Goal: Task Accomplishment & Management: Manage account settings

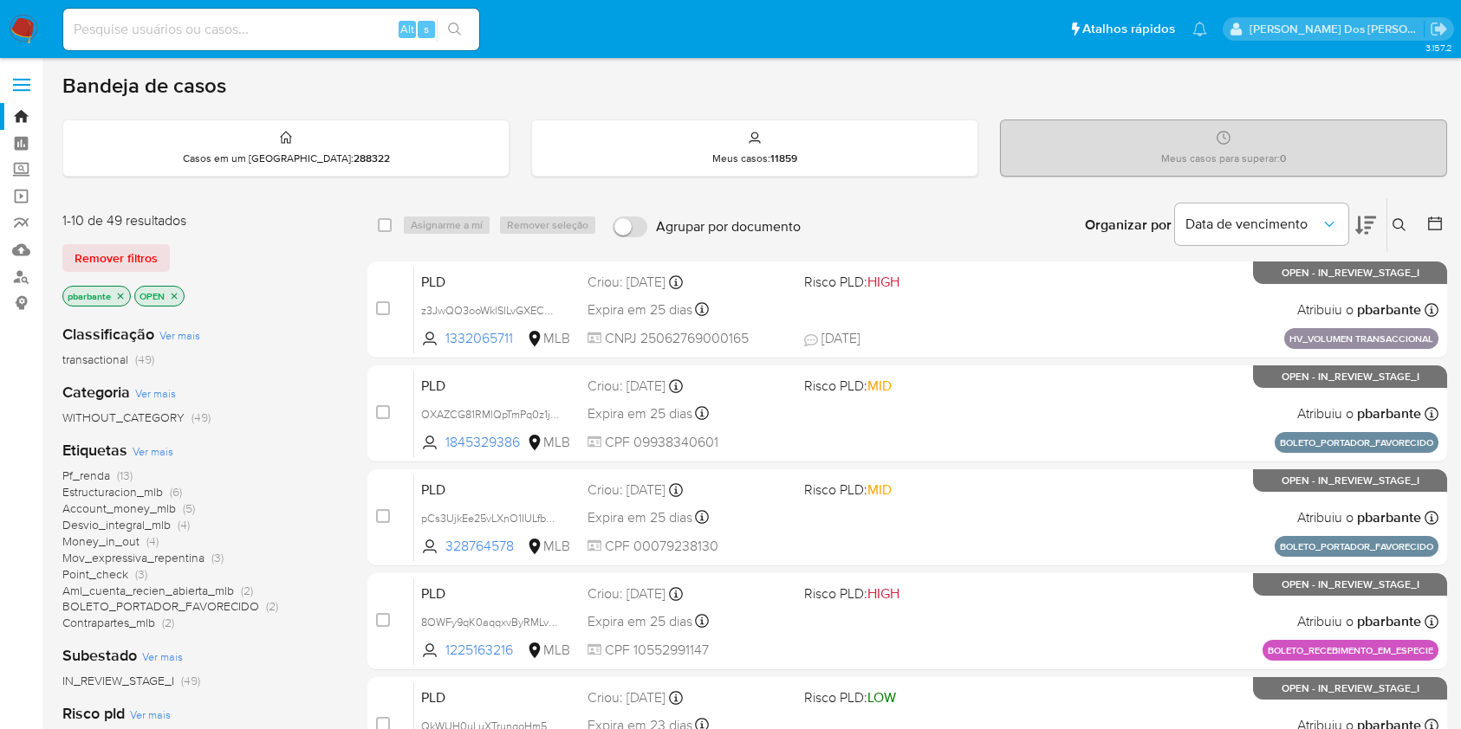
scroll to position [774, 0]
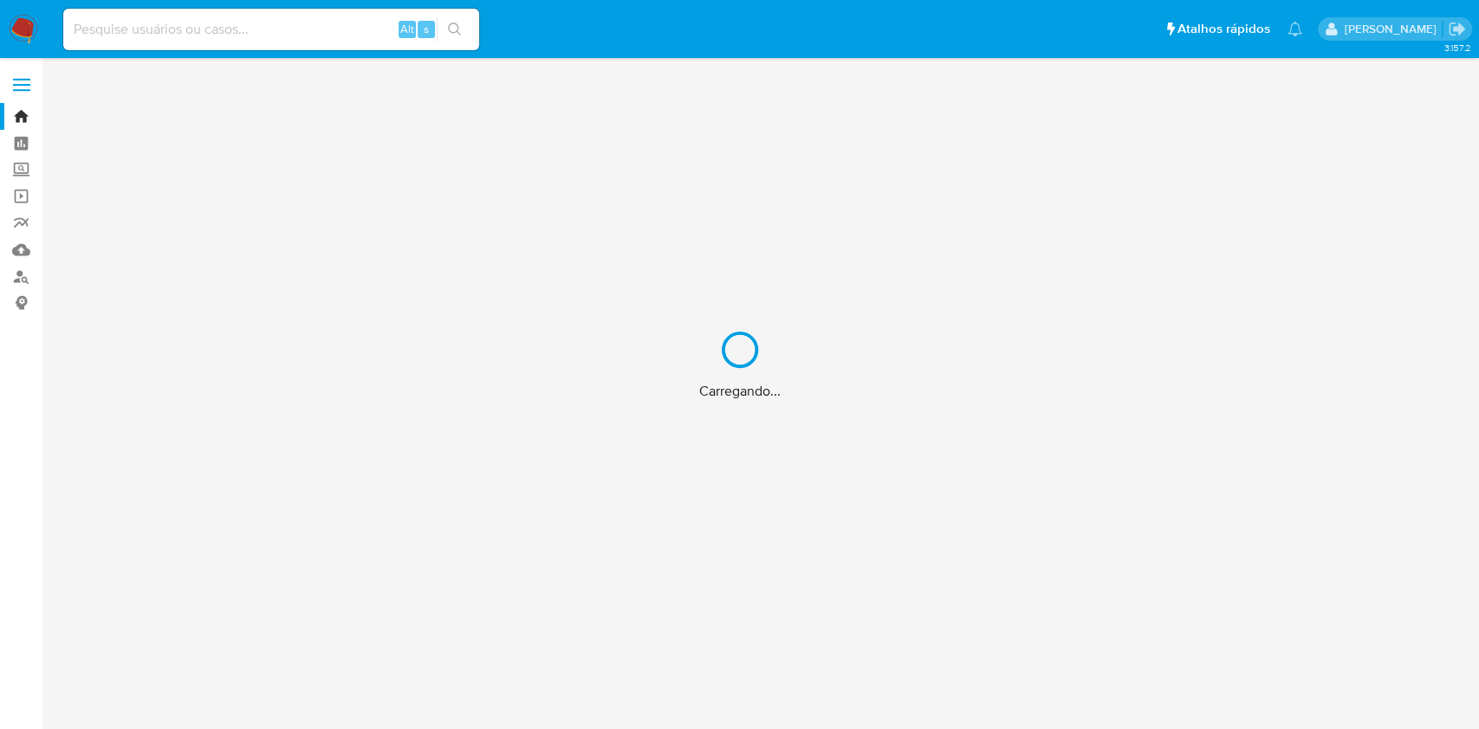
click at [292, 31] on div "Carregando..." at bounding box center [739, 364] width 1479 height 729
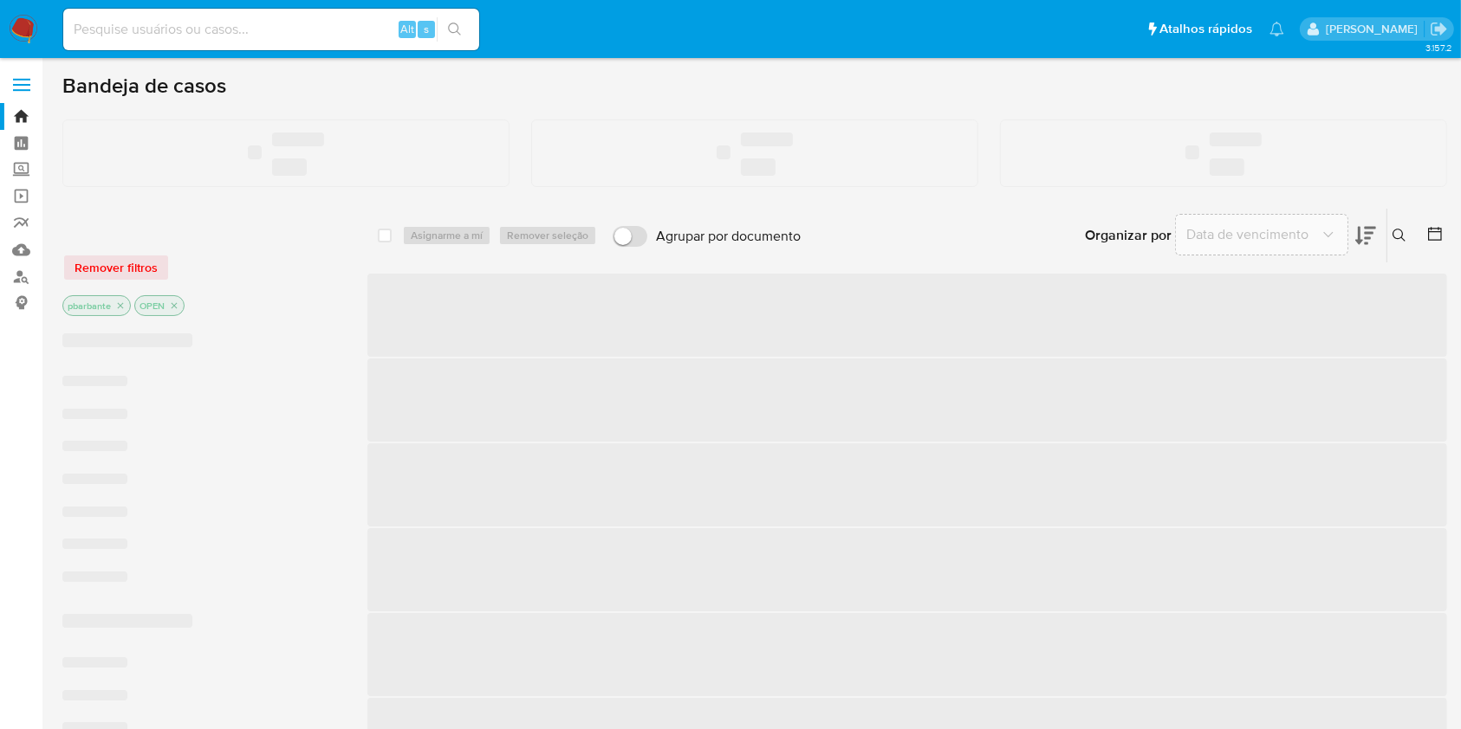
click at [253, 42] on div "Alt s" at bounding box center [271, 30] width 416 height 42
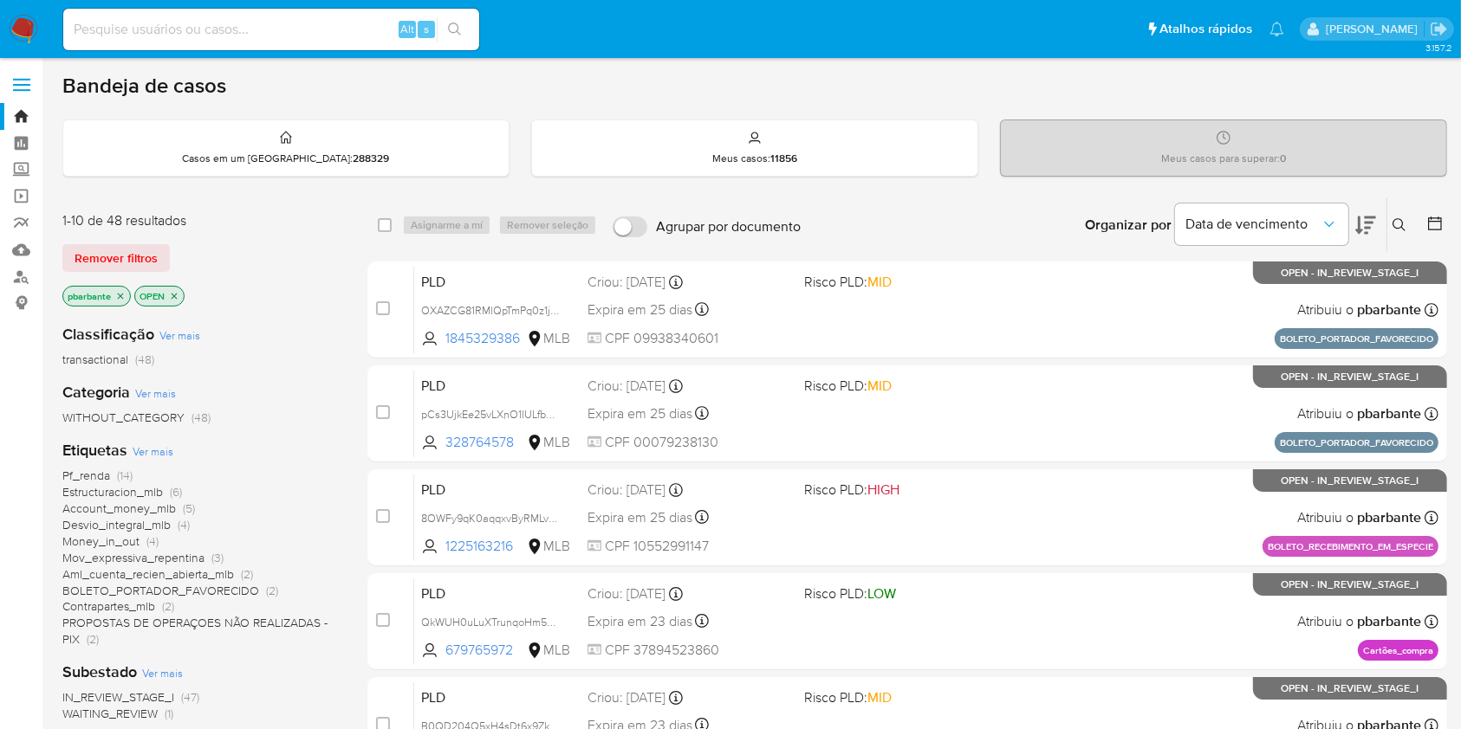
click at [256, 35] on input at bounding box center [271, 29] width 416 height 23
paste input "OXAZCG81RMlQpTmPq0z1jr69"
type input "OXAZCG81RMlQpTmPq0z1jr69"
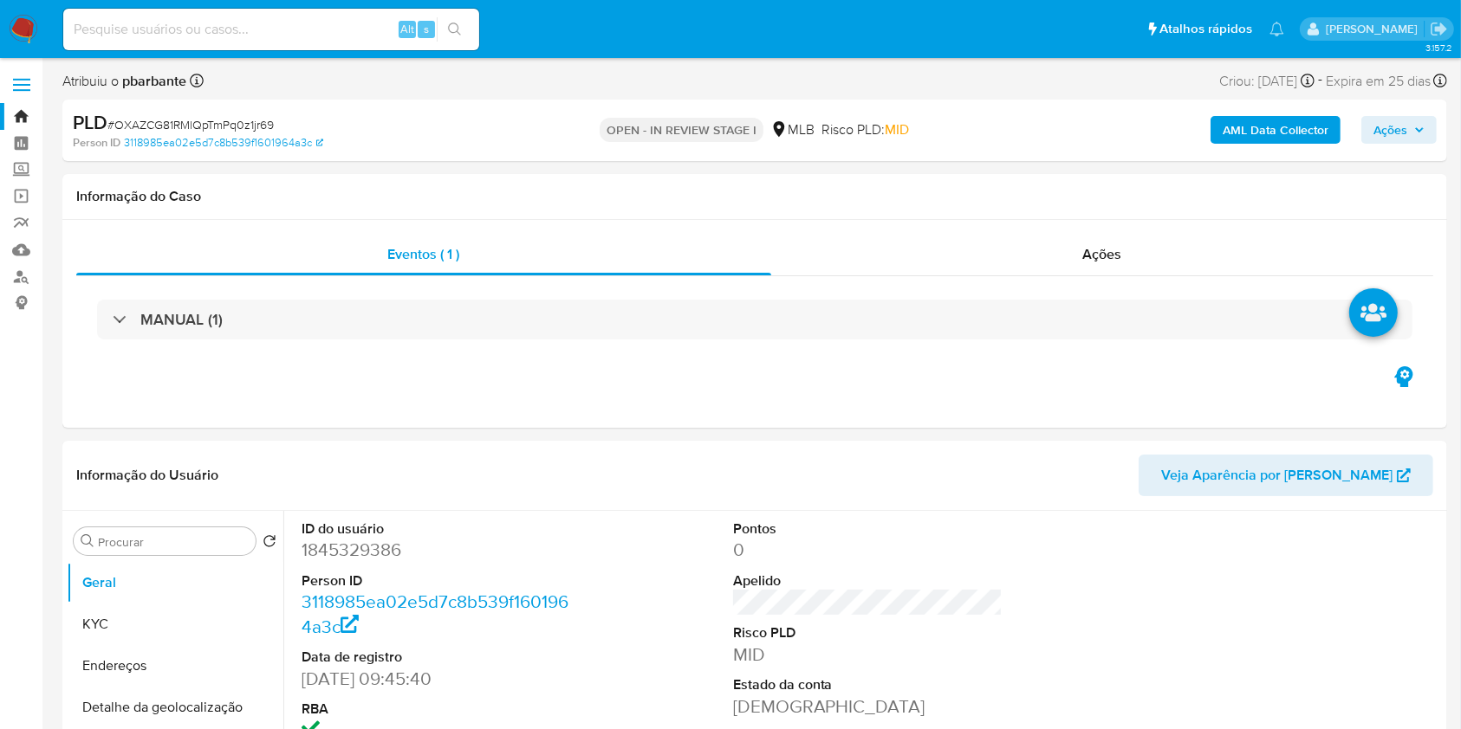
select select "10"
click at [1379, 130] on span "Ações" at bounding box center [1390, 130] width 34 height 28
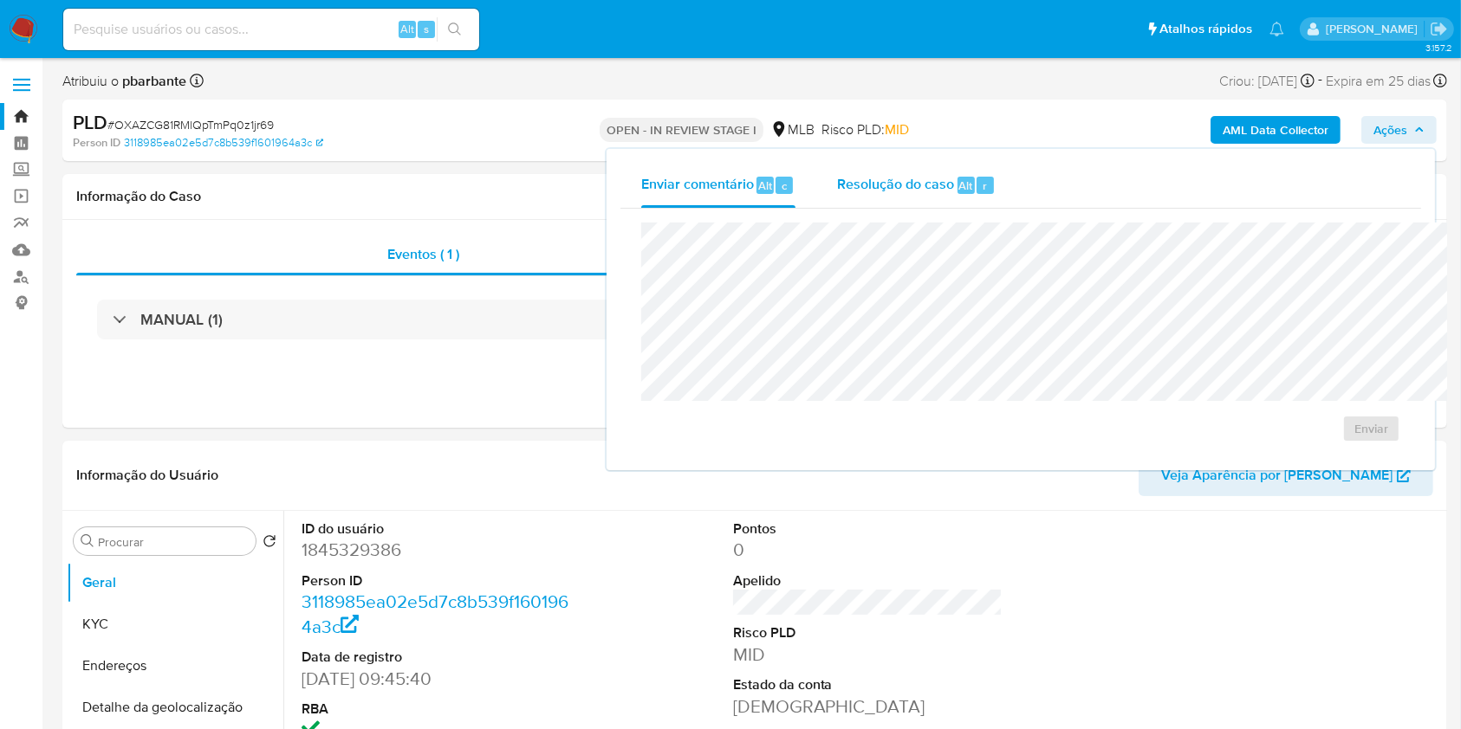
click at [959, 178] on span "Alt" at bounding box center [966, 186] width 14 height 16
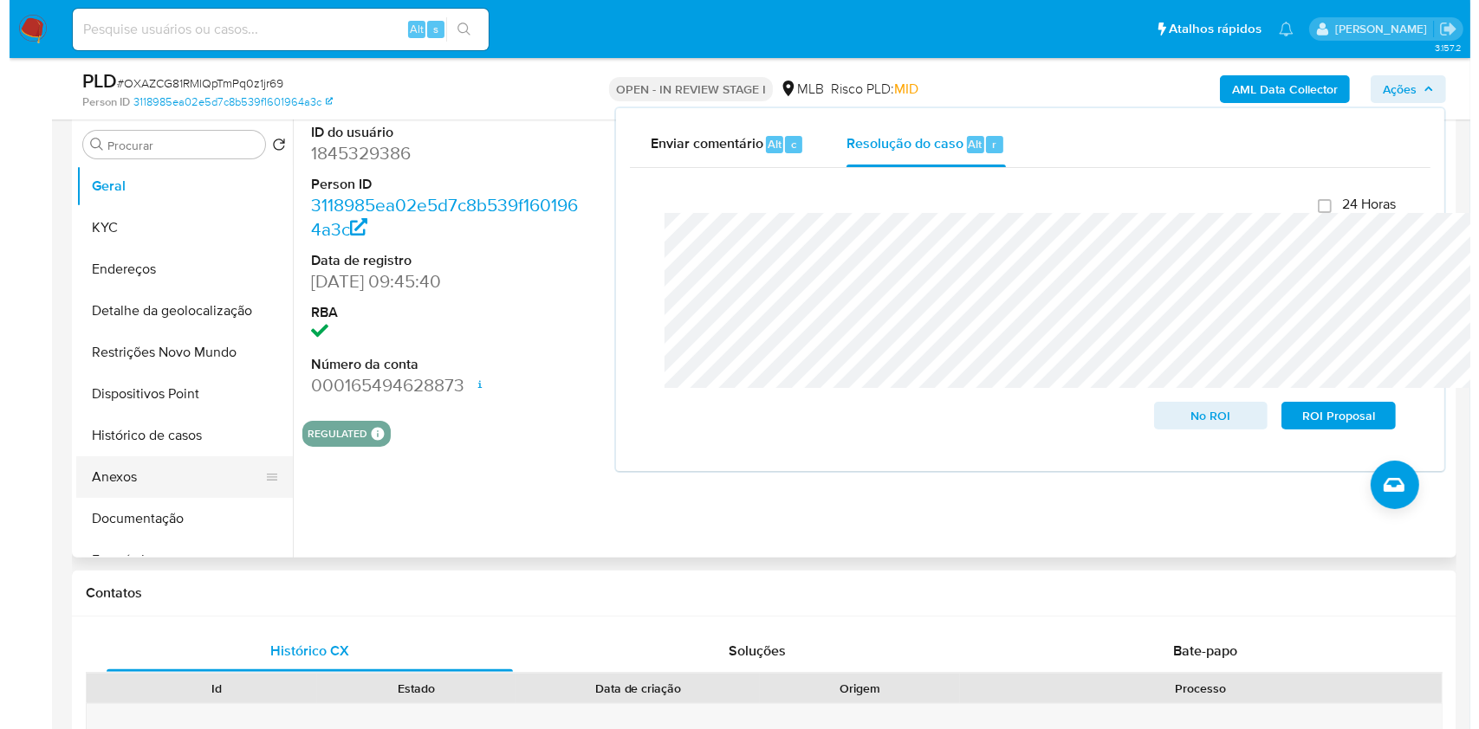
scroll to position [347, 0]
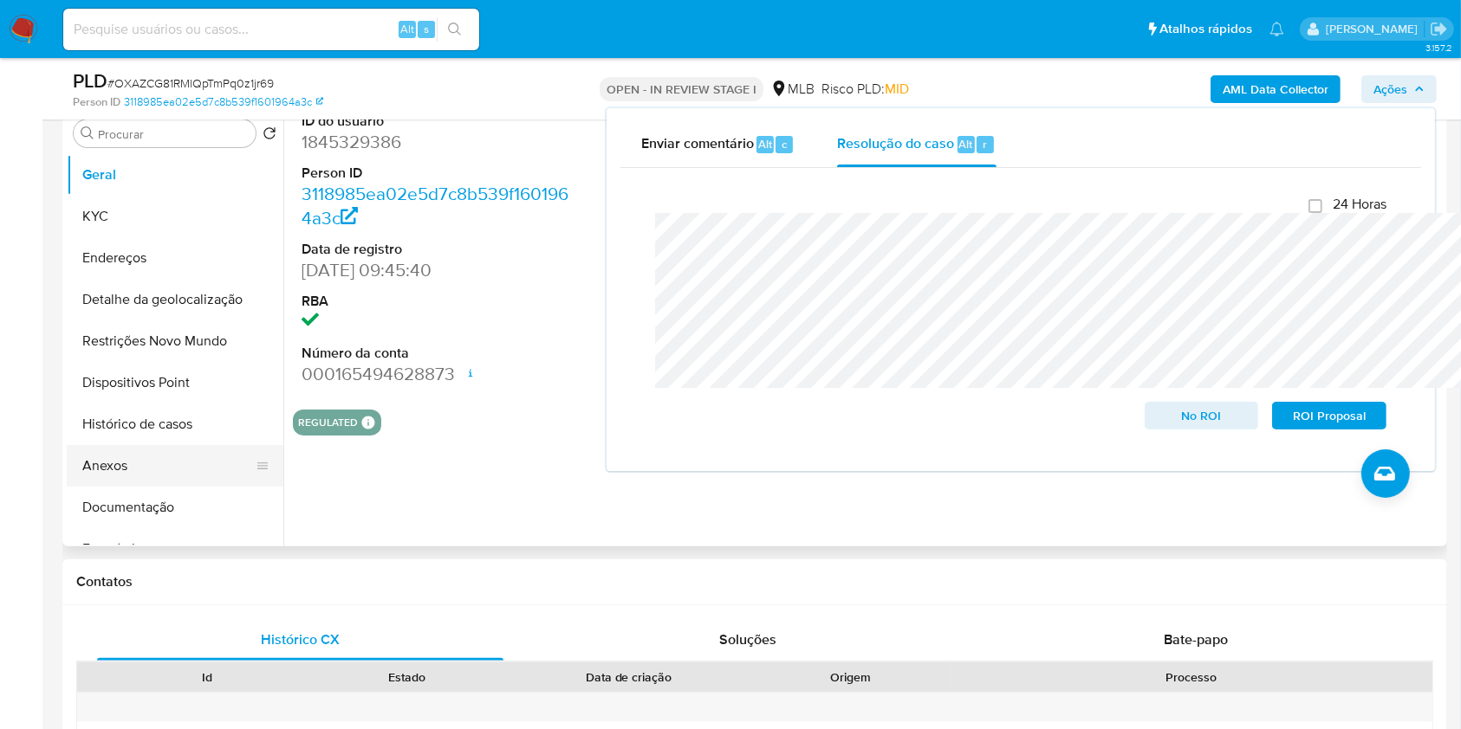
click at [118, 482] on button "Anexos" at bounding box center [168, 466] width 203 height 42
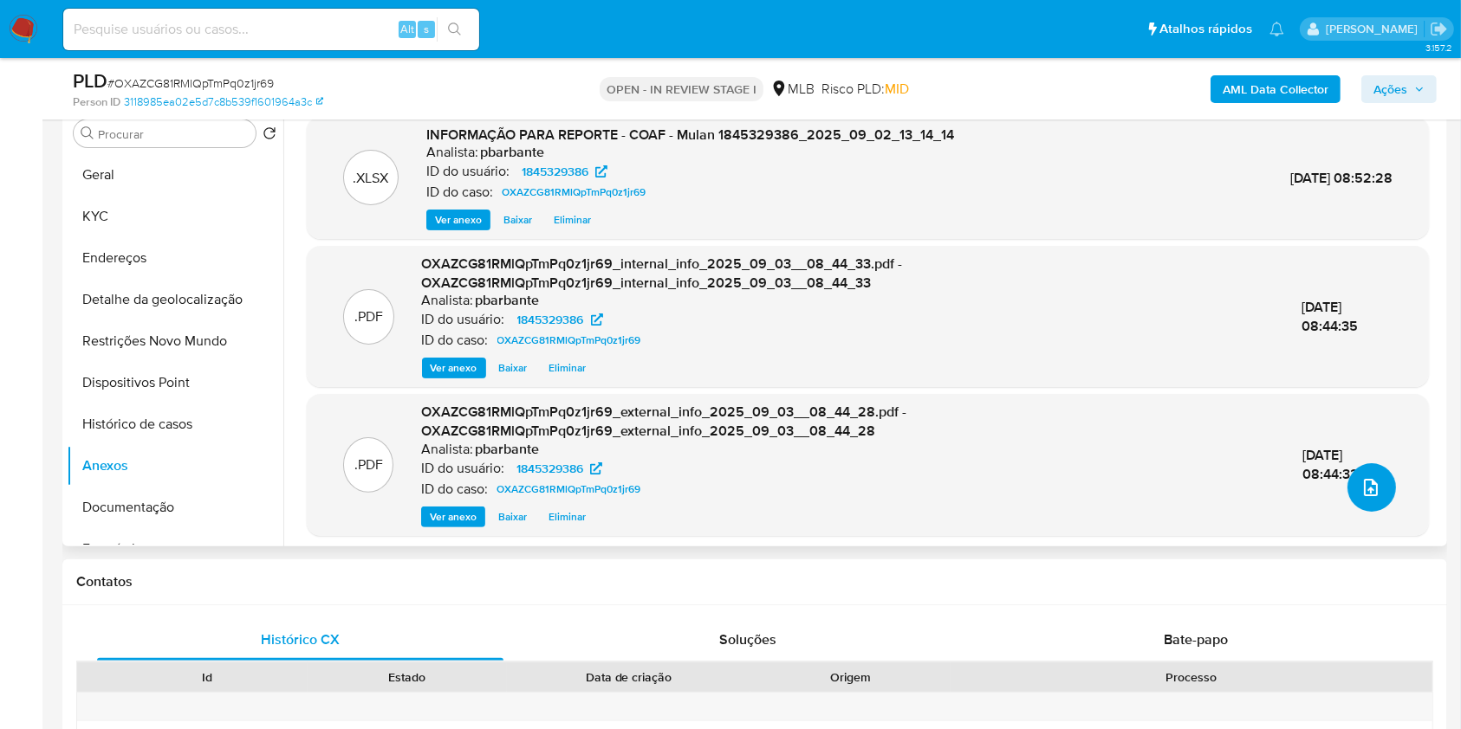
click at [1364, 496] on icon "upload-file" at bounding box center [1371, 487] width 14 height 17
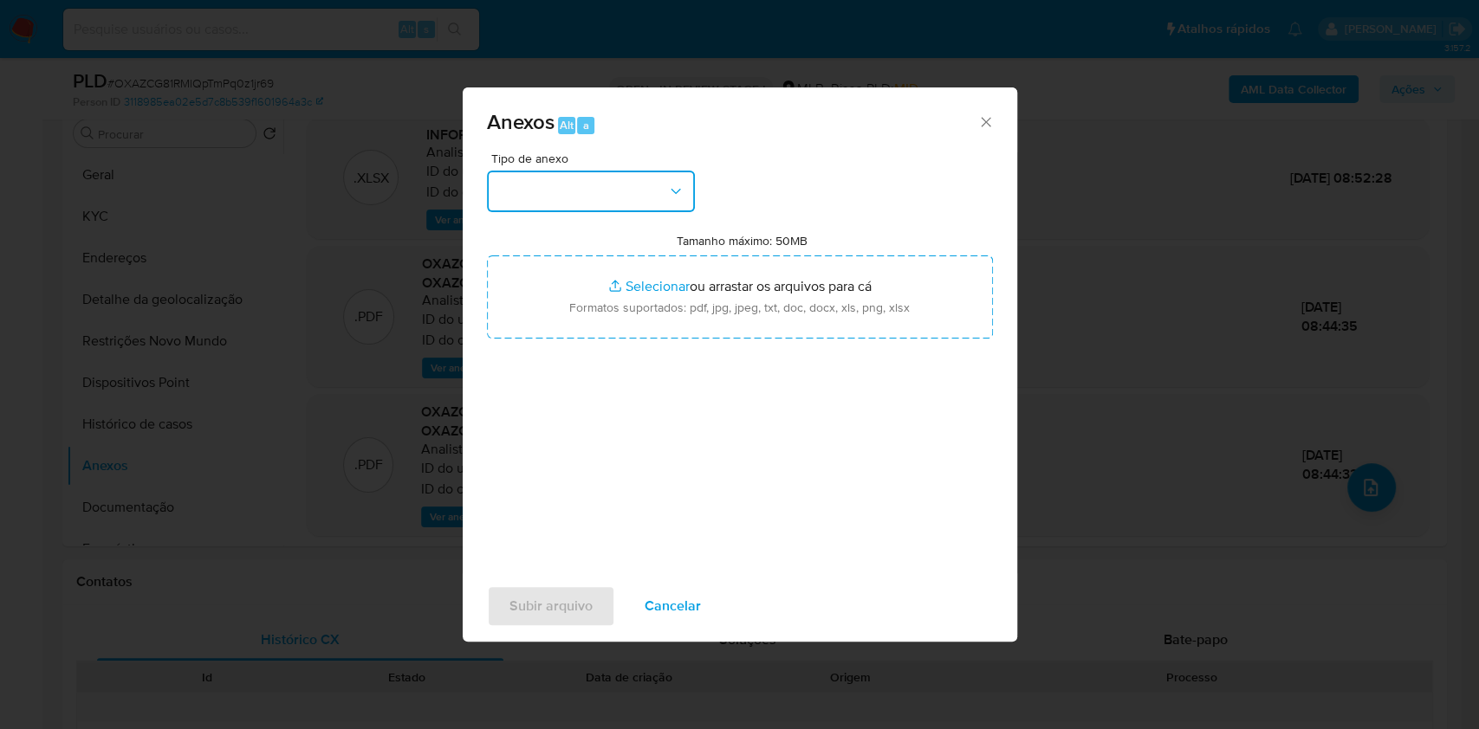
click at [593, 171] on button "button" at bounding box center [591, 192] width 208 height 42
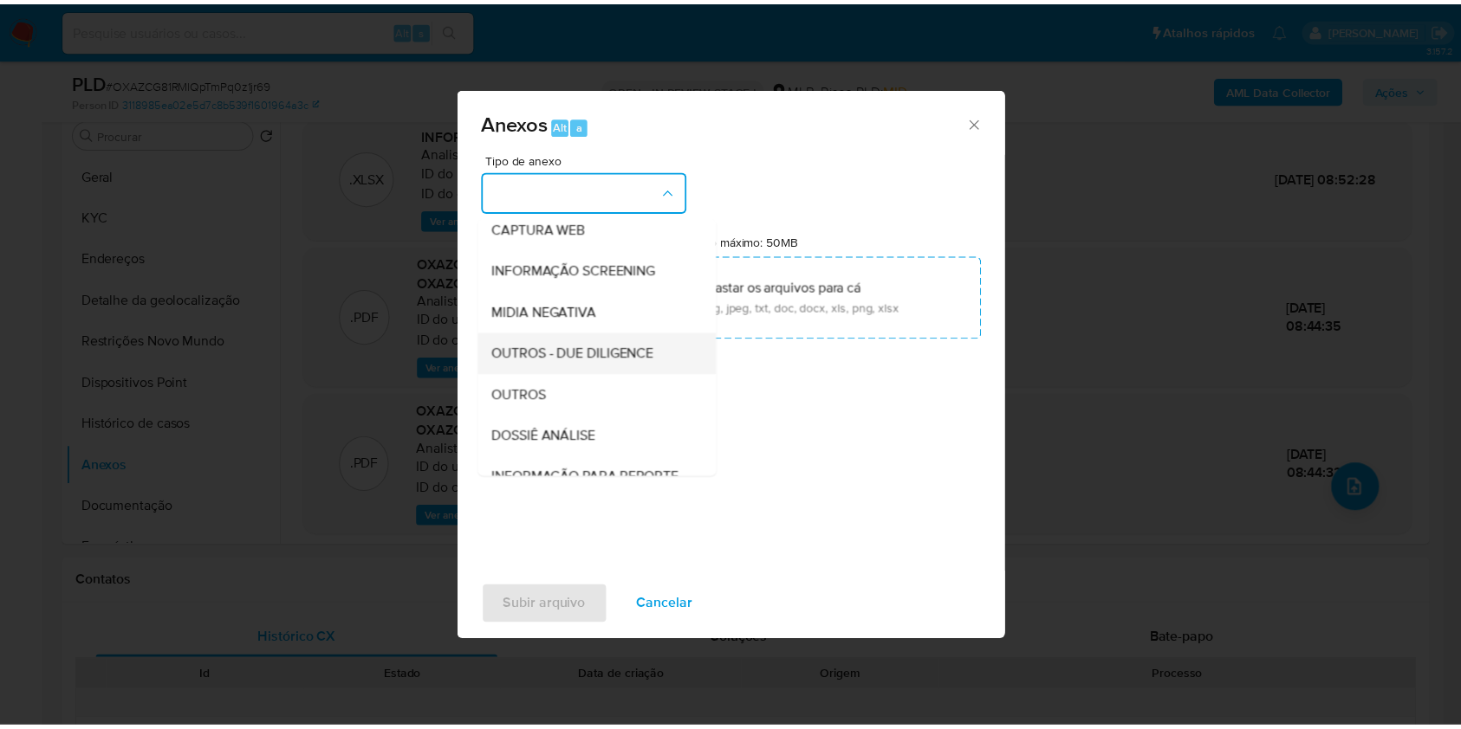
scroll to position [215, 0]
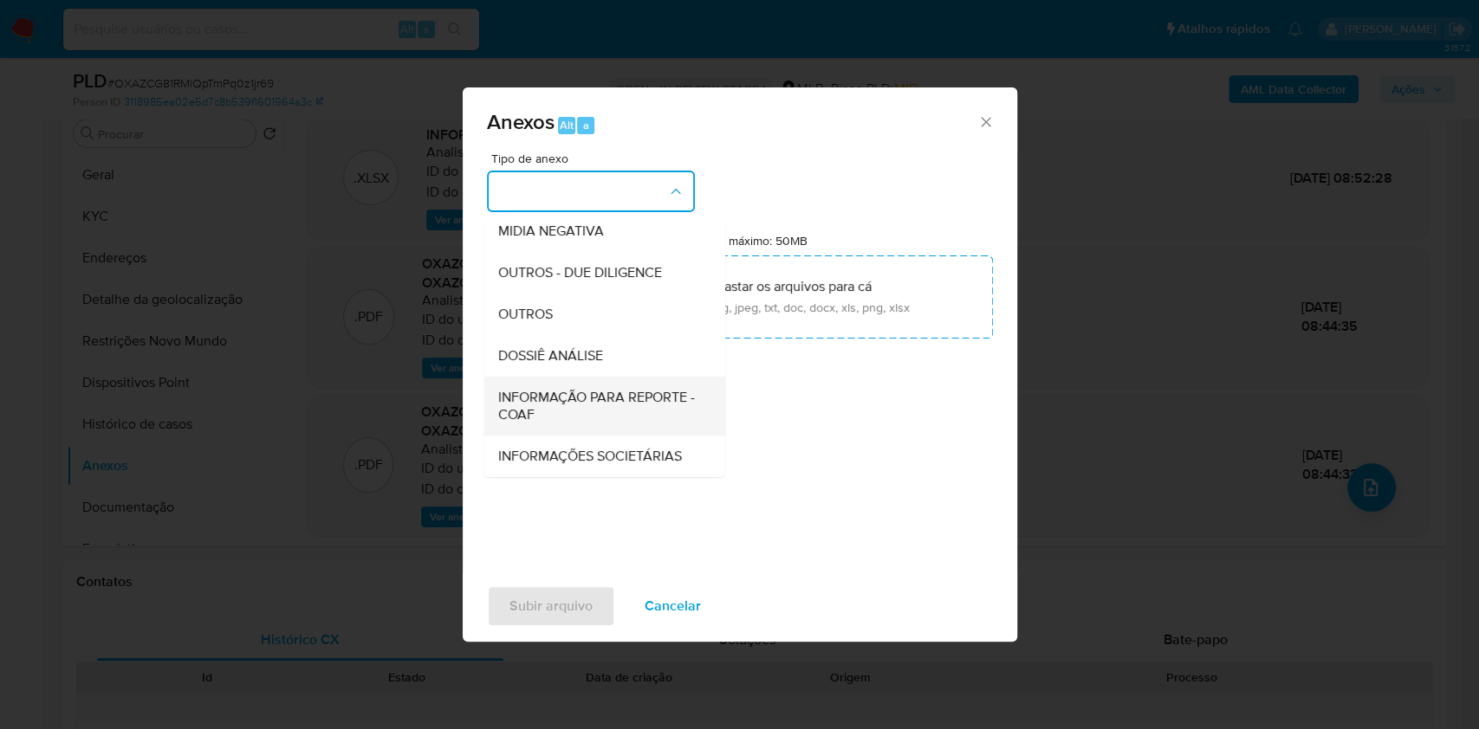
click at [527, 389] on span "INFORMAÇÃO PARA REPORTE - COAF" at bounding box center [598, 406] width 203 height 35
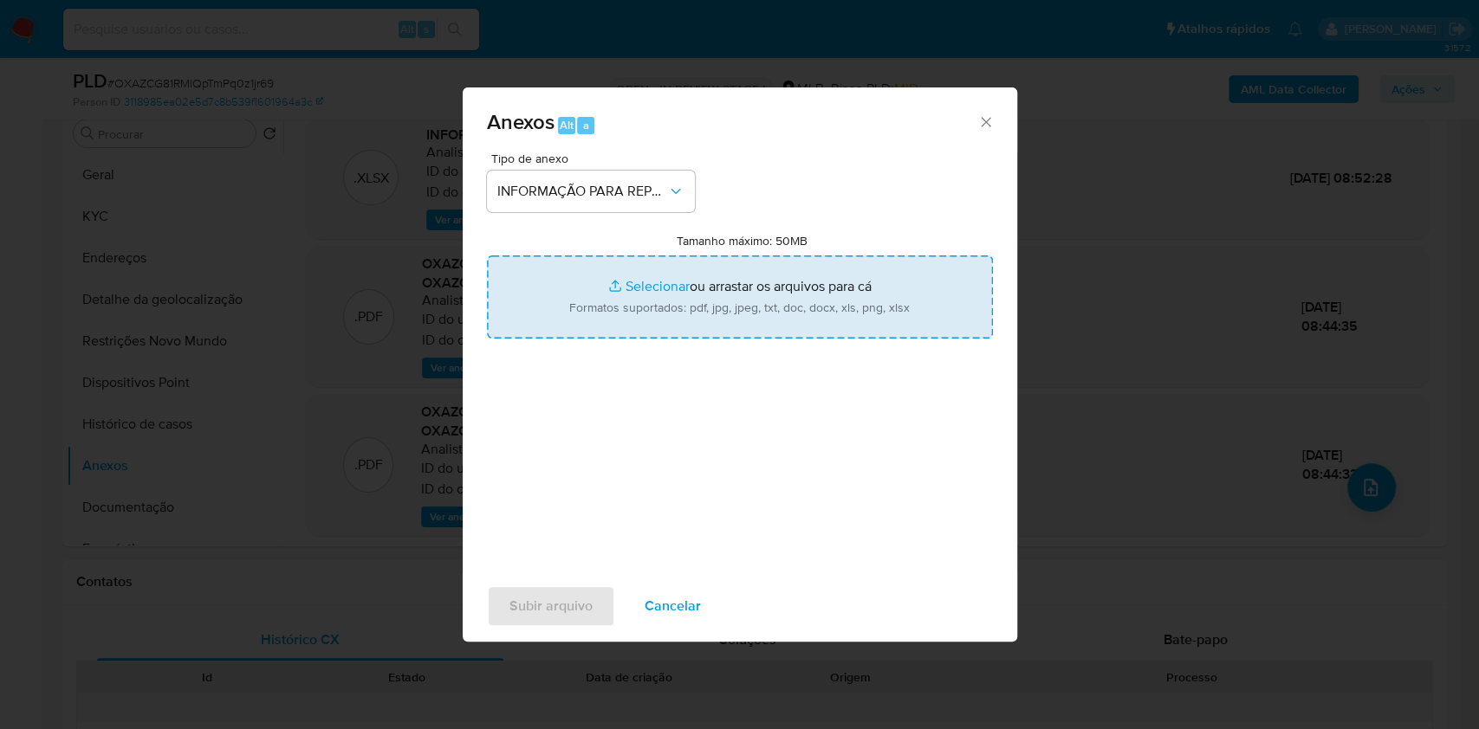
type input "C:\fakepath\SAR - XXX - CPF 09938340601 - RAFAEL COSTA ABUD.pdf"
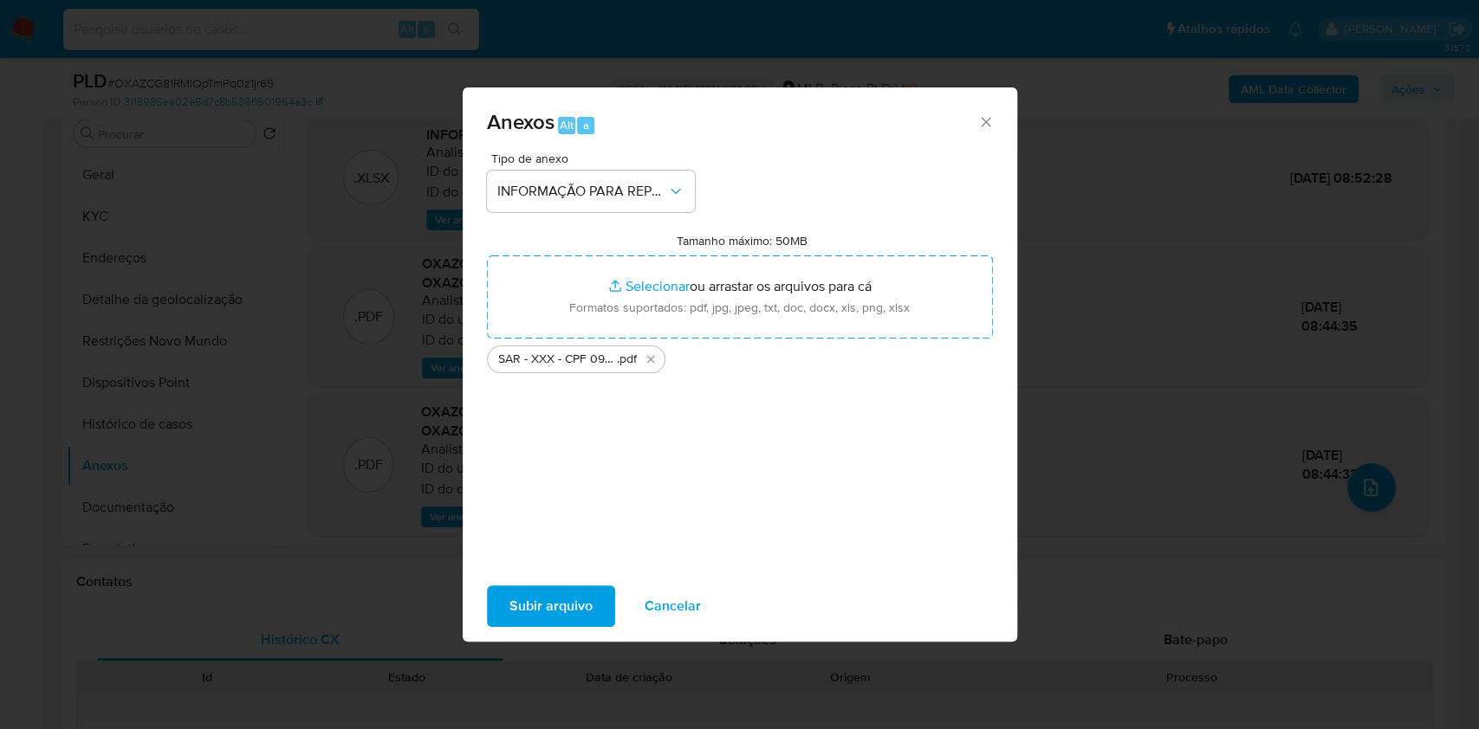
click at [512, 625] on span "Subir arquivo" at bounding box center [550, 606] width 83 height 38
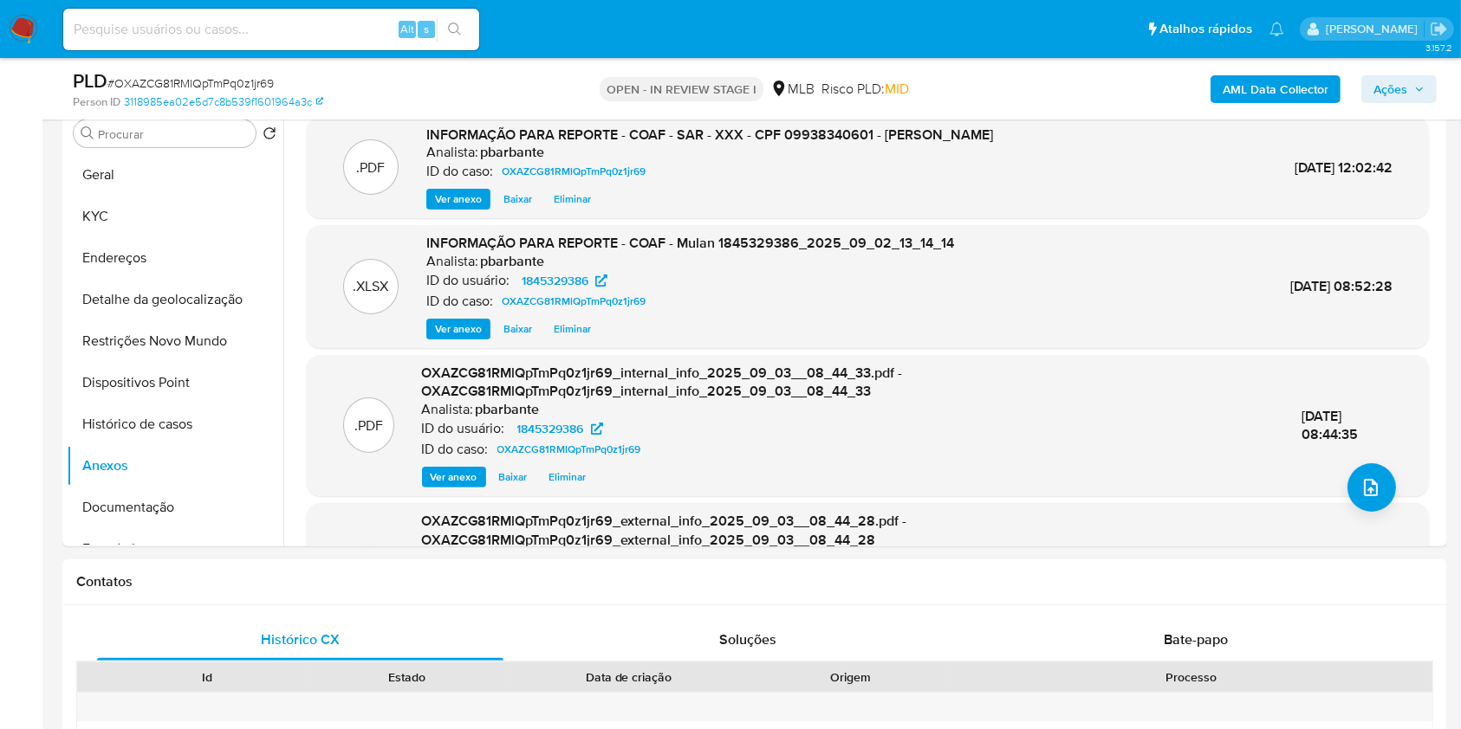
click at [1428, 92] on button "Ações" at bounding box center [1398, 89] width 75 height 28
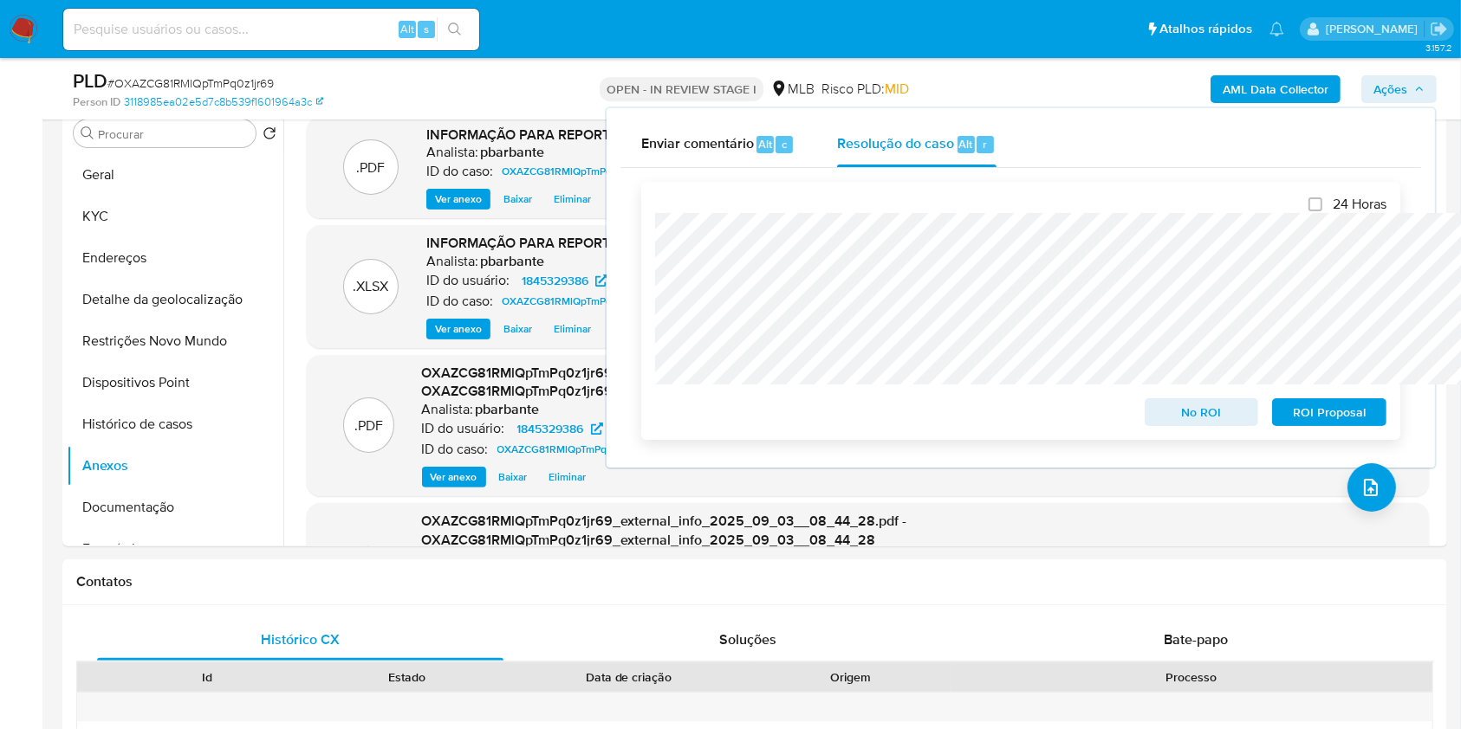
click at [1317, 424] on span "ROI Proposal" at bounding box center [1329, 412] width 90 height 24
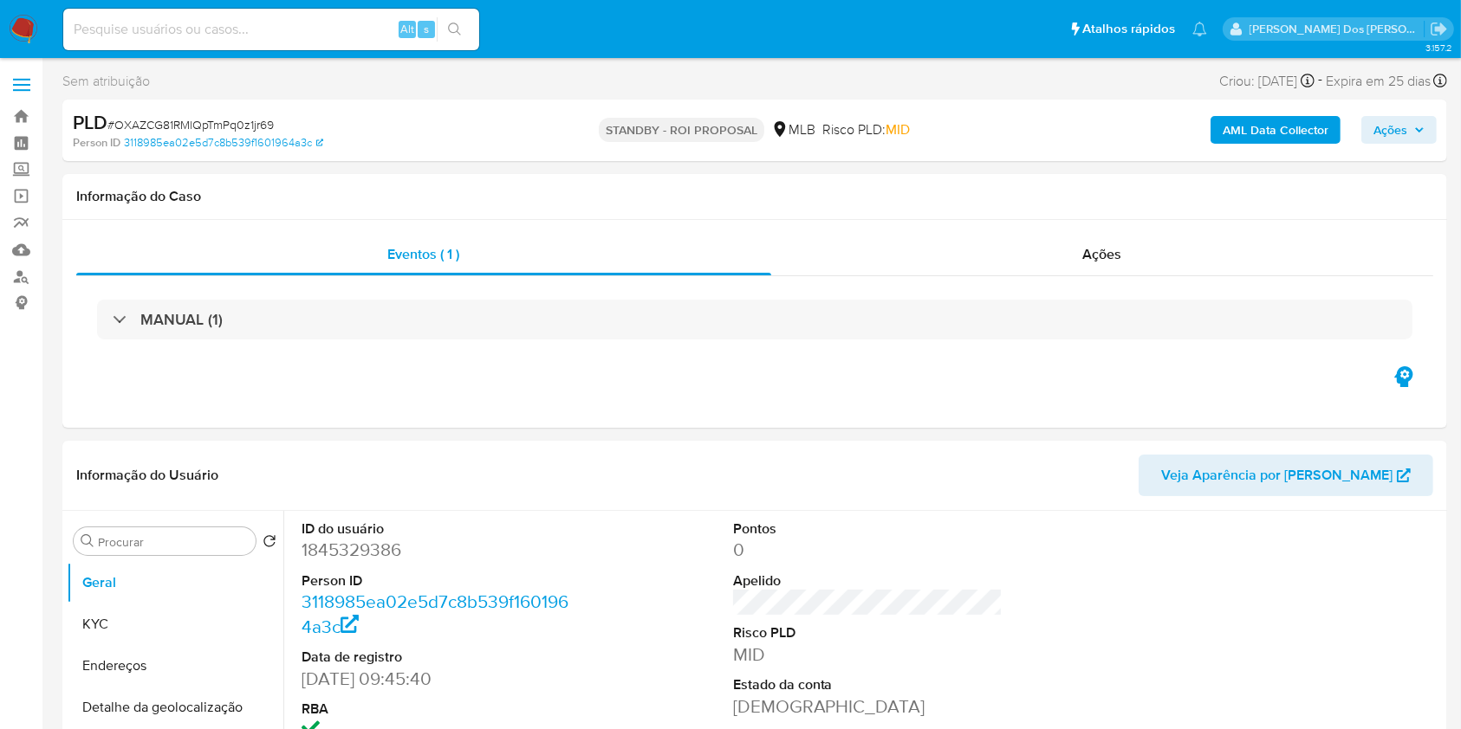
click at [284, 32] on input at bounding box center [271, 29] width 416 height 23
paste input "pCs3UjkEe25vLXnO1IULfbmm"
type input "pCs3UjkEe25vLXnO1IULfbmm"
select select "10"
type input "pCs3UjkEe25vLXnO1IULfbmm"
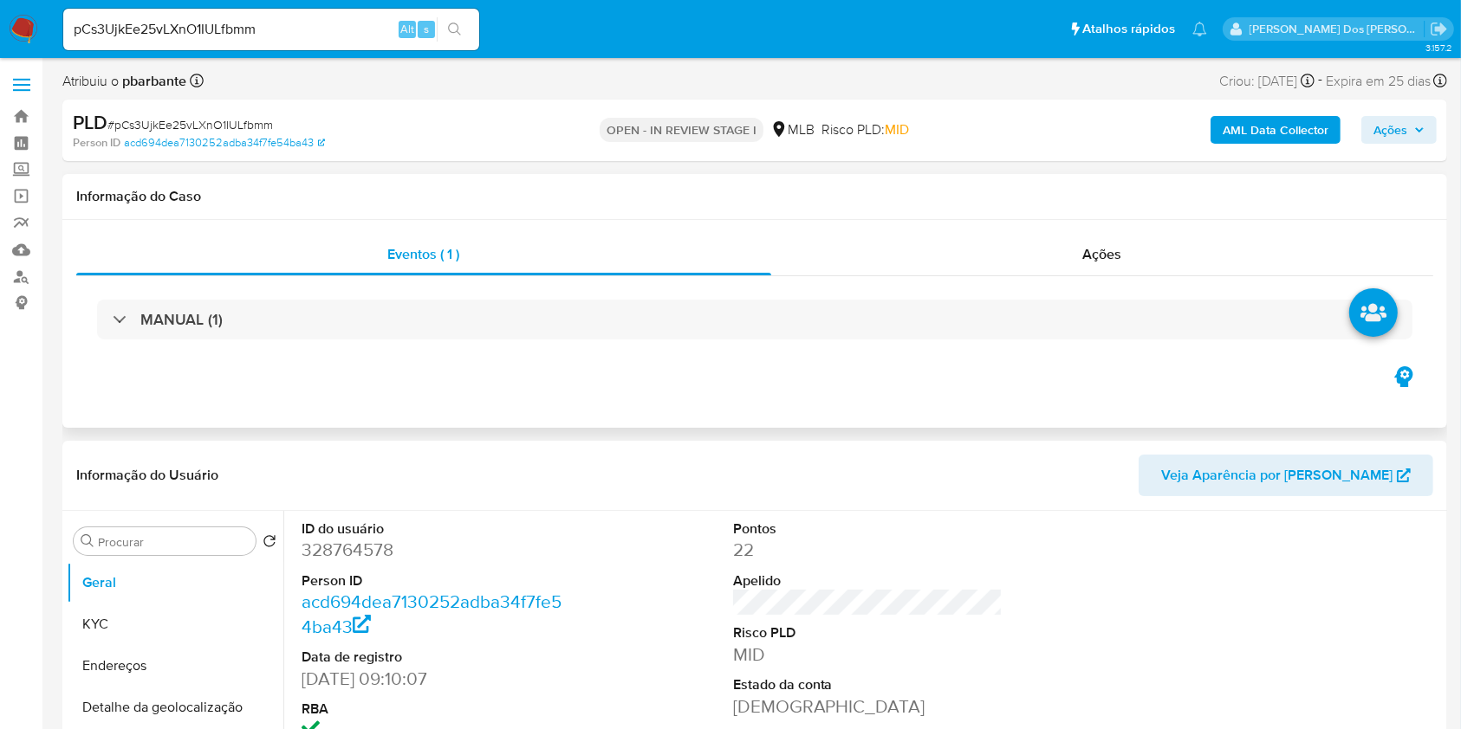
select select "10"
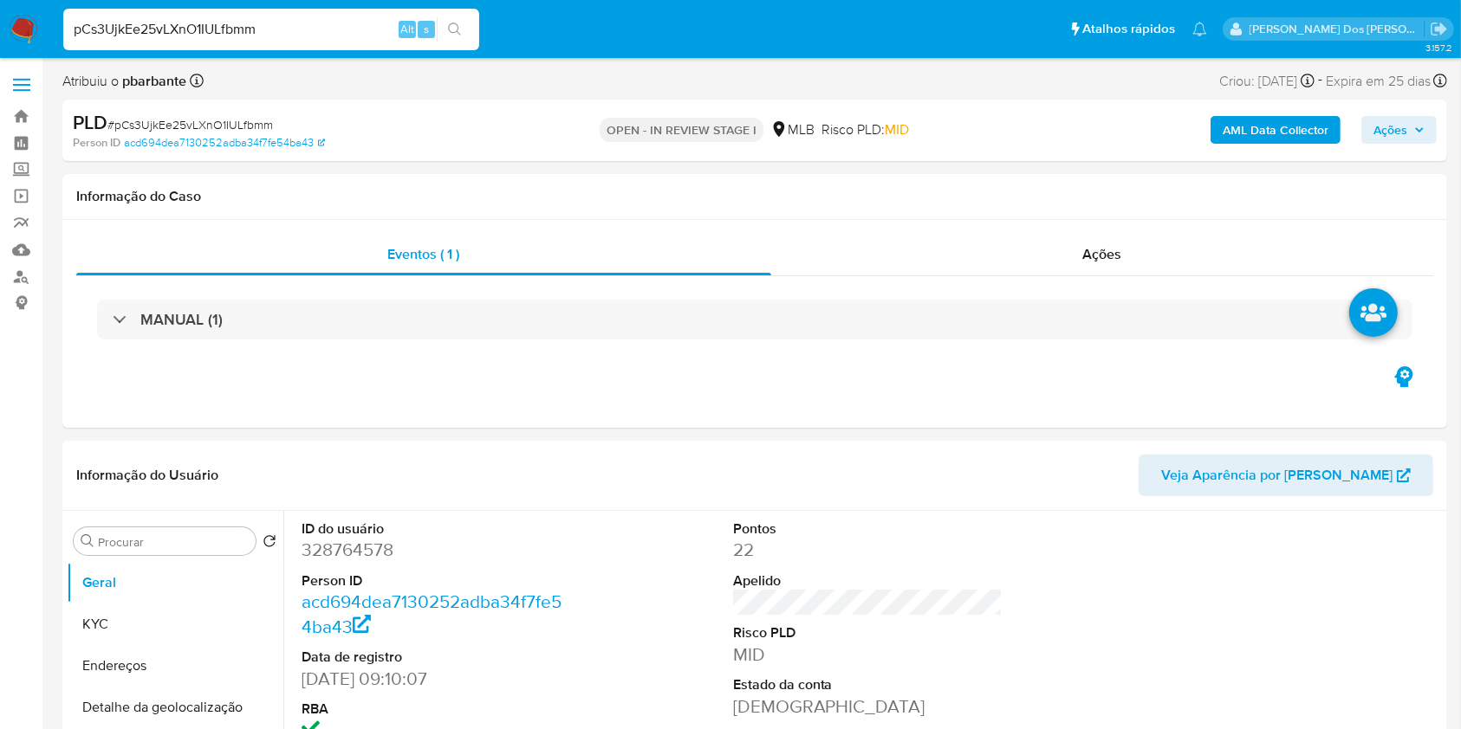
click at [1393, 116] on span "Ações" at bounding box center [1390, 130] width 34 height 28
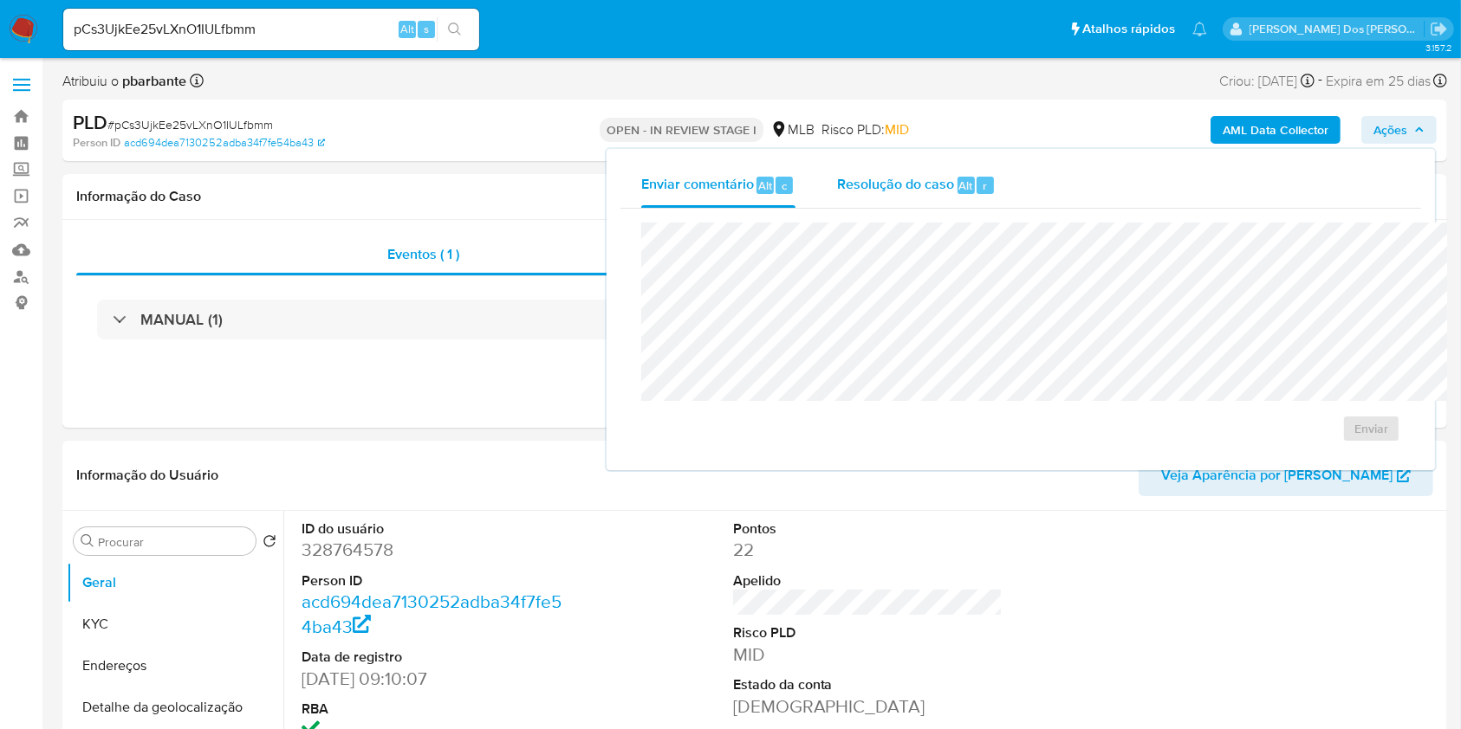
click at [845, 185] on span "Resolução do caso" at bounding box center [895, 185] width 117 height 20
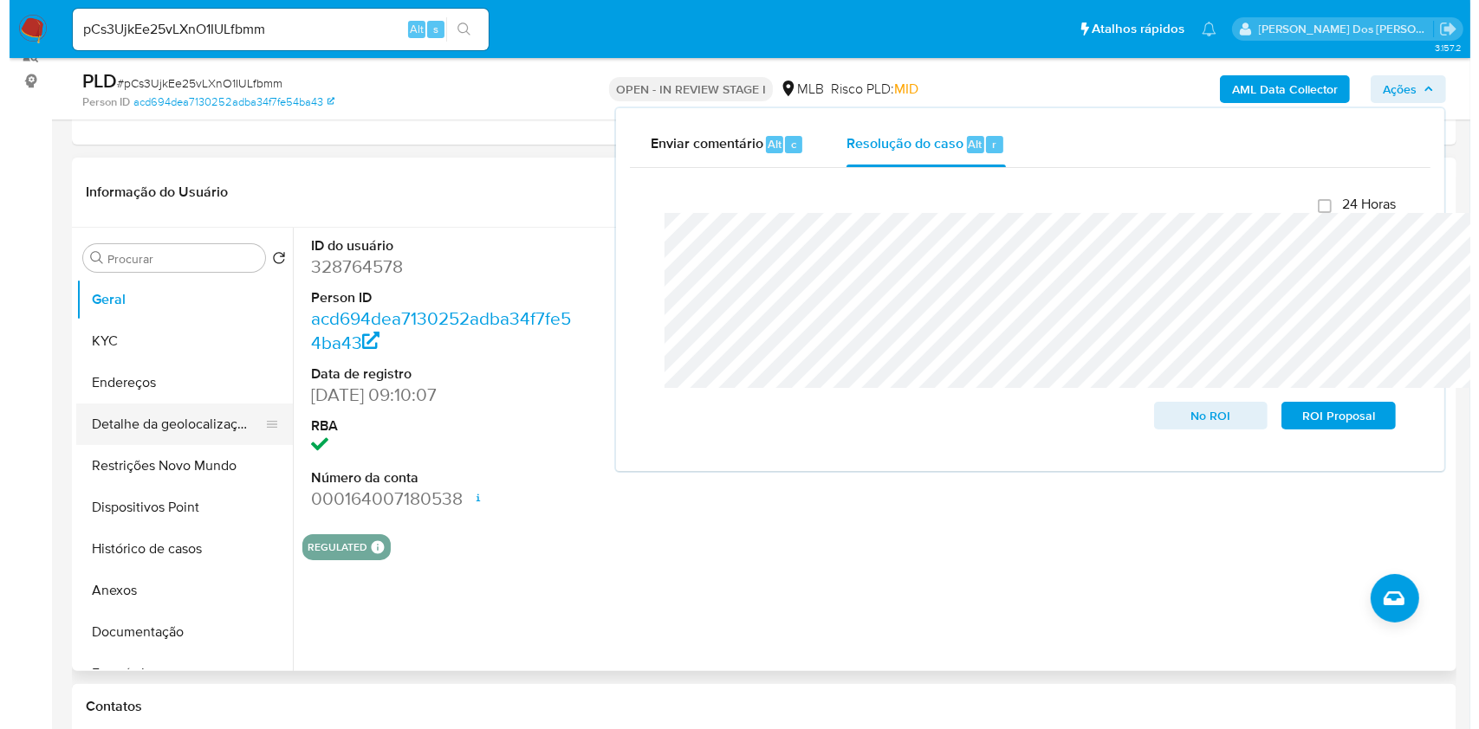
scroll to position [230, 0]
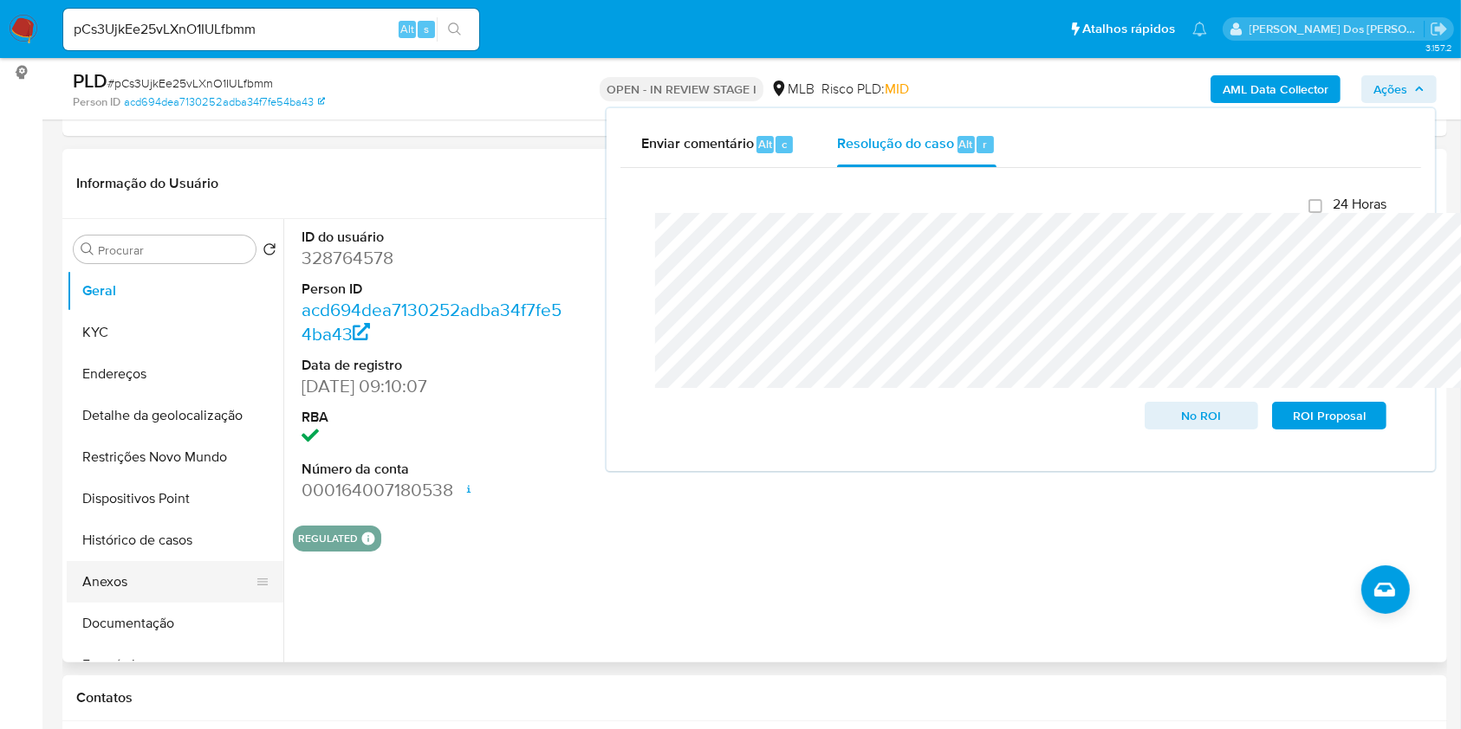
click at [140, 593] on button "Anexos" at bounding box center [168, 582] width 203 height 42
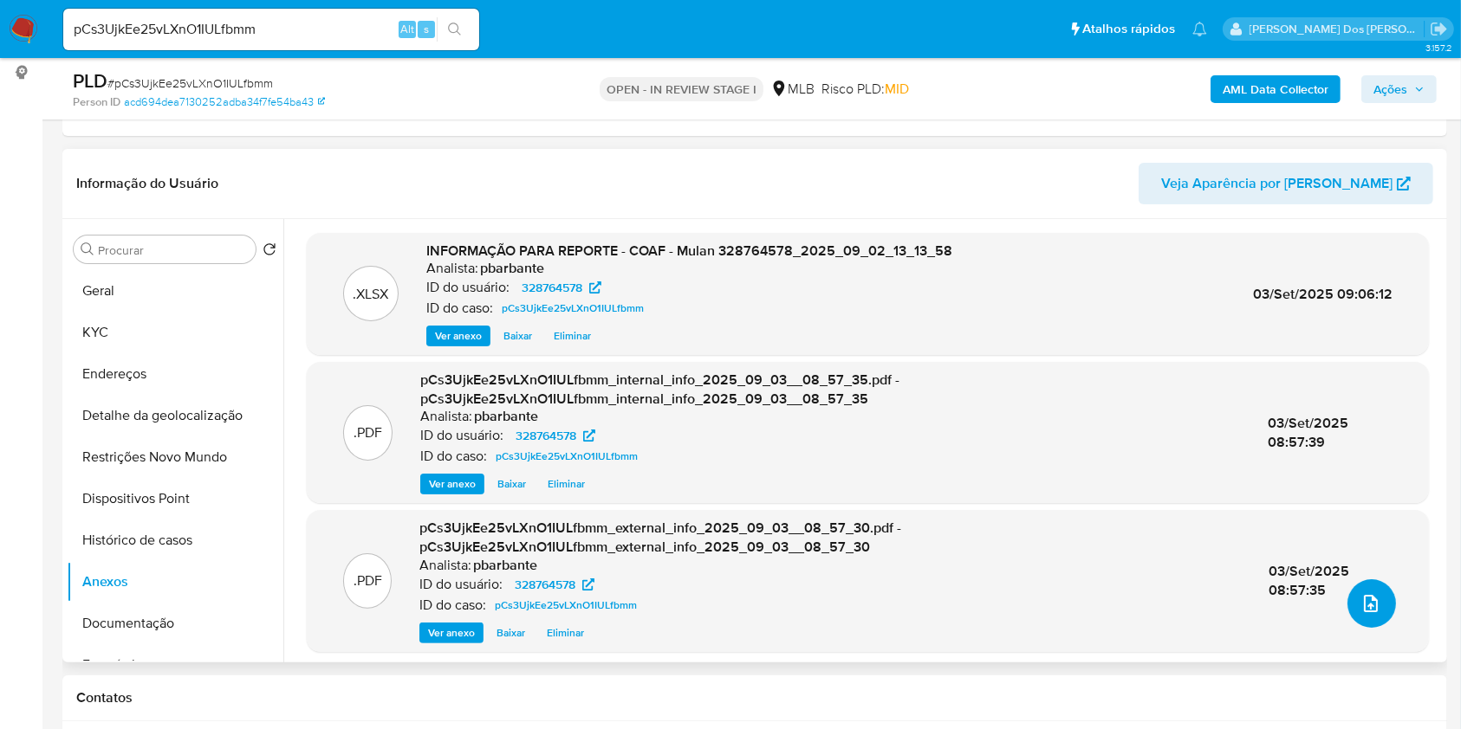
click at [1363, 614] on icon "upload-file" at bounding box center [1370, 603] width 21 height 21
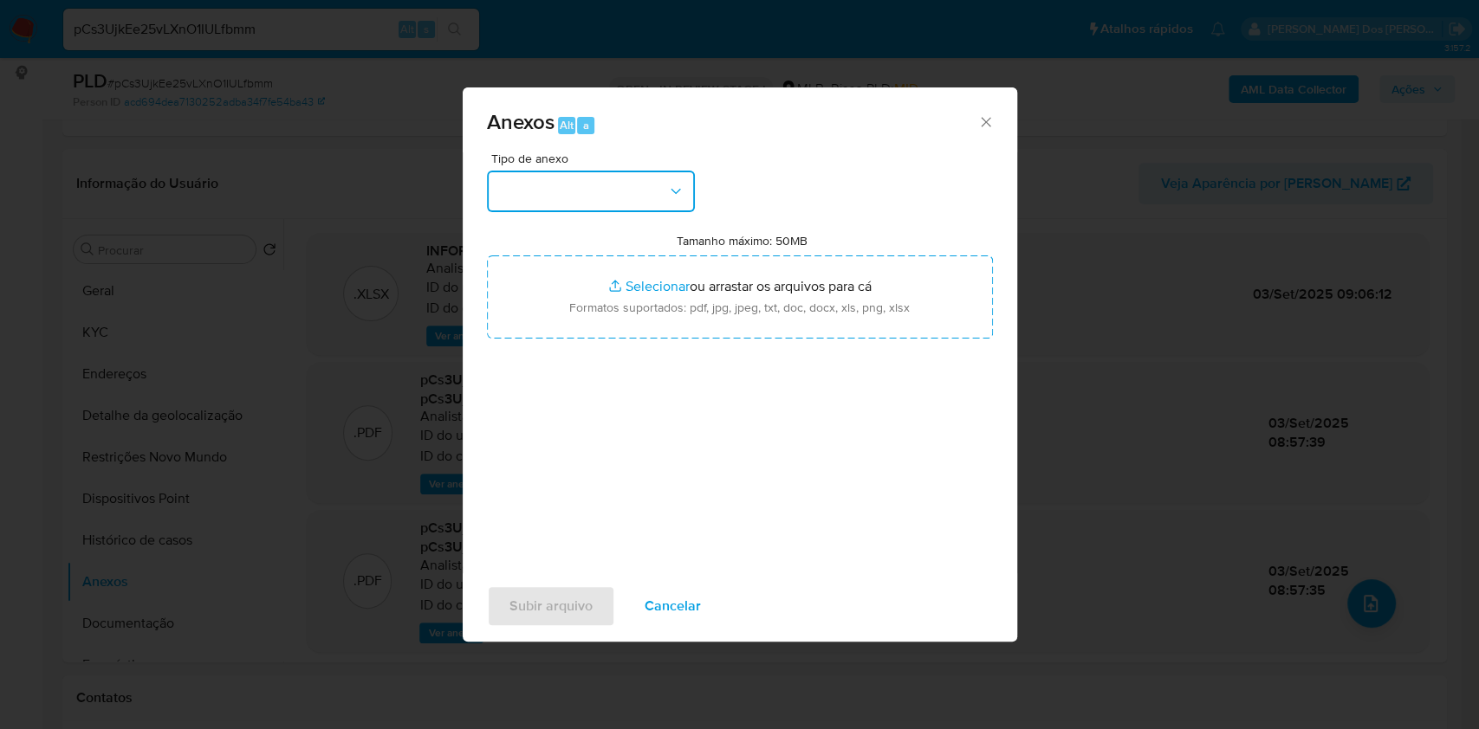
click at [569, 171] on button "button" at bounding box center [591, 192] width 208 height 42
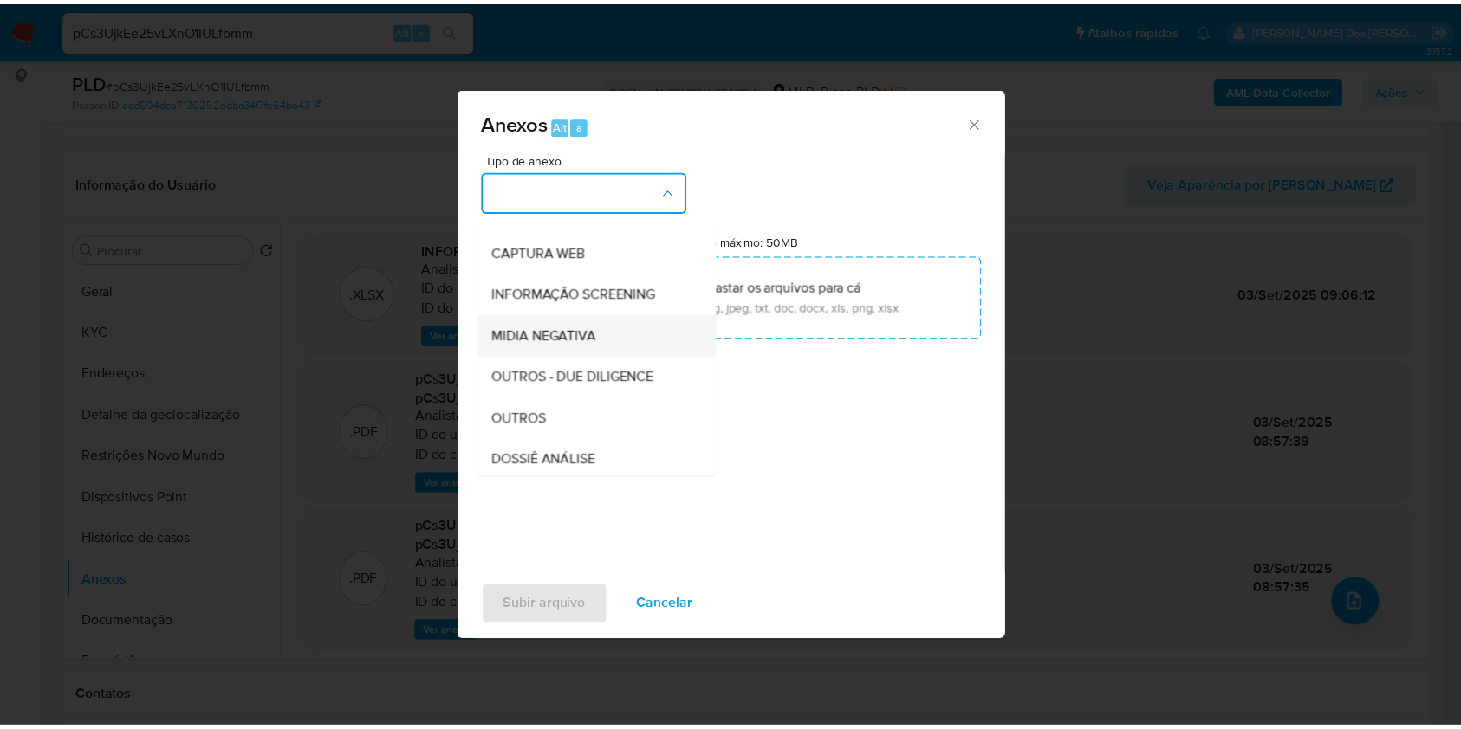
scroll to position [215, 0]
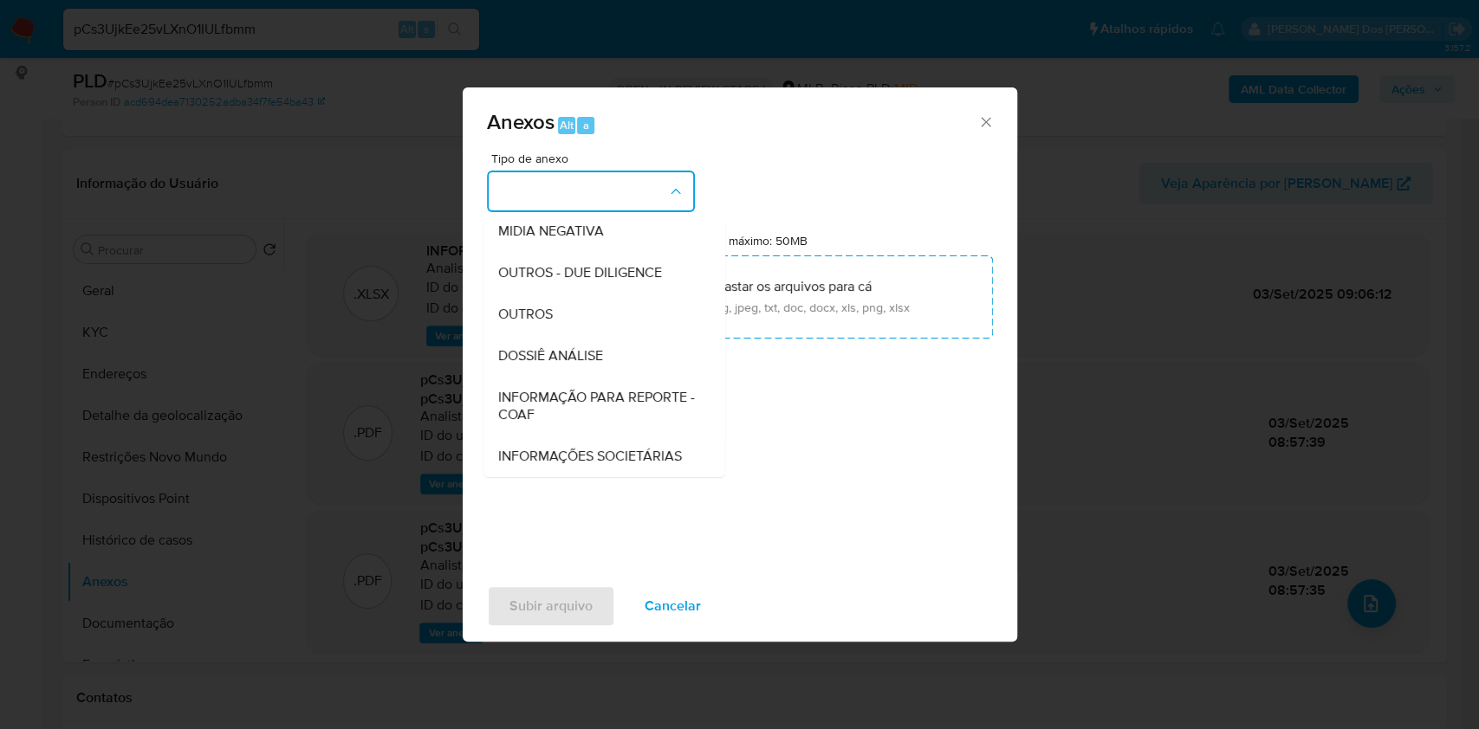
drag, startPoint x: 557, startPoint y: 353, endPoint x: 580, endPoint y: 308, distance: 50.0
click at [557, 389] on span "INFORMAÇÃO PARA REPORTE - COAF" at bounding box center [598, 406] width 203 height 35
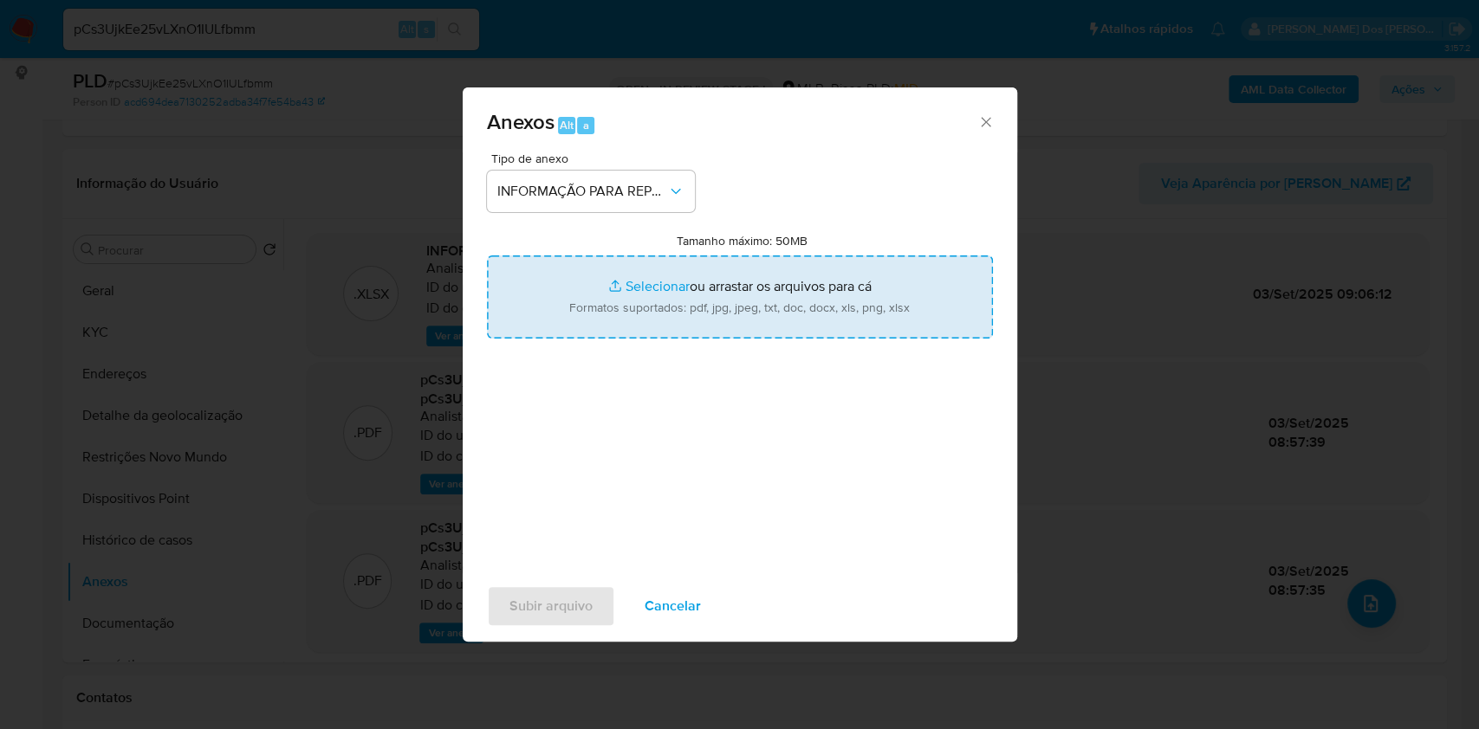
type input "C:\fakepath\SAR - XXX - CPF 00079238130 - ALBA RIBEIRO DE SOUSA.pdf"
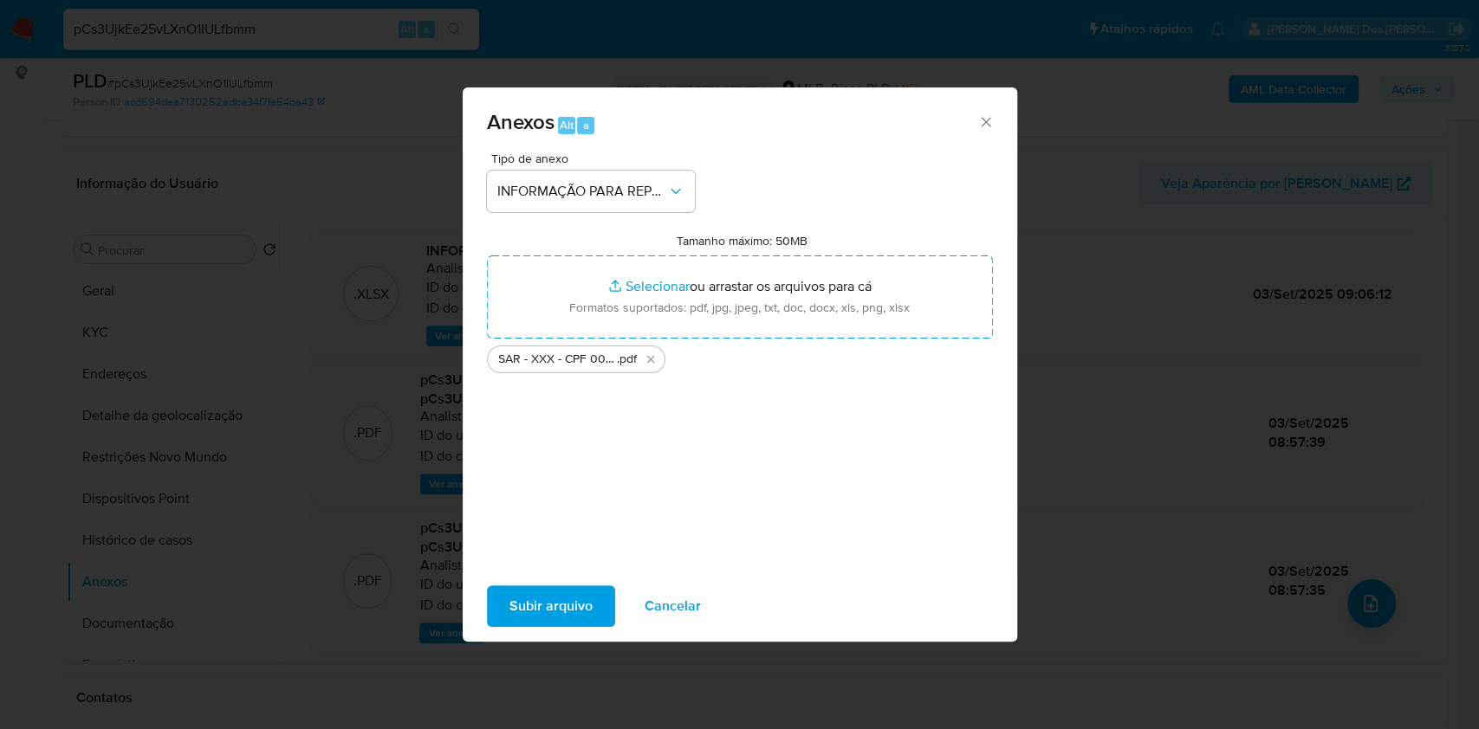
click at [531, 615] on span "Subir arquivo" at bounding box center [550, 606] width 83 height 38
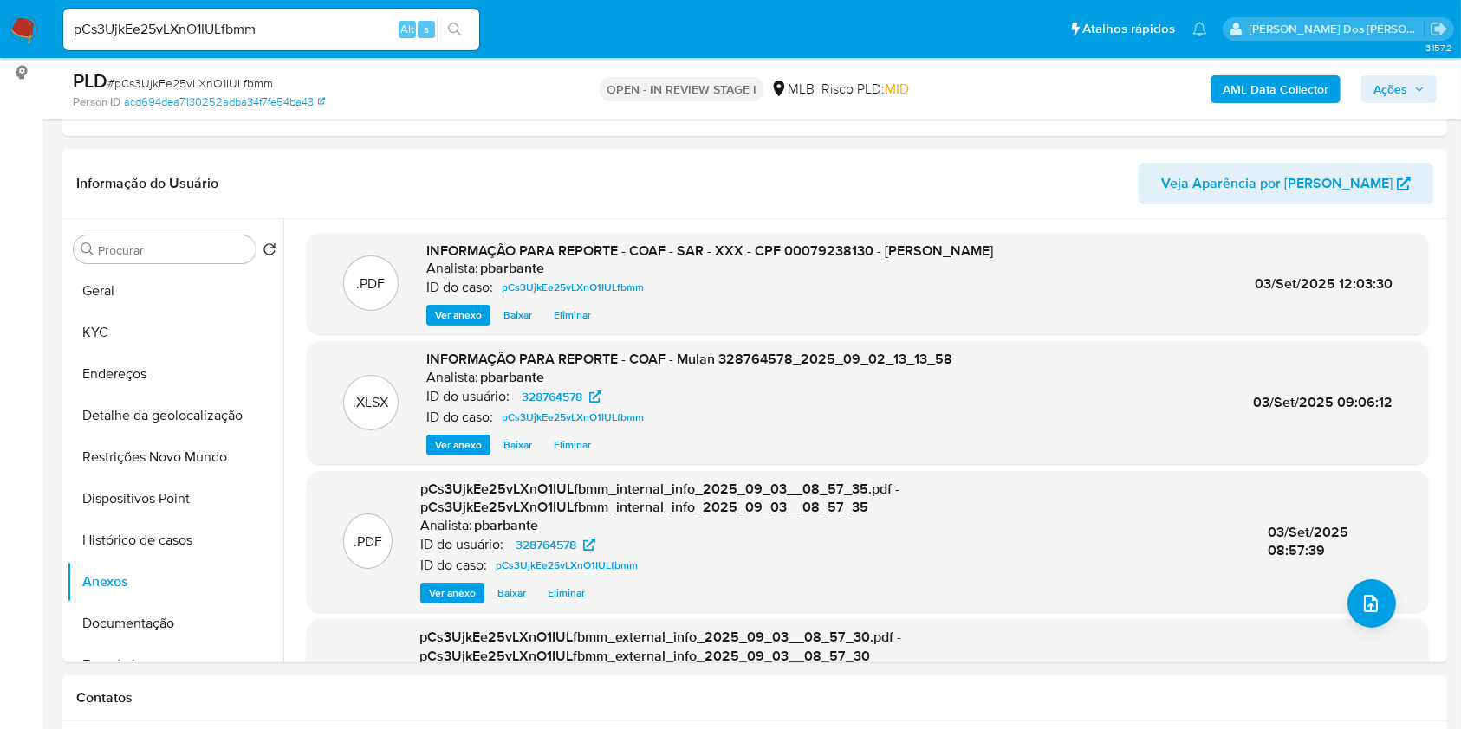
click at [1436, 87] on div "PLD # pCs3UjkEe25vLXnO1IULfbmm Person ID acd694dea7130252adba34f7fe54ba43 OPEN …" at bounding box center [754, 89] width 1384 height 62
click at [1416, 89] on icon "button" at bounding box center [1419, 89] width 10 height 10
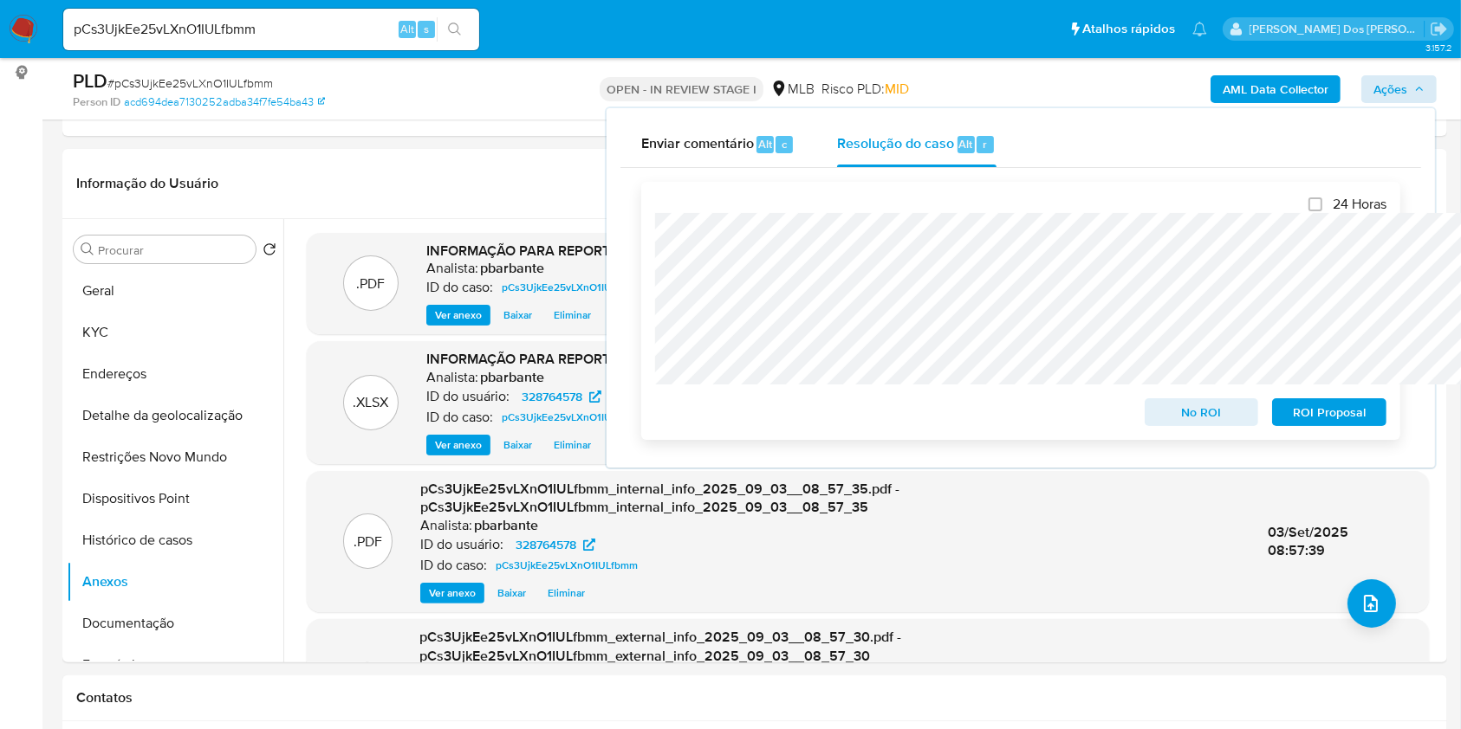
click at [1310, 414] on span "ROI Proposal" at bounding box center [1329, 412] width 90 height 24
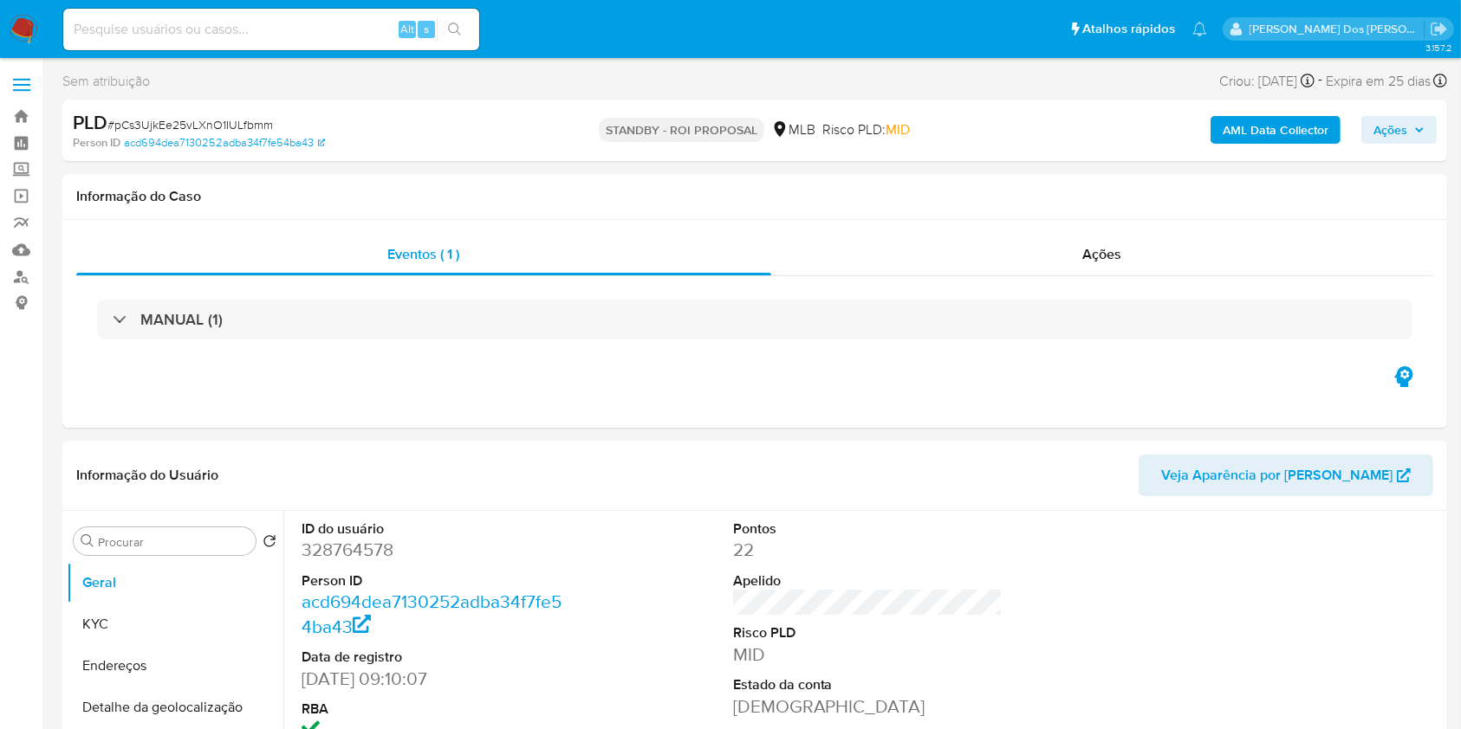
select select "10"
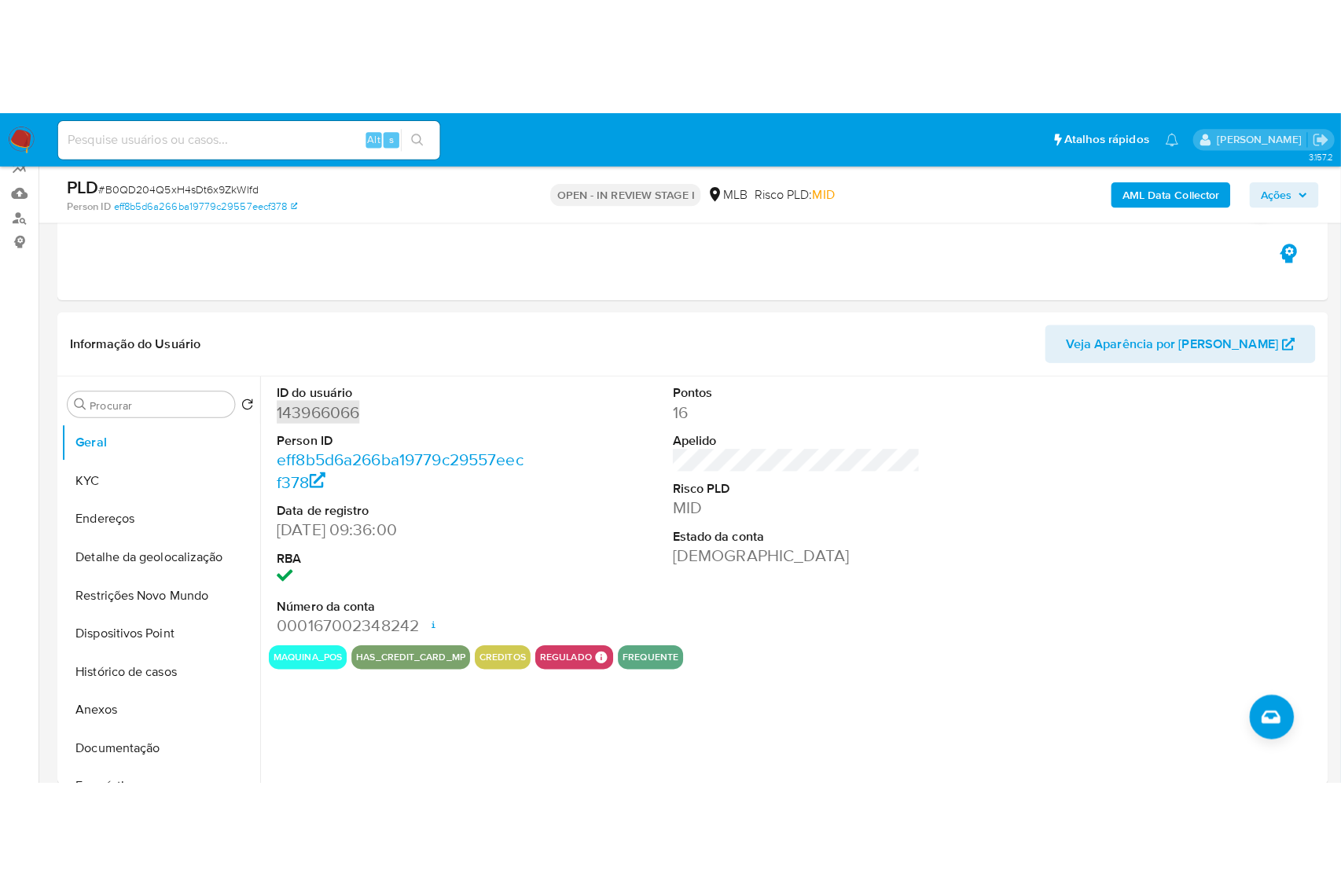
scroll to position [148, 0]
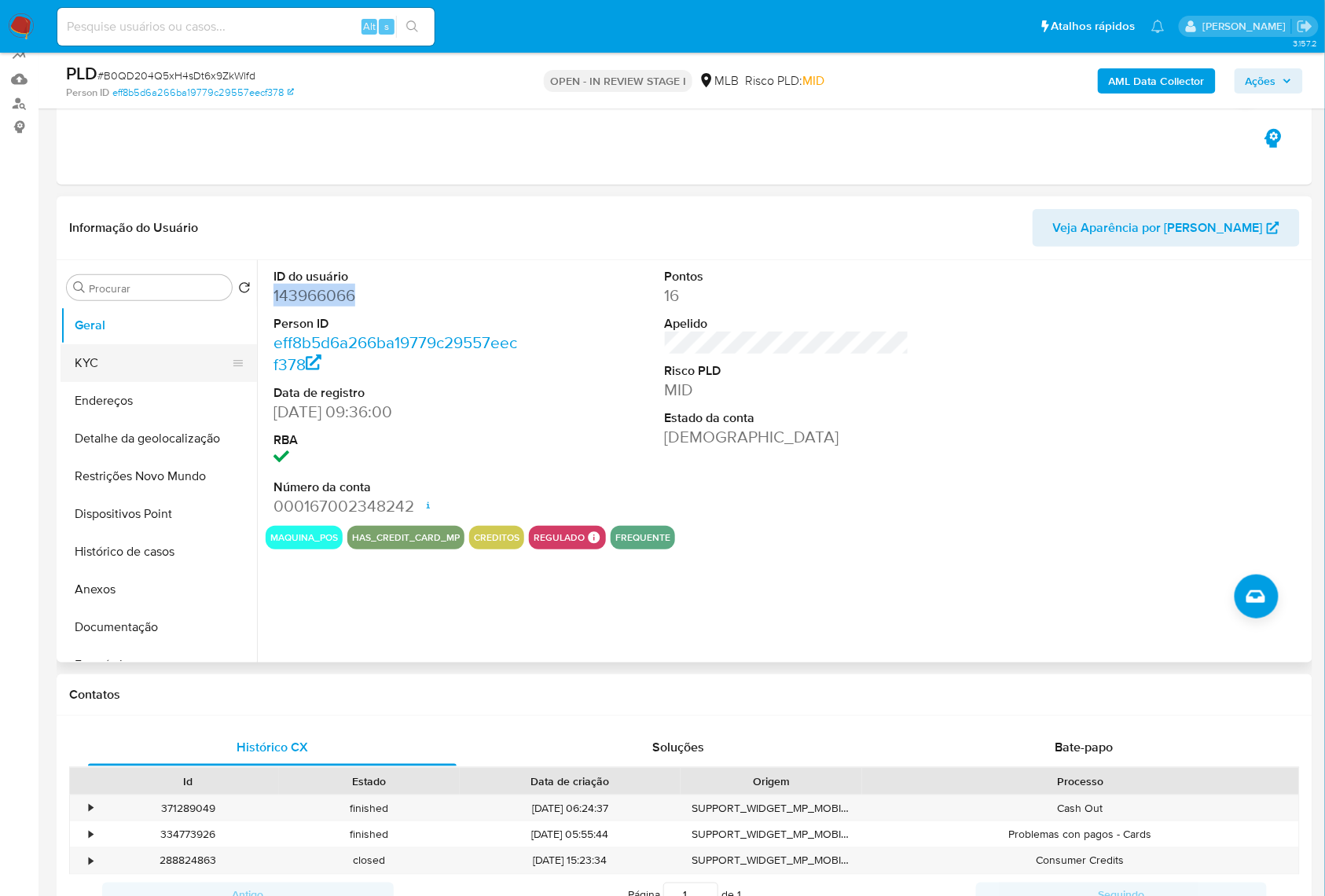
click at [144, 382] on button "KYC" at bounding box center [152, 363] width 184 height 38
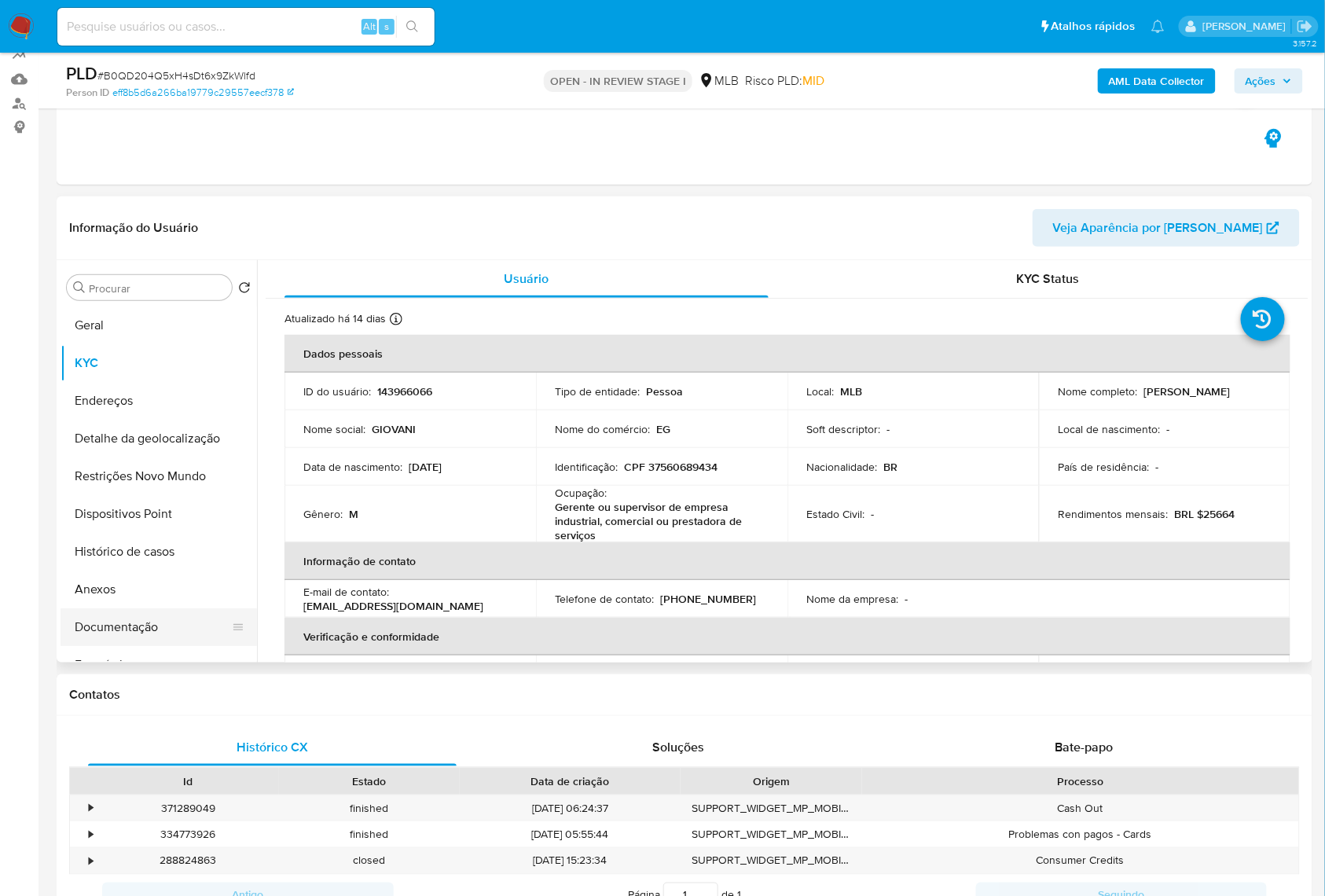
click at [144, 646] on button "Documentação" at bounding box center [152, 627] width 184 height 38
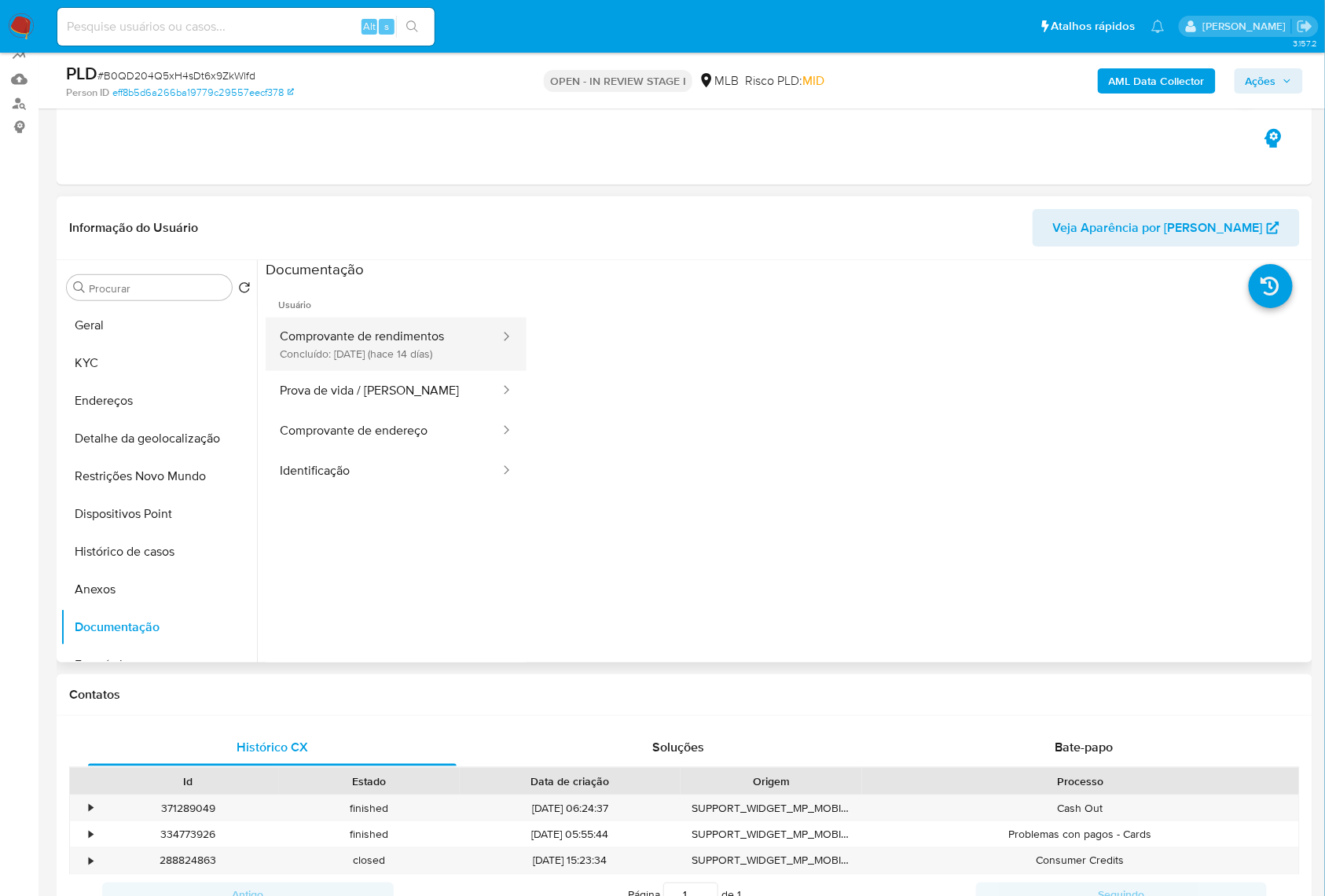
click at [363, 361] on button "Comprovante de rendimentos Concluído: [DATE] (hace 14 días)" at bounding box center [384, 344] width 236 height 54
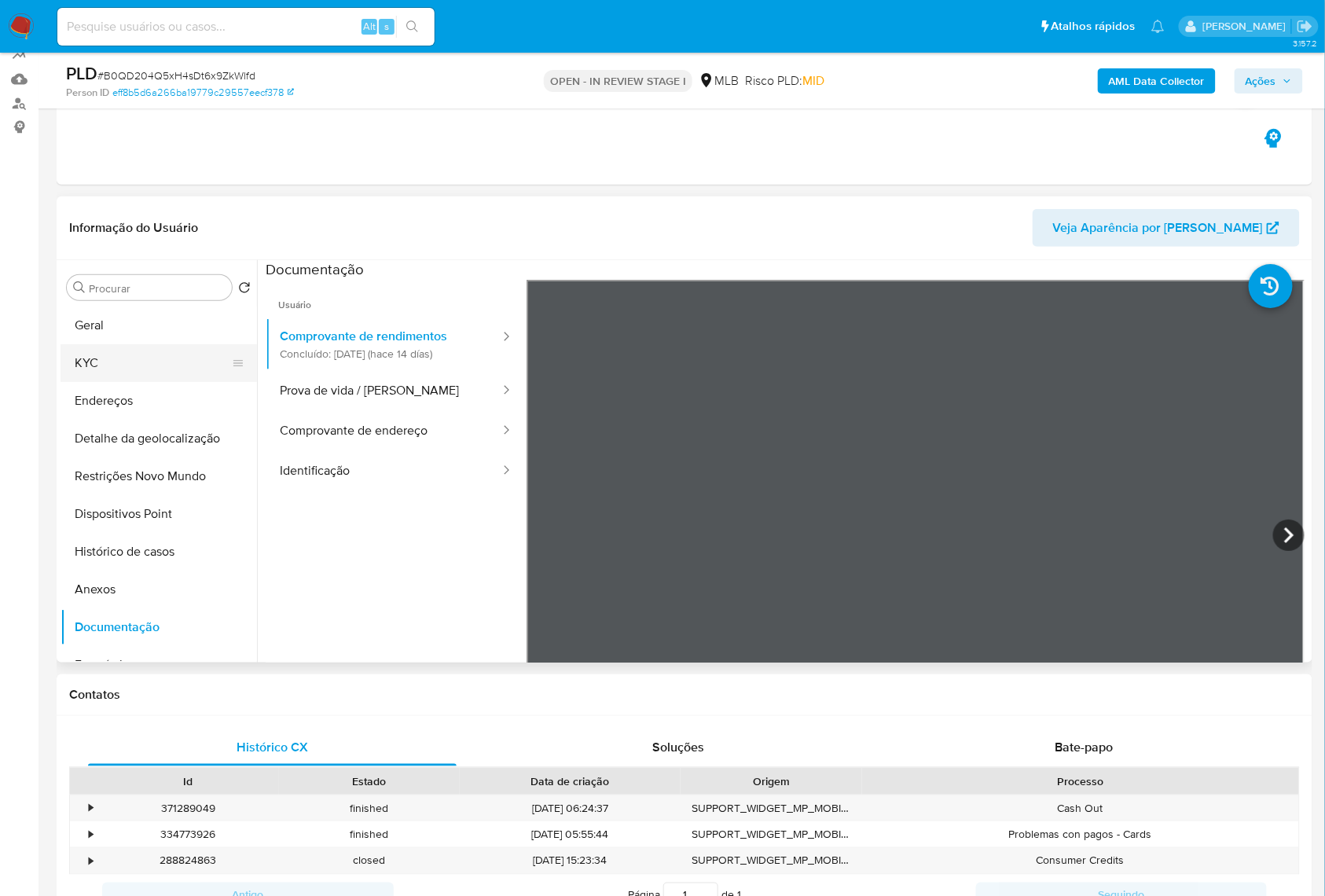
click at [116, 381] on button "KYC" at bounding box center [152, 363] width 184 height 38
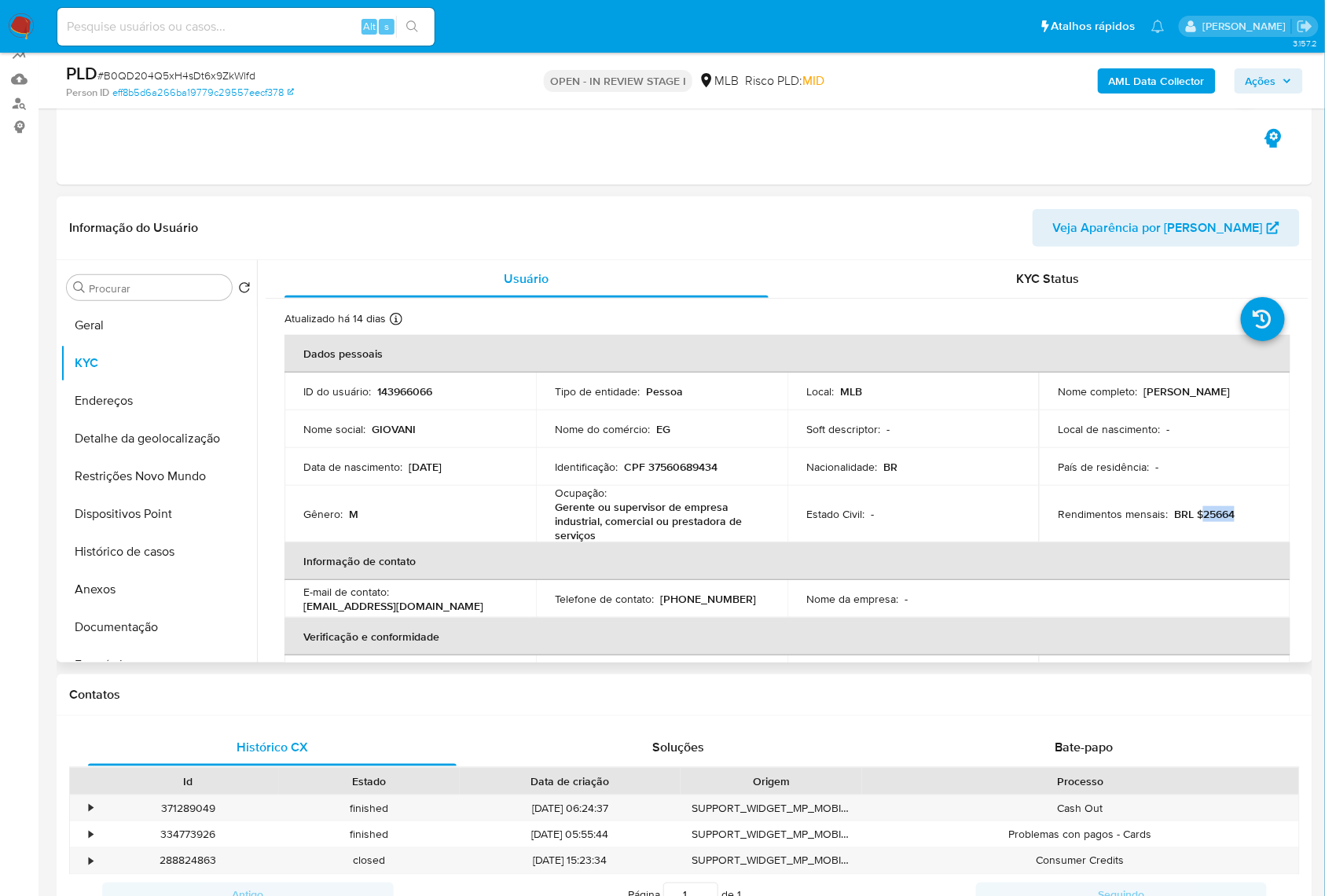
drag, startPoint x: 1237, startPoint y: 529, endPoint x: 1195, endPoint y: 541, distance: 43.7
click at [1195, 541] on td "Rendimentos mensais : BRL $25664" at bounding box center [1164, 513] width 251 height 56
copy p "25664"
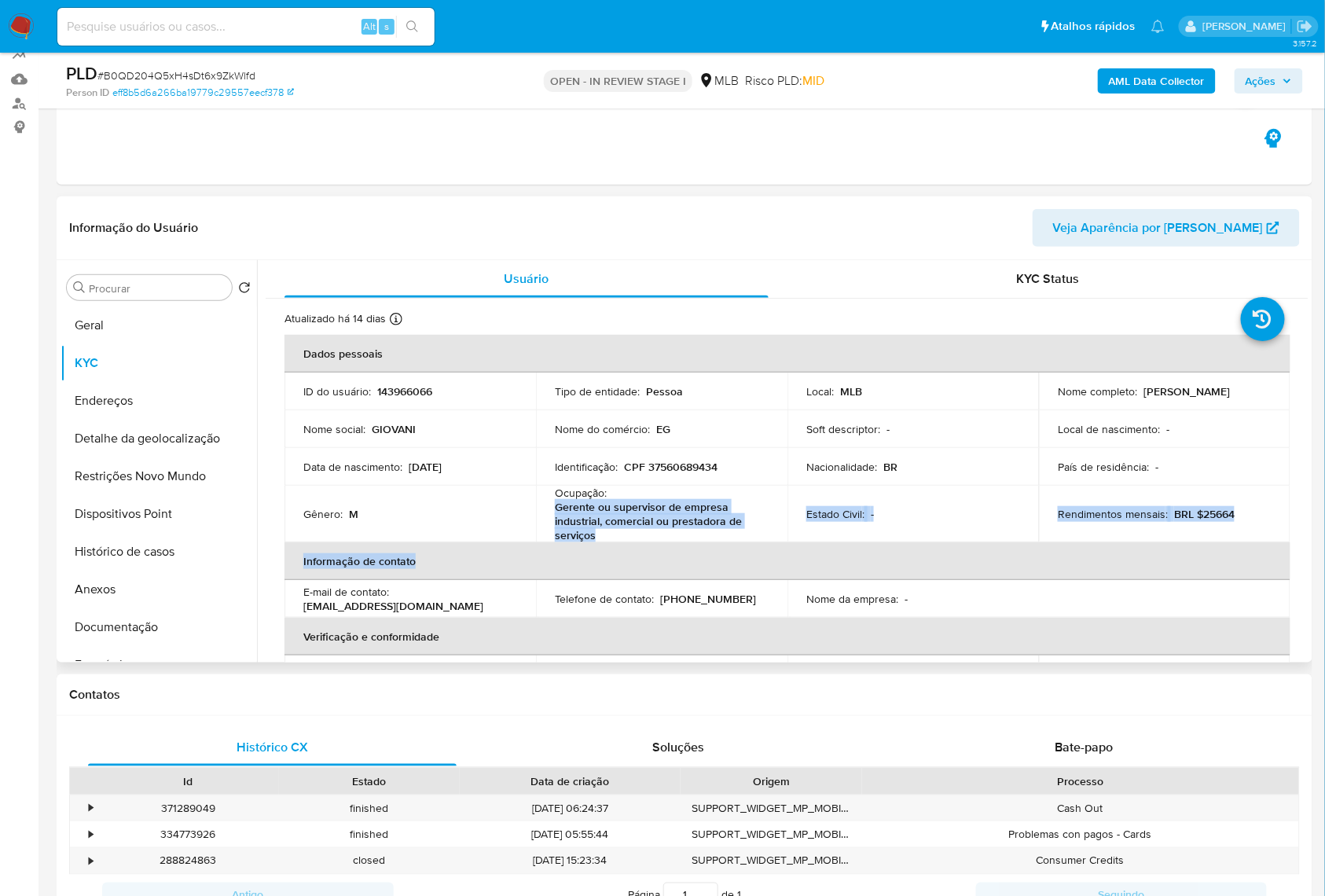
drag, startPoint x: 608, startPoint y: 566, endPoint x: 556, endPoint y: 526, distance: 65.6
click at [556, 526] on table "Dados pessoais ID do usuário : 143966066 Tipo de entidade : Pessoa Local : MLB …" at bounding box center [787, 570] width 1006 height 472
click at [556, 526] on p "Gerente ou supervisor de empresa industrial, comercial ou prestadora de serviços" at bounding box center [658, 521] width 208 height 43
drag, startPoint x: 560, startPoint y: 534, endPoint x: 613, endPoint y: 558, distance: 58.2
click at [613, 542] on p "Gerente ou supervisor de empresa industrial, comercial ou prestadora de serviços" at bounding box center [658, 521] width 208 height 43
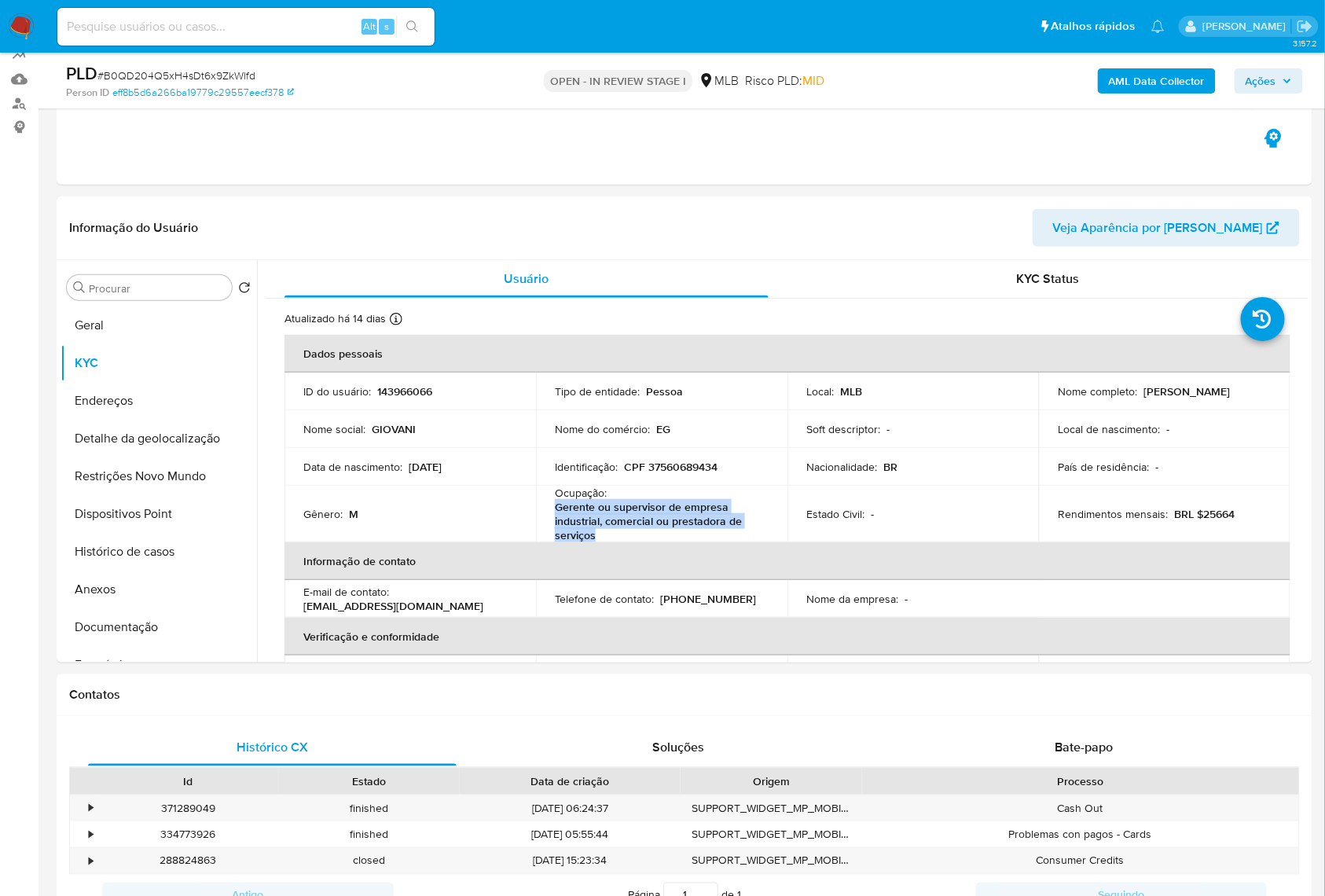
click at [1171, 85] on b "AML Data Collector" at bounding box center [1156, 81] width 96 height 25
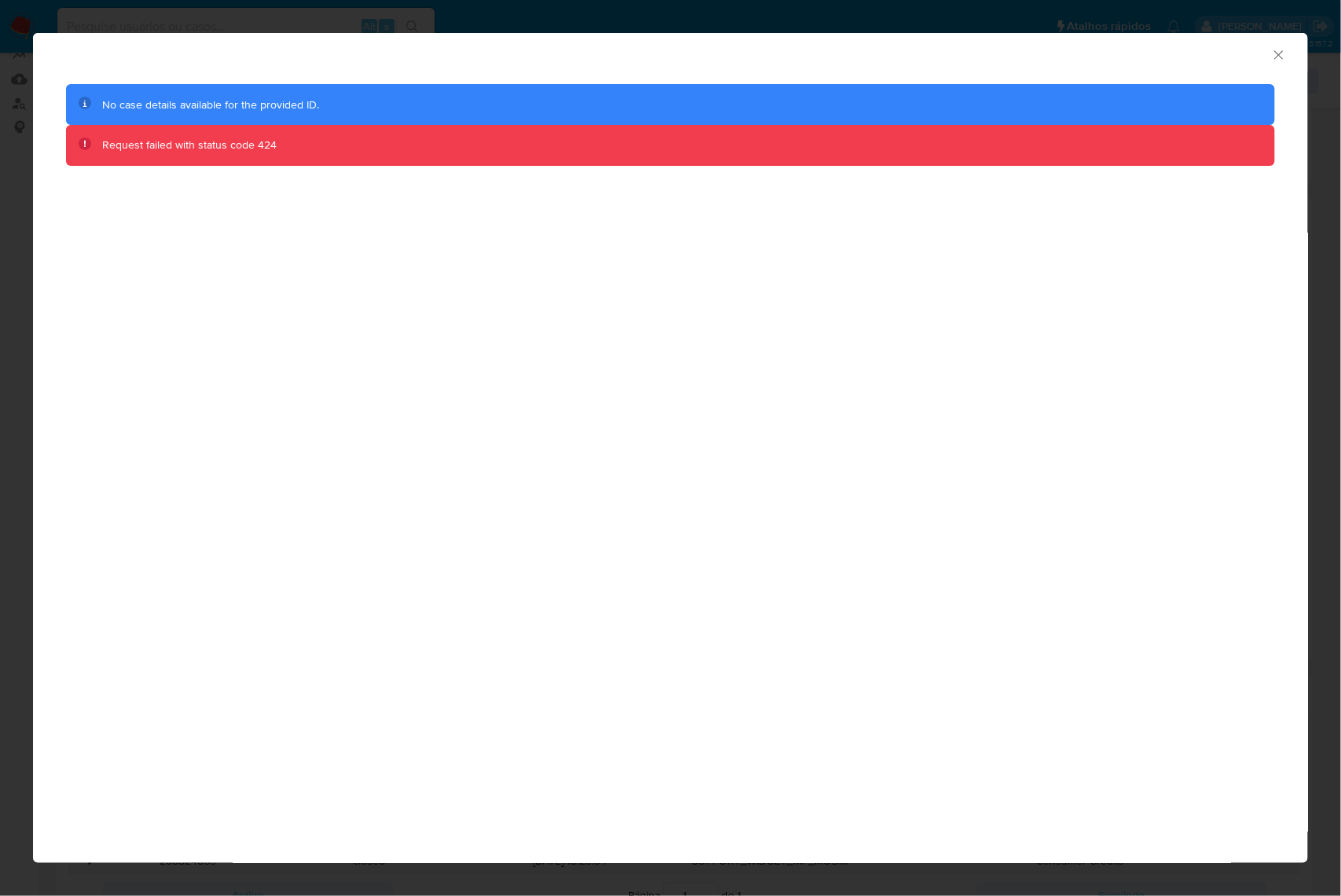
click at [1279, 54] on icon "Fechar a janela" at bounding box center [1278, 54] width 9 height 9
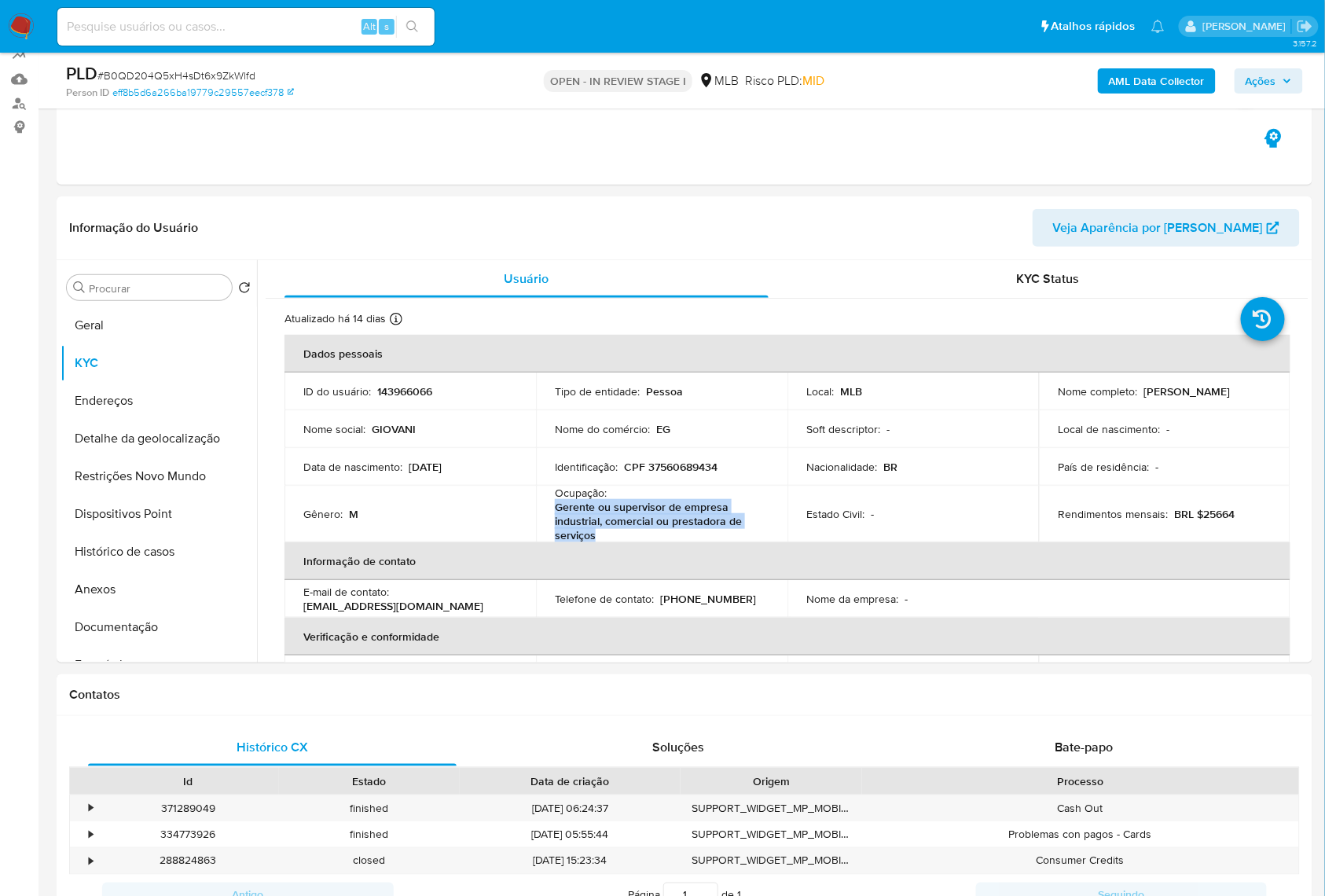
click at [1170, 85] on b "AML Data Collector" at bounding box center [1156, 81] width 96 height 25
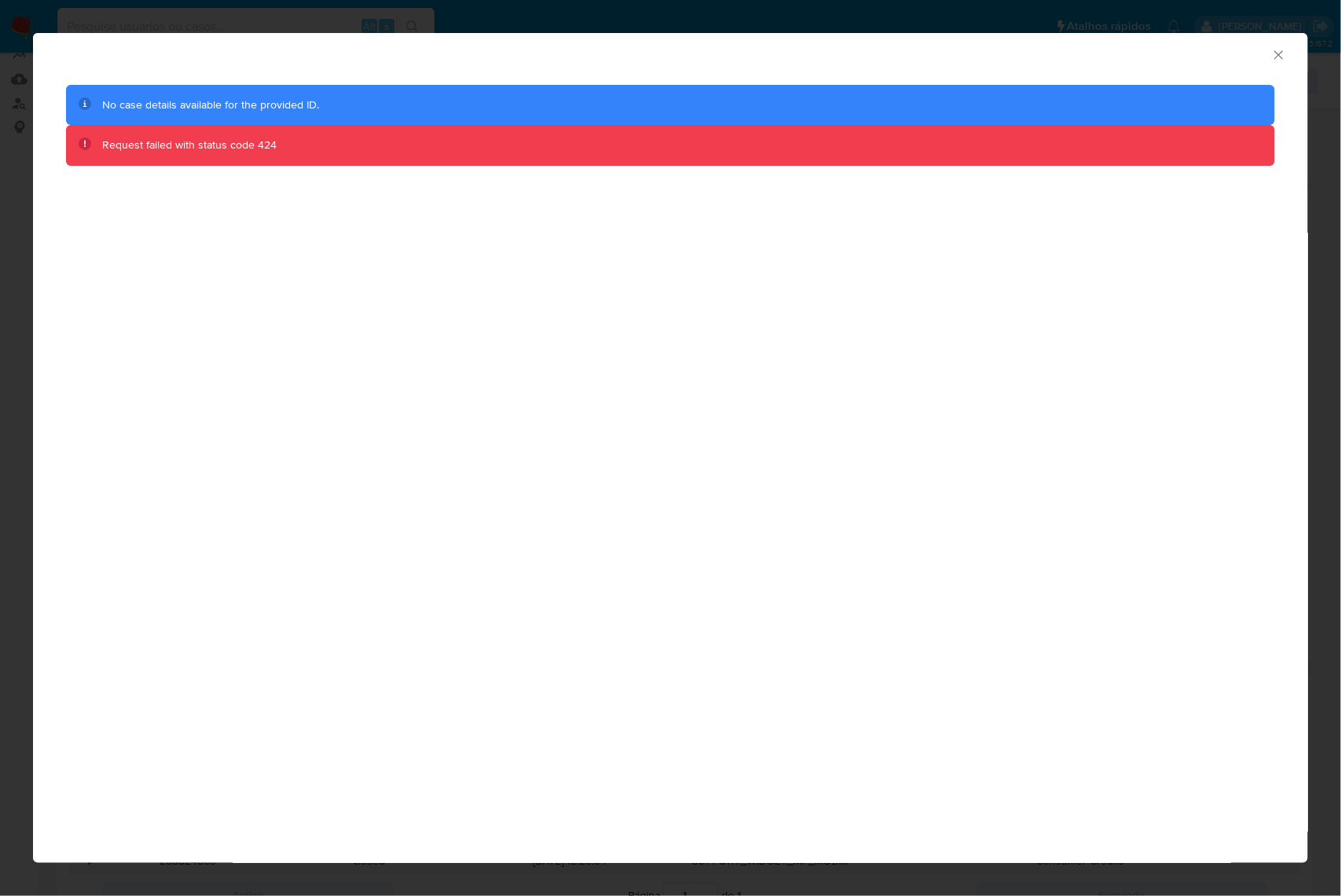
click at [1284, 54] on icon "Fechar a janela" at bounding box center [1278, 54] width 15 height 15
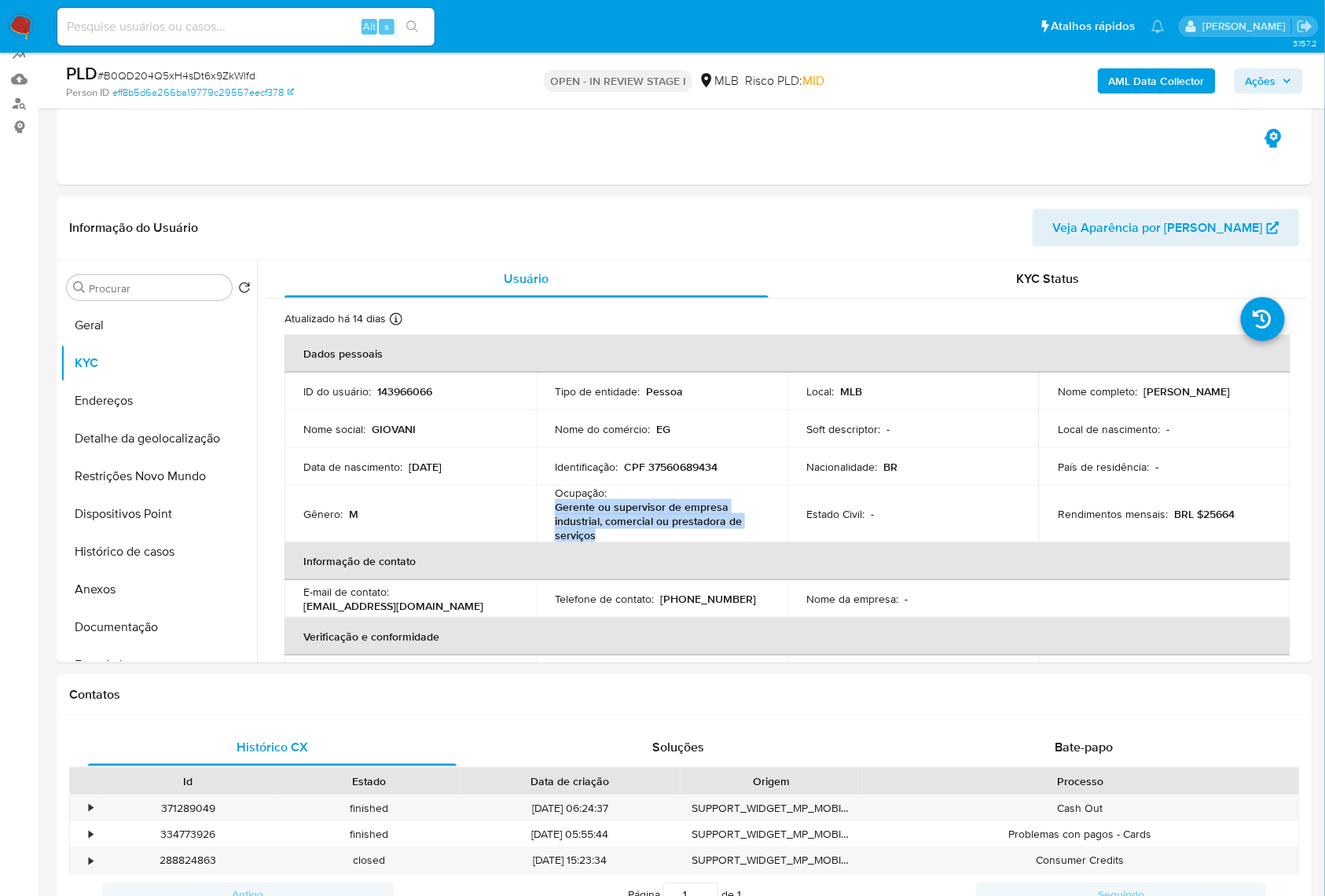
click at [1207, 79] on button "AML Data Collector" at bounding box center [1156, 81] width 118 height 25
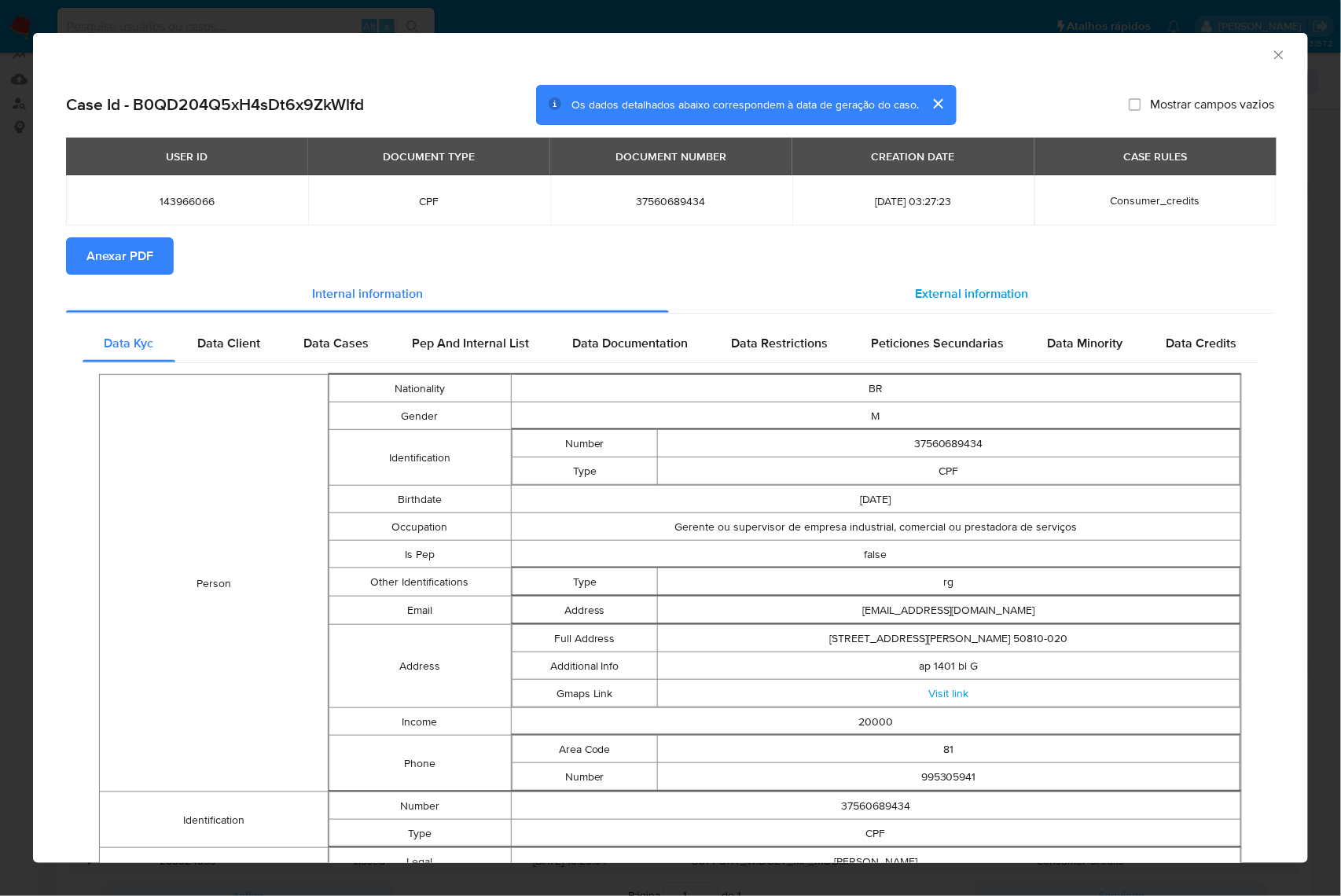
click at [989, 303] on span "External information" at bounding box center [972, 294] width 114 height 18
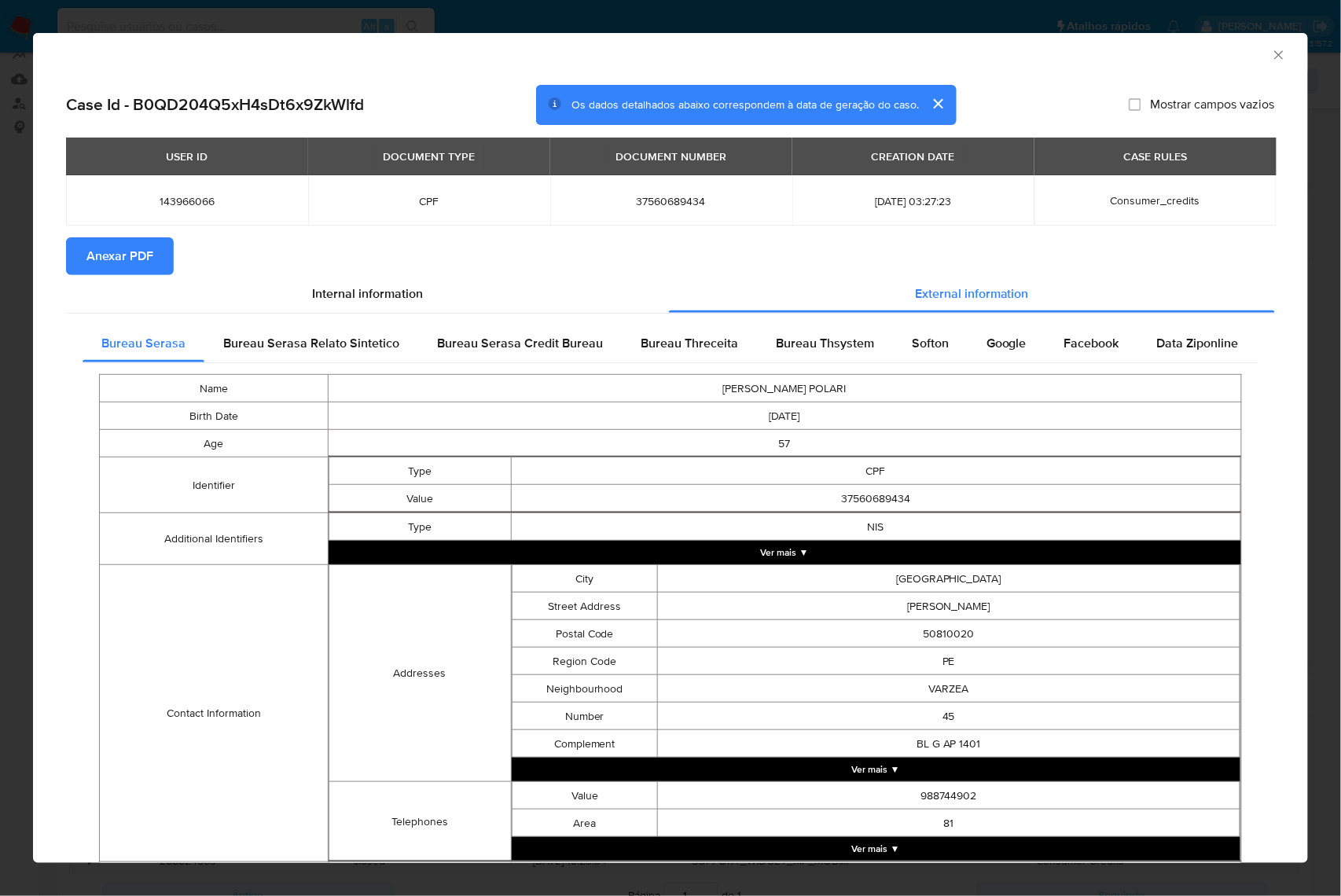
click at [126, 261] on span "Anexar PDF" at bounding box center [120, 256] width 67 height 34
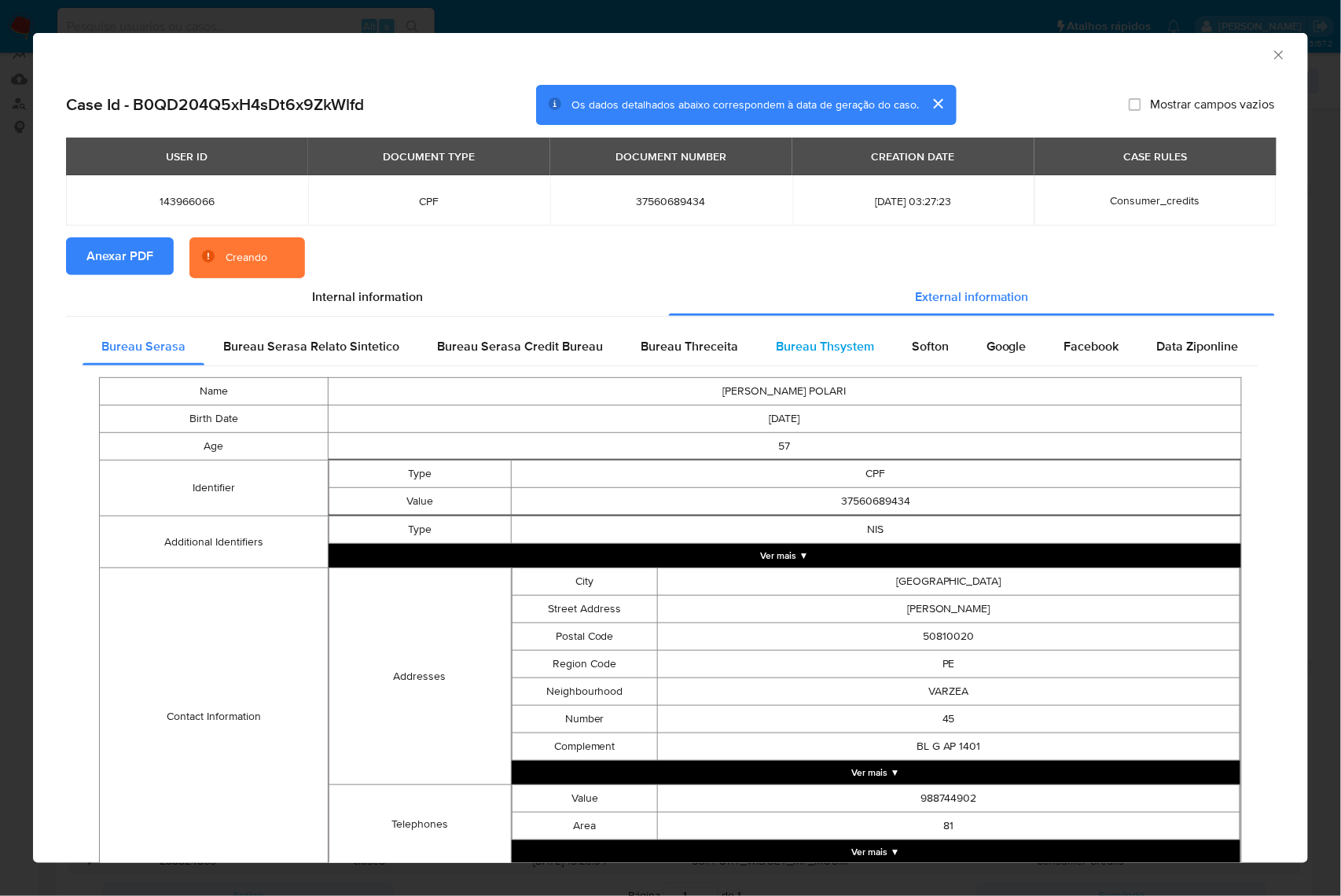
click at [826, 355] on span "Bureau Thsystem" at bounding box center [825, 346] width 98 height 18
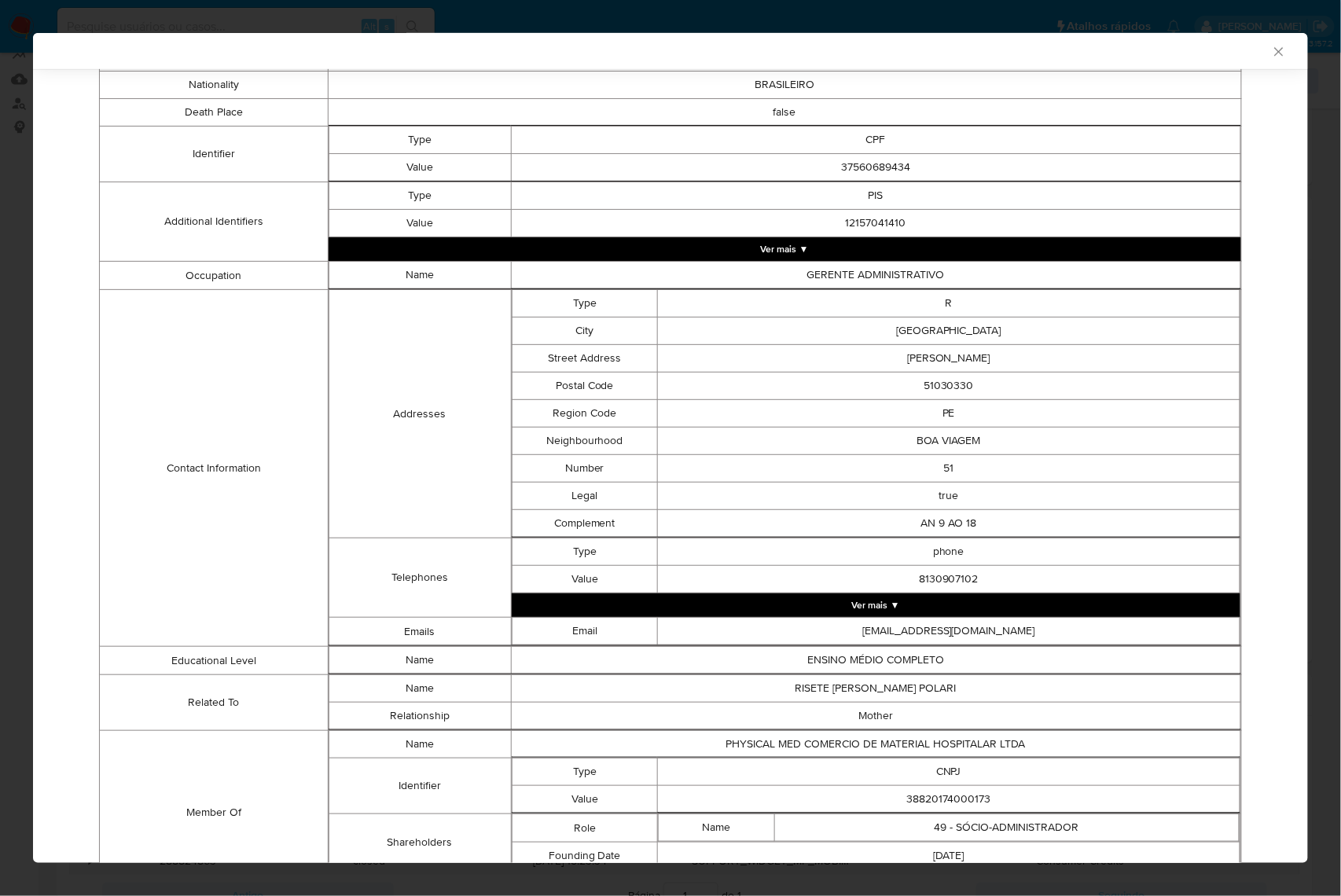
scroll to position [512, 0]
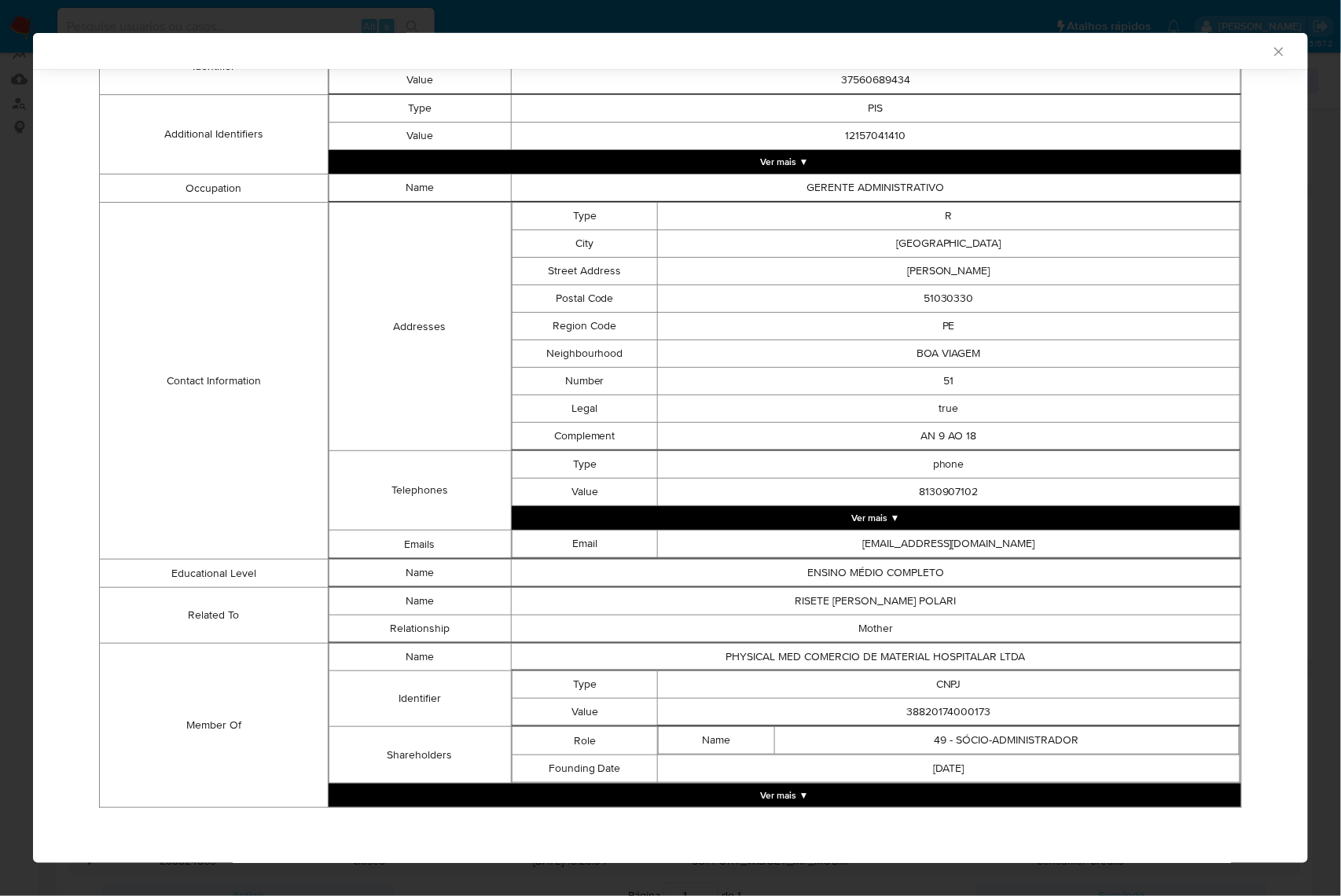
click at [859, 661] on button "Ver mais ▼" at bounding box center [785, 795] width 913 height 24
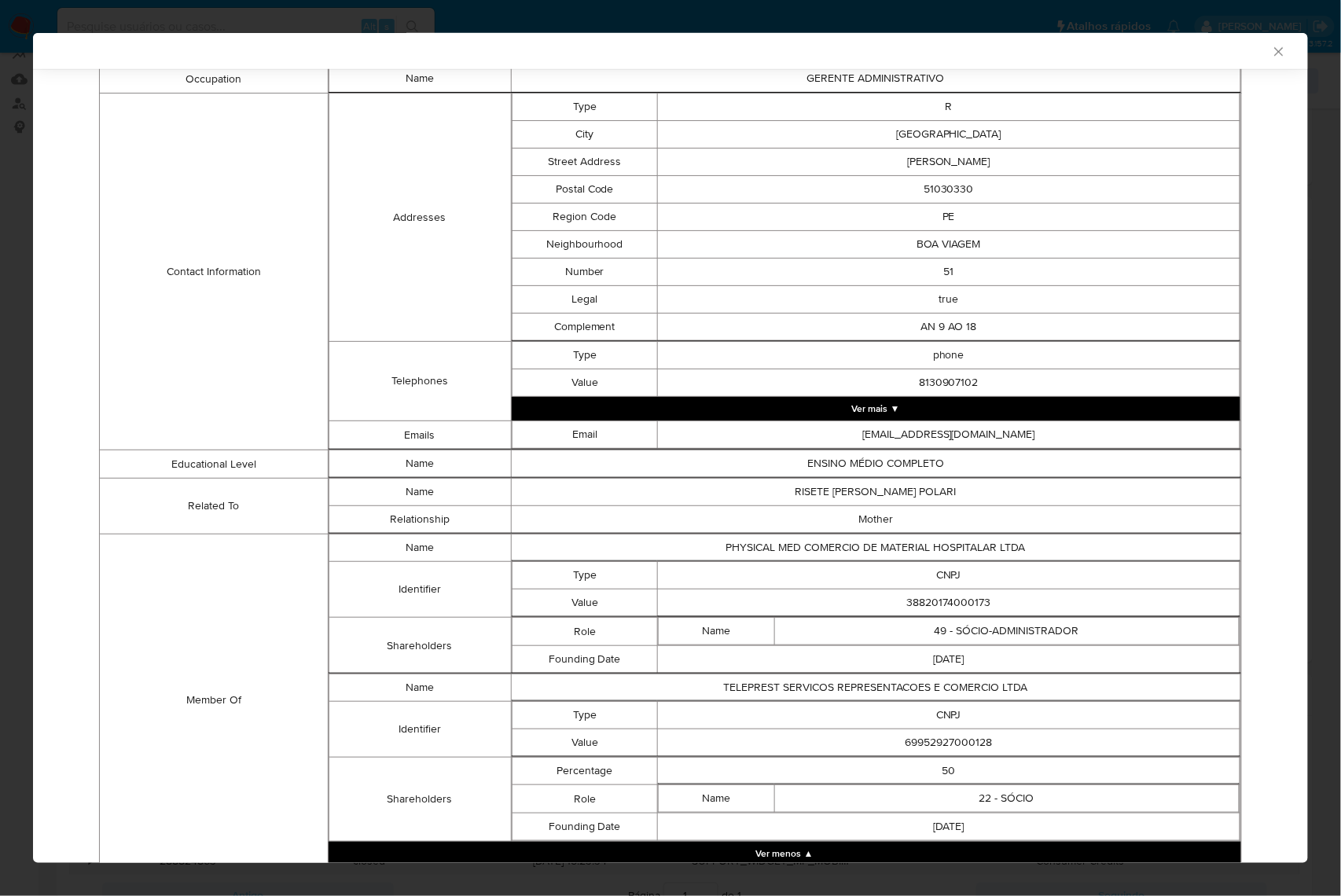
scroll to position [682, 0]
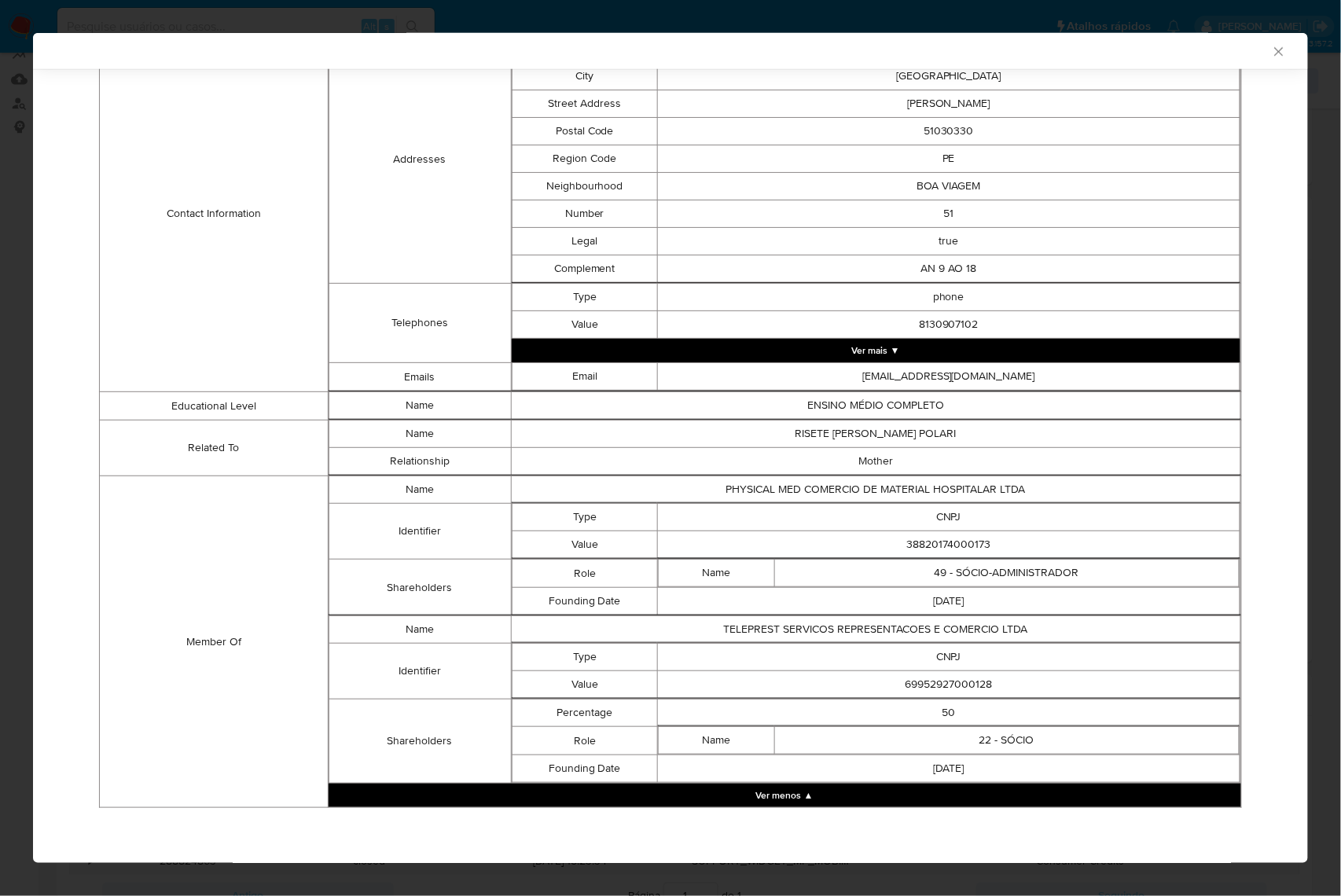
click at [931, 538] on td "38820174000173" at bounding box center [948, 545] width 582 height 27
copy td "38820174000173"
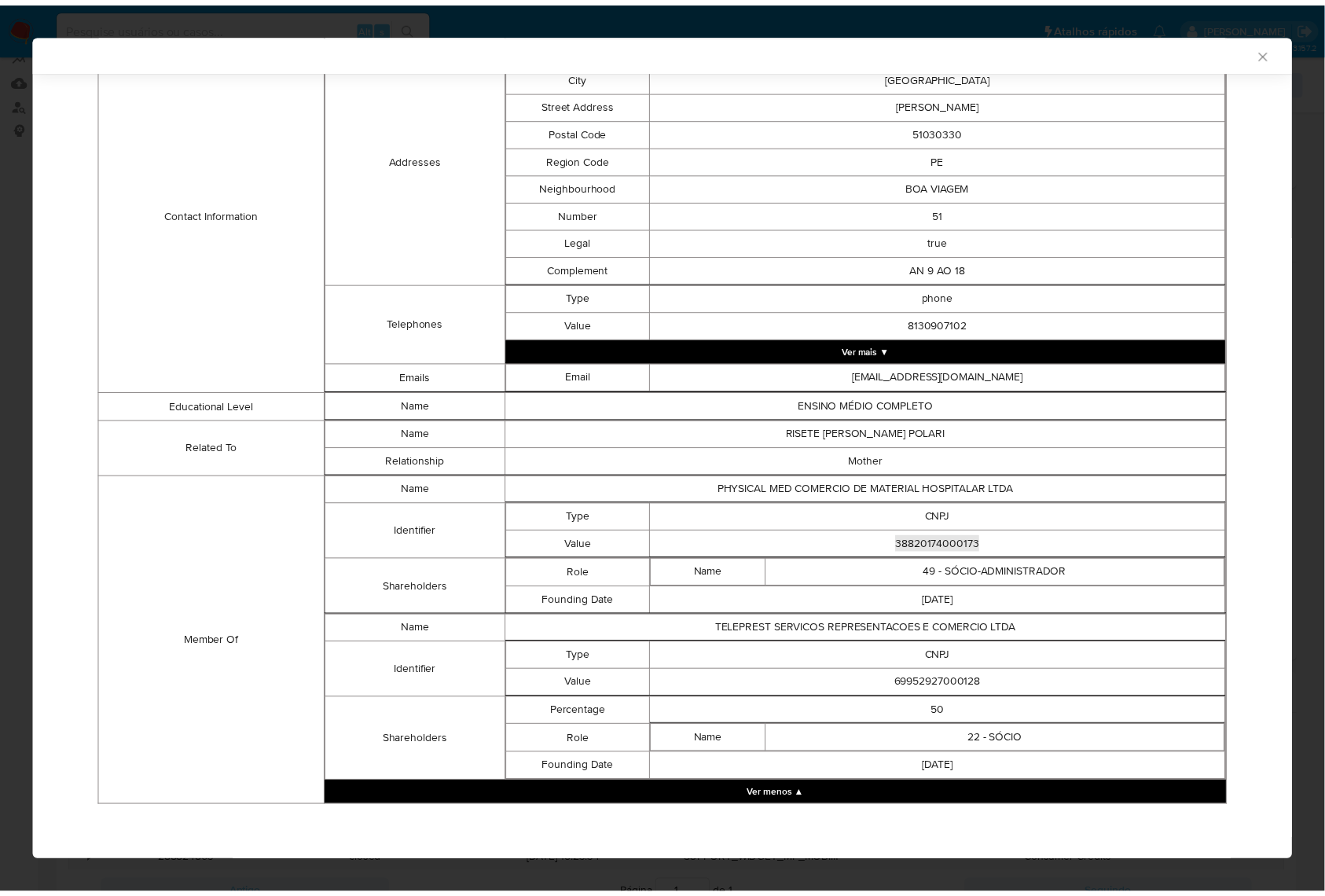
scroll to position [678, 0]
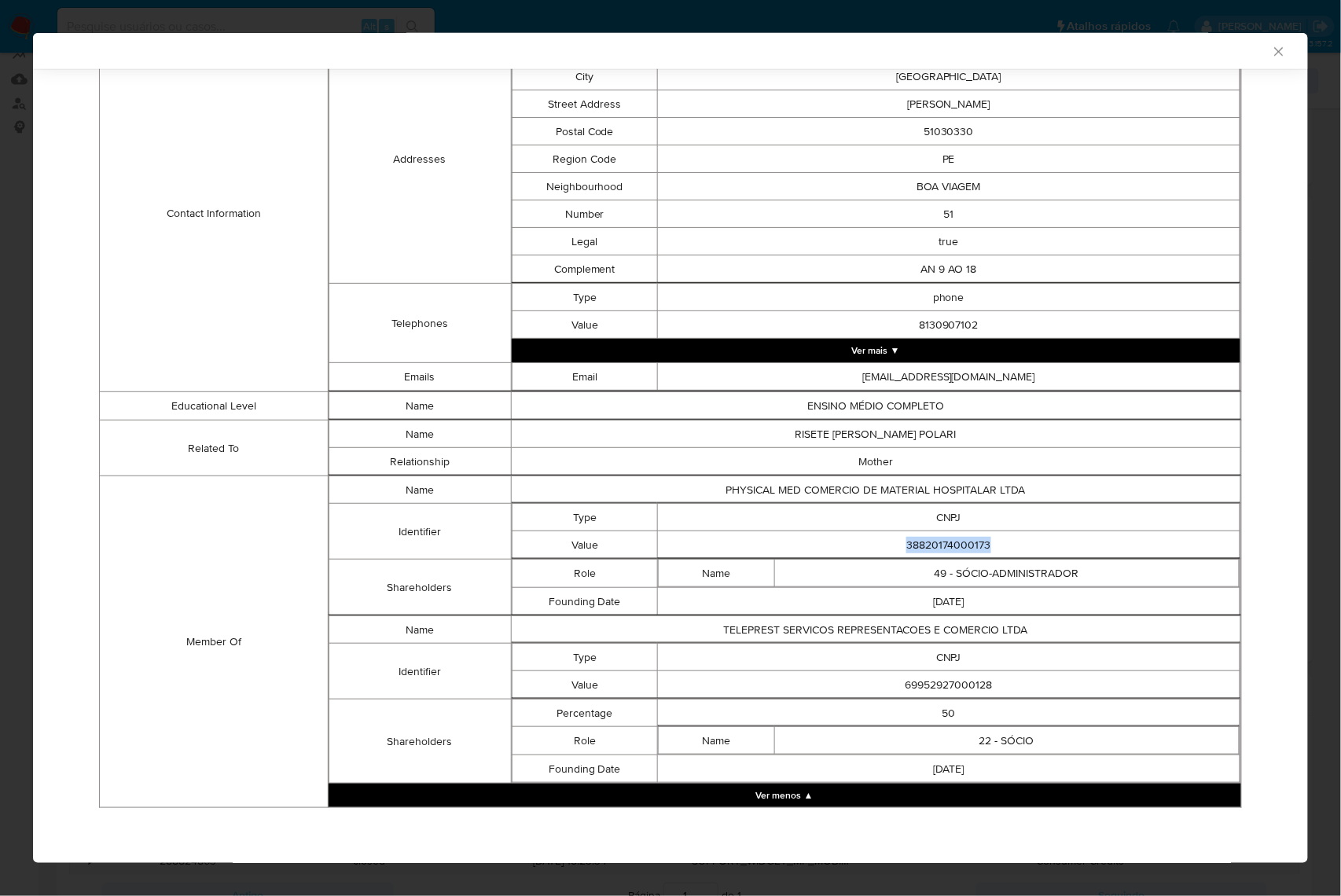
click at [948, 661] on td "69952927000128" at bounding box center [948, 685] width 582 height 27
click at [954, 661] on td "69952927000128" at bounding box center [948, 685] width 582 height 27
click at [752, 326] on td "8130907102" at bounding box center [948, 325] width 582 height 27
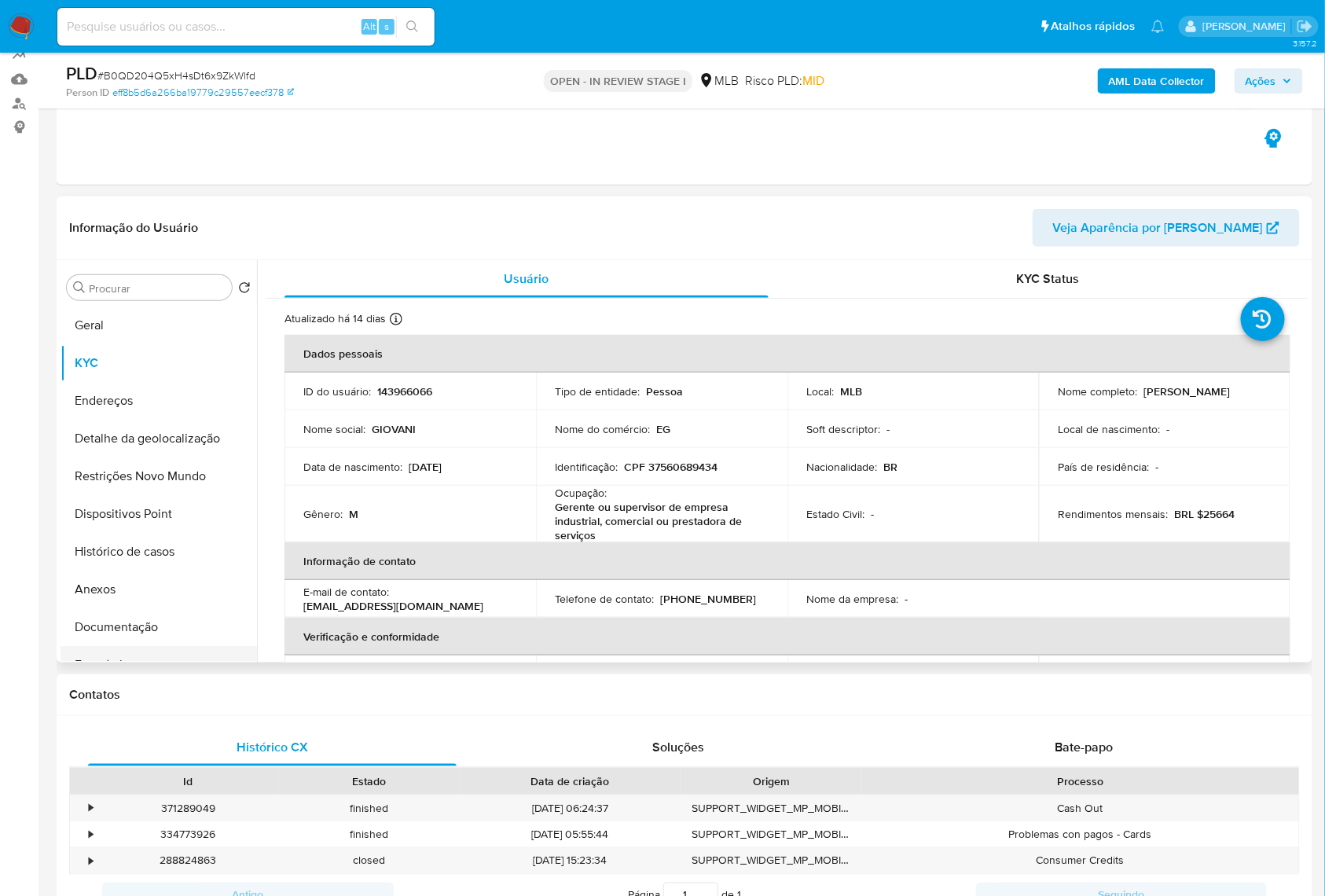
scroll to position [209, 0]
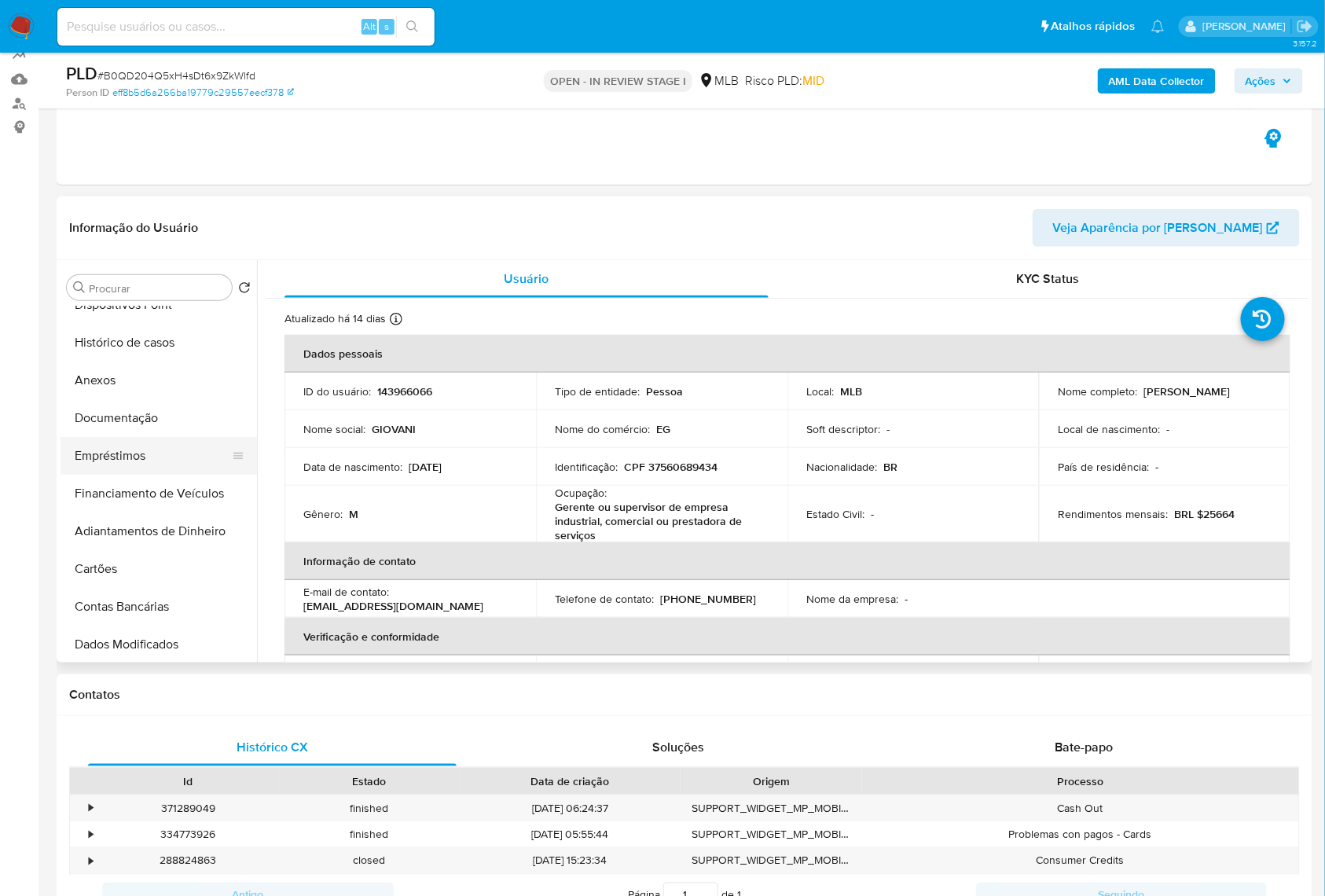
click at [133, 474] on button "Empréstimos" at bounding box center [152, 456] width 184 height 38
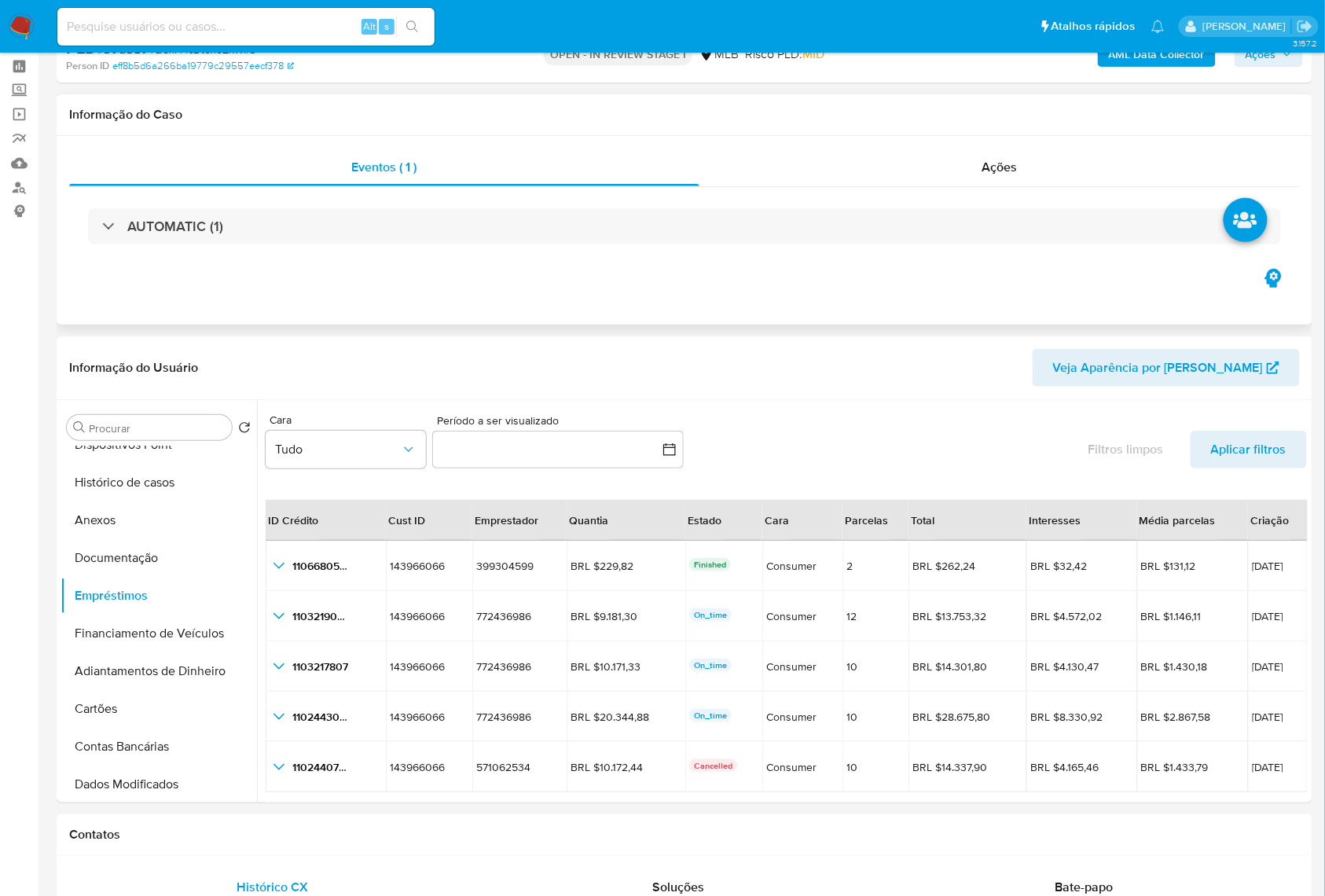
scroll to position [0, 0]
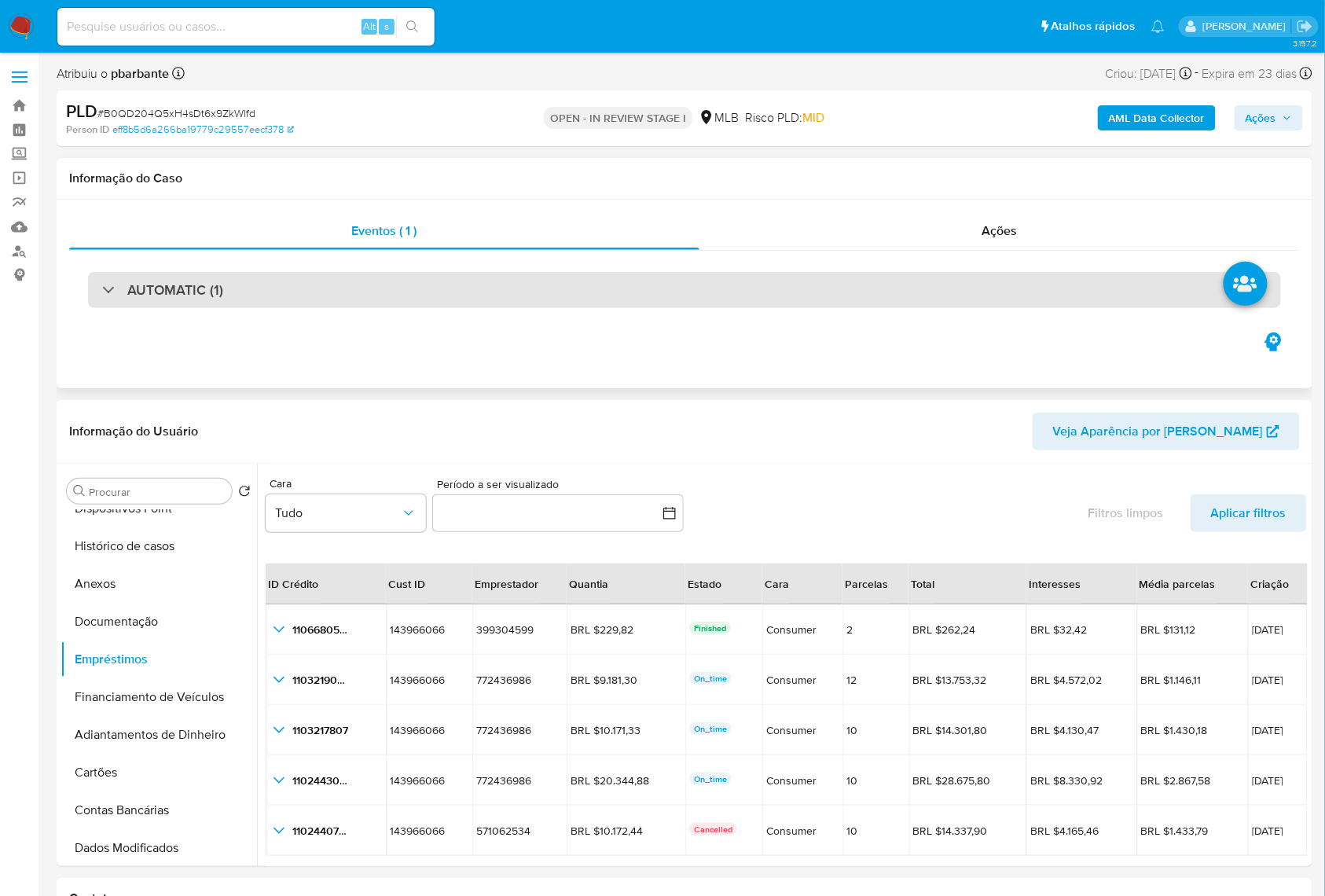
click at [575, 297] on div "AUTOMATIC (1)" at bounding box center [684, 290] width 1193 height 36
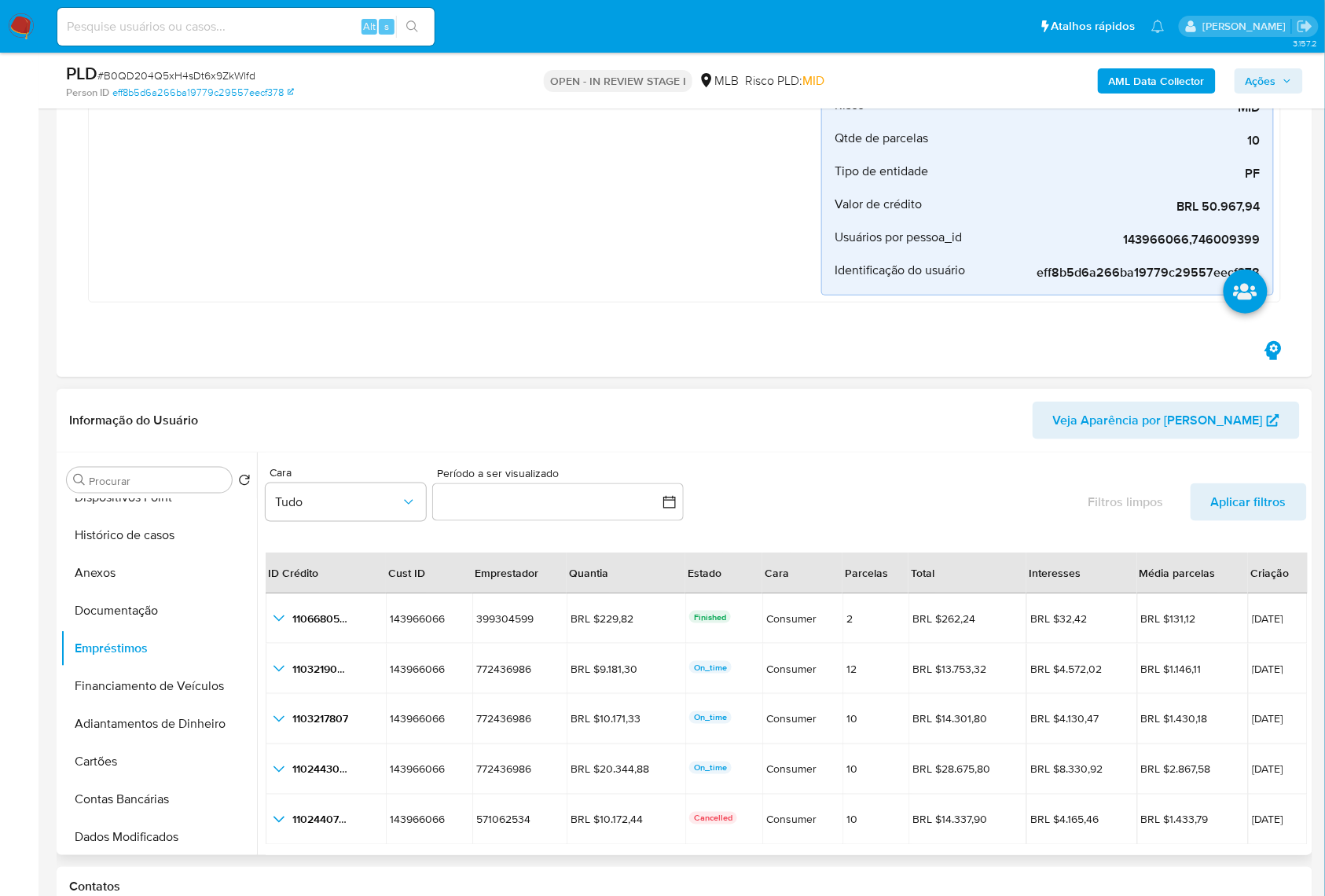
scroll to position [35, 0]
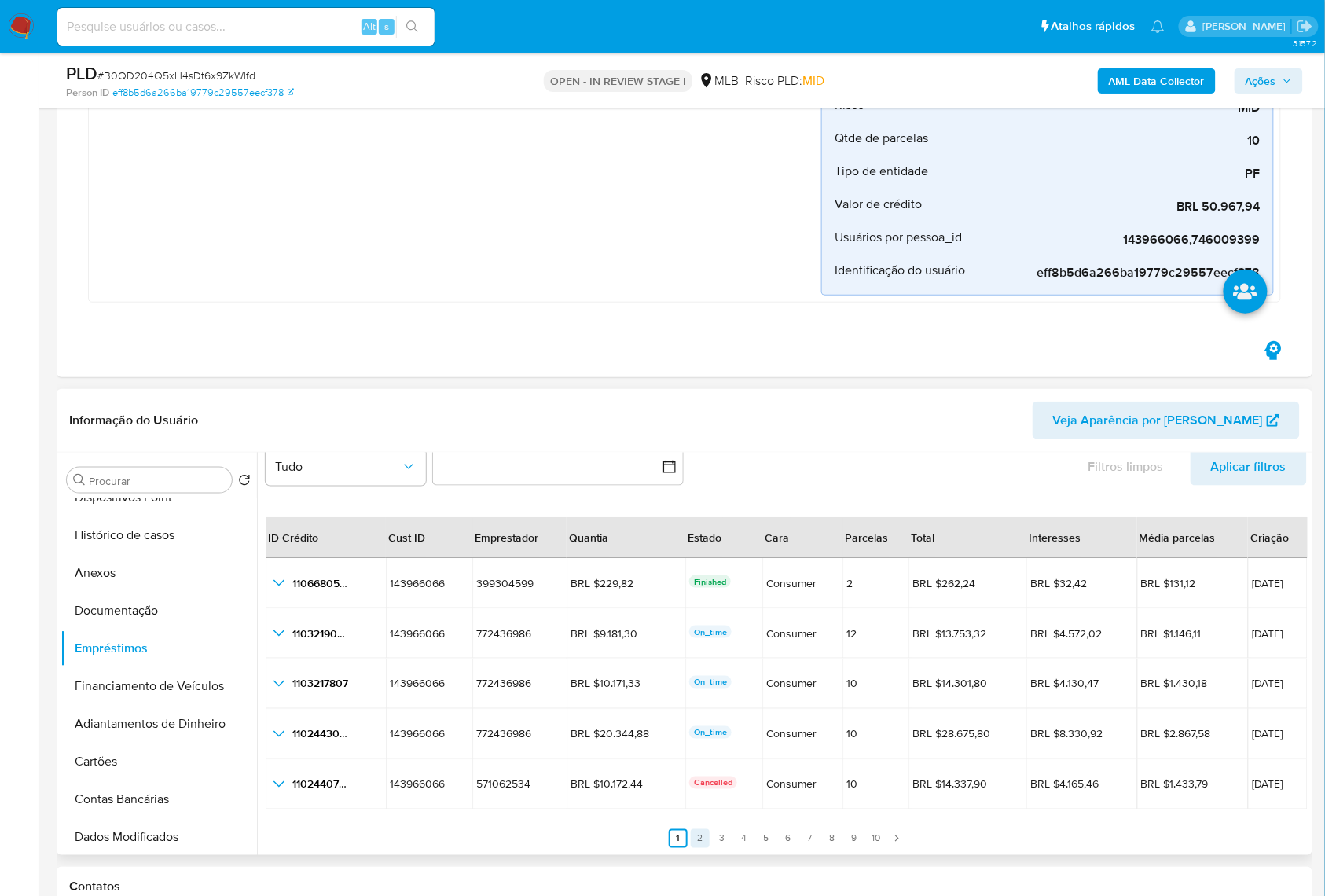
click at [697, 661] on link "2" at bounding box center [699, 838] width 19 height 19
click at [731, 661] on link "3" at bounding box center [731, 838] width 19 height 19
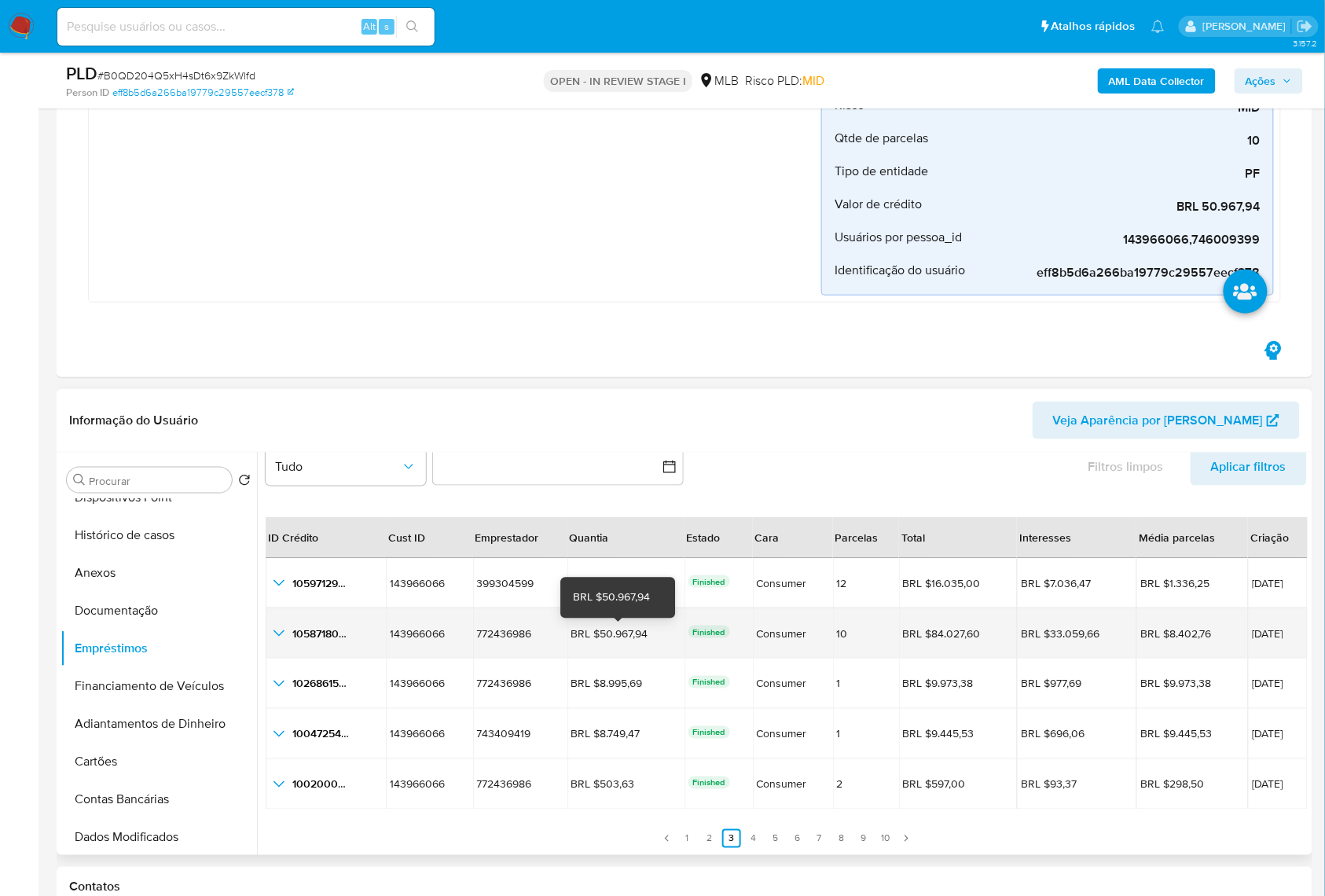
drag, startPoint x: 649, startPoint y: 646, endPoint x: 595, endPoint y: 631, distance: 56.0
click at [595, 631] on td "BRL $50.967,94 BRL $50.967,94" at bounding box center [625, 632] width 117 height 50
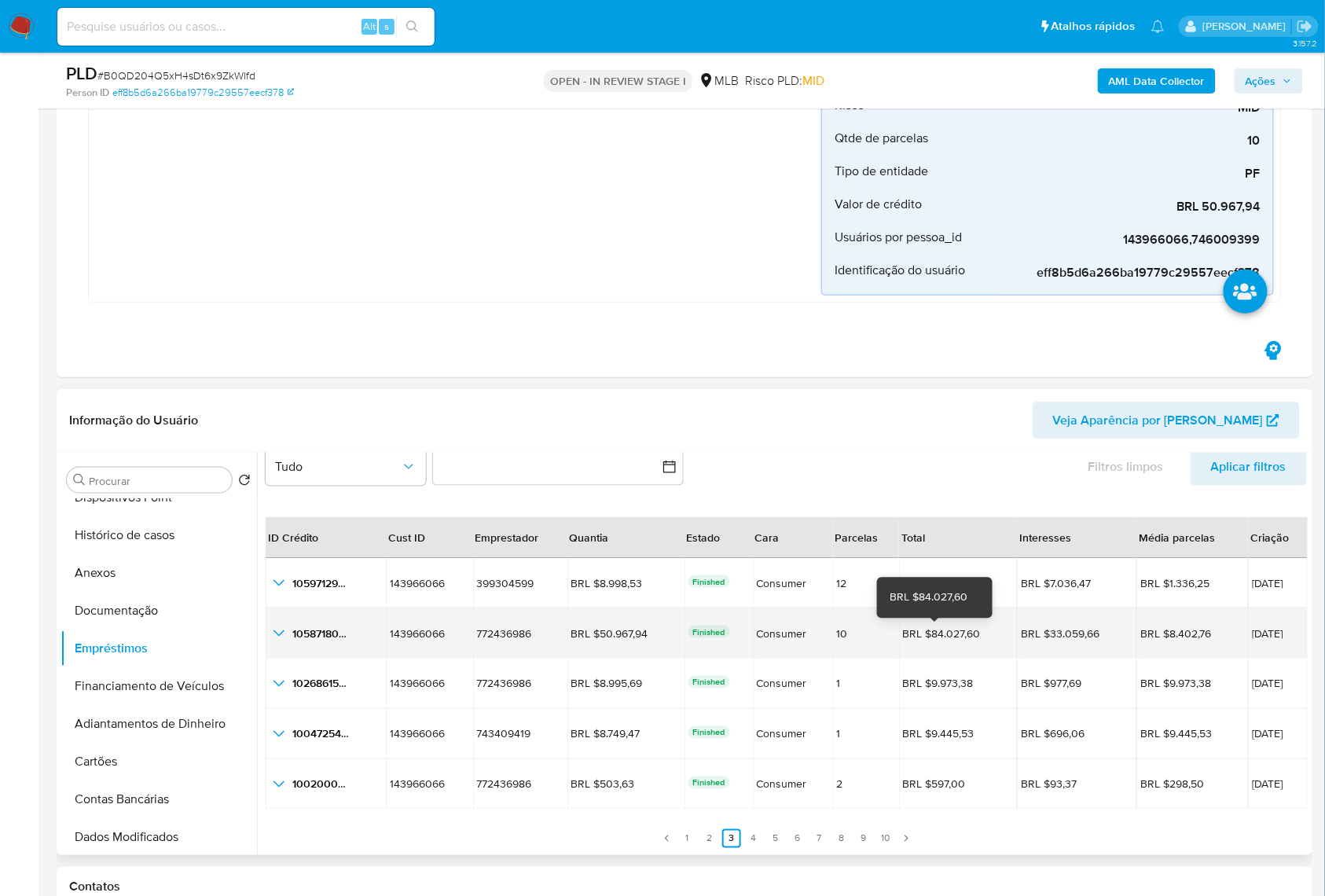
drag, startPoint x: 954, startPoint y: 638, endPoint x: 910, endPoint y: 638, distance: 44.0
click at [910, 638] on div "BRL $84.027,60" at bounding box center [946, 633] width 88 height 15
drag, startPoint x: 1281, startPoint y: 639, endPoint x: 1236, endPoint y: 641, distance: 45.0
click at [1248, 639] on td "17/06/2025" at bounding box center [1278, 632] width 60 height 50
click at [277, 639] on icon "button_show_hidden_detail_by_id_1" at bounding box center [278, 633] width 19 height 19
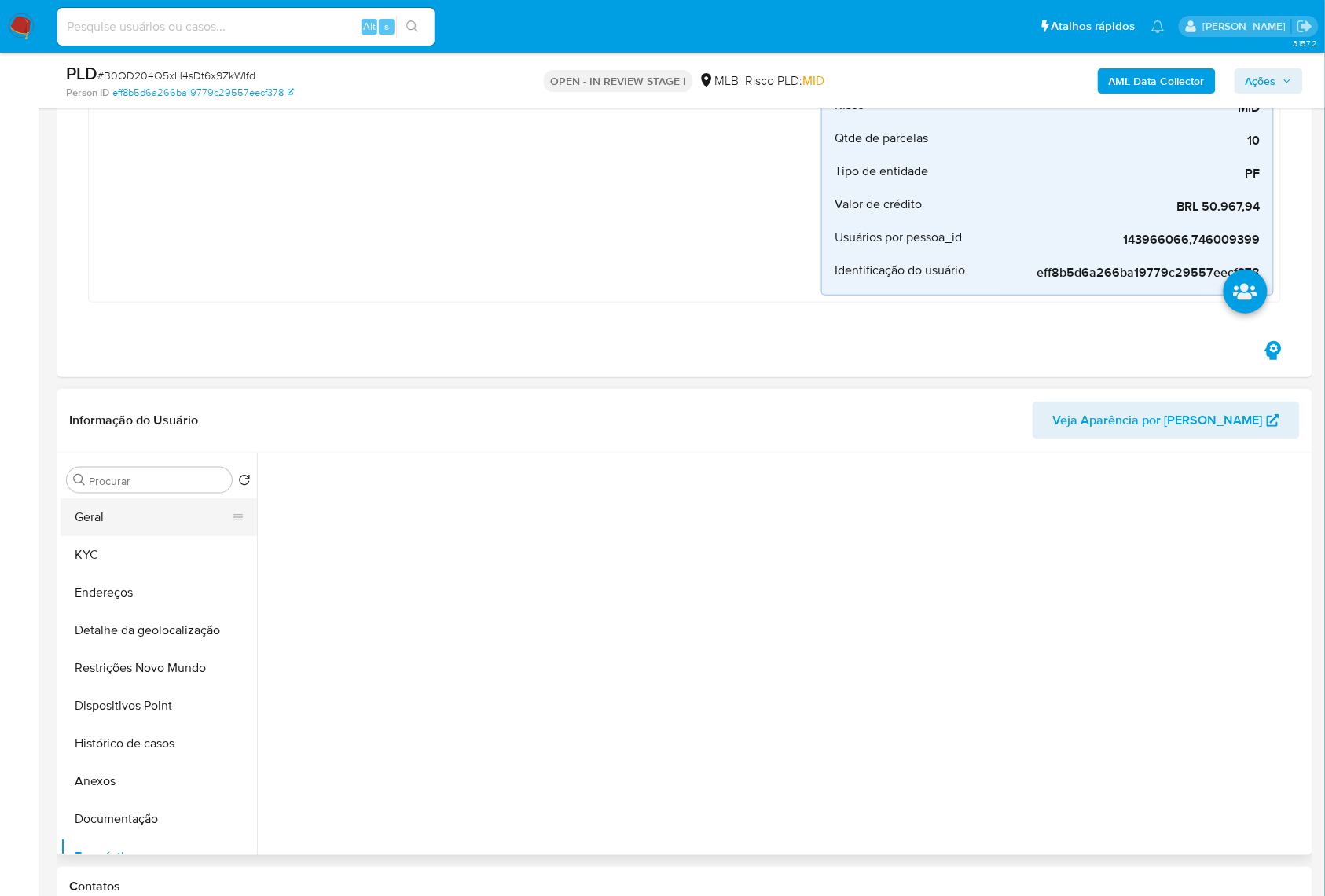
scroll to position [0, 0]
click at [138, 520] on button "Geral" at bounding box center [152, 518] width 184 height 38
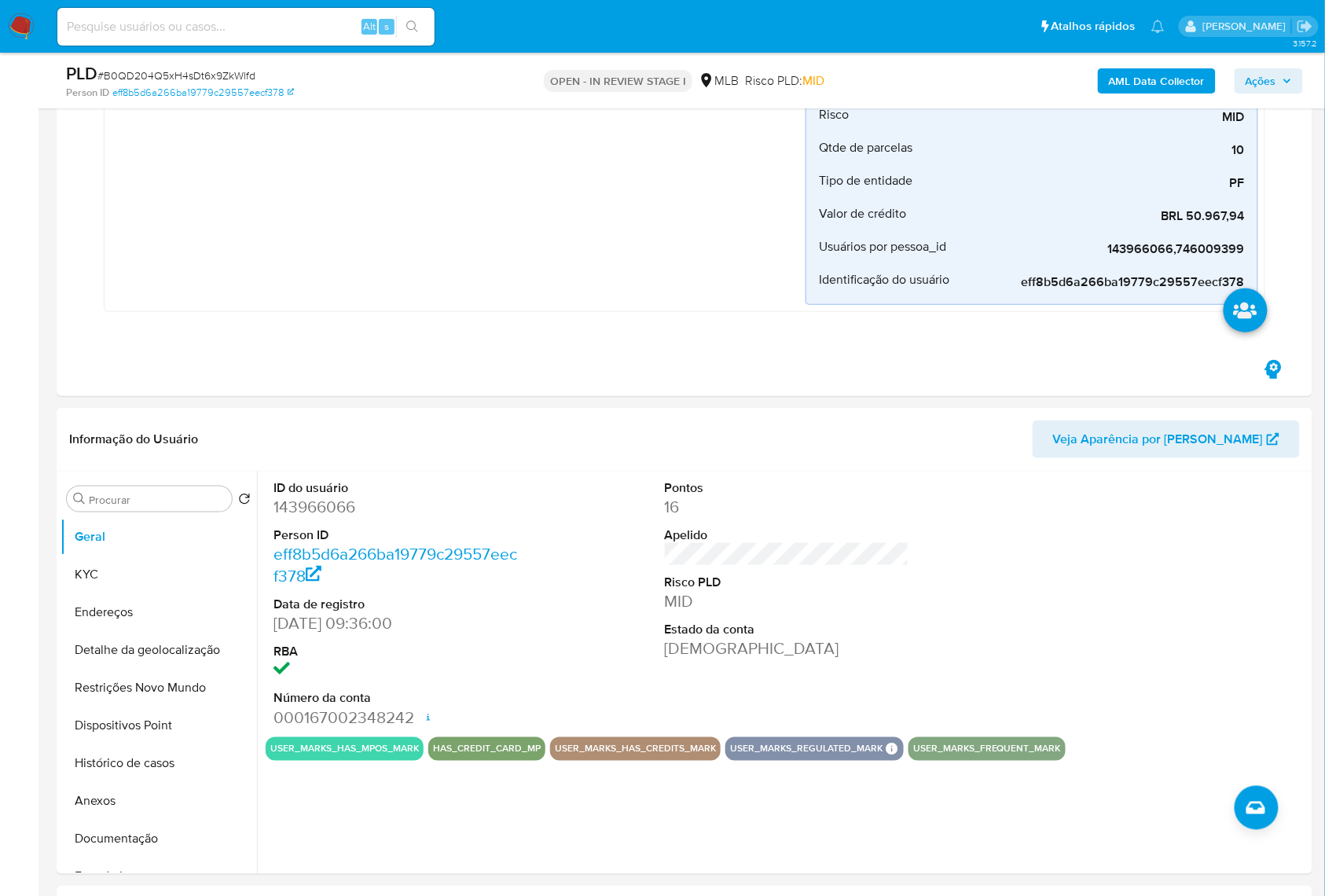
click at [321, 506] on dd "143966066" at bounding box center [395, 507] width 245 height 22
copy dd "143966066"
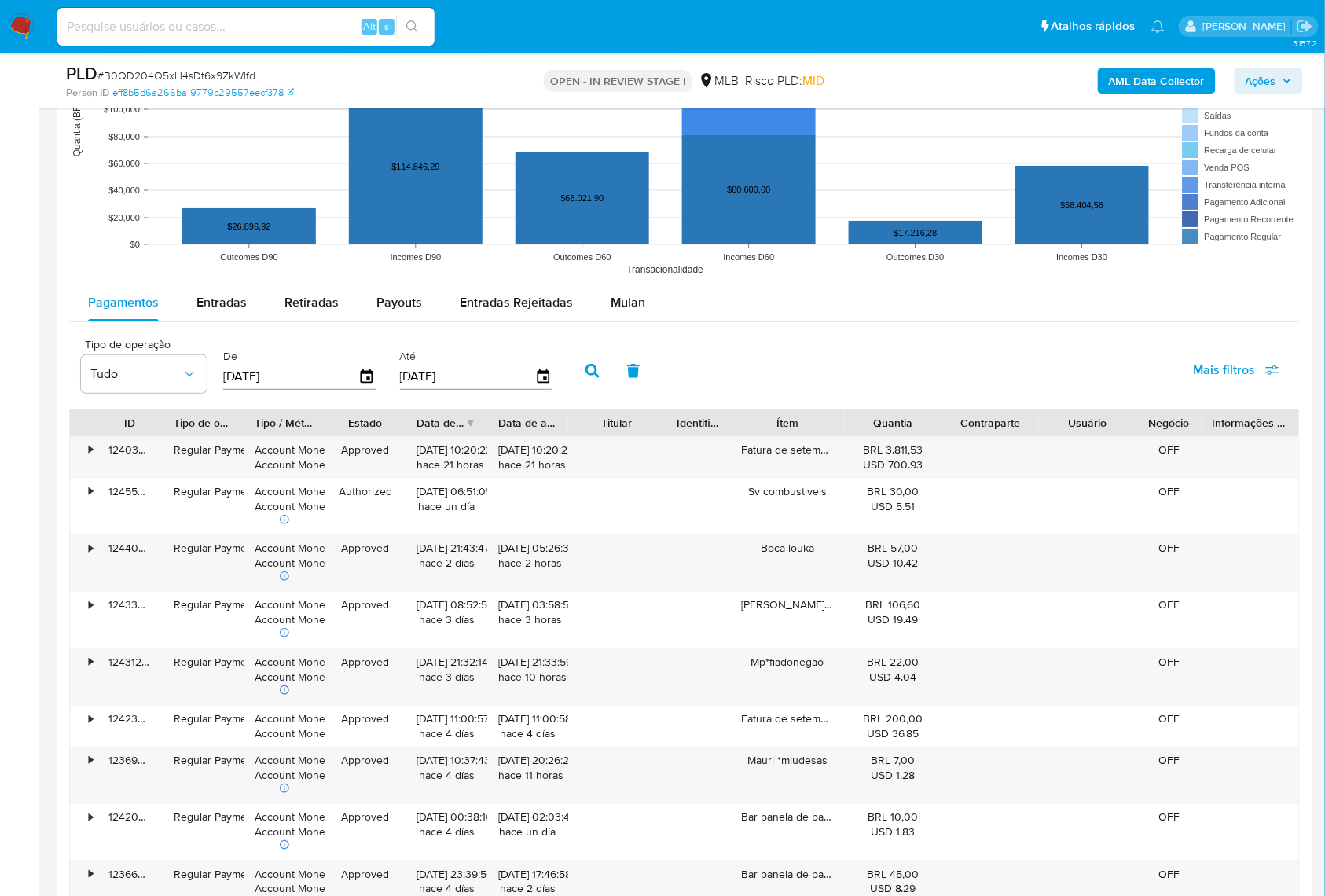
scroll to position [2094, 0]
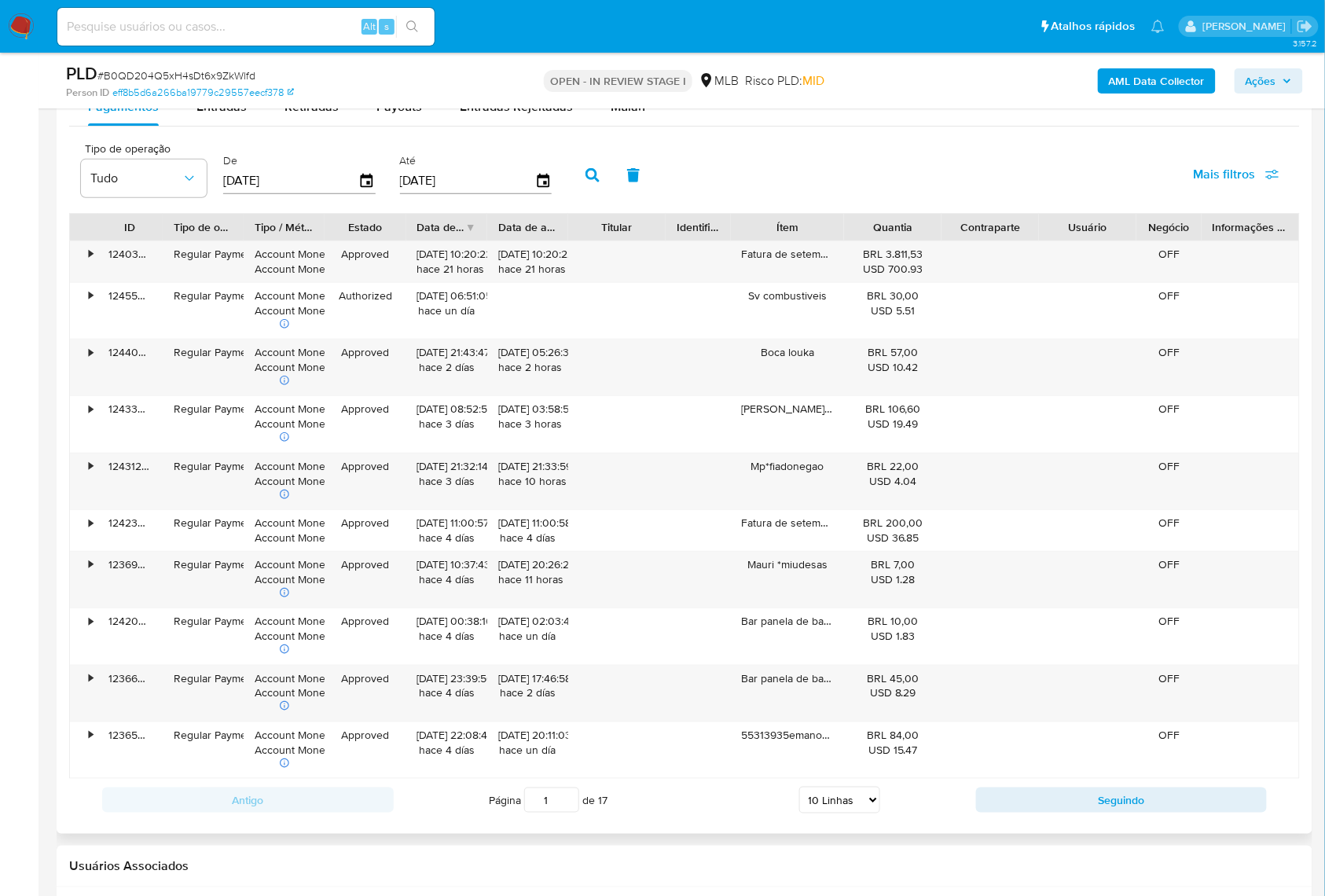
click at [852, 661] on select "5 Linhas 10 Linhas 20 Linhas 25 Linhas 50 Linhas 100 Linhas" at bounding box center [839, 799] width 81 height 26
click at [855, 661] on select "5 Linhas 10 Linhas 20 Linhas 25 Linhas 50 Linhas 100 Linhas" at bounding box center [839, 799] width 81 height 26
select select "100"
click at [799, 661] on select "5 Linhas 10 Linhas 20 Linhas 25 Linhas 50 Linhas 100 Linhas" at bounding box center [839, 799] width 81 height 26
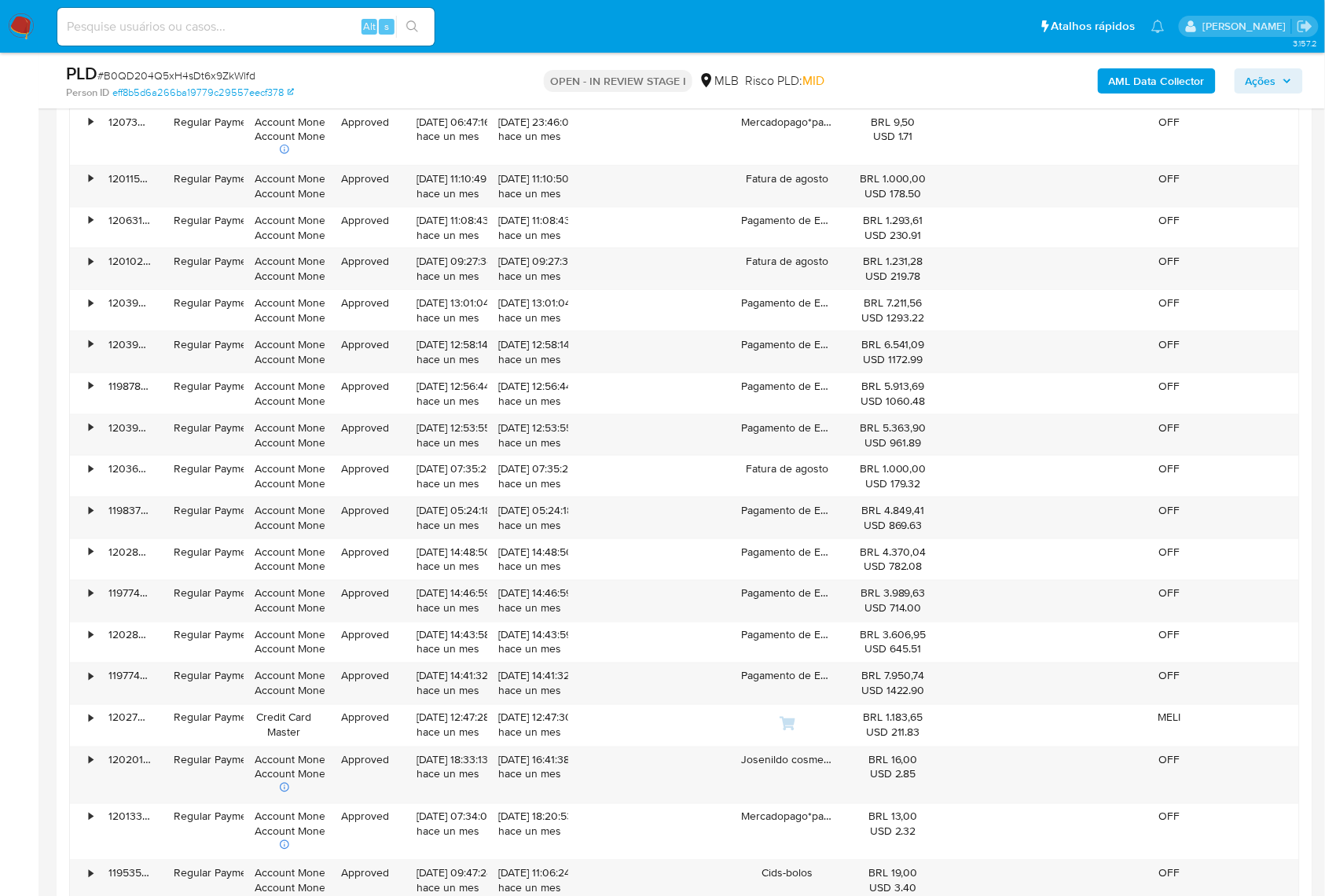
scroll to position [6913, 0]
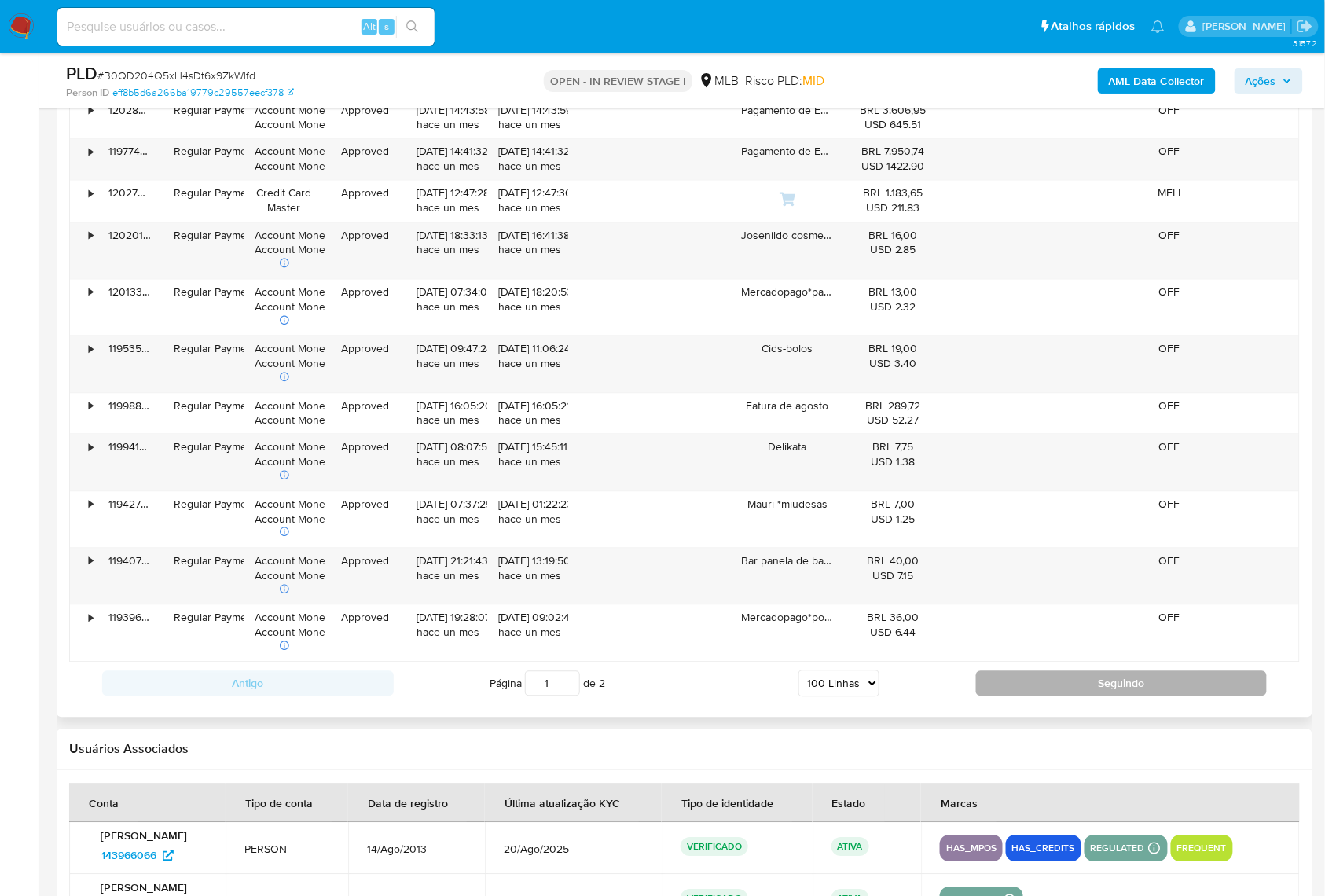
click at [1015, 661] on button "Seguindo" at bounding box center [1121, 684] width 291 height 25
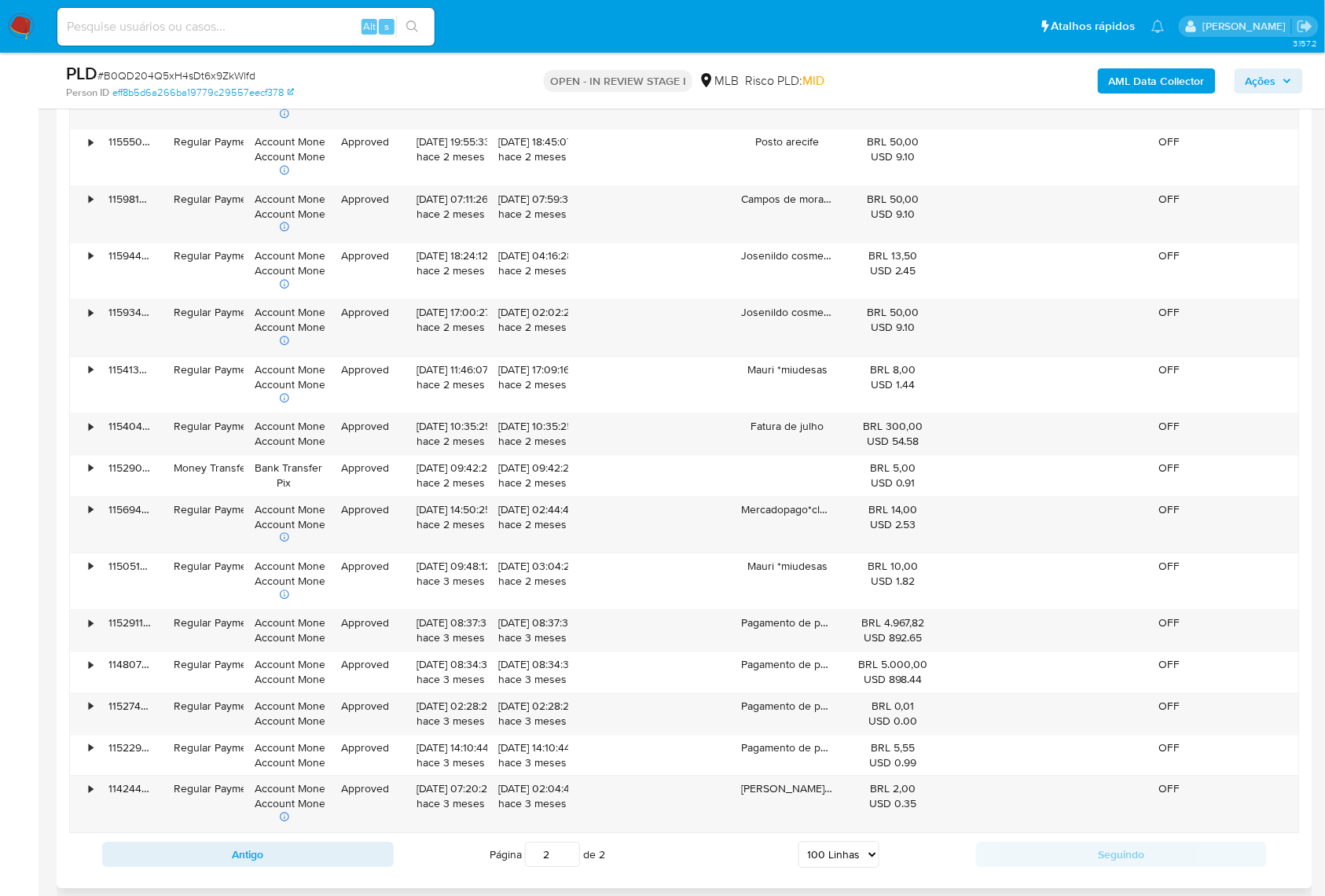
scroll to position [5466, 0]
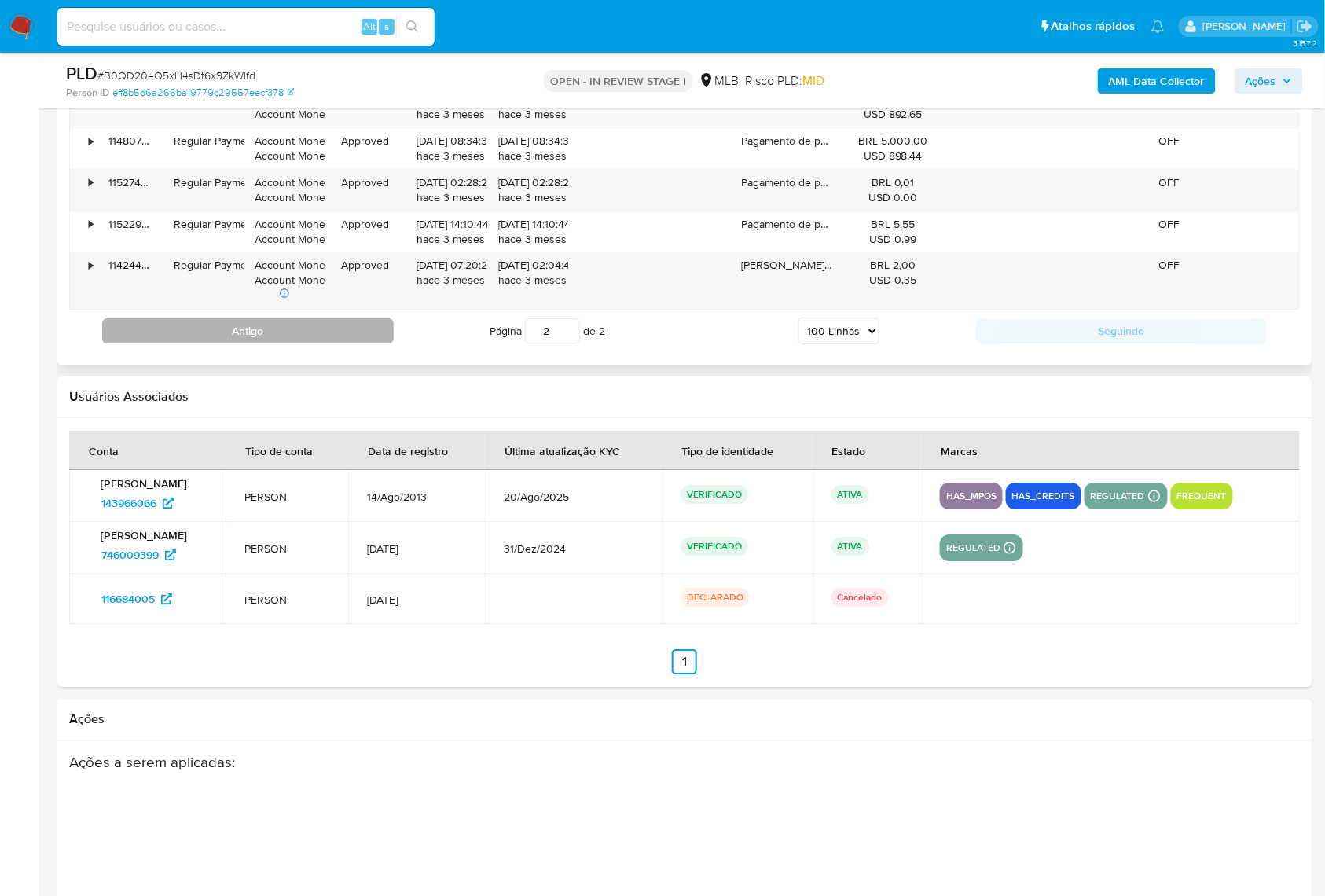
click at [293, 344] on button "Antigo" at bounding box center [248, 331] width 291 height 25
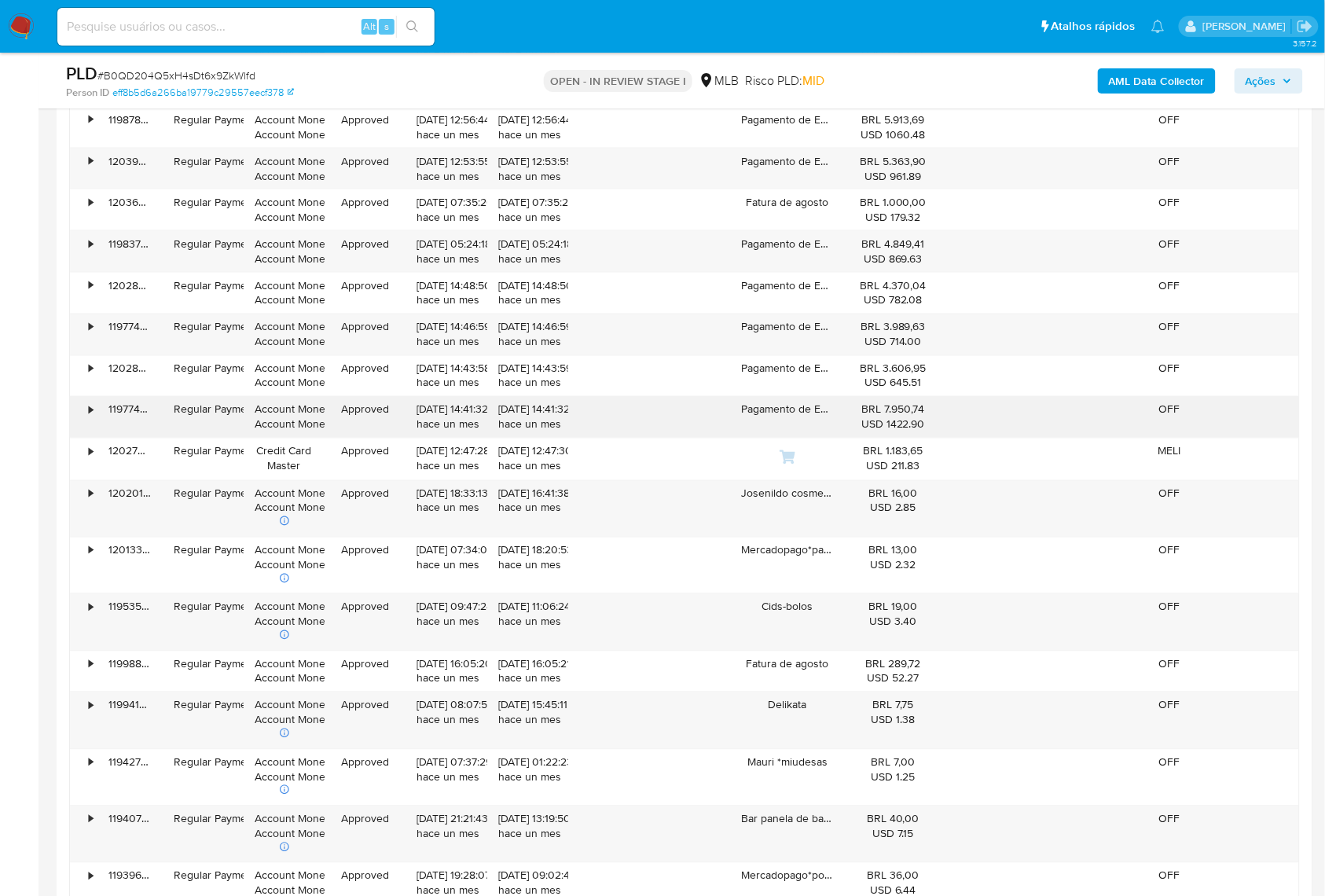
scroll to position [6618, 0]
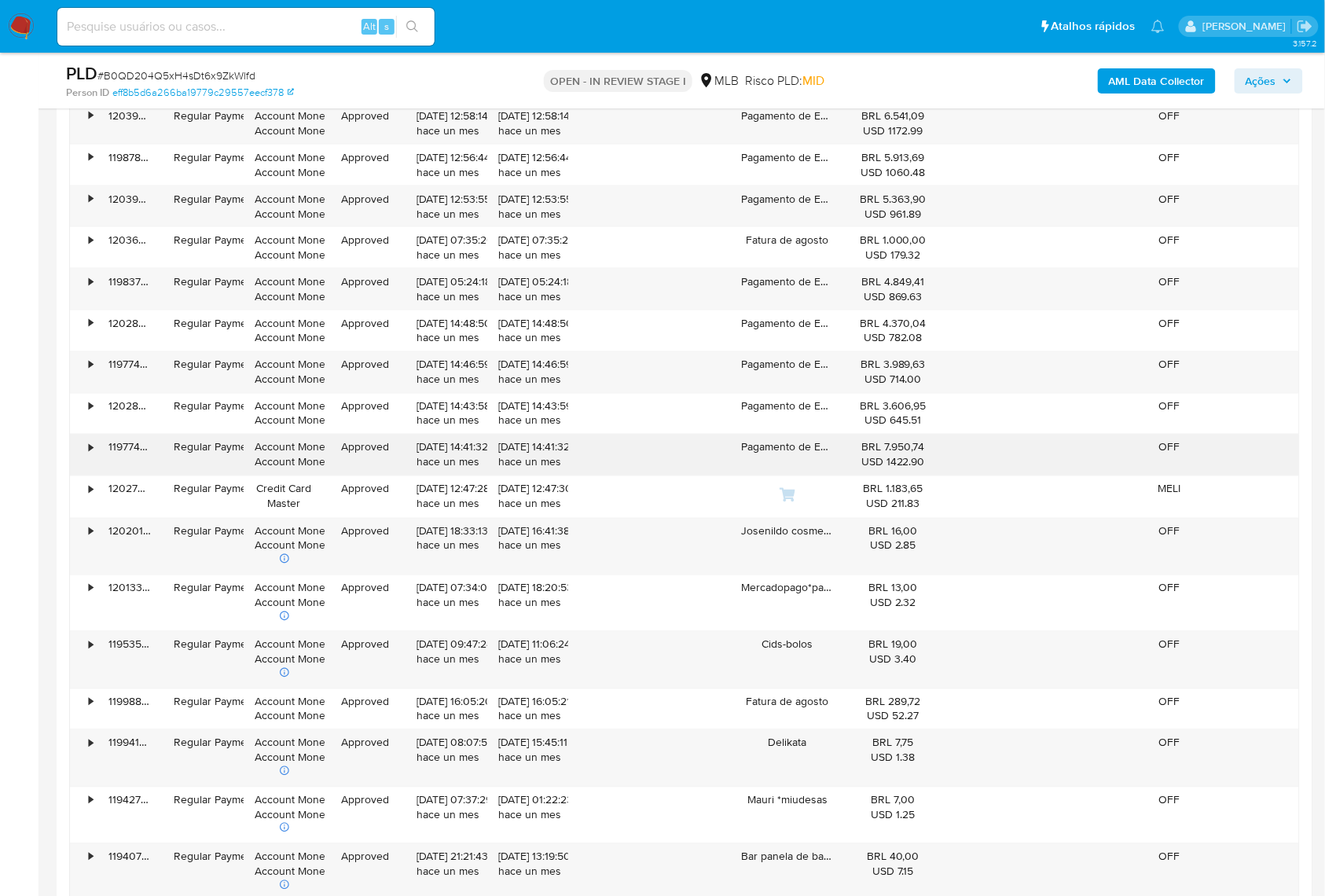
click at [90, 455] on div "•" at bounding box center [91, 447] width 4 height 15
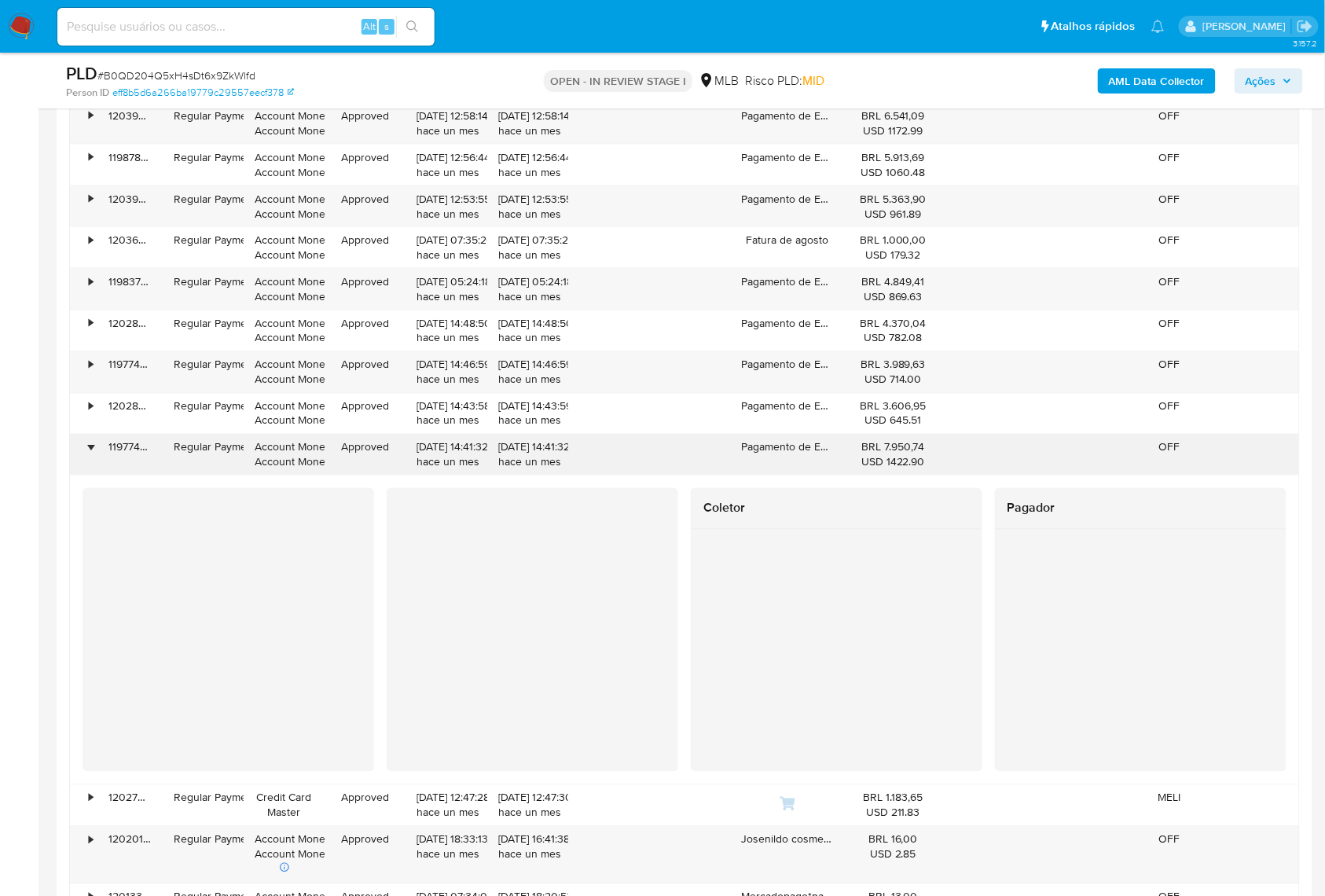
click at [90, 455] on div "•" at bounding box center [91, 447] width 4 height 15
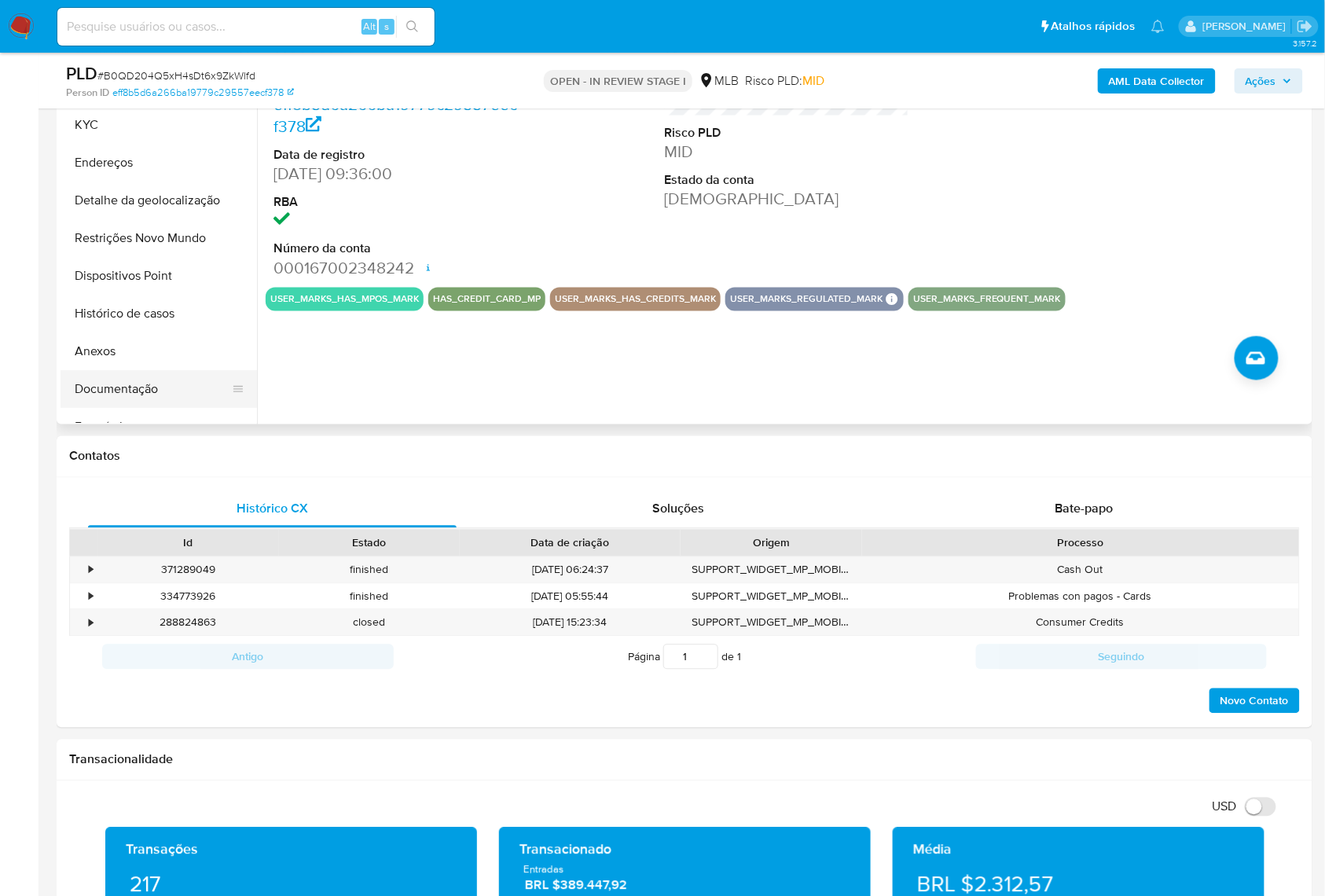
scroll to position [752, 0]
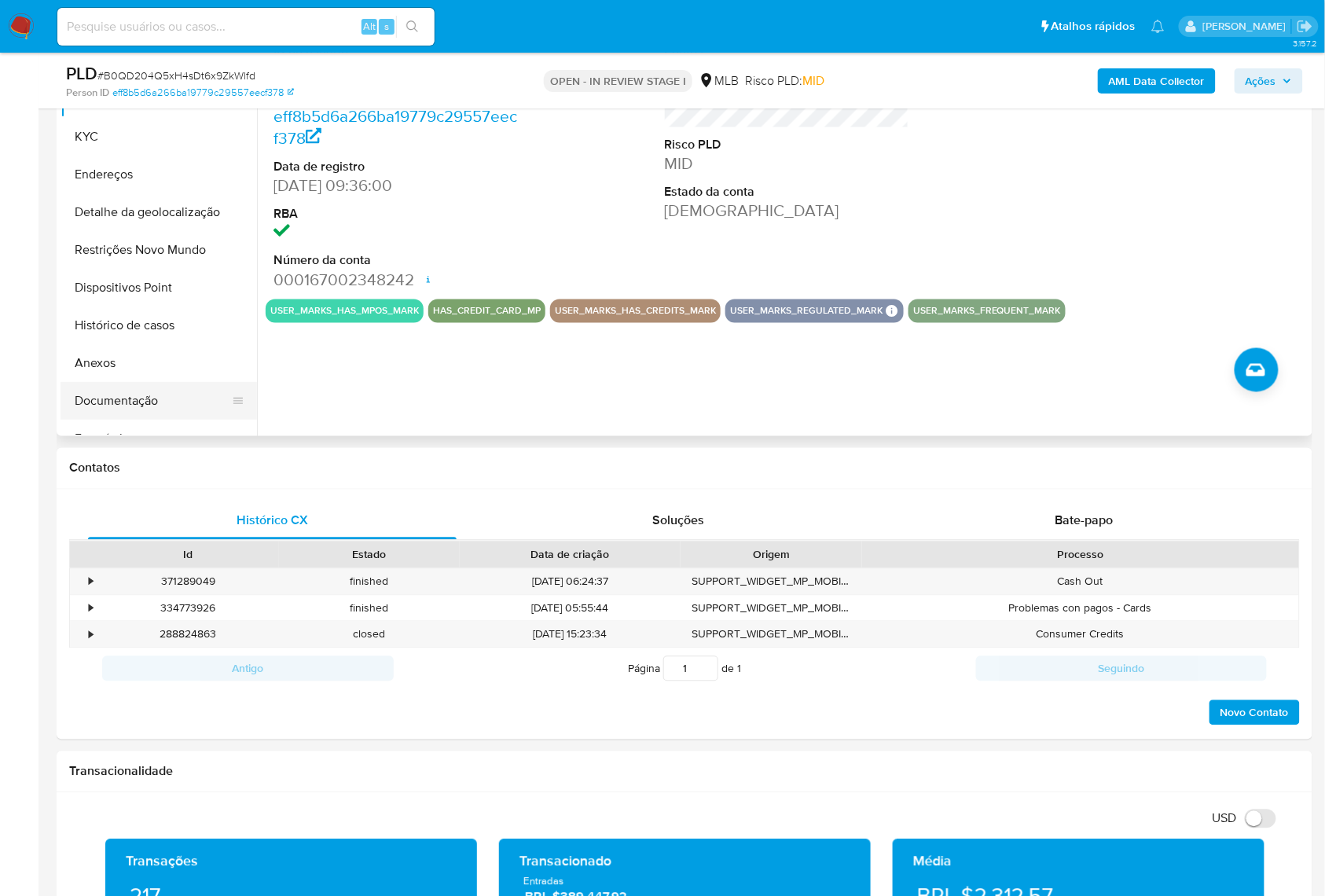
drag, startPoint x: 131, startPoint y: 394, endPoint x: 667, endPoint y: 649, distance: 593.6
click at [131, 394] on button "Documentação" at bounding box center [159, 401] width 197 height 38
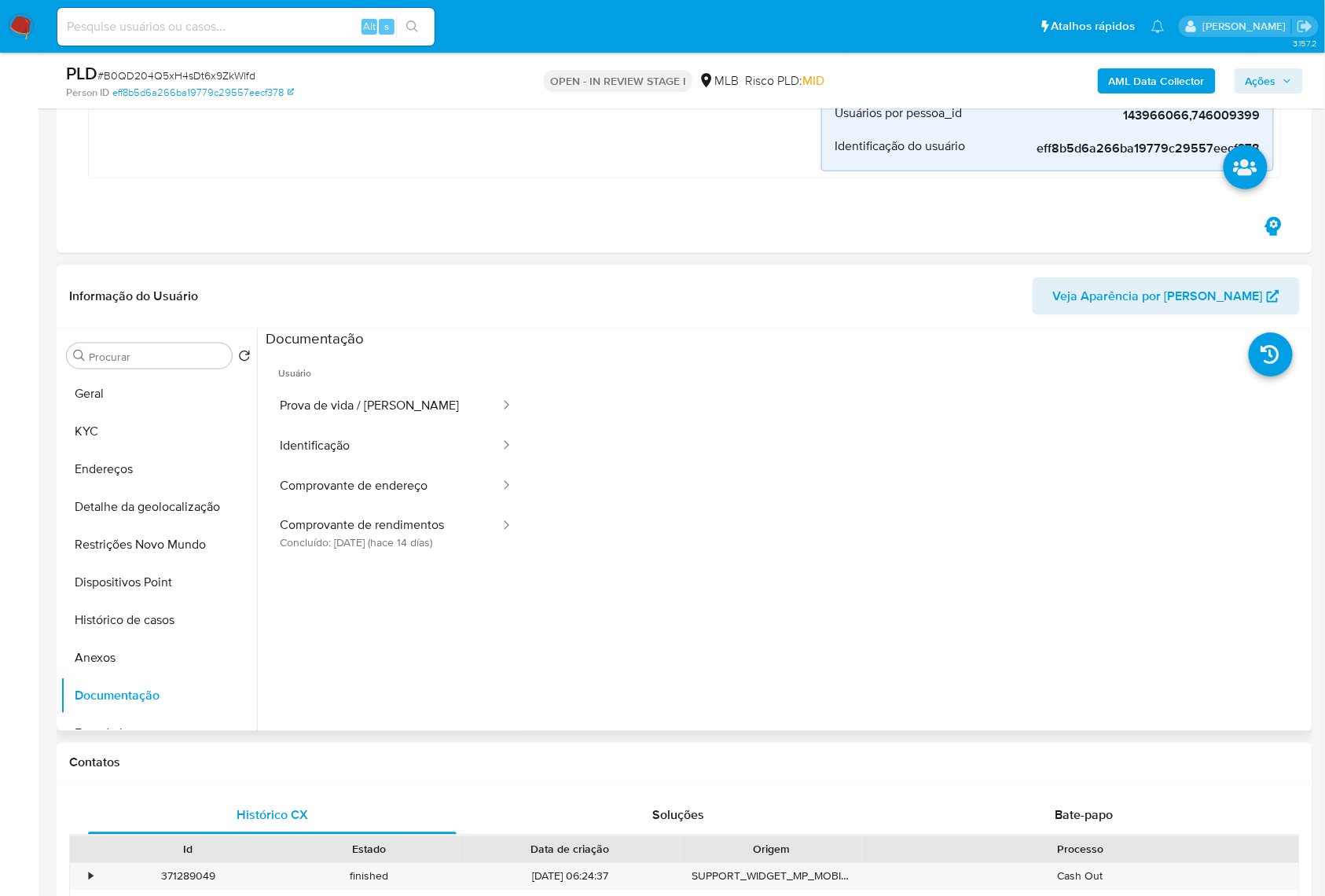
scroll to position [438, 0]
click at [393, 569] on ul "Usuário Prova de vida / Selfie Identificação Comprovante de endereço Comprovant…" at bounding box center [396, 575] width 261 height 453
click at [396, 560] on button "Comprovante de rendimentos Concluído: 20/08/2025 (hace 14 días)" at bounding box center [384, 533] width 236 height 54
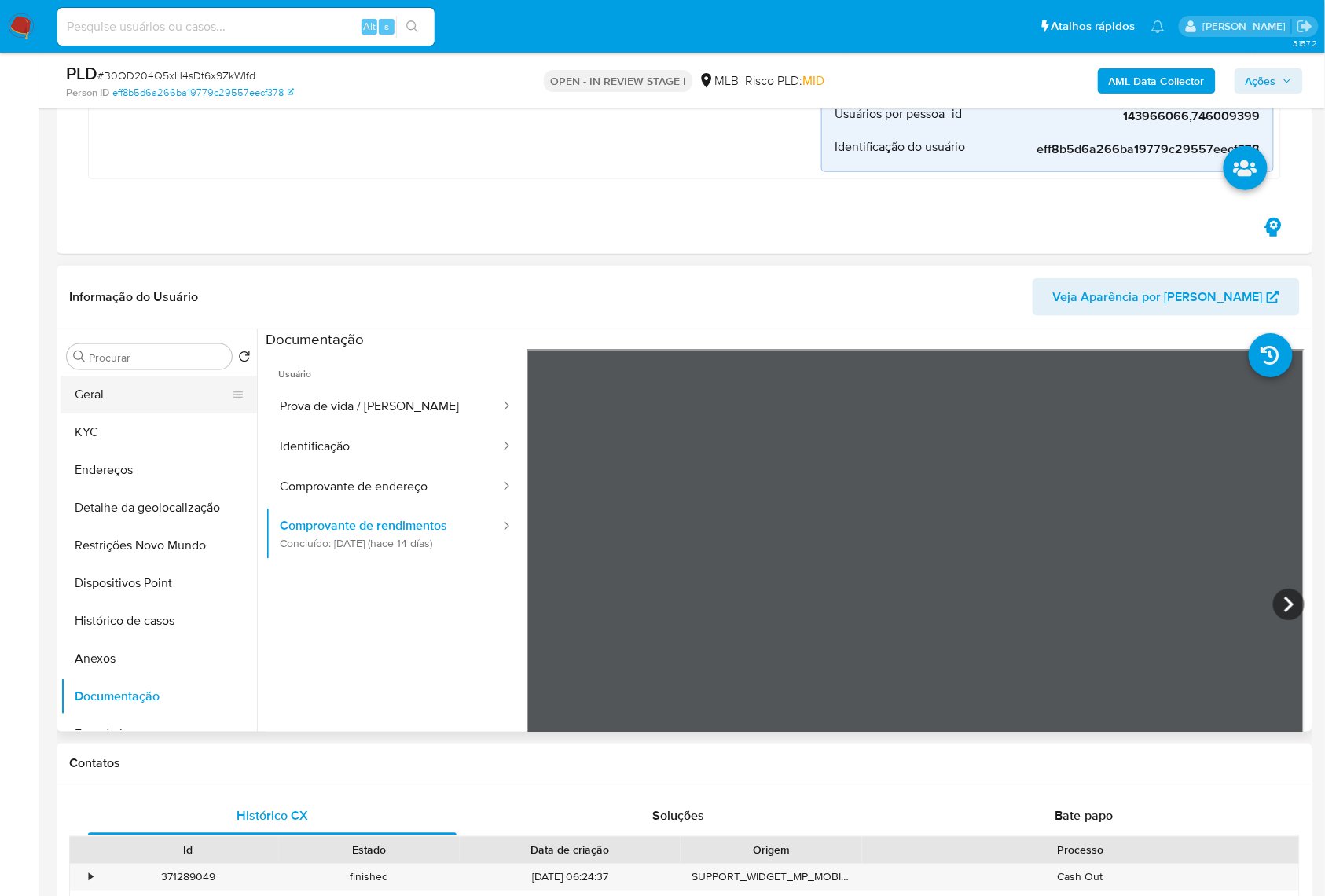
click at [90, 408] on button "Geral" at bounding box center [152, 394] width 184 height 38
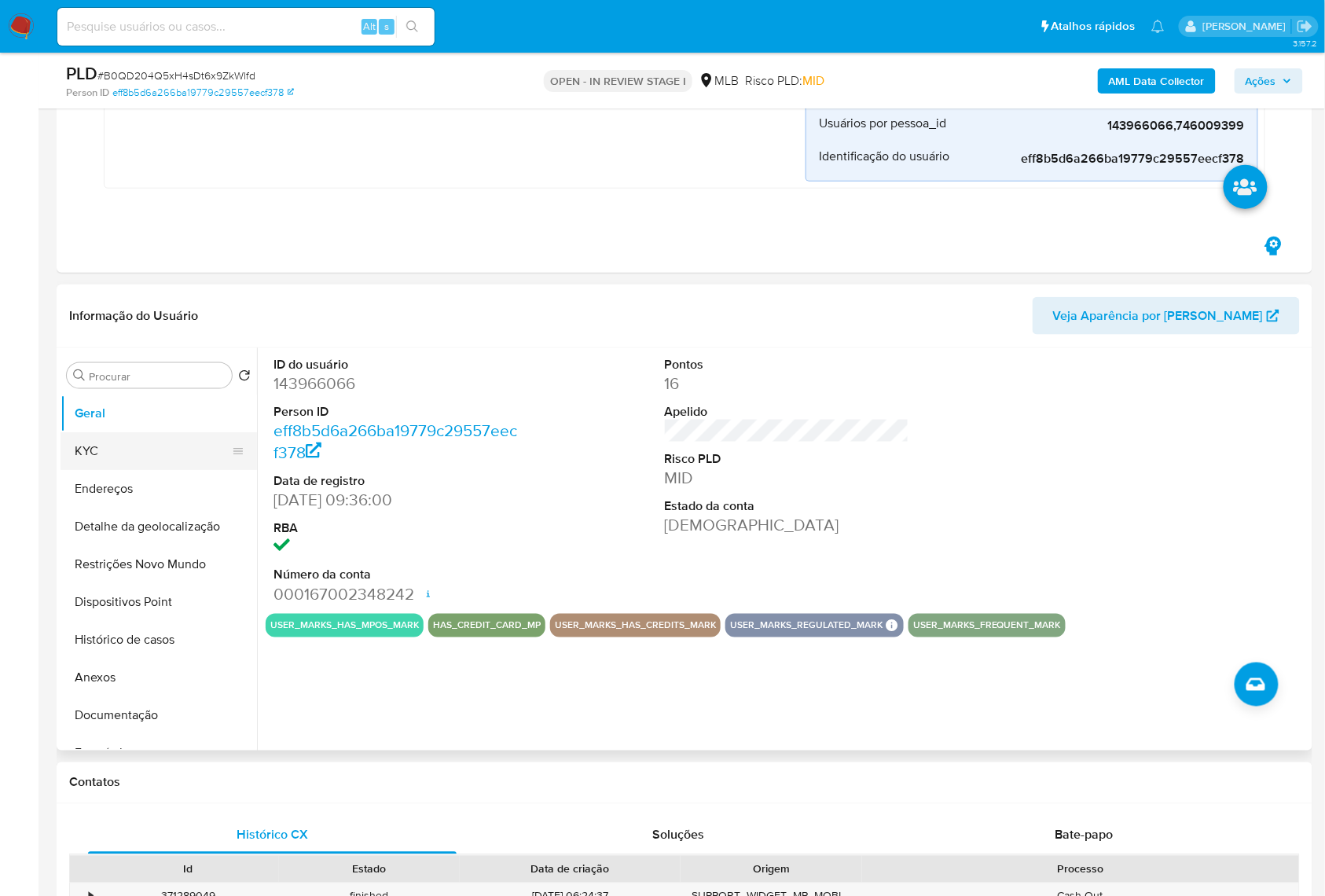
click at [101, 451] on button "KYC" at bounding box center [152, 451] width 184 height 38
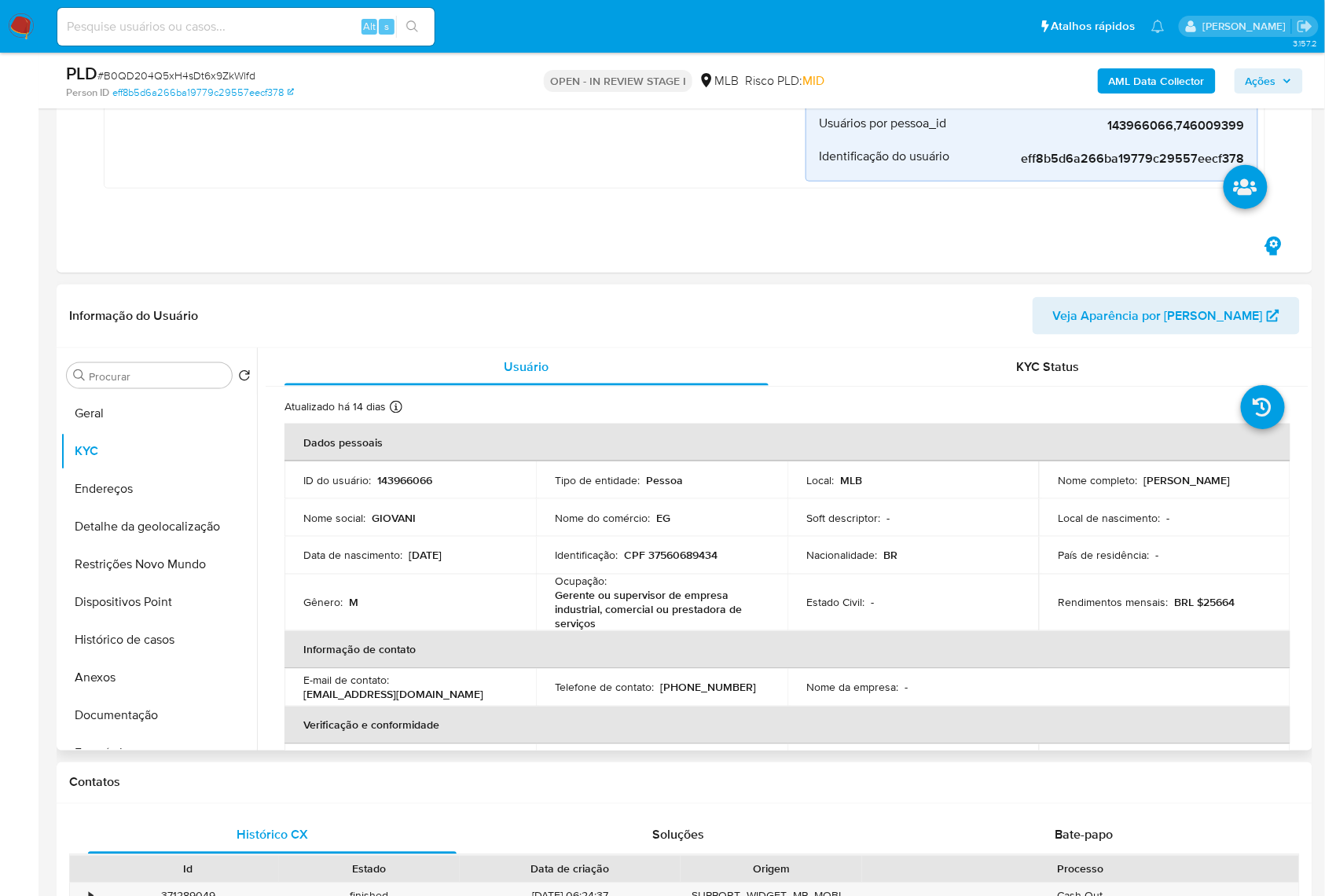
scroll to position [688, 0]
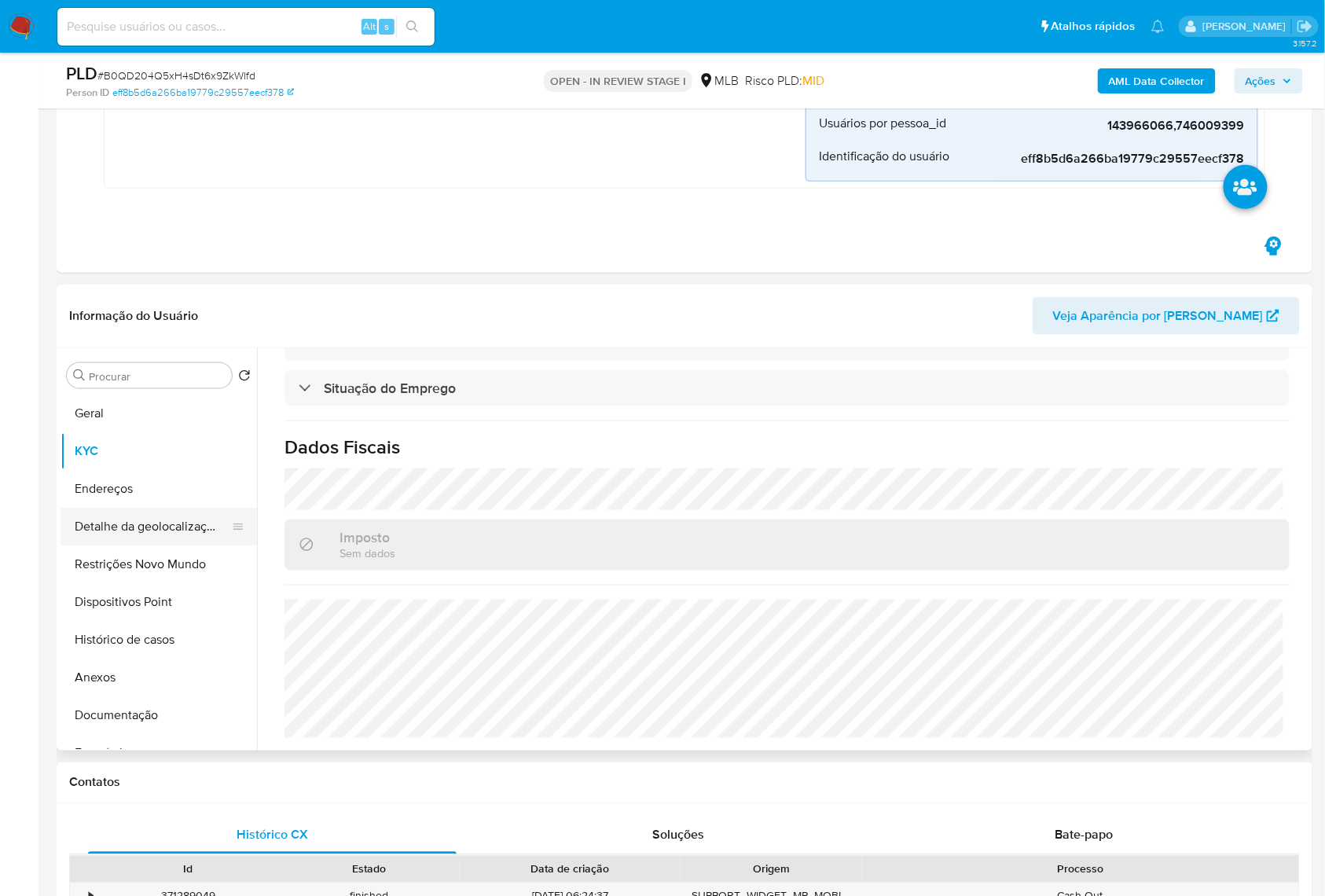
click at [165, 545] on button "Detalhe da geolocalização" at bounding box center [152, 527] width 184 height 38
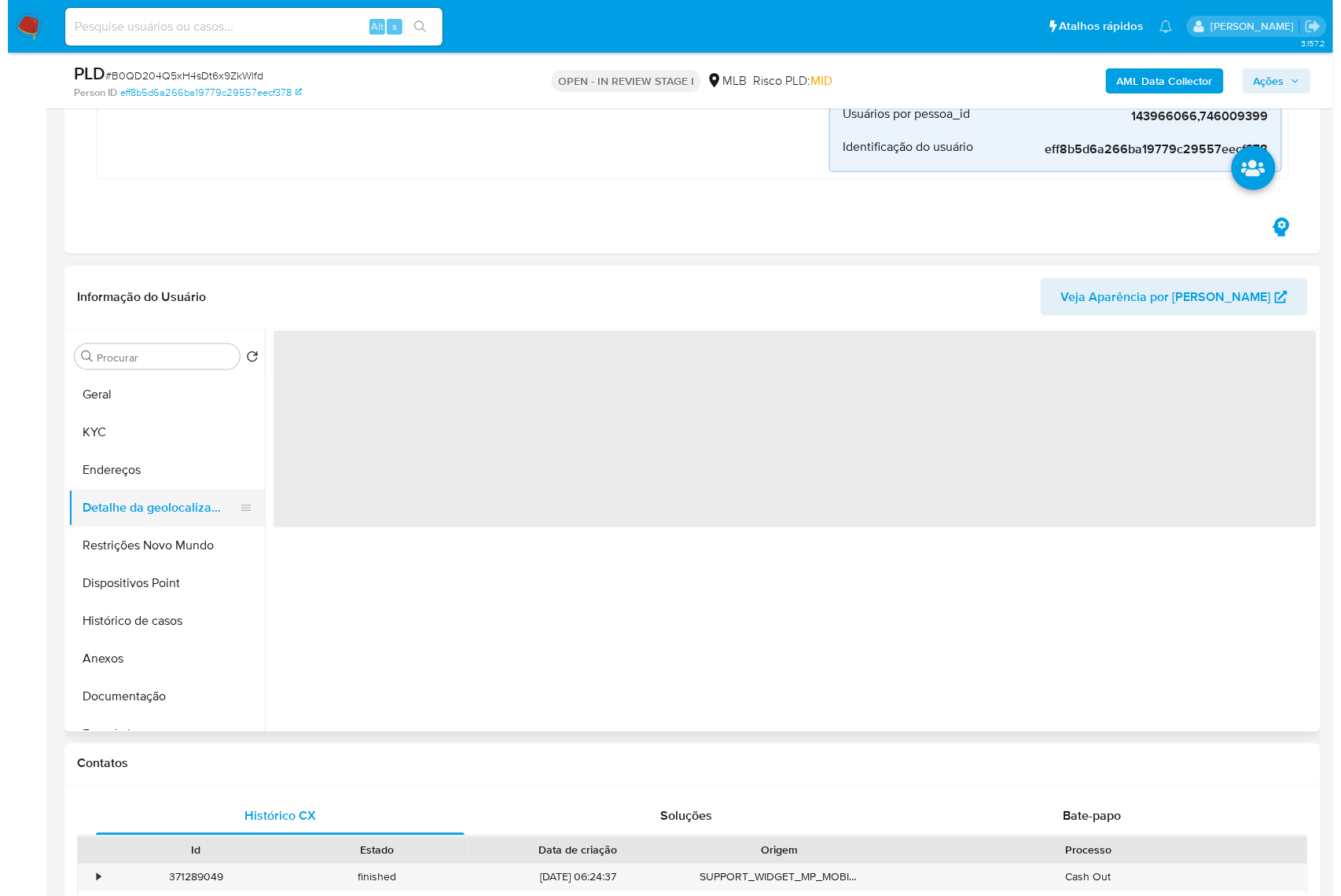
scroll to position [0, 0]
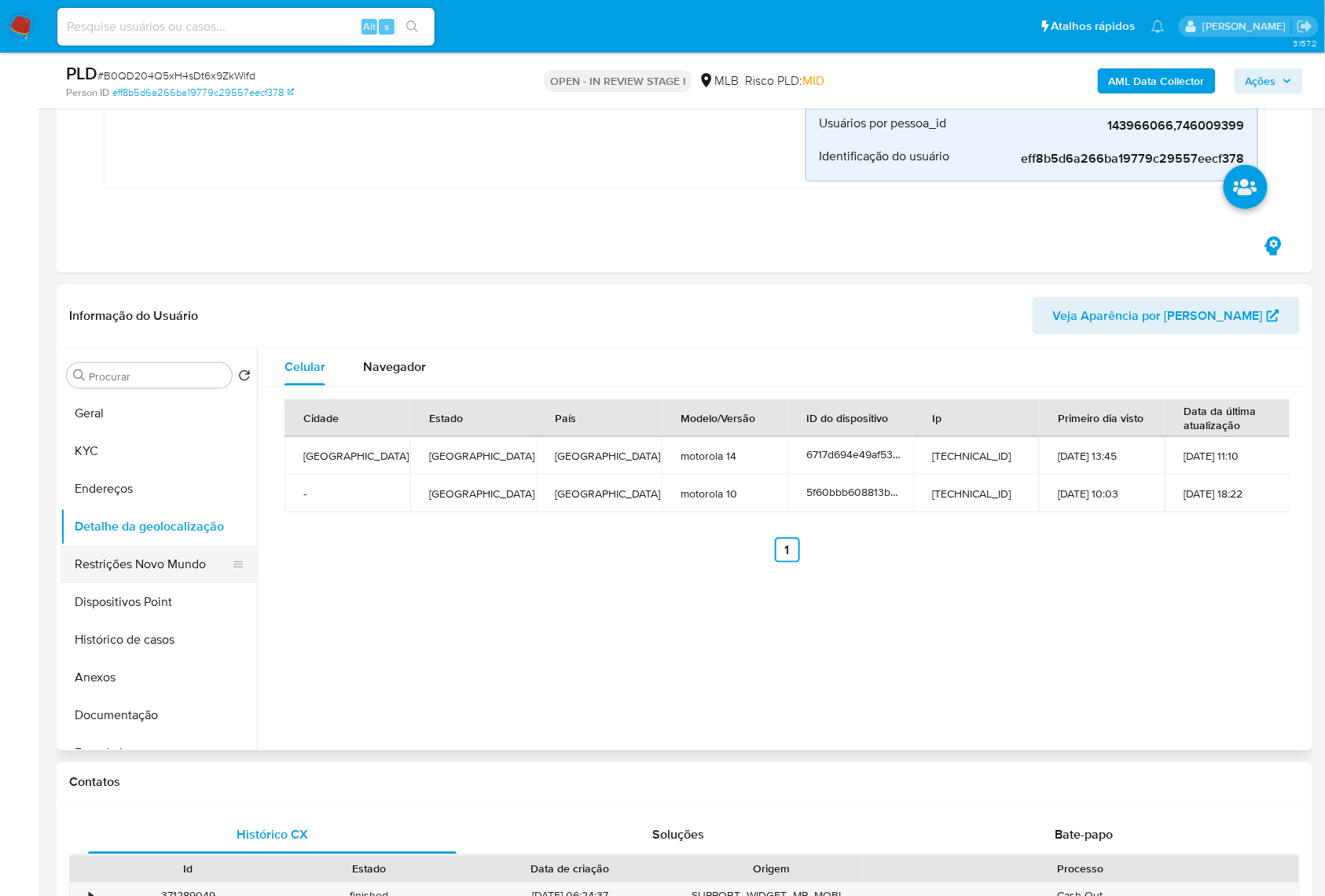
click at [144, 573] on button "Restrições Novo Mundo" at bounding box center [152, 564] width 184 height 38
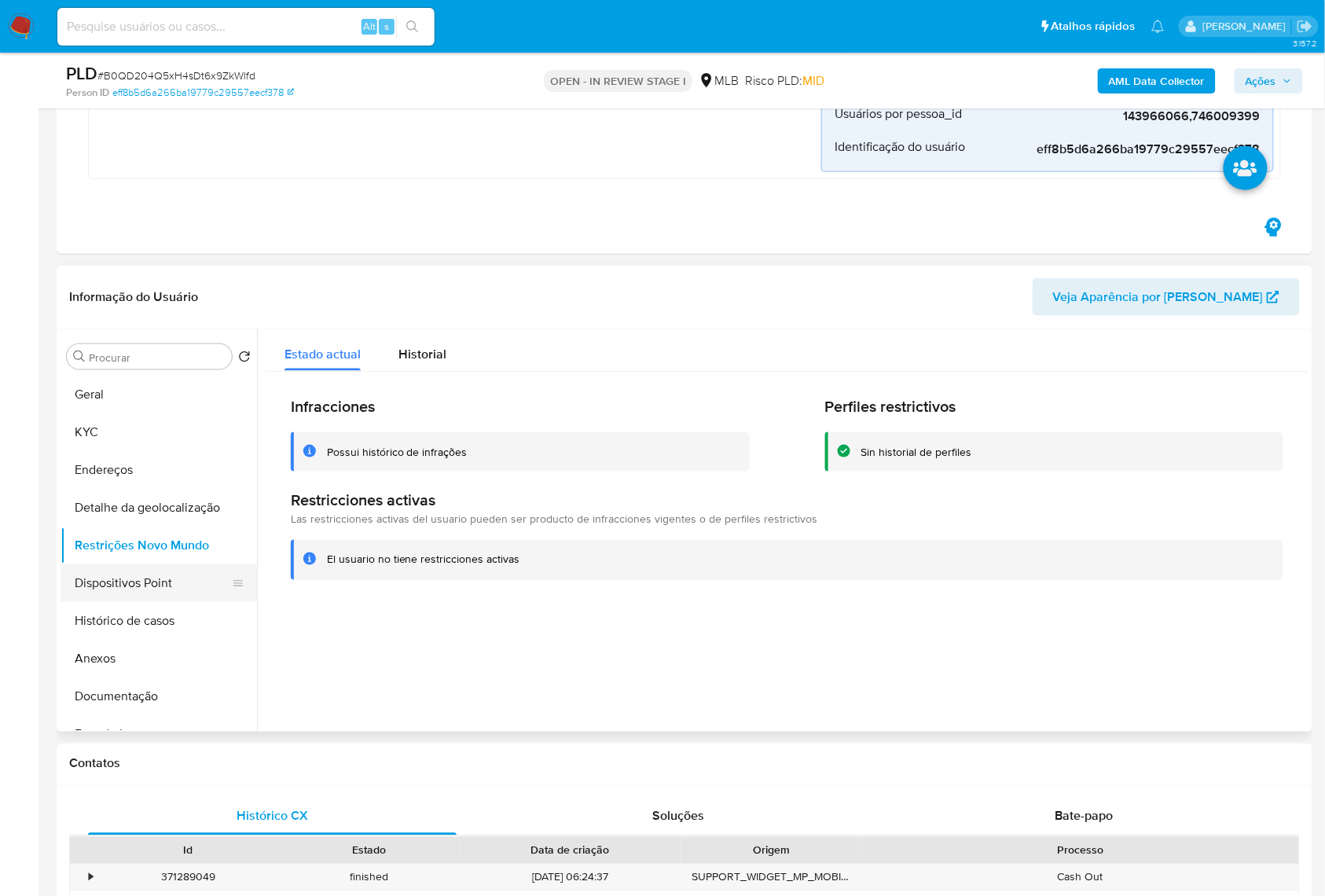
click at [126, 590] on button "Dispositivos Point" at bounding box center [152, 583] width 184 height 38
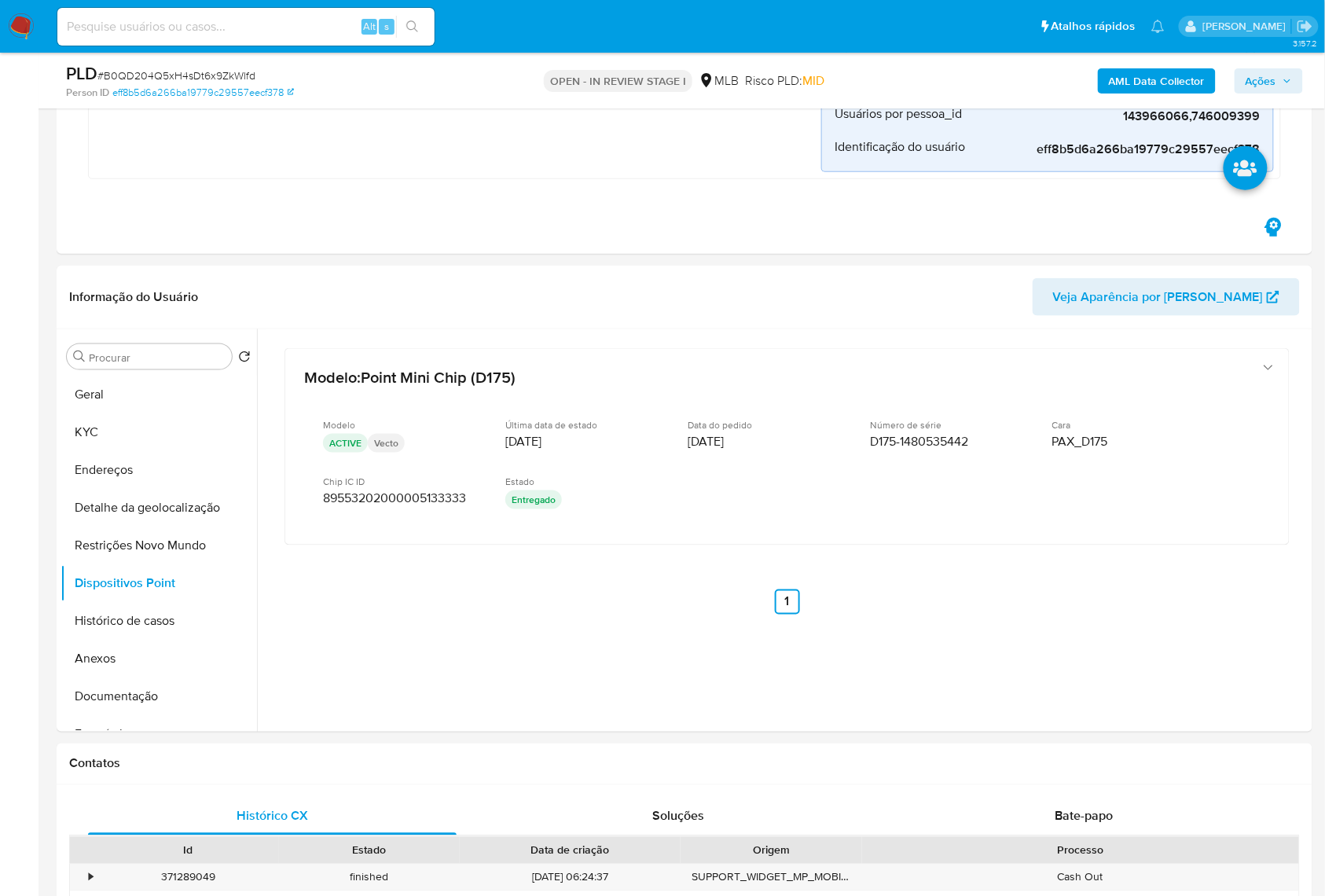
click at [1286, 82] on icon "button" at bounding box center [1287, 81] width 9 height 9
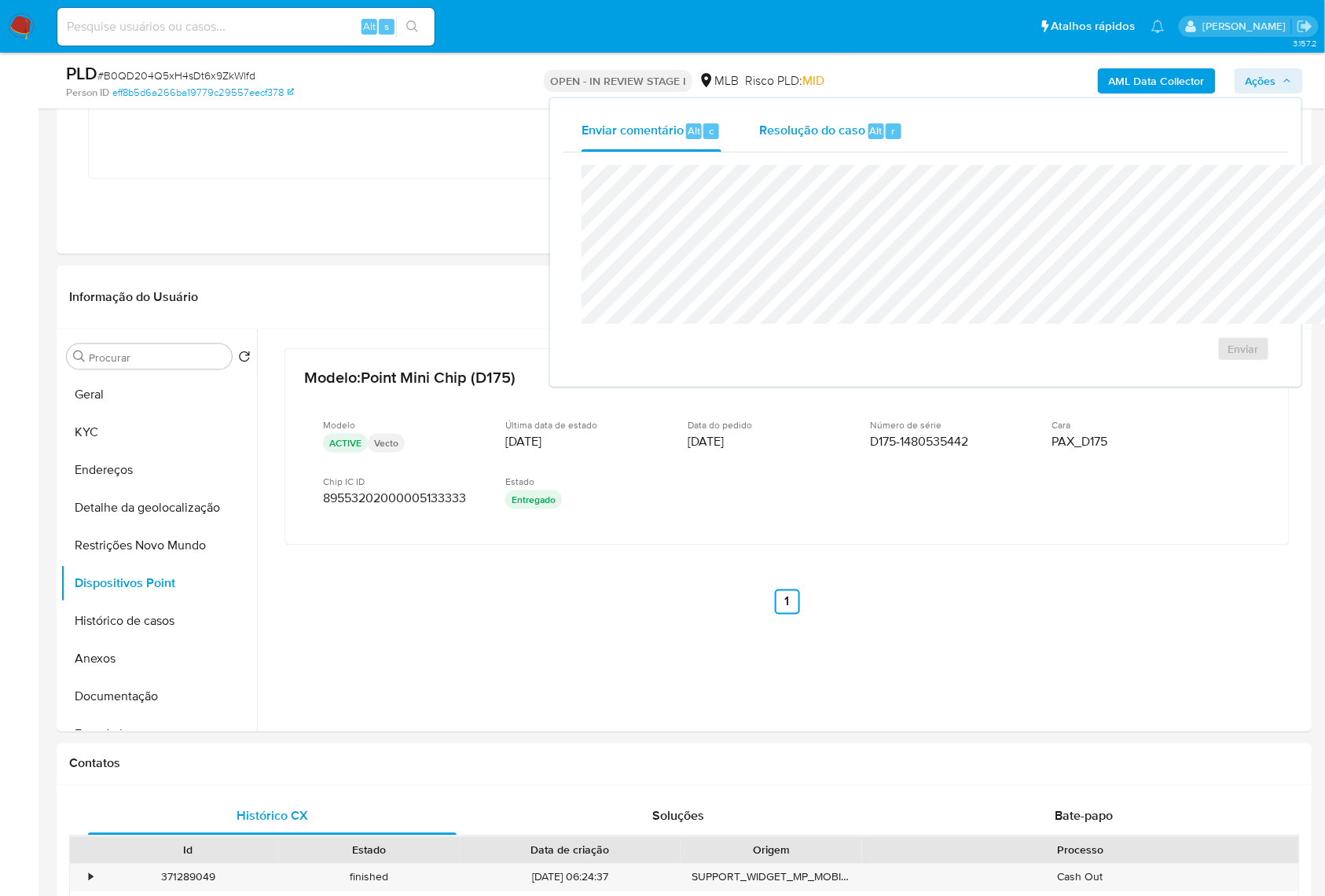
click at [759, 143] on div "Resolução do caso Alt r" at bounding box center [831, 131] width 144 height 41
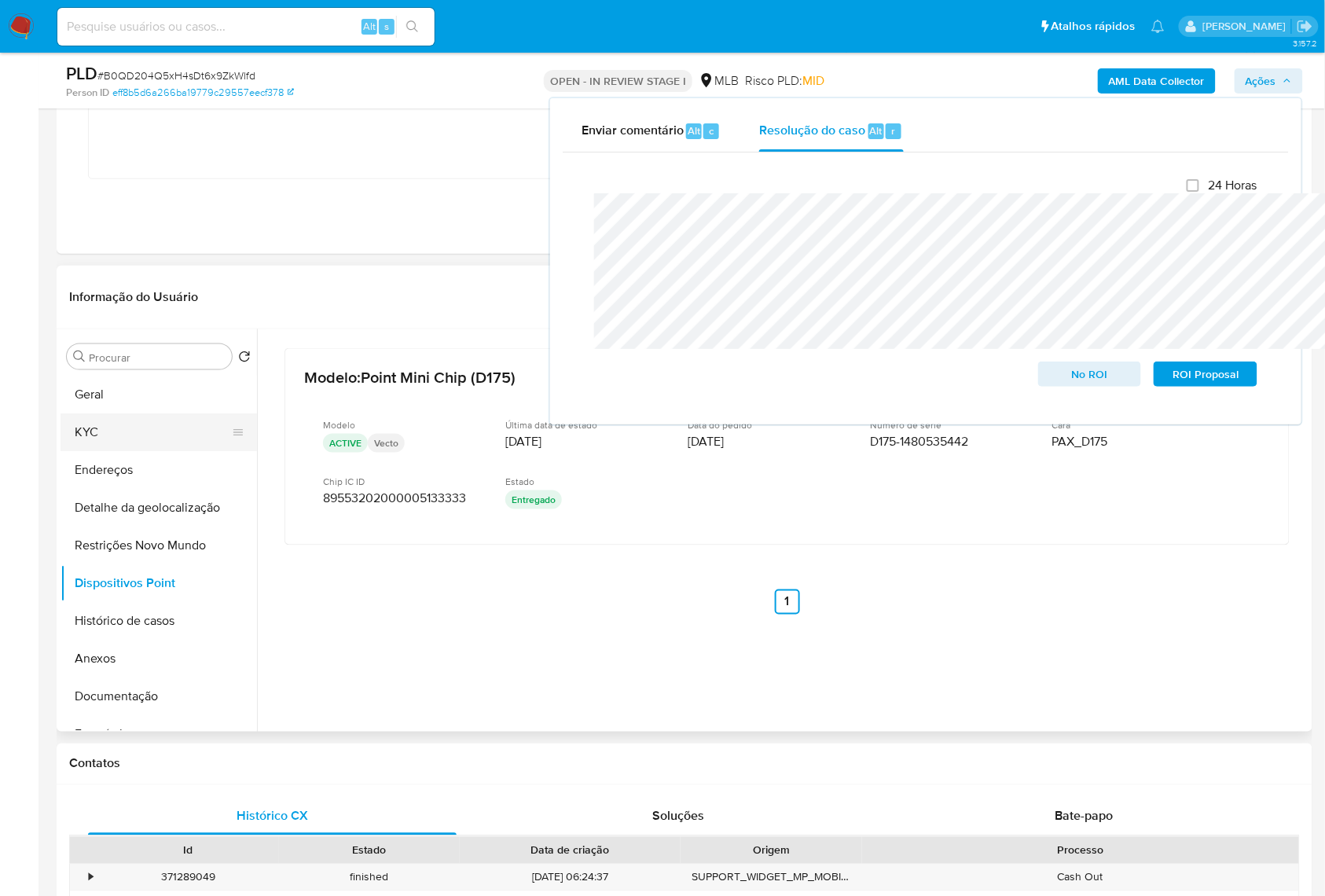
click at [77, 440] on button "KYC" at bounding box center [152, 433] width 184 height 38
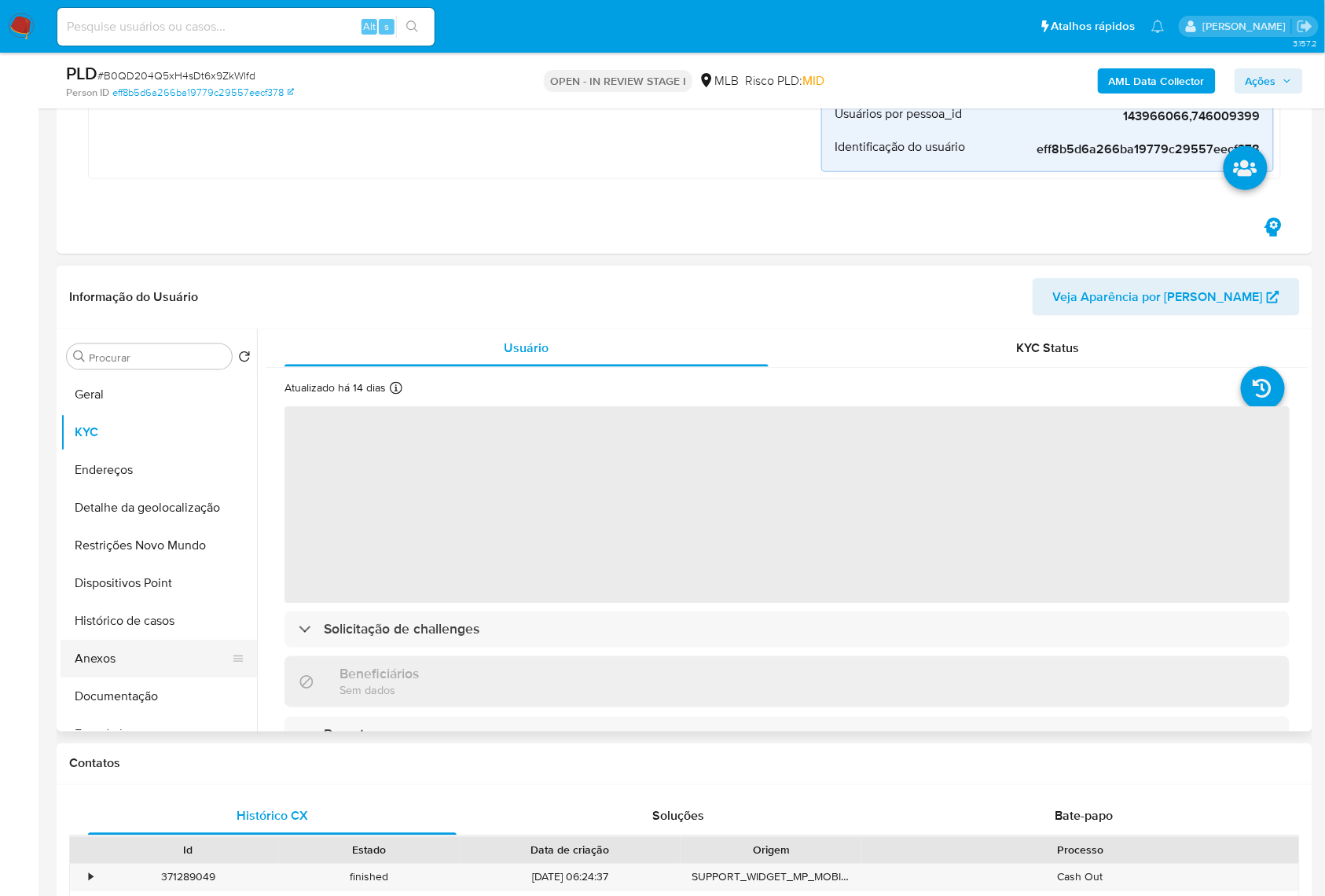
drag, startPoint x: 121, startPoint y: 660, endPoint x: 135, endPoint y: 655, distance: 14.9
click at [123, 660] on button "Anexos" at bounding box center [152, 658] width 184 height 38
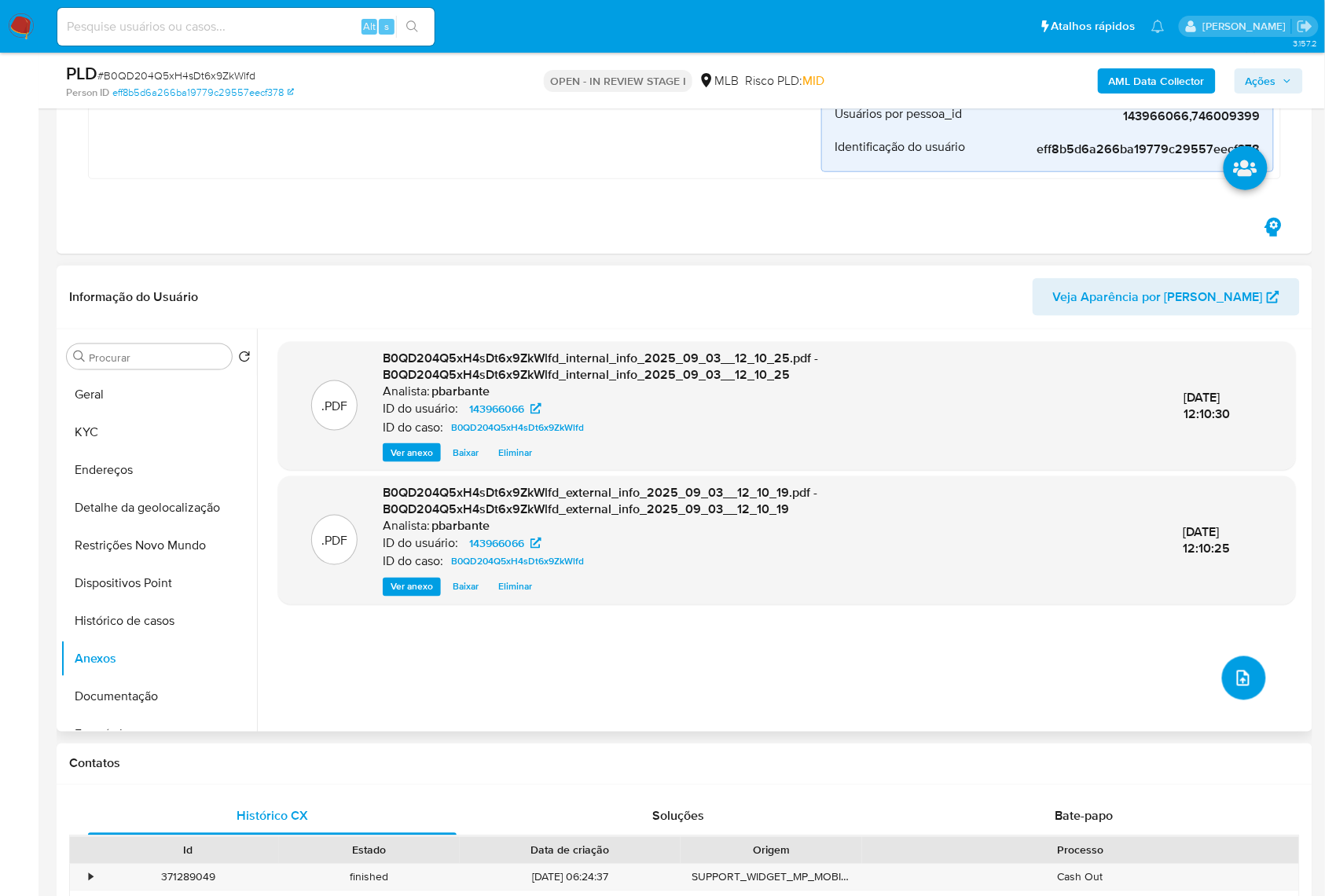
click at [1223, 661] on button "upload-file" at bounding box center [1243, 677] width 44 height 44
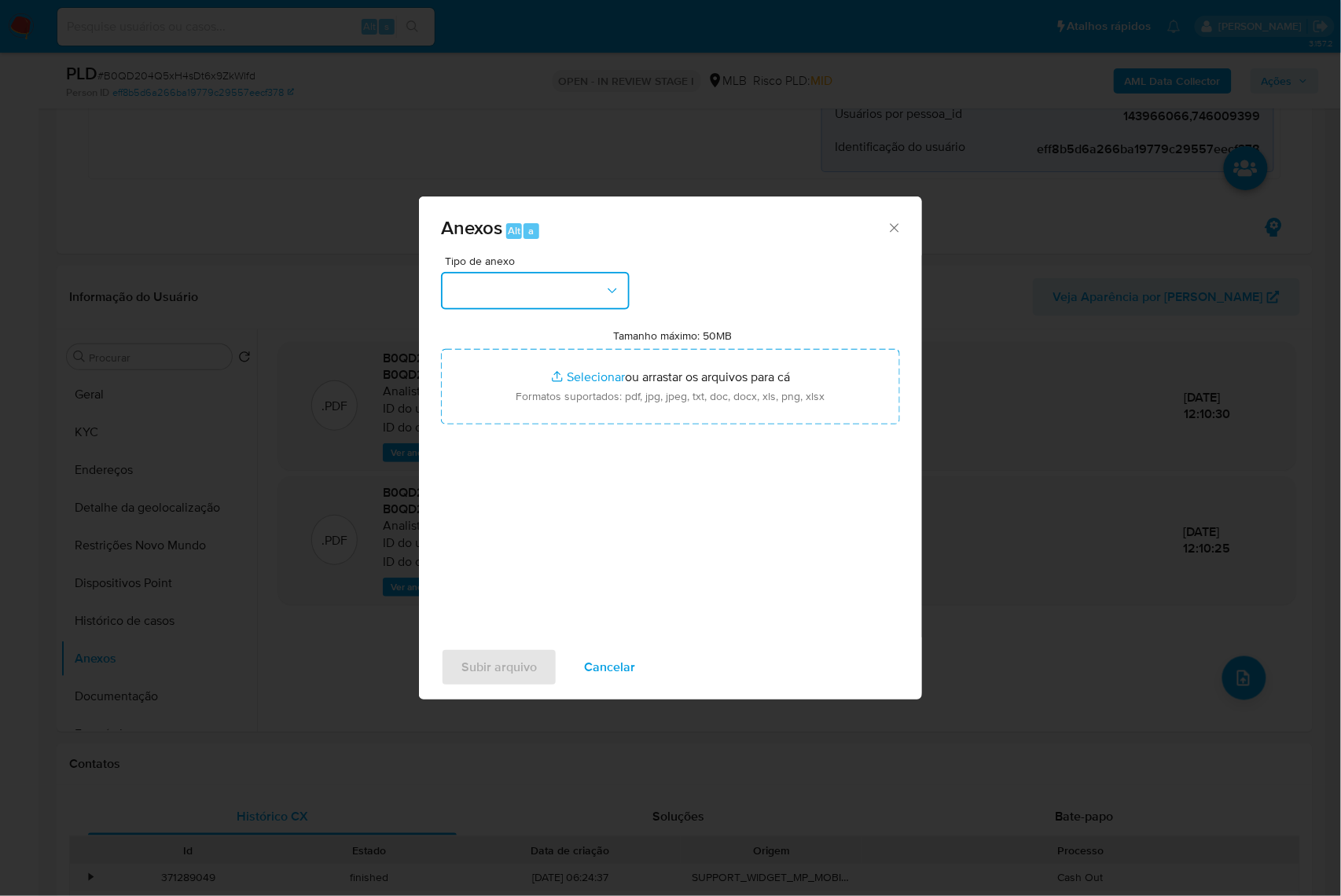
click at [498, 272] on button "button" at bounding box center [535, 291] width 189 height 38
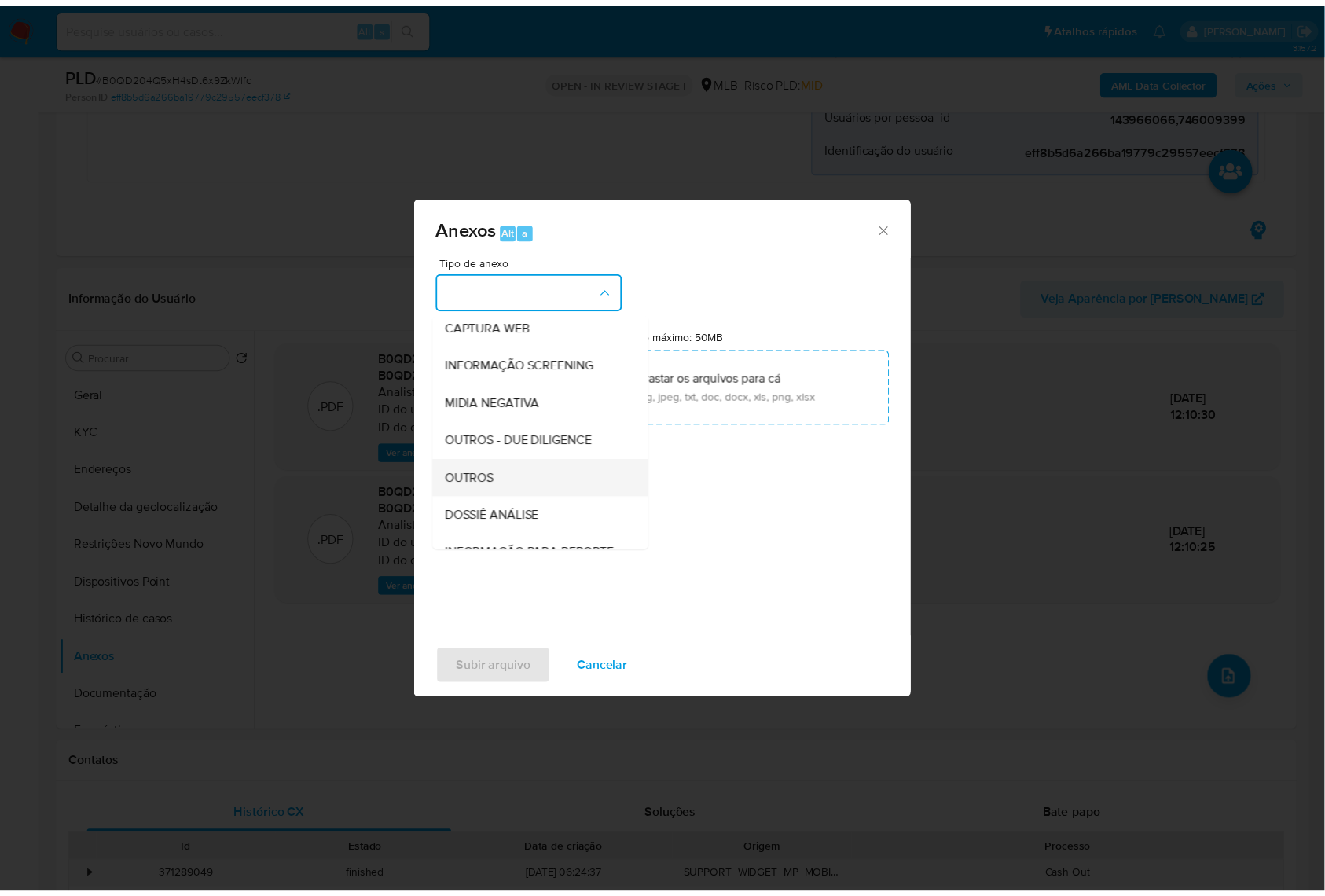
scroll to position [195, 0]
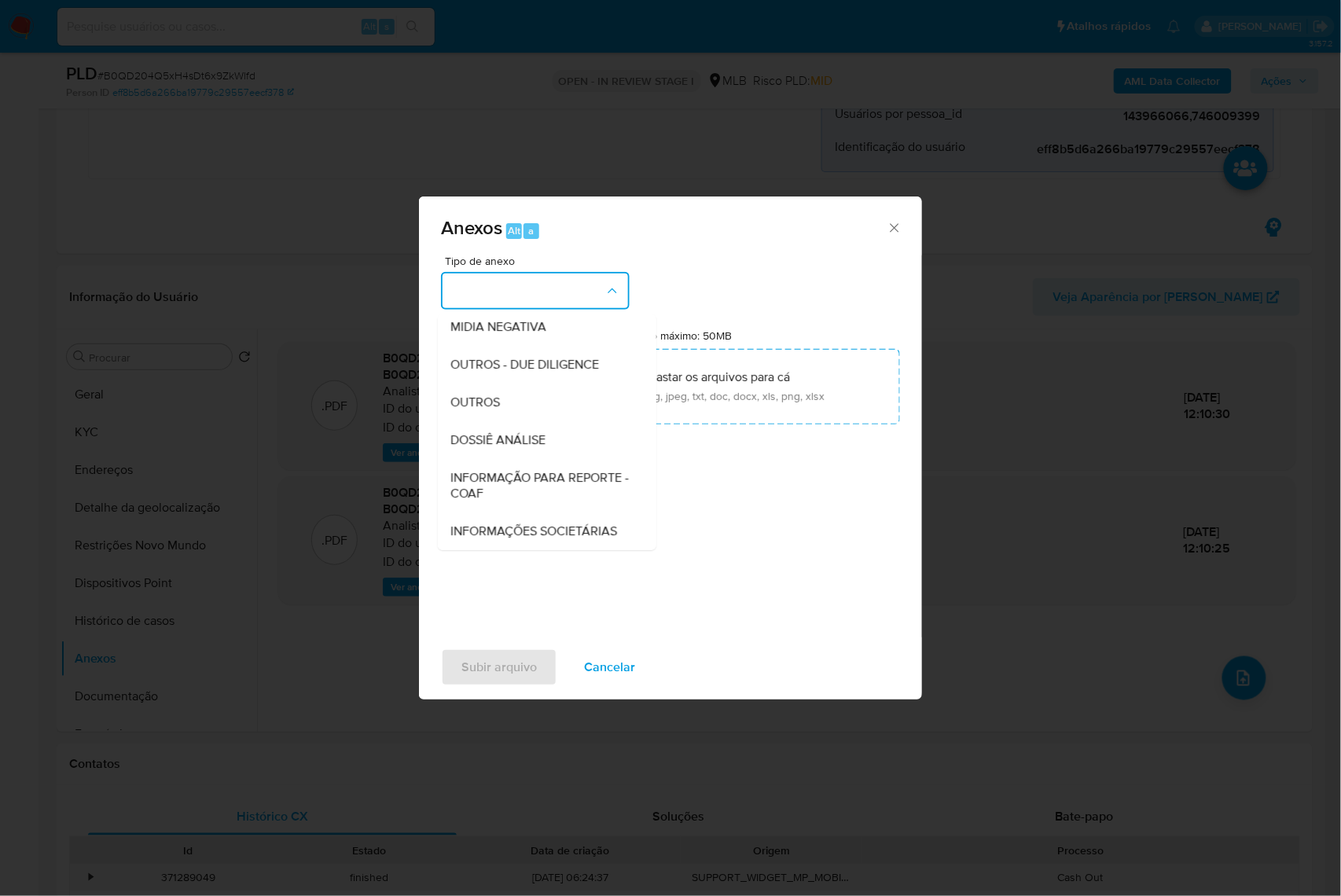
click at [456, 470] on span "INFORMAÇÃO PARA REPORTE - COAF" at bounding box center [542, 485] width 184 height 32
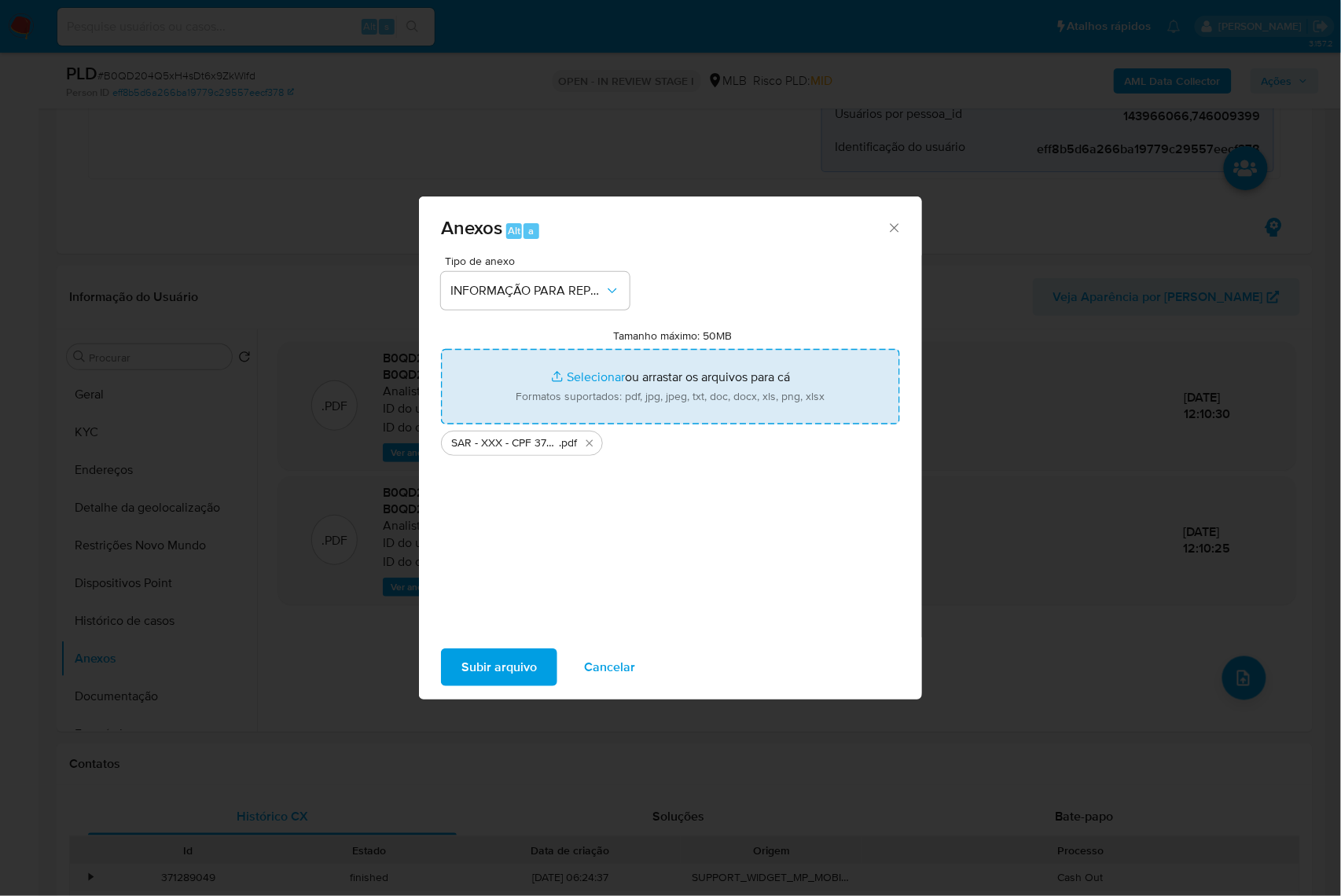
type input "C:\fakepath\Mulan 143966066_2025_09_02_12_30_34.xlsx"
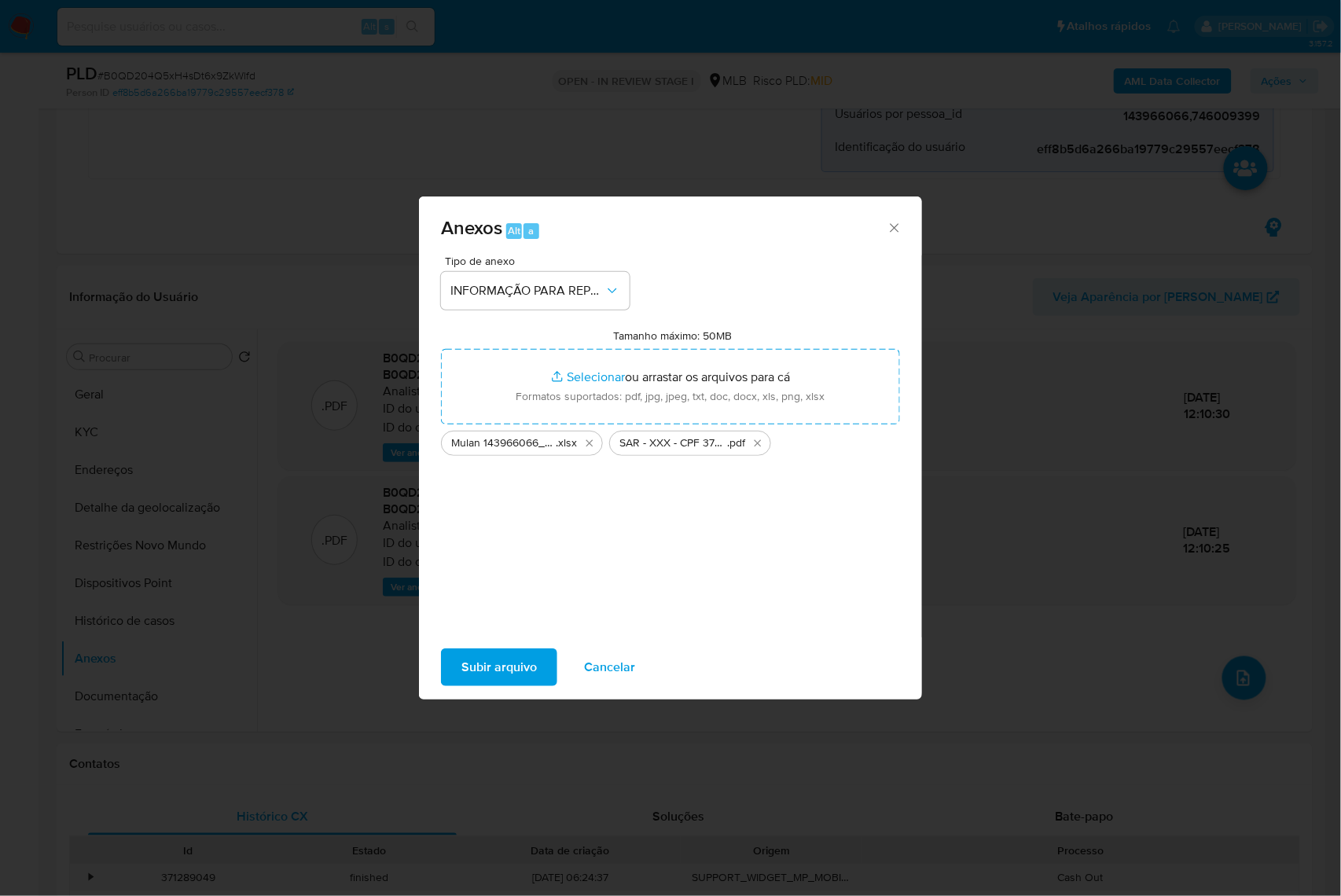
click at [478, 661] on span "Subir arquivo" at bounding box center [499, 667] width 75 height 34
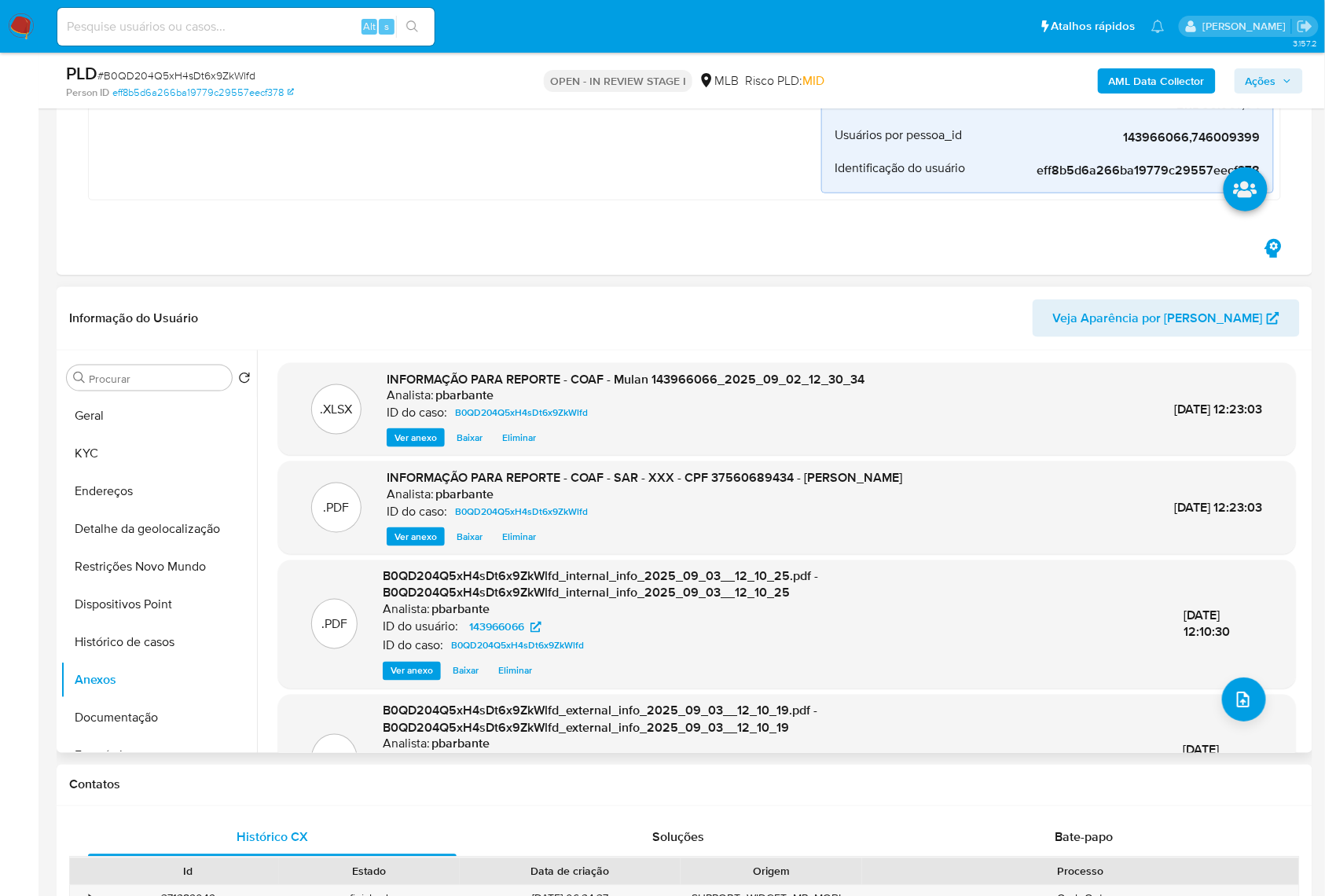
scroll to position [333, 0]
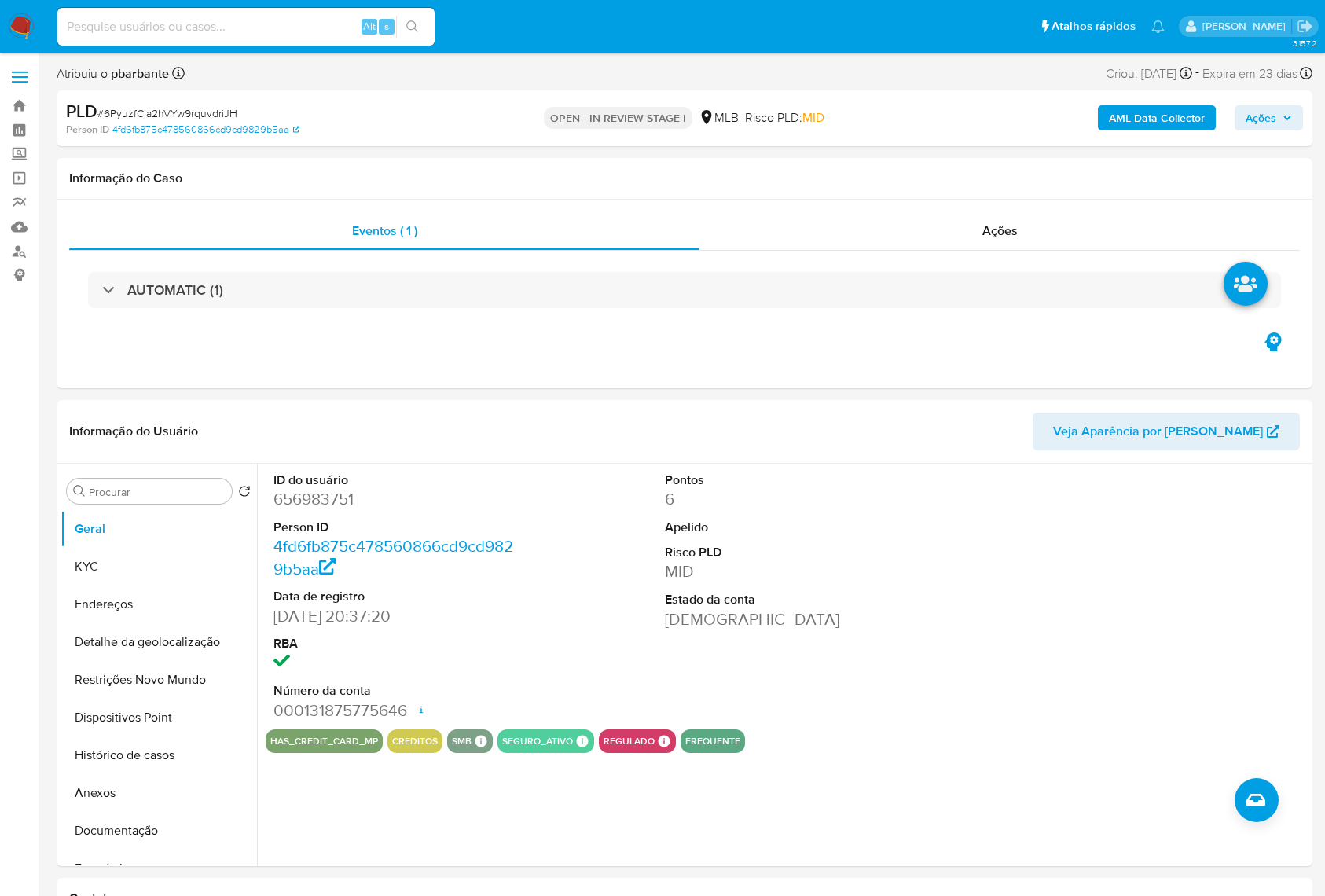
select select "10"
click at [315, 510] on dd "656983751" at bounding box center [395, 499] width 245 height 22
drag, startPoint x: 315, startPoint y: 523, endPoint x: 317, endPoint y: 497, distance: 26.1
click at [312, 510] on dd "656983751" at bounding box center [395, 499] width 245 height 22
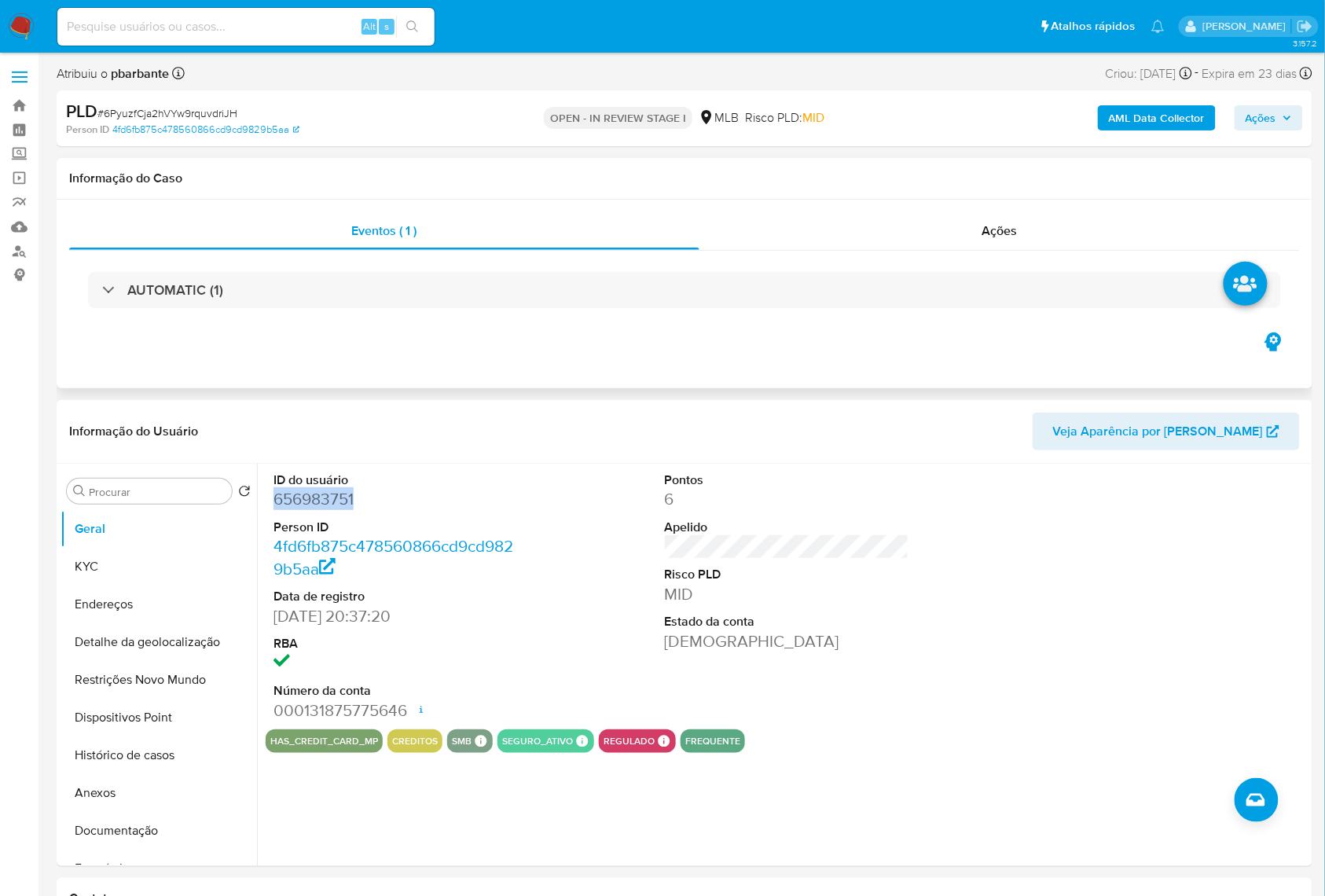
copy dd "656983751"
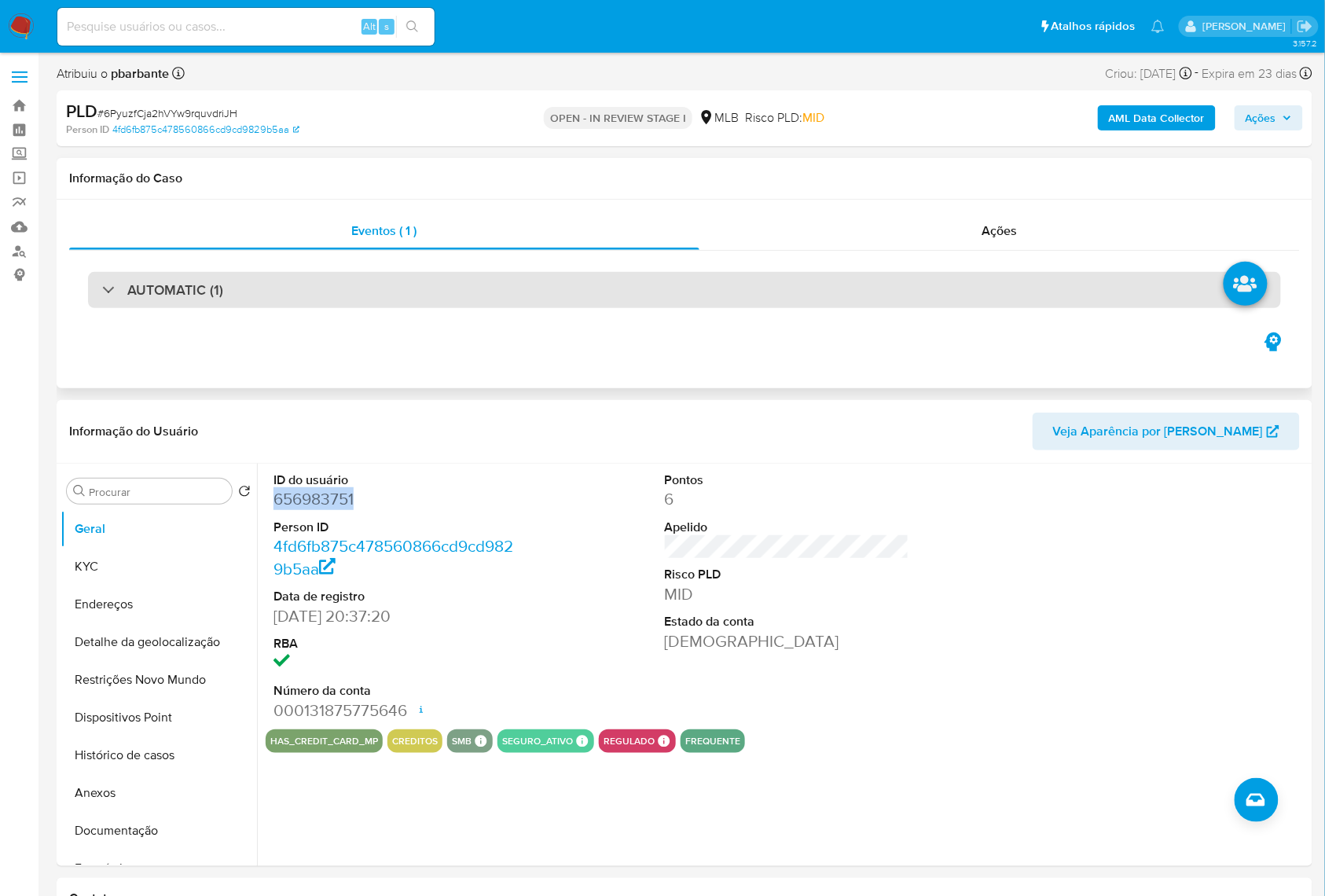
click at [435, 293] on div "AUTOMATIC (1)" at bounding box center [684, 290] width 1193 height 36
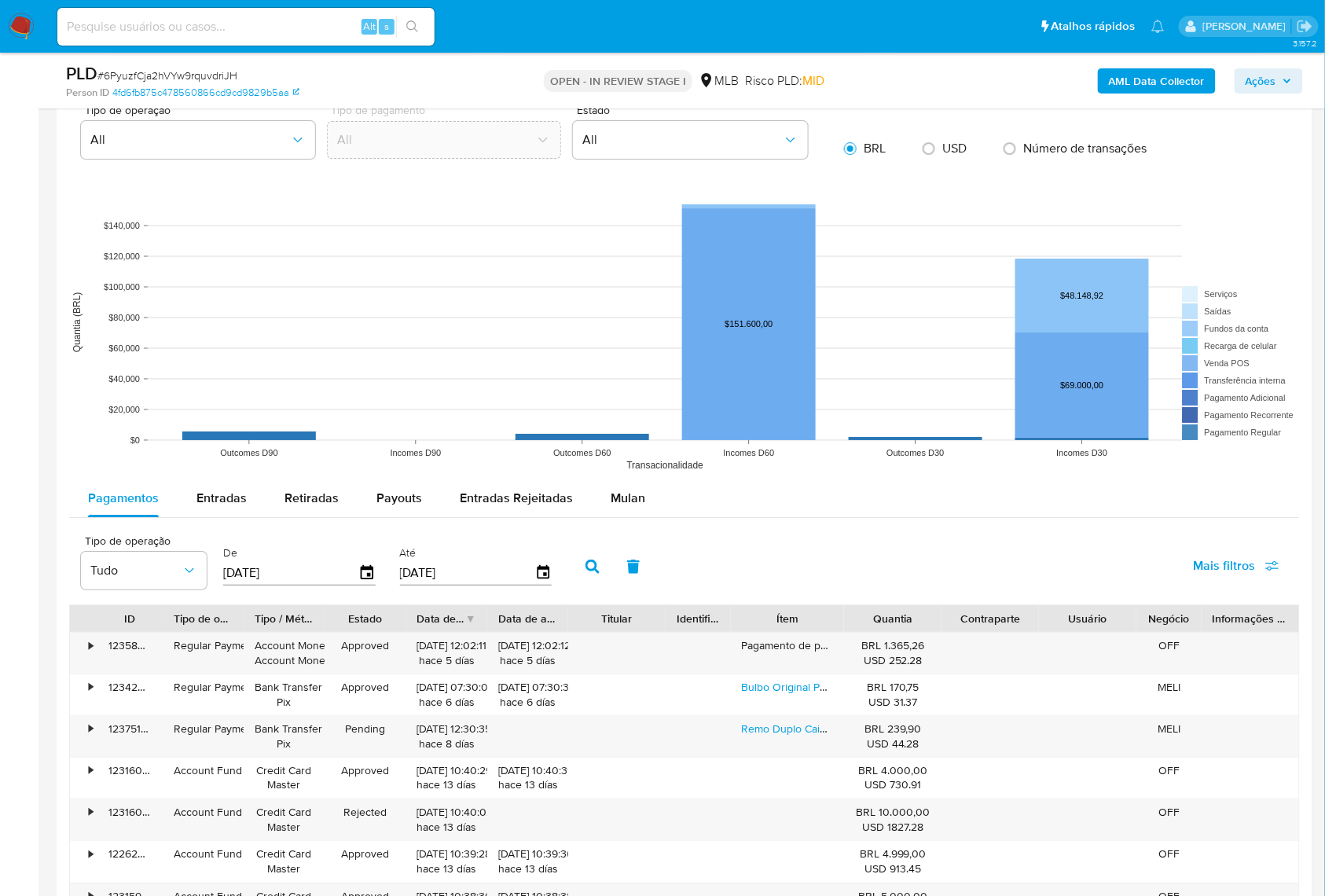
scroll to position [1990, 0]
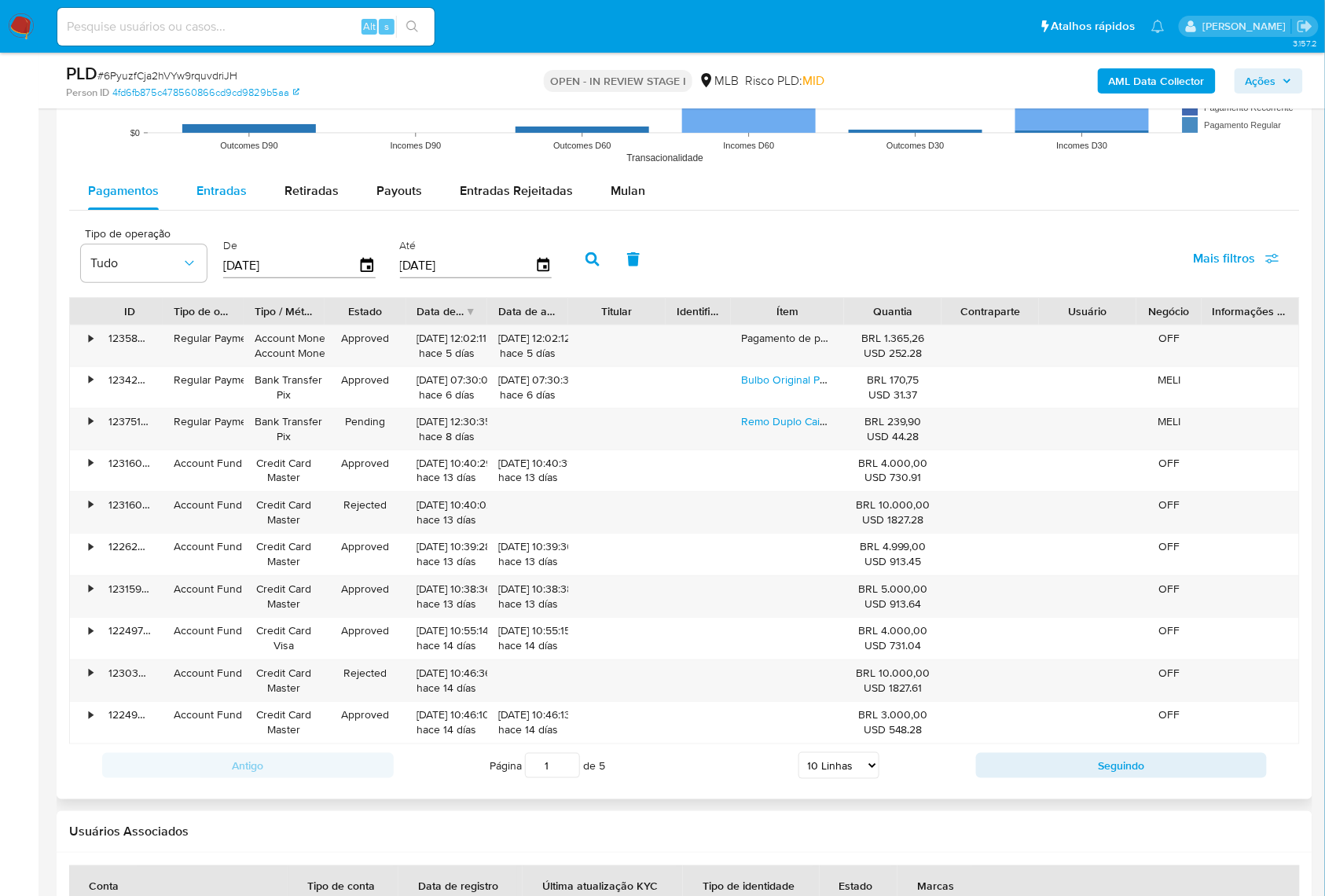
click at [232, 200] on span "Entradas" at bounding box center [221, 190] width 50 height 18
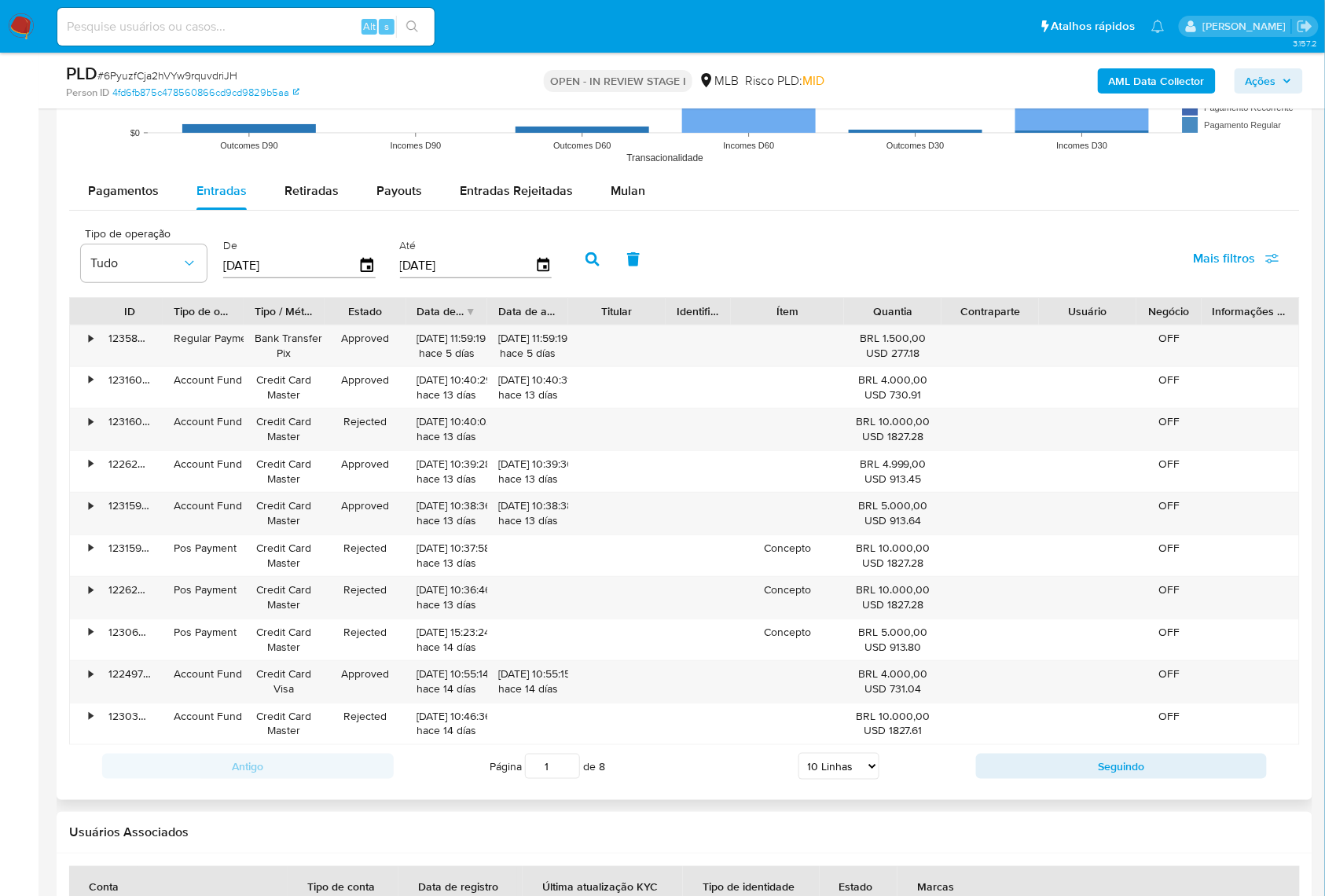
click at [833, 779] on select "5 Linhas 10 Linhas 20 Linhas 25 Linhas 50 Linhas 100 Linhas" at bounding box center [838, 765] width 81 height 26
click at [839, 767] on select "5 Linhas 10 Linhas 20 Linhas 25 Linhas 50 Linhas 100 Linhas" at bounding box center [838, 765] width 81 height 26
select select "100"
click at [798, 761] on select "5 Linhas 10 Linhas 20 Linhas 25 Linhas 50 Linhas 100 Linhas" at bounding box center [838, 765] width 81 height 26
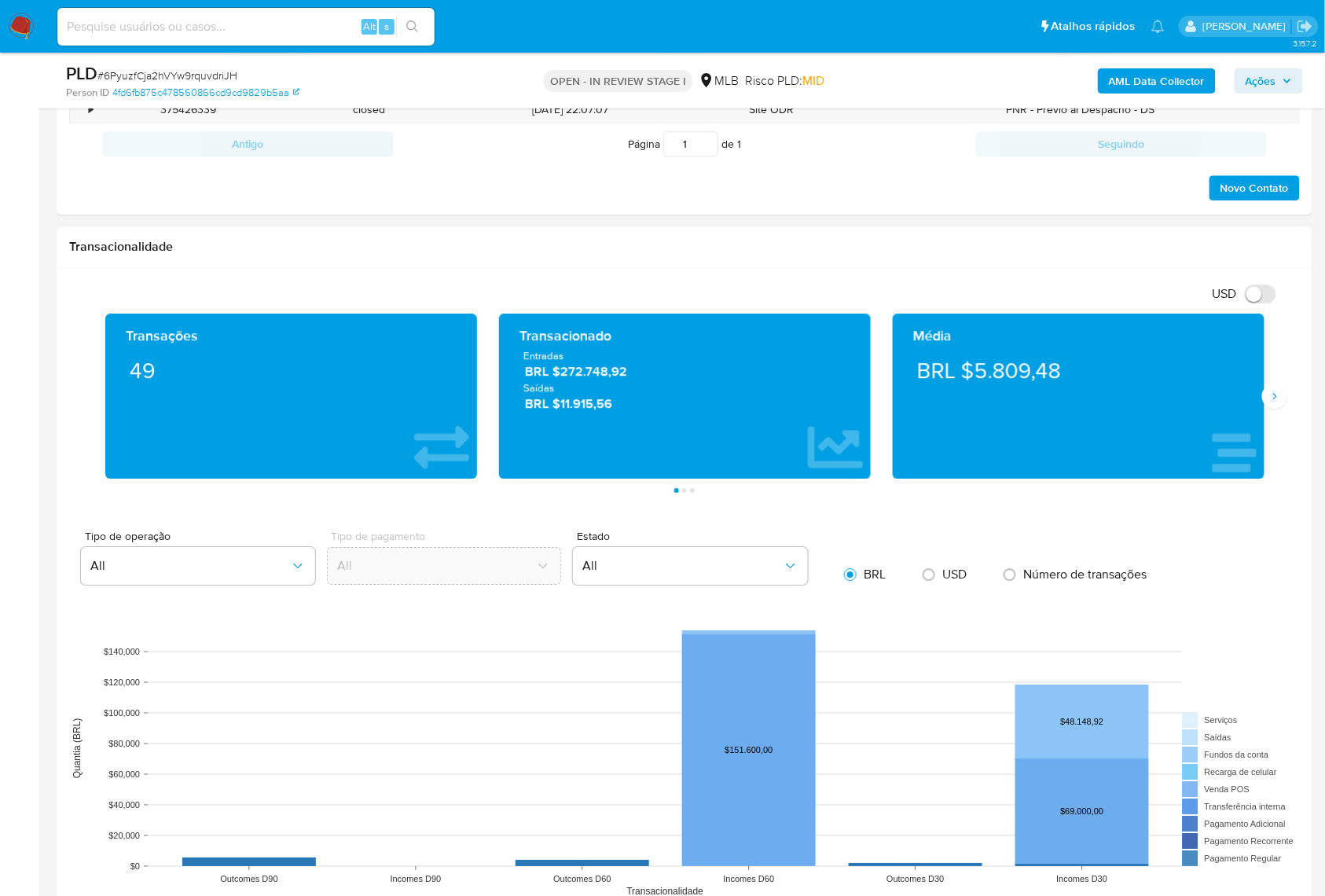
scroll to position [733, 0]
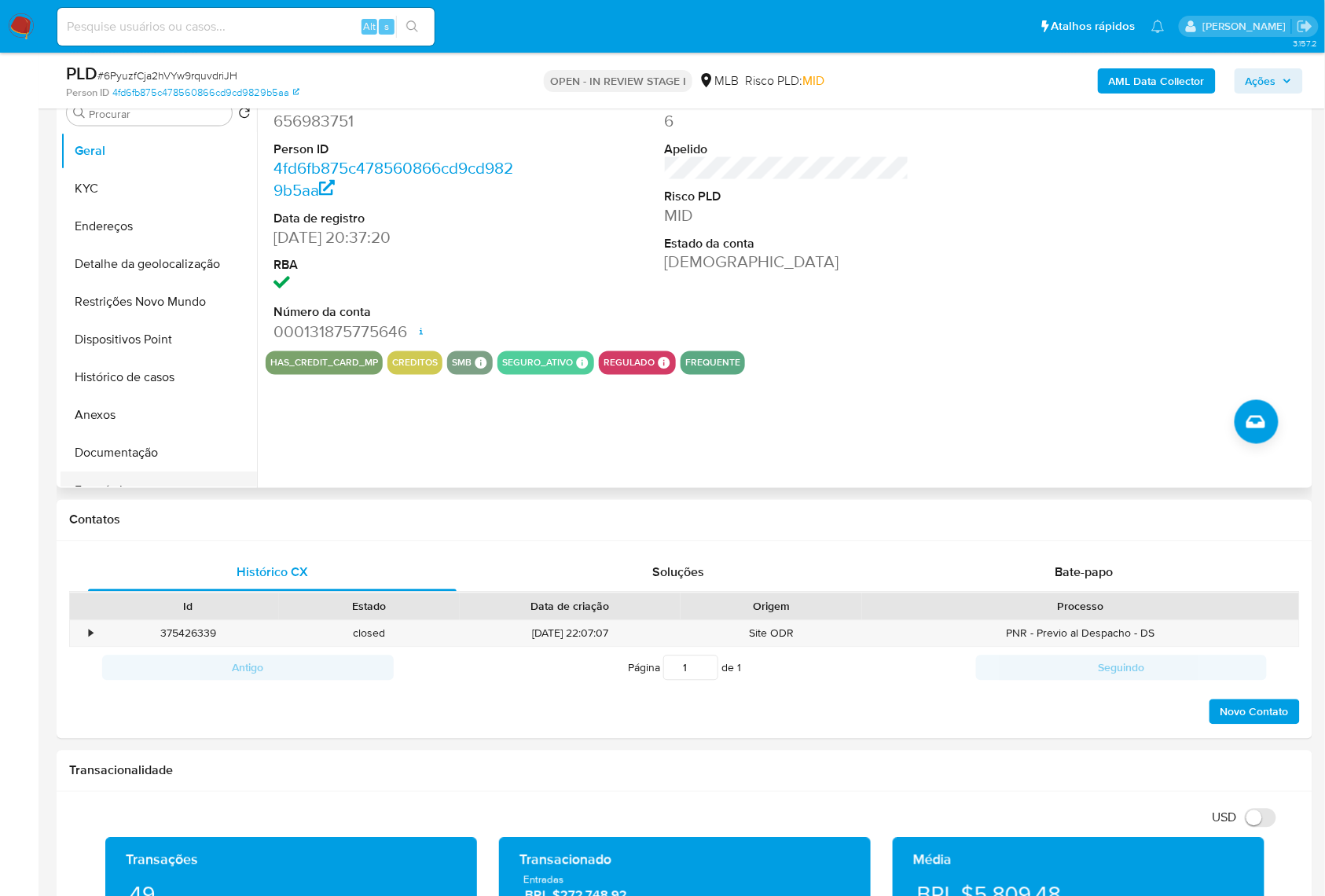
drag, startPoint x: 161, startPoint y: 459, endPoint x: 211, endPoint y: 462, distance: 50.1
click at [161, 459] on button "Documentação" at bounding box center [159, 453] width 197 height 38
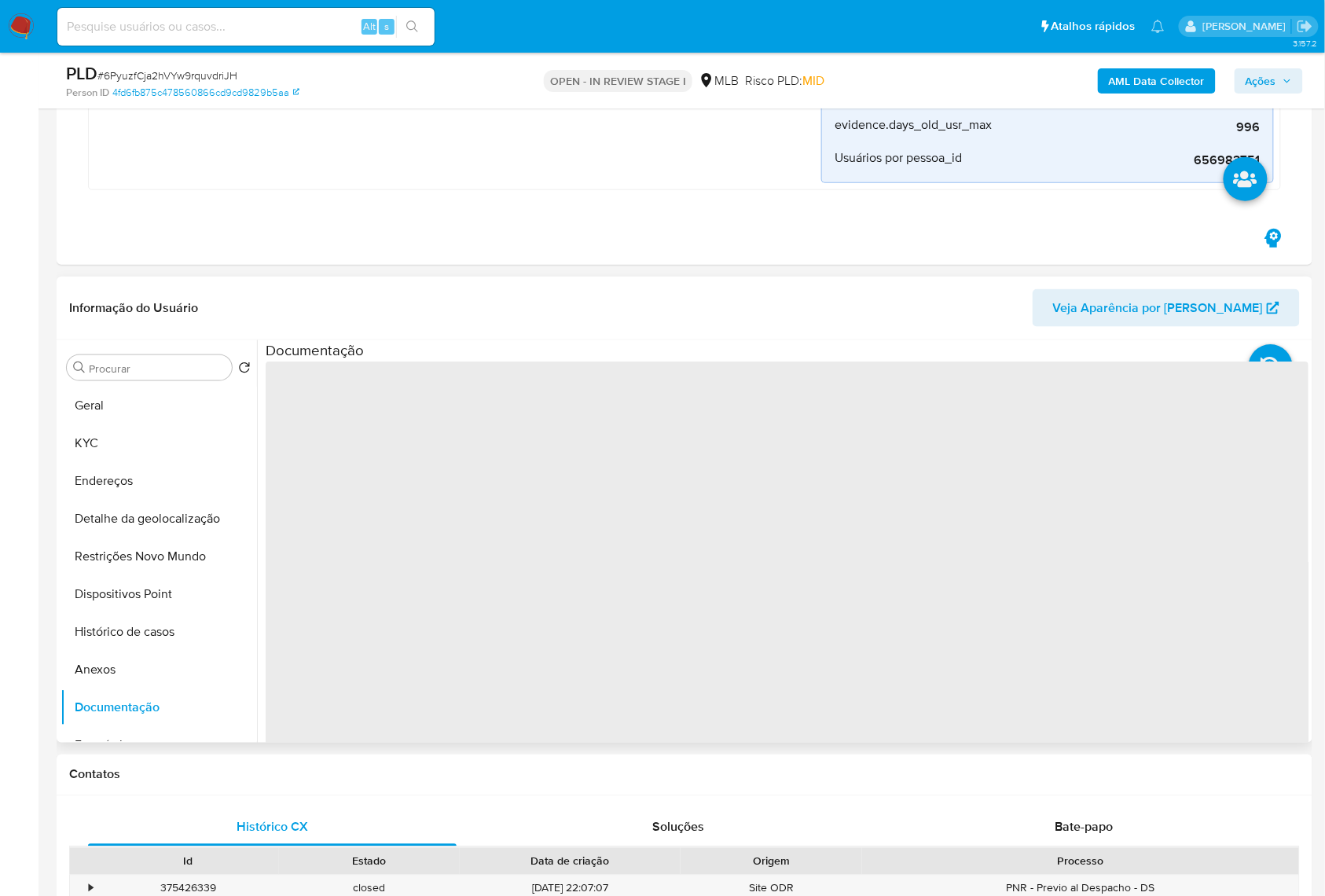
scroll to position [419, 0]
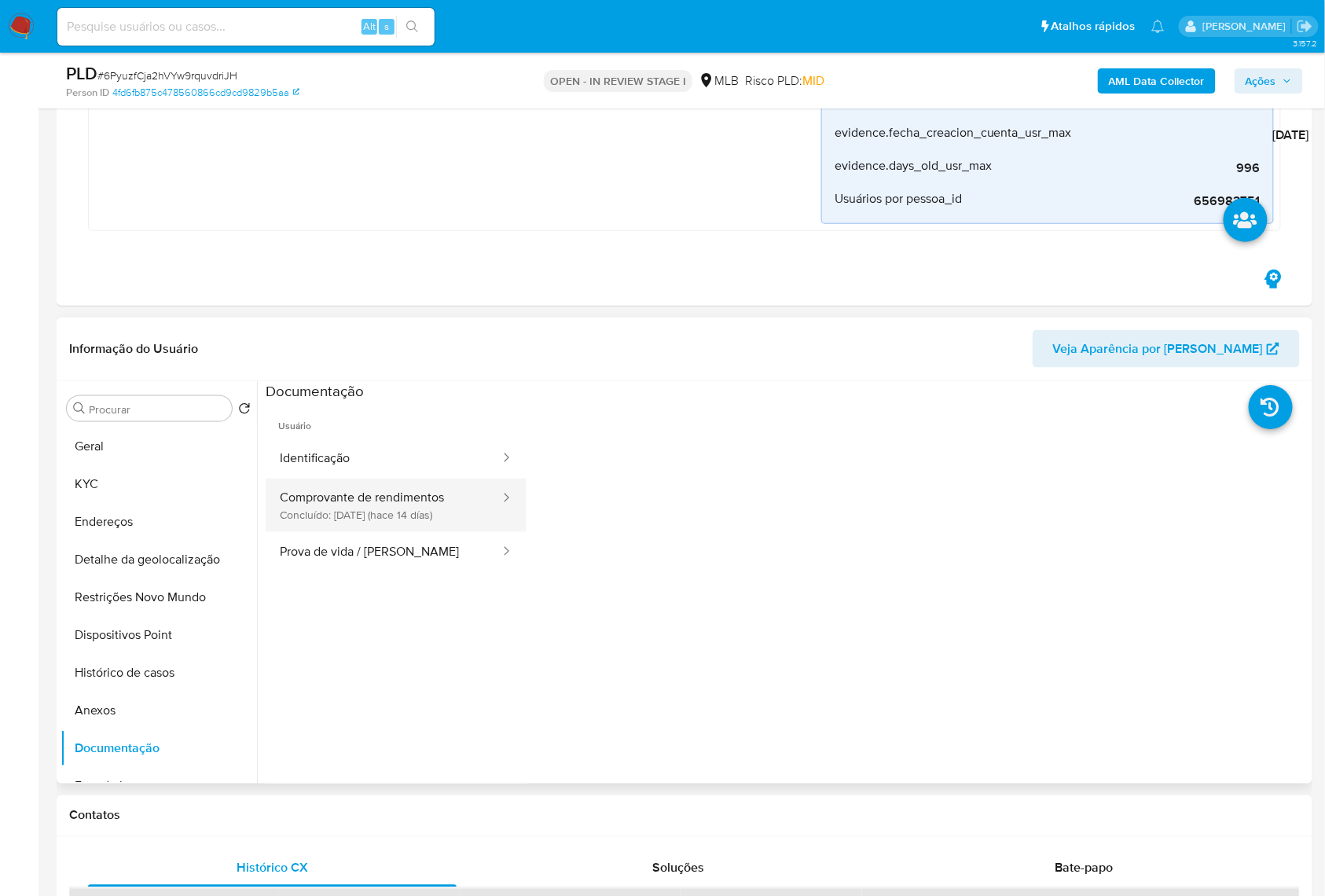
click at [406, 512] on button "Comprovante de rendimentos Concluído: 20/08/2025 (hace 14 días)" at bounding box center [384, 505] width 236 height 54
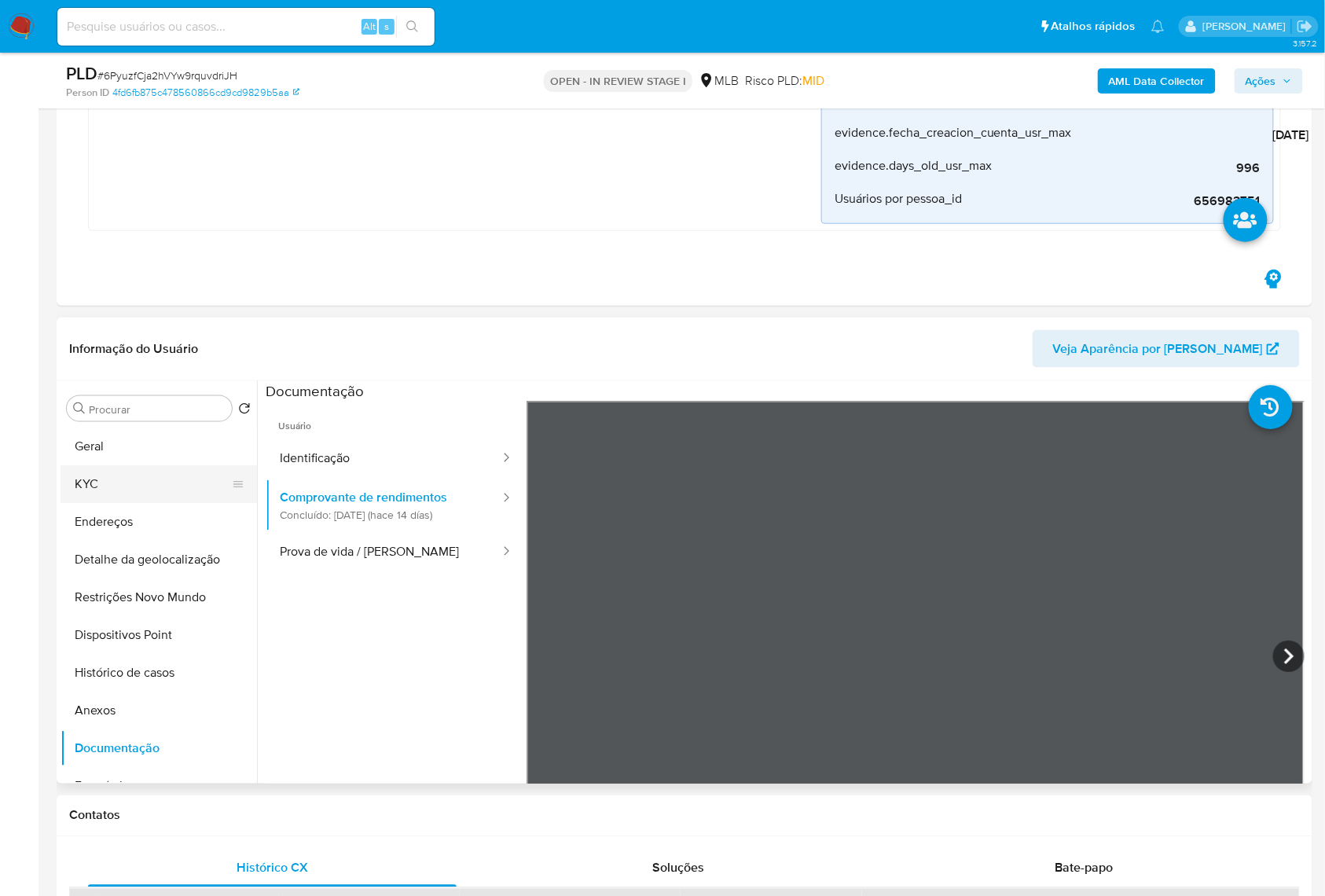
drag, startPoint x: 131, startPoint y: 482, endPoint x: 139, endPoint y: 482, distance: 8.0
click at [131, 482] on button "KYC" at bounding box center [152, 484] width 184 height 38
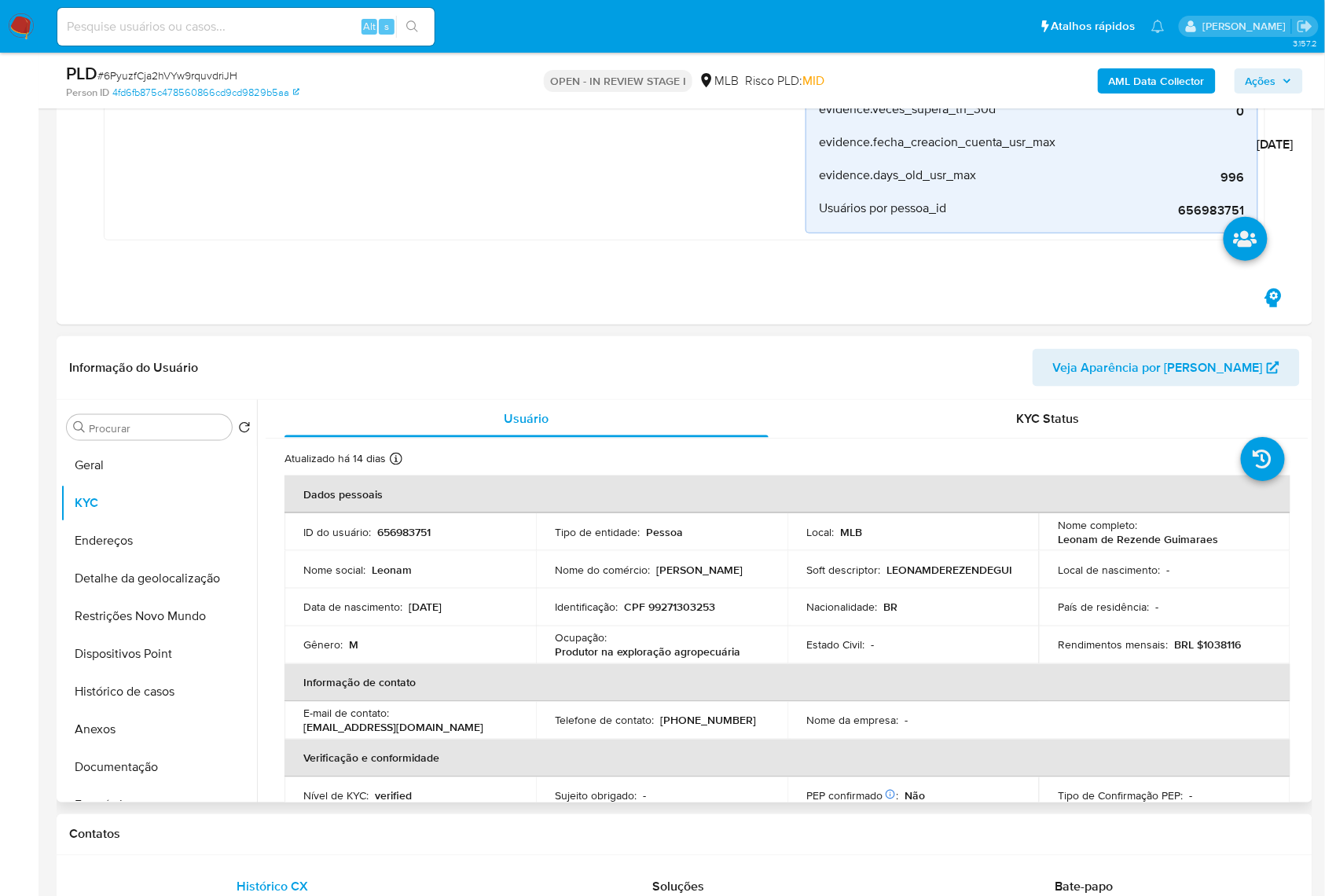
drag, startPoint x: 1240, startPoint y: 655, endPoint x: 1194, endPoint y: 655, distance: 46.0
click at [1194, 655] on td "Rendimentos mensais : BRL $1038116" at bounding box center [1164, 645] width 251 height 38
drag, startPoint x: 1194, startPoint y: 643, endPoint x: 1242, endPoint y: 643, distance: 48.0
click at [1242, 643] on div "Rendimentos mensais : BRL $1038116" at bounding box center [1164, 645] width 214 height 15
copy p "1038116"
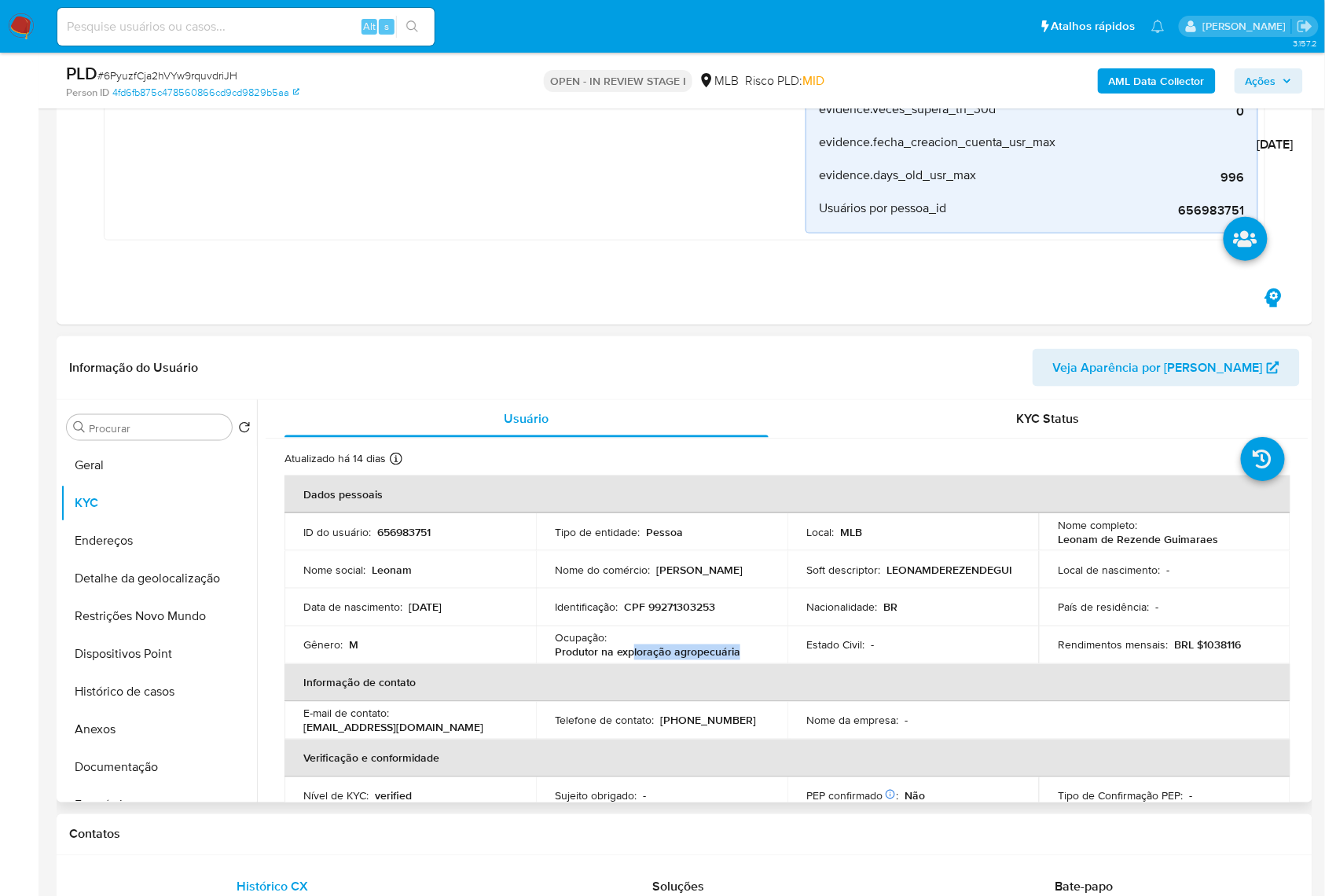
drag, startPoint x: 752, startPoint y: 648, endPoint x: 632, endPoint y: 657, distance: 120.3
click at [632, 657] on div "Ocupação : Produtor na exploração agropecuária" at bounding box center [662, 645] width 214 height 28
drag, startPoint x: 554, startPoint y: 655, endPoint x: 738, endPoint y: 650, distance: 184.1
click at [738, 650] on div "Ocupação : Produtor na exploração agropecuária" at bounding box center [662, 645] width 214 height 28
copy p "Produtor na exploração agropecuária"
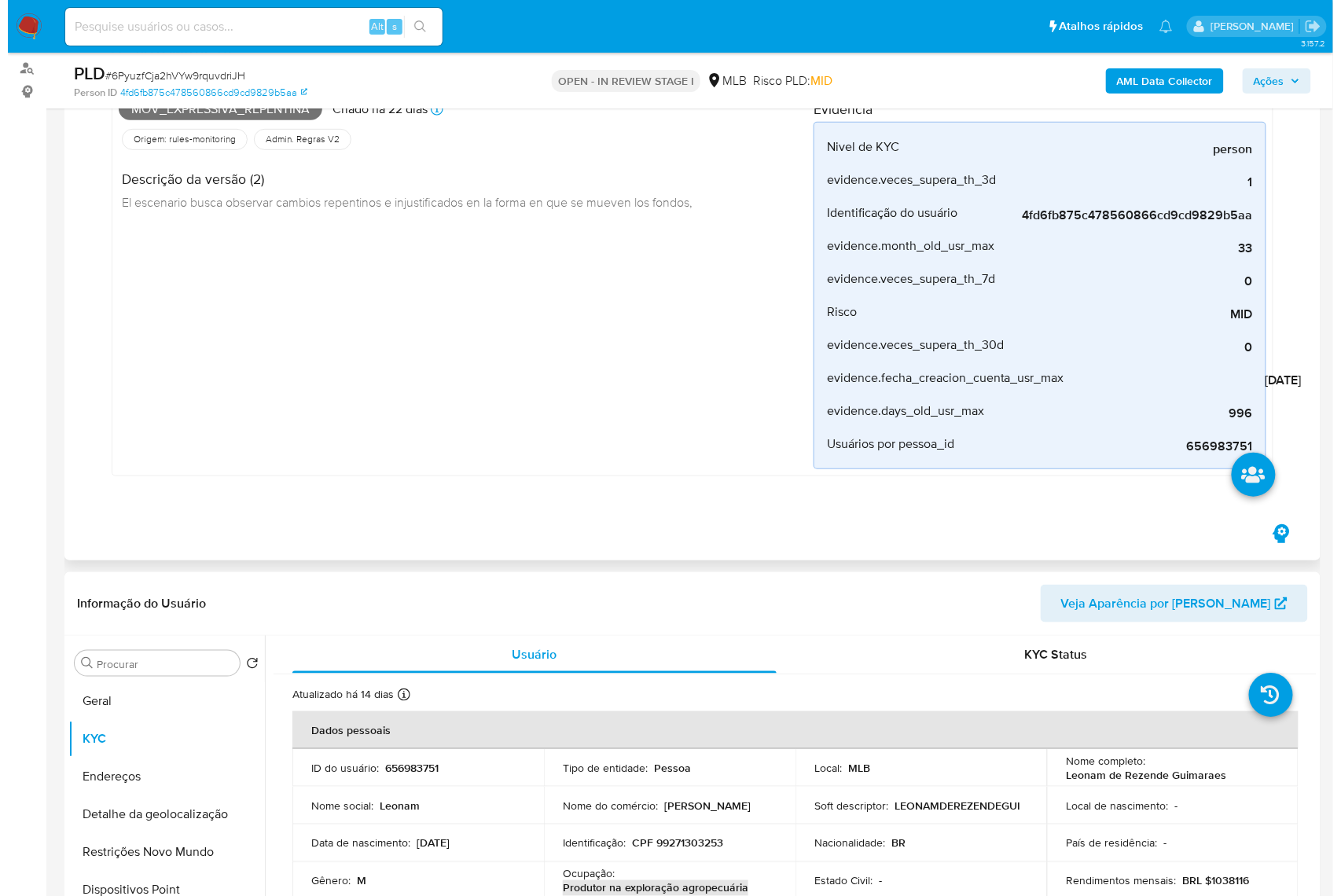
scroll to position [0, 0]
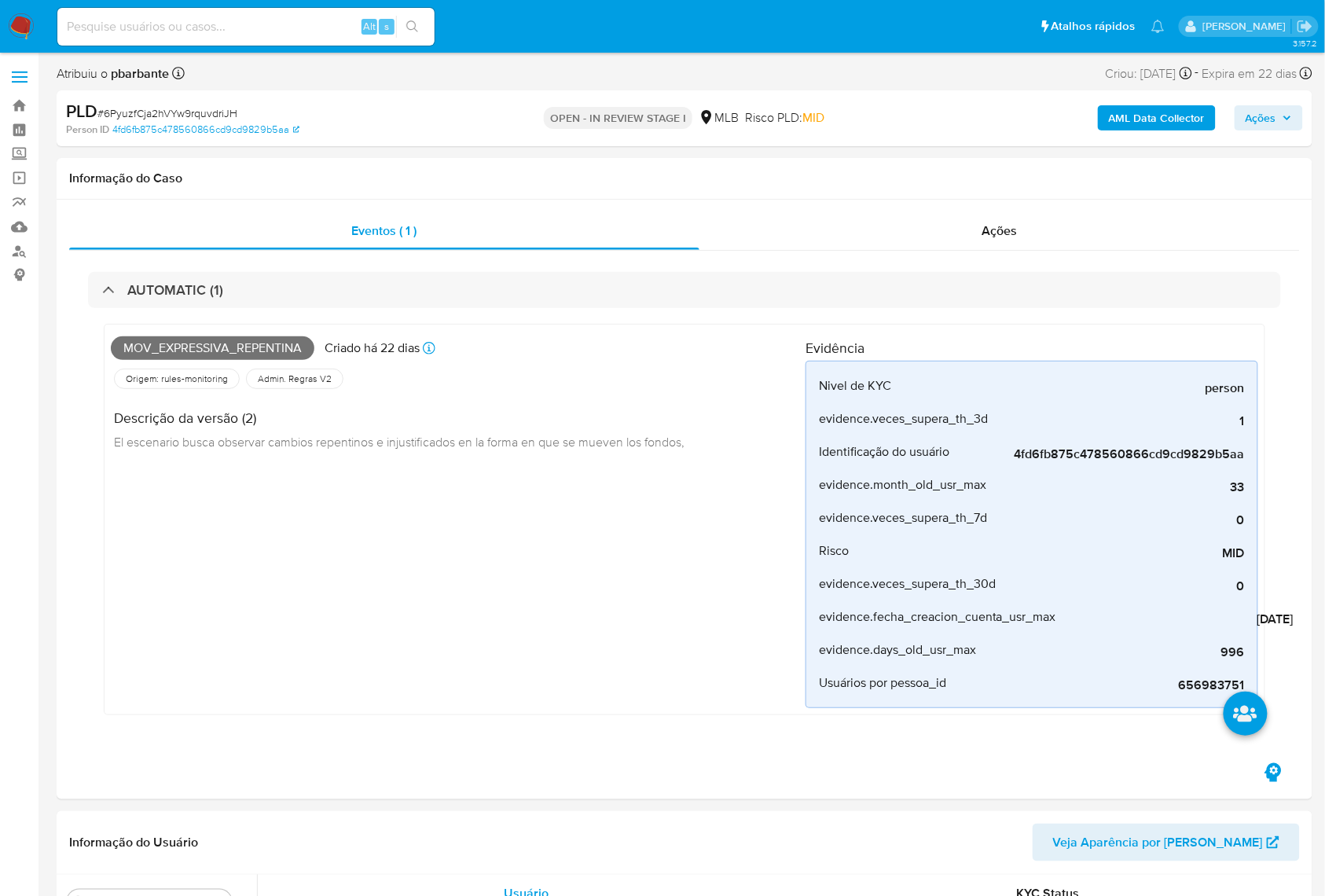
click at [1137, 105] on b "AML Data Collector" at bounding box center [1156, 118] width 96 height 25
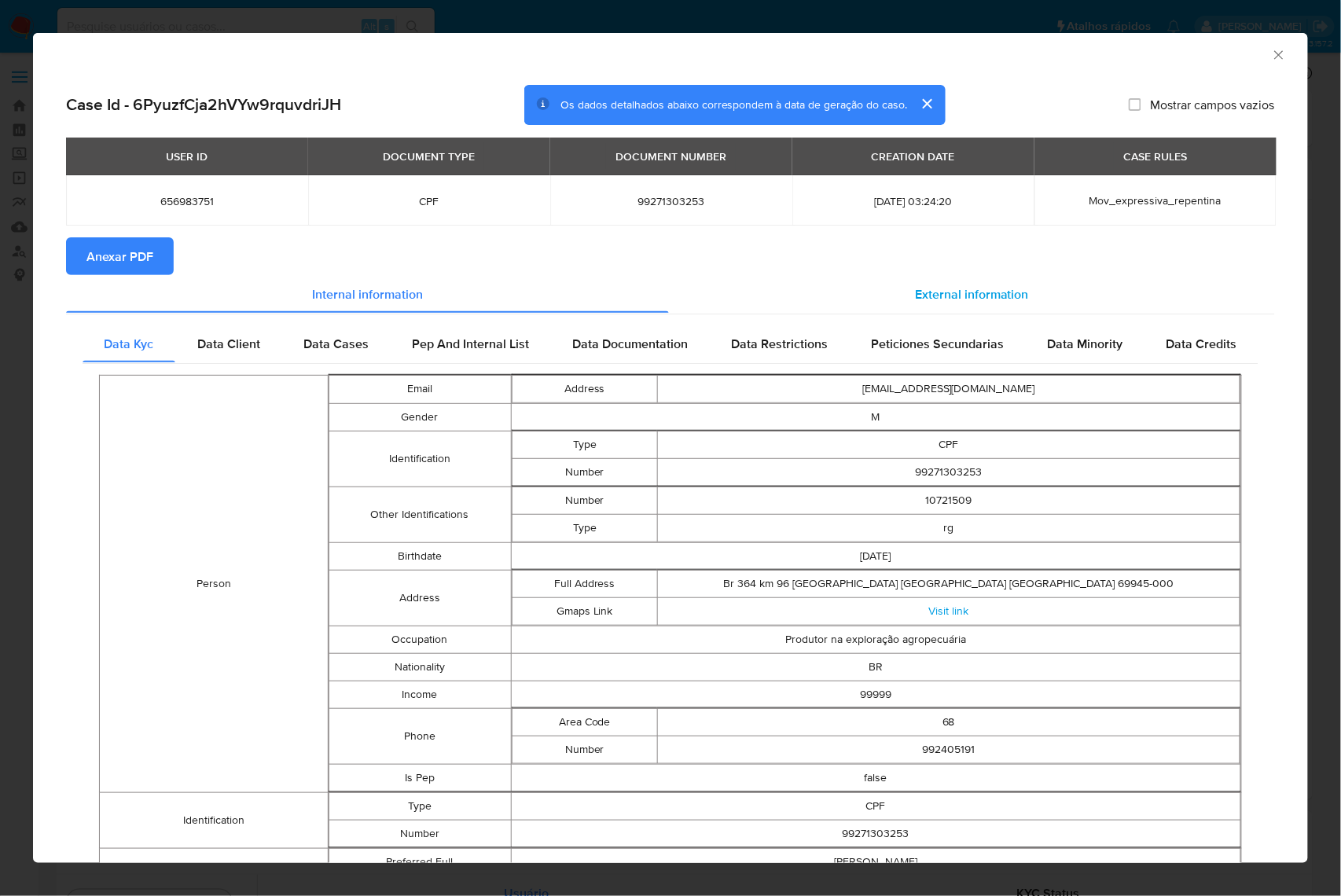
click at [938, 277] on div "External information" at bounding box center [972, 294] width 606 height 38
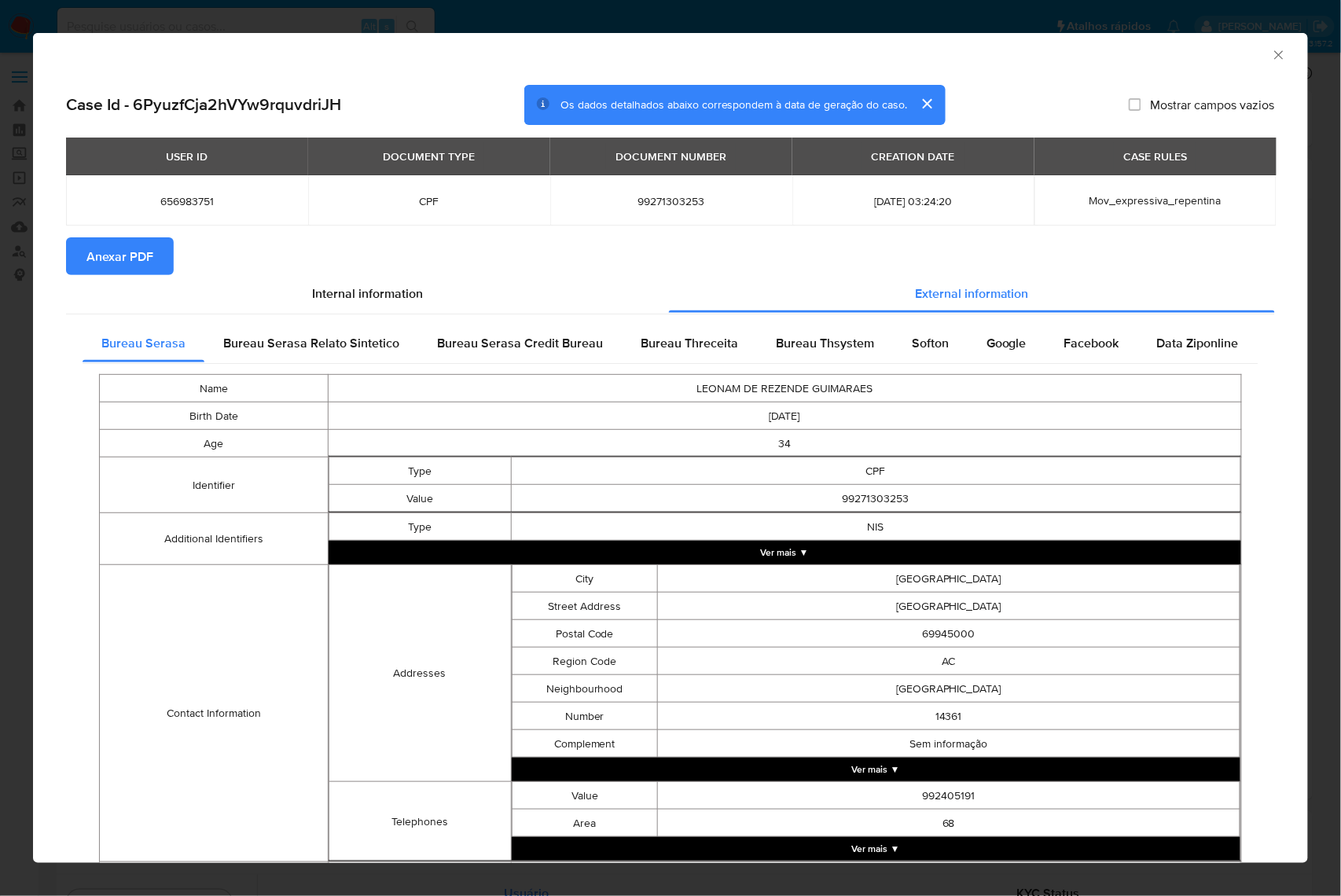
click at [138, 251] on span "Anexar PDF" at bounding box center [120, 256] width 67 height 34
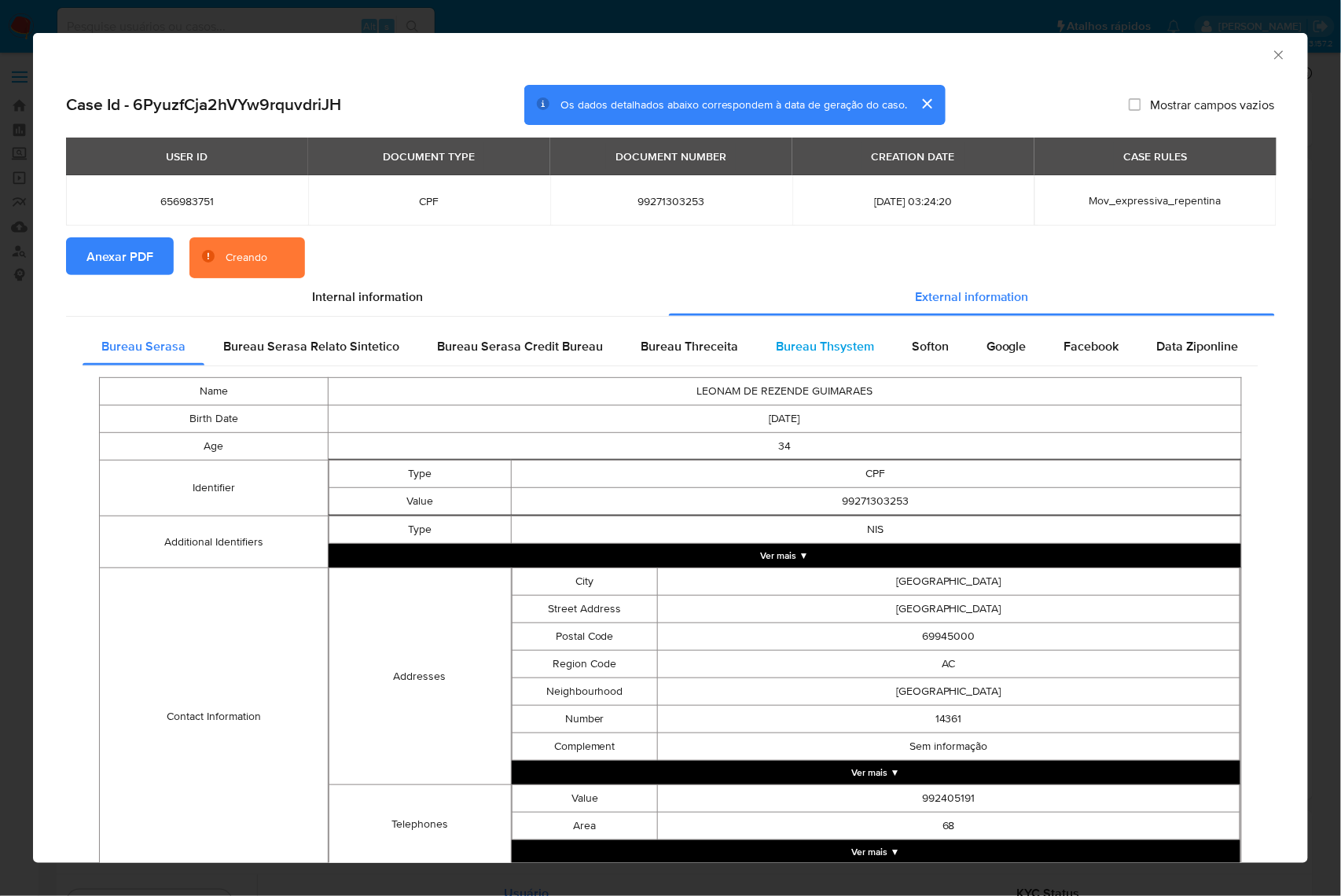
click at [803, 352] on span "Bureau Thsystem" at bounding box center [825, 346] width 98 height 18
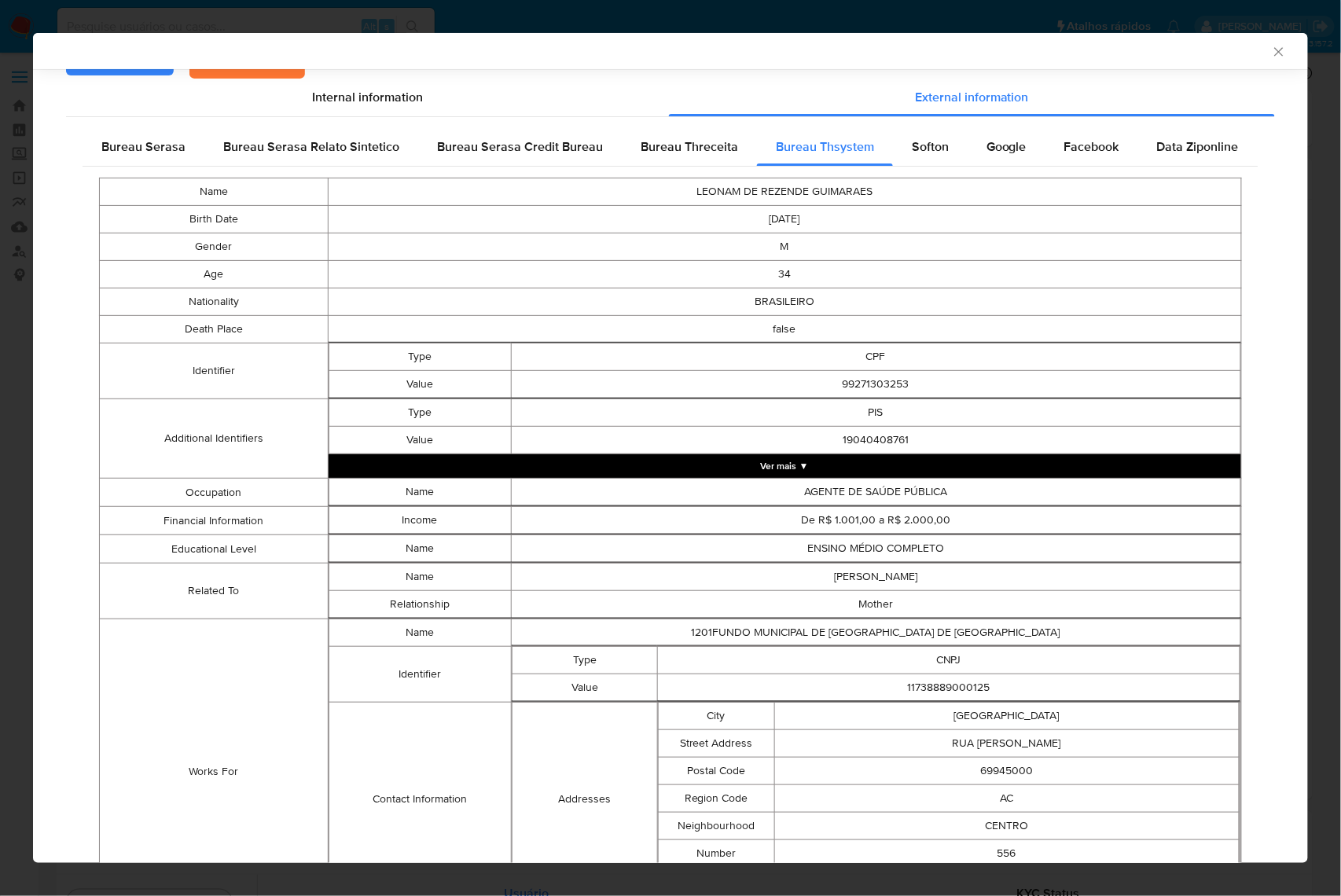
scroll to position [491, 0]
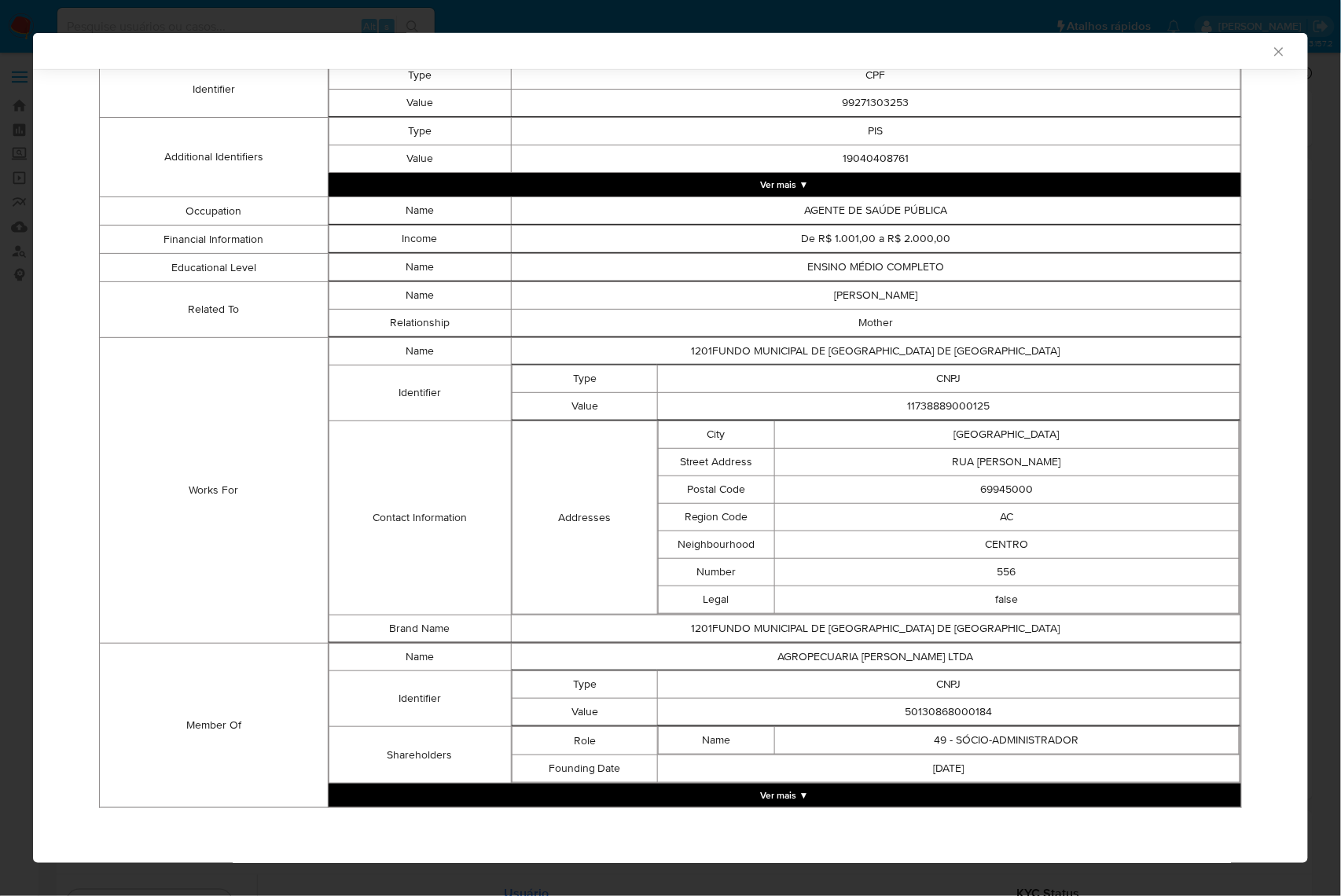
click at [925, 802] on button "Ver mais ▼" at bounding box center [785, 795] width 913 height 24
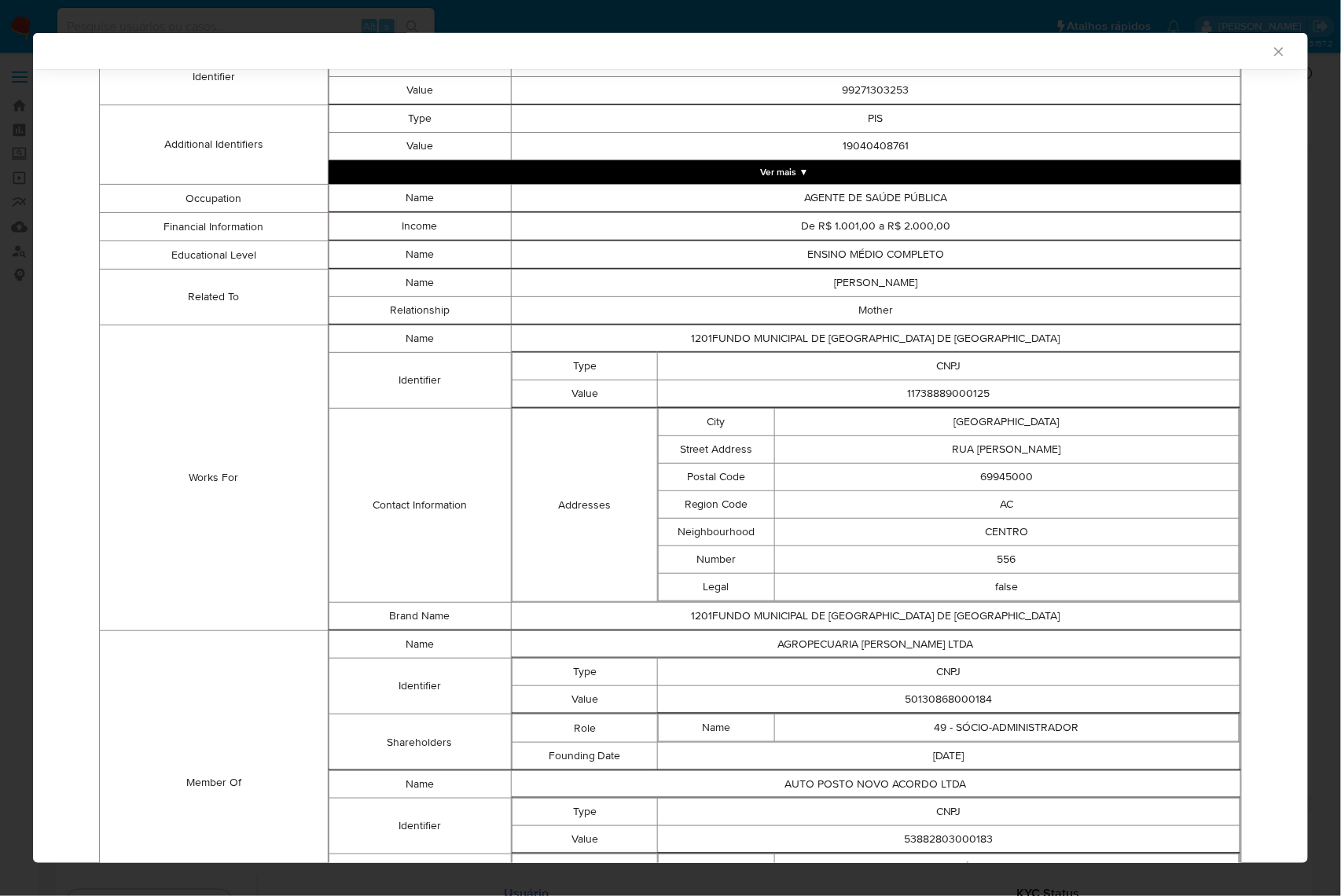
scroll to position [632, 0]
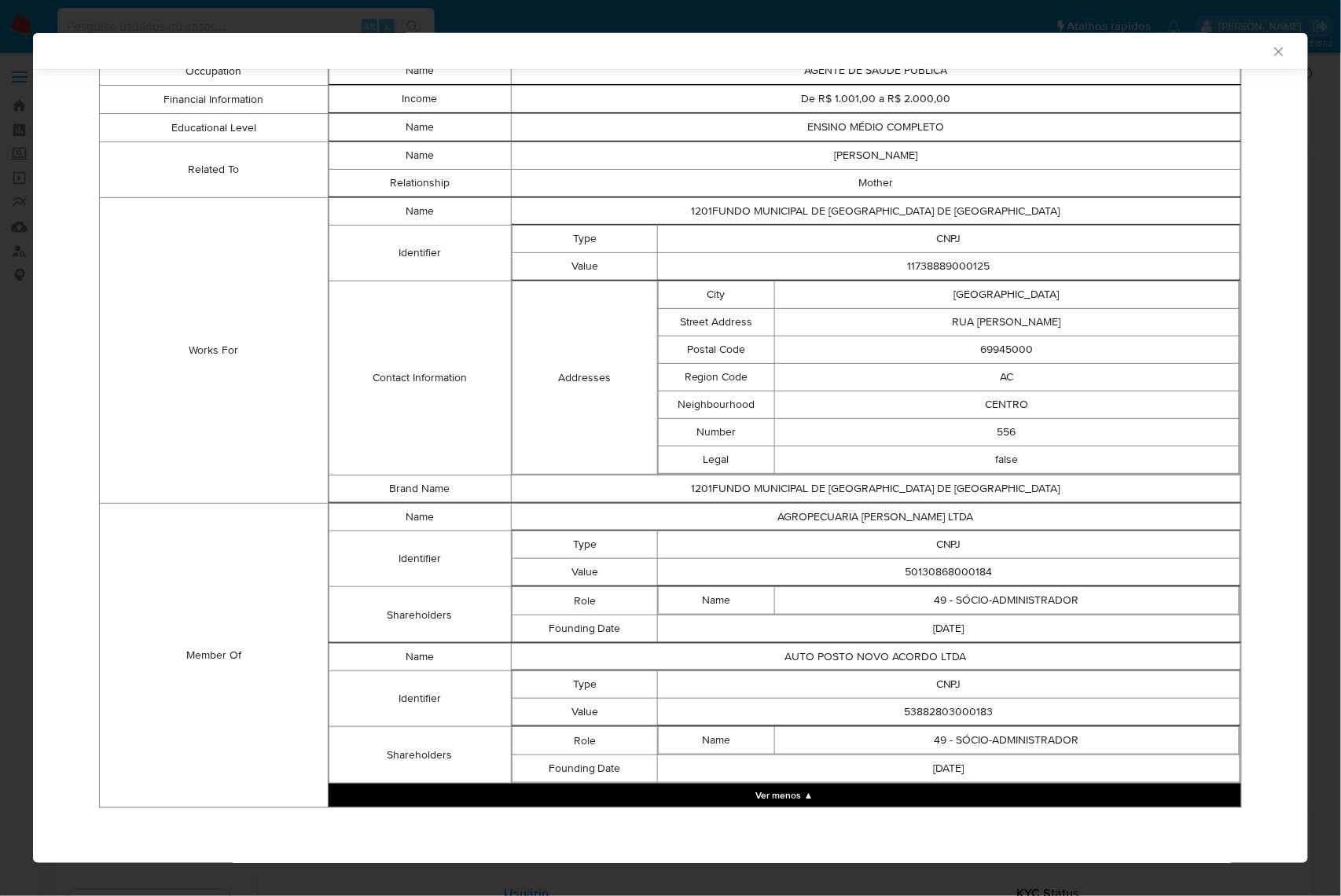
click at [938, 560] on td "50130868000184" at bounding box center [948, 572] width 582 height 27
copy td "50130868000184"
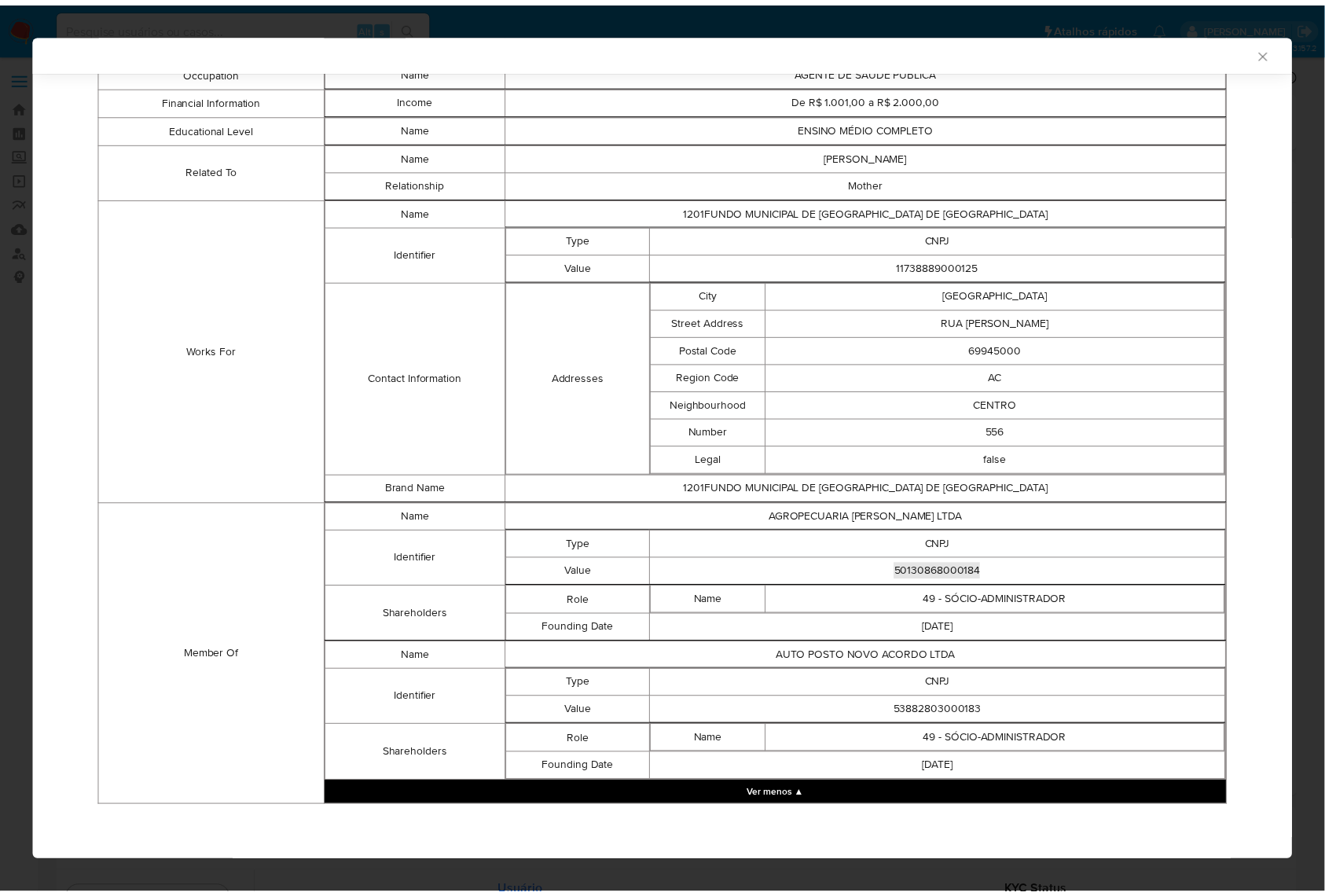
scroll to position [629, 0]
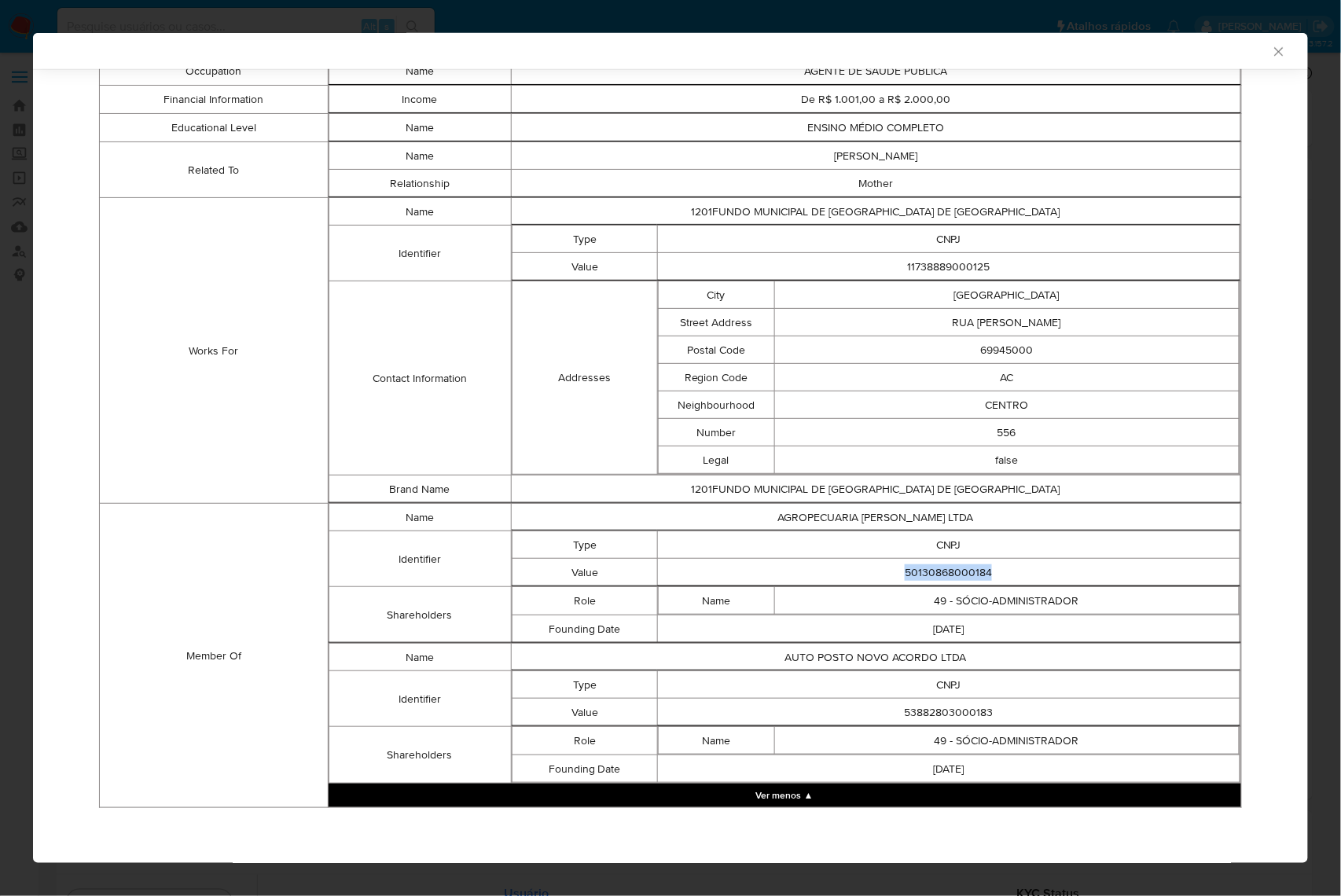
click at [959, 699] on td "53882803000183" at bounding box center [948, 712] width 582 height 27
copy td "53882803000183"
click at [860, 596] on td "49 - SÓCIO-ADMINISTRADOR" at bounding box center [1006, 600] width 465 height 27
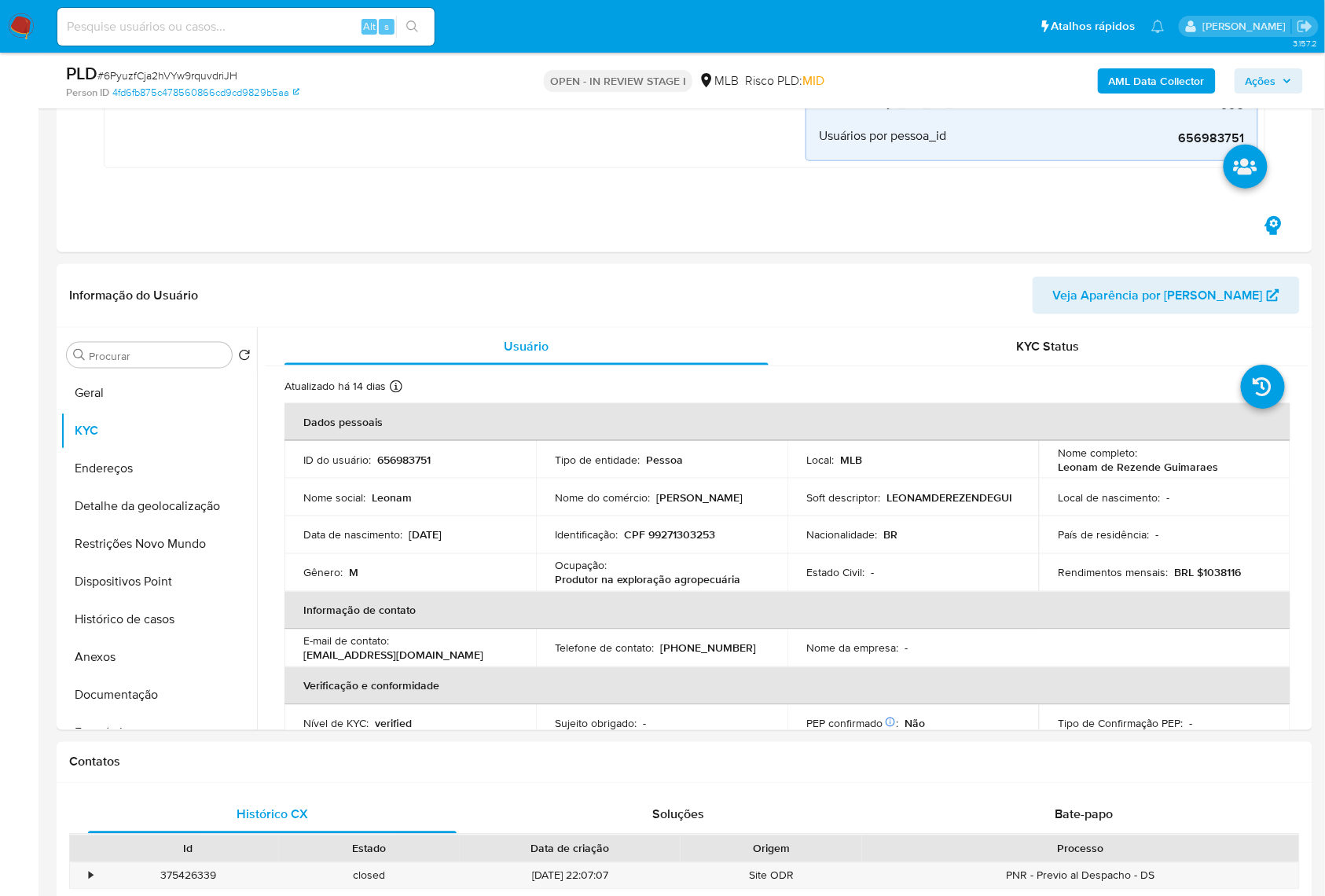
scroll to position [628, 0]
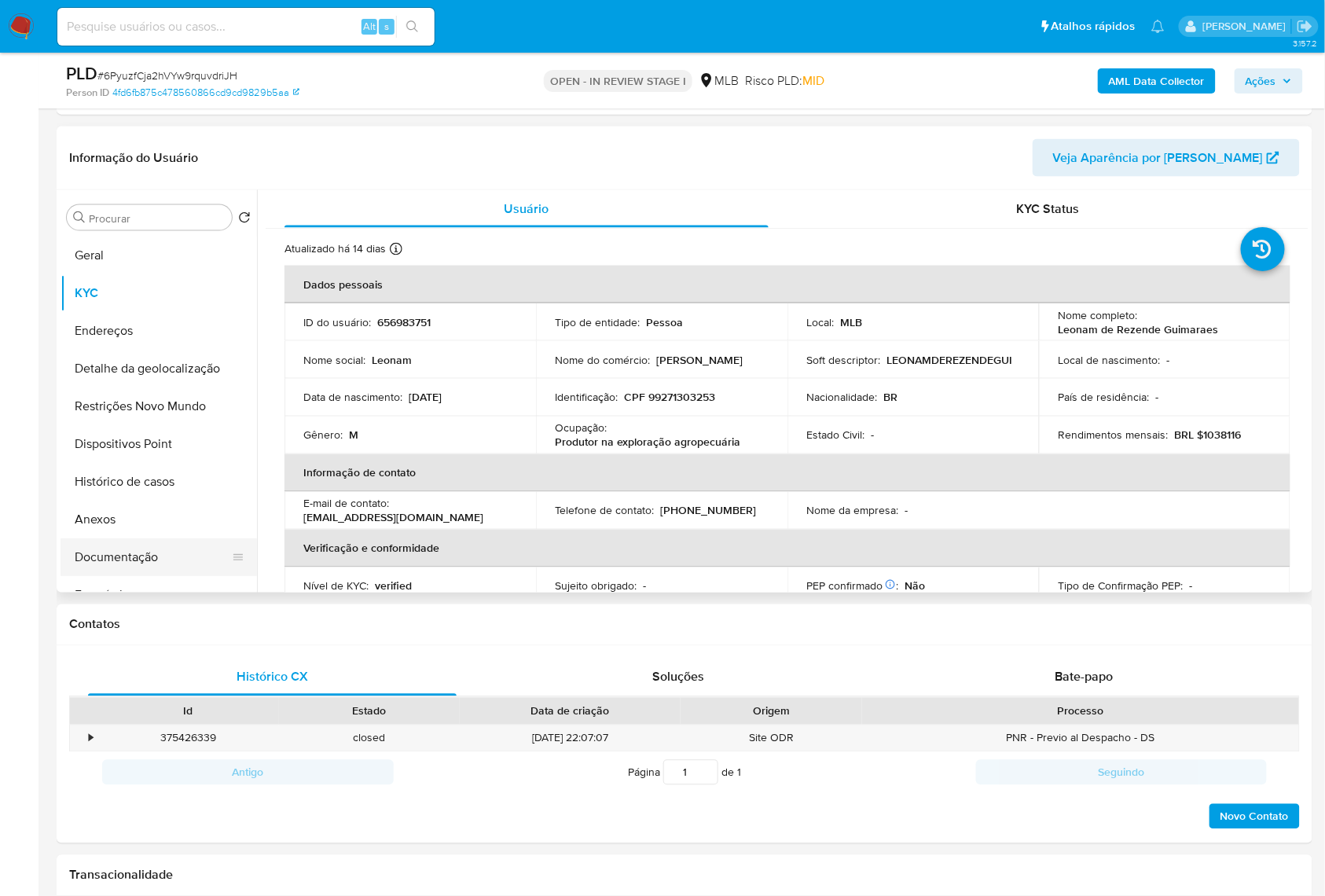
click at [124, 570] on button "Documentação" at bounding box center [152, 557] width 184 height 38
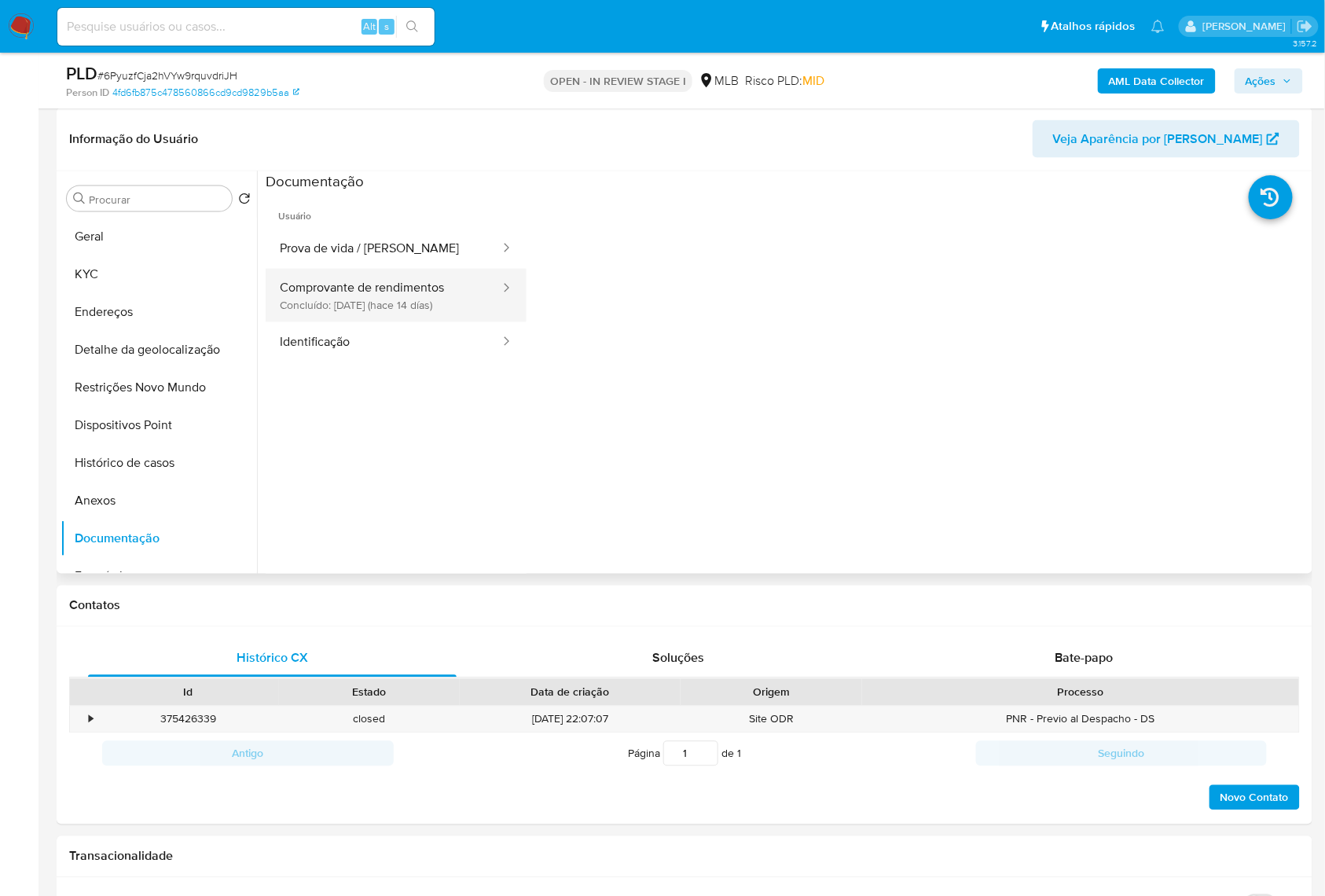
click at [308, 297] on button "Comprovante de rendimentos Concluído: 20/08/2025 (hace 14 días)" at bounding box center [384, 295] width 236 height 54
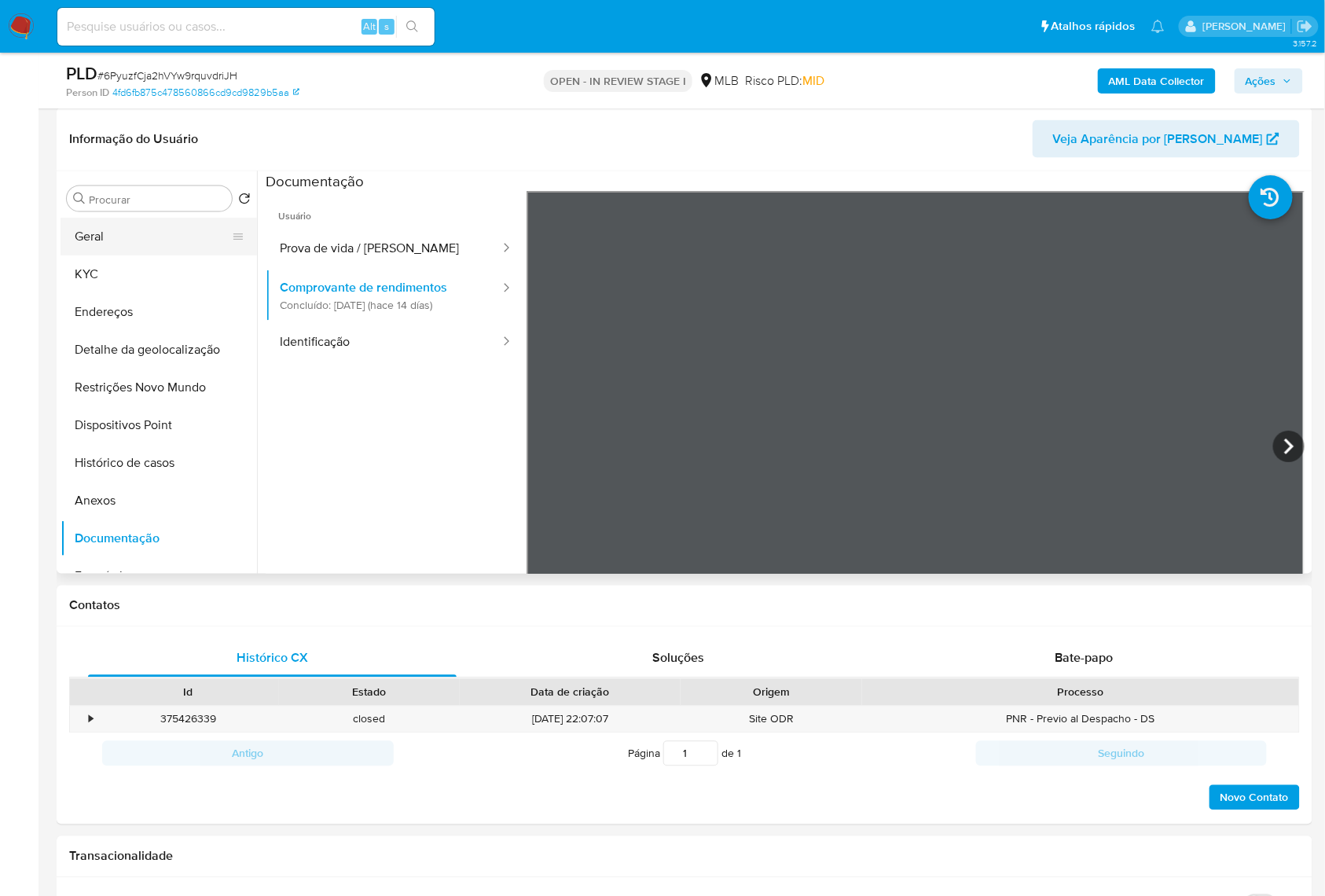
click at [92, 247] on button "Geral" at bounding box center [152, 237] width 184 height 38
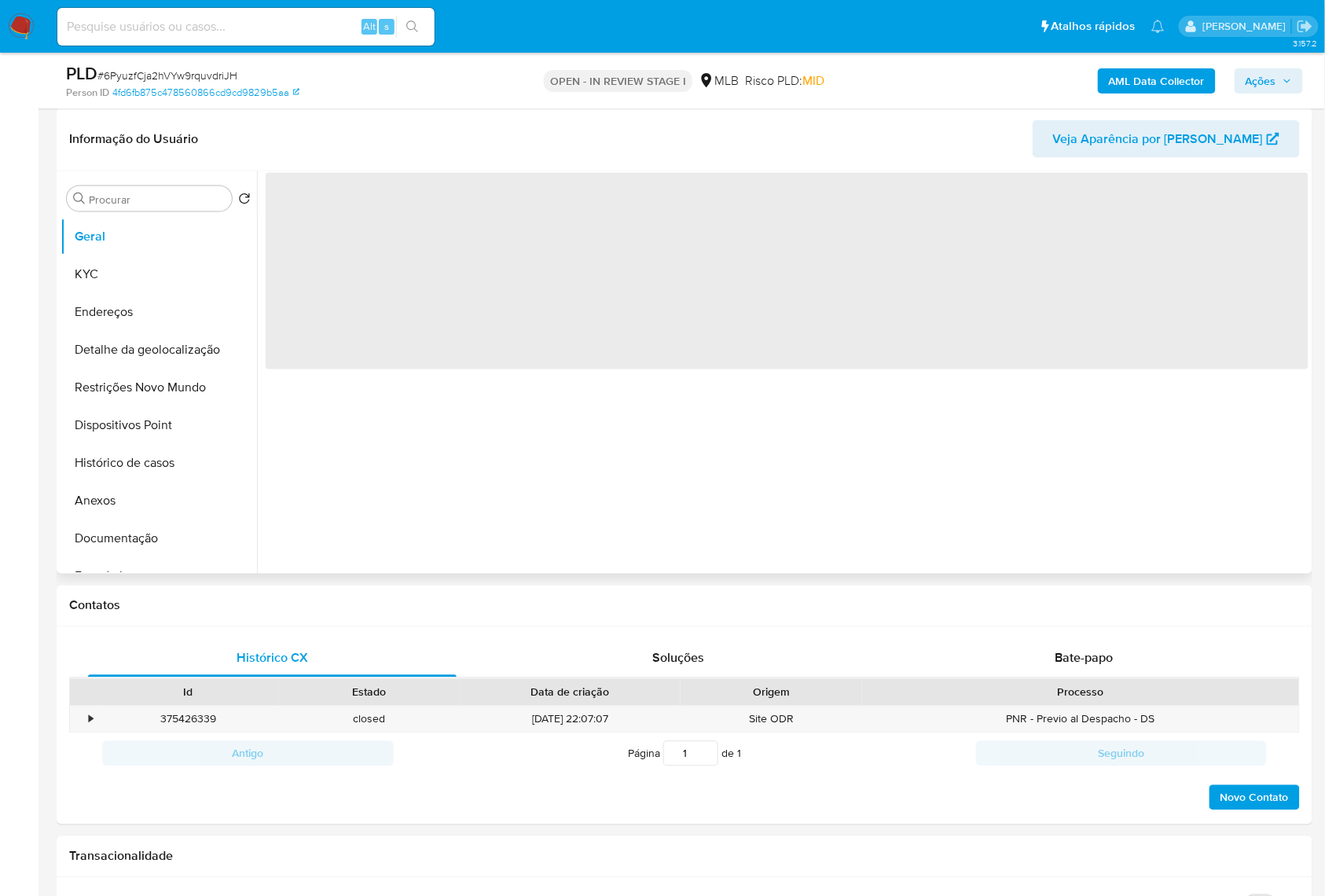
click at [386, 454] on div "‌" at bounding box center [782, 373] width 1051 height 403
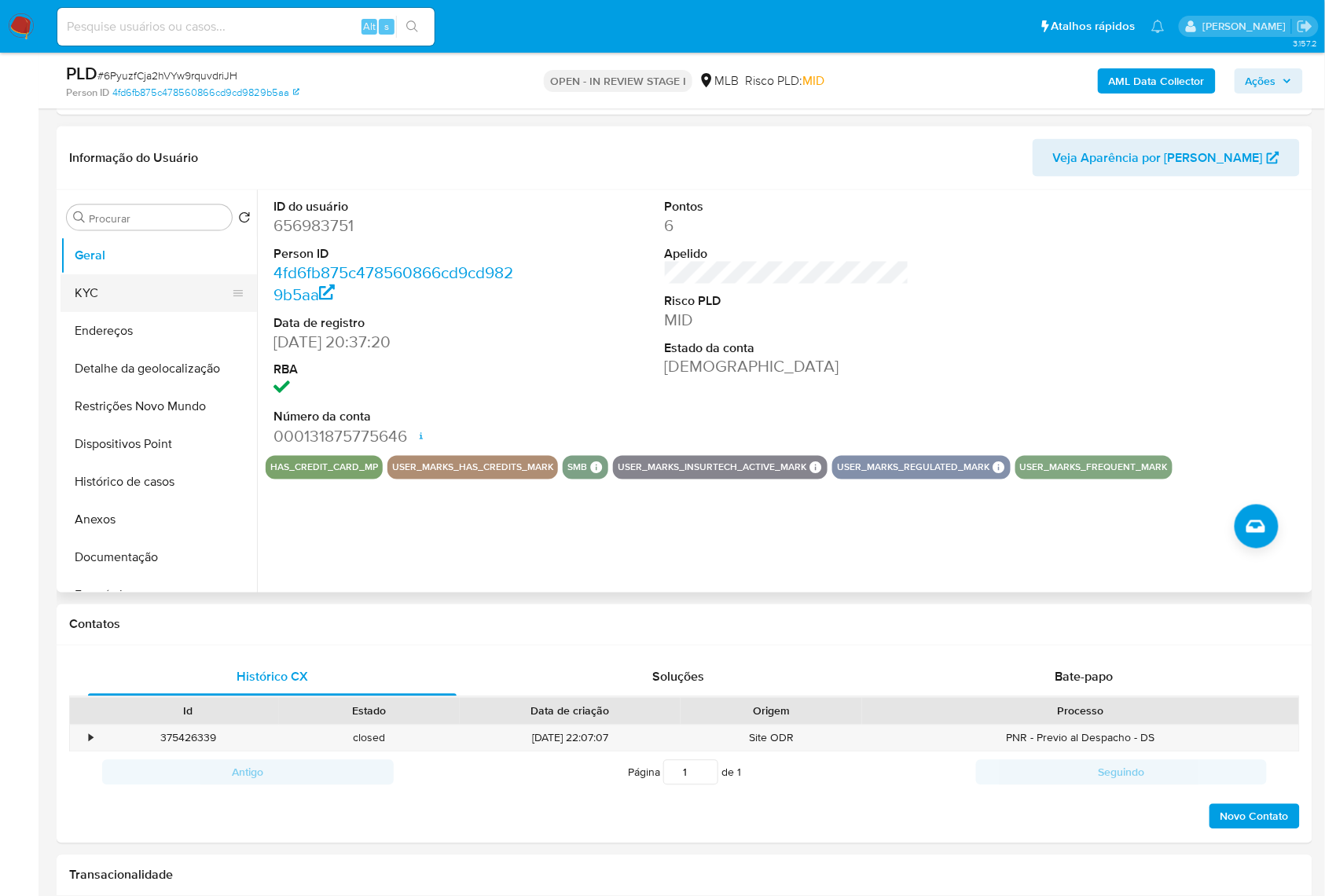
click at [116, 306] on button "KYC" at bounding box center [152, 293] width 184 height 38
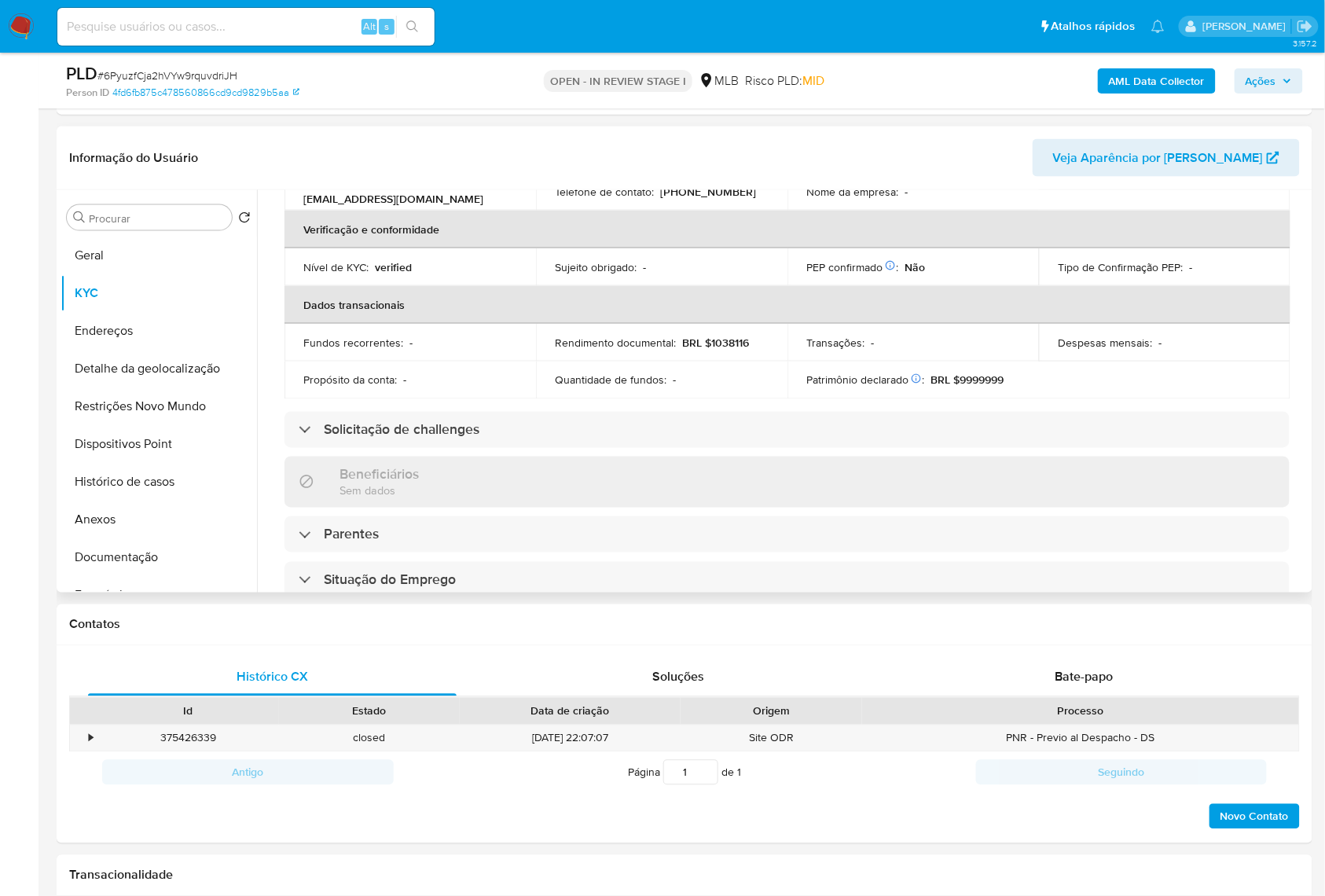
scroll to position [667, 0]
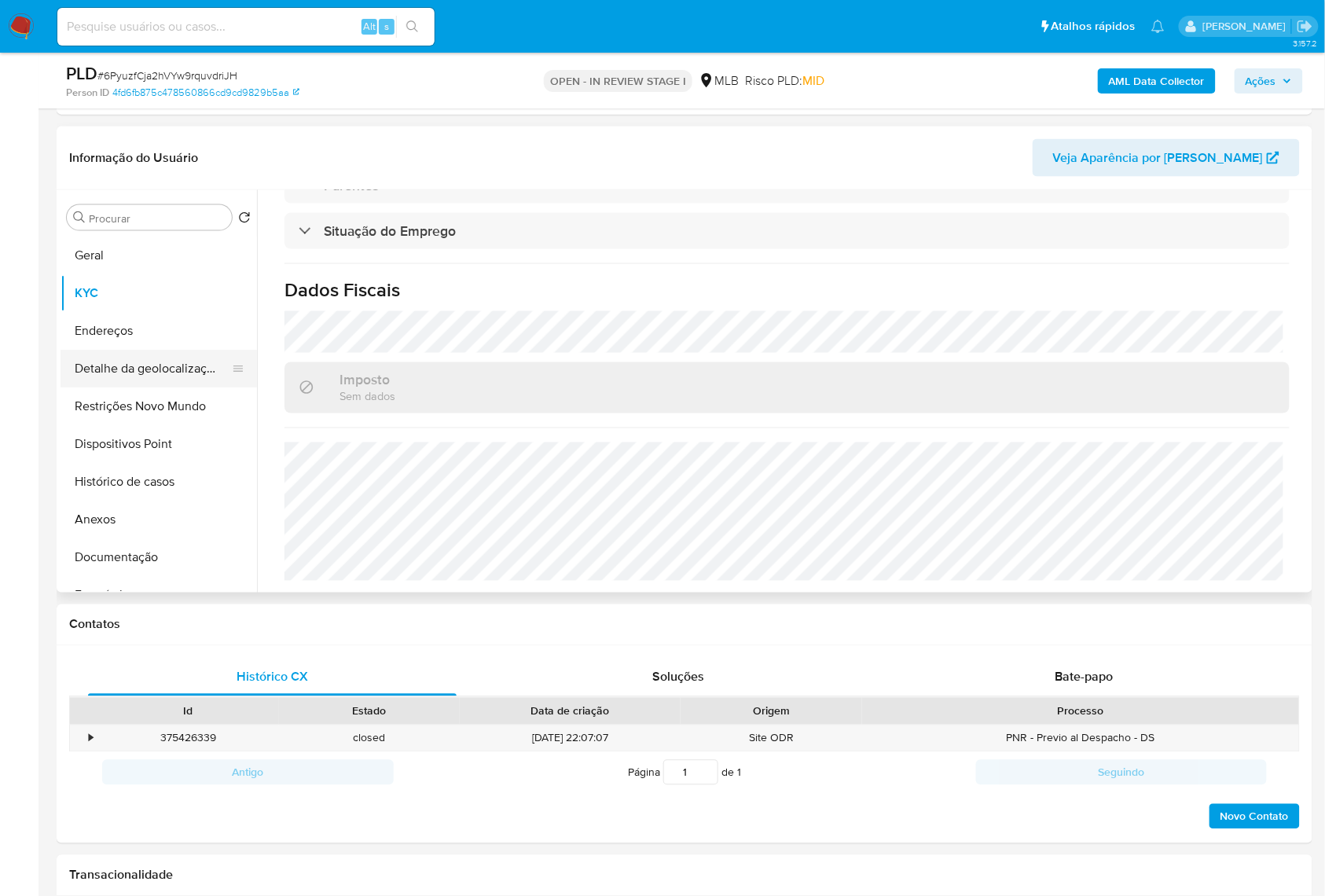
click at [187, 369] on button "Detalhe da geolocalização" at bounding box center [152, 368] width 184 height 38
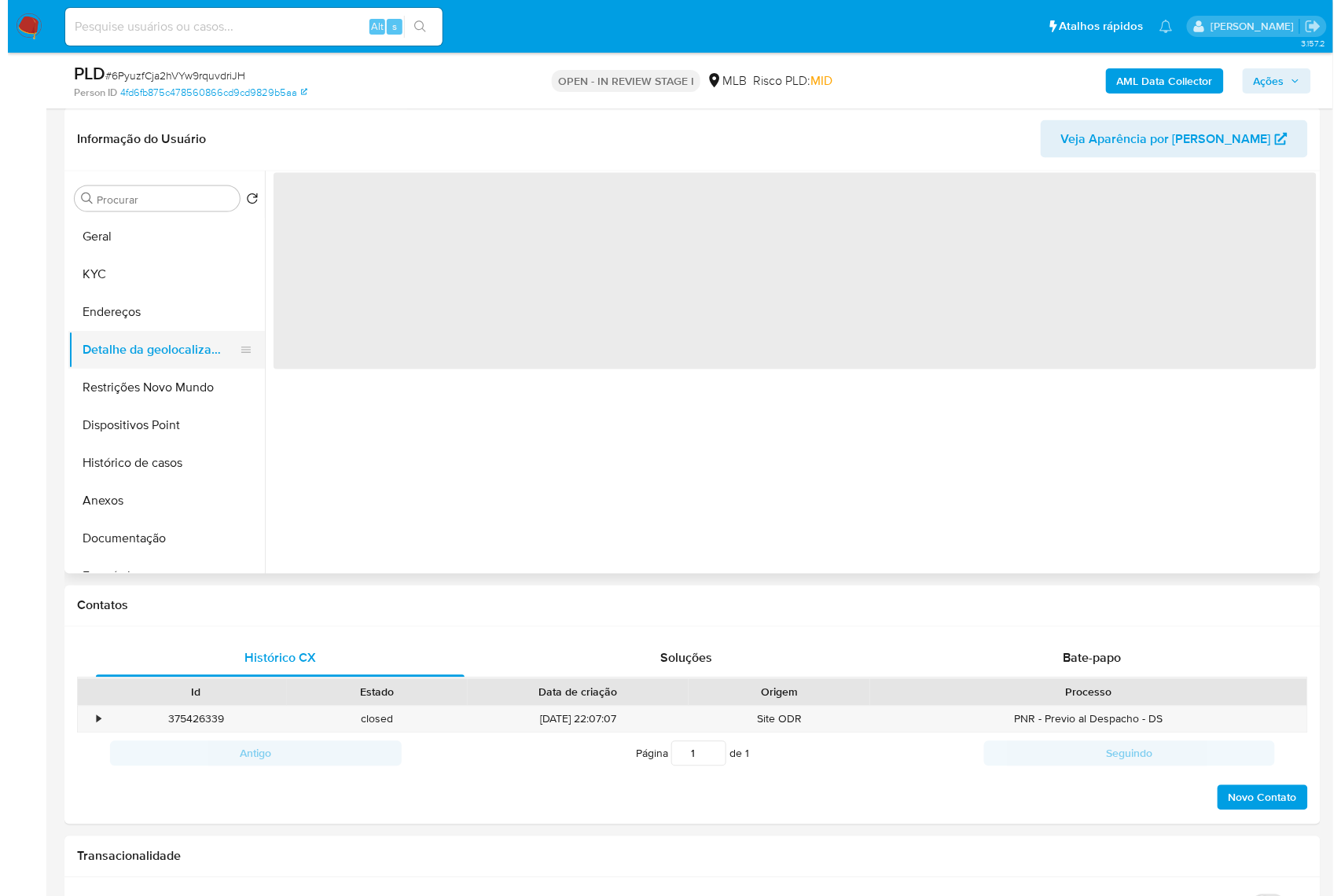
scroll to position [0, 0]
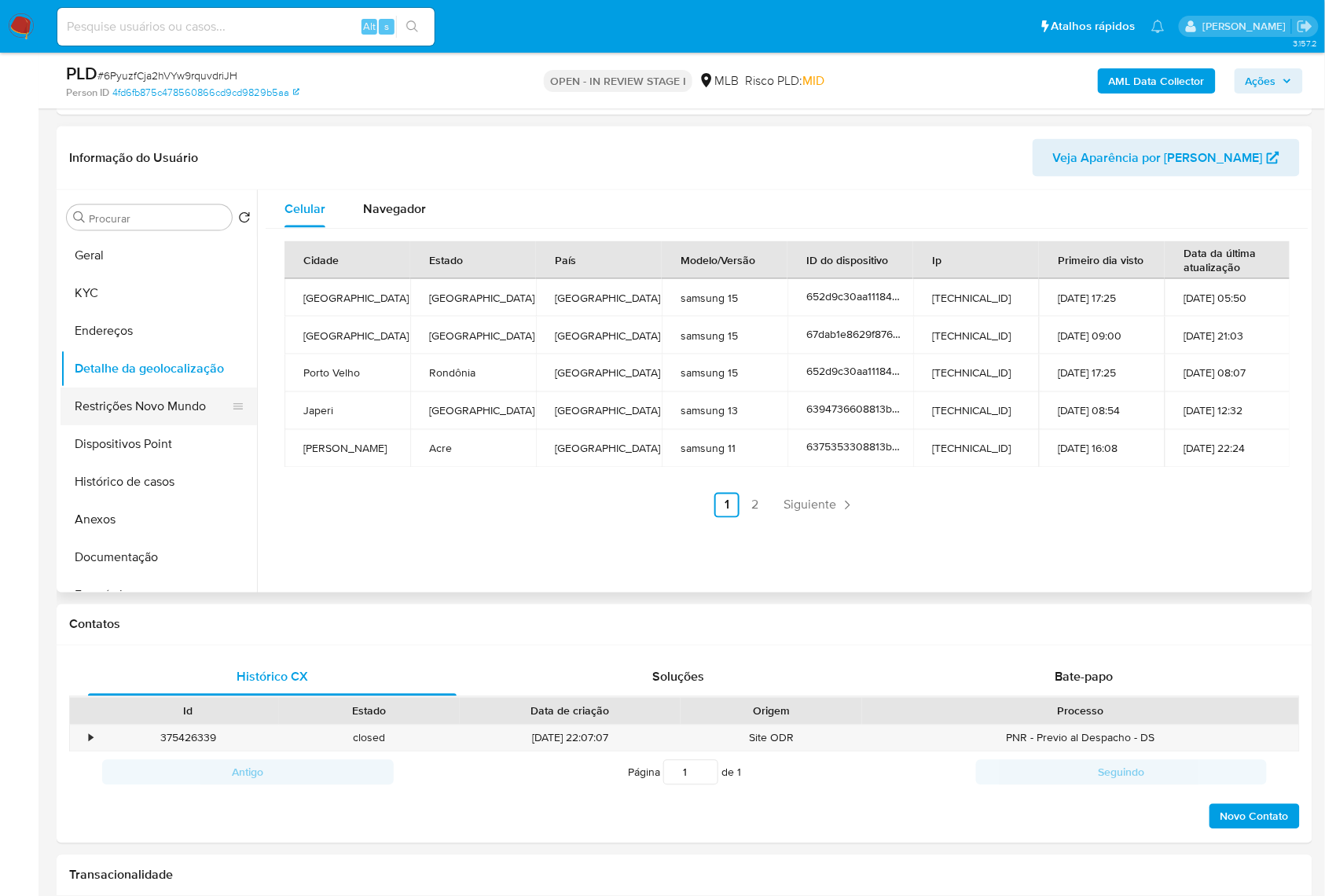
click at [151, 401] on button "Restrições Novo Mundo" at bounding box center [152, 406] width 184 height 38
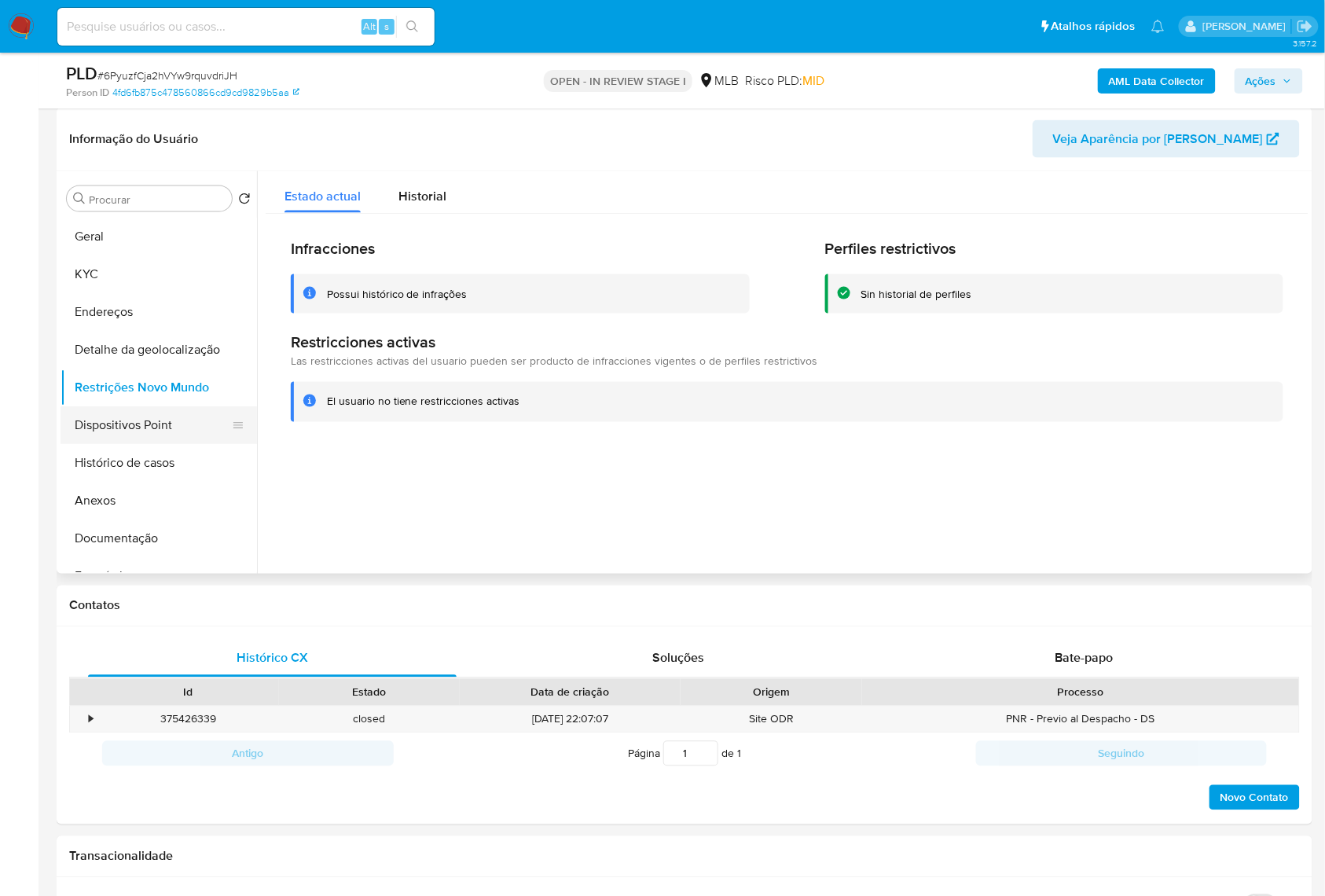
click at [107, 426] on button "Dispositivos Point" at bounding box center [152, 425] width 184 height 38
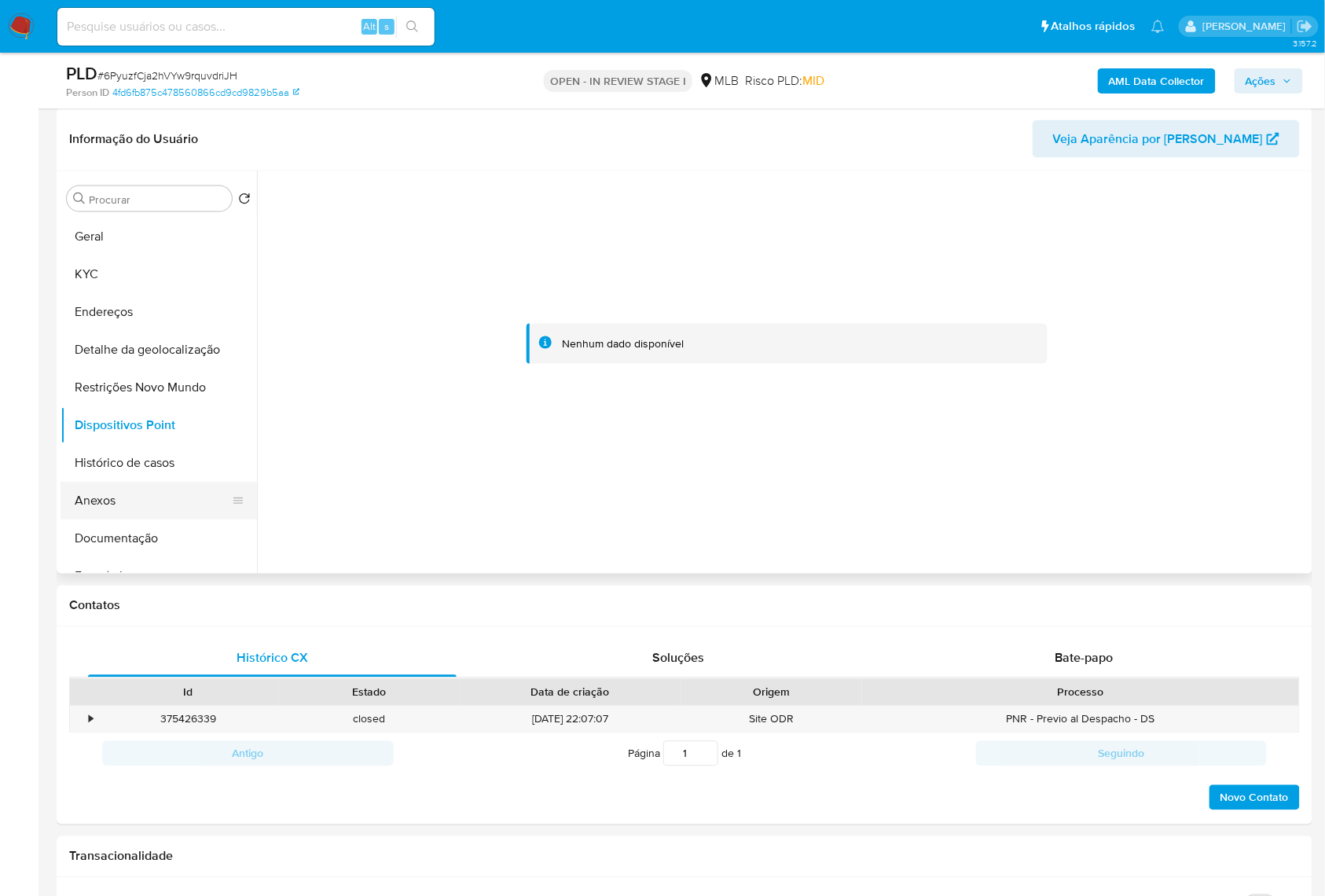
click at [145, 488] on button "Anexos" at bounding box center [152, 501] width 184 height 38
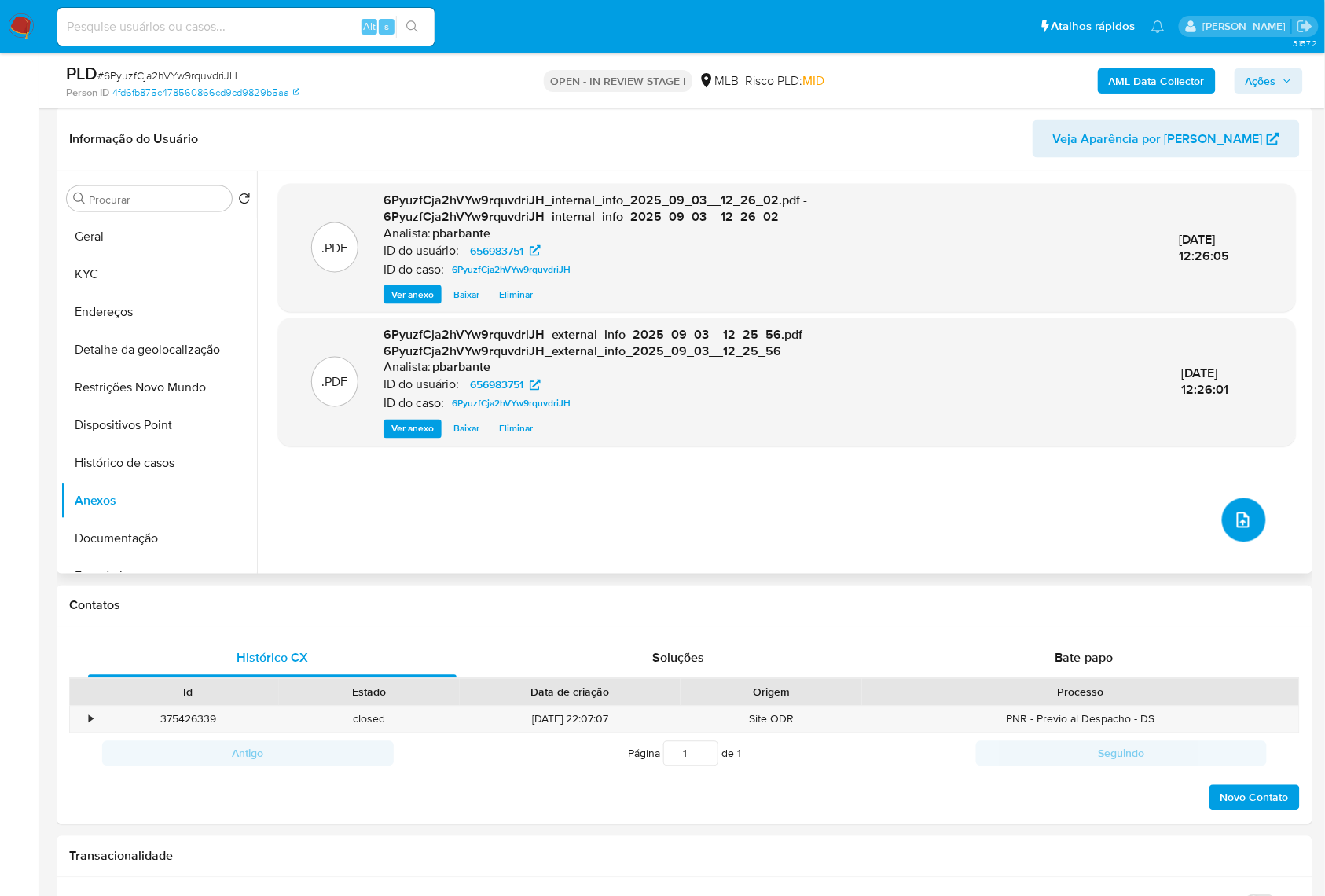
click at [1222, 542] on button "upload-file" at bounding box center [1243, 520] width 44 height 44
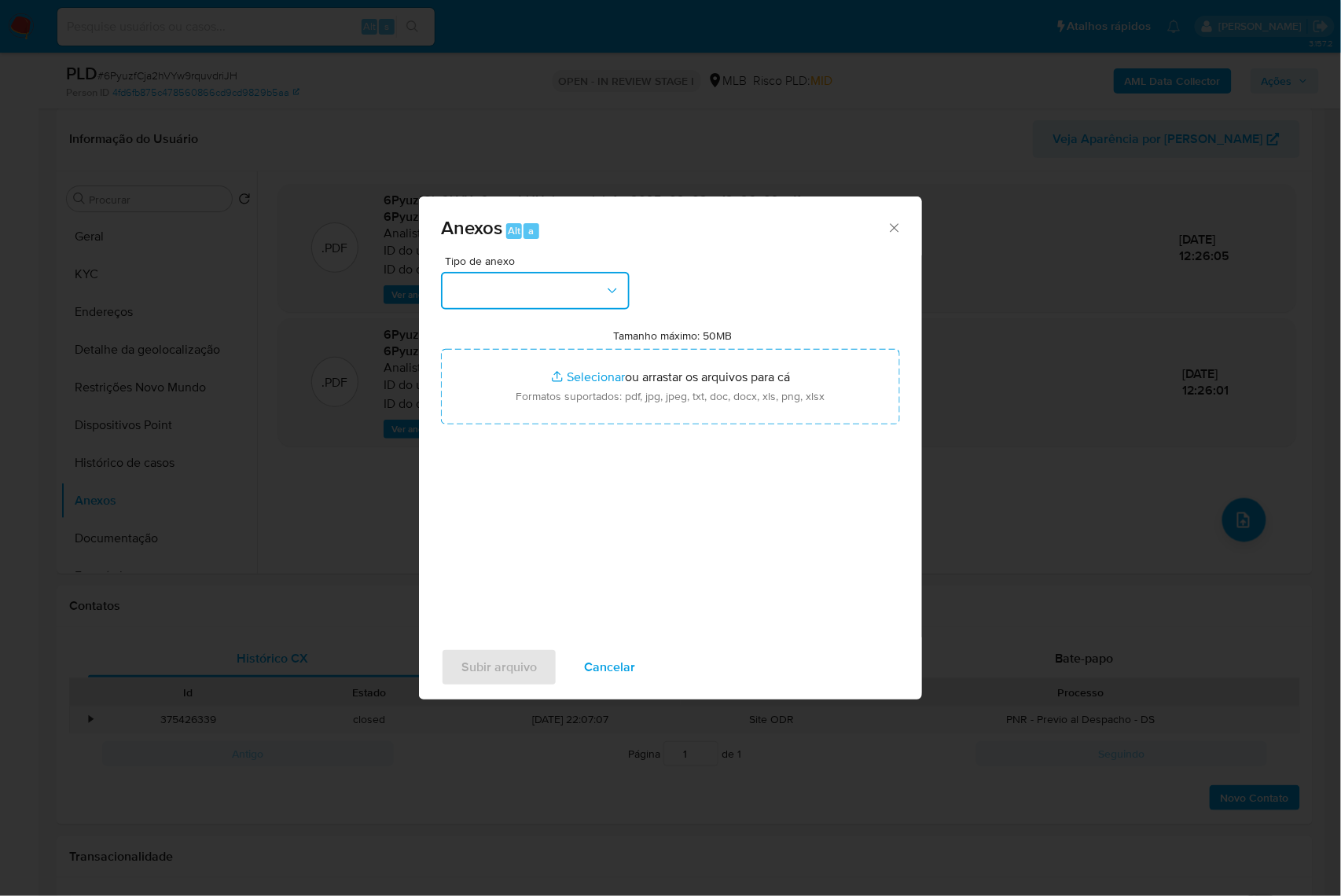
click at [513, 272] on button "button" at bounding box center [535, 291] width 189 height 38
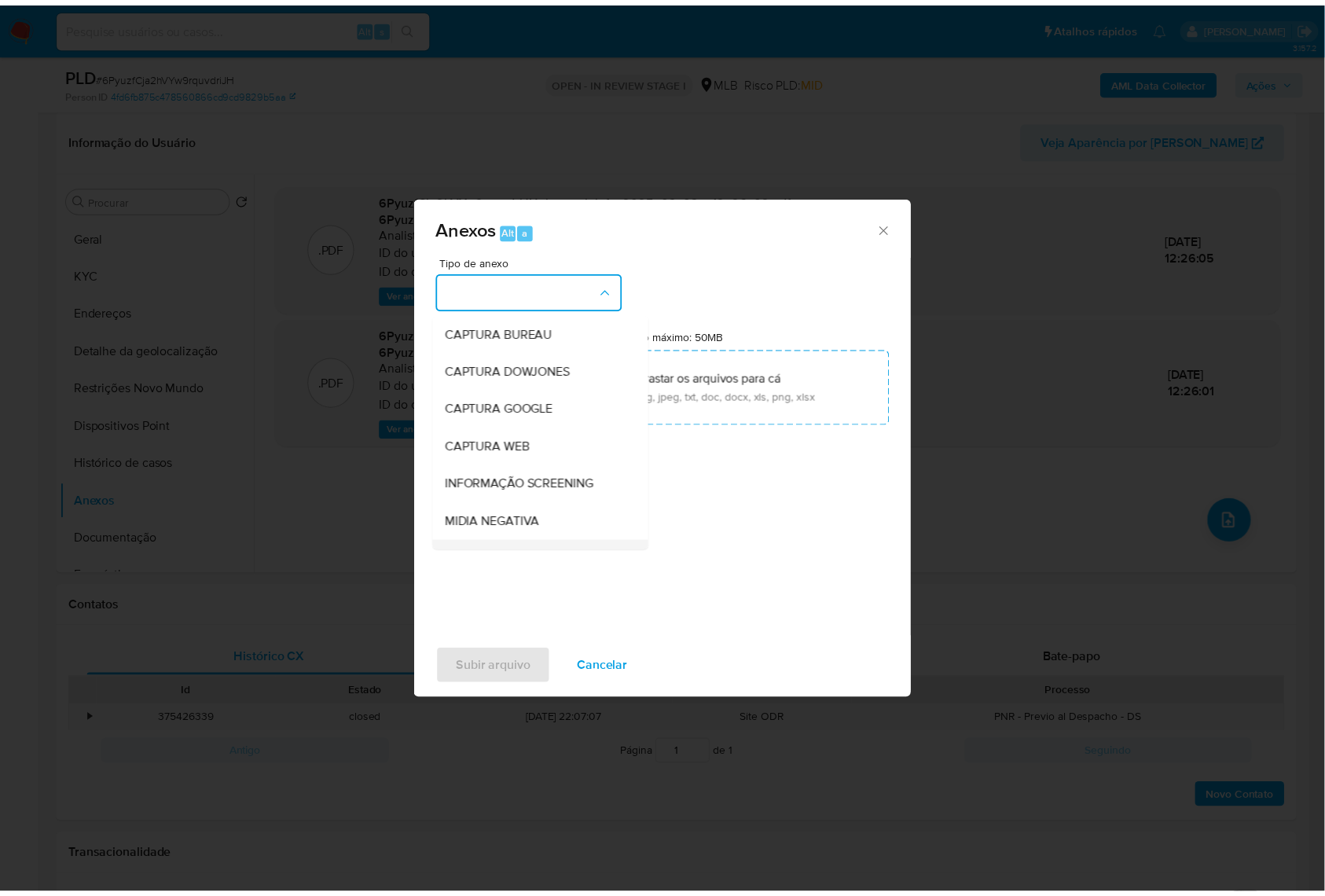
scroll to position [195, 0]
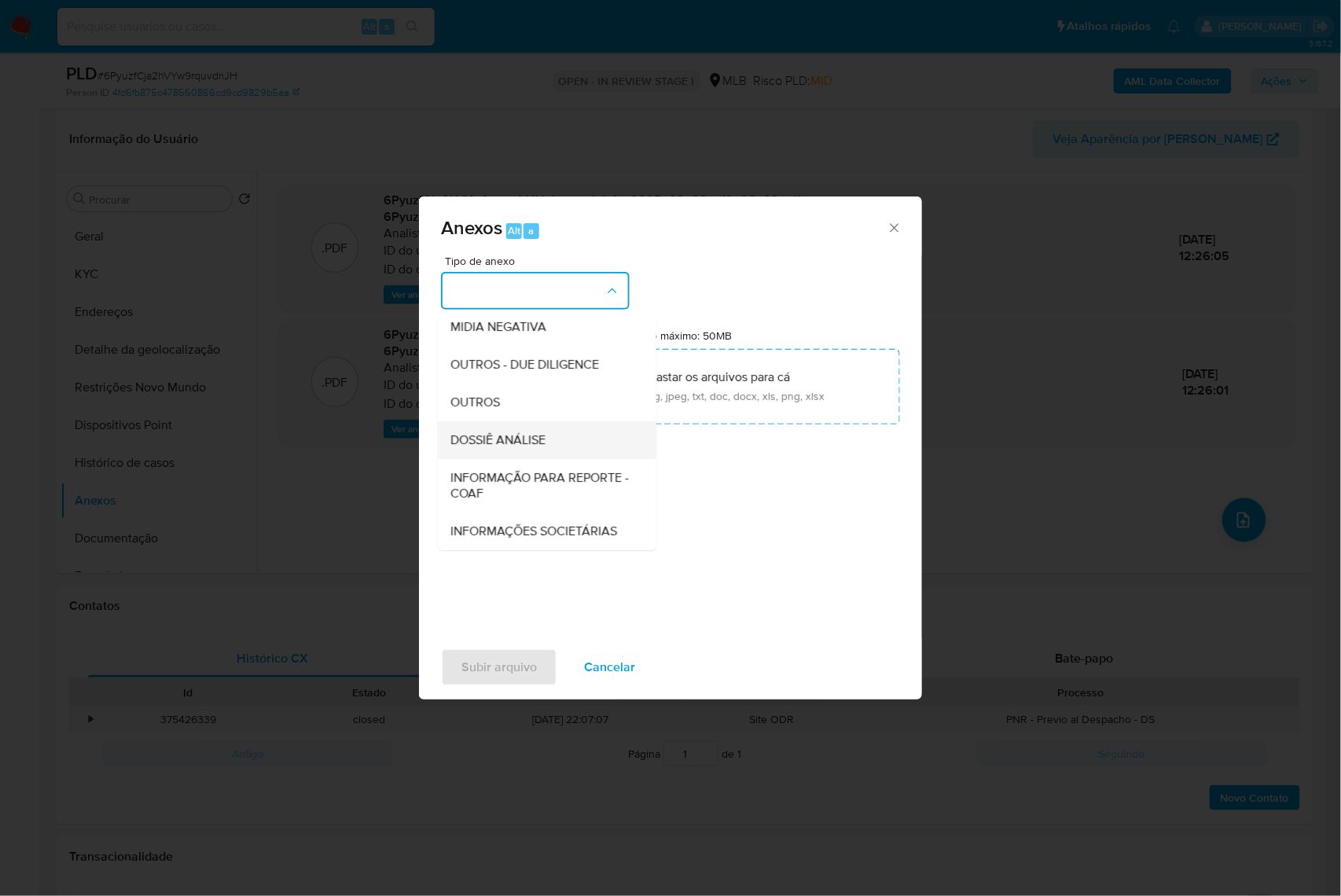
click at [485, 421] on div "DOSSIÊ ANÁLISE" at bounding box center [542, 440] width 184 height 38
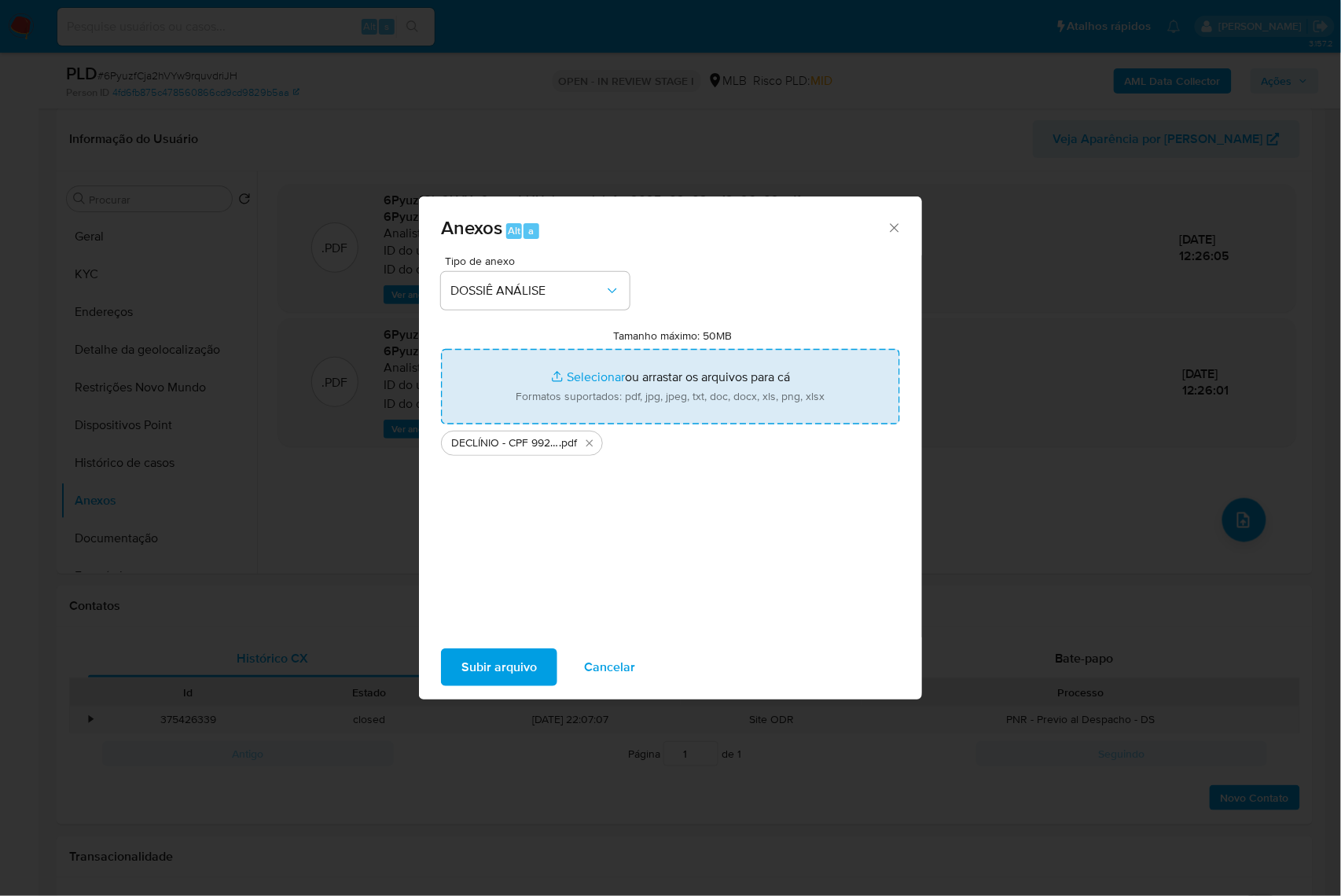
type input "C:\fakepath\Mulan 656983751_2025_09_02_12_37_17.xlsx"
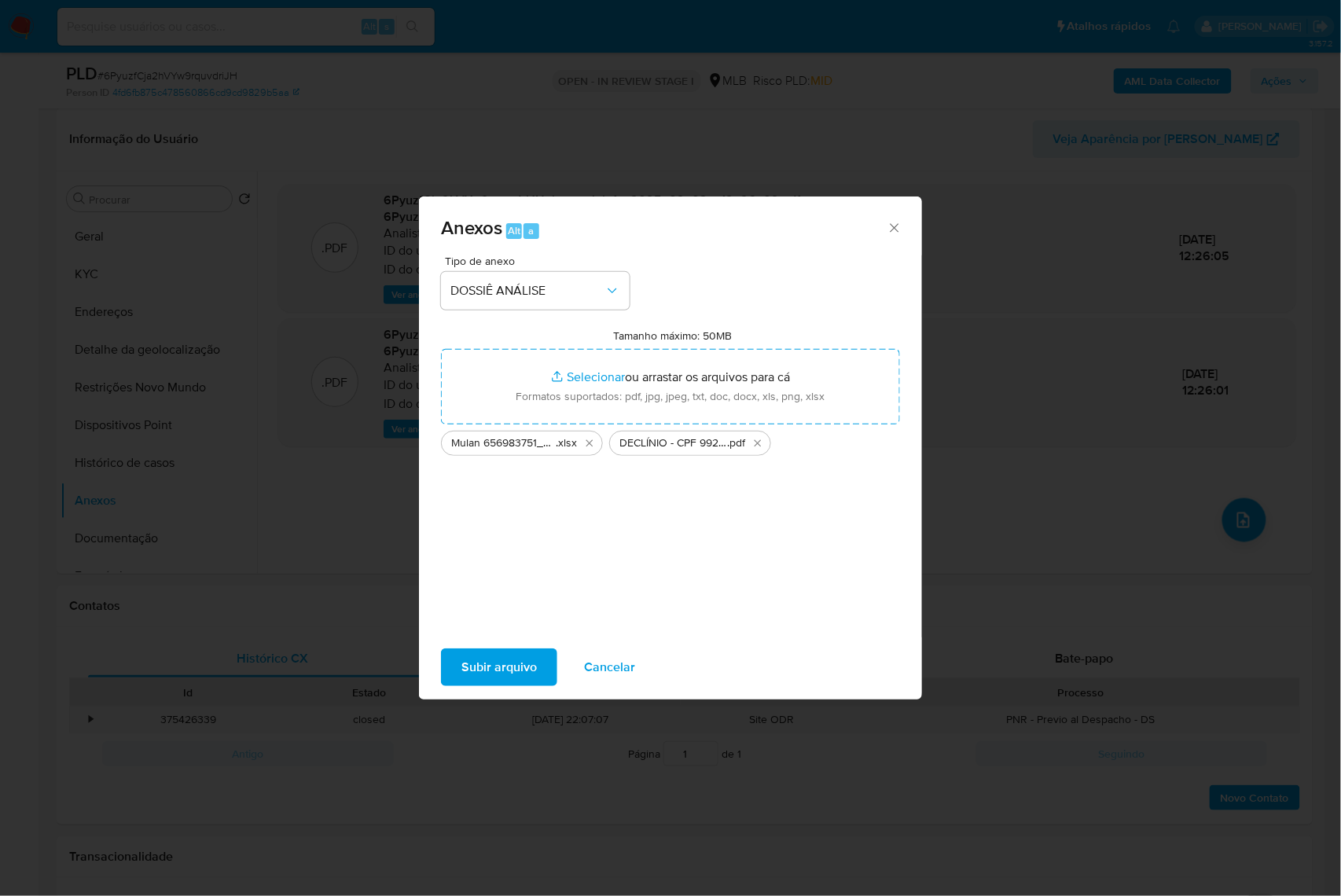
click at [488, 670] on span "Subir arquivo" at bounding box center [499, 667] width 75 height 34
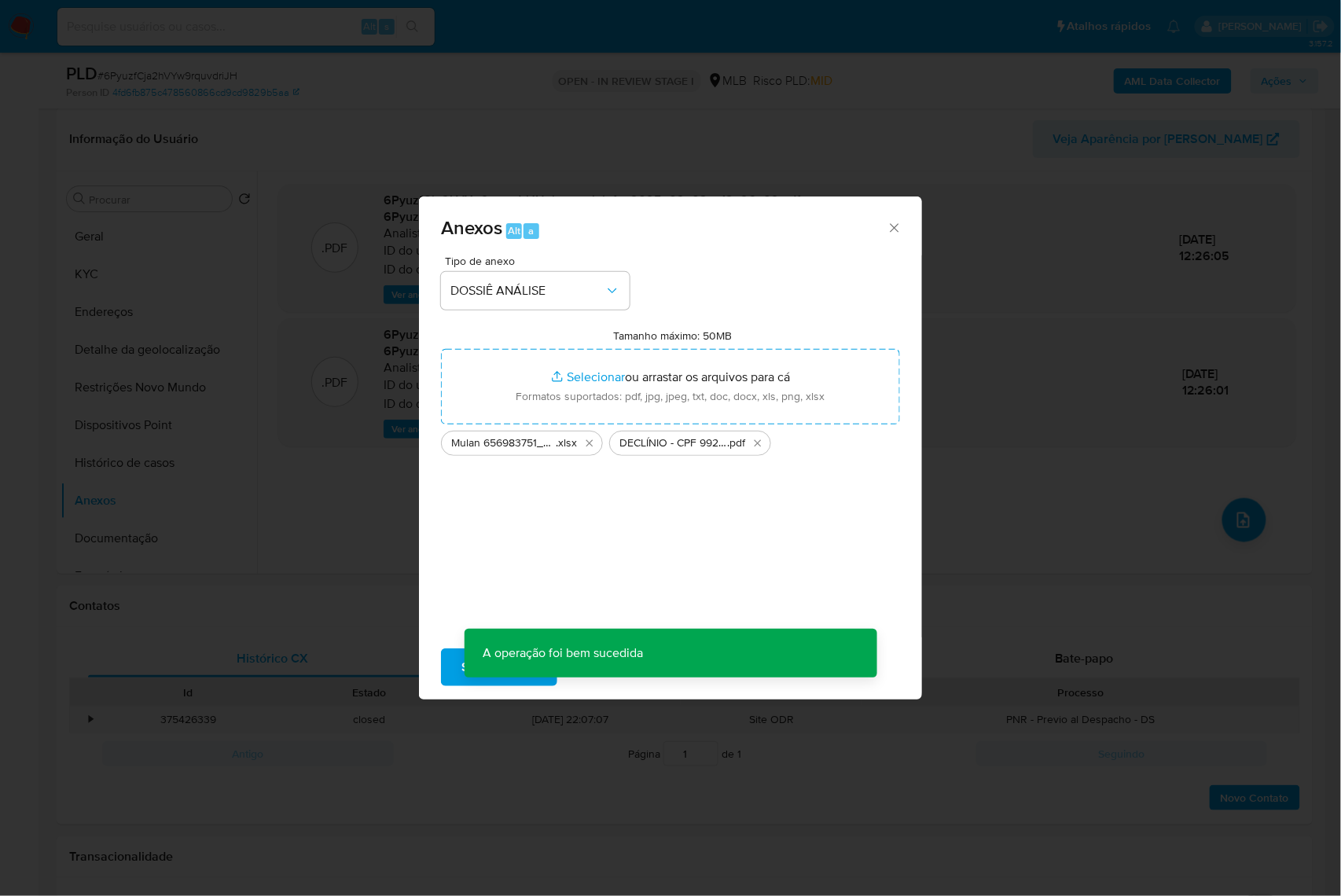
click at [1296, 73] on div "Anexos Alt a Tipo de anexo DOSSIÊ ANÁLISE Tamanho máximo: 50MB Selecionar arqui…" at bounding box center [670, 448] width 1341 height 896
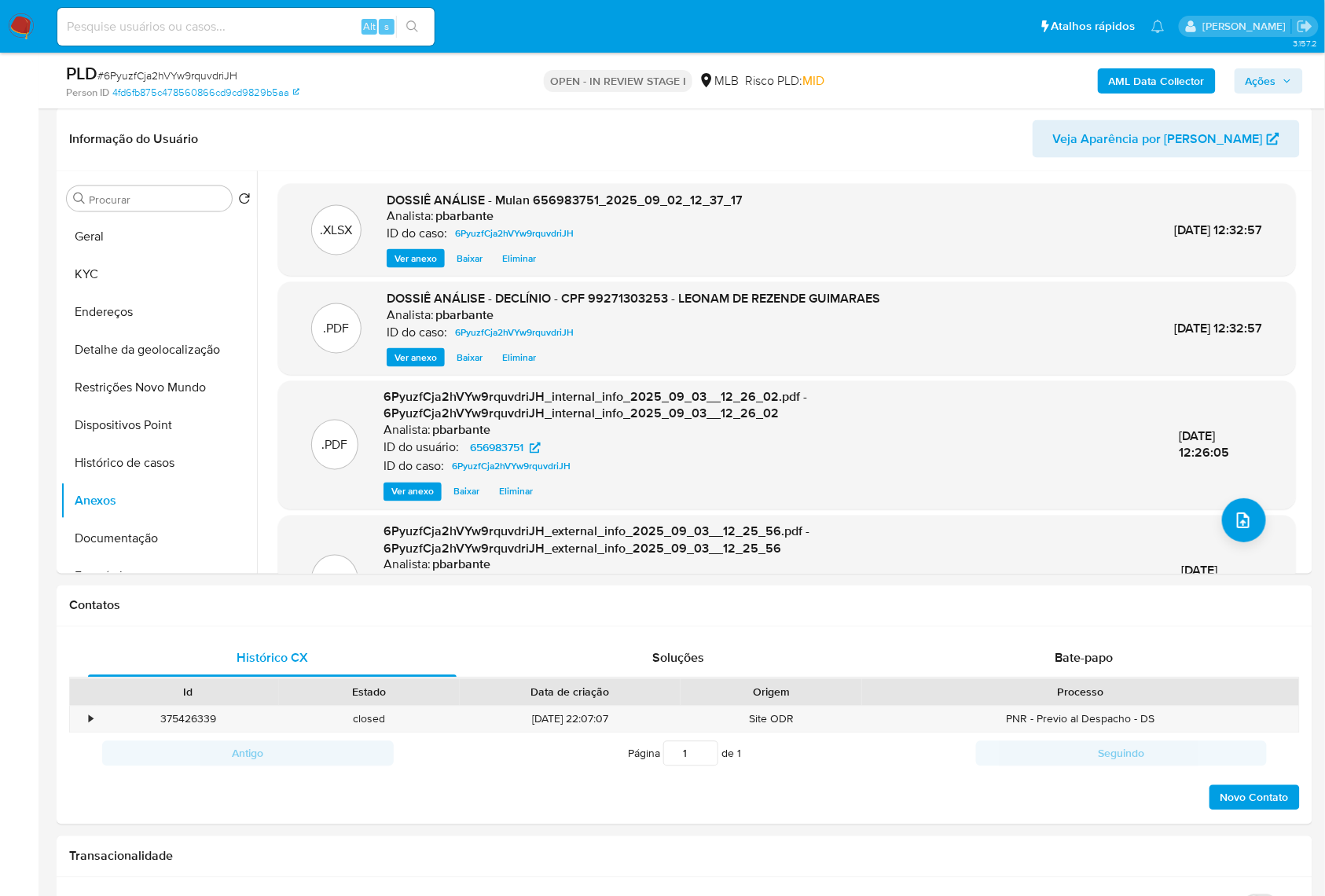
click at [1289, 77] on span "Ações" at bounding box center [1268, 81] width 46 height 22
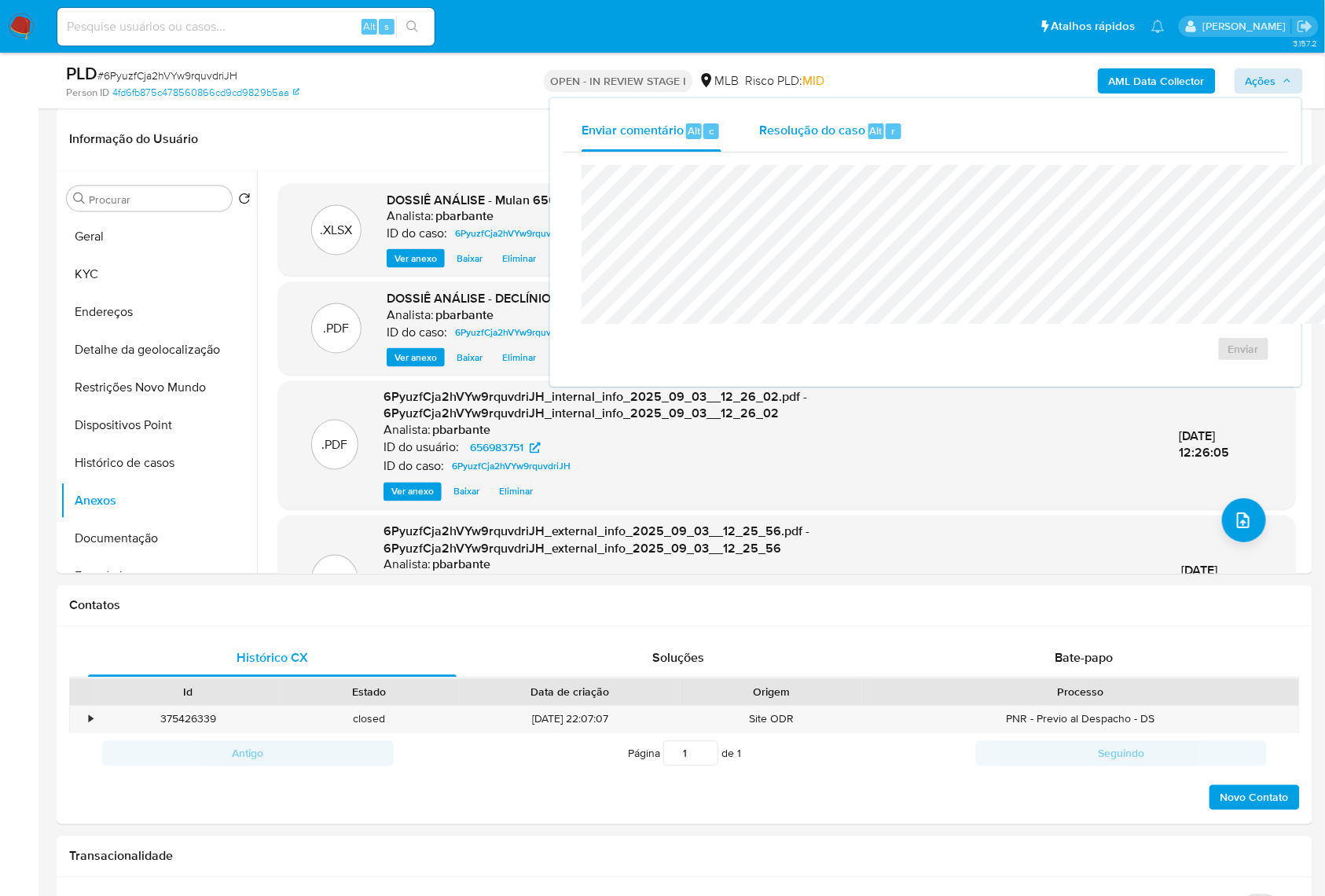
click at [870, 126] on span "Alt" at bounding box center [876, 131] width 13 height 15
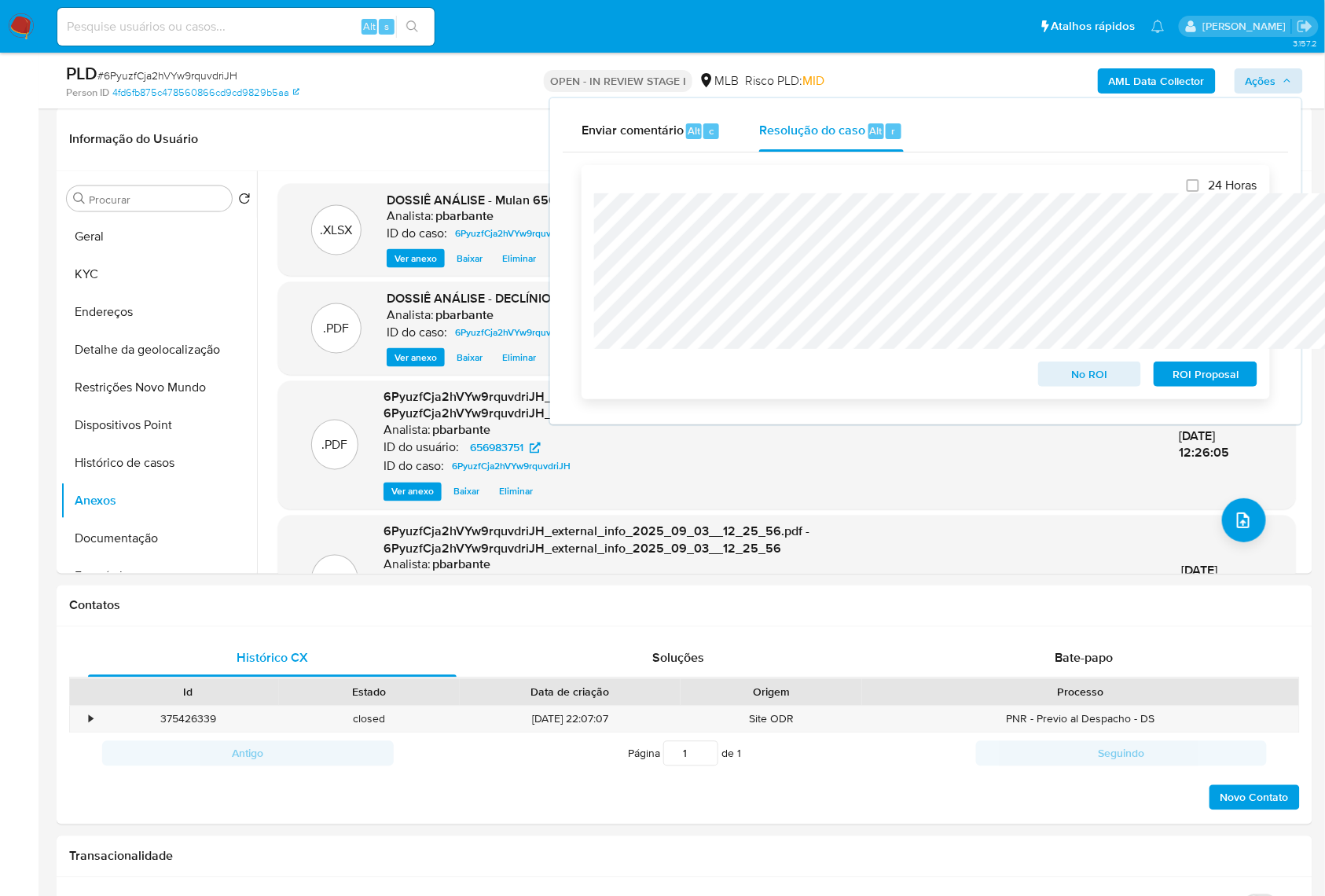
click at [1086, 366] on span "No ROI" at bounding box center [1089, 374] width 82 height 22
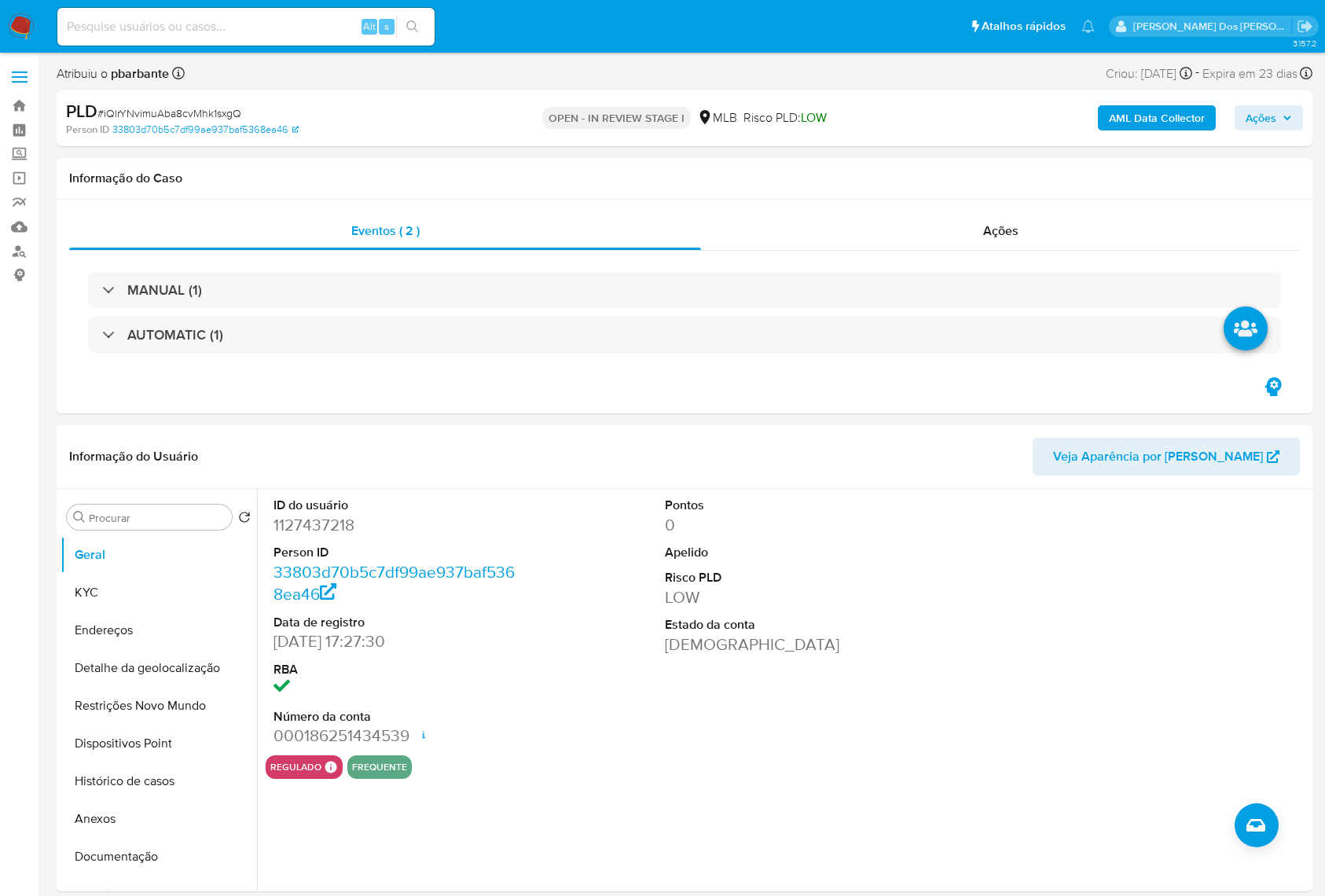
select select "10"
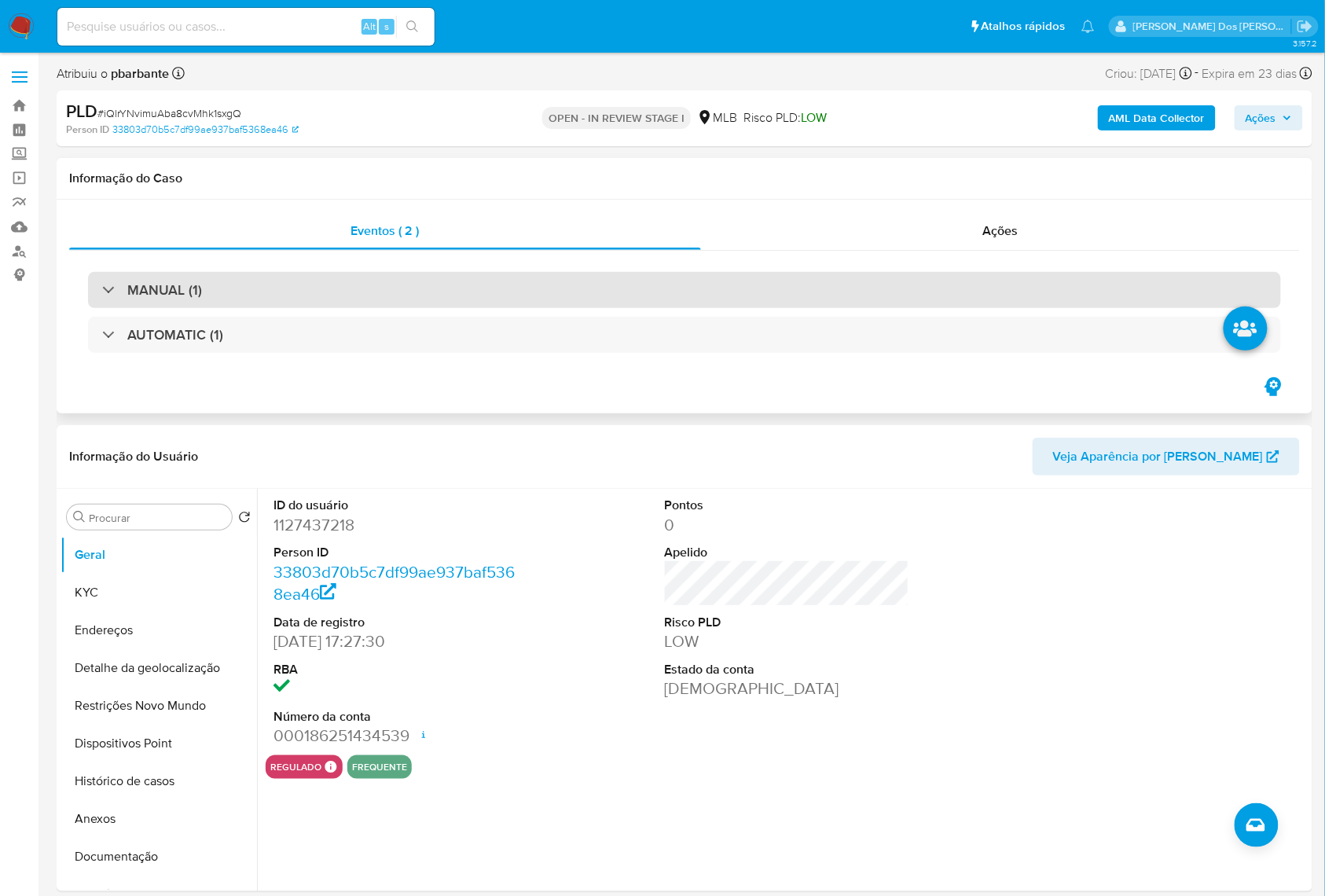
click at [283, 298] on div "MANUAL (1)" at bounding box center [684, 290] width 1193 height 36
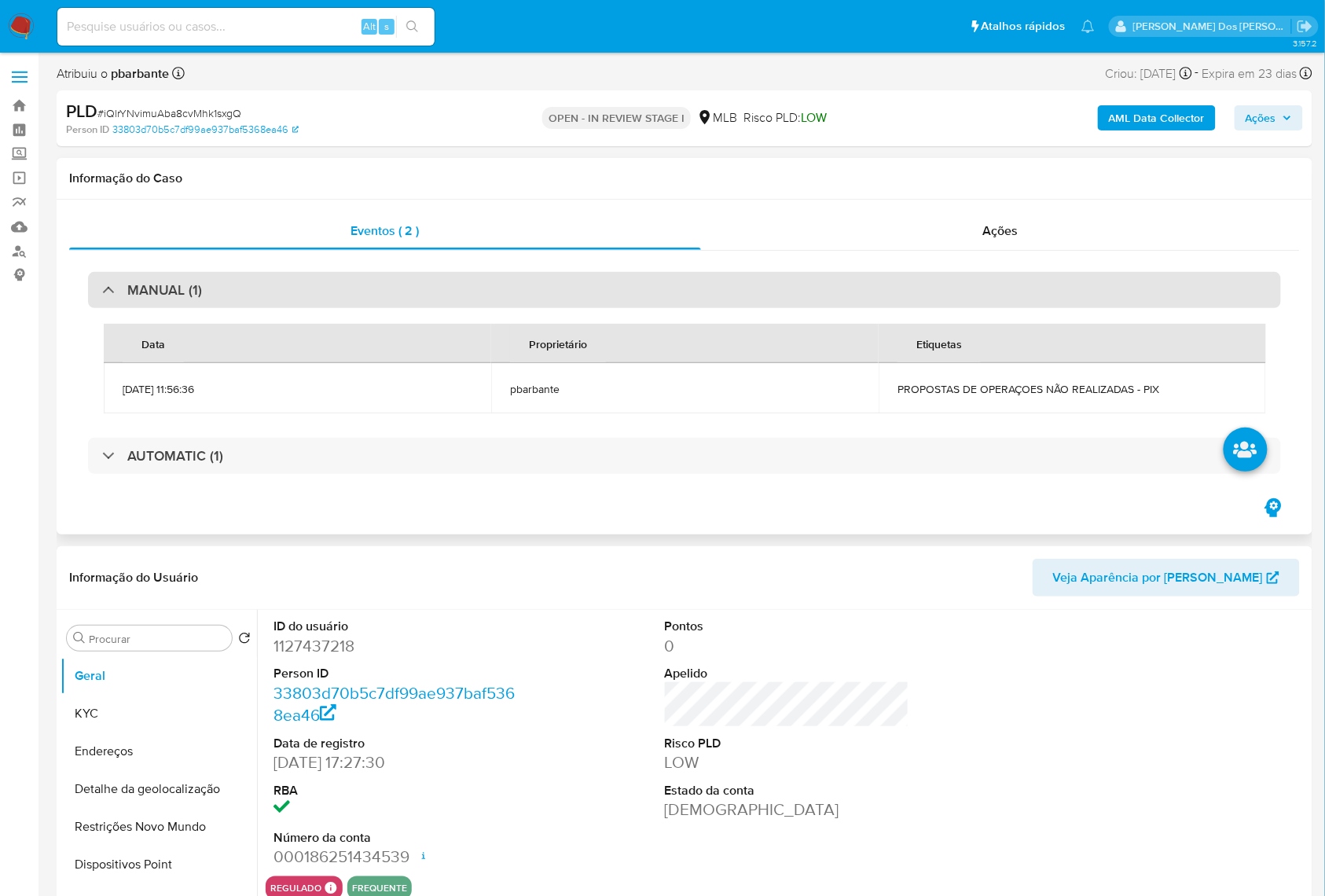
click at [270, 294] on div "MANUAL (1)" at bounding box center [684, 290] width 1193 height 36
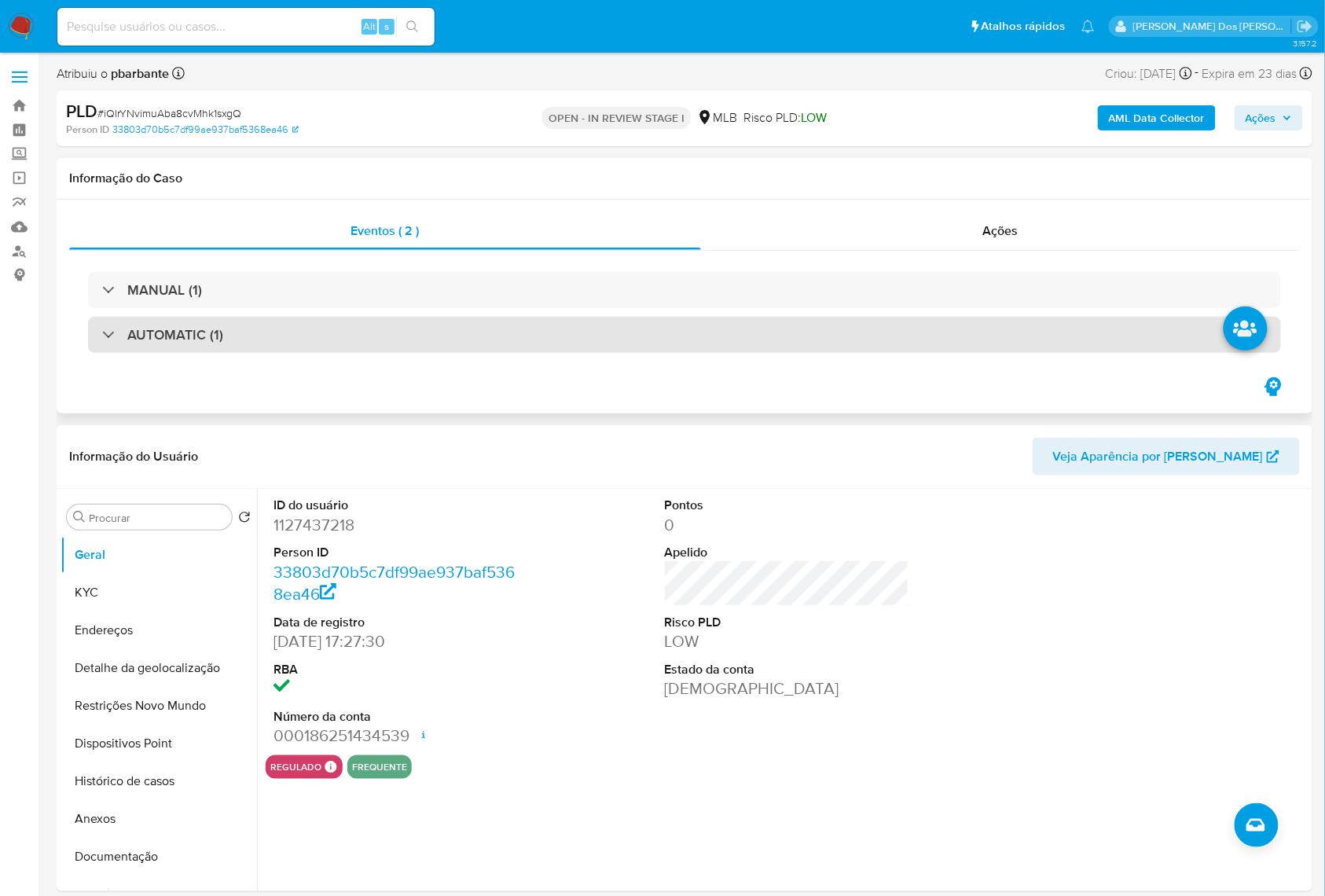
click at [271, 344] on div "AUTOMATIC (1)" at bounding box center [684, 335] width 1193 height 36
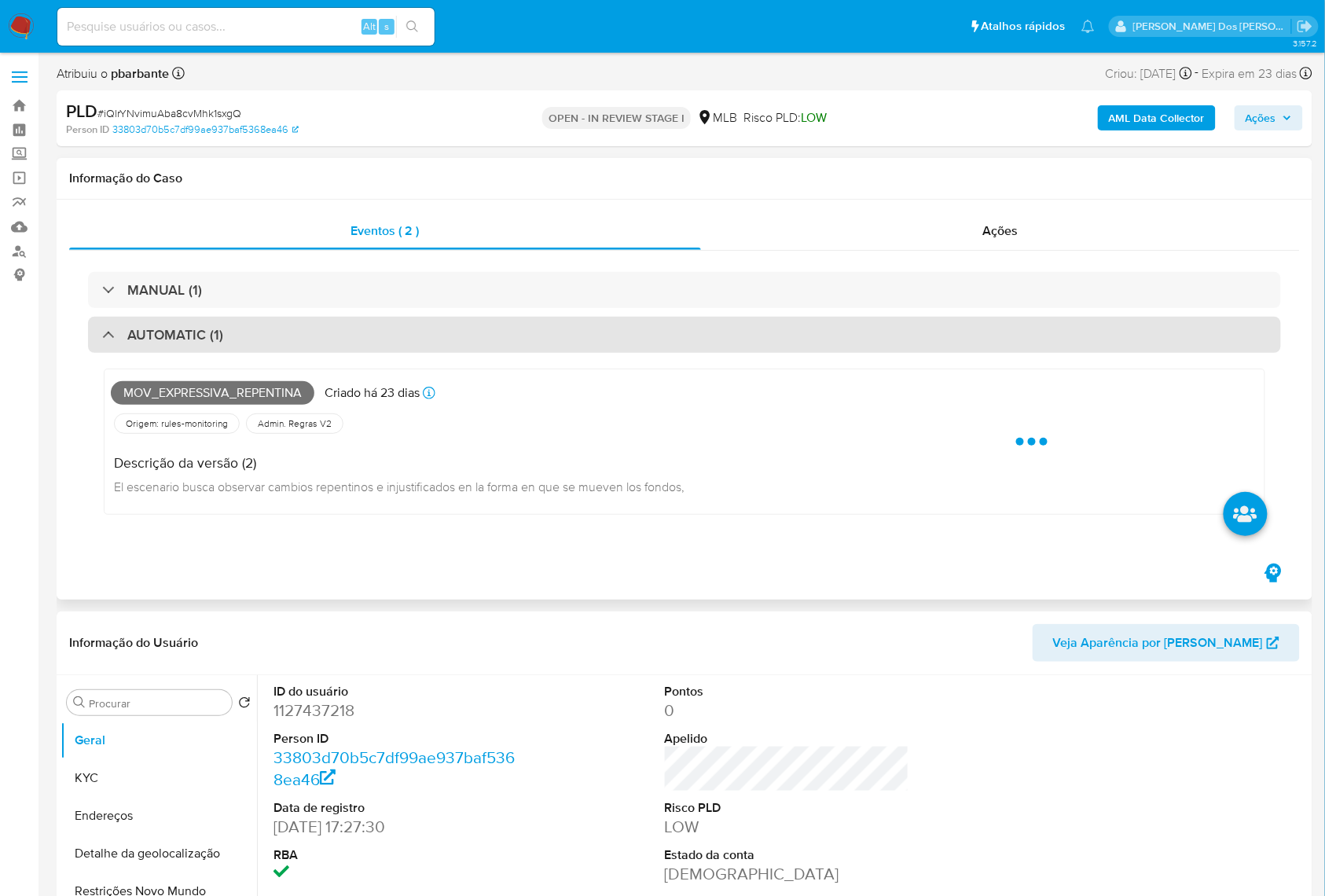
click at [265, 344] on div "AUTOMATIC (1)" at bounding box center [684, 335] width 1193 height 36
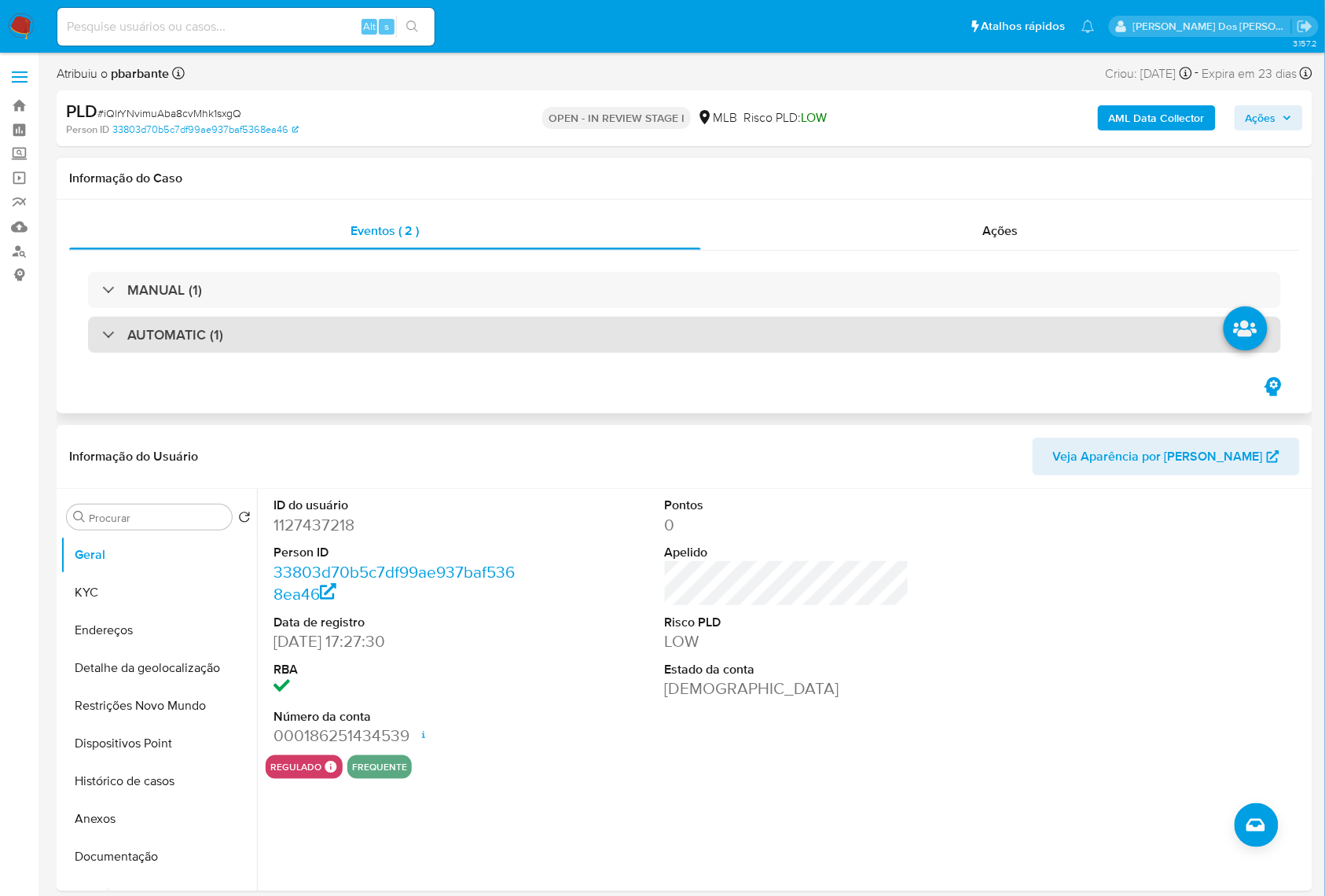
scroll to position [104, 0]
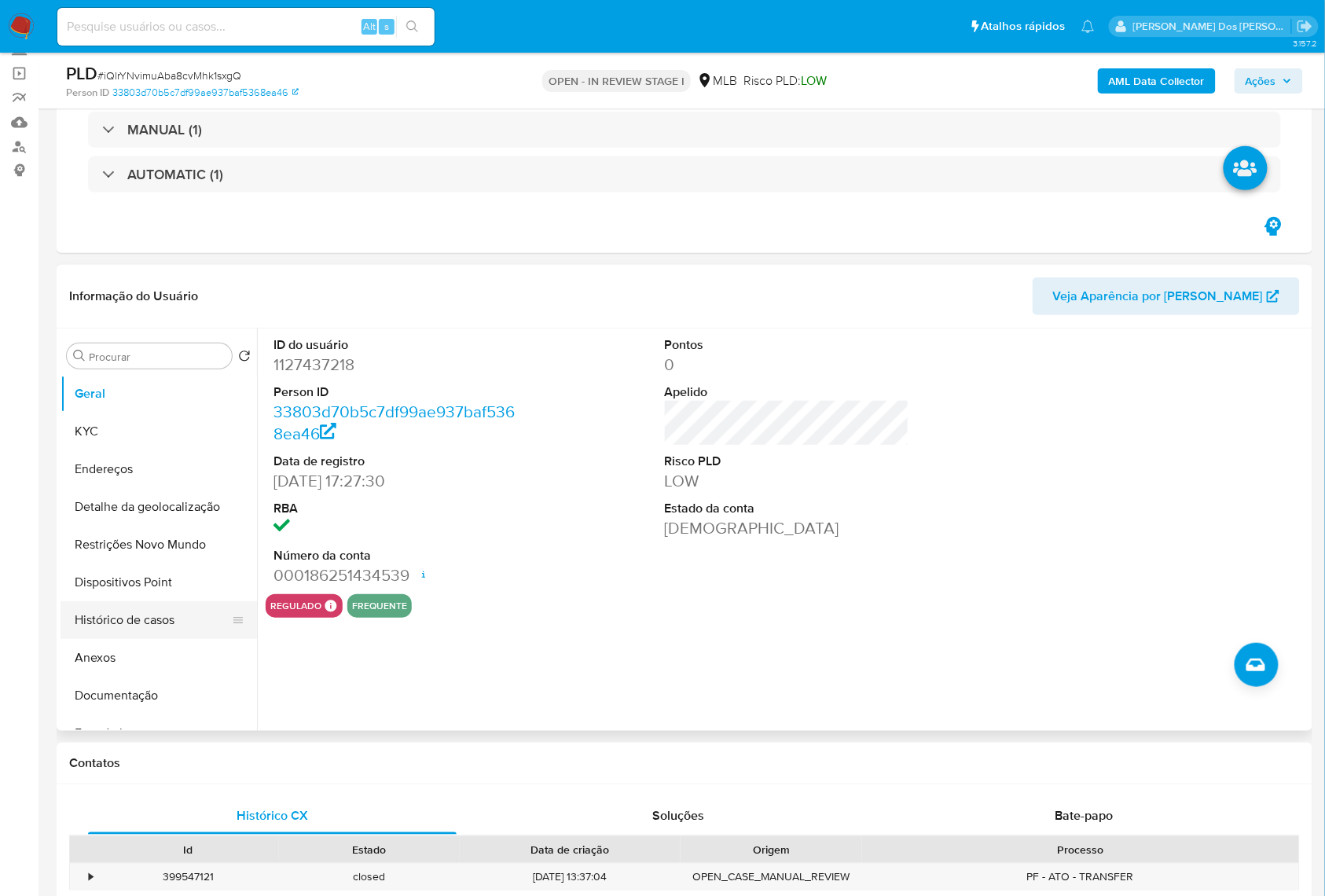
click at [154, 628] on button "Histórico de casos" at bounding box center [152, 620] width 184 height 38
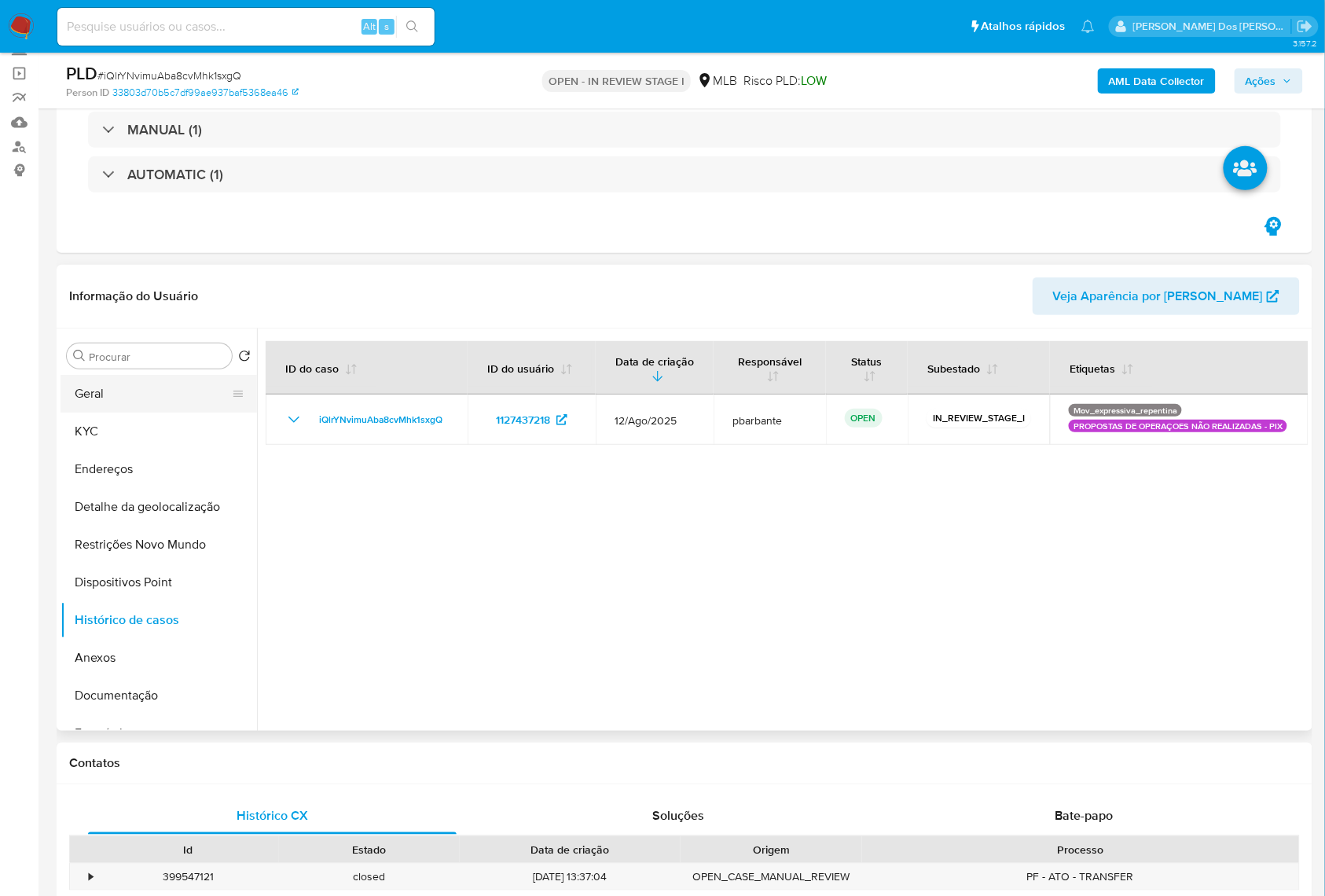
click at [107, 393] on button "Geral" at bounding box center [152, 394] width 184 height 38
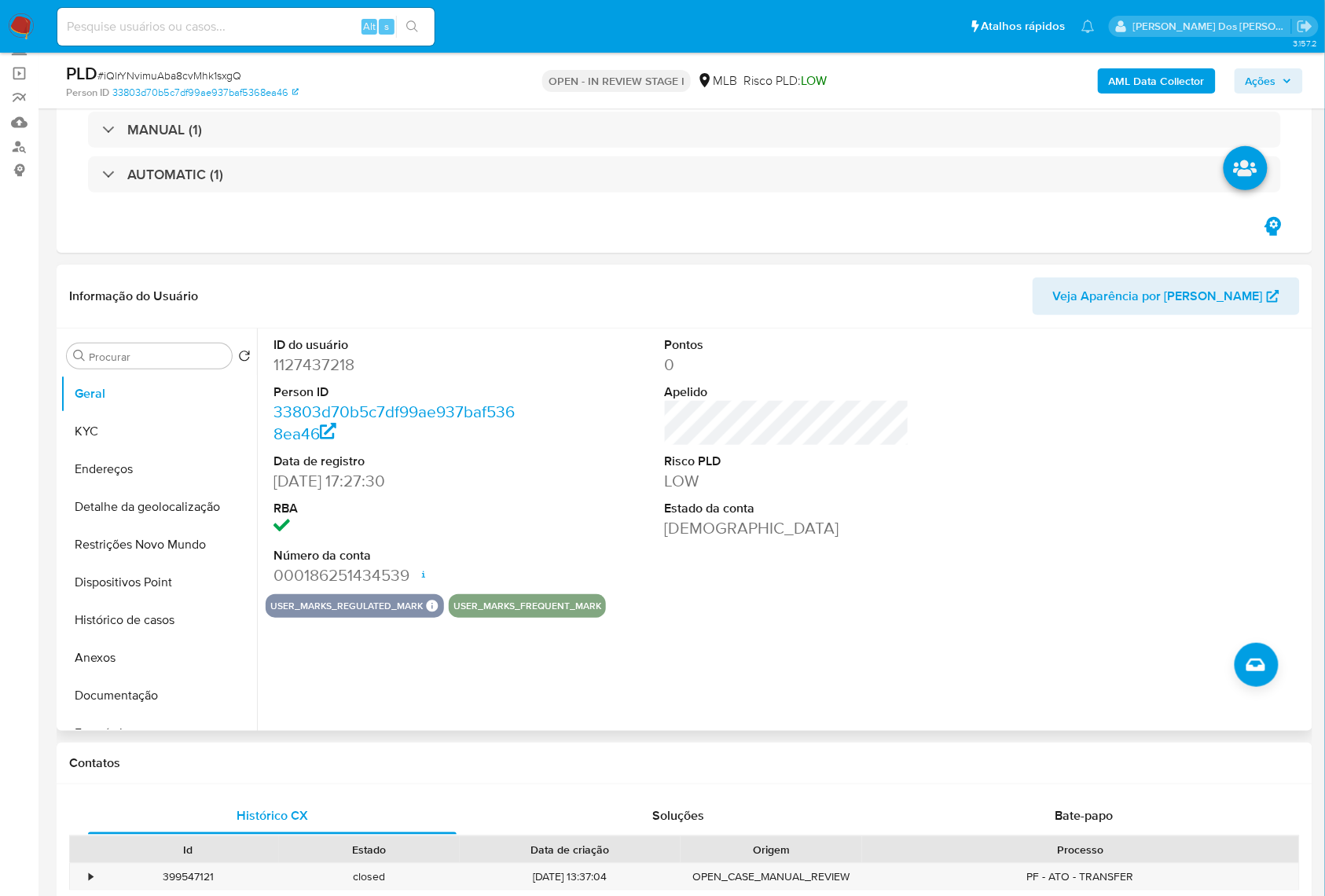
click at [331, 366] on dd "1127437218" at bounding box center [395, 365] width 245 height 22
copy dd "1127437218"
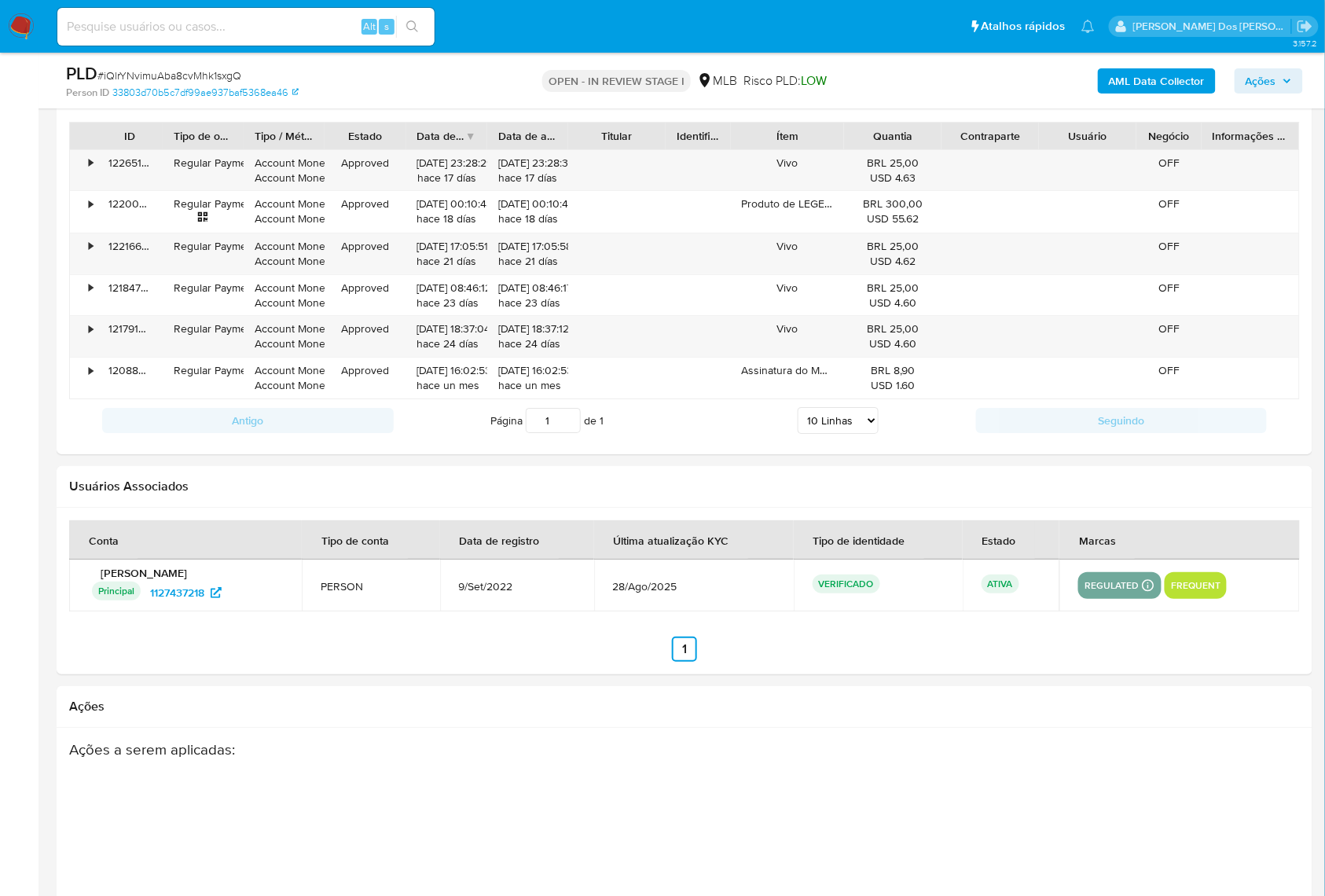
scroll to position [1676, 0]
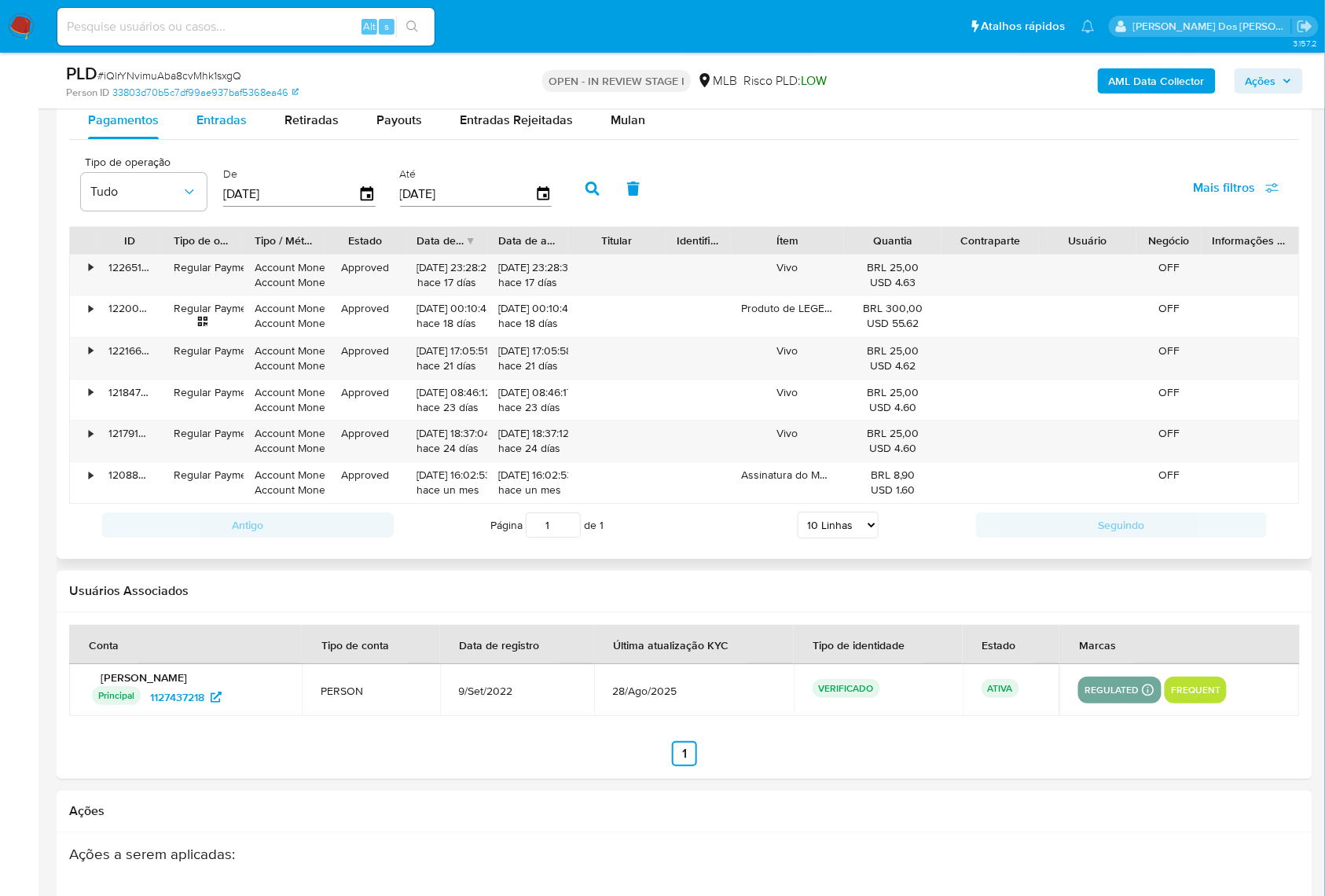
click at [243, 139] on div "Entradas" at bounding box center [221, 121] width 50 height 38
select select "10"
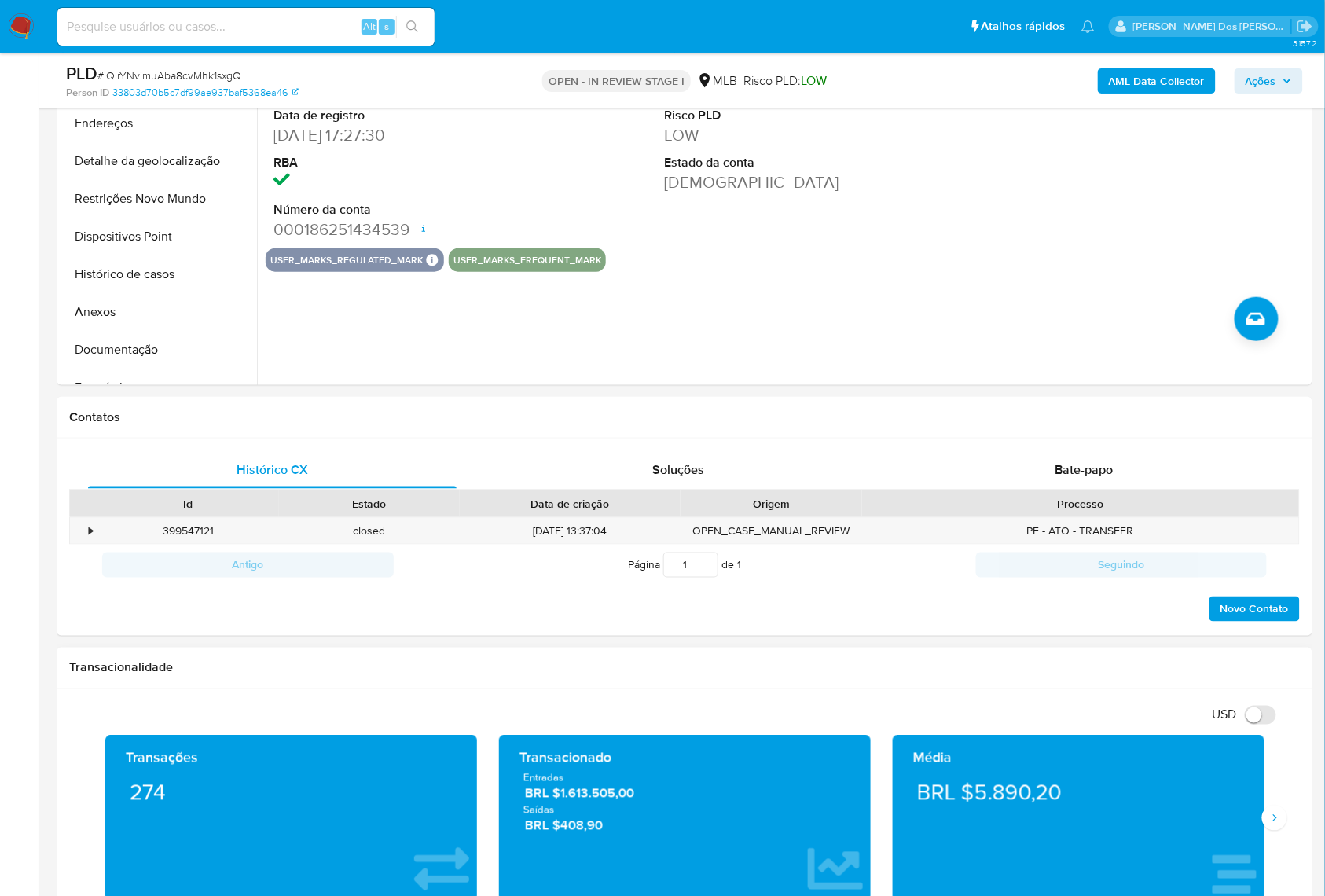
scroll to position [0, 0]
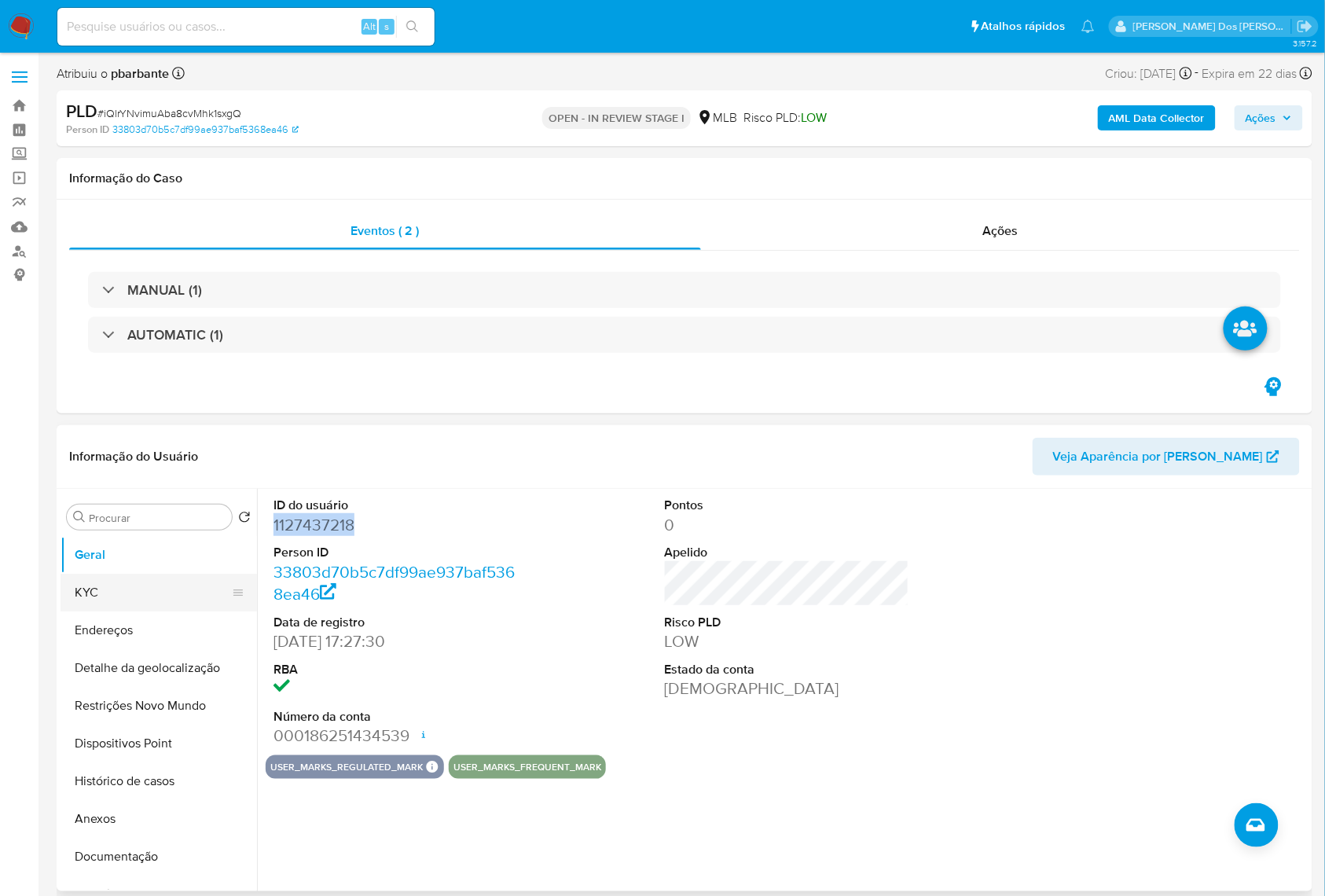
click at [111, 586] on button "KYC" at bounding box center [152, 592] width 184 height 38
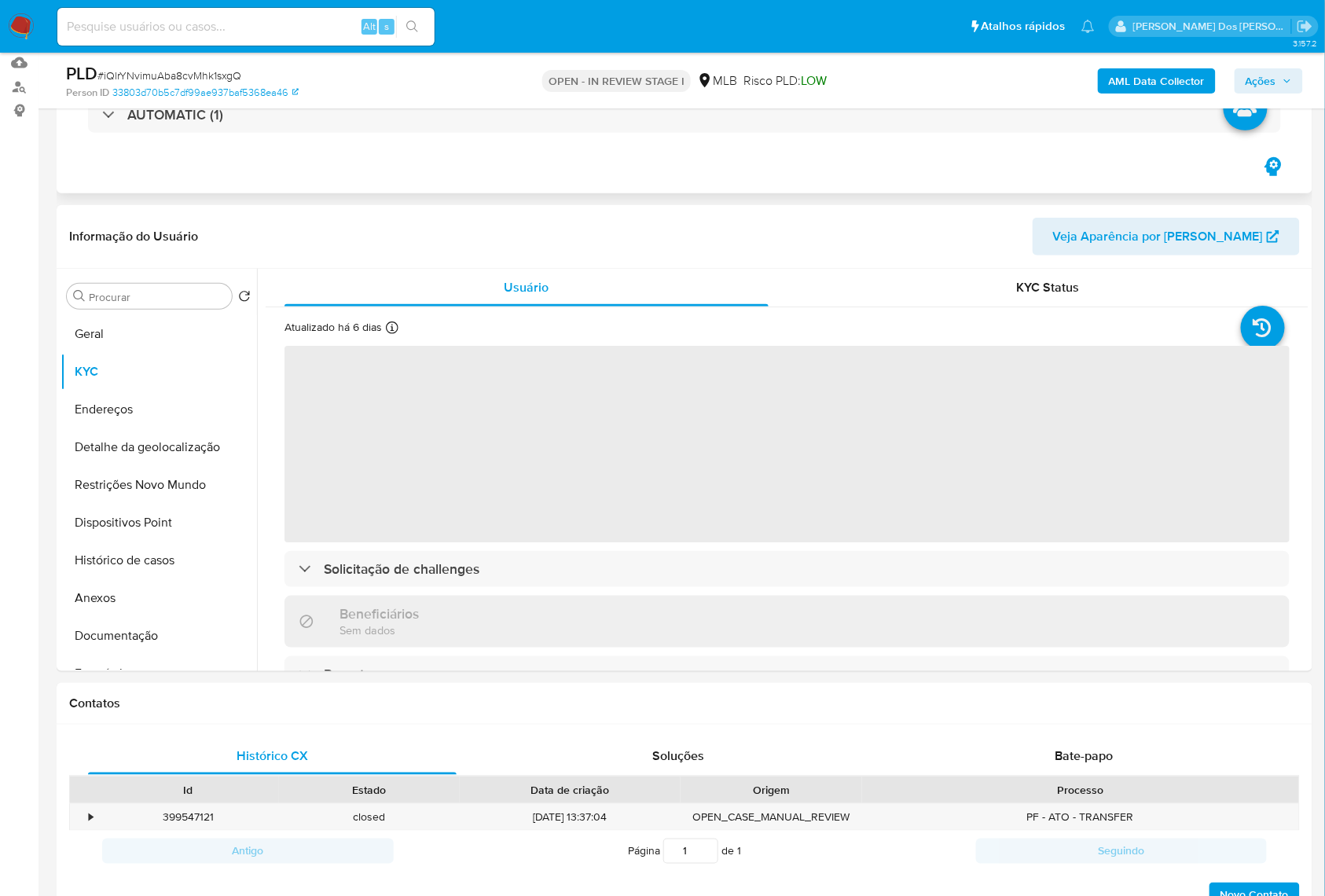
scroll to position [209, 0]
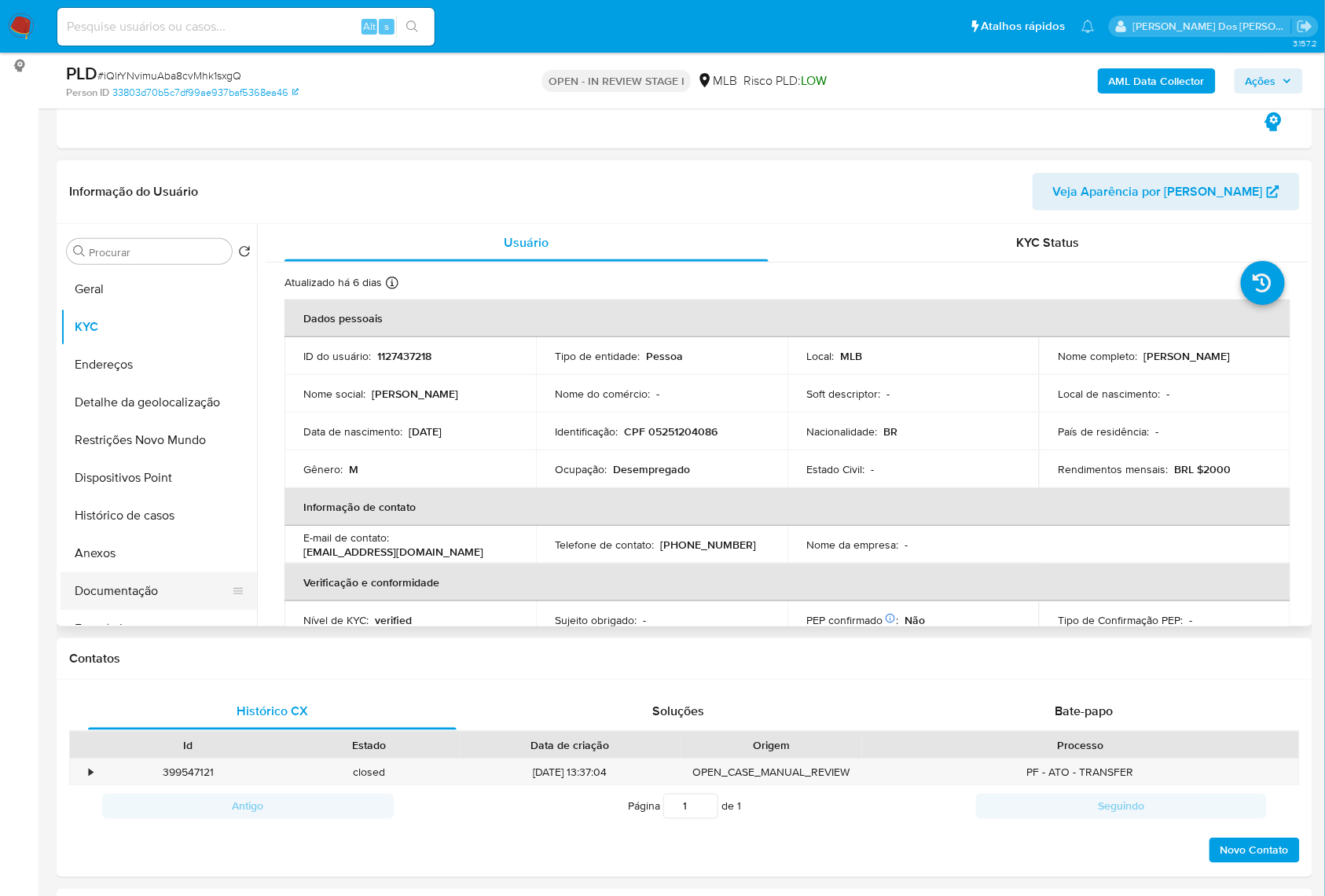
click at [129, 589] on button "Documentação" at bounding box center [152, 591] width 184 height 38
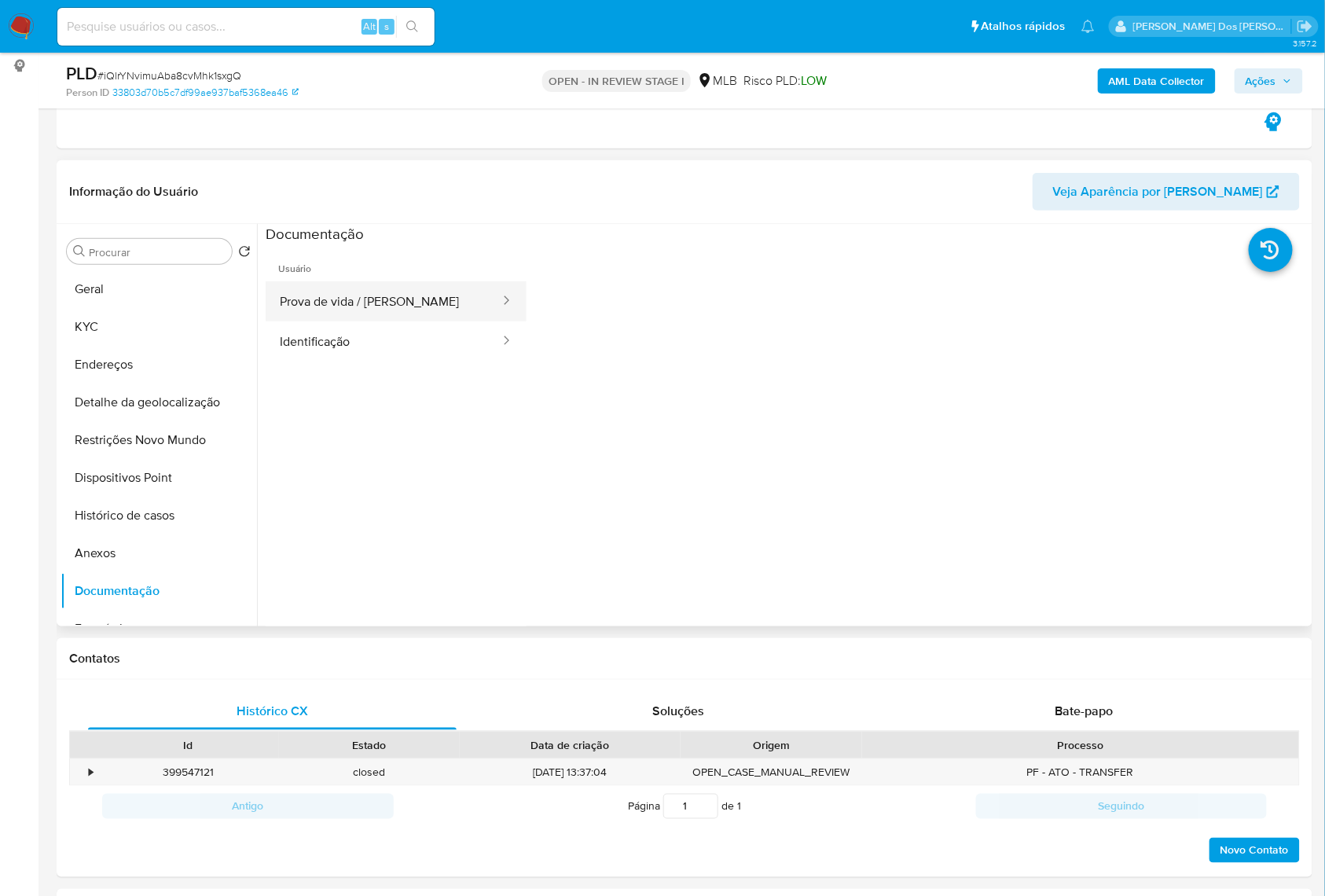
click at [346, 296] on button "Prova de vida / Selfie" at bounding box center [384, 301] width 236 height 40
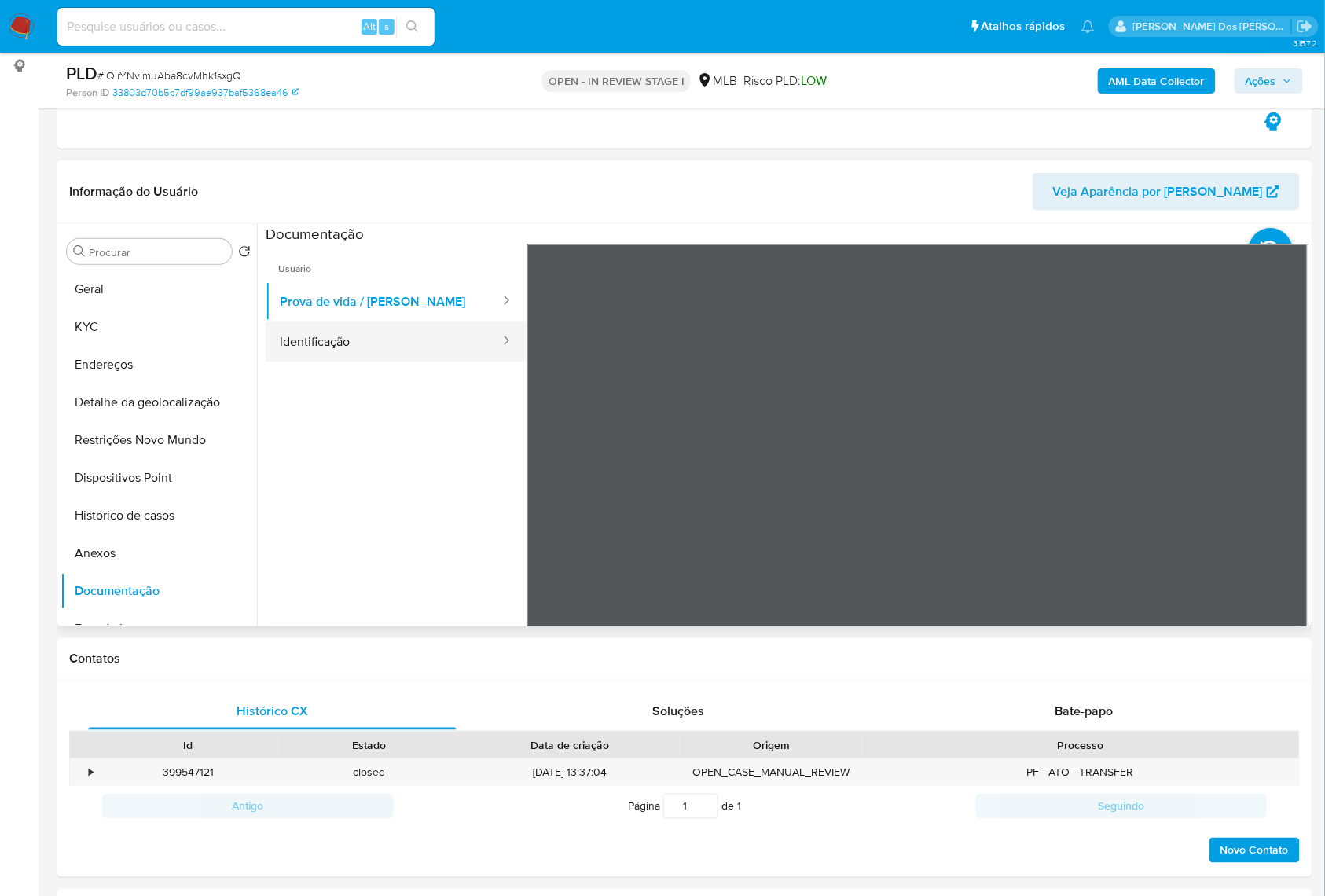
click at [346, 346] on button "Identificação" at bounding box center [384, 341] width 236 height 40
click at [1145, 88] on b "AML Data Collector" at bounding box center [1156, 81] width 96 height 25
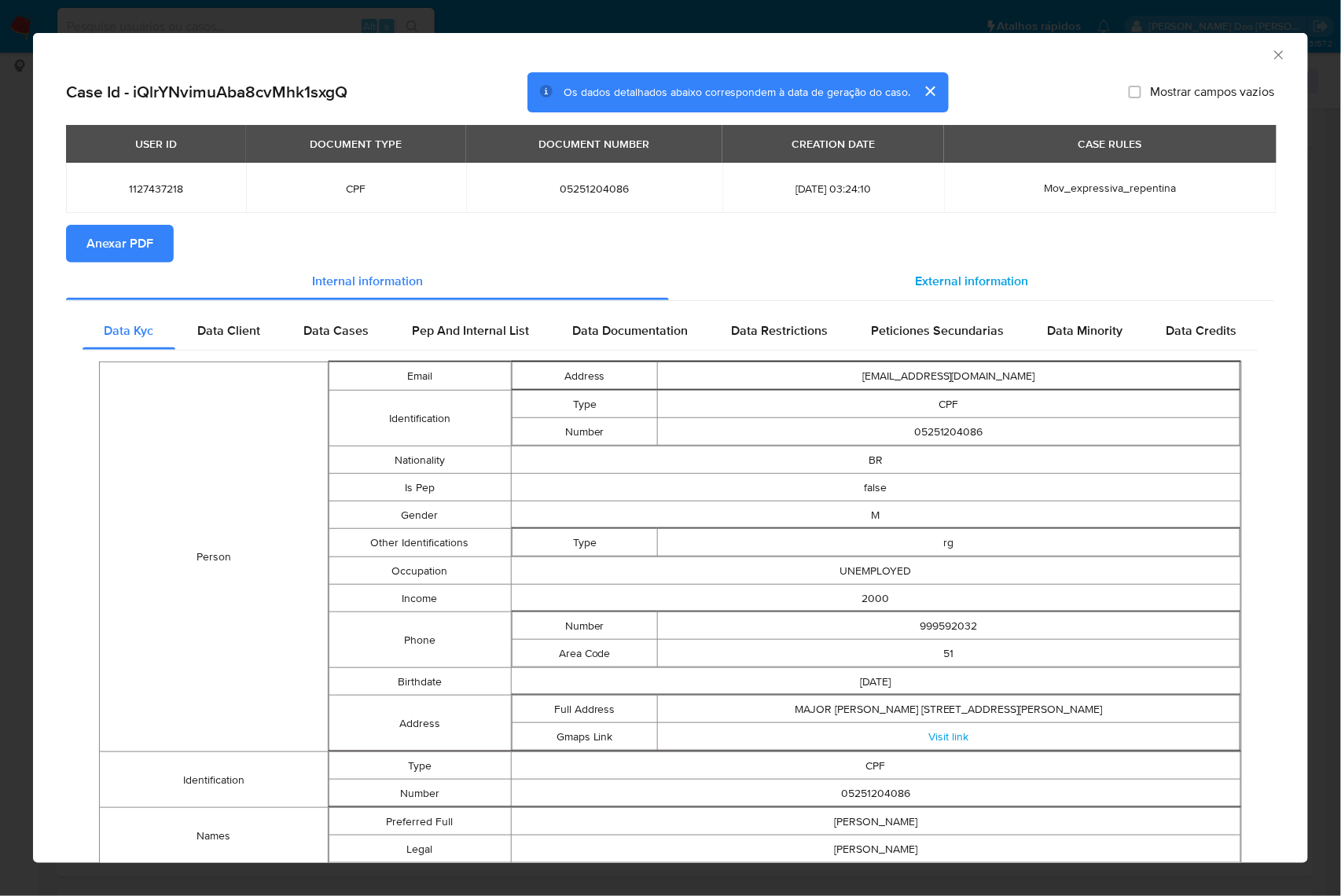
click at [960, 283] on span "External information" at bounding box center [972, 281] width 114 height 18
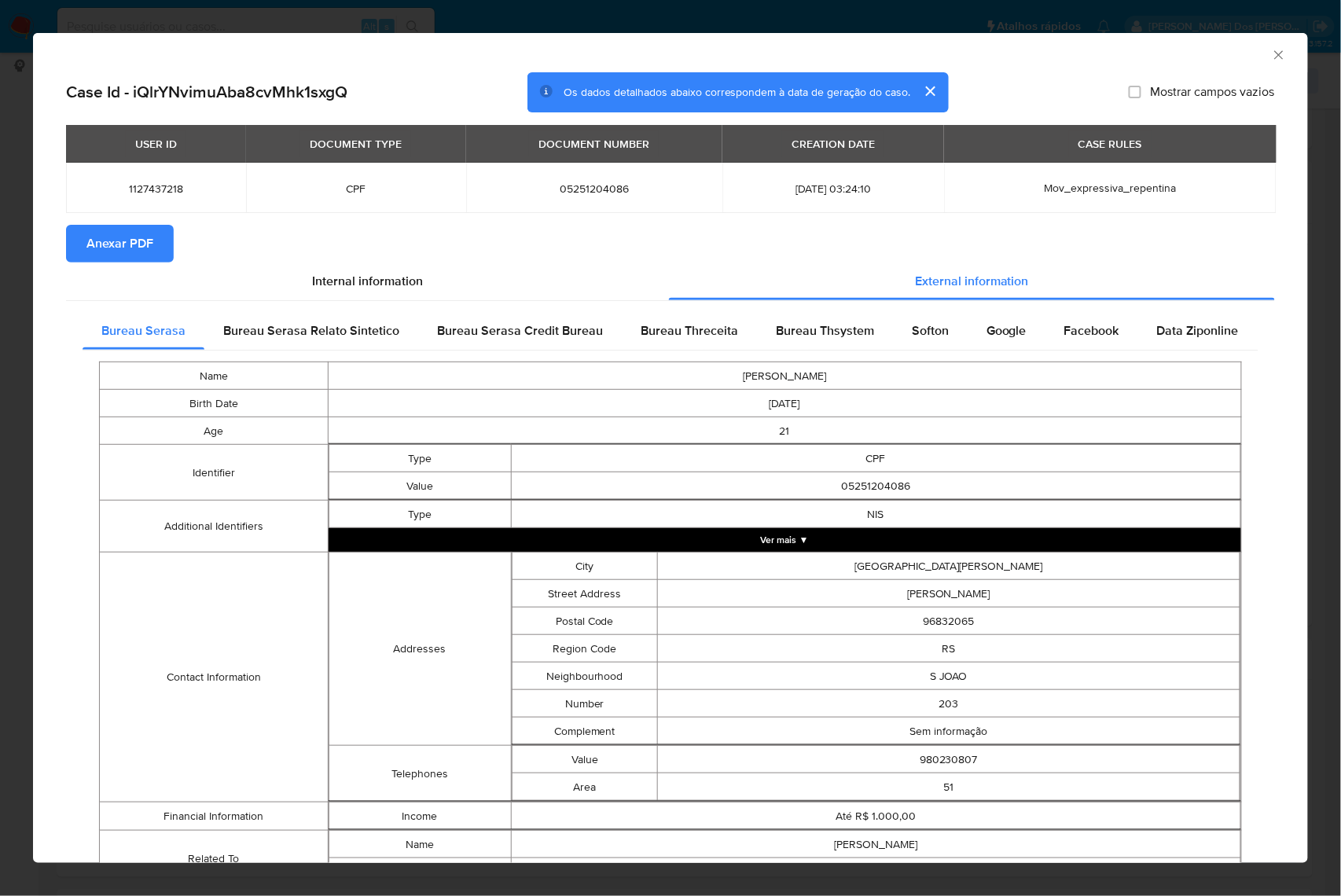
click at [171, 251] on button "Anexar PDF" at bounding box center [120, 244] width 108 height 38
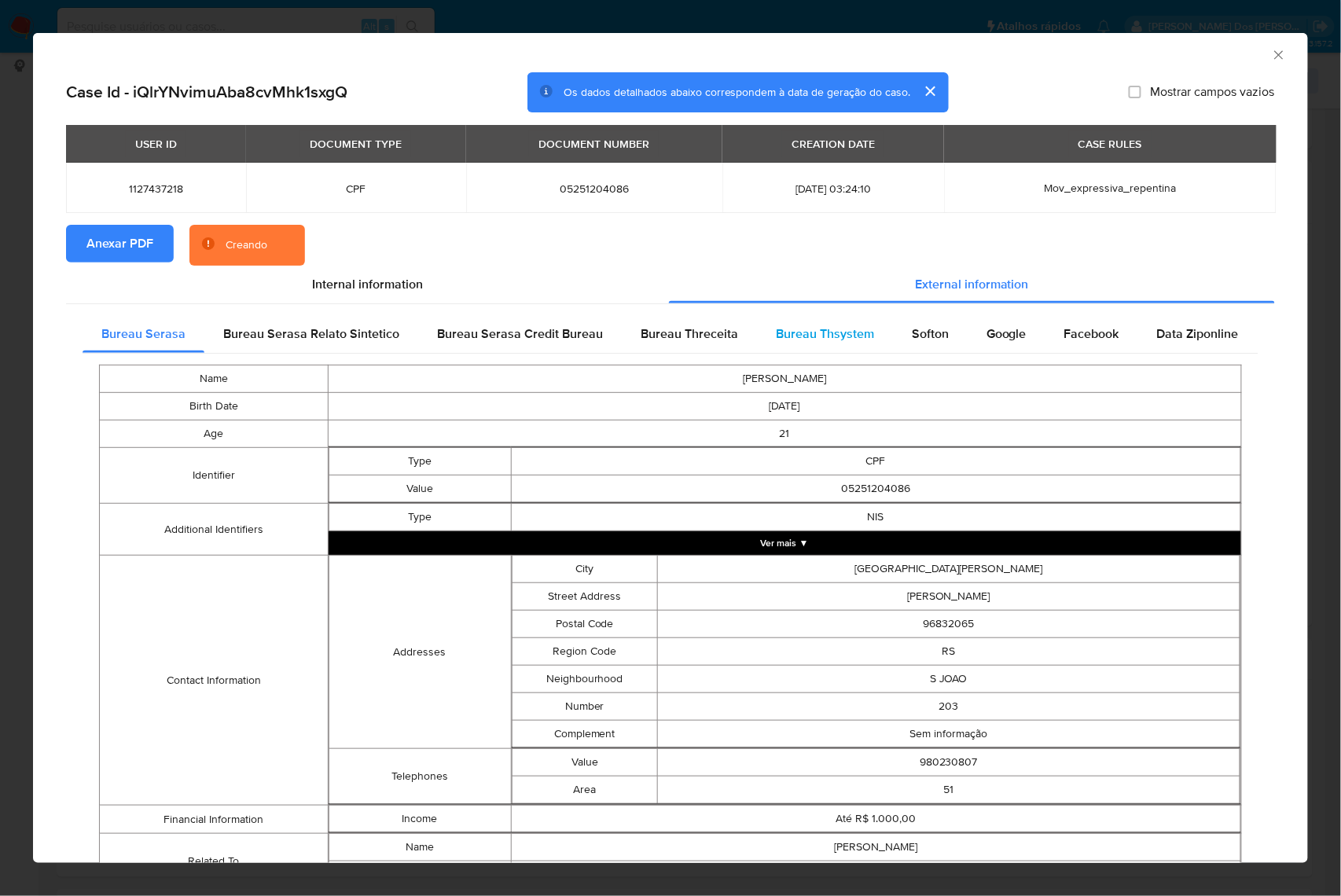
click at [814, 336] on span "Bureau Thsystem" at bounding box center [825, 334] width 98 height 18
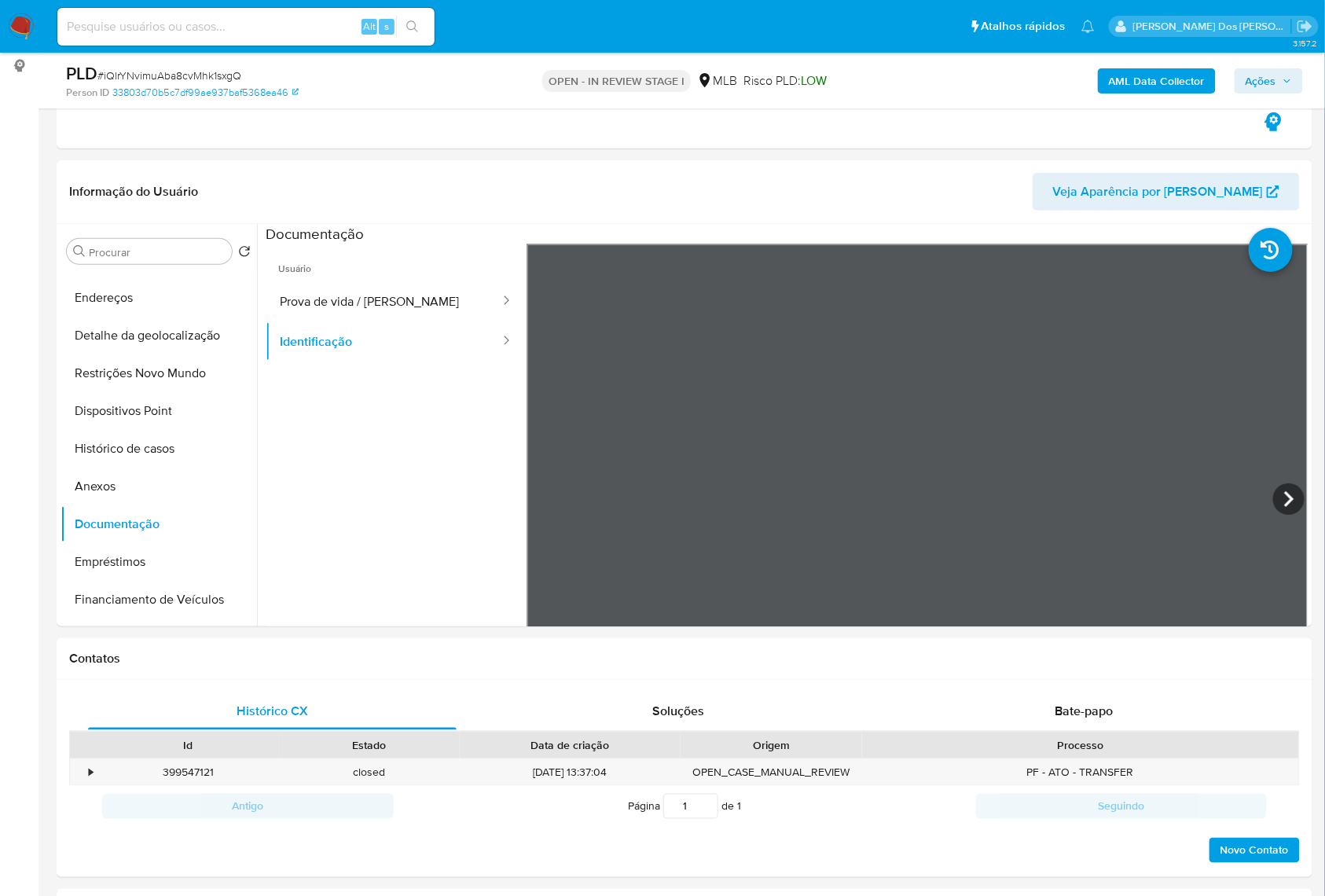
scroll to position [104, 0]
click at [1081, 692] on div "Bate-papo" at bounding box center [1085, 711] width 368 height 38
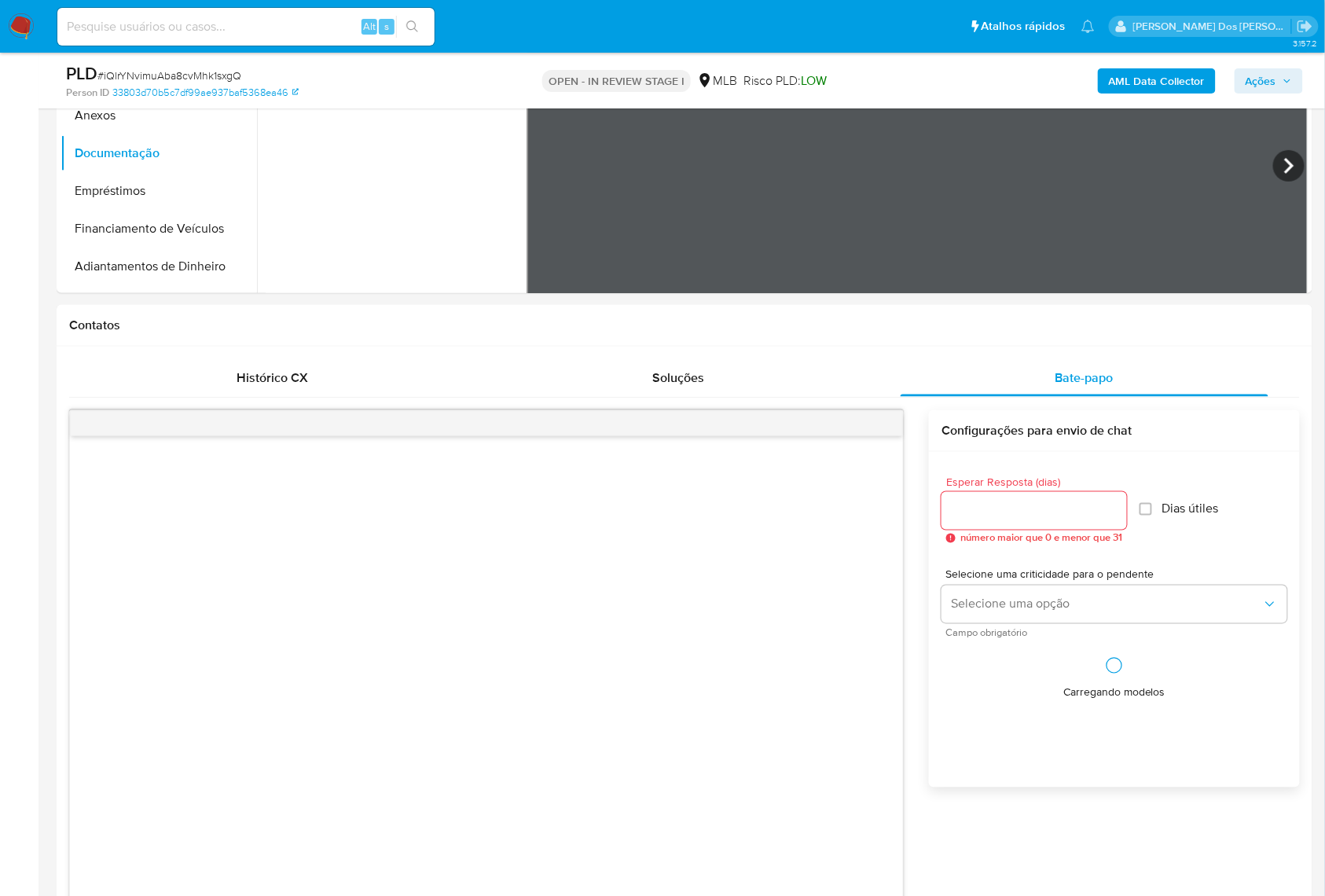
scroll to position [628, 0]
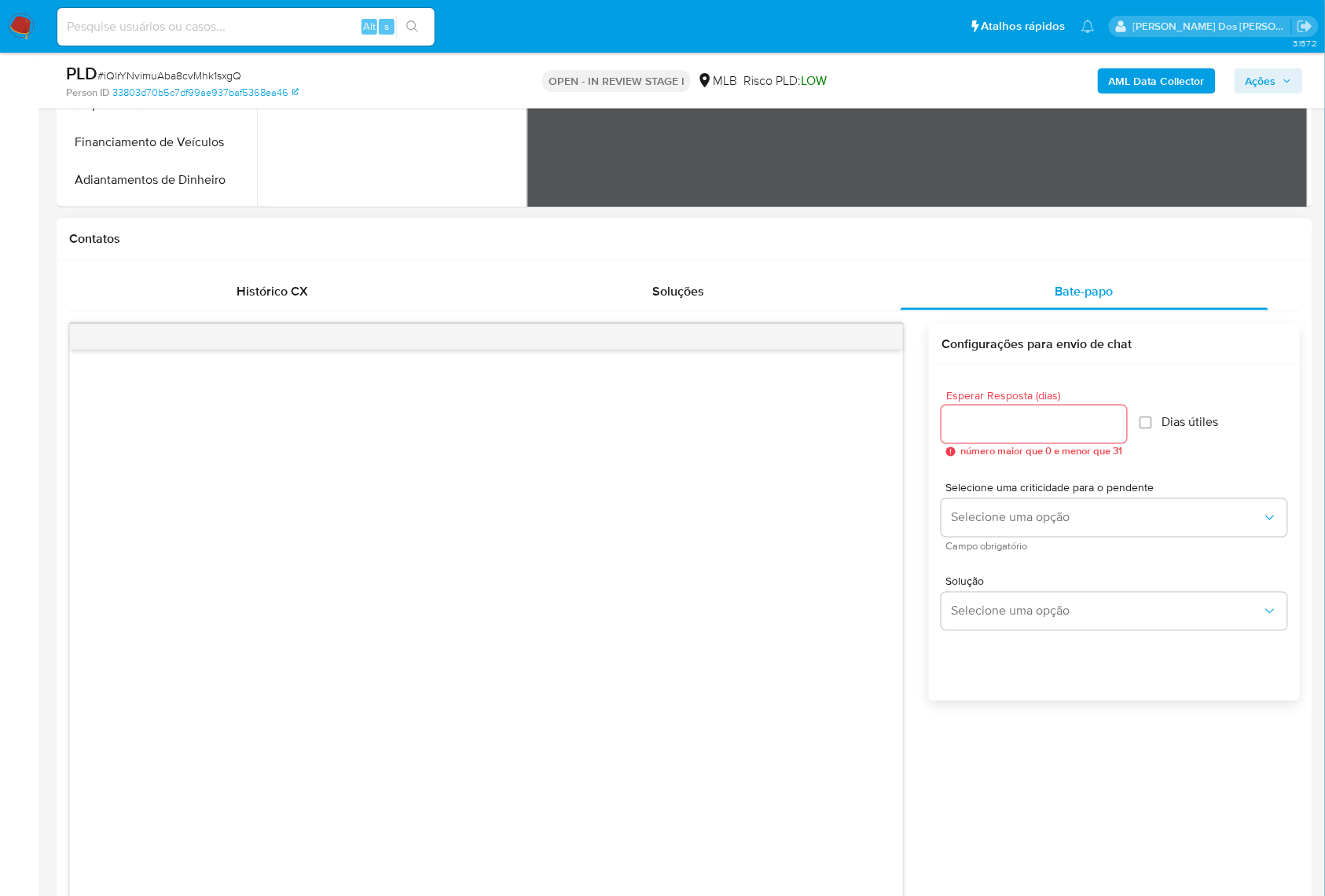
click at [1082, 423] on input "Esperar Resposta (dias)" at bounding box center [1034, 424] width 185 height 21
type input "3"
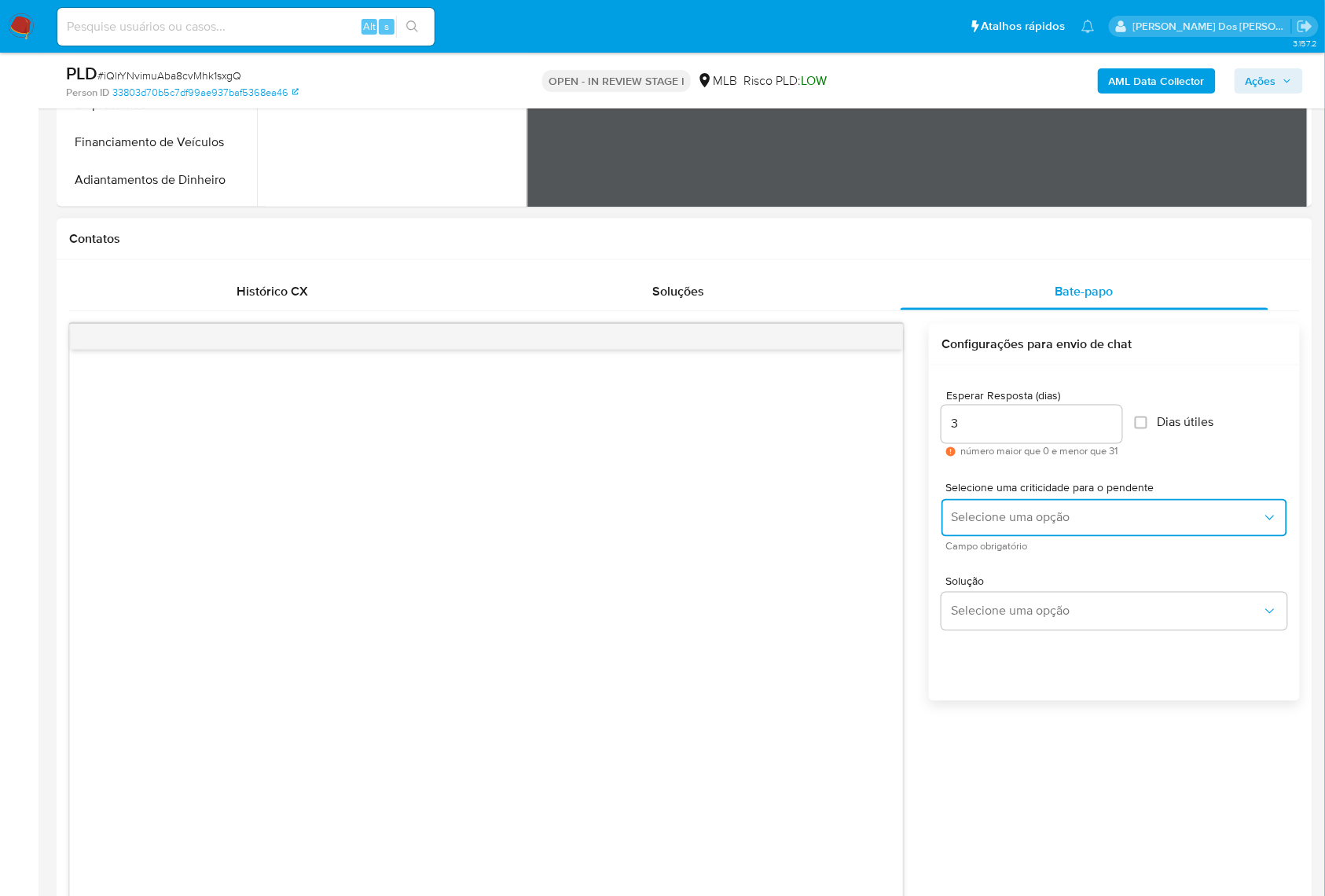
click at [1048, 509] on button "Selecione uma opção" at bounding box center [1114, 518] width 346 height 38
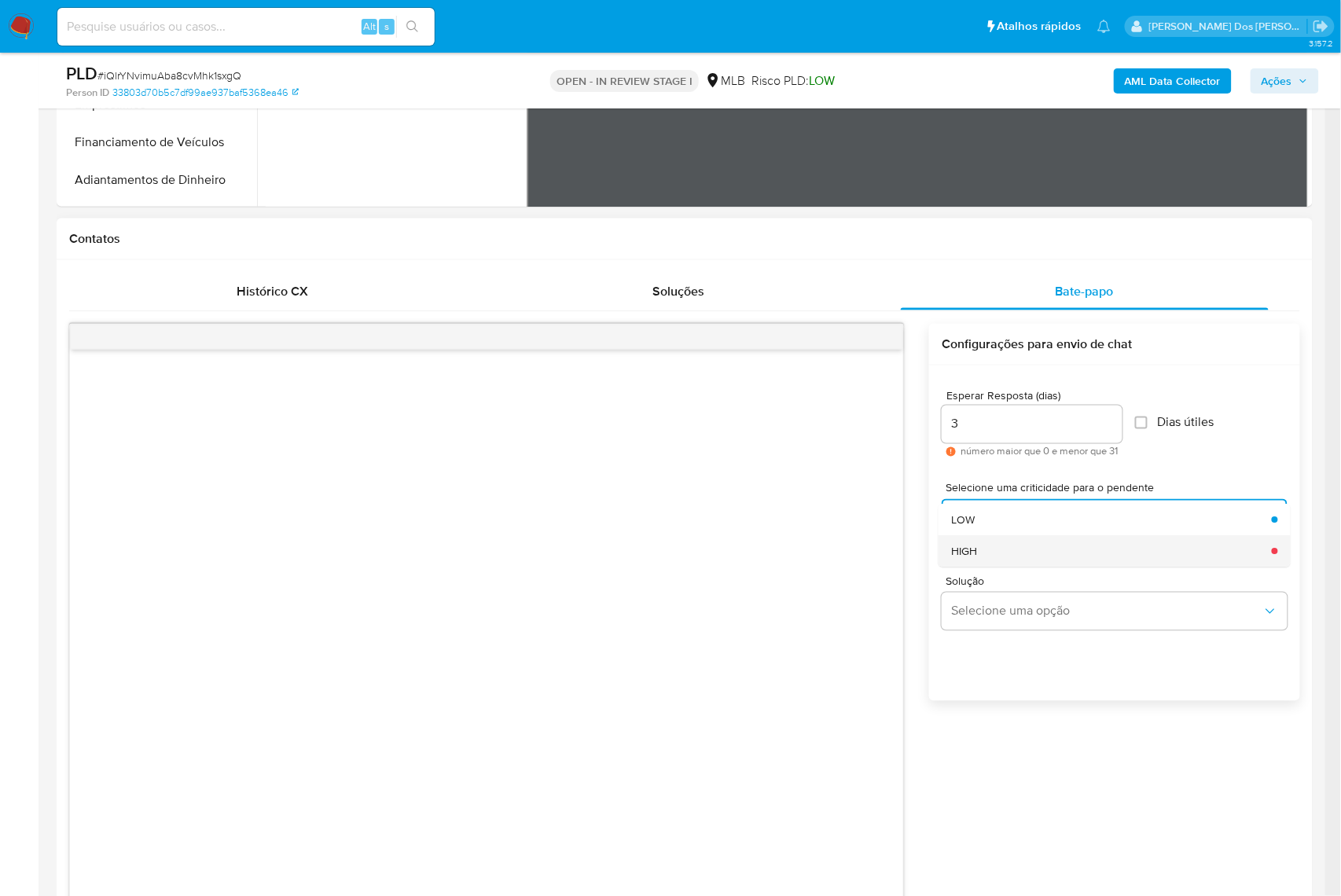
click at [1051, 542] on div "HIGH" at bounding box center [1106, 551] width 311 height 32
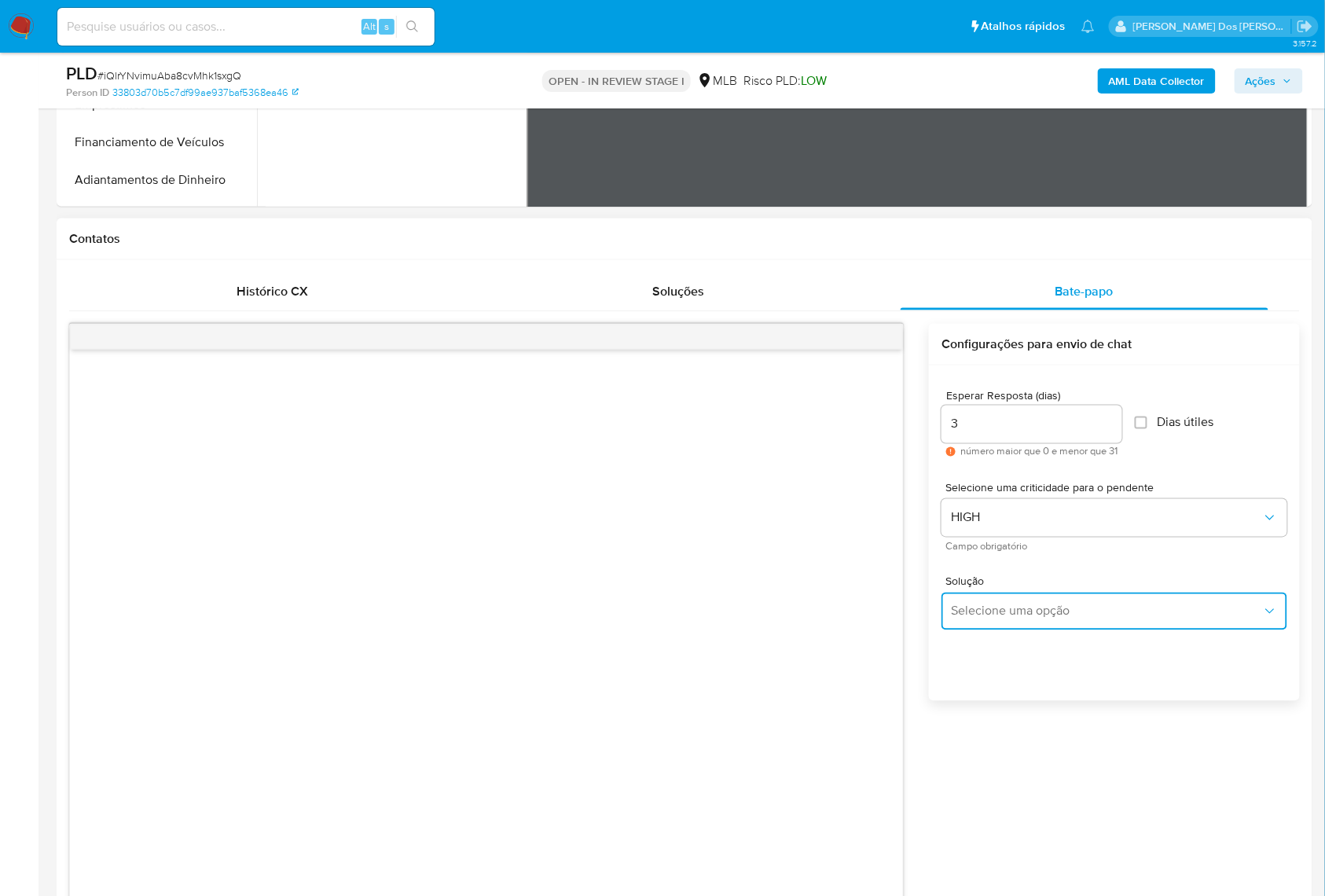
click at [1047, 610] on span "Selecione uma opção" at bounding box center [1106, 610] width 311 height 15
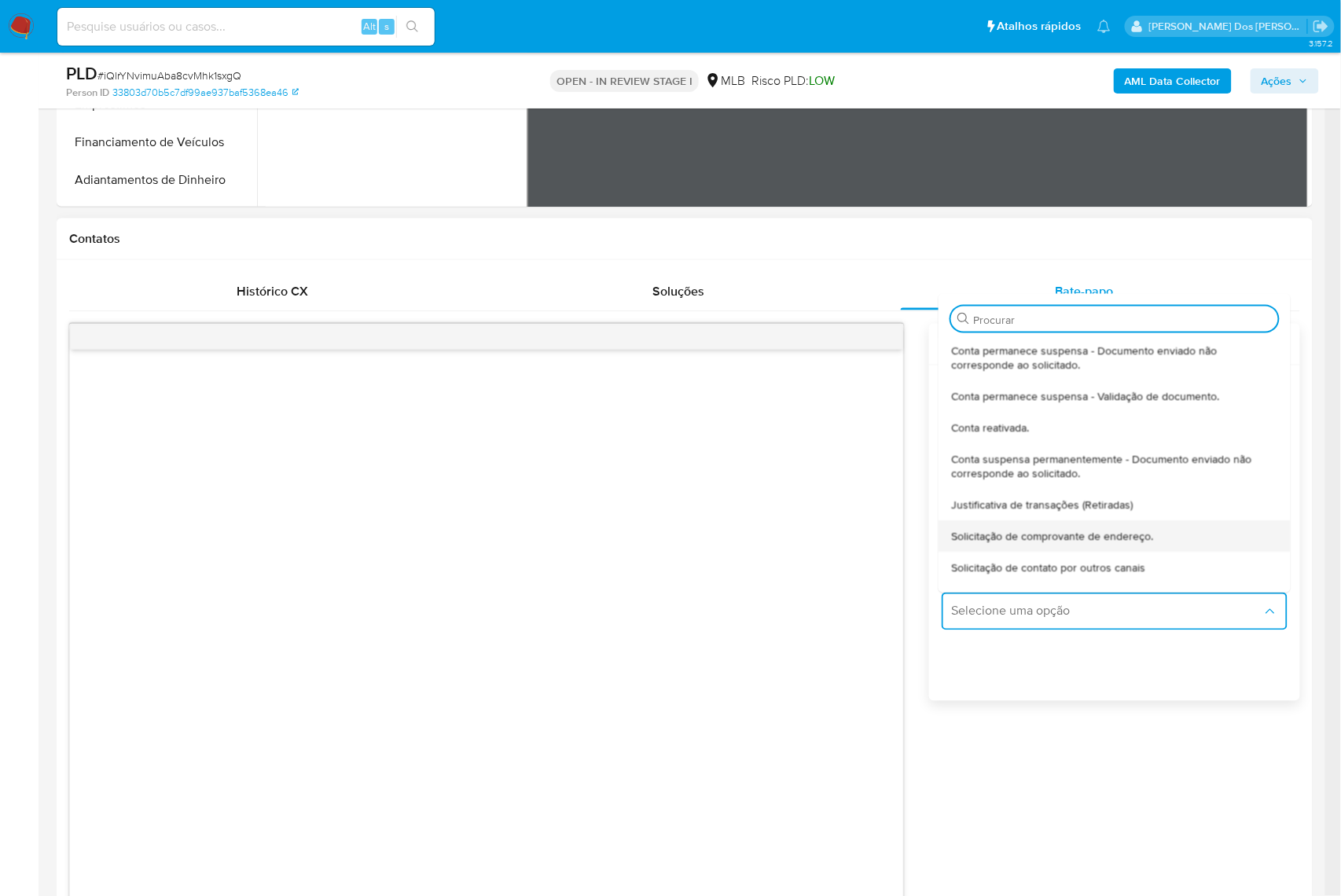
click at [1033, 536] on span "Solicitação de comprovante de endereço." at bounding box center [1052, 536] width 202 height 15
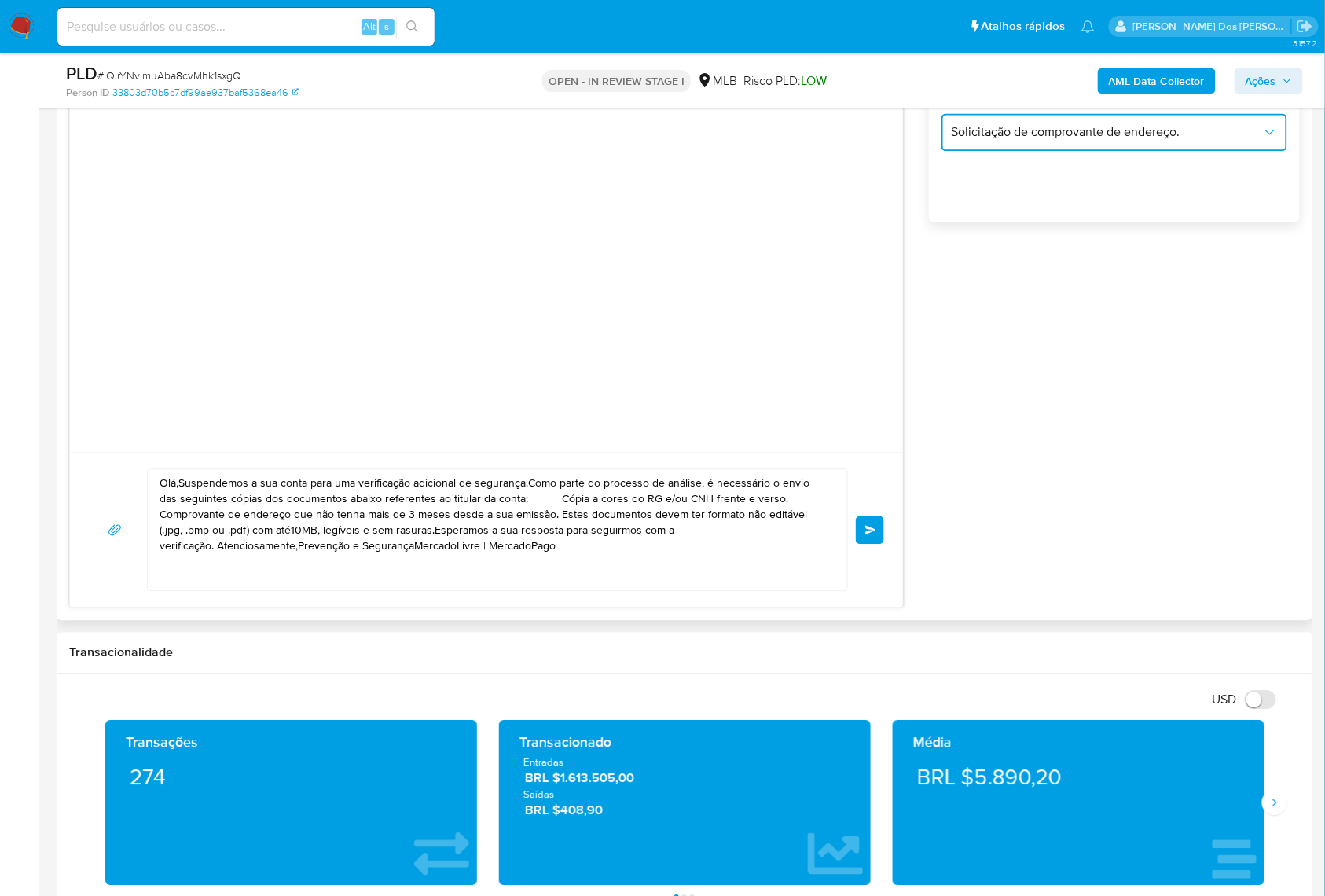
scroll to position [1152, 0]
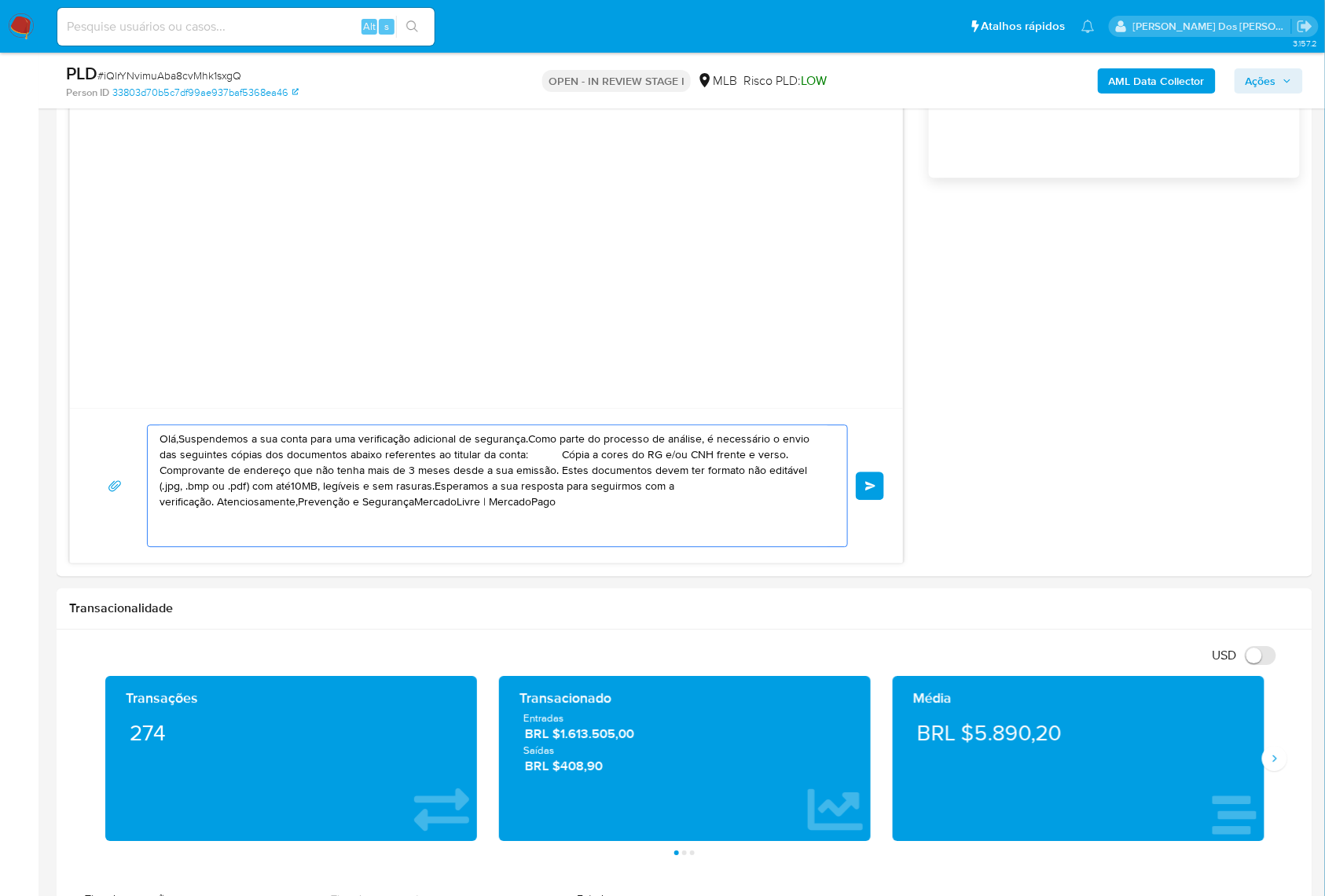
click at [630, 503] on textarea "Olá,Suspendemos a sua conta para uma verificação adicional de segurança.Como pa…" at bounding box center [493, 485] width 667 height 121
paste textarea "! Estamos realizando uma verificação adicional de segurança em contas de usuári…"
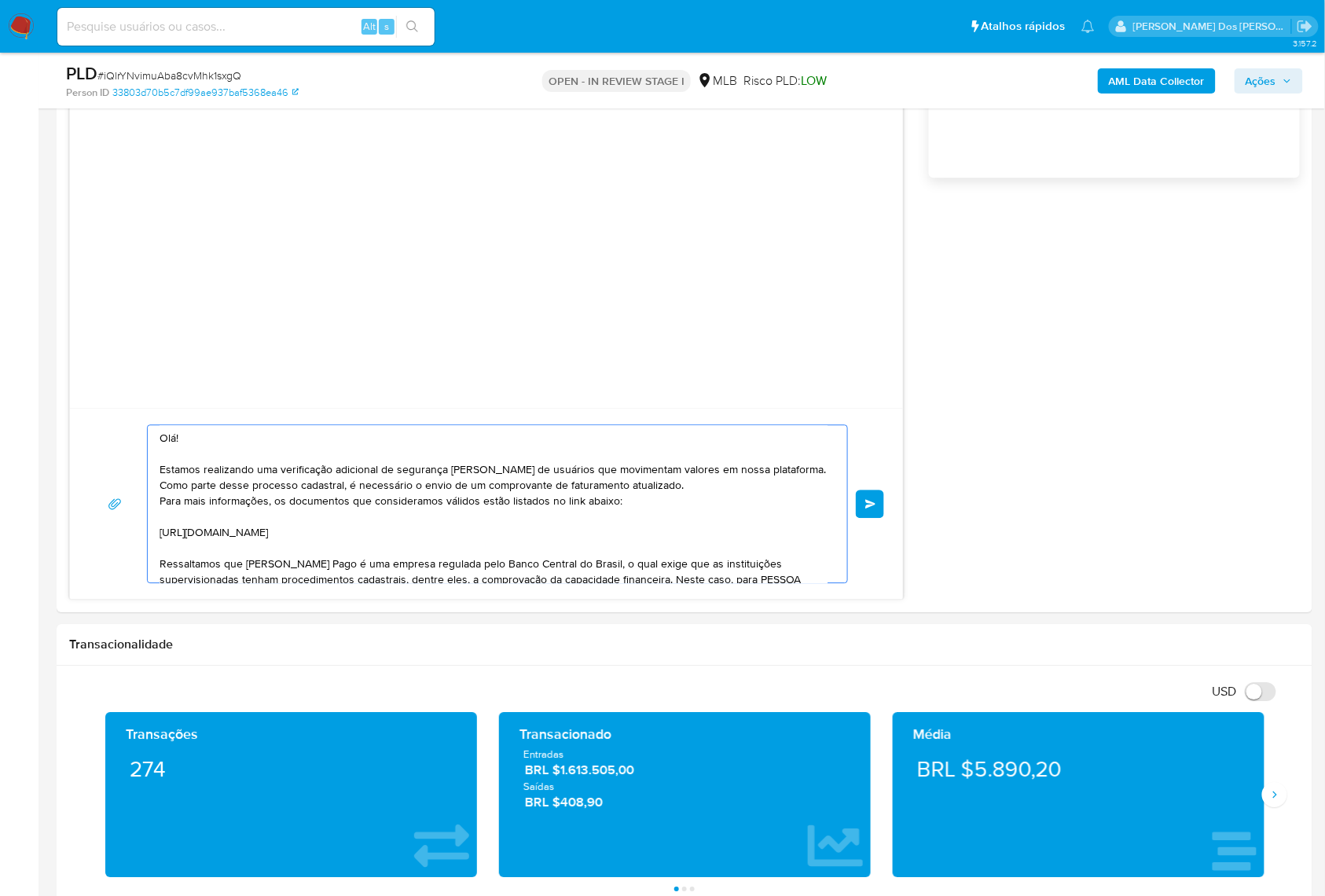
scroll to position [0, 0]
type textarea "Olá! Estamos realizando uma verificação adicional de segurança em contas de usu…"
click at [878, 506] on button "common.send" at bounding box center [869, 503] width 28 height 28
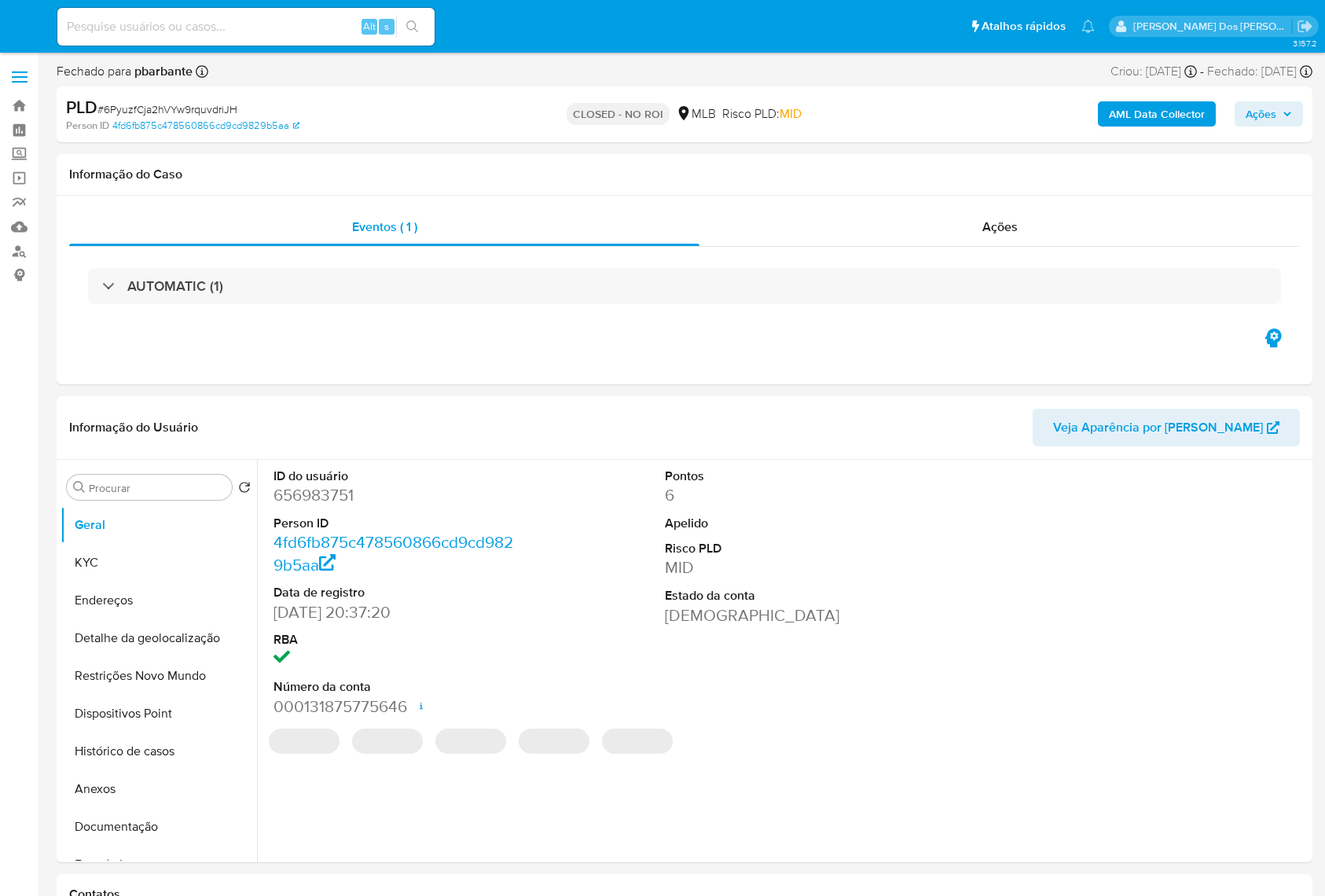
select select "10"
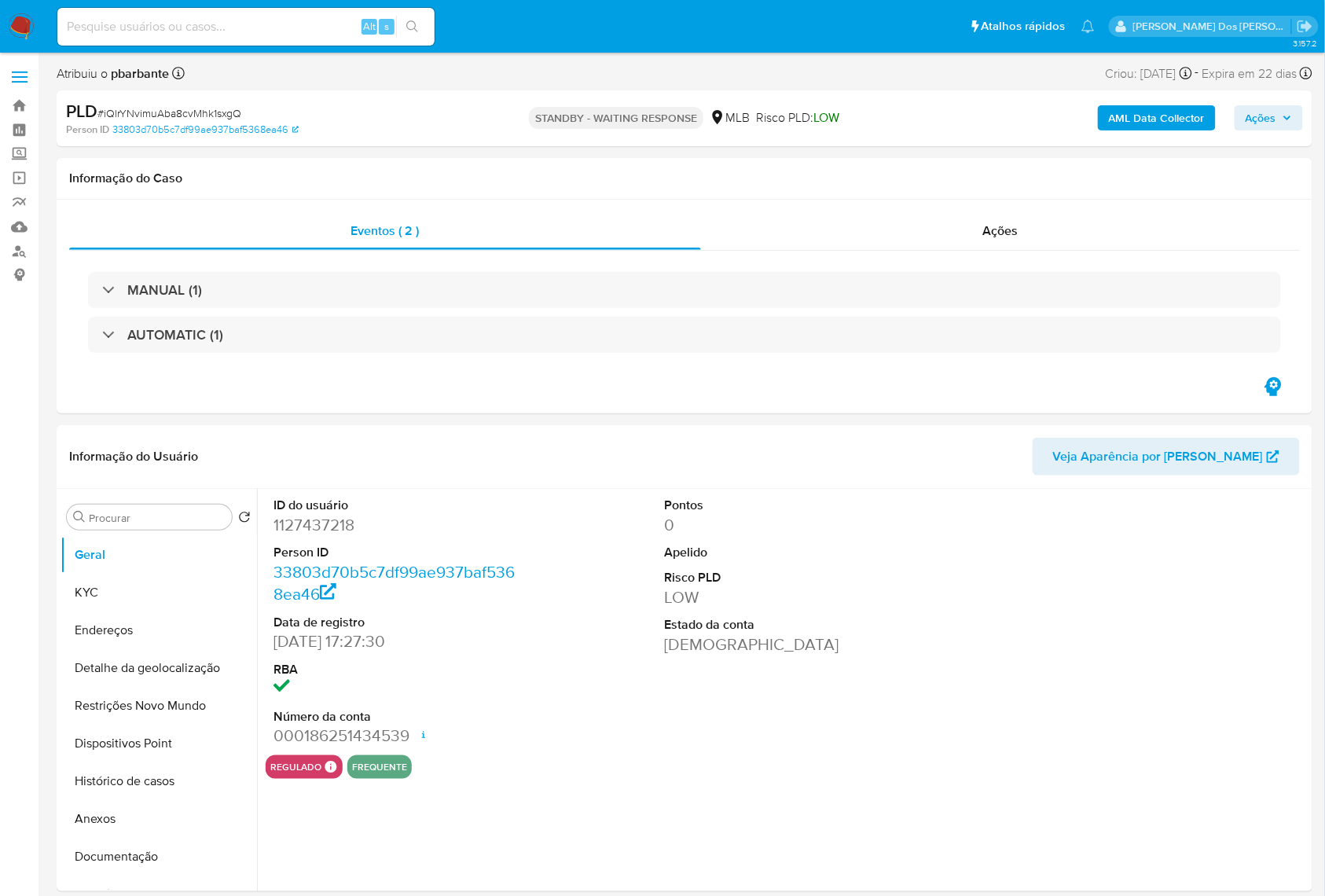
select select "10"
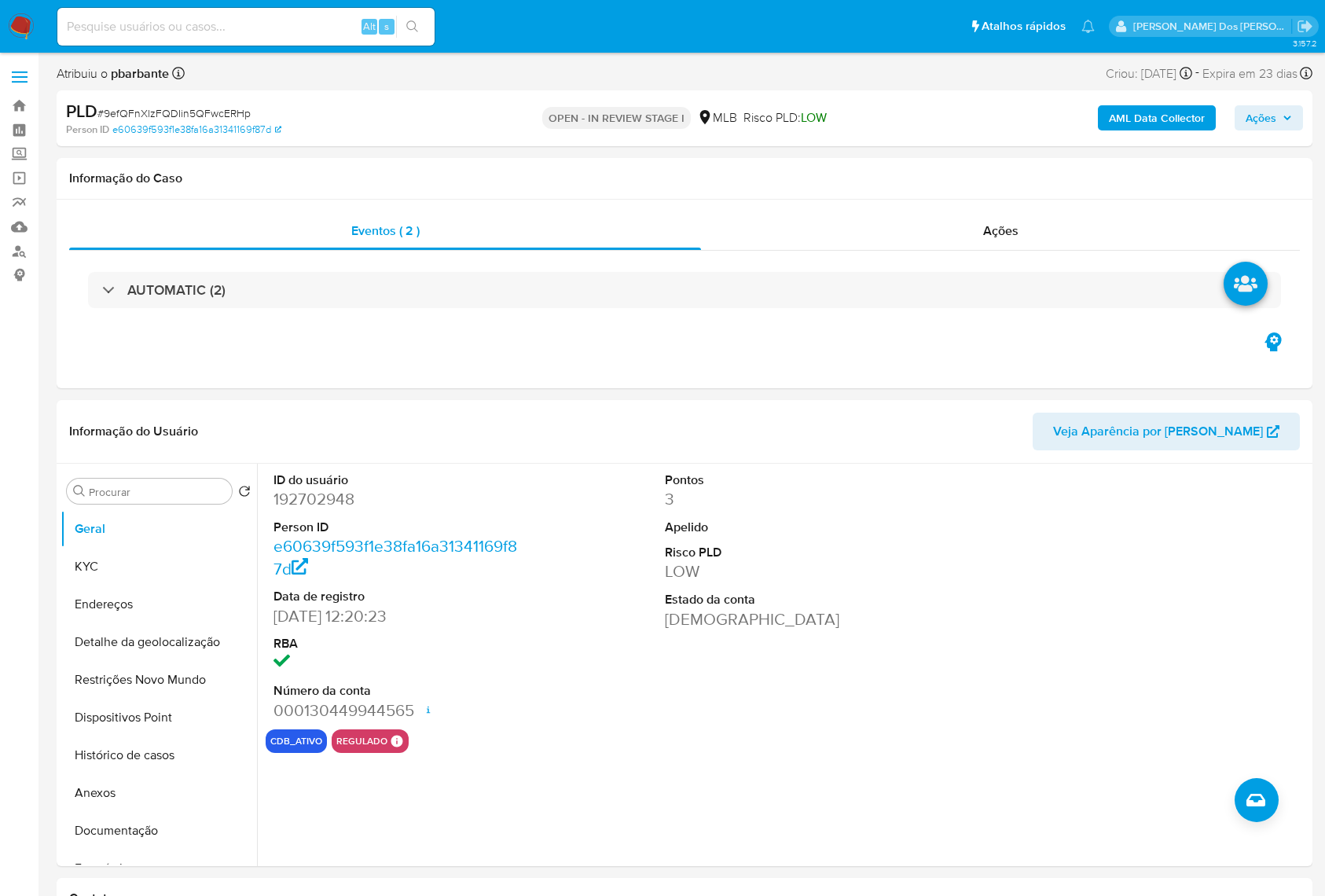
select select "10"
click at [189, 585] on button "KYC" at bounding box center [152, 567] width 184 height 38
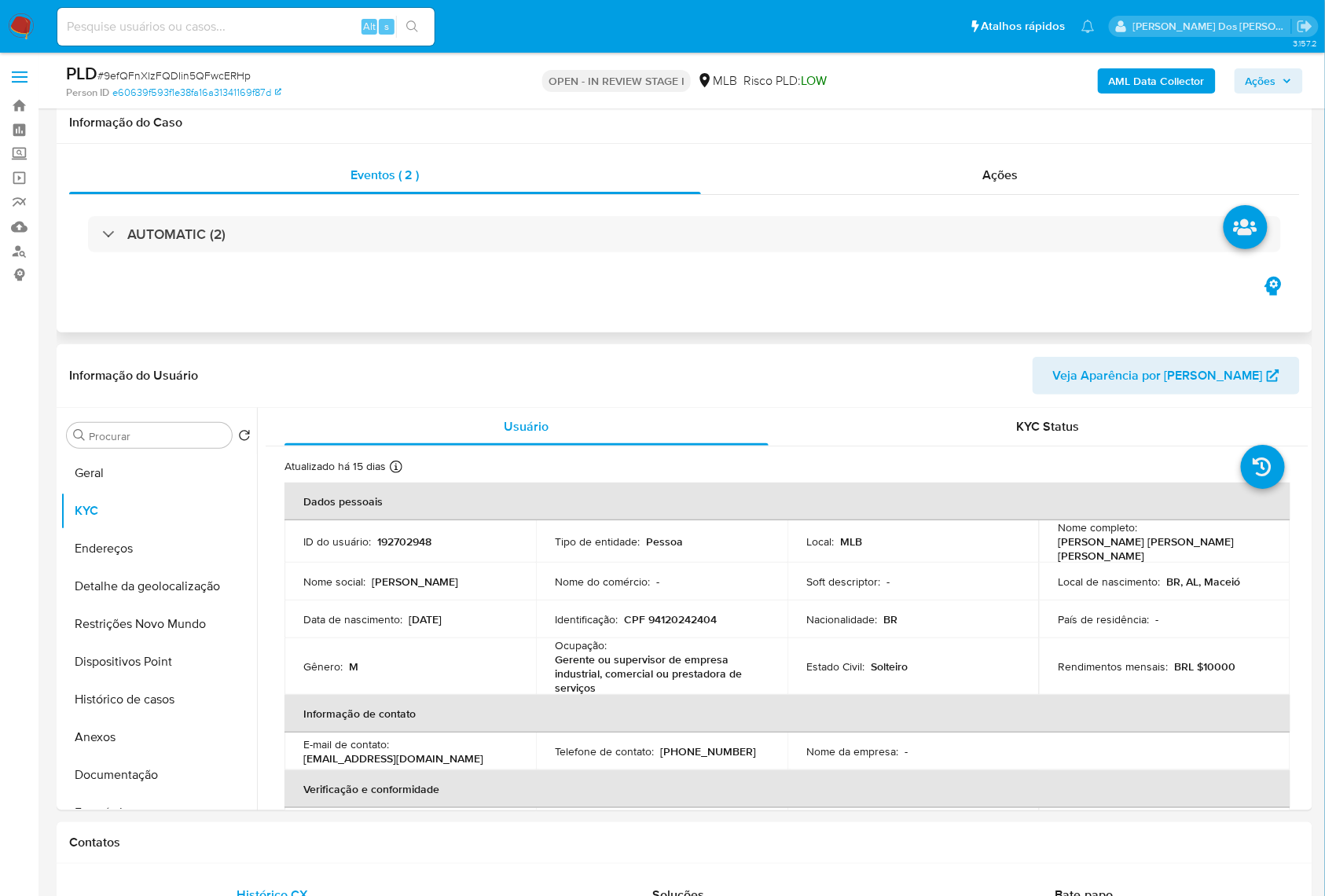
scroll to position [104, 0]
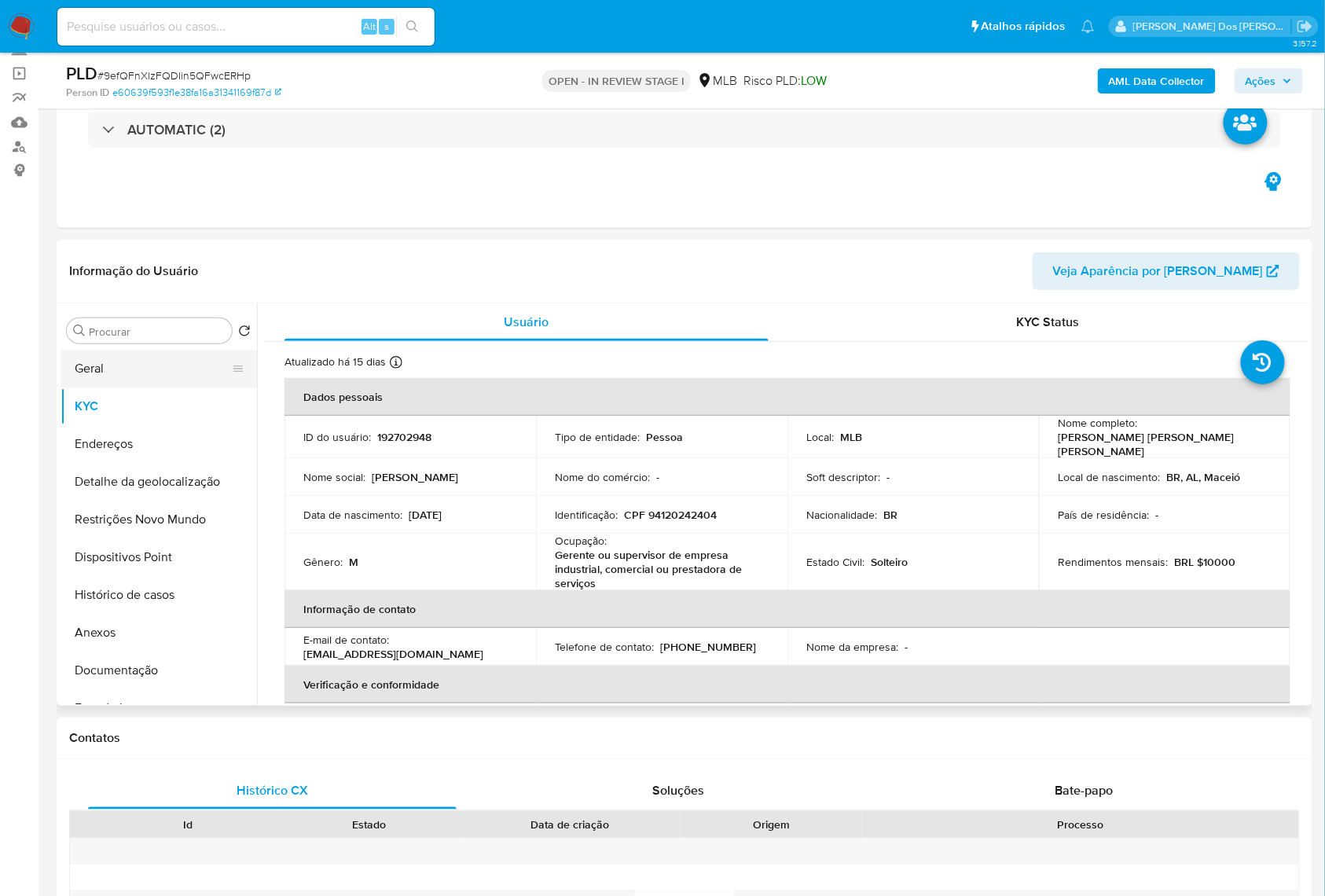
click at [173, 387] on button "Geral" at bounding box center [152, 368] width 184 height 38
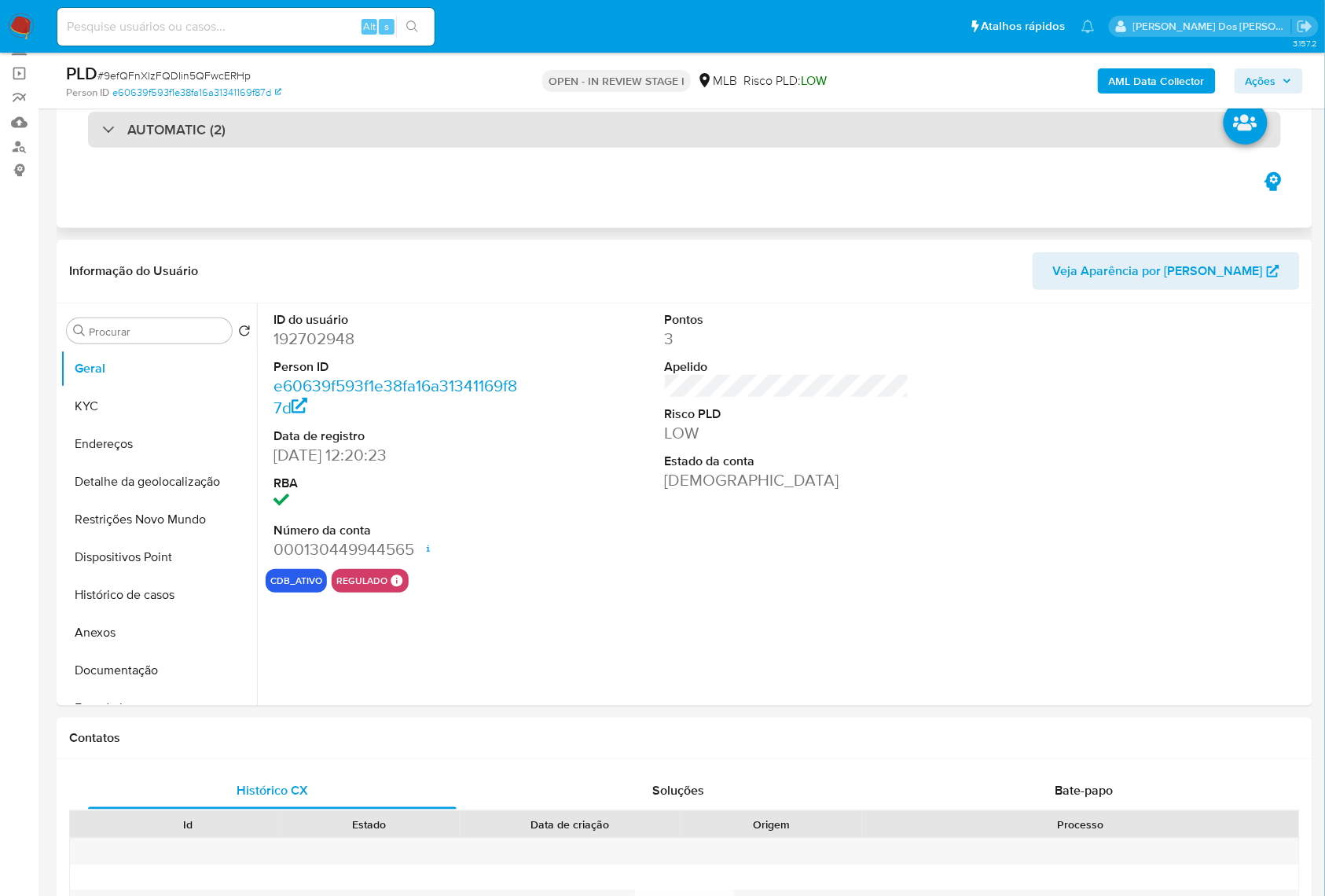
click at [315, 129] on div "AUTOMATIC (2)" at bounding box center [684, 130] width 1193 height 36
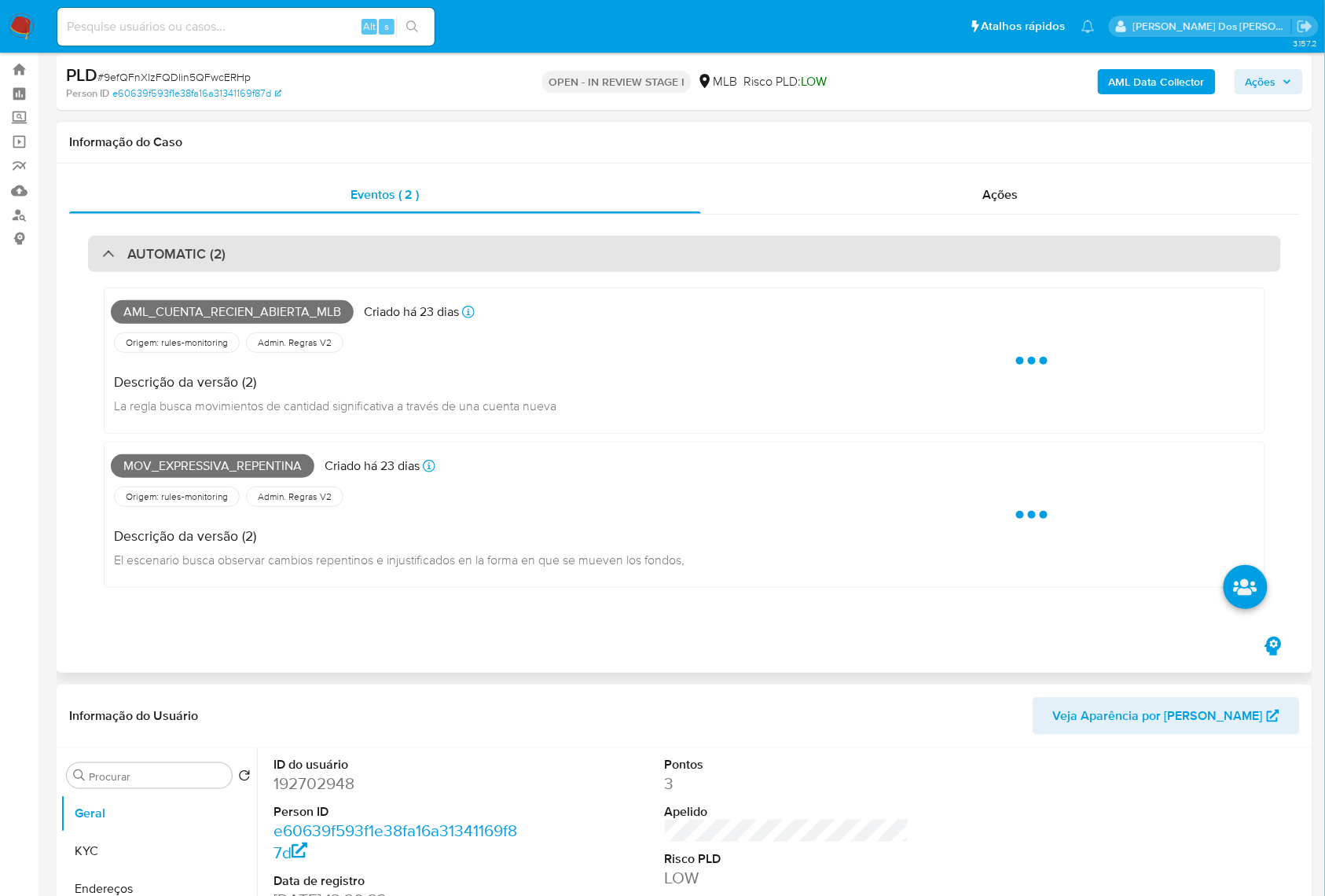
scroll to position [0, 0]
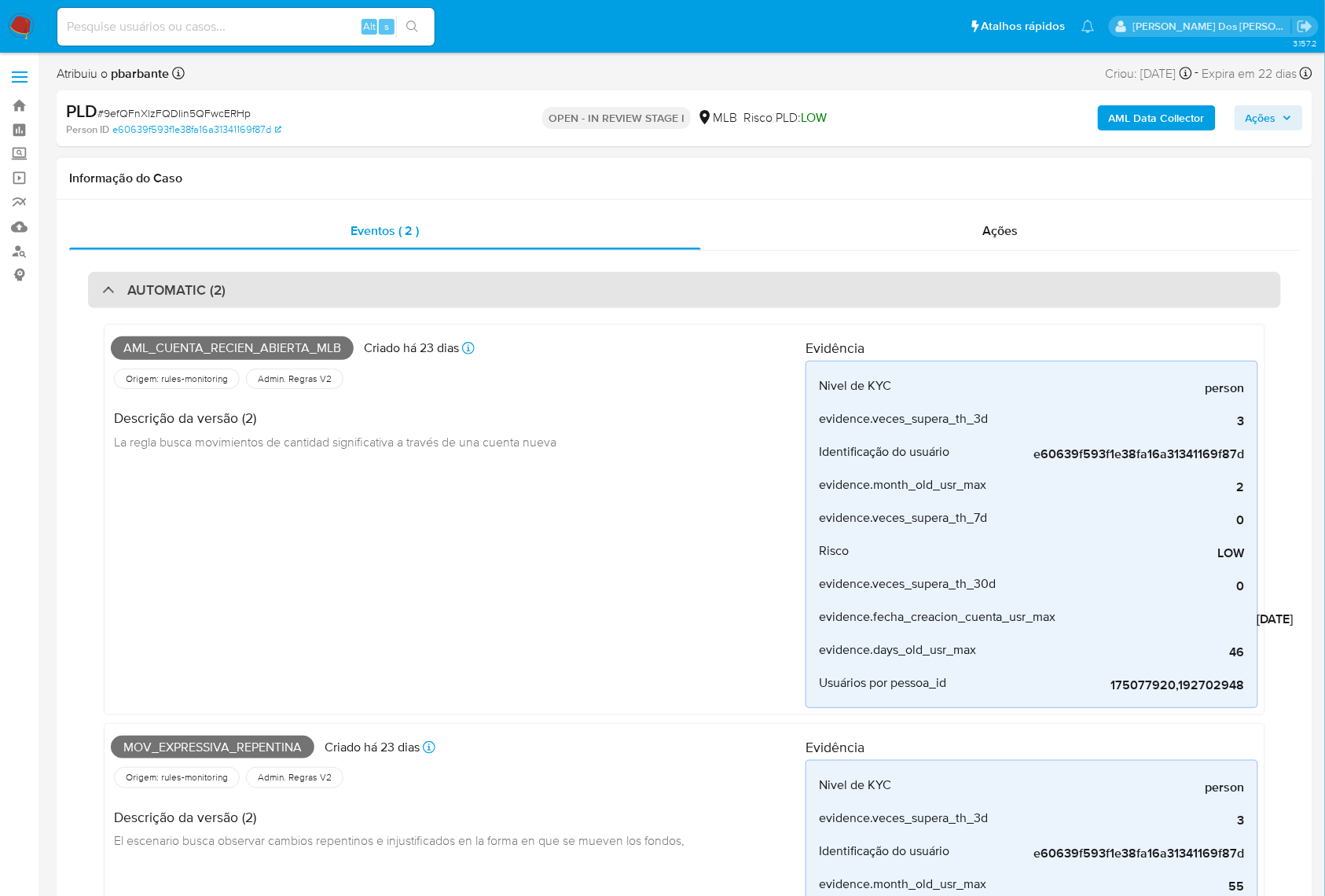
click at [434, 289] on div "AUTOMATIC (2)" at bounding box center [684, 290] width 1193 height 36
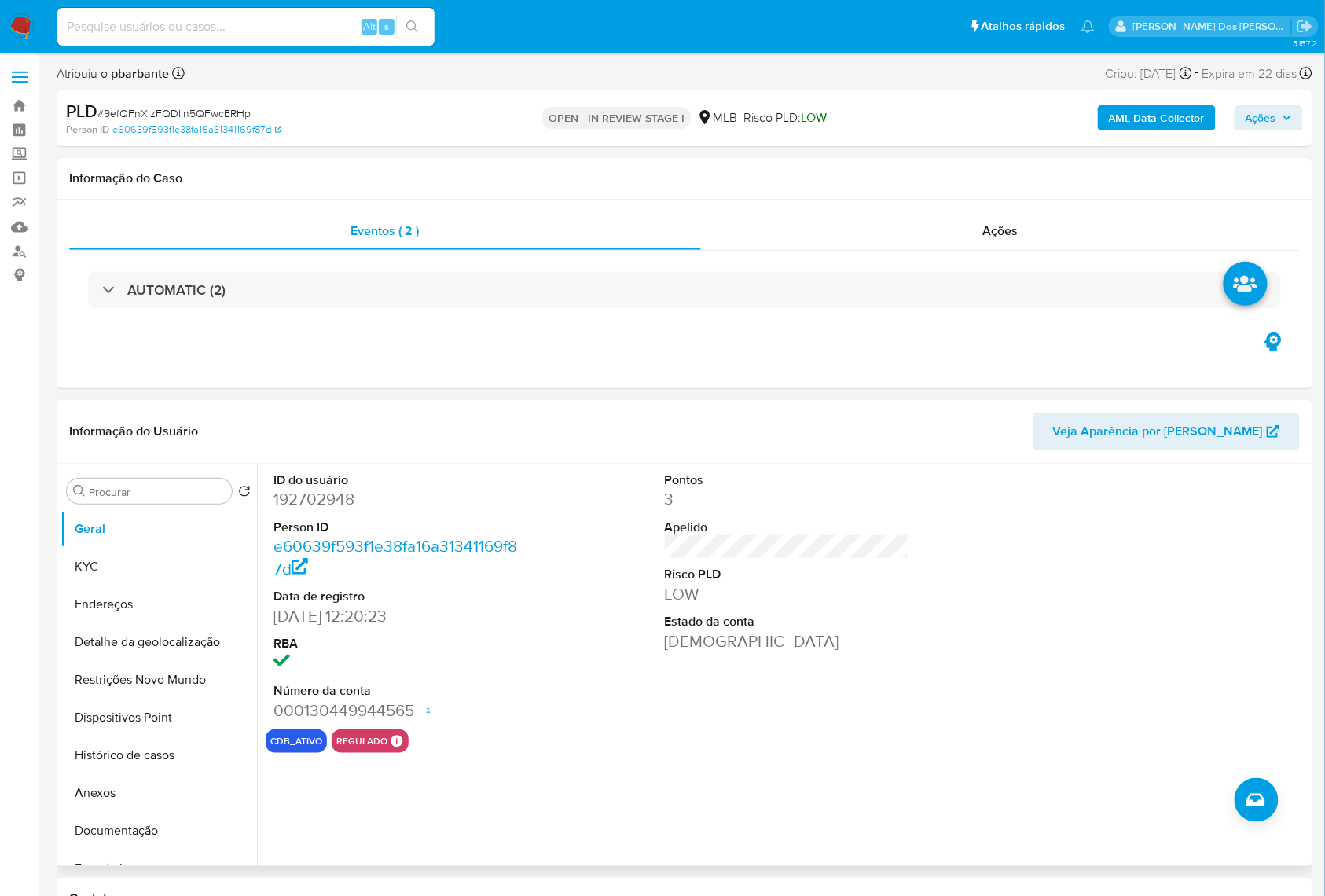
click at [334, 510] on dd "192702948" at bounding box center [395, 499] width 245 height 22
copy dd "192702948"
click at [173, 585] on button "KYC" at bounding box center [152, 567] width 184 height 38
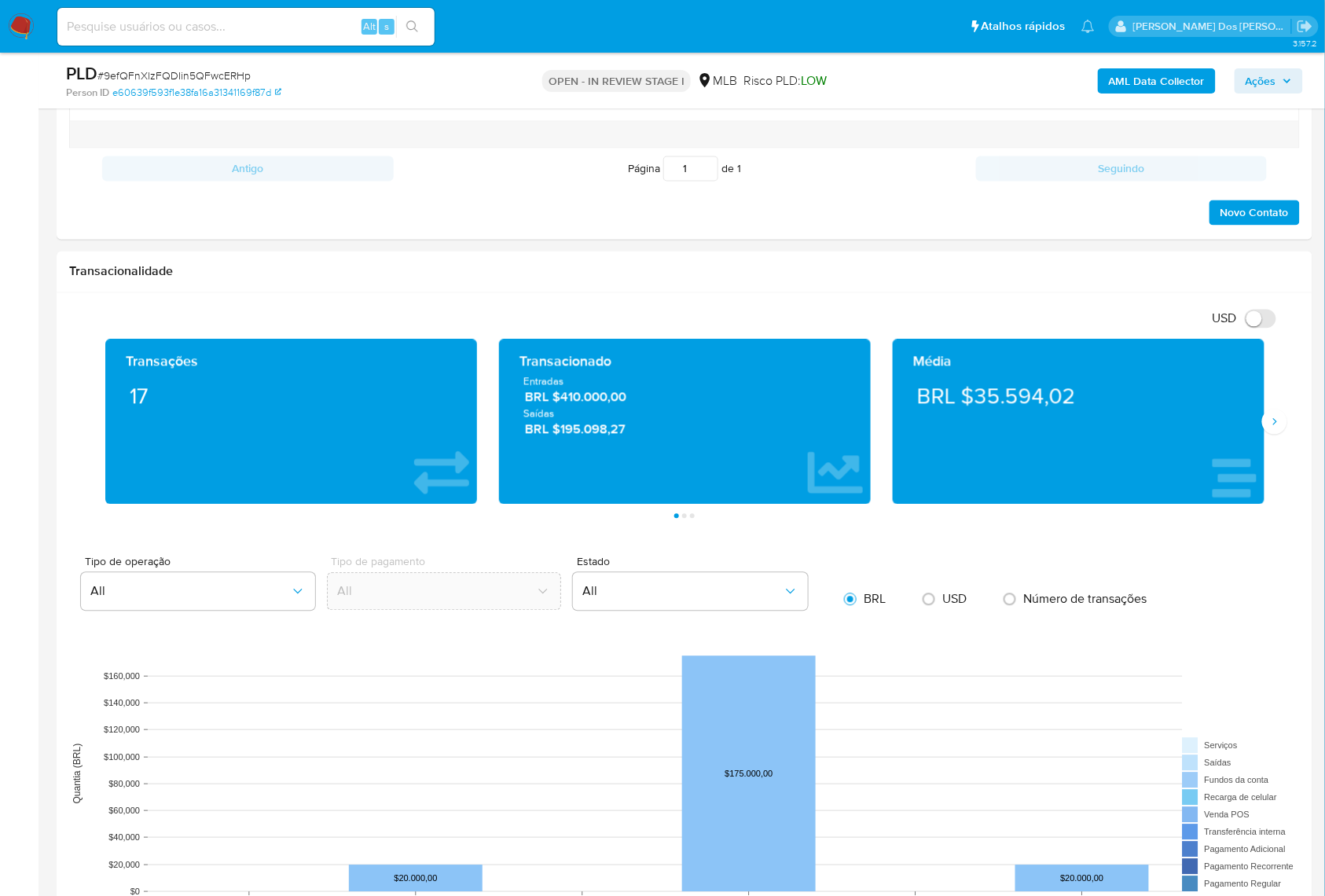
scroll to position [943, 0]
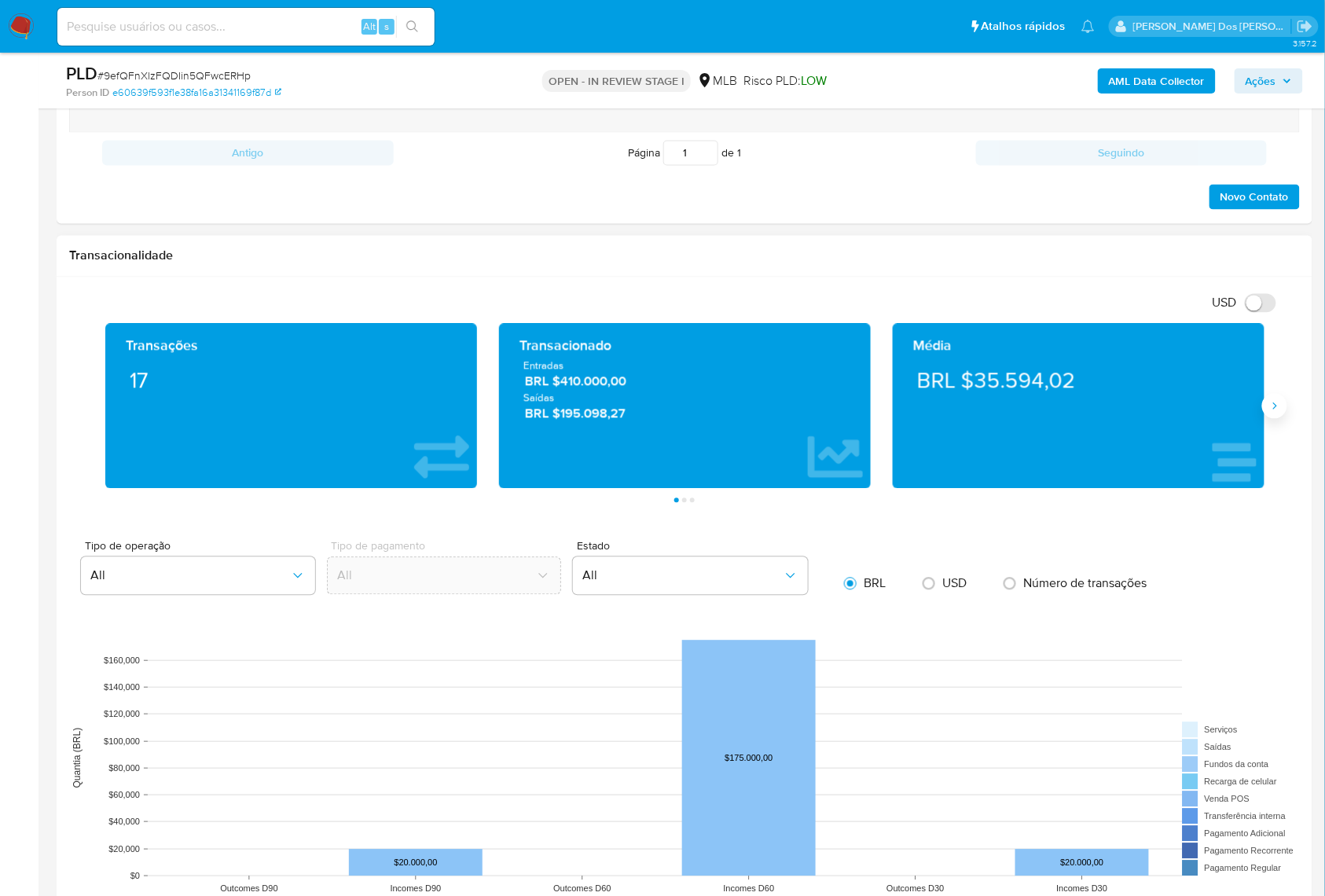
click at [1283, 419] on button "Siguiente" at bounding box center [1274, 406] width 25 height 25
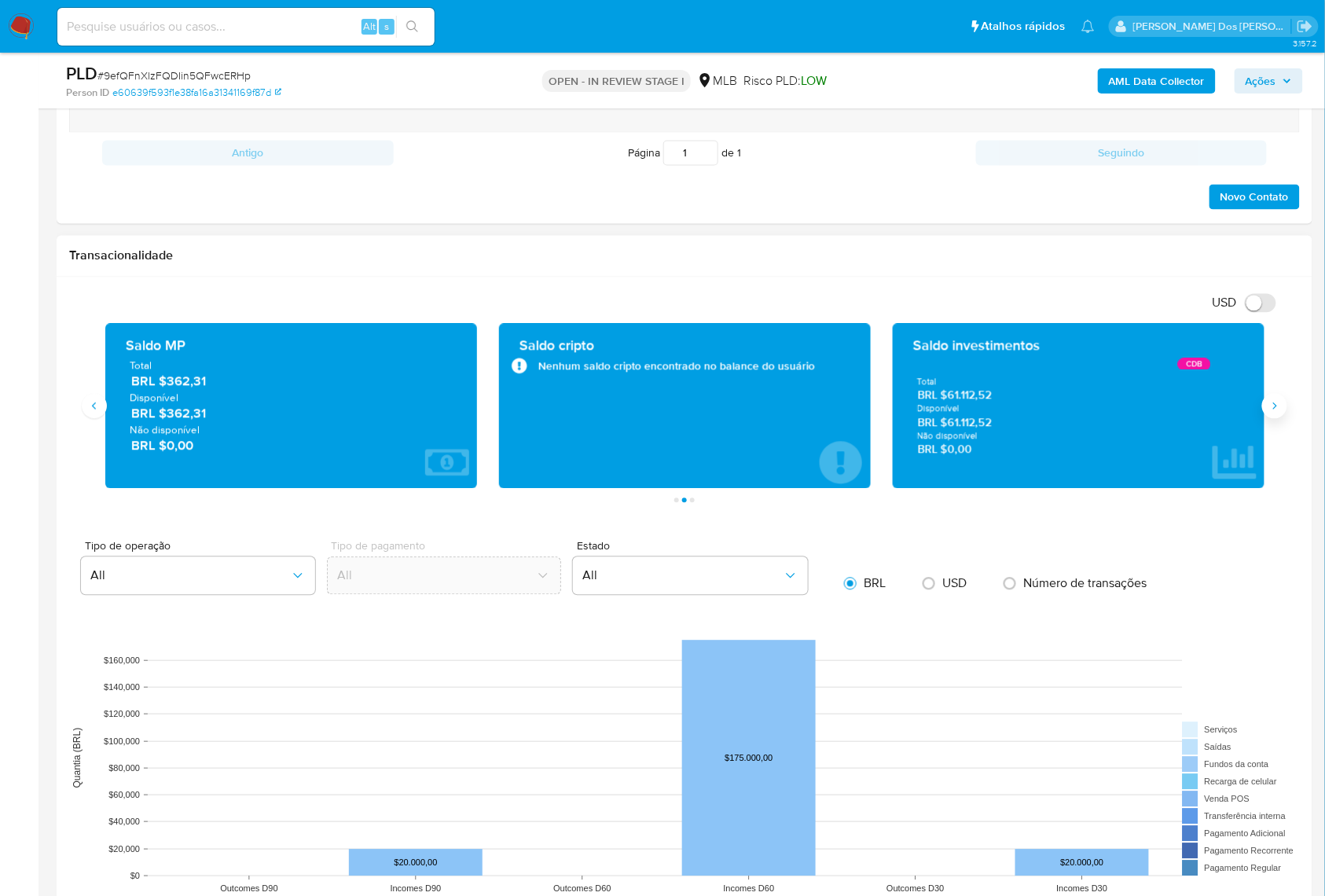
click at [1283, 419] on button "Siguiente" at bounding box center [1274, 406] width 25 height 25
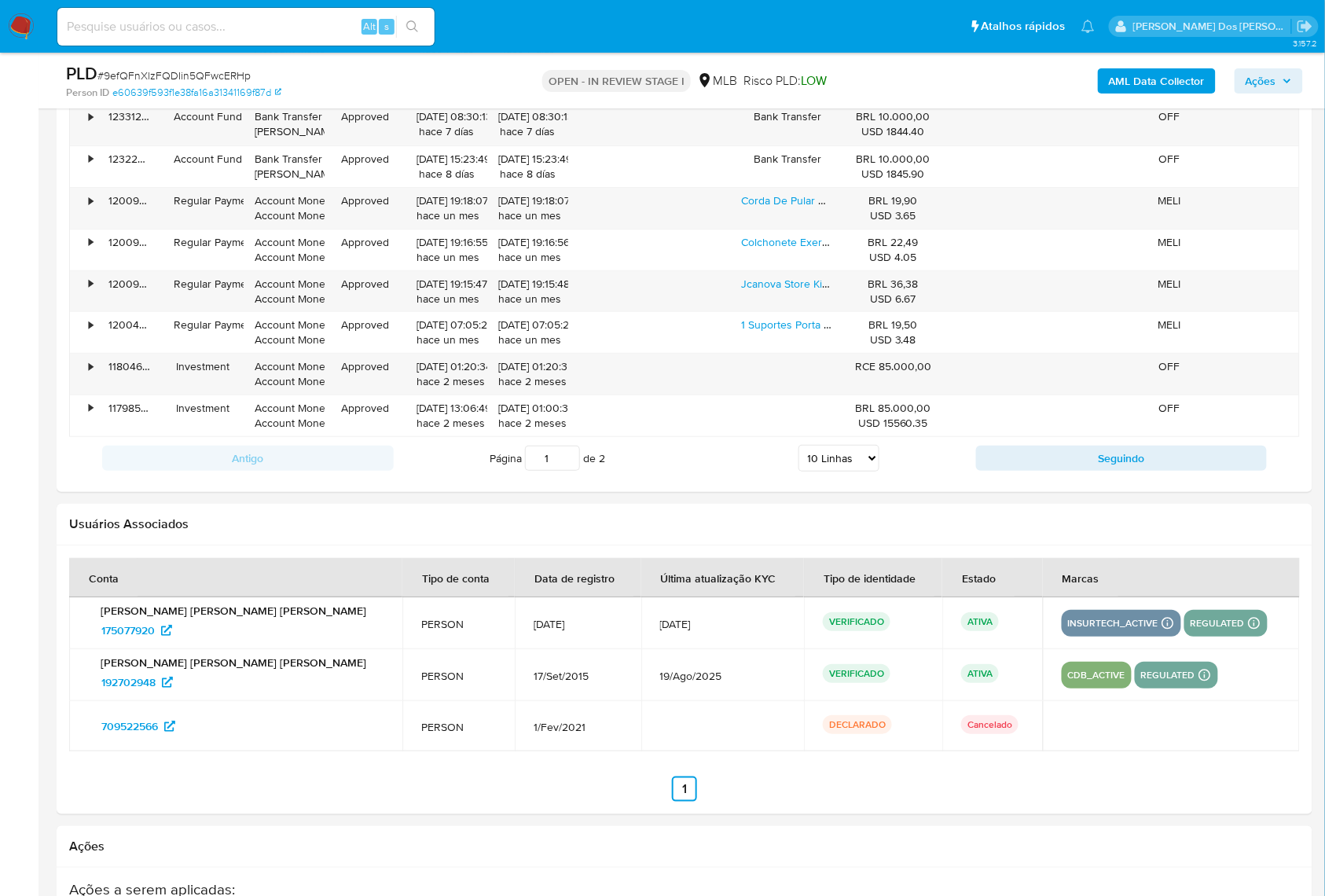
scroll to position [2367, 0]
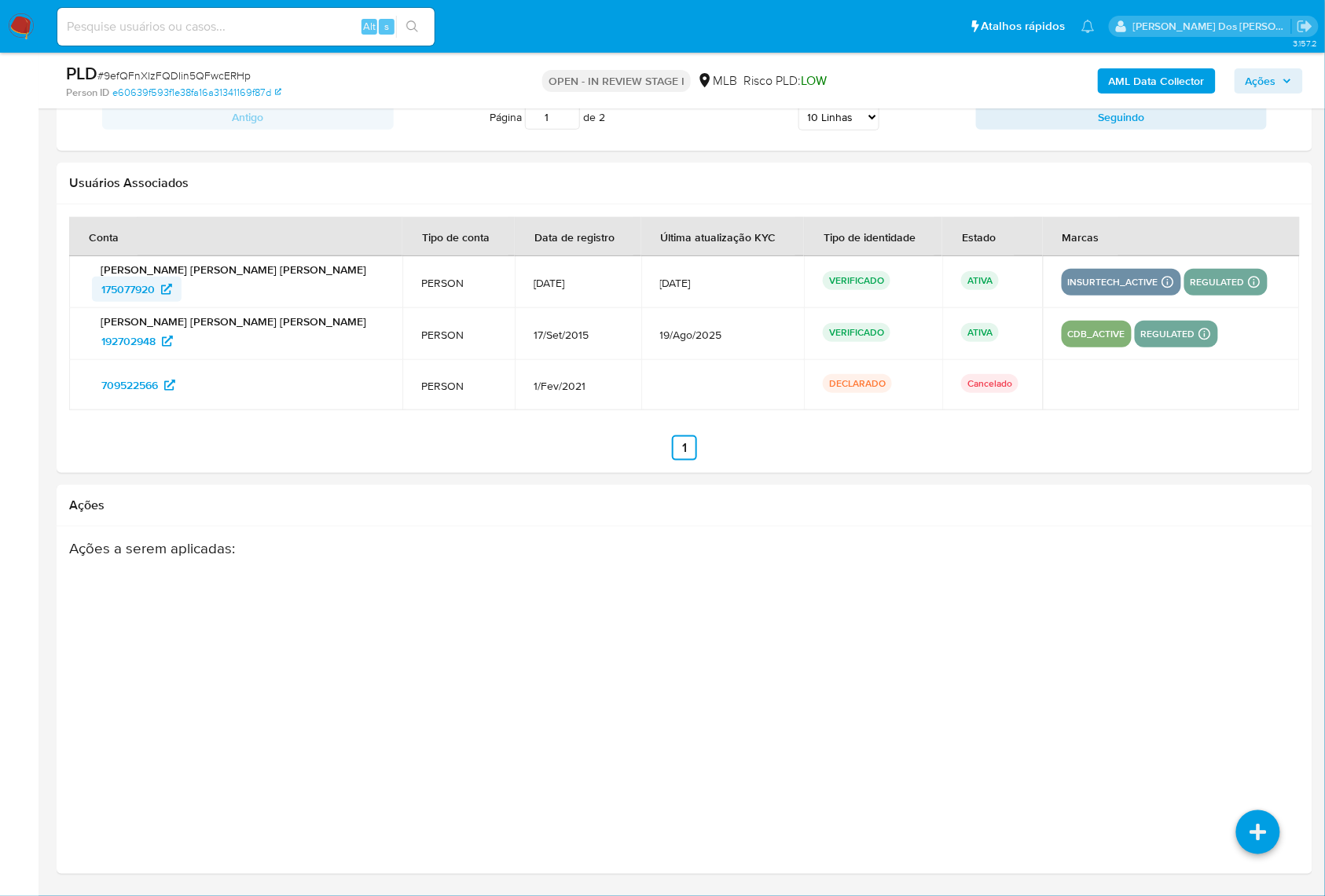
click at [135, 285] on span "175077920" at bounding box center [128, 289] width 54 height 25
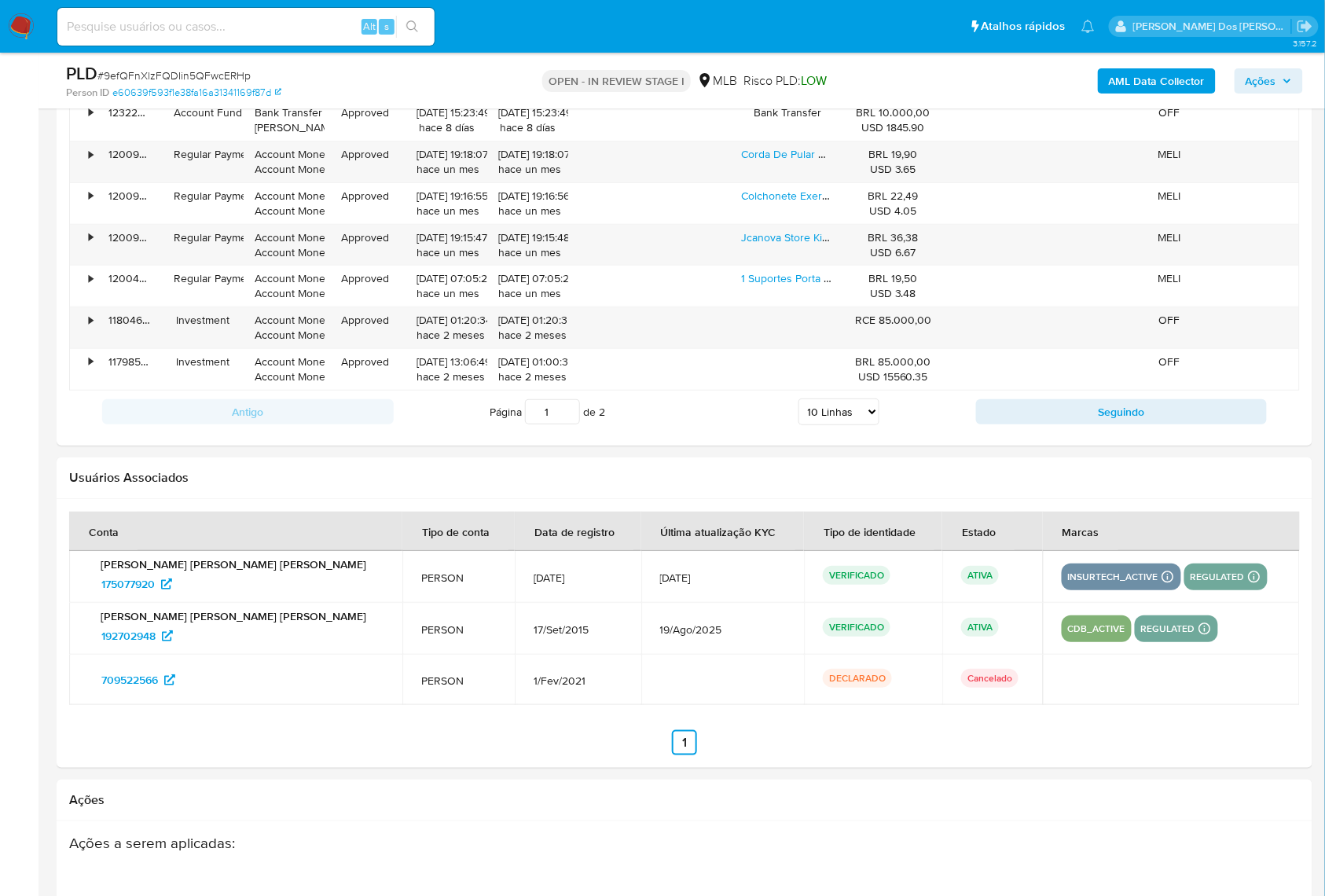
scroll to position [2263, 0]
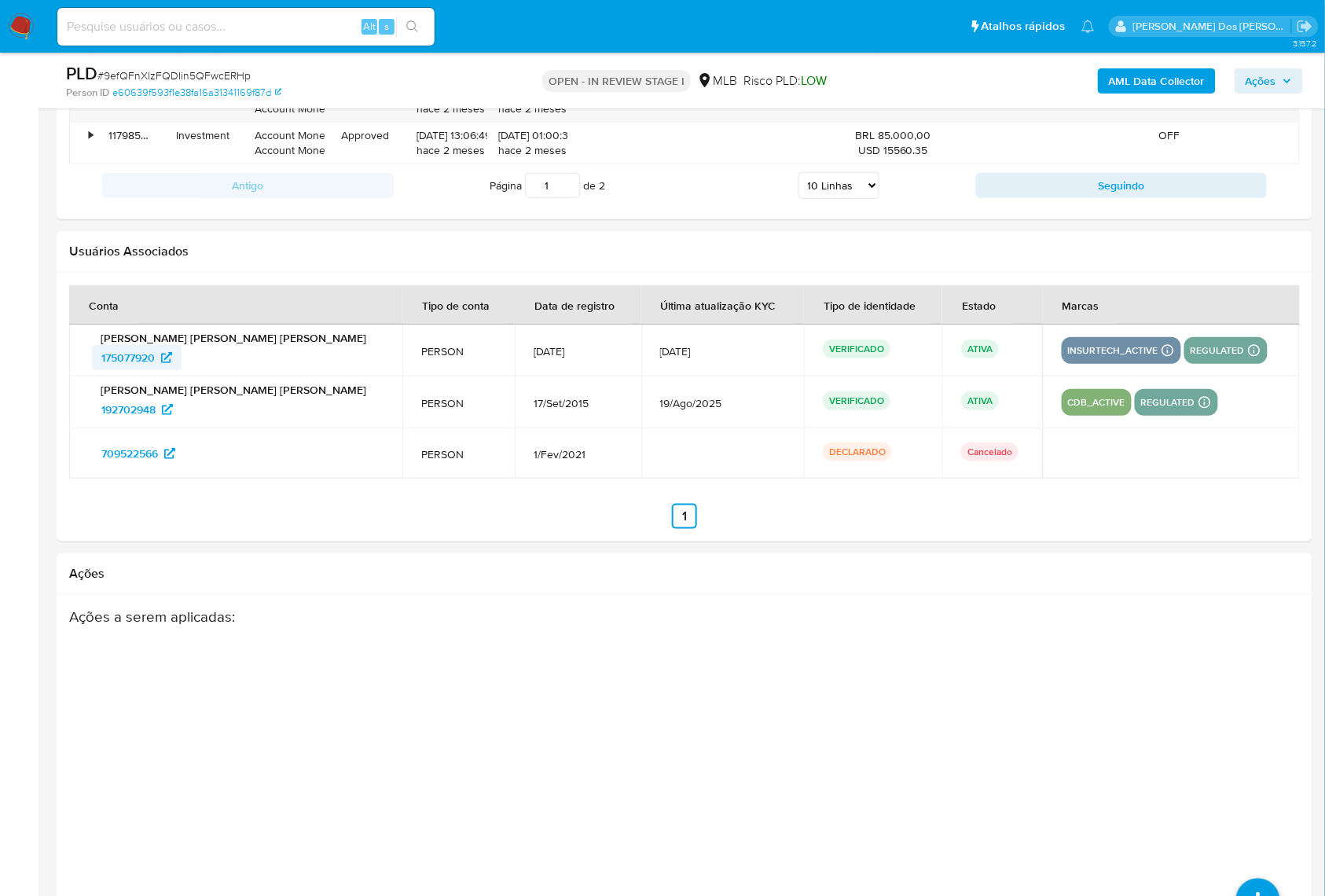
click at [131, 370] on span "175077920" at bounding box center [128, 357] width 54 height 25
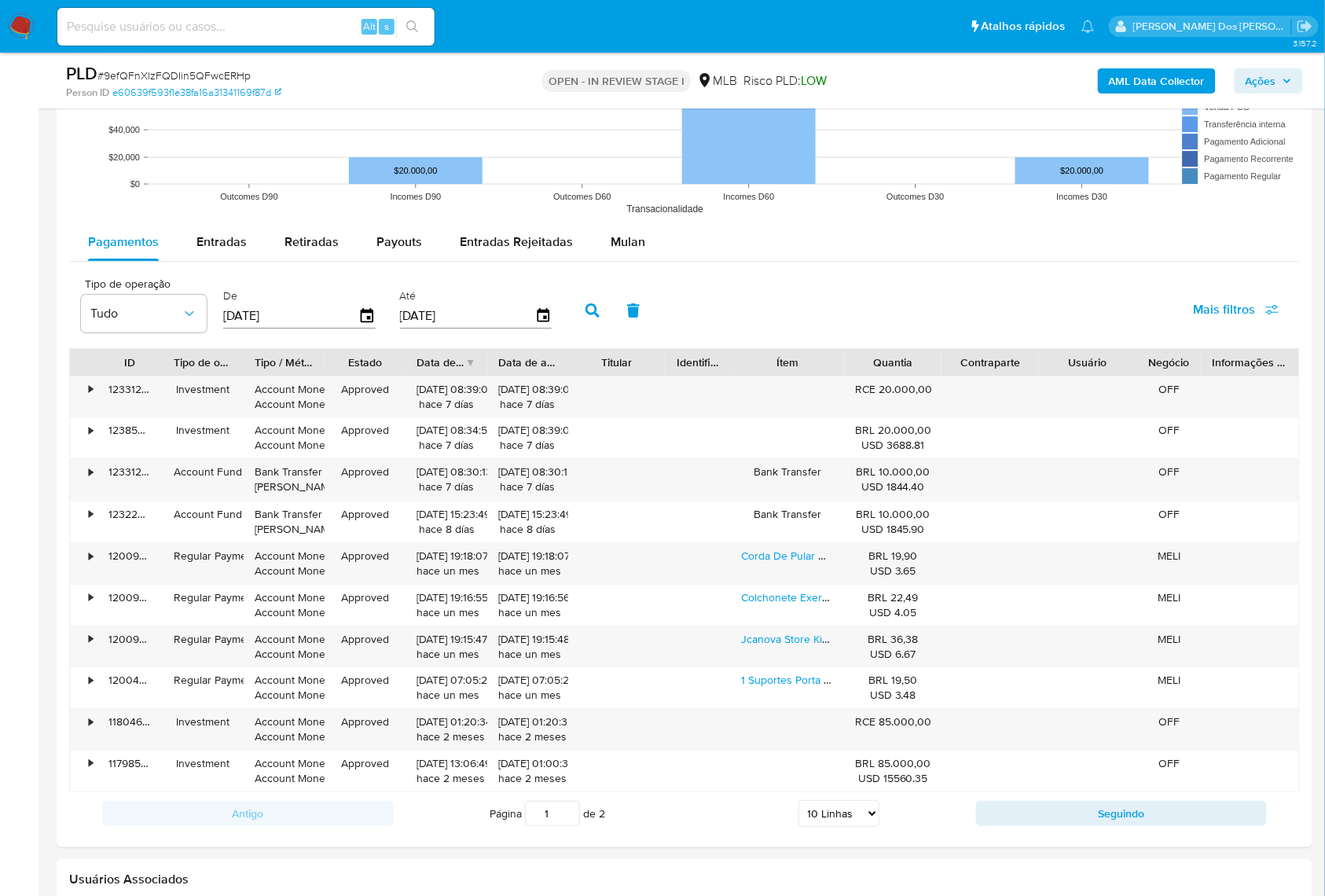
scroll to position [1634, 0]
click at [228, 251] on span "Entradas" at bounding box center [221, 242] width 50 height 18
select select "10"
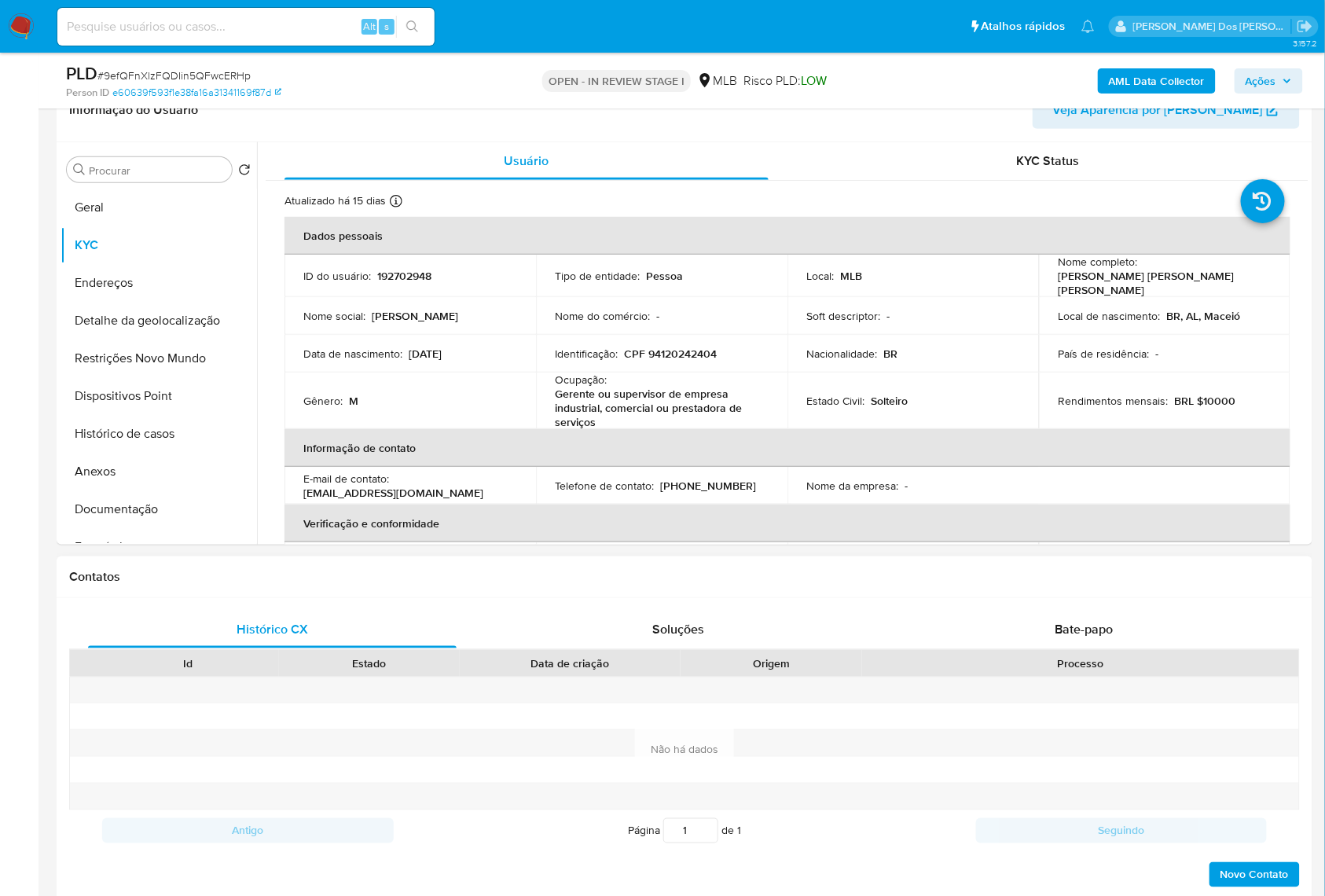
scroll to position [0, 0]
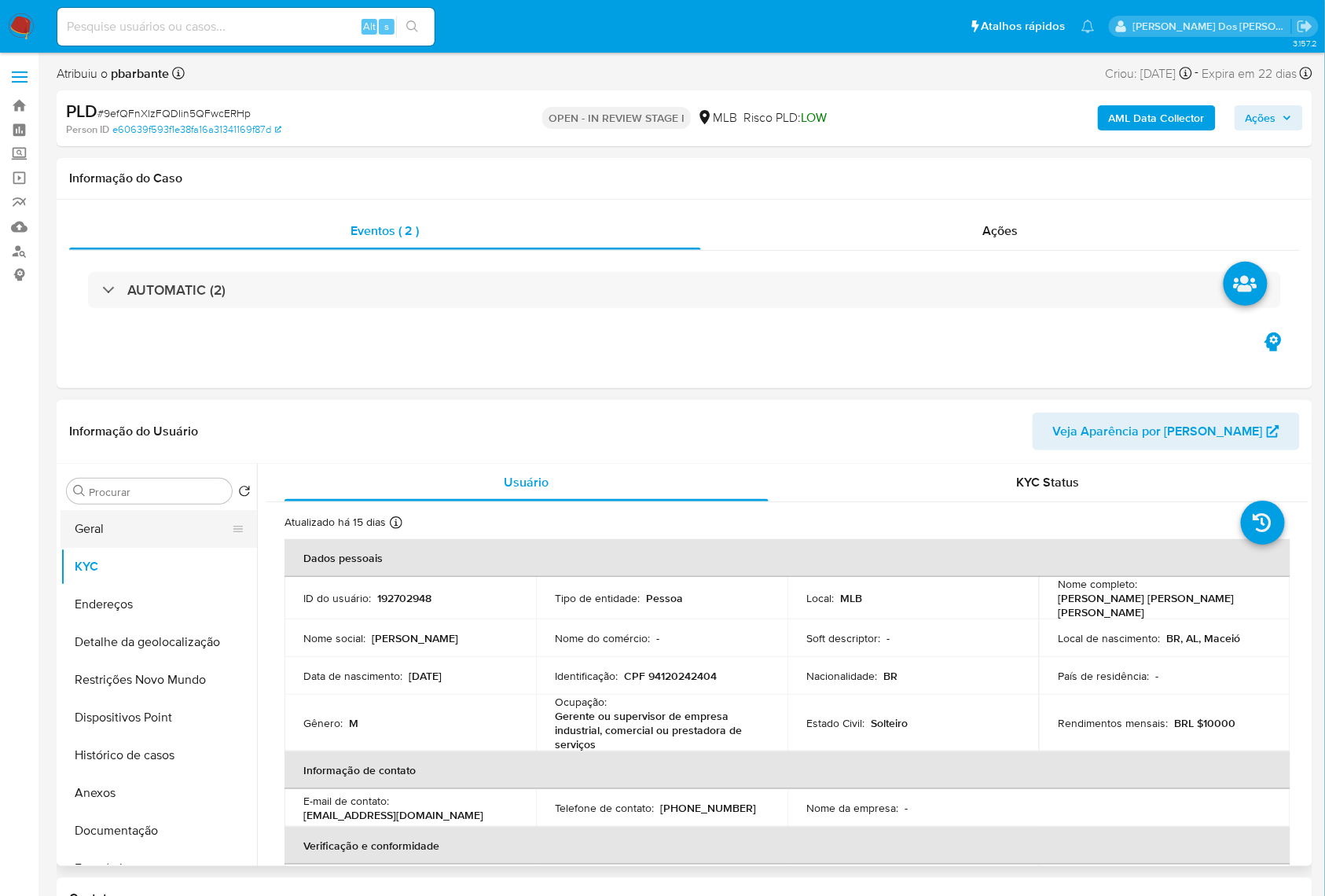
click at [180, 548] on button "Geral" at bounding box center [152, 529] width 184 height 38
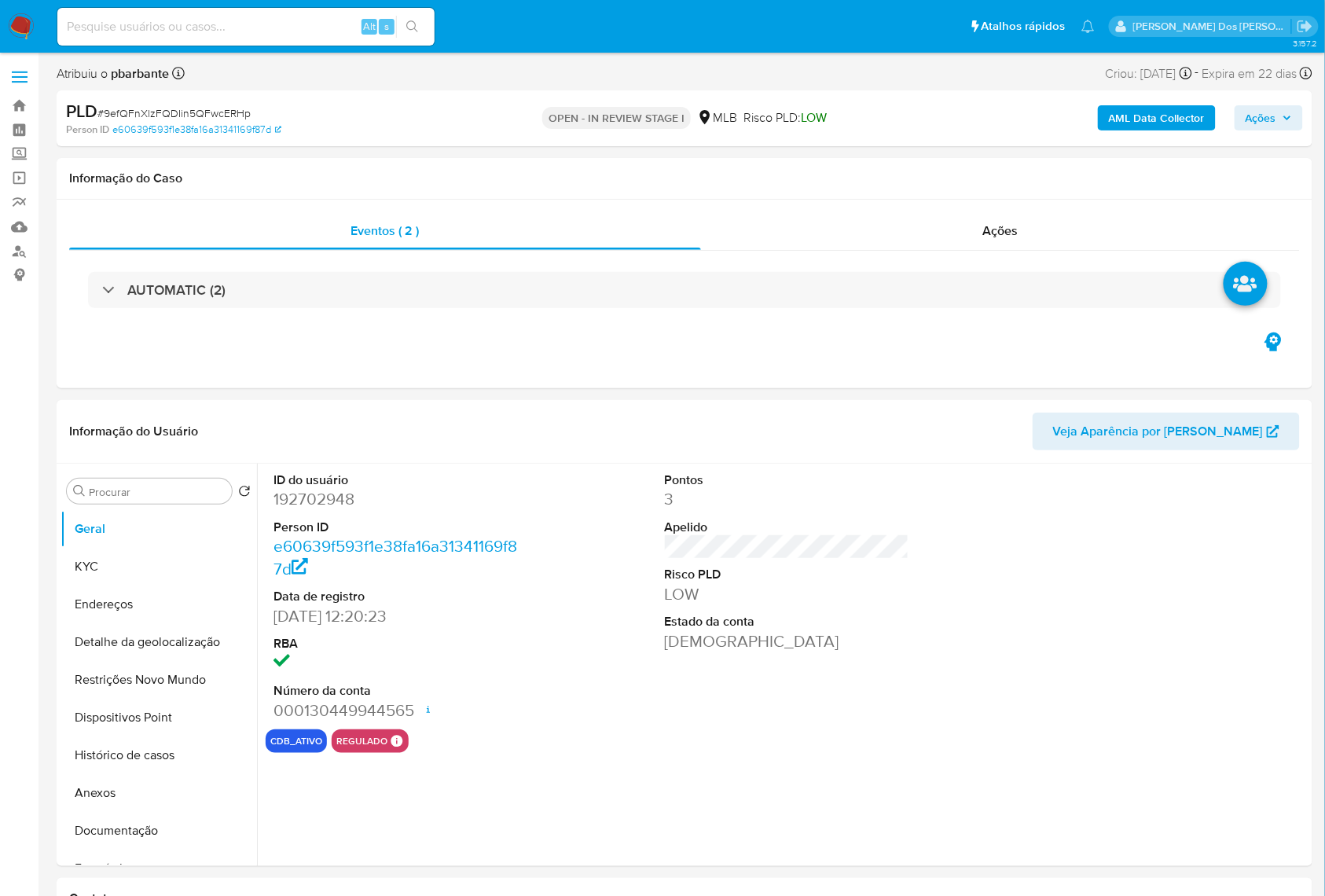
click at [322, 510] on dd "192702948" at bounding box center [395, 499] width 245 height 22
click at [320, 510] on dd "192702948" at bounding box center [395, 499] width 245 height 22
copy dd "192702948"
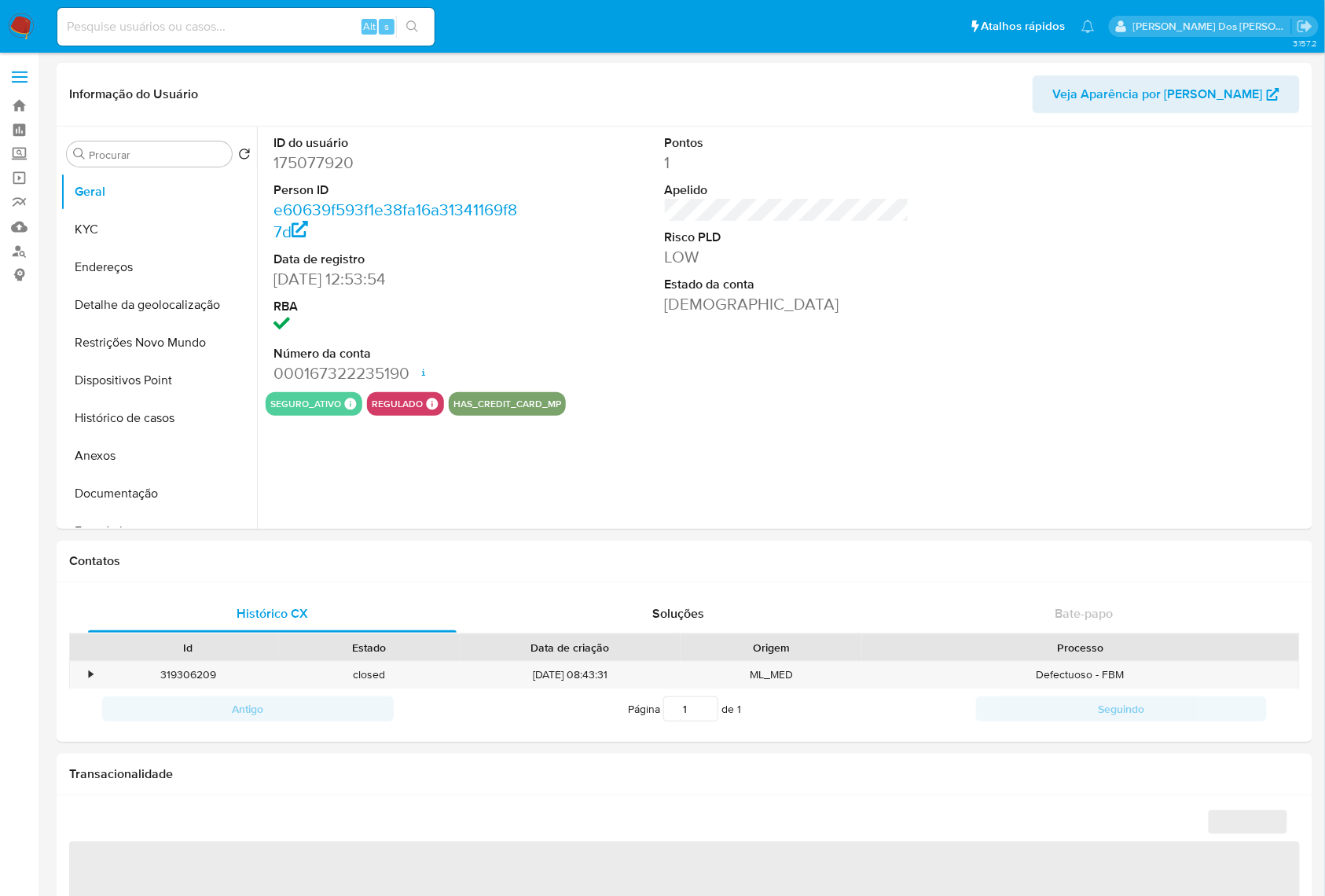
select select "10"
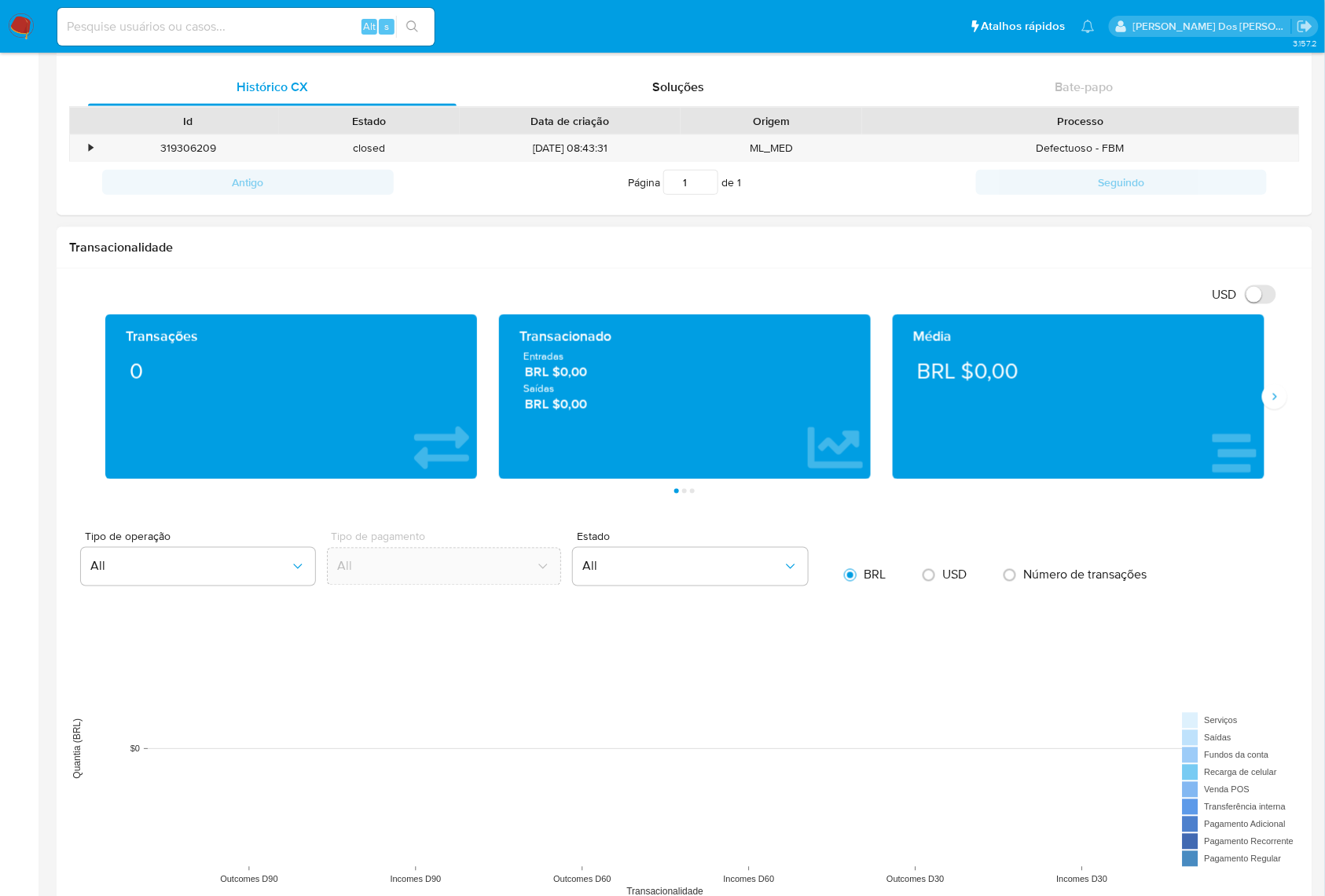
scroll to position [523, 0]
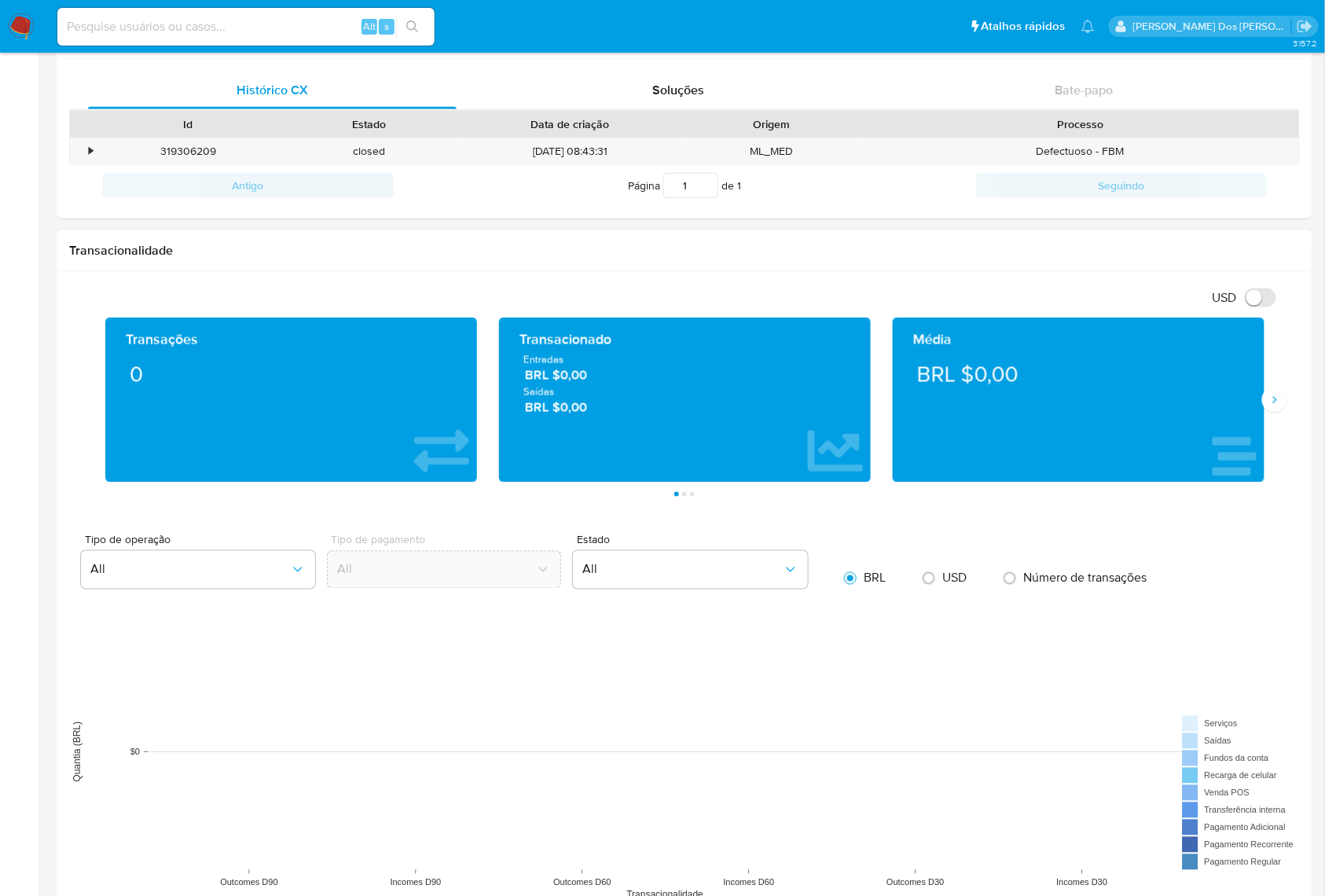
click at [1264, 414] on div "Média BRL $0,00" at bounding box center [1078, 400] width 394 height 165
click at [1271, 401] on icon "Siguiente" at bounding box center [1274, 400] width 13 height 13
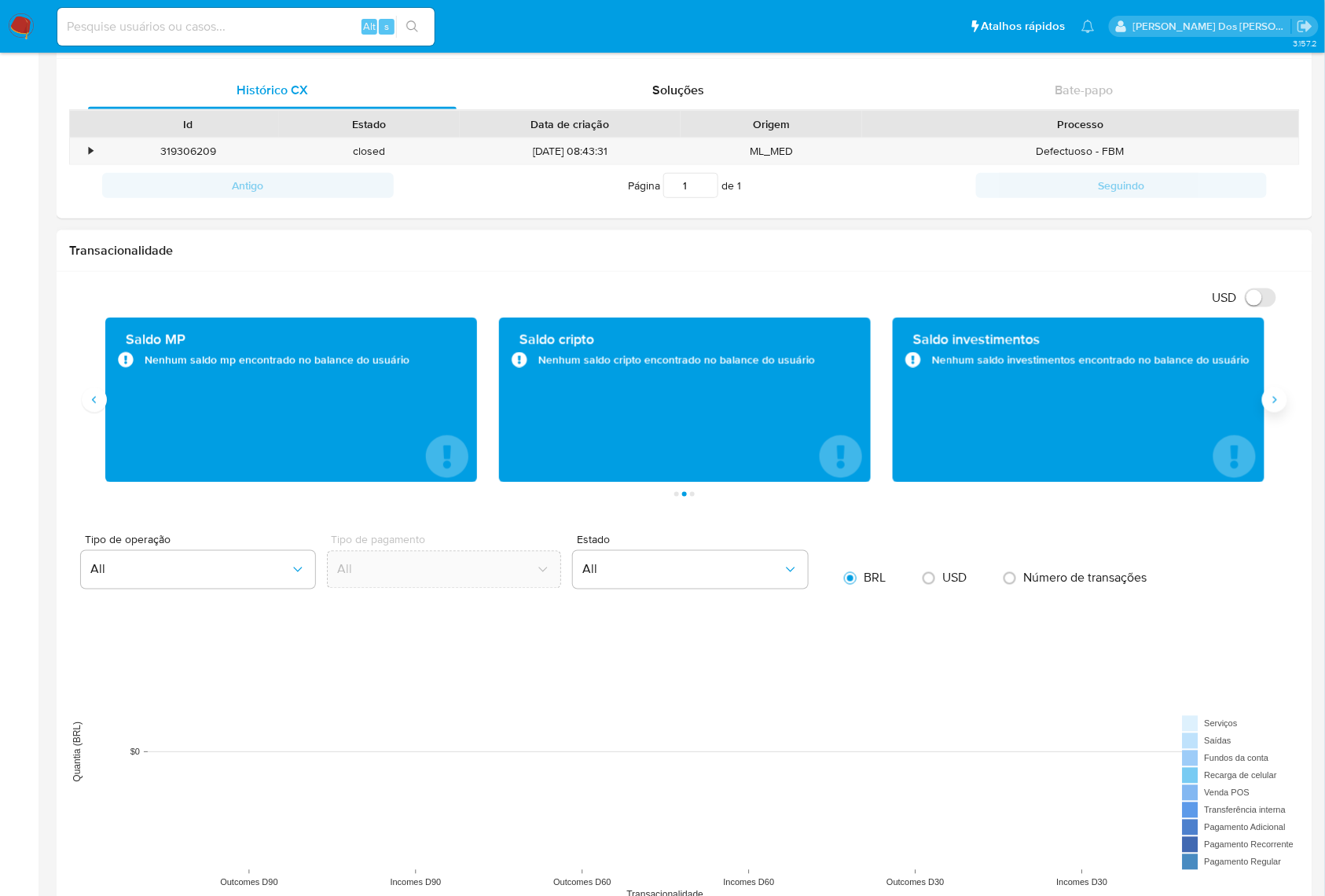
click at [1271, 401] on icon "Siguiente" at bounding box center [1274, 400] width 13 height 13
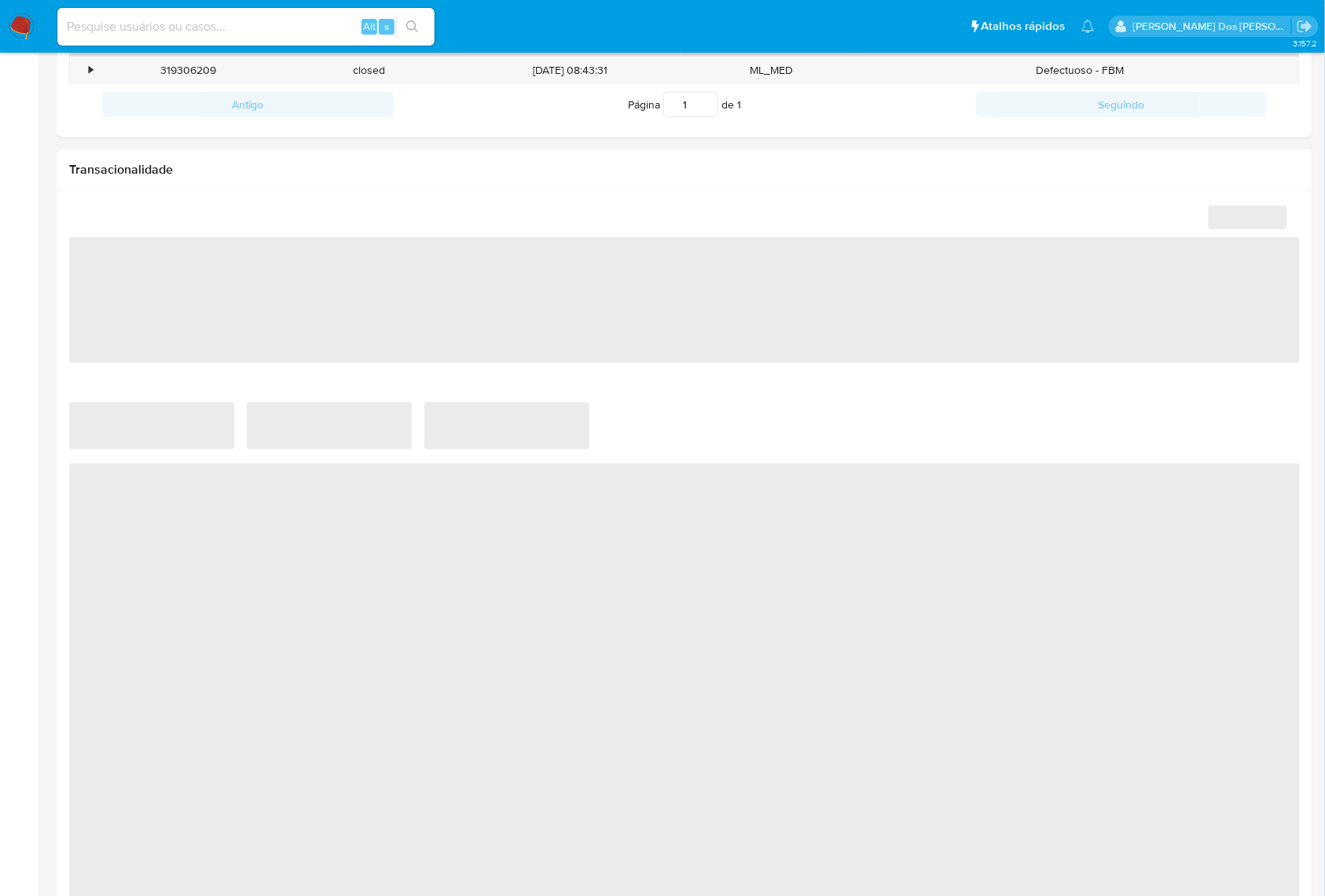
scroll to position [628, 0]
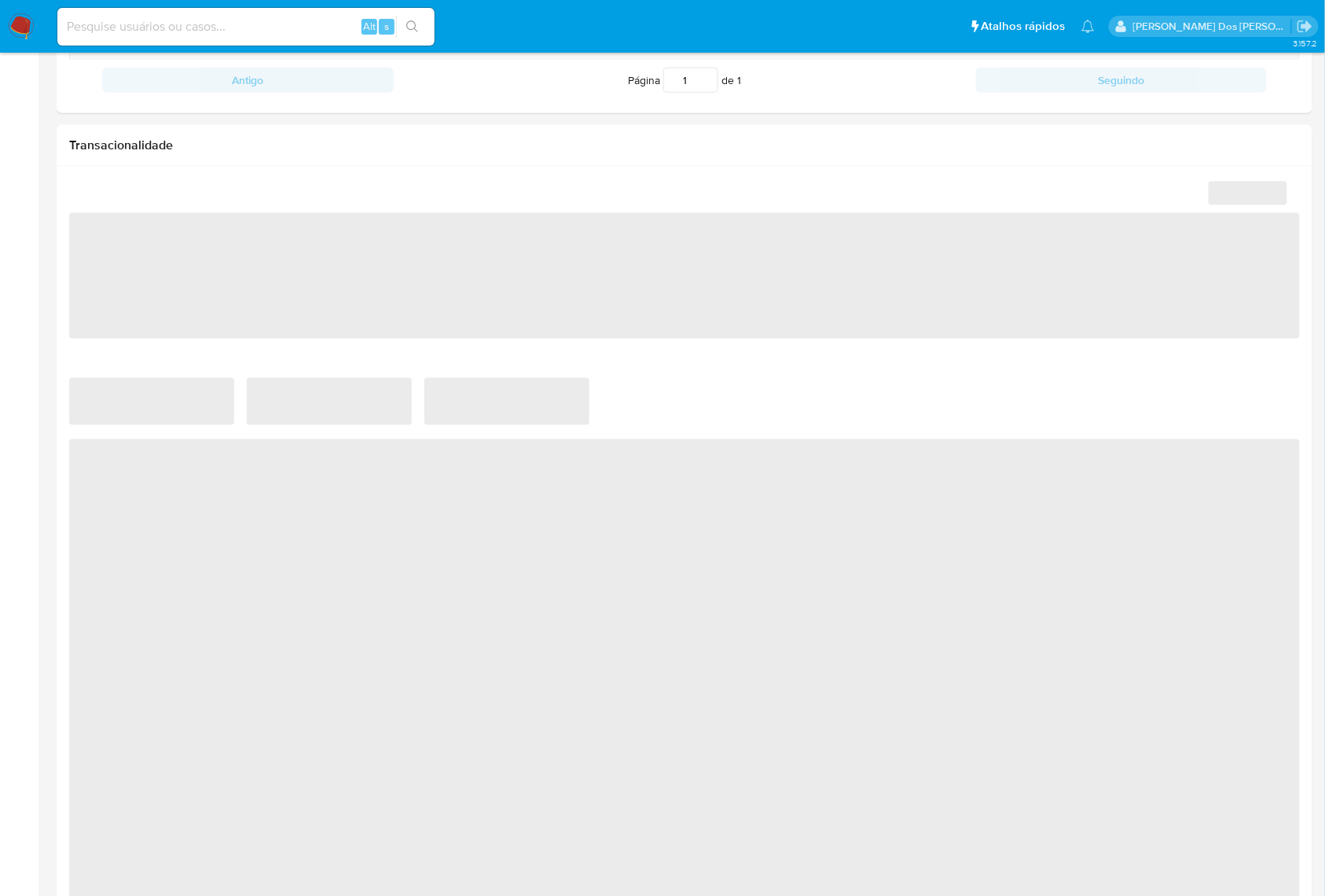
select select "10"
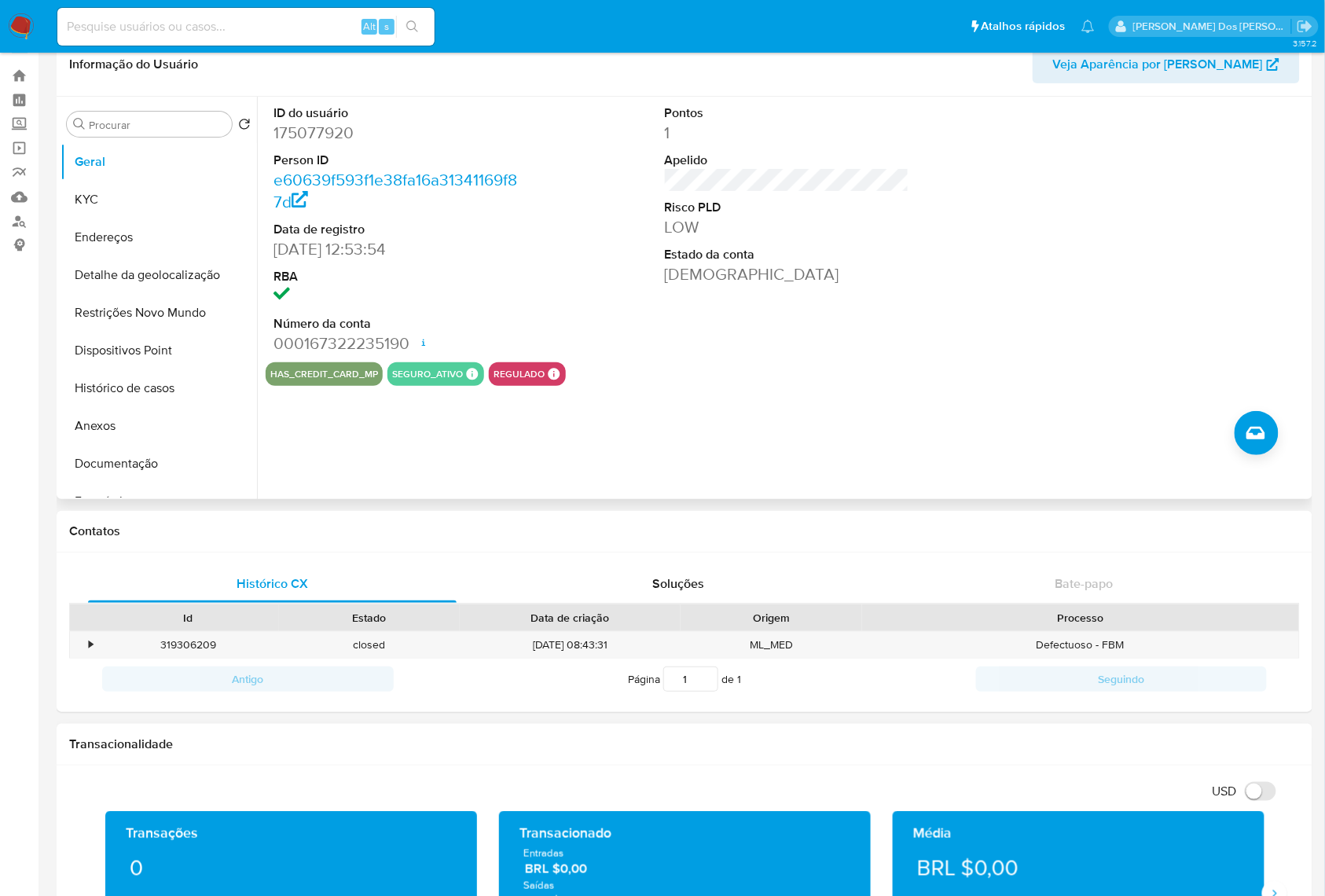
scroll to position [0, 0]
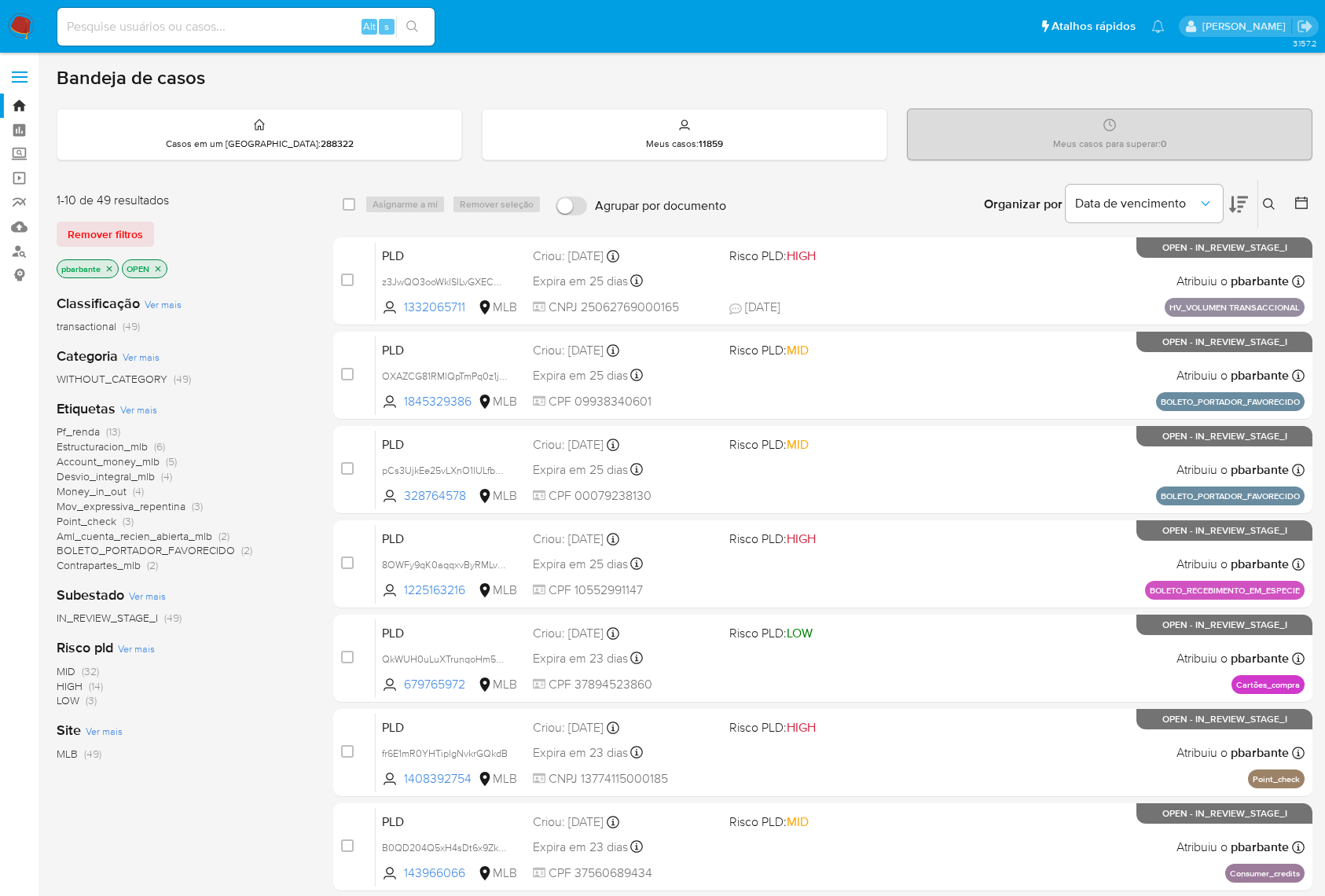
scroll to position [468, 0]
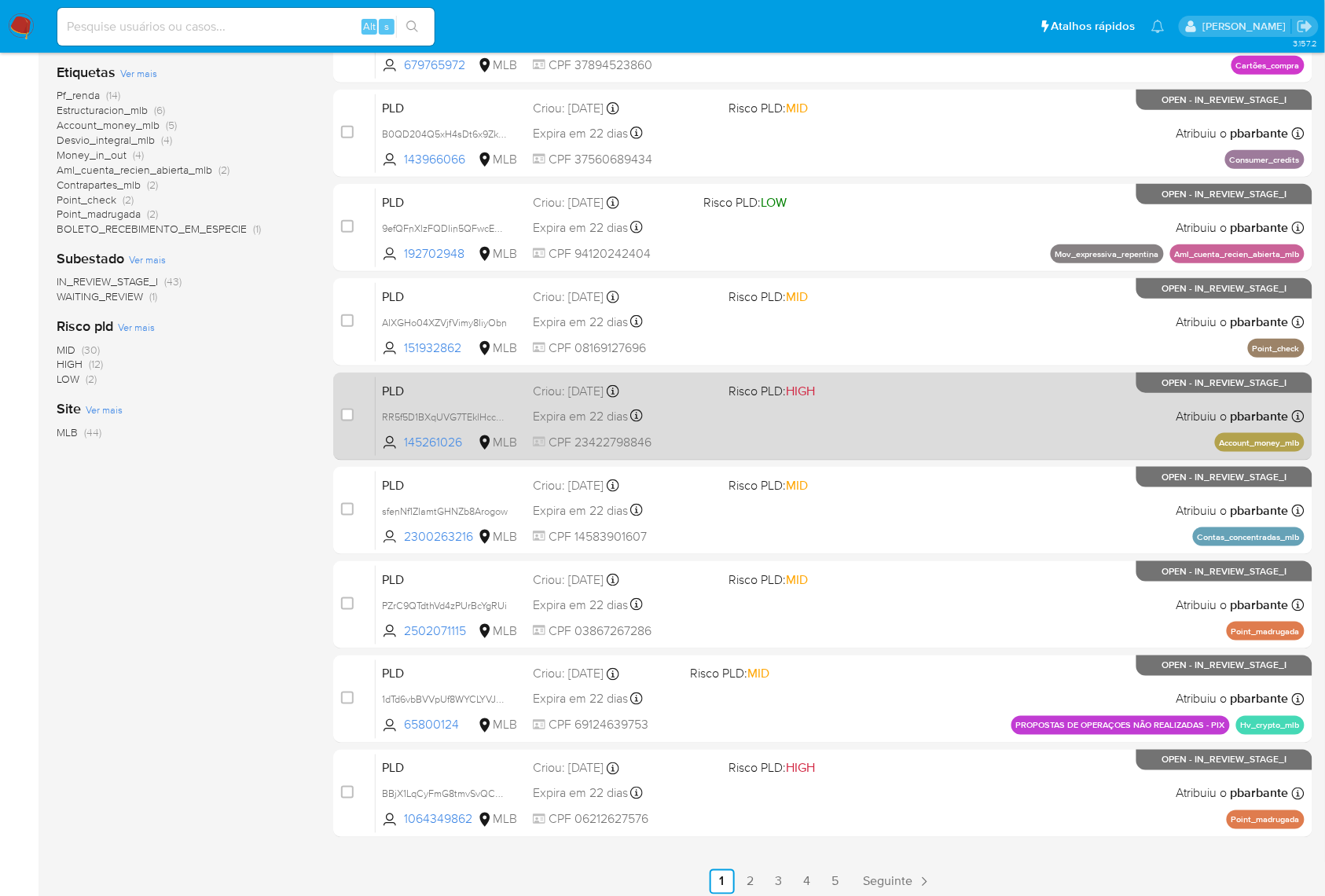
scroll to position [419, 0]
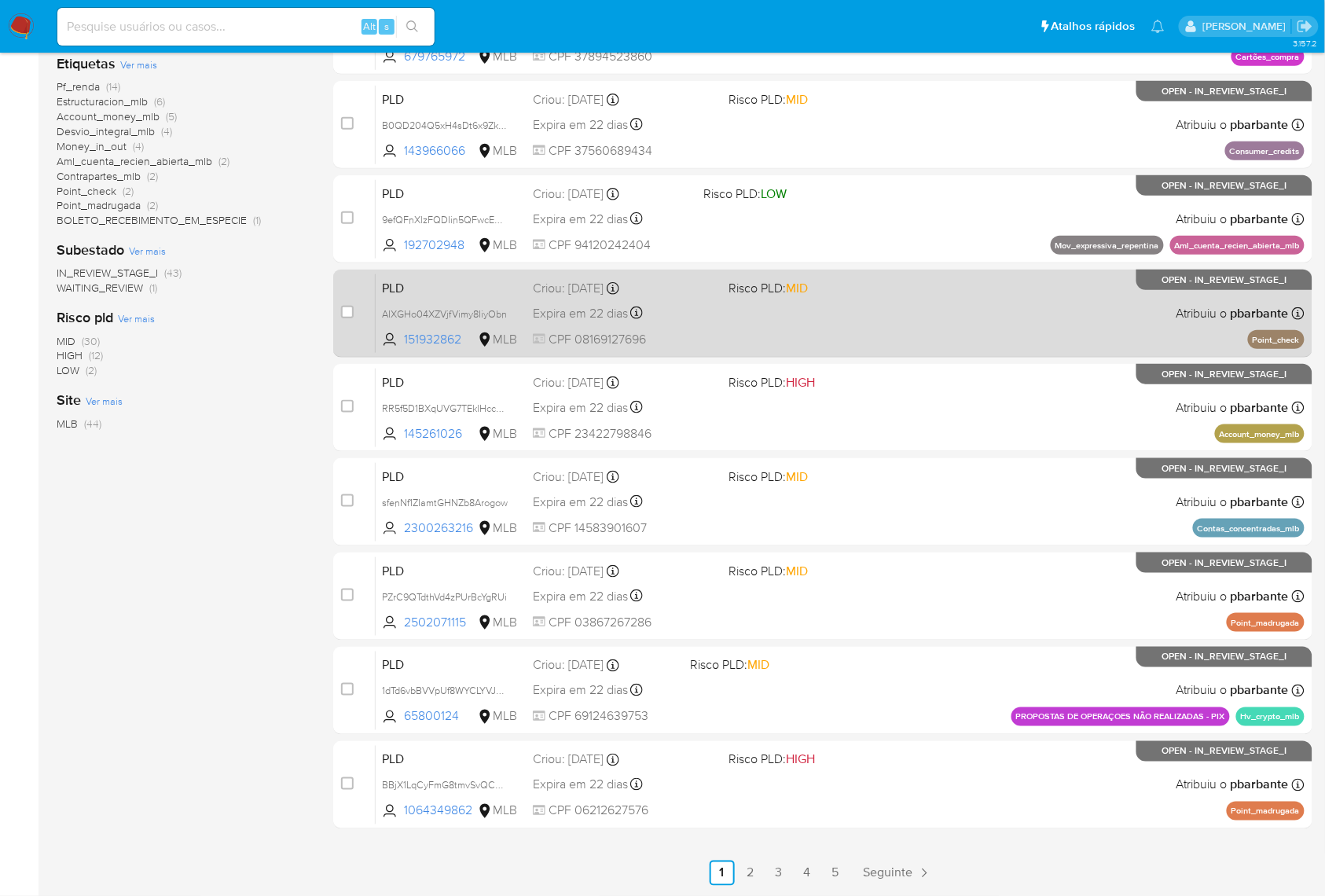
click at [925, 303] on div "PLD AIXGHo04XZVjfVimy8IiyObn 151932862 MLB Risco PLD: MID Criou: 12/08/2025 Cri…" at bounding box center [840, 312] width 929 height 79
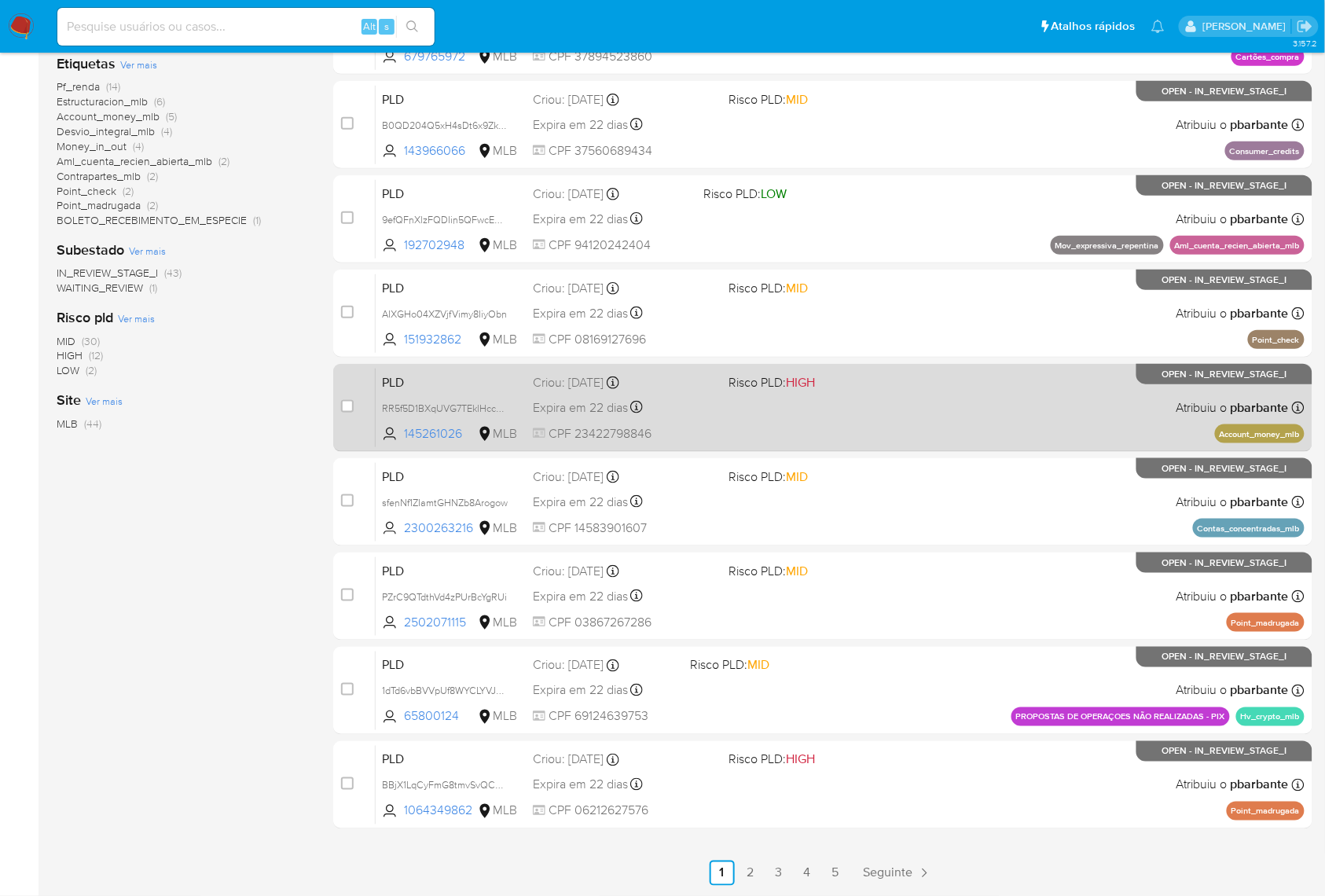
click at [943, 385] on div "PLD RR5f5D1BXqUVG7TEklHccGcH 145261026 MLB Risco PLD: HIGH Criou: 12/08/2025 Cr…" at bounding box center [840, 406] width 929 height 79
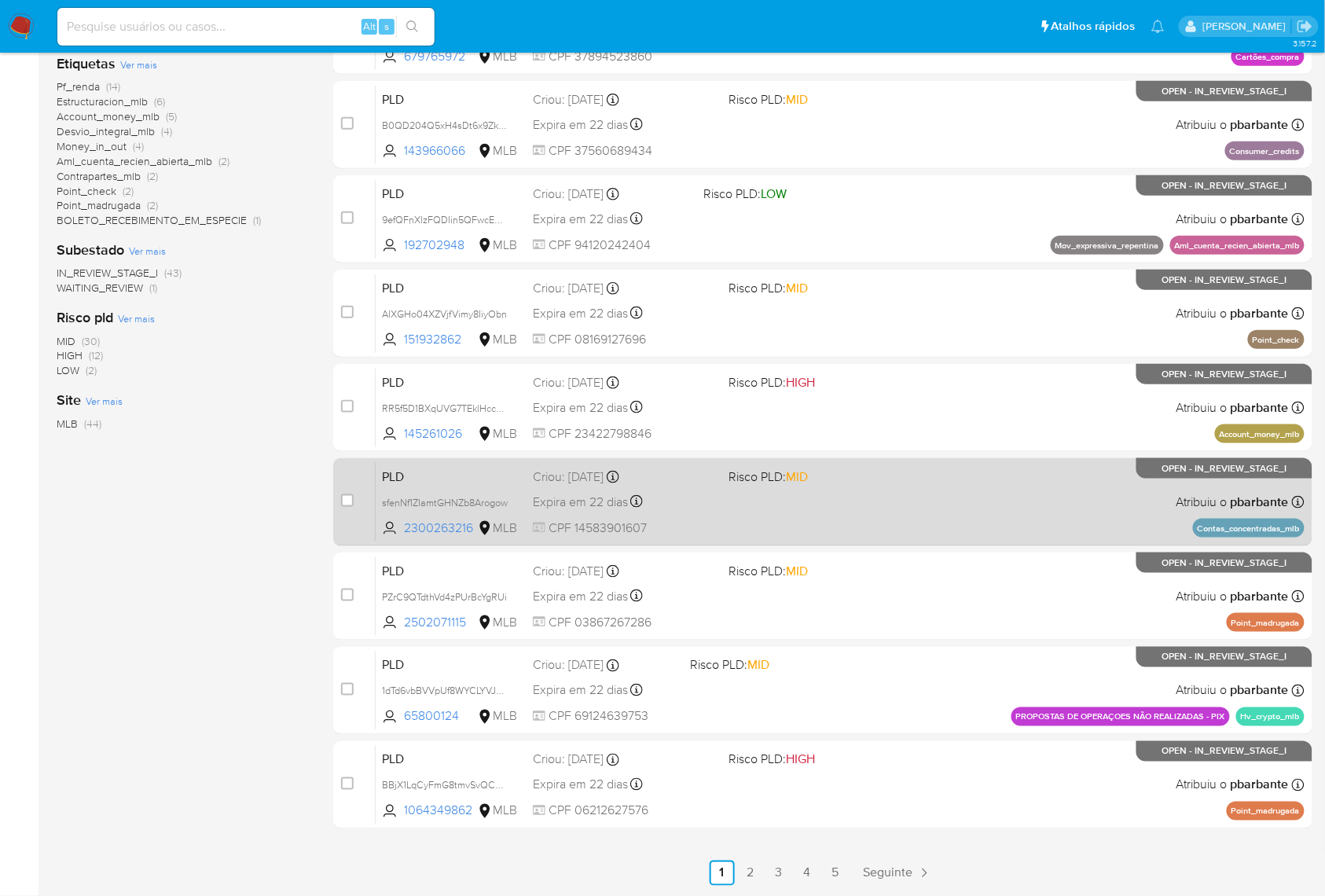
click at [943, 467] on div "PLD sfenNf1ZIamtGHNZb8Arogow 2300263216 MLB Risco PLD: MID Criou: 12/08/2025 Cr…" at bounding box center [840, 501] width 929 height 79
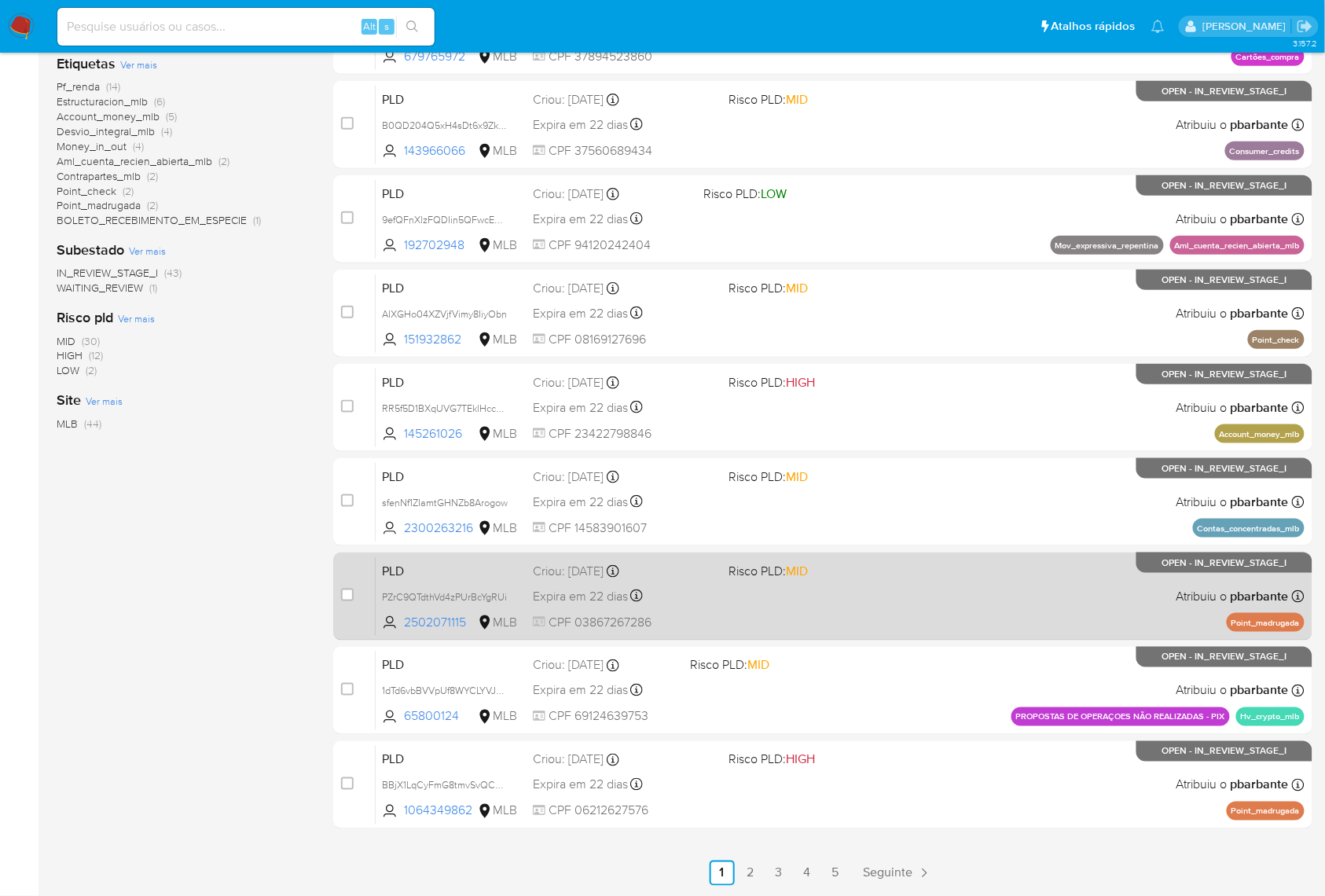
click at [925, 598] on div "PLD PZrC9QTdthVd4zPUrBcYgRUi 2502071115 MLB Risco PLD: MID Criou: 12/08/2025 Cr…" at bounding box center [840, 595] width 929 height 79
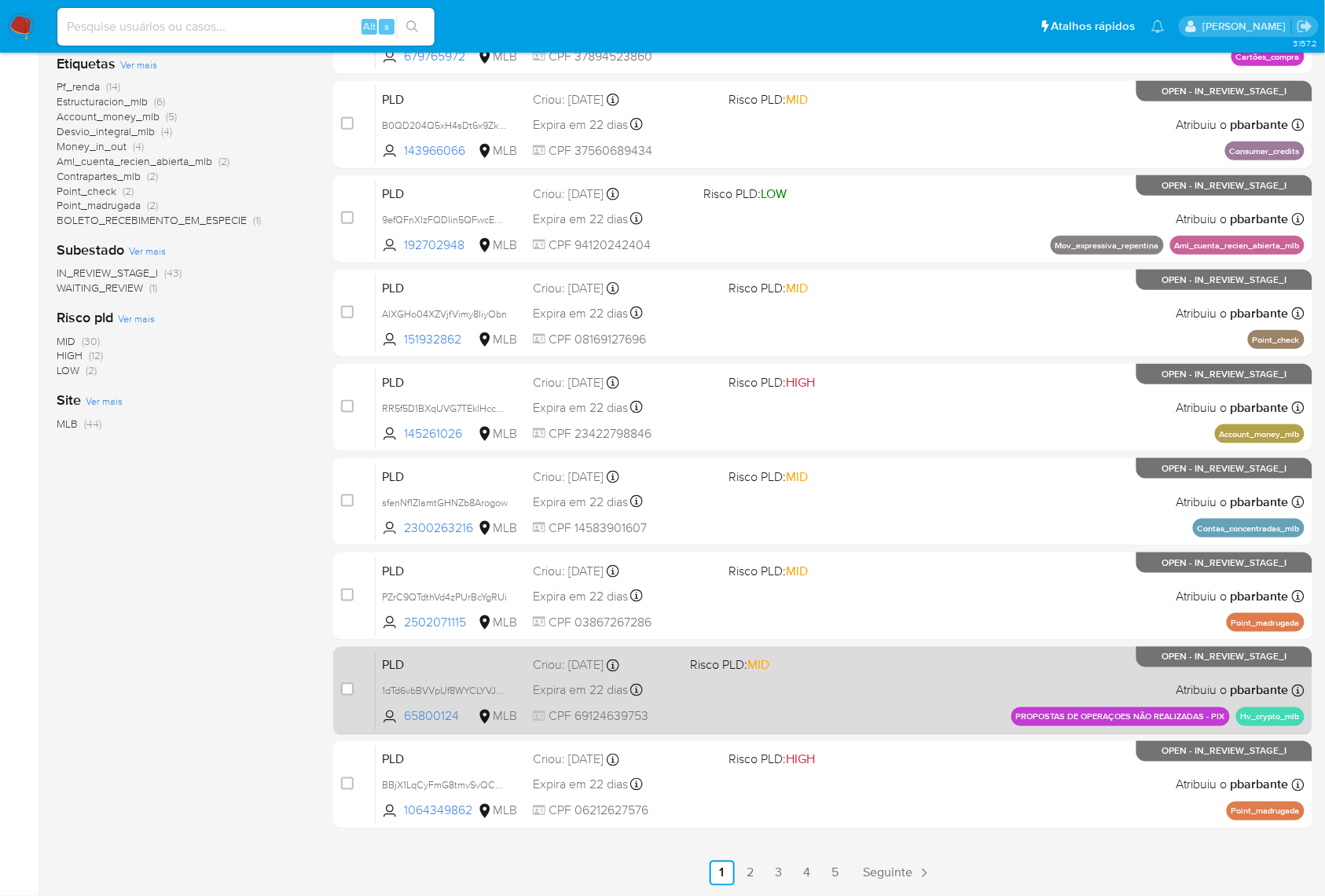
click at [906, 699] on div "PLD 1dTd6vbBVVpUf8WYCLYVJyFj 65800124 MLB Risco PLD: MID Criou: 12/08/2025 Crio…" at bounding box center [840, 689] width 929 height 79
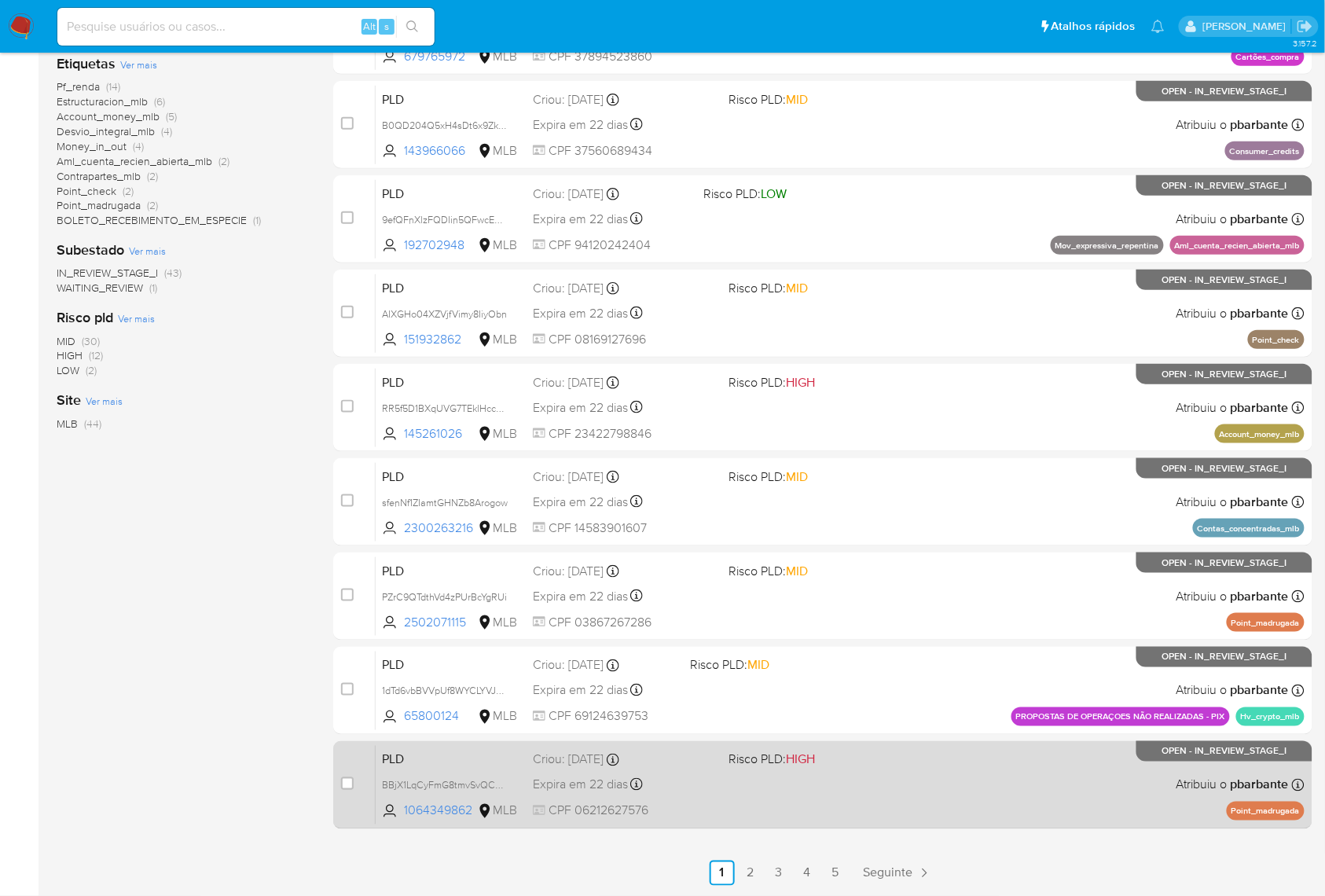
click at [899, 814] on div "PLD BBjX1LqCyFmG8tmvSvQC3Omo 1064349862 MLB Risco PLD: HIGH Criou: 12/08/2025 C…" at bounding box center [840, 784] width 929 height 79
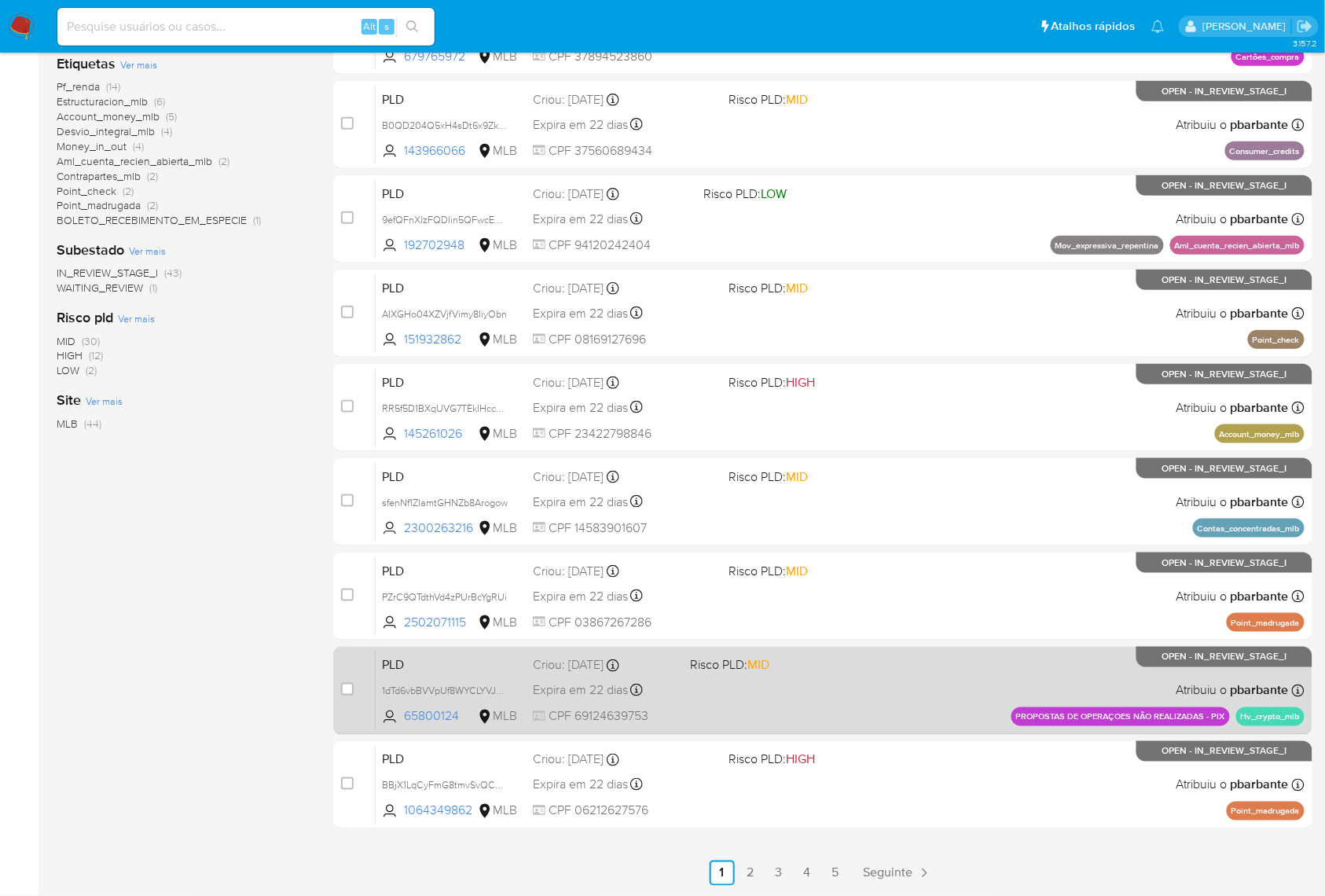
scroll to position [468, 0]
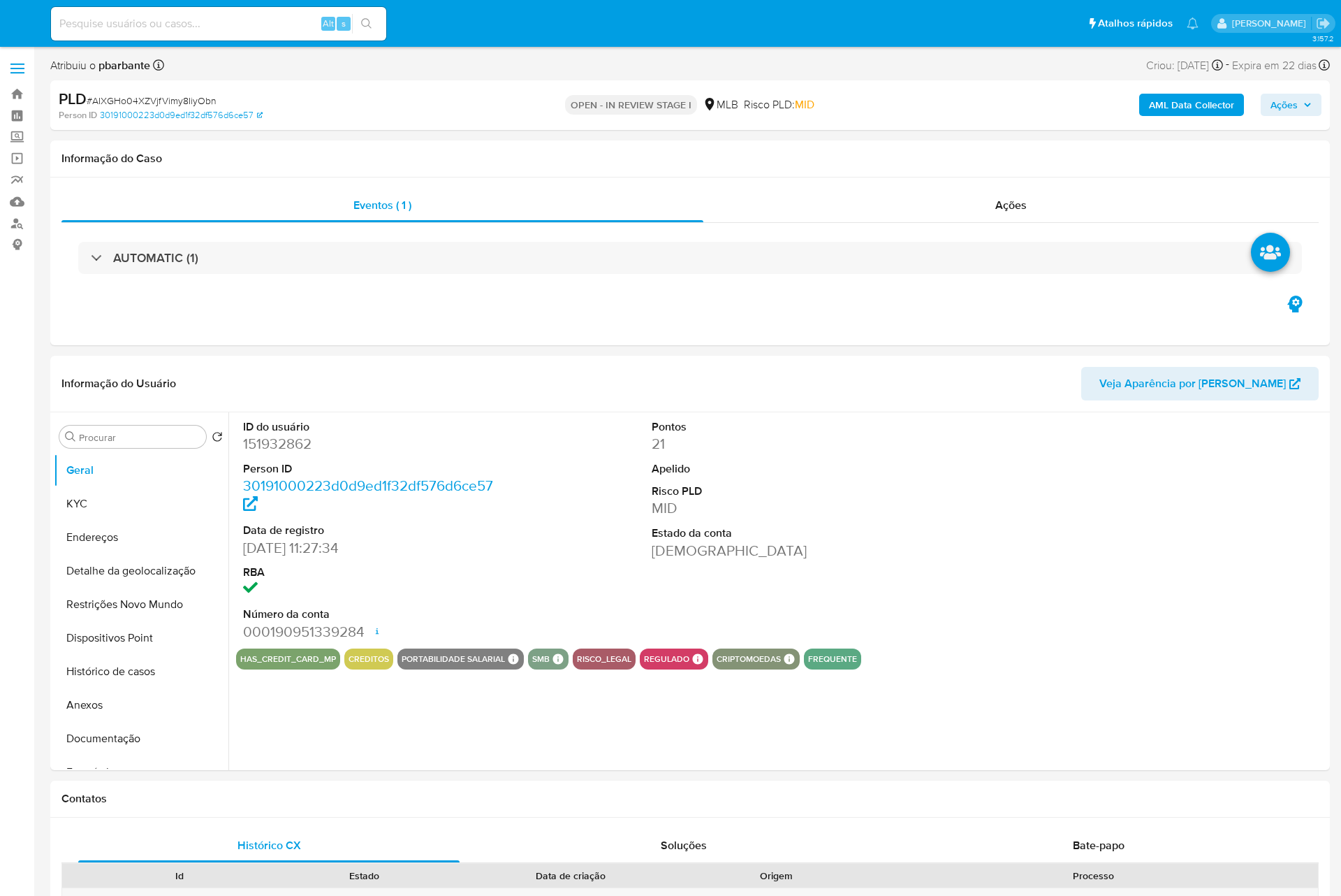
select select "10"
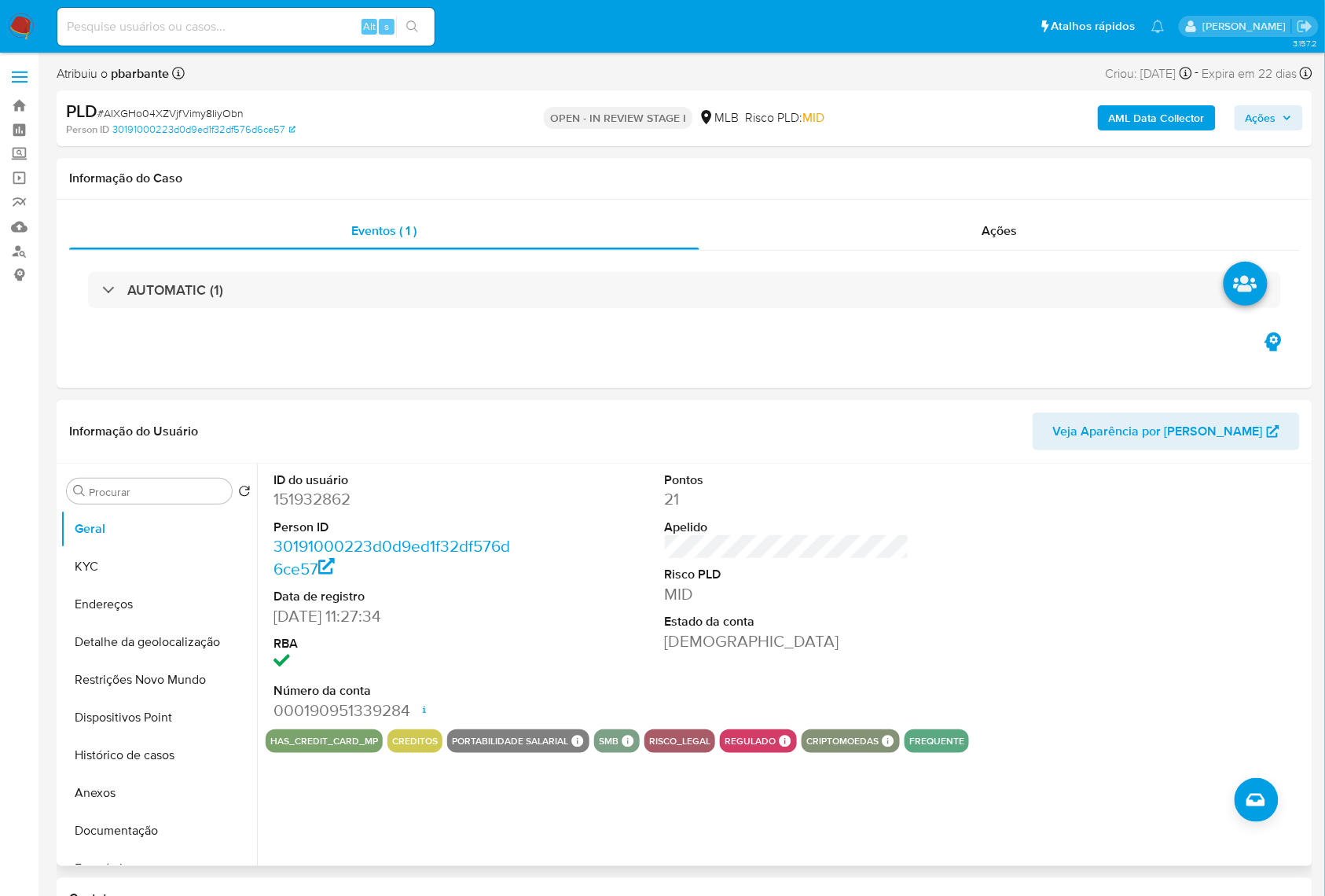
click at [312, 510] on dd "151932862" at bounding box center [395, 499] width 245 height 22
copy dd "151932862"
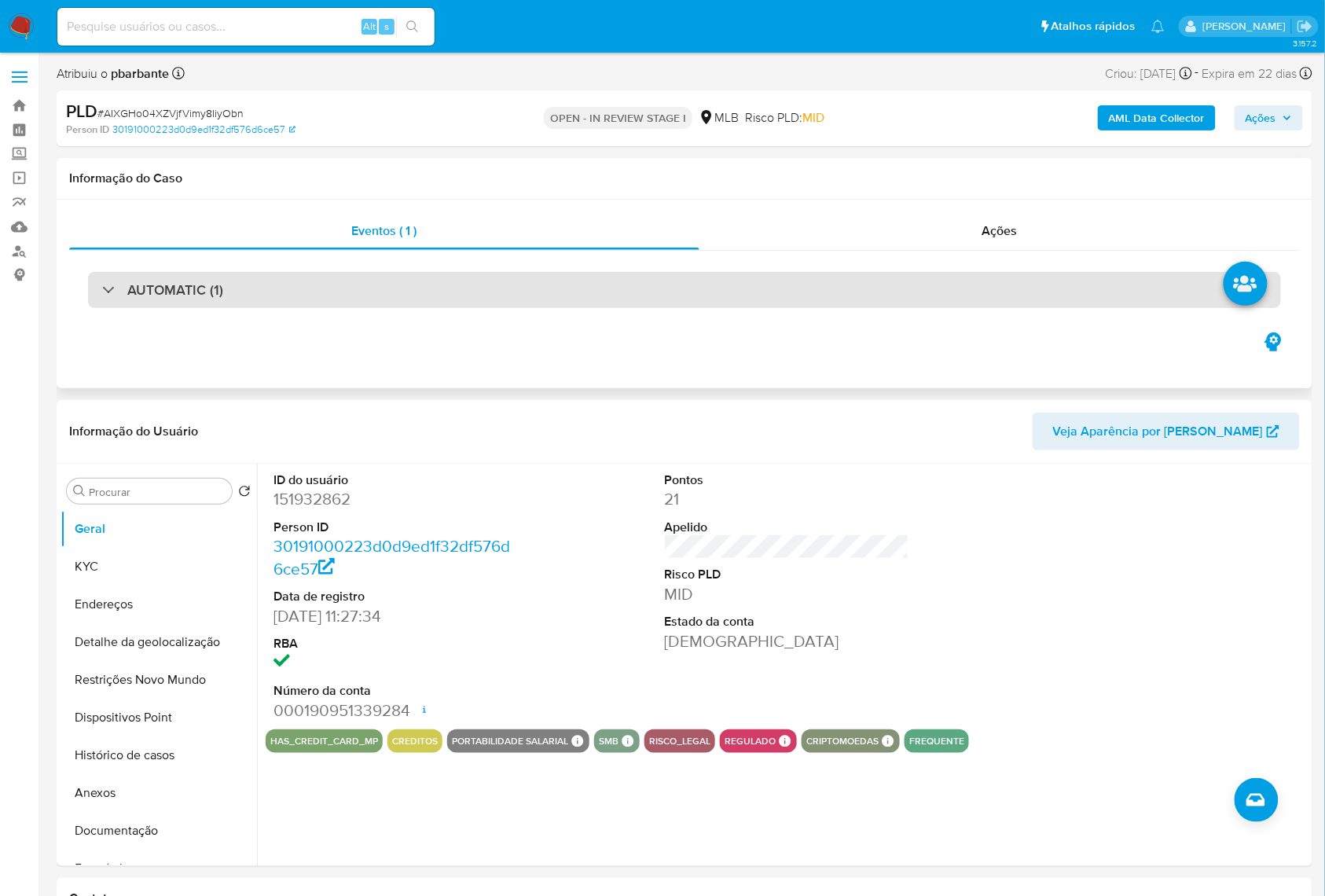
click at [768, 272] on div "AUTOMATIC (1)" at bounding box center [684, 290] width 1193 height 36
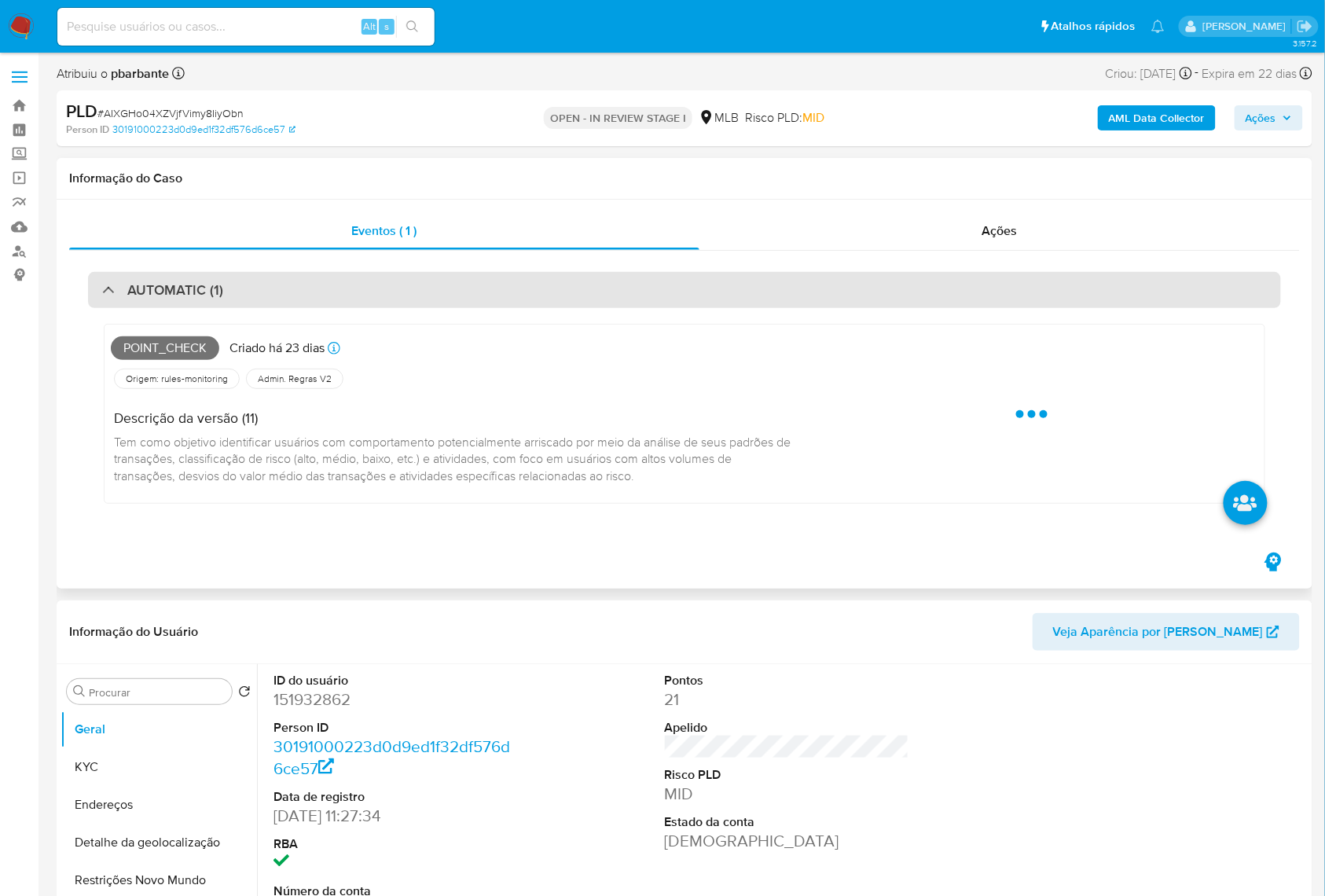
click at [768, 272] on div "AUTOMATIC (1)" at bounding box center [684, 290] width 1193 height 36
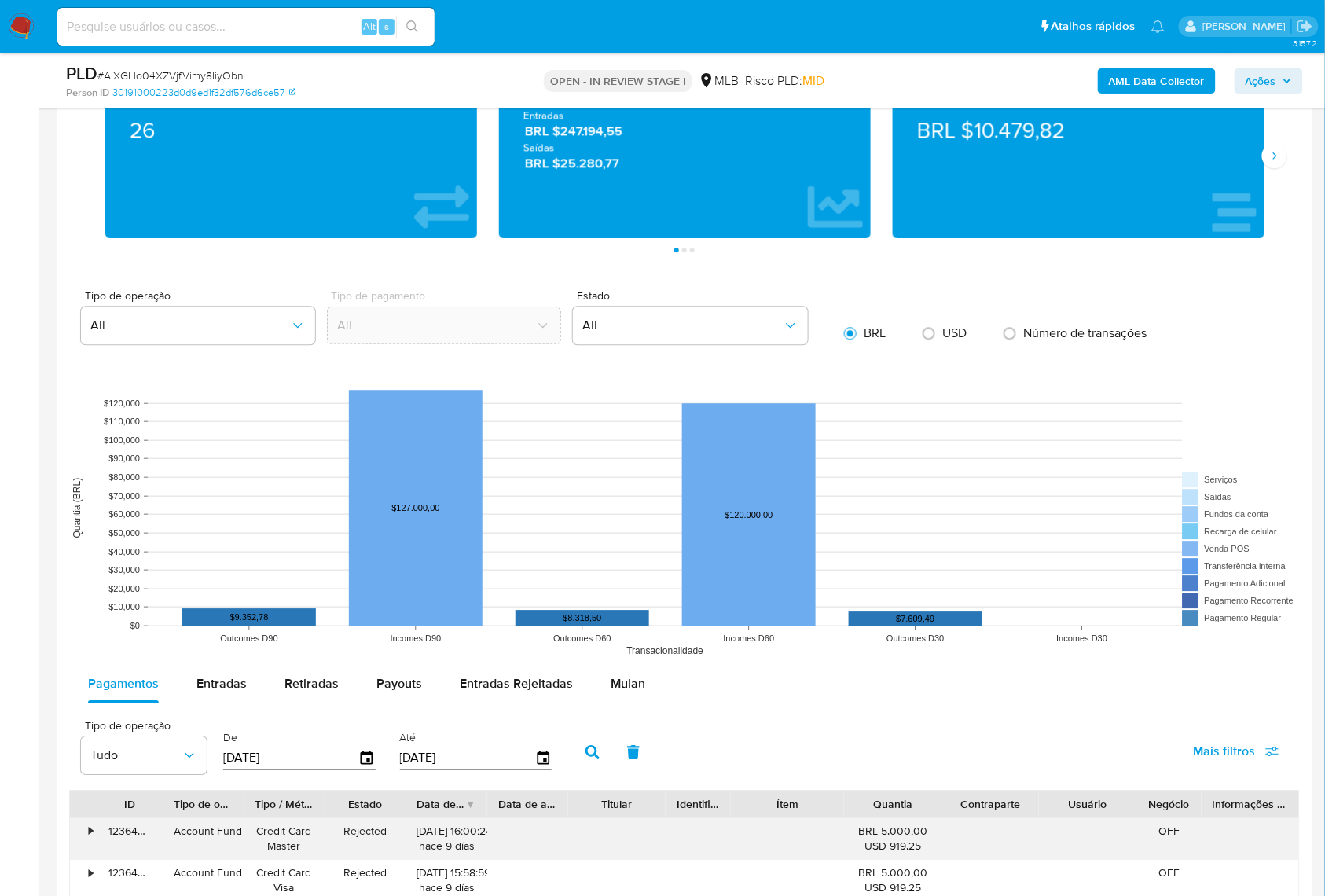
scroll to position [1466, 0]
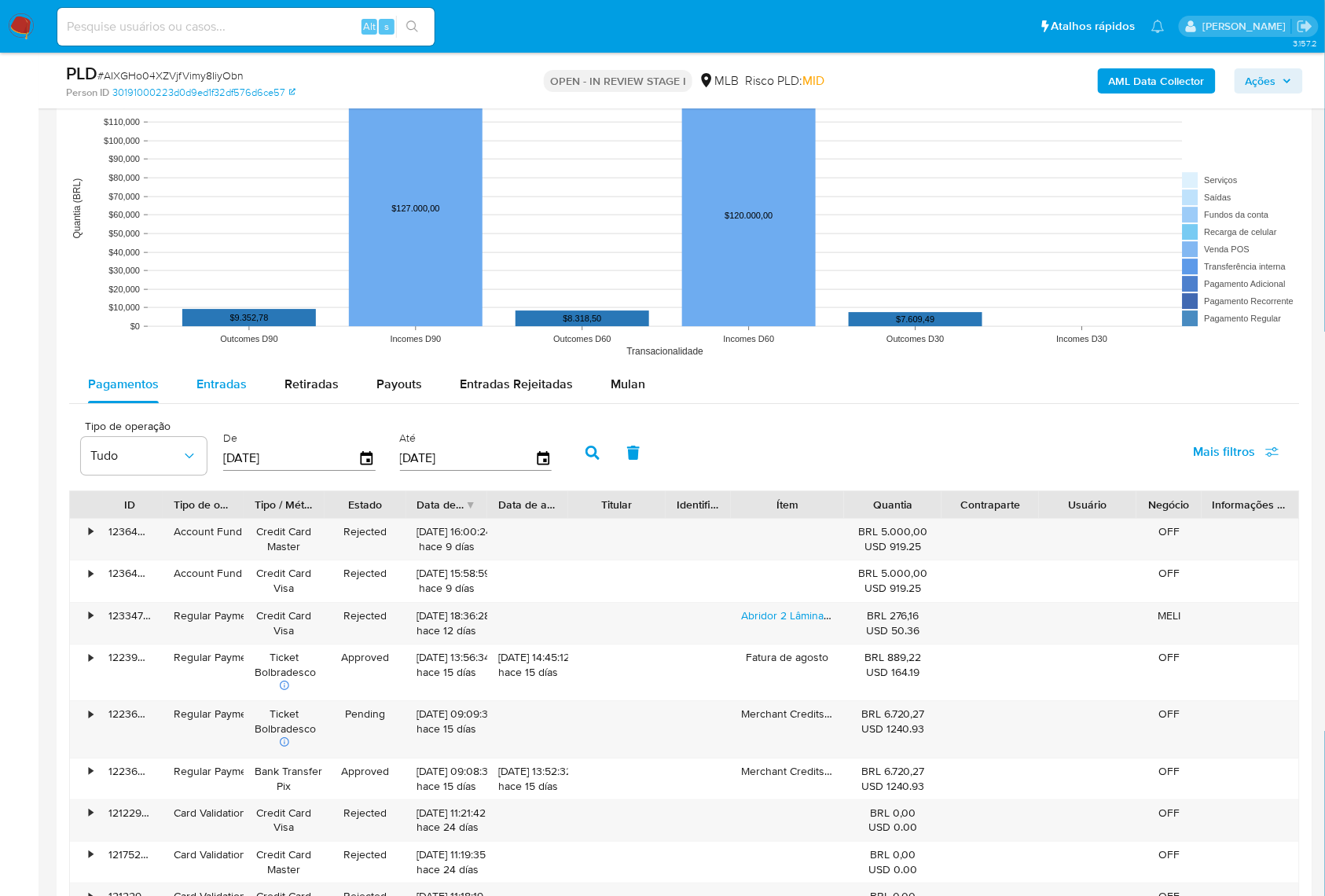
click at [226, 393] on span "Entradas" at bounding box center [221, 384] width 50 height 18
select select "10"
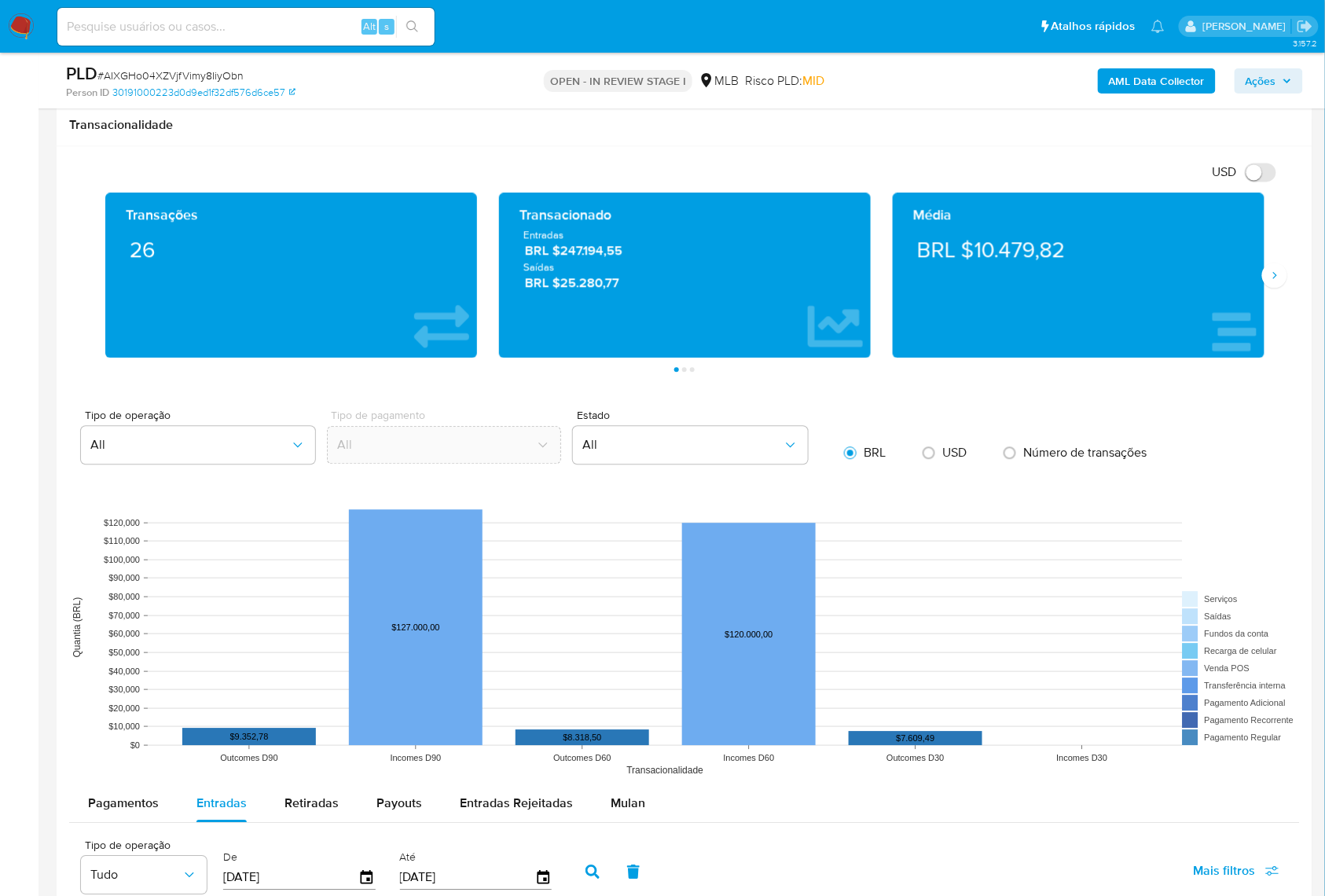
scroll to position [315, 0]
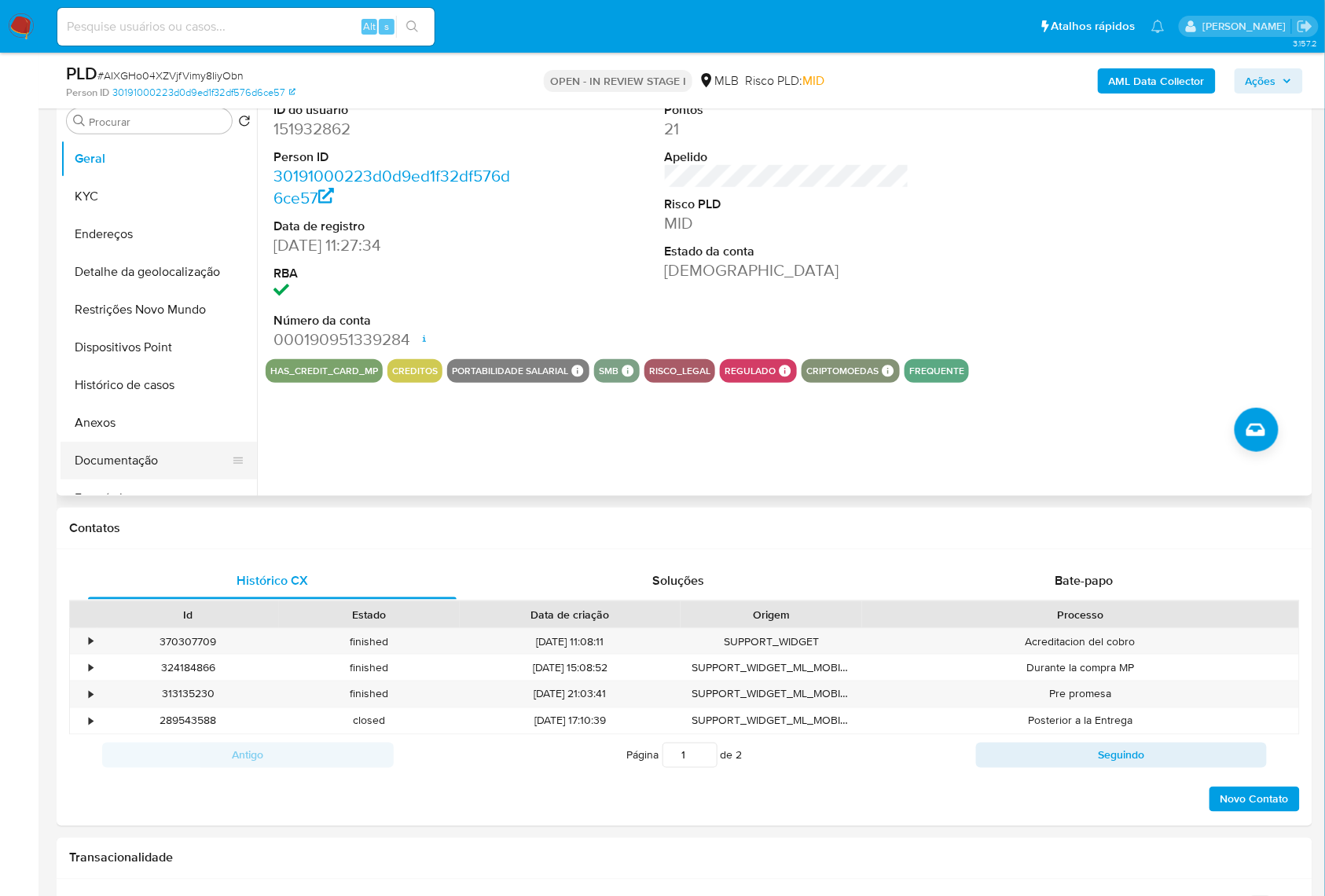
drag, startPoint x: 161, startPoint y: 478, endPoint x: 173, endPoint y: 470, distance: 14.4
click at [161, 478] on button "Documentação" at bounding box center [152, 461] width 184 height 38
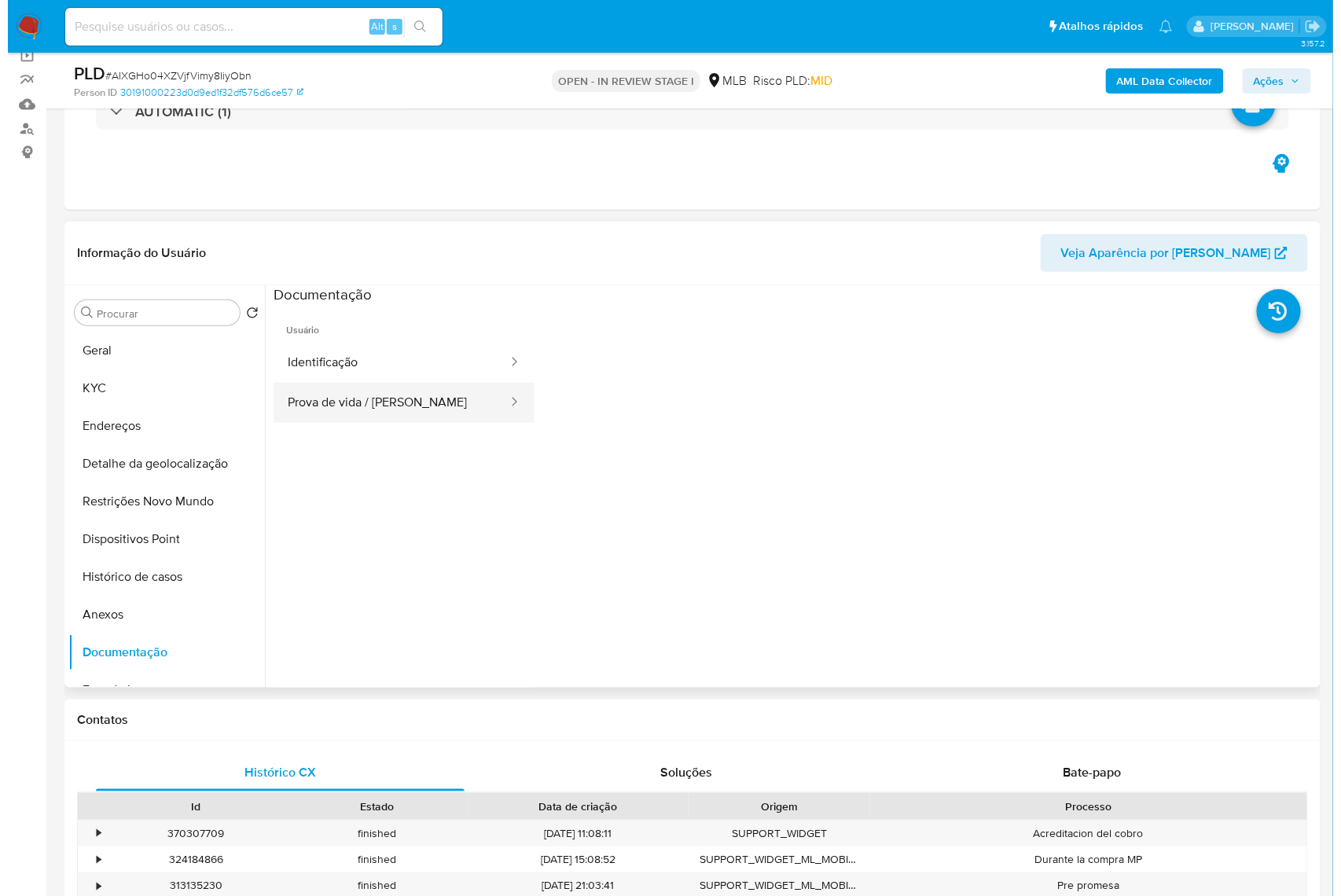
scroll to position [104, 0]
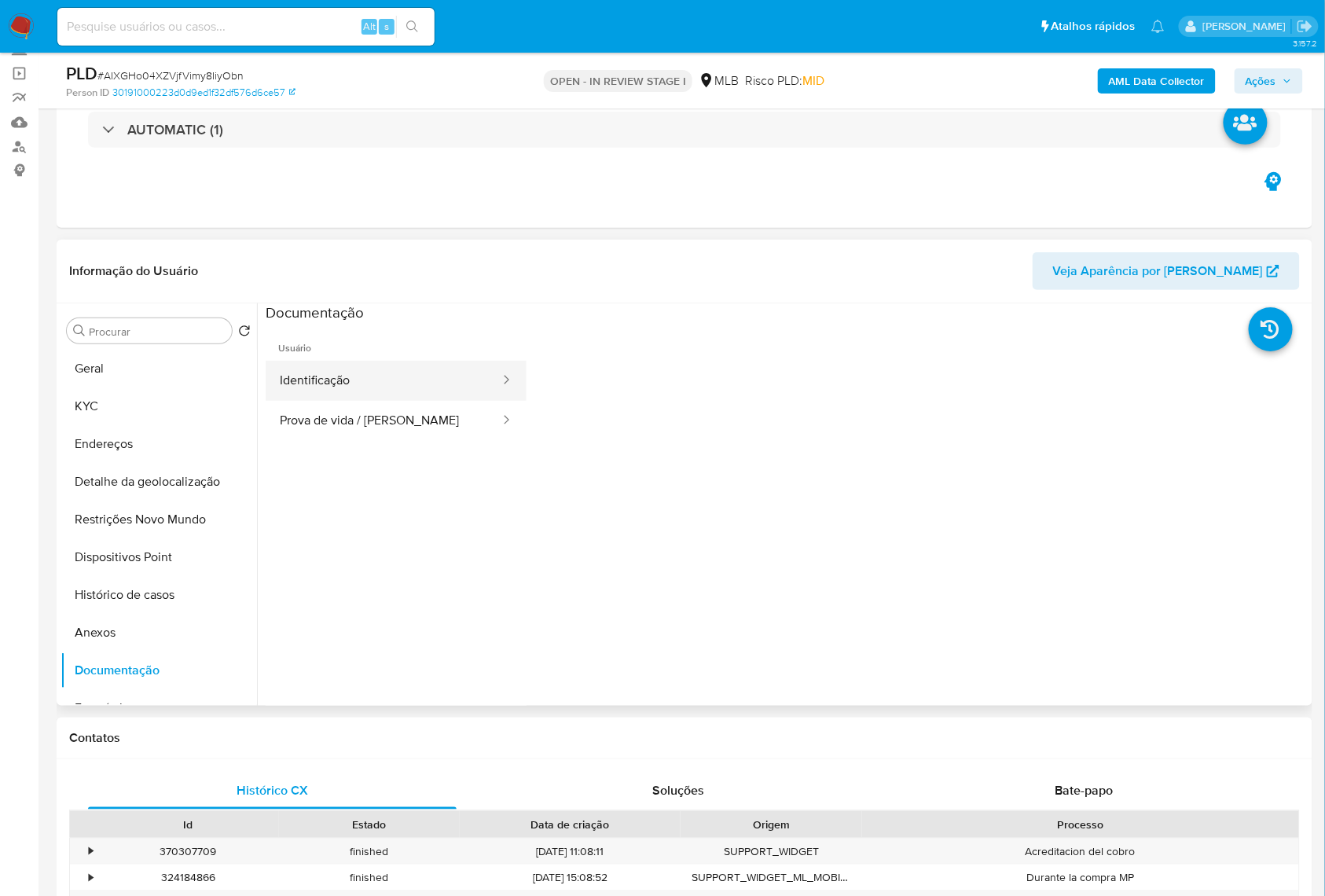
click at [412, 401] on button "Identificação" at bounding box center [384, 381] width 236 height 40
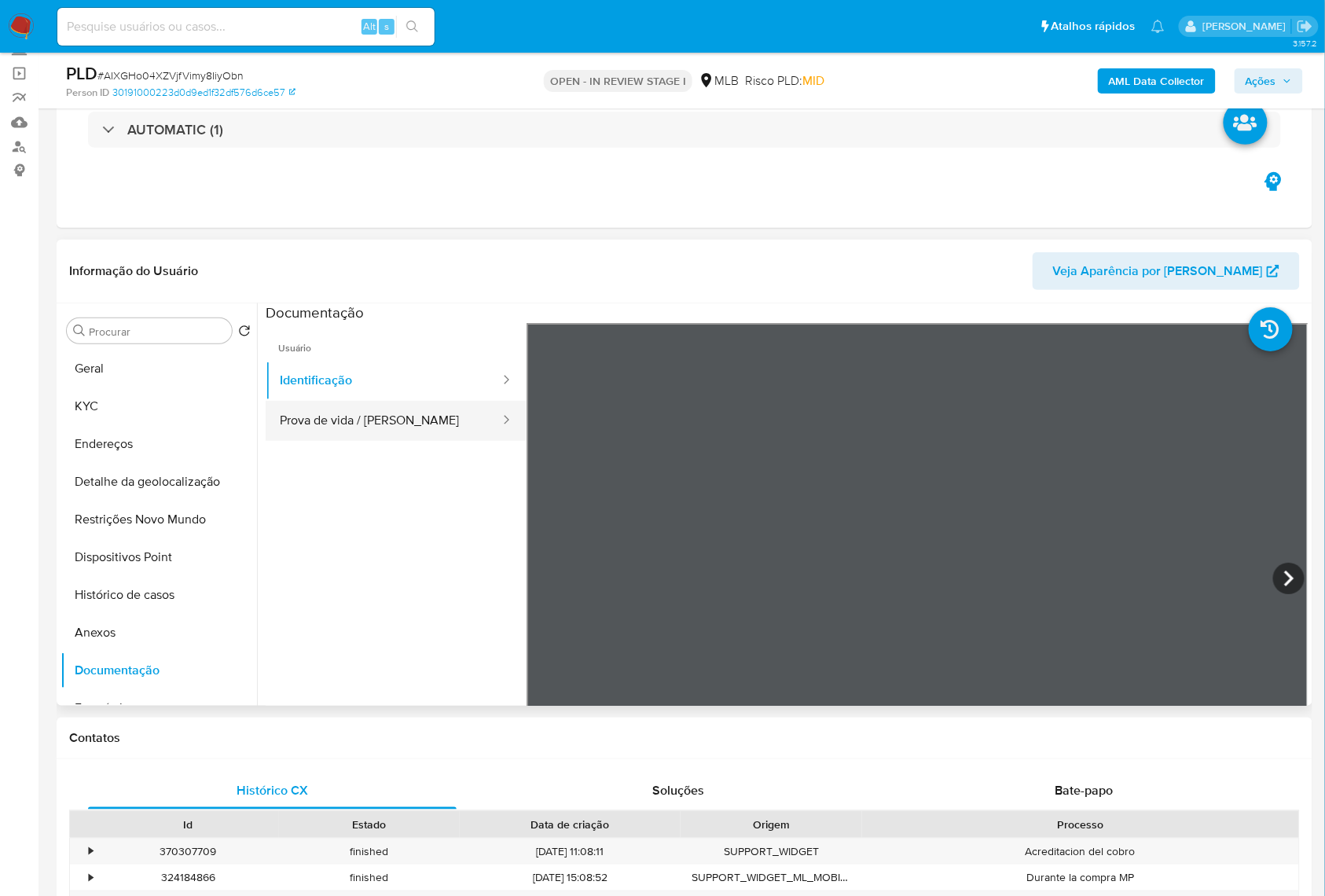
click at [394, 441] on button "Prova de vida / [PERSON_NAME]" at bounding box center [384, 421] width 236 height 40
click at [1174, 75] on b "AML Data Collector" at bounding box center [1156, 81] width 96 height 25
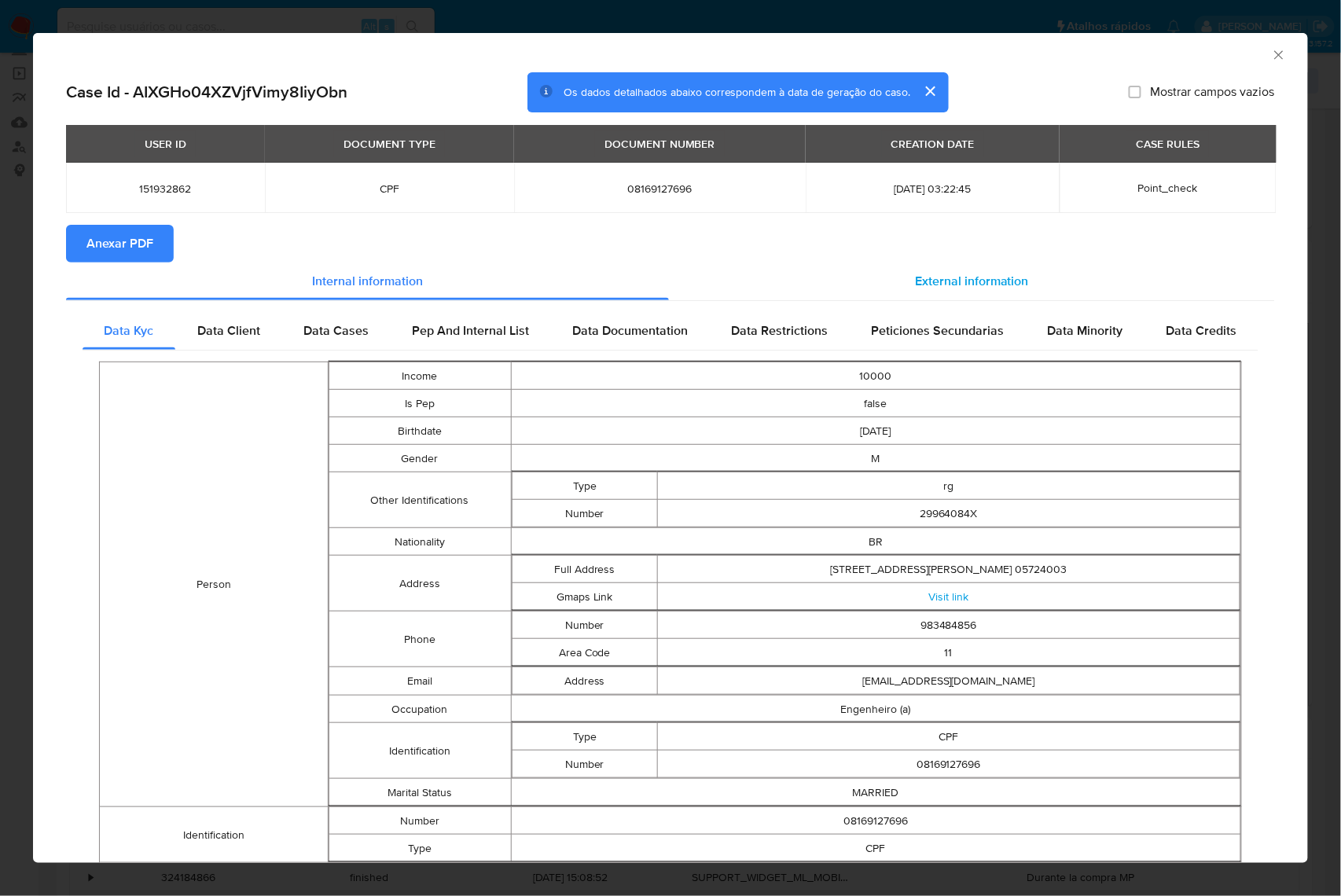
click at [996, 271] on div "External information" at bounding box center [972, 281] width 606 height 38
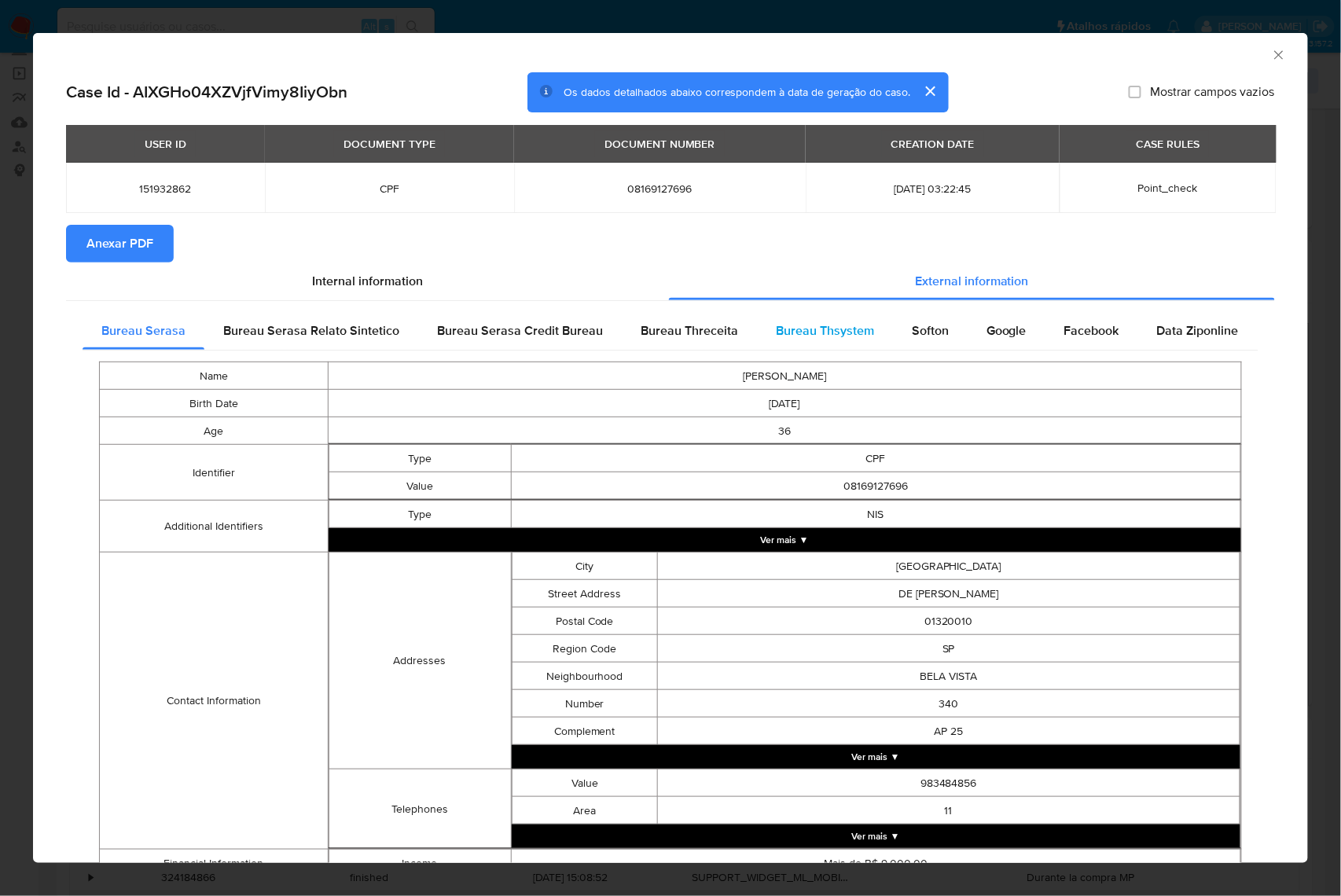
click at [839, 337] on span "Bureau Thsystem" at bounding box center [825, 330] width 98 height 18
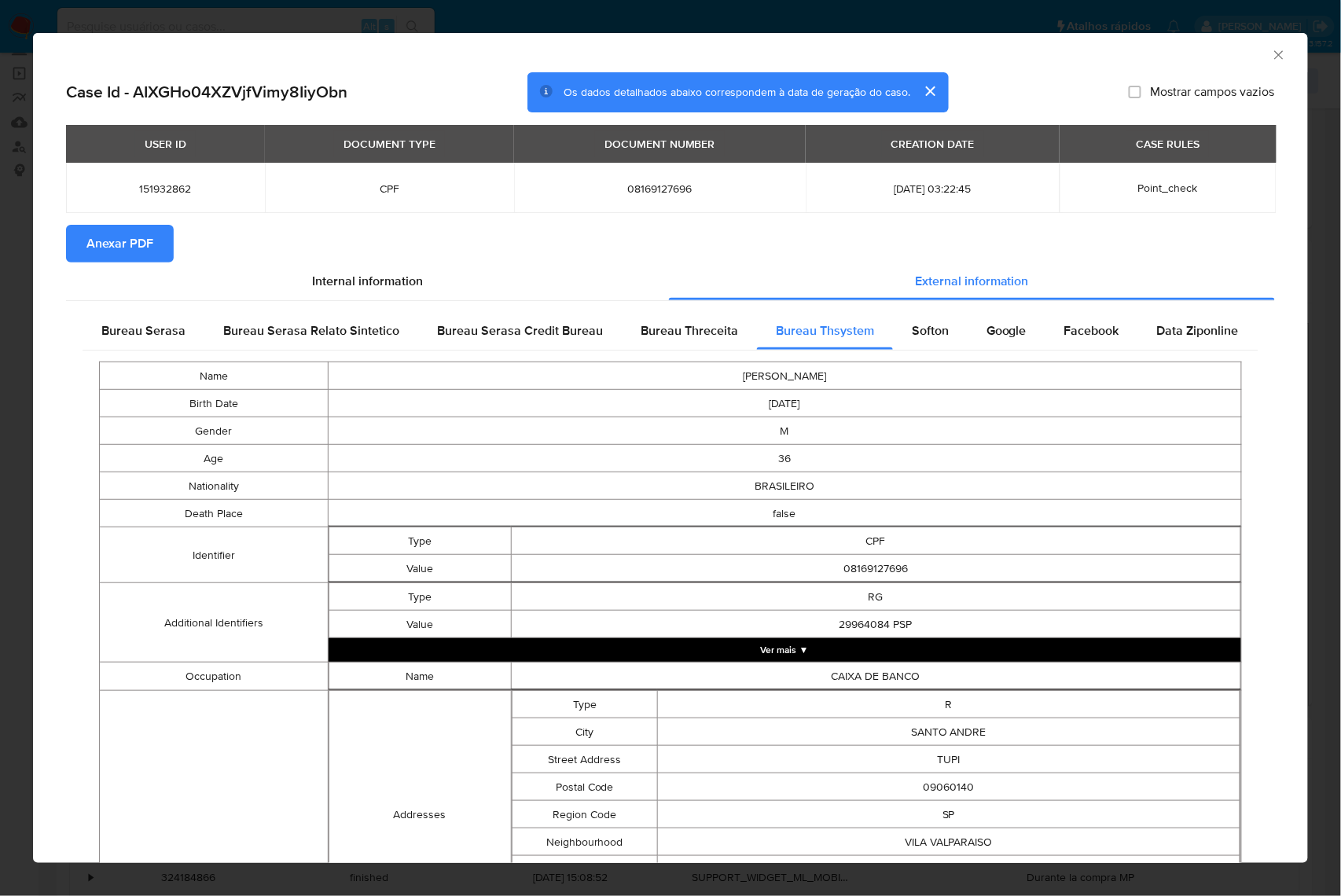
click at [132, 251] on span "Anexar PDF" at bounding box center [120, 243] width 67 height 34
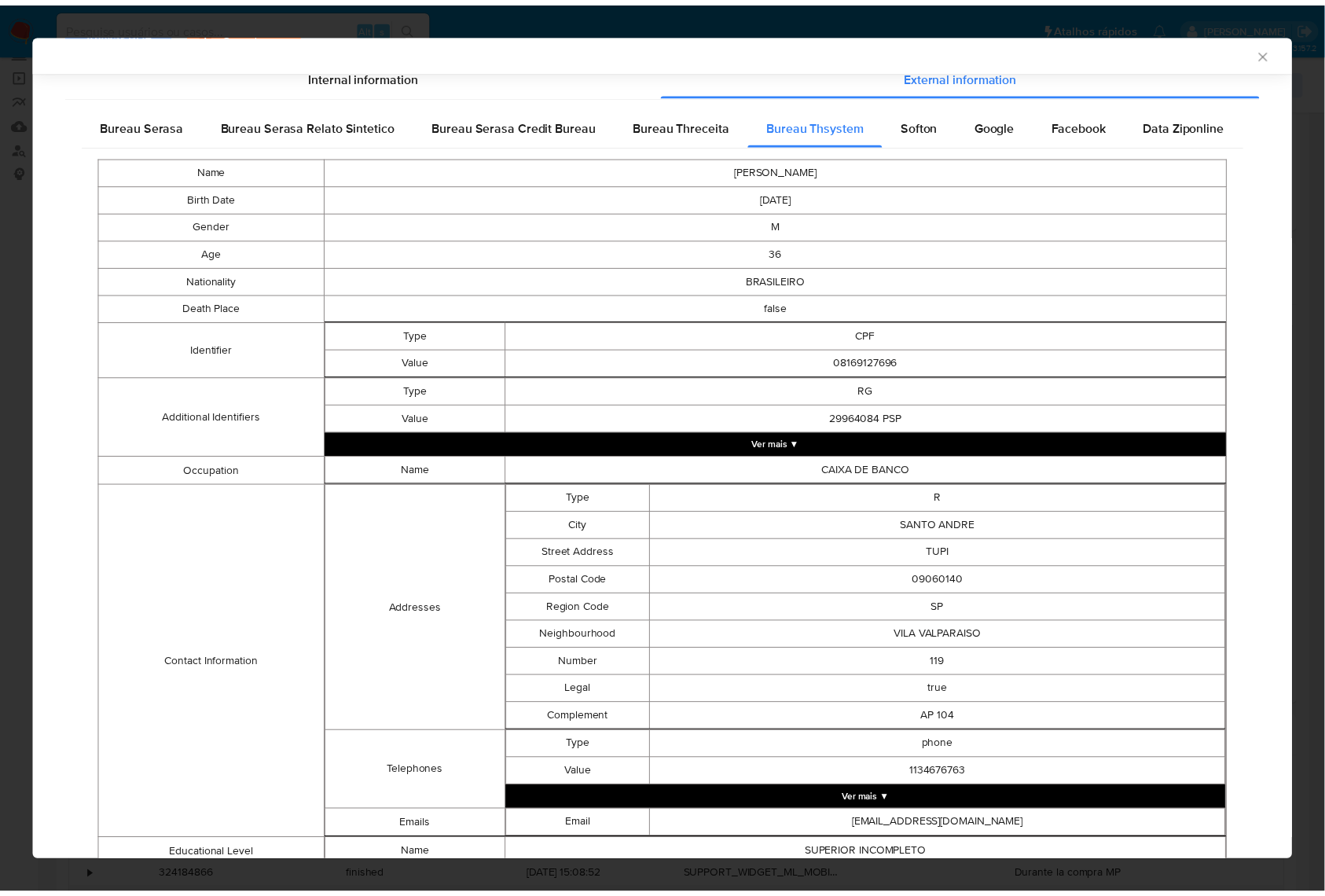
scroll to position [0, 0]
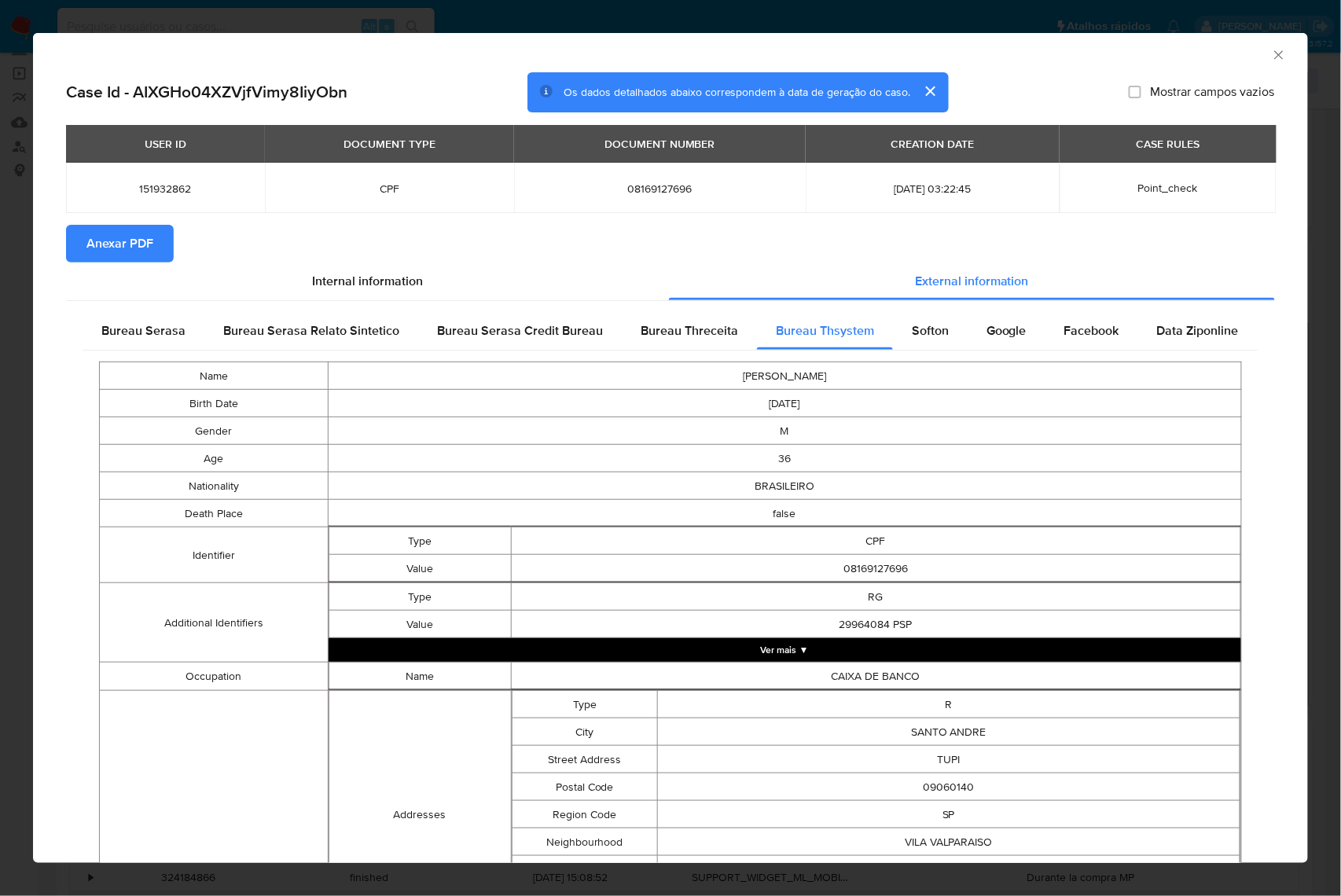
click at [1271, 58] on icon "Fechar a janela" at bounding box center [1278, 54] width 15 height 15
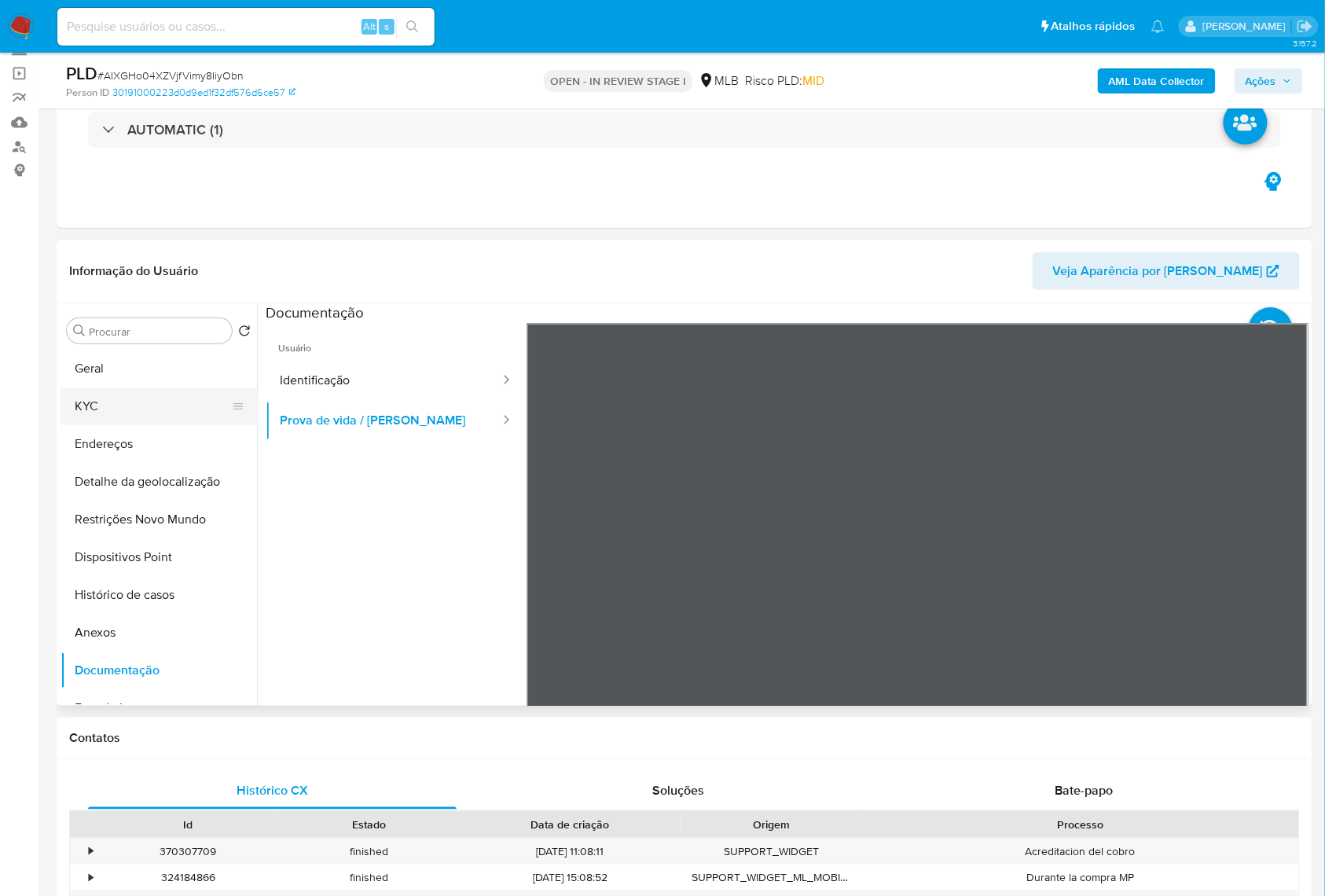
click at [139, 423] on button "KYC" at bounding box center [152, 406] width 184 height 38
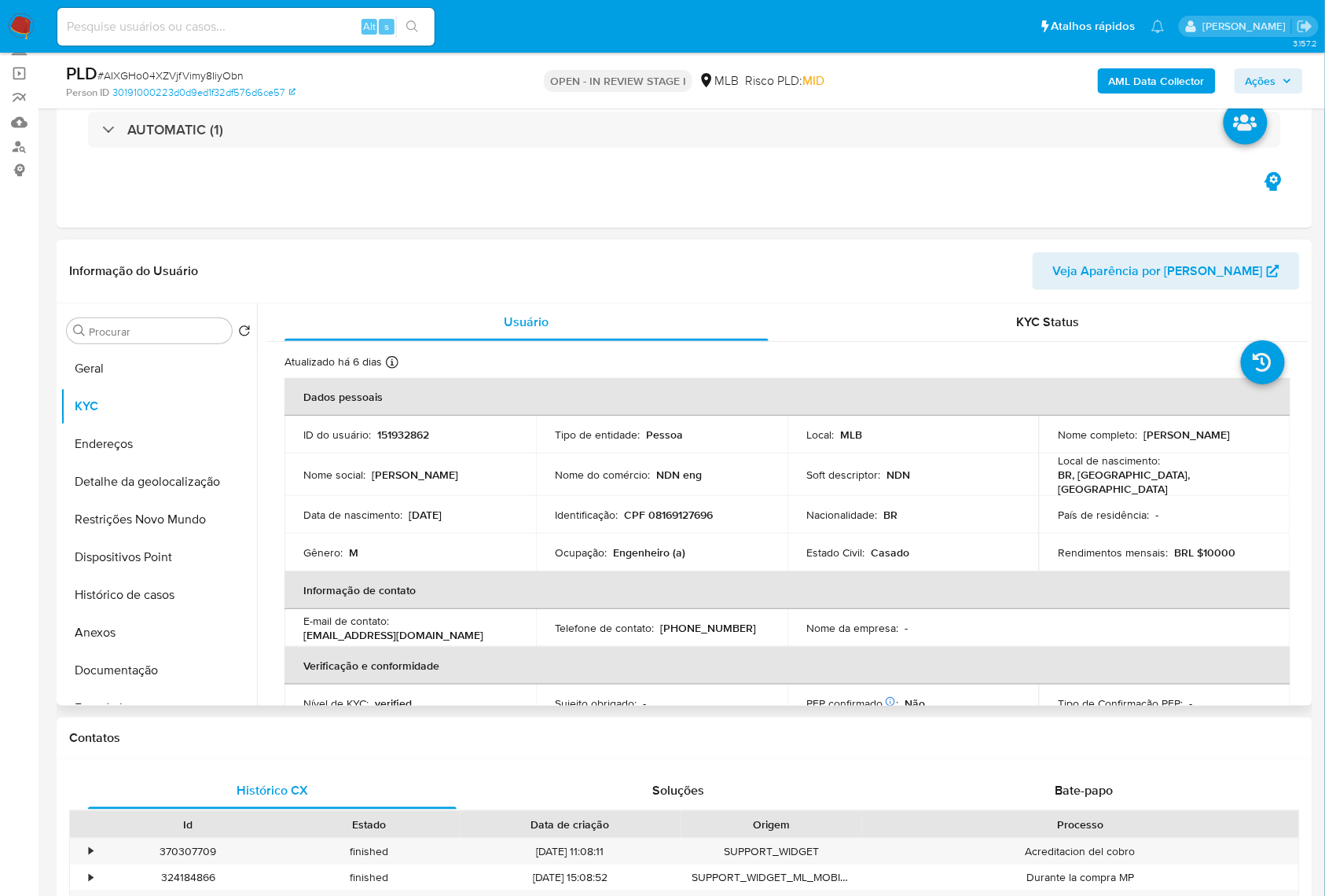
click at [646, 560] on p "Engenheiro (a)" at bounding box center [649, 552] width 73 height 15
copy p "Engenheiro"
click at [138, 387] on button "Geral" at bounding box center [152, 368] width 184 height 38
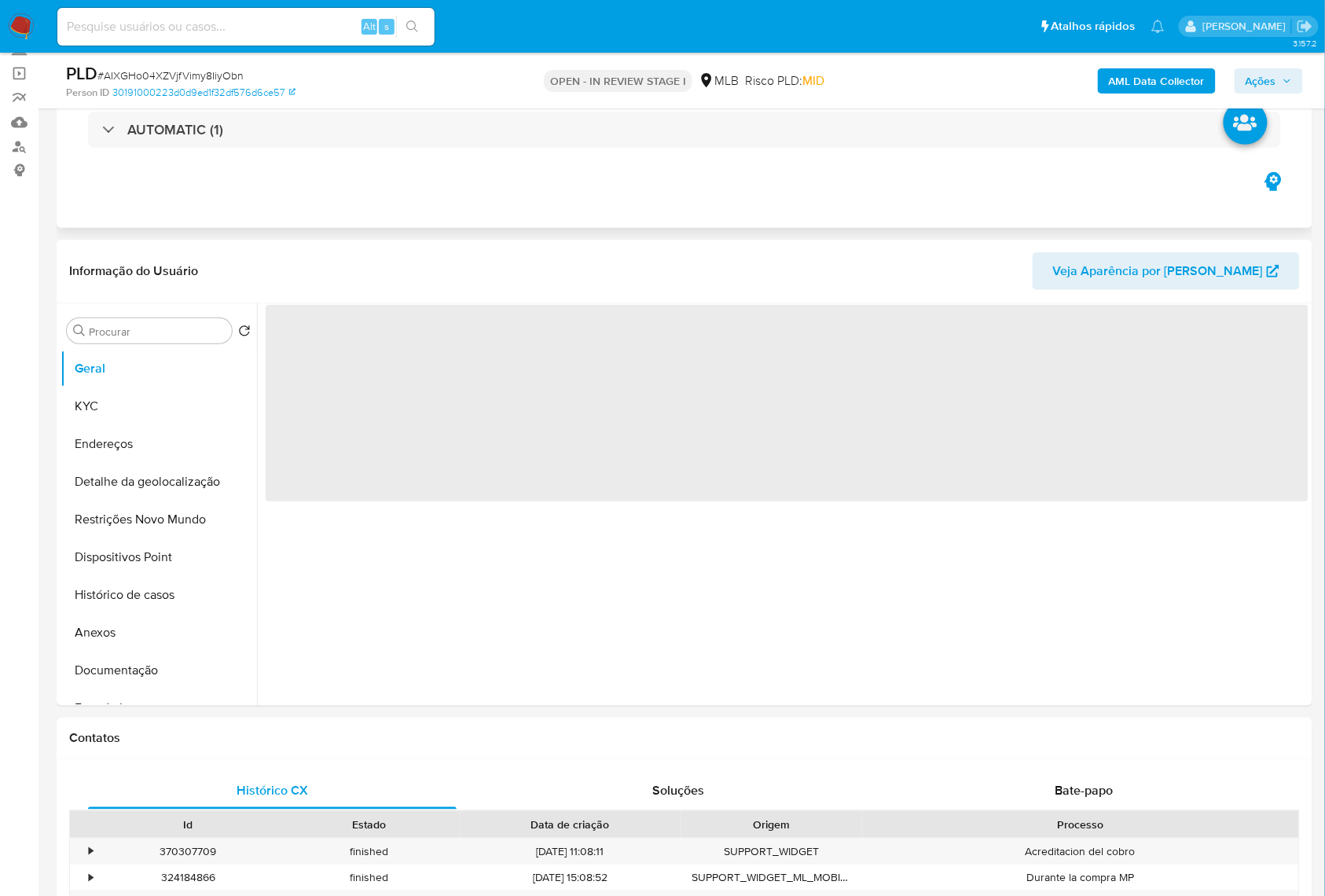
click at [455, 191] on div "Eventos ( 1 ) Ações AUTOMATIC (1)" at bounding box center [684, 133] width 1255 height 189
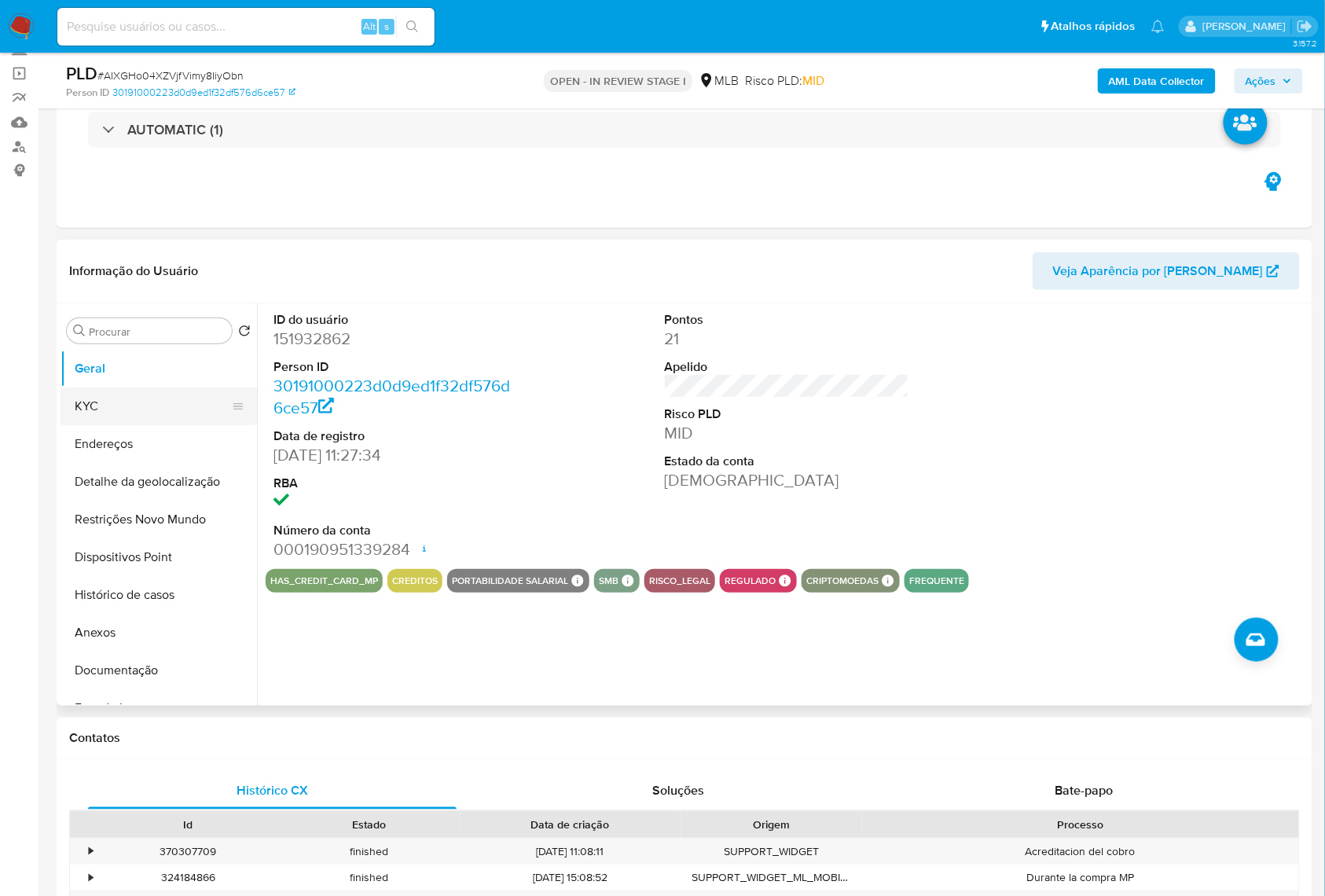
click at [90, 422] on button "KYC" at bounding box center [152, 406] width 184 height 38
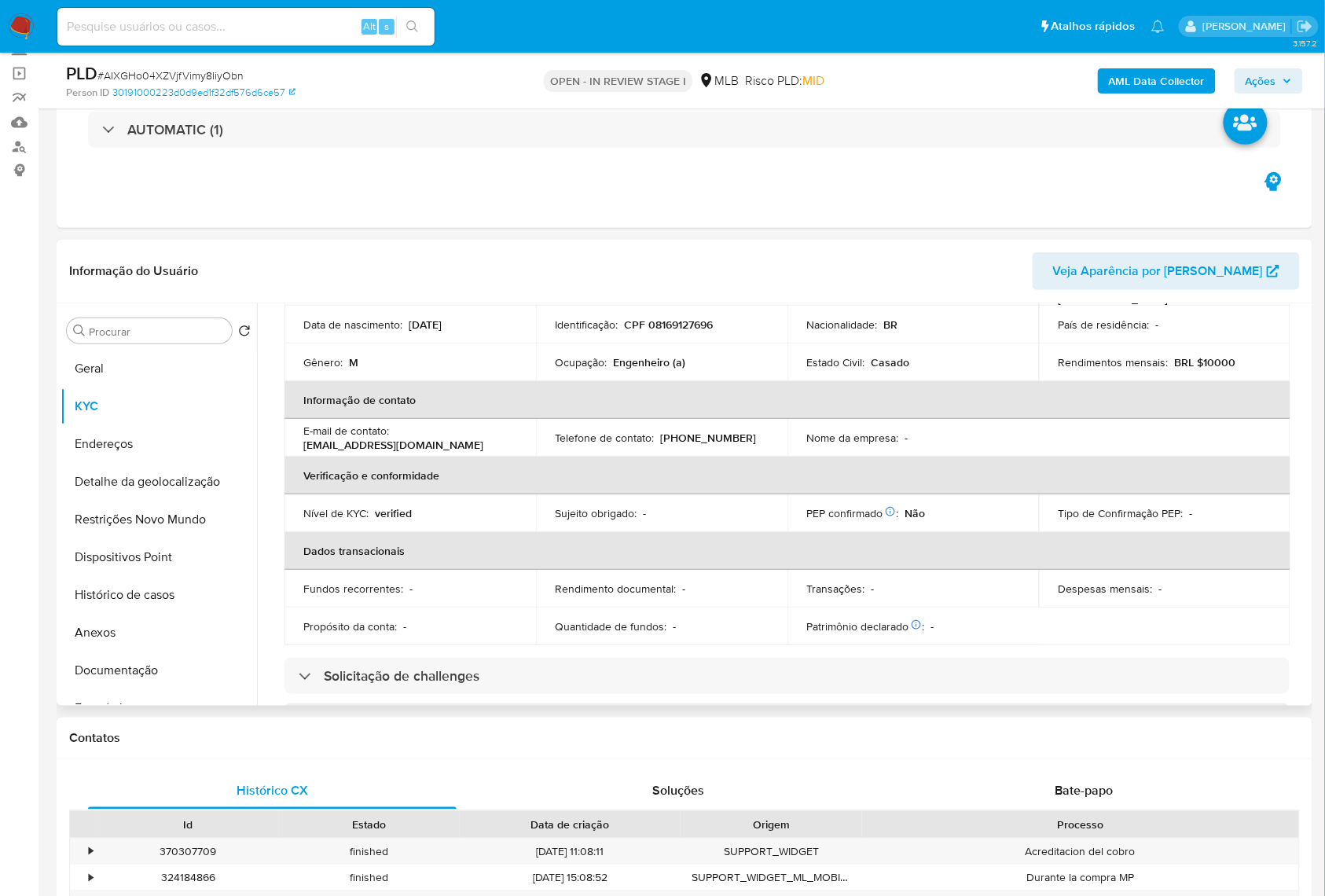
scroll to position [669, 0]
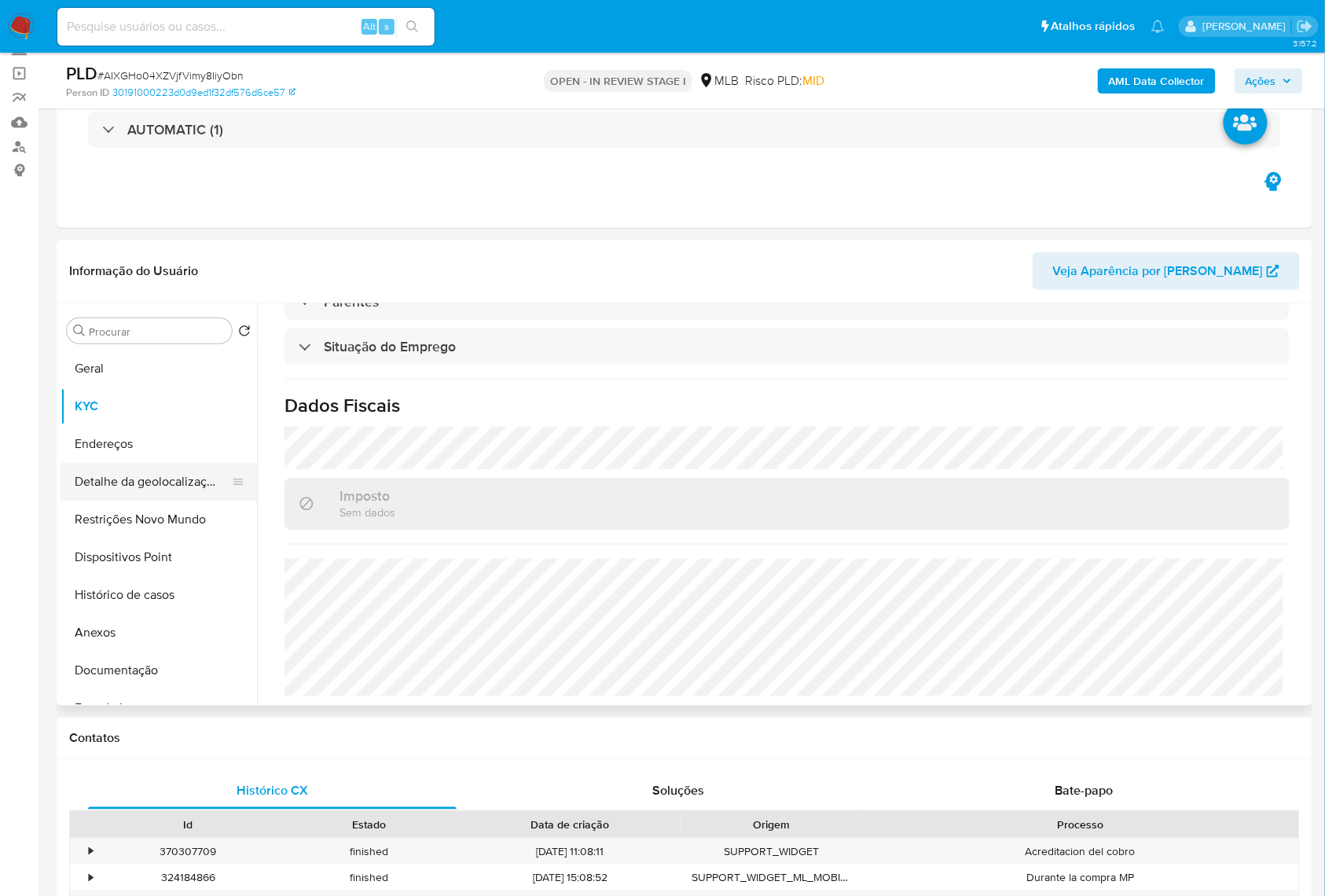
click at [163, 501] on button "Detalhe da geolocalização" at bounding box center [152, 482] width 184 height 38
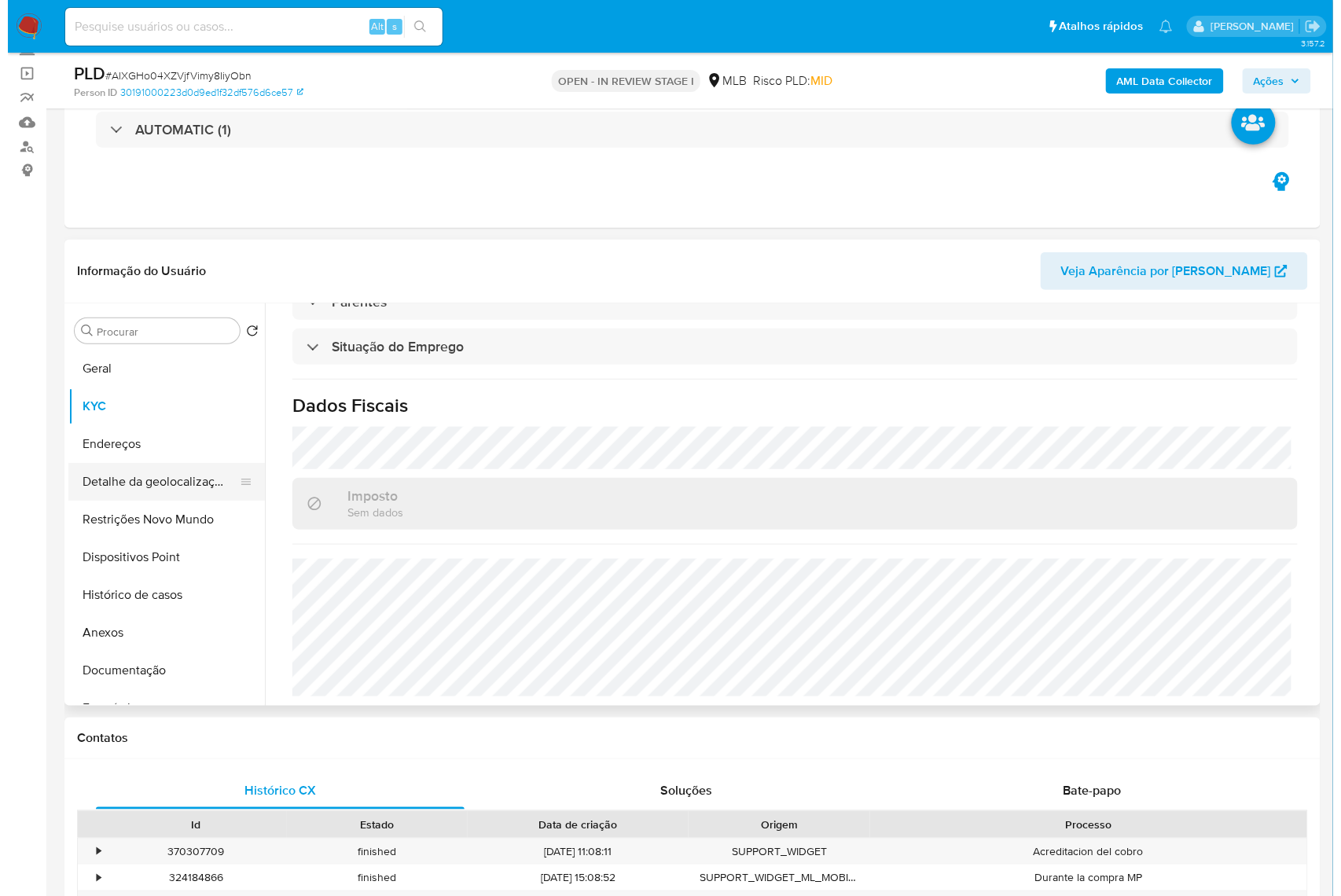
scroll to position [0, 0]
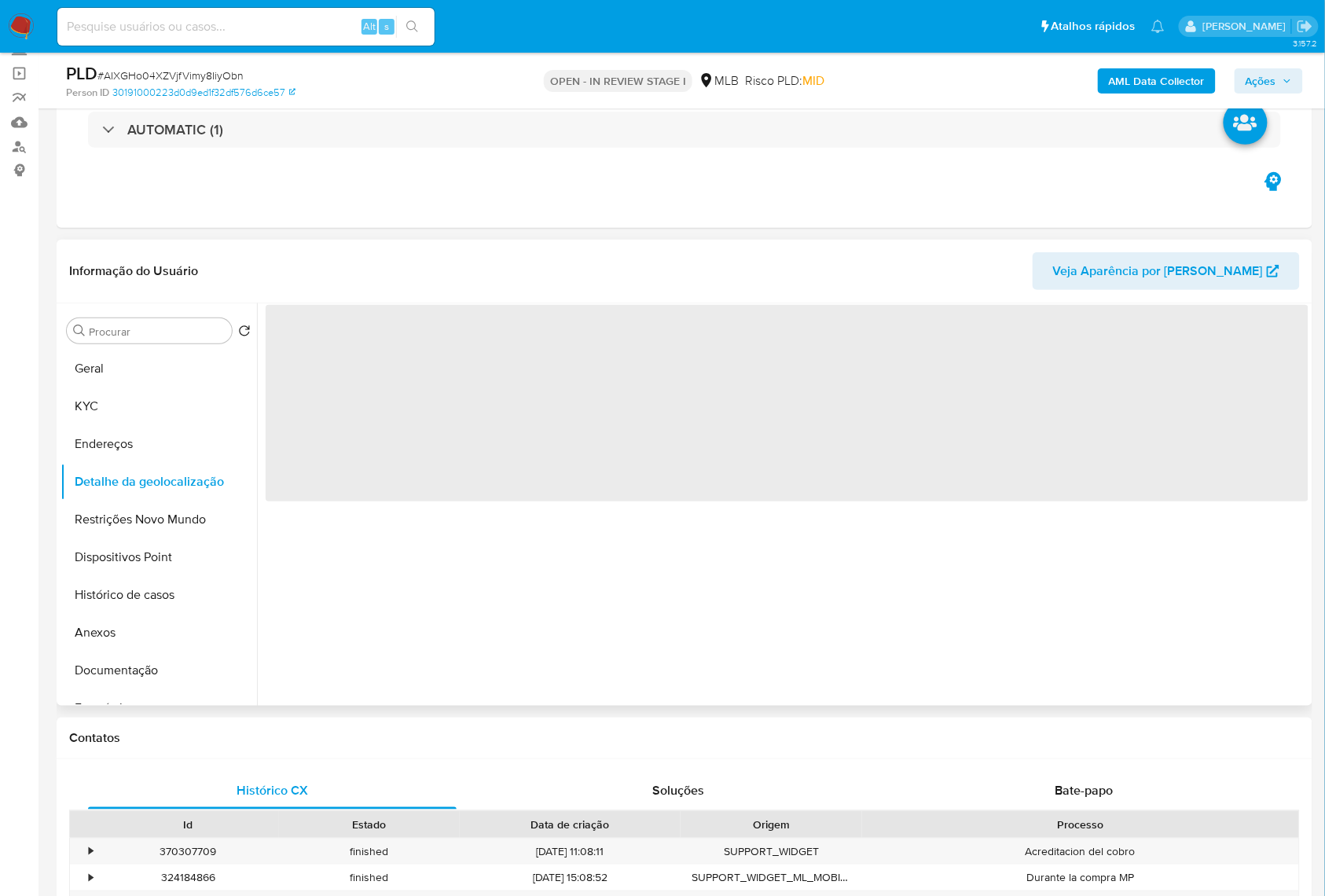
click at [349, 624] on div "‌" at bounding box center [782, 504] width 1051 height 403
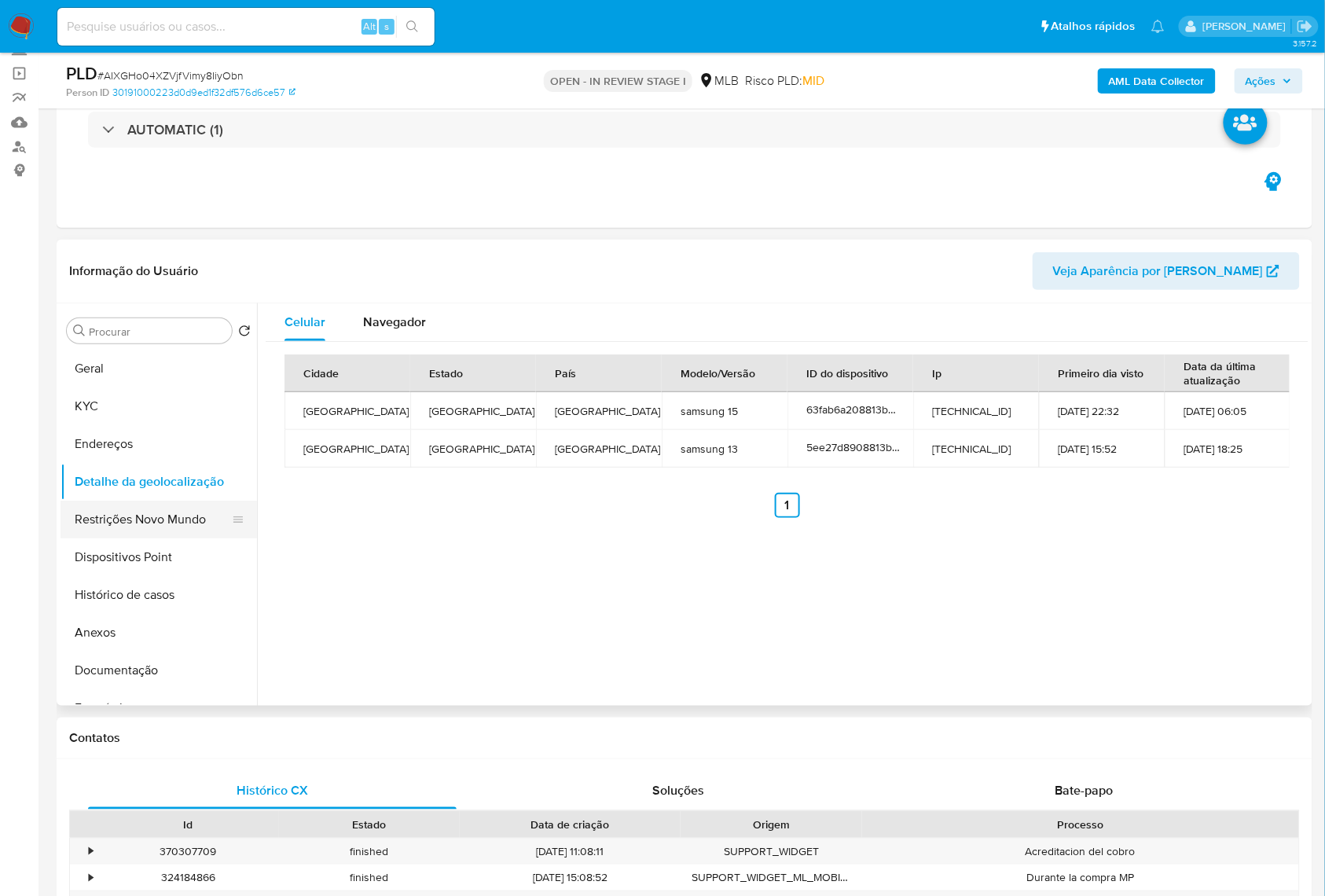
click at [99, 538] on button "Restrições Novo Mundo" at bounding box center [152, 520] width 184 height 38
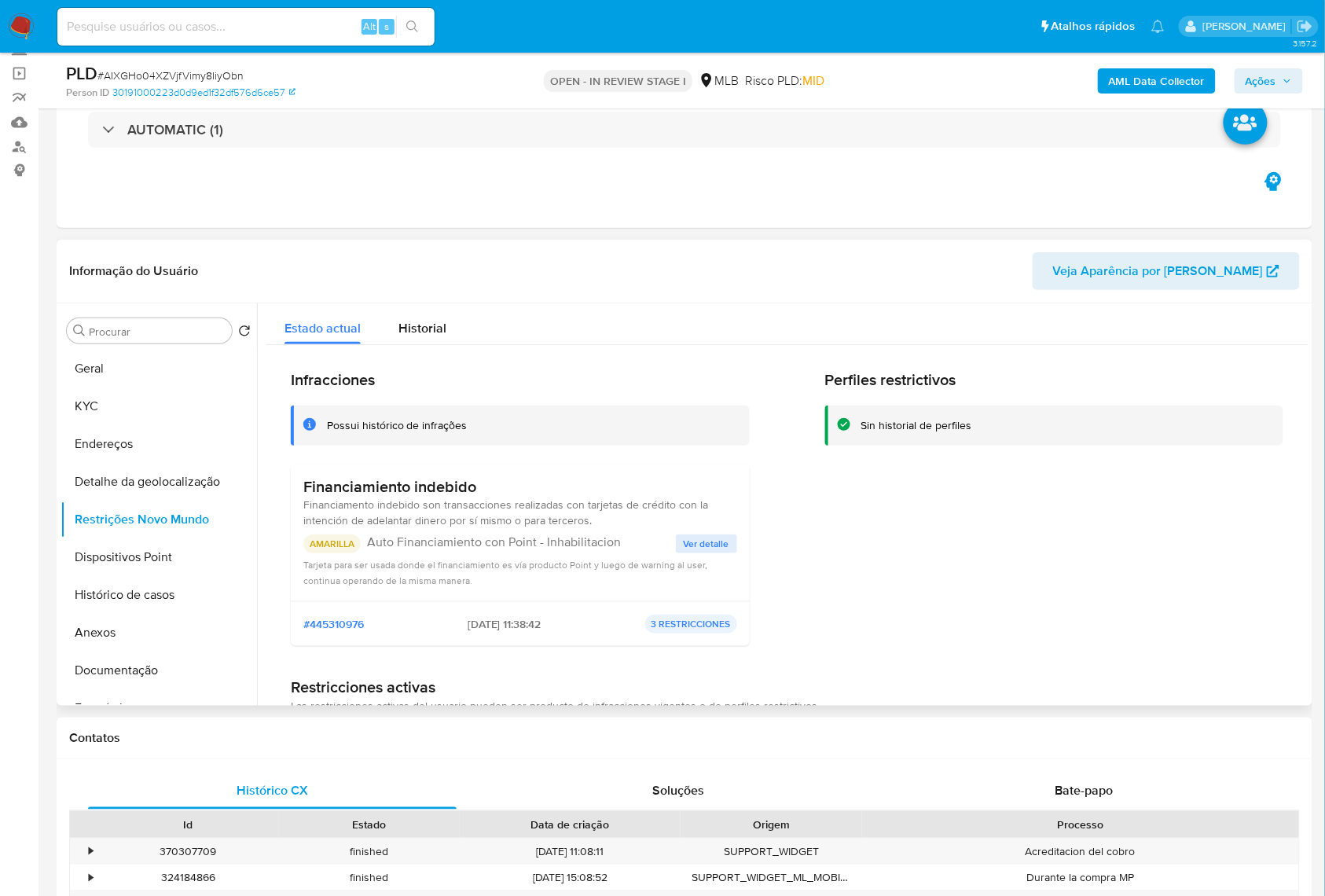
click at [710, 551] on span "Ver detalle" at bounding box center [706, 543] width 45 height 15
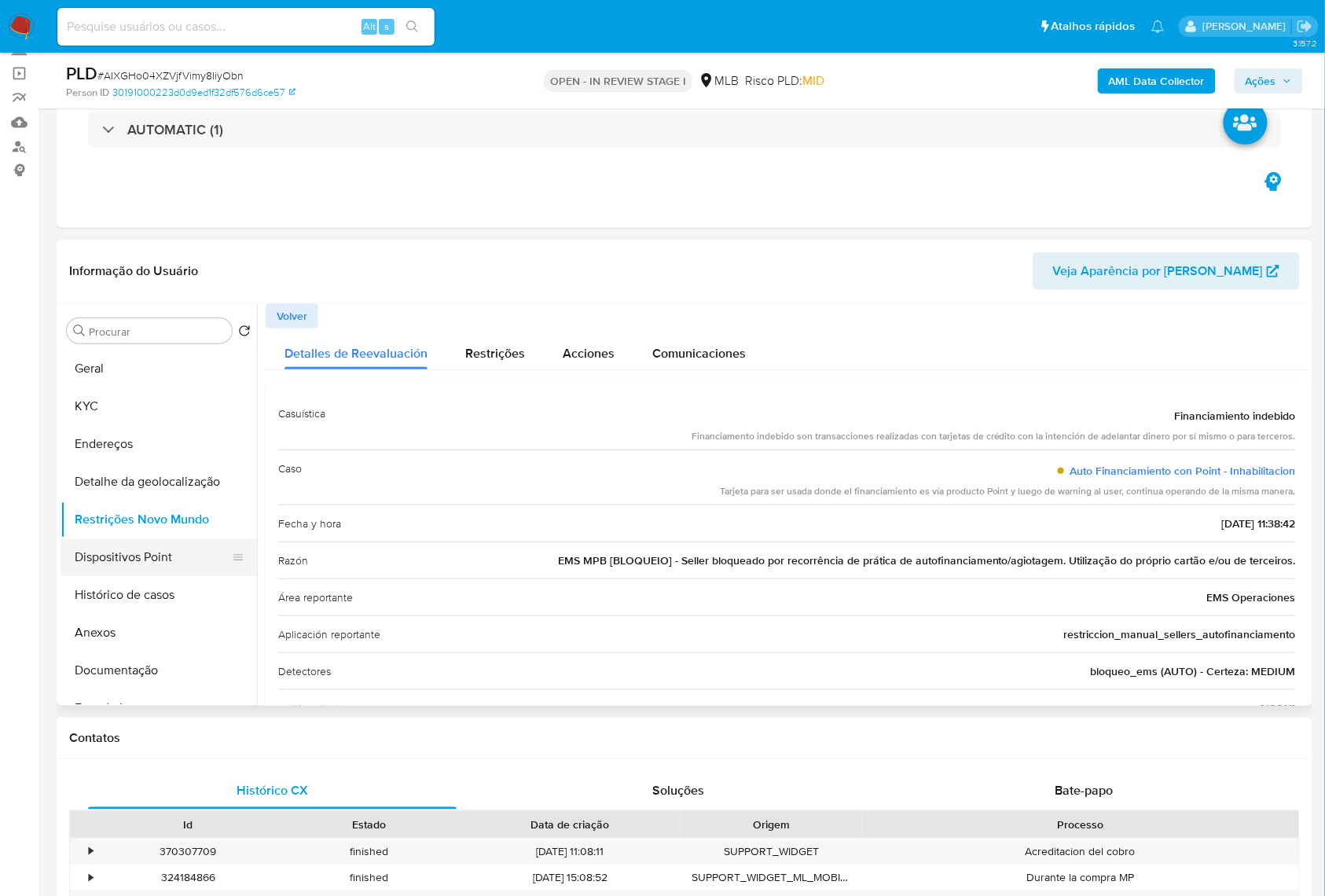
click at [130, 576] on button "Dispositivos Point" at bounding box center [152, 557] width 184 height 38
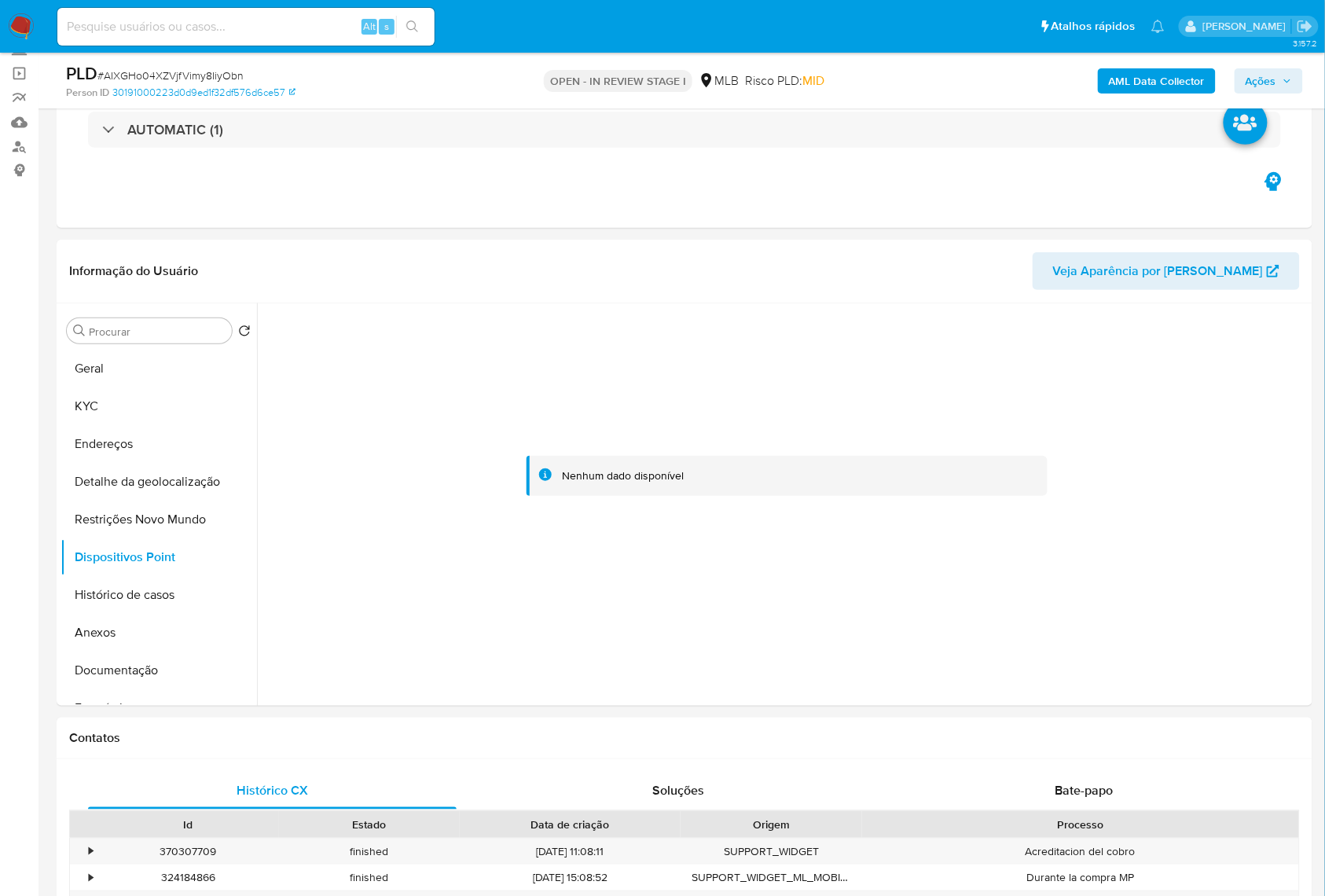
click at [1270, 75] on span "Ações" at bounding box center [1261, 81] width 31 height 25
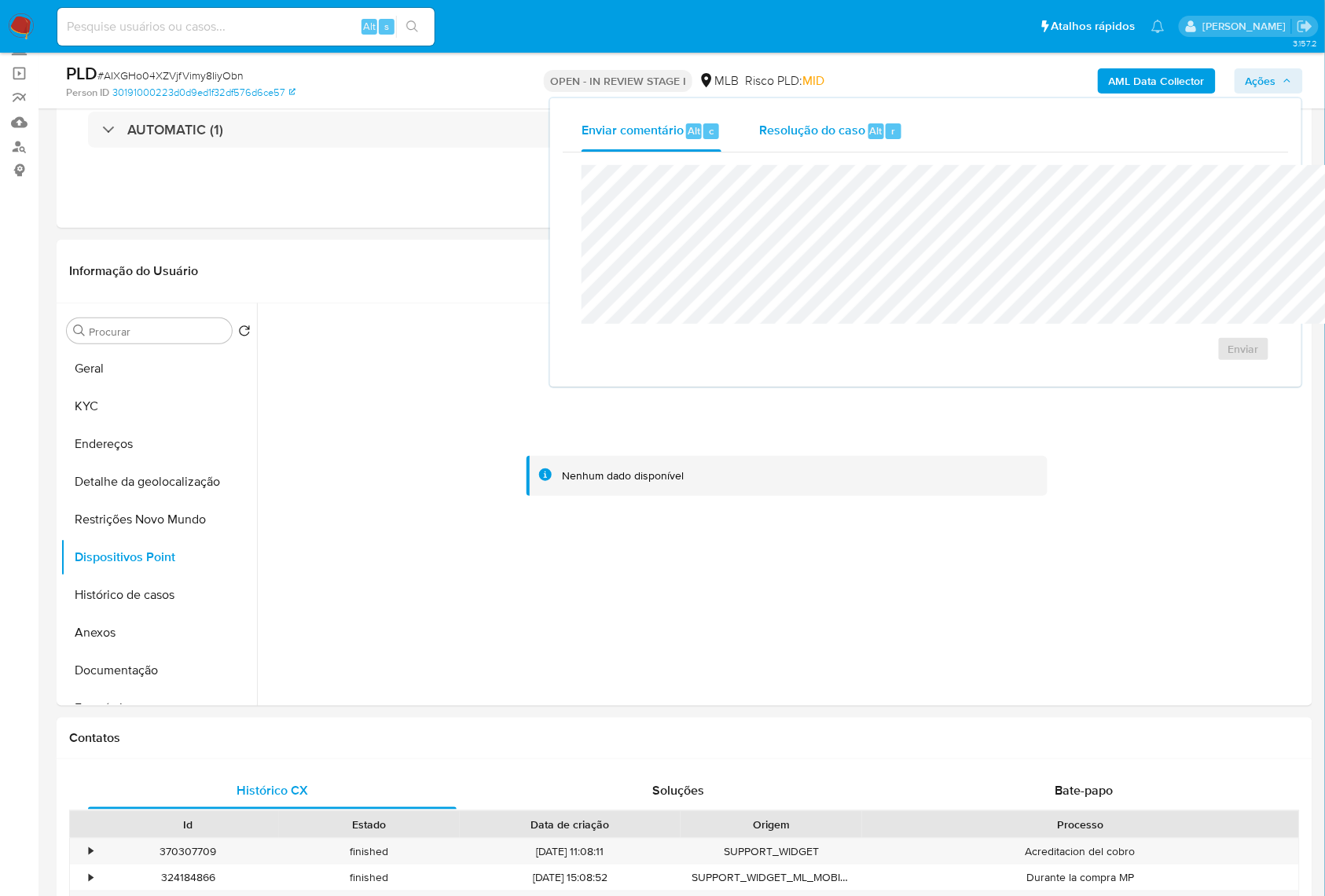
click at [759, 131] on span "Resolução do caso" at bounding box center [812, 130] width 106 height 18
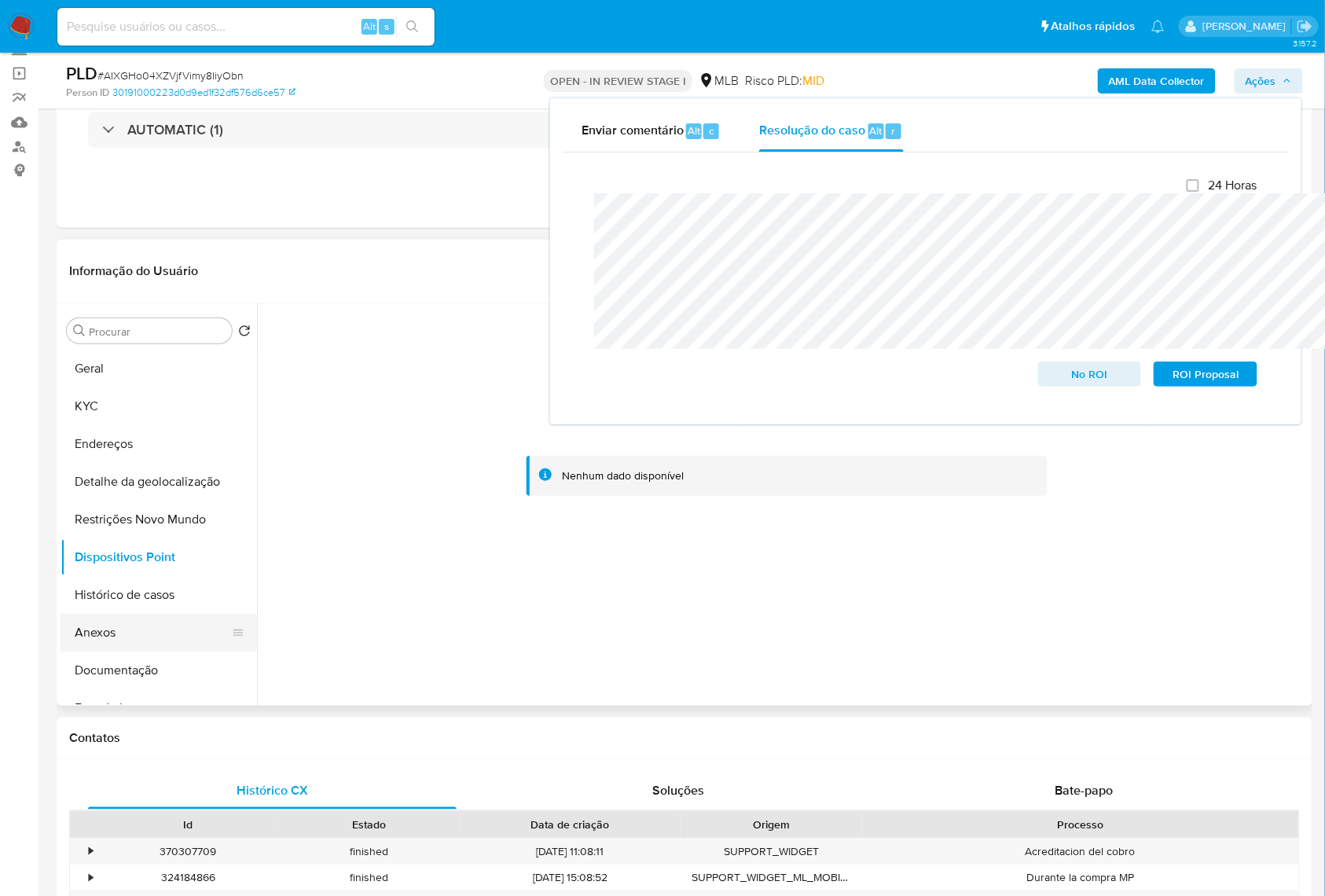
click at [108, 651] on button "Anexos" at bounding box center [152, 633] width 184 height 38
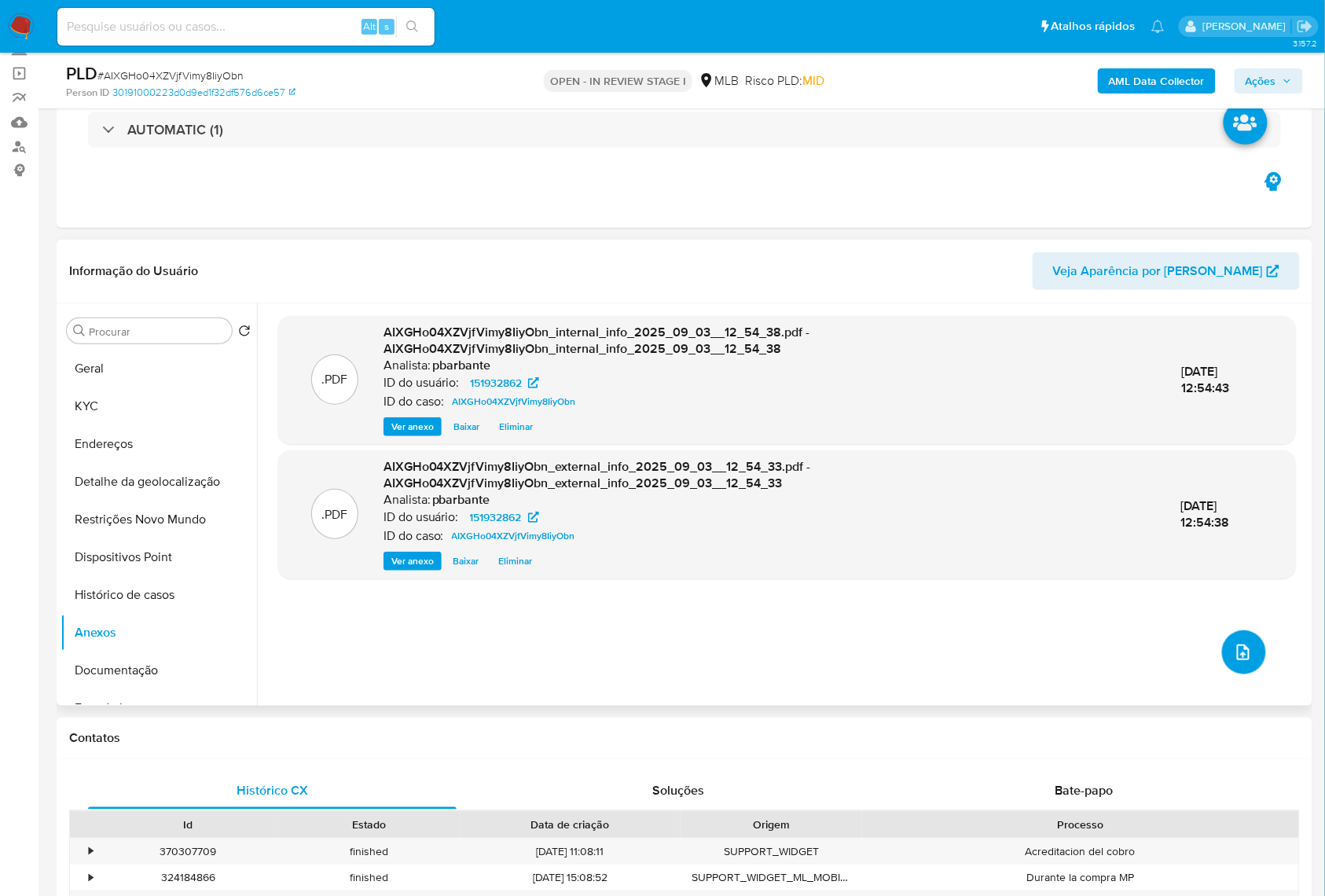
click at [1237, 660] on icon "upload-file" at bounding box center [1243, 651] width 13 height 15
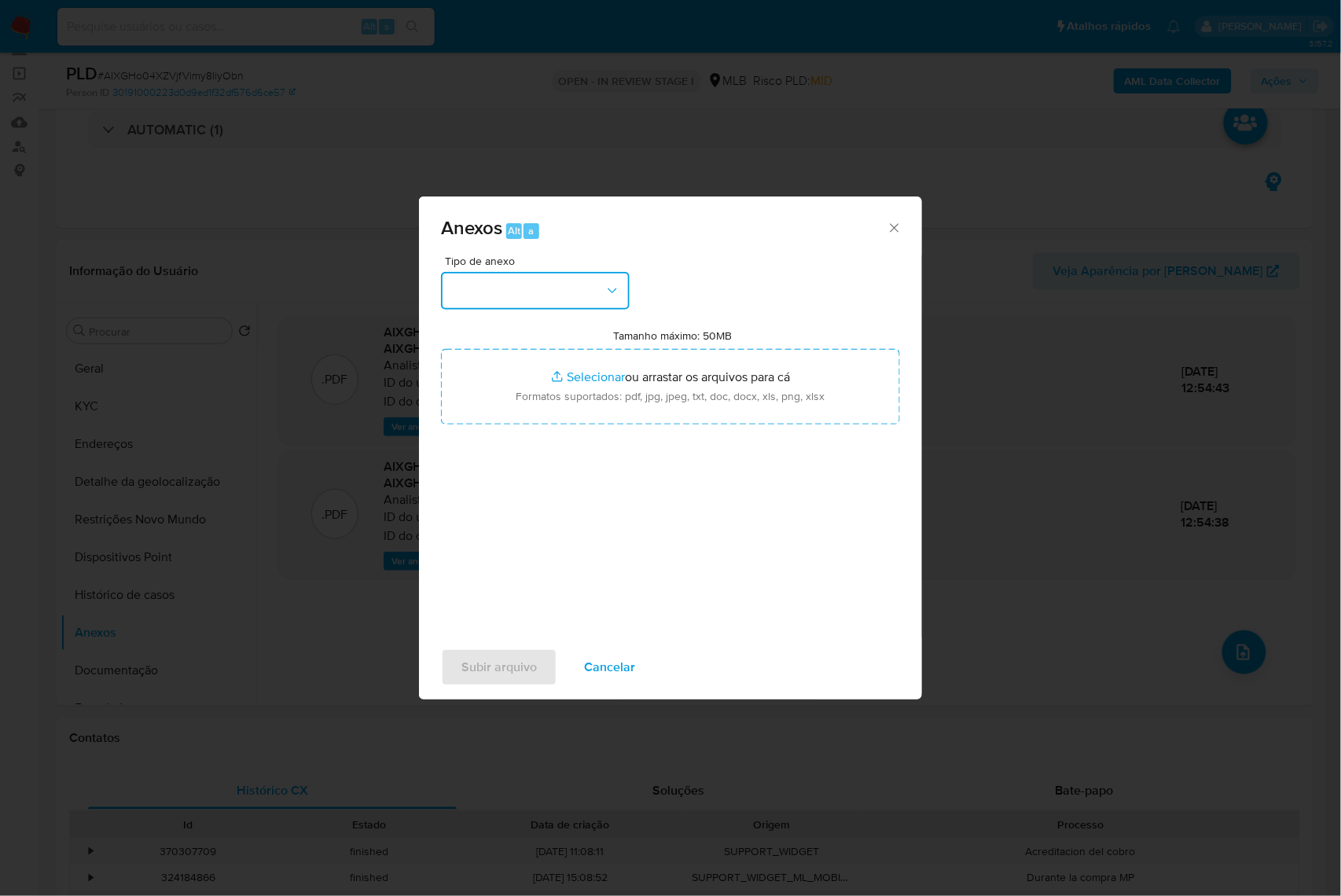
click at [497, 272] on button "button" at bounding box center [535, 291] width 189 height 38
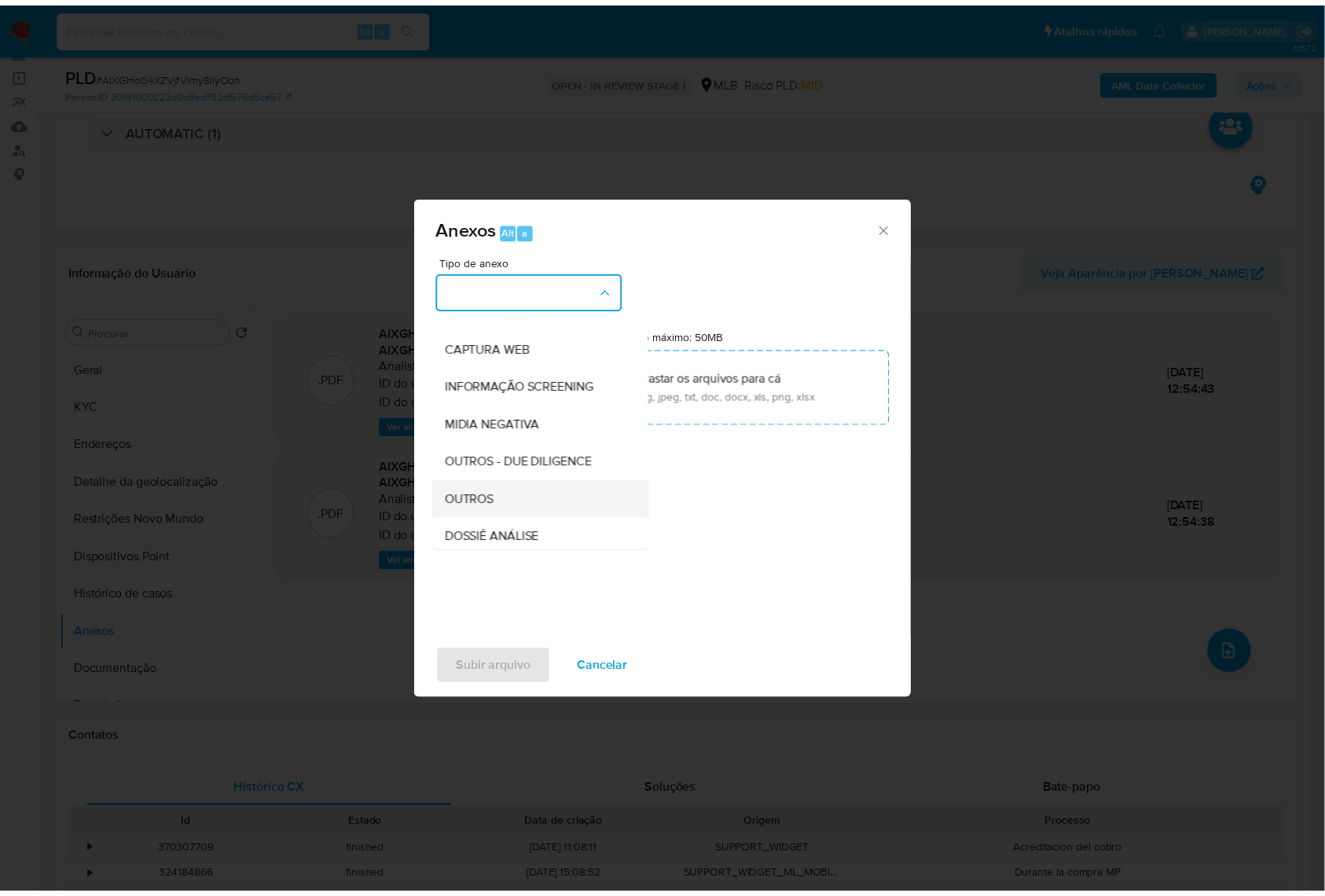
scroll to position [195, 0]
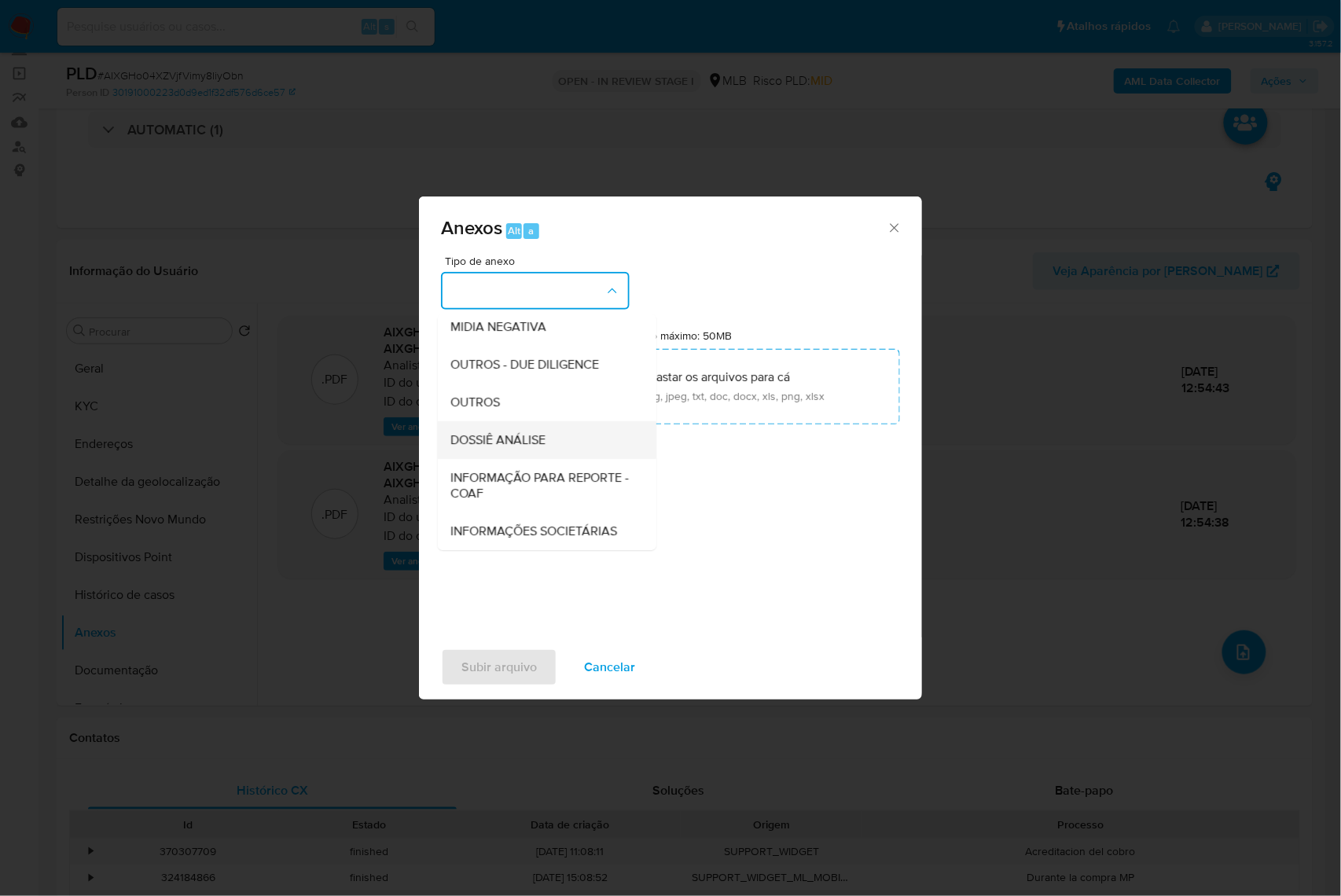
click at [482, 421] on div "DOSSIÊ ANÁLISE" at bounding box center [542, 440] width 184 height 38
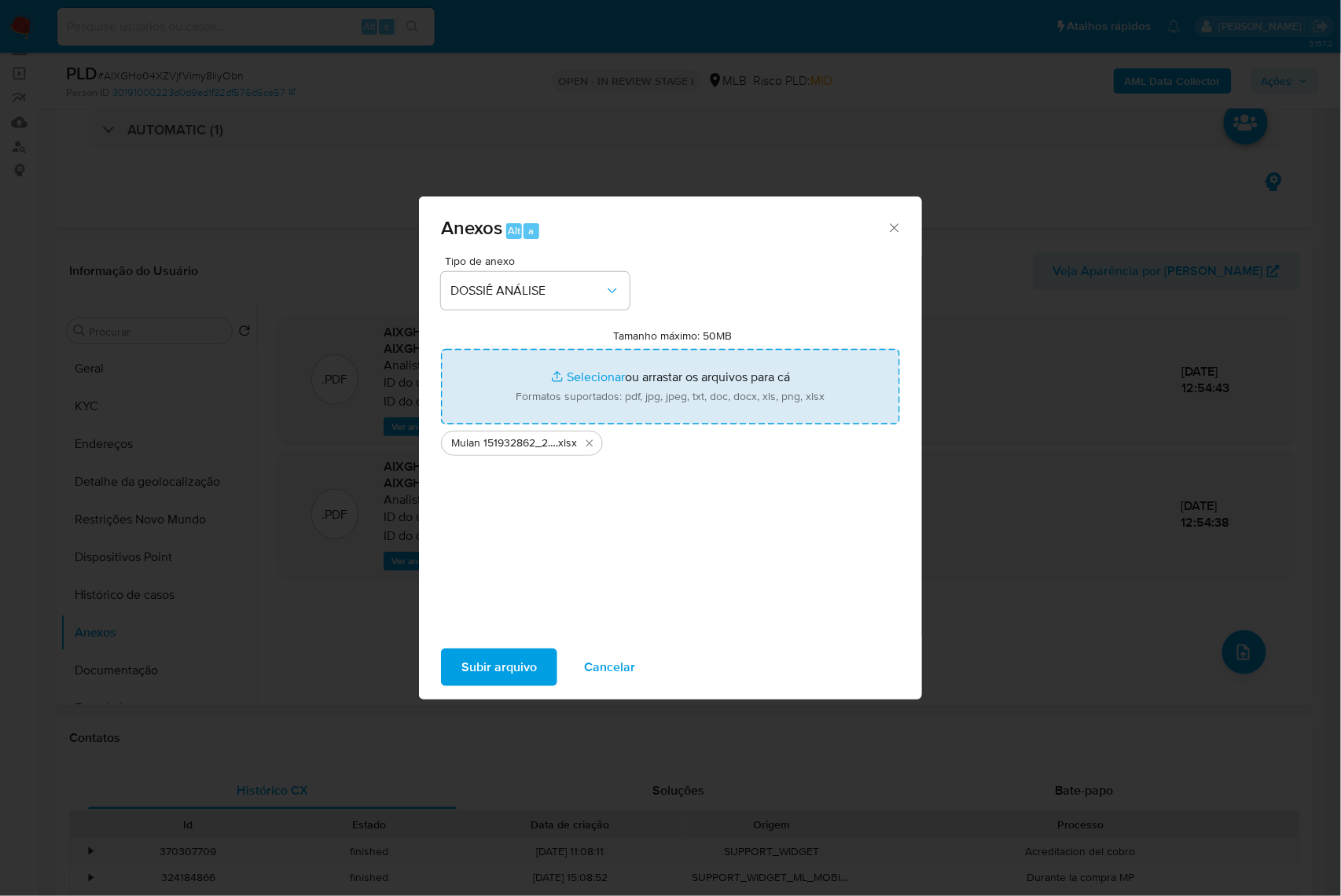
type input "C:\fakepath\DECLÍNIO - CPF 08169127696 - JOAO PEDRO CARVALHO FERNANDES.pdf"
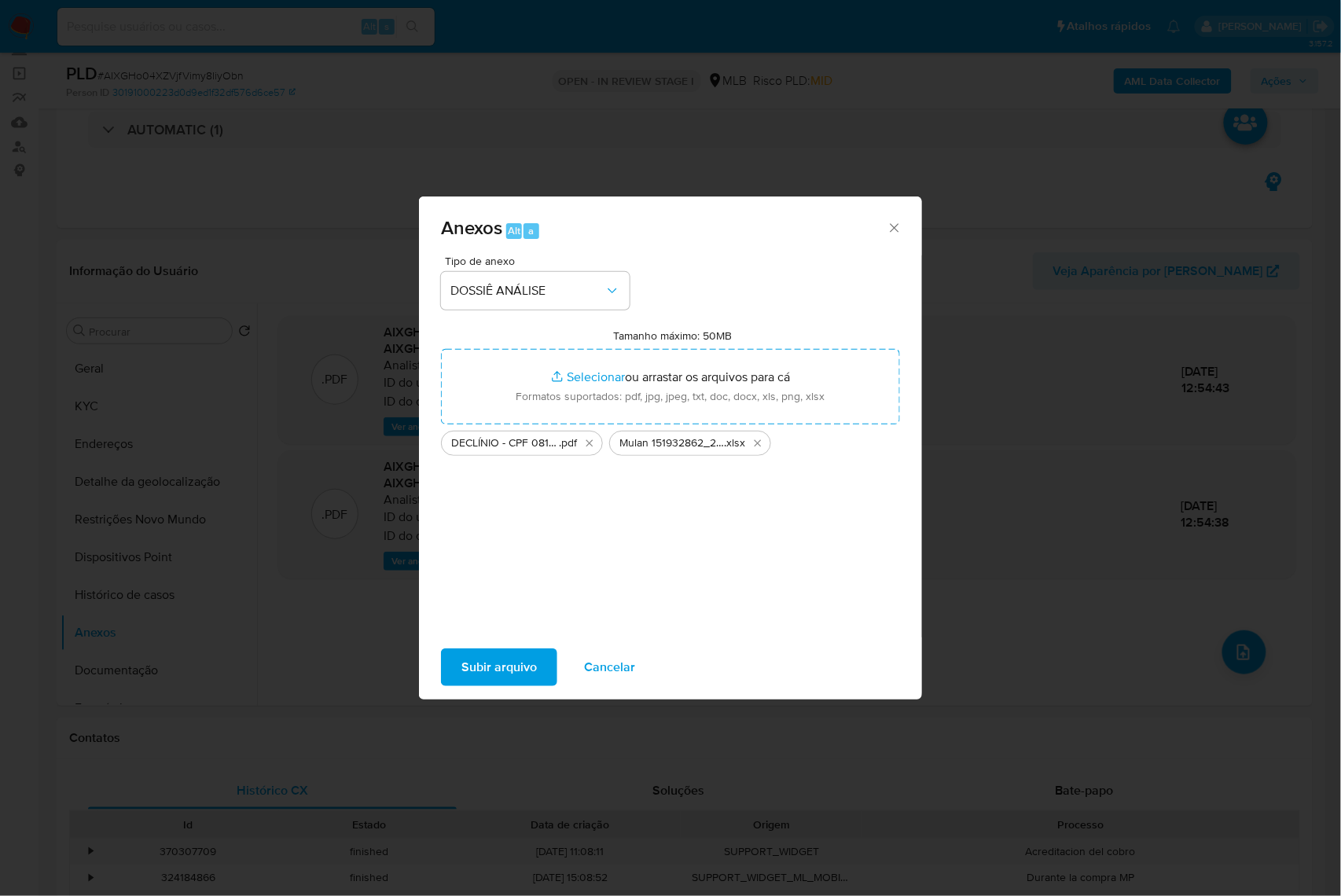
click at [465, 678] on span "Subir arquivo" at bounding box center [499, 667] width 75 height 34
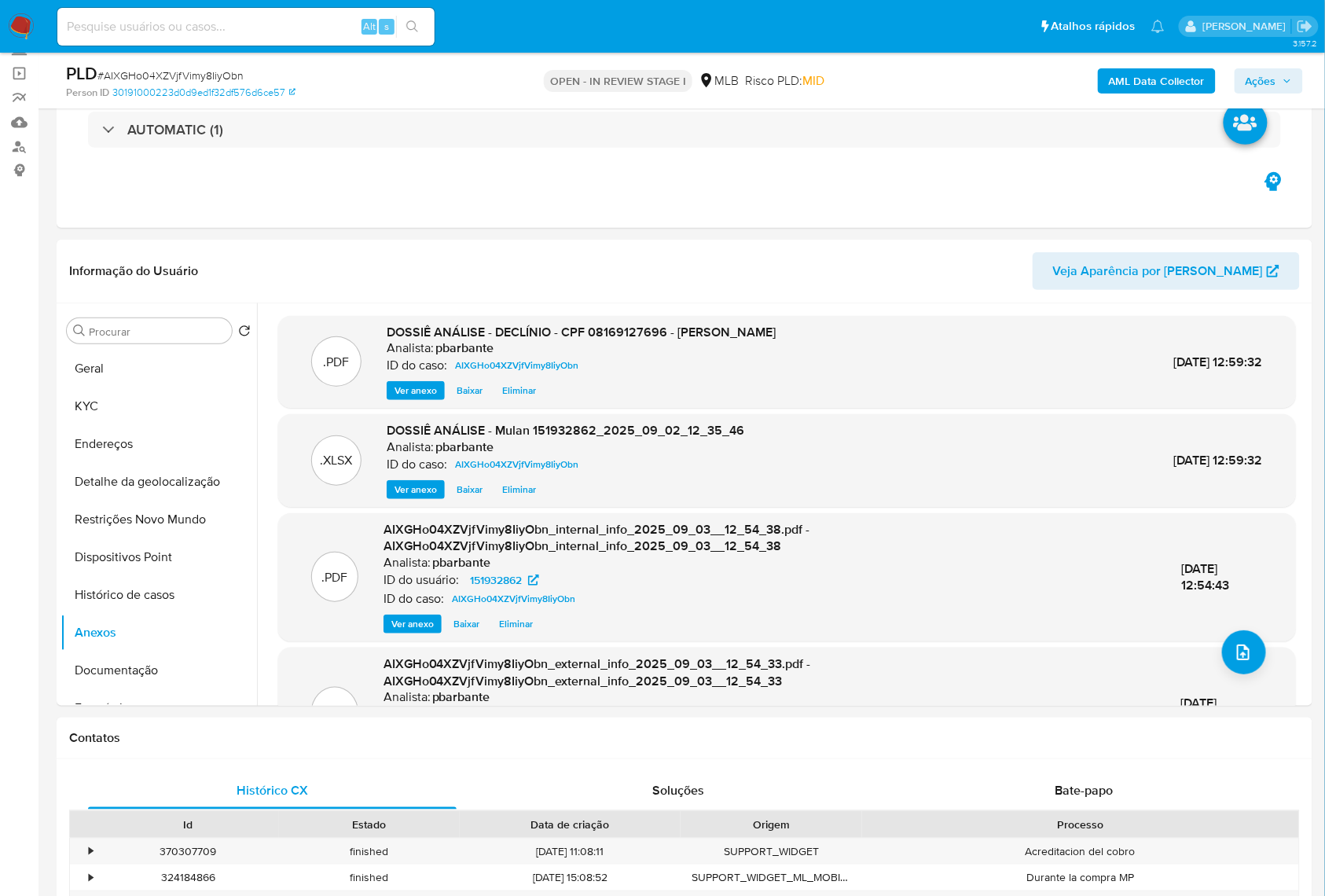
click at [1271, 82] on span "Ações" at bounding box center [1261, 81] width 31 height 25
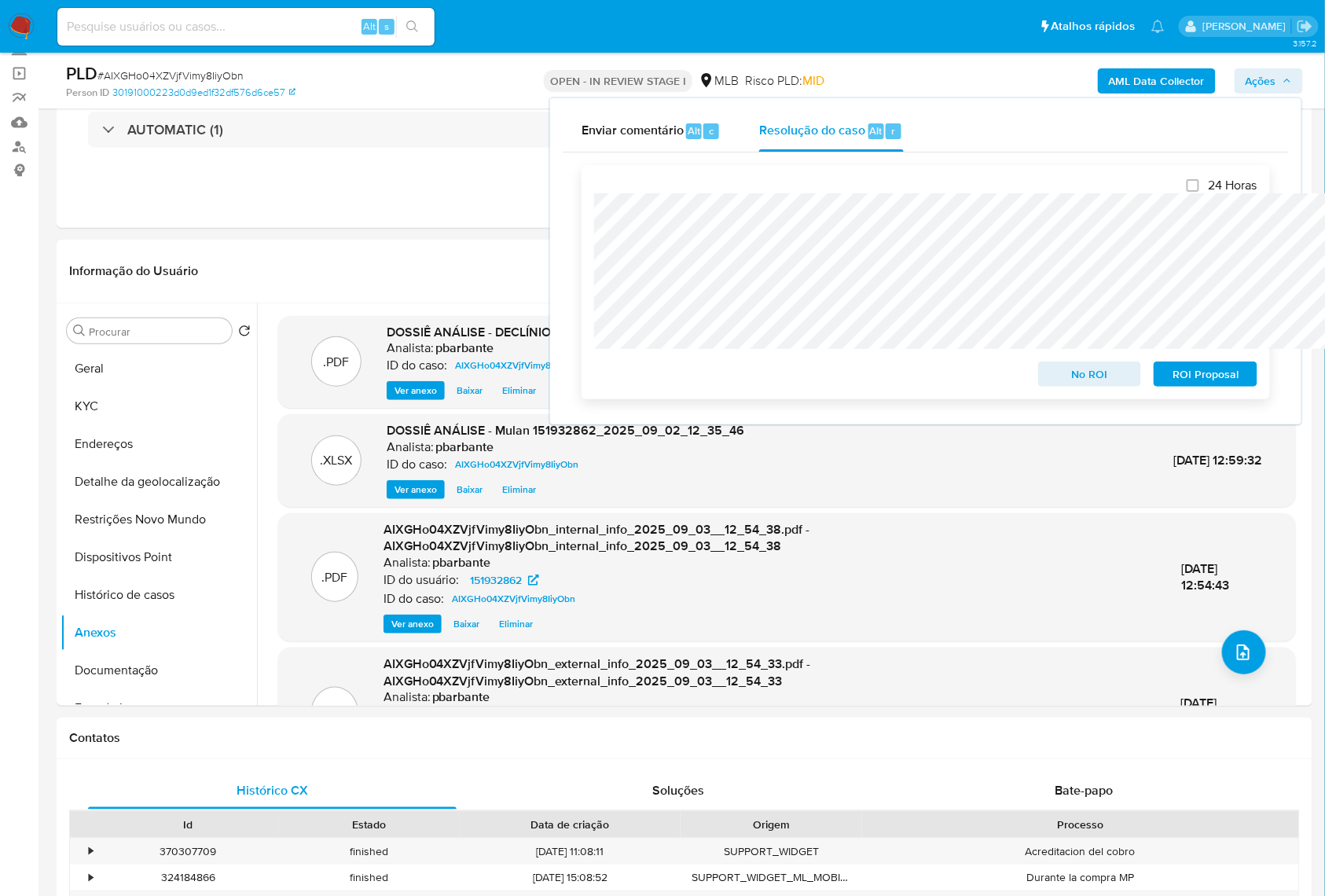
click at [1073, 371] on span "No ROI" at bounding box center [1089, 374] width 82 height 22
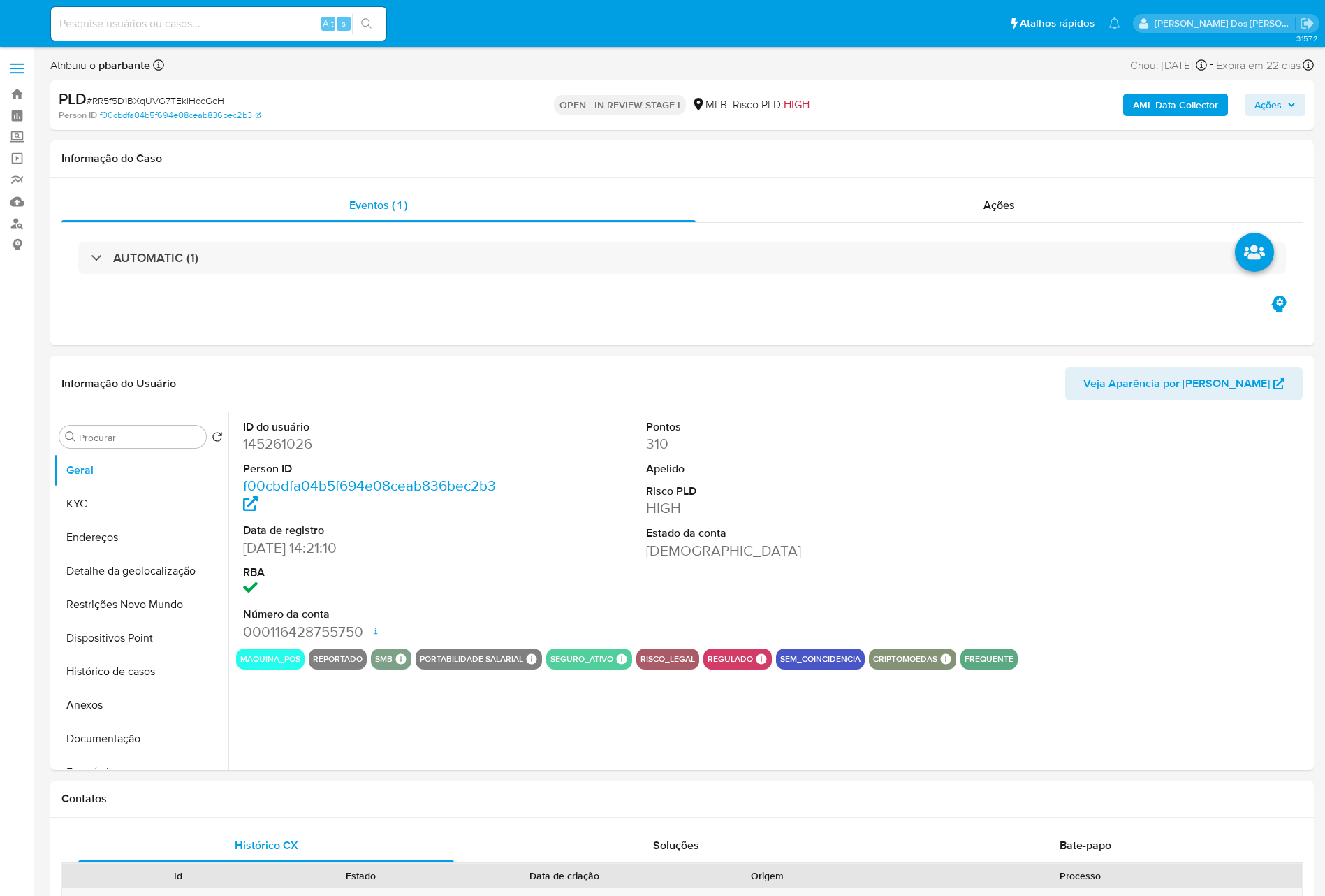
select select "10"
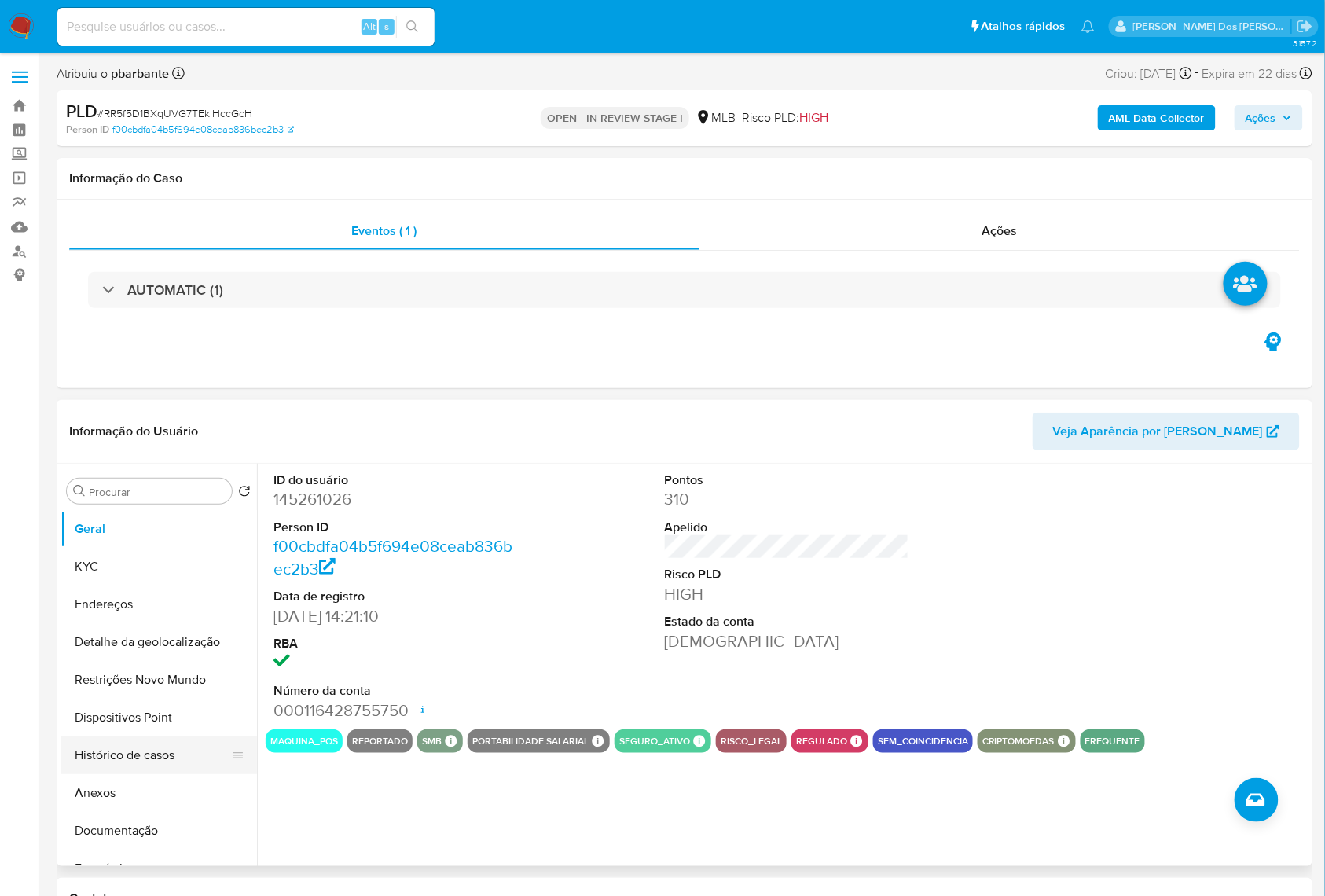
click at [158, 774] on button "Histórico de casos" at bounding box center [152, 755] width 184 height 38
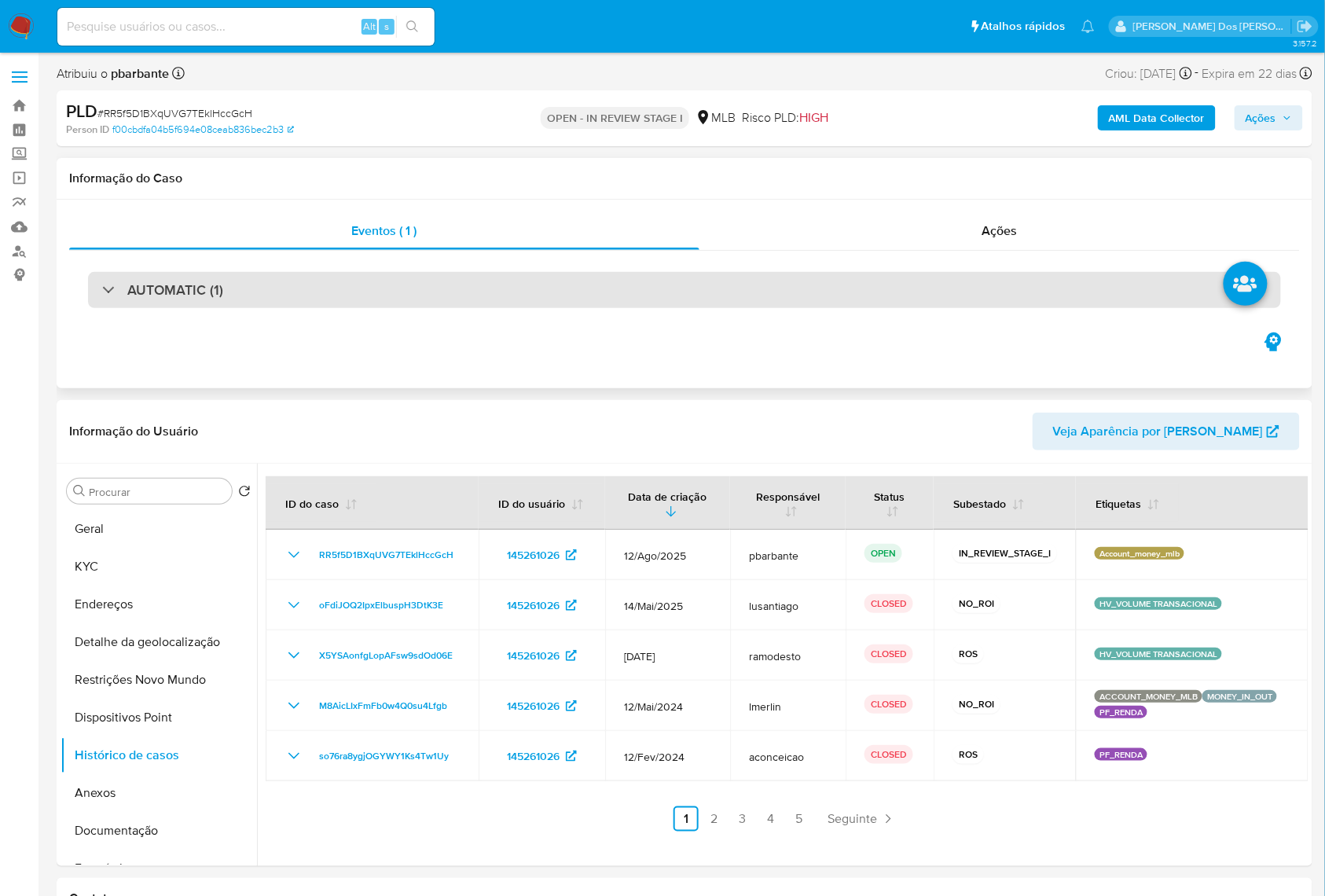
click at [510, 296] on div "AUTOMATIC (1)" at bounding box center [684, 290] width 1193 height 36
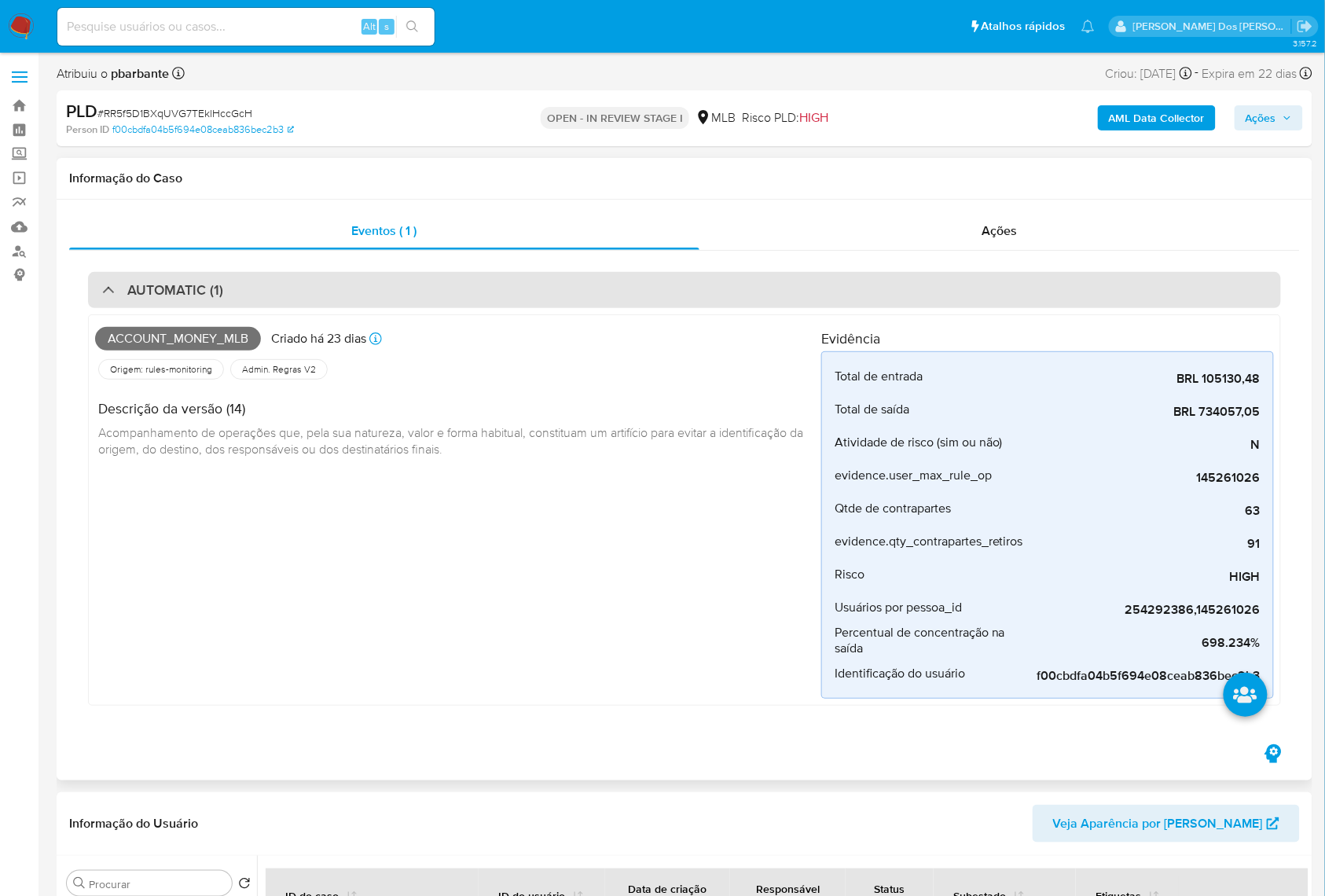
click at [511, 296] on div "AUTOMATIC (1)" at bounding box center [684, 290] width 1193 height 36
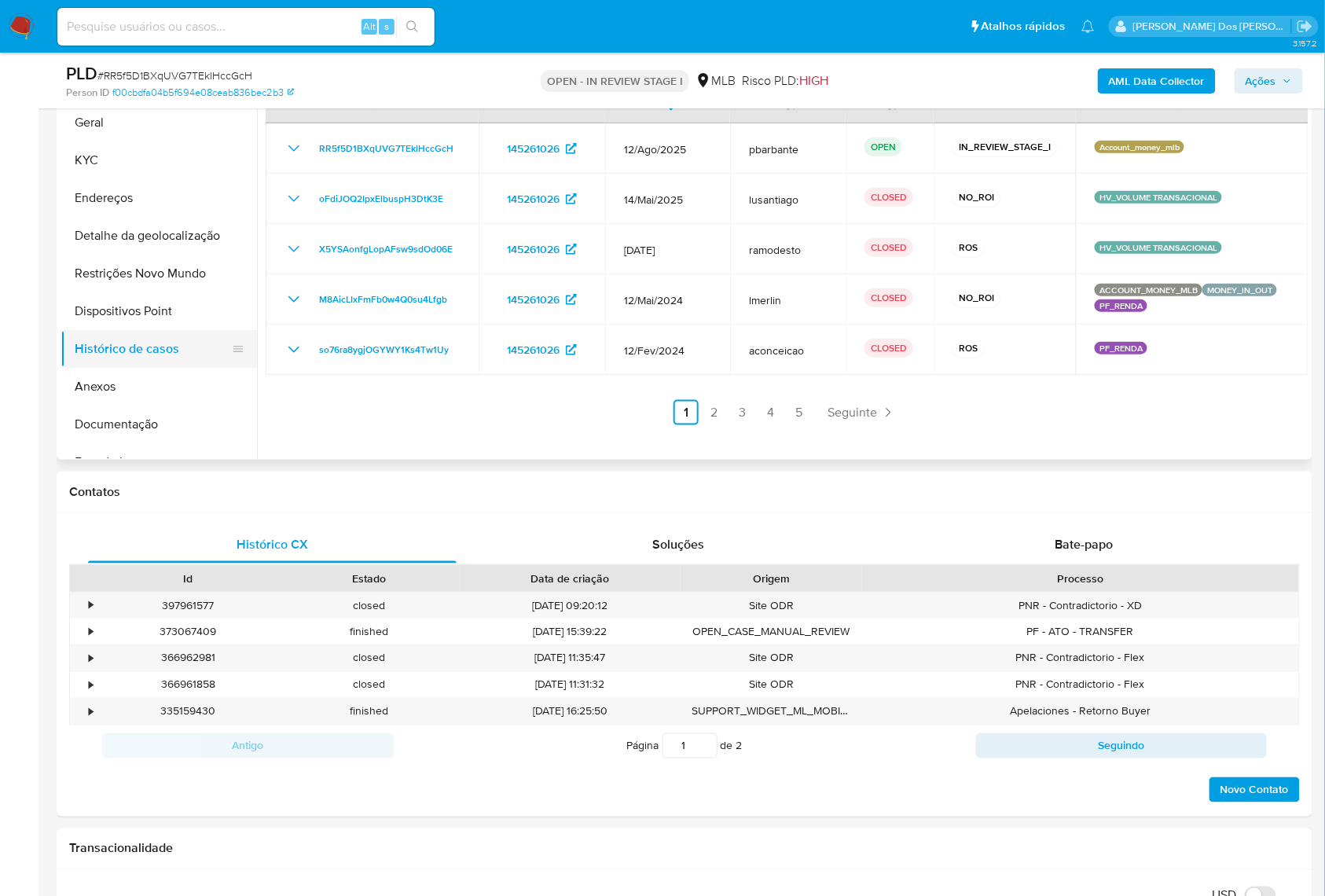
scroll to position [315, 0]
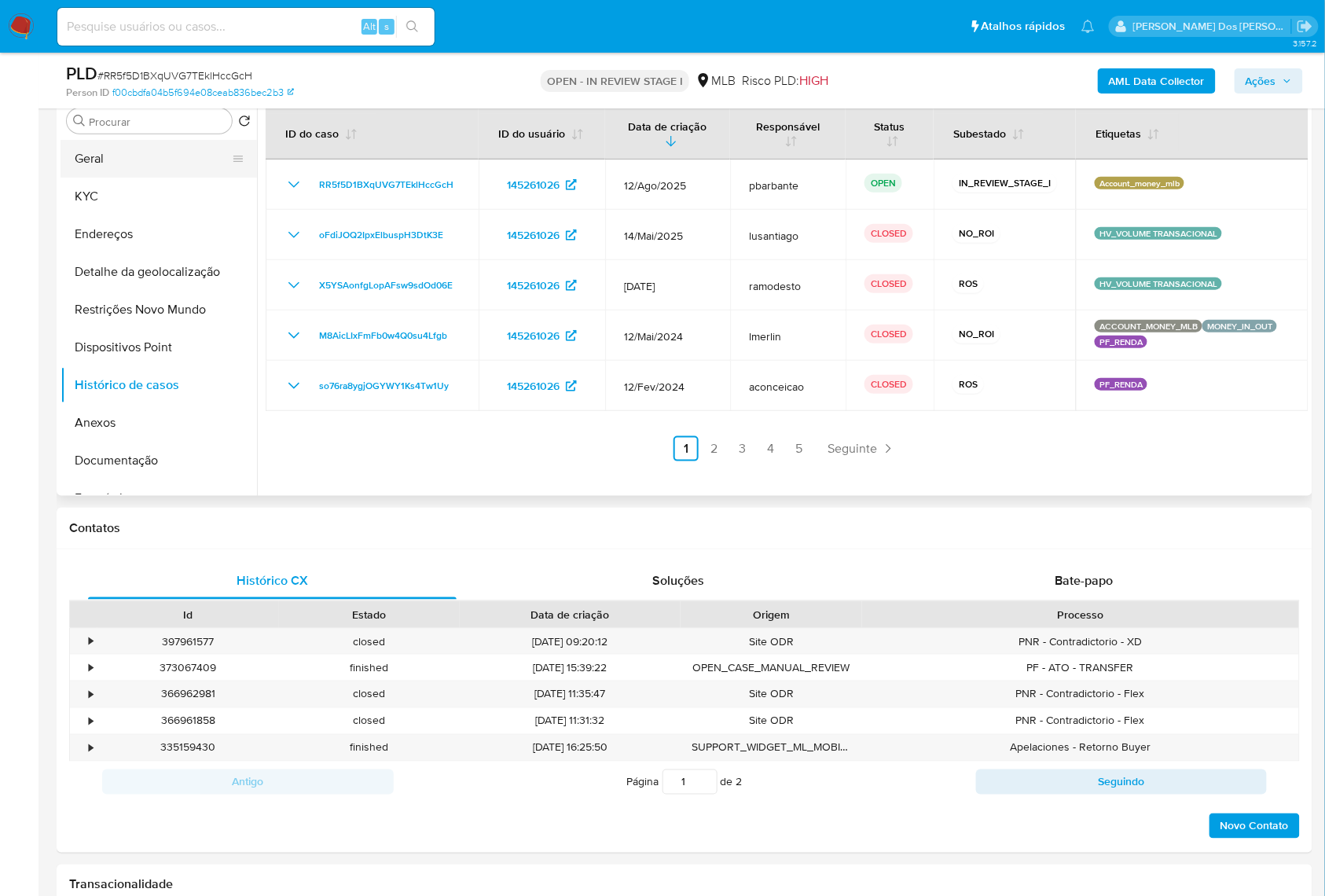
click at [122, 178] on button "Geral" at bounding box center [152, 159] width 184 height 38
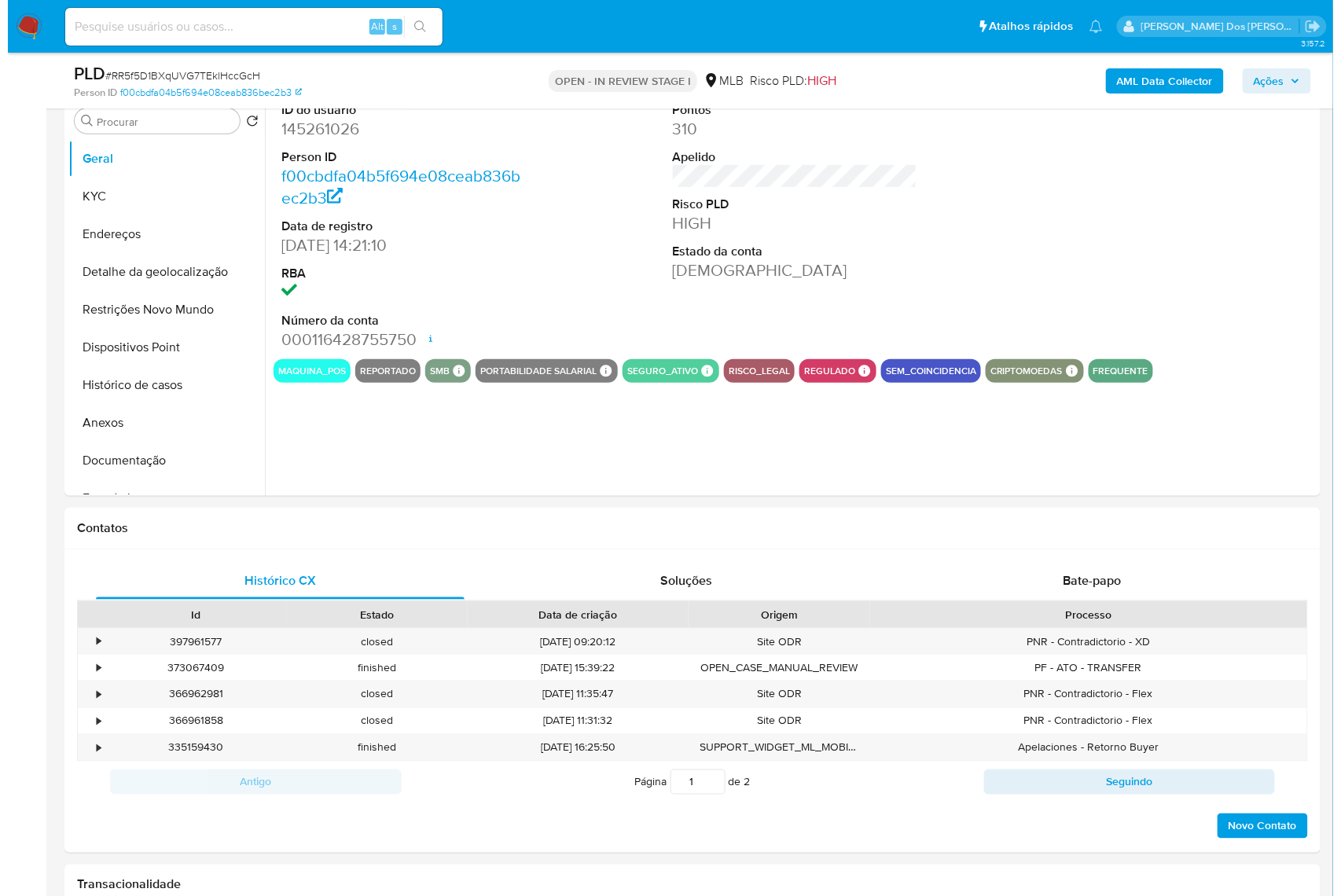
scroll to position [209, 0]
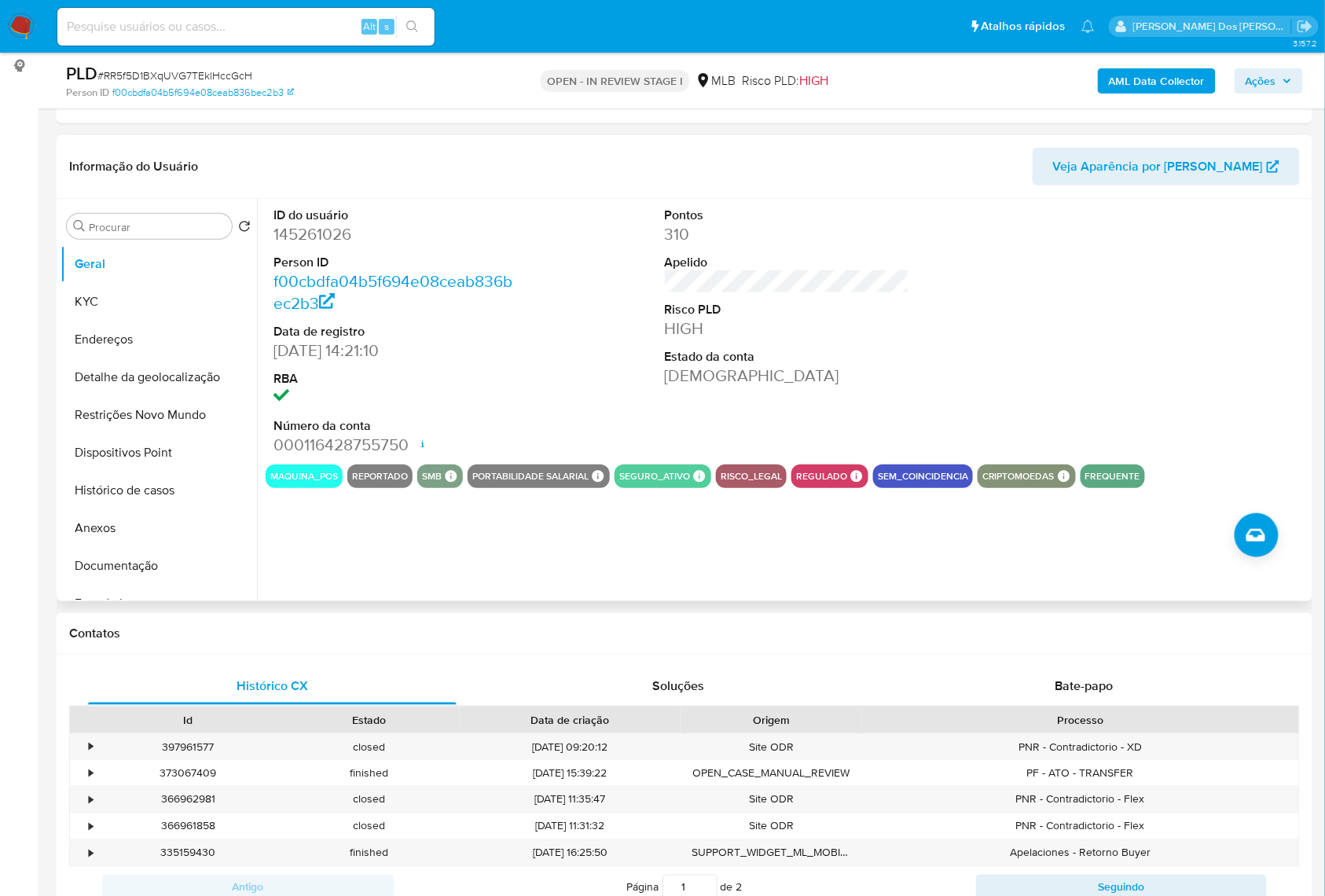
click at [308, 245] on dd "145261026" at bounding box center [395, 234] width 245 height 22
copy dd "145261026"
click at [239, 70] on span "# RR5f5D1BXqUVG7TEklHccGcH" at bounding box center [174, 74] width 155 height 15
click at [237, 70] on span "# RR5f5D1BXqUVG7TEklHccGcH" at bounding box center [174, 74] width 155 height 15
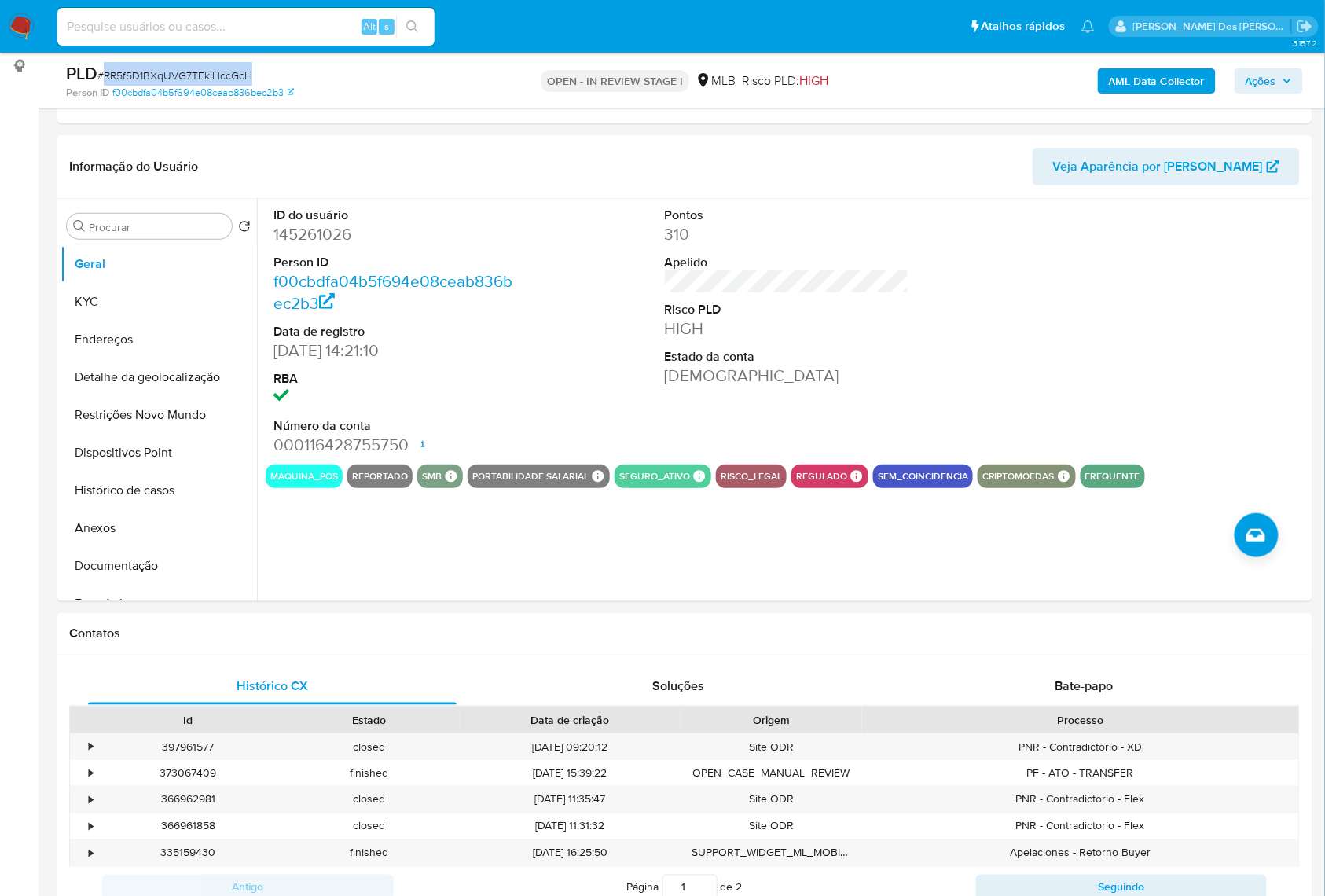
copy span "RR5f5D1BXqUVG7TEklHccGcH"
click at [341, 245] on dd "145261026" at bounding box center [395, 234] width 245 height 22
copy dd "145261026"
click at [138, 585] on button "Documentação" at bounding box center [152, 566] width 184 height 38
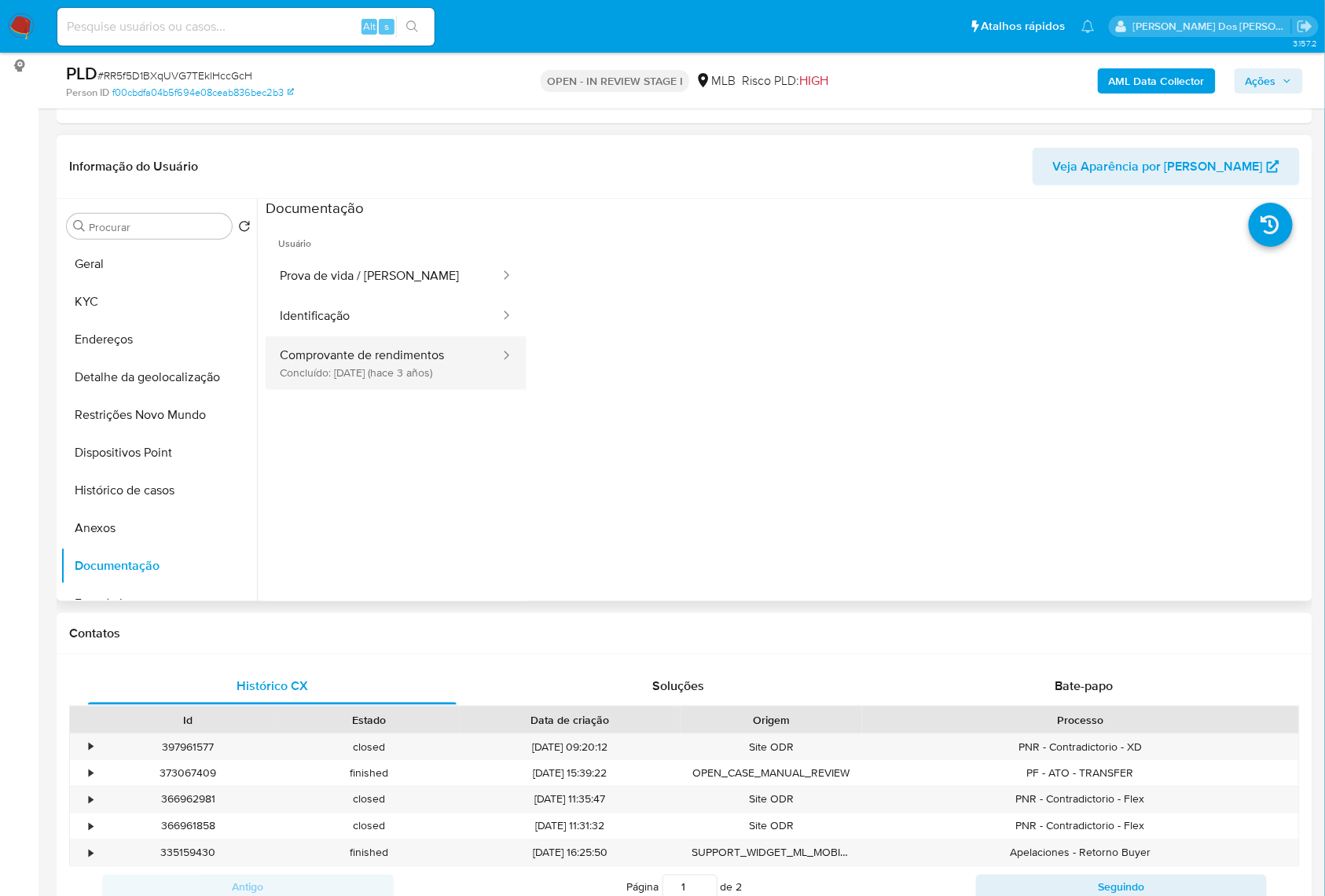
click at [349, 361] on button "Comprovante de rendimentos Concluído: [DATE] (hace 3 años)" at bounding box center [384, 363] width 236 height 54
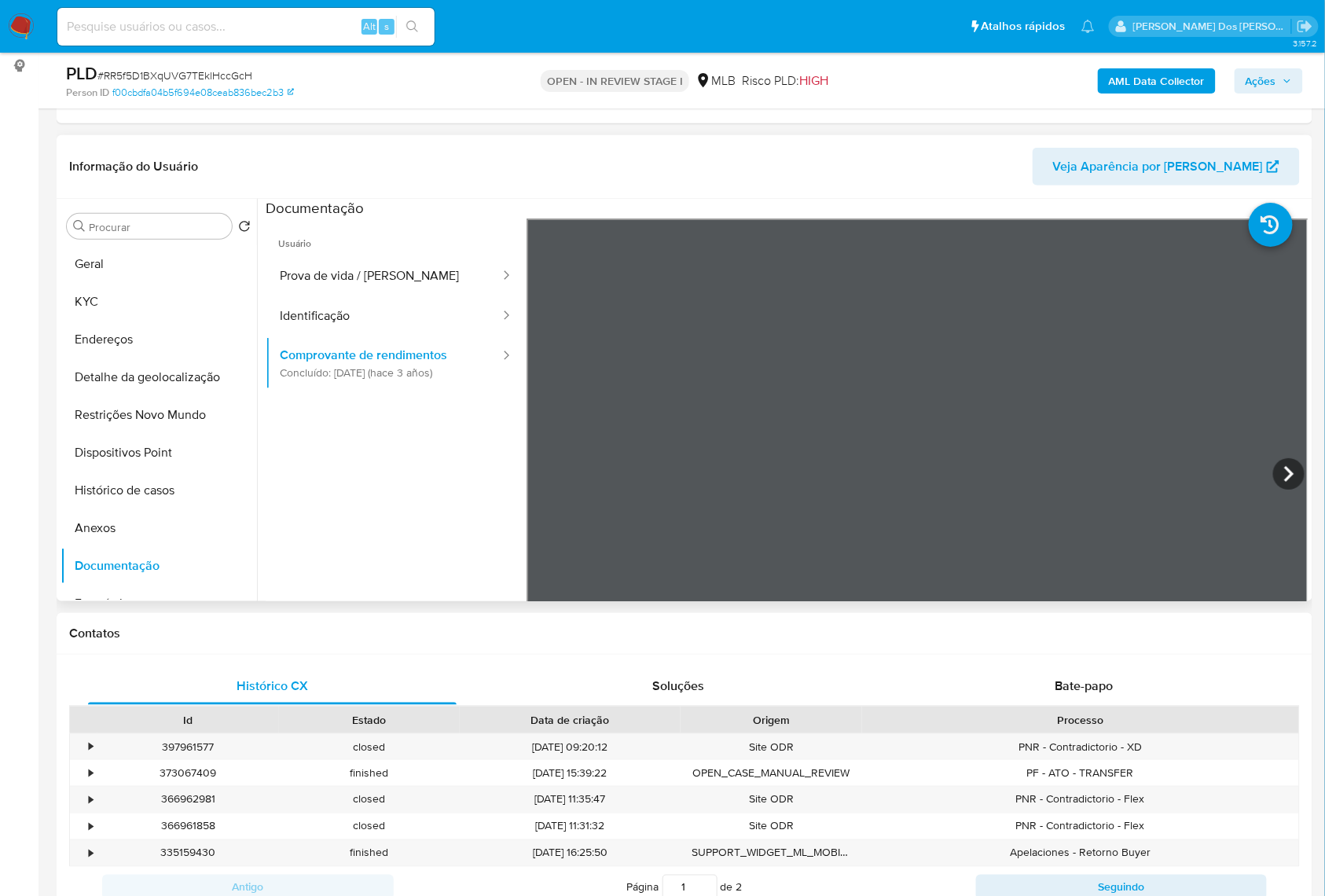
click at [57, 315] on div "Procurar Retornar ao pedido padrão Geral KYC Endereços Detalhe da geolocalizaçã…" at bounding box center [684, 400] width 1255 height 403
click at [97, 320] on button "KYC" at bounding box center [152, 302] width 184 height 38
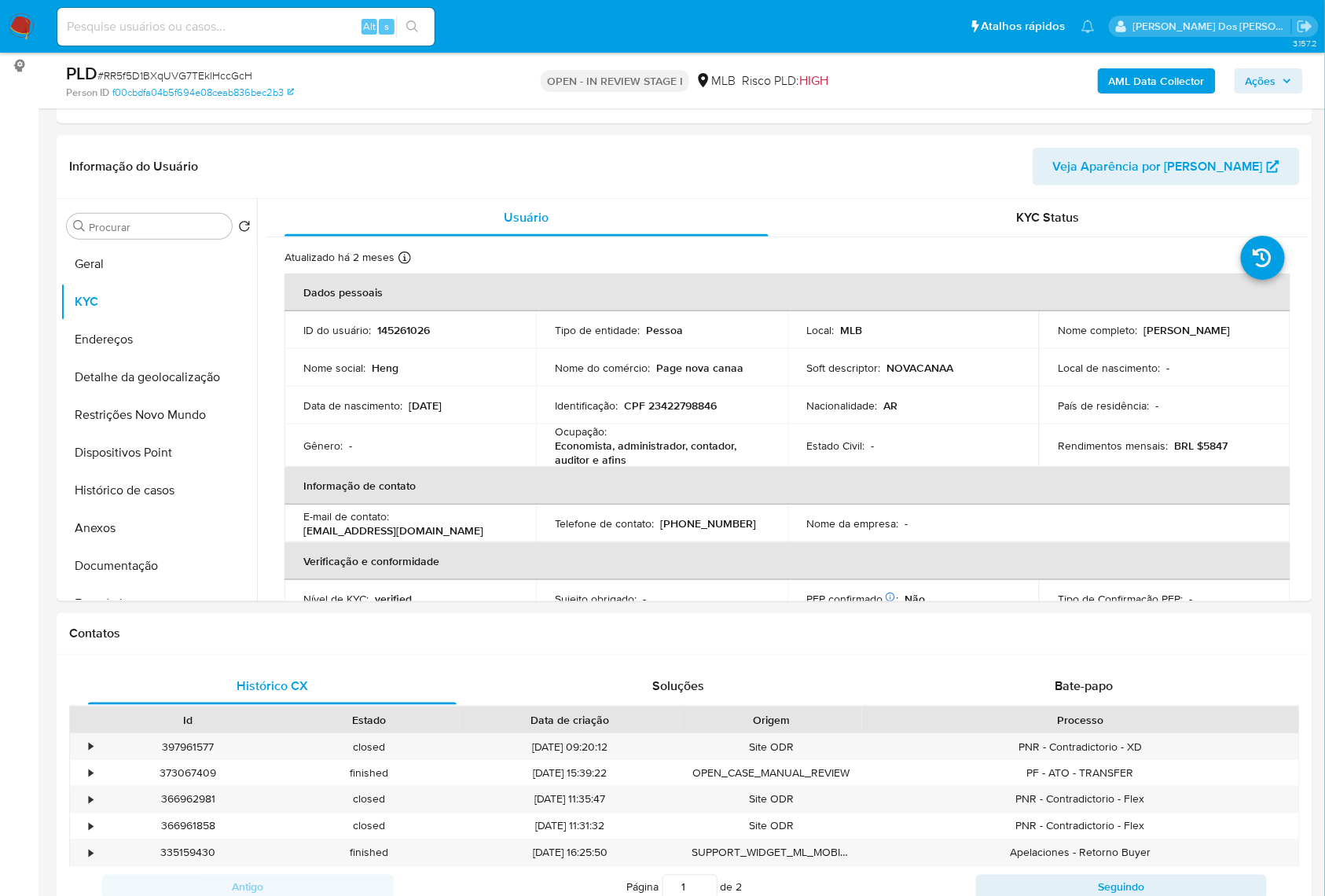
click at [1148, 82] on b "AML Data Collector" at bounding box center [1156, 81] width 96 height 25
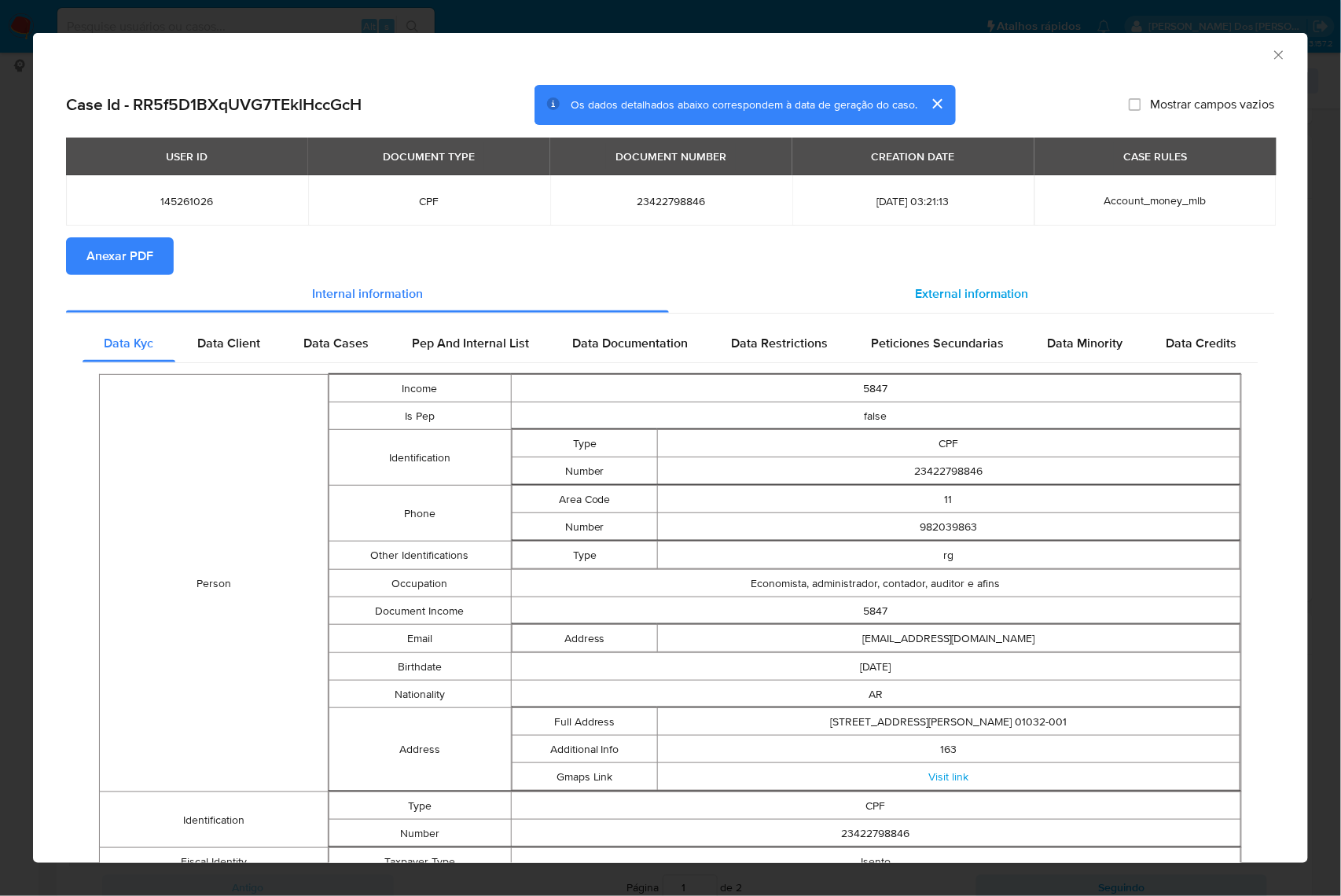
drag, startPoint x: 1009, startPoint y: 297, endPoint x: 989, endPoint y: 297, distance: 20.0
click at [1009, 297] on span "External information" at bounding box center [972, 294] width 114 height 18
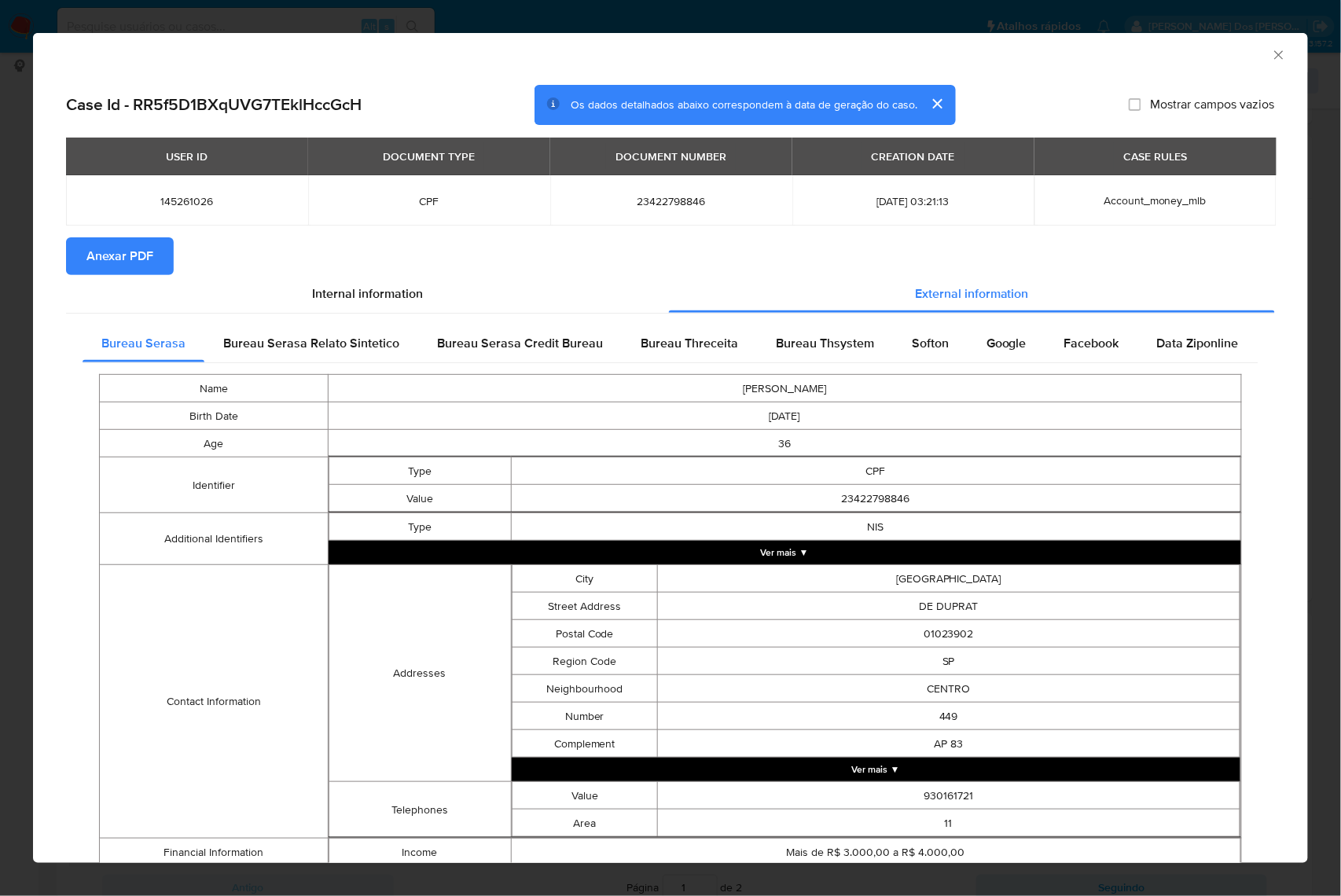
click at [131, 259] on span "Anexar PDF" at bounding box center [120, 256] width 67 height 34
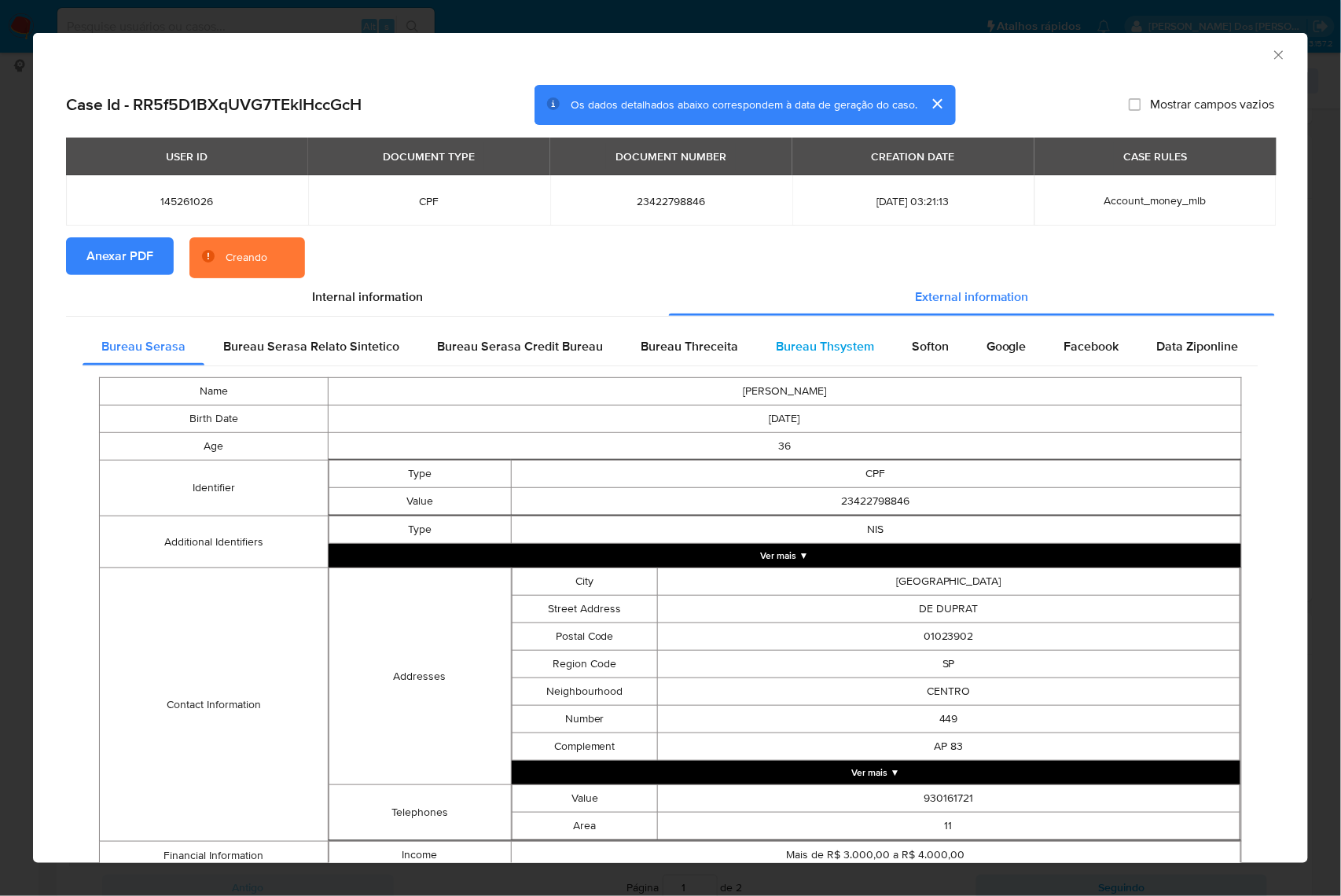
click at [820, 337] on div "Bureau Thsystem" at bounding box center [825, 346] width 136 height 38
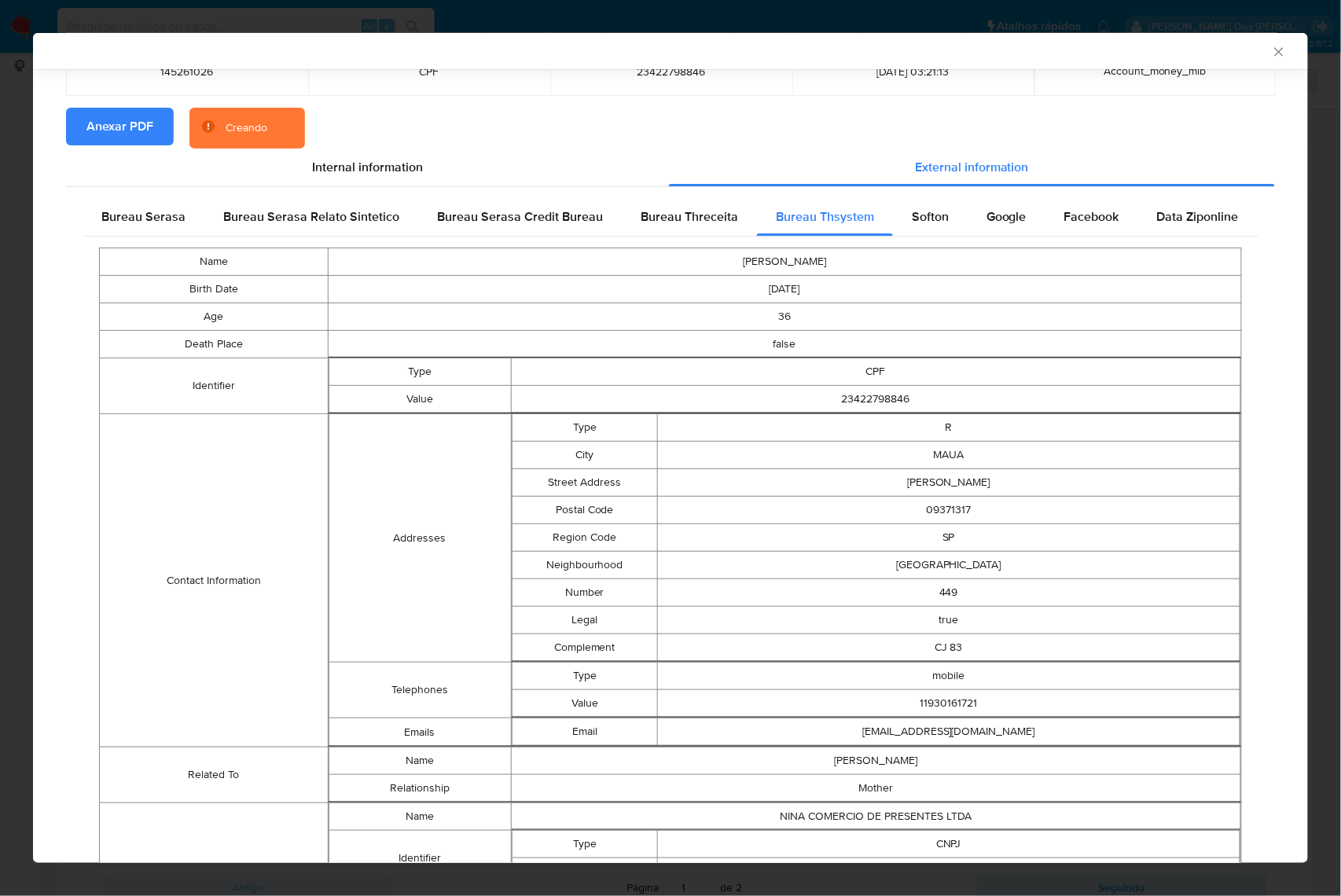
scroll to position [298, 0]
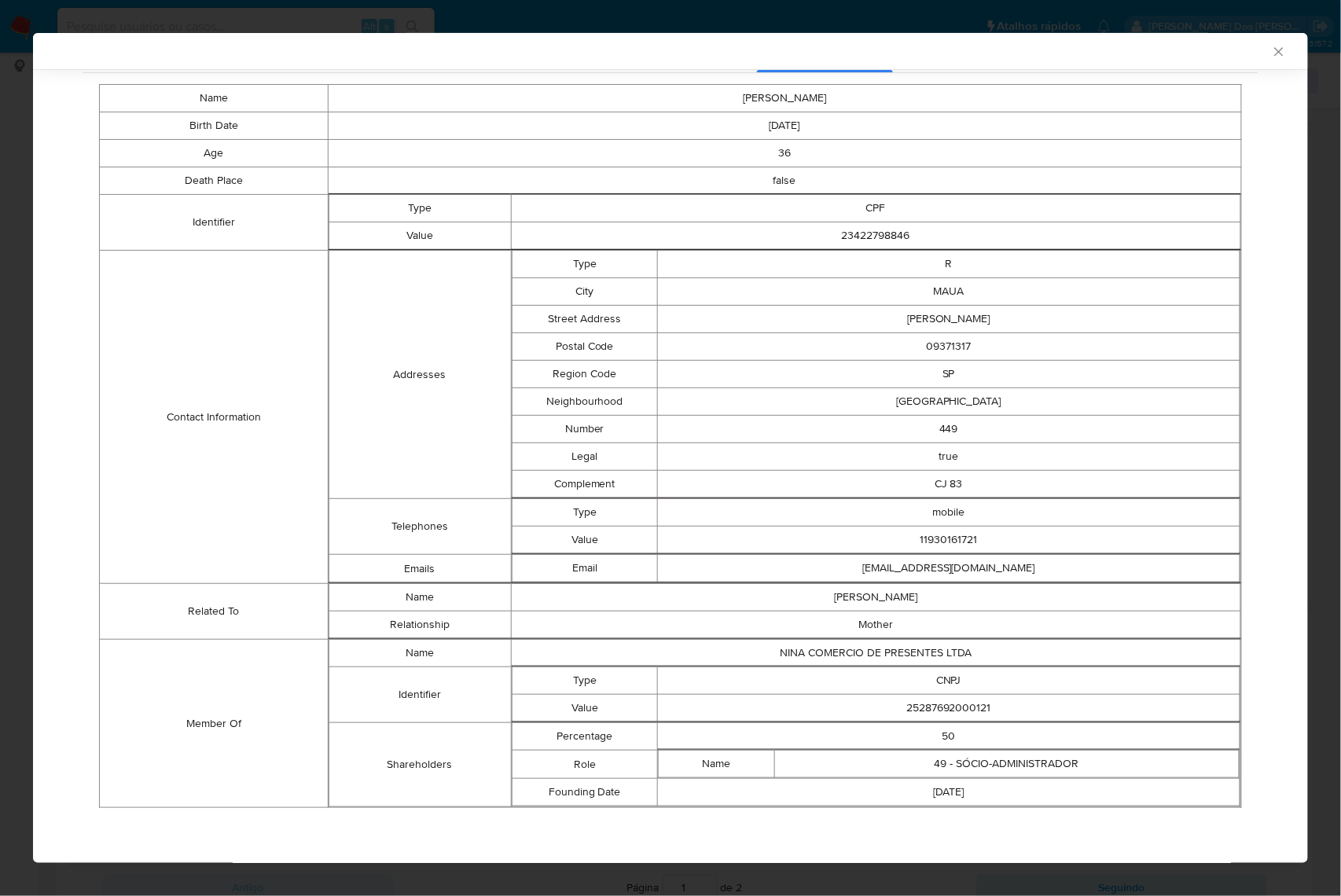
click at [940, 702] on td "25287692000121" at bounding box center [948, 708] width 582 height 27
copy td "25287692000121"
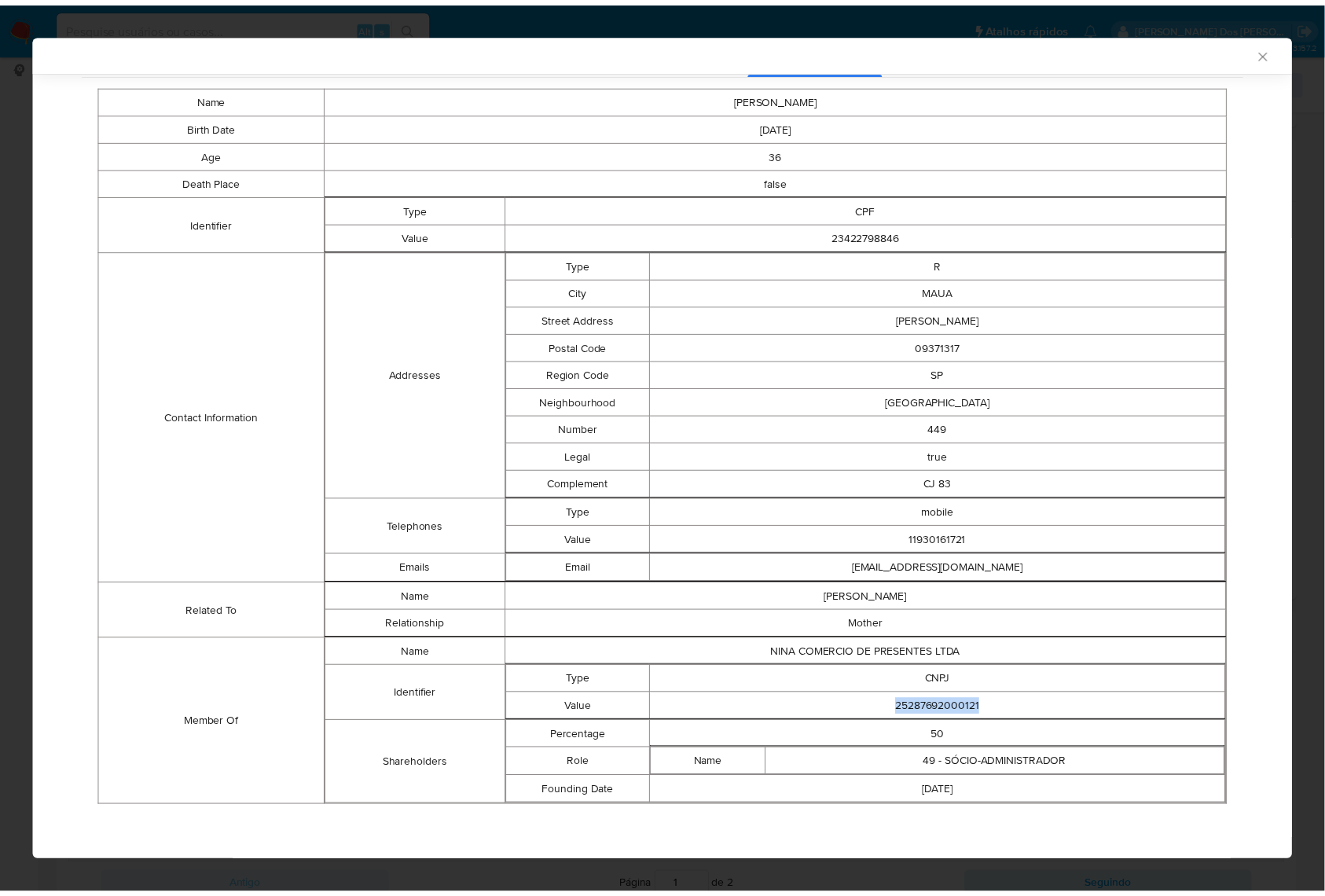
scroll to position [296, 0]
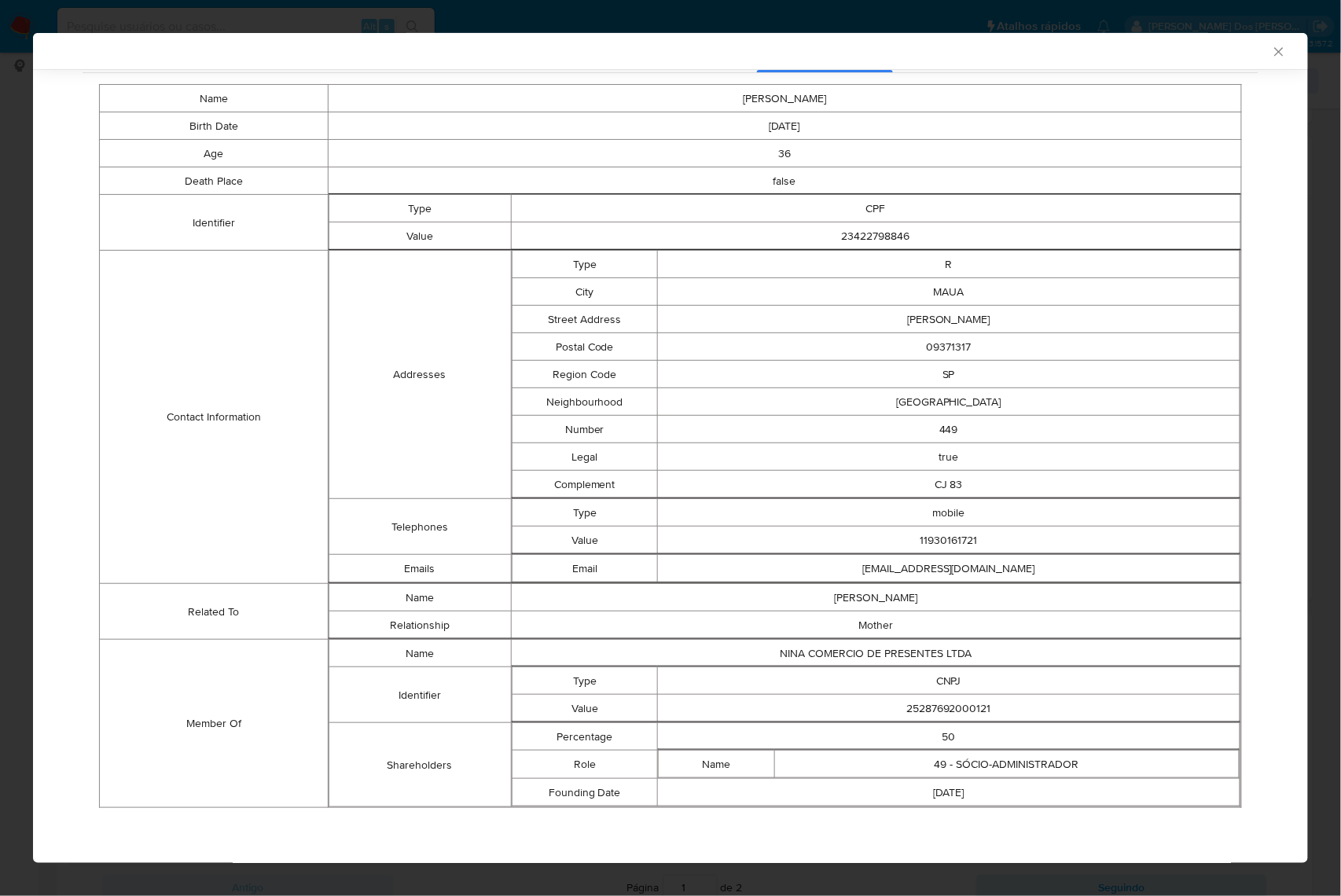
click at [358, 420] on td "Addresses" at bounding box center [419, 375] width 182 height 248
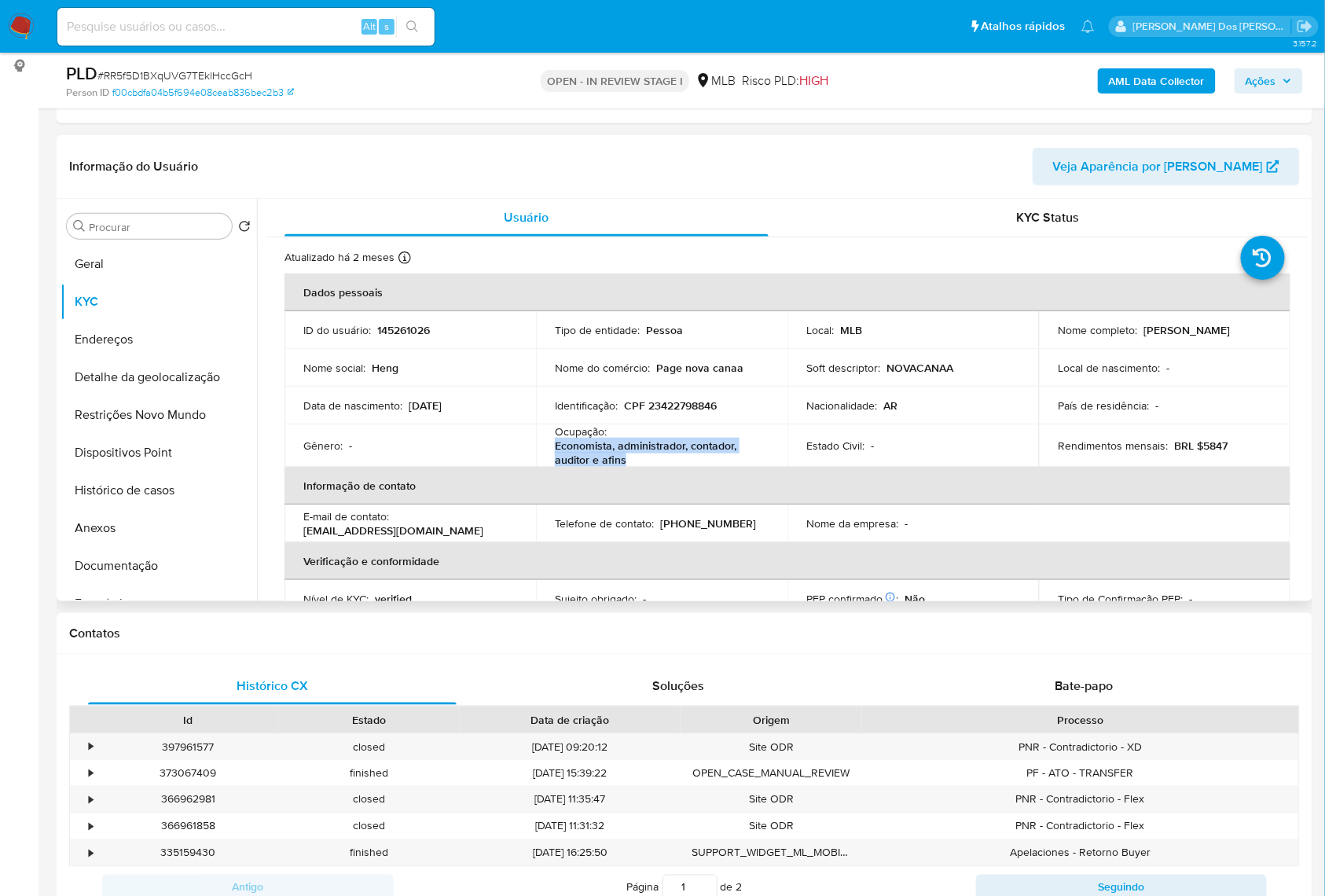
drag, startPoint x: 641, startPoint y: 487, endPoint x: 550, endPoint y: 472, distance: 92.2
click at [550, 467] on td "Ocupação : Economista, administrador, contador, auditor e afins" at bounding box center [661, 445] width 251 height 43
copy p "Economista, administrador, contador, auditor e afins"
click at [102, 275] on button "Geral" at bounding box center [152, 264] width 184 height 38
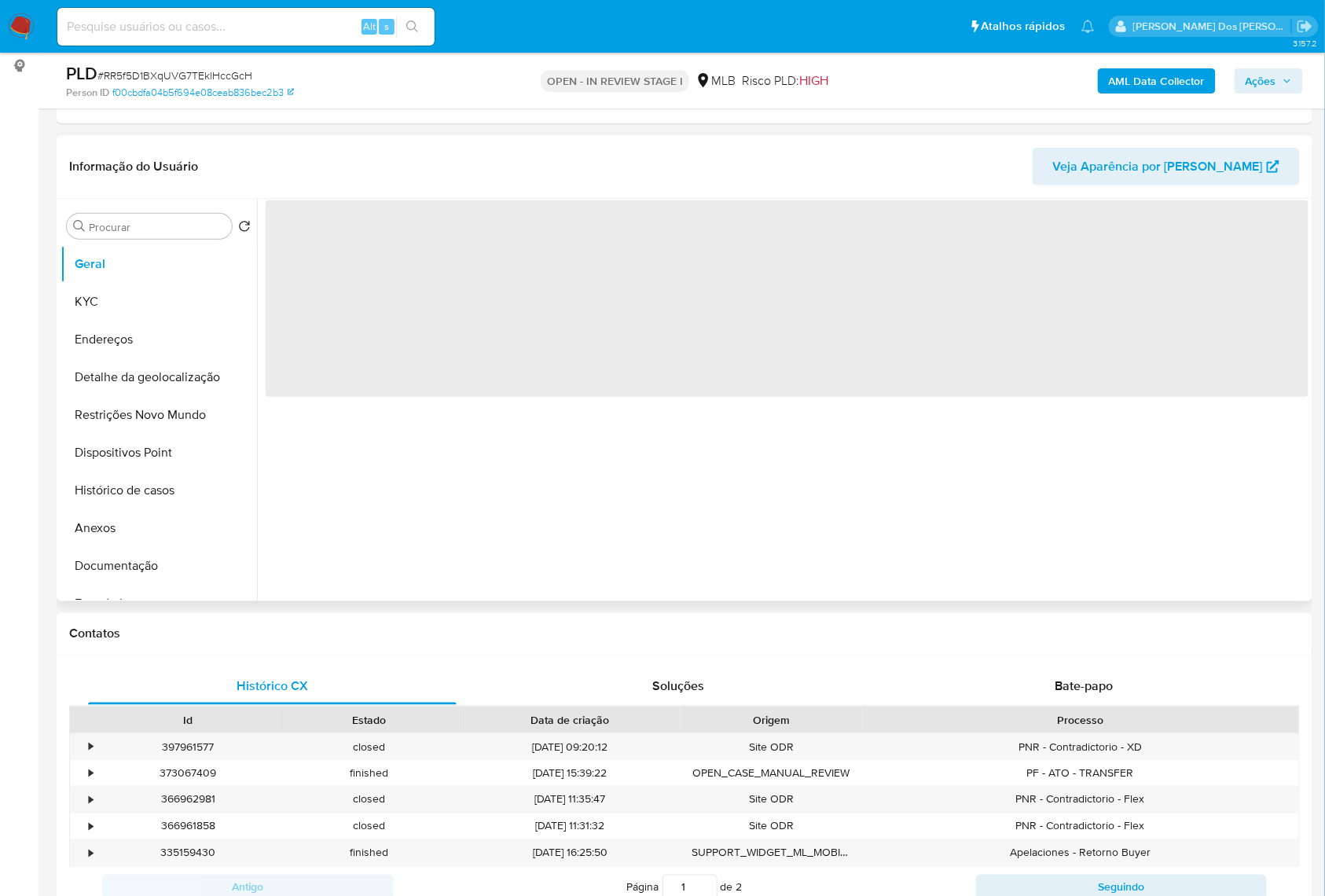
click at [373, 437] on div "‌" at bounding box center [782, 400] width 1051 height 403
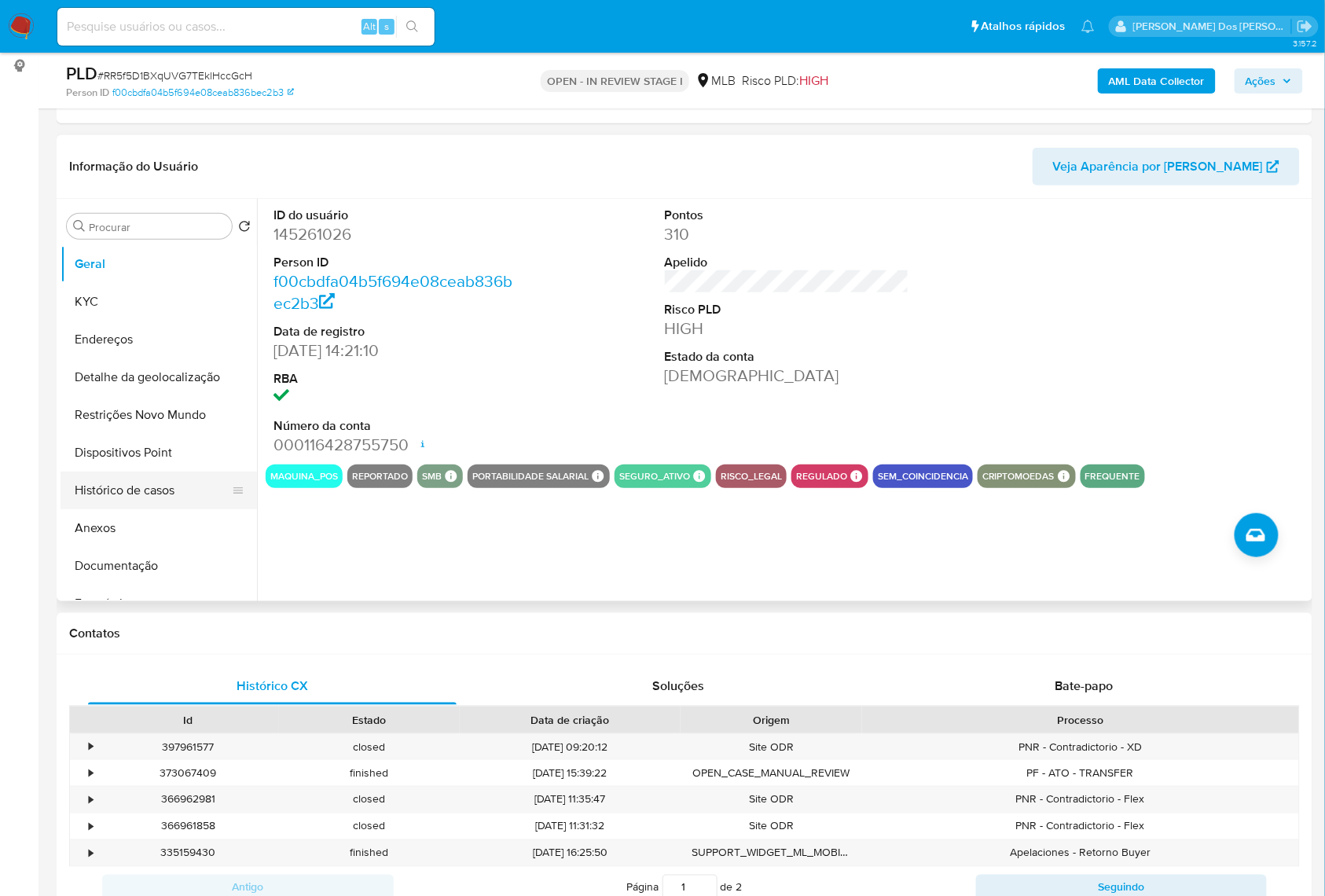
click at [123, 509] on button "Histórico de casos" at bounding box center [152, 491] width 184 height 38
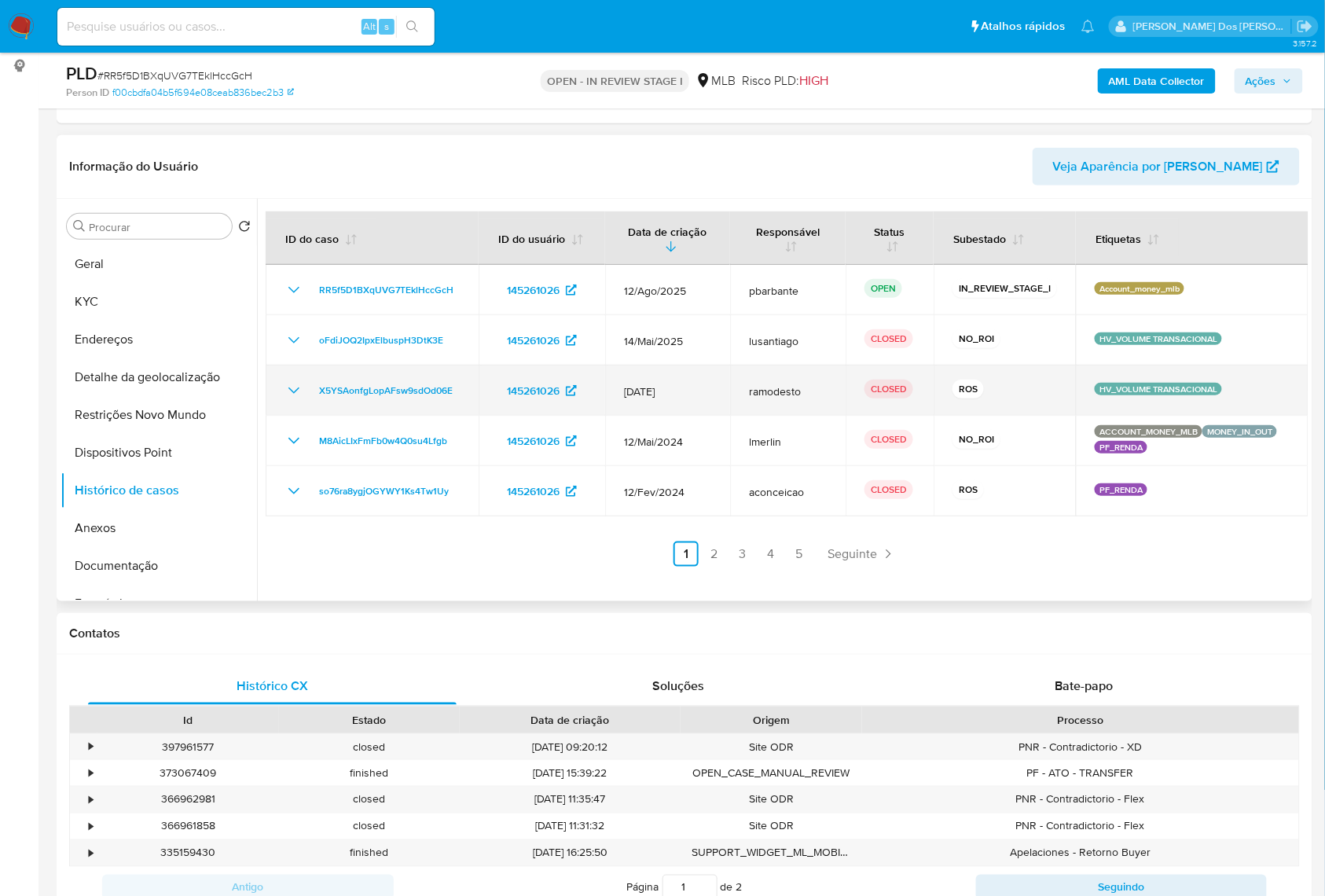
click at [287, 400] on icon "Mostrar/Ocultar" at bounding box center [294, 390] width 19 height 19
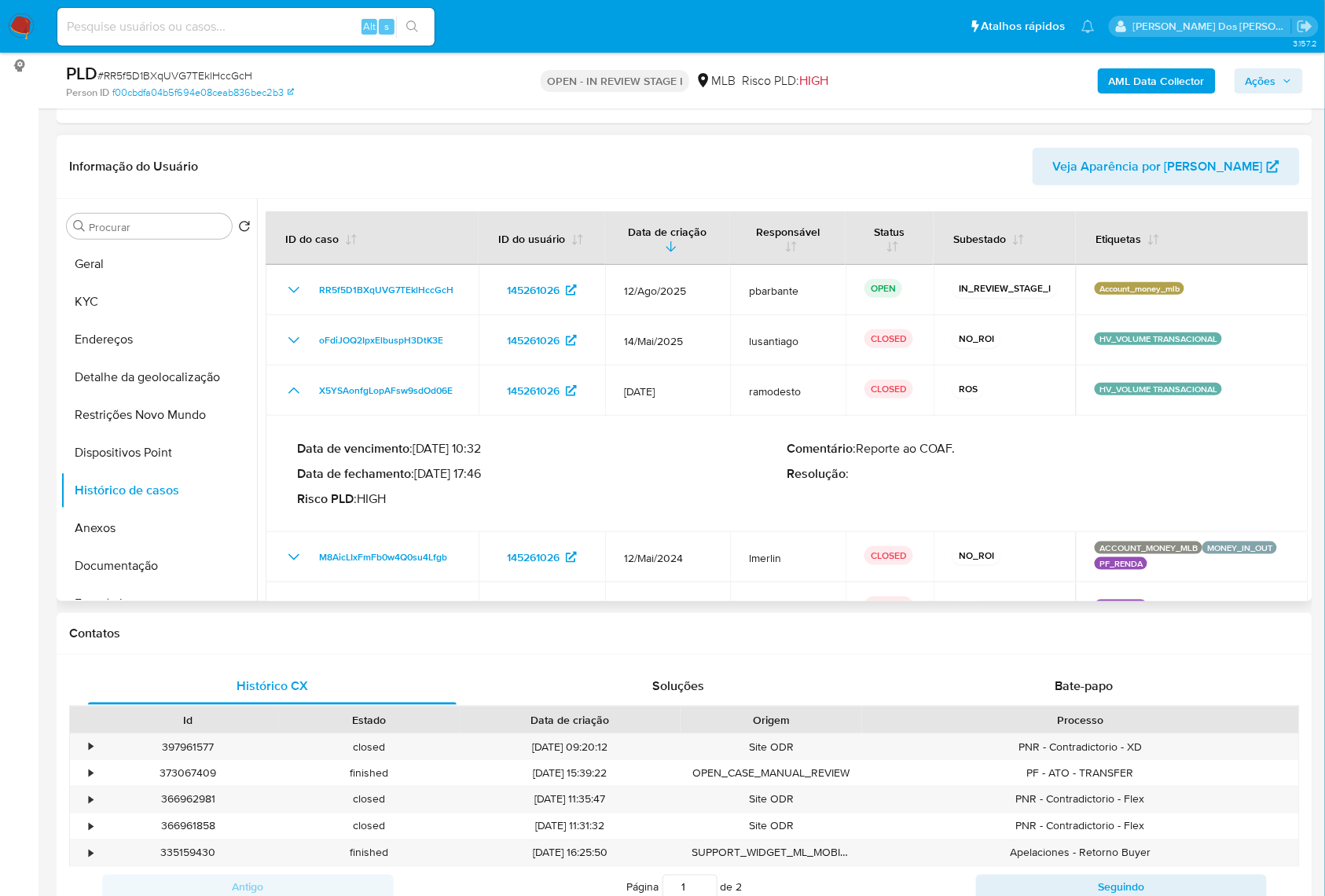
drag, startPoint x: 422, startPoint y: 496, endPoint x: 484, endPoint y: 498, distance: 62.0
click at [484, 482] on p "Data de fechamento : [DATE] 17:46" at bounding box center [541, 473] width 491 height 15
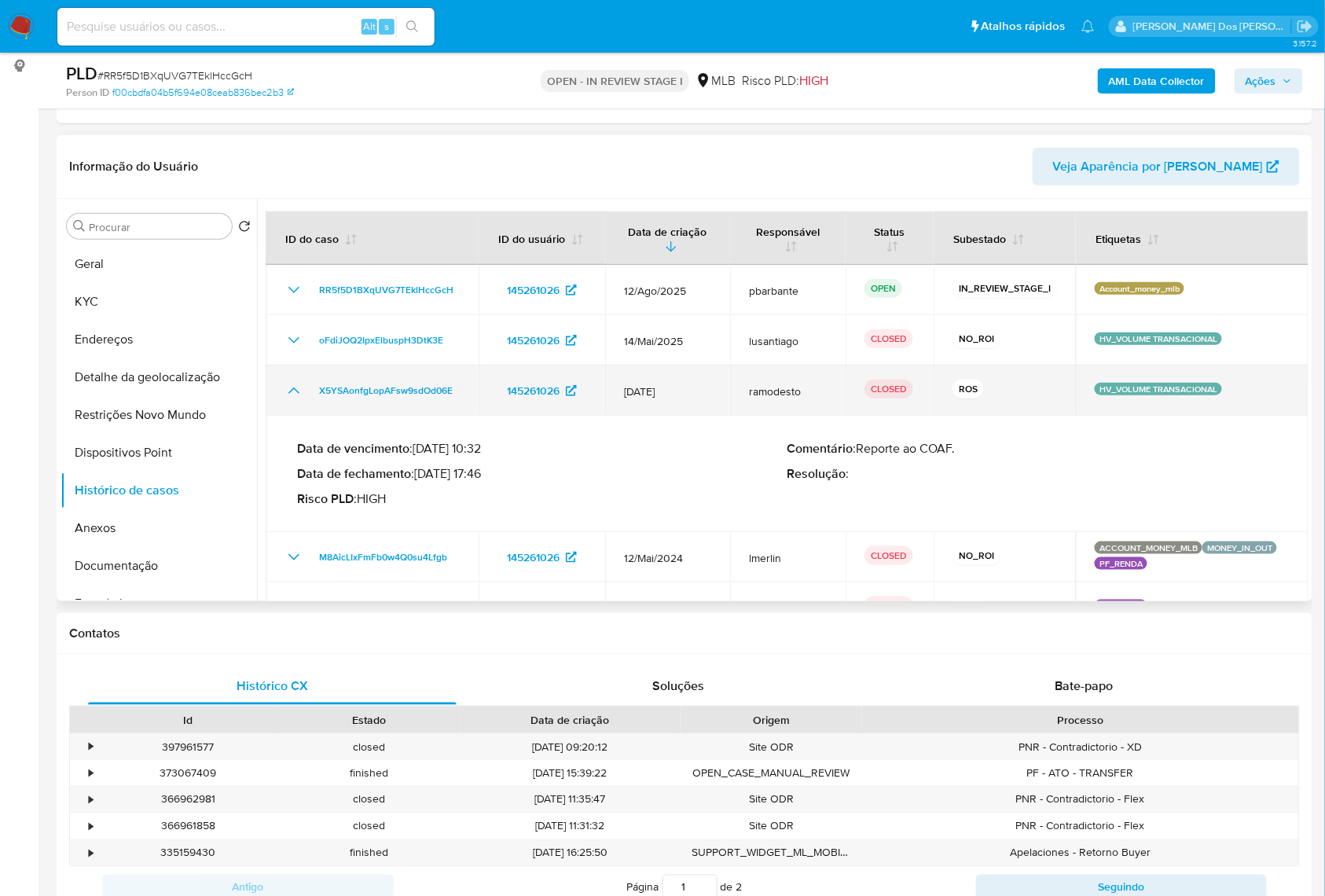
click at [292, 400] on icon "Mostrar/Ocultar" at bounding box center [294, 390] width 19 height 19
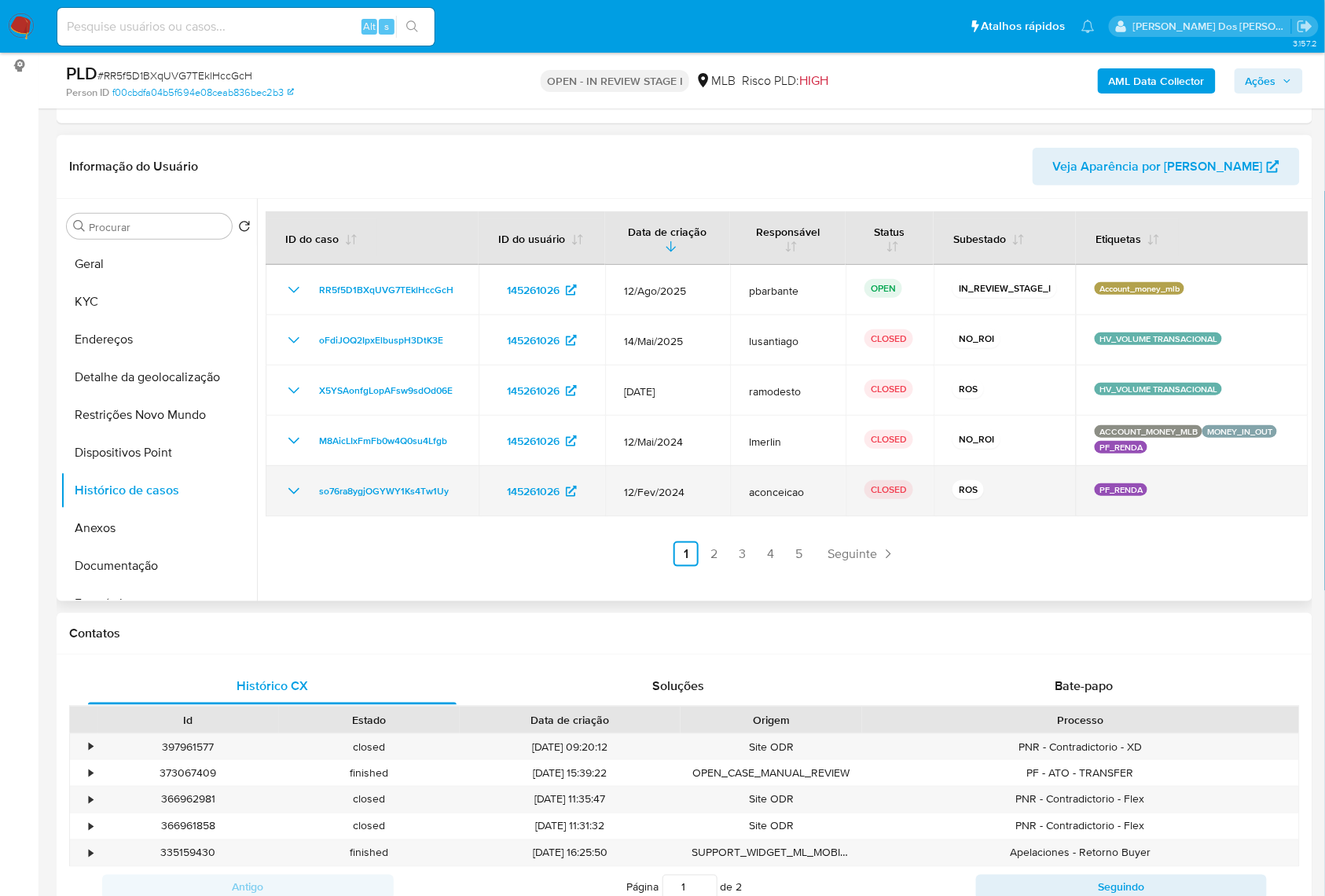
click at [291, 501] on icon "Mostrar/Ocultar" at bounding box center [294, 491] width 19 height 19
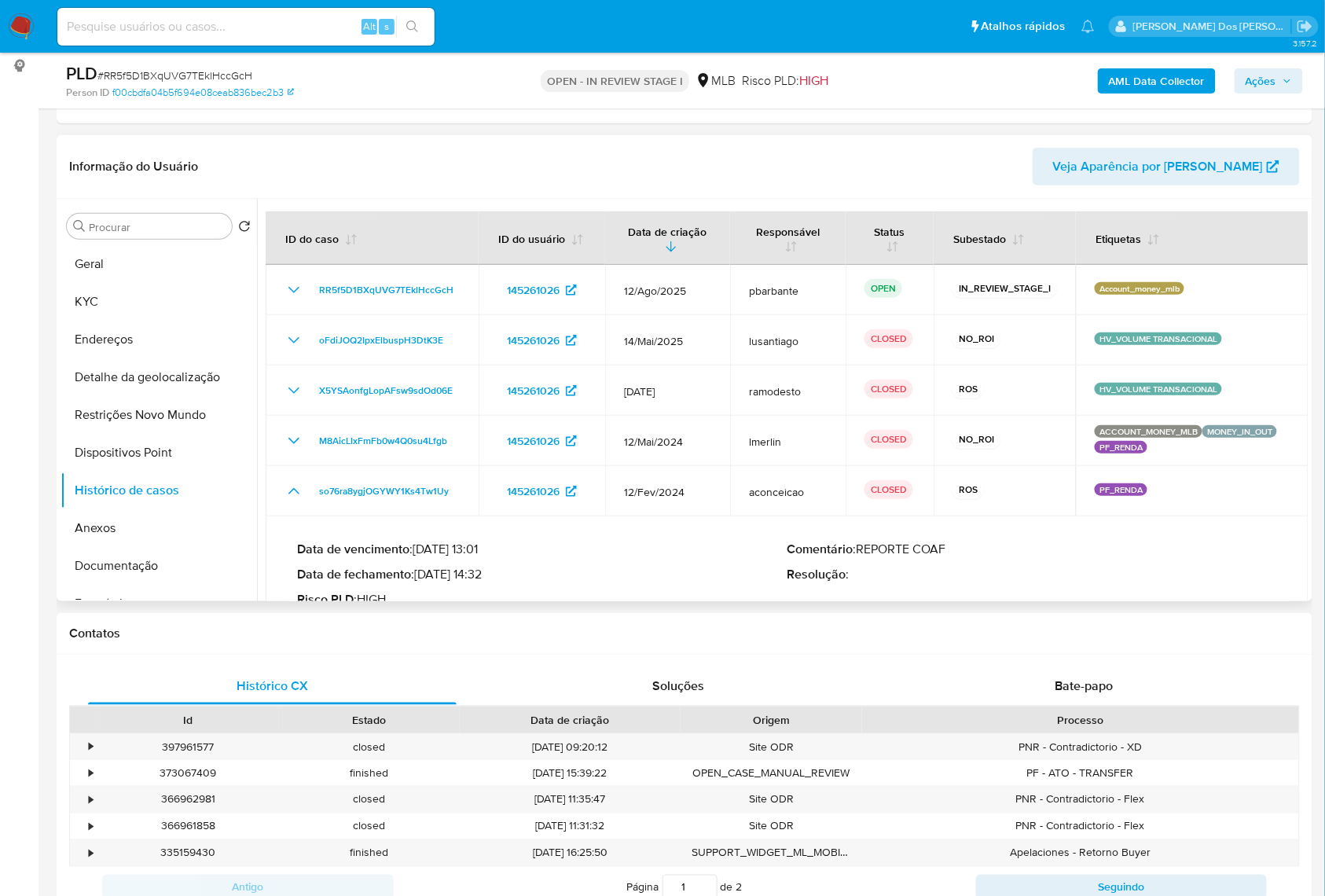
drag, startPoint x: 423, startPoint y: 601, endPoint x: 484, endPoint y: 602, distance: 61.0
click at [484, 582] on p "Data de fechamento : 12/03/2024 14:32" at bounding box center [541, 574] width 491 height 15
click at [132, 320] on button "KYC" at bounding box center [152, 302] width 184 height 38
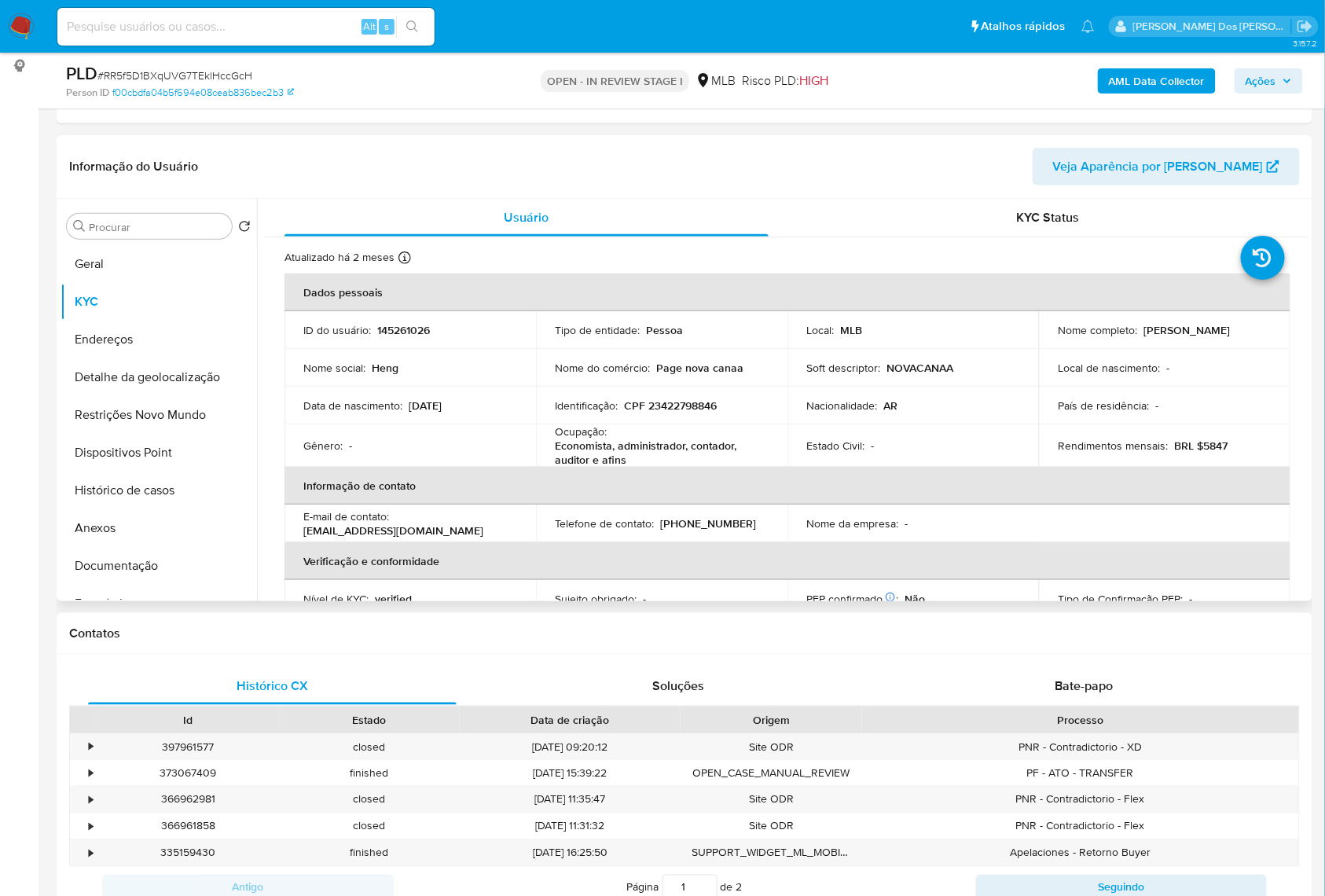
scroll to position [673, 0]
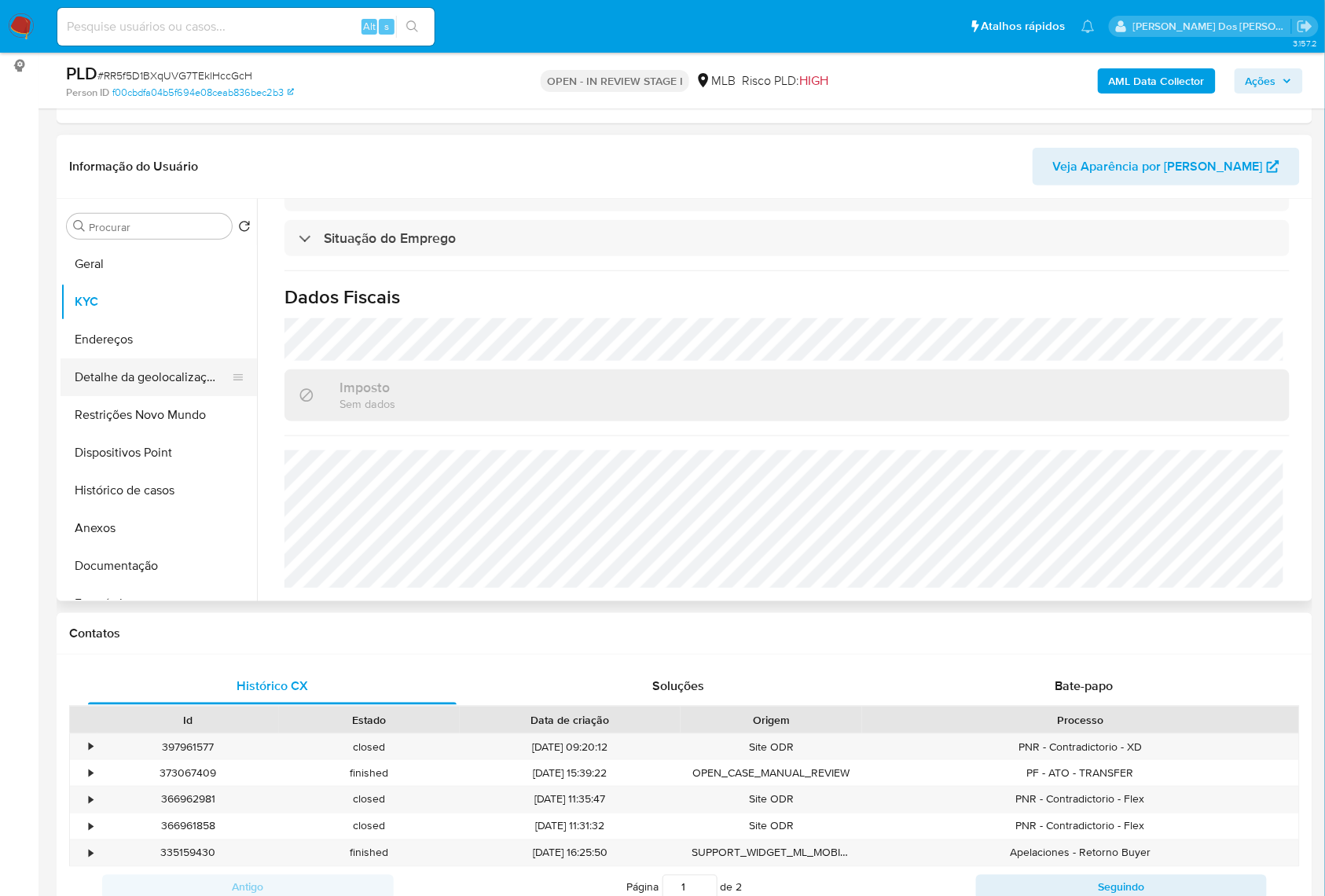
click at [170, 396] on button "Detalhe da geolocalização" at bounding box center [152, 377] width 184 height 38
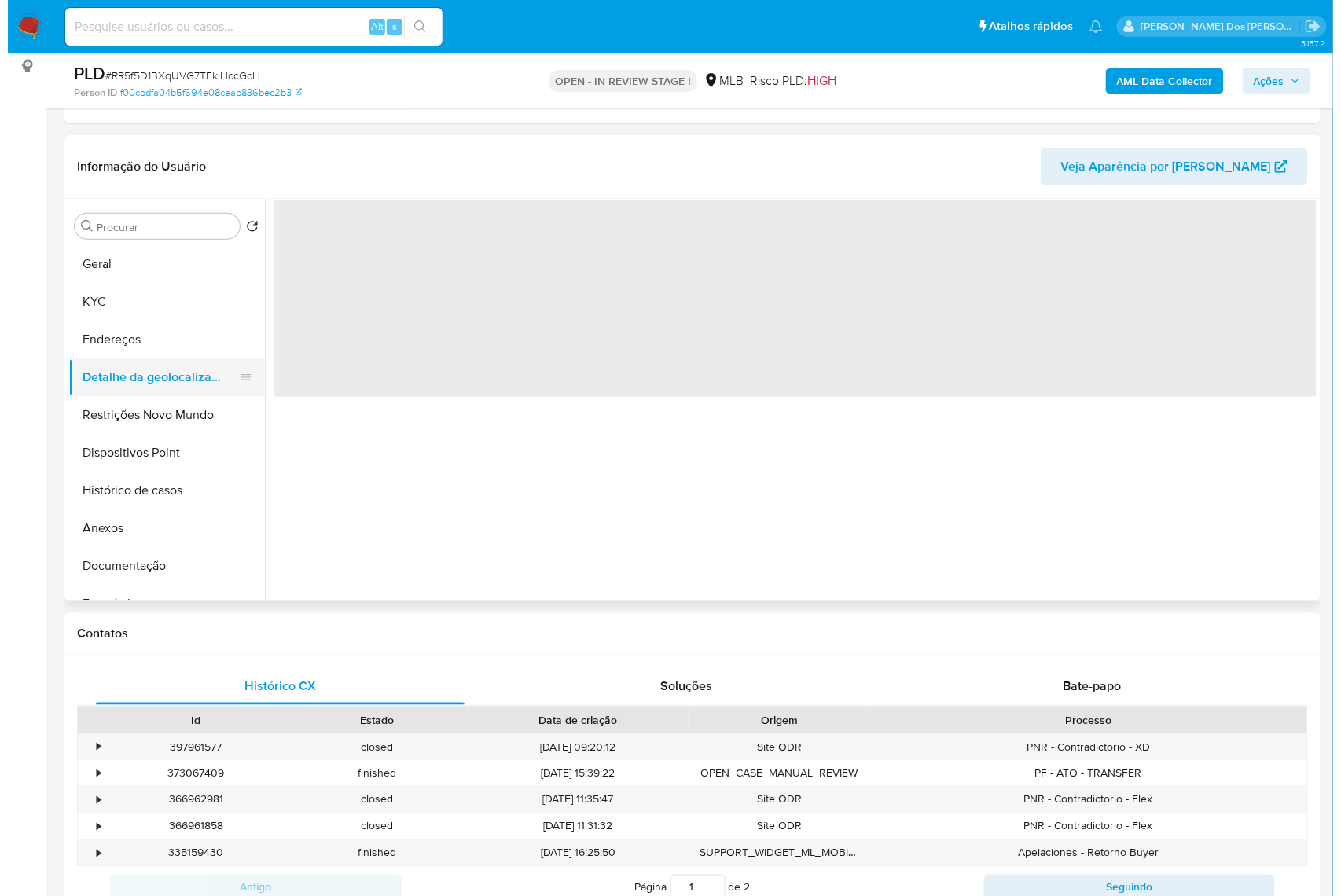
scroll to position [0, 0]
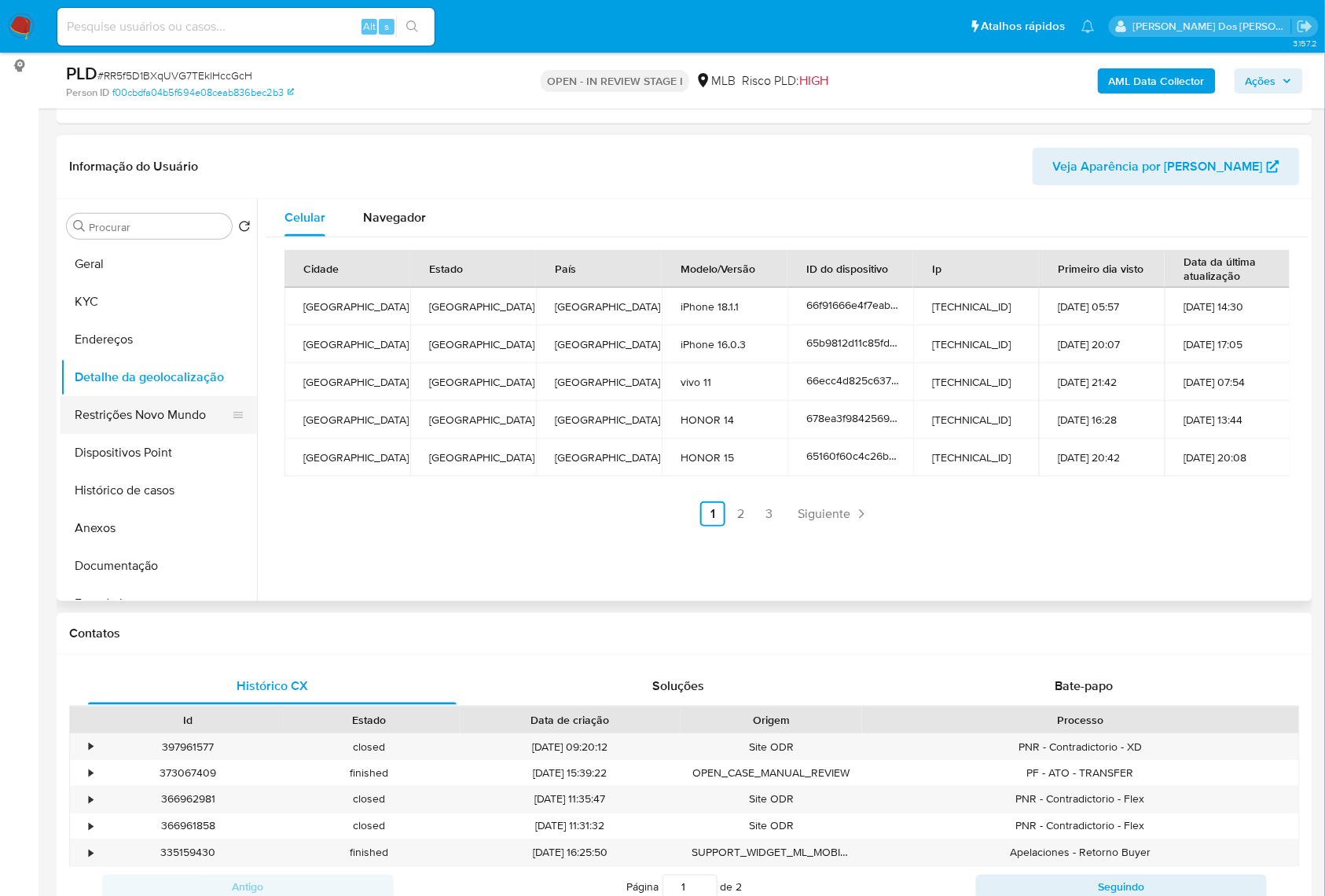
click at [161, 429] on button "Restrições Novo Mundo" at bounding box center [152, 415] width 184 height 38
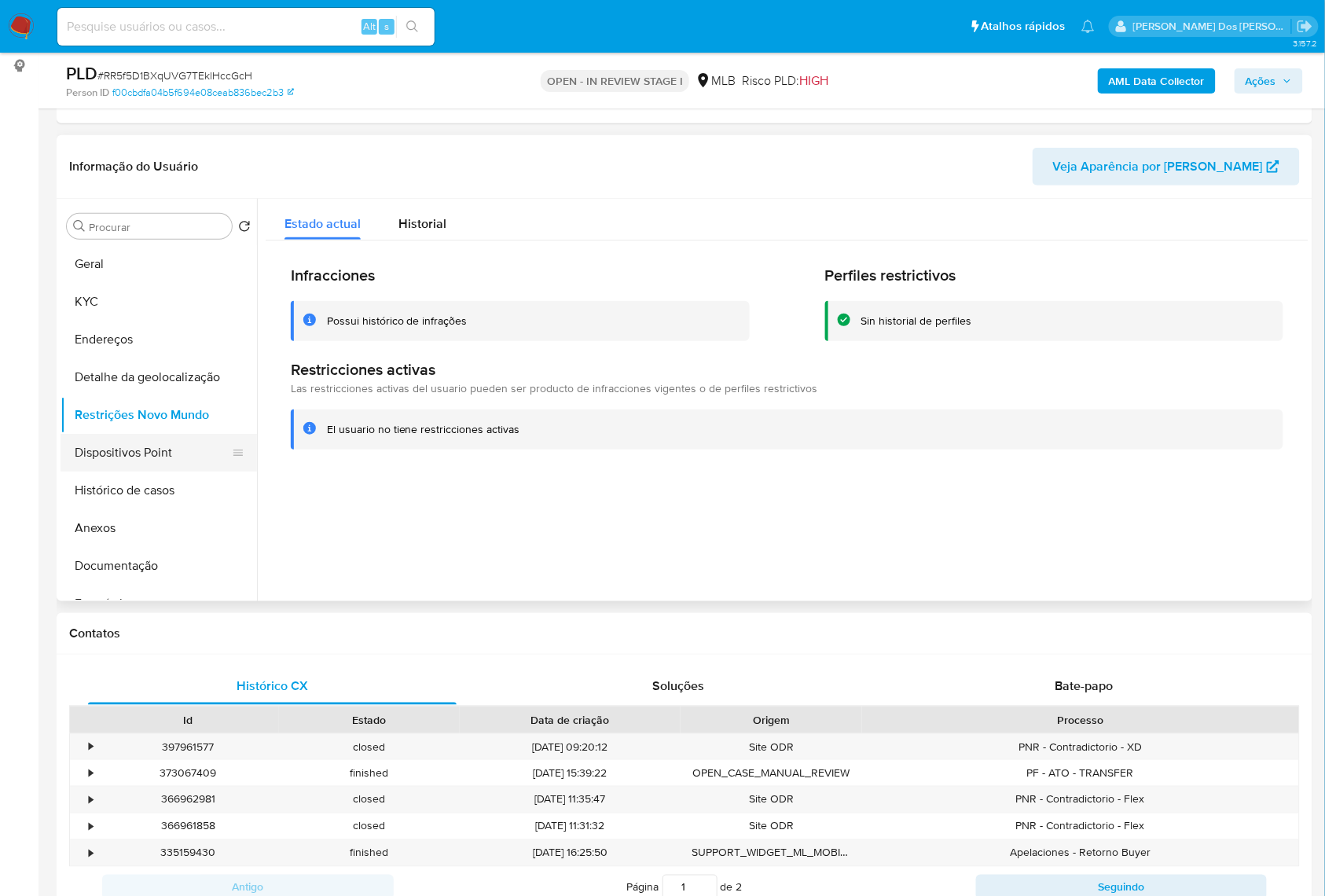
click at [168, 472] on button "Dispositivos Point" at bounding box center [152, 453] width 184 height 38
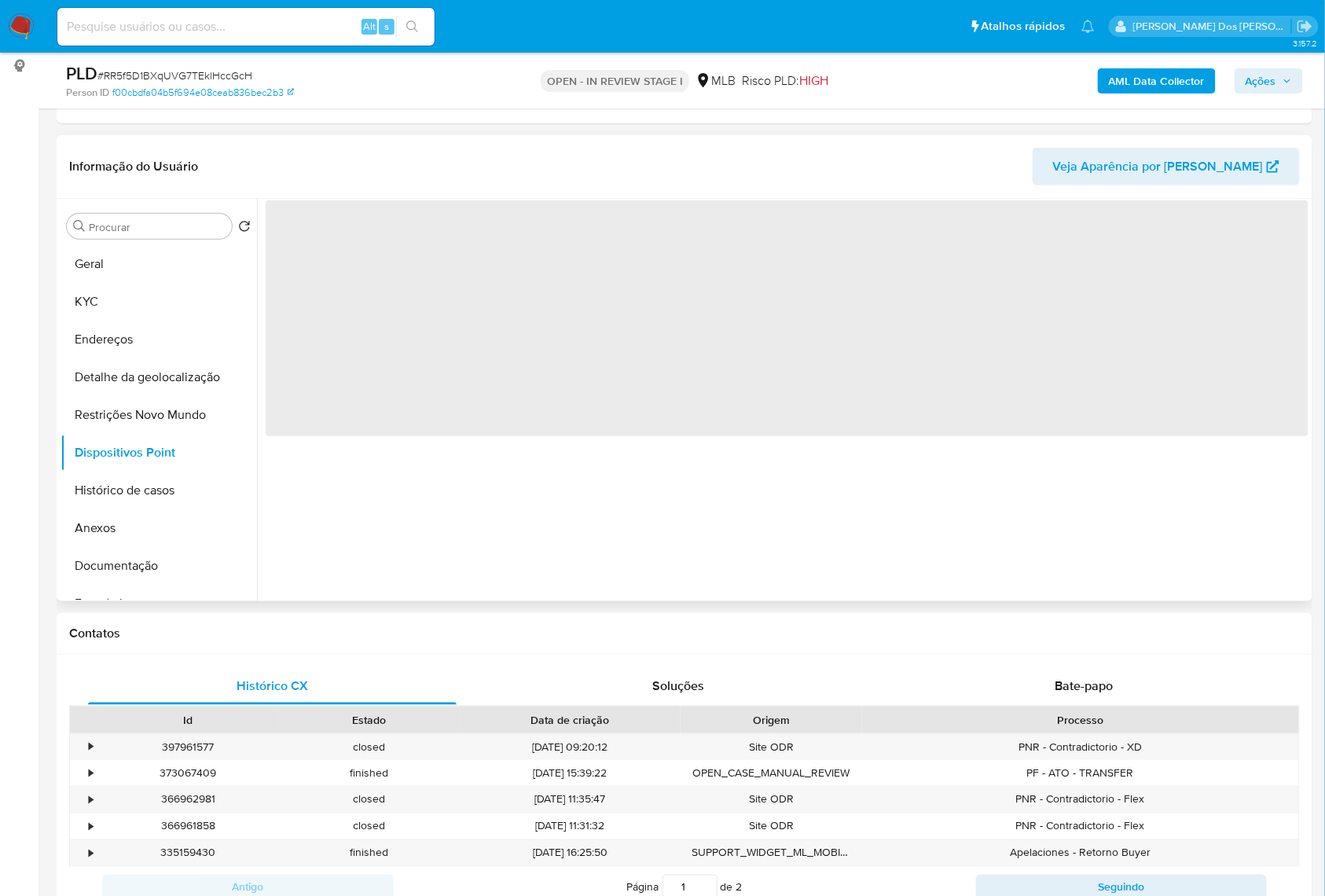
click at [371, 507] on div "‌" at bounding box center [782, 400] width 1051 height 403
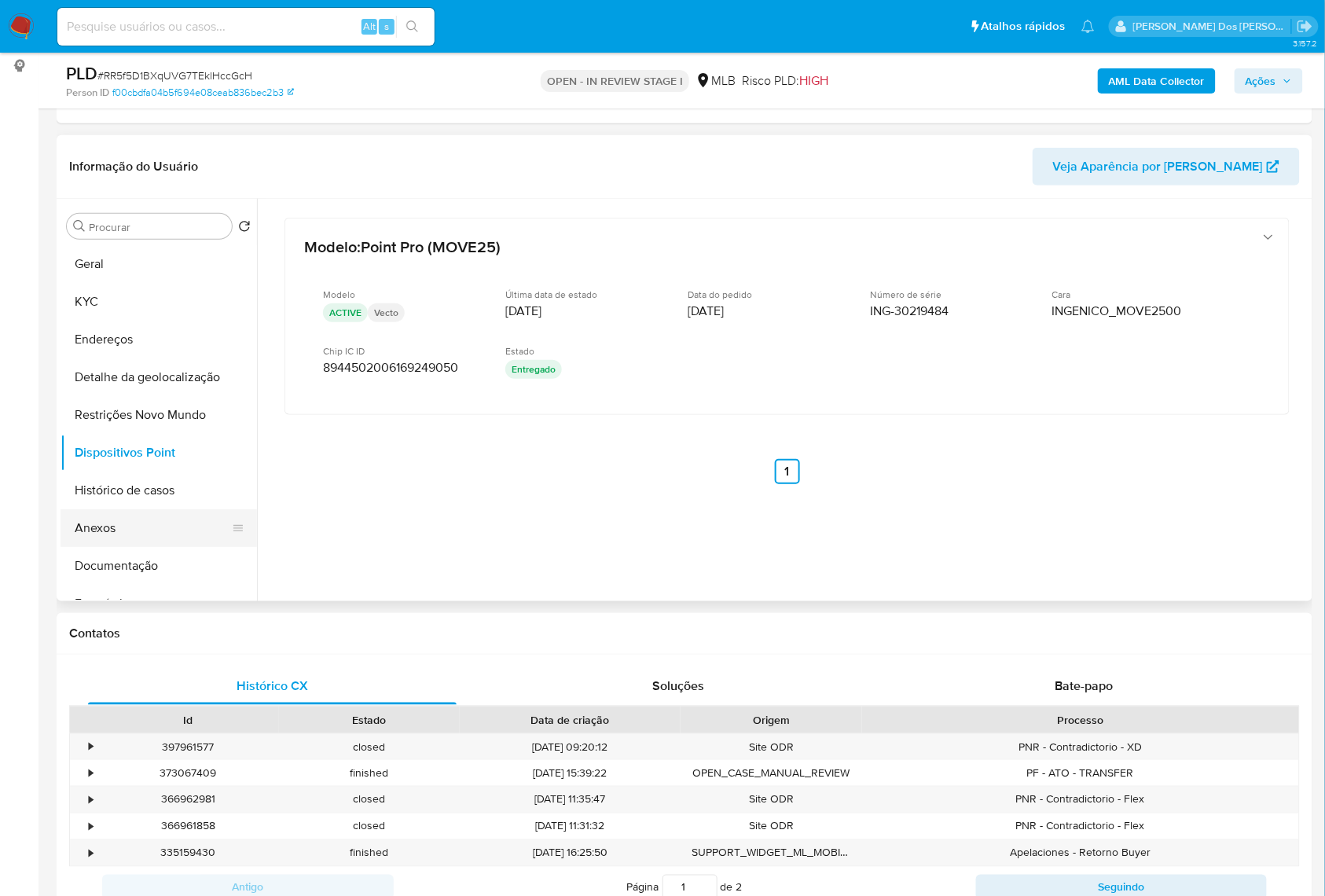
click at [143, 547] on button "Anexos" at bounding box center [152, 528] width 184 height 38
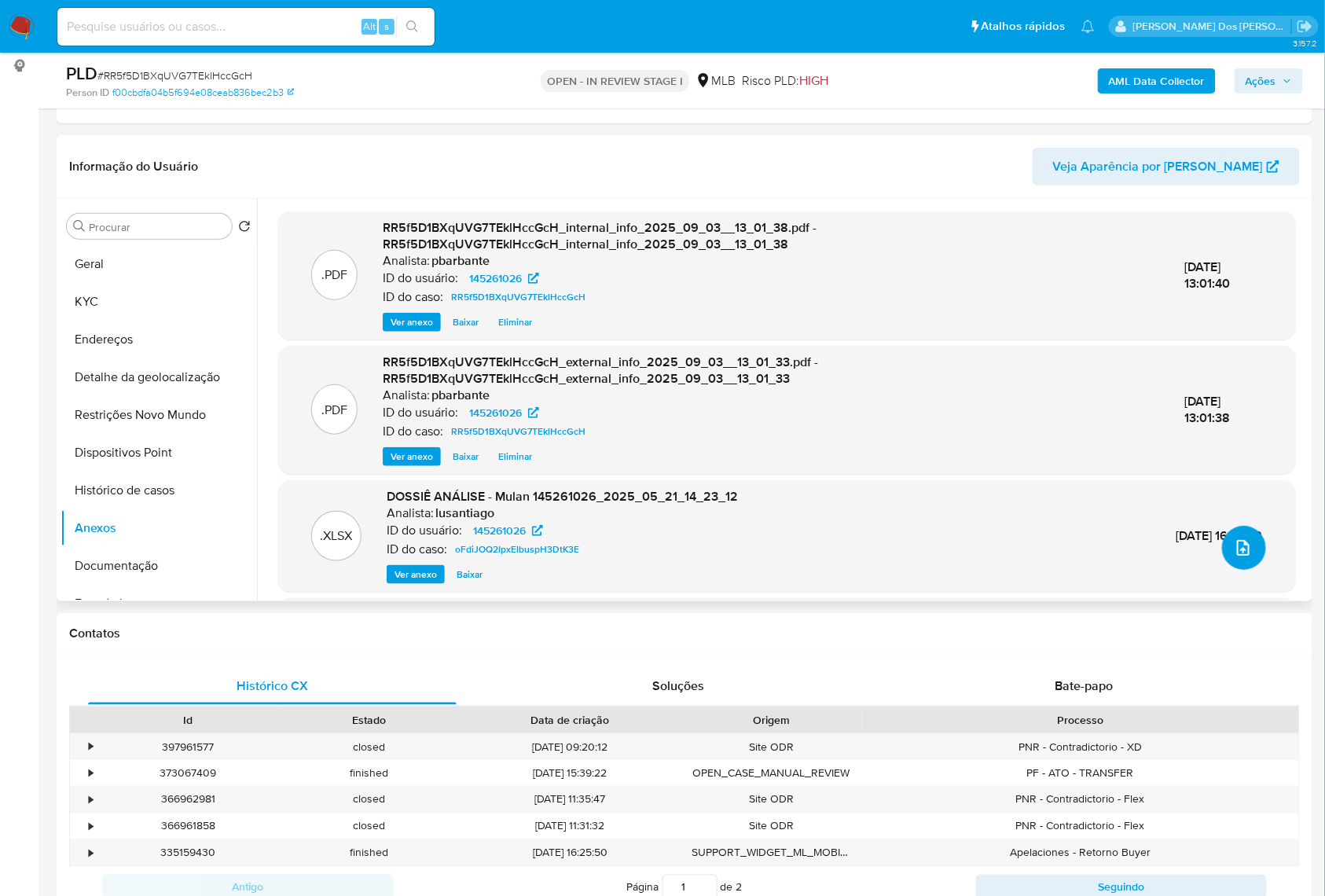
click at [1223, 570] on button "upload-file" at bounding box center [1243, 548] width 44 height 44
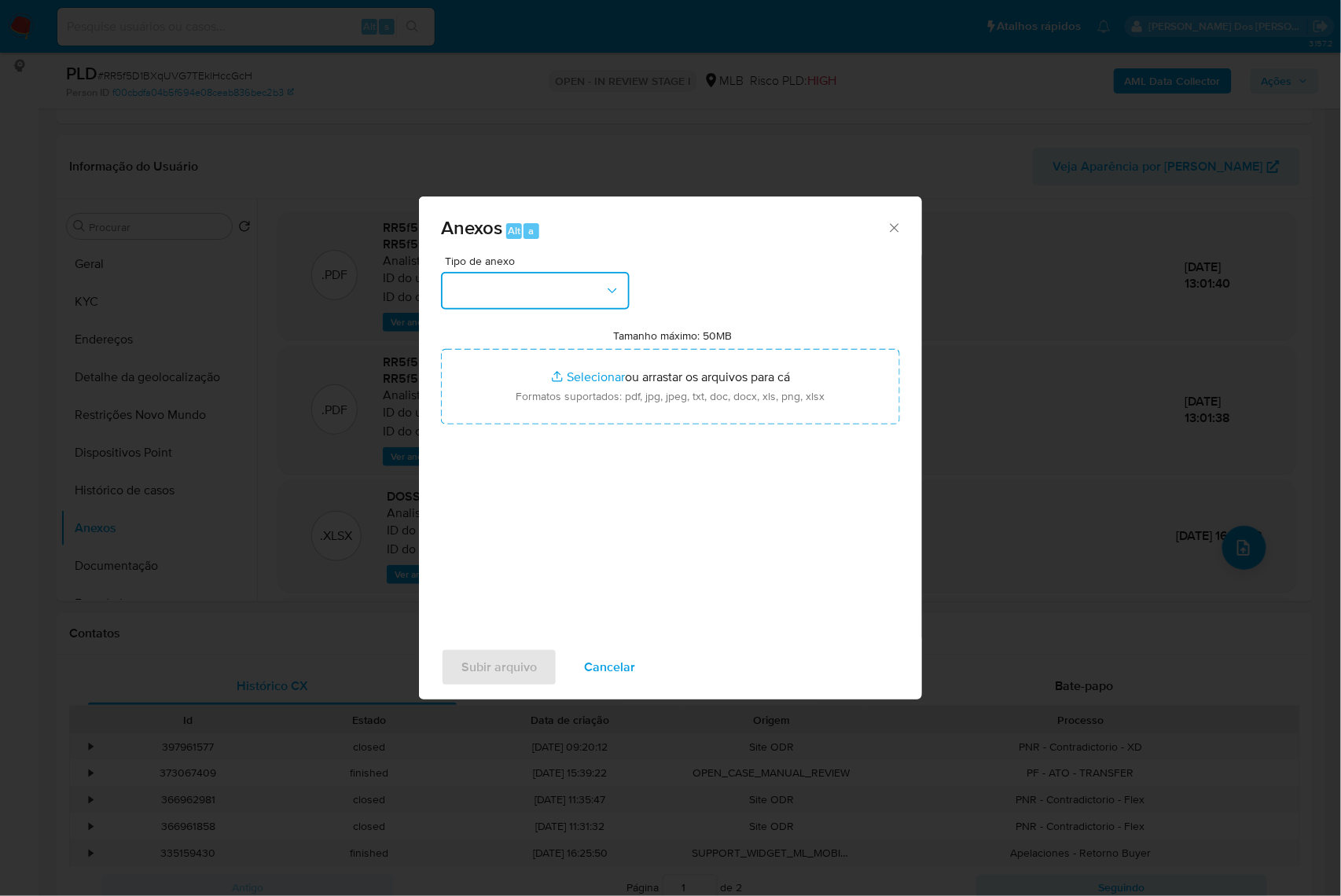
click at [520, 272] on button "button" at bounding box center [535, 291] width 189 height 38
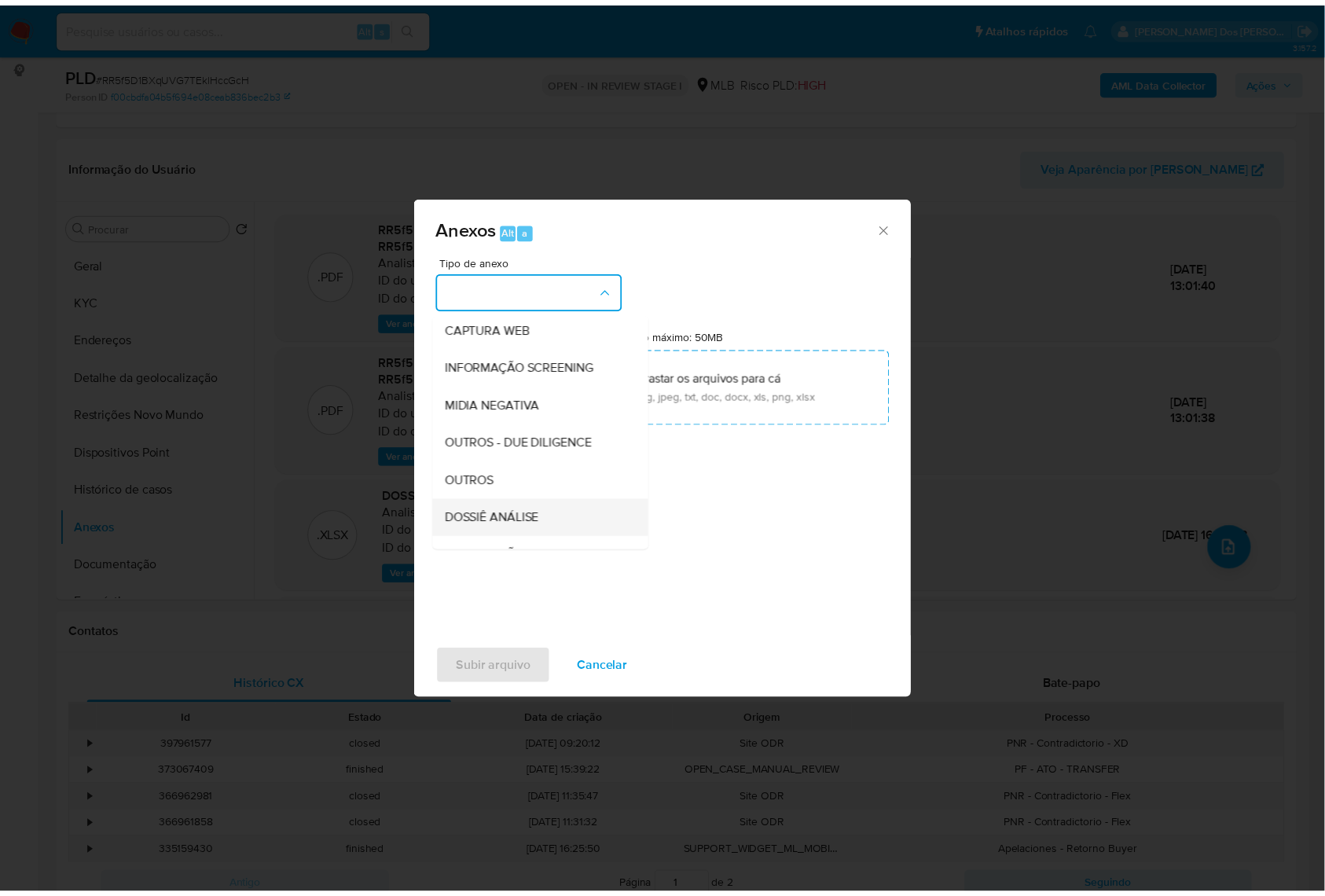
scroll to position [195, 0]
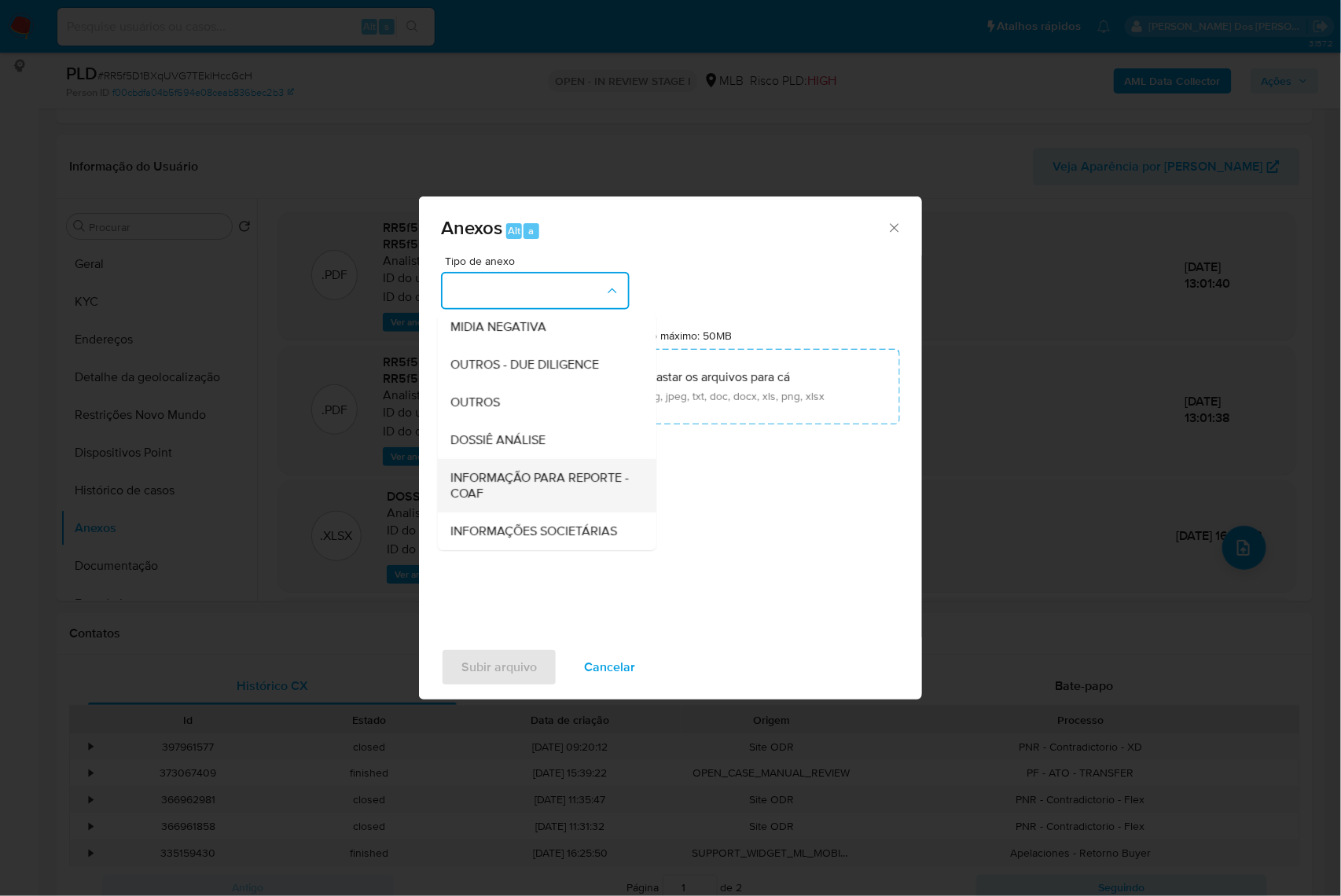
click at [504, 470] on span "INFORMAÇÃO PARA REPORTE - COAF" at bounding box center [542, 485] width 184 height 32
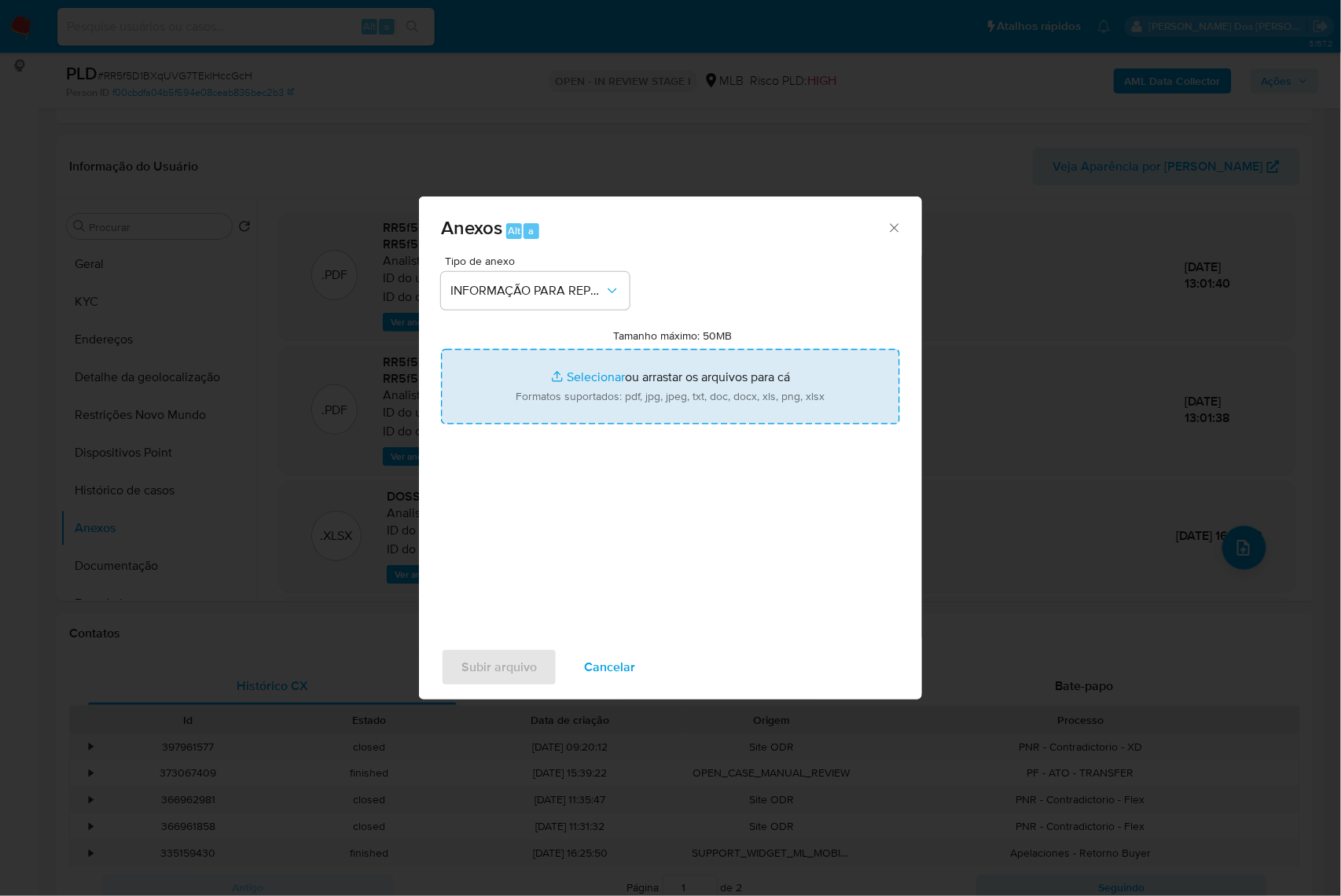
type input "C:\fakepath\Mulan 145261026_2025_09_02_12_36_26.xlsx"
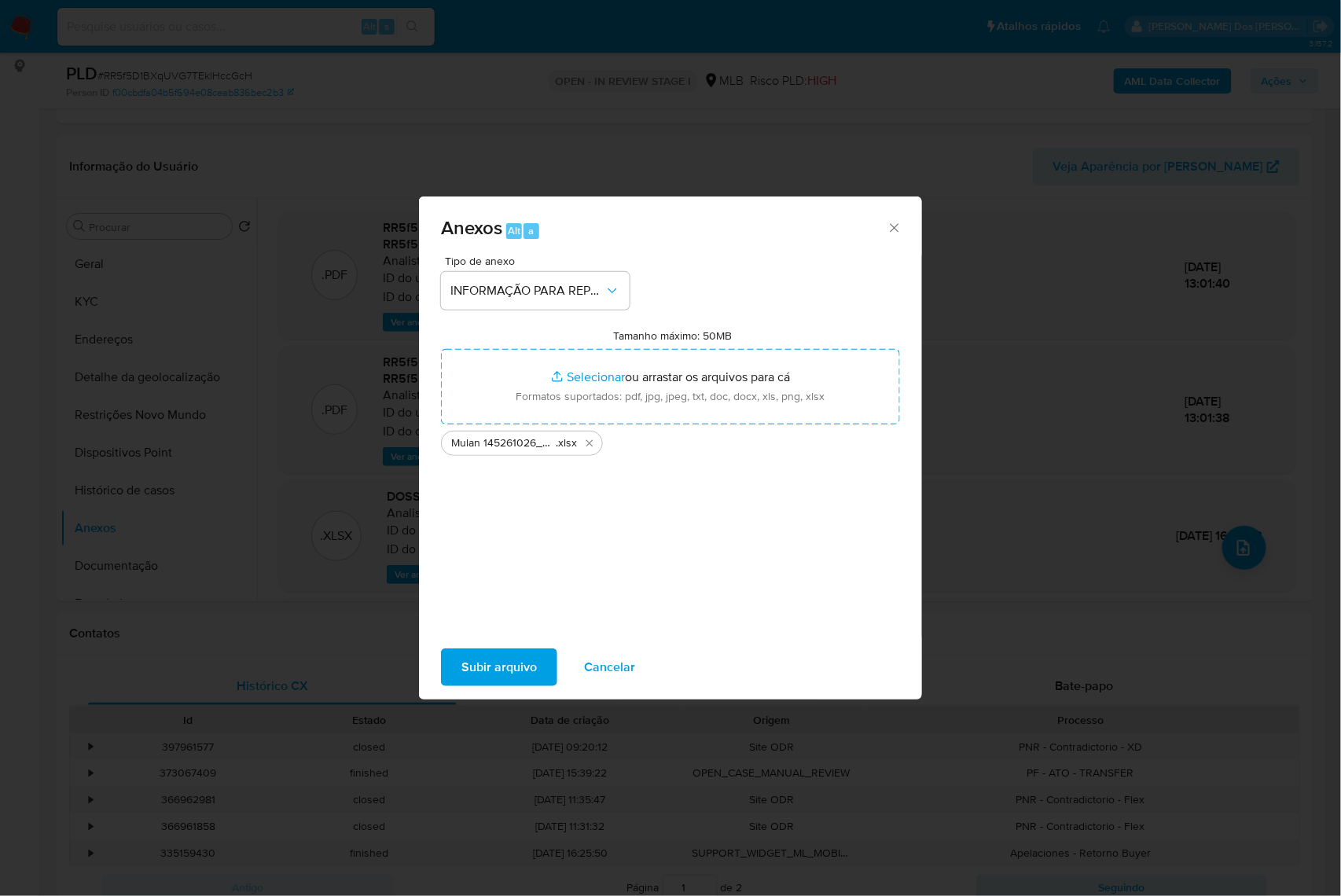
click at [491, 683] on span "Subir arquivo" at bounding box center [499, 667] width 75 height 34
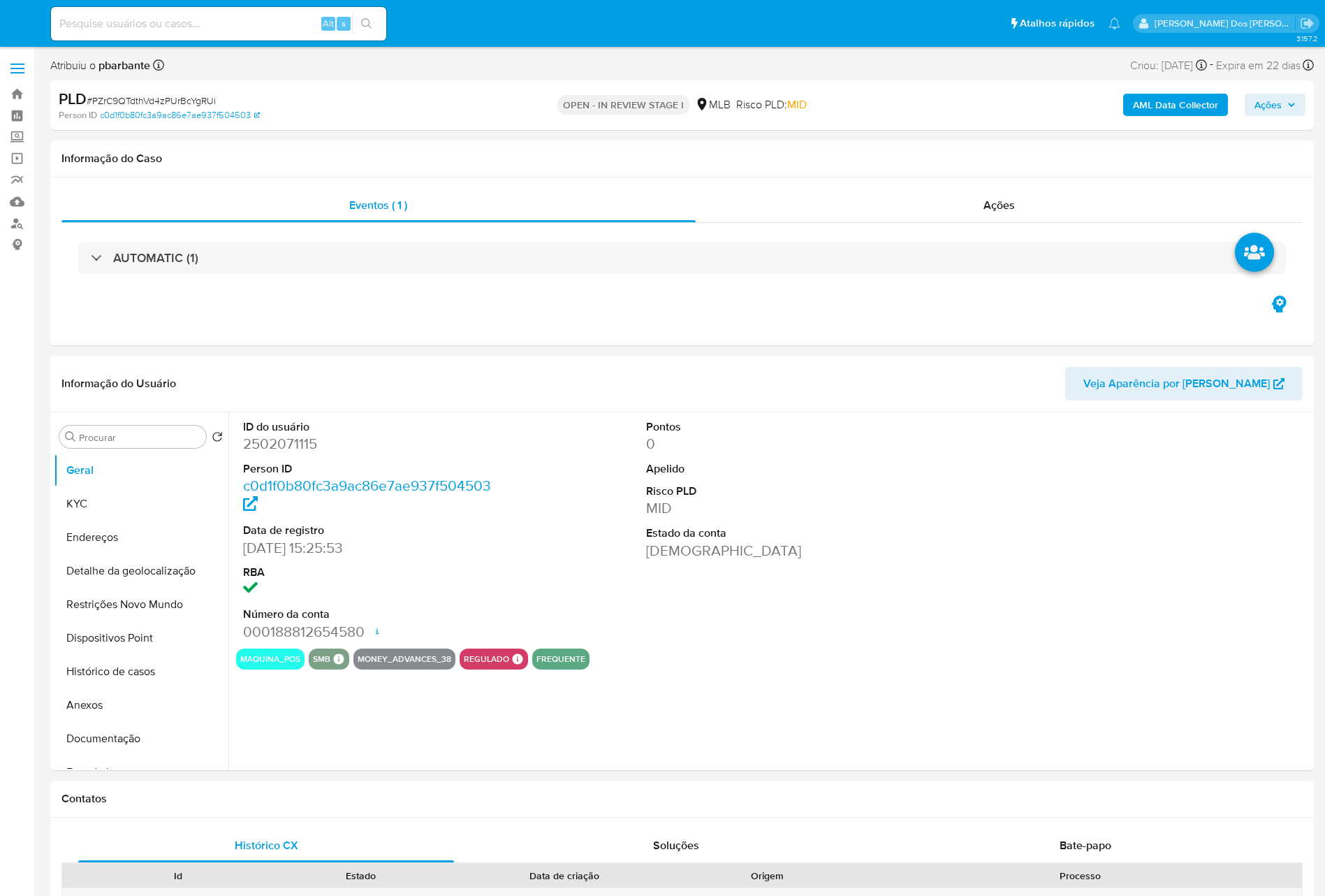
select select "10"
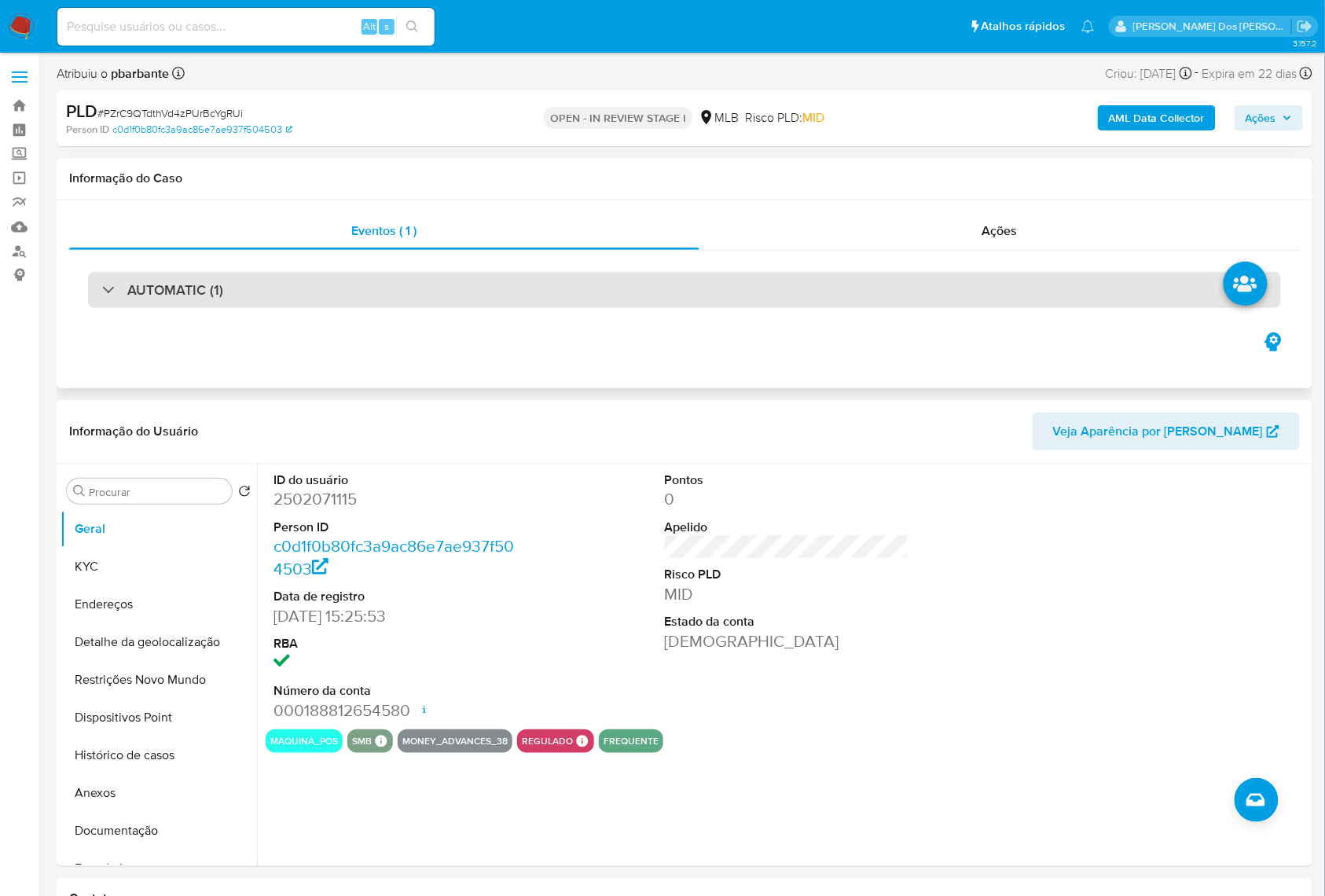
click at [491, 283] on div "AUTOMATIC (1)" at bounding box center [684, 290] width 1193 height 36
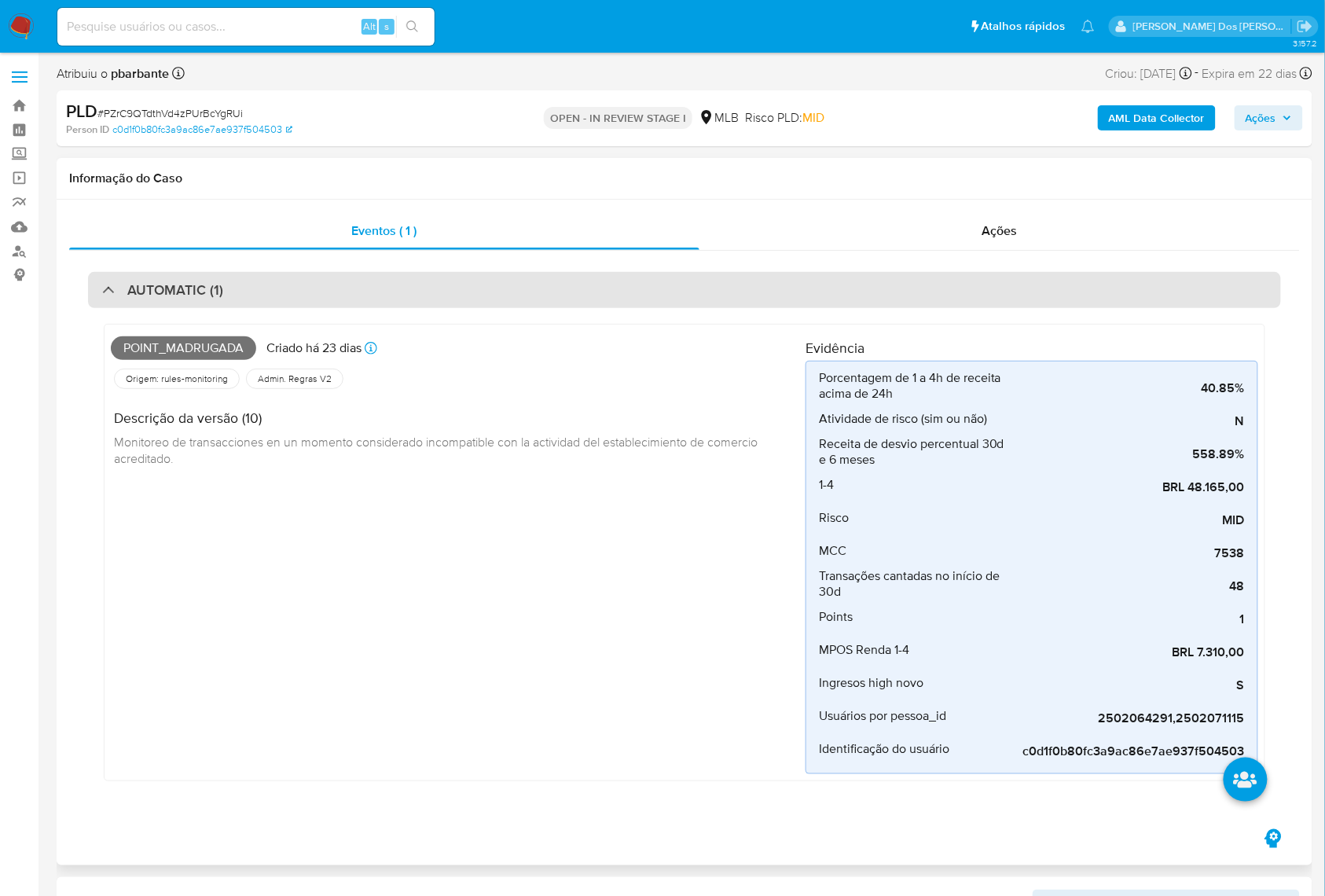
click at [221, 296] on div "AUTOMATIC (1)" at bounding box center [684, 290] width 1193 height 36
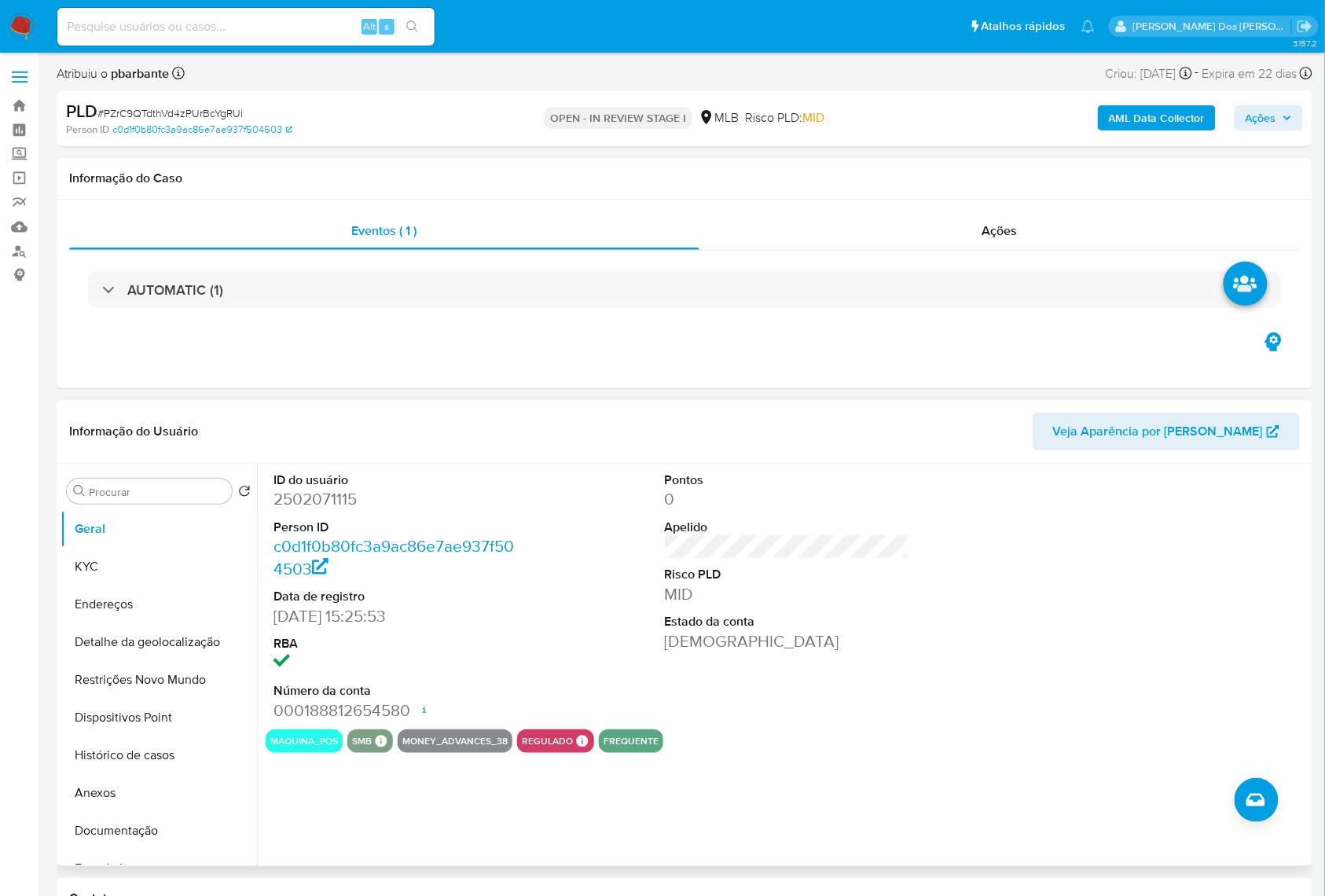
click at [313, 510] on dd "2502071115" at bounding box center [395, 499] width 245 height 22
copy dd "2502071115"
click at [95, 582] on button "KYC" at bounding box center [152, 567] width 184 height 38
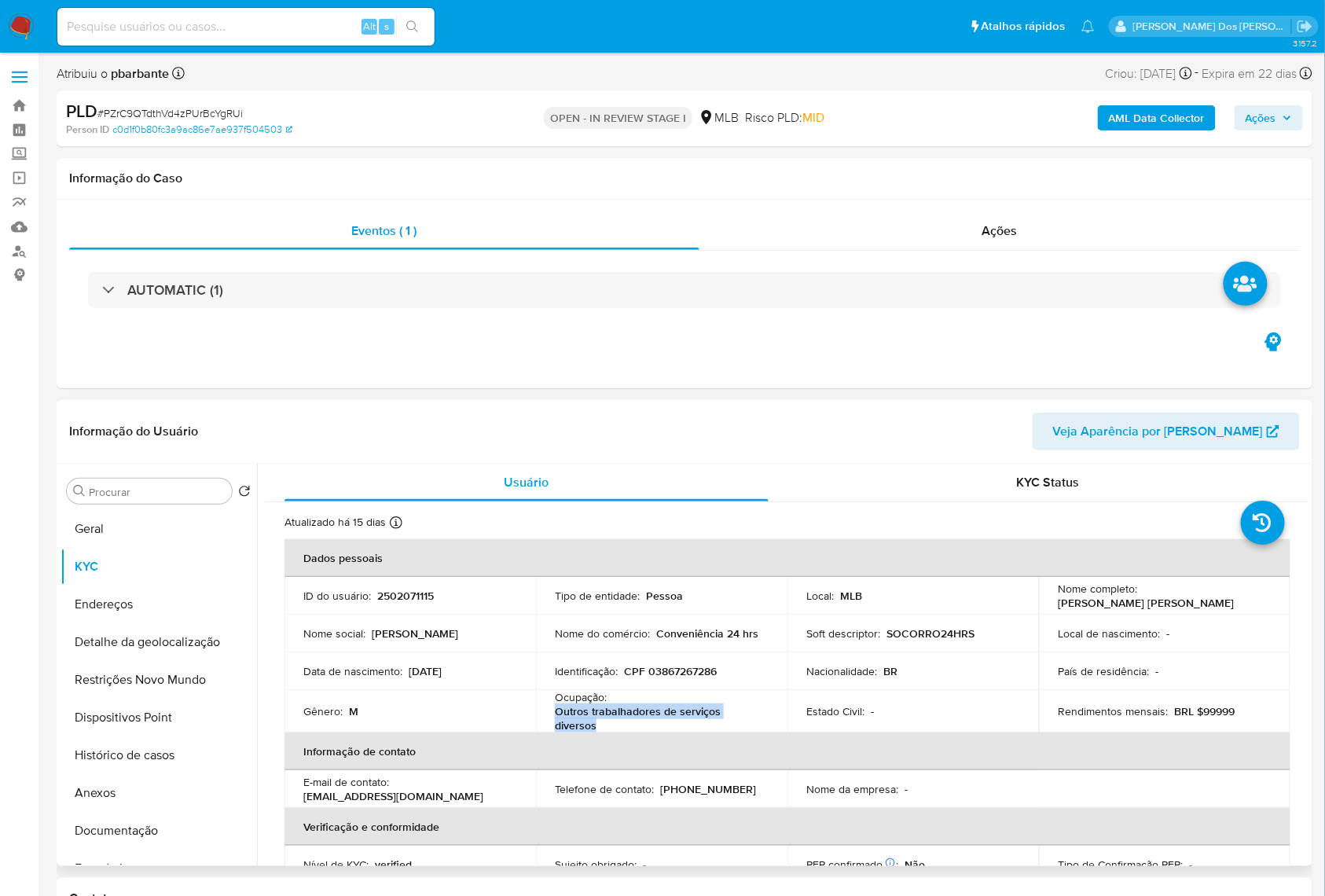
drag, startPoint x: 598, startPoint y: 748, endPoint x: 551, endPoint y: 736, distance: 48.5
click at [551, 732] on td "Ocupação : Outros trabalhadores de serviços diversos" at bounding box center [661, 711] width 251 height 43
copy p "Outros trabalhadores de serviços diversos"
click at [135, 849] on button "Documentação" at bounding box center [152, 831] width 184 height 38
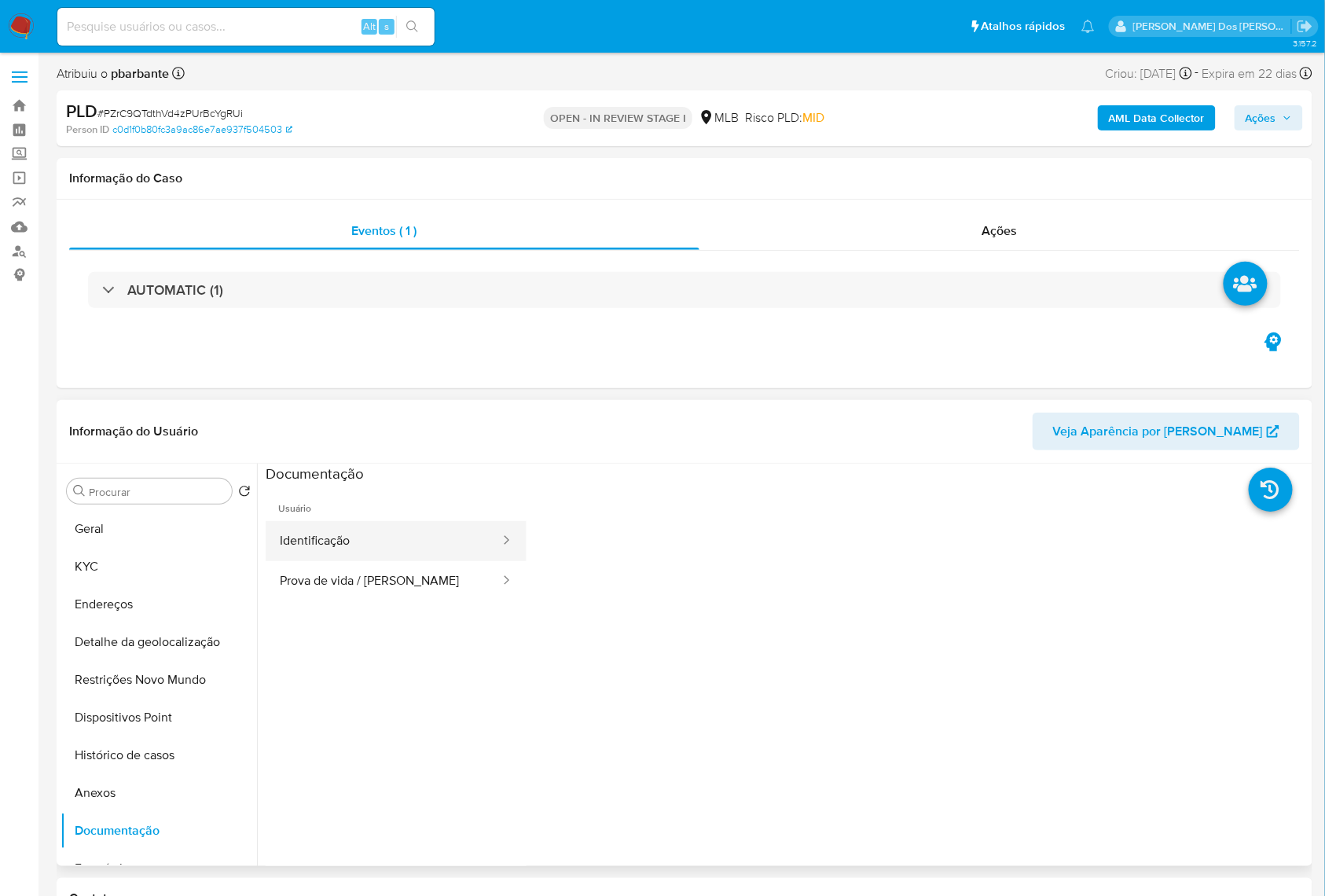
click at [381, 561] on button "Identificação" at bounding box center [384, 541] width 236 height 40
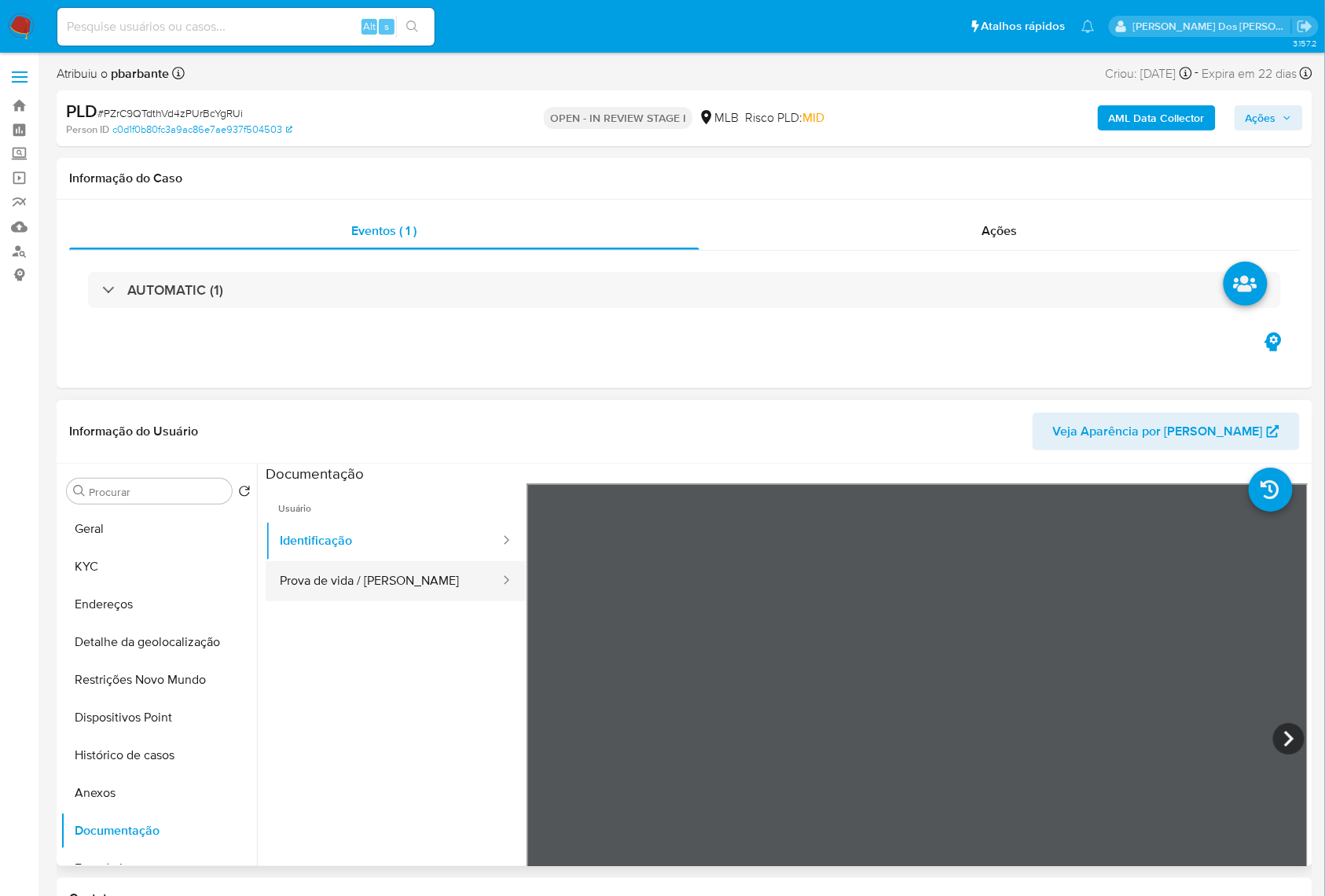
click at [385, 601] on button "Prova de vida / Selfie" at bounding box center [384, 581] width 236 height 40
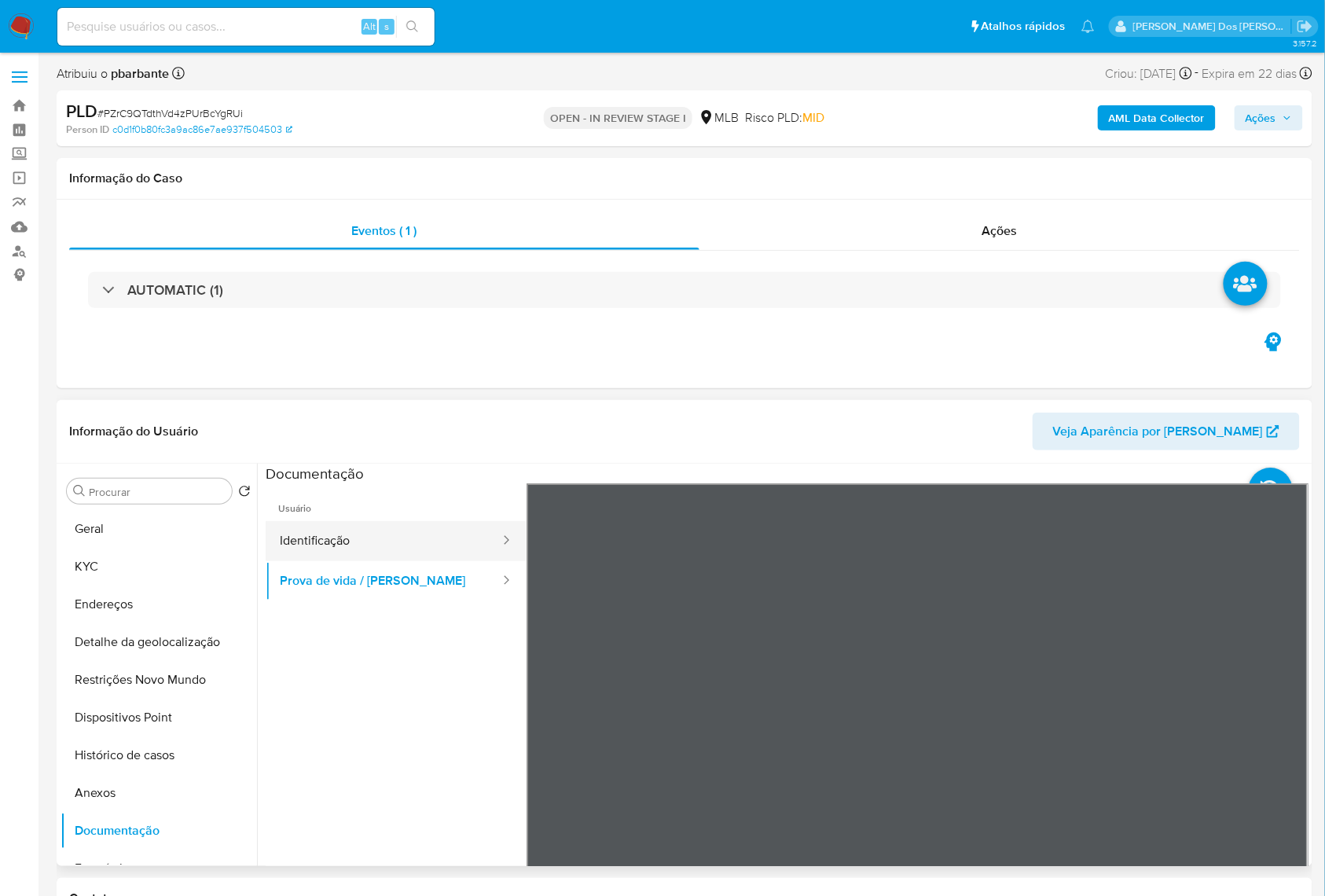
click at [390, 561] on button "Identificação" at bounding box center [384, 541] width 236 height 40
click at [1161, 123] on b "AML Data Collector" at bounding box center [1156, 118] width 96 height 25
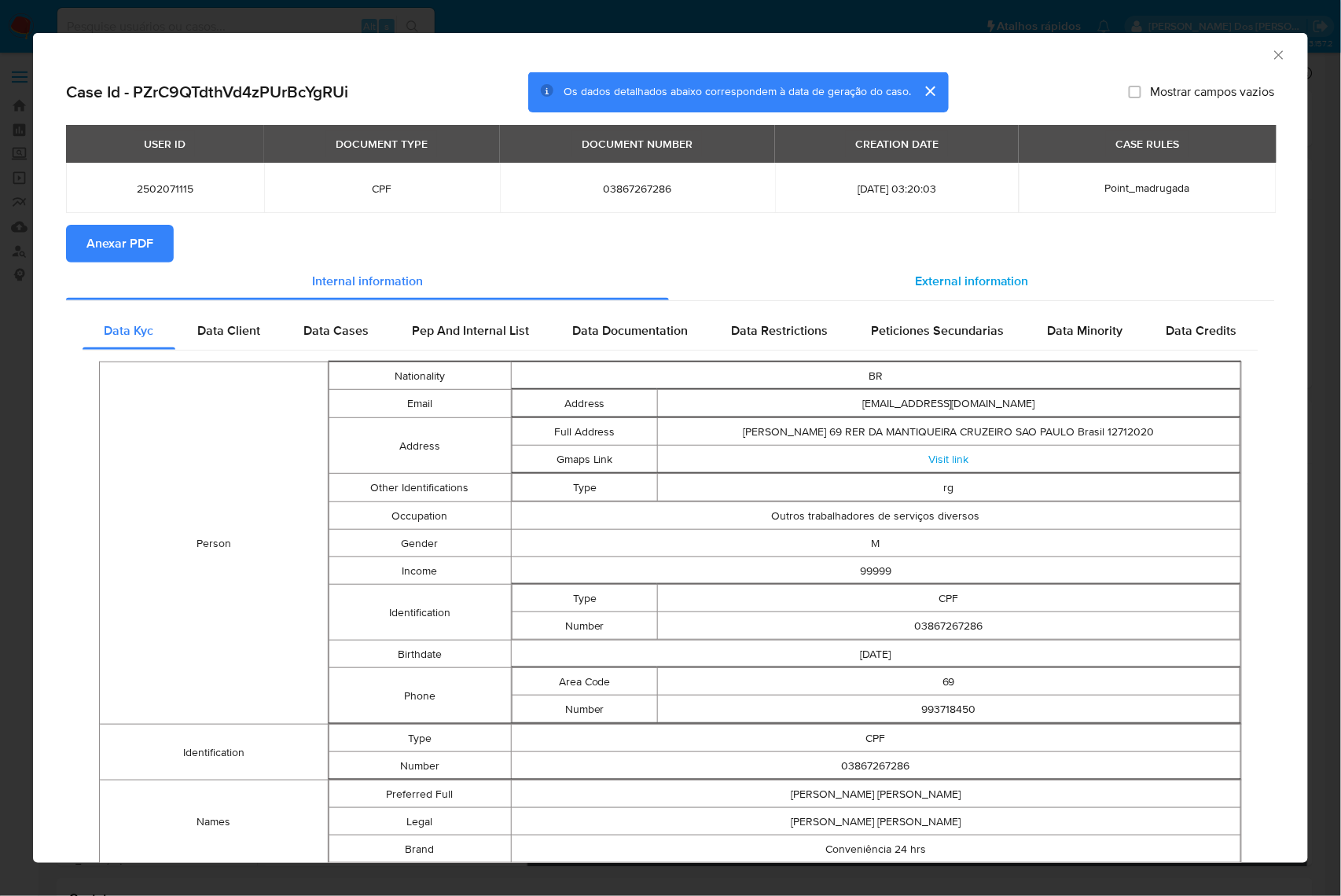
click at [925, 273] on div "External information" at bounding box center [972, 281] width 606 height 38
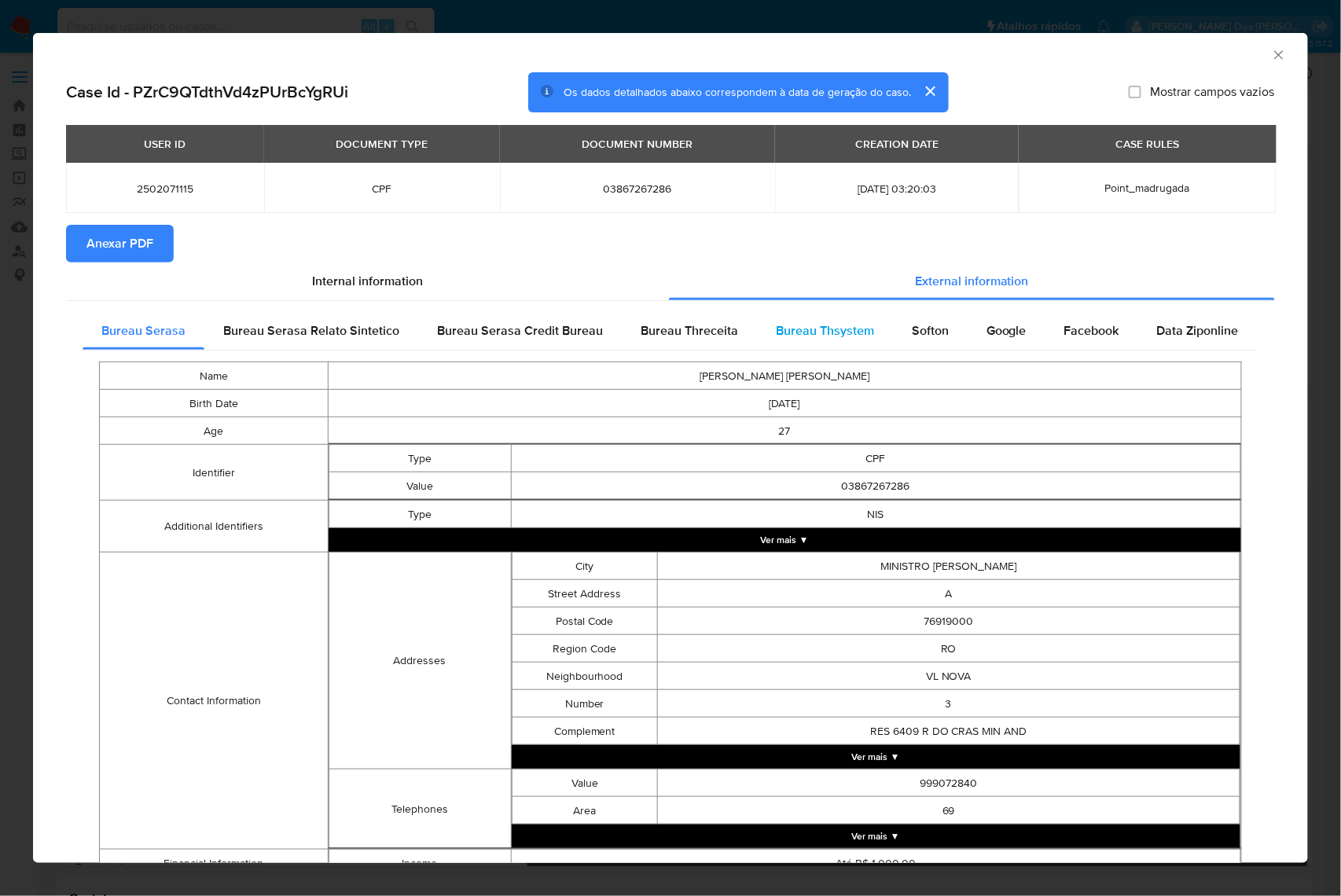
click at [826, 339] on span "Bureau Thsystem" at bounding box center [825, 330] width 98 height 18
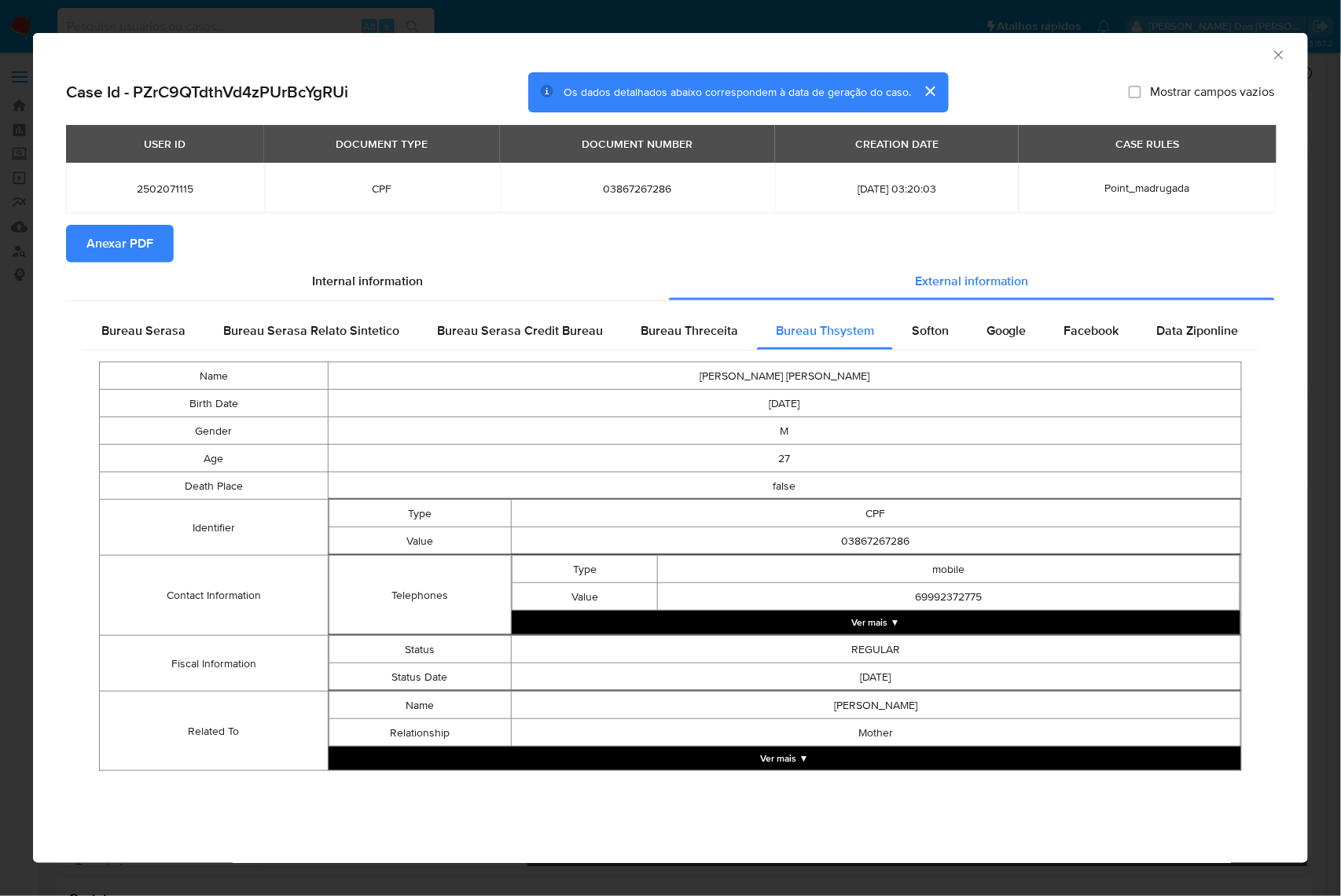
click at [145, 261] on span "Anexar PDF" at bounding box center [120, 243] width 67 height 34
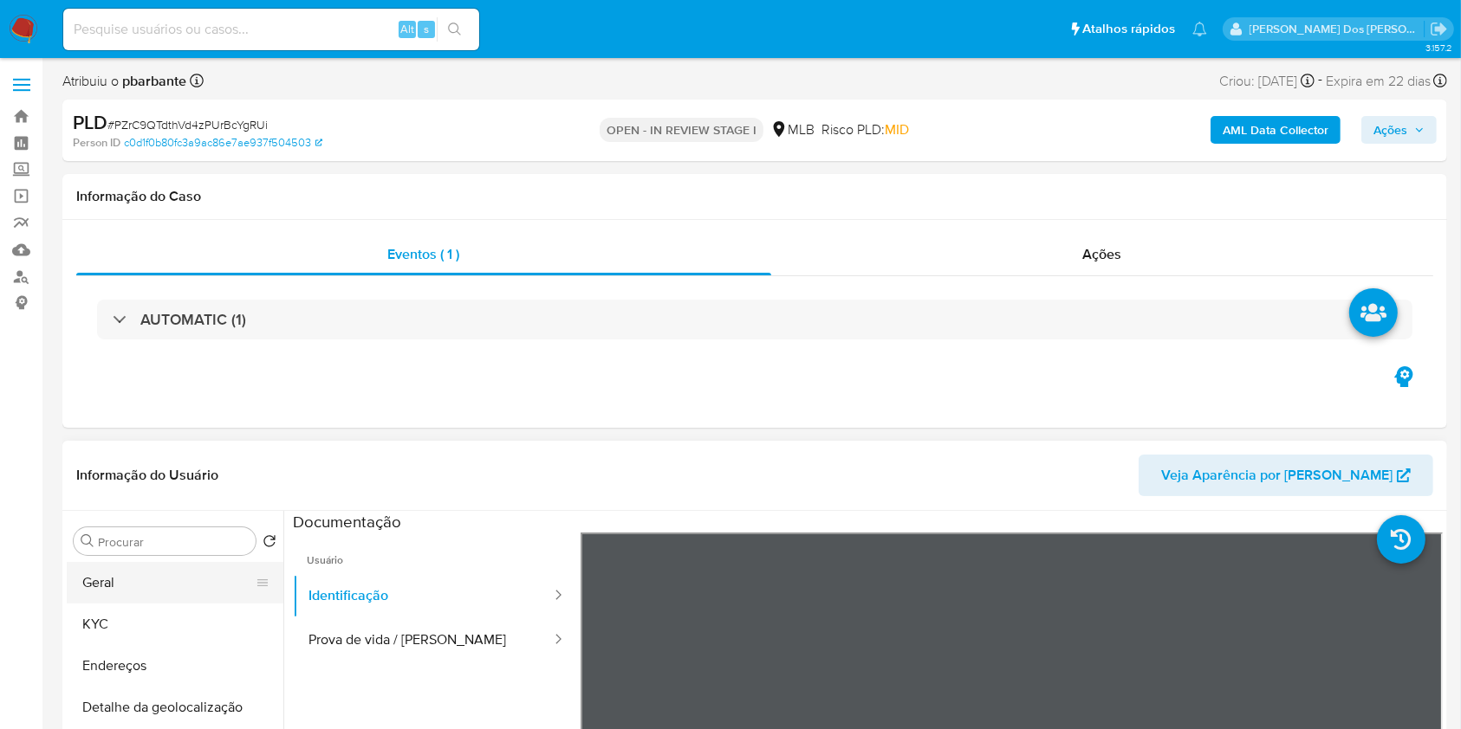
click at [128, 604] on button "Geral" at bounding box center [168, 583] width 203 height 42
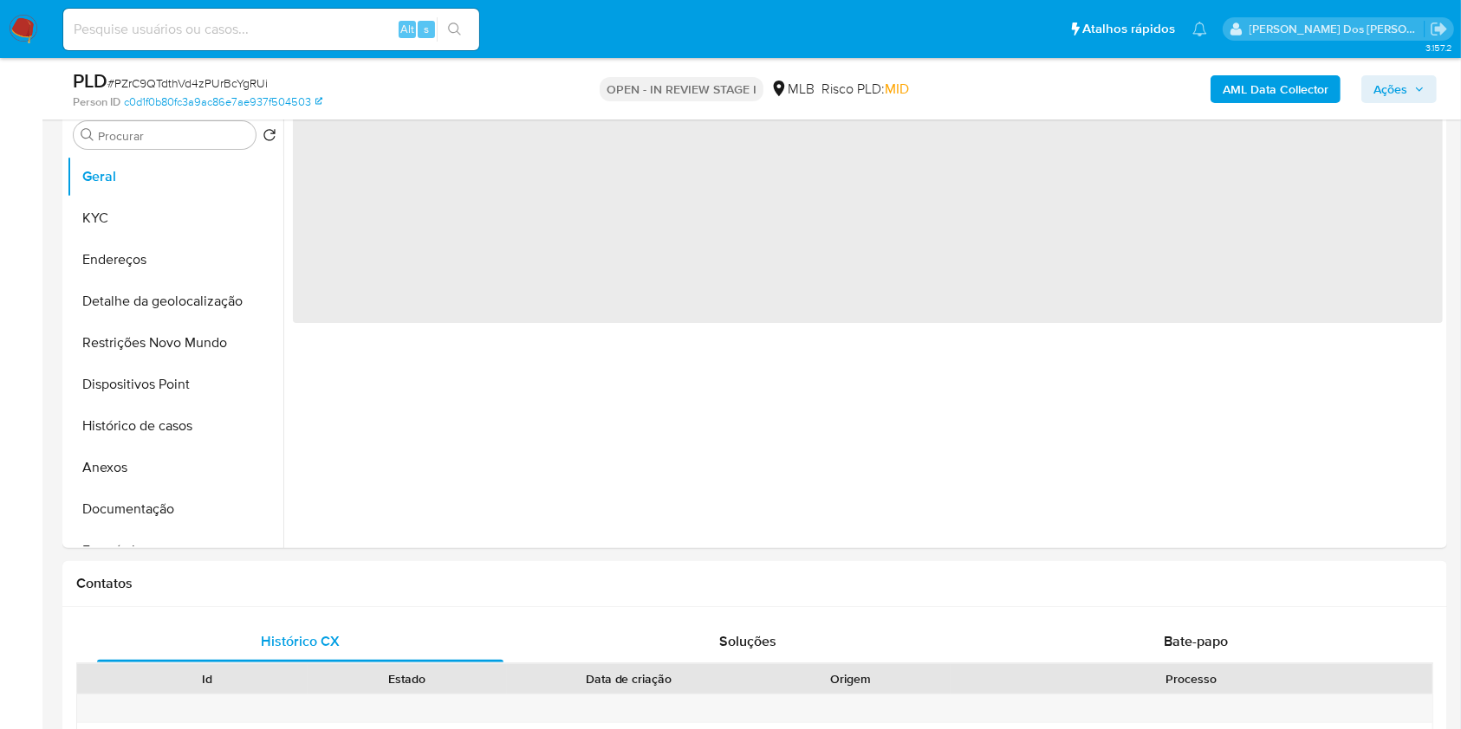
scroll to position [347, 0]
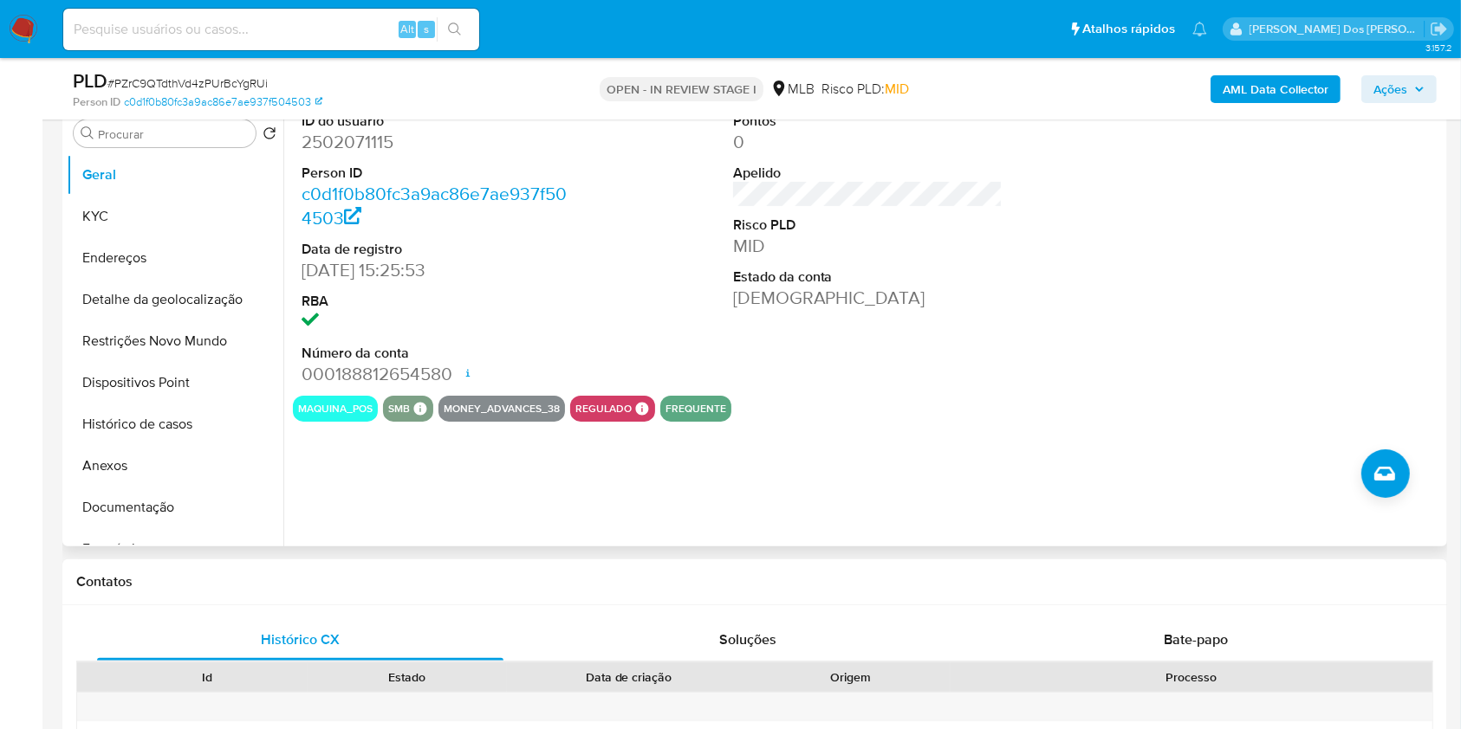
copy p "Outros trabalhadores de serviços diversos"
click at [148, 237] on button "KYC" at bounding box center [168, 217] width 203 height 42
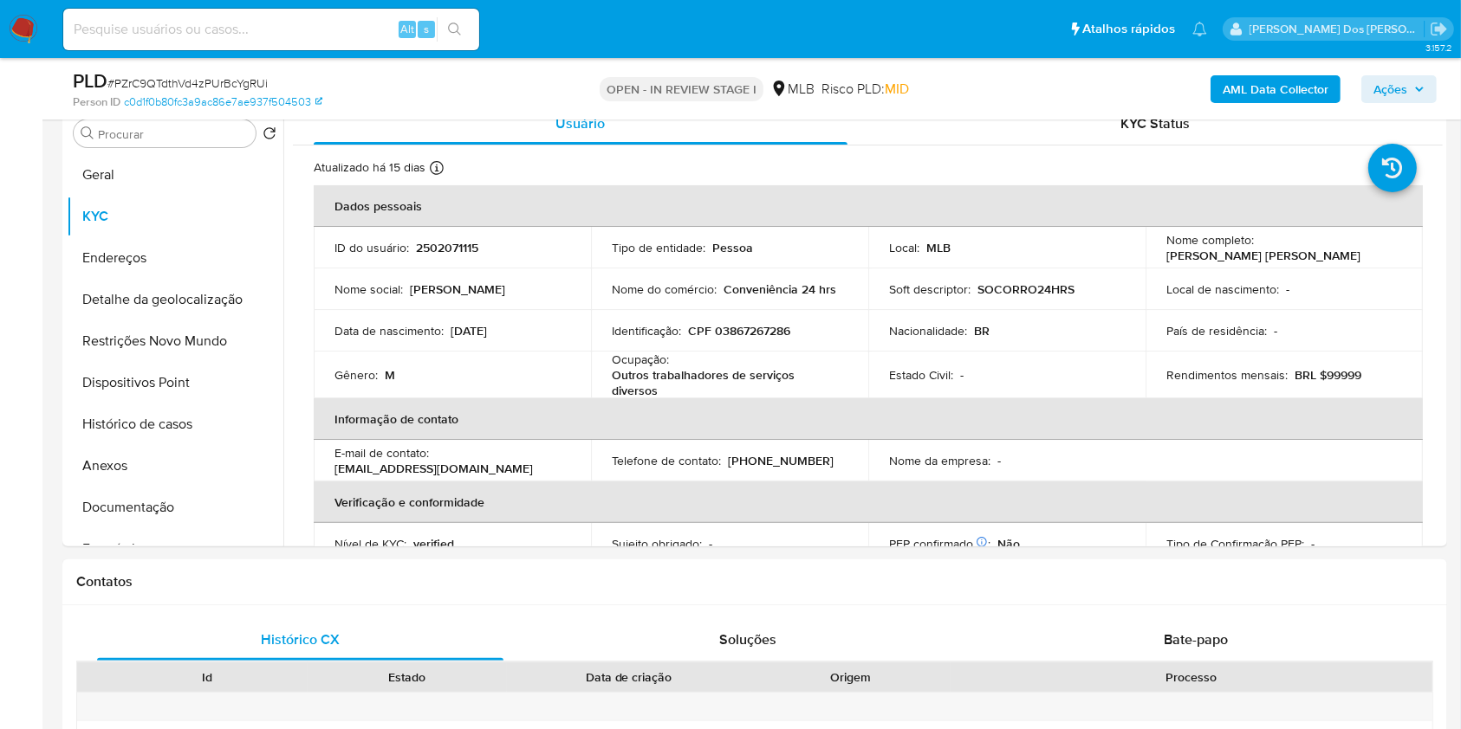
copy p "Outros trabalhadores de serviços diversos"
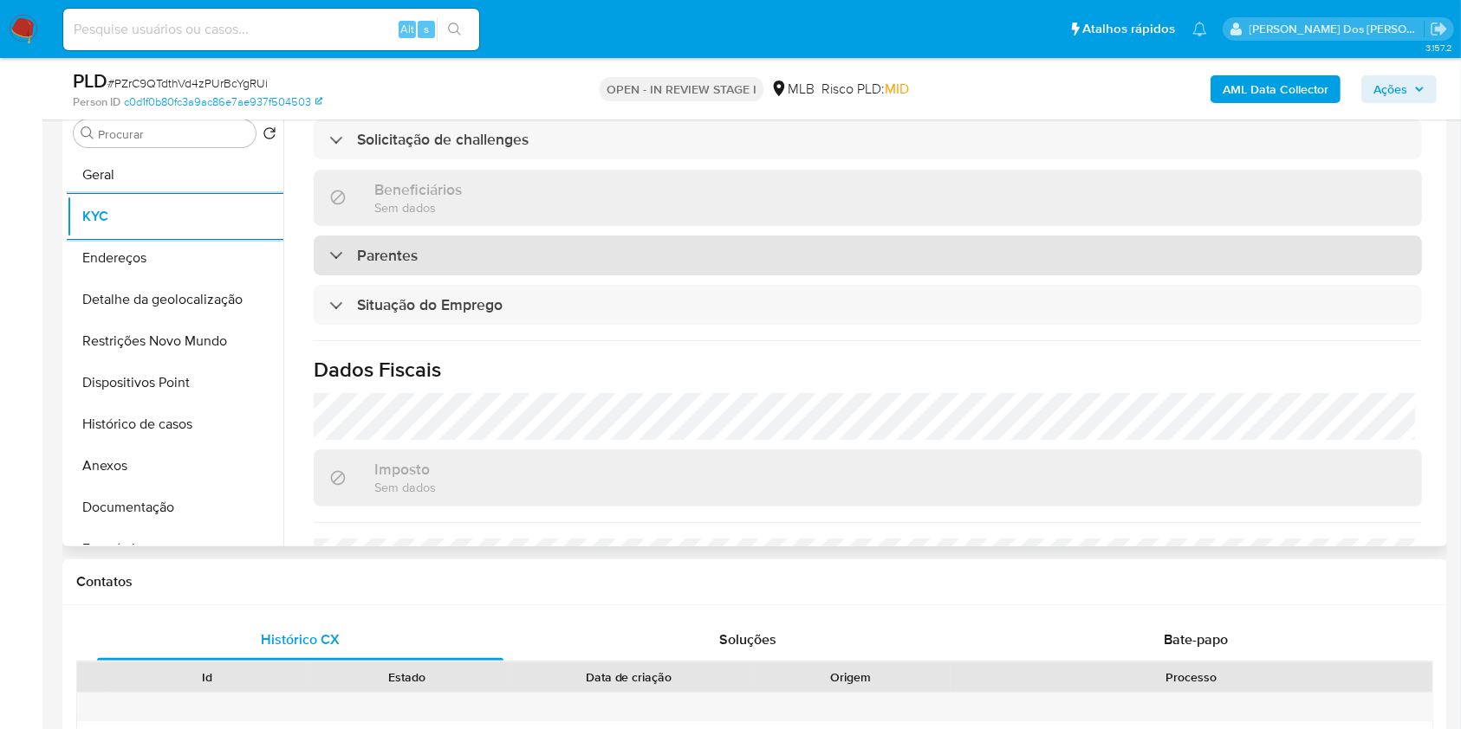
scroll to position [742, 0]
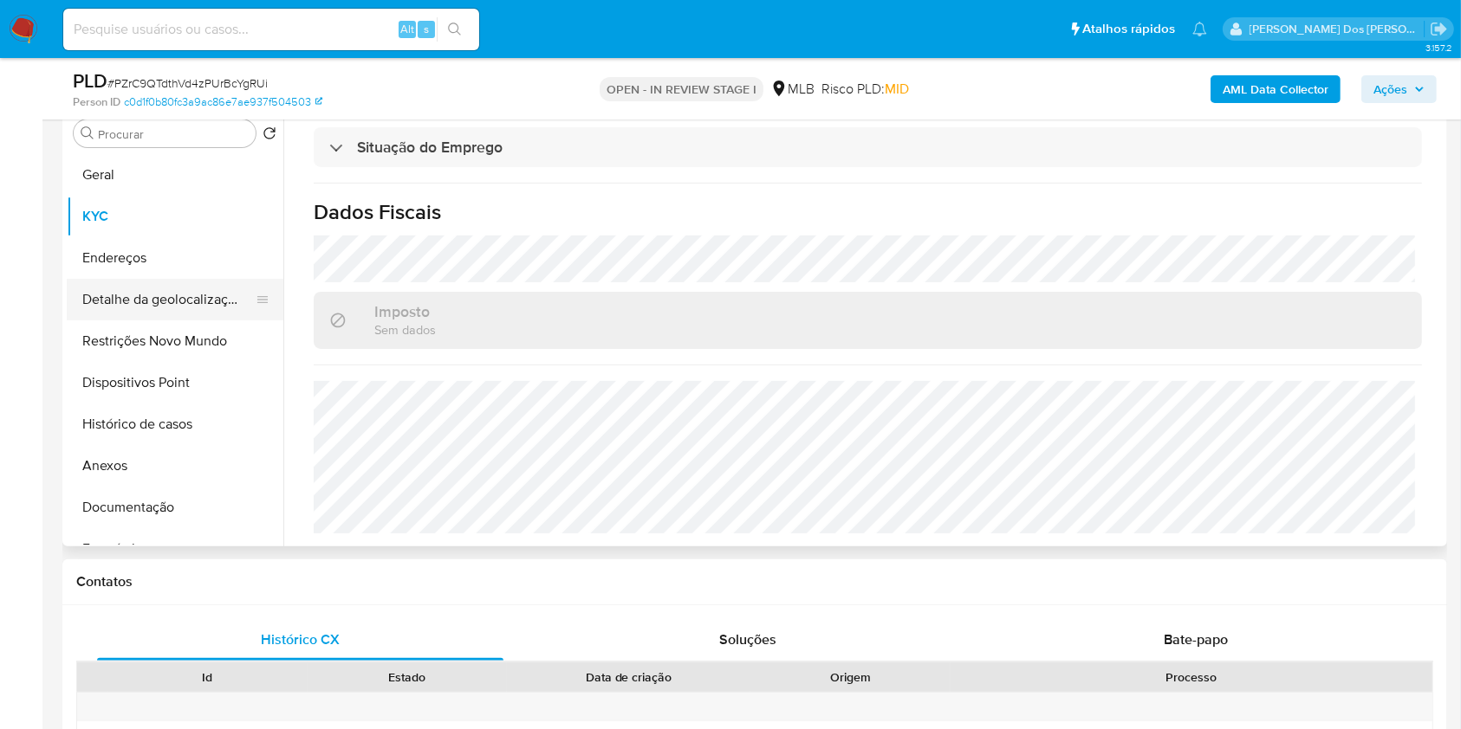
click at [166, 308] on button "Detalhe da geolocalização" at bounding box center [168, 300] width 203 height 42
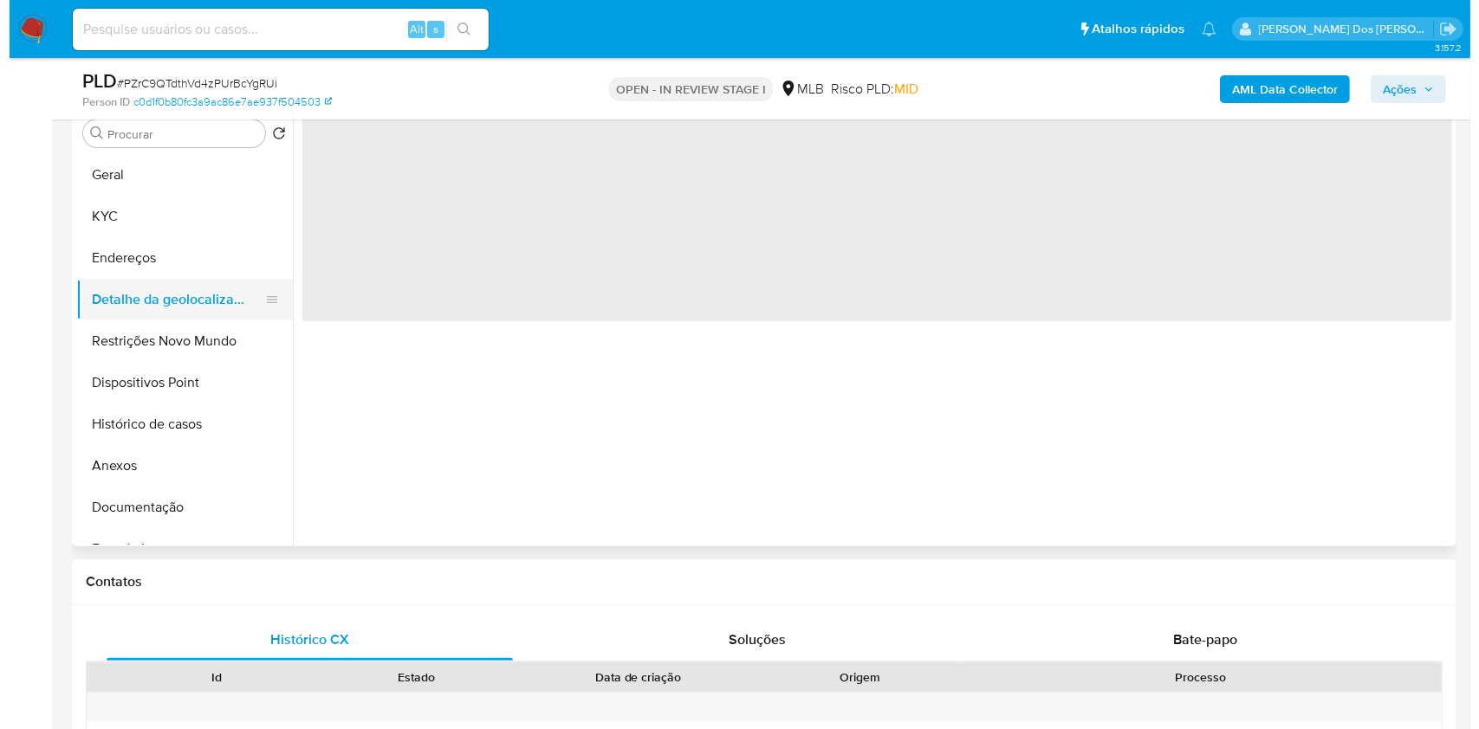
scroll to position [0, 0]
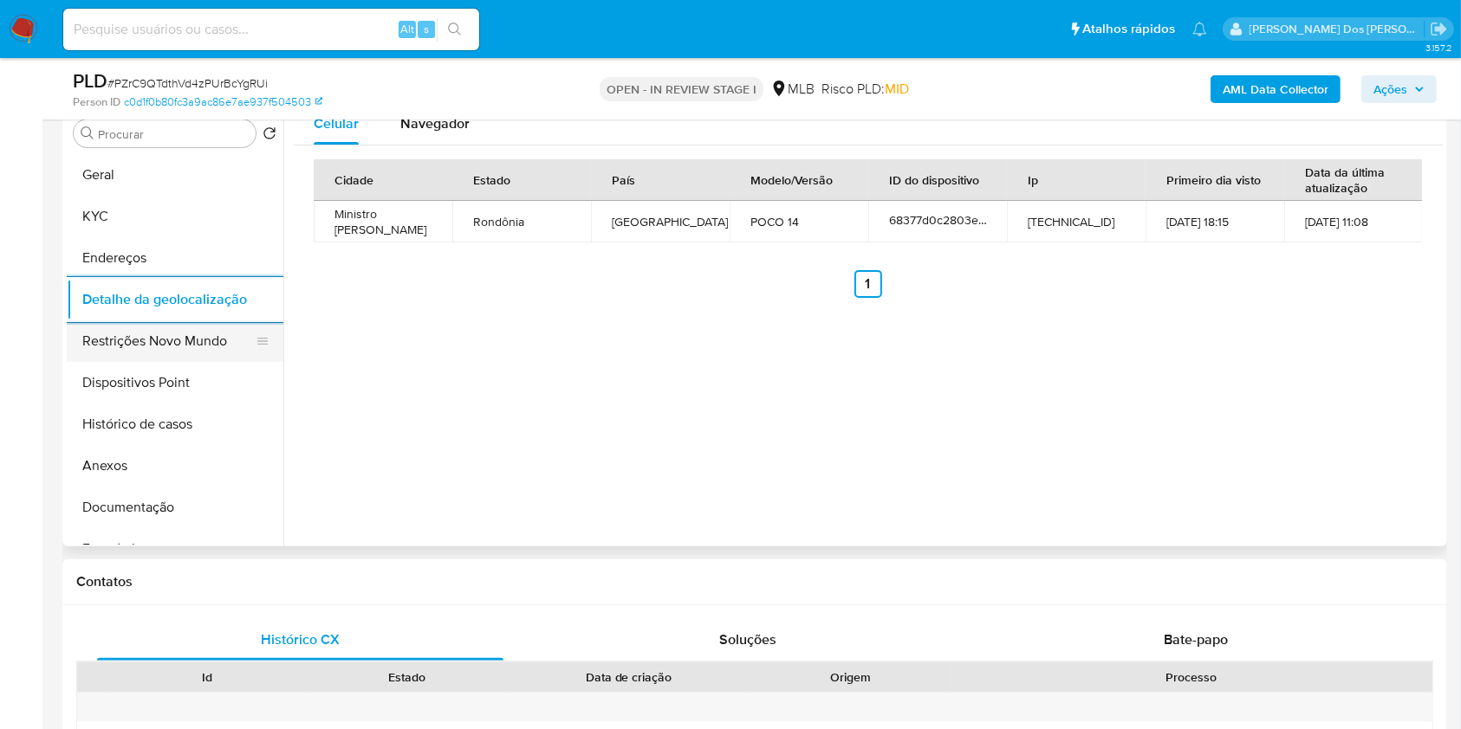
click at [185, 360] on button "Restrições Novo Mundo" at bounding box center [168, 342] width 203 height 42
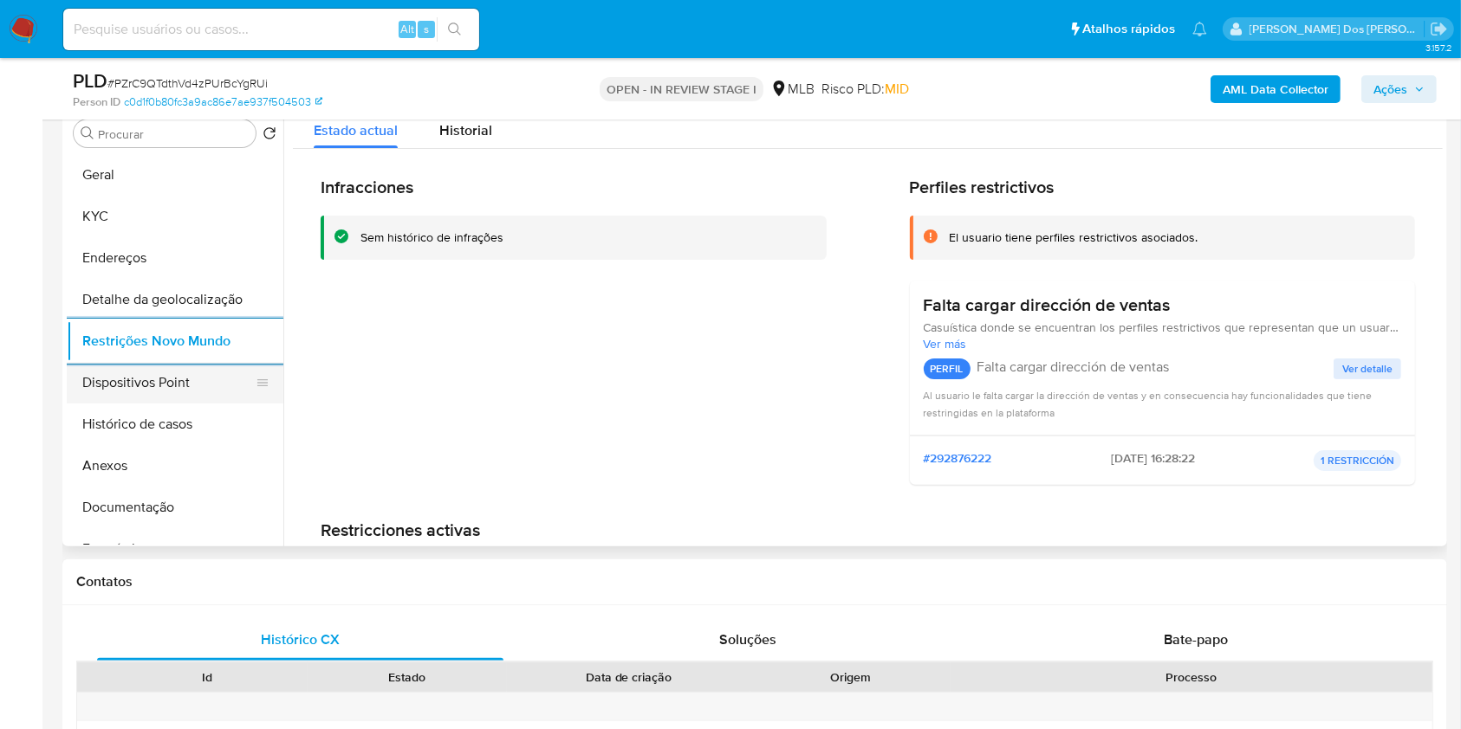
click at [170, 404] on button "Dispositivos Point" at bounding box center [168, 383] width 203 height 42
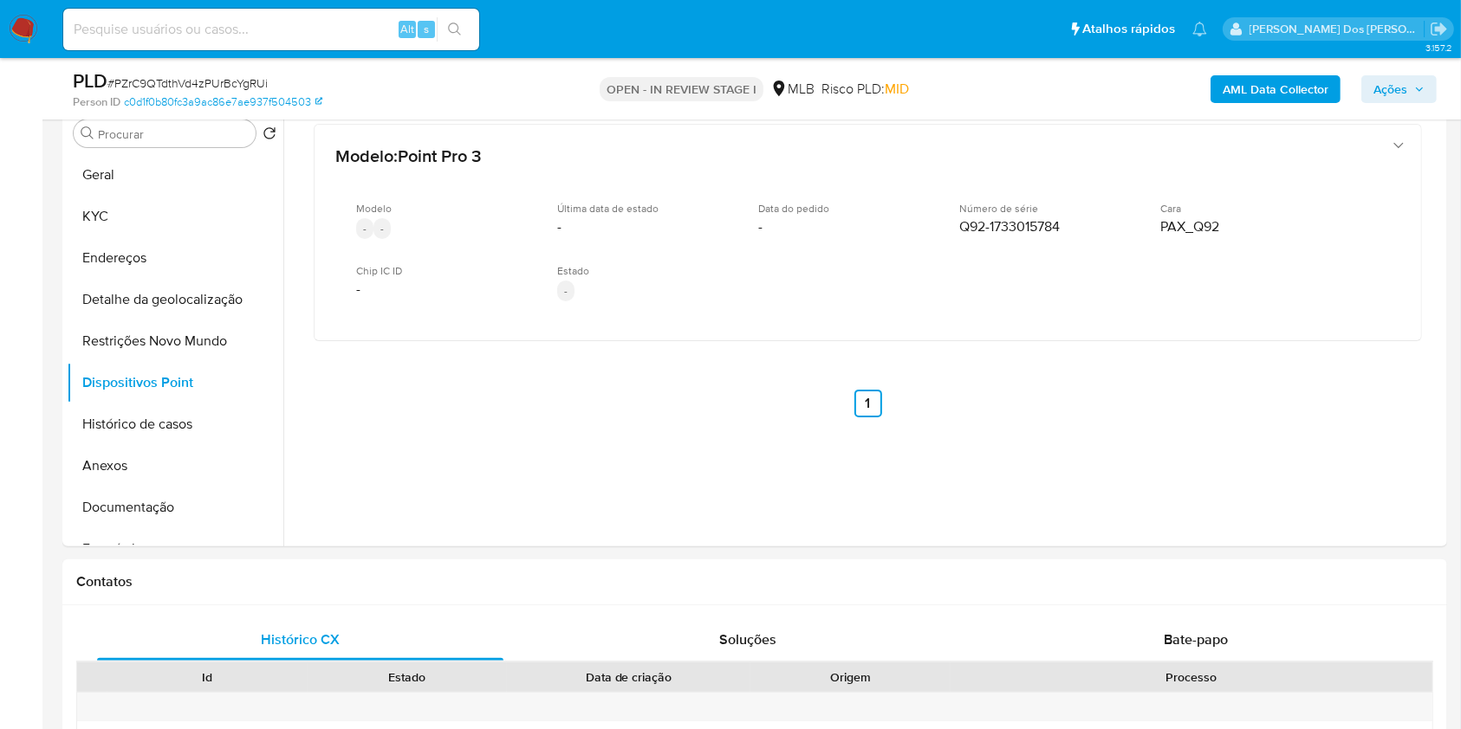
drag, startPoint x: 1414, startPoint y: 83, endPoint x: 1396, endPoint y: 94, distance: 20.7
click at [1414, 86] on icon "button" at bounding box center [1419, 89] width 10 height 10
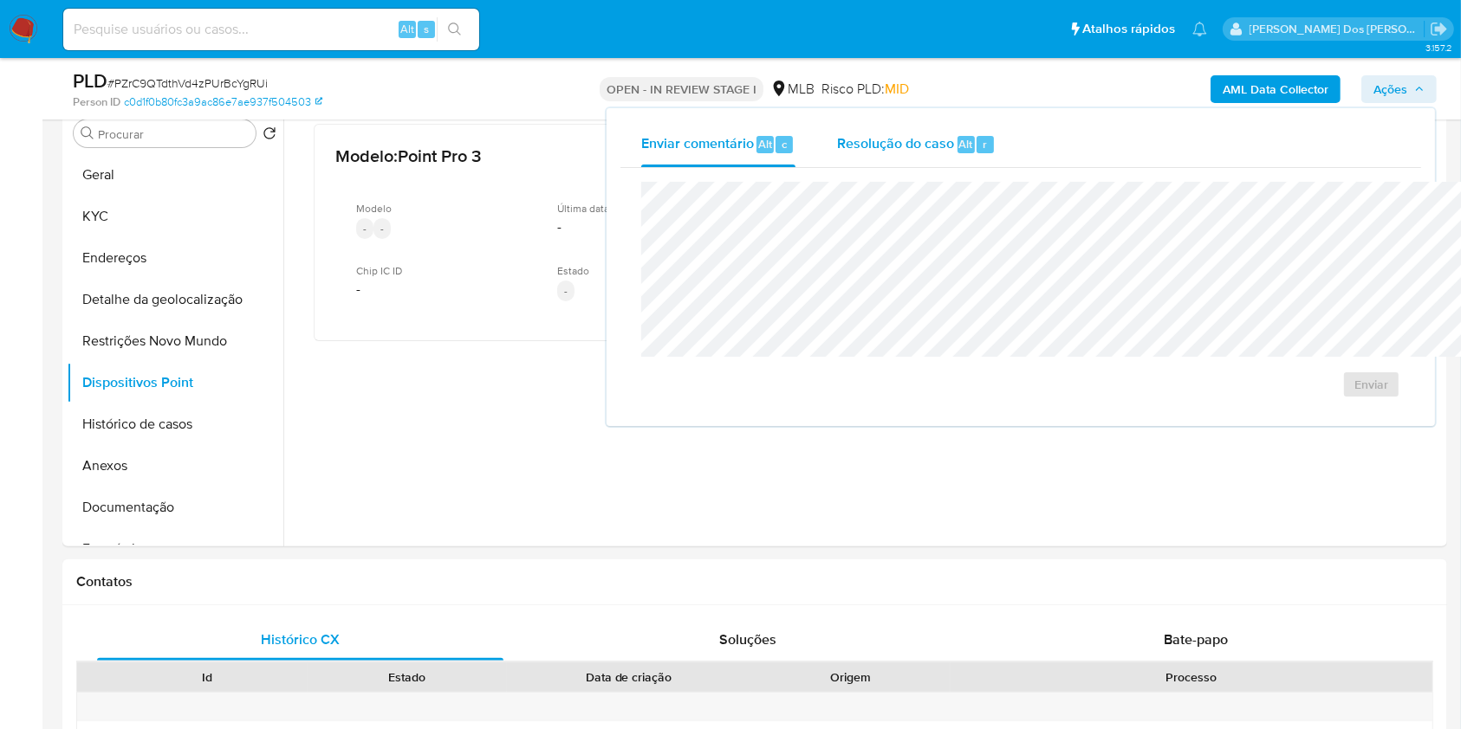
click at [851, 161] on div "Resolução do caso Alt r" at bounding box center [916, 144] width 159 height 45
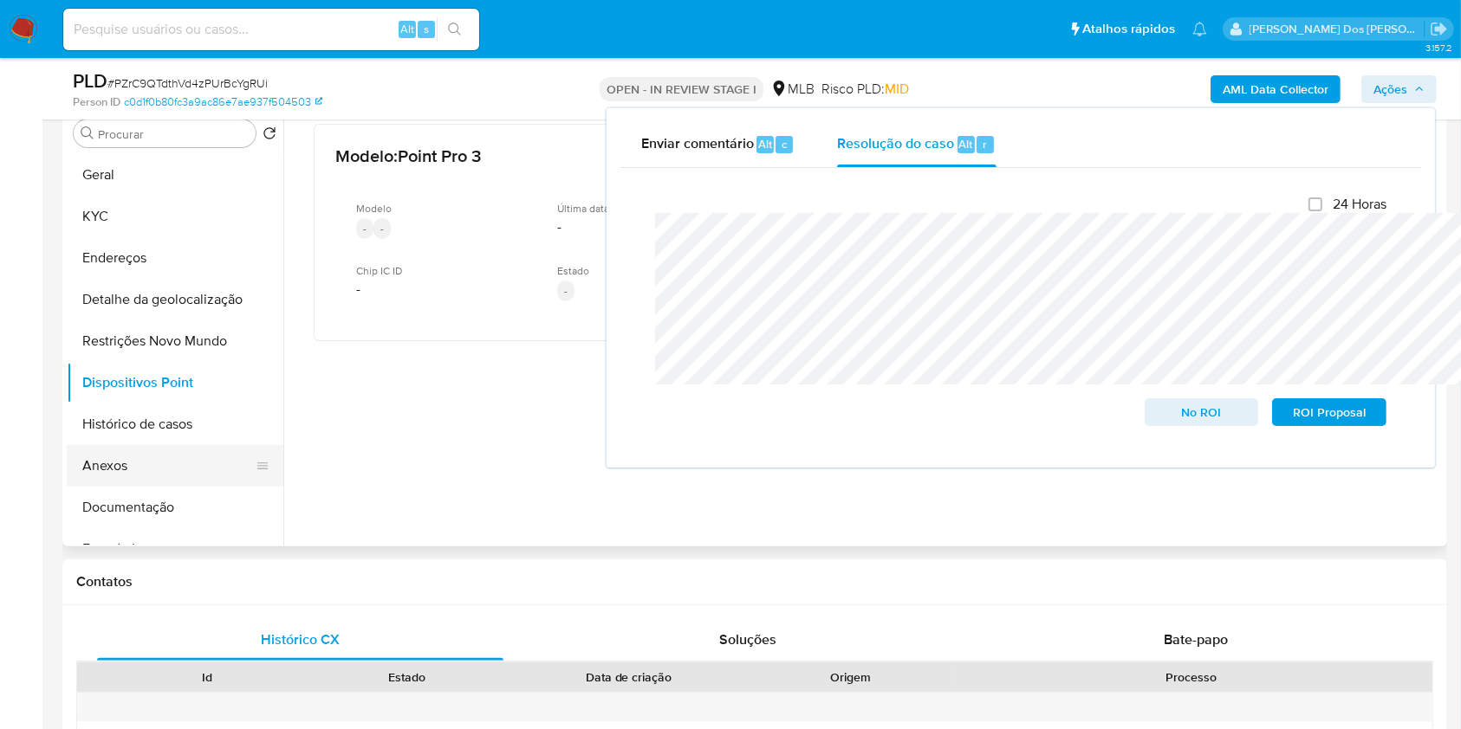
click at [182, 483] on button "Anexos" at bounding box center [168, 466] width 203 height 42
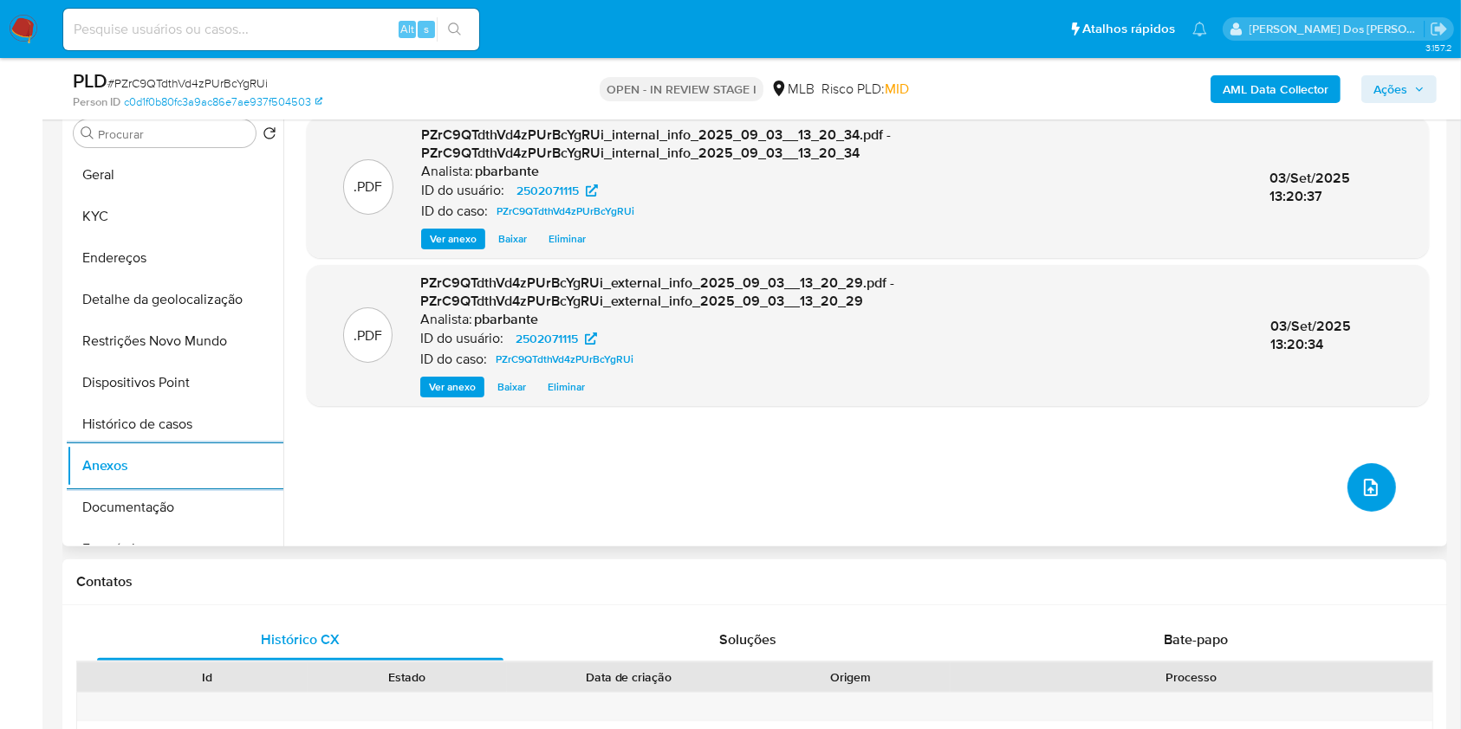
click at [1360, 498] on icon "upload-file" at bounding box center [1370, 487] width 21 height 21
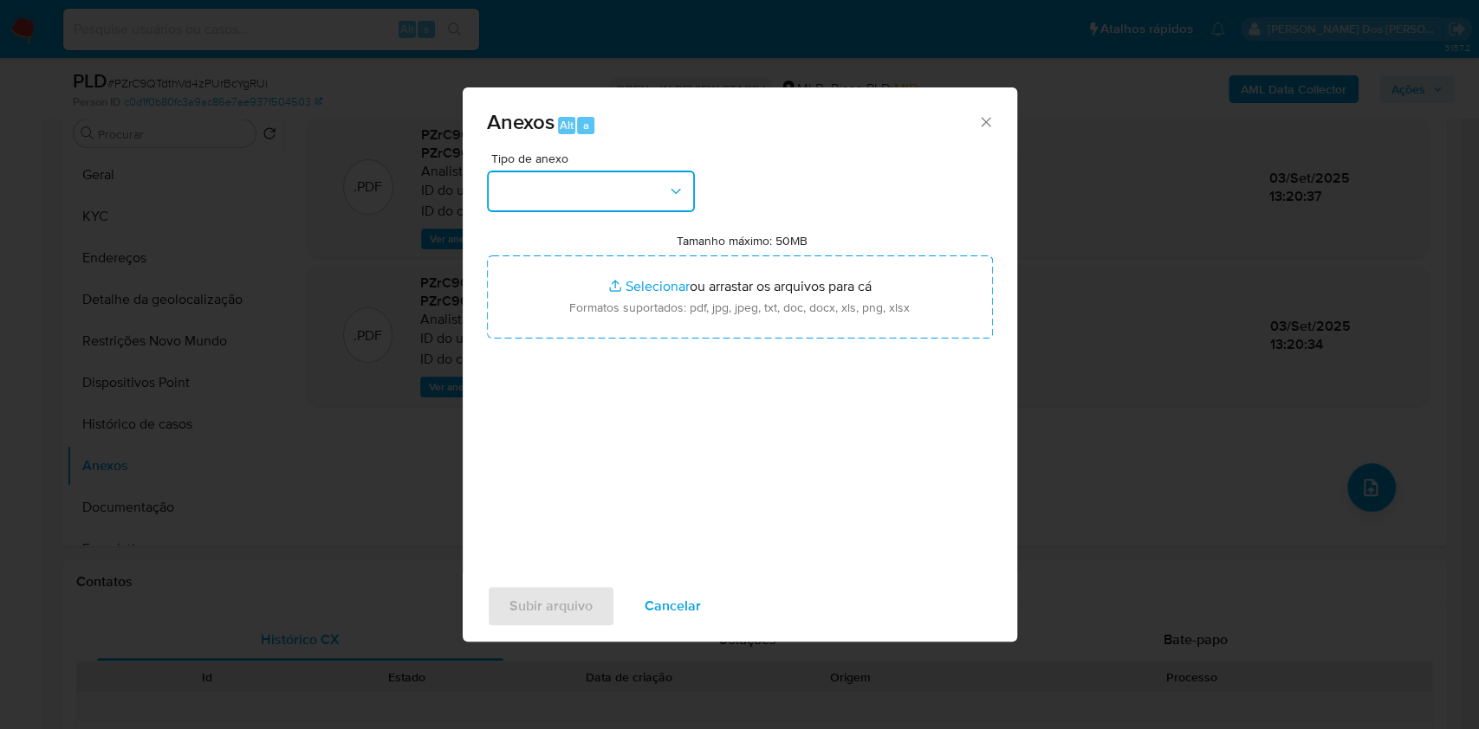
click at [667, 183] on icon "button" at bounding box center [675, 191] width 17 height 17
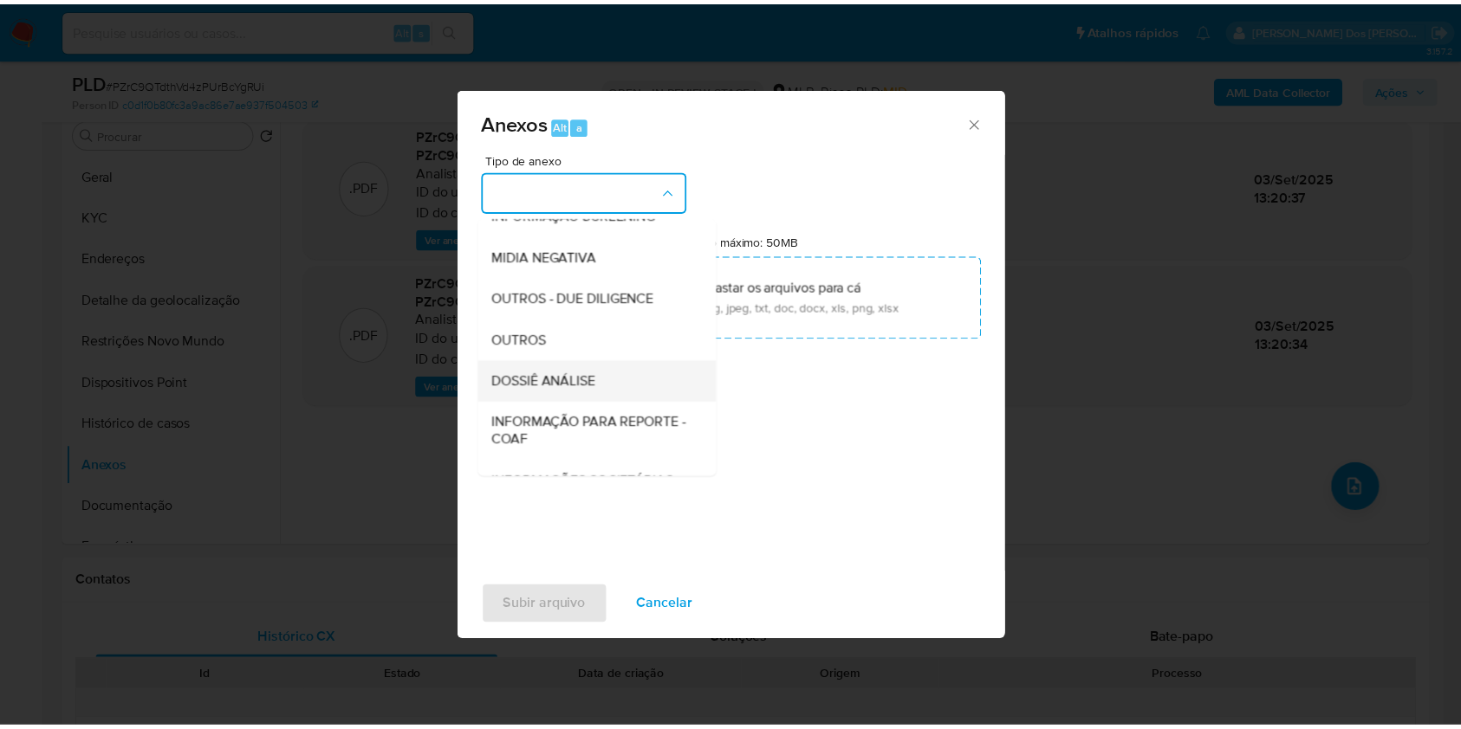
scroll to position [215, 0]
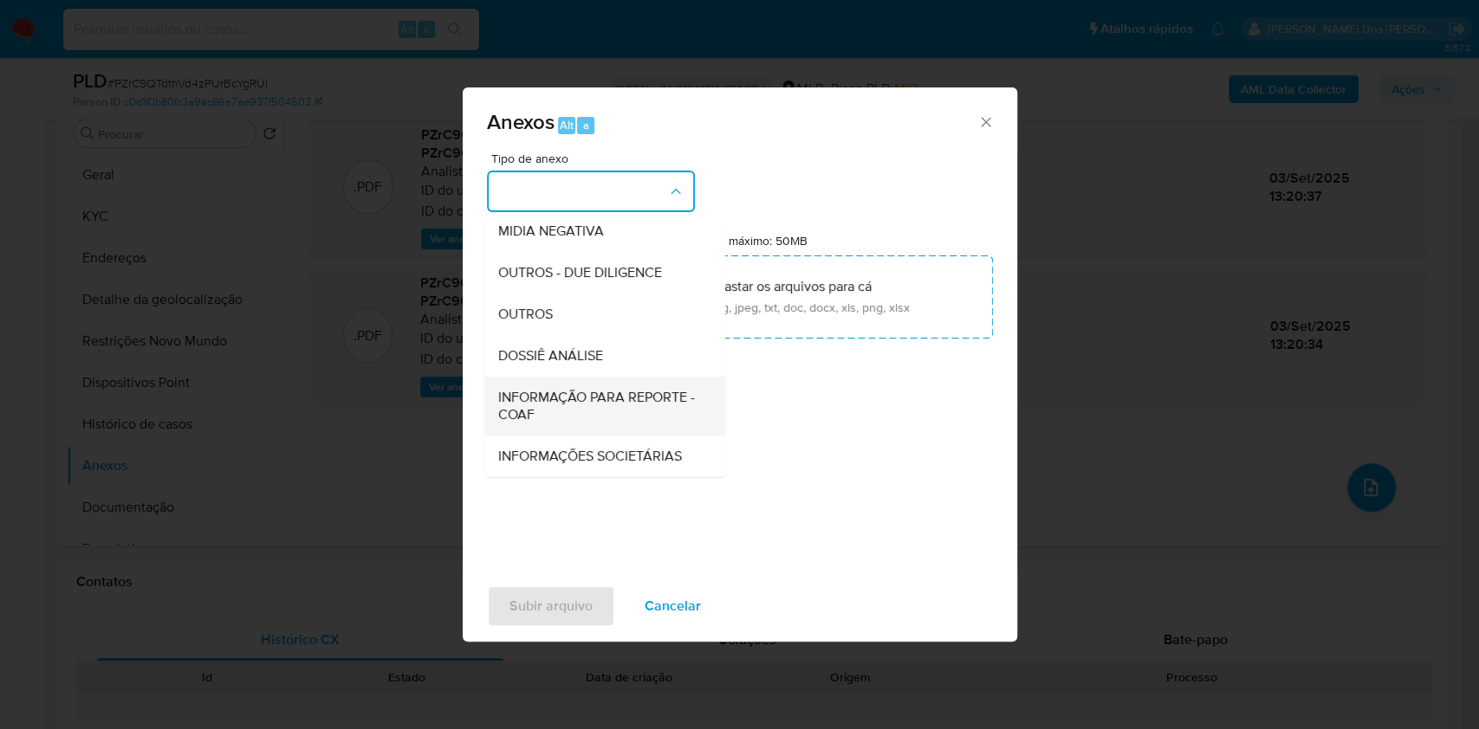
click at [555, 389] on span "INFORMAÇÃO PARA REPORTE - COAF" at bounding box center [598, 406] width 203 height 35
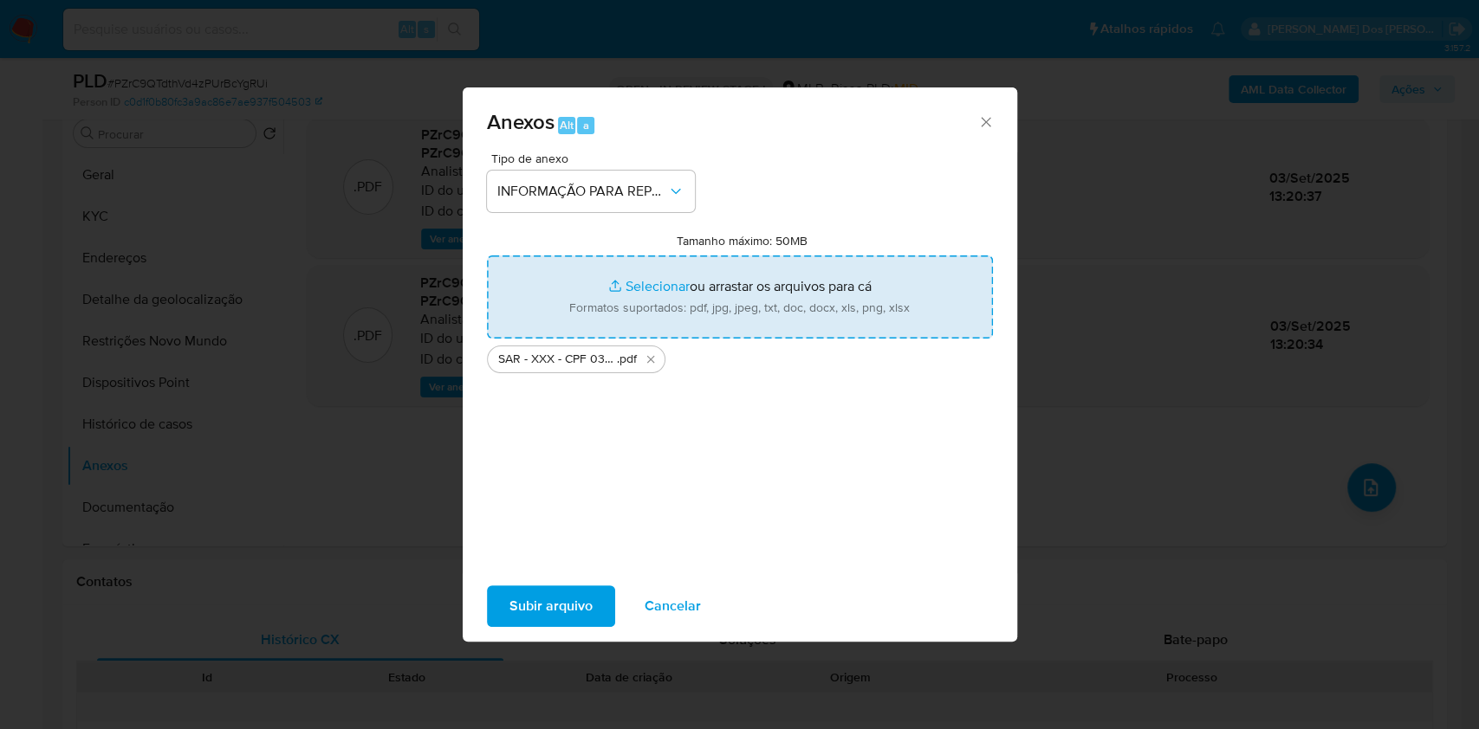
type input "C:\fakepath\Mulan 145261026_2025_09_02_12_36_26.xlsx"
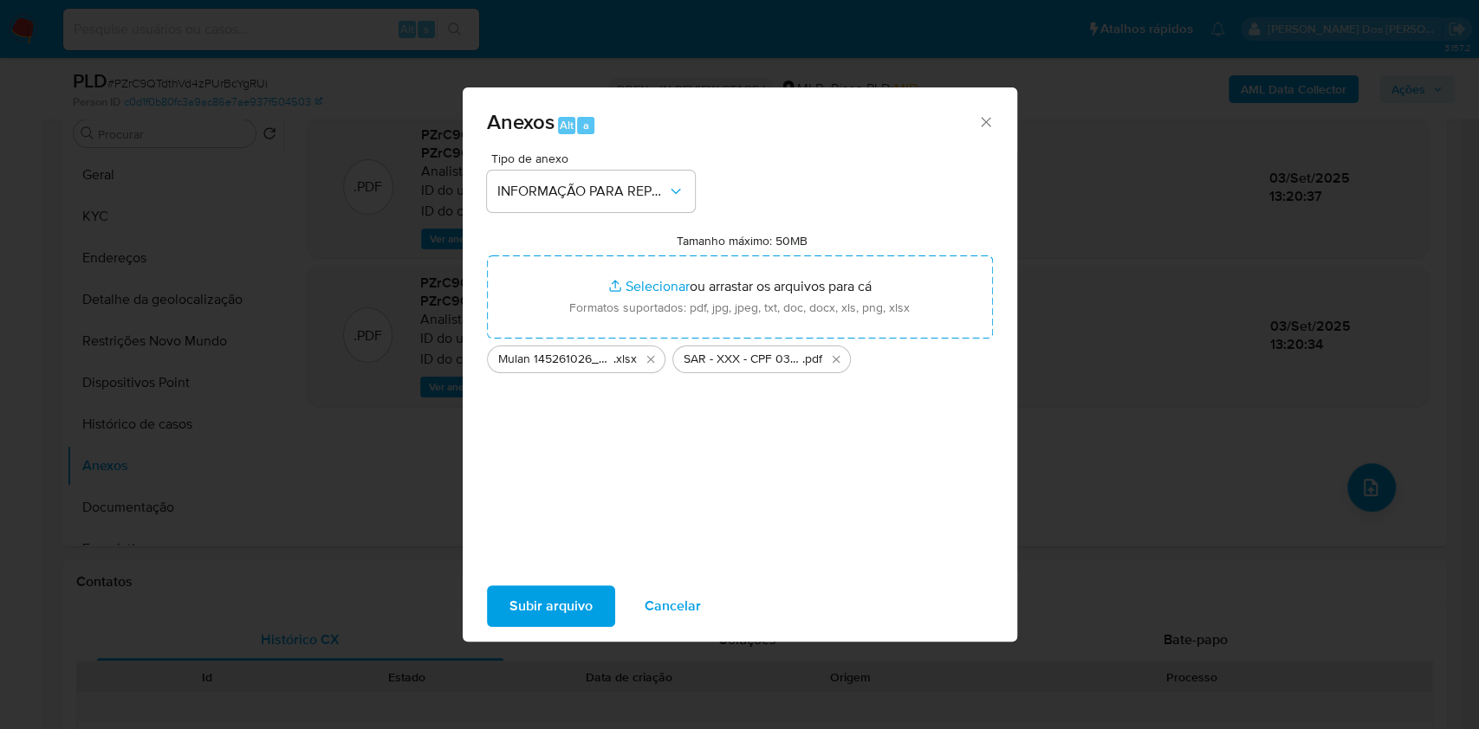
click at [515, 620] on span "Subir arquivo" at bounding box center [550, 606] width 83 height 38
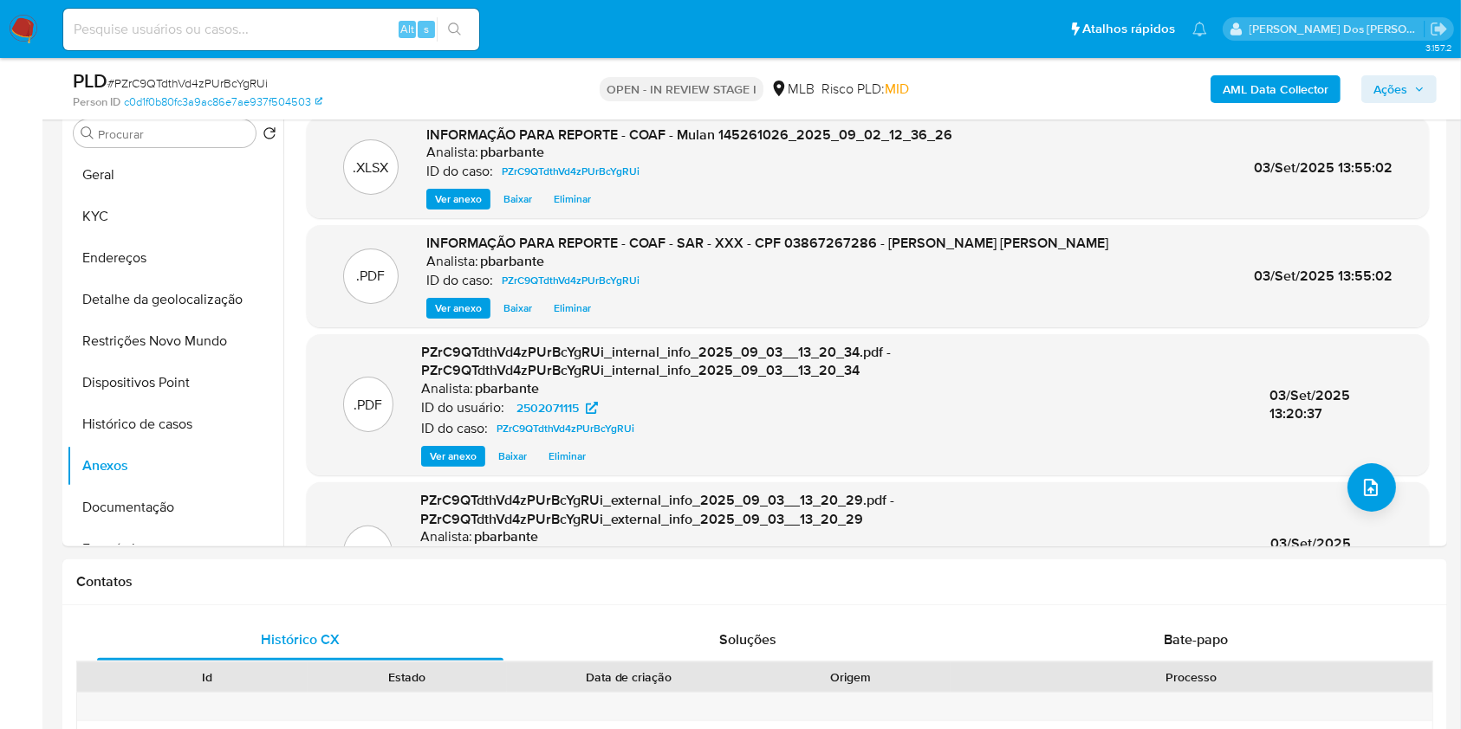
click at [1416, 90] on icon "button" at bounding box center [1419, 89] width 10 height 10
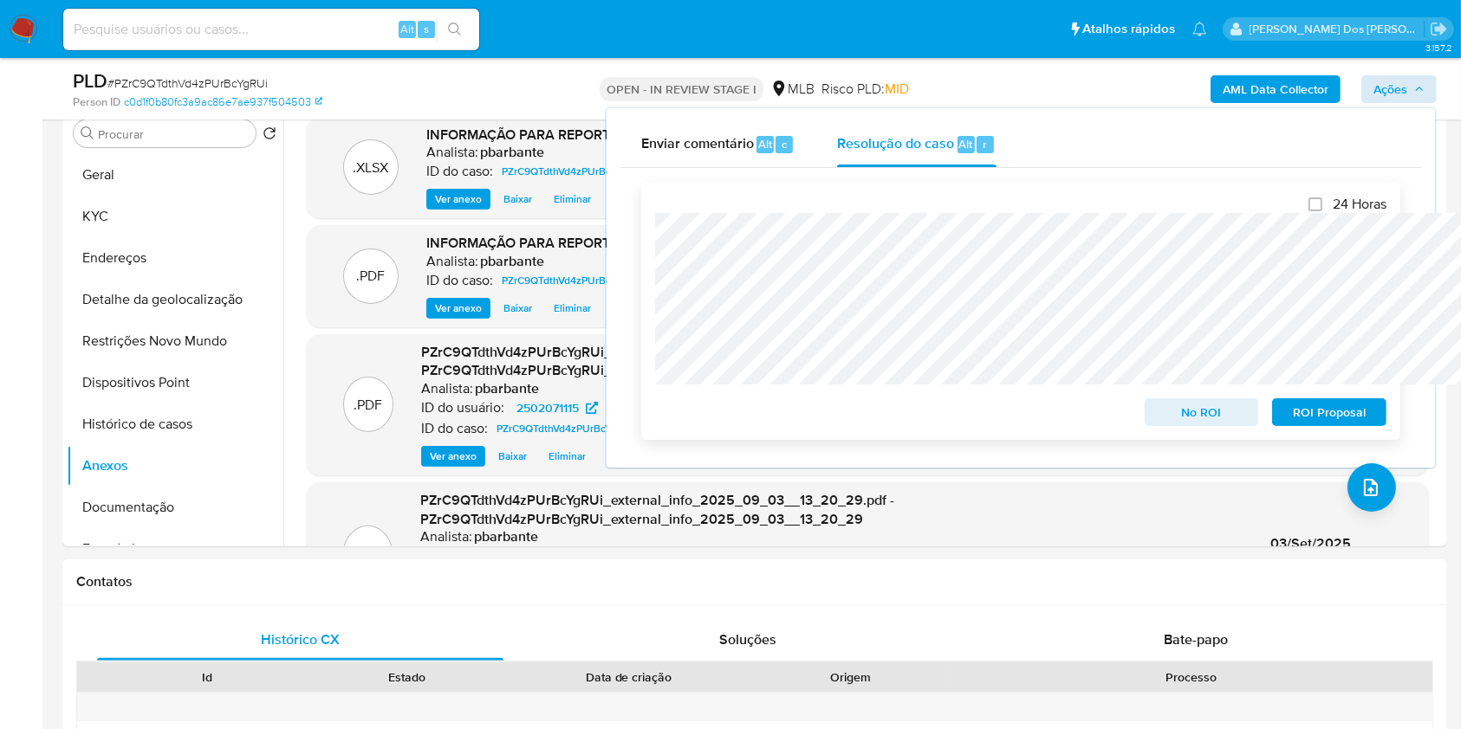
click at [1318, 405] on span "ROI Proposal" at bounding box center [1329, 412] width 90 height 24
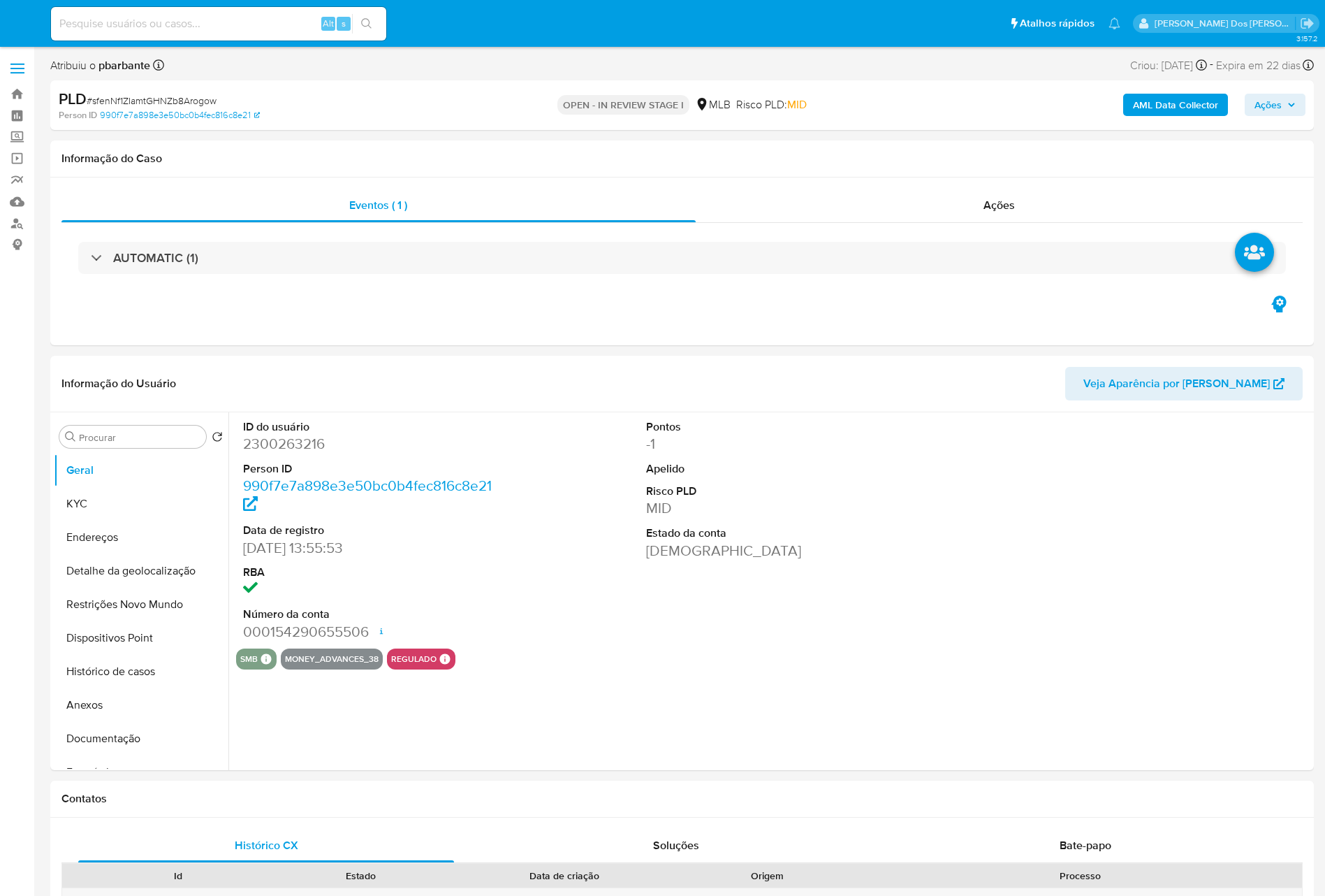
select select "10"
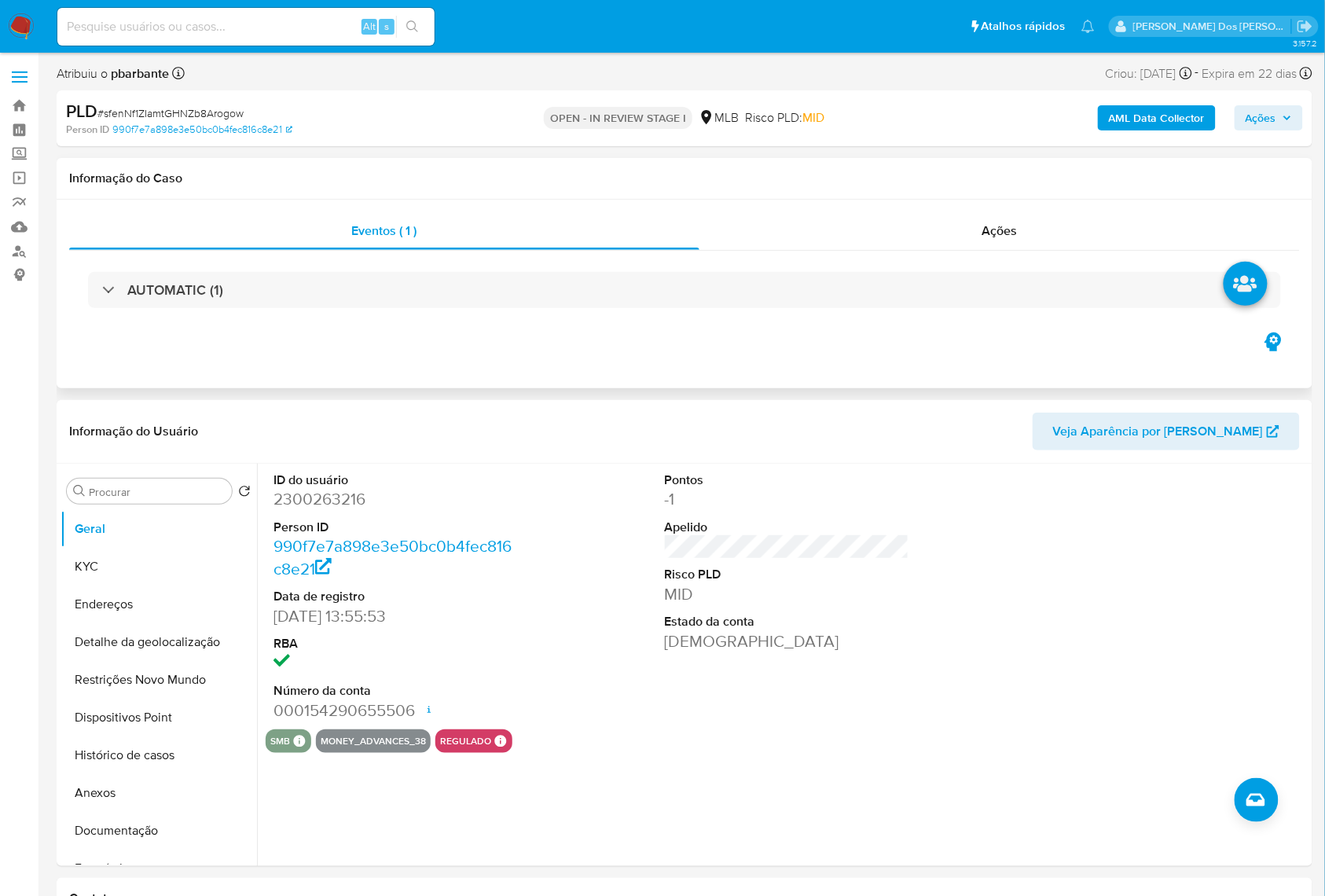
click at [237, 311] on div "AUTOMATIC (1)" at bounding box center [684, 289] width 1231 height 79
click at [239, 311] on div "AUTOMATIC (1)" at bounding box center [684, 289] width 1231 height 79
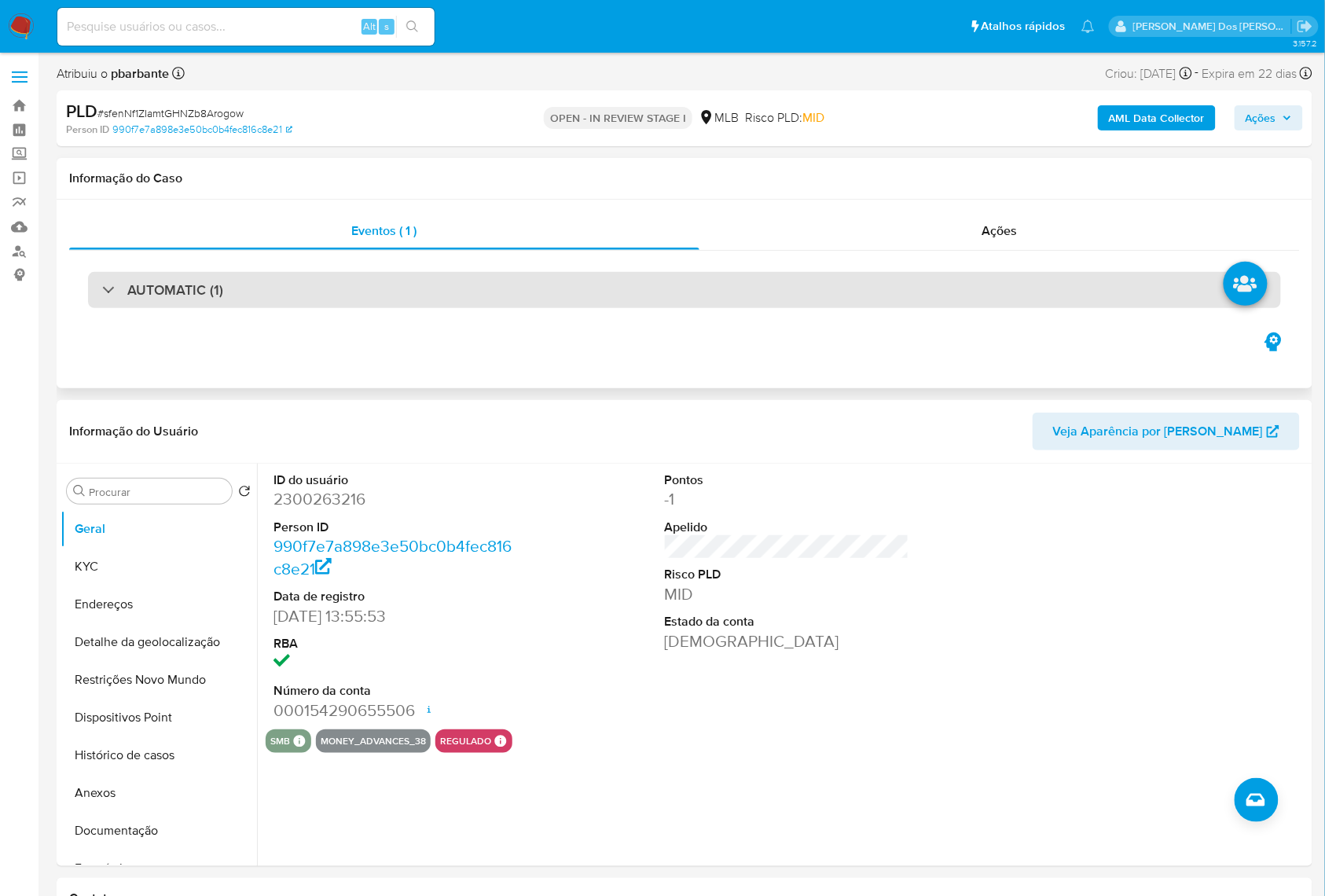
click at [262, 283] on div "AUTOMATIC (1)" at bounding box center [684, 290] width 1193 height 36
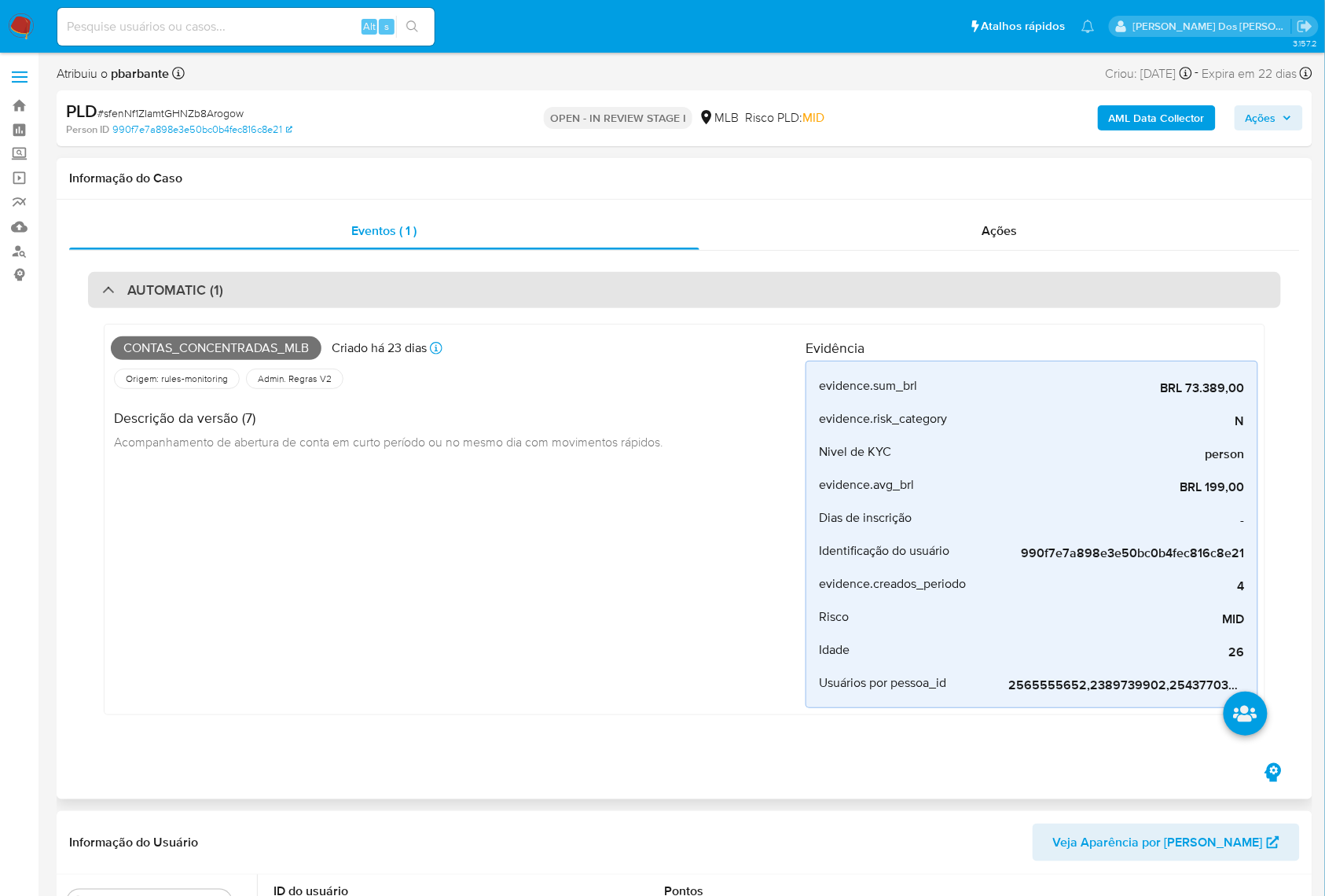
click at [262, 283] on div "AUTOMATIC (1)" at bounding box center [684, 290] width 1193 height 36
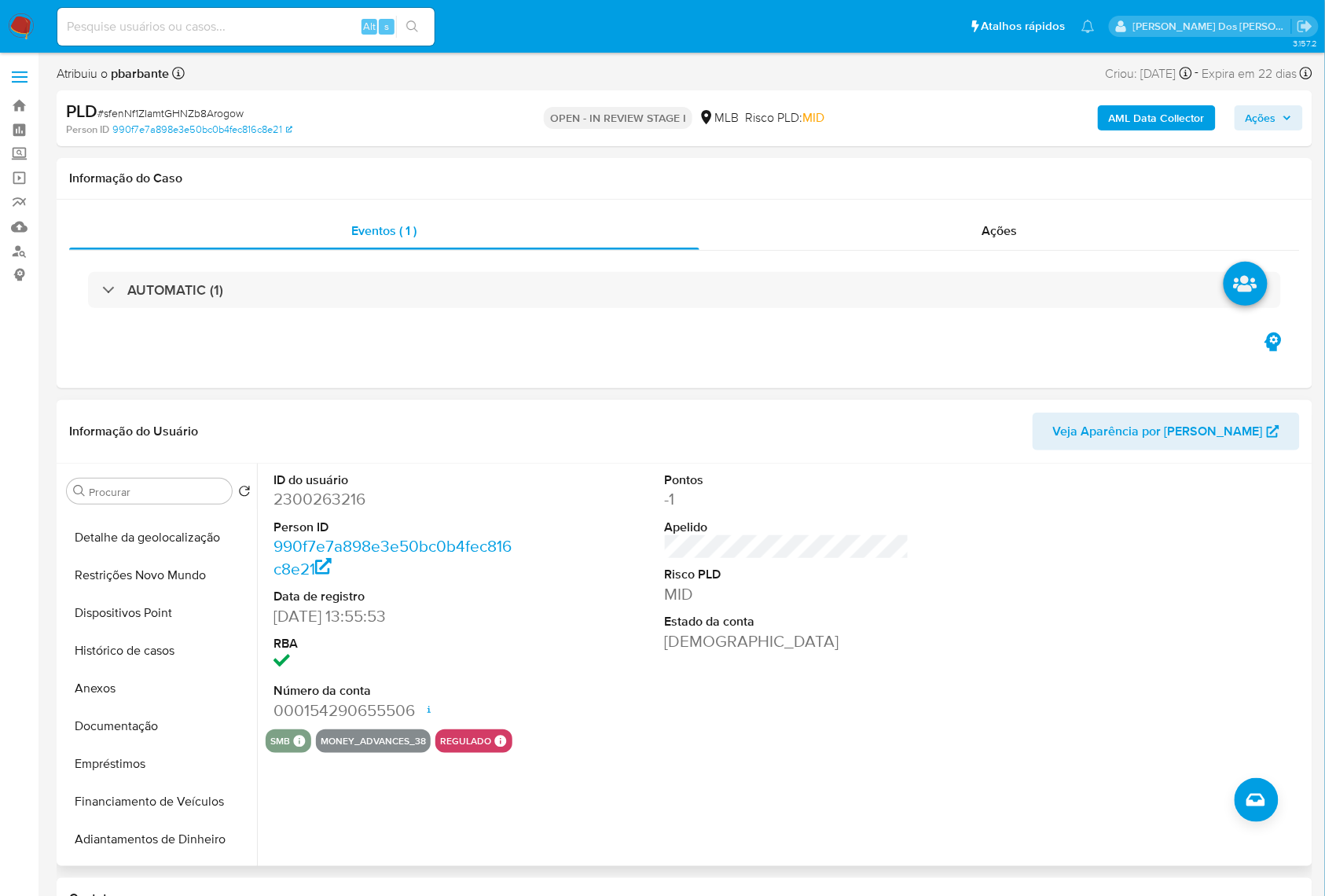
click at [306, 510] on dd "2300263216" at bounding box center [395, 499] width 245 height 22
copy dd "2300263216"
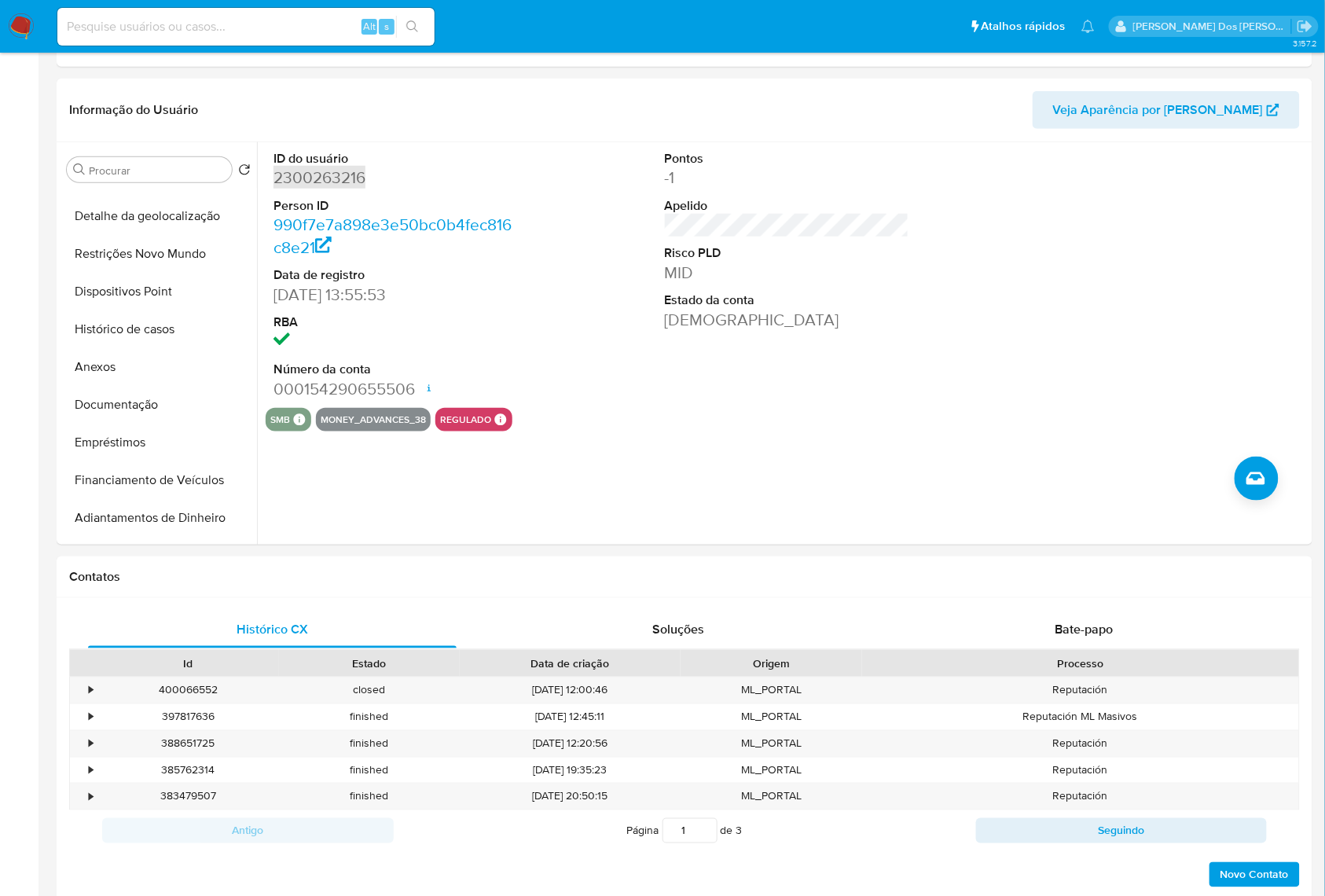
scroll to position [733, 0]
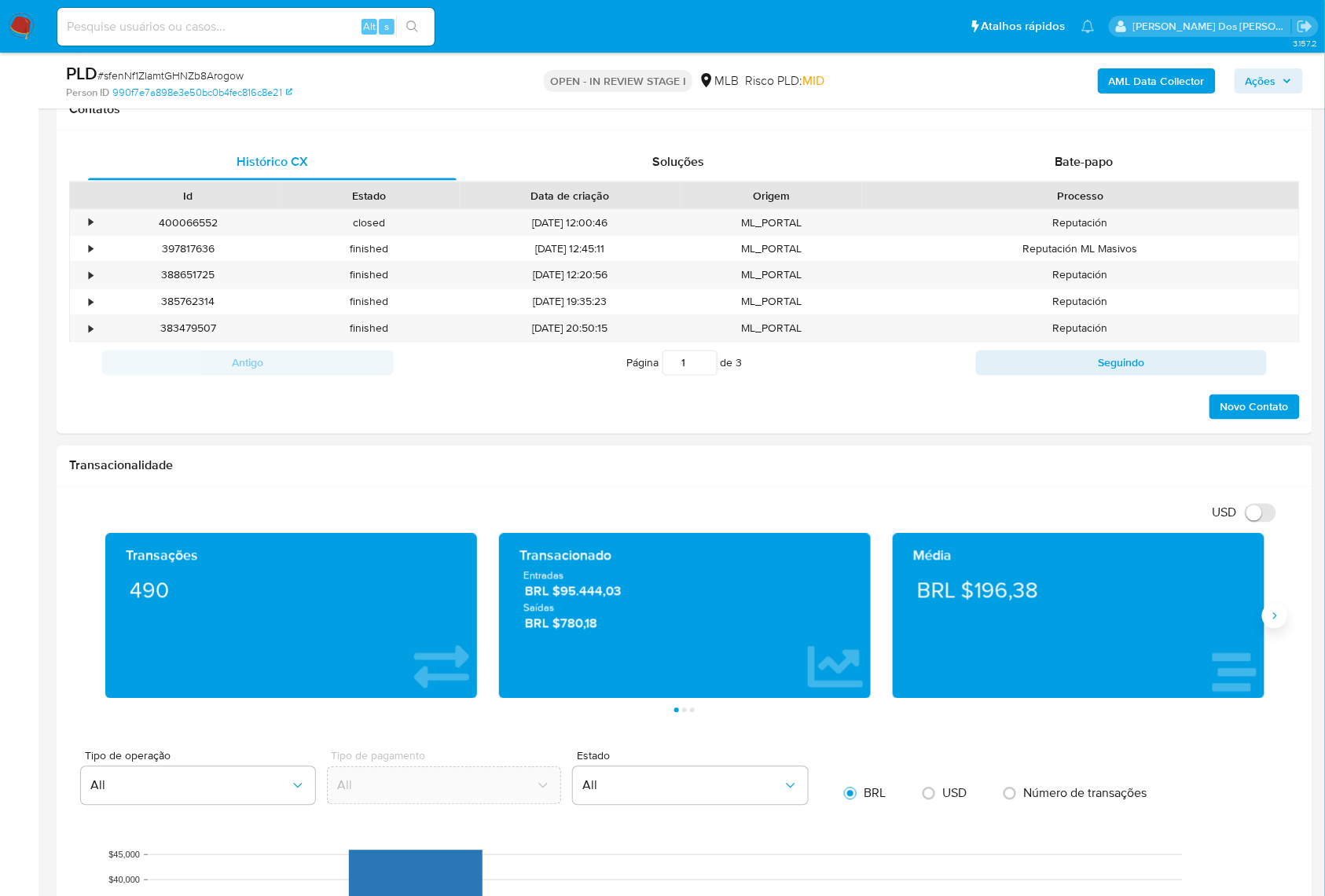
click at [1274, 622] on icon "Siguiente" at bounding box center [1274, 616] width 13 height 13
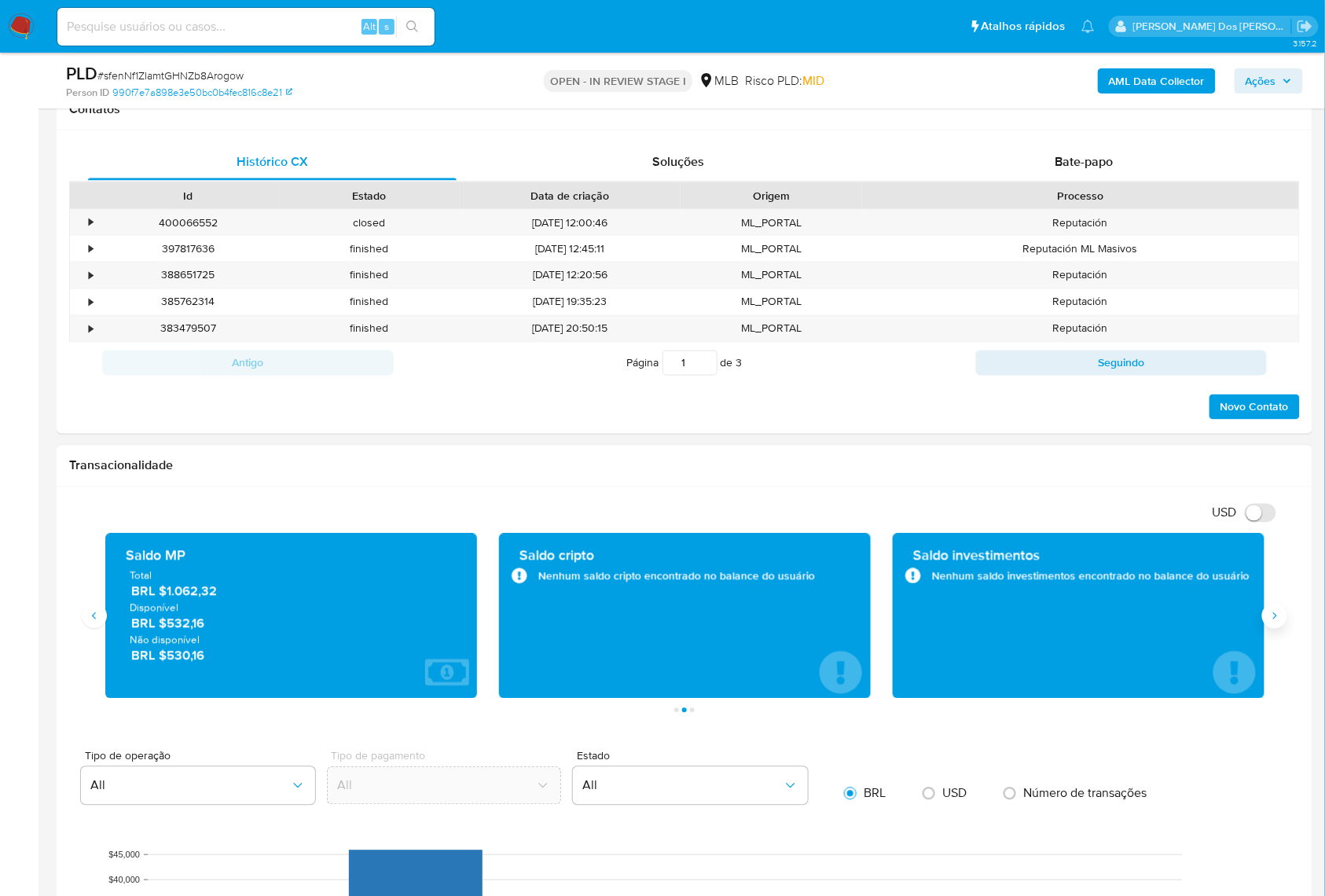
click at [1274, 622] on icon "Siguiente" at bounding box center [1274, 616] width 13 height 13
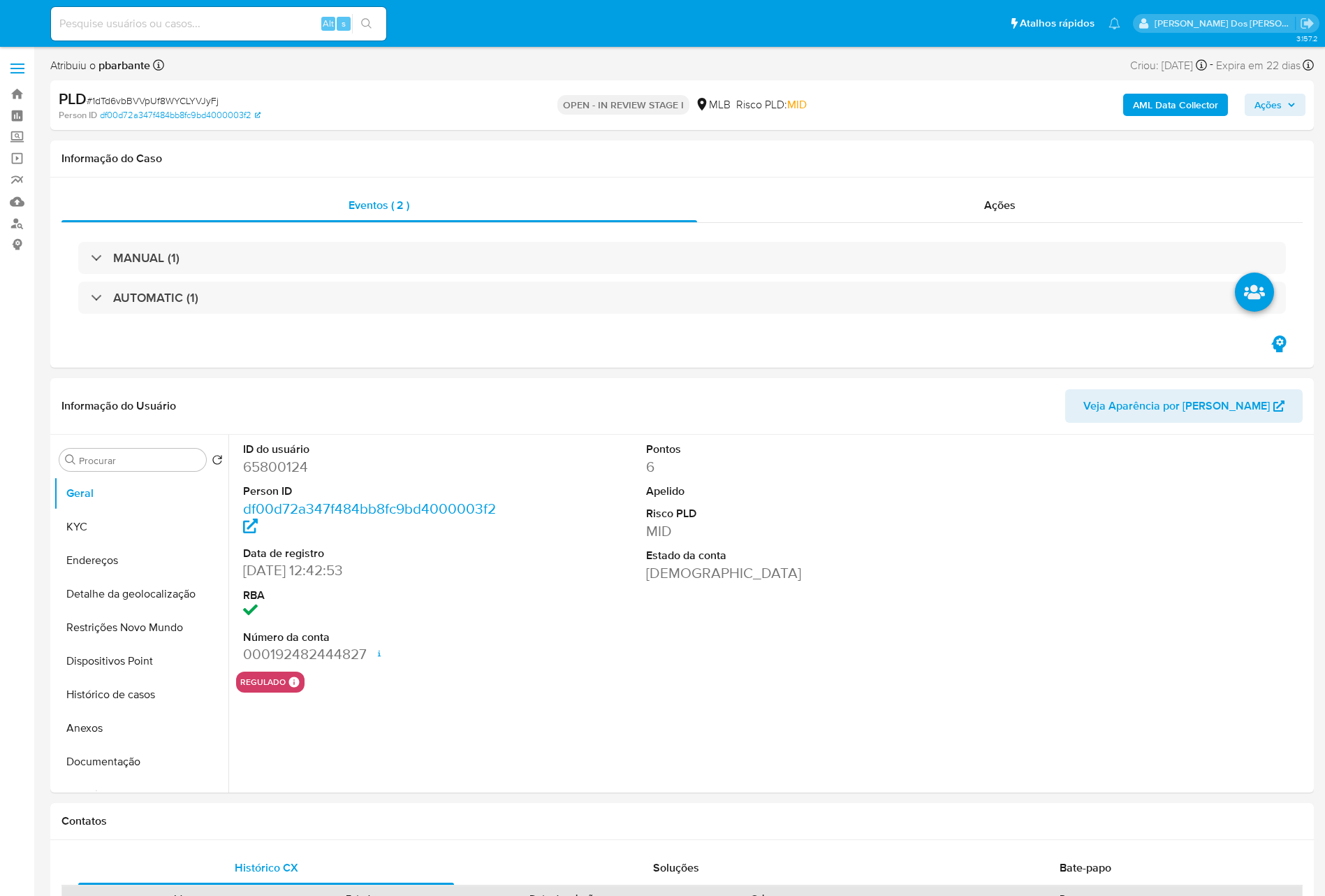
select select "10"
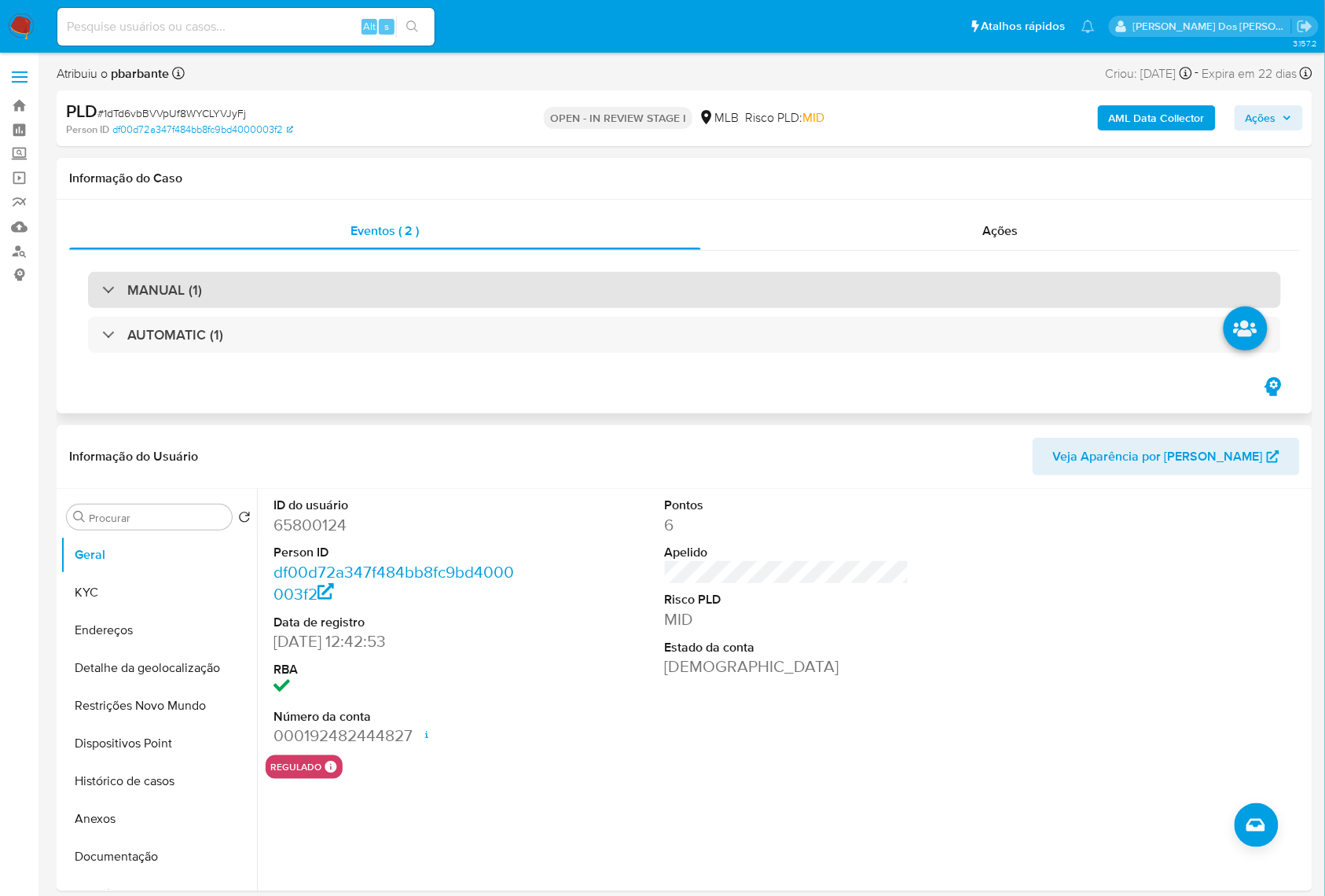
click at [528, 279] on div "MANUAL (1)" at bounding box center [684, 290] width 1193 height 36
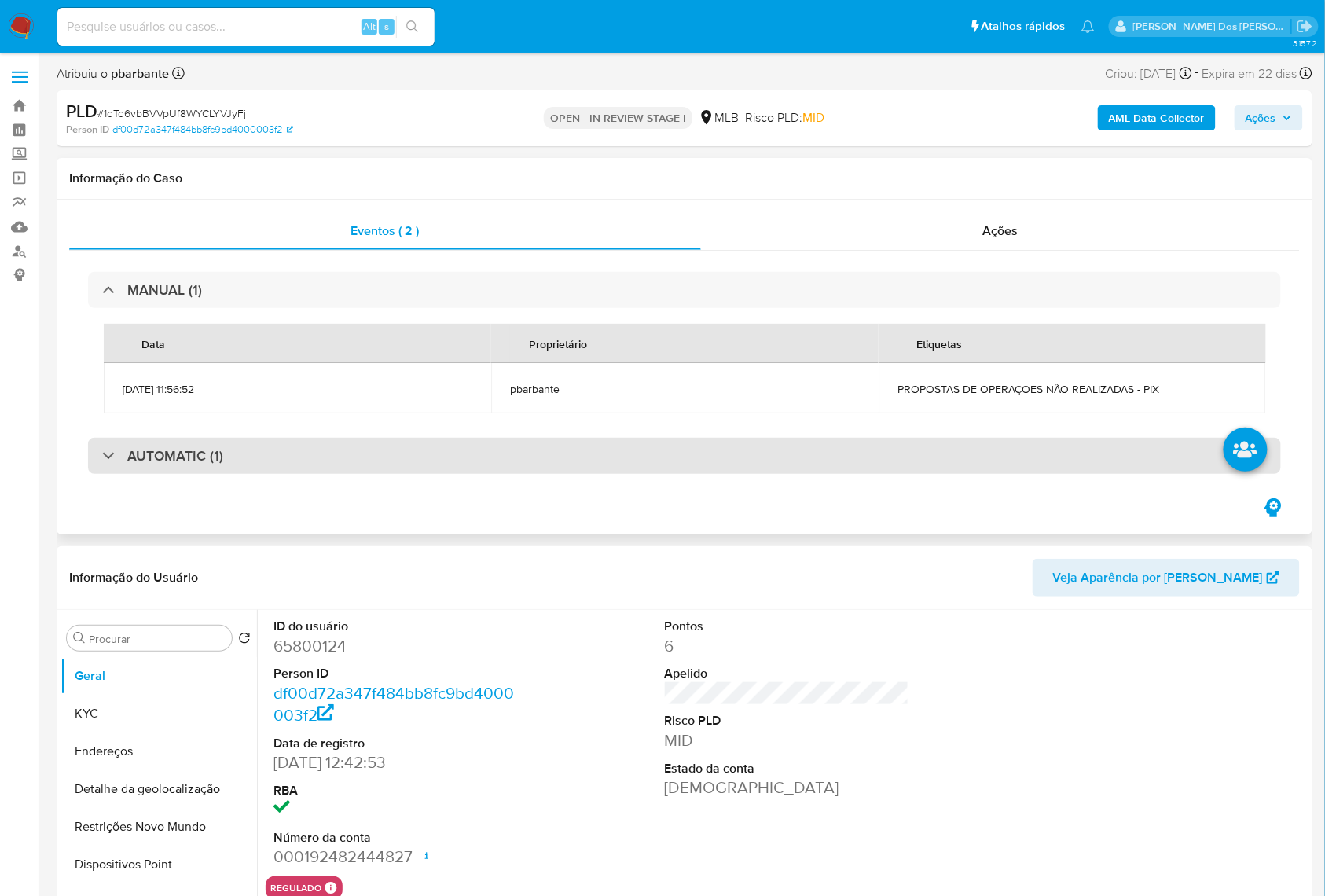
click at [504, 446] on div "AUTOMATIC (1)" at bounding box center [684, 456] width 1193 height 36
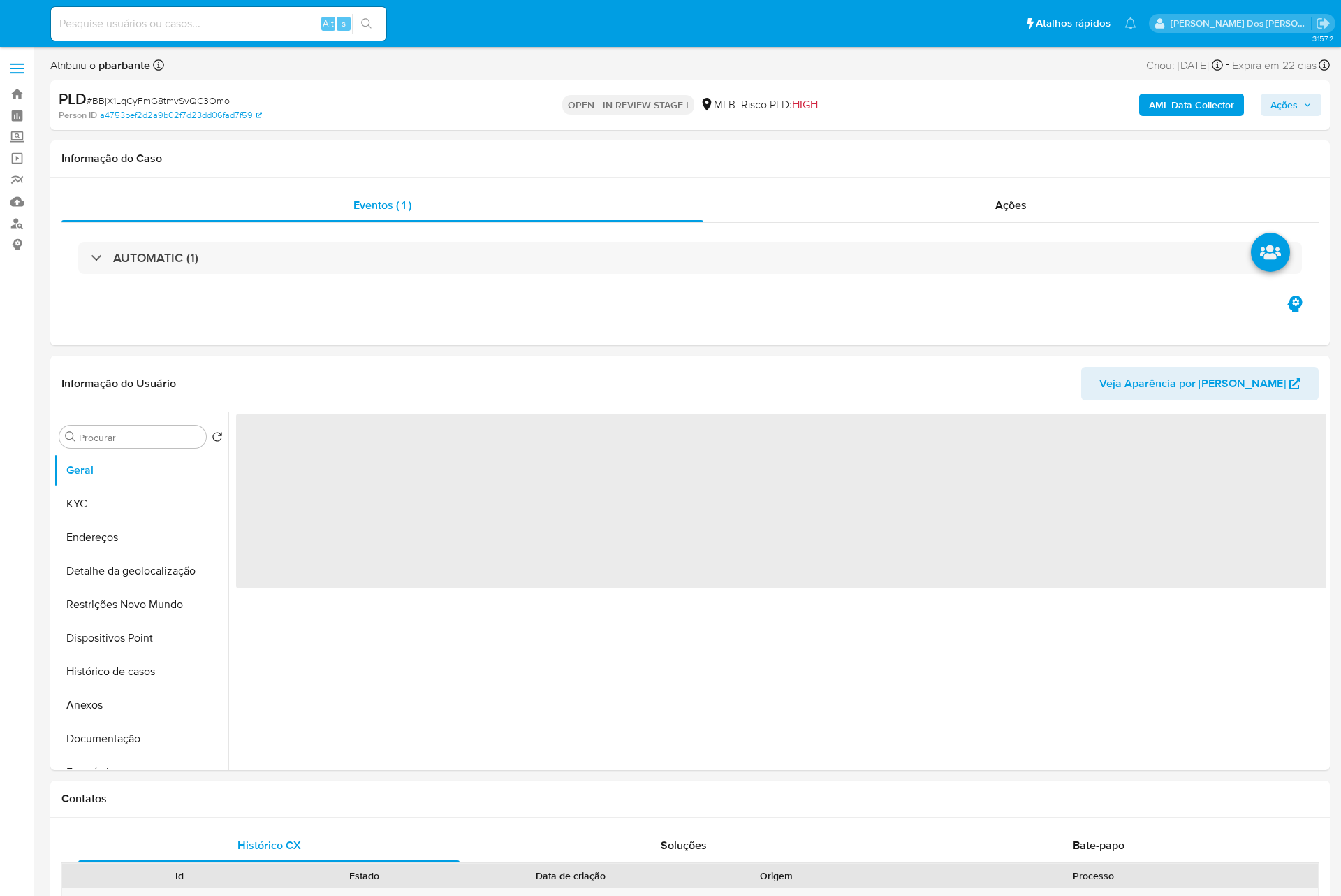
select select "10"
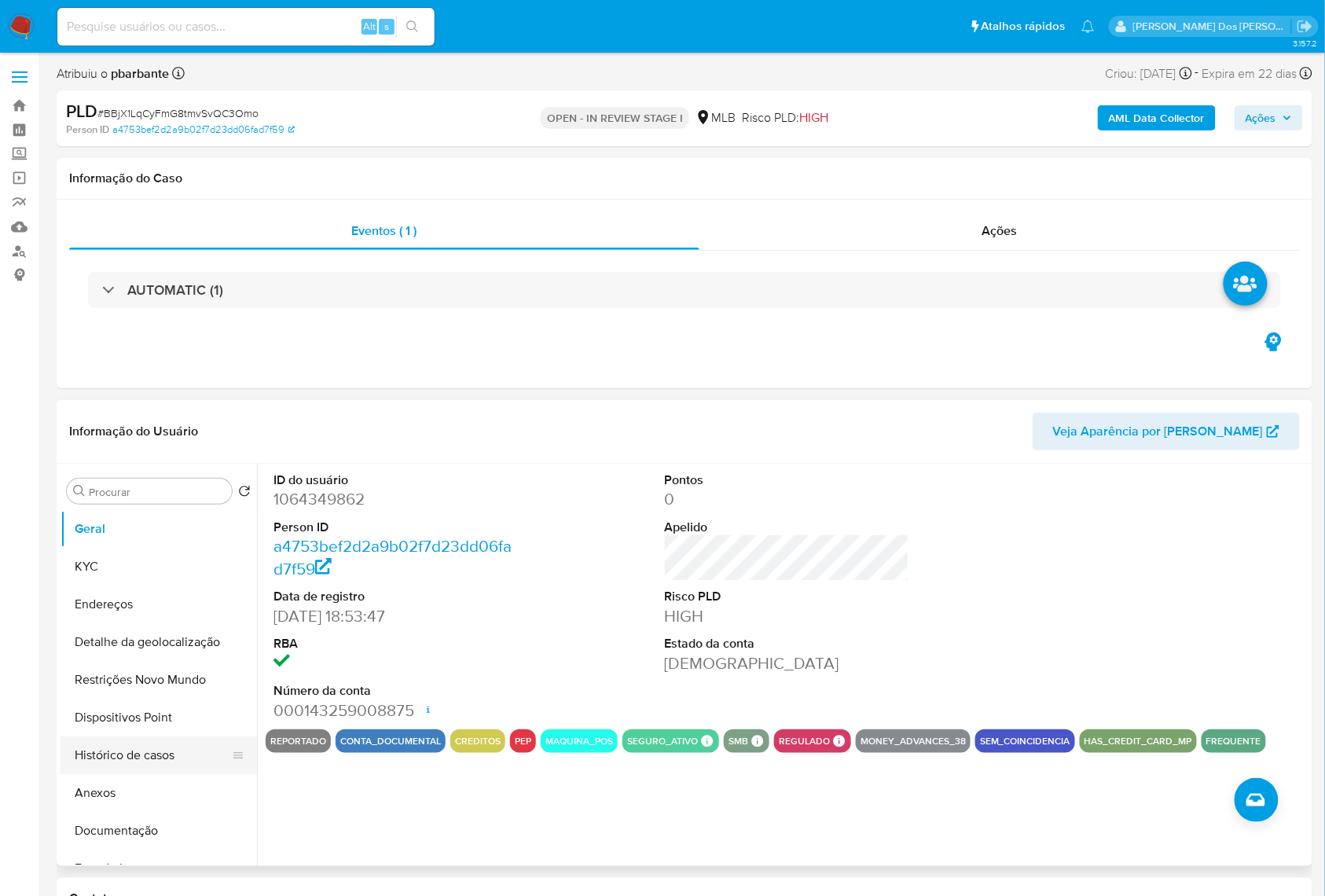
click at [130, 774] on button "Histórico de casos" at bounding box center [152, 755] width 184 height 38
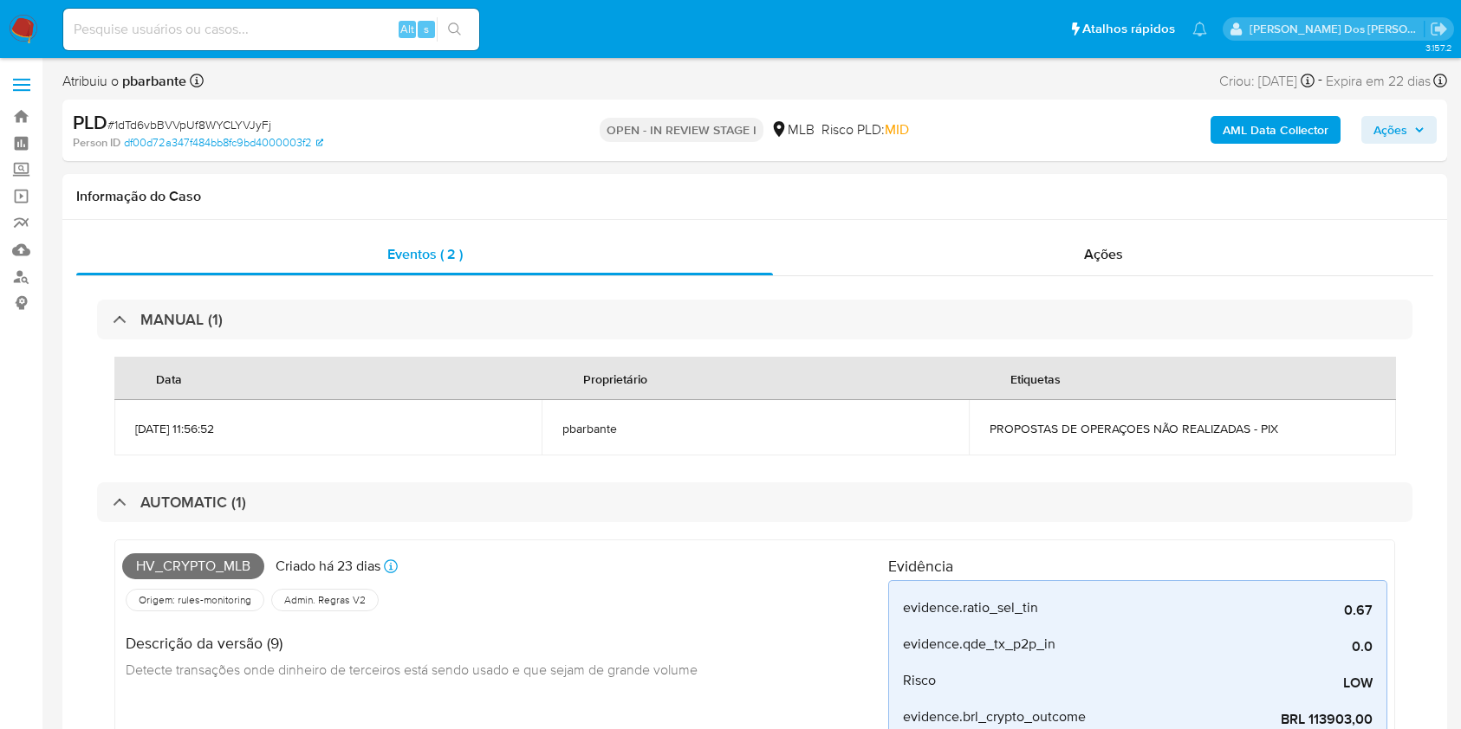
select select "10"
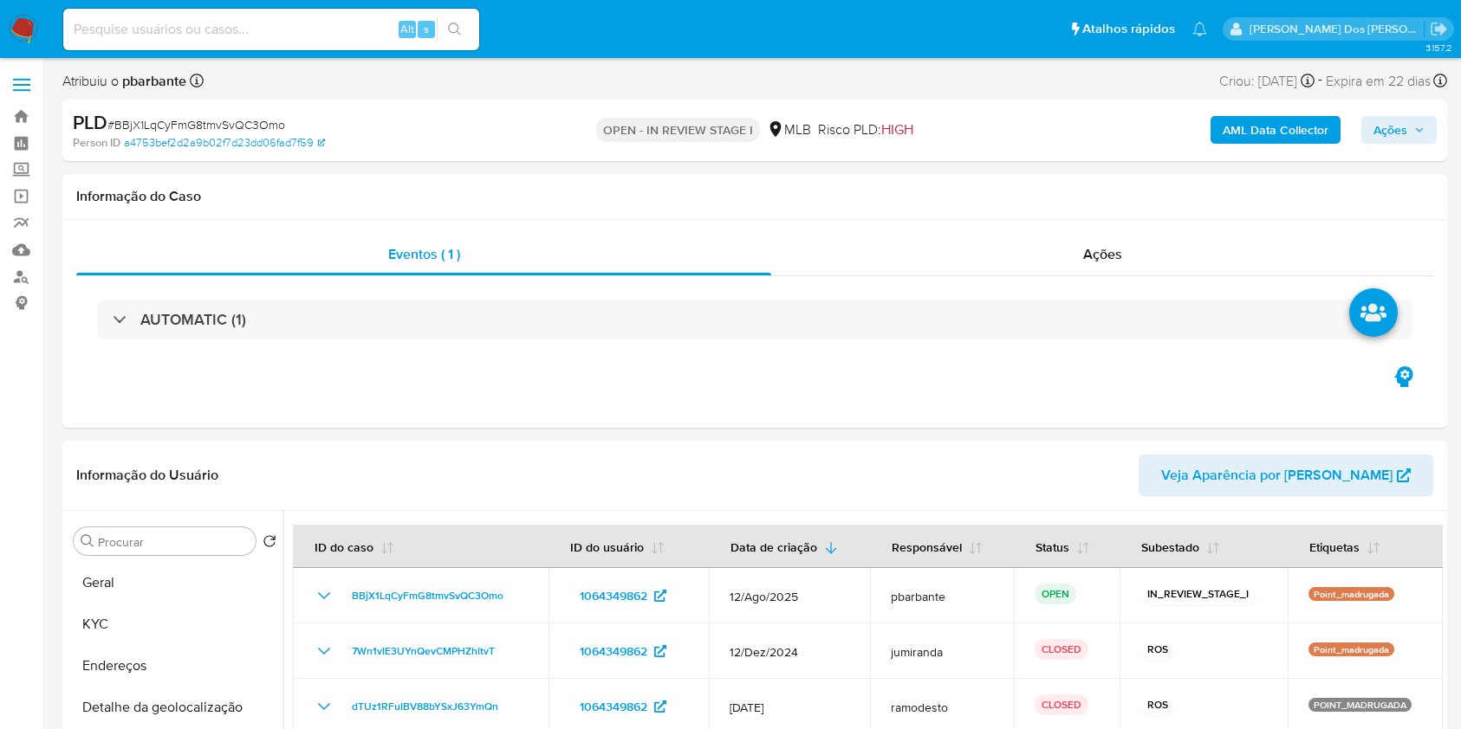
select select "10"
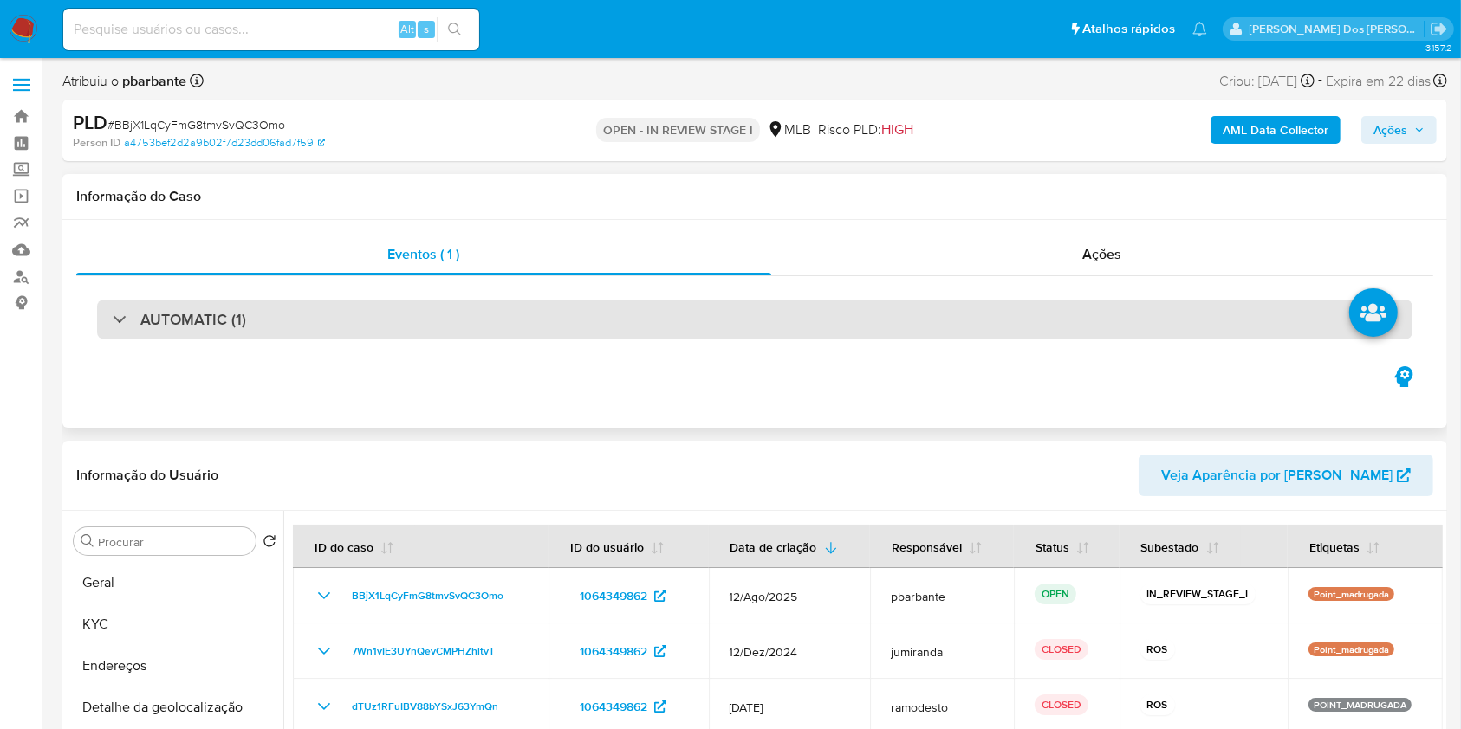
click at [669, 305] on div "AUTOMATIC (1)" at bounding box center [754, 320] width 1315 height 40
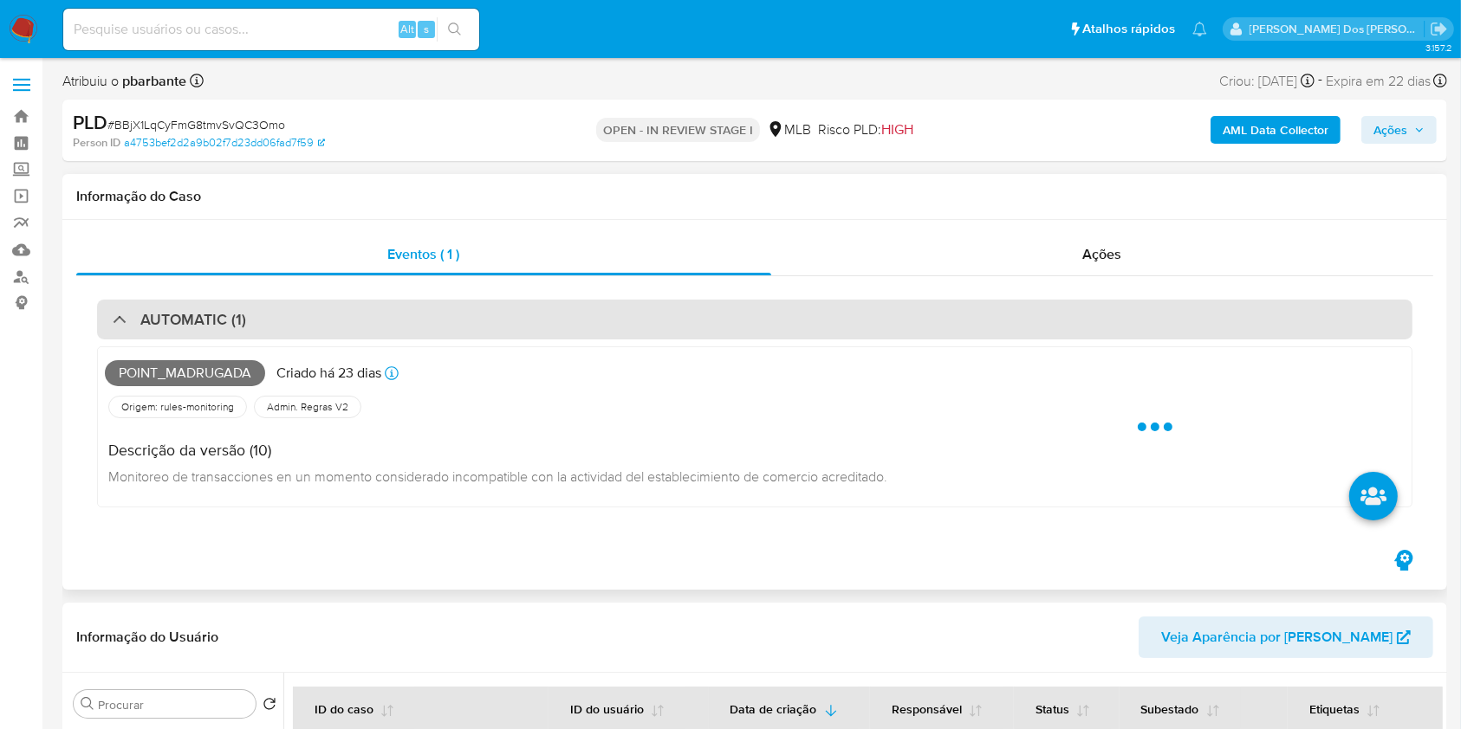
click at [669, 305] on div "AUTOMATIC (1)" at bounding box center [754, 320] width 1315 height 40
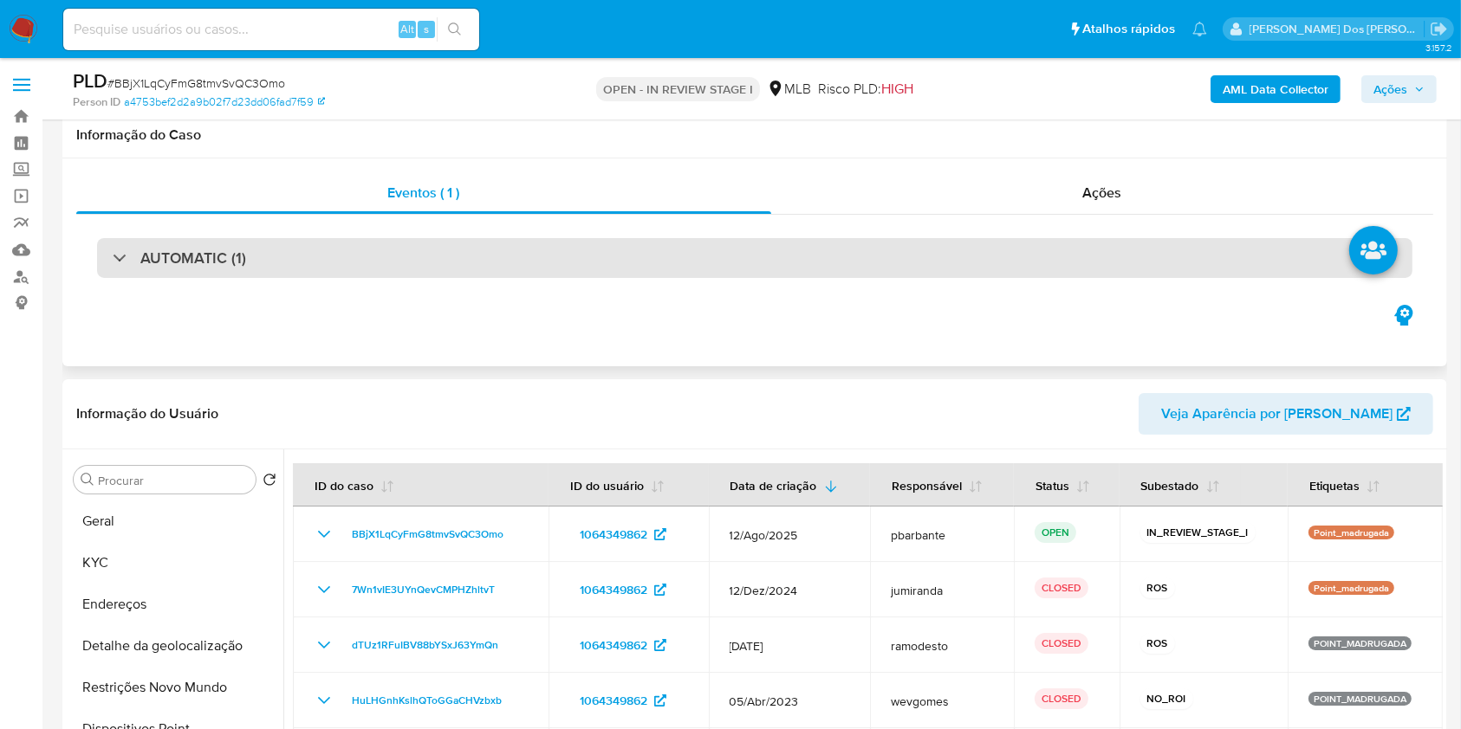
scroll to position [115, 0]
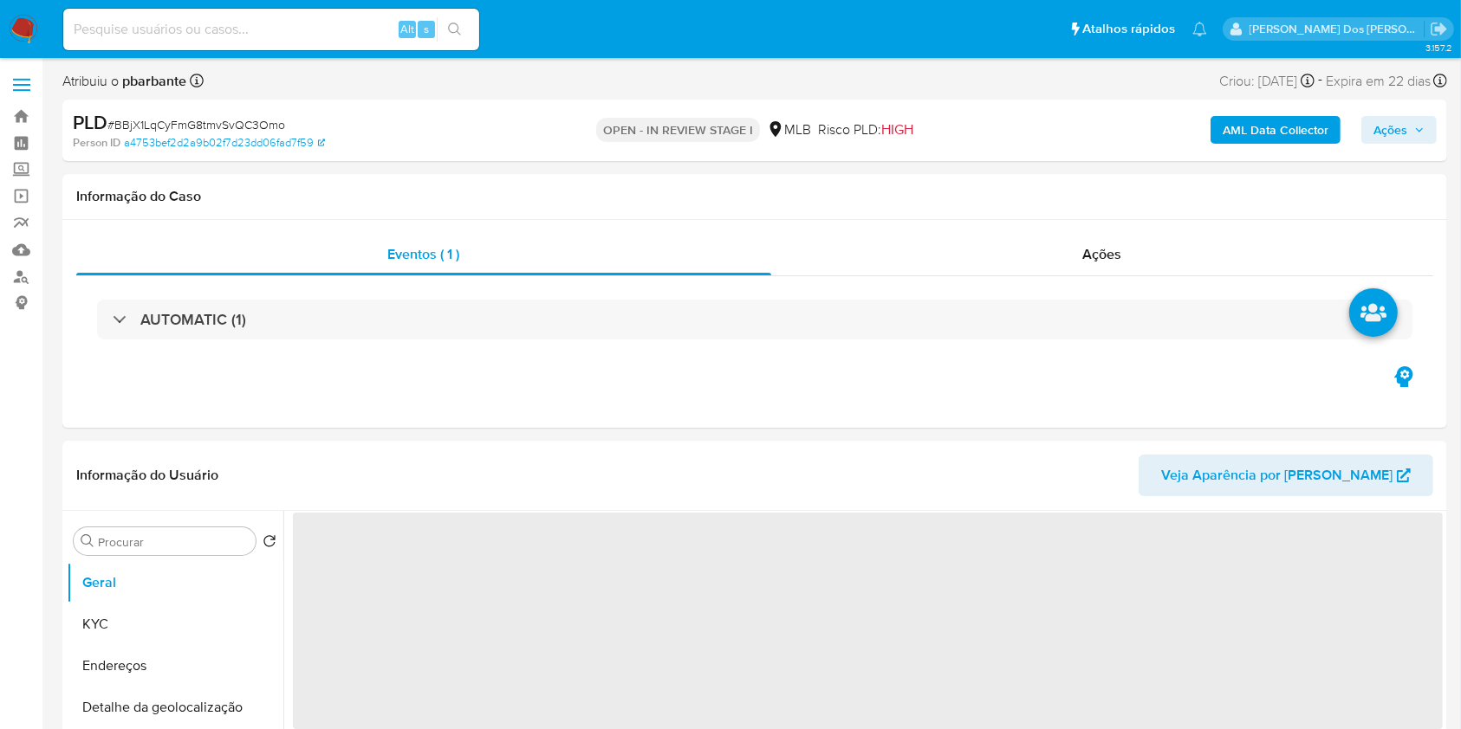
select select "10"
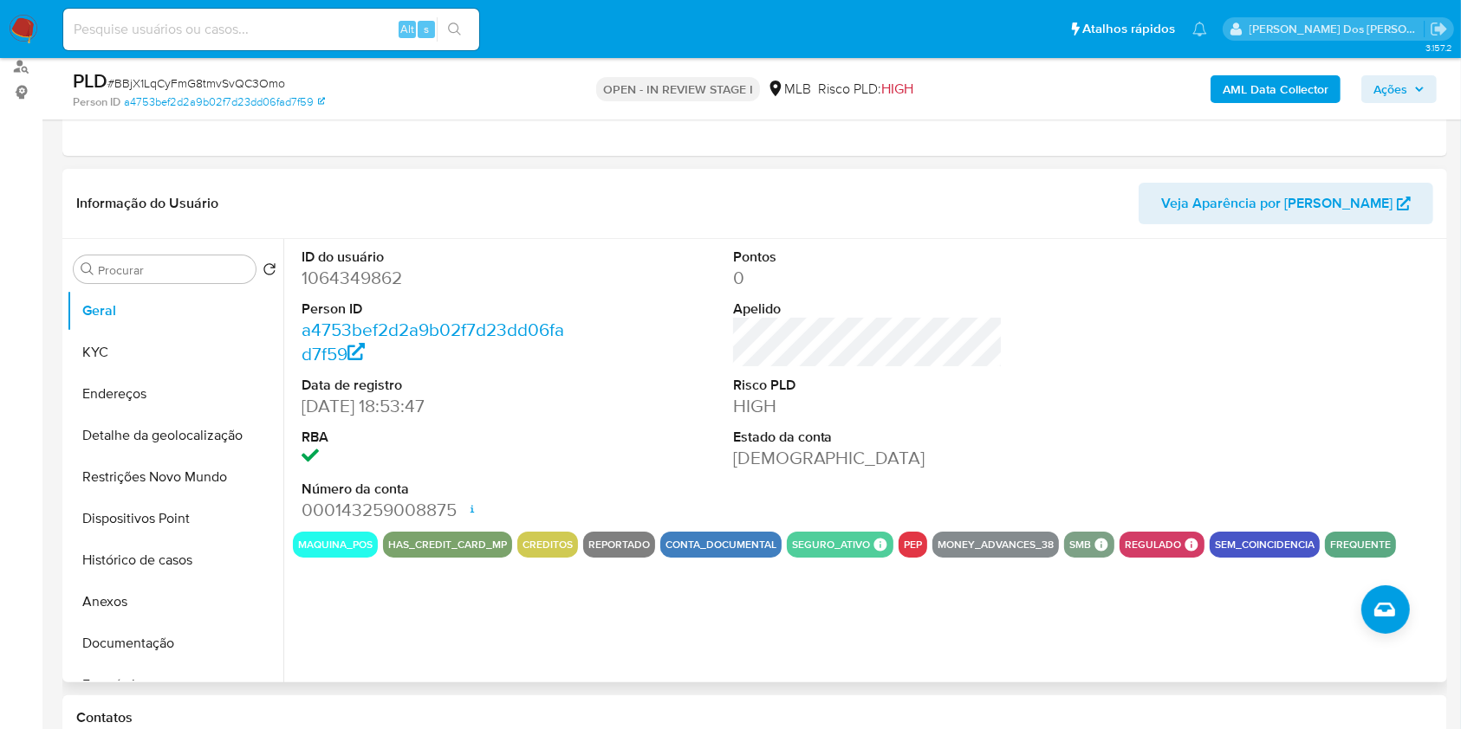
scroll to position [230, 0]
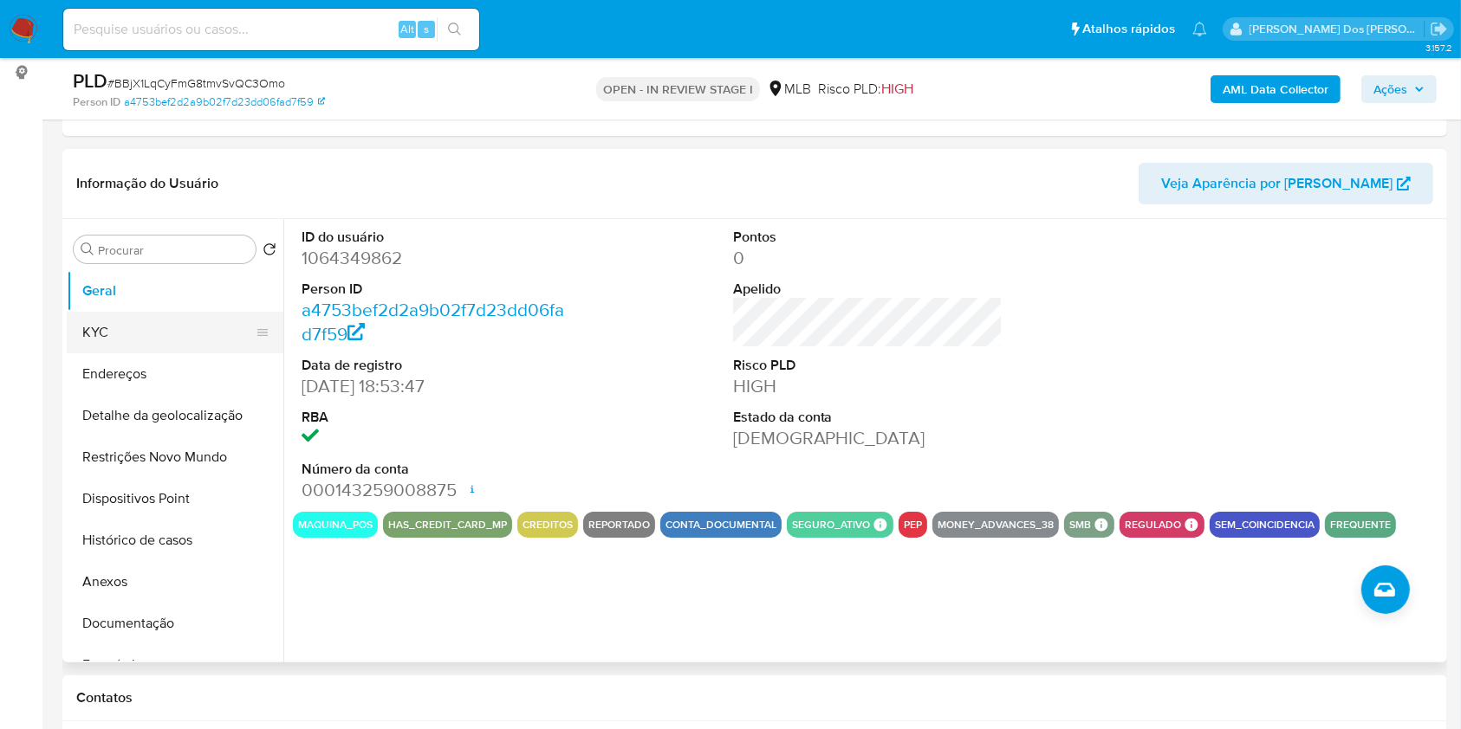
click at [123, 345] on button "KYC" at bounding box center [168, 333] width 203 height 42
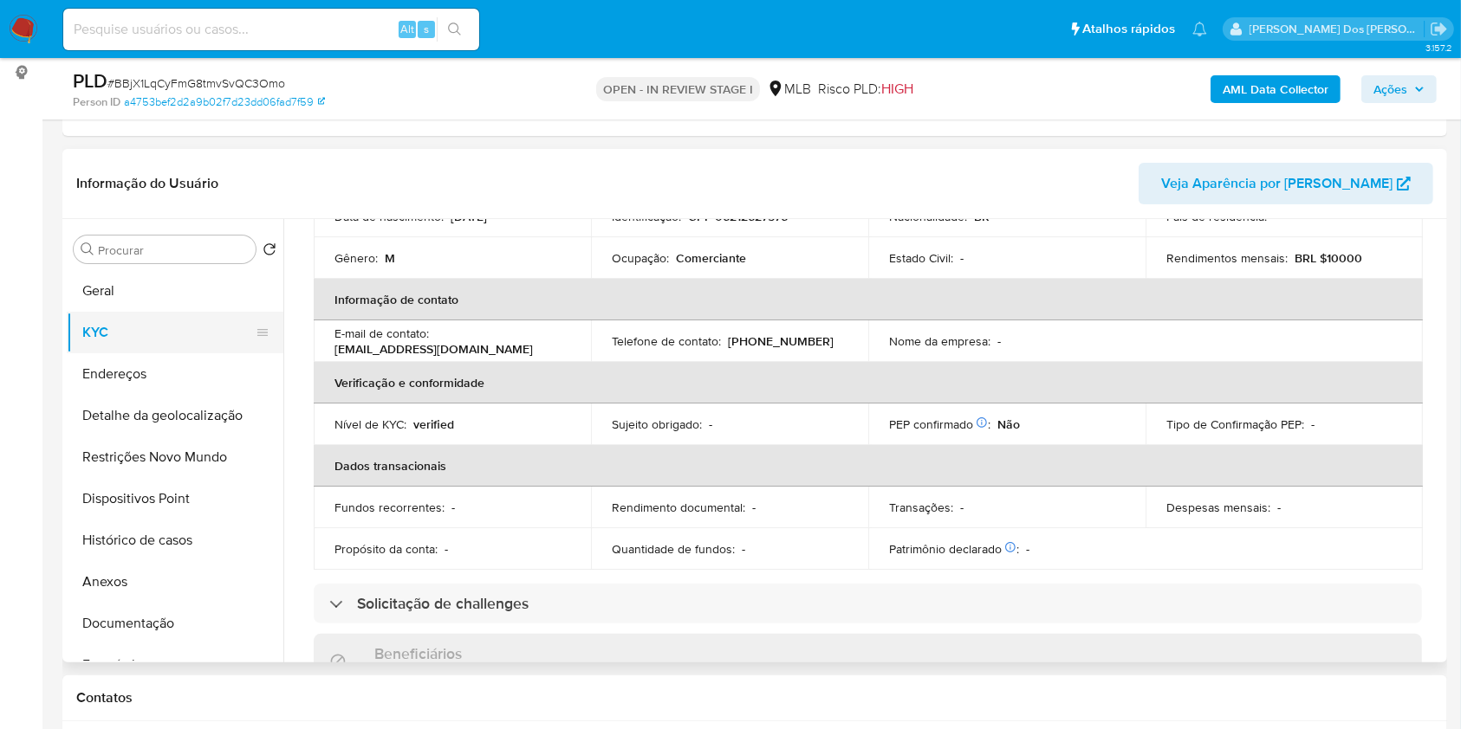
scroll to position [0, 0]
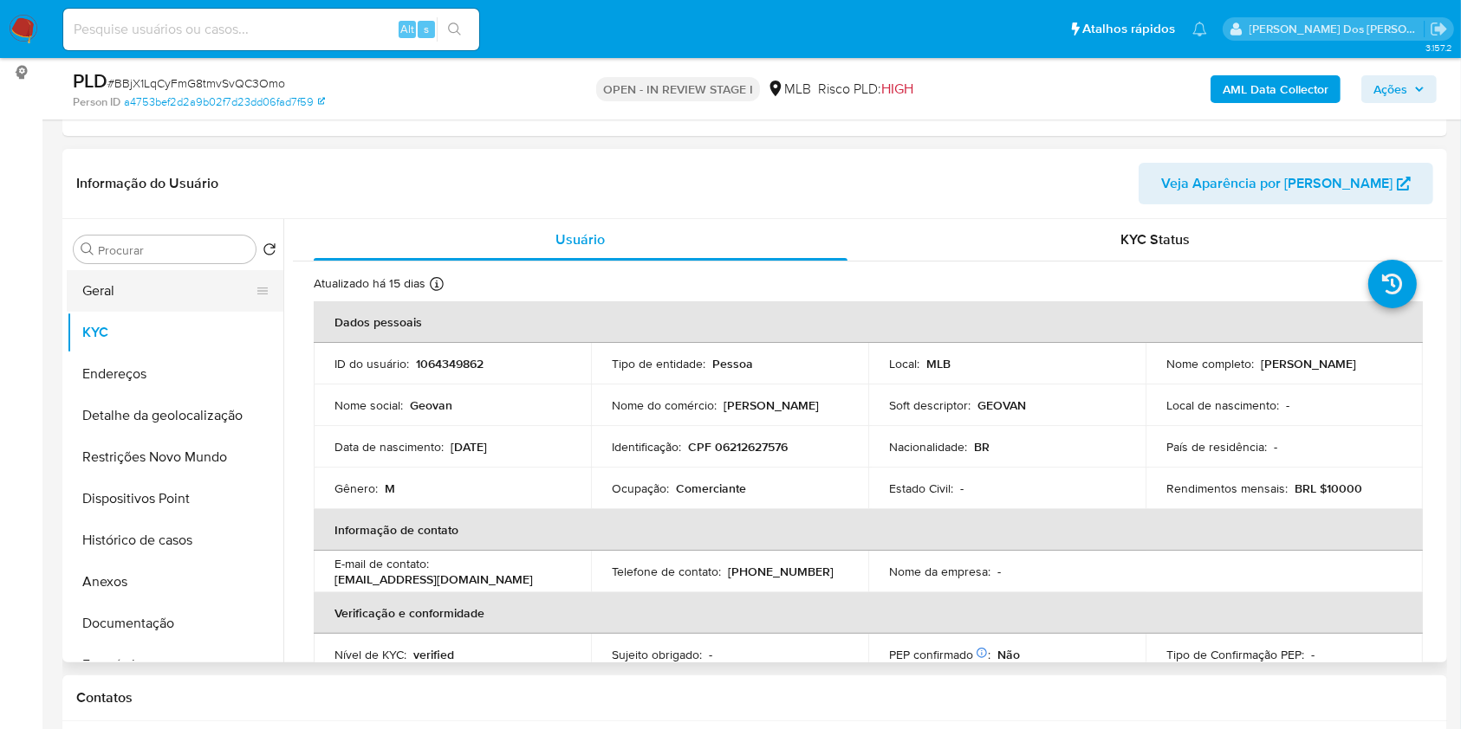
click at [191, 312] on button "Geral" at bounding box center [168, 291] width 203 height 42
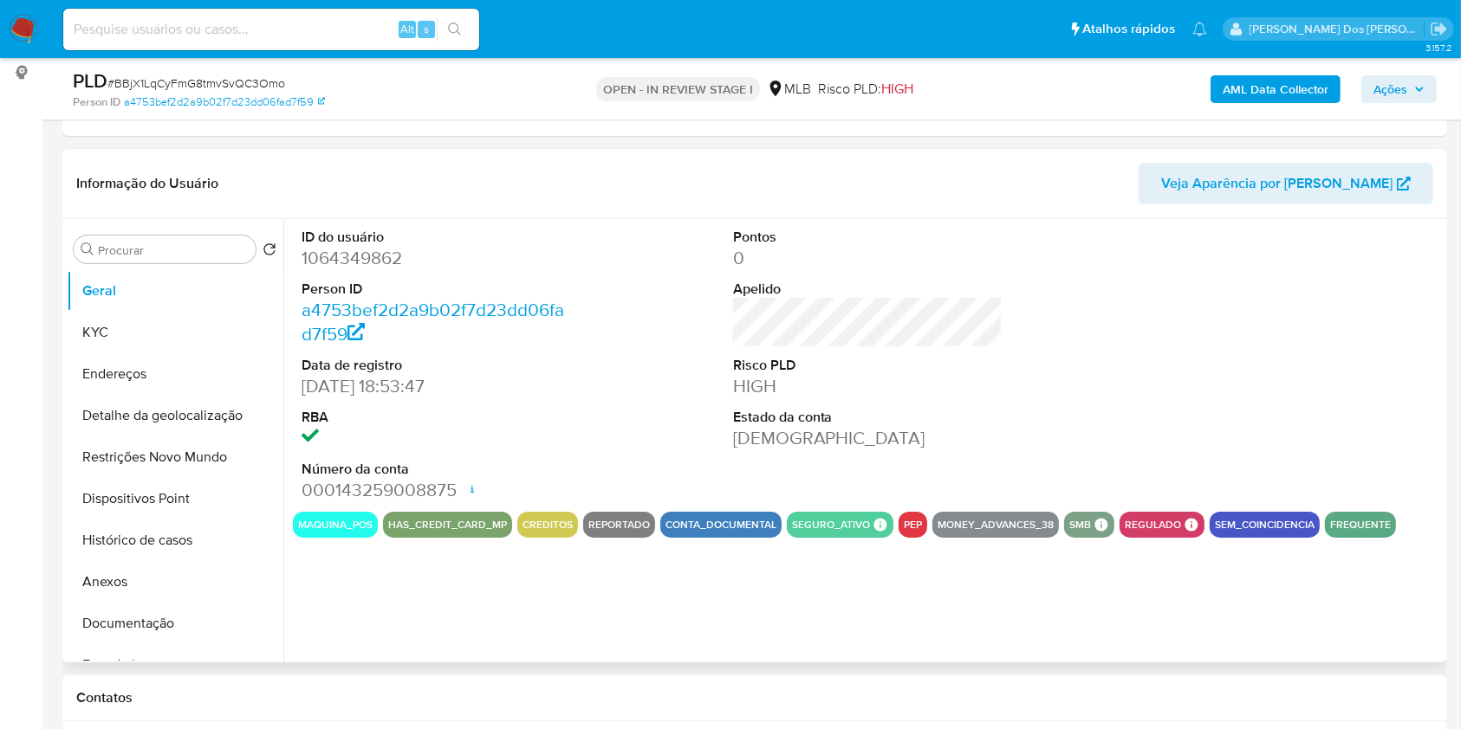
click at [342, 270] on dd "1064349862" at bounding box center [436, 258] width 270 height 24
copy dd "1064349862"
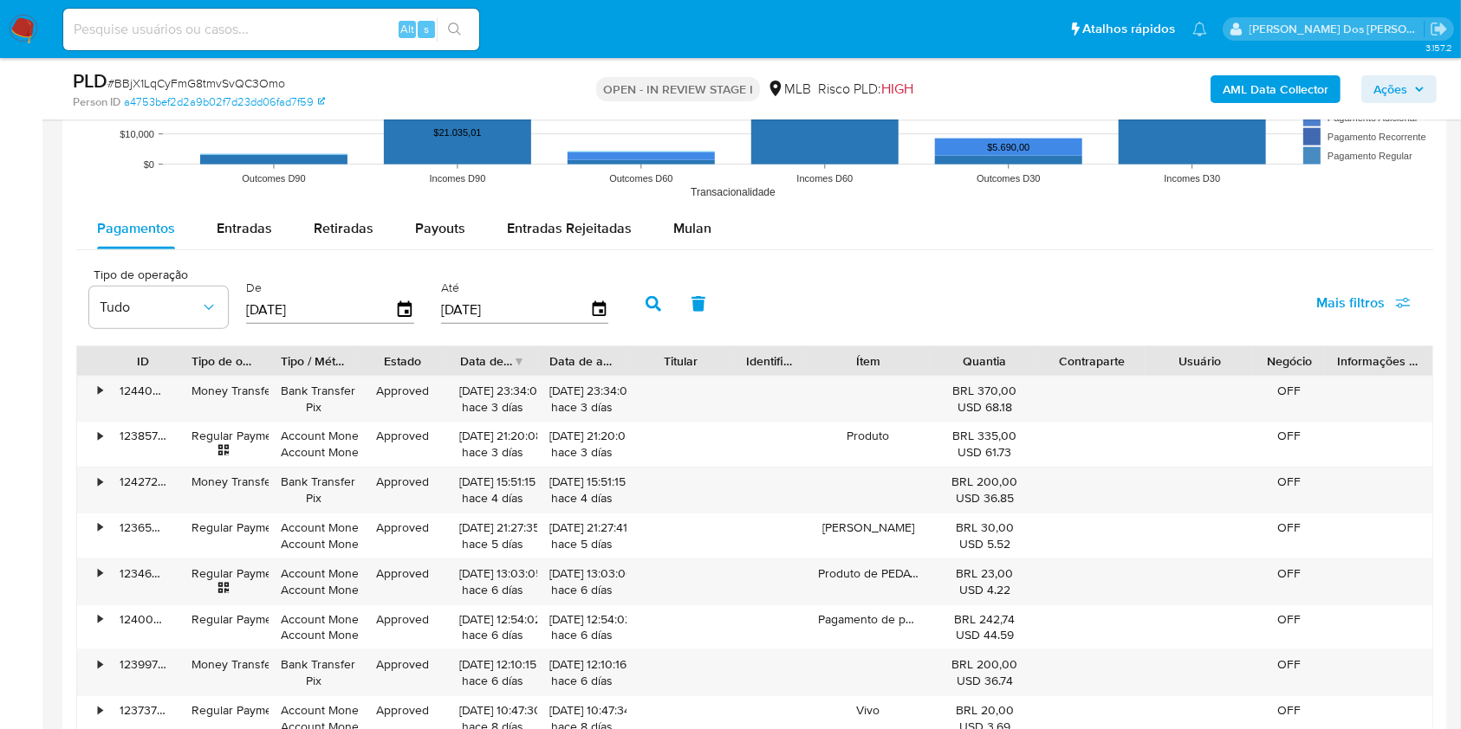
scroll to position [1963, 0]
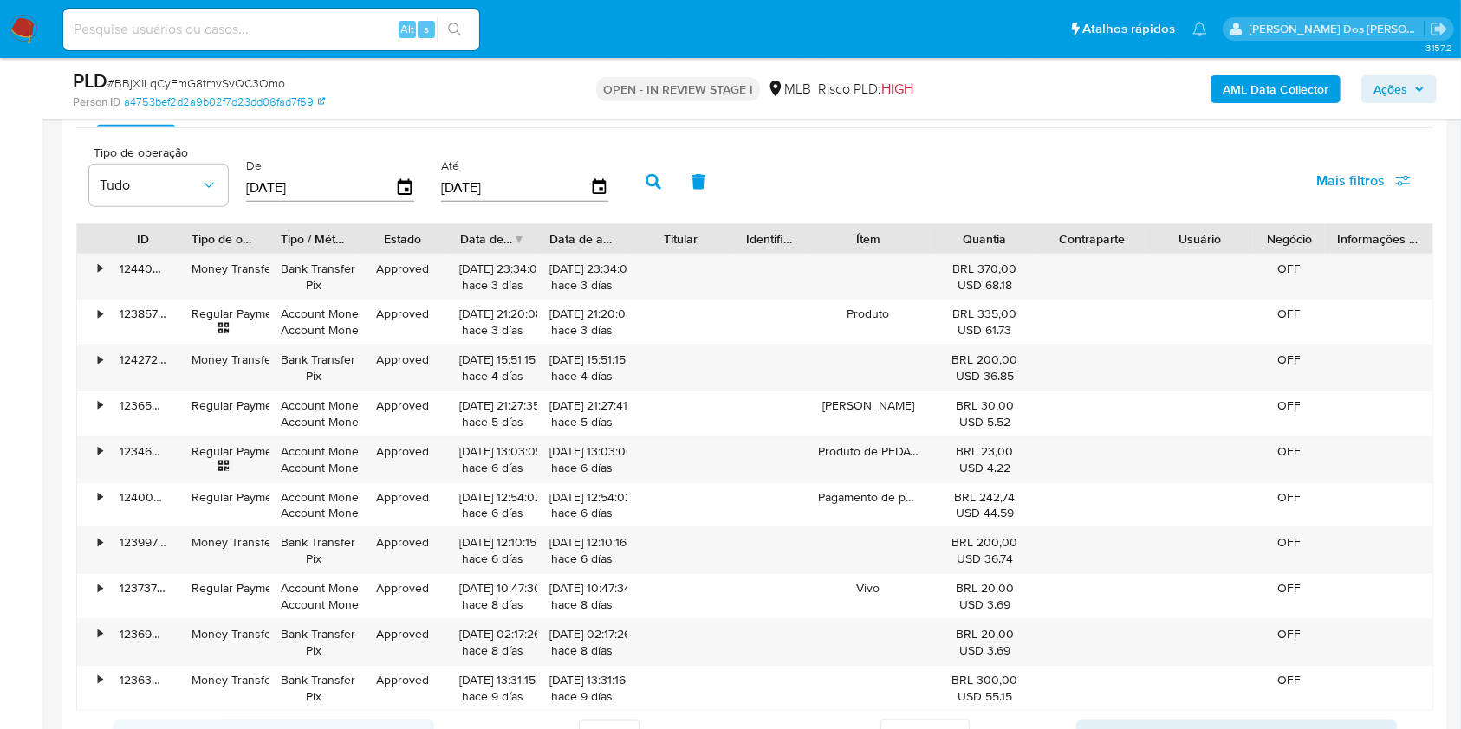
click at [693, 116] on span "Mulan" at bounding box center [692, 106] width 38 height 20
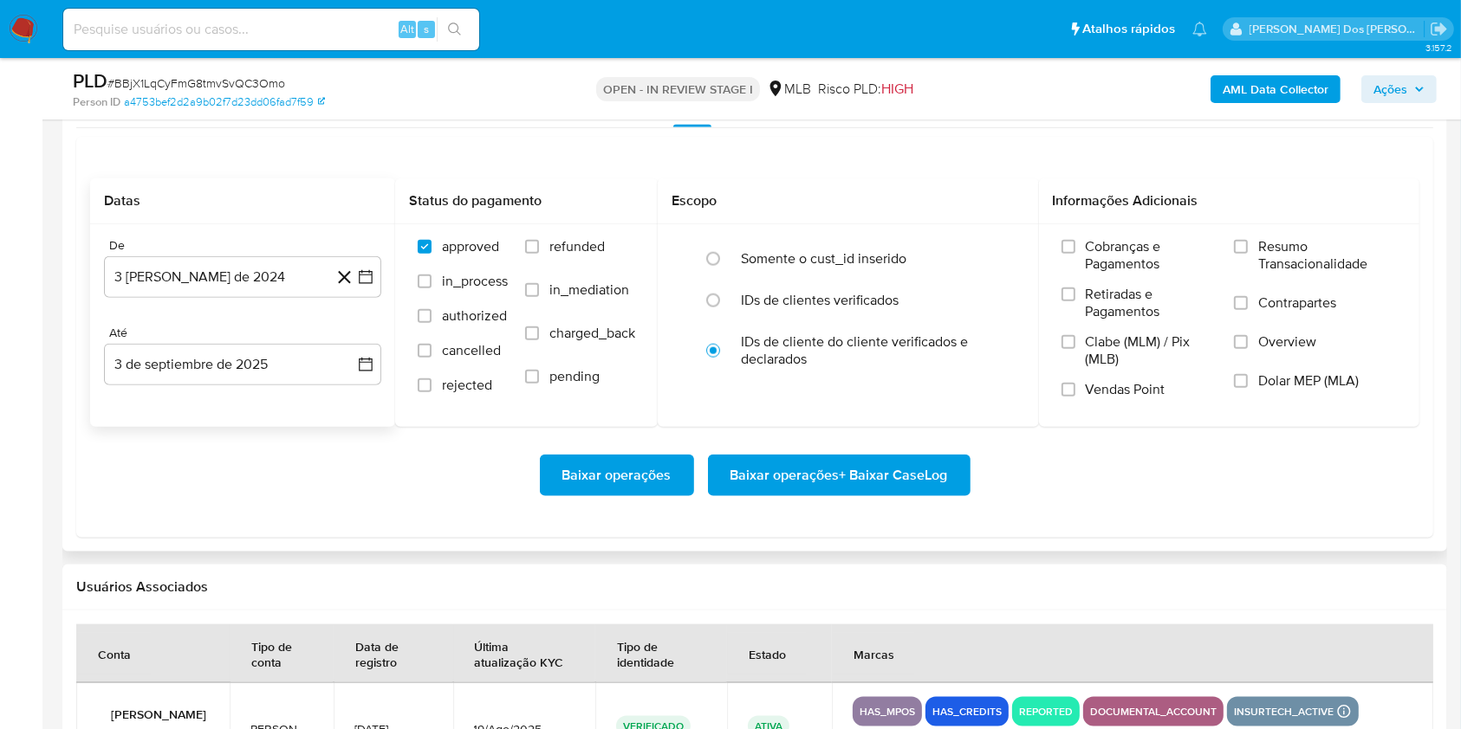
click at [382, 306] on div "De 3 de agosto de 2024 3-08-2024 Até 3 de septiembre de 2025 3-09-2025" at bounding box center [242, 325] width 305 height 203
click at [370, 286] on icon "button" at bounding box center [365, 277] width 17 height 17
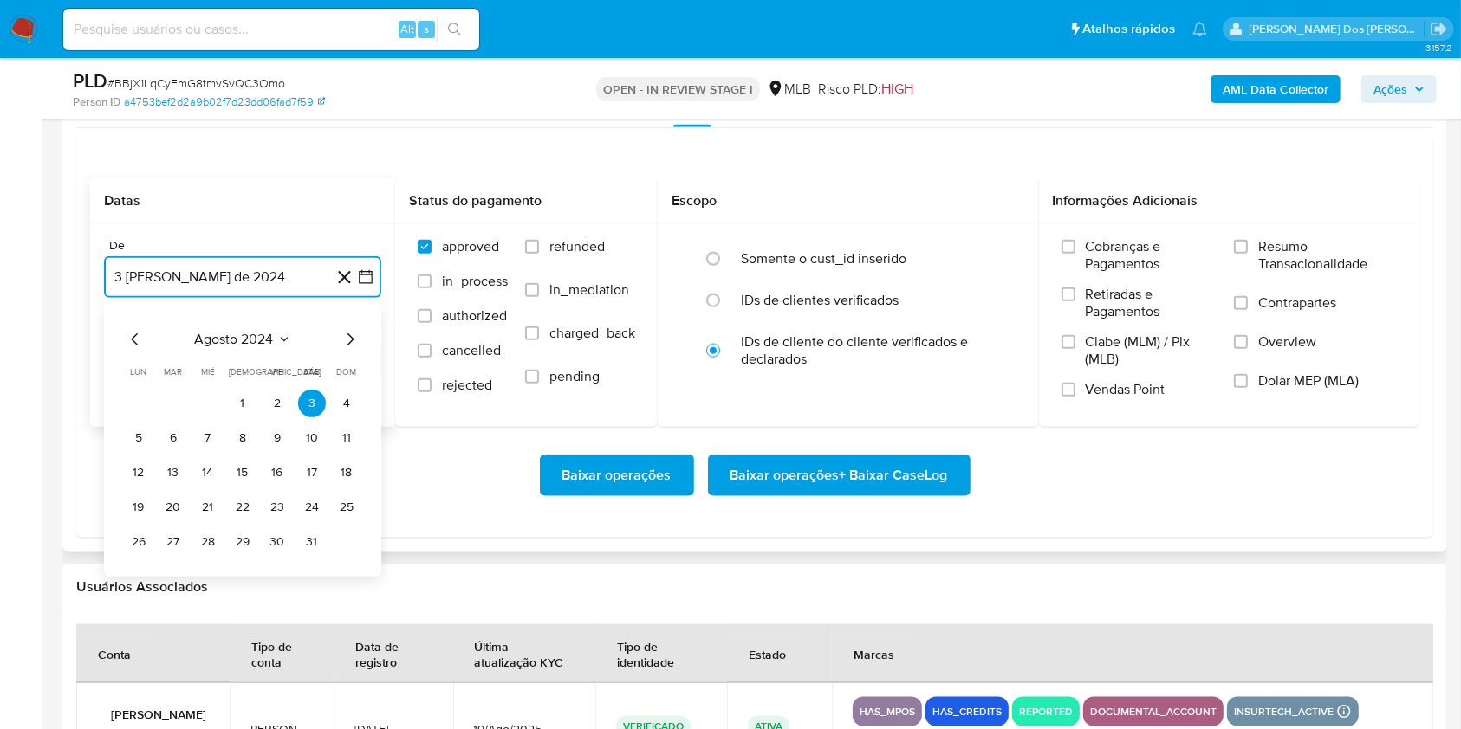
click at [352, 350] on icon "Mes siguiente" at bounding box center [350, 339] width 21 height 21
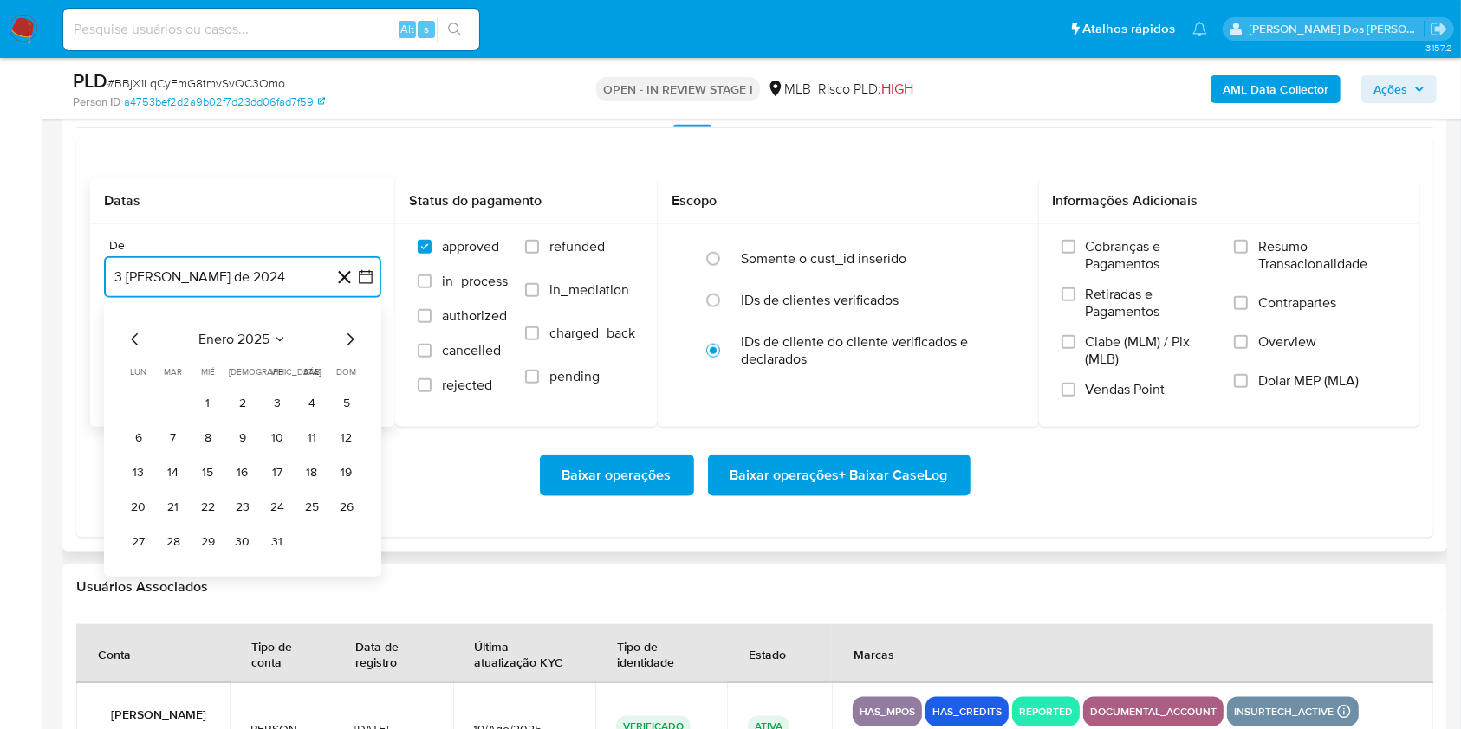
click at [352, 350] on icon "Mes siguiente" at bounding box center [350, 339] width 21 height 21
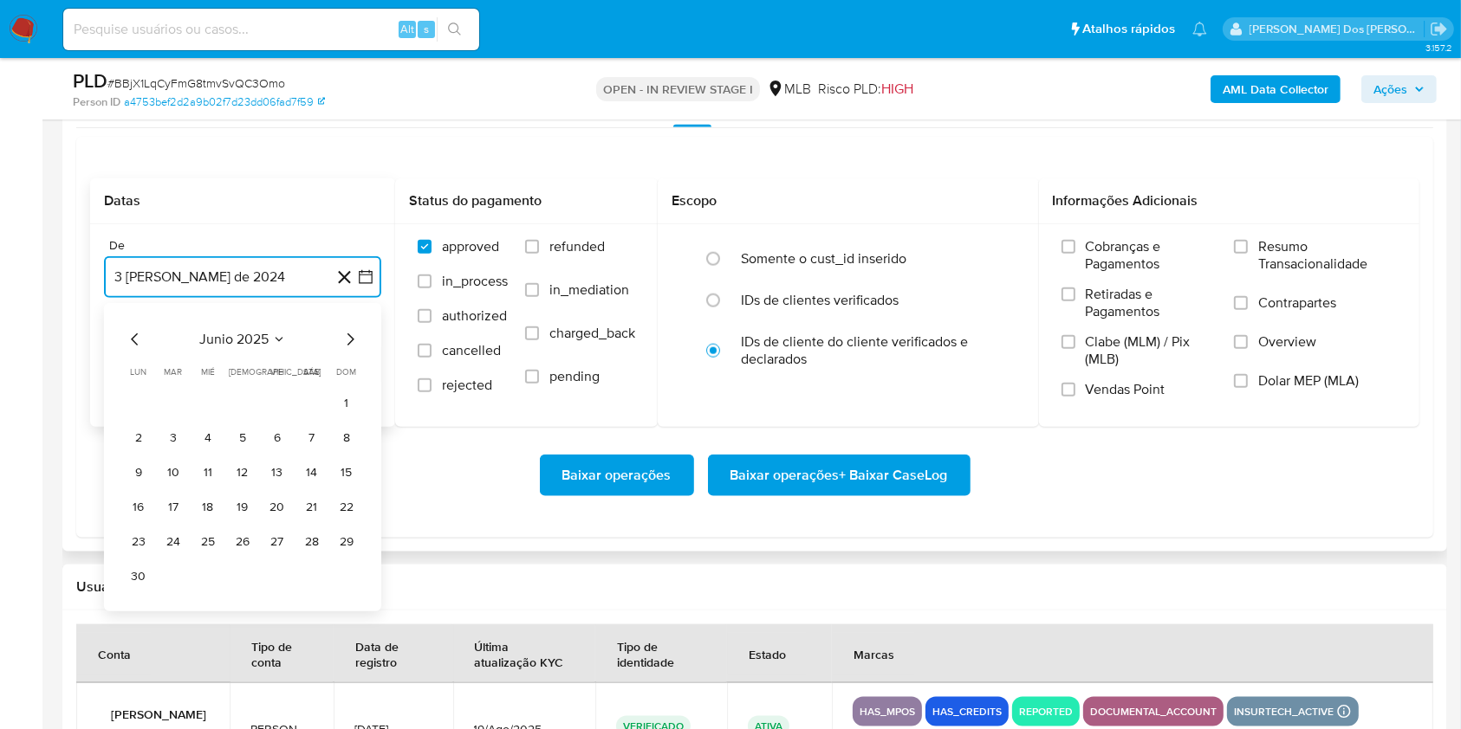
click at [352, 350] on icon "Mes siguiente" at bounding box center [350, 339] width 21 height 21
click at [172, 418] on button "1" at bounding box center [173, 404] width 28 height 28
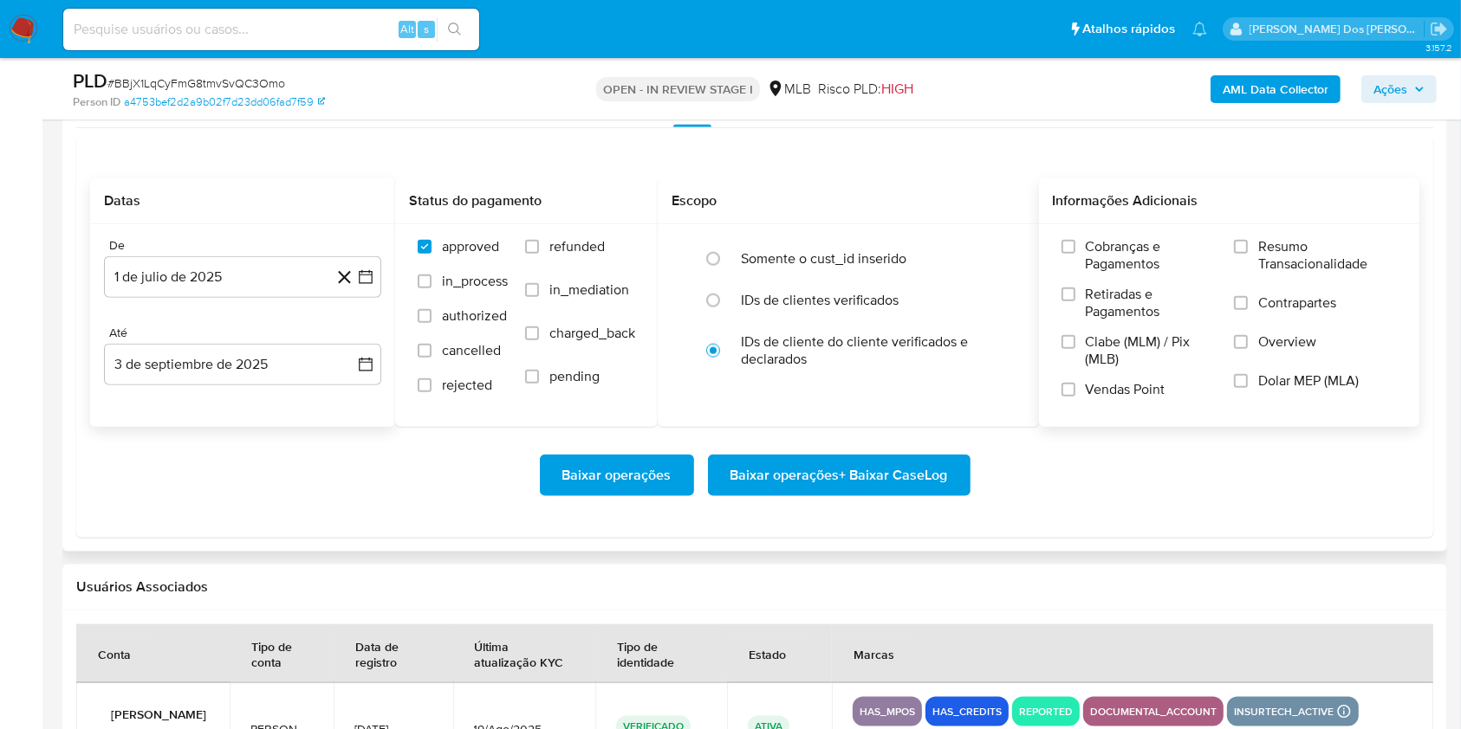
click at [1283, 273] on span "Resumo Transacionalidade" at bounding box center [1327, 255] width 139 height 35
click at [1247, 254] on input "Resumo Transacionalidade" at bounding box center [1241, 247] width 14 height 14
click at [851, 495] on span "Baixar operações + Baixar CaseLog" at bounding box center [838, 476] width 217 height 38
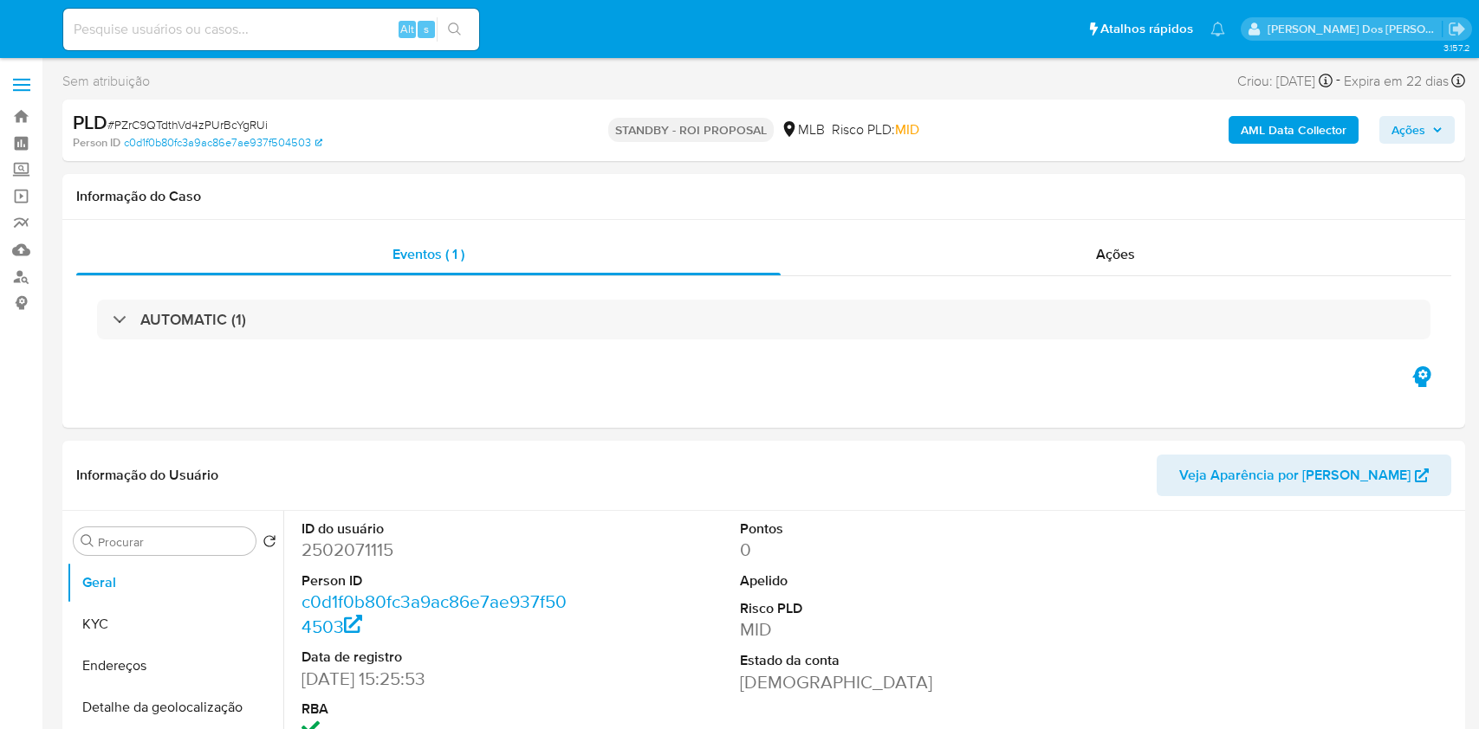
select select "10"
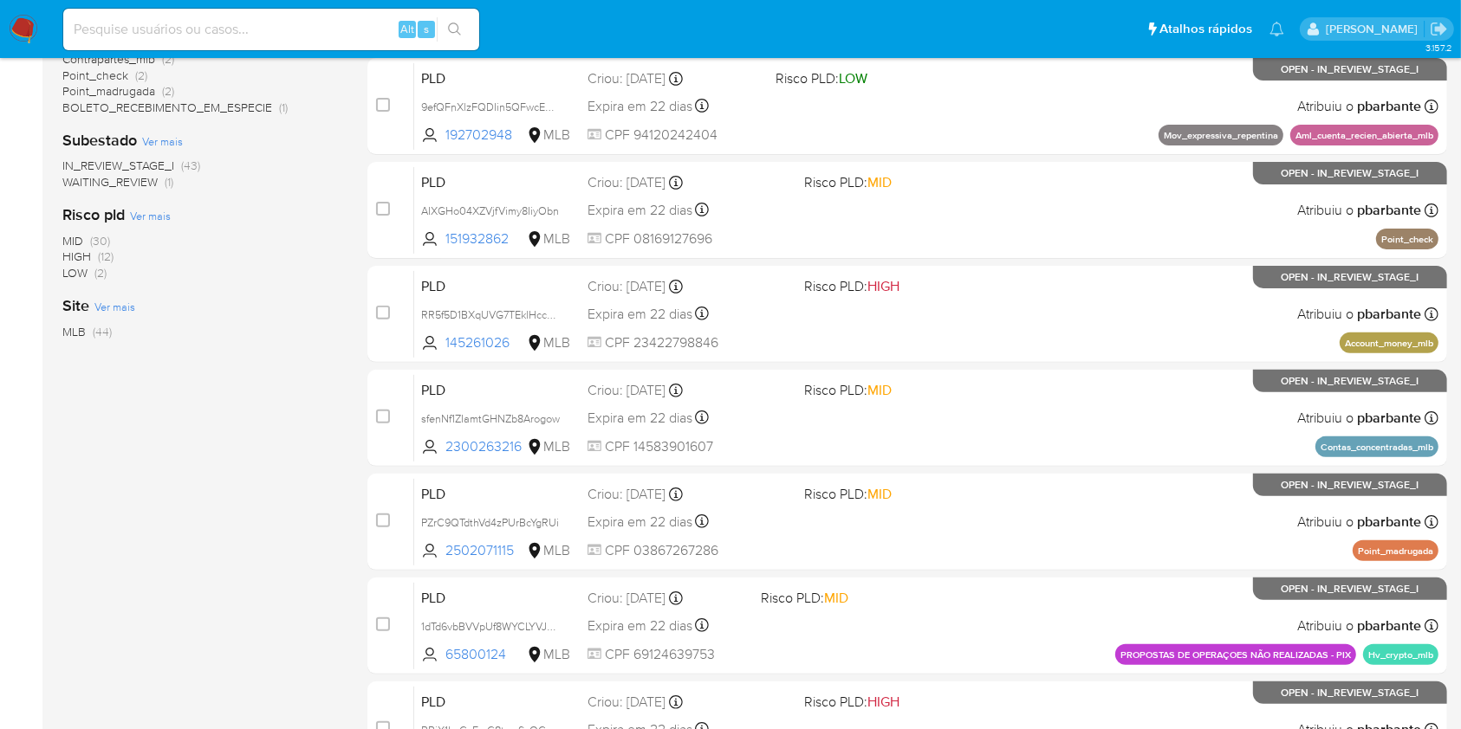
scroll to position [169, 0]
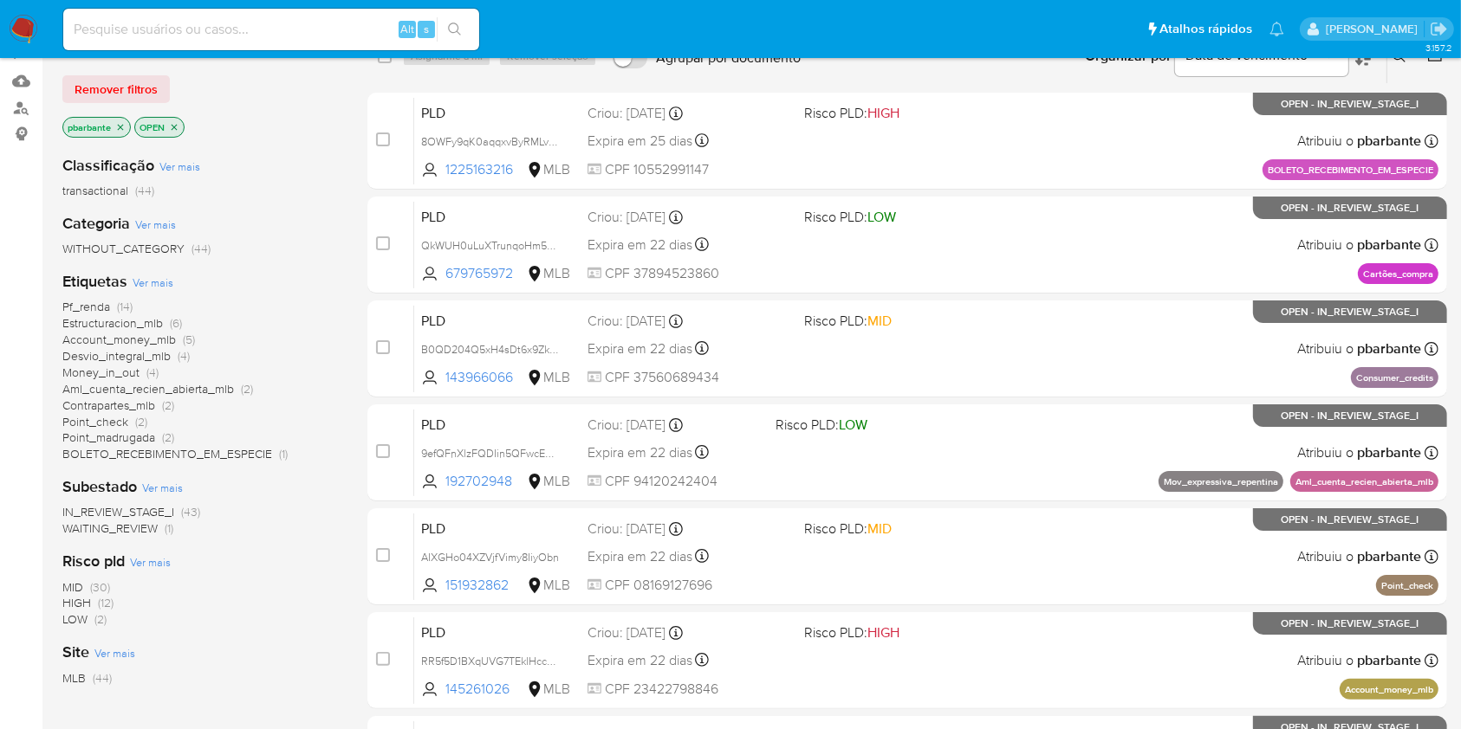
click at [100, 315] on span "Pf_renda" at bounding box center [86, 306] width 48 height 17
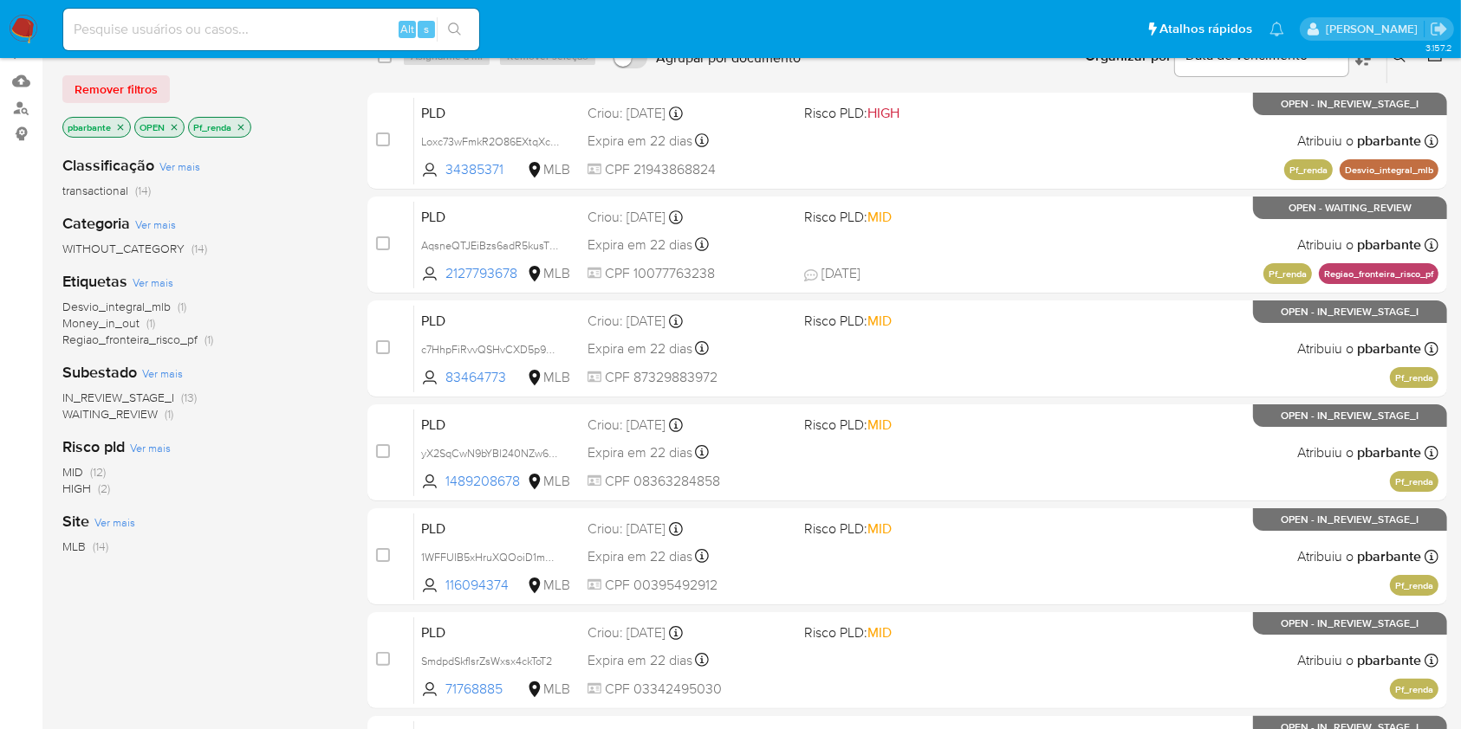
scroll to position [774, 0]
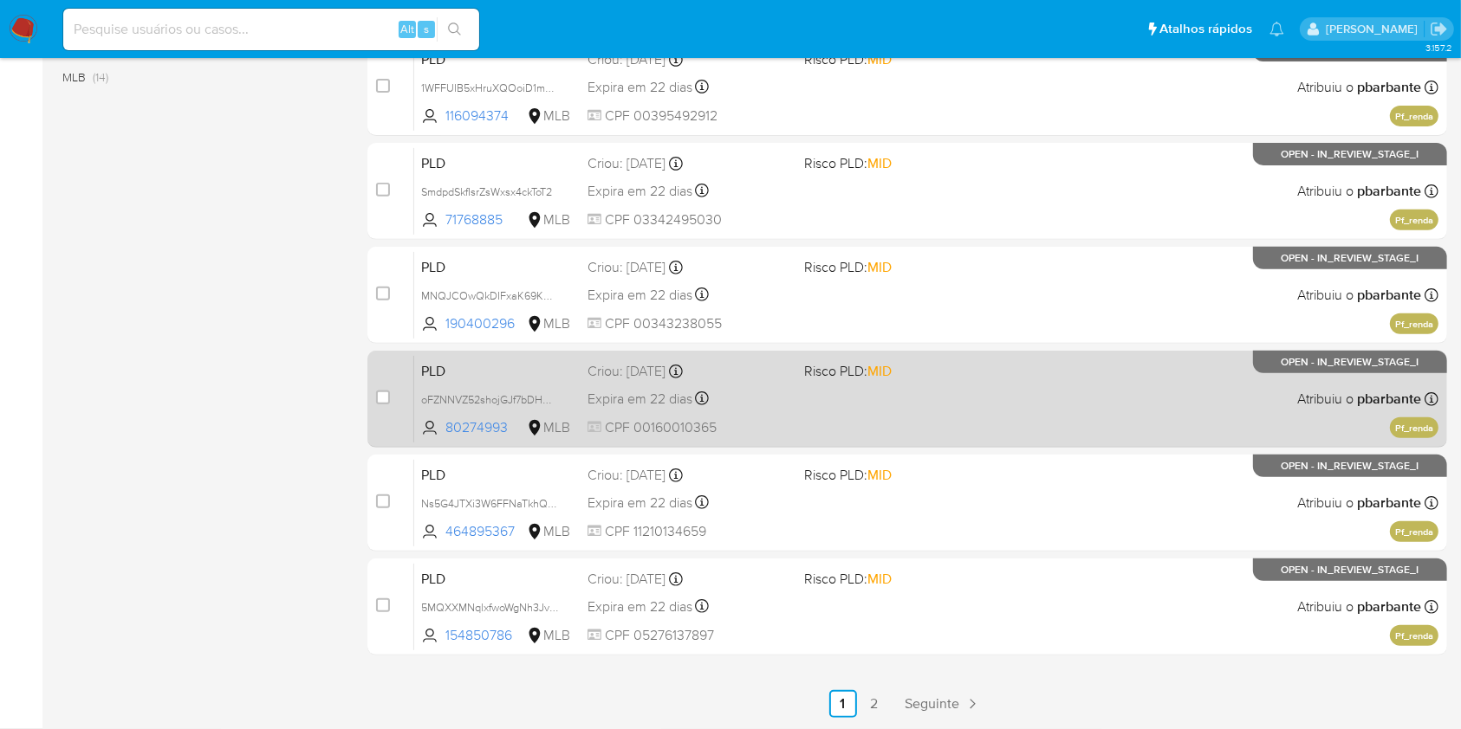
click at [877, 355] on div "PLD oFZNNVZ52shojGJf7bDHQp6t 80274993 MLB Risco PLD: MID Criou: [DATE] Criou: […" at bounding box center [926, 398] width 1024 height 87
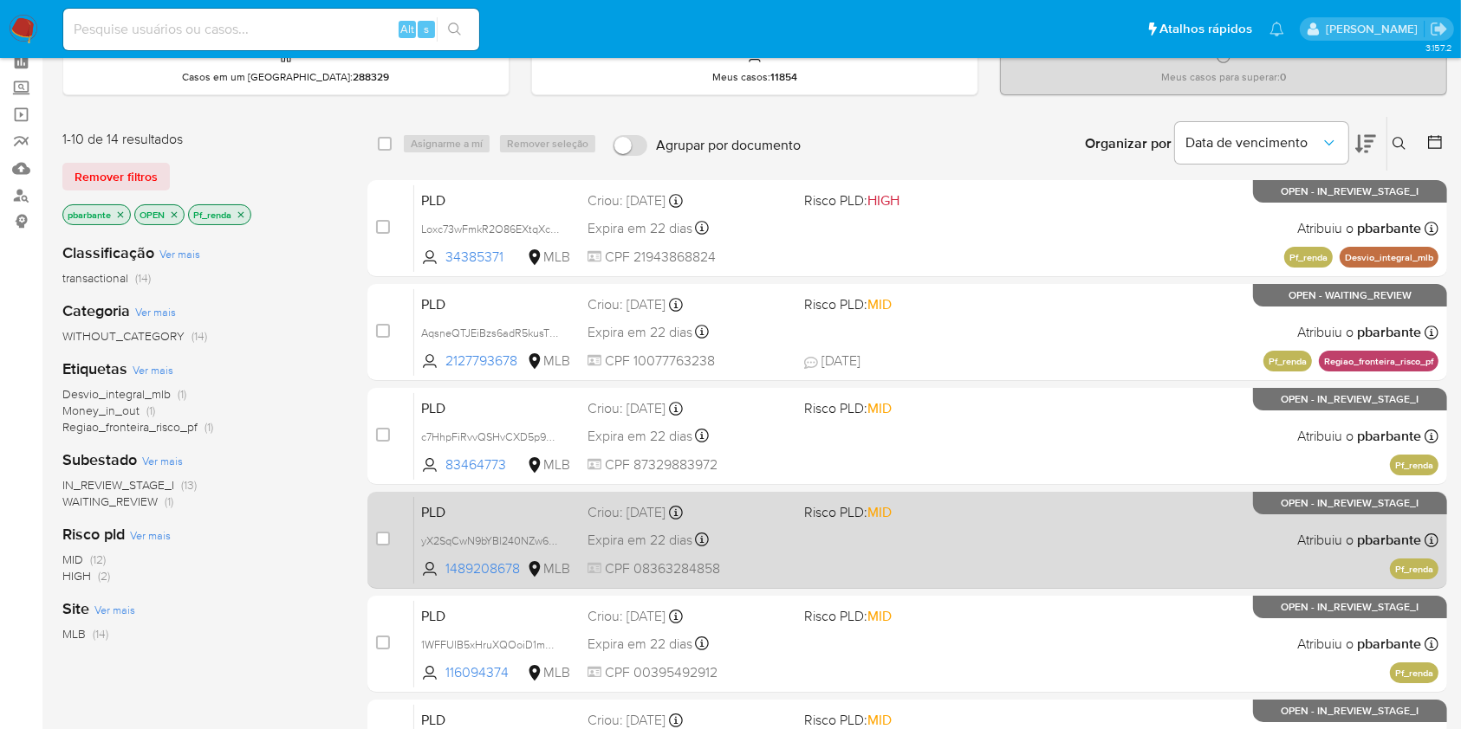
scroll to position [197, 0]
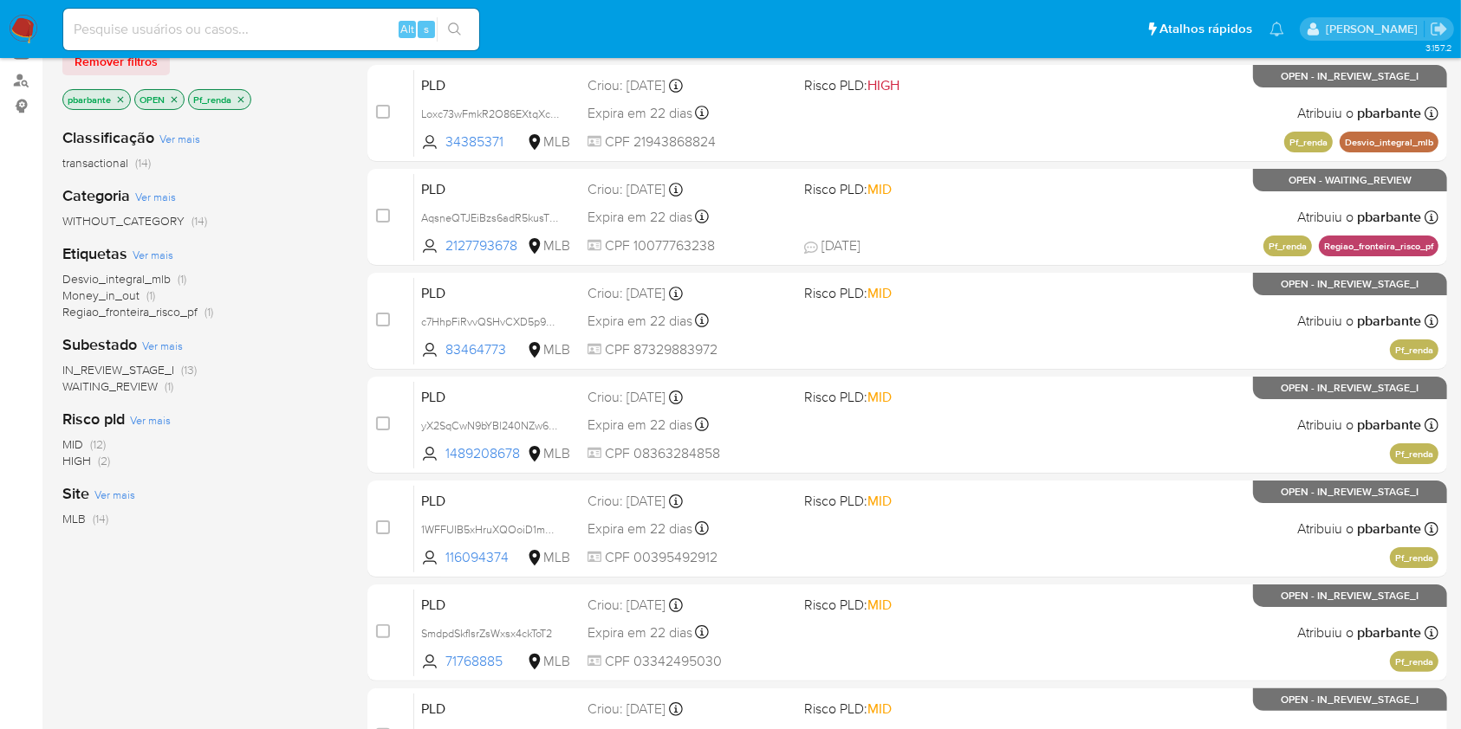
click at [249, 104] on p "Pf_renda" at bounding box center [220, 99] width 62 height 19
click at [239, 104] on icon "close-filter" at bounding box center [241, 99] width 10 height 10
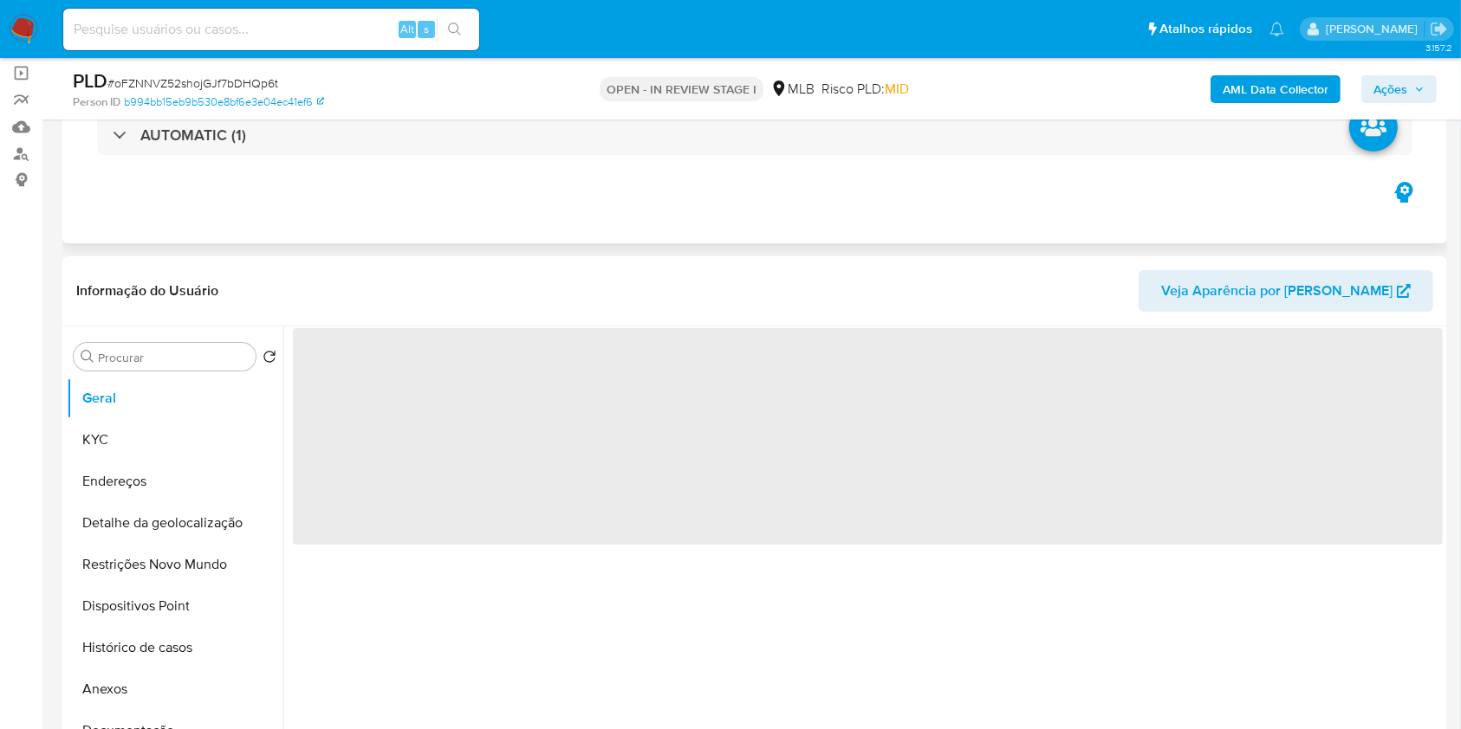
scroll to position [230, 0]
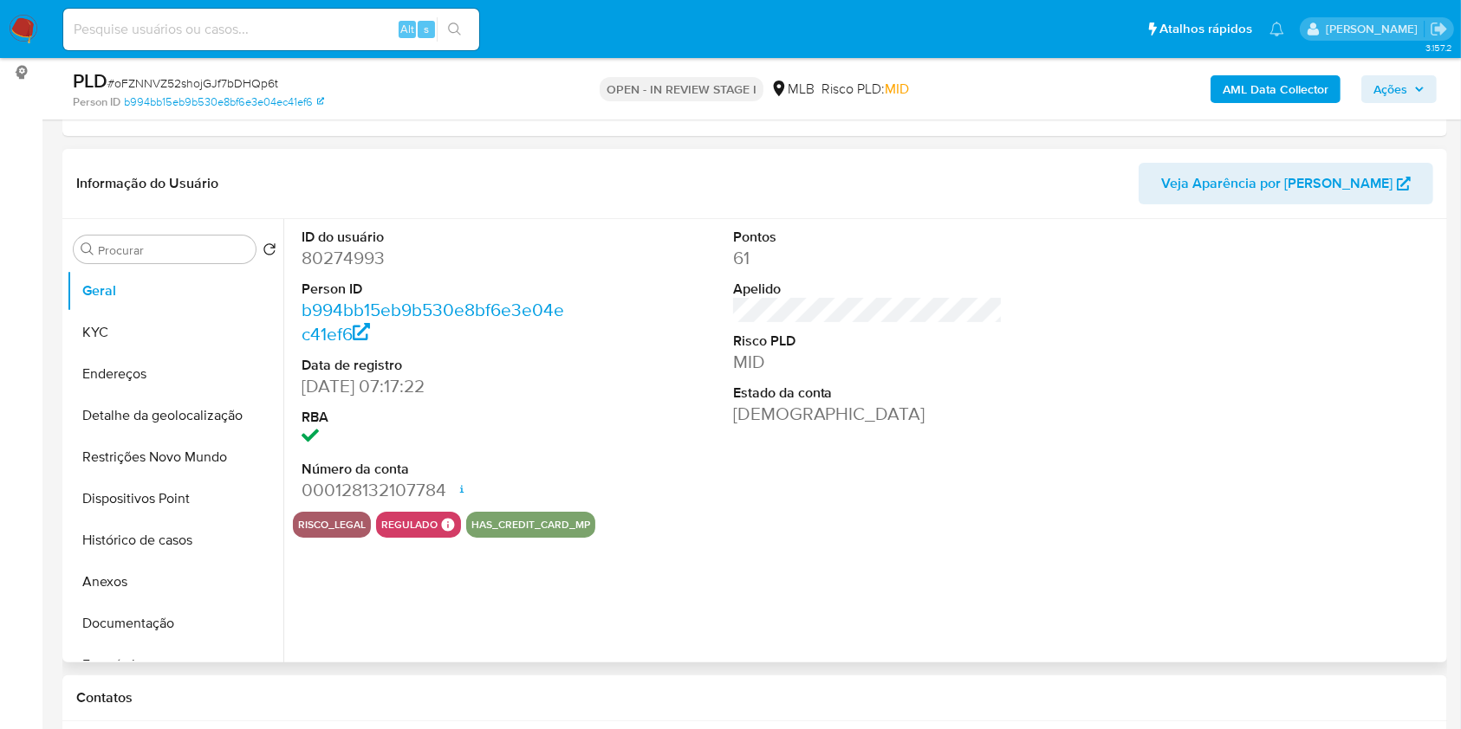
click at [350, 270] on dd "80274993" at bounding box center [436, 258] width 270 height 24
copy dd "80274993"
select select "10"
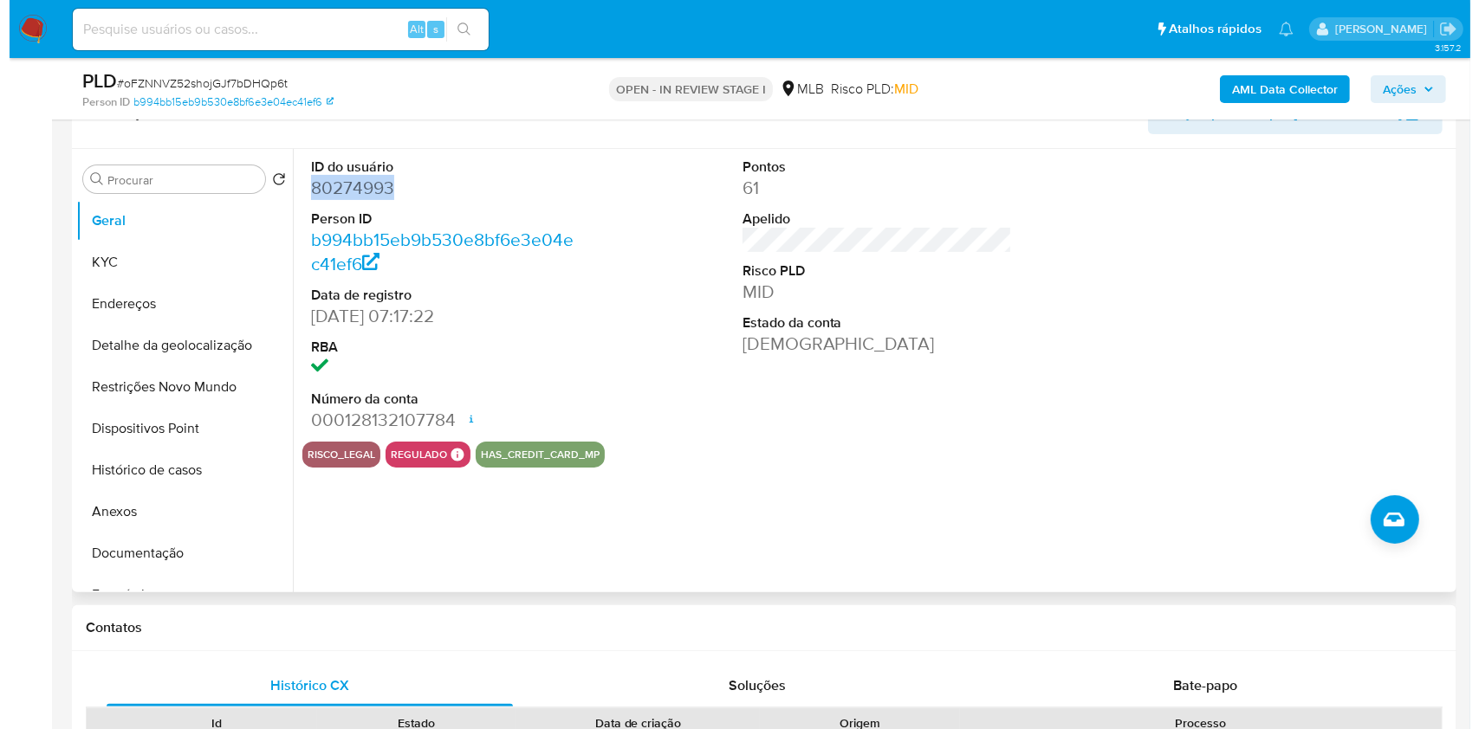
scroll to position [347, 0]
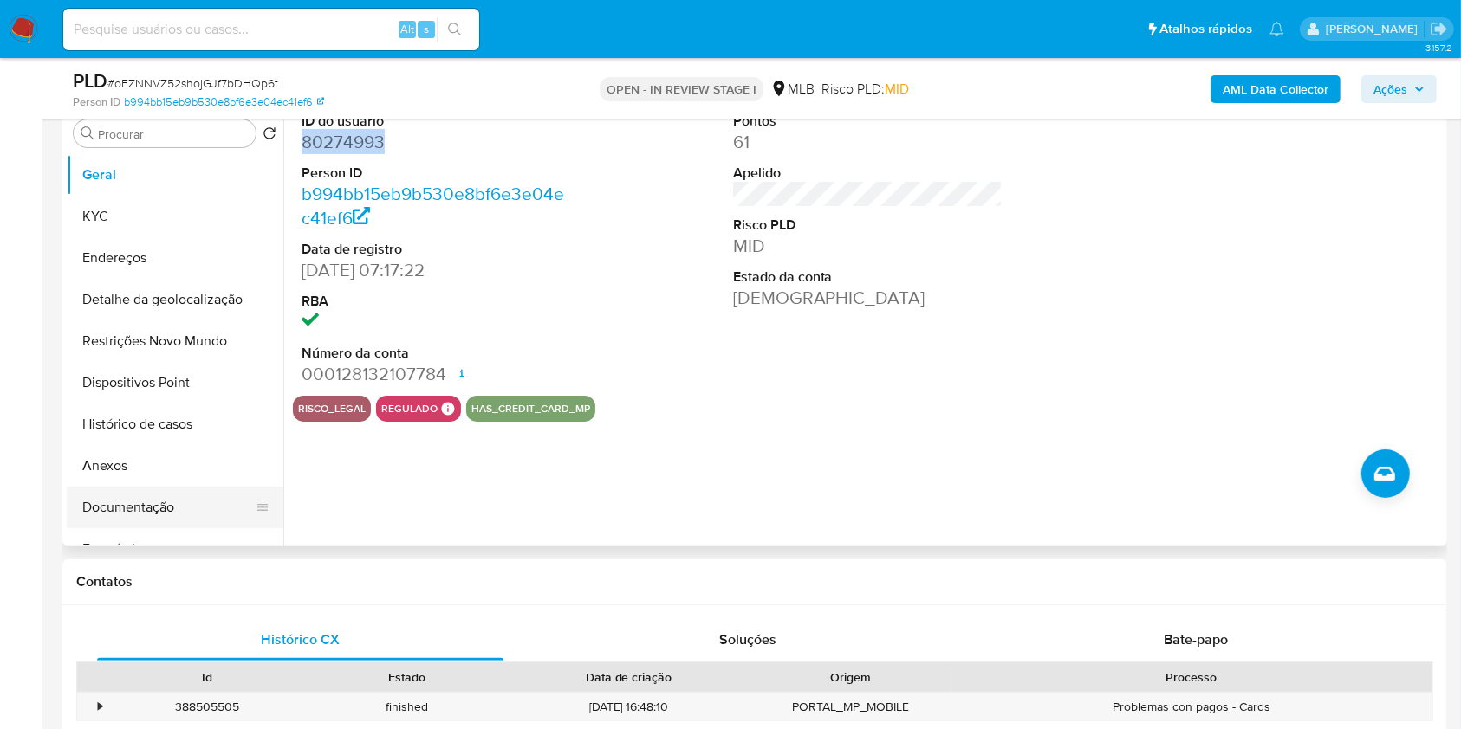
click at [186, 528] on button "Documentação" at bounding box center [168, 508] width 203 height 42
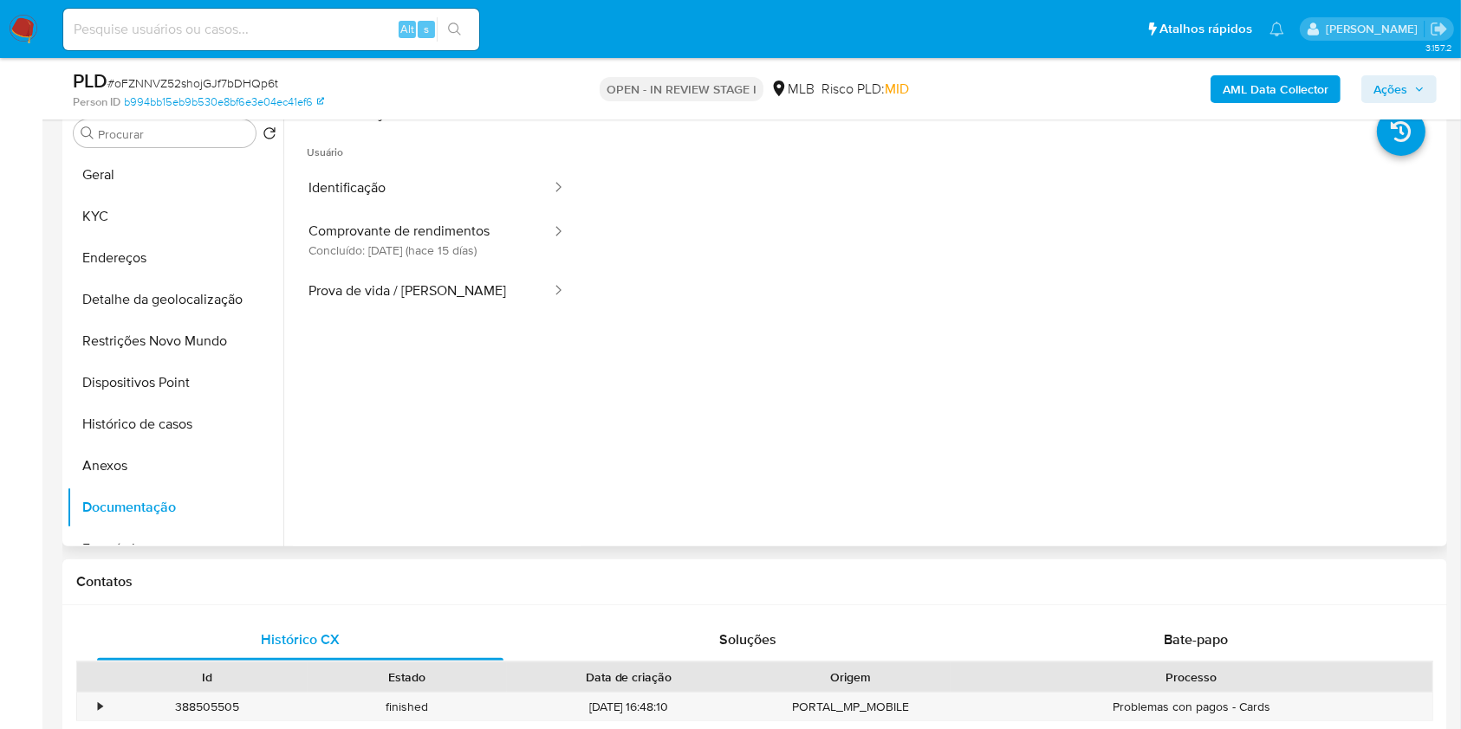
click at [544, 469] on ul "Usuário Identificação Comprovante de rendimentos Concluído: 19/08/2025 (hace 15…" at bounding box center [437, 374] width 288 height 499
click at [845, 470] on div at bounding box center [1011, 402] width 862 height 554
click at [1276, 94] on b "AML Data Collector" at bounding box center [1275, 89] width 106 height 28
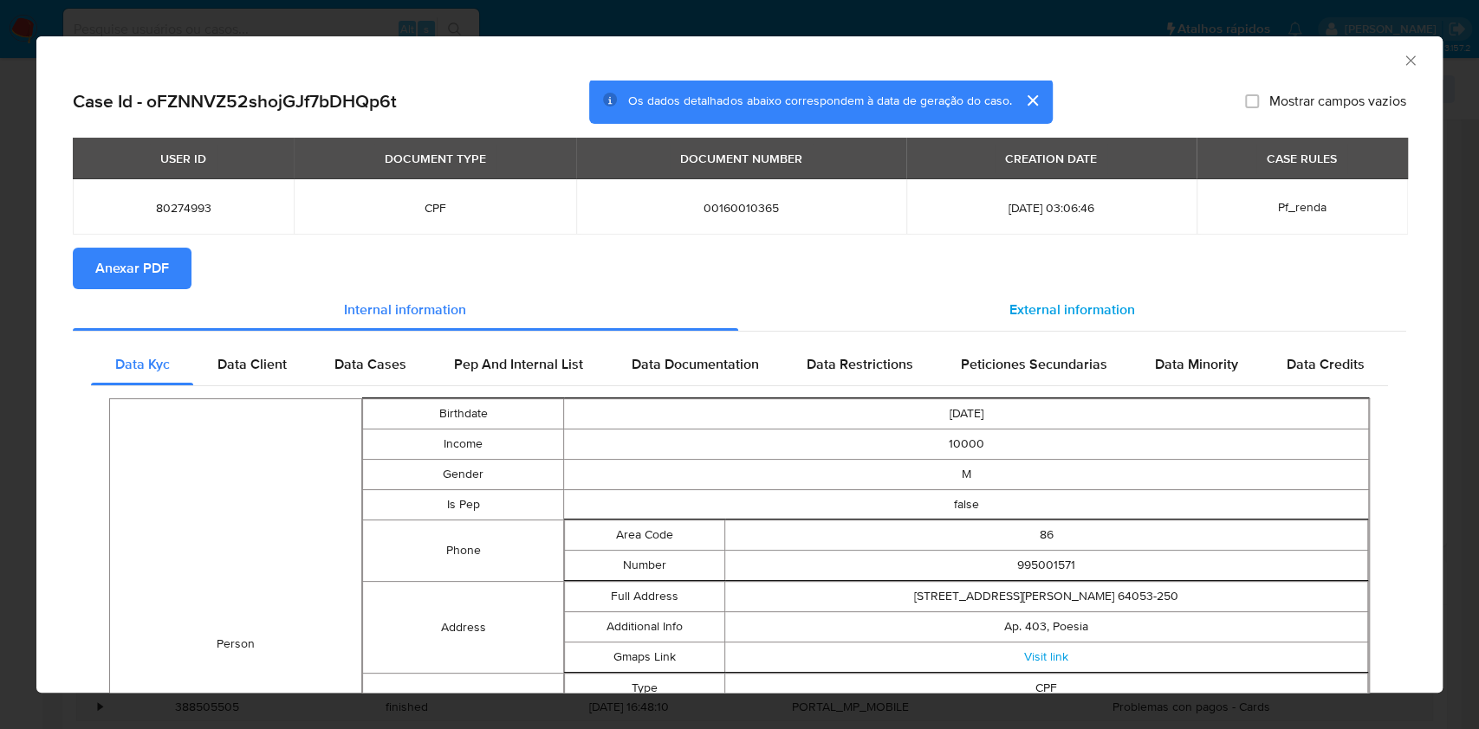
click at [1069, 301] on div "External information" at bounding box center [1072, 310] width 669 height 42
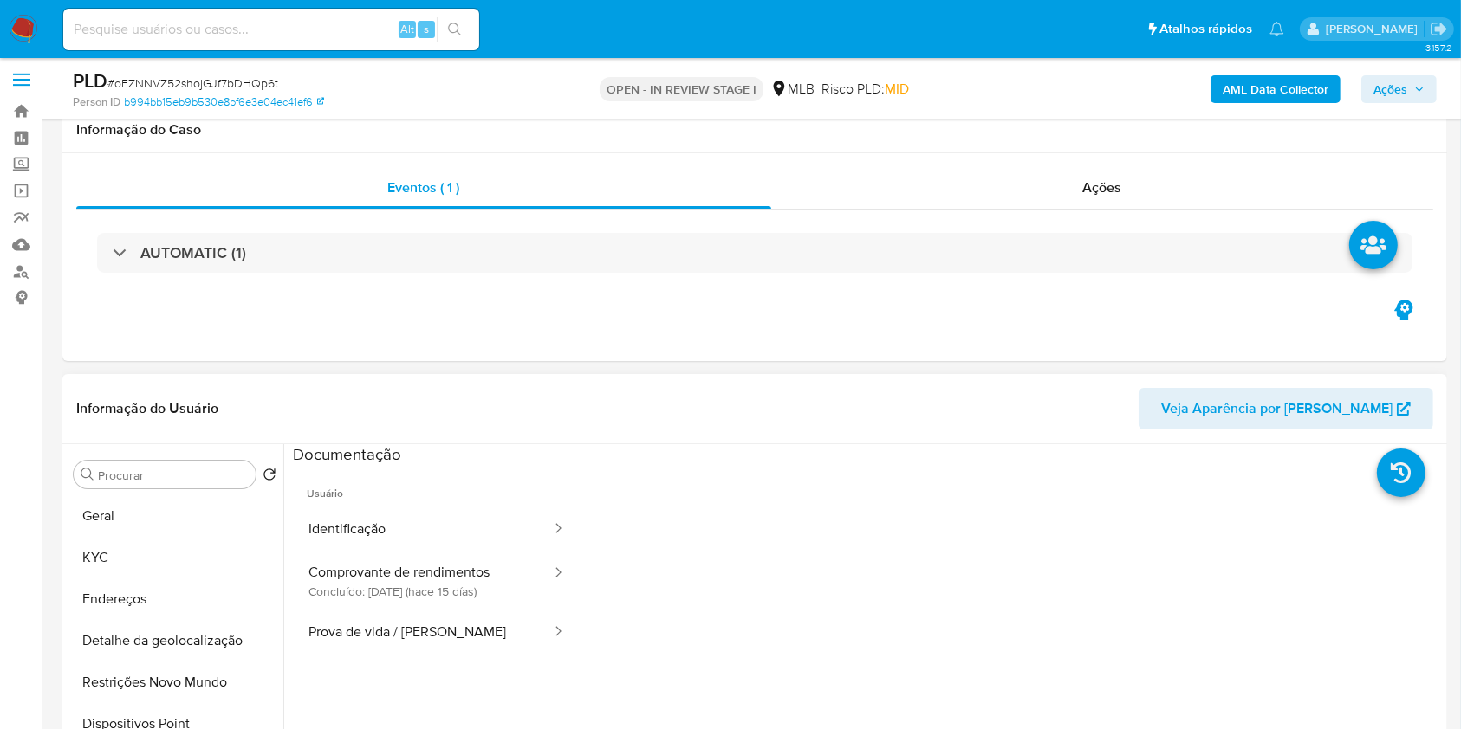
scroll to position [0, 0]
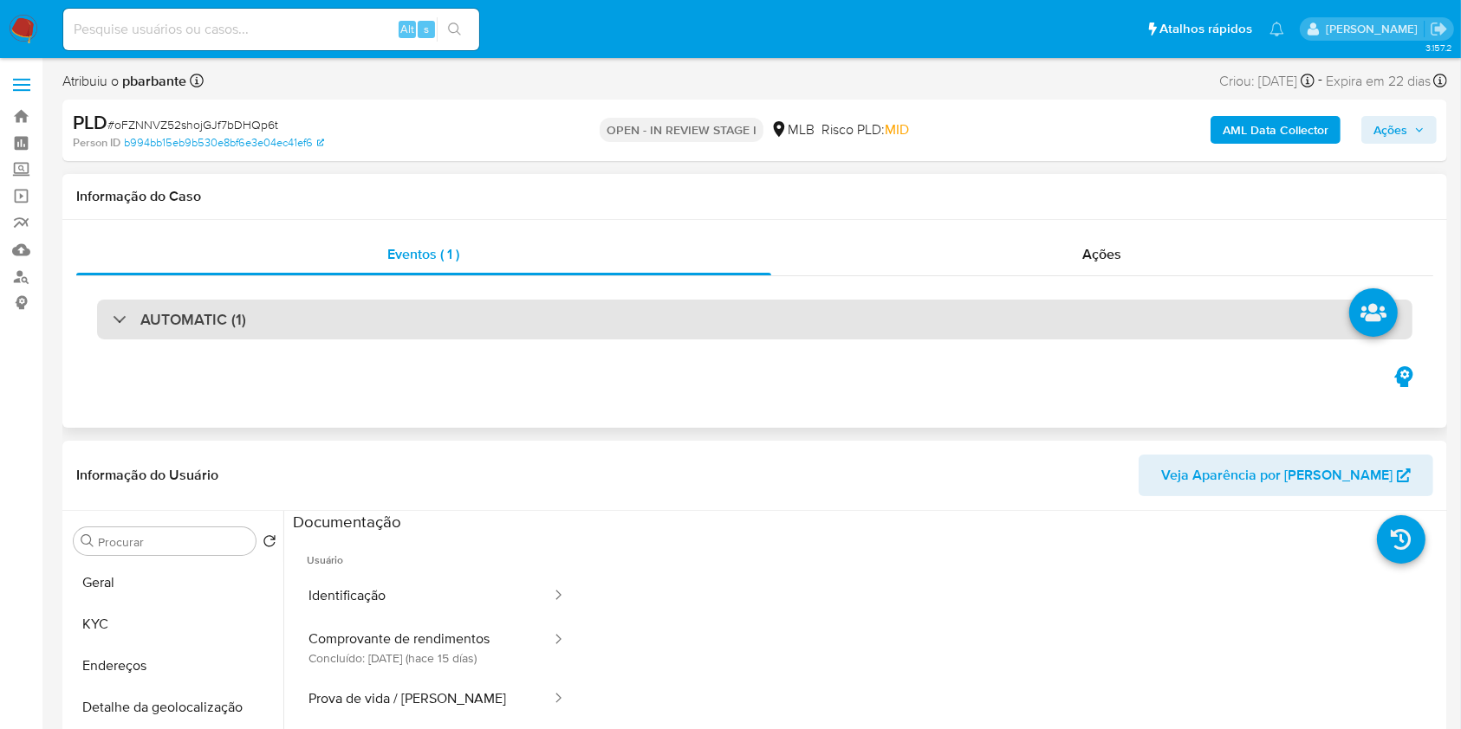
click at [906, 331] on div "AUTOMATIC (1)" at bounding box center [754, 320] width 1315 height 40
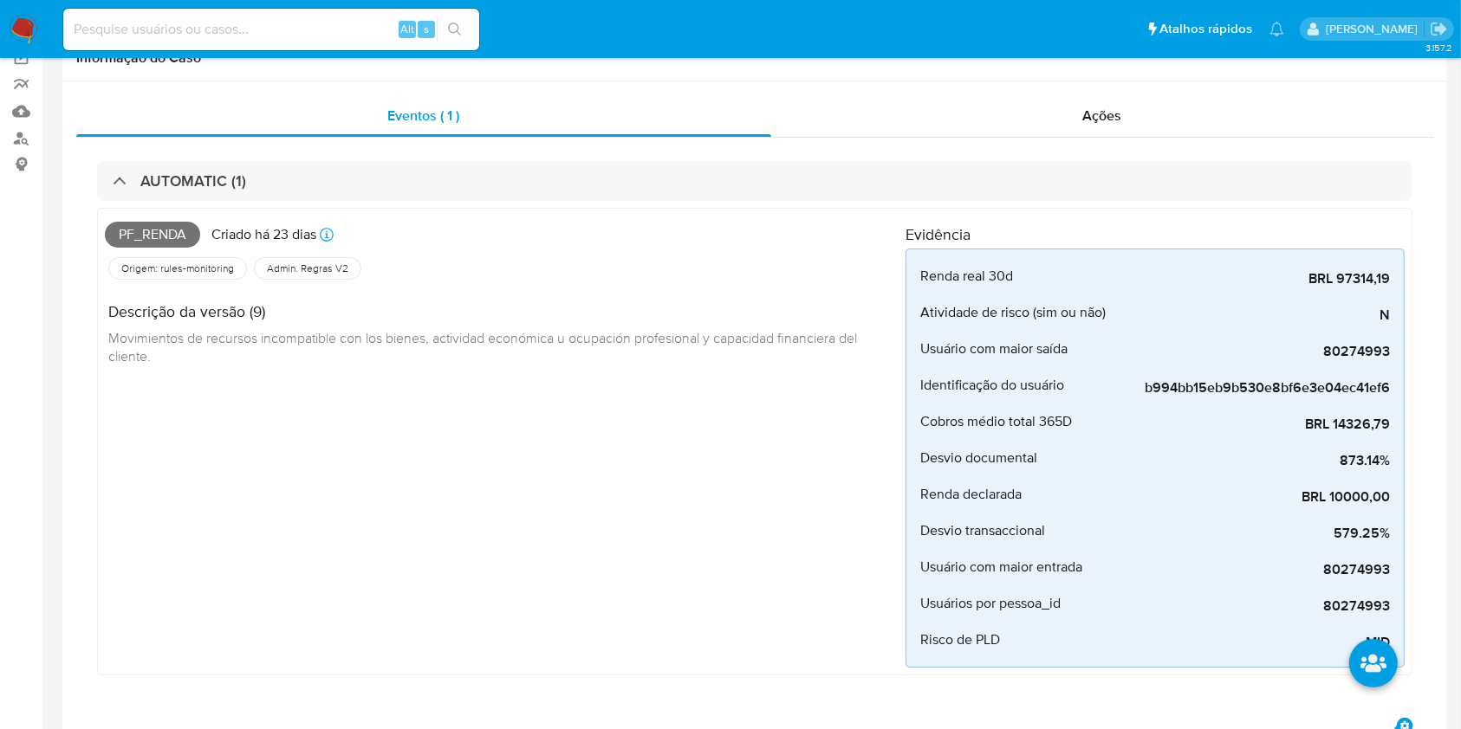
scroll to position [1, 0]
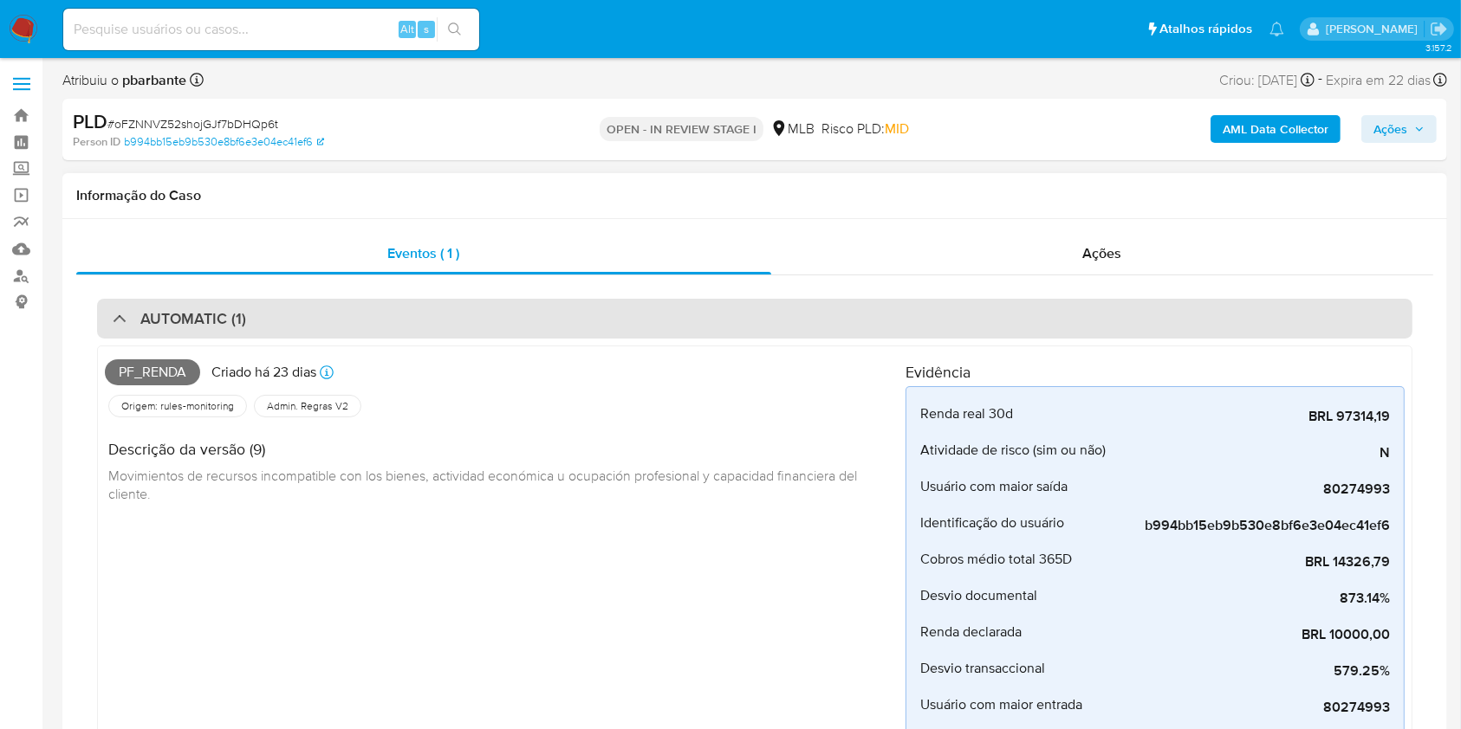
click at [483, 309] on div "AUTOMATIC (1)" at bounding box center [754, 319] width 1315 height 40
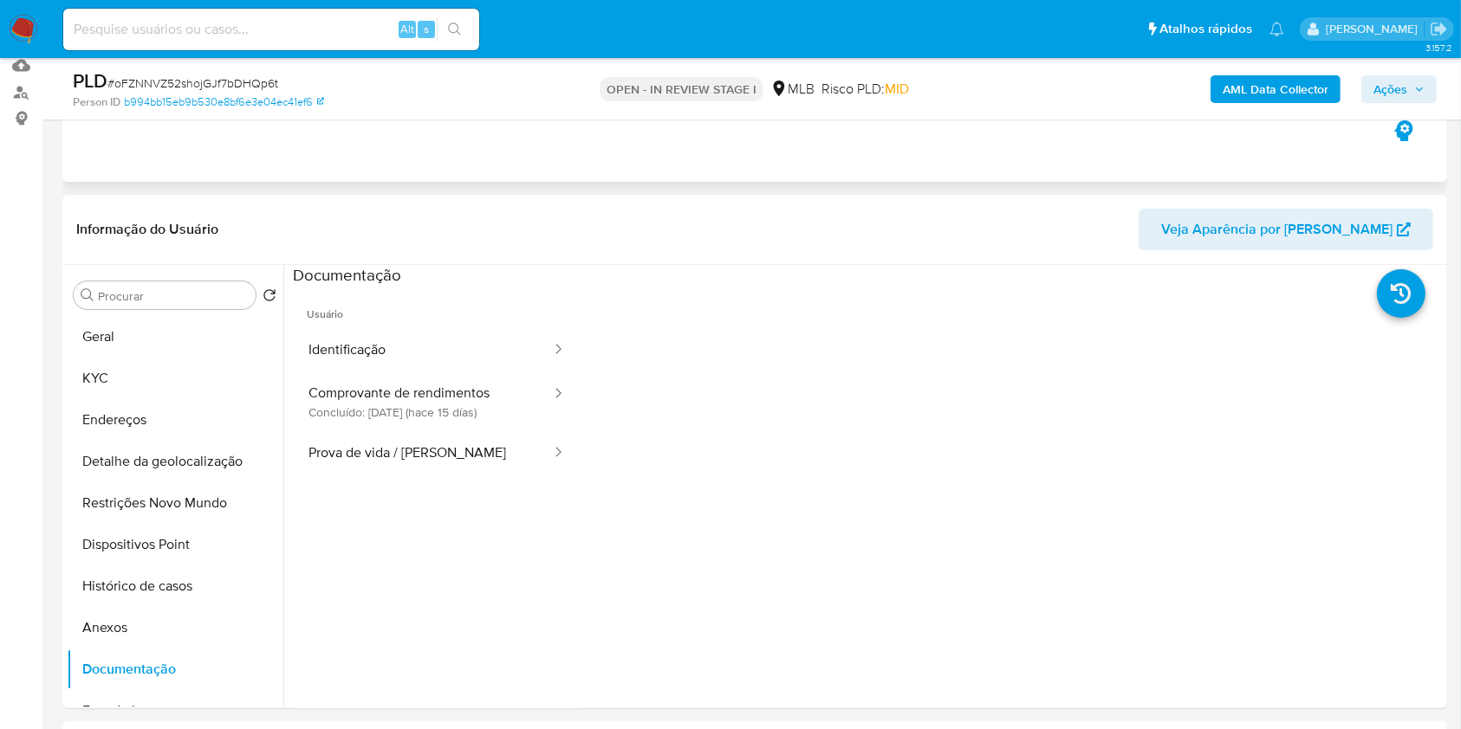
scroll to position [207, 0]
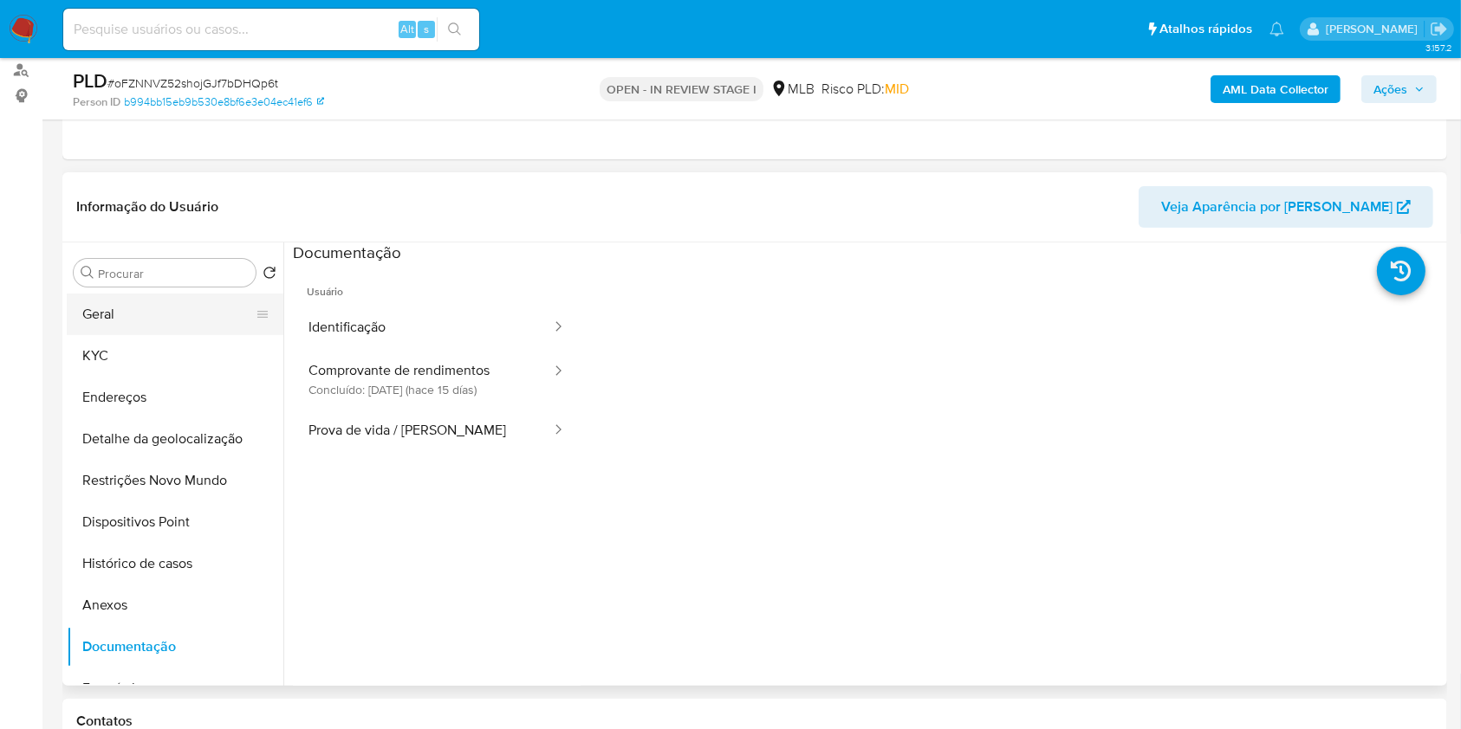
click at [191, 335] on button "Geral" at bounding box center [168, 315] width 203 height 42
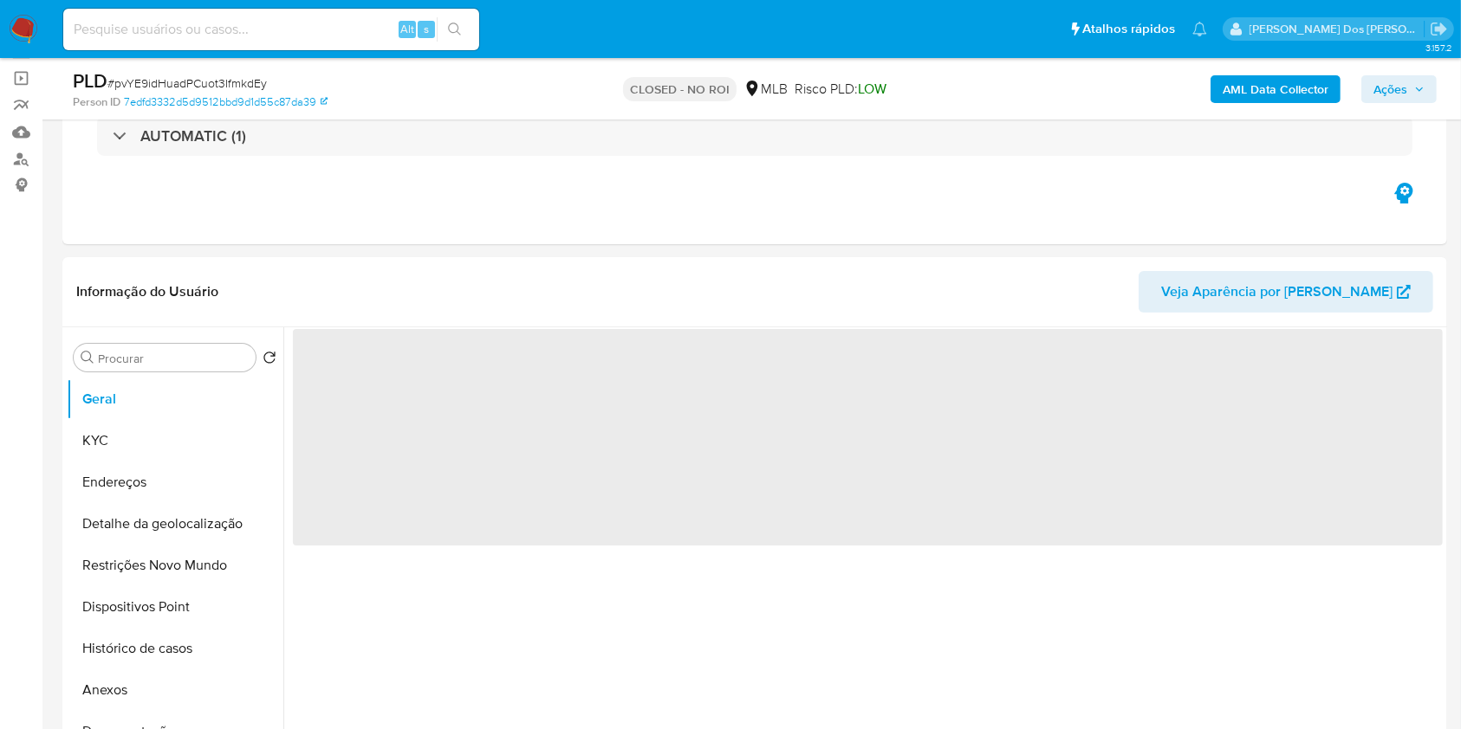
scroll to position [230, 0]
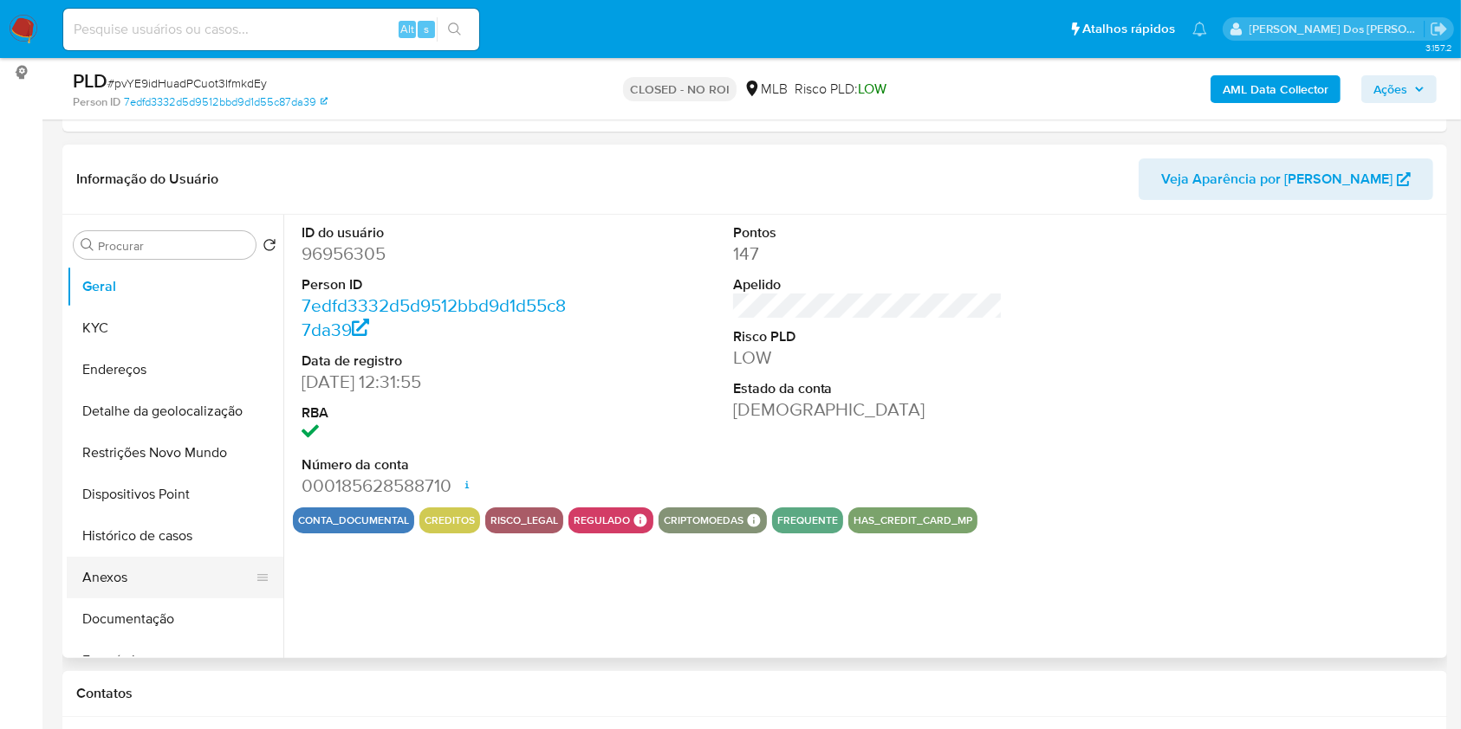
select select "10"
click at [169, 627] on button "Documentação" at bounding box center [168, 620] width 203 height 42
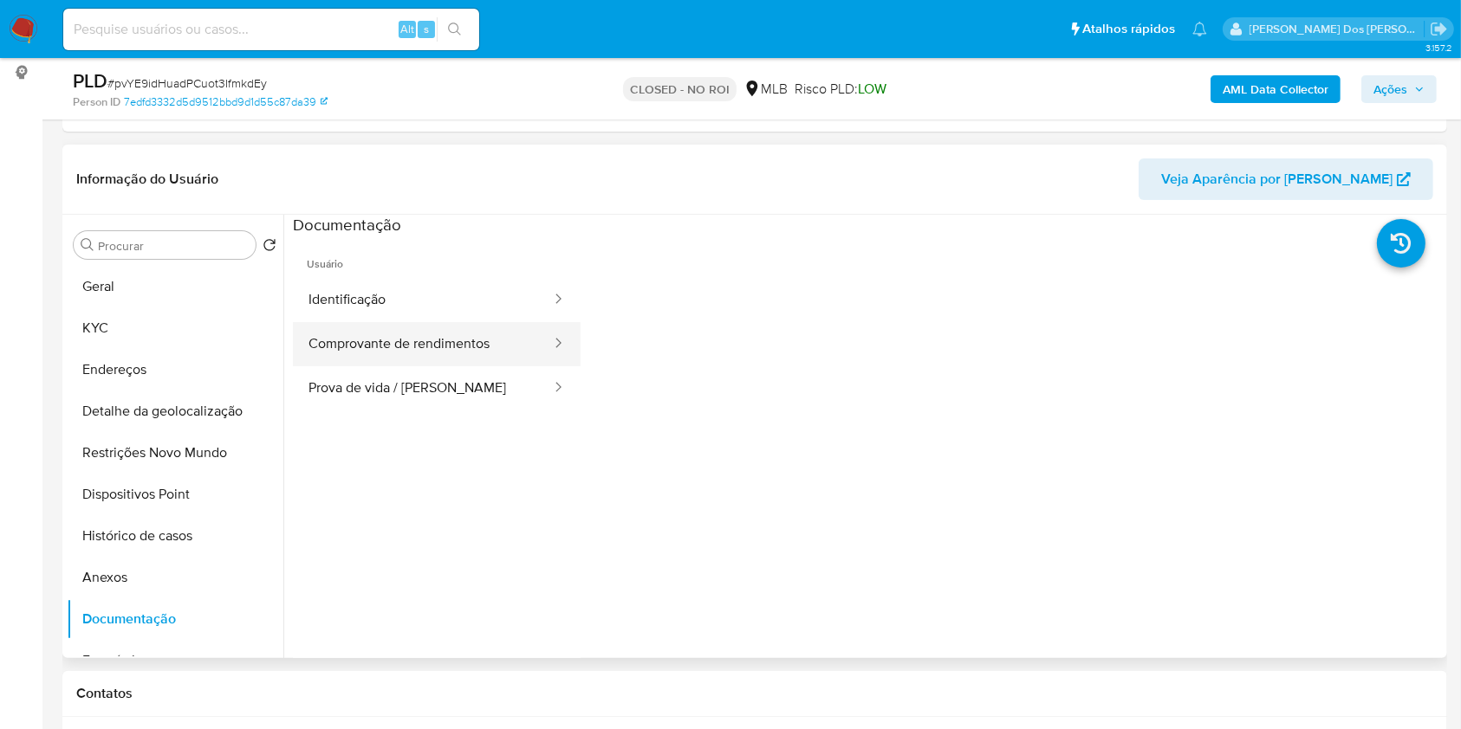
click at [388, 366] on button "Comprovante de rendimentos" at bounding box center [423, 344] width 260 height 44
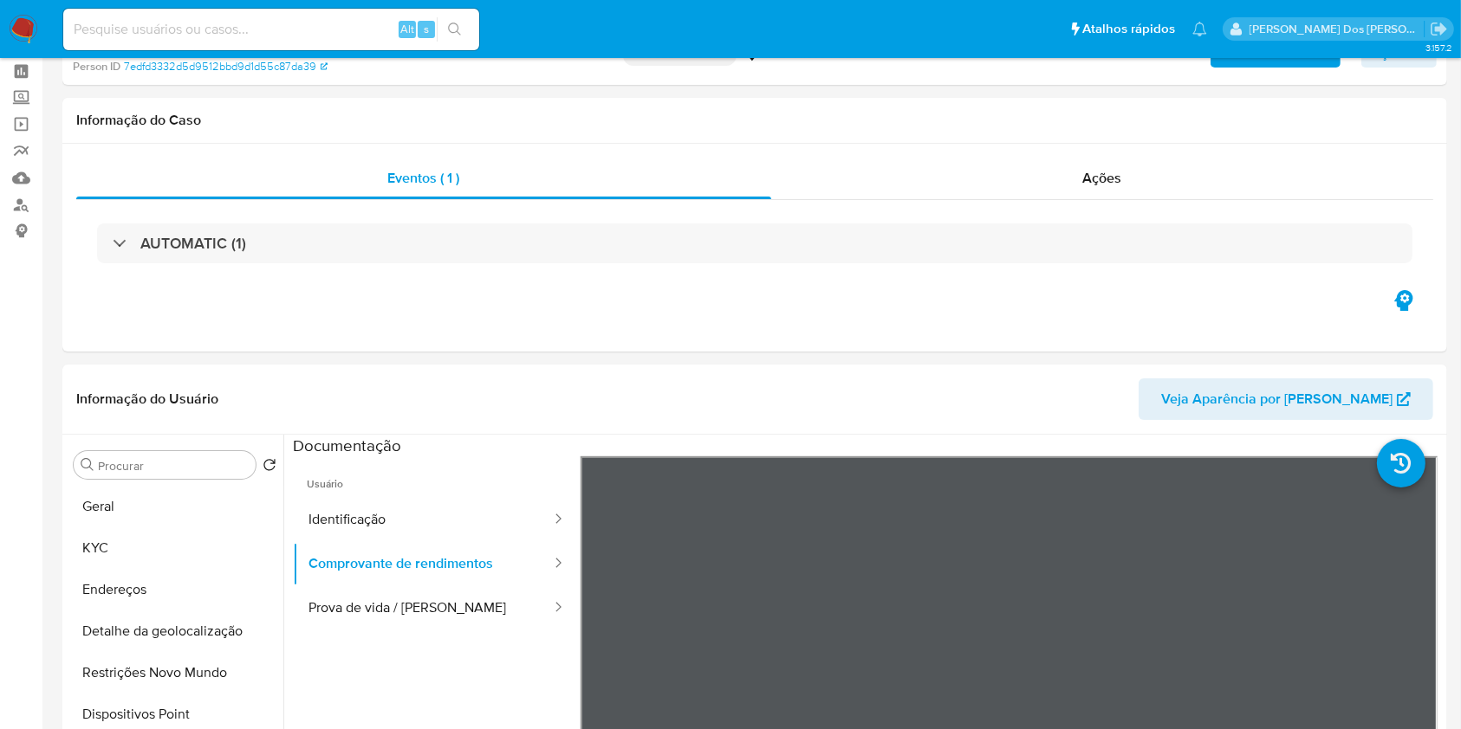
scroll to position [0, 0]
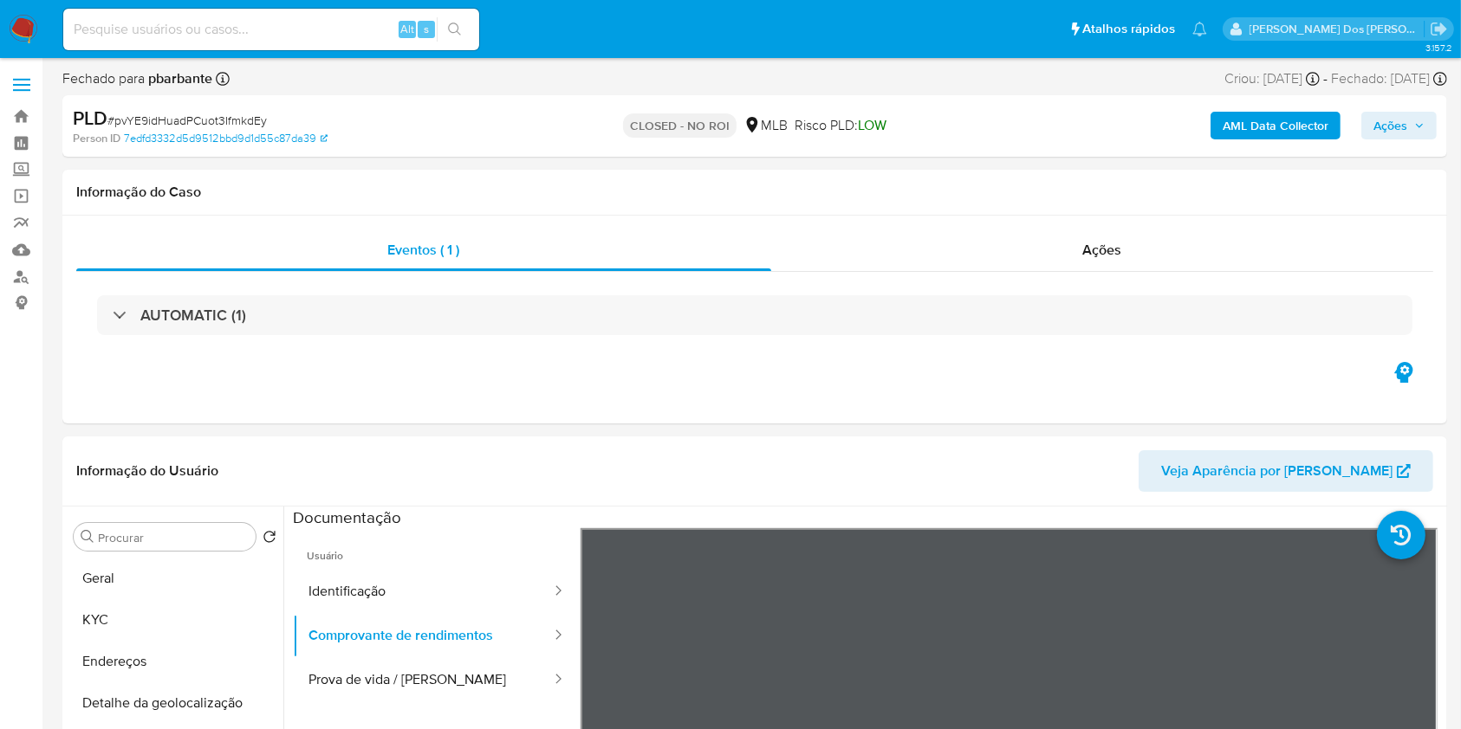
click at [286, 23] on input at bounding box center [271, 29] width 416 height 23
paste input "no8Xnl3zq1yCirzedYeBFAqh"
type input "no8Xnl3zq1yCirzedYeBFAqh"
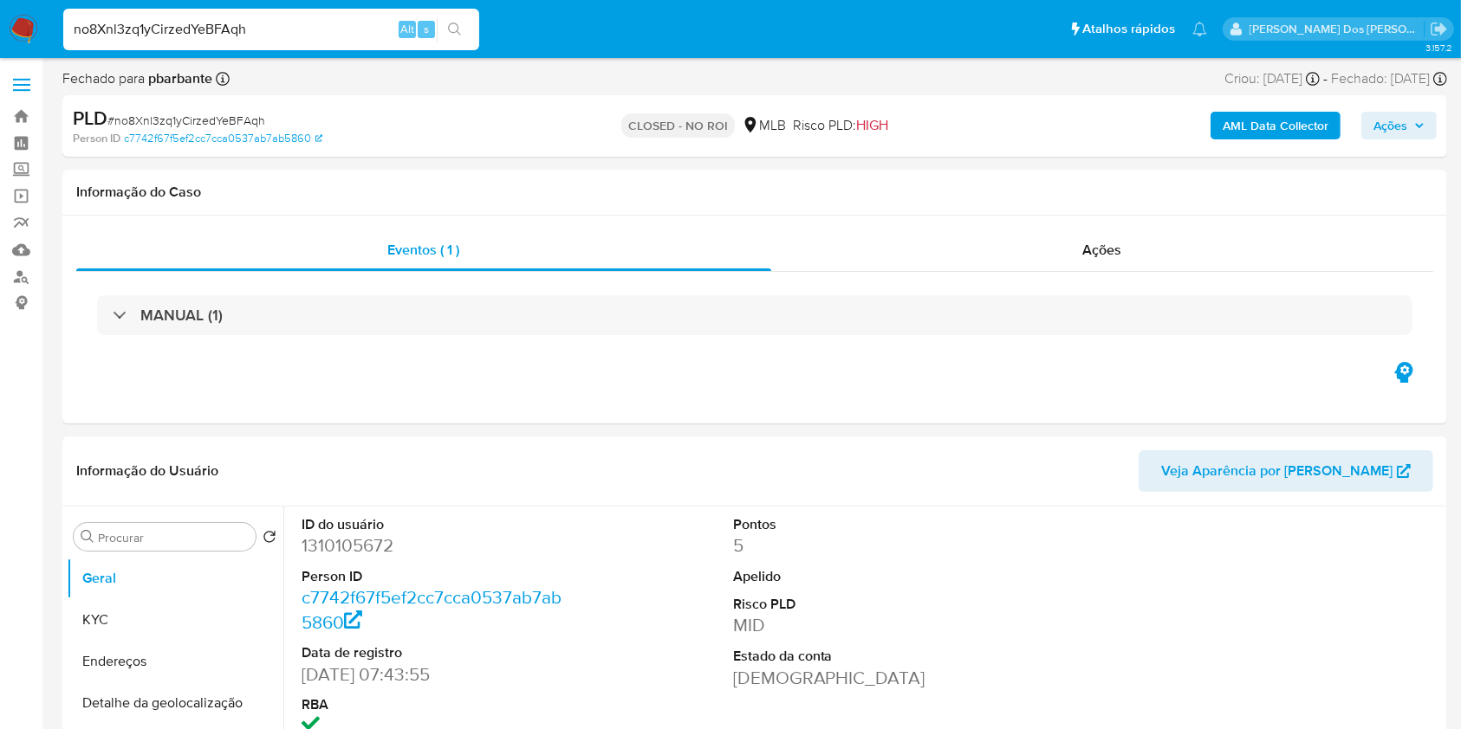
select select "10"
click at [536, 475] on div "Informação do Usuário Veja Aparência por Pessoa" at bounding box center [754, 472] width 1384 height 70
click at [319, 33] on input "no8Xnl3zq1yCirzedYeBFAqh" at bounding box center [271, 29] width 416 height 23
paste input "6PyuzfCja2hVYw9rquvdriJH"
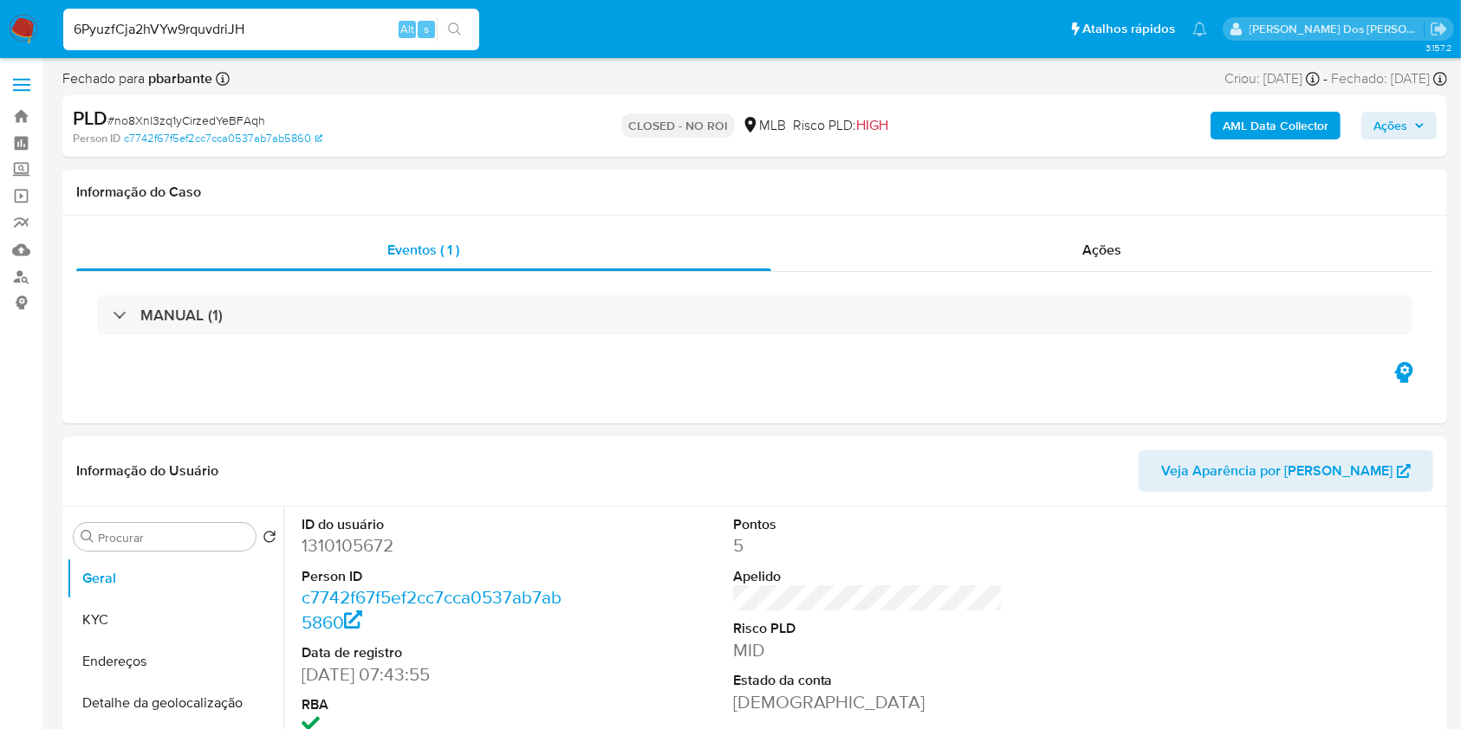
type input "6PyuzfCja2hVYw9rquvdriJH"
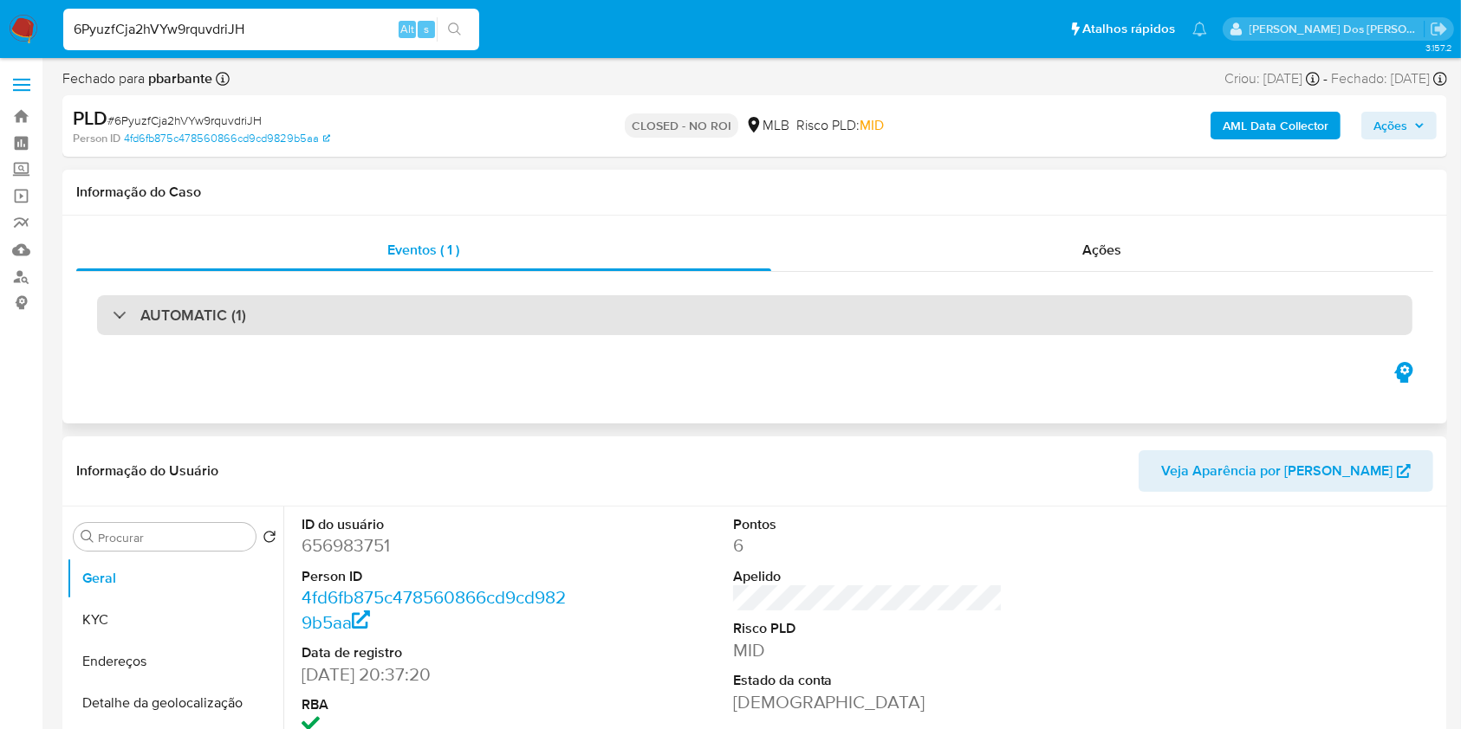
scroll to position [115, 0]
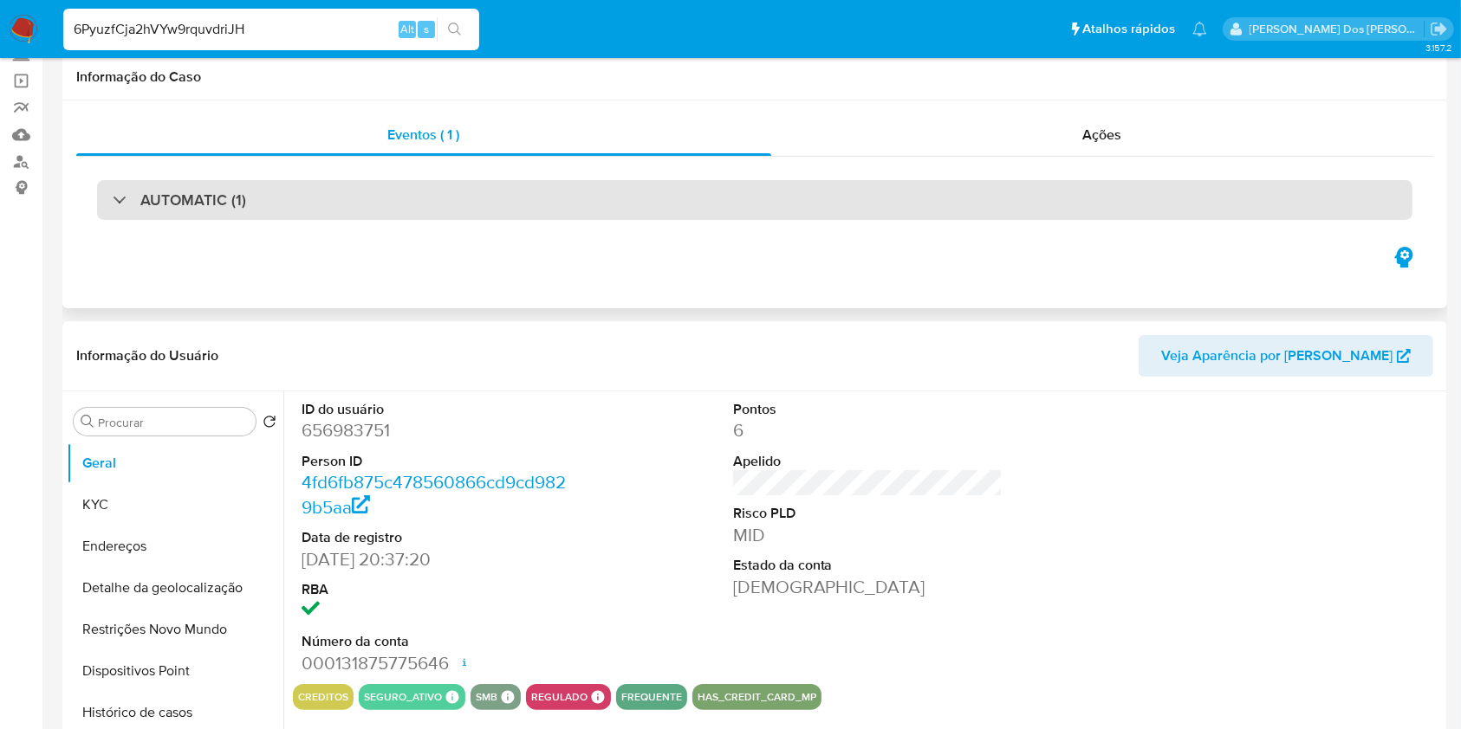
select select "10"
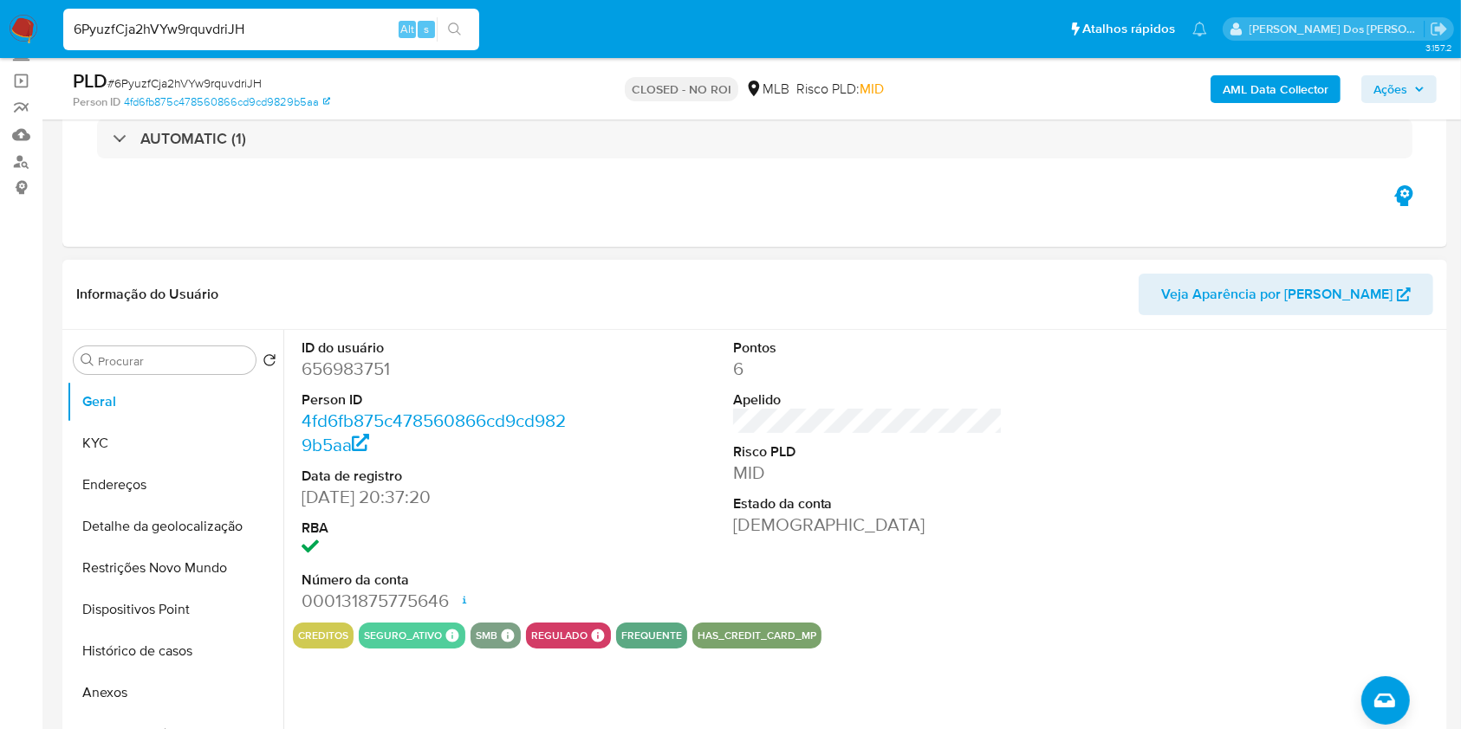
click at [349, 381] on dd "656983751" at bounding box center [436, 369] width 270 height 24
copy dd "656983751"
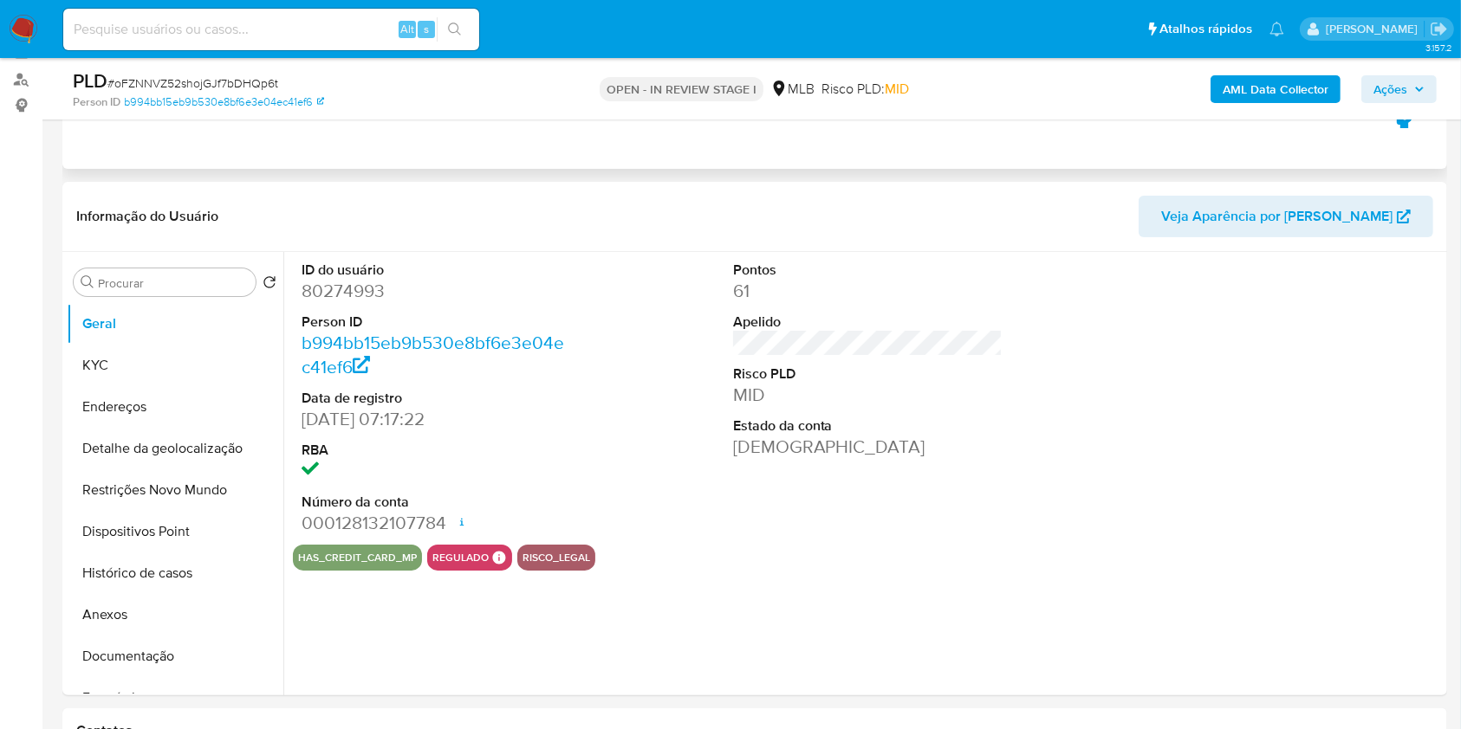
scroll to position [198, 0]
select select "10"
click at [337, 302] on dd "80274993" at bounding box center [436, 290] width 270 height 24
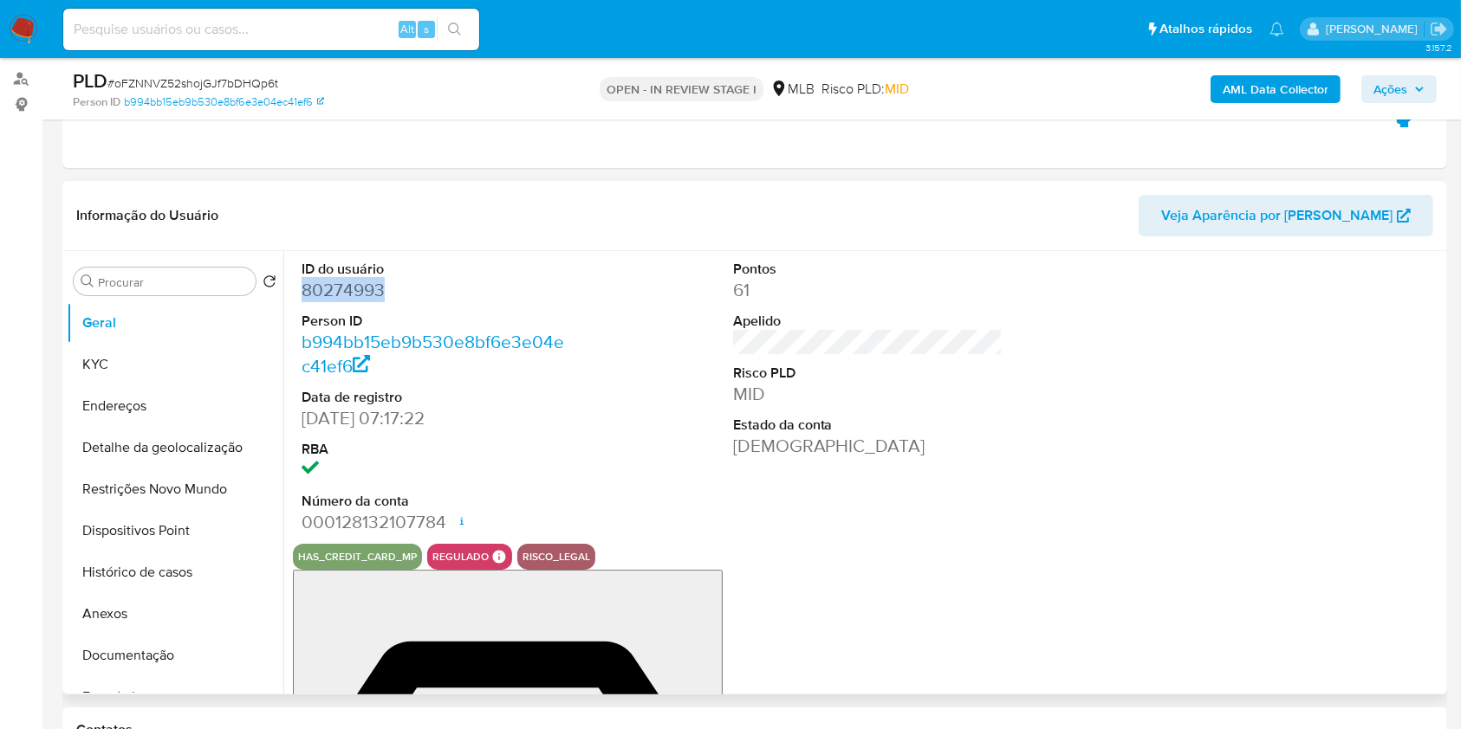
copy dd "80274993"
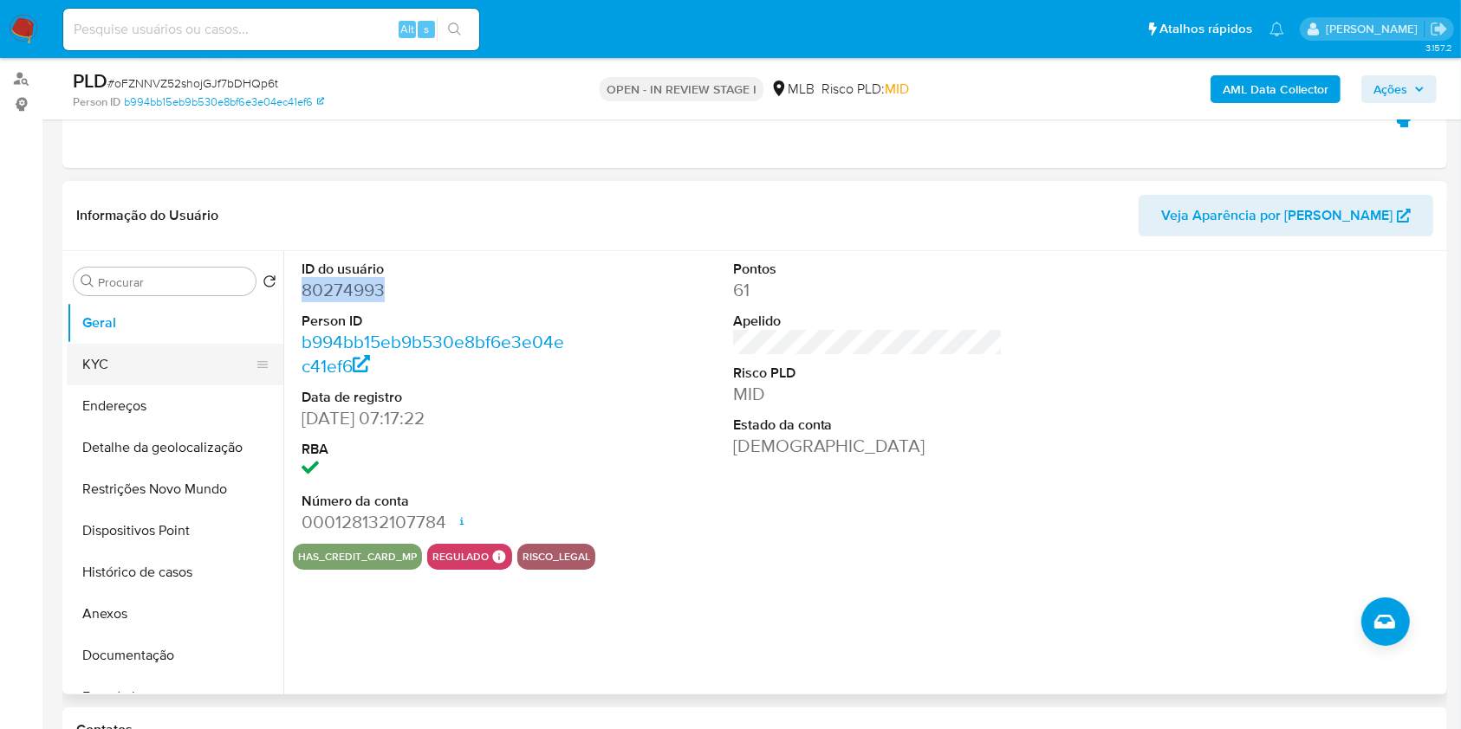
click at [176, 385] on button "KYC" at bounding box center [168, 365] width 203 height 42
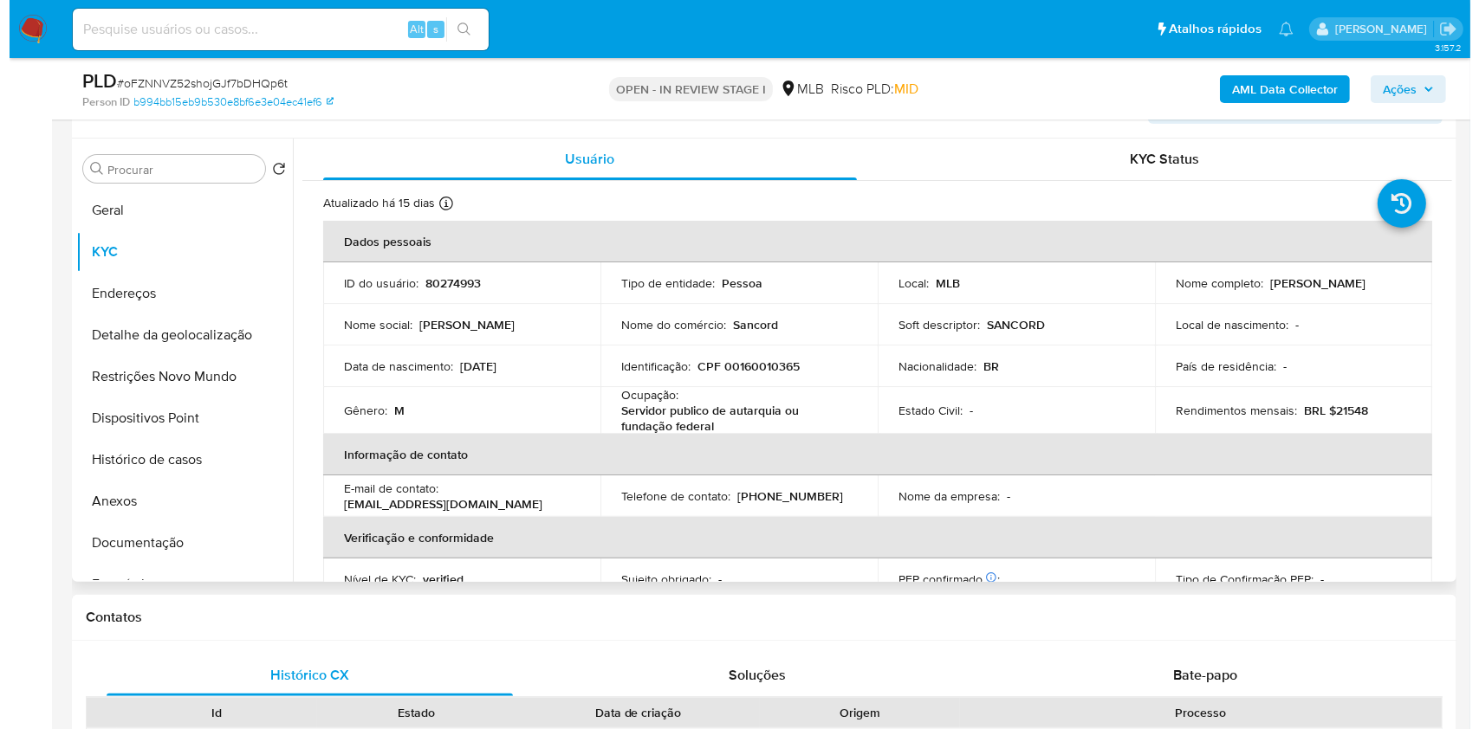
scroll to position [312, 0]
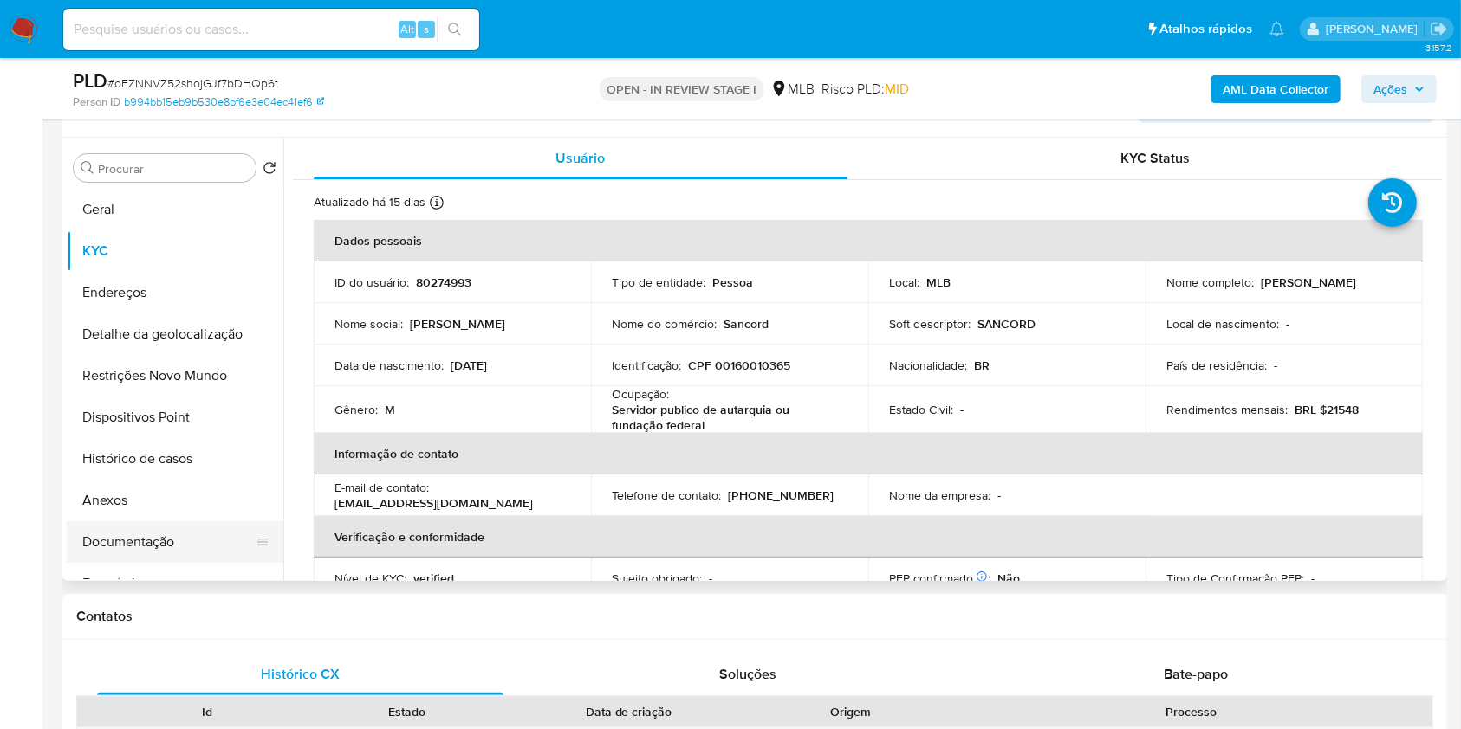
click at [132, 560] on button "Documentação" at bounding box center [168, 542] width 203 height 42
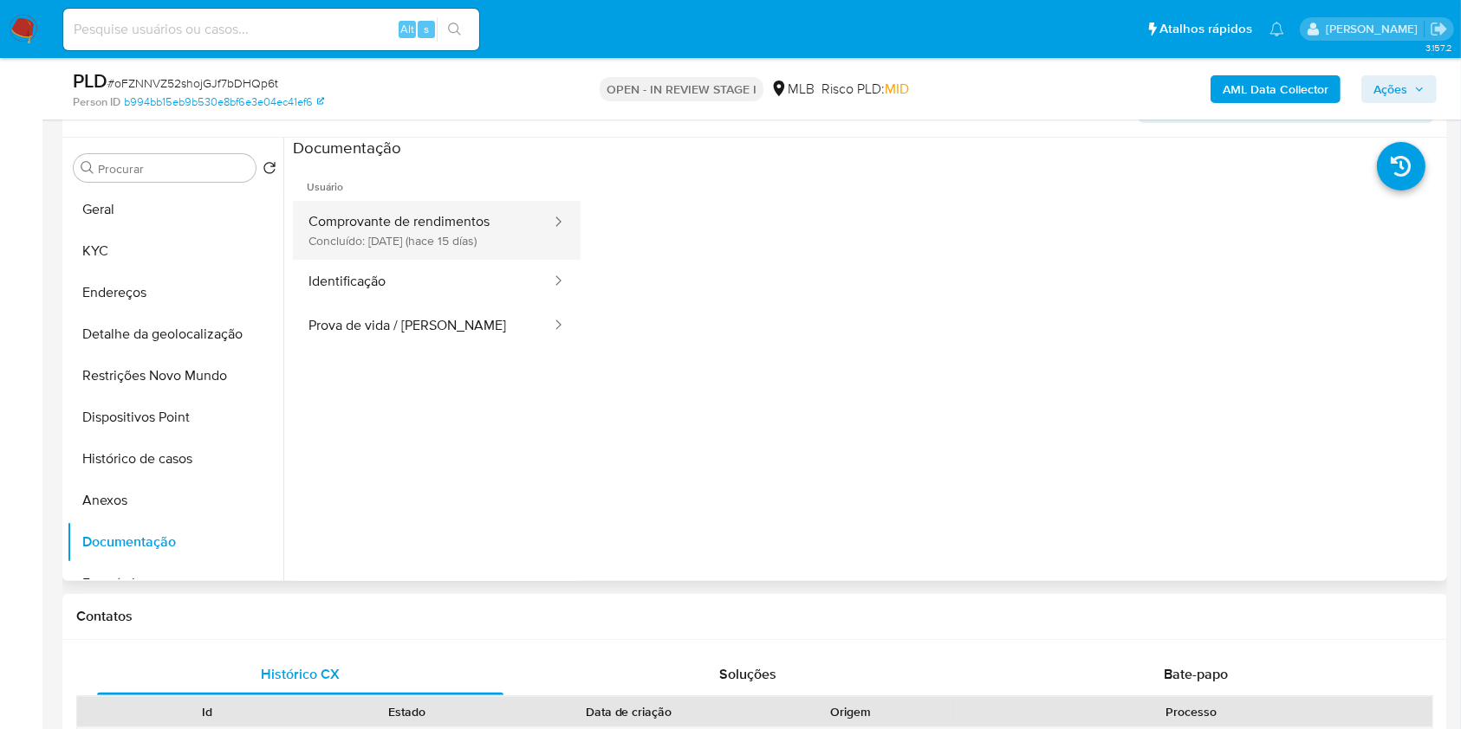
click at [429, 260] on button "Comprovante de rendimentos Concluído: [DATE] (hace 15 días)" at bounding box center [423, 230] width 260 height 59
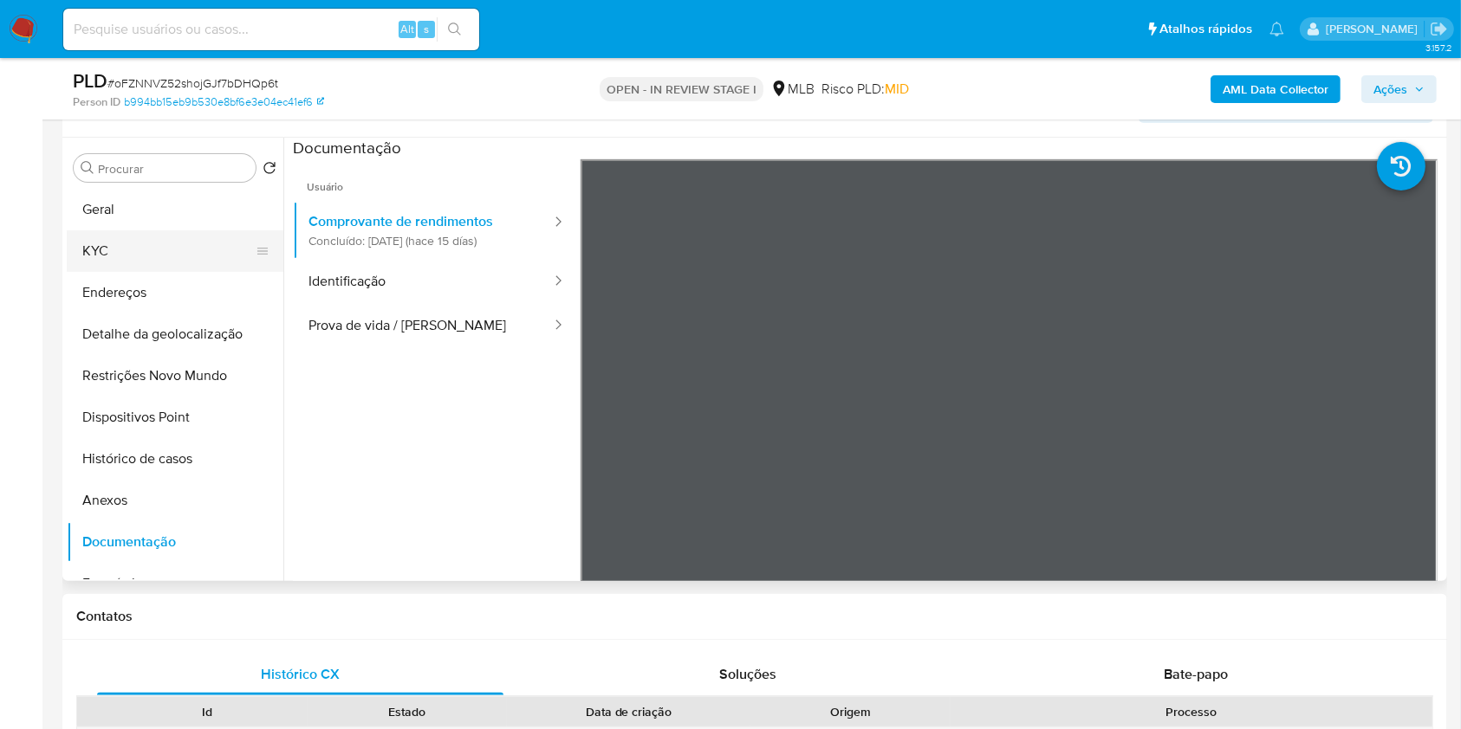
click at [153, 272] on button "KYC" at bounding box center [168, 251] width 203 height 42
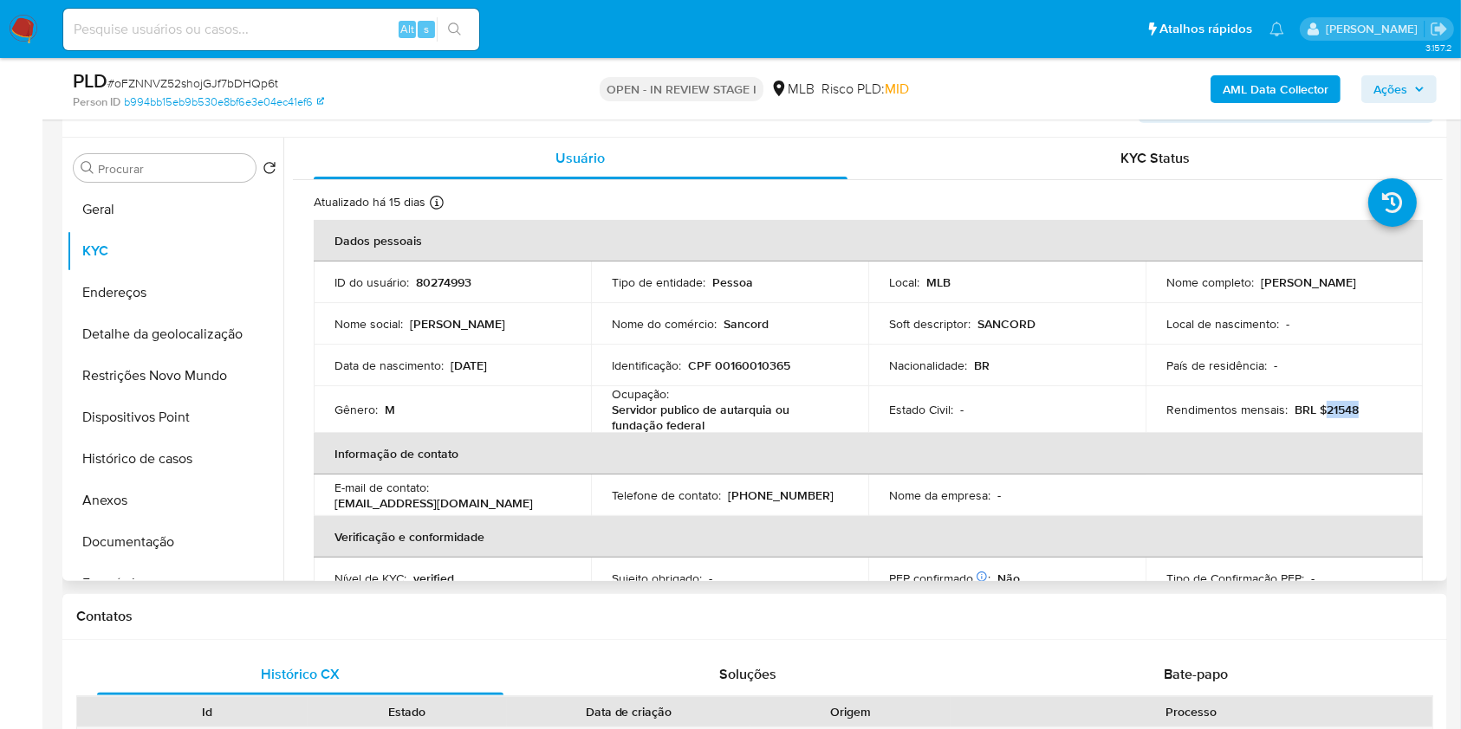
drag, startPoint x: 1356, startPoint y: 433, endPoint x: 1318, endPoint y: 441, distance: 38.9
click at [1318, 418] on div "Rendimentos mensais : BRL $21548" at bounding box center [1284, 410] width 236 height 16
copy p "21548"
click at [150, 559] on button "Documentação" at bounding box center [168, 542] width 203 height 42
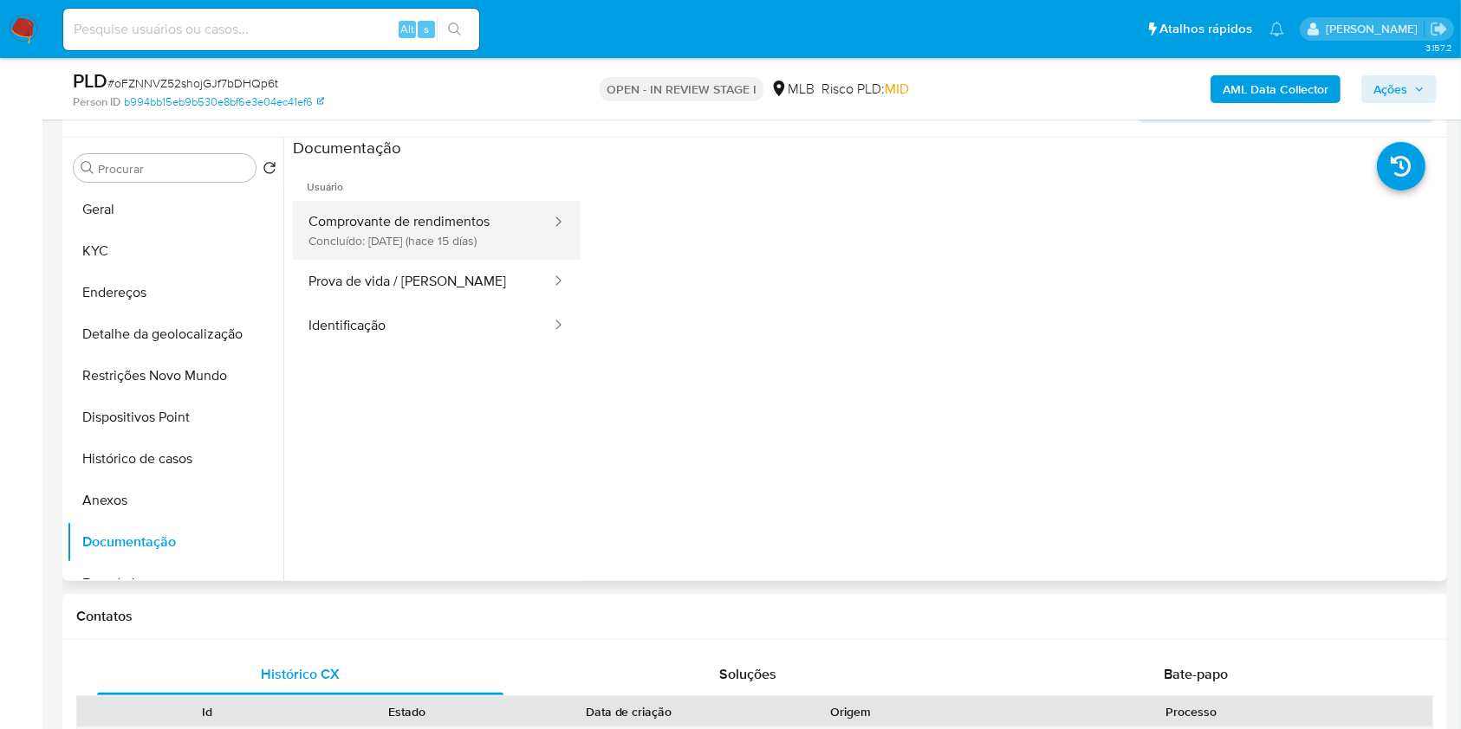
click at [449, 260] on button "Comprovante de rendimentos Concluído: 19/08/2025 (hace 15 días)" at bounding box center [423, 230] width 260 height 59
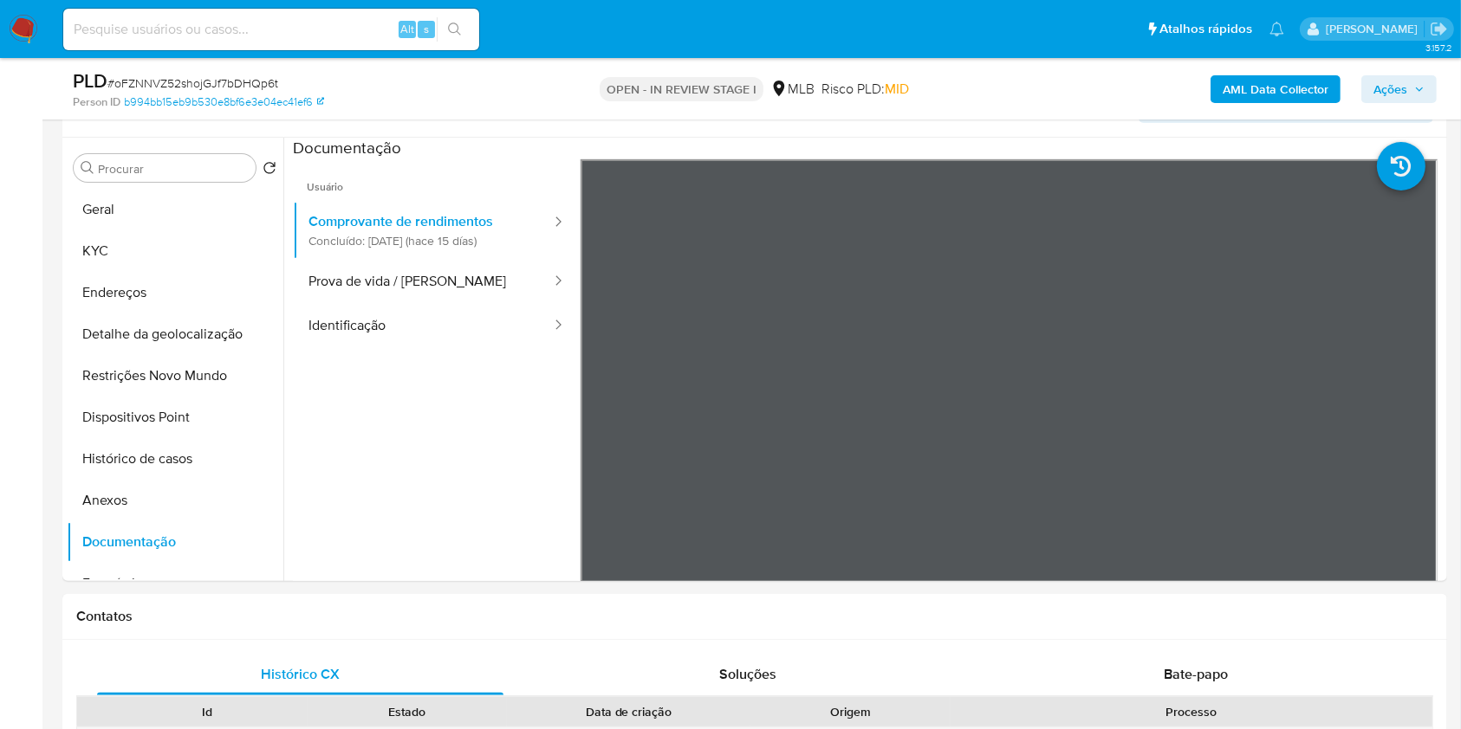
click at [1241, 83] on b "AML Data Collector" at bounding box center [1275, 89] width 106 height 28
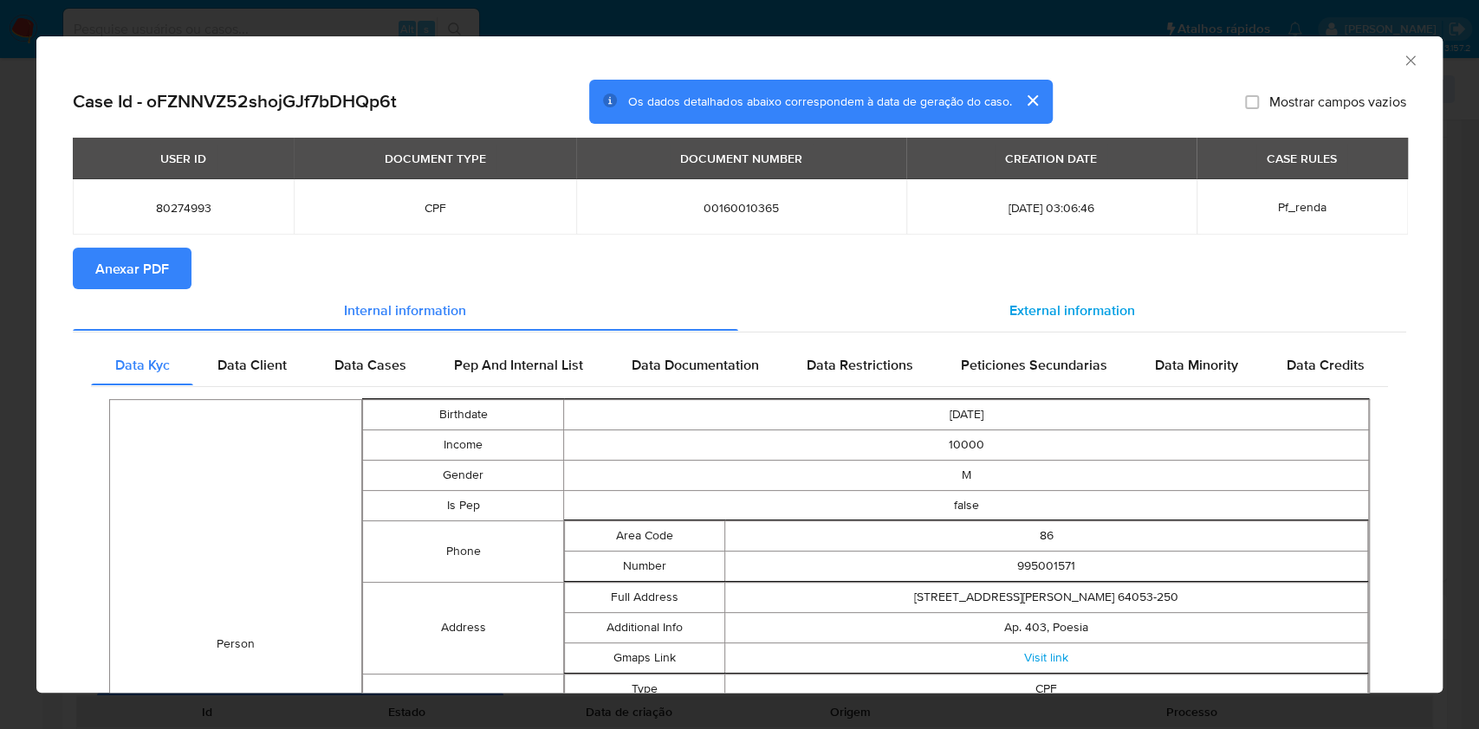
click at [1030, 304] on div "External information" at bounding box center [1072, 310] width 669 height 42
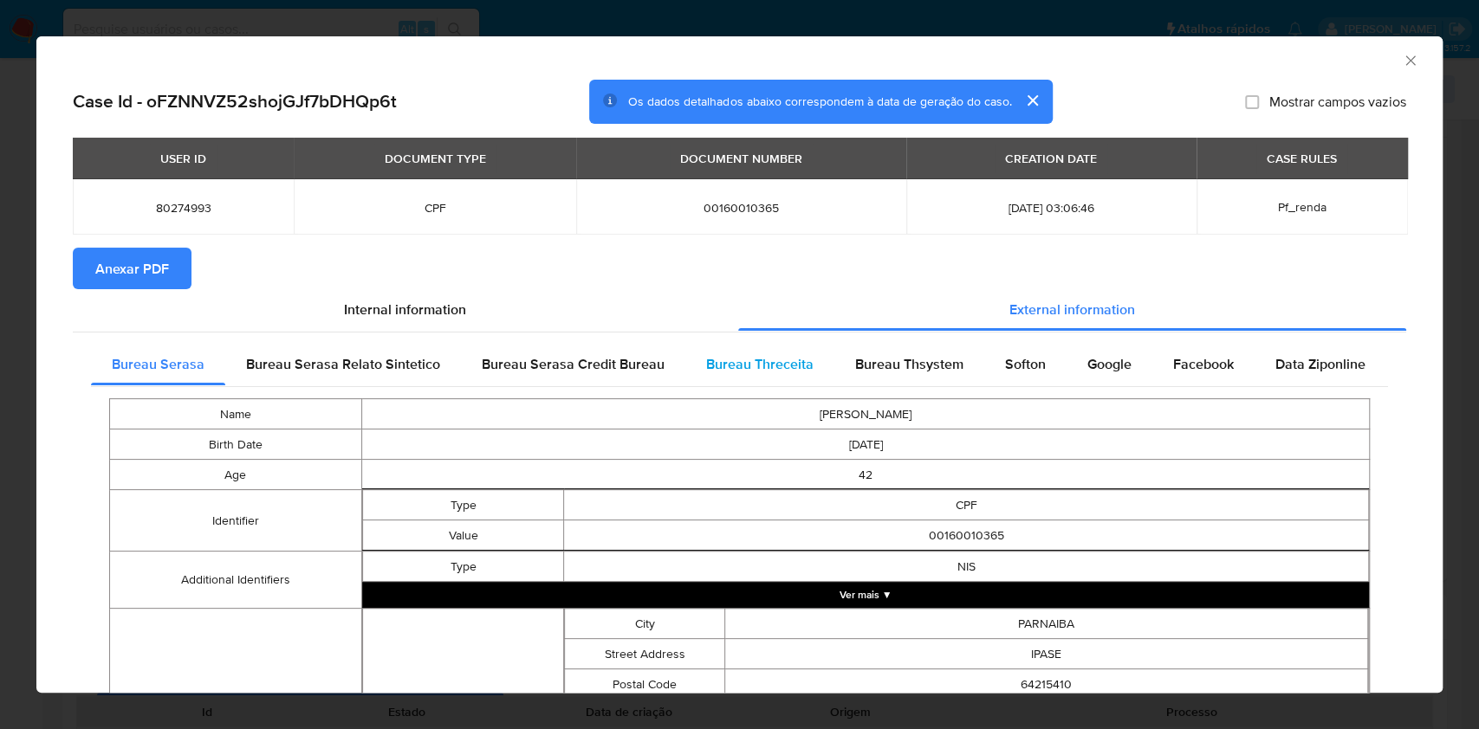
click at [781, 363] on span "Bureau Threceita" at bounding box center [759, 364] width 107 height 20
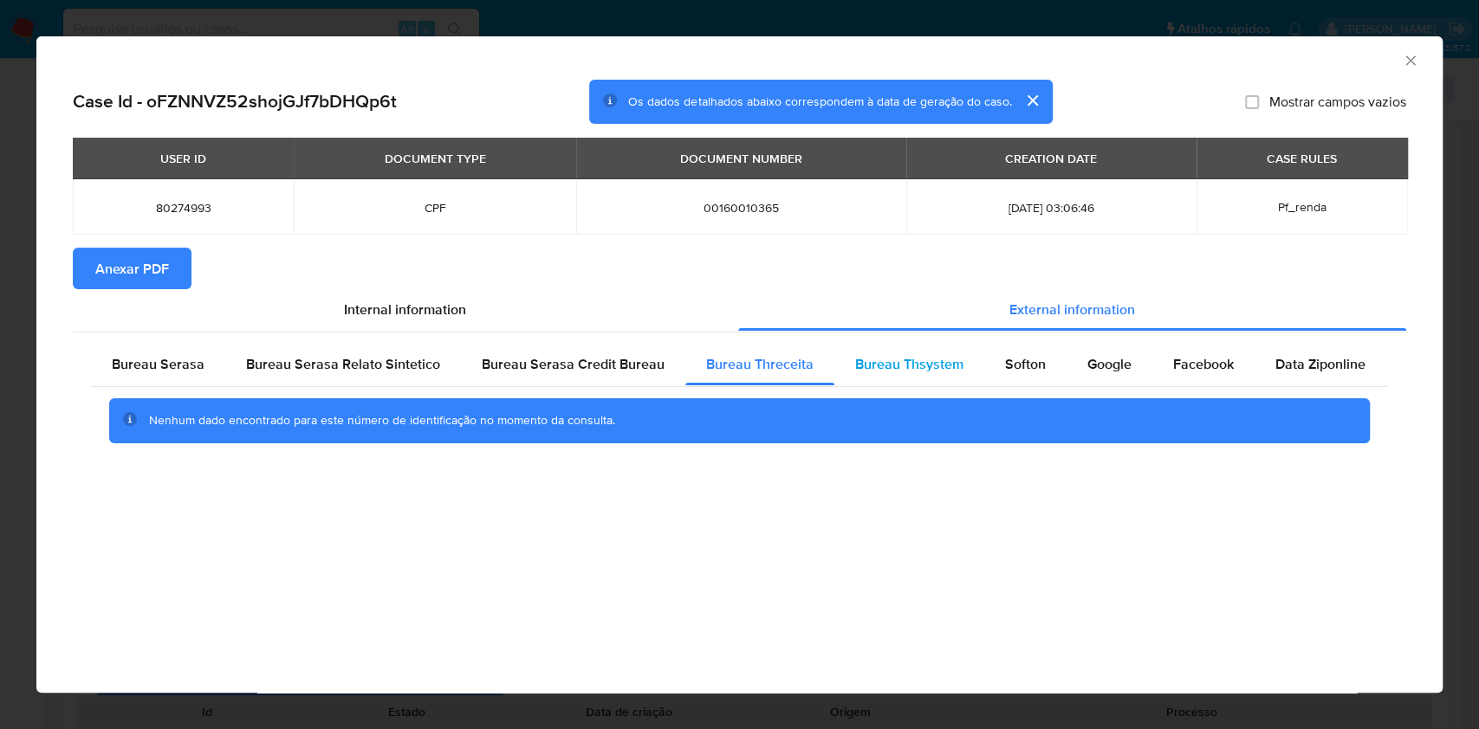
click at [859, 360] on span "Bureau Thsystem" at bounding box center [909, 364] width 108 height 20
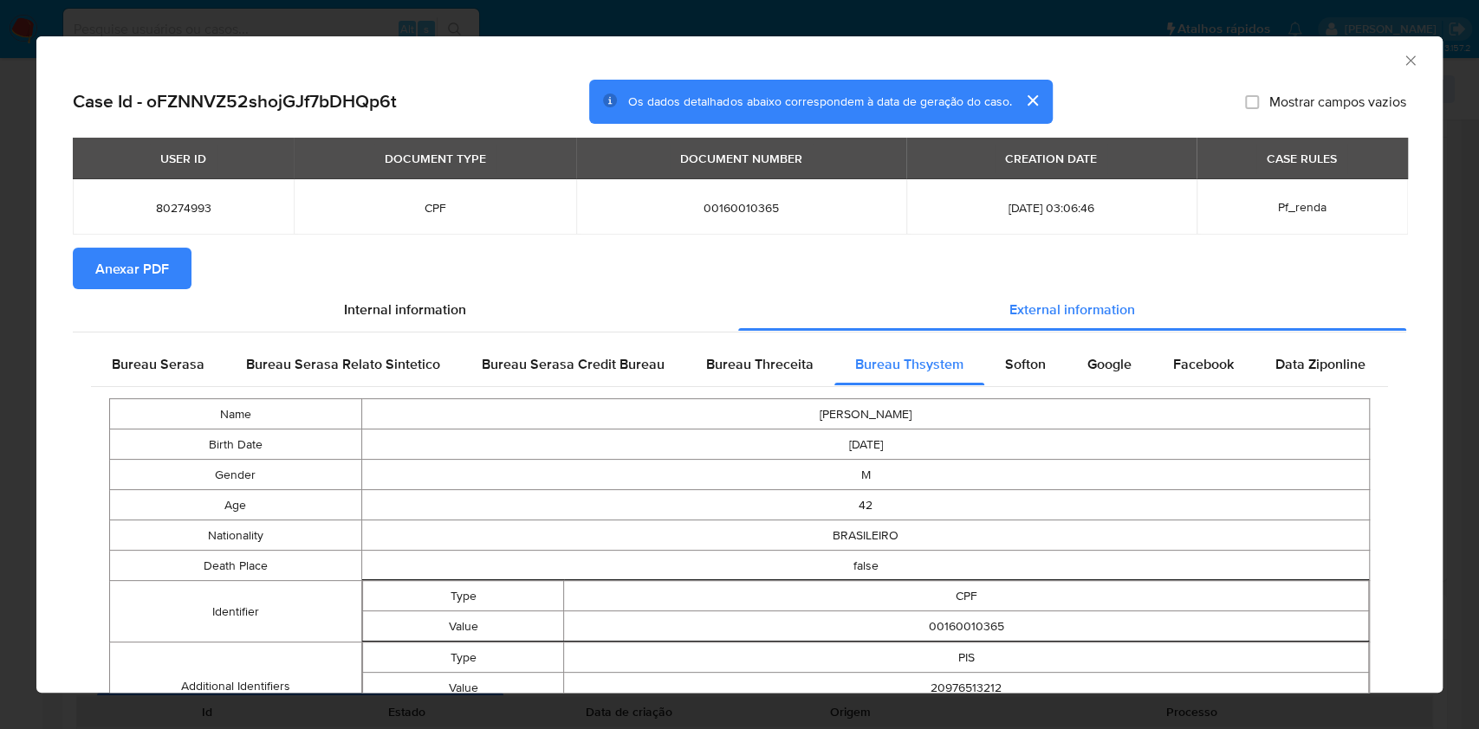
click at [137, 284] on span "Anexar PDF" at bounding box center [132, 268] width 74 height 38
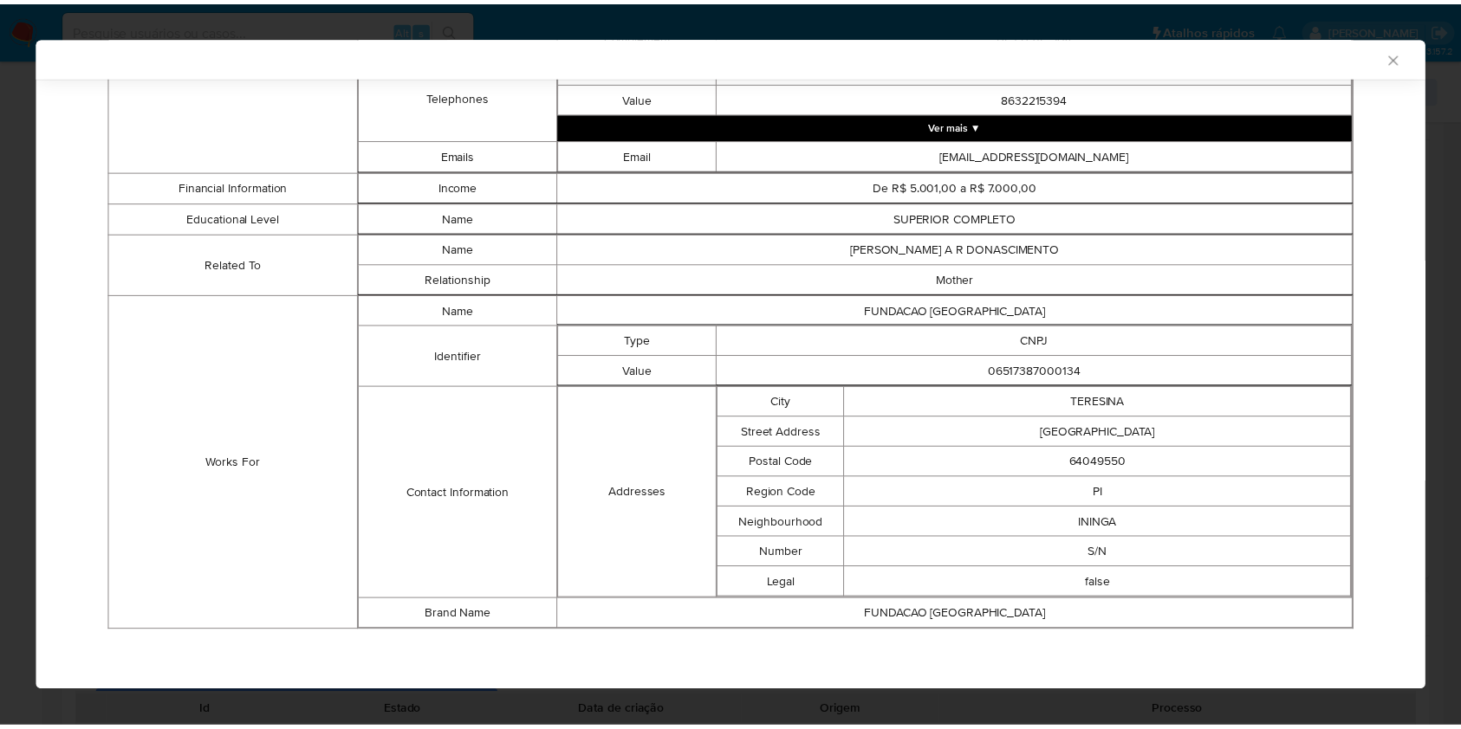
scroll to position [981, 0]
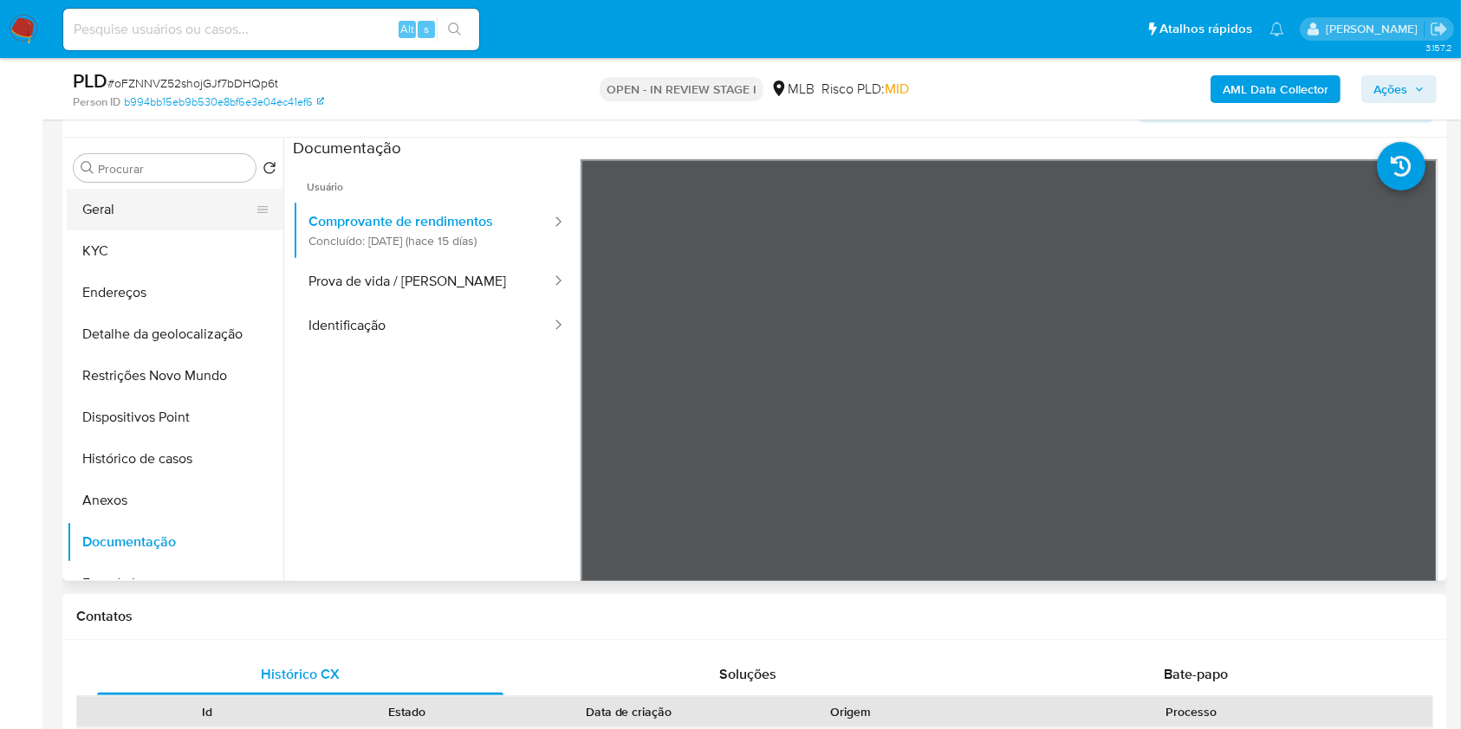
click at [104, 225] on button "Geral" at bounding box center [168, 210] width 203 height 42
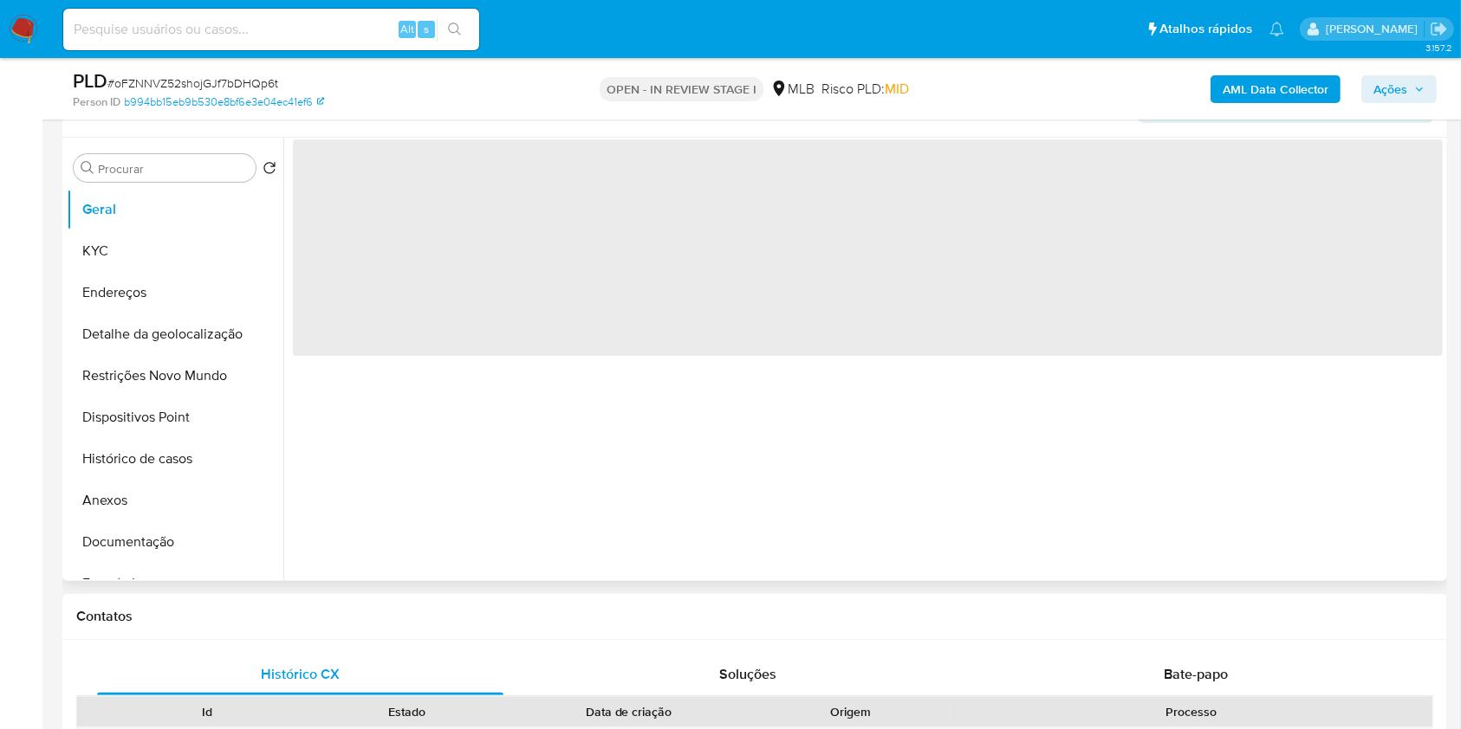
click at [502, 444] on div "‌" at bounding box center [862, 360] width 1159 height 444
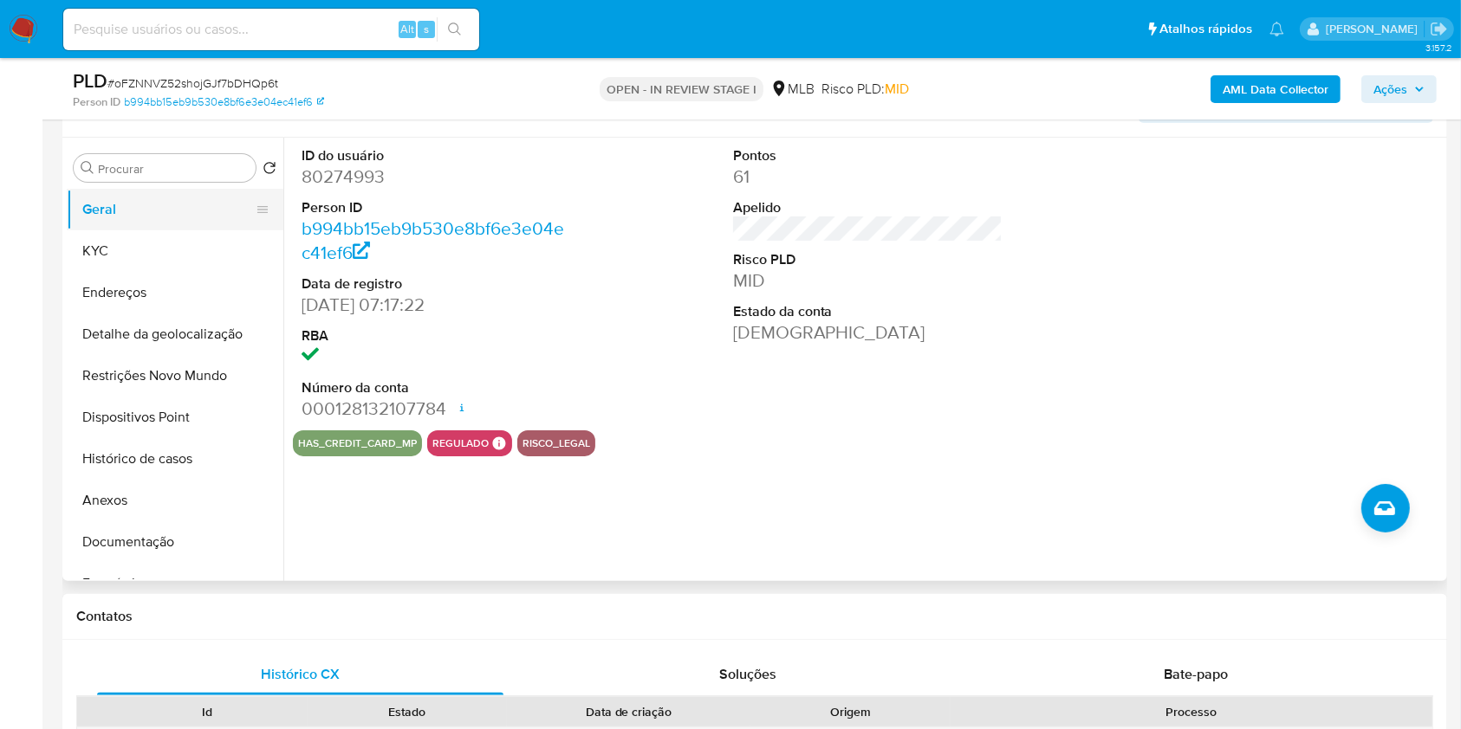
click at [177, 230] on button "Geral" at bounding box center [168, 210] width 203 height 42
click at [162, 272] on button "KYC" at bounding box center [168, 251] width 203 height 42
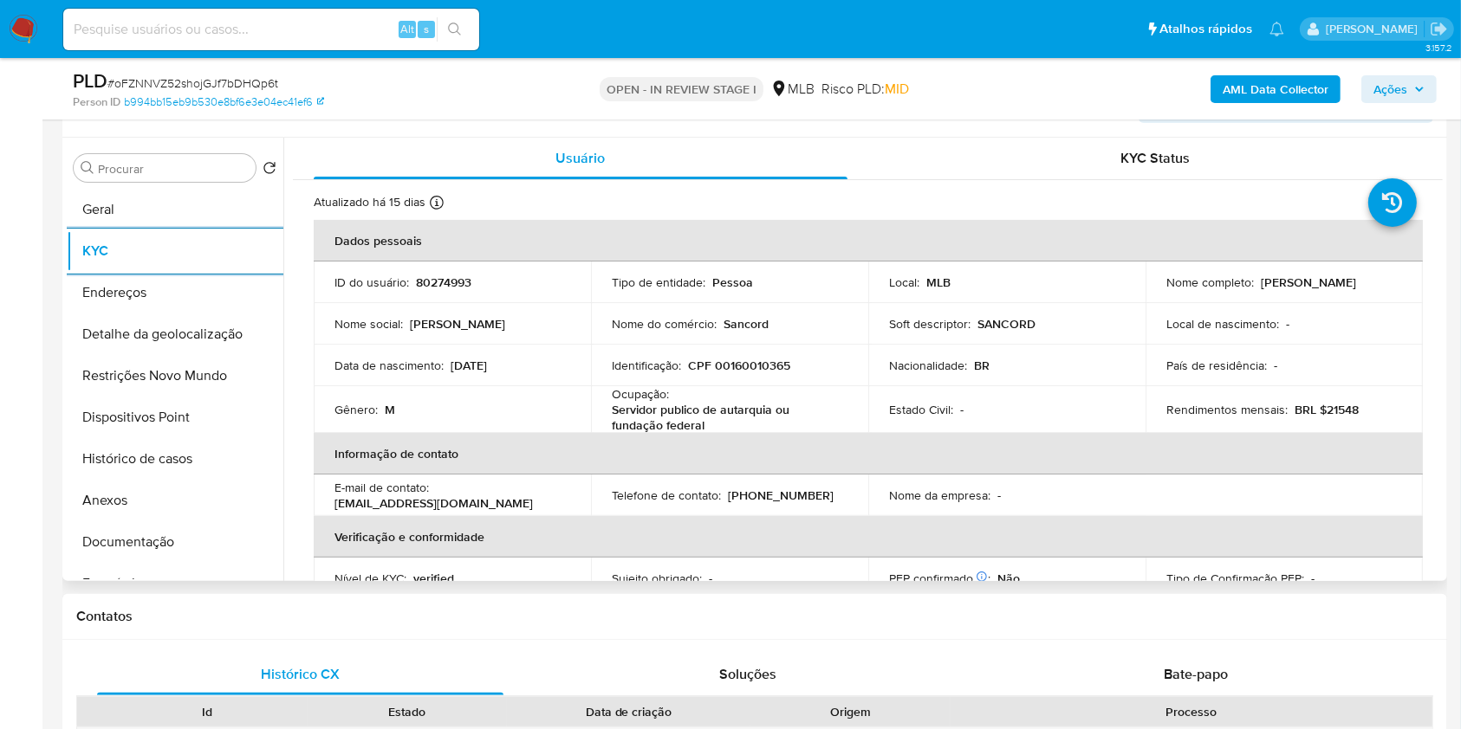
scroll to position [742, 0]
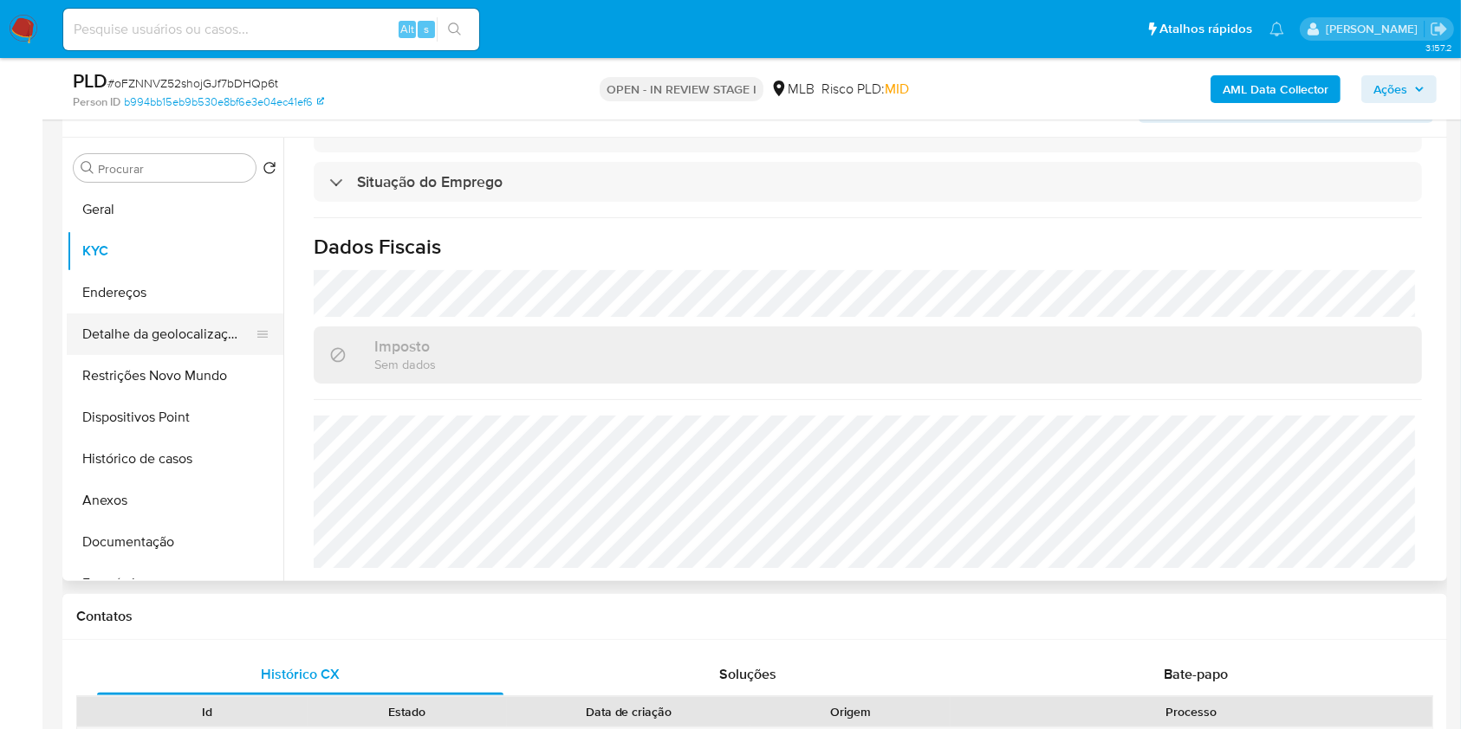
click at [194, 355] on button "Detalhe da geolocalização" at bounding box center [168, 335] width 203 height 42
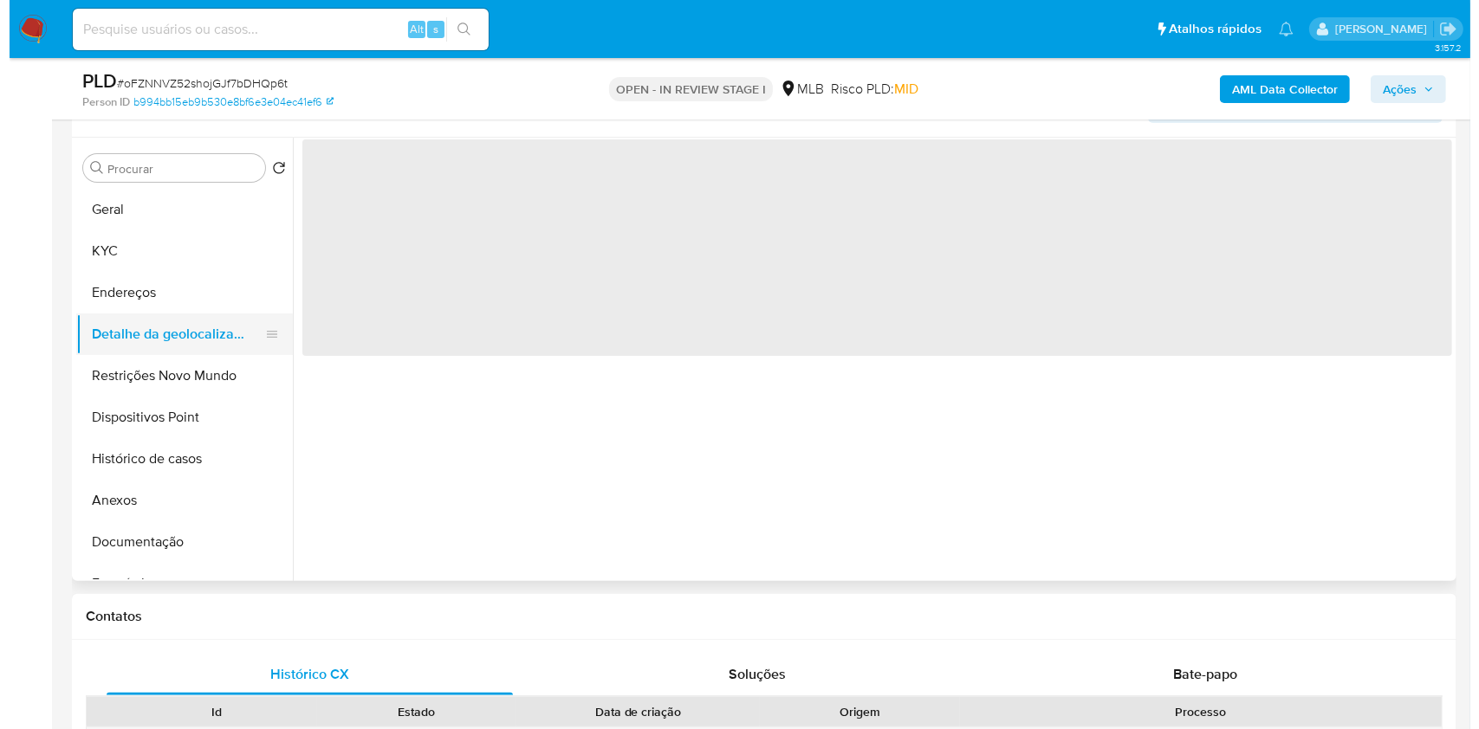
scroll to position [0, 0]
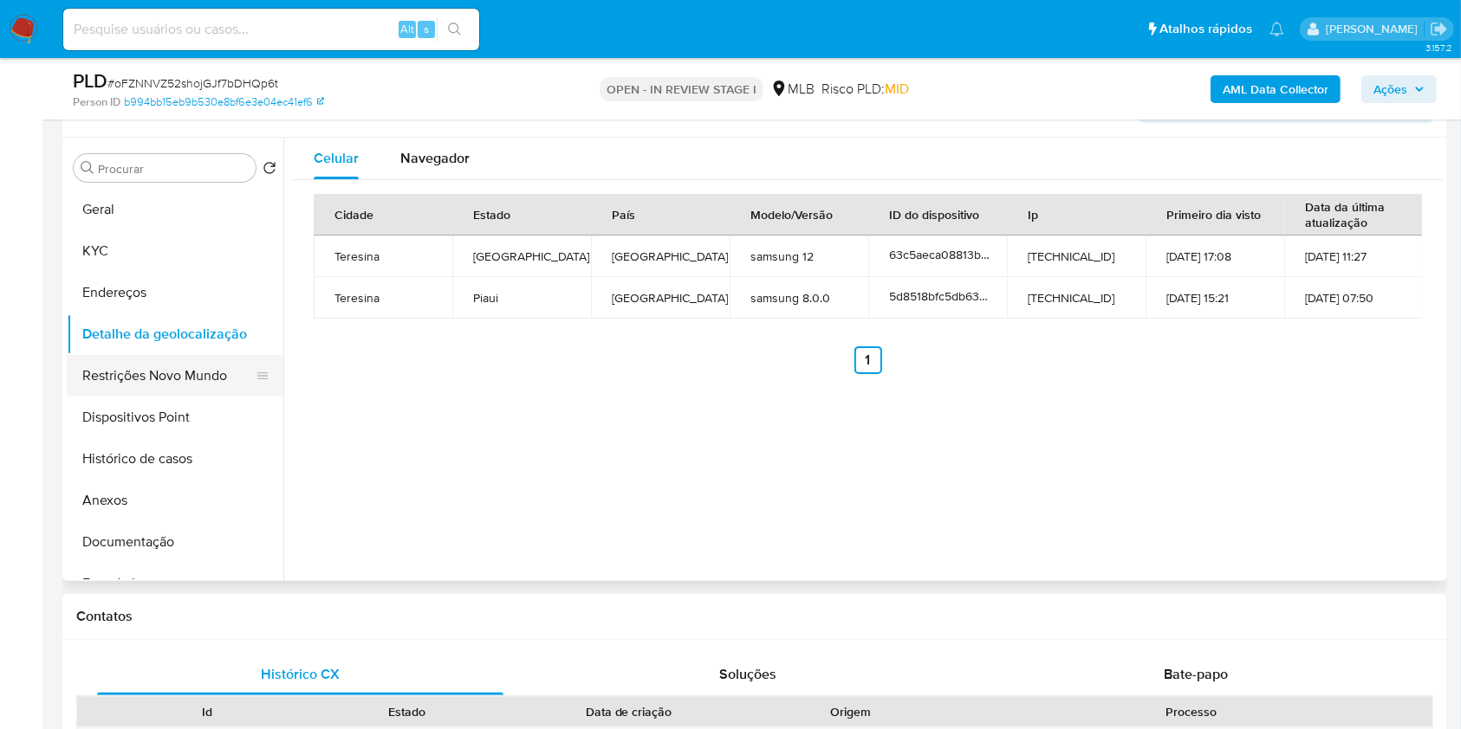
click at [176, 392] on button "Restrições Novo Mundo" at bounding box center [168, 376] width 203 height 42
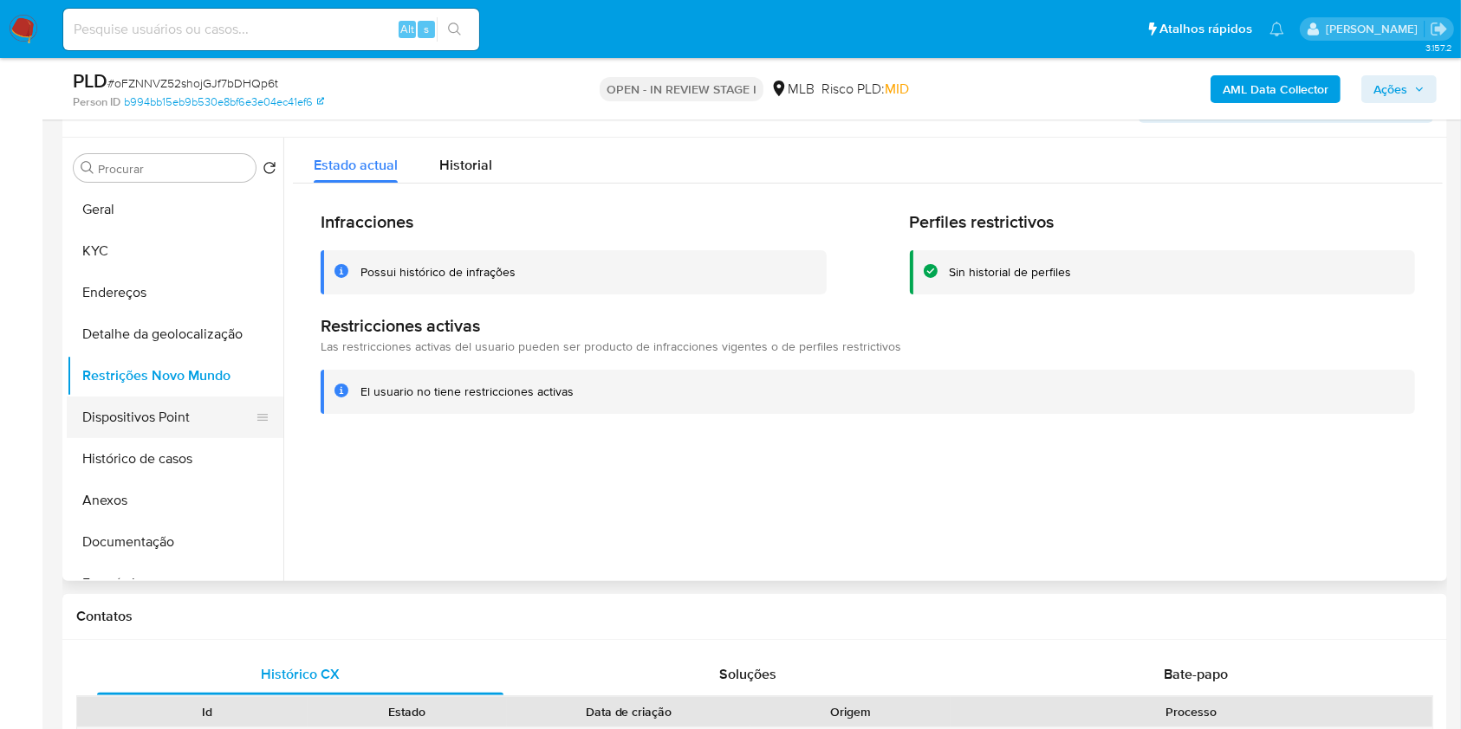
click at [184, 438] on button "Dispositivos Point" at bounding box center [168, 418] width 203 height 42
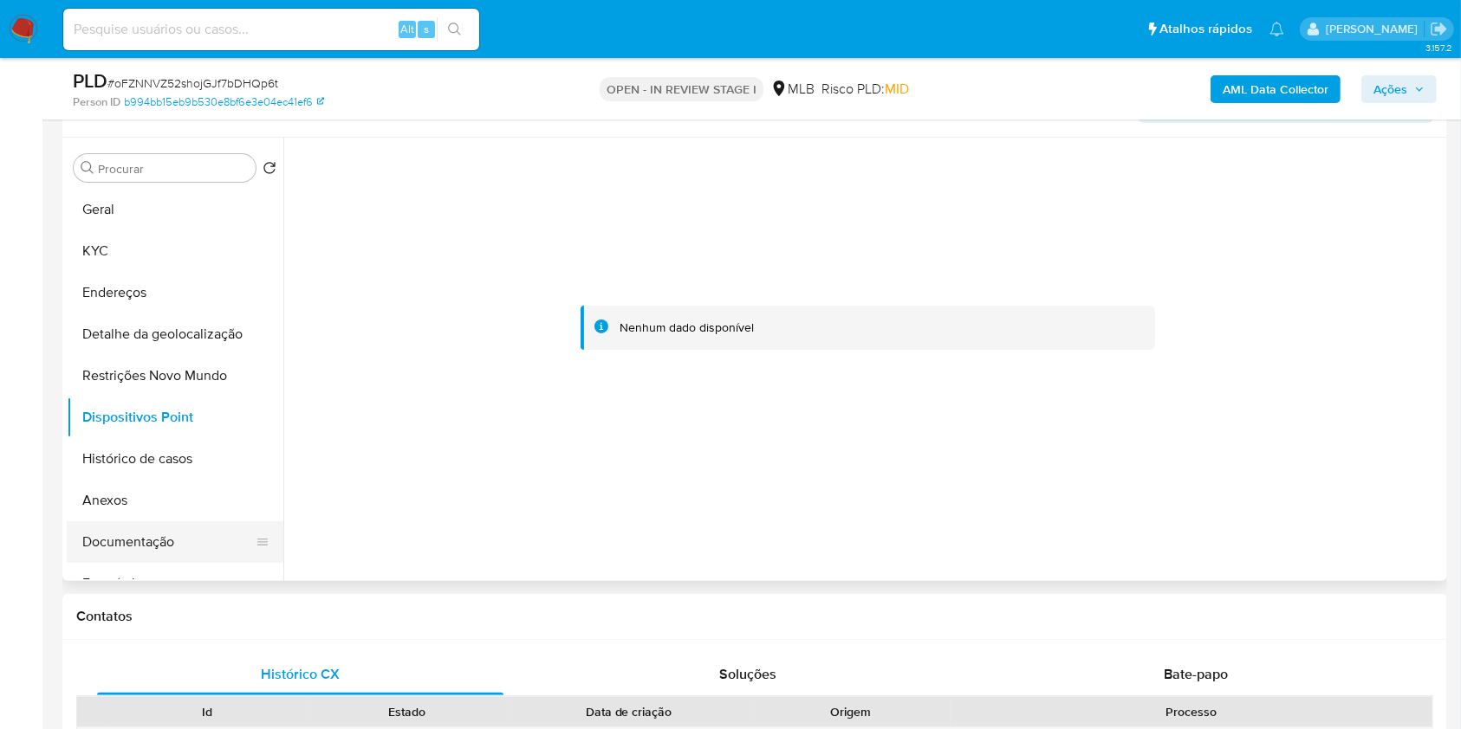
click at [169, 563] on button "Documentação" at bounding box center [168, 542] width 203 height 42
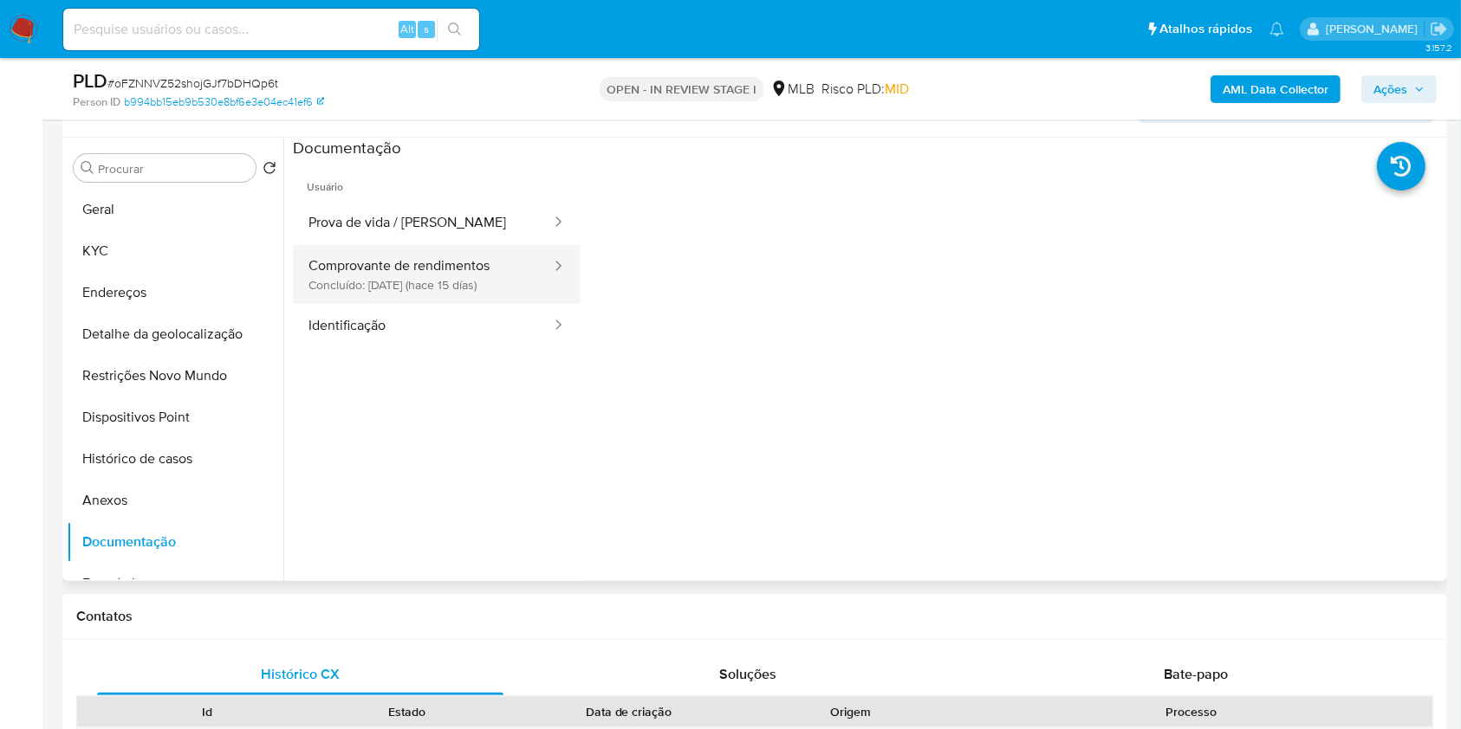
click at [422, 288] on button "Comprovante de rendimentos Concluído: 19/08/2025 (hace 15 días)" at bounding box center [423, 274] width 260 height 59
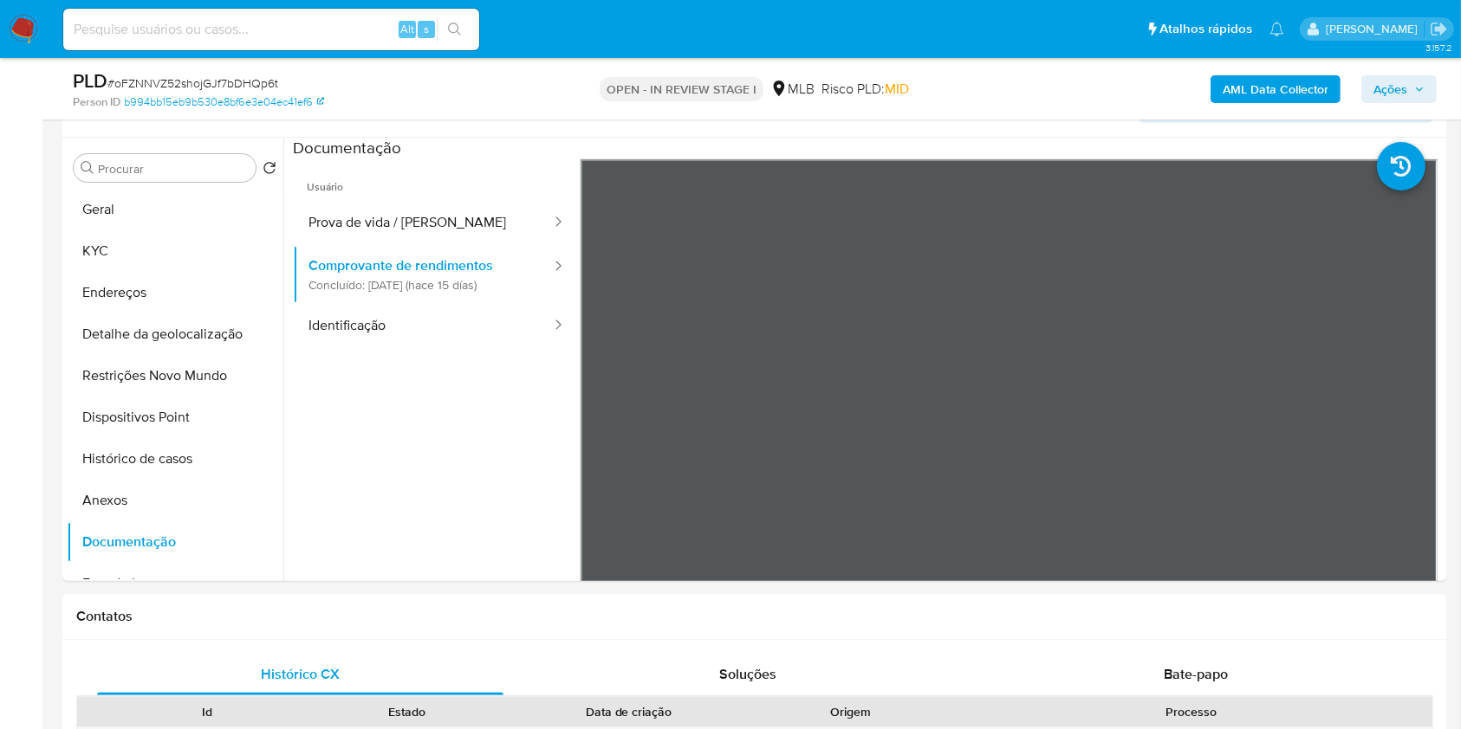
click at [1402, 75] on span "Ações" at bounding box center [1390, 89] width 34 height 28
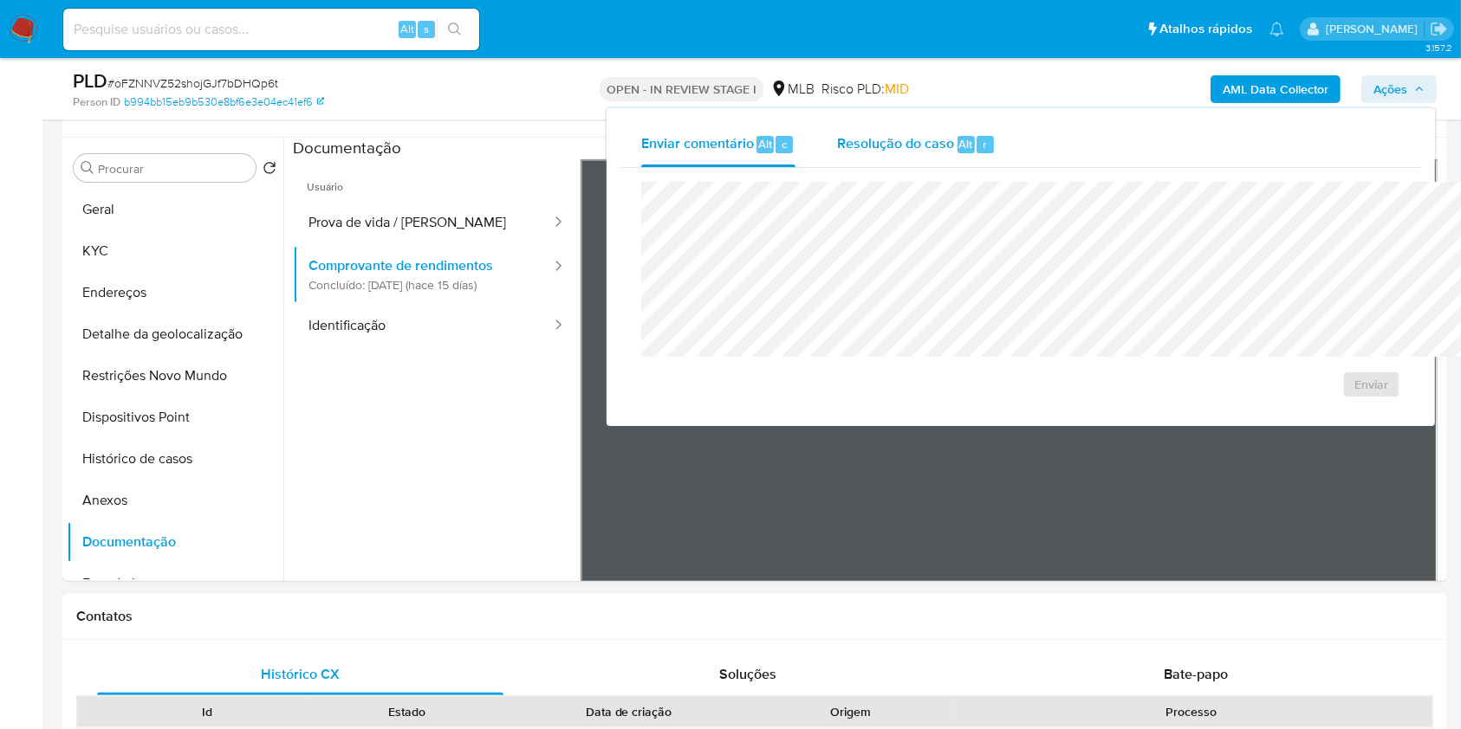
click at [871, 134] on div "Resolução do caso Alt r" at bounding box center [916, 144] width 159 height 45
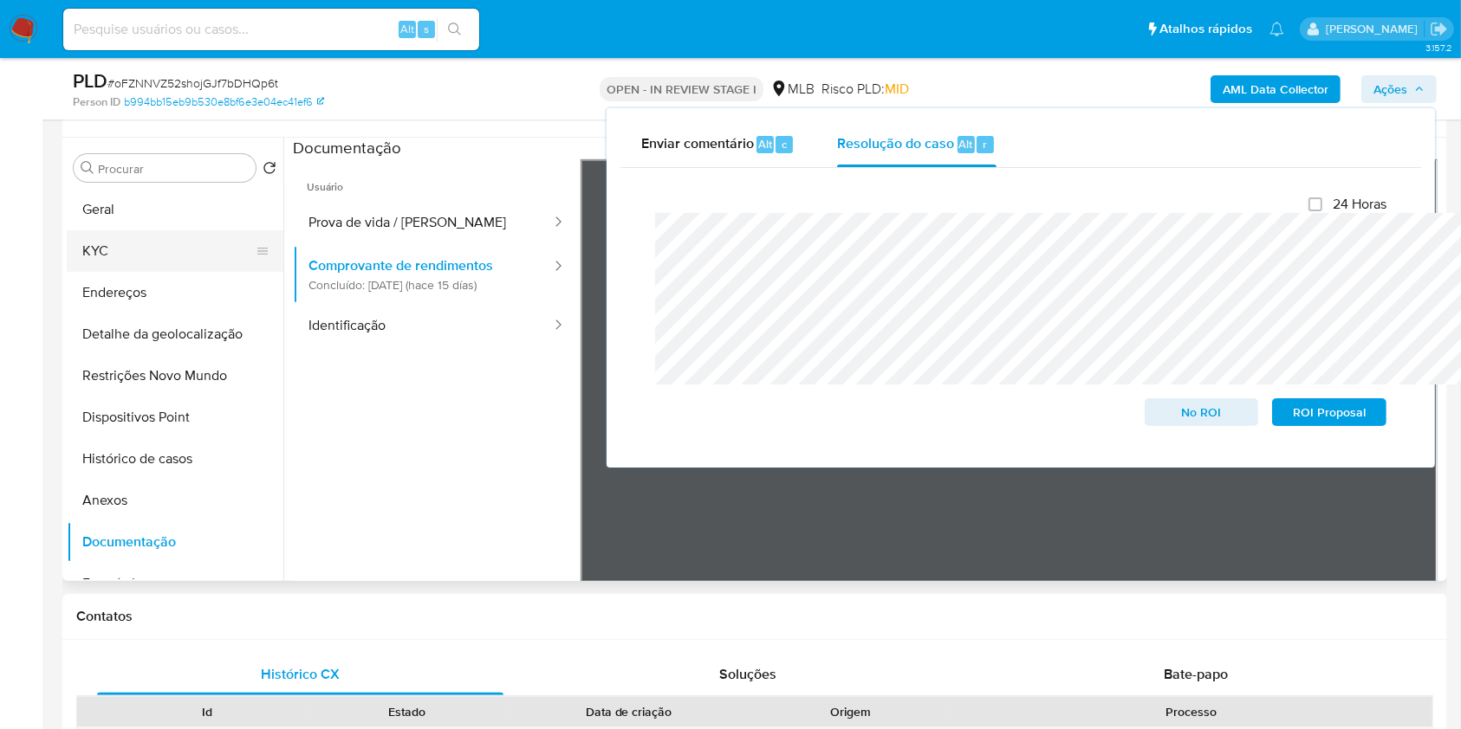
click at [117, 272] on button "KYC" at bounding box center [168, 251] width 203 height 42
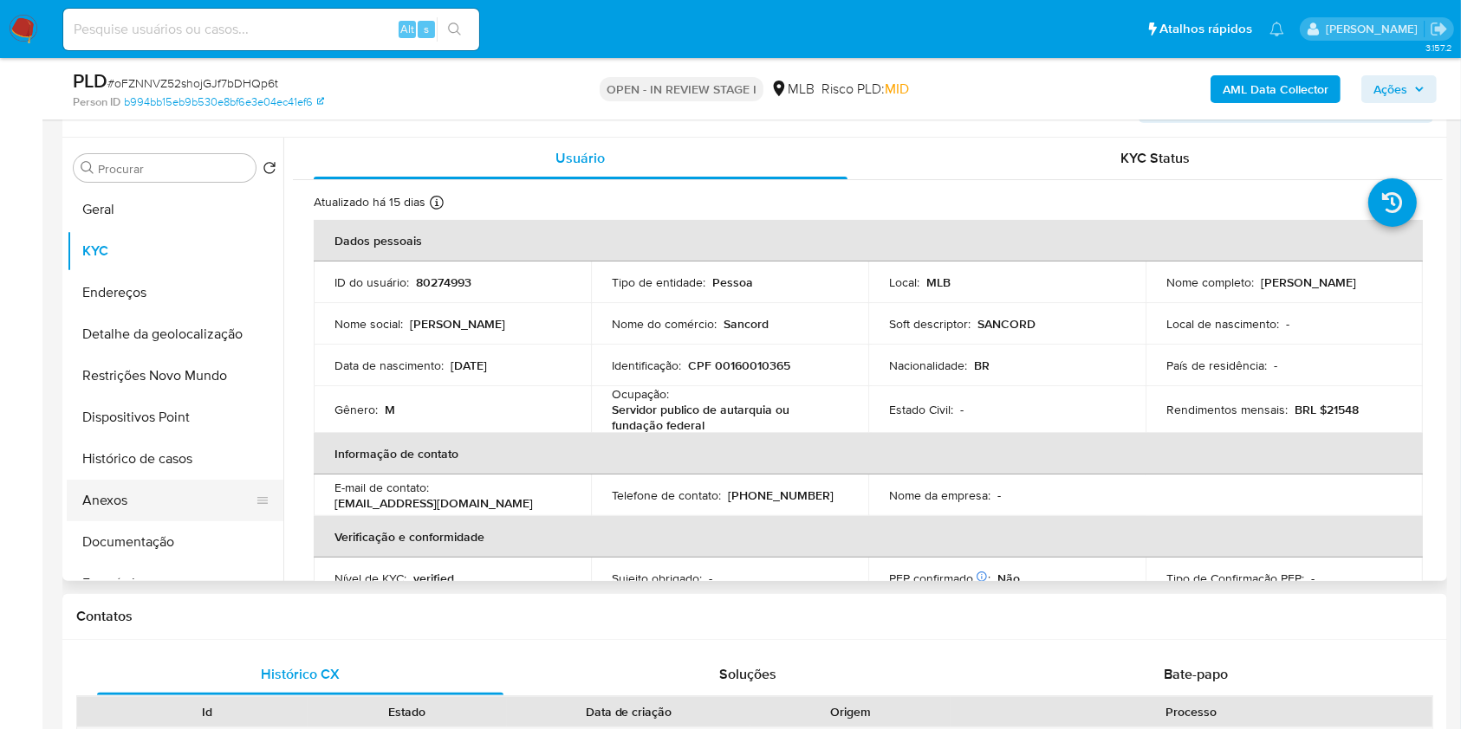
click at [123, 511] on button "Anexos" at bounding box center [168, 501] width 203 height 42
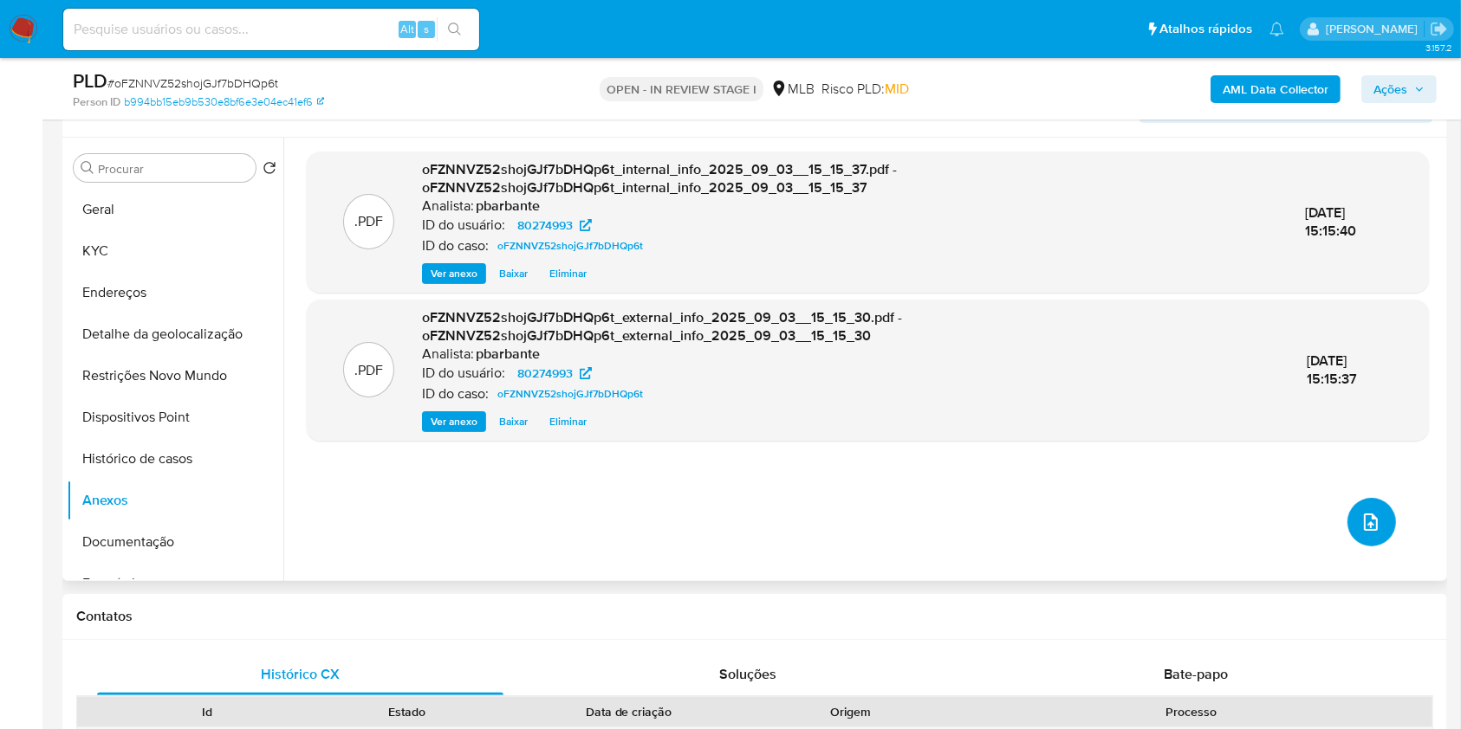
click at [1363, 533] on icon "upload-file" at bounding box center [1370, 522] width 21 height 21
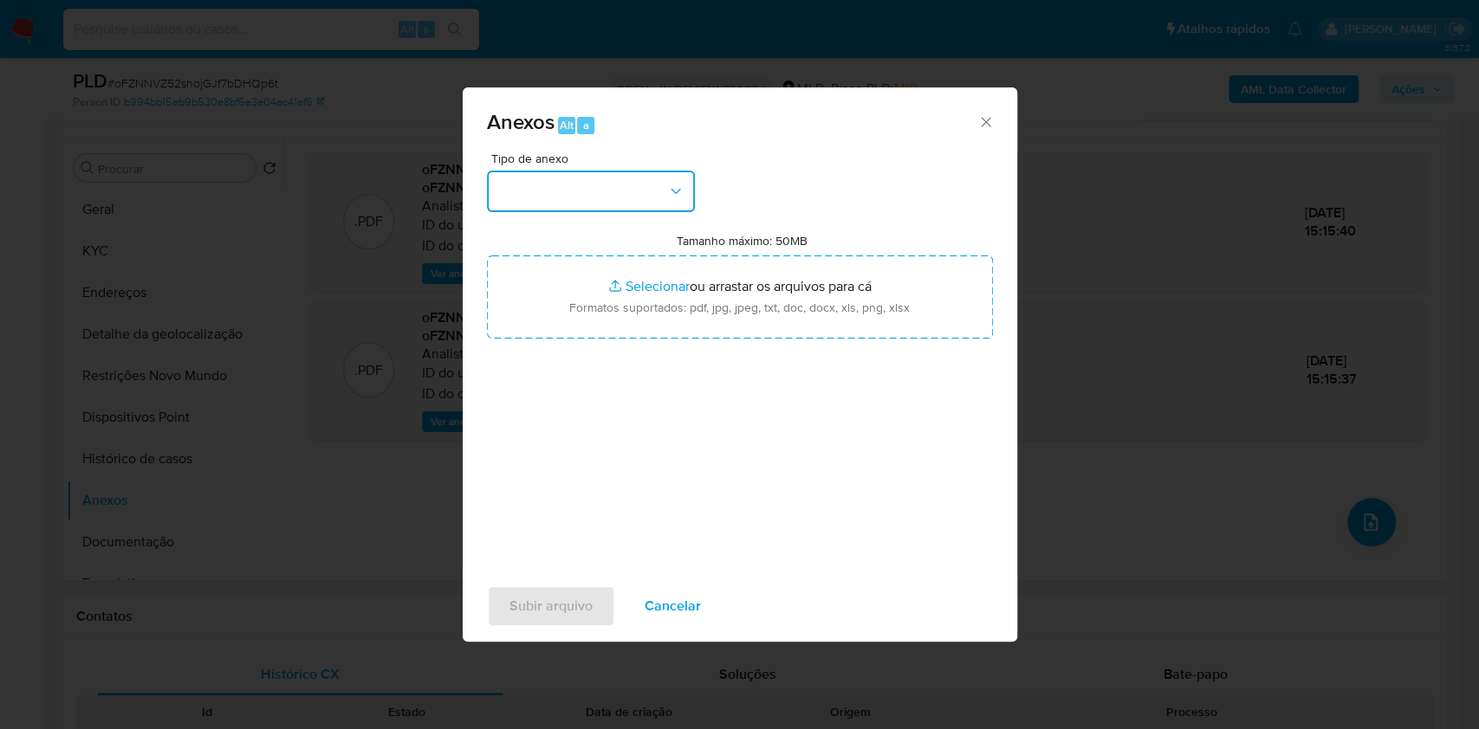
click at [618, 171] on button "button" at bounding box center [591, 192] width 208 height 42
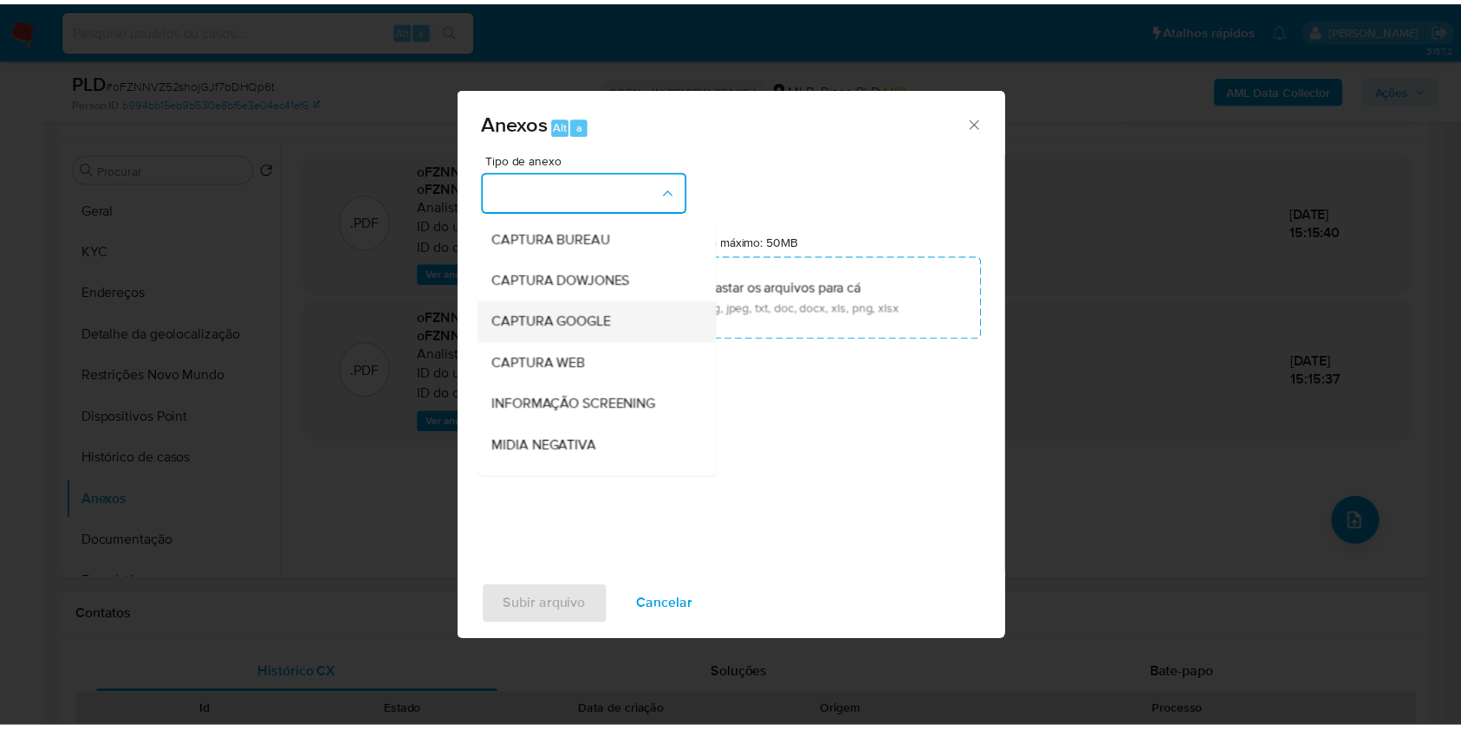
scroll to position [215, 0]
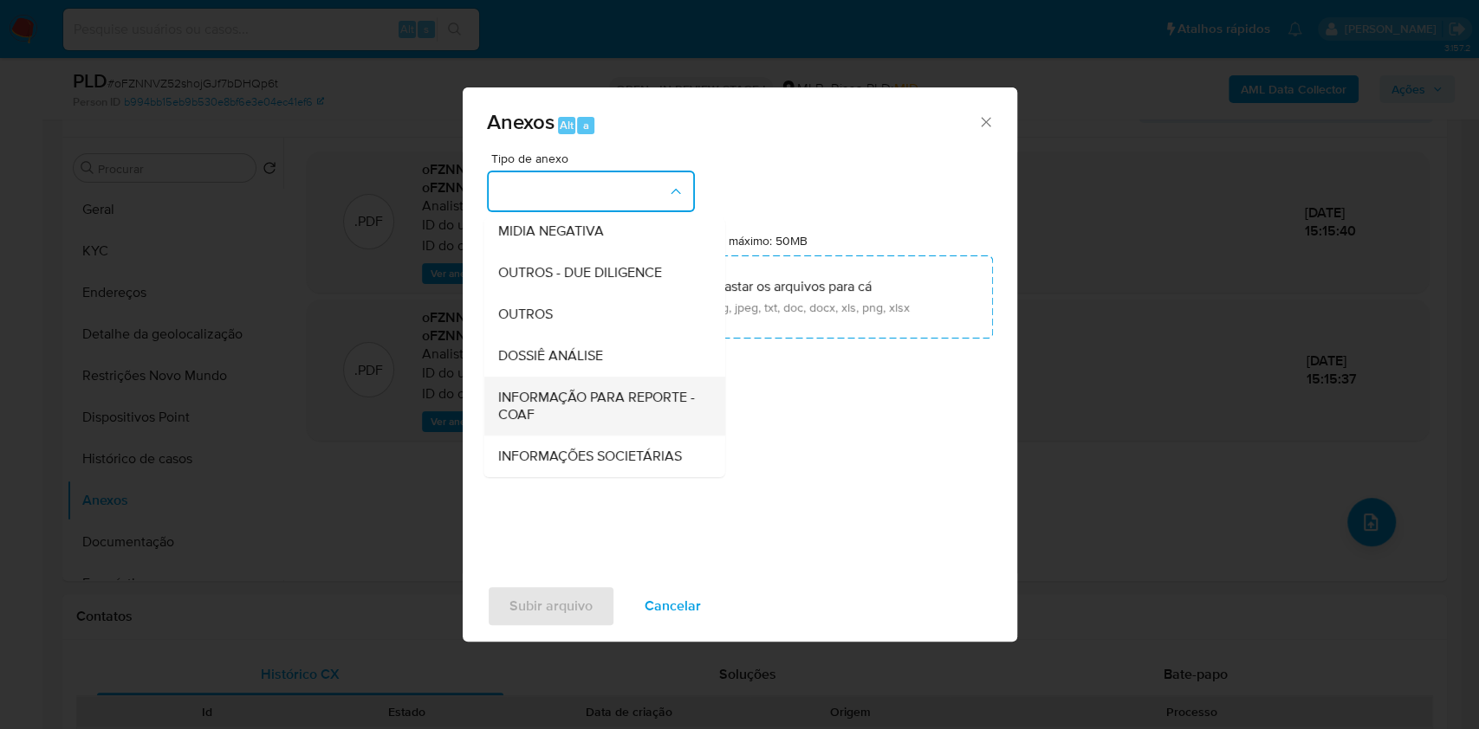
click at [521, 389] on span "INFORMAÇÃO PARA REPORTE - COAF" at bounding box center [598, 406] width 203 height 35
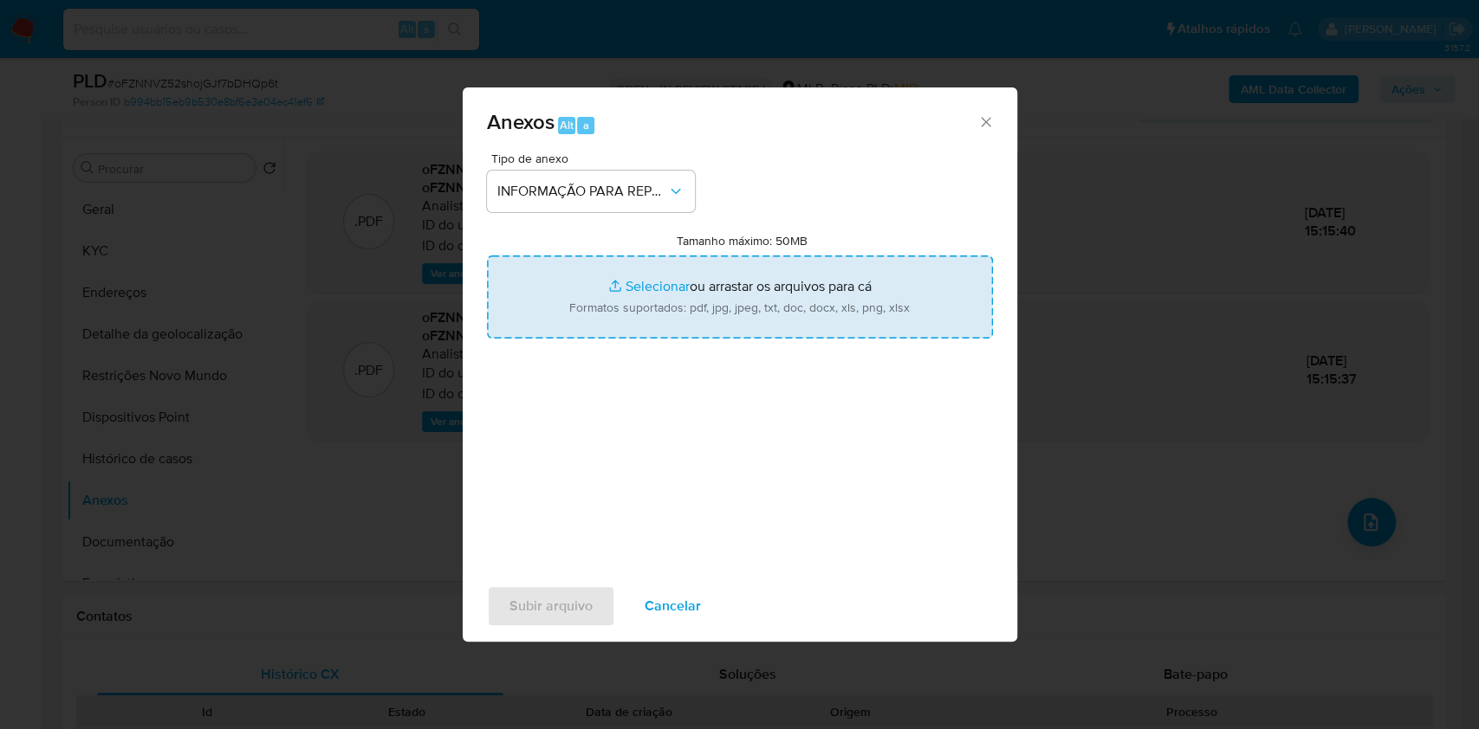
type input "C:\fakepath\Mulan 80274993_2025_09_02_13_14_47.xlsx"
type input "C:\fakepath\SAR - XXX - CPF 00160010365 - DANNIEL ROCHA DO NASCIMENTO.pdf"
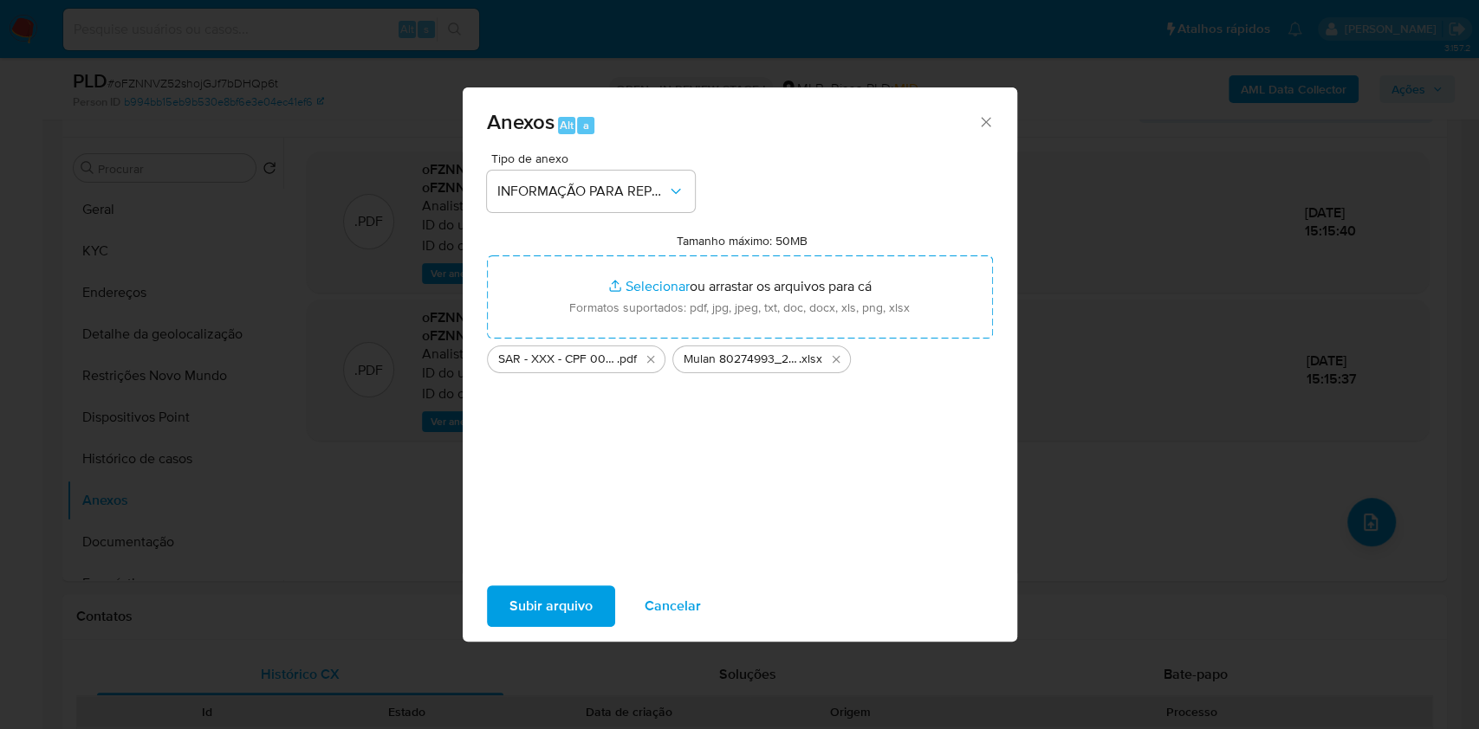
click at [509, 604] on span "Subir arquivo" at bounding box center [550, 606] width 83 height 38
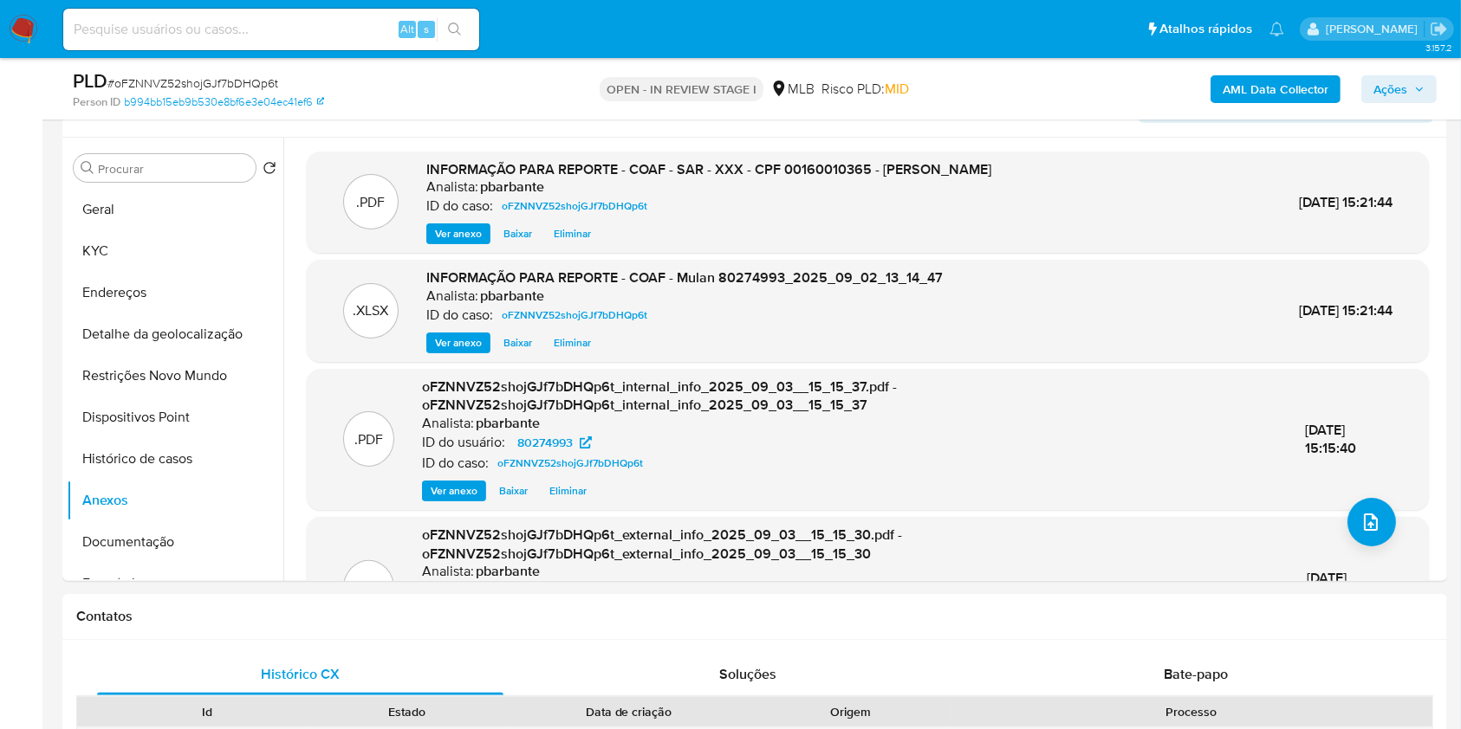
click at [1380, 92] on span "Ações" at bounding box center [1390, 89] width 34 height 28
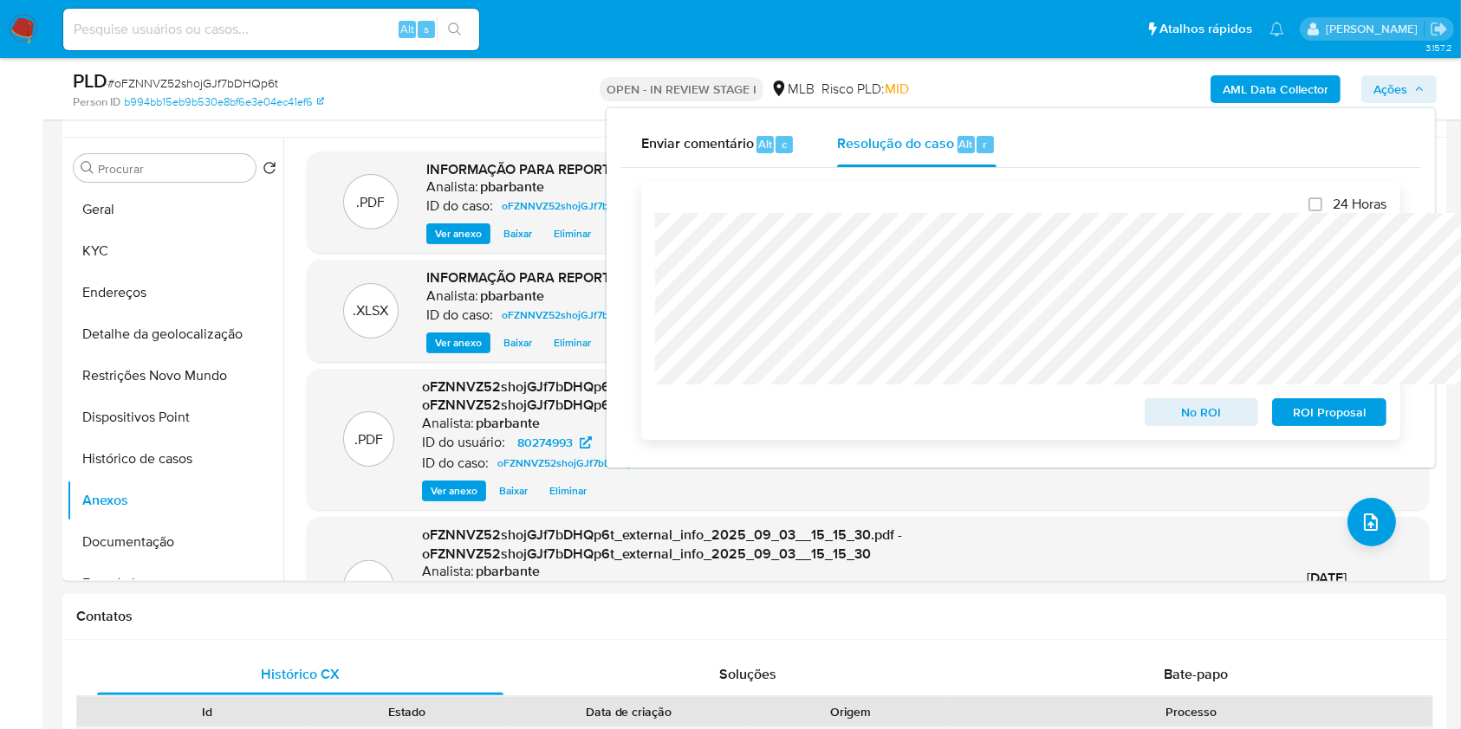
click at [1338, 412] on span "ROI Proposal" at bounding box center [1329, 412] width 90 height 24
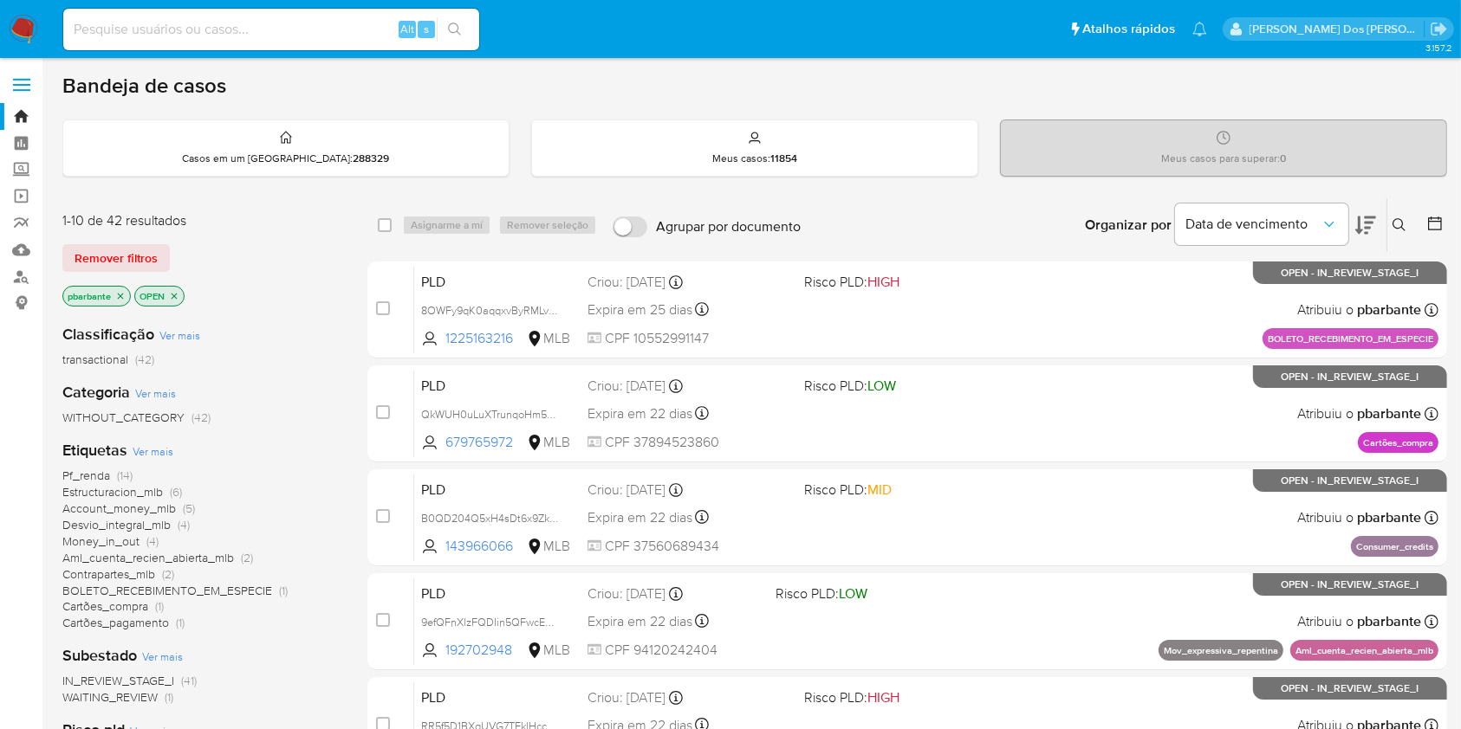
click at [110, 484] on span "Pf_renda (14)" at bounding box center [97, 476] width 70 height 16
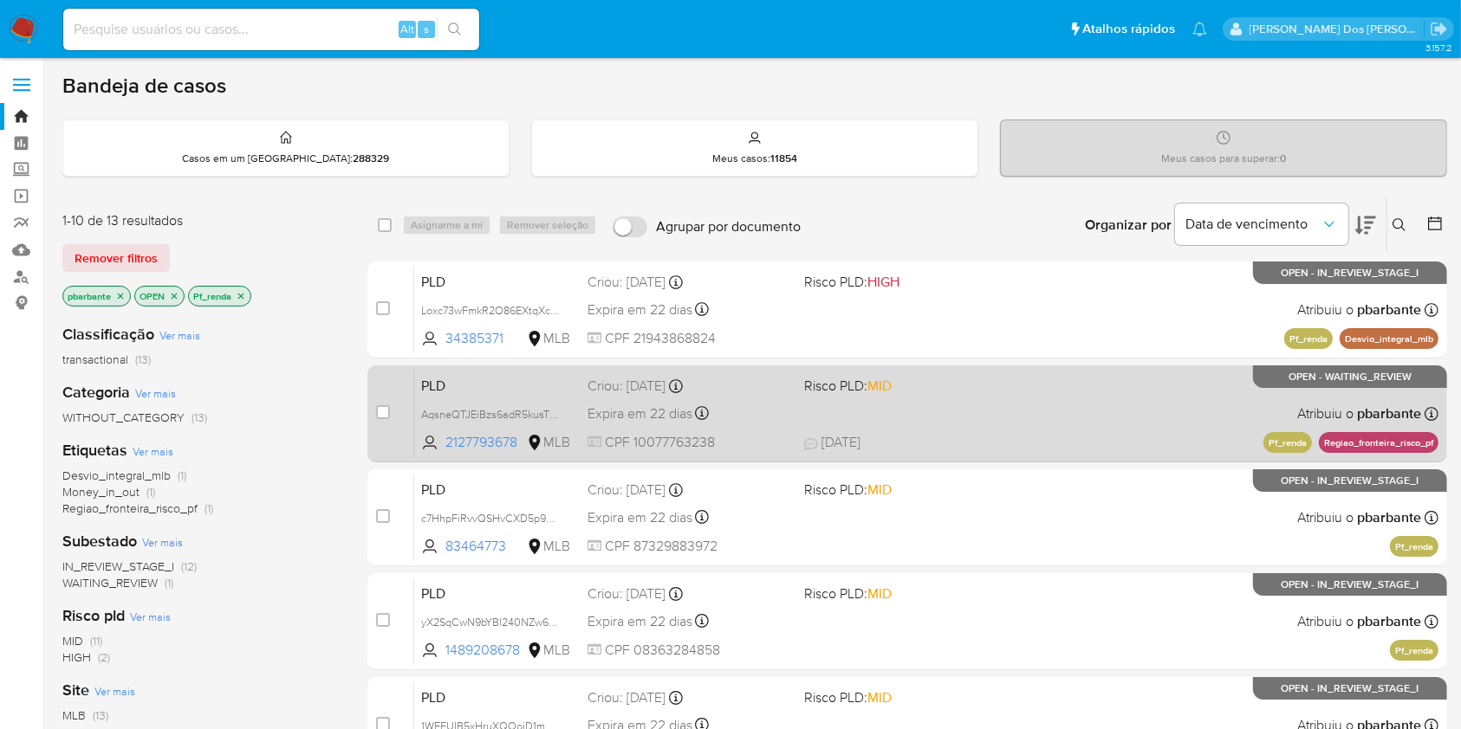
scroll to position [774, 0]
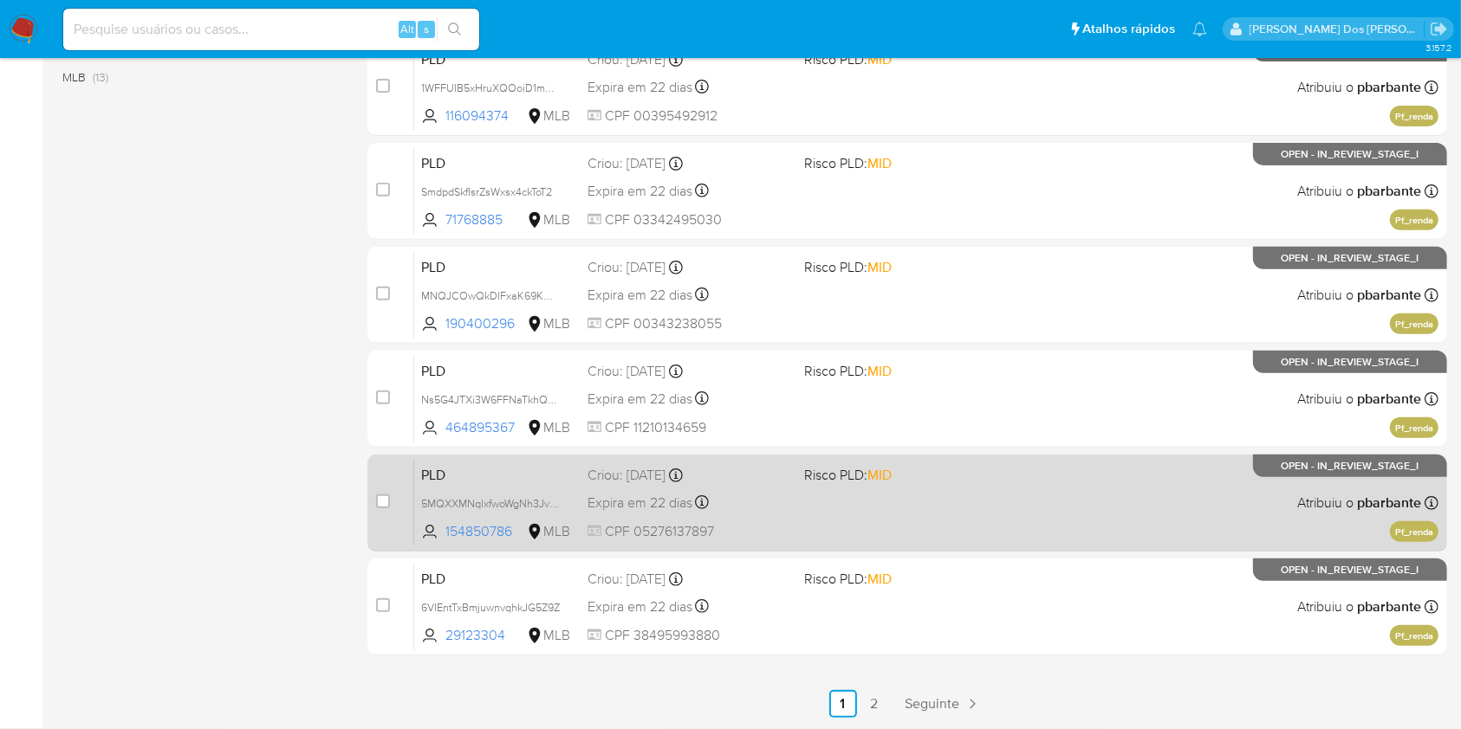
click at [959, 477] on div "PLD 5MQXXMNqlxfwoWgNh3JvbZdZ 154850786 MLB Risco PLD: MID Criou: 12/08/2025 Cri…" at bounding box center [926, 502] width 1024 height 87
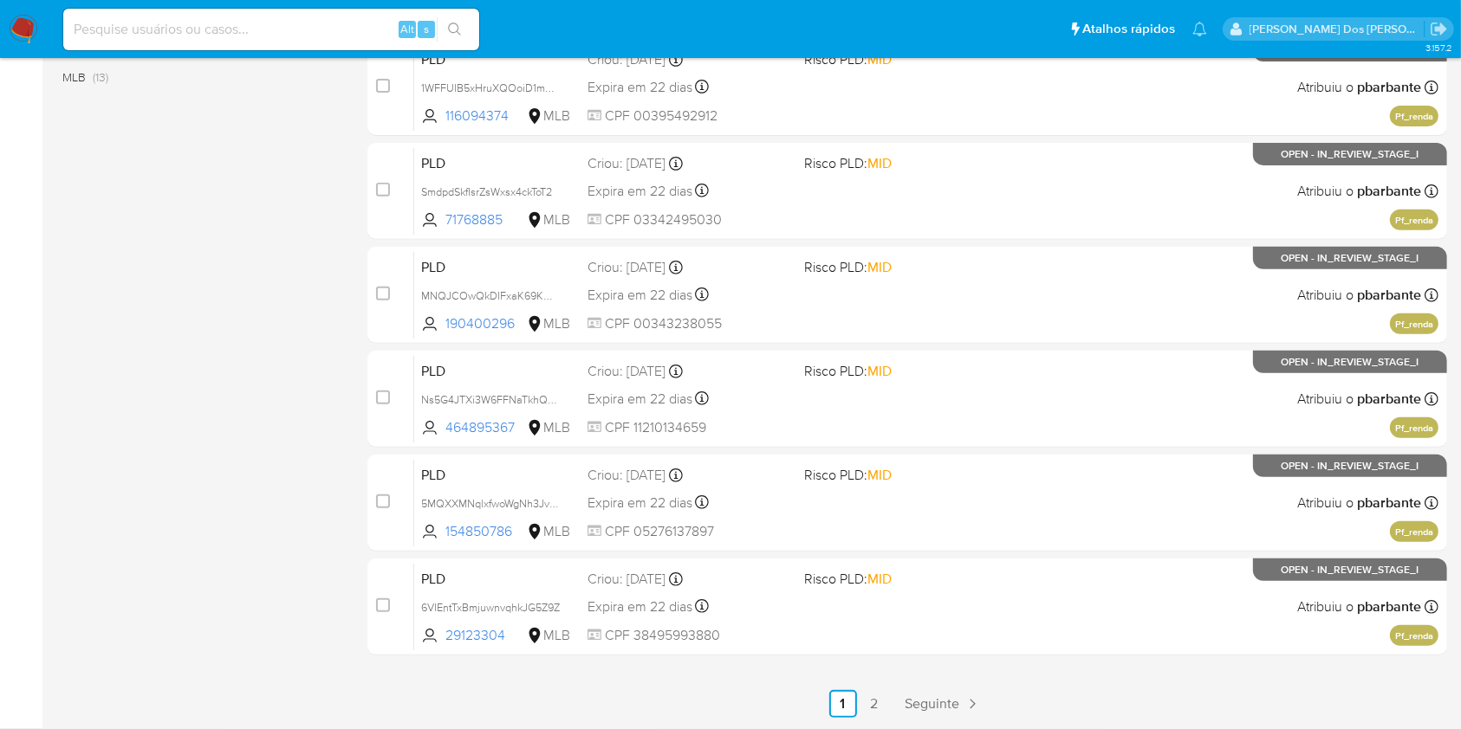
scroll to position [638, 0]
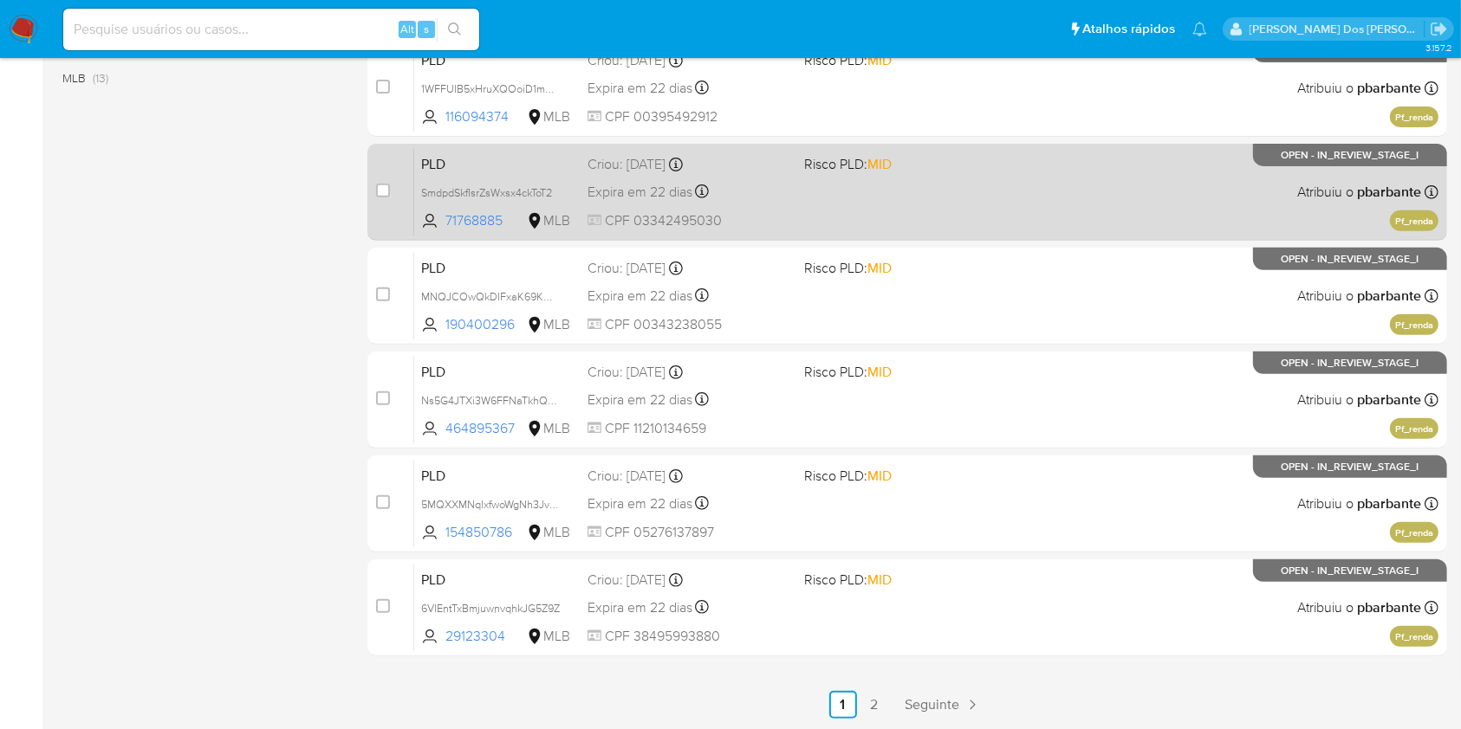
click at [891, 173] on span "Risco PLD: MID" at bounding box center [847, 163] width 87 height 19
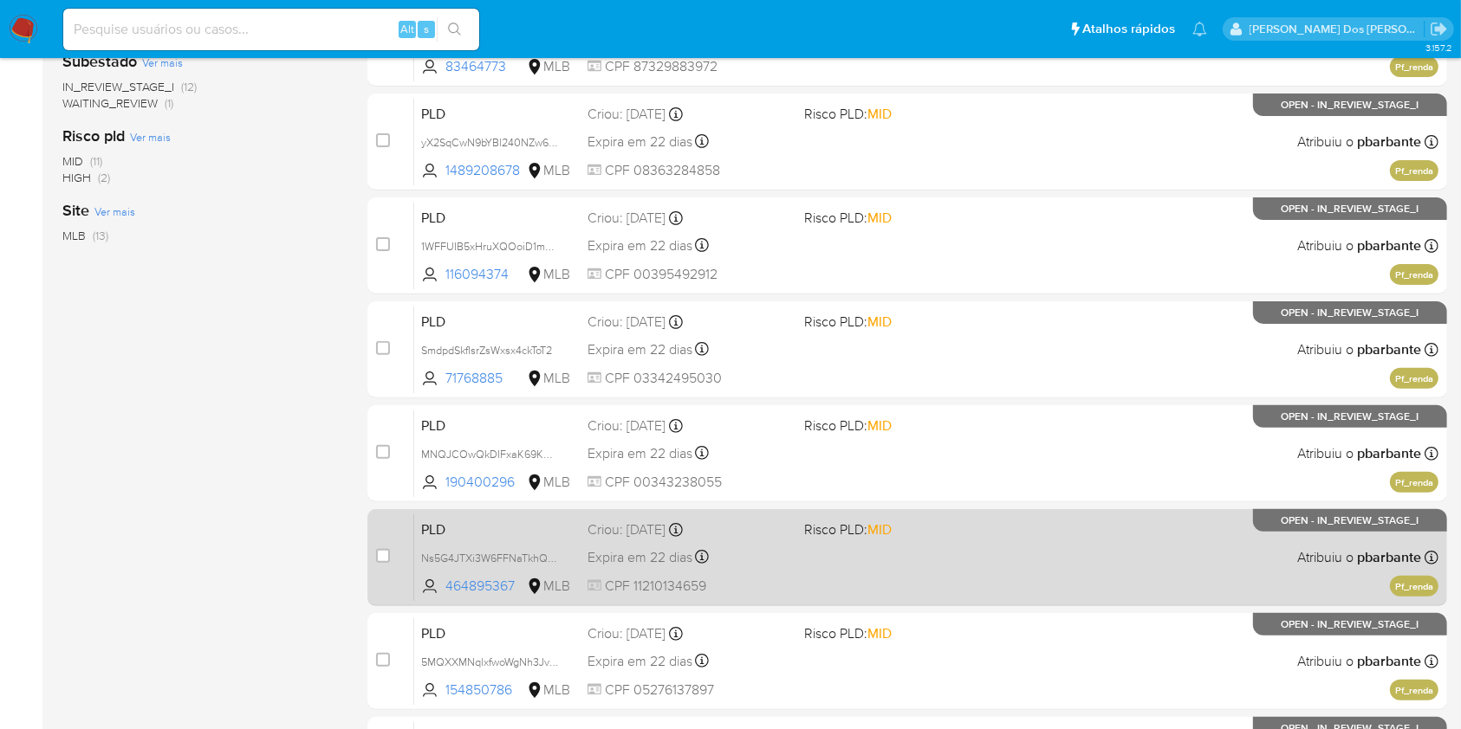
scroll to position [481, 0]
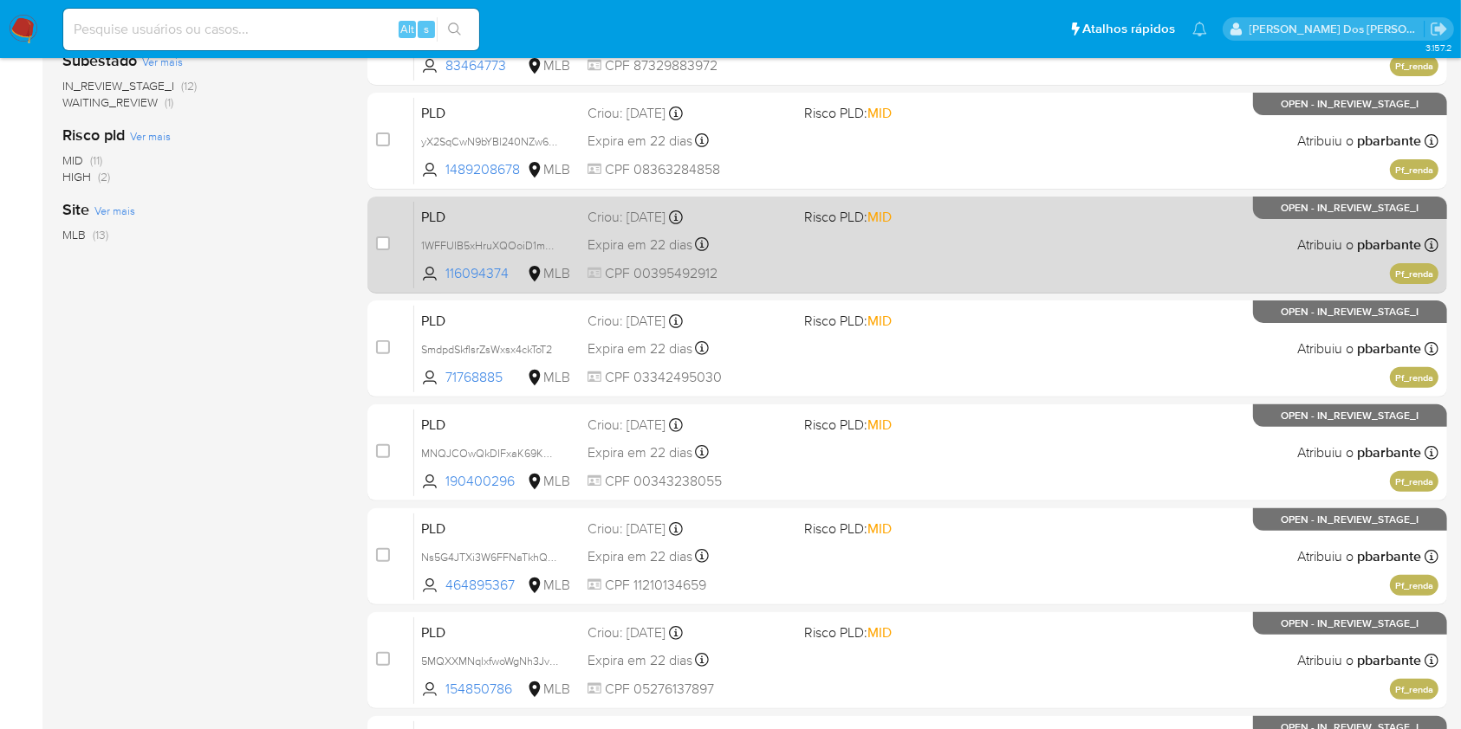
click at [875, 288] on div "PLD 1WFFUIB5xHruXQOoiD1m9nCM 116094374 MLB Risco PLD: MID Criou: 12/08/2025 Cri…" at bounding box center [926, 244] width 1024 height 87
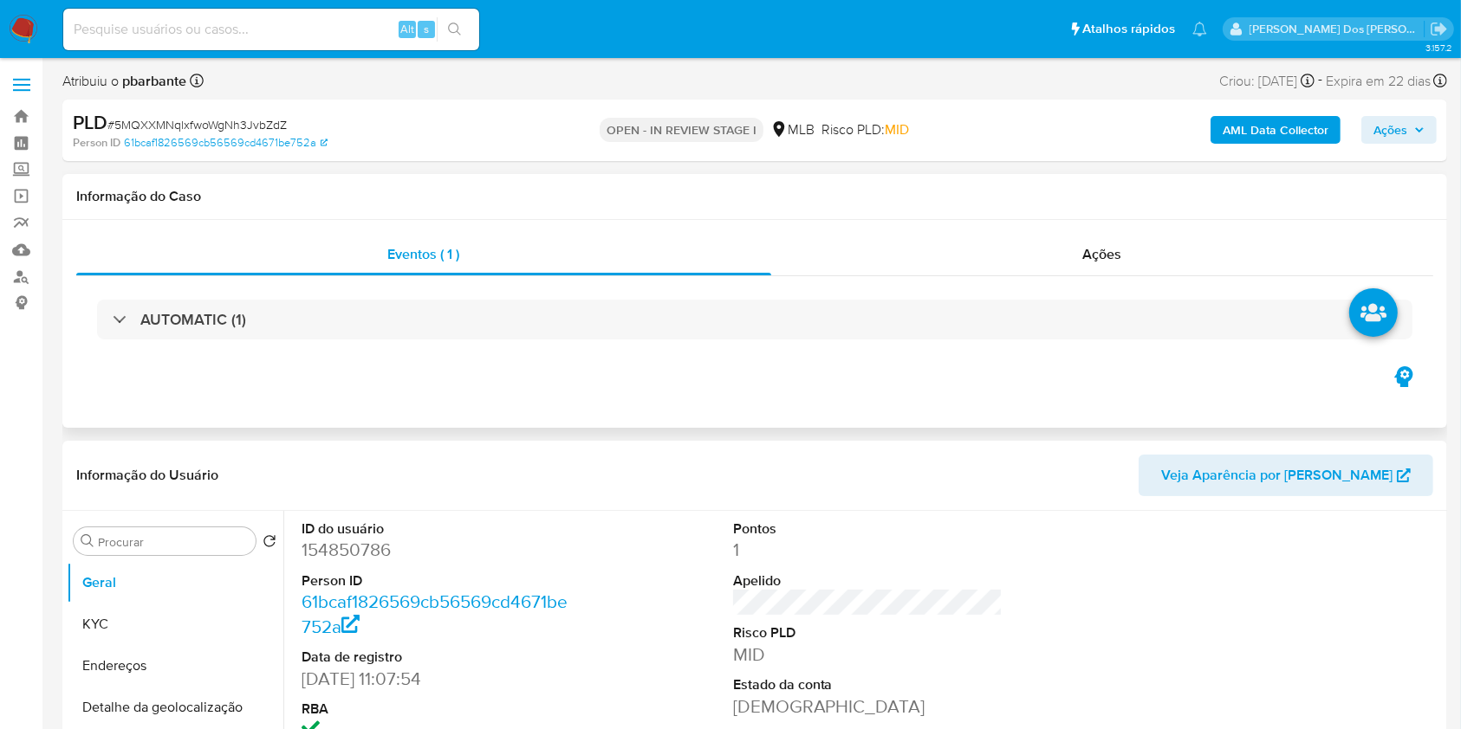
select select "10"
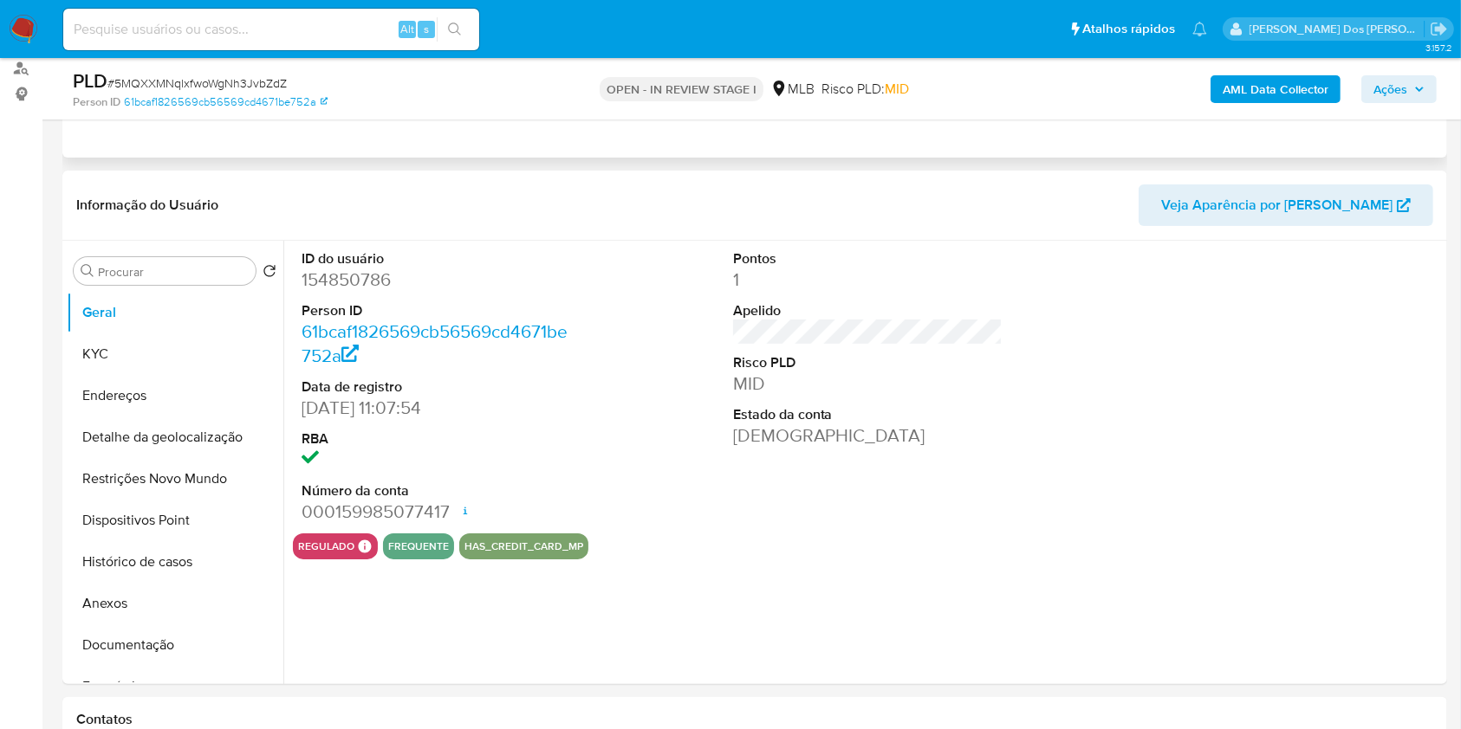
scroll to position [210, 0]
click at [345, 291] on dd "154850786" at bounding box center [436, 279] width 270 height 24
copy dd "154850786"
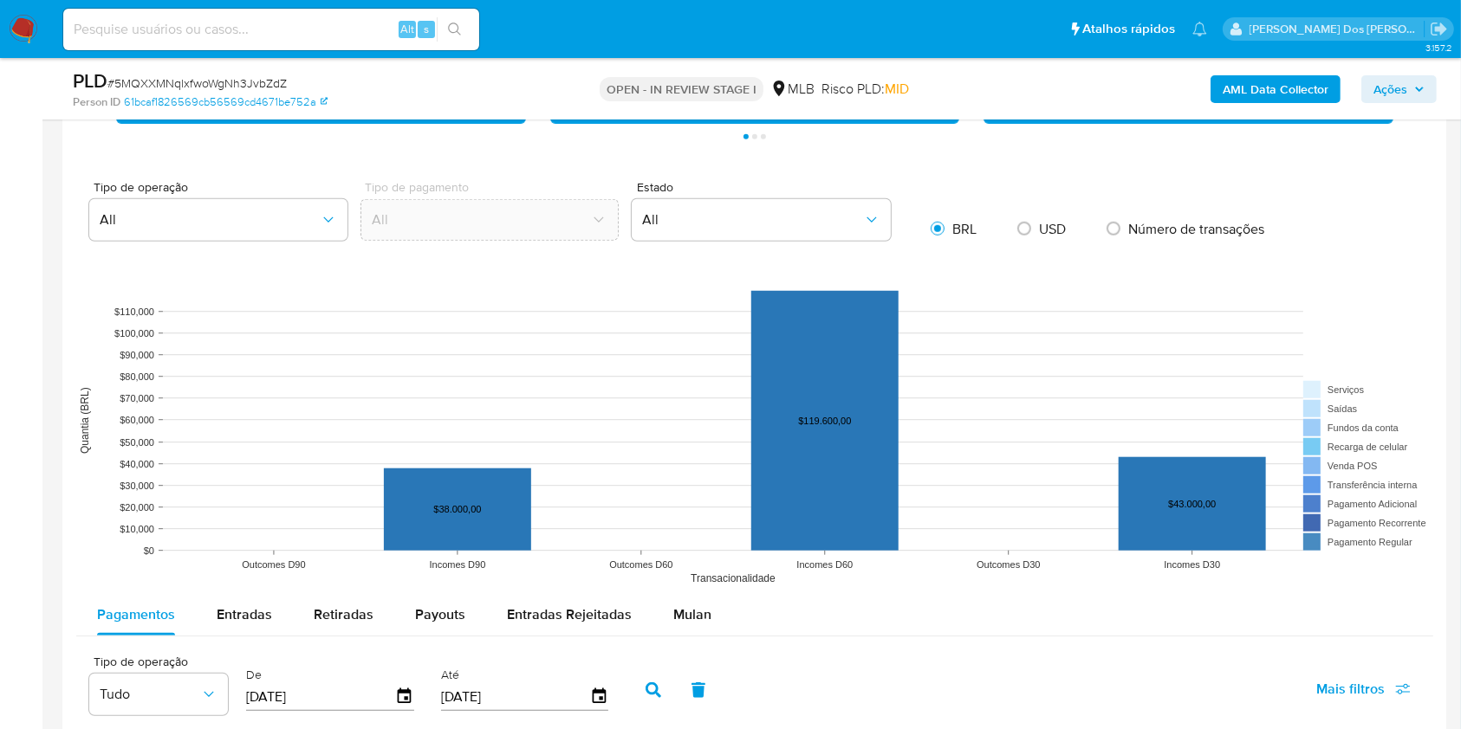
scroll to position [1335, 0]
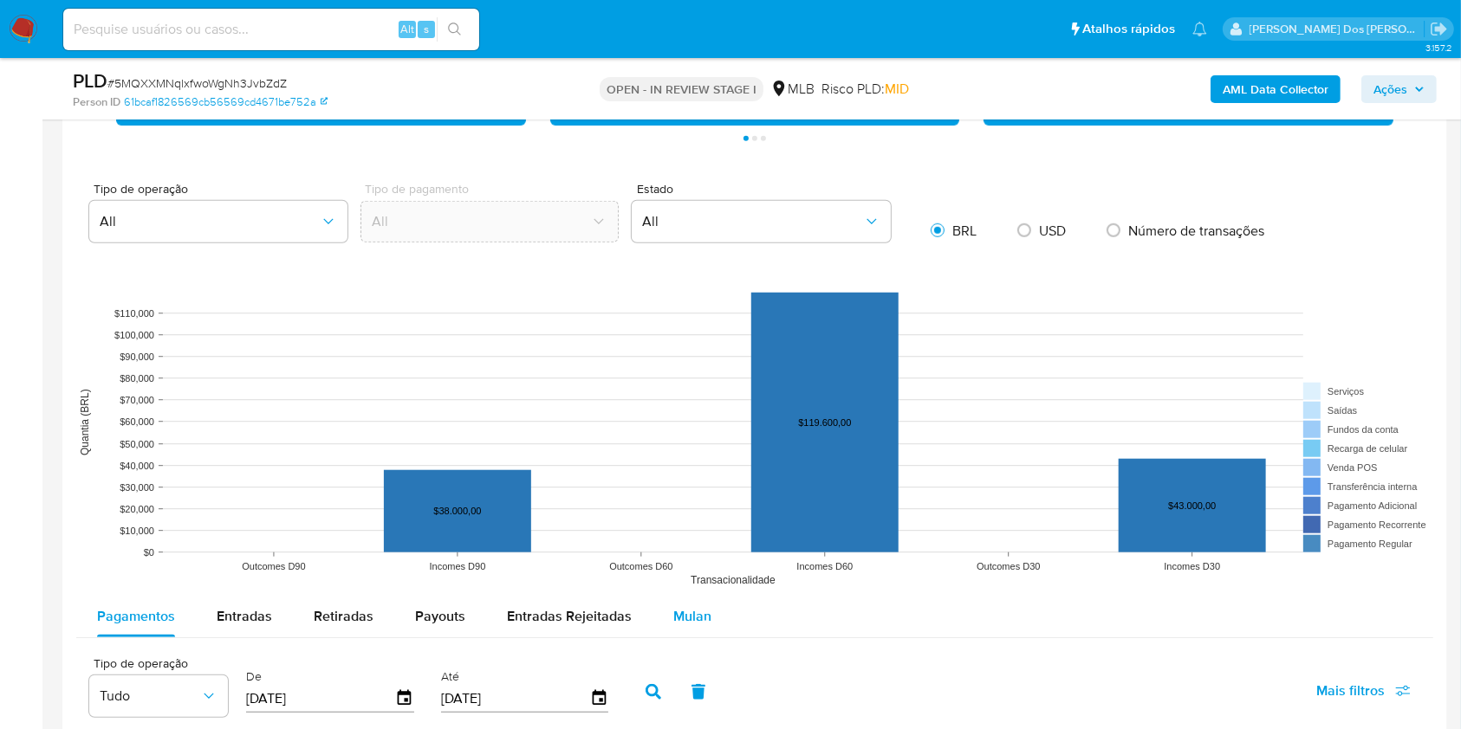
click at [690, 627] on div "Mulan" at bounding box center [692, 617] width 38 height 42
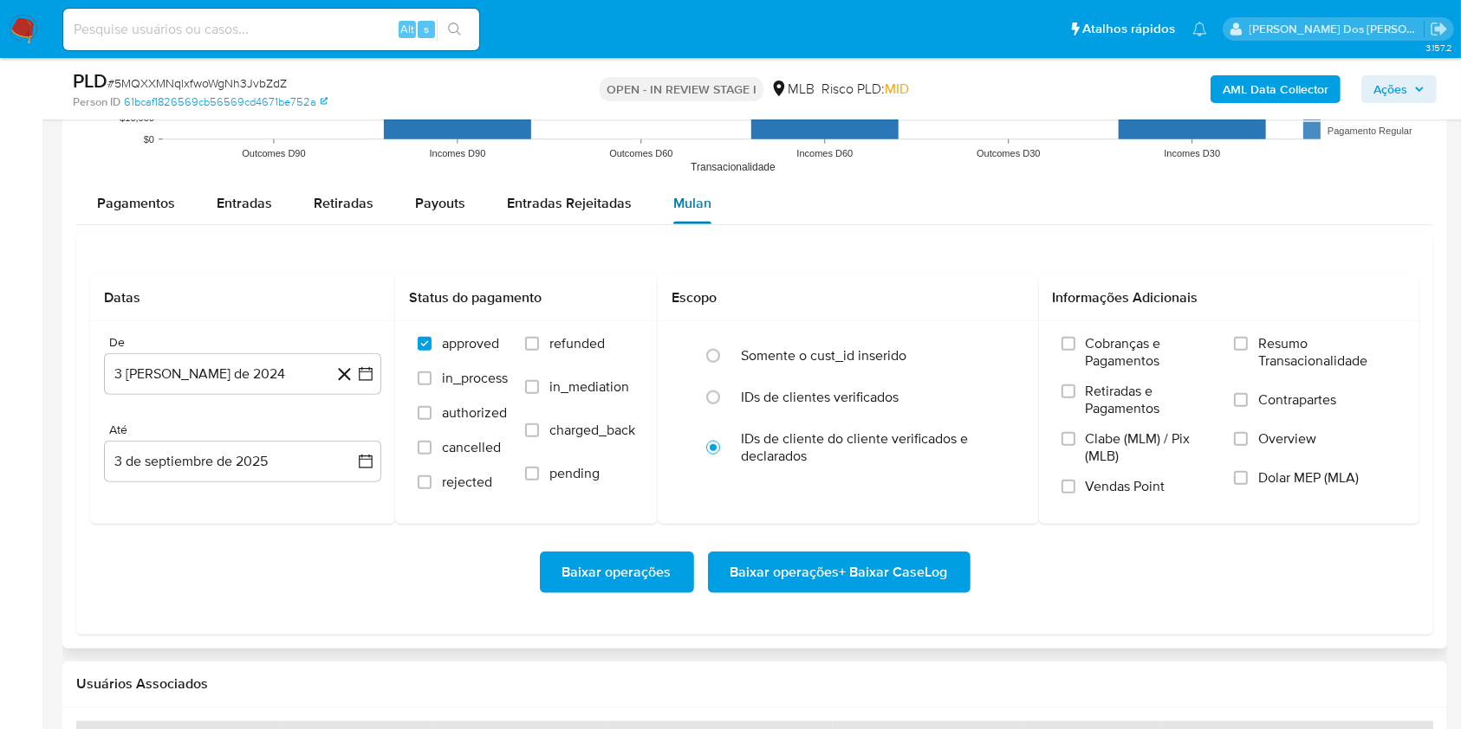
scroll to position [1755, 0]
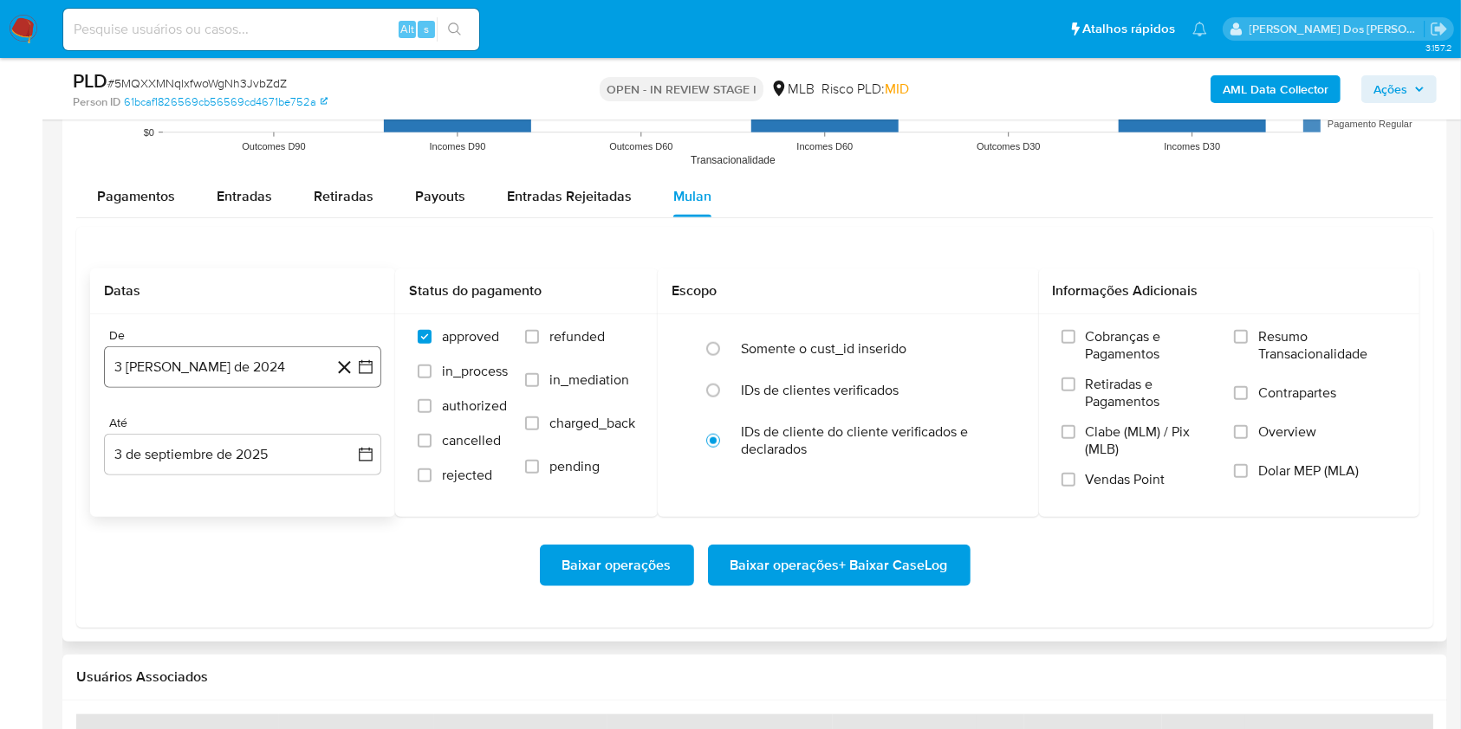
click at [368, 376] on icon "button" at bounding box center [365, 367] width 17 height 17
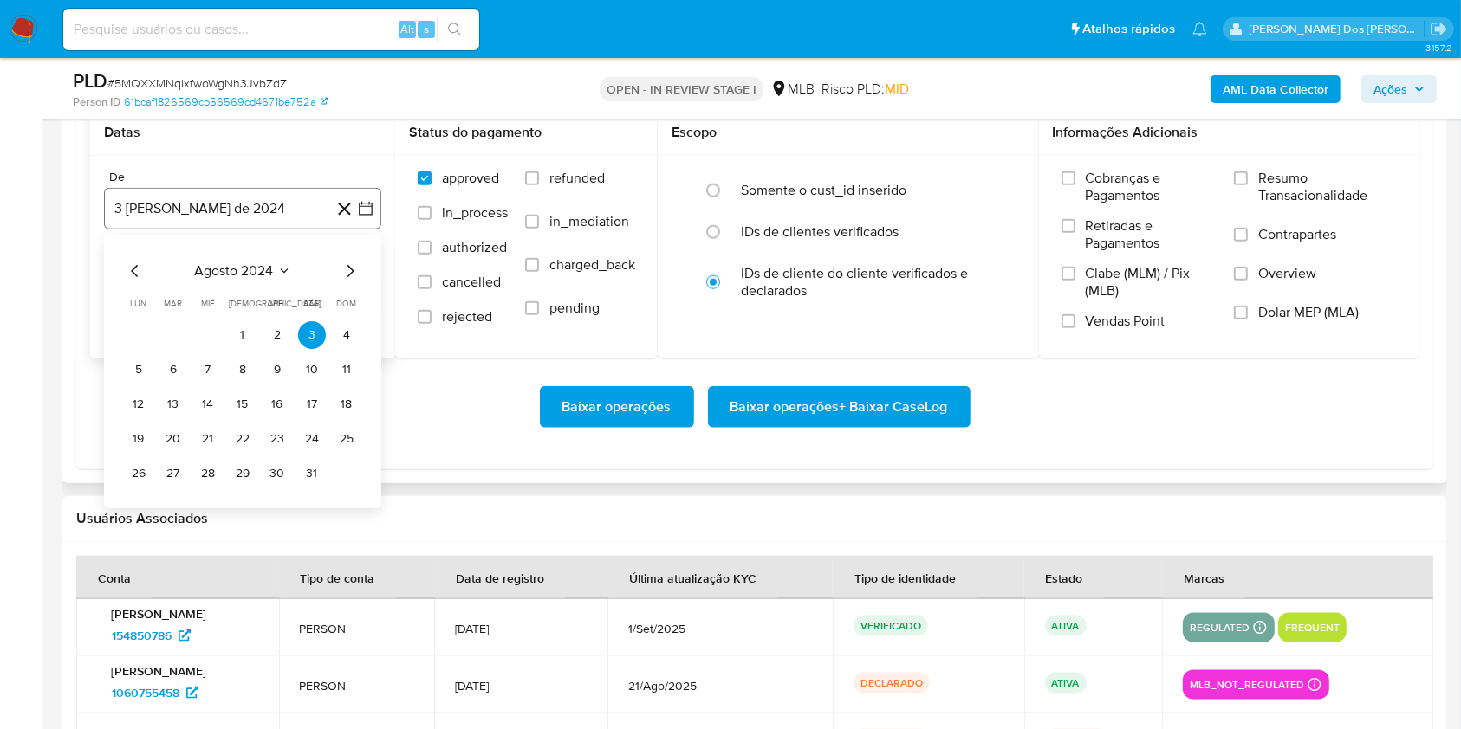
scroll to position [1920, 0]
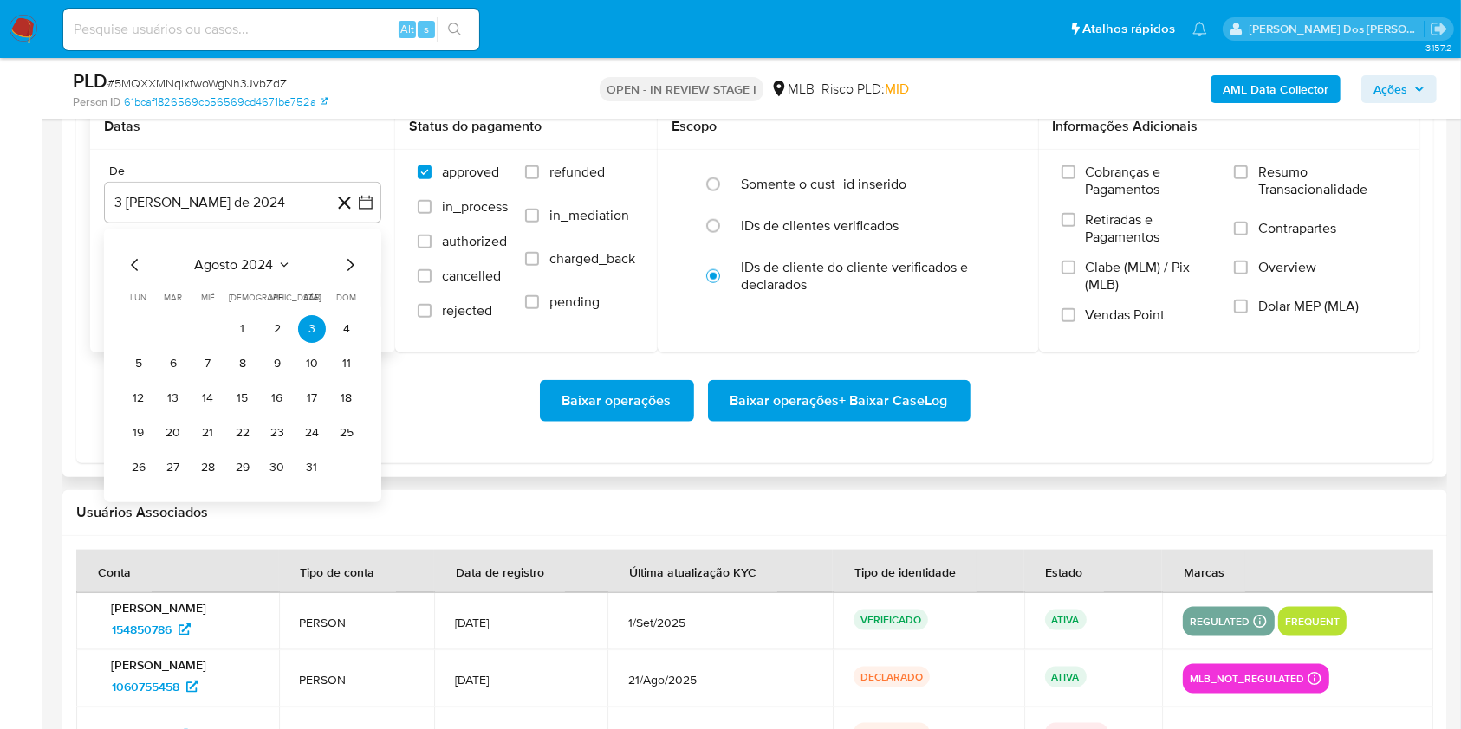
click at [347, 275] on icon "Mes siguiente" at bounding box center [350, 265] width 21 height 21
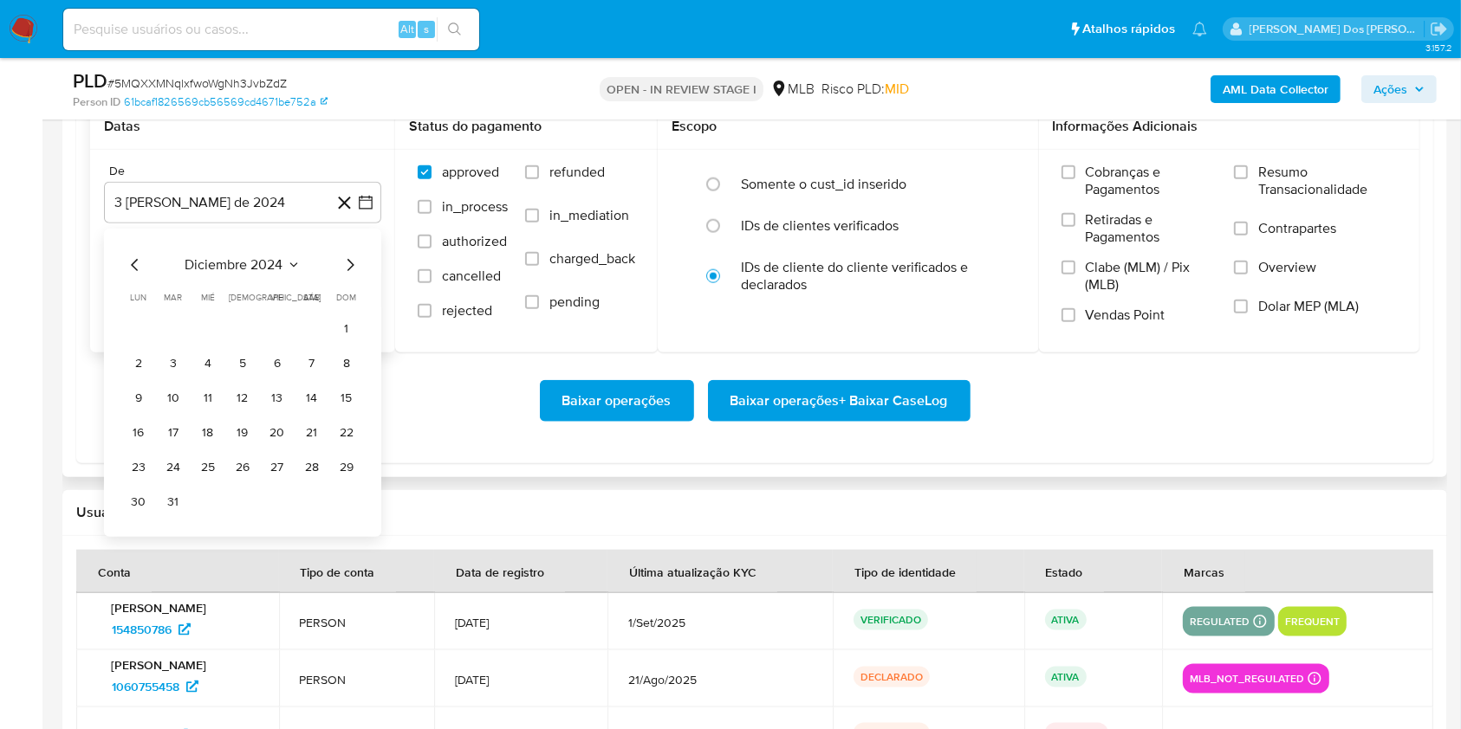
click at [347, 275] on icon "Mes siguiente" at bounding box center [350, 265] width 21 height 21
click at [247, 343] on button "1" at bounding box center [243, 329] width 28 height 28
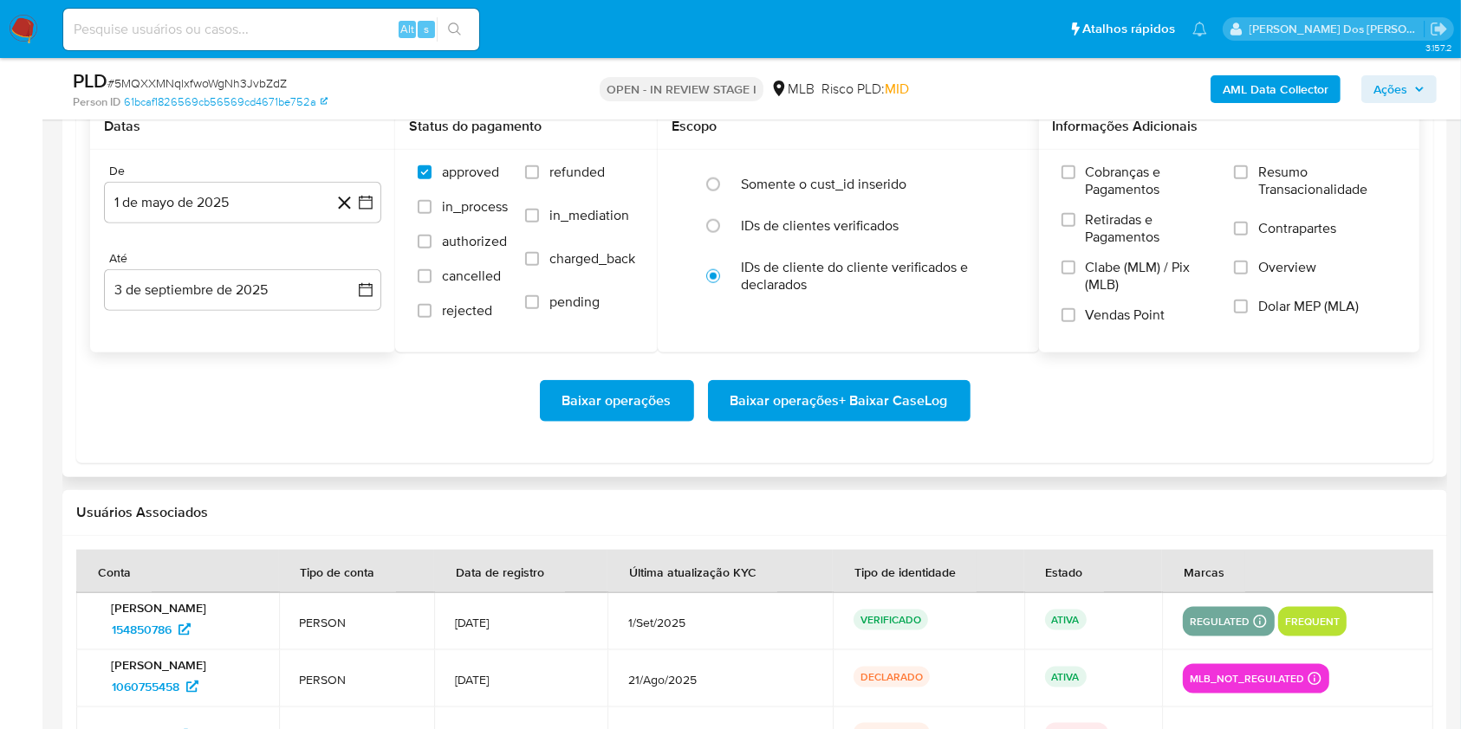
click at [1277, 198] on span "Resumo Transacionalidade" at bounding box center [1327, 181] width 139 height 35
click at [1247, 179] on input "Resumo Transacionalidade" at bounding box center [1241, 172] width 14 height 14
click at [864, 420] on span "Baixar operações + Baixar CaseLog" at bounding box center [838, 401] width 217 height 38
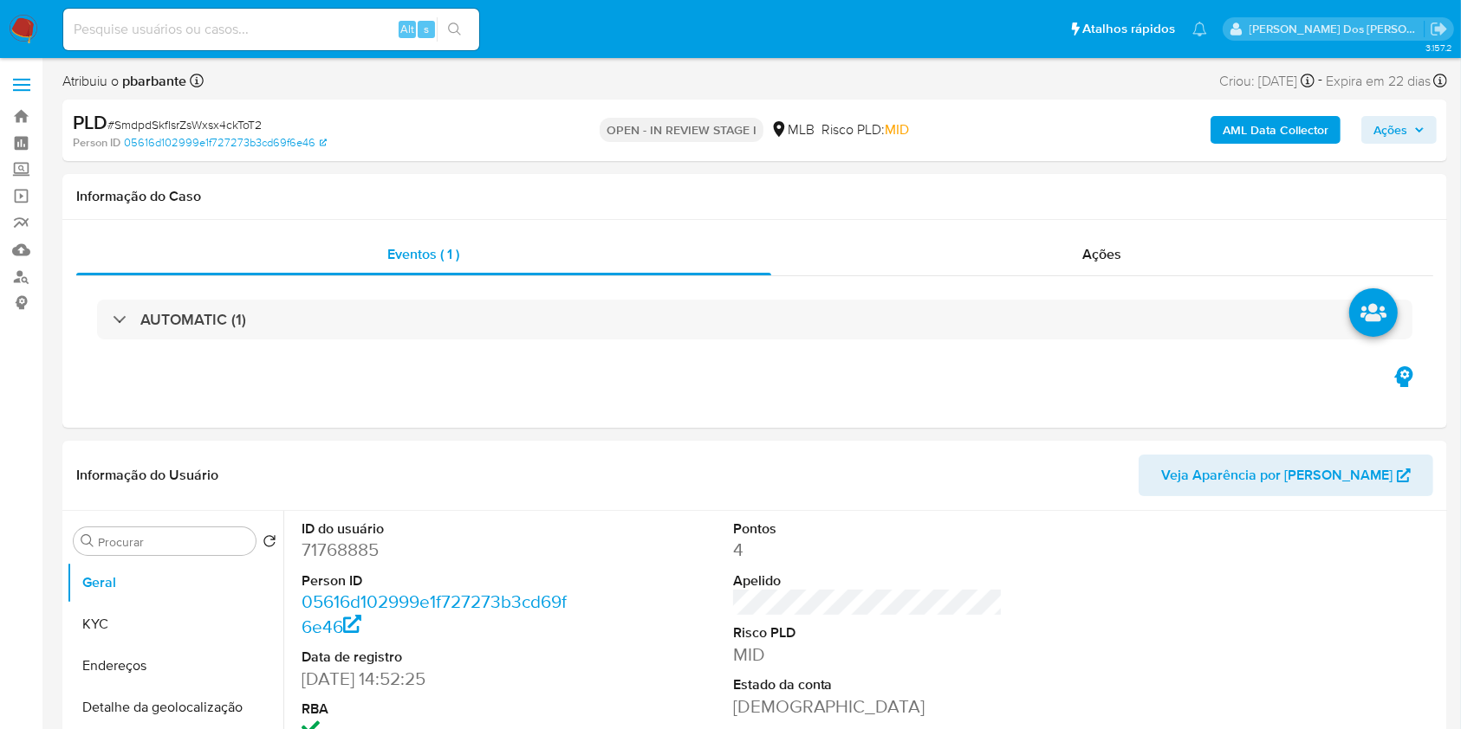
select select "10"
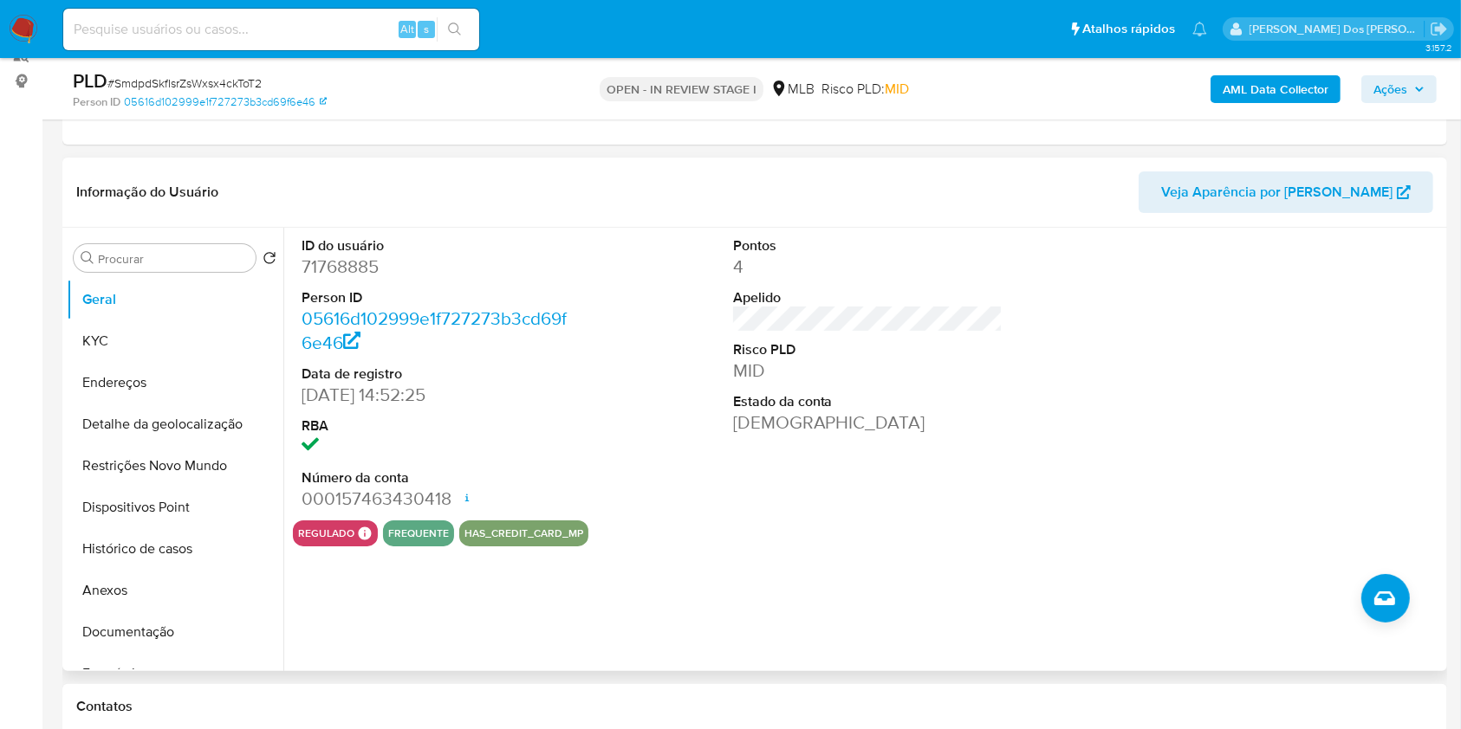
scroll to position [218, 0]
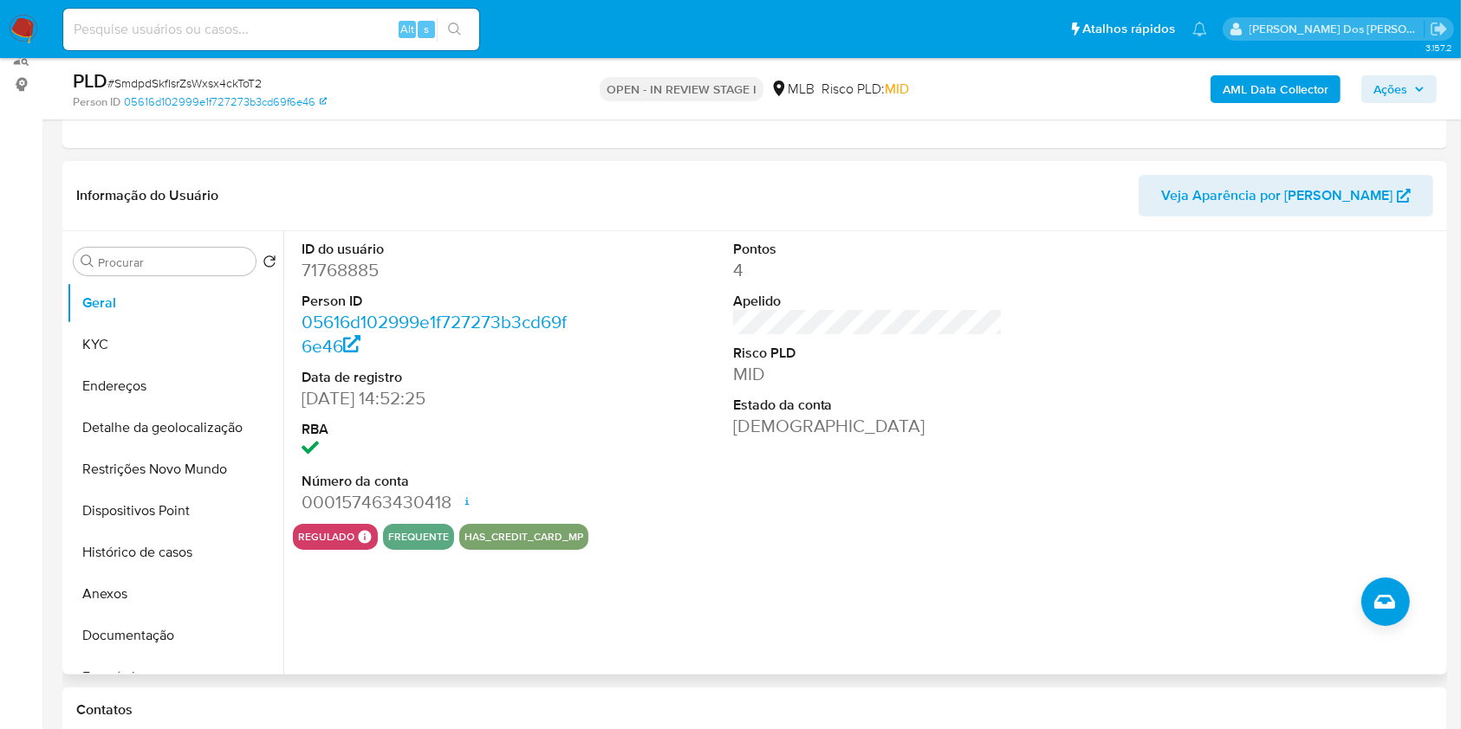
click at [339, 282] on dd "71768885" at bounding box center [436, 270] width 270 height 24
copy dd "71768885"
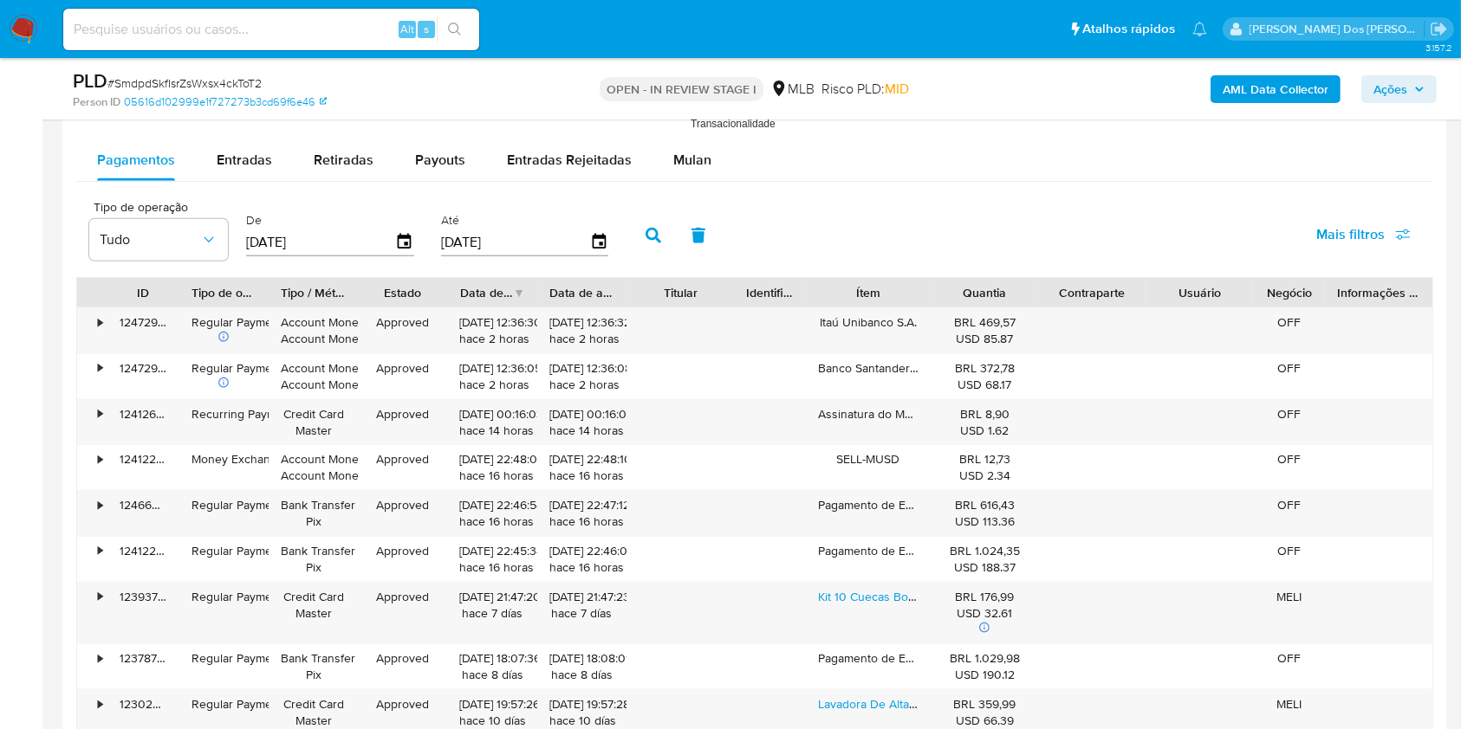
scroll to position [1802, 0]
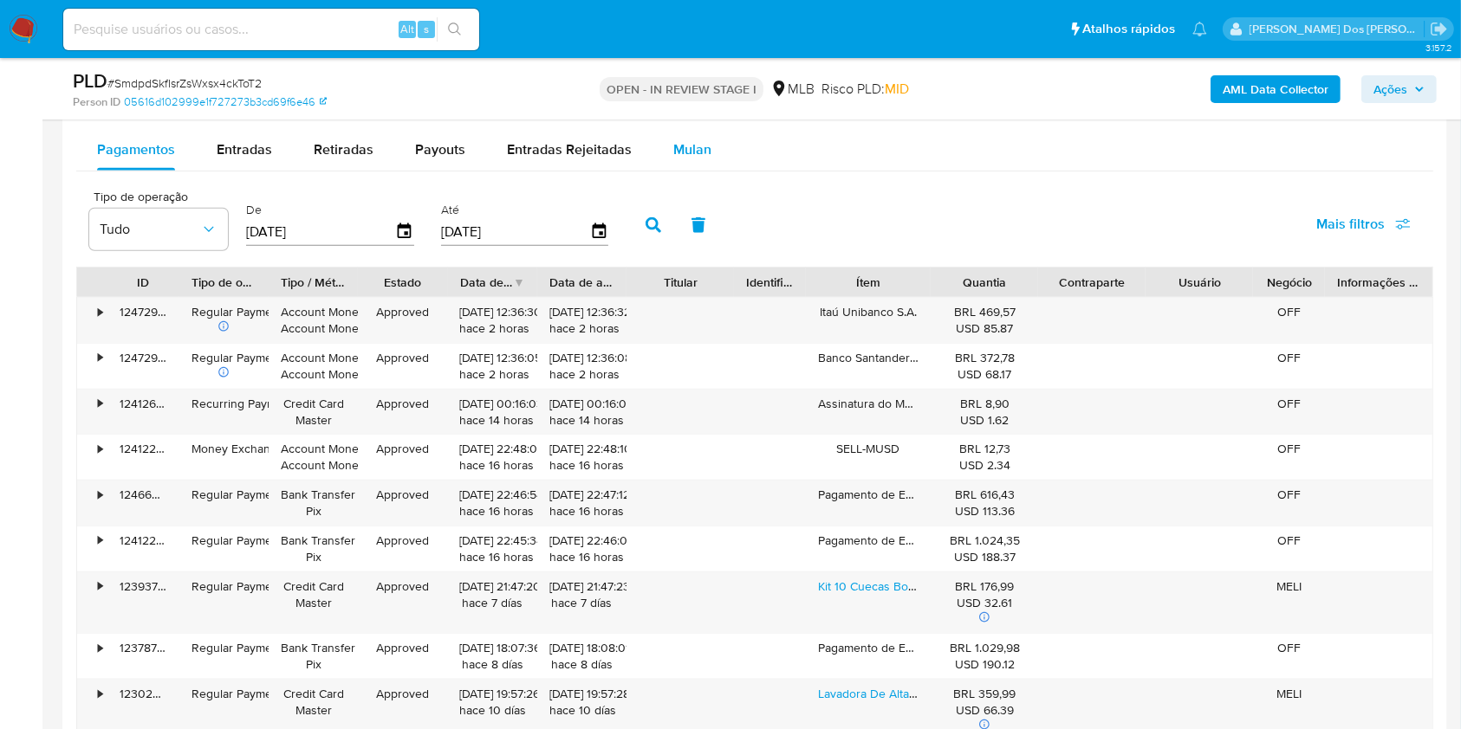
click at [693, 159] on span "Mulan" at bounding box center [692, 149] width 38 height 20
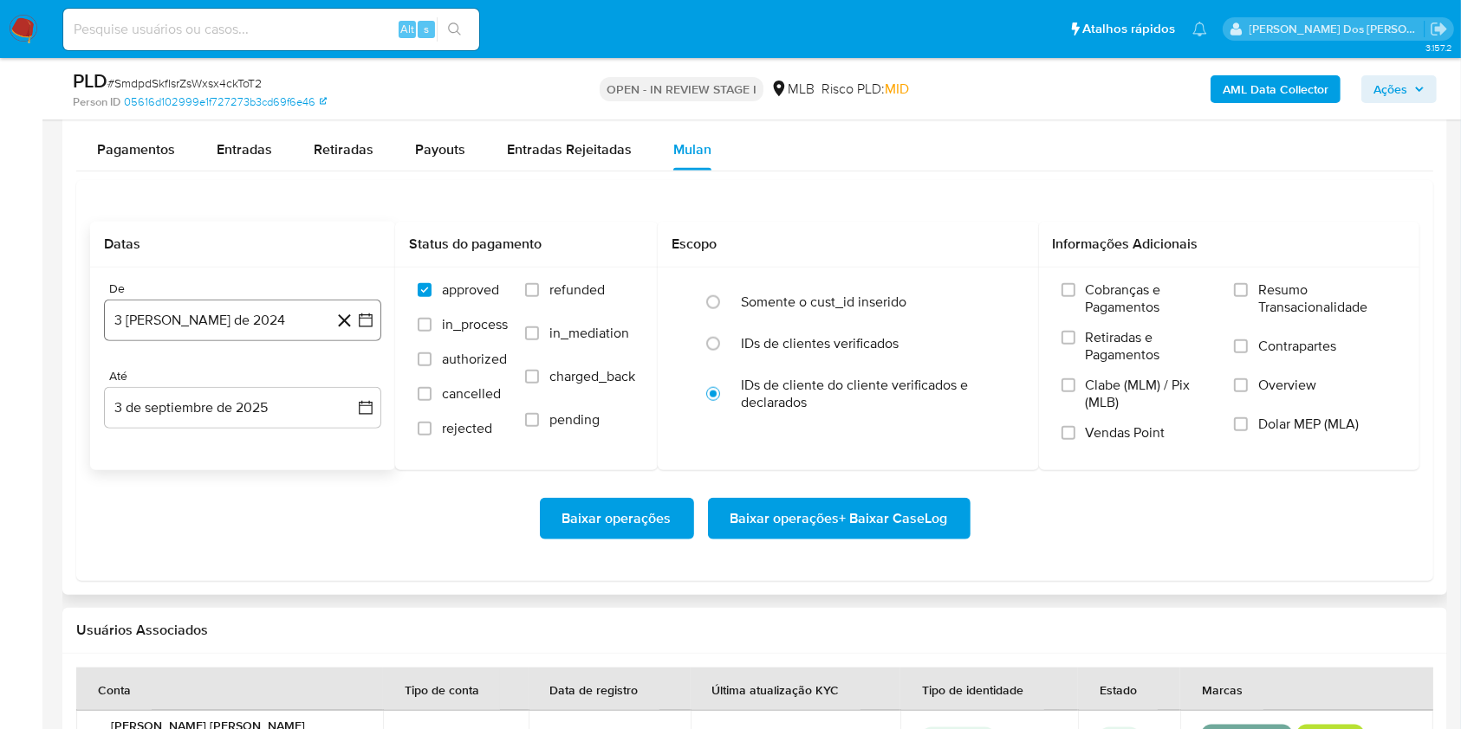
click at [374, 341] on button "3 de agosto de 2024" at bounding box center [242, 321] width 277 height 42
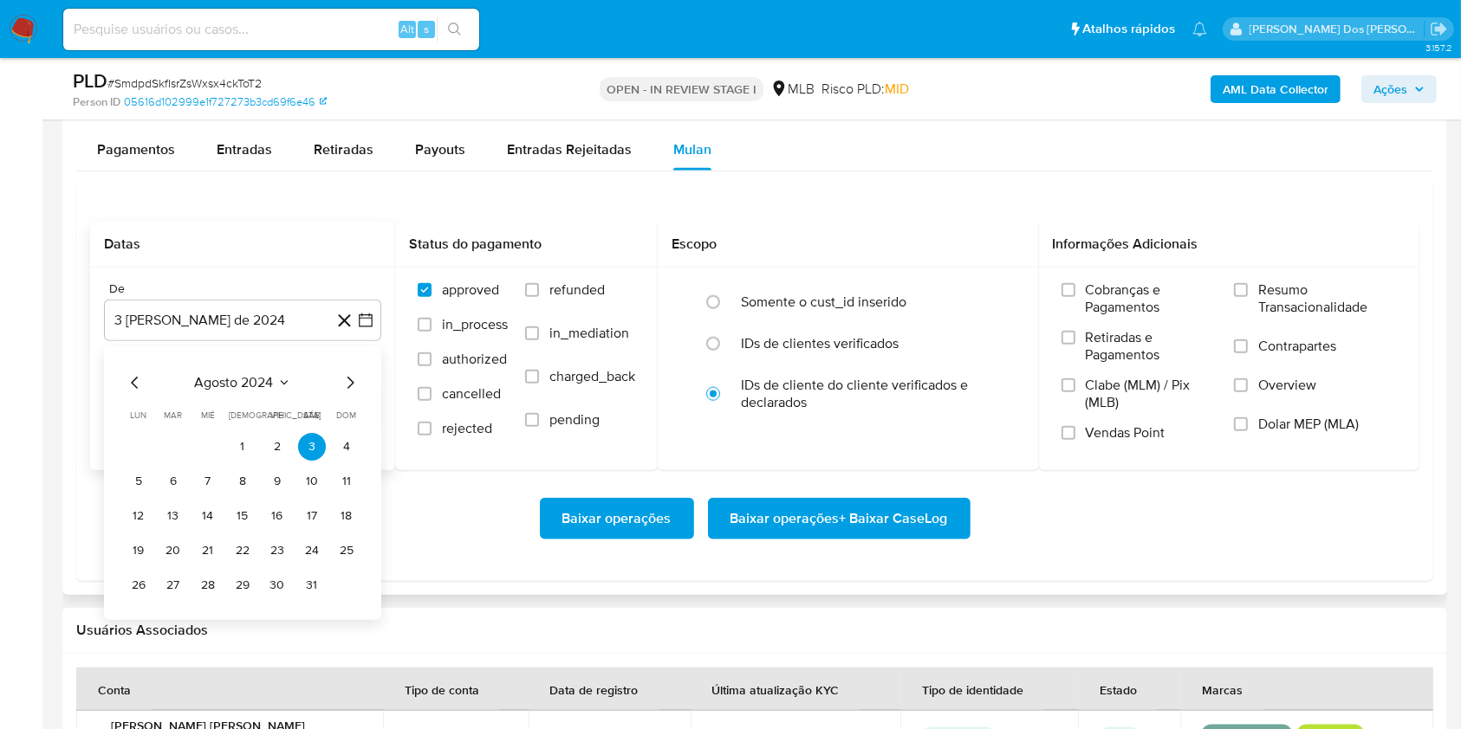
click at [353, 393] on icon "Mes siguiente" at bounding box center [350, 382] width 21 height 21
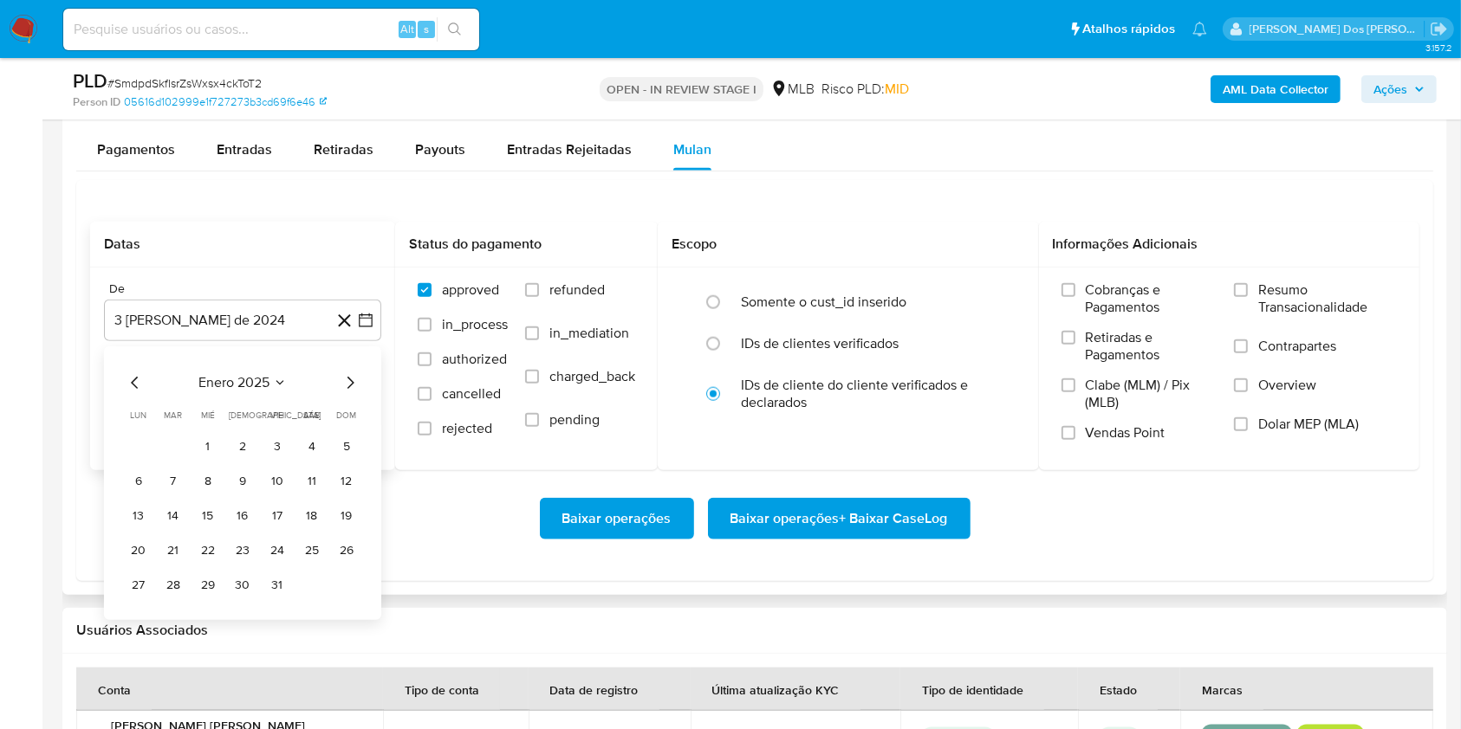
click at [353, 393] on icon "Mes siguiente" at bounding box center [350, 382] width 21 height 21
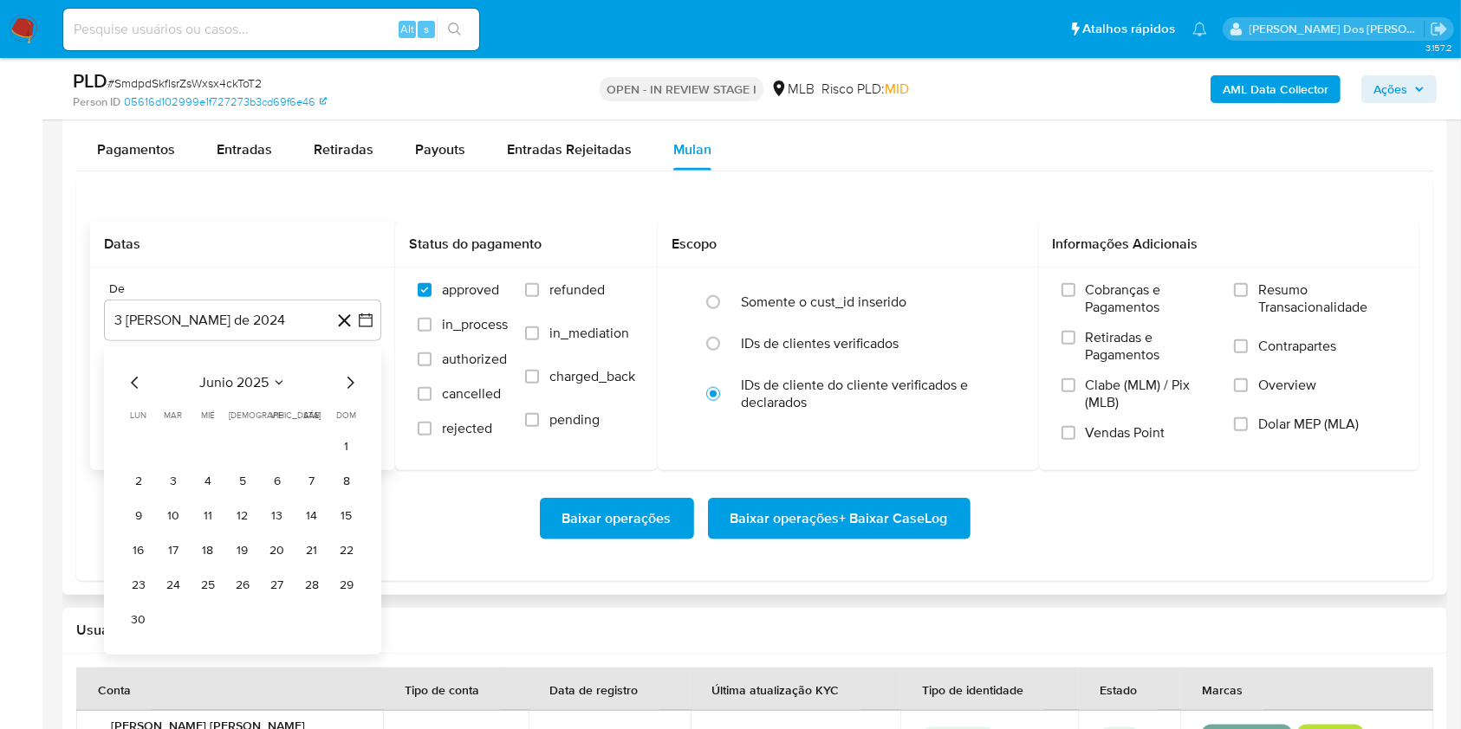
click at [132, 393] on icon "Mes anterior" at bounding box center [135, 382] width 21 height 21
click at [246, 461] on button "1" at bounding box center [243, 447] width 28 height 28
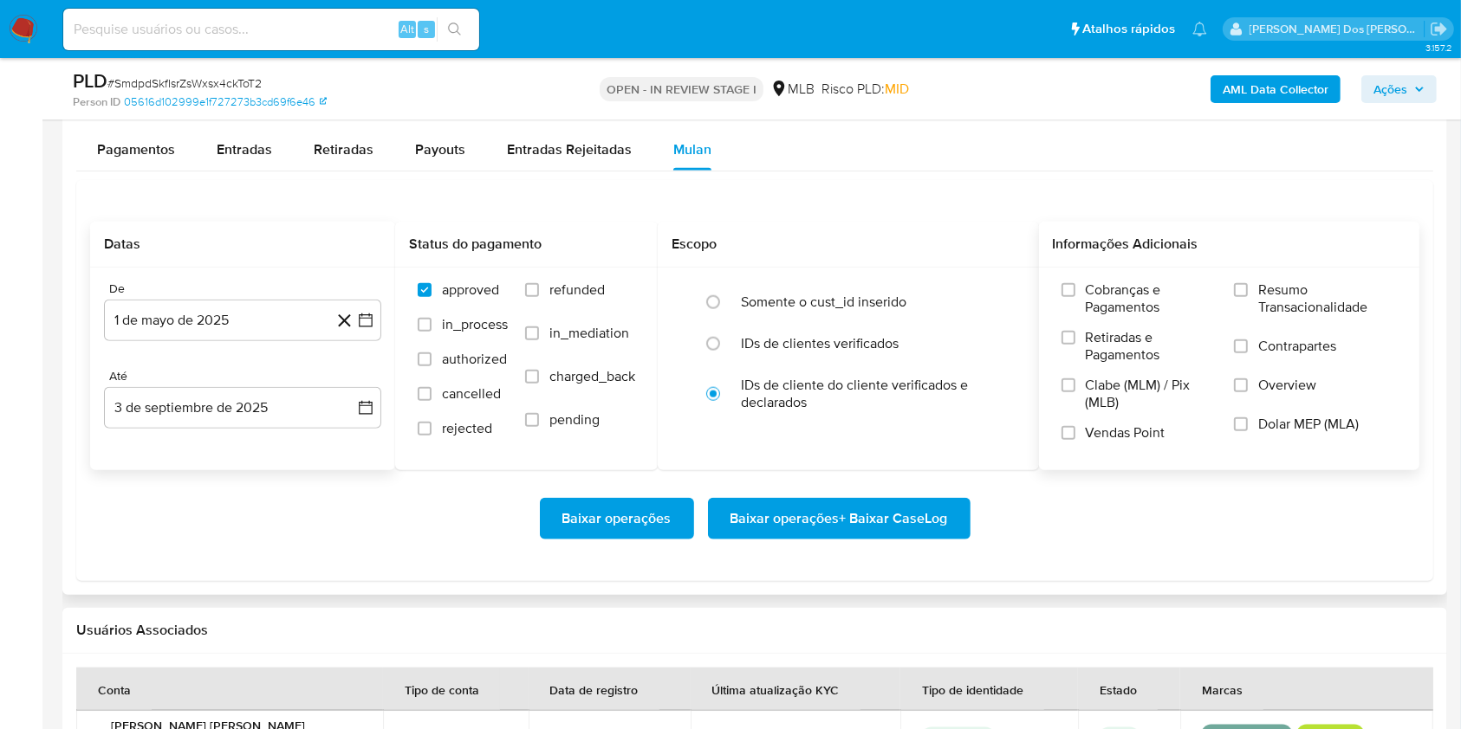
click at [1308, 316] on span "Resumo Transacionalidade" at bounding box center [1327, 299] width 139 height 35
click at [1247, 297] on input "Resumo Transacionalidade" at bounding box center [1241, 290] width 14 height 14
click at [825, 538] on span "Baixar operações + Baixar CaseLog" at bounding box center [838, 519] width 217 height 38
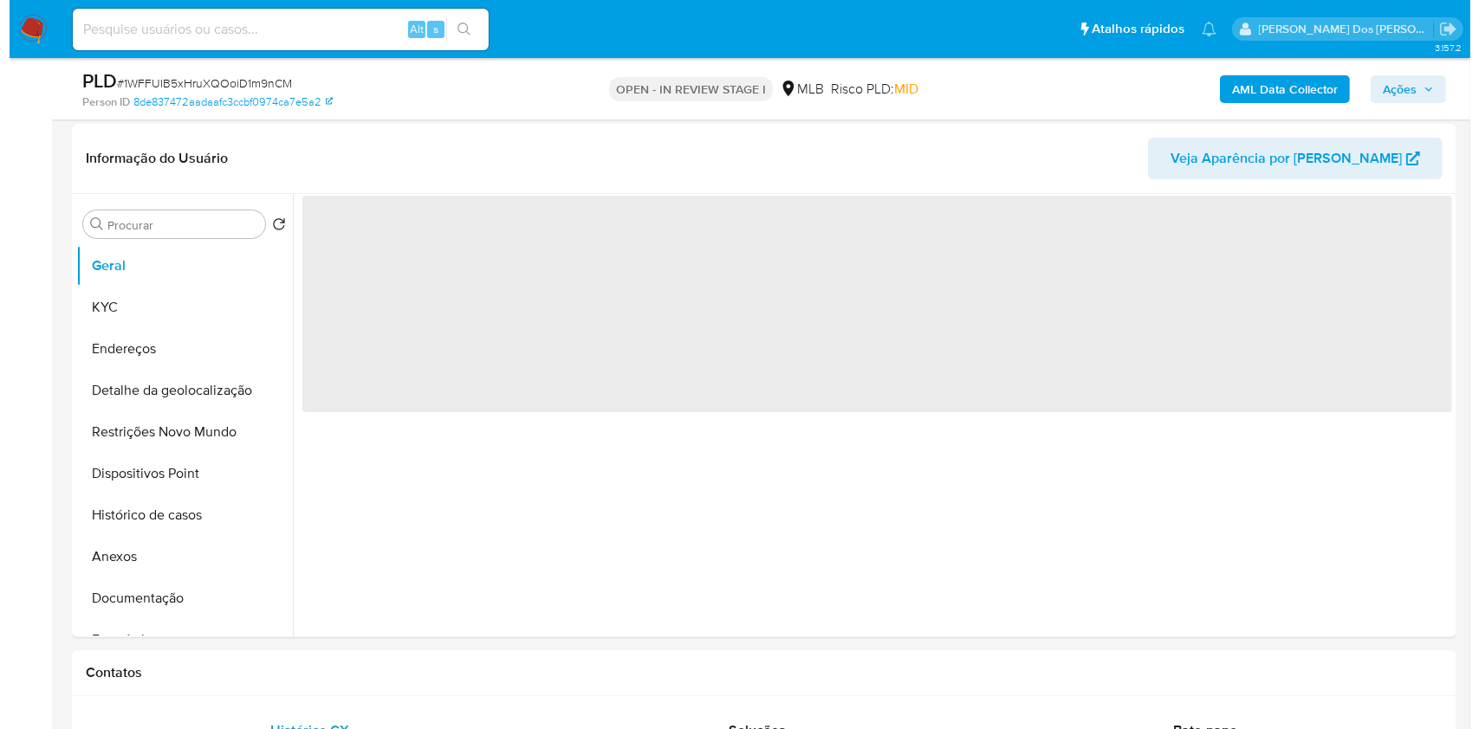
scroll to position [267, 0]
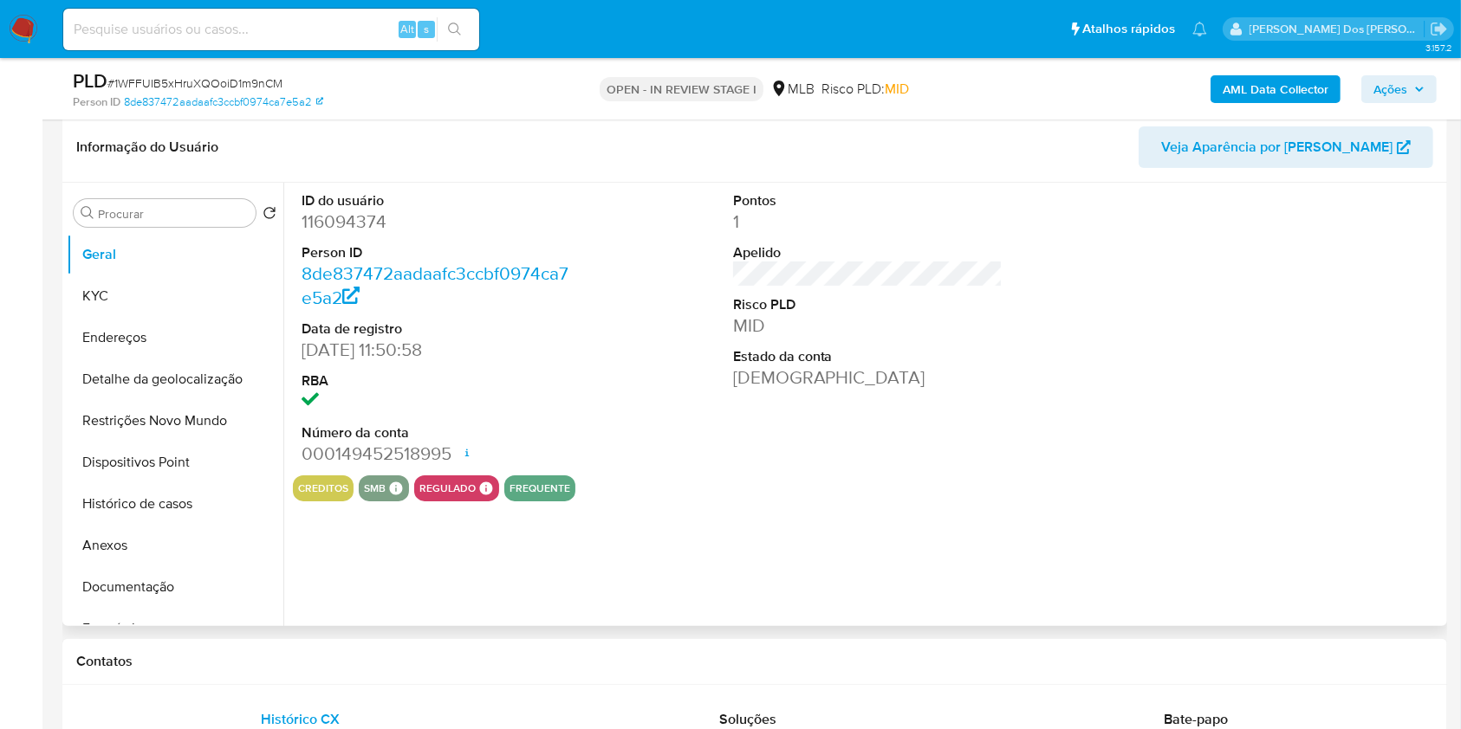
select select "10"
click at [366, 234] on dd "116094374" at bounding box center [436, 222] width 270 height 24
copy dd "116094374"
click at [146, 275] on button "Geral" at bounding box center [168, 255] width 203 height 42
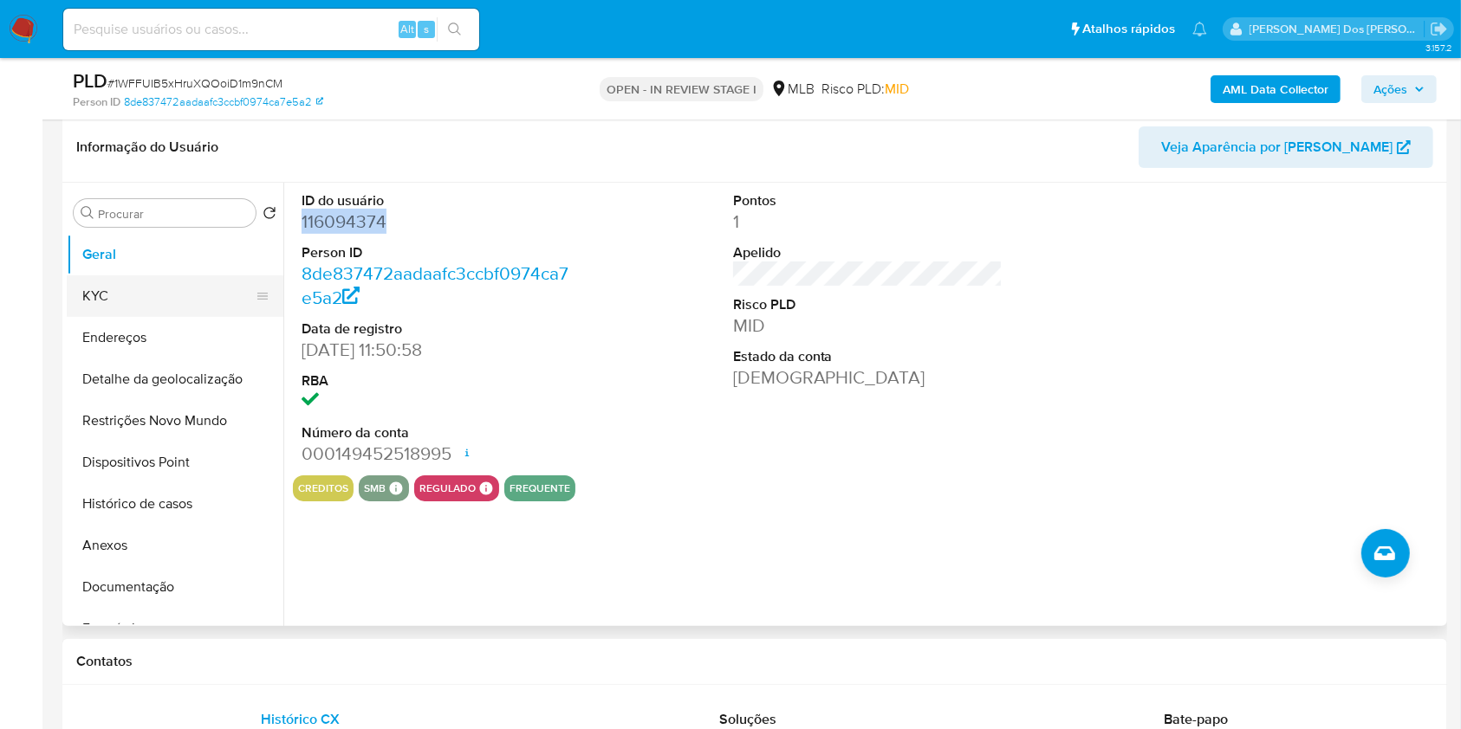
click at [142, 317] on button "KYC" at bounding box center [168, 296] width 203 height 42
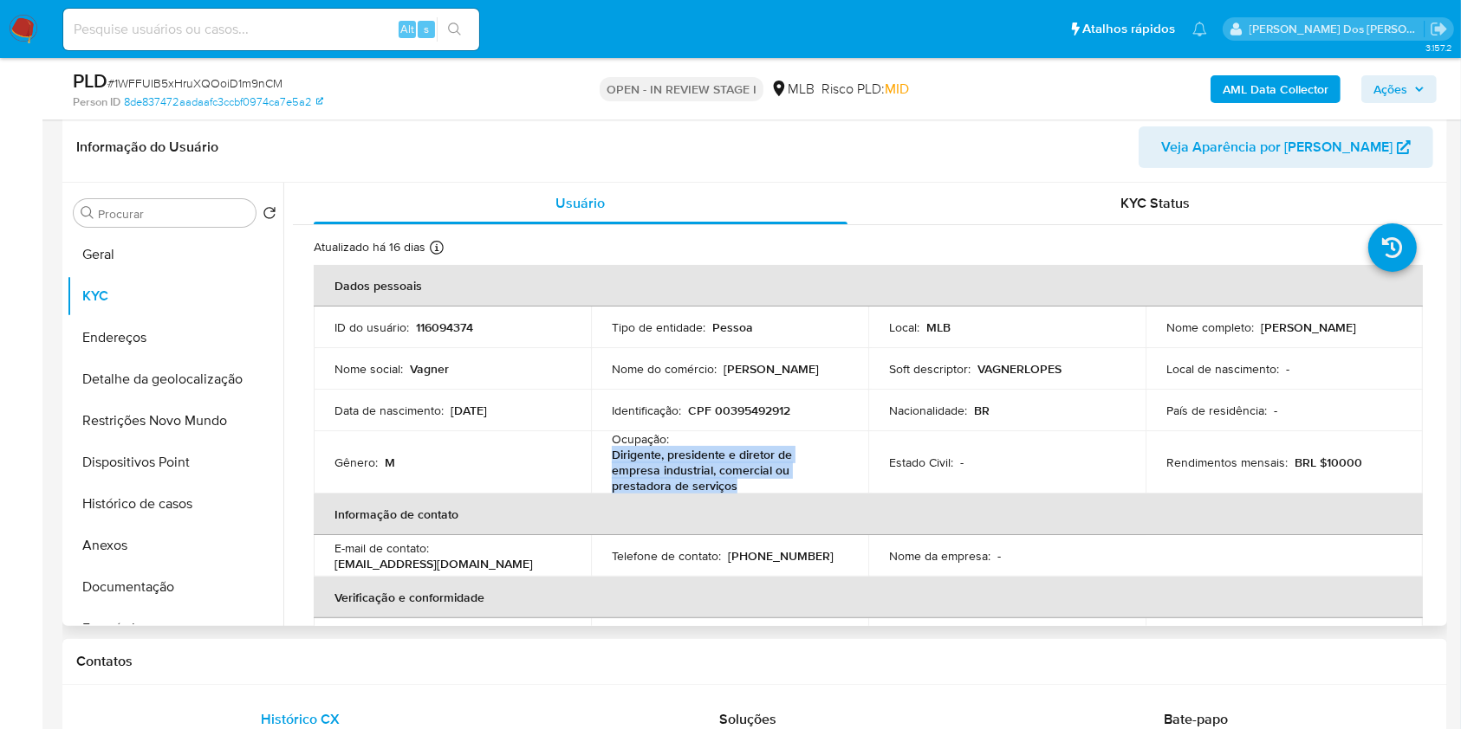
drag, startPoint x: 752, startPoint y: 510, endPoint x: 603, endPoint y: 488, distance: 150.7
click at [603, 488] on td "Ocupação : Dirigente, presidente e diretor de empresa industrial, comercial ou …" at bounding box center [729, 462] width 277 height 62
copy p "Dirigente, presidente e diretor de empresa industrial, comercial ou prestadora …"
click at [209, 608] on button "Documentação" at bounding box center [168, 588] width 203 height 42
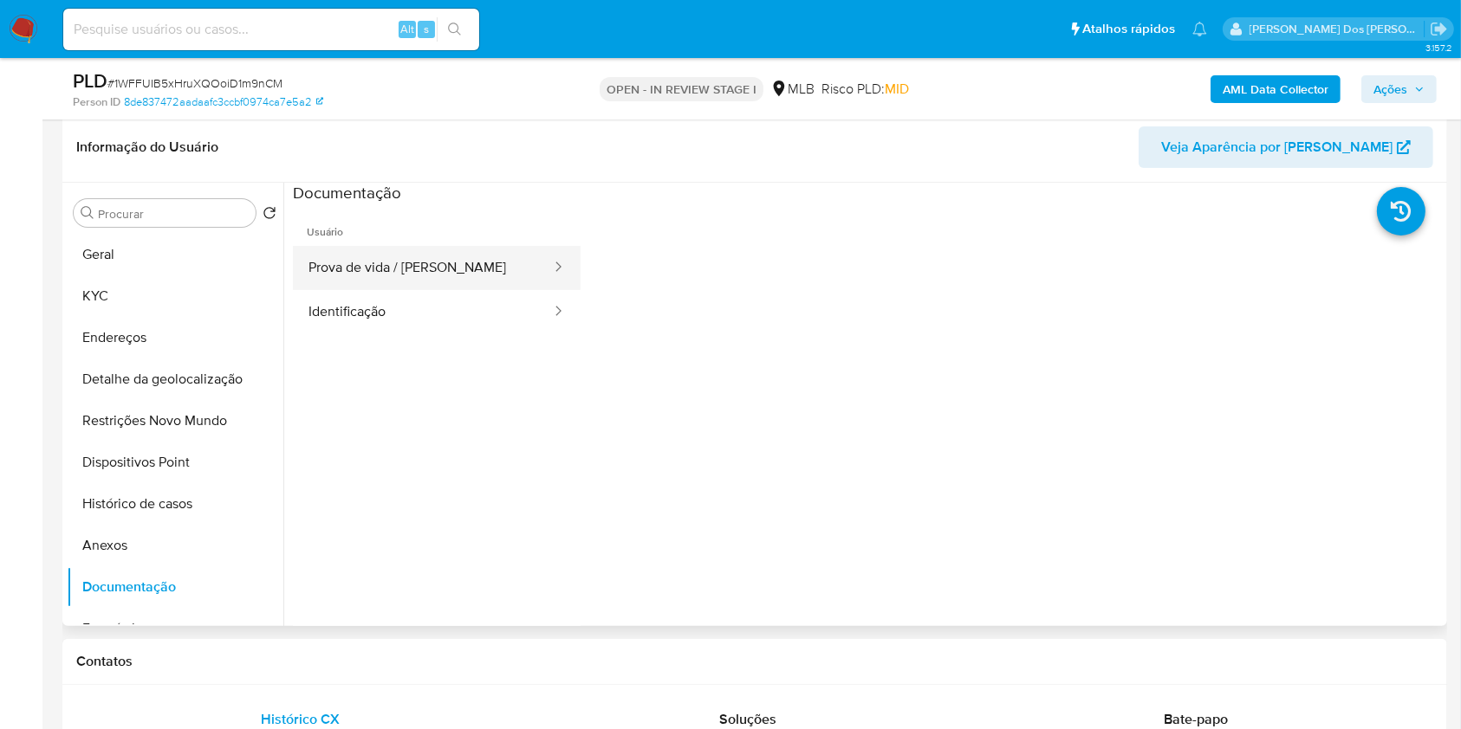
click at [360, 288] on button "Prova de vida / [PERSON_NAME]" at bounding box center [423, 268] width 260 height 44
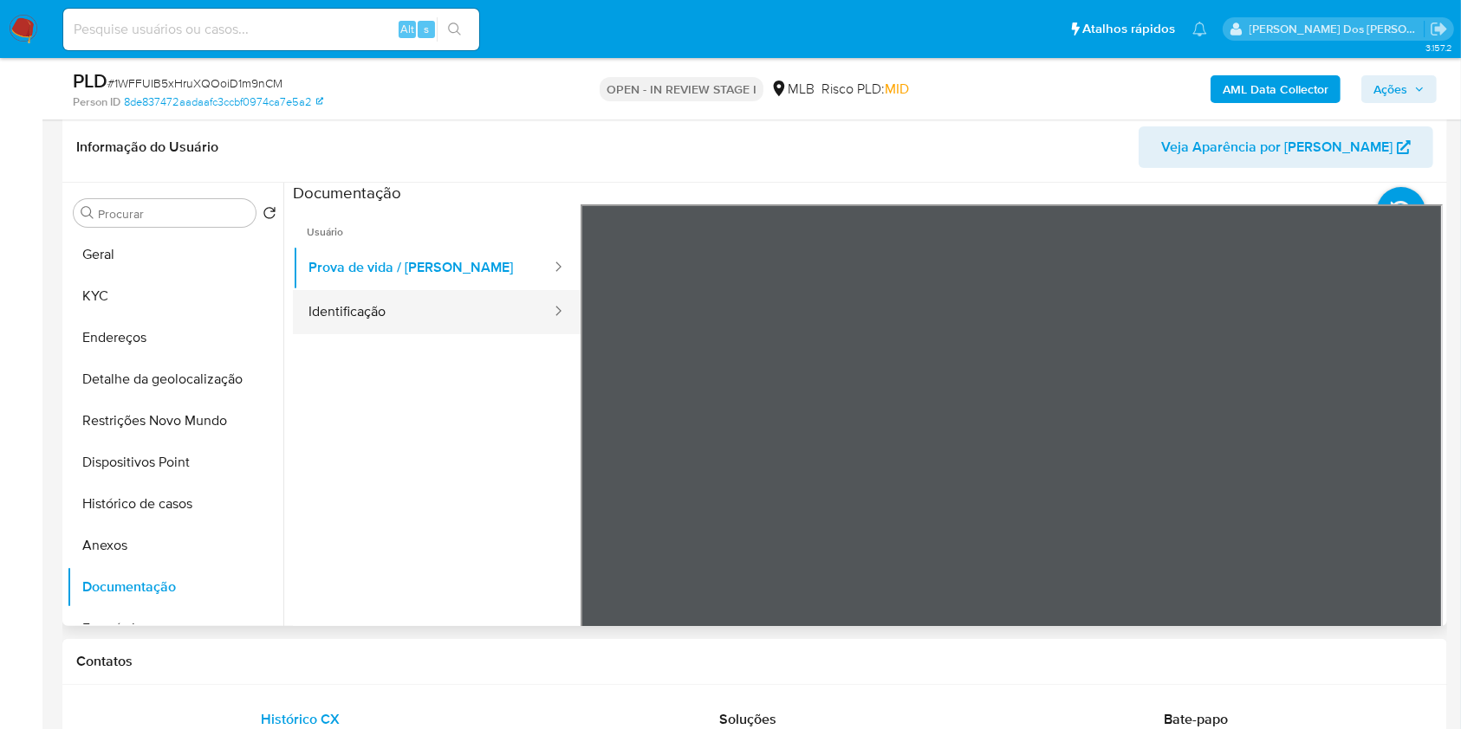
click at [352, 334] on button "Identificação" at bounding box center [423, 312] width 260 height 44
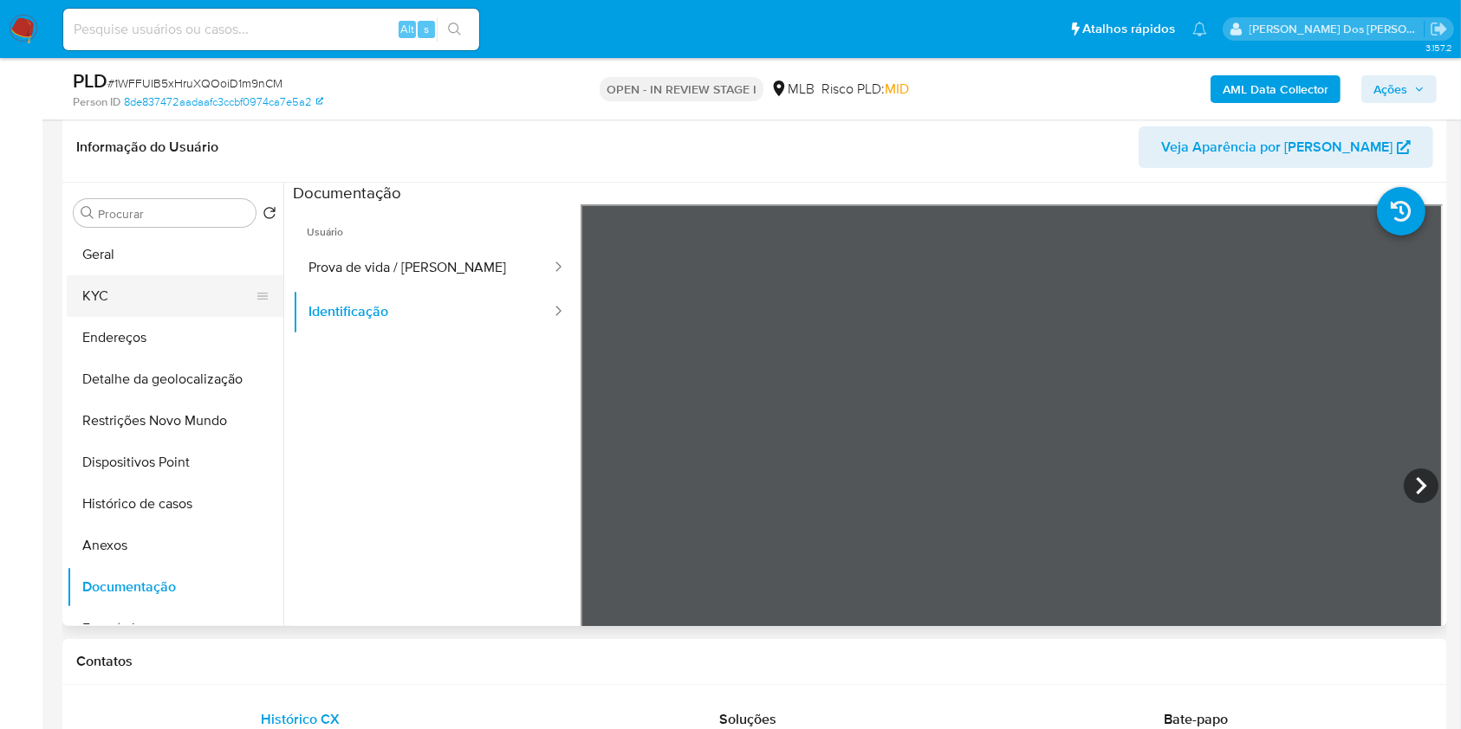
click at [139, 314] on button "KYC" at bounding box center [168, 296] width 203 height 42
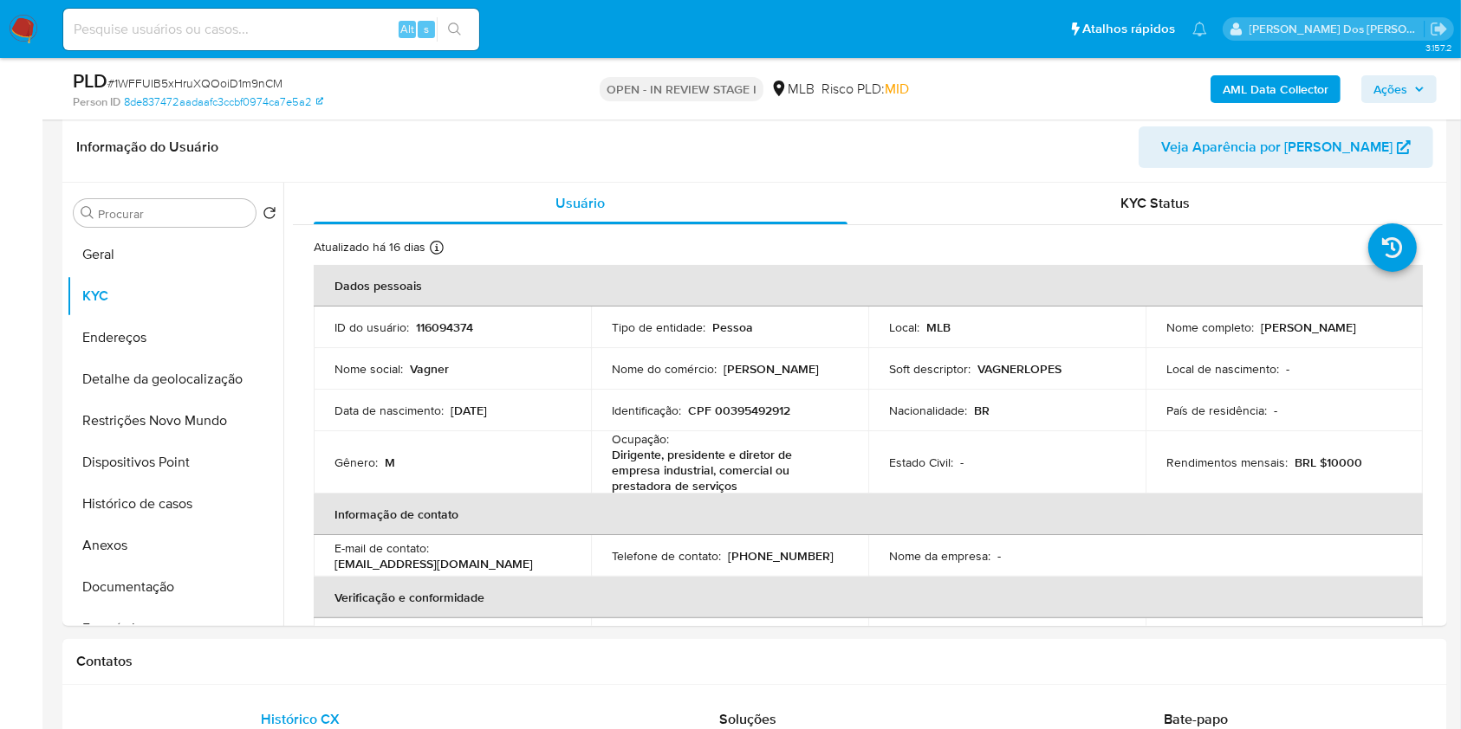
click at [1233, 75] on b "AML Data Collector" at bounding box center [1275, 89] width 106 height 28
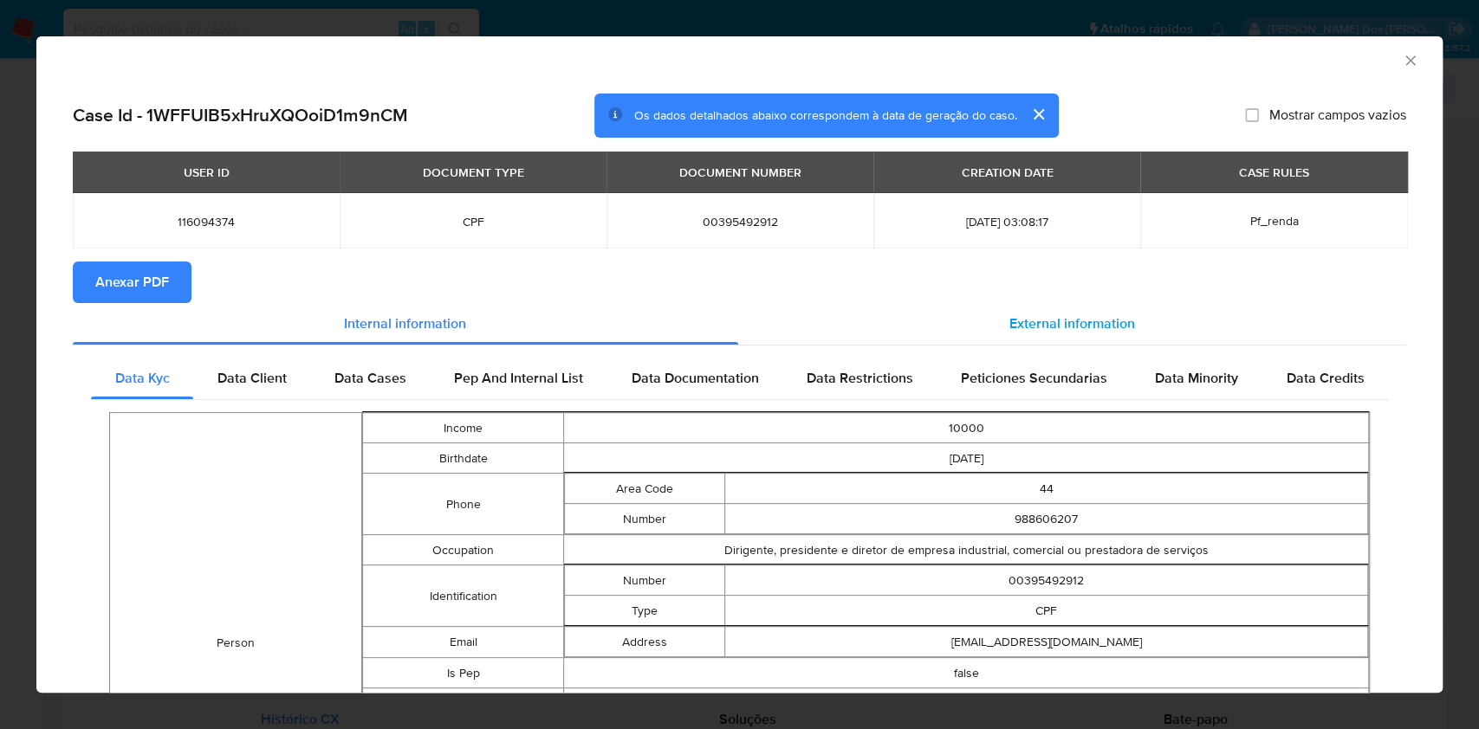
click at [1053, 309] on div "External information" at bounding box center [1072, 324] width 669 height 42
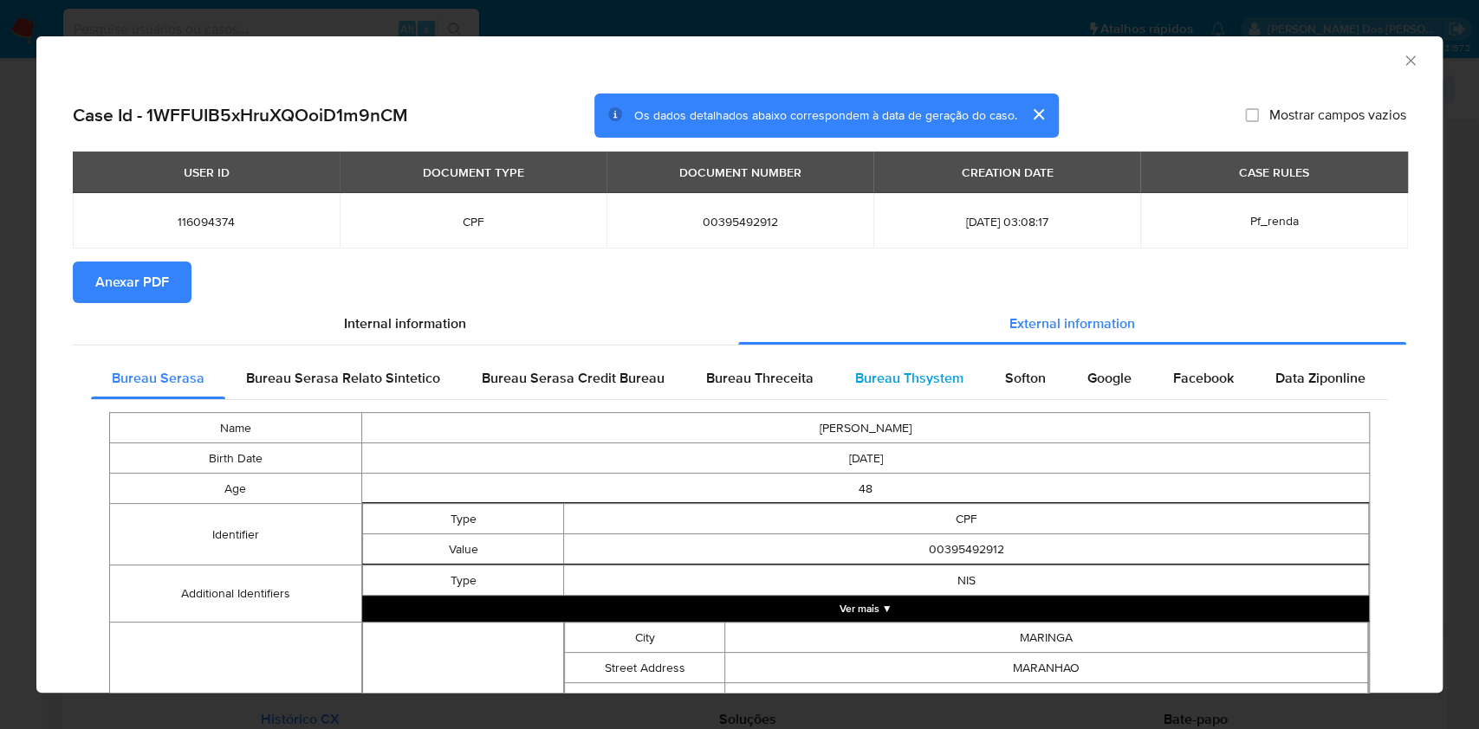
click at [925, 383] on span "Bureau Thsystem" at bounding box center [909, 378] width 108 height 20
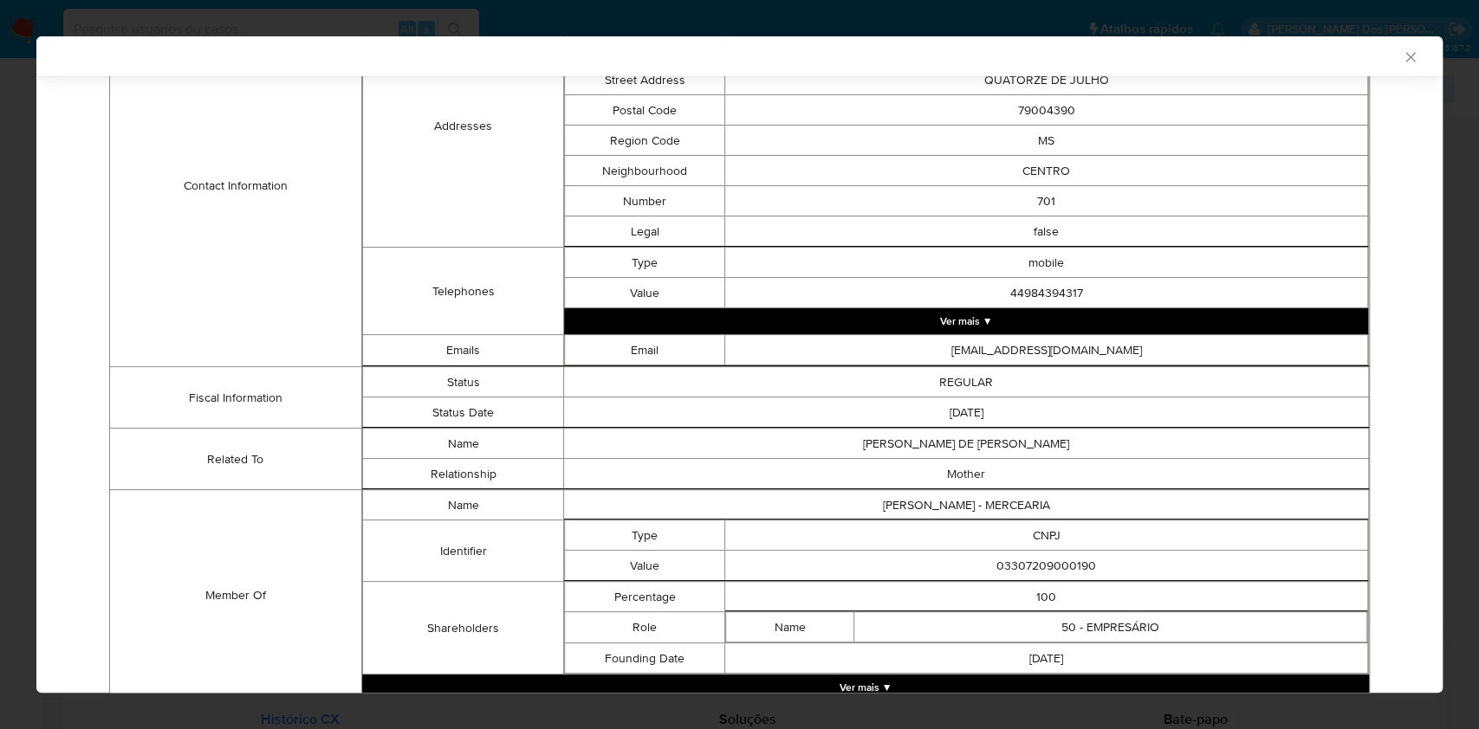
scroll to position [686, 0]
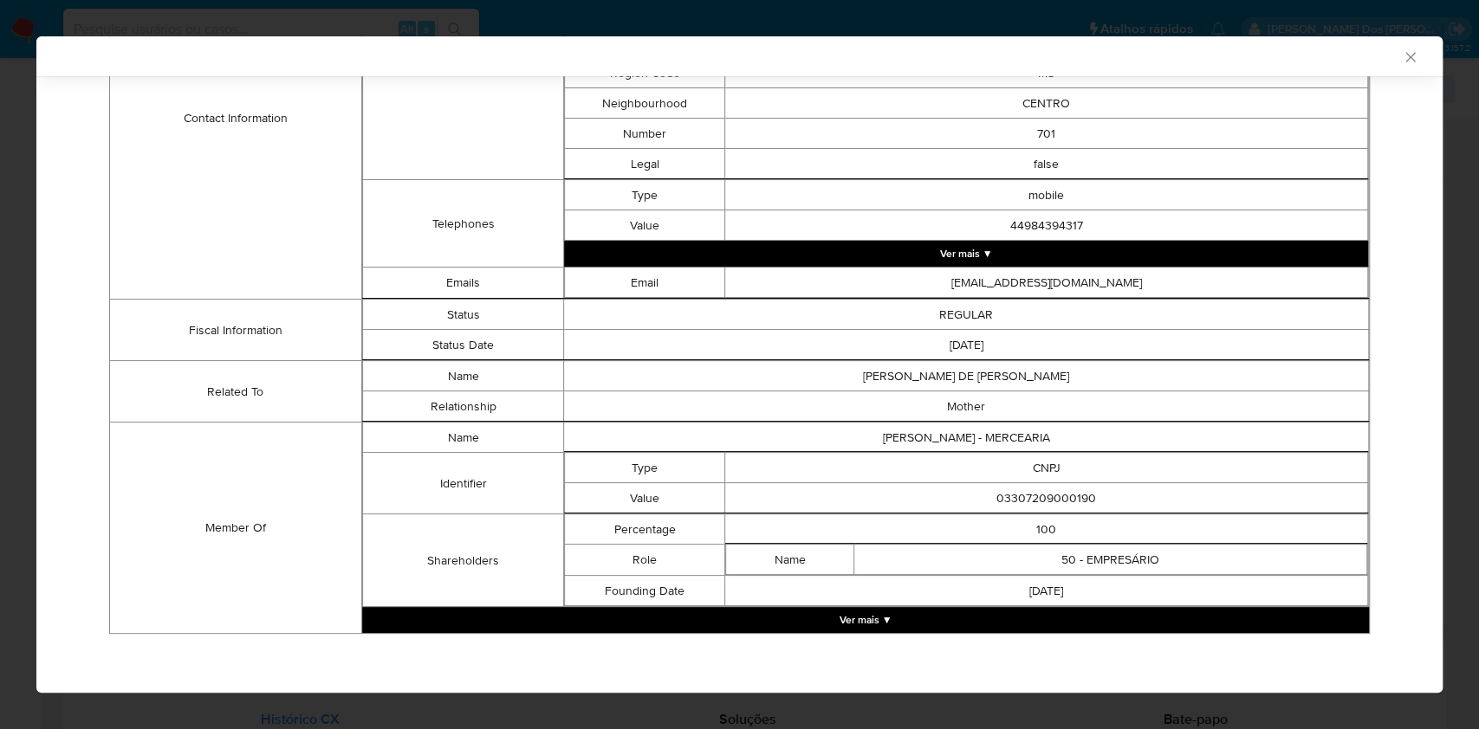
click at [895, 607] on button "Ver mais ▼" at bounding box center [865, 620] width 1007 height 26
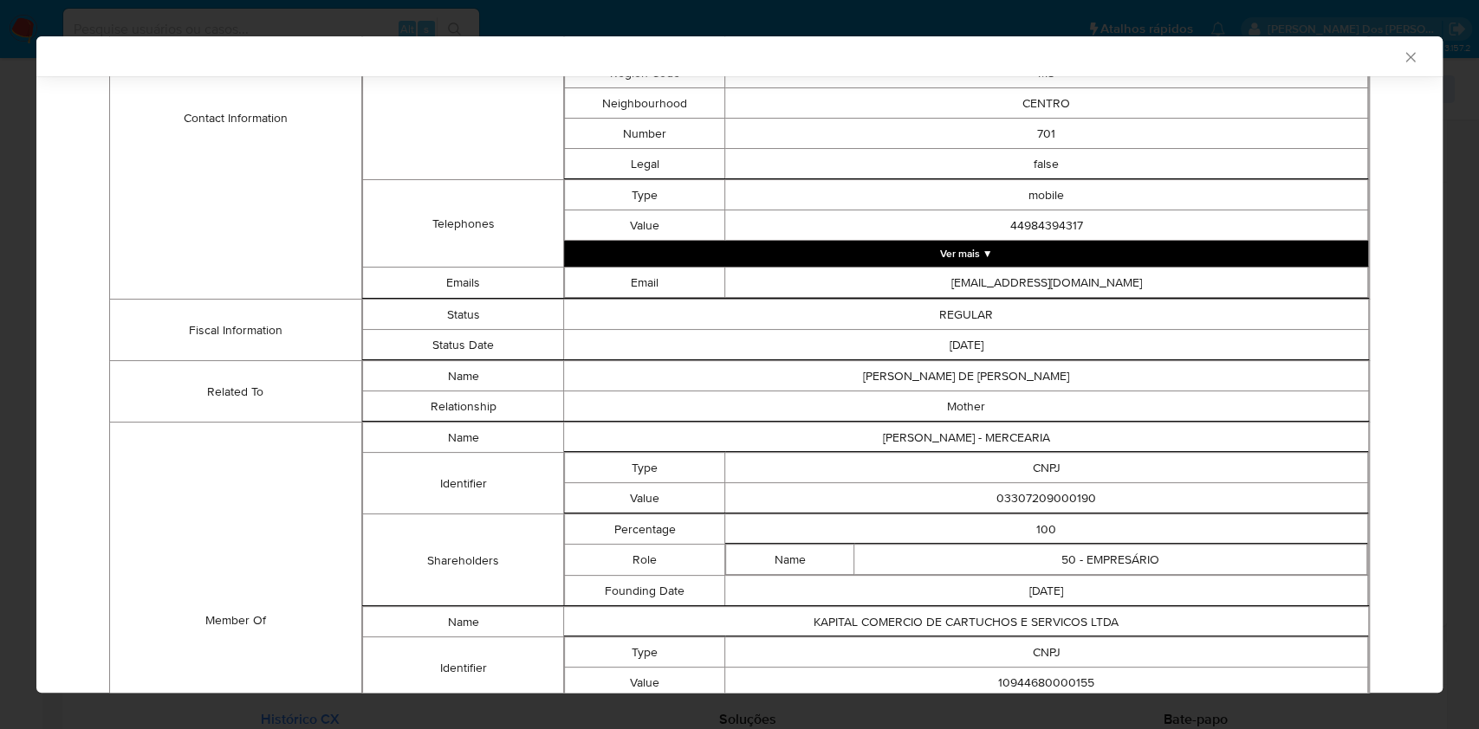
click at [1069, 503] on td "03307209000190" at bounding box center [1046, 498] width 643 height 30
copy td "03307209000190"
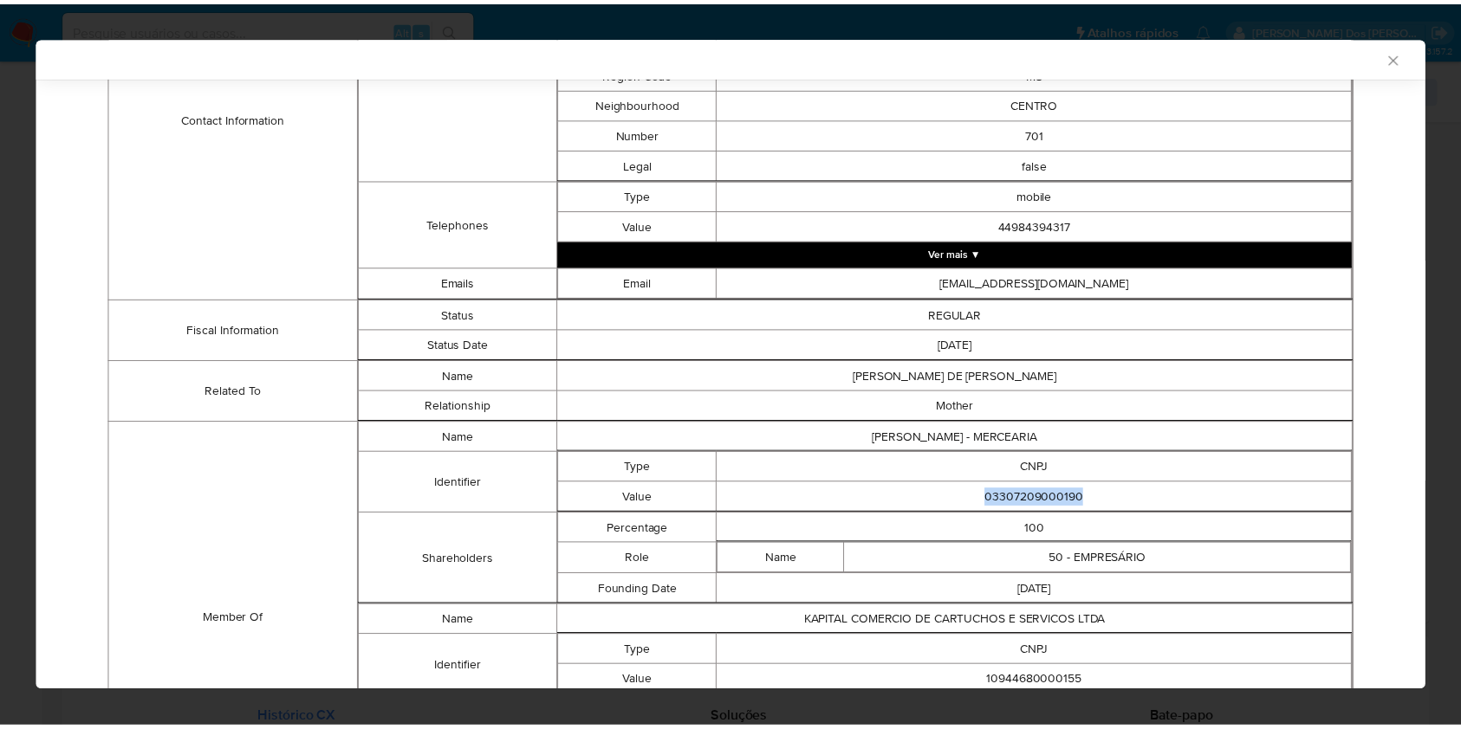
scroll to position [870, 0]
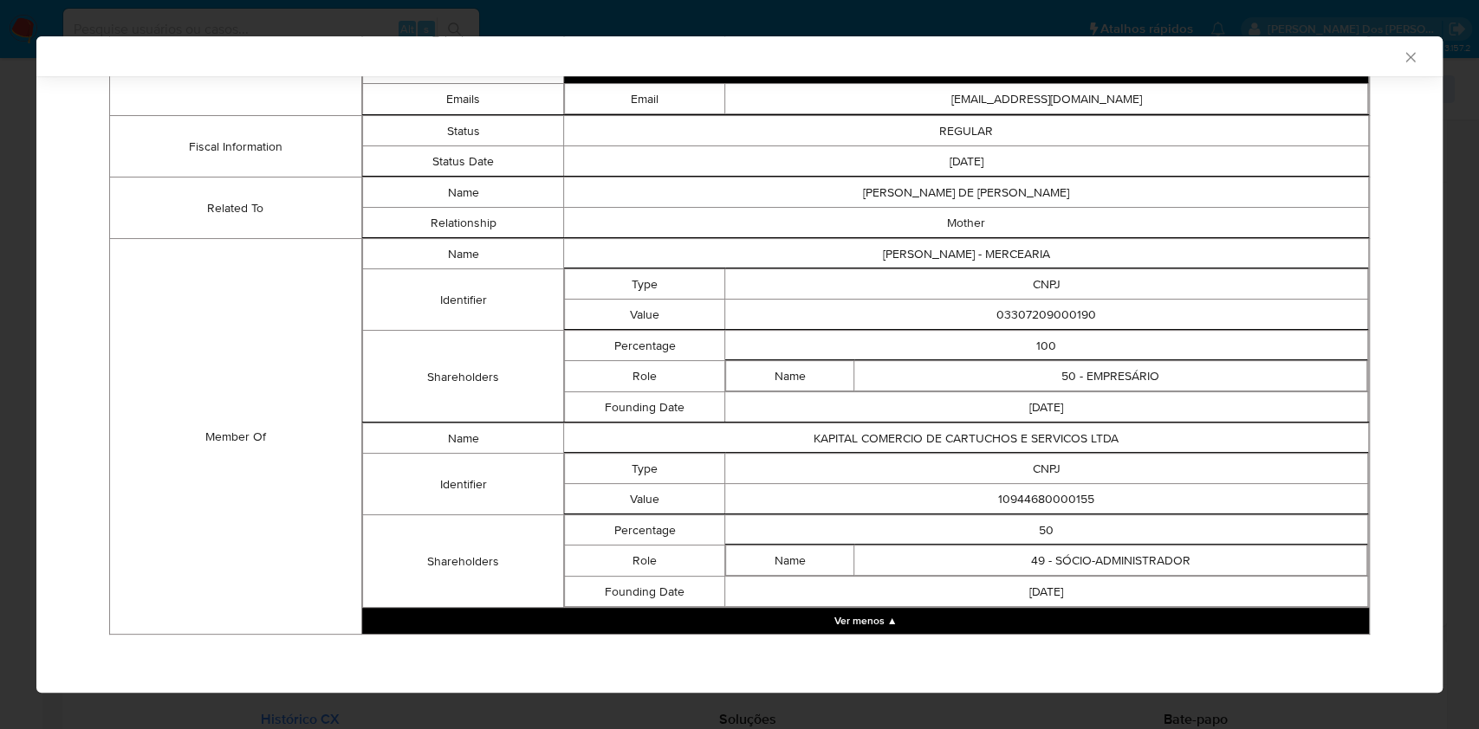
click at [1033, 489] on td "10944680000155" at bounding box center [1046, 499] width 643 height 30
copy td "10944680000155"
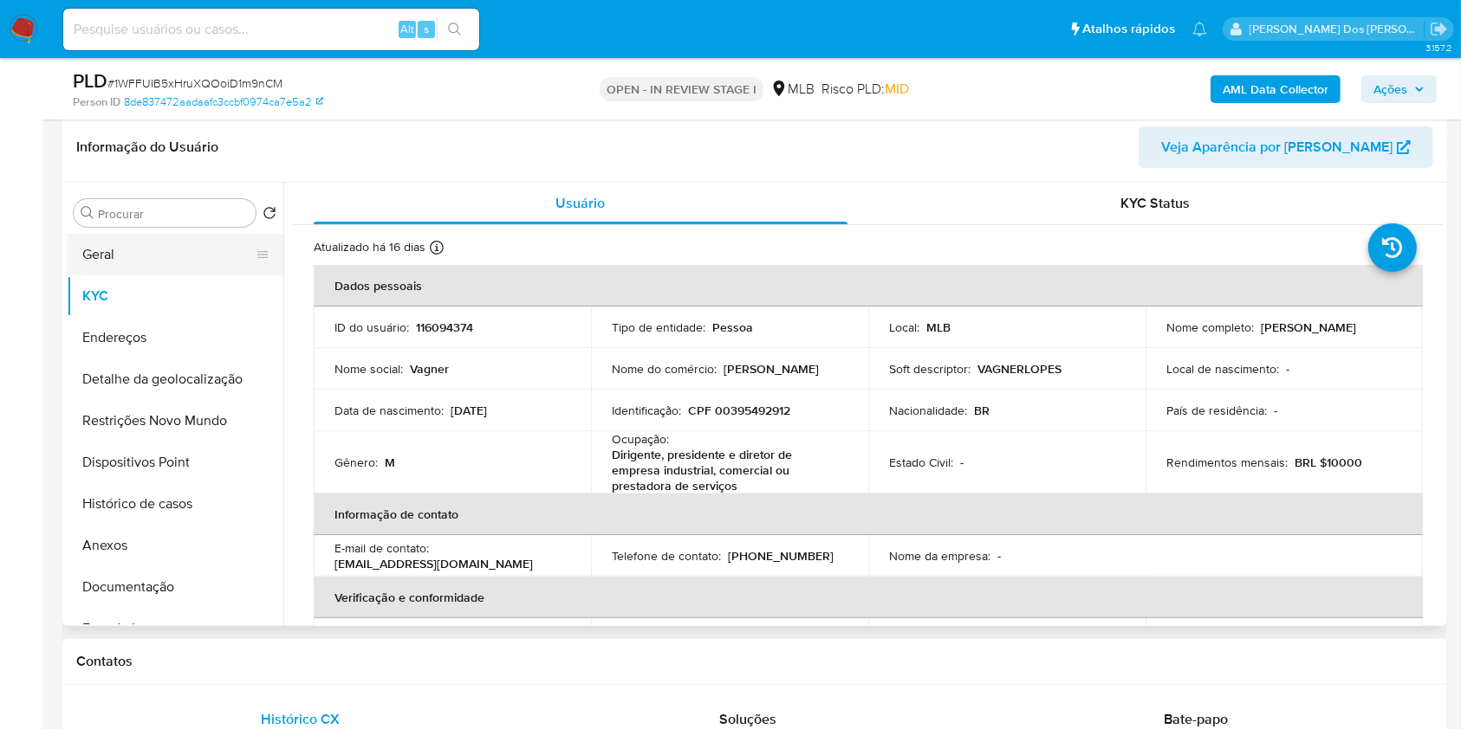
click at [171, 275] on button "Geral" at bounding box center [168, 255] width 203 height 42
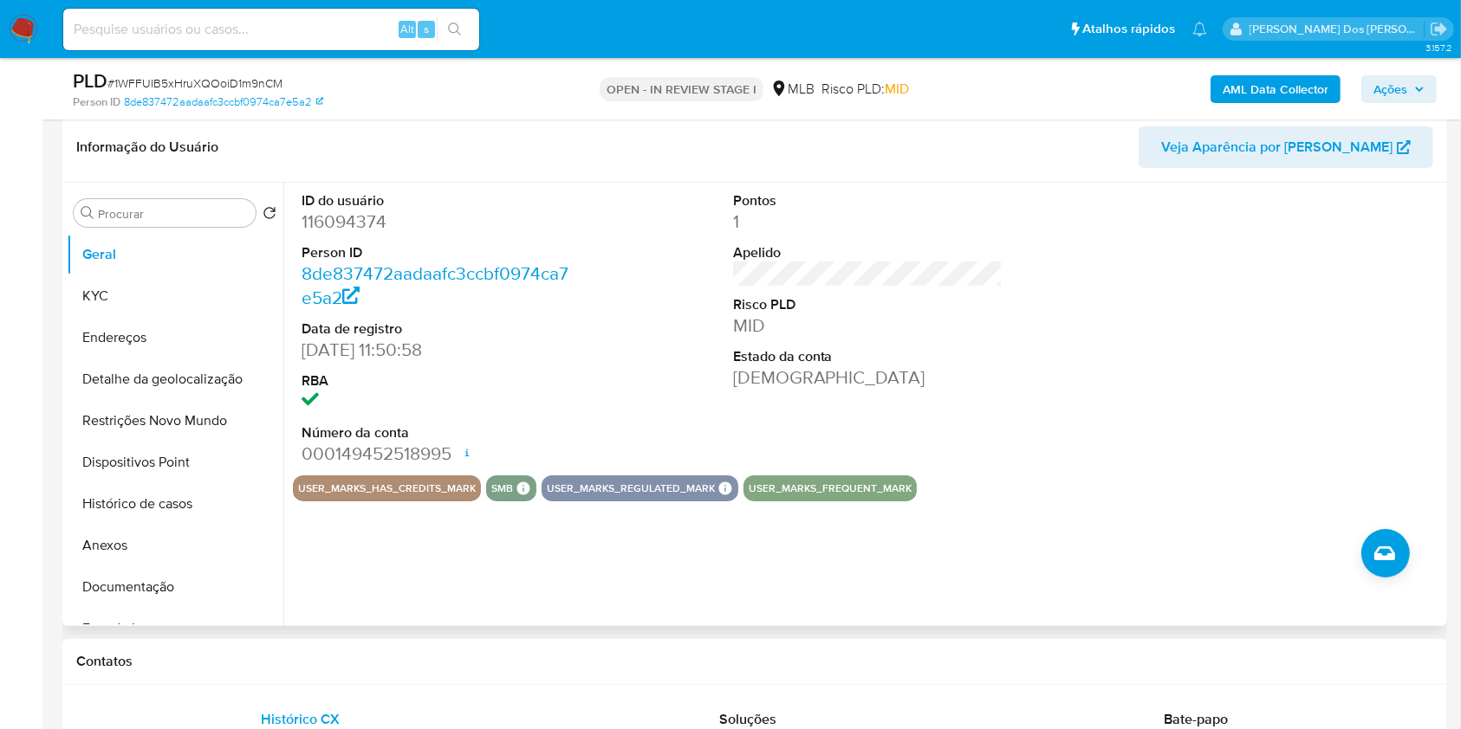
copy td "10944680000155"
click at [194, 317] on button "KYC" at bounding box center [168, 296] width 203 height 42
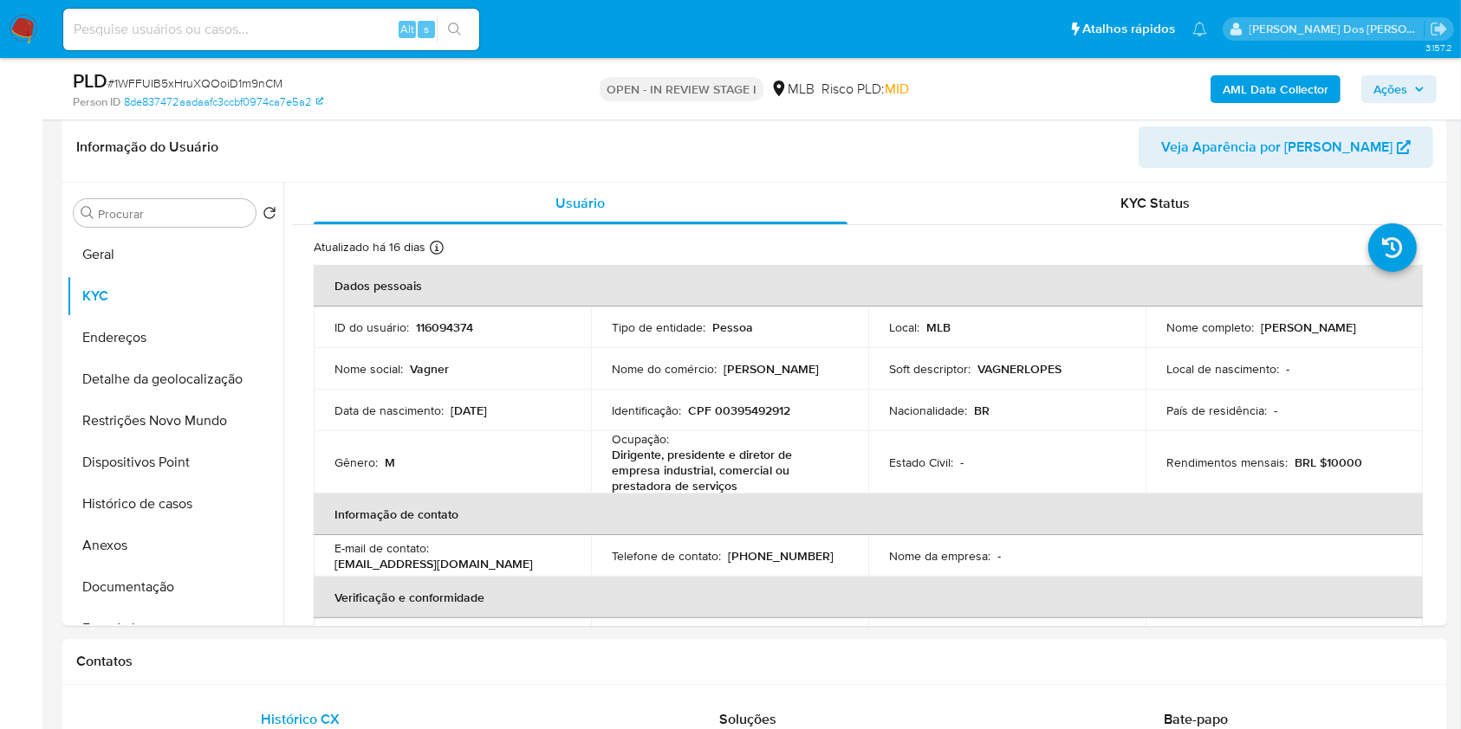
copy td "10944680000155"
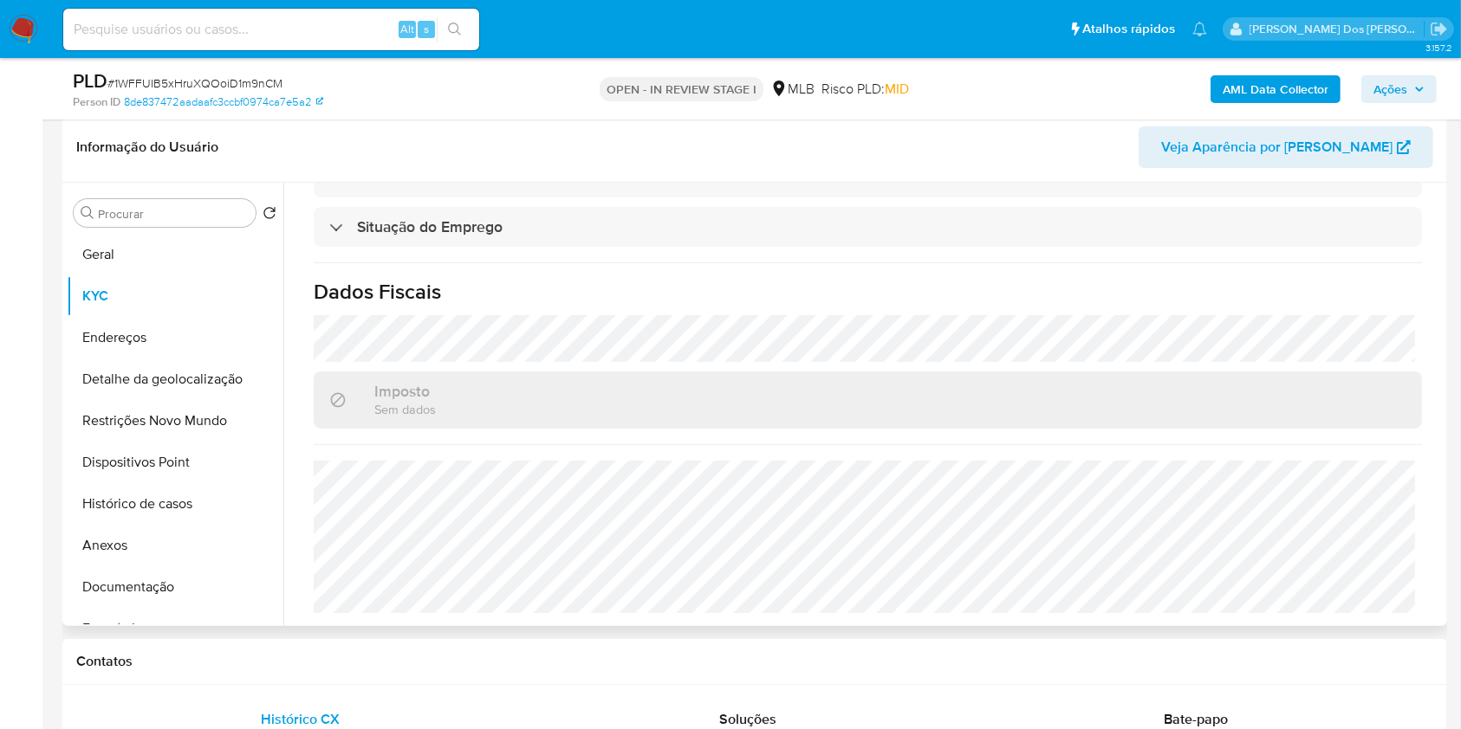
copy td "10944680000155"
click at [188, 400] on button "Detalhe da geolocalização" at bounding box center [168, 380] width 203 height 42
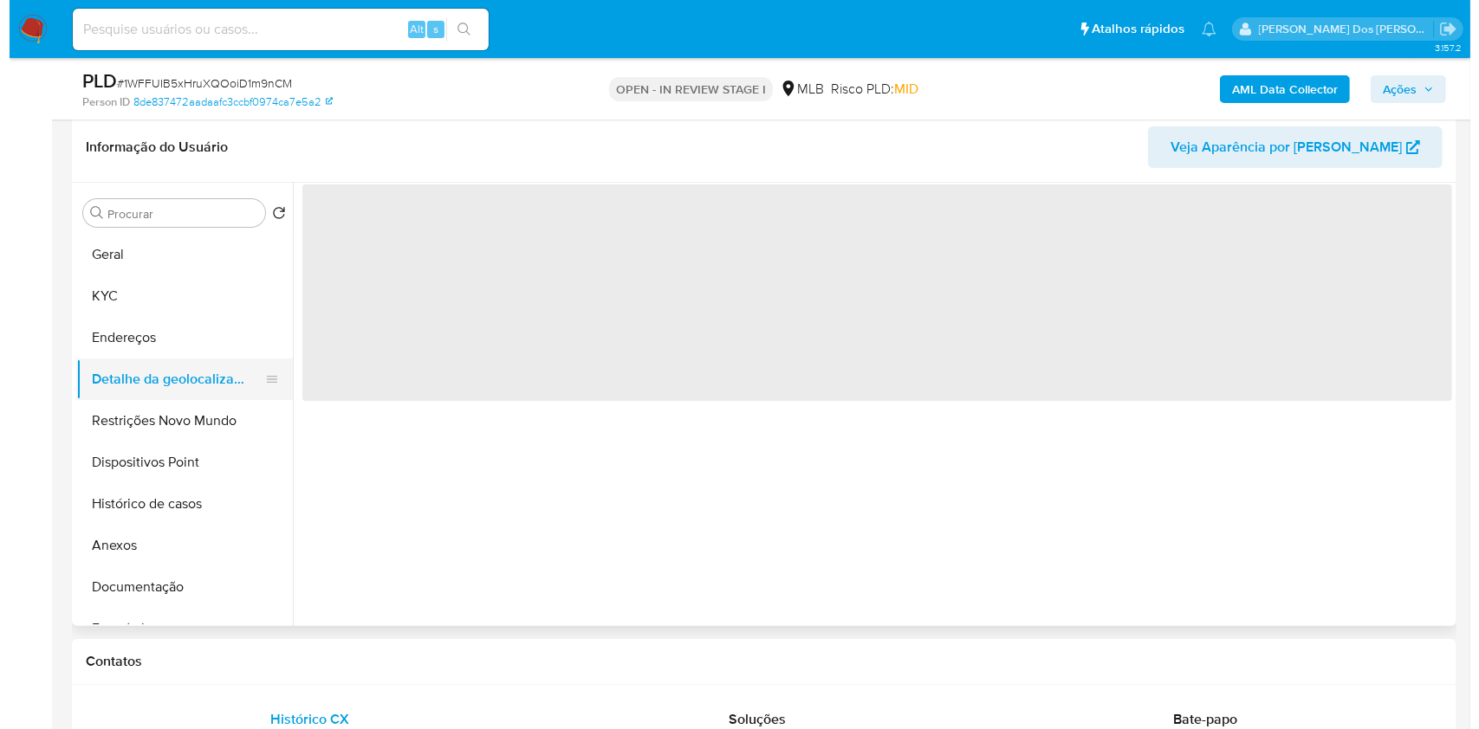
scroll to position [0, 0]
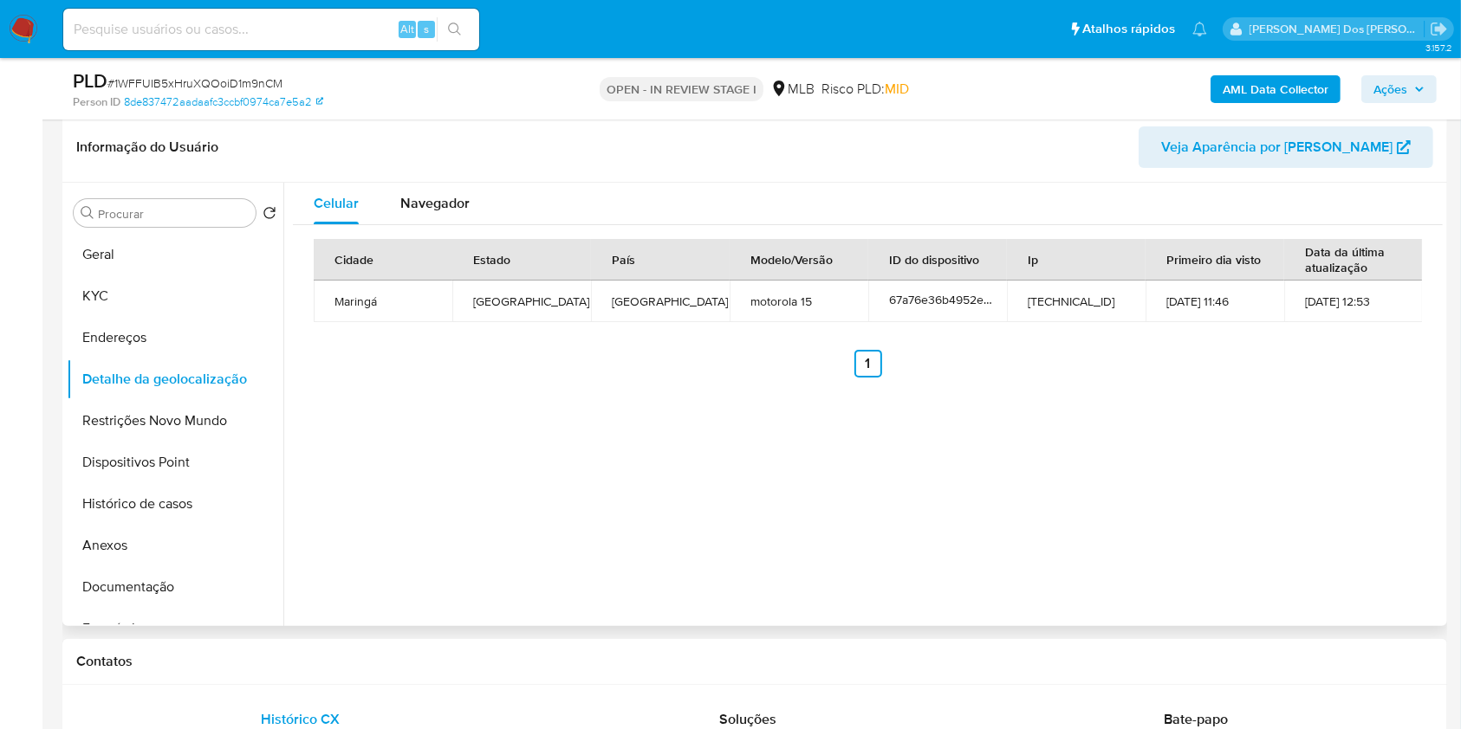
copy td "10944680000155"
click at [114, 442] on button "Restrições Novo Mundo" at bounding box center [168, 421] width 203 height 42
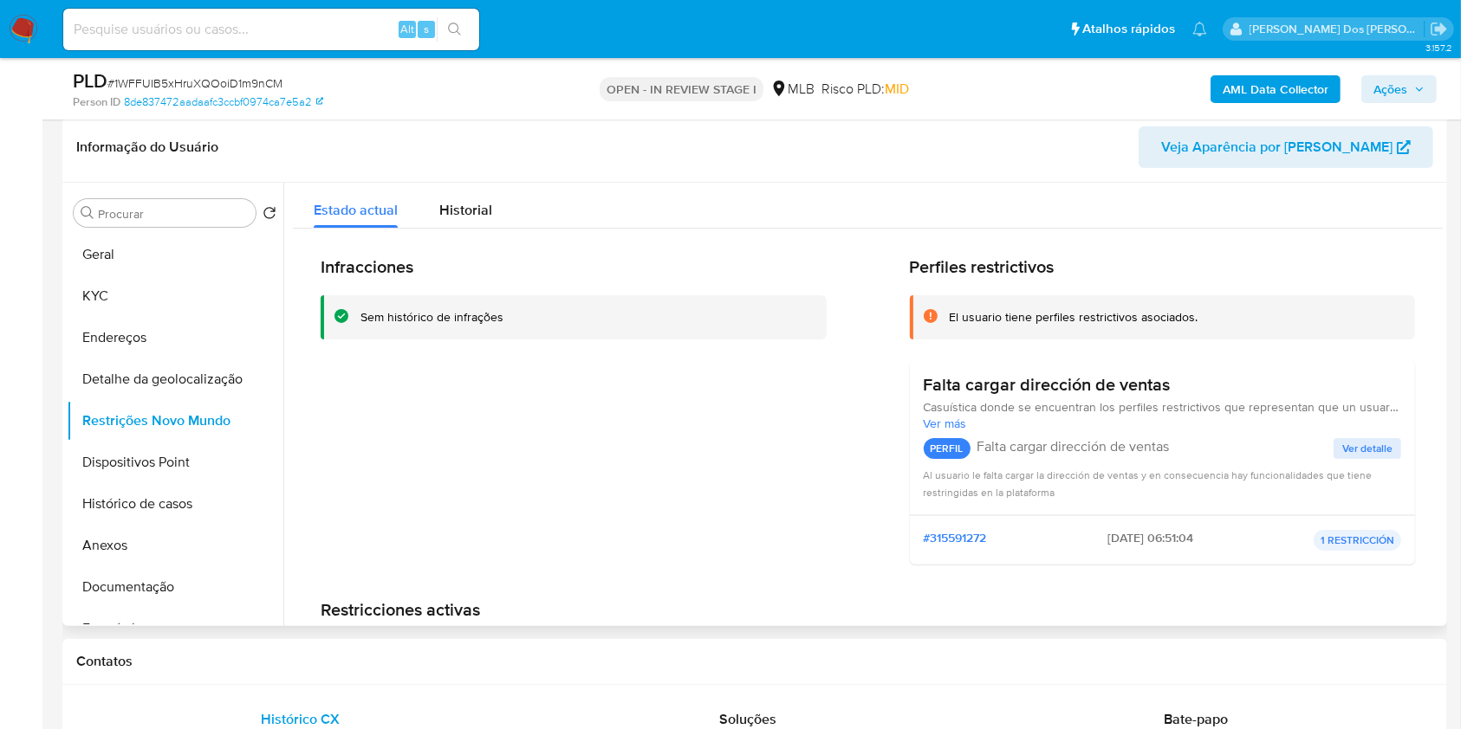
copy td "10944680000155"
click at [195, 483] on button "Dispositivos Point" at bounding box center [168, 463] width 203 height 42
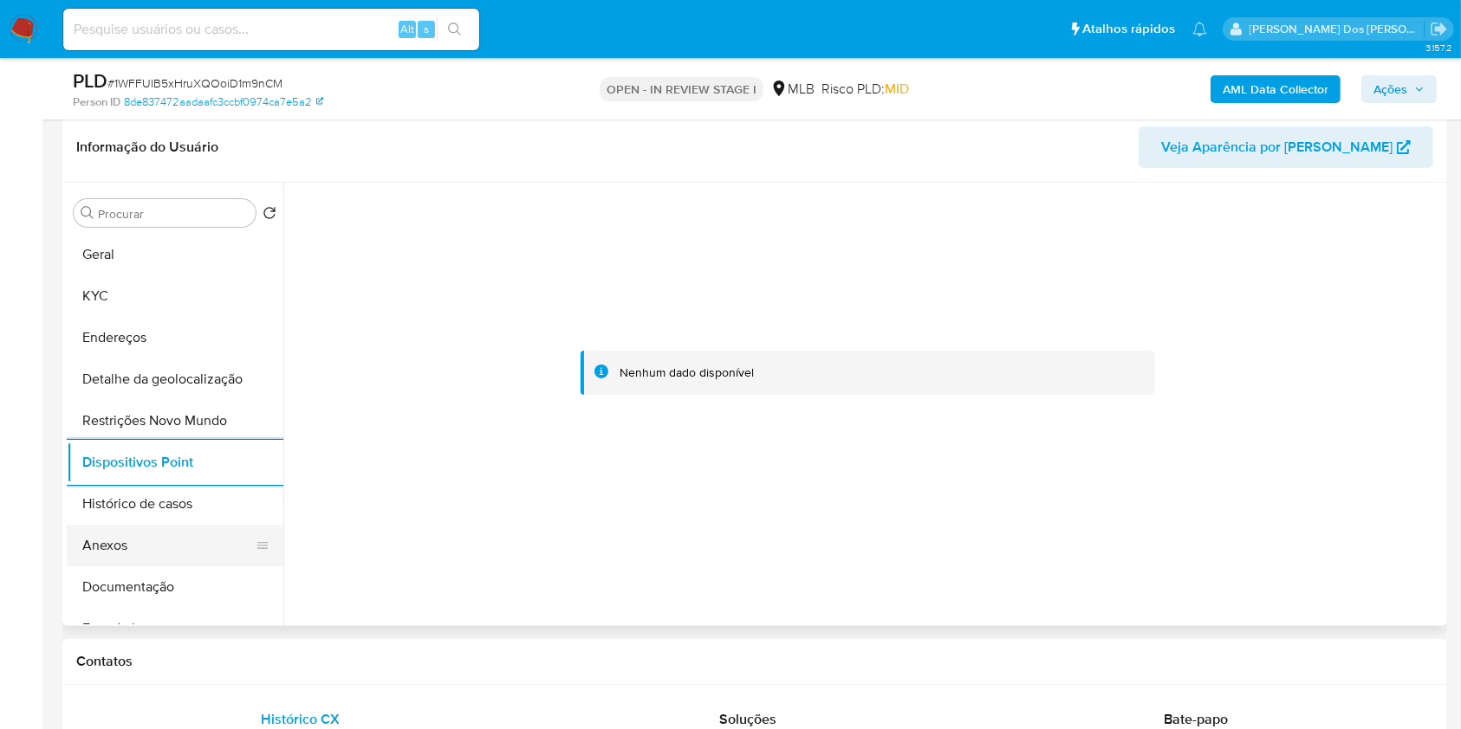
click at [177, 556] on button "Anexos" at bounding box center [168, 546] width 203 height 42
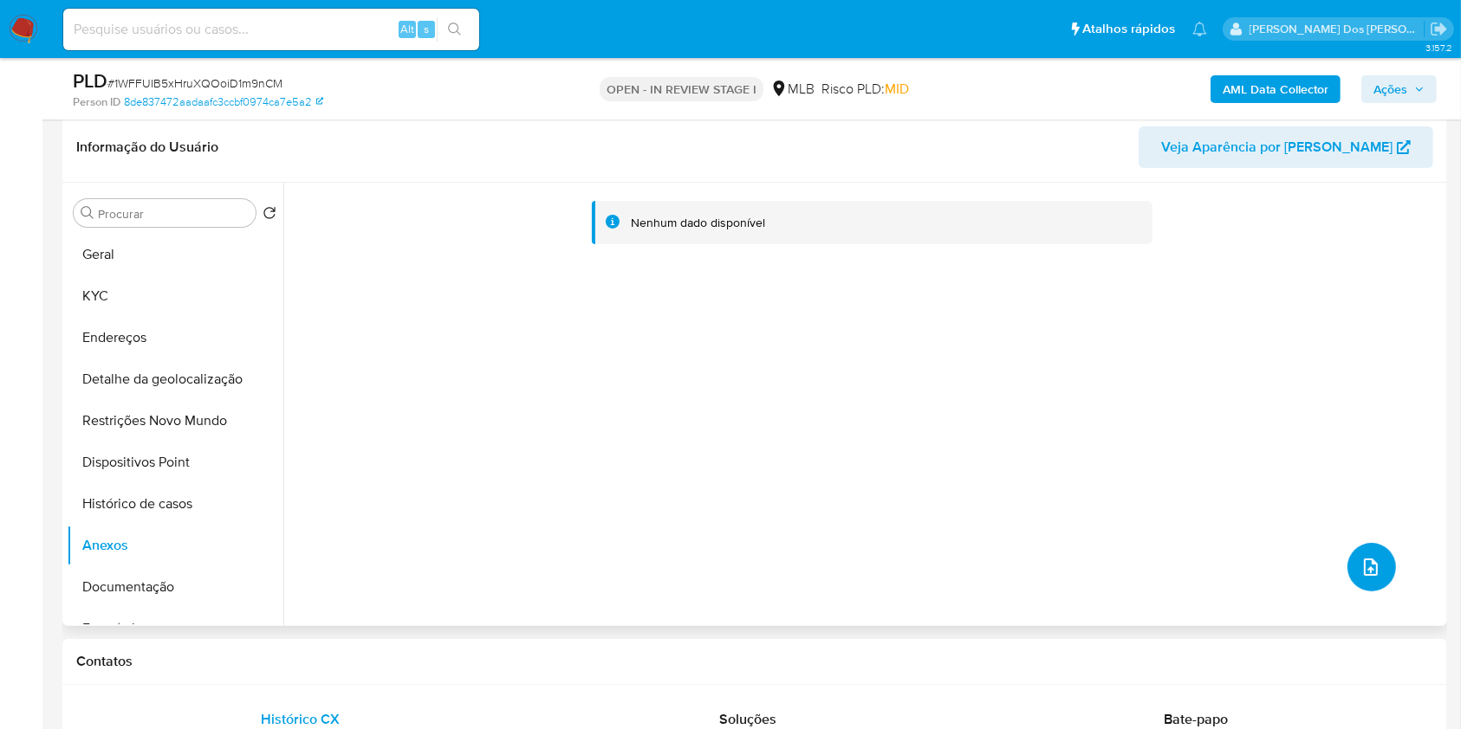
click at [1362, 592] on button "upload-file" at bounding box center [1371, 567] width 49 height 49
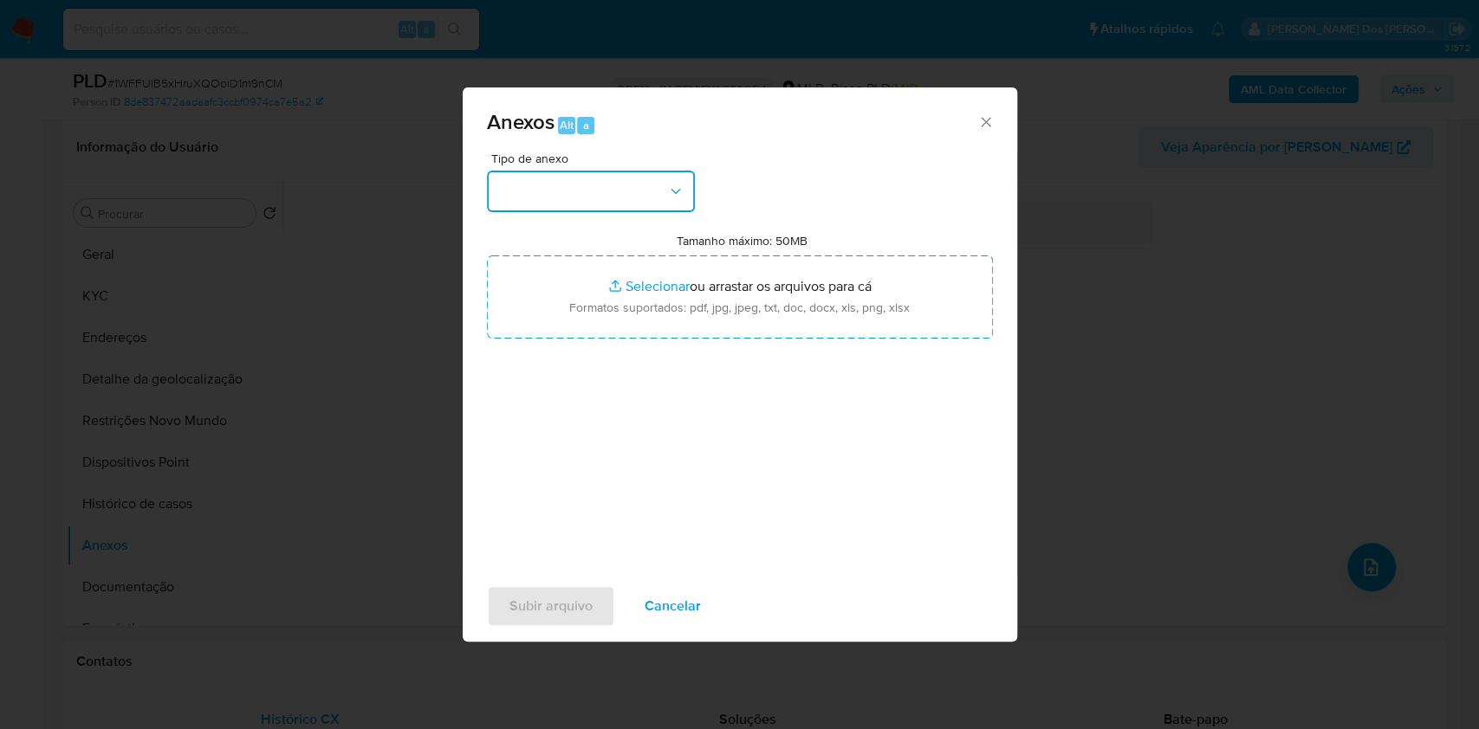
click at [648, 176] on button "button" at bounding box center [591, 192] width 208 height 42
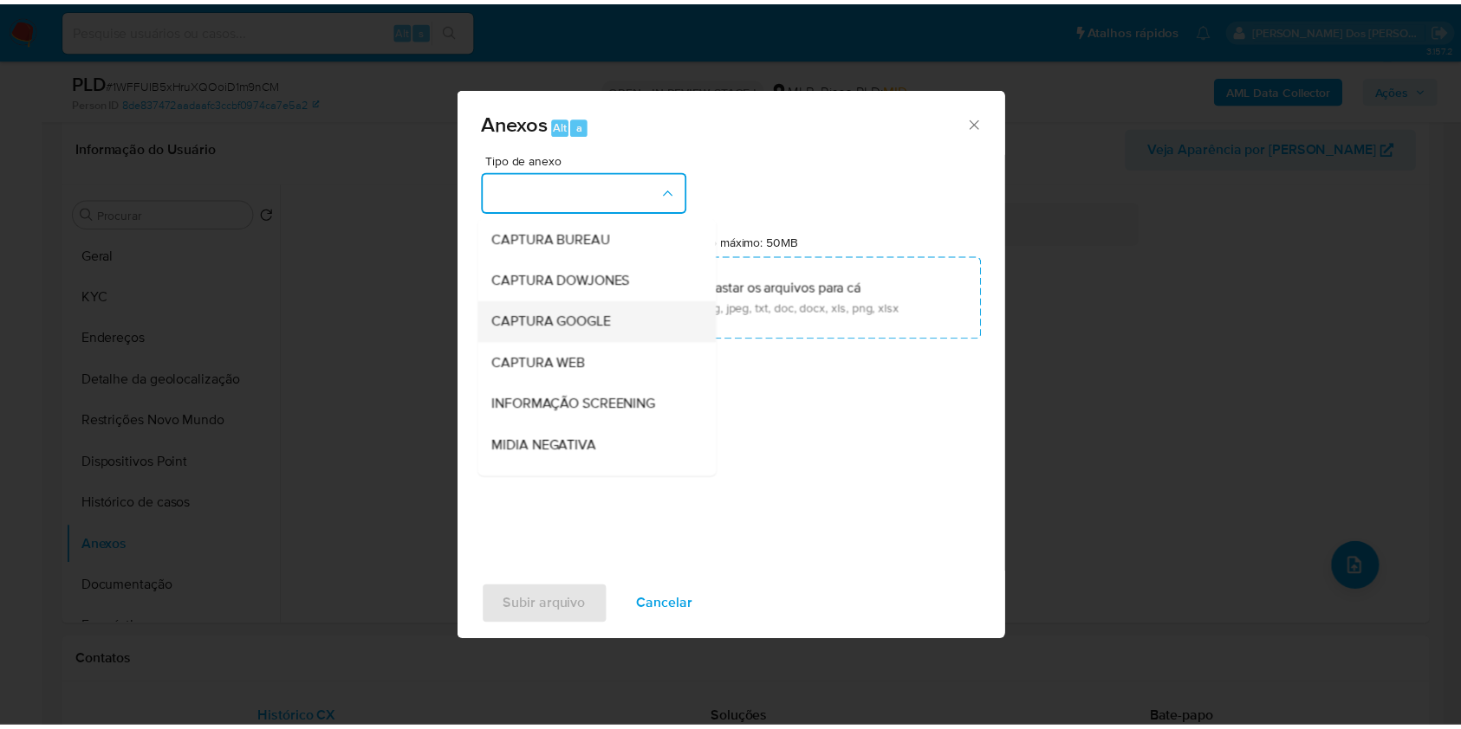
scroll to position [215, 0]
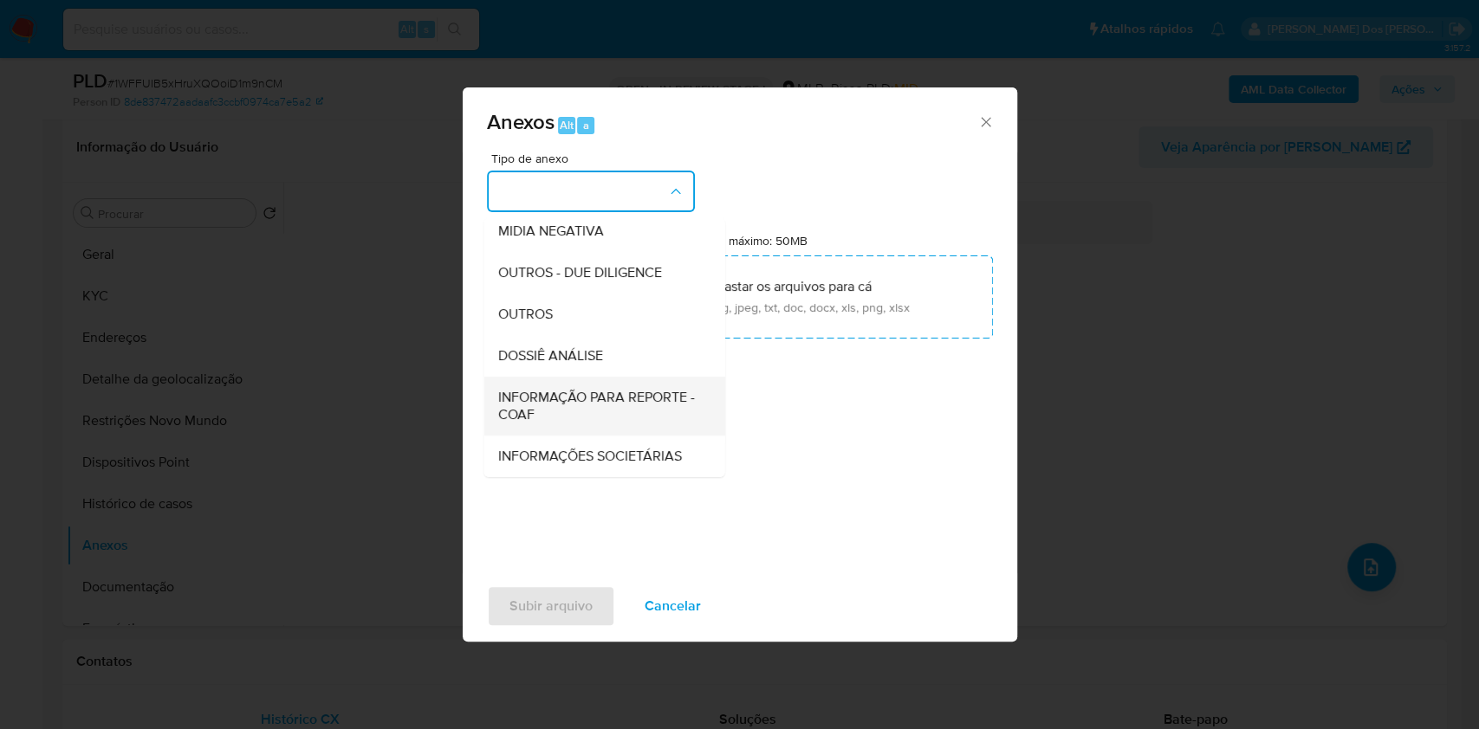
click at [523, 389] on span "INFORMAÇÃO PARA REPORTE - COAF" at bounding box center [598, 406] width 203 height 35
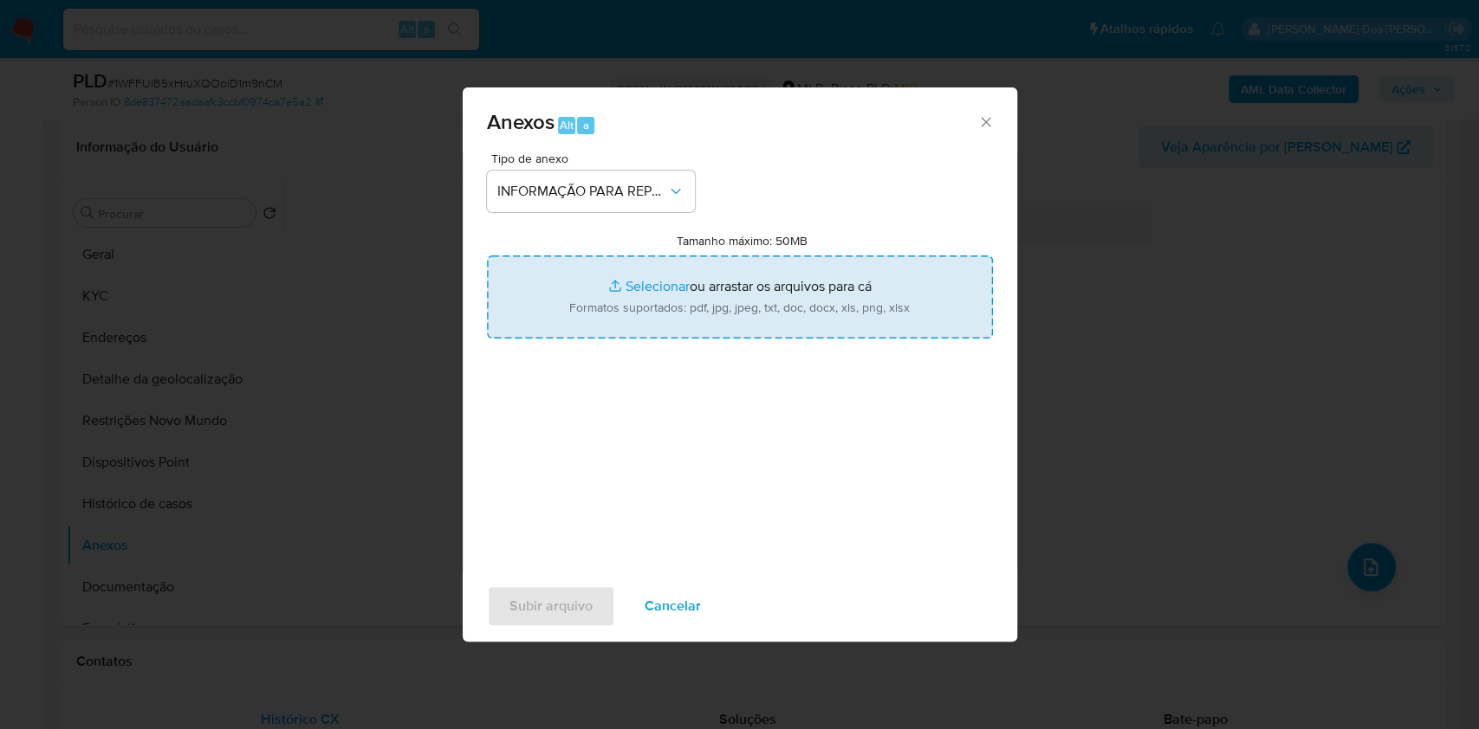
type input "C:\fakepath\Mulan 116094374_2025_09_02_12_55_18 - Resumen TX.pdf"
type input "C:\fakepath\SAR - XXX - CPF 00395492912 - VAGNER LOPES.pdf"
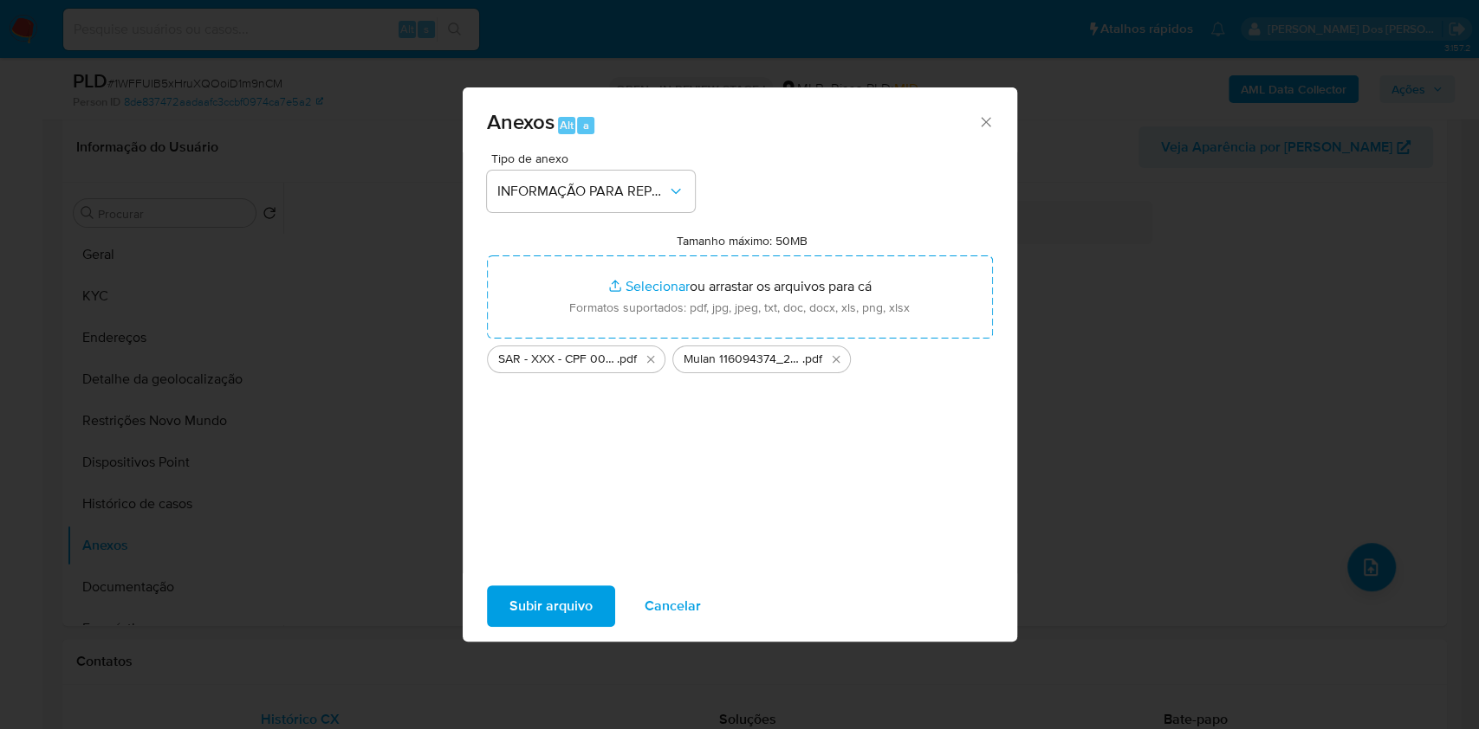
click at [524, 620] on span "Subir arquivo" at bounding box center [550, 606] width 83 height 38
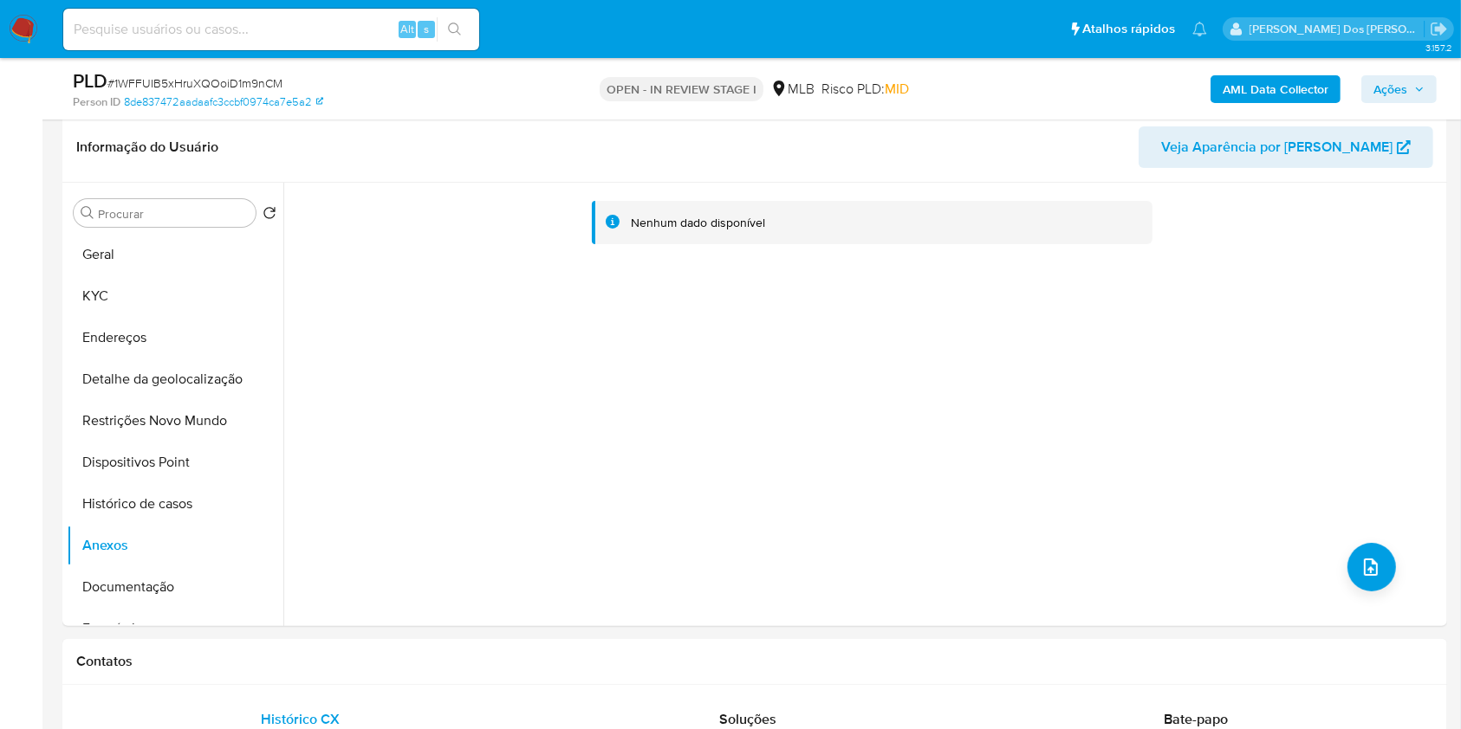
click at [1426, 88] on button "Ações" at bounding box center [1398, 89] width 75 height 28
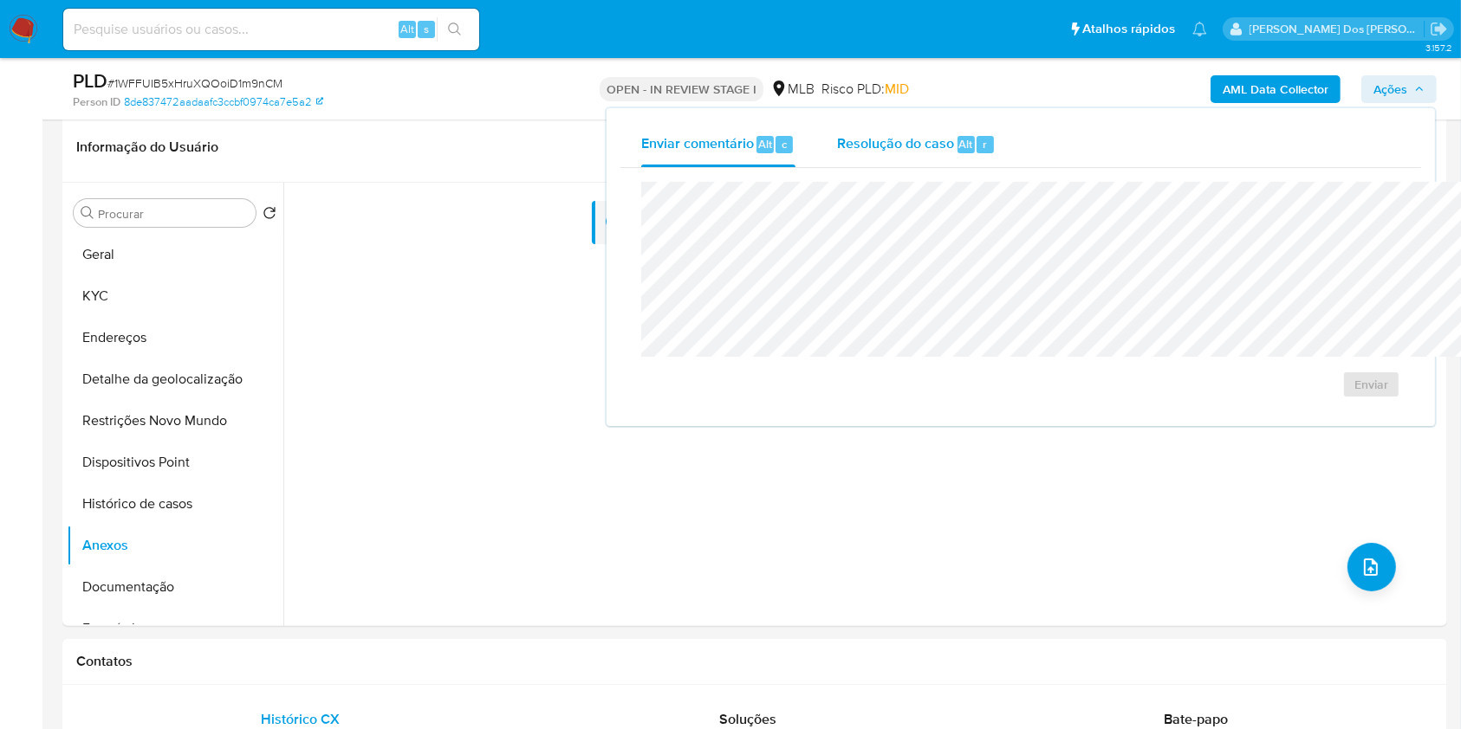
click at [837, 155] on div "Resolução do caso Alt r" at bounding box center [916, 144] width 159 height 45
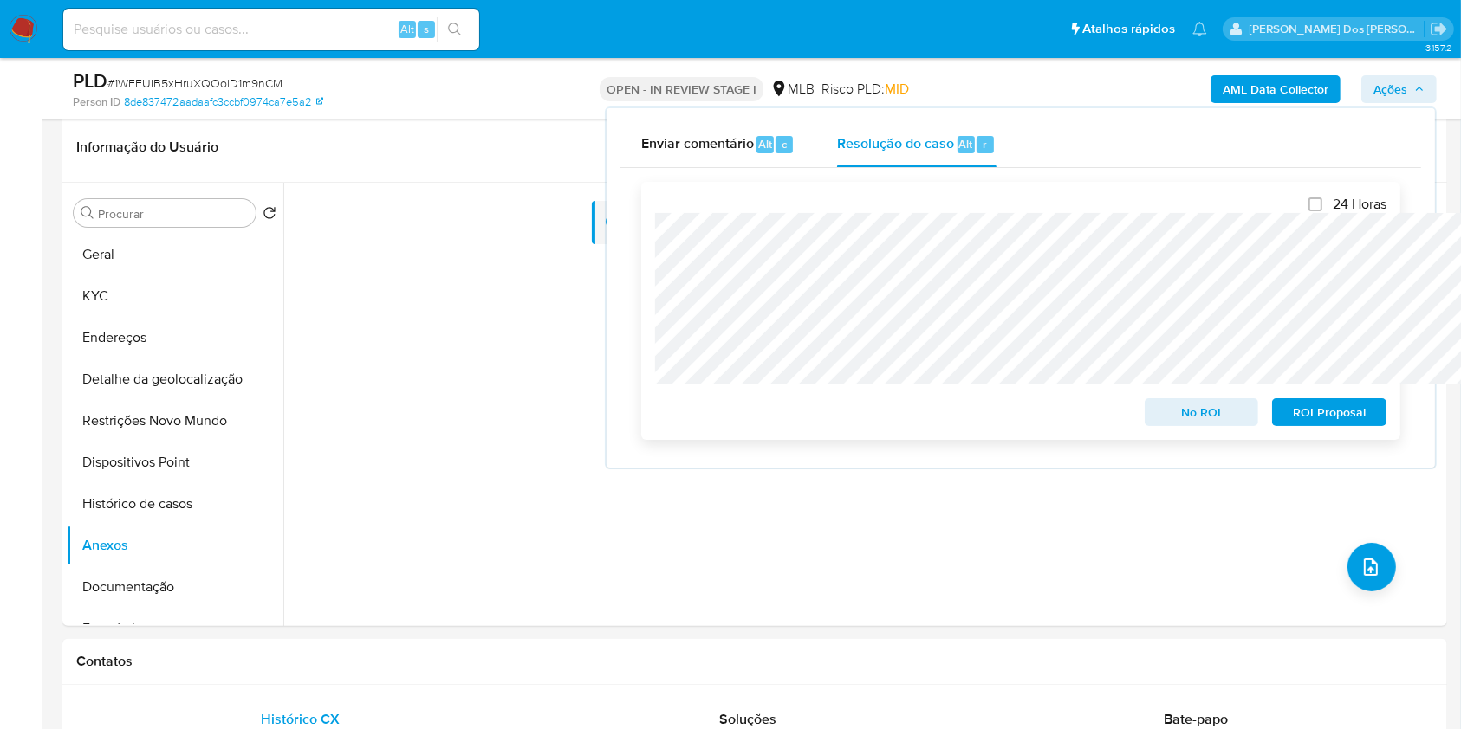
click at [1332, 410] on span "ROI Proposal" at bounding box center [1329, 412] width 90 height 24
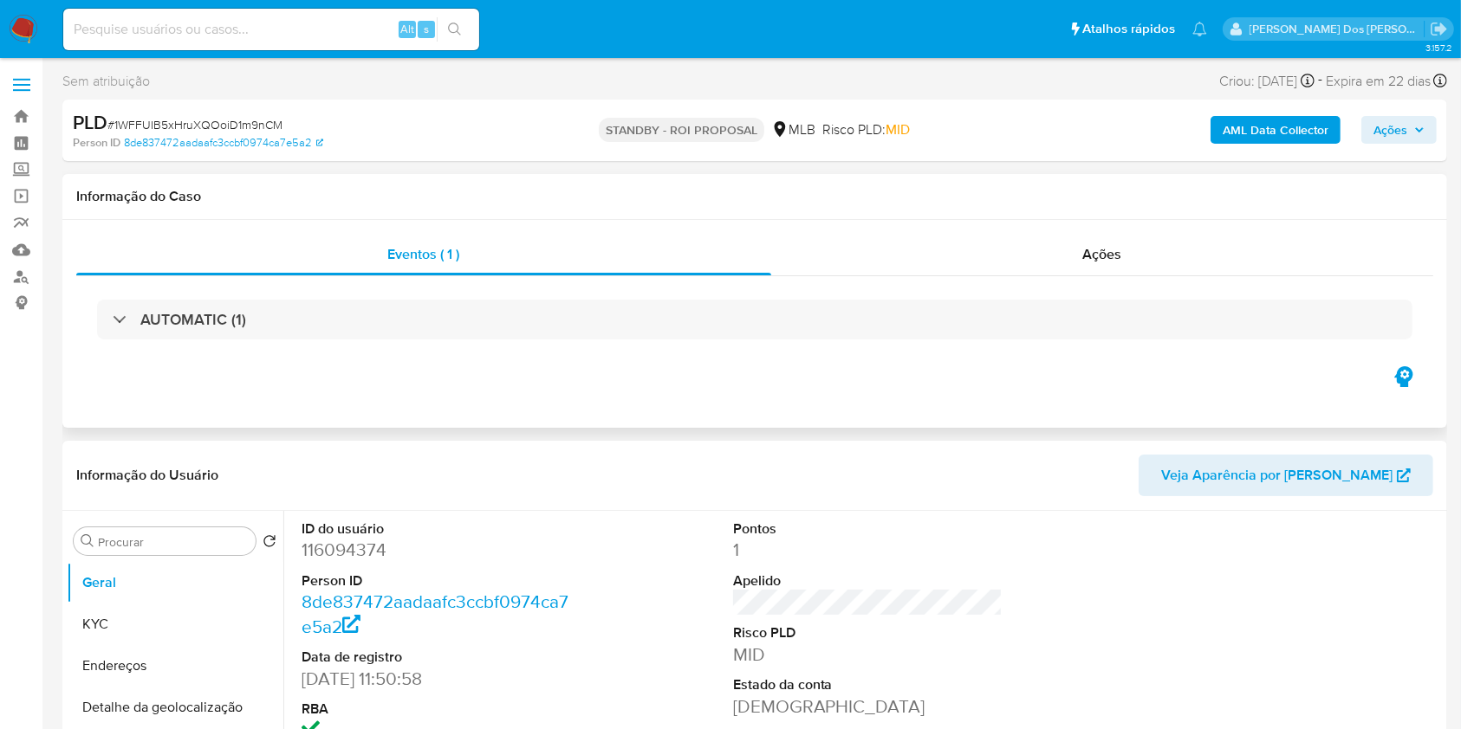
select select "10"
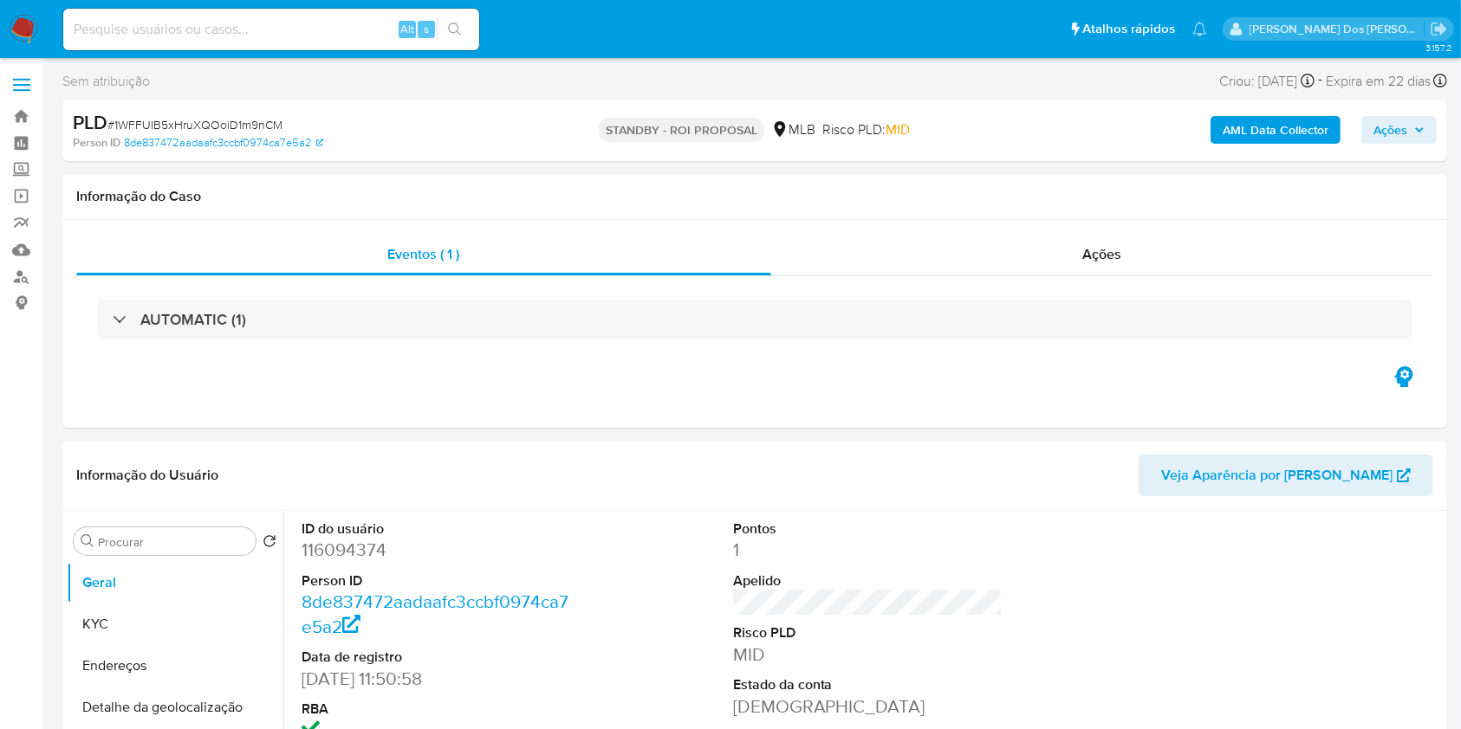
click at [315, 28] on input at bounding box center [271, 29] width 416 height 23
paste input "B0QD204Q5xH4sDt6x9ZkWlfd"
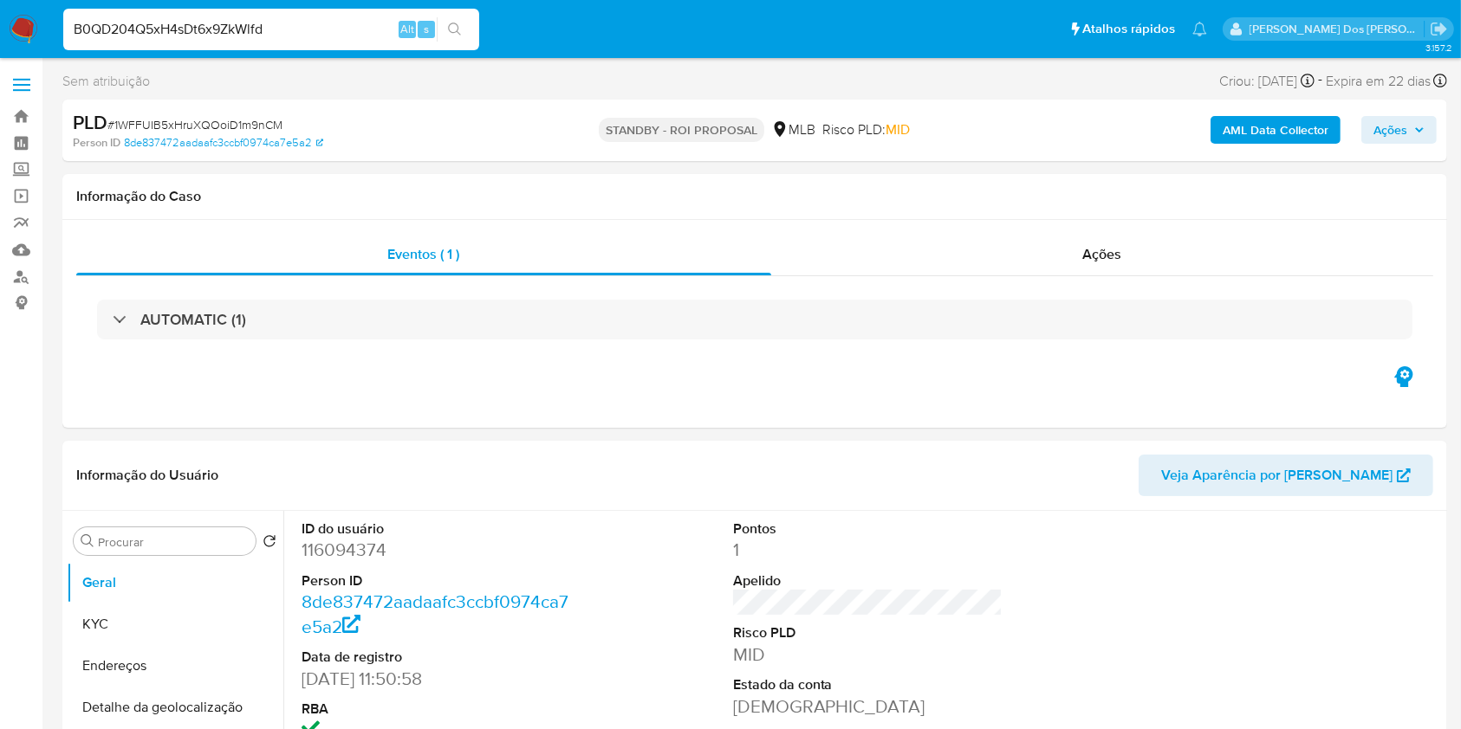
type input "B0QD204Q5xH4sDt6x9ZkWlfd"
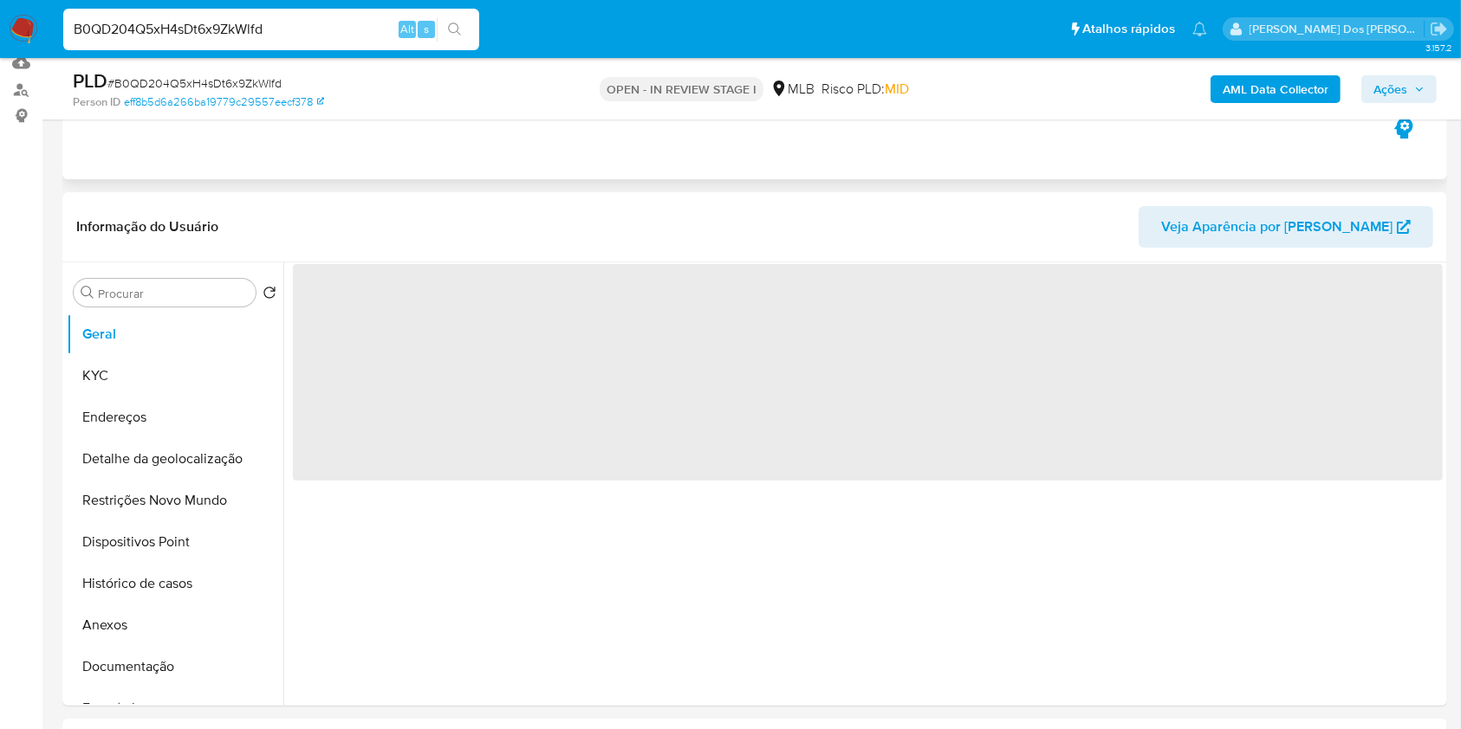
scroll to position [191, 0]
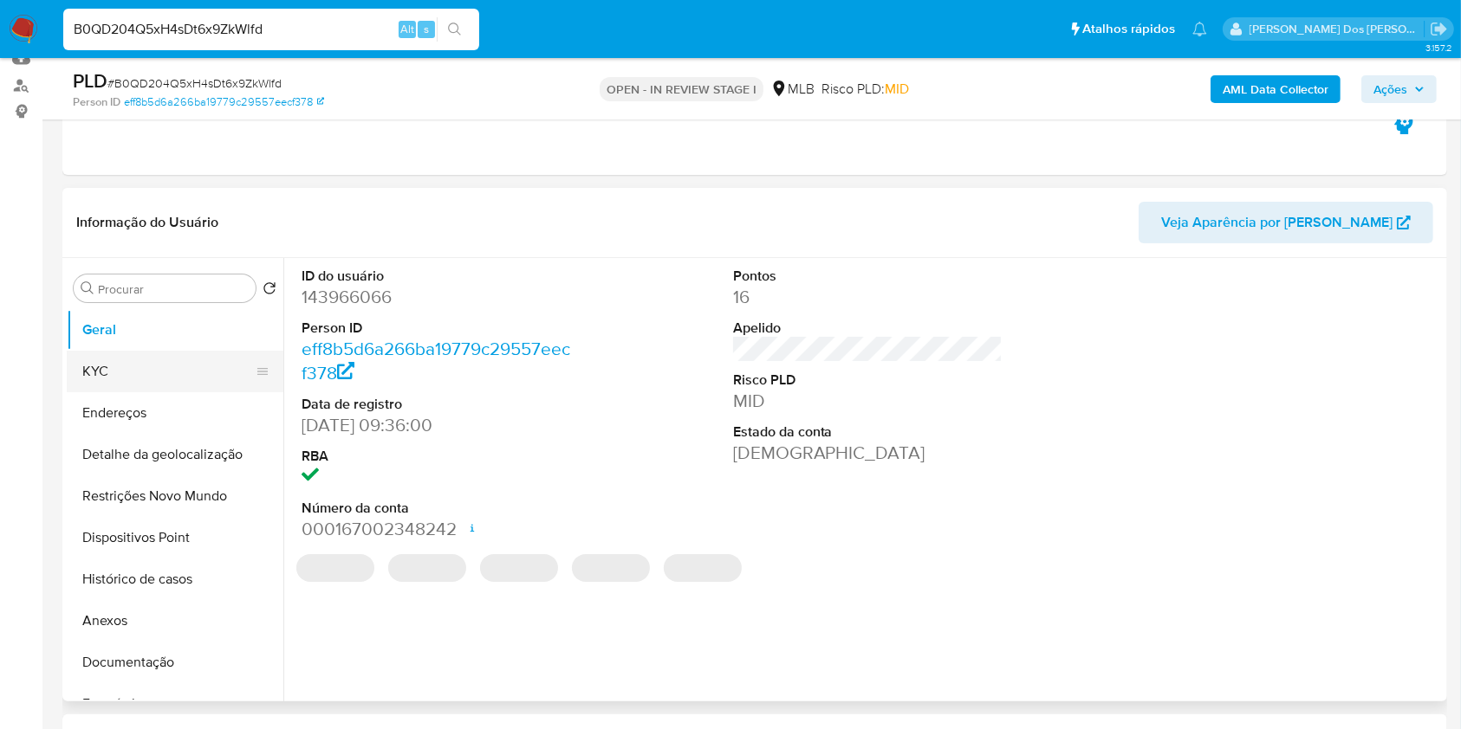
select select "10"
click at [124, 392] on button "KYC" at bounding box center [168, 372] width 203 height 42
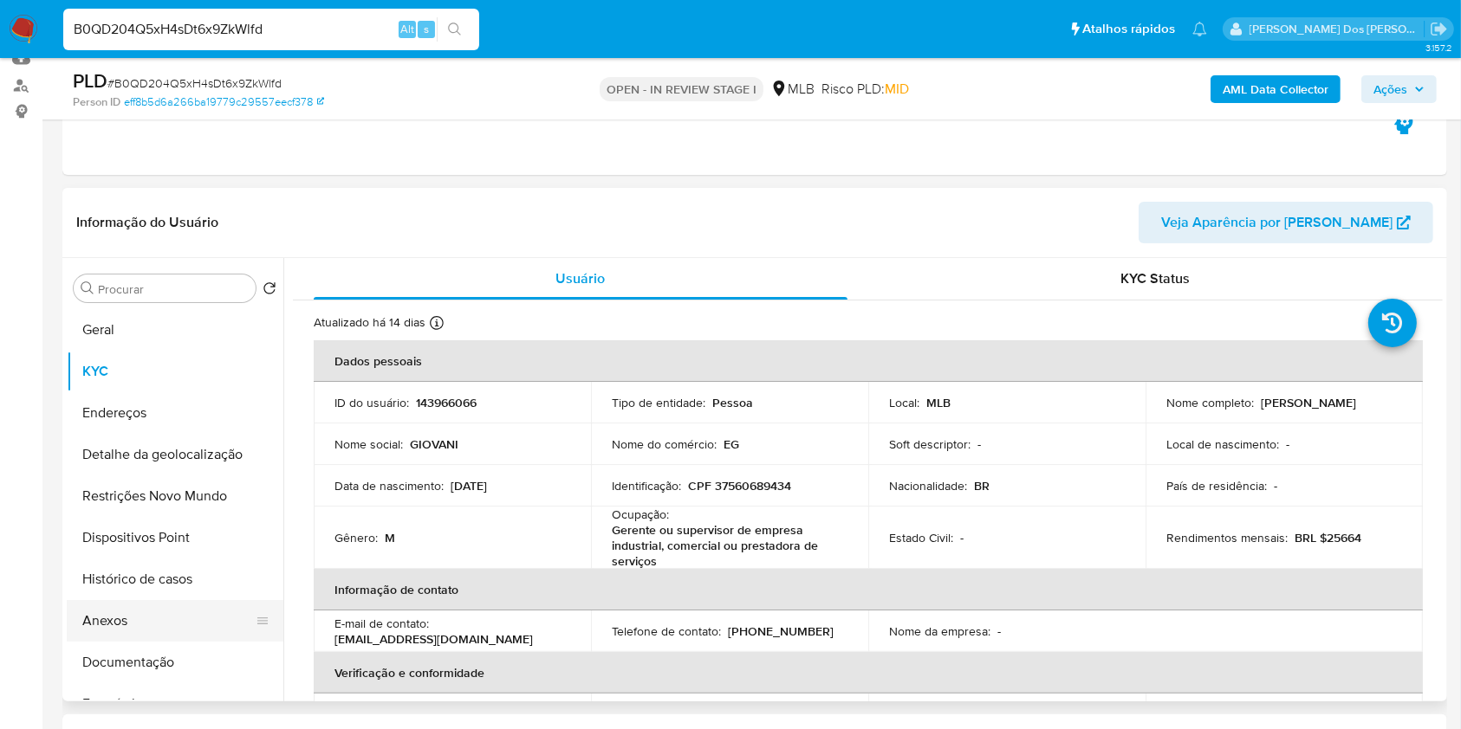
click at [116, 642] on button "Anexos" at bounding box center [168, 621] width 203 height 42
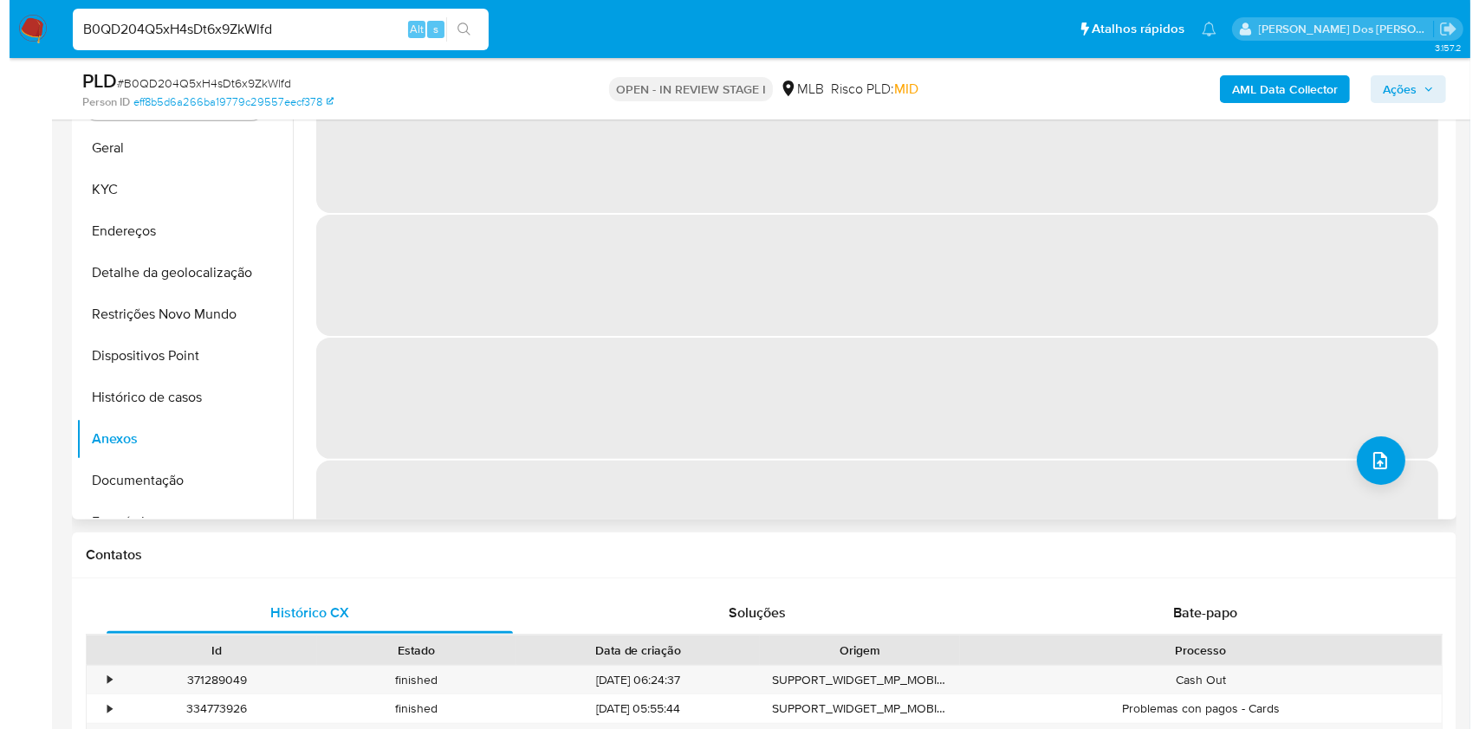
scroll to position [372, 0]
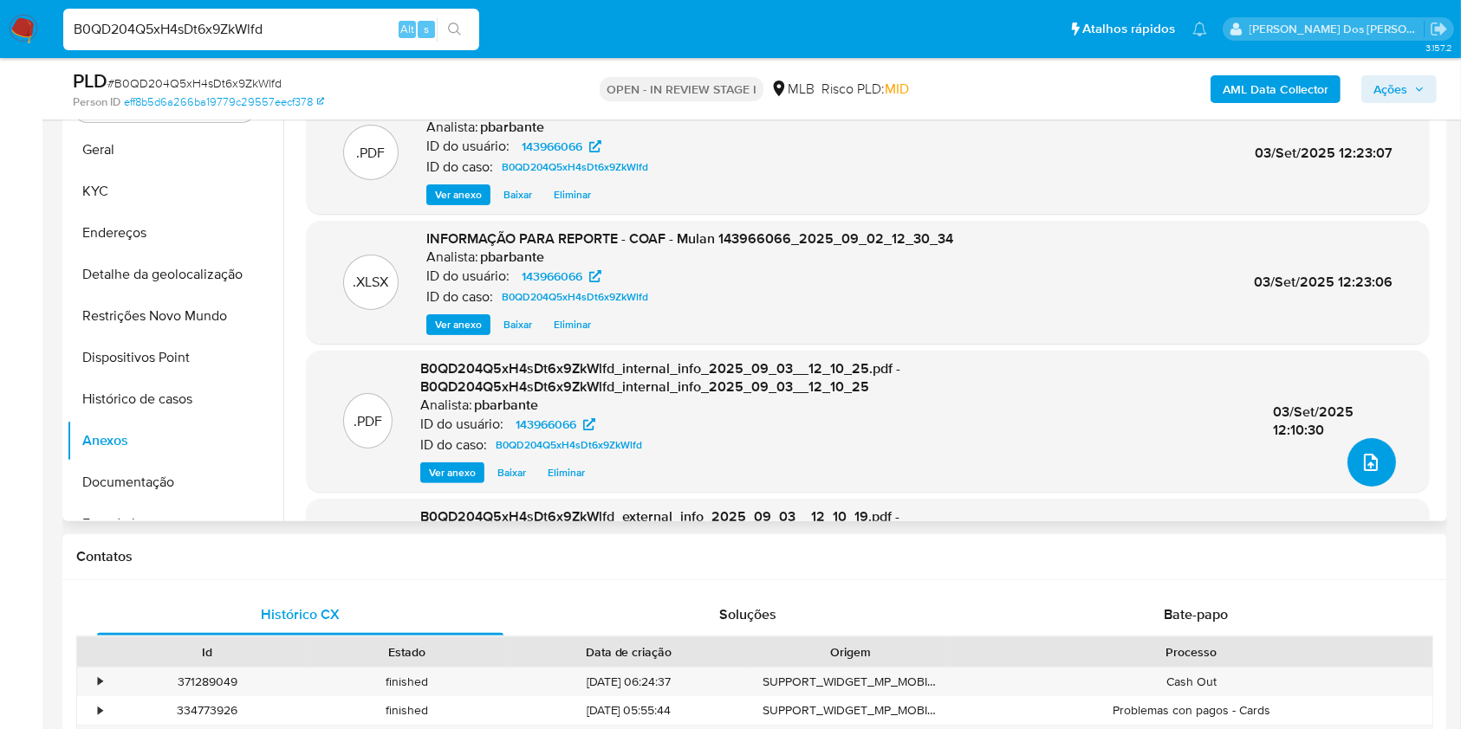
click at [1351, 487] on button "upload-file" at bounding box center [1371, 462] width 49 height 49
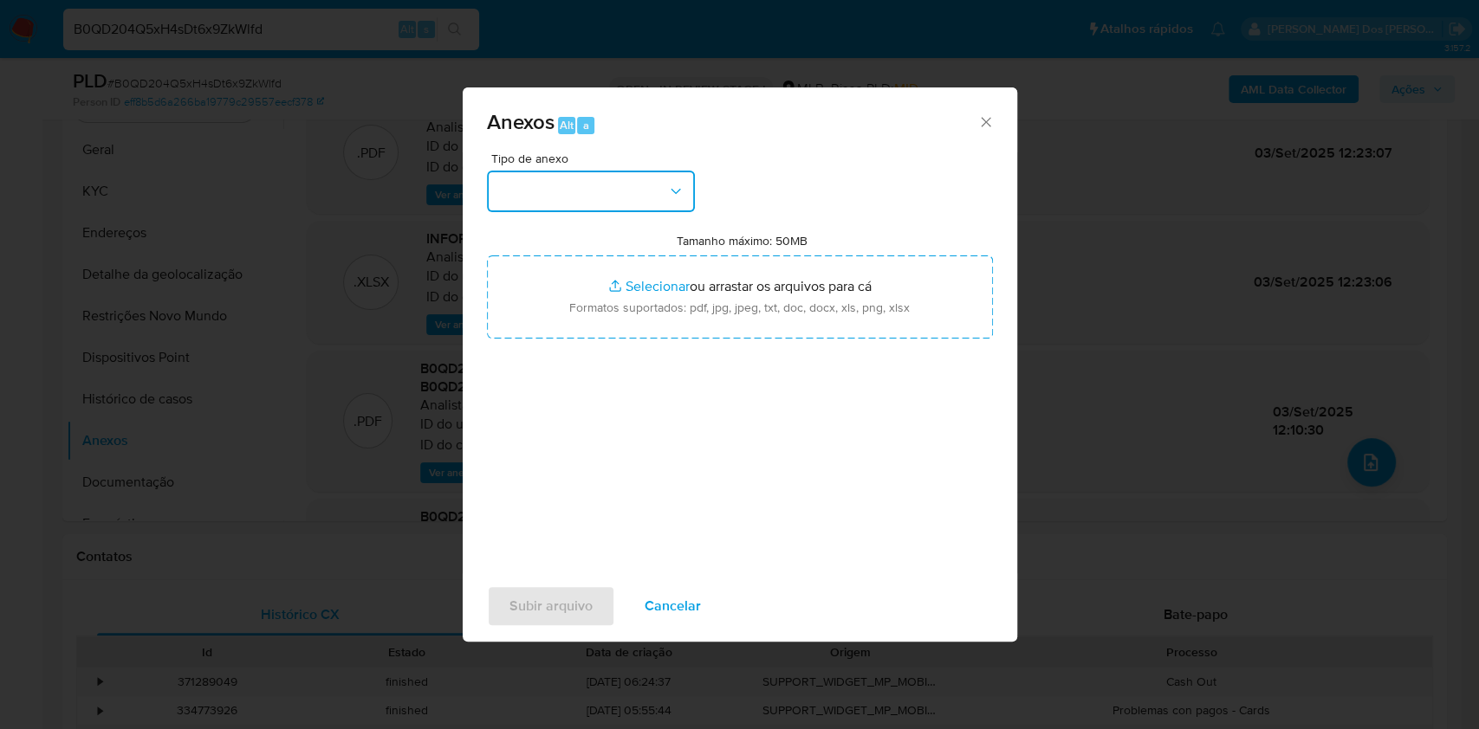
click at [632, 171] on button "button" at bounding box center [591, 192] width 208 height 42
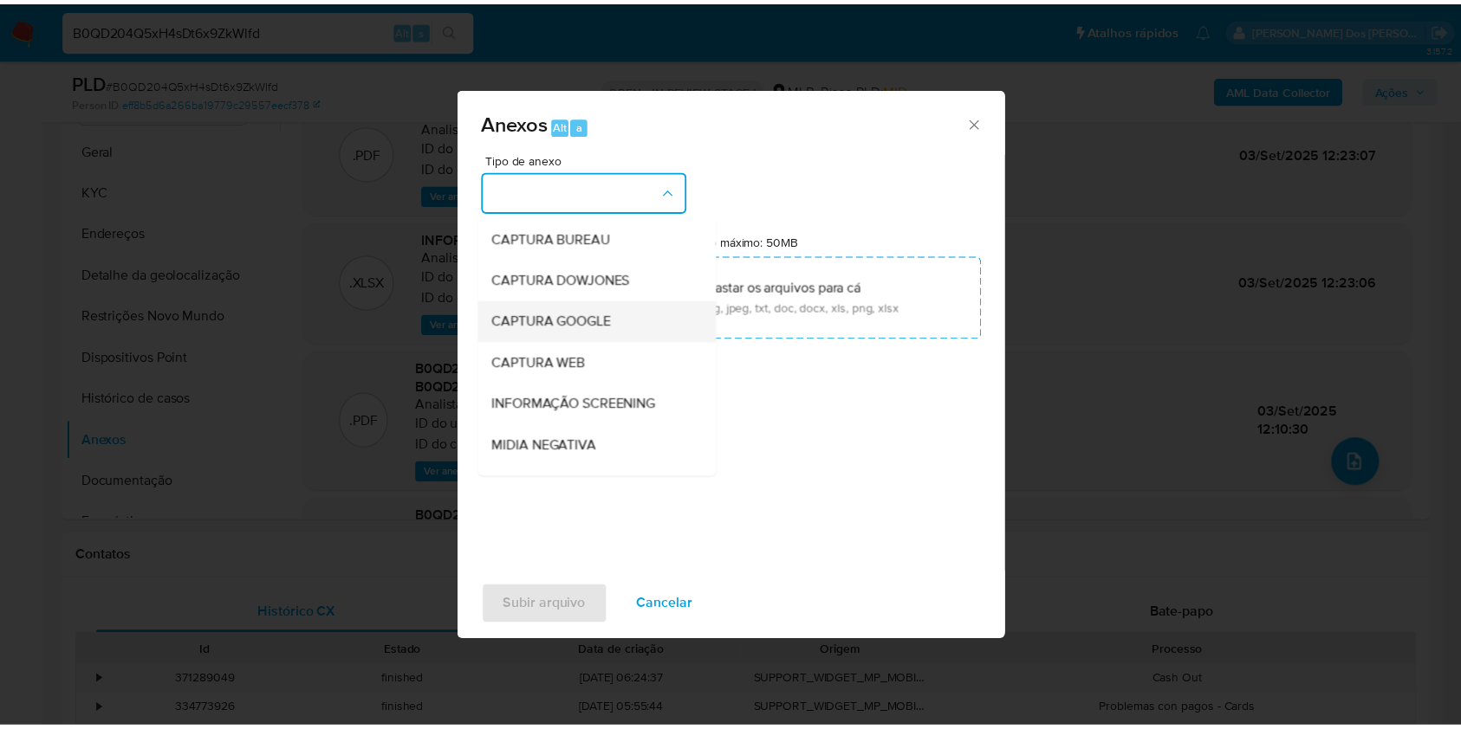
scroll to position [215, 0]
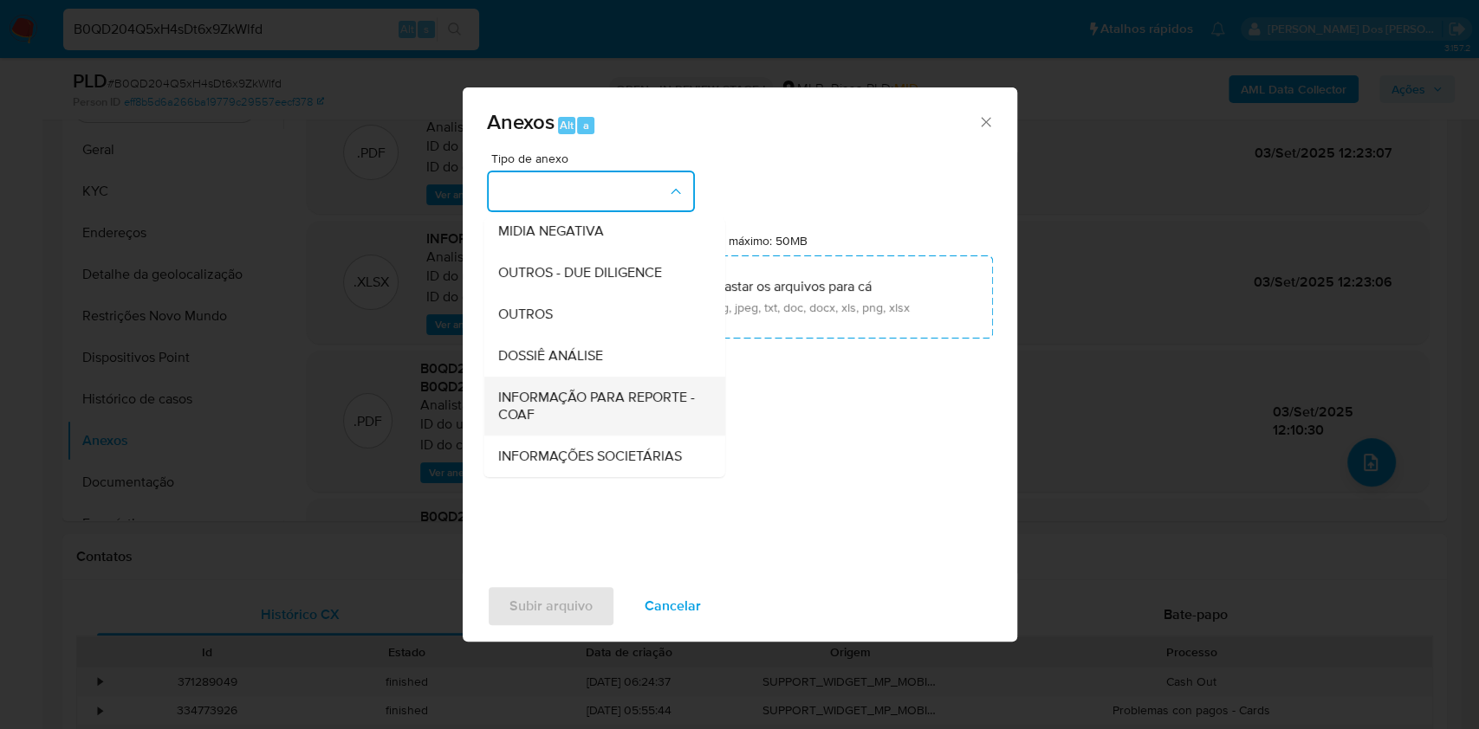
click at [533, 377] on div "INFORMAÇÃO PARA REPORTE - COAF" at bounding box center [598, 406] width 203 height 59
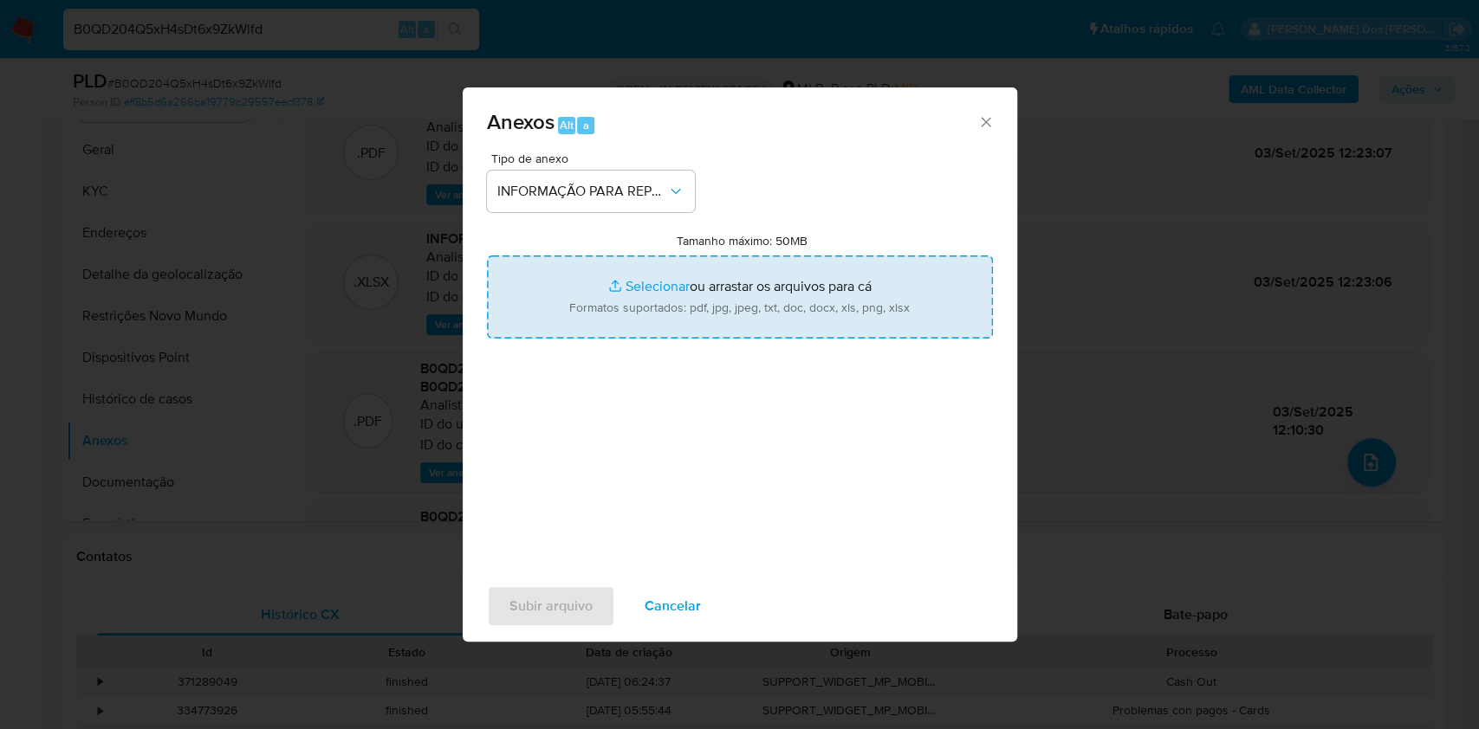
type input "C:\fakepath\SAR - XXX - CPF 37560689434 - GIOVANNI BARROS POLARI (1).pdf"
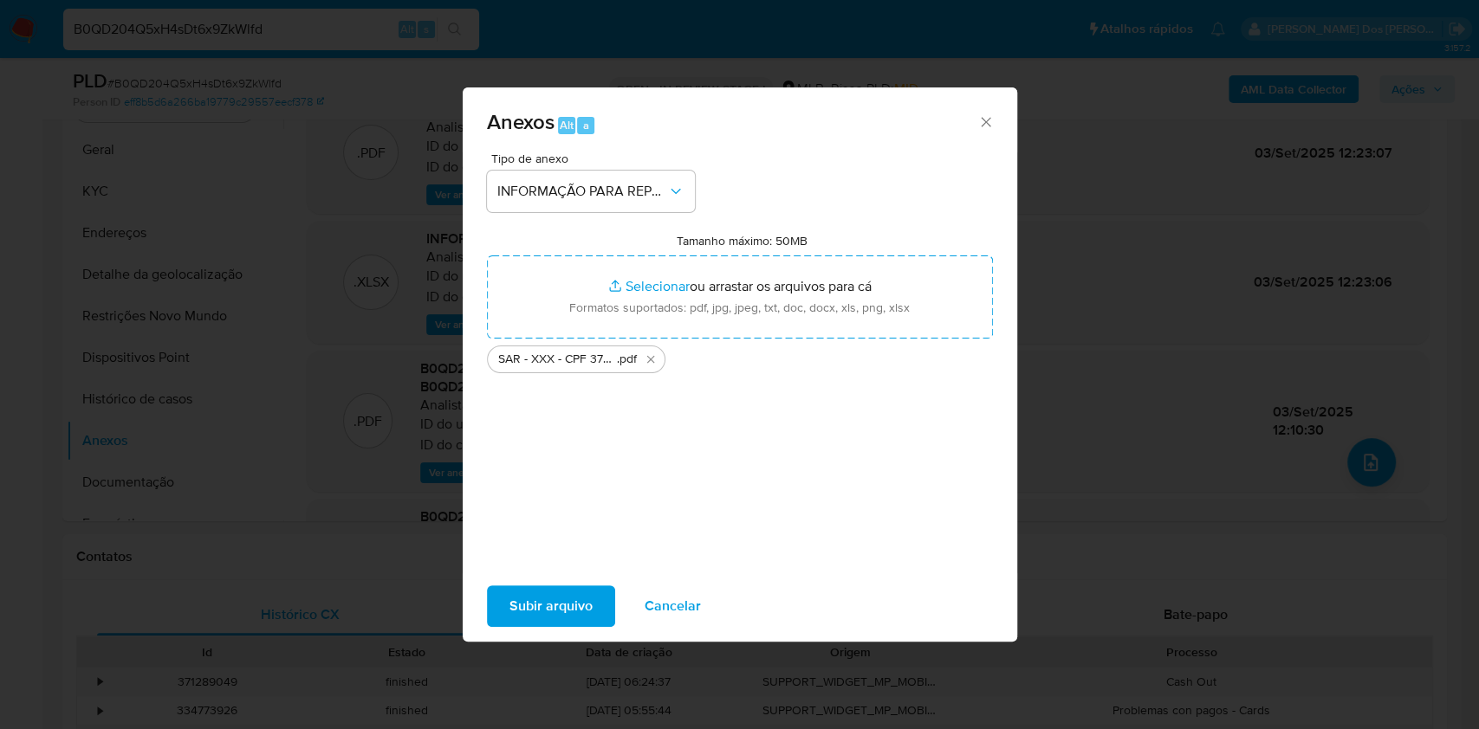
click at [509, 612] on span "Subir arquivo" at bounding box center [550, 606] width 83 height 38
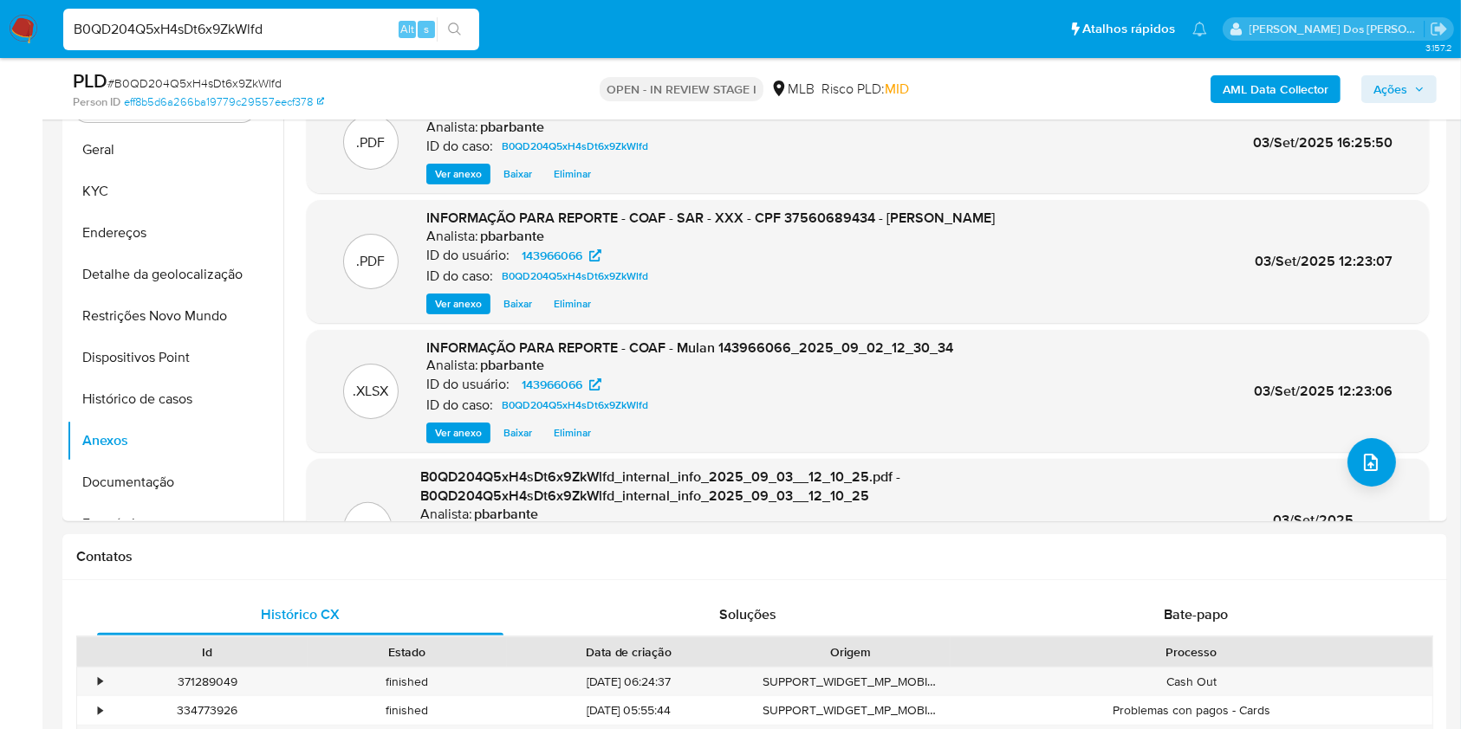
click at [1415, 86] on icon "button" at bounding box center [1419, 89] width 10 height 10
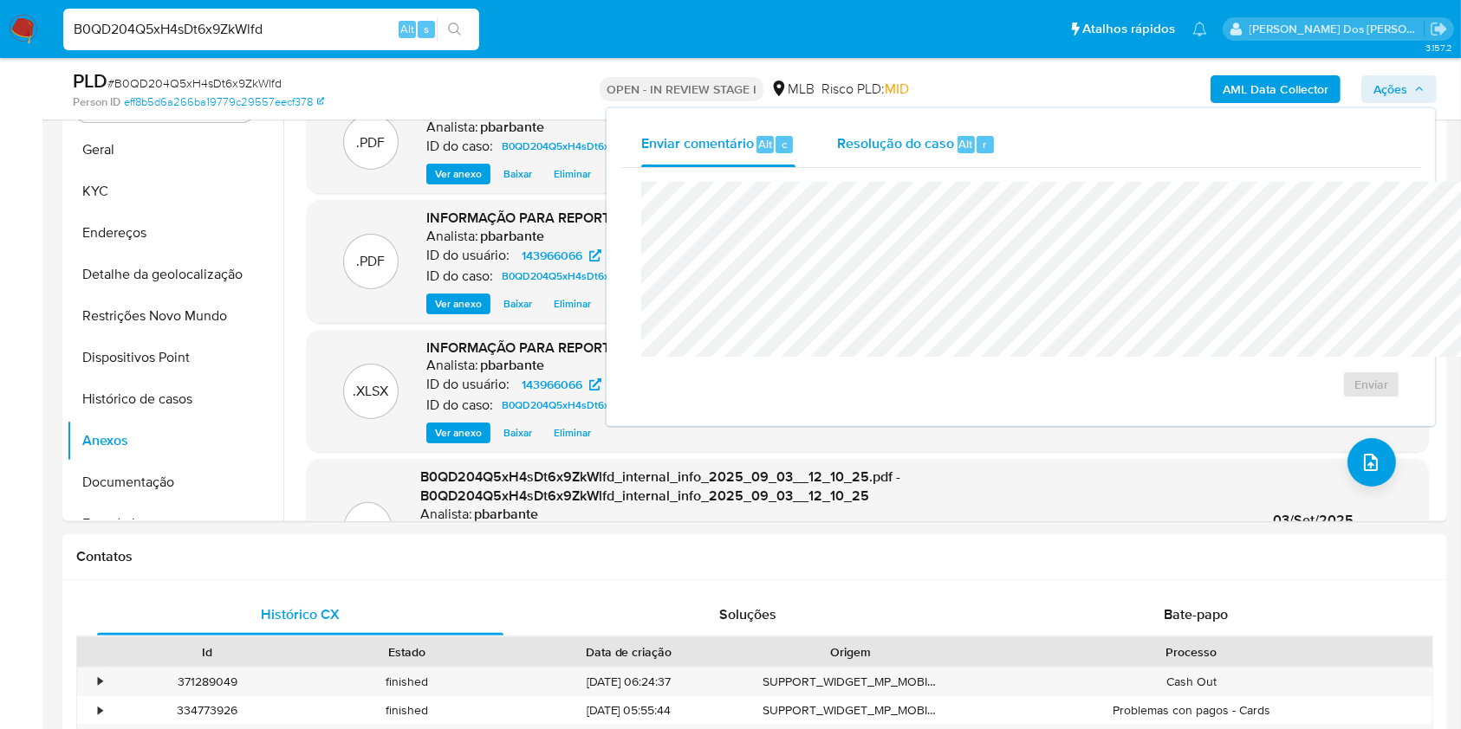
click at [857, 156] on div "Resolução do caso Alt r" at bounding box center [916, 144] width 159 height 45
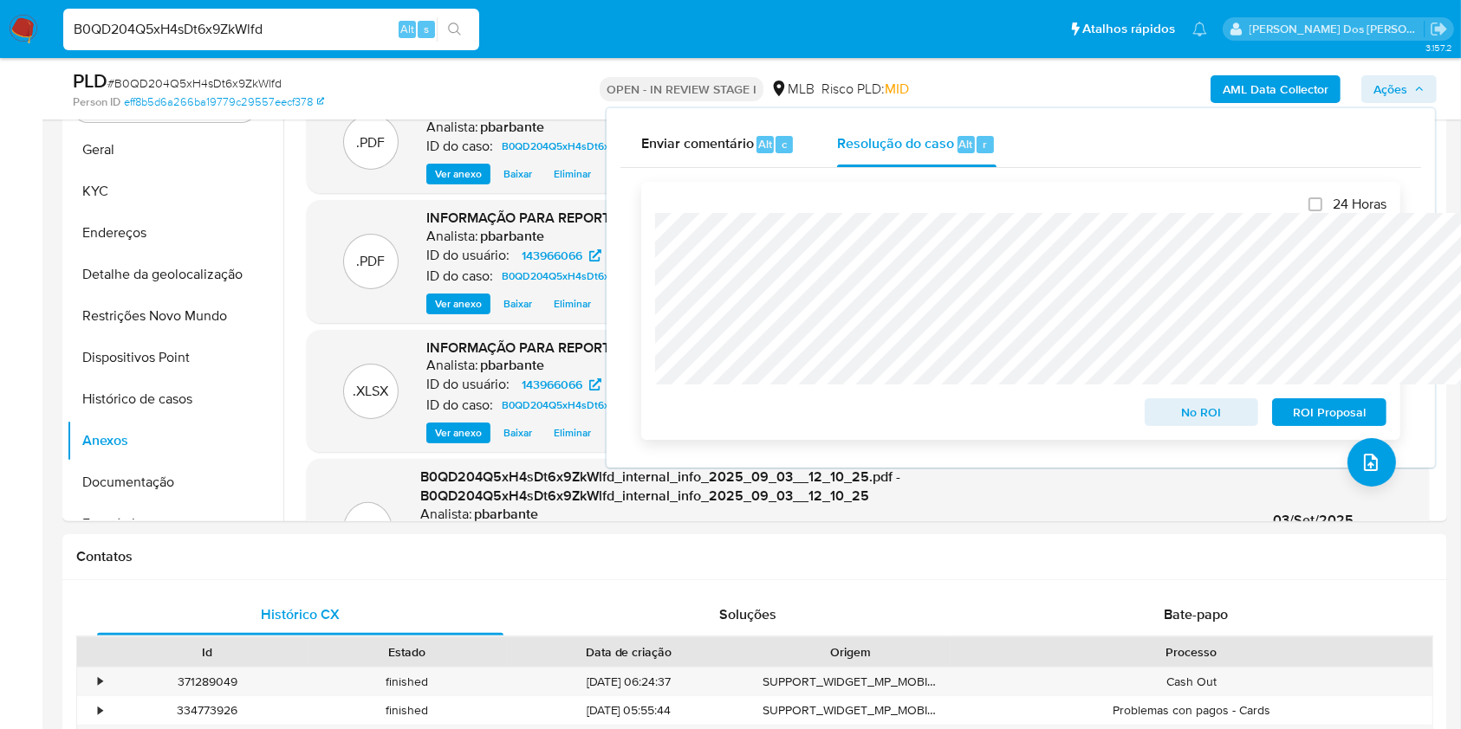
click at [1342, 405] on span "ROI Proposal" at bounding box center [1329, 412] width 90 height 24
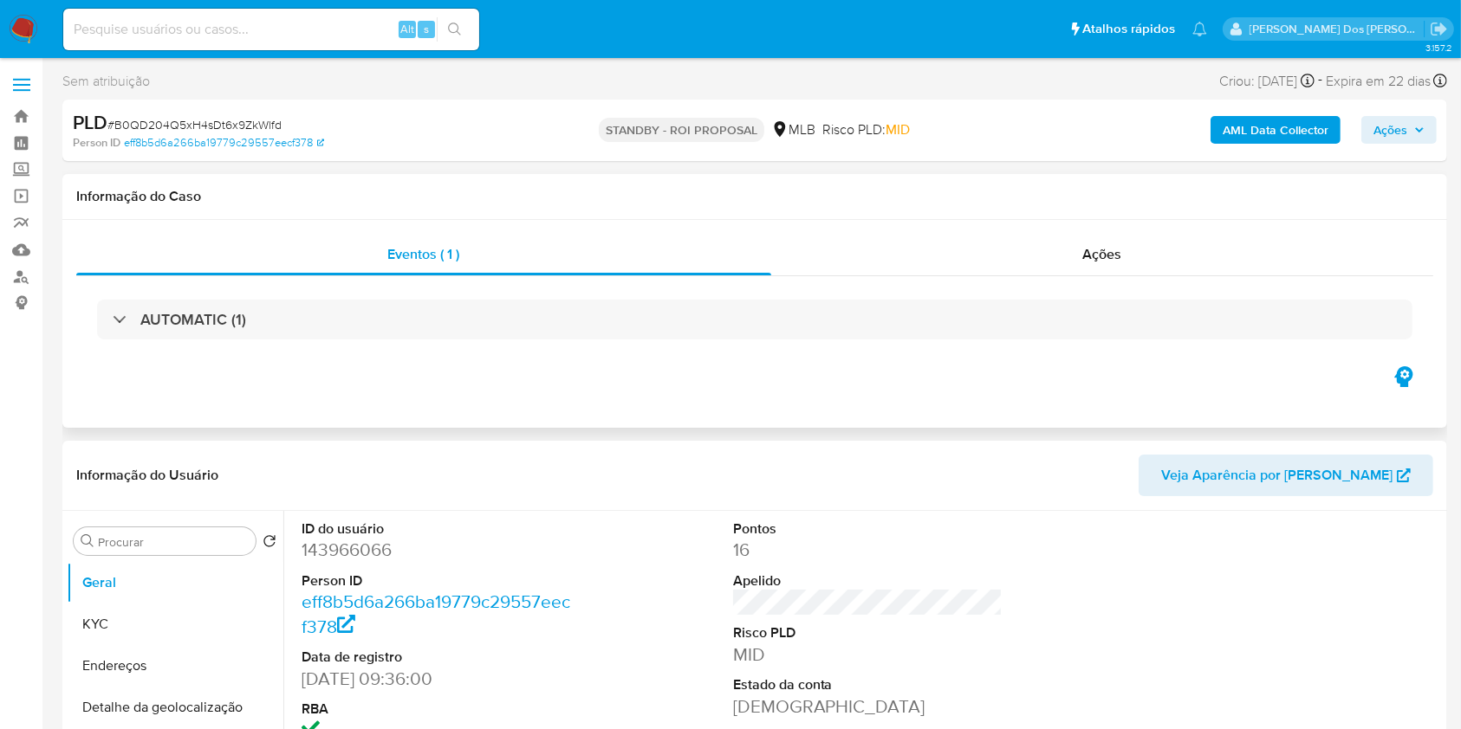
select select "10"
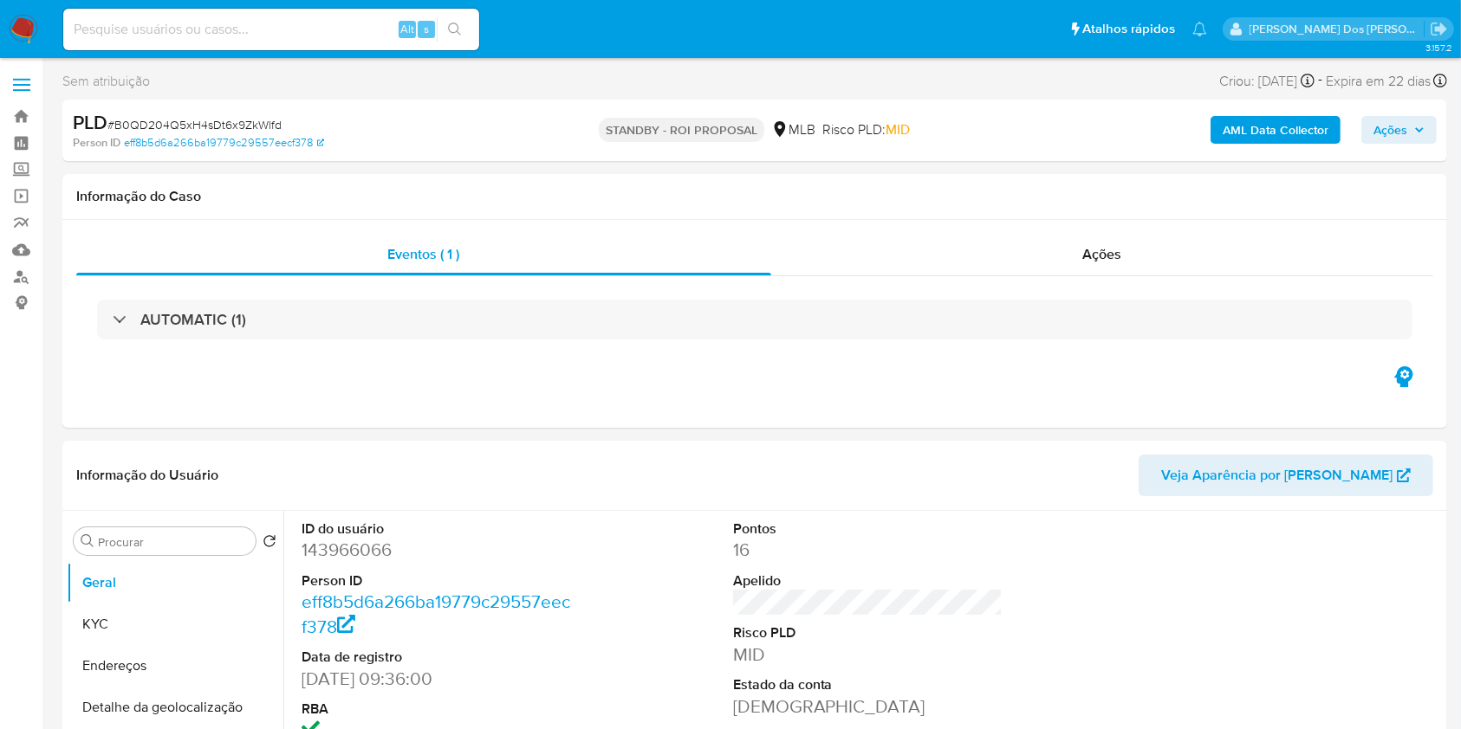
click at [219, 21] on input at bounding box center [271, 29] width 416 height 23
paste input "RR5f5D1BXqUVG7TEklHccGcH"
type input "RR5f5D1BXqUVG7TEklHccGcH"
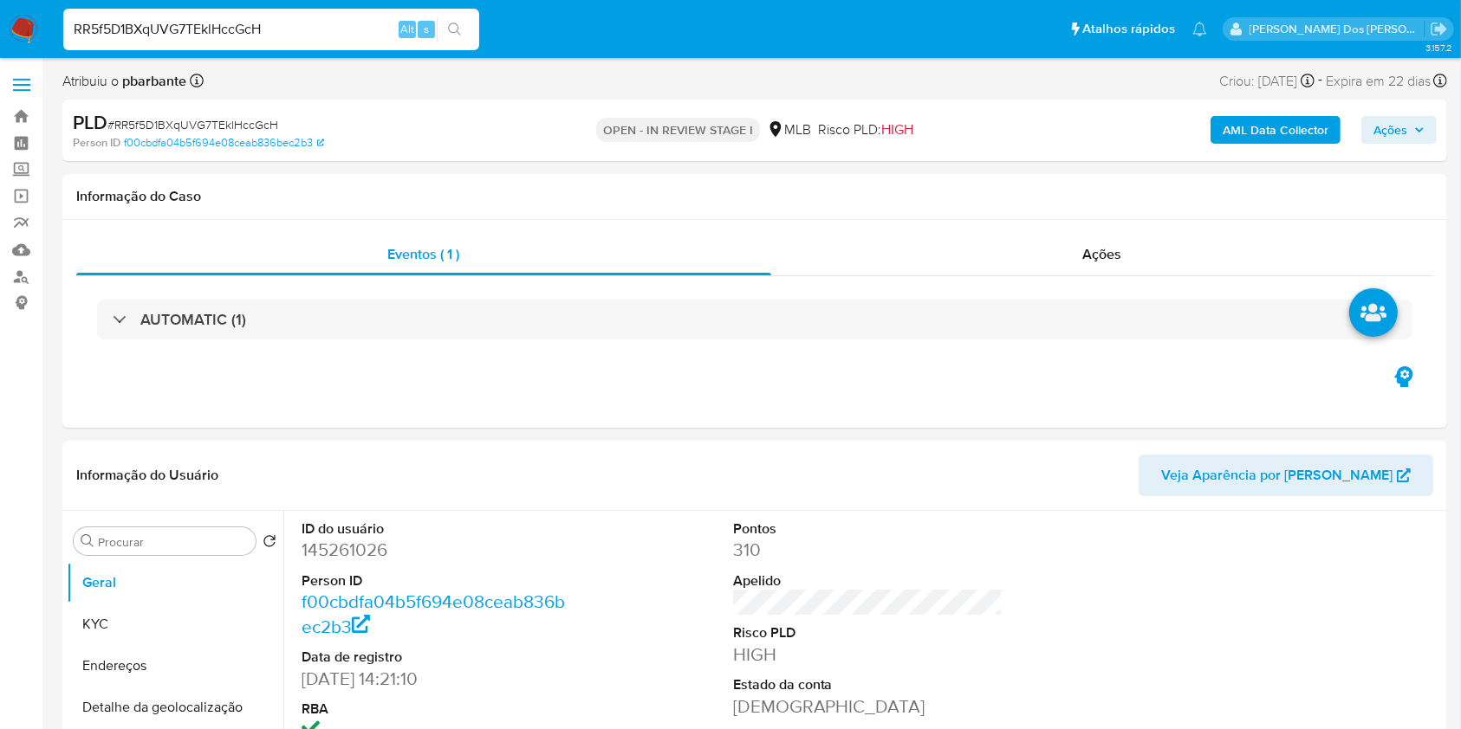
select select "10"
click at [177, 645] on button "KYC" at bounding box center [168, 625] width 203 height 42
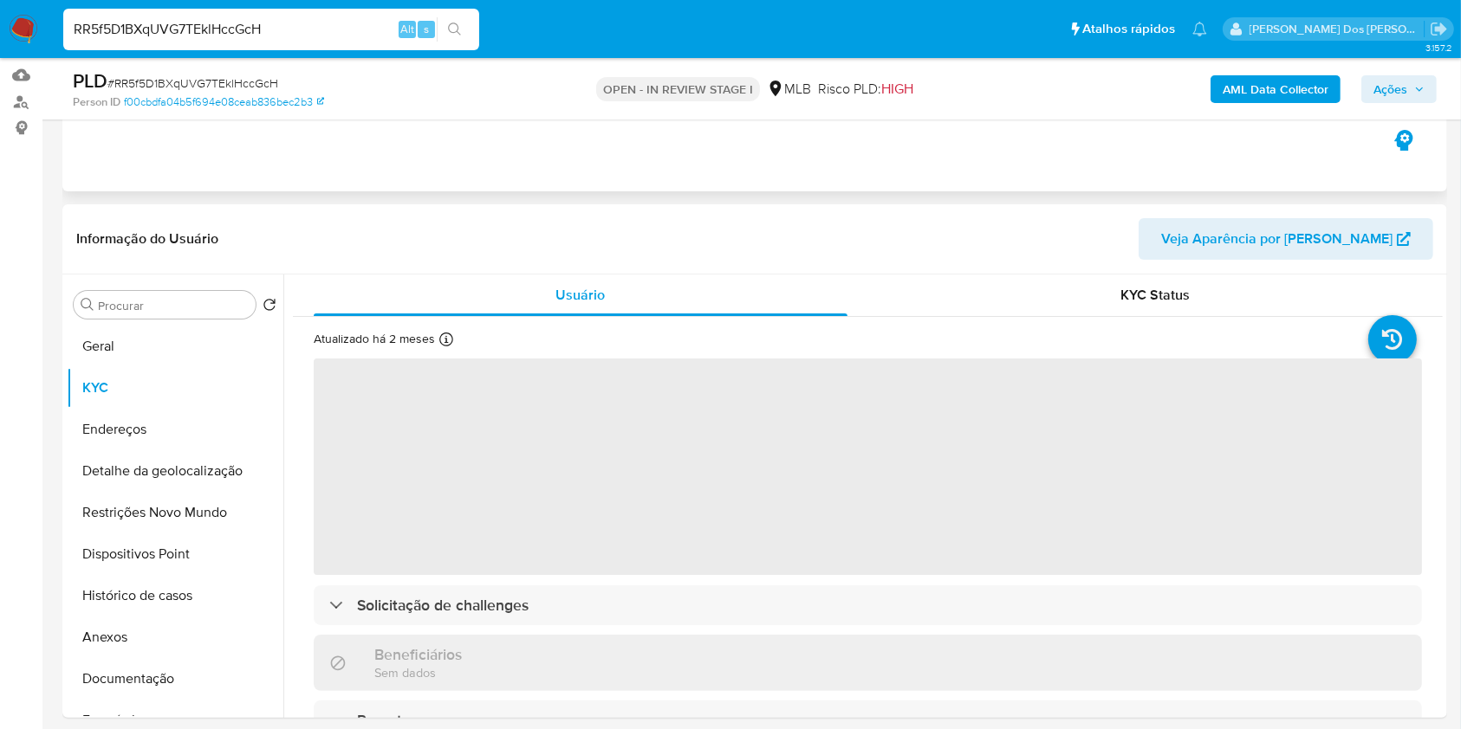
scroll to position [177, 0]
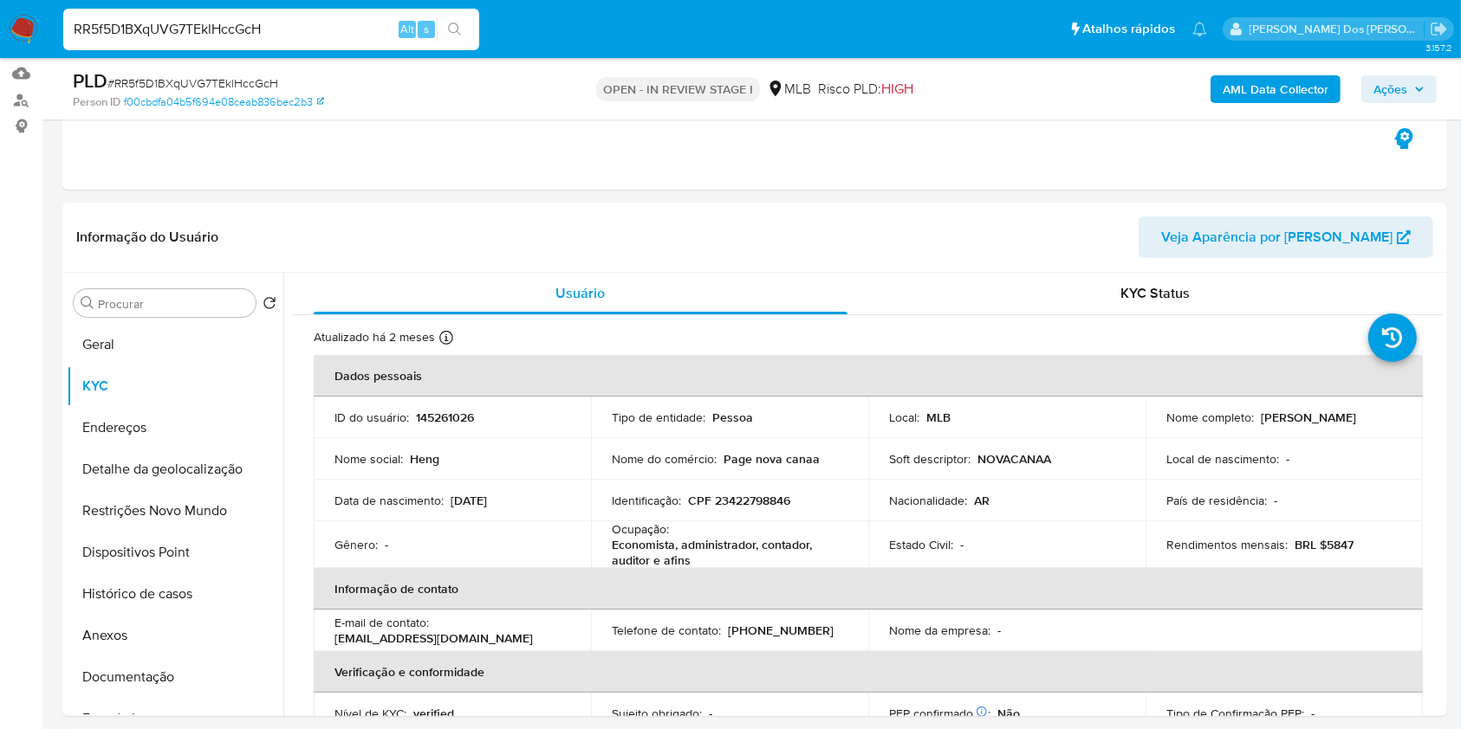
click at [1393, 82] on span "Ações" at bounding box center [1390, 89] width 34 height 28
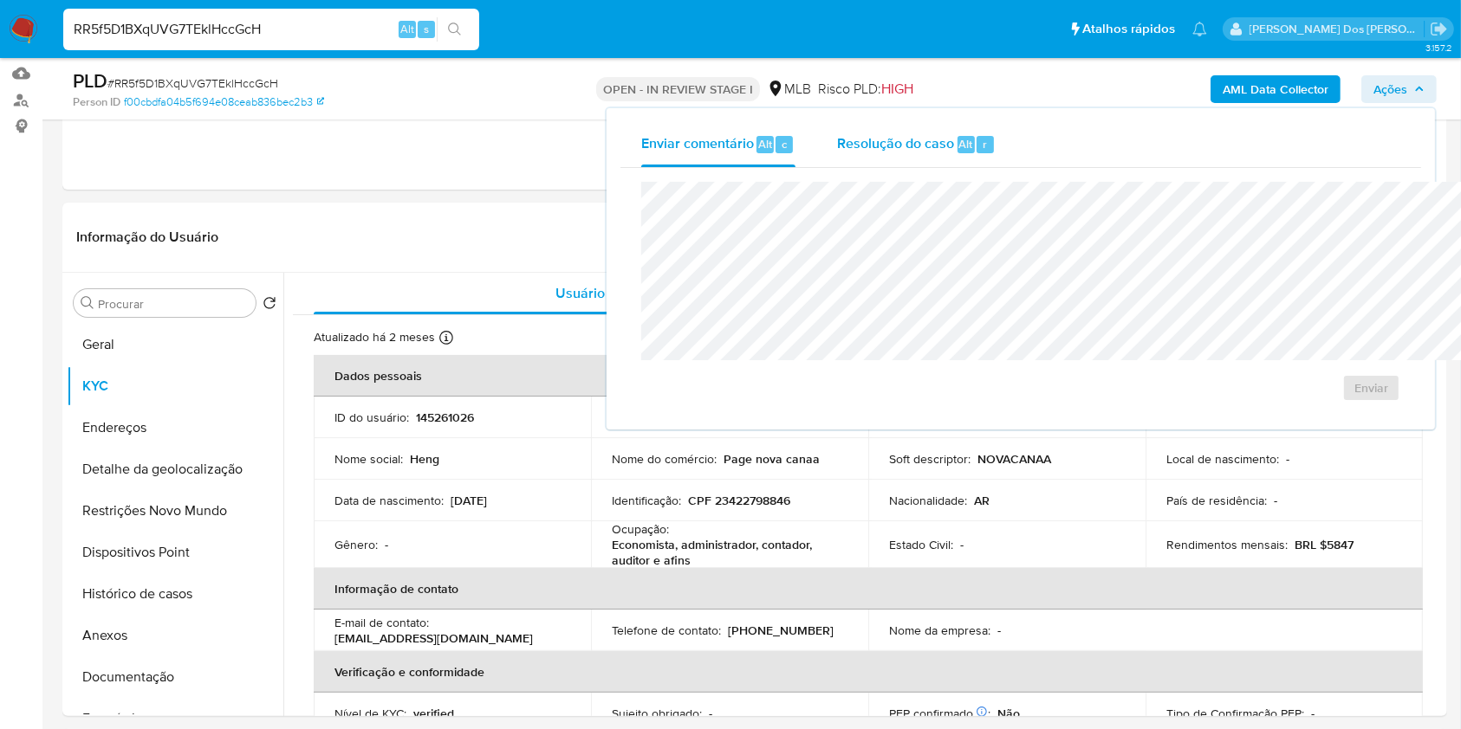
click at [837, 161] on div "Resolução do caso Alt r" at bounding box center [916, 144] width 159 height 45
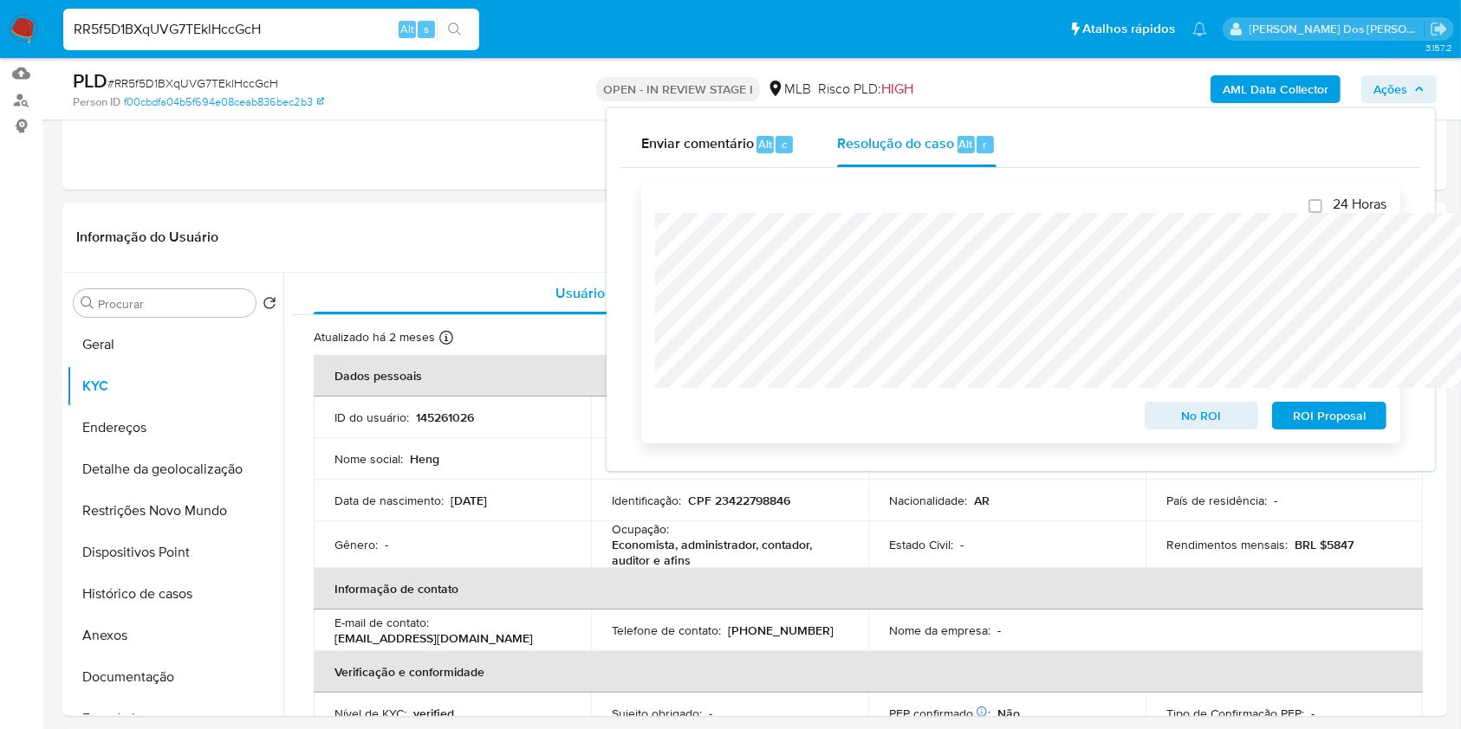
click at [1318, 418] on span "ROI Proposal" at bounding box center [1329, 416] width 90 height 24
